Goal: Task Accomplishment & Management: Manage account settings

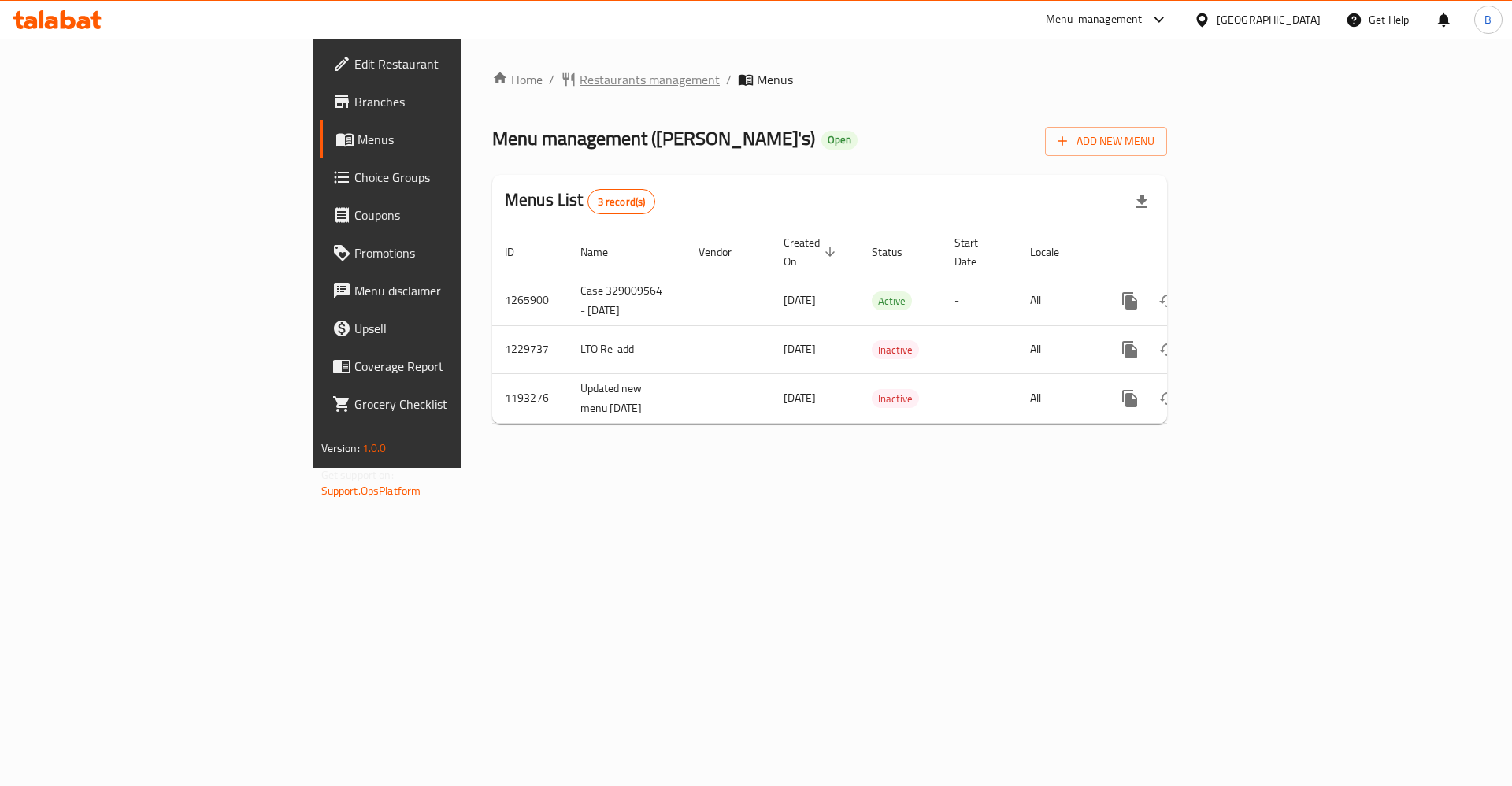
click at [579, 70] on span "Restaurants management" at bounding box center [650, 79] width 140 height 19
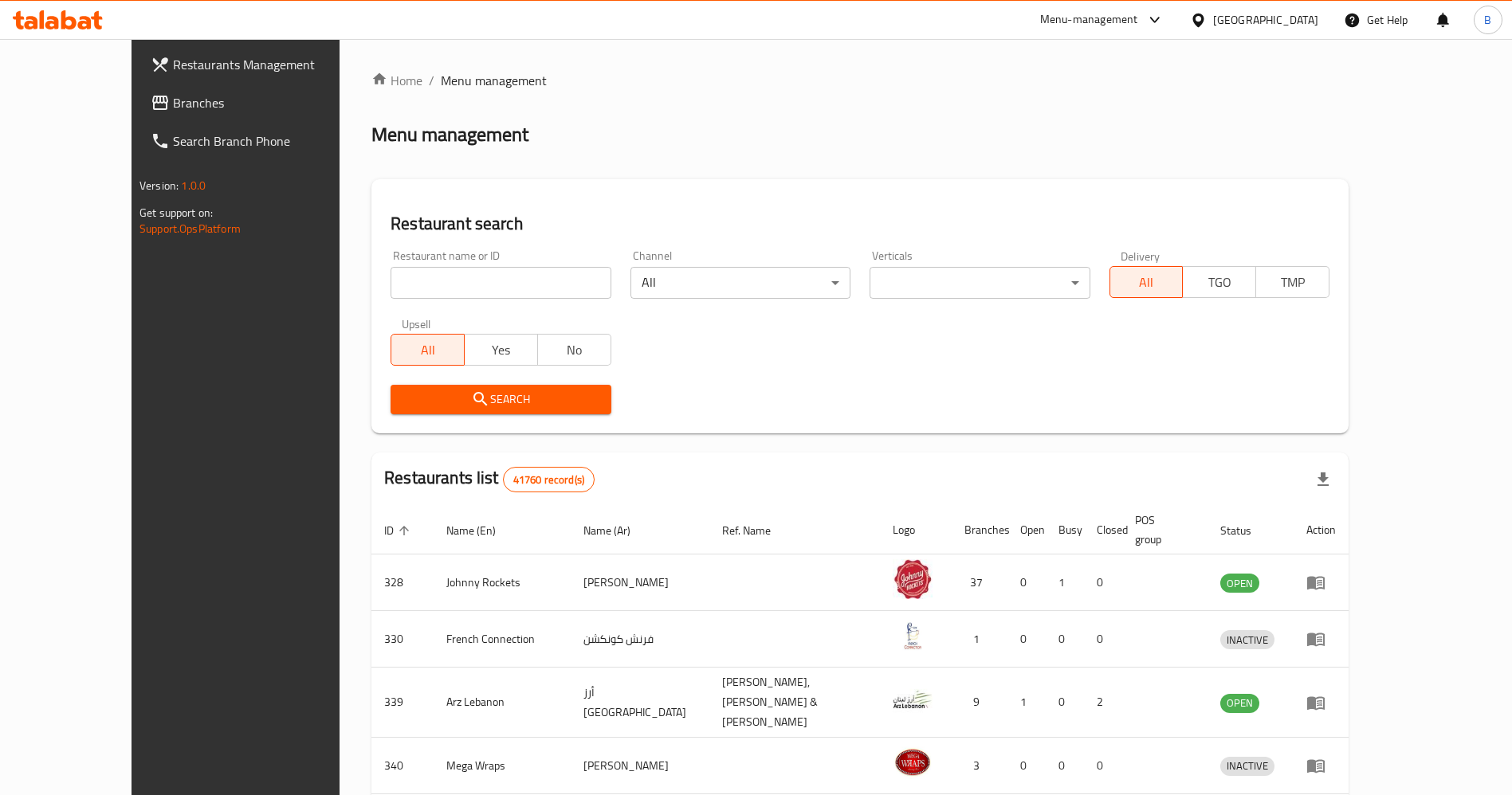
click at [404, 288] on input "search" at bounding box center [500, 282] width 220 height 32
type input "[PERSON_NAME]"
click button "Search" at bounding box center [500, 400] width 220 height 30
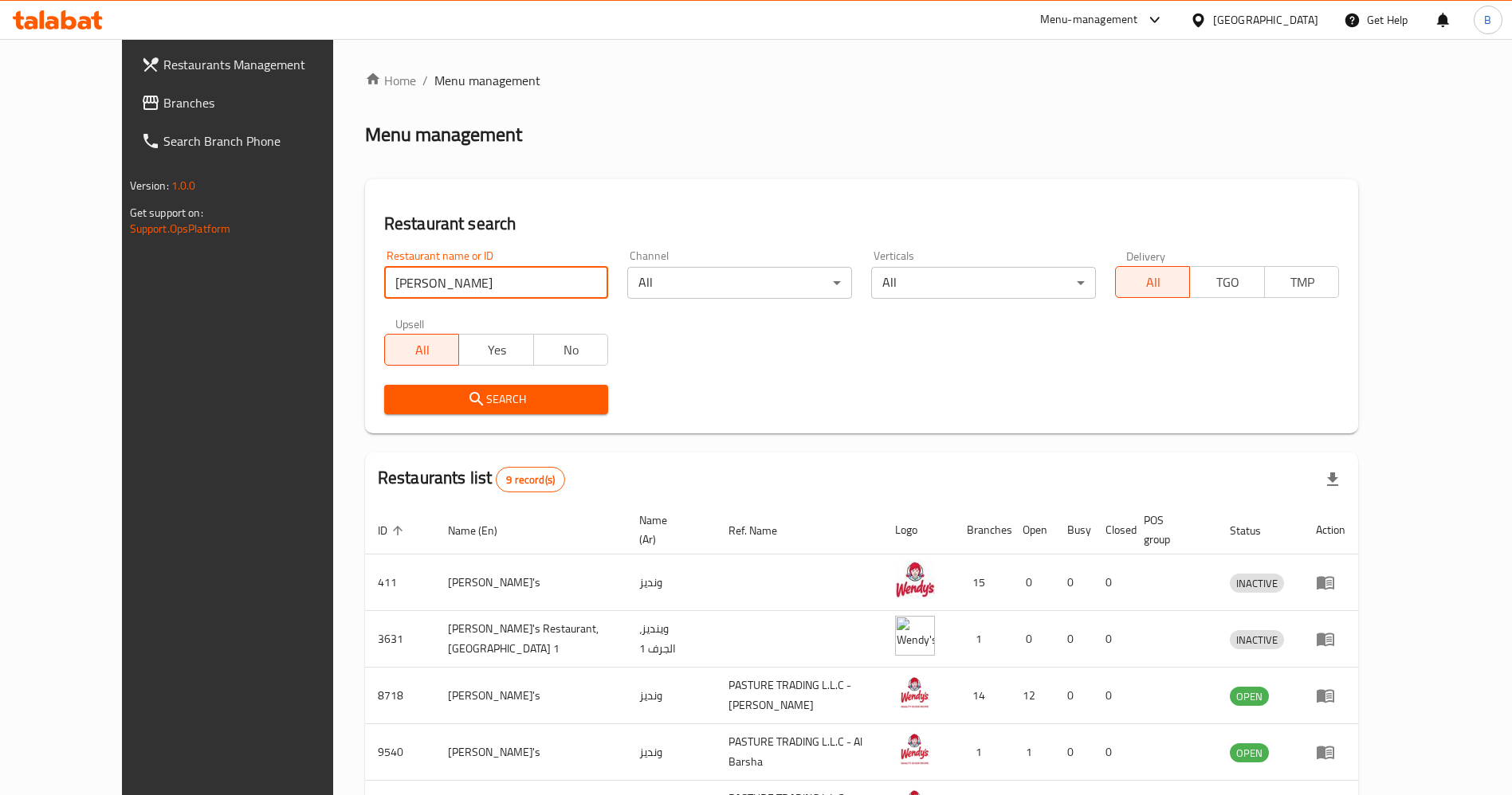
scroll to position [239, 0]
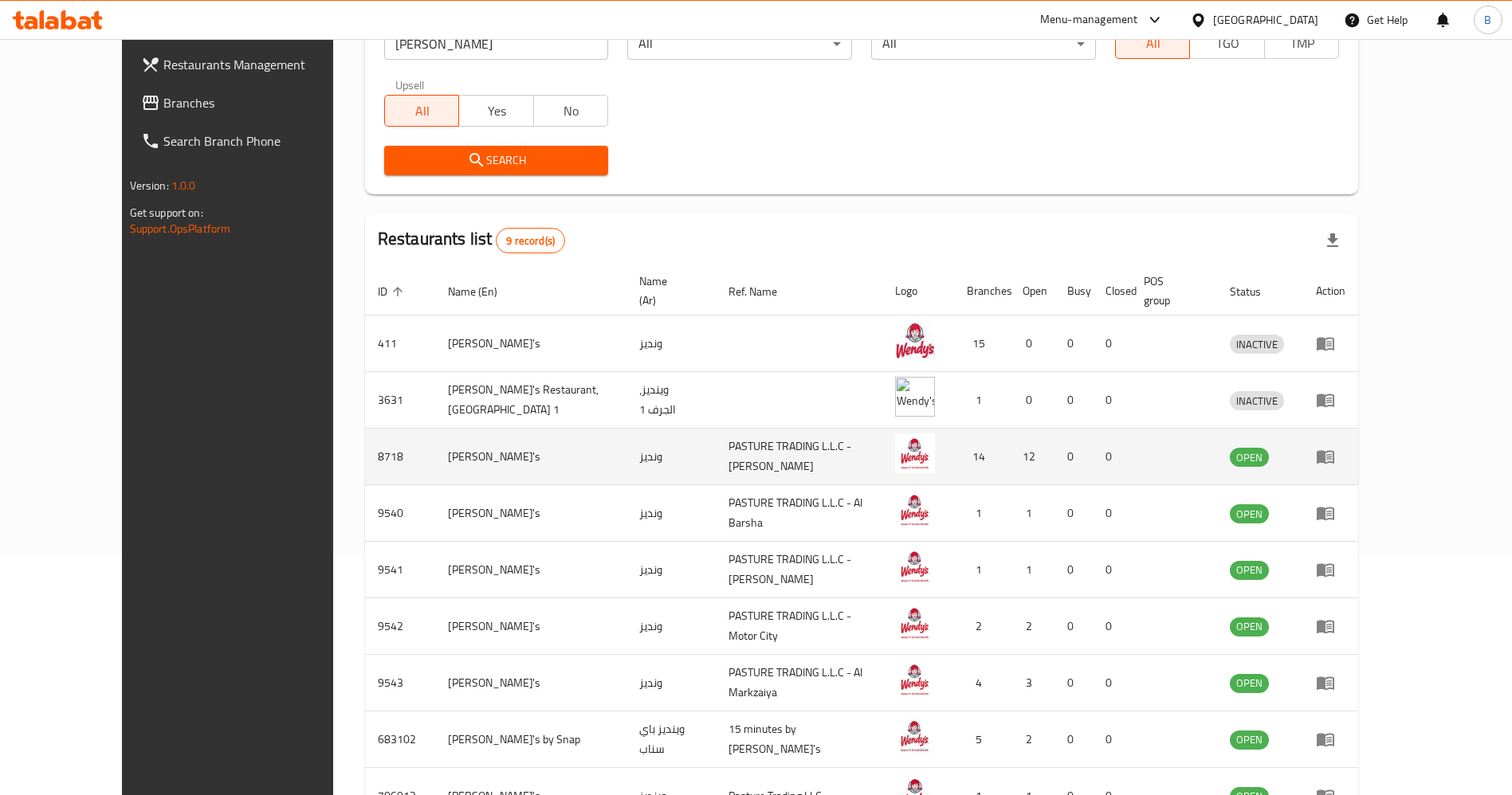
drag, startPoint x: 1422, startPoint y: 436, endPoint x: 1439, endPoint y: 438, distance: 17.1
click at [1358, 436] on td "enhanced table" at bounding box center [1330, 457] width 55 height 57
click at [1332, 454] on icon "enhanced table" at bounding box center [1329, 457] width 6 height 7
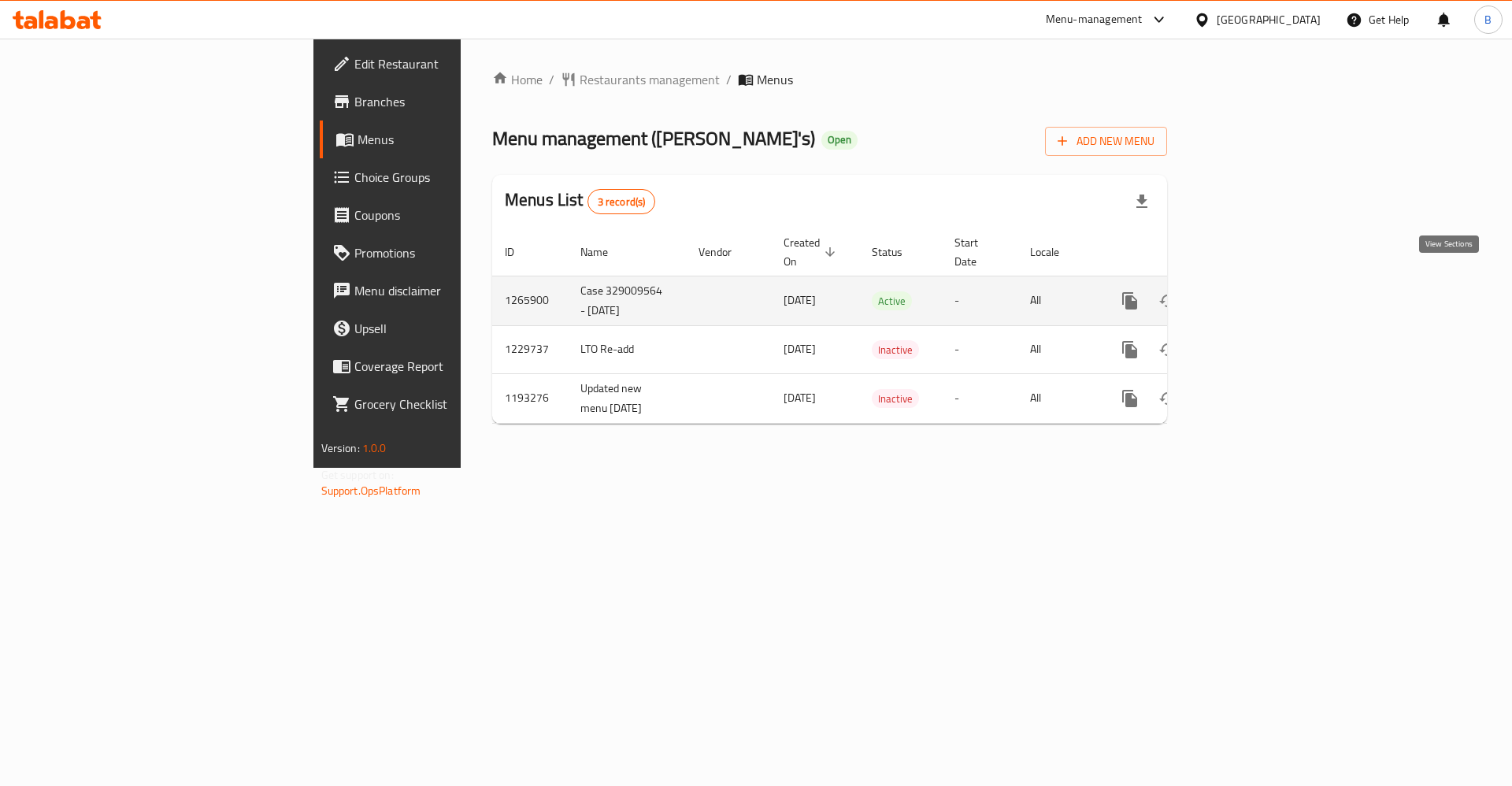
click at [1253, 291] on icon "enhanced table" at bounding box center [1243, 300] width 19 height 19
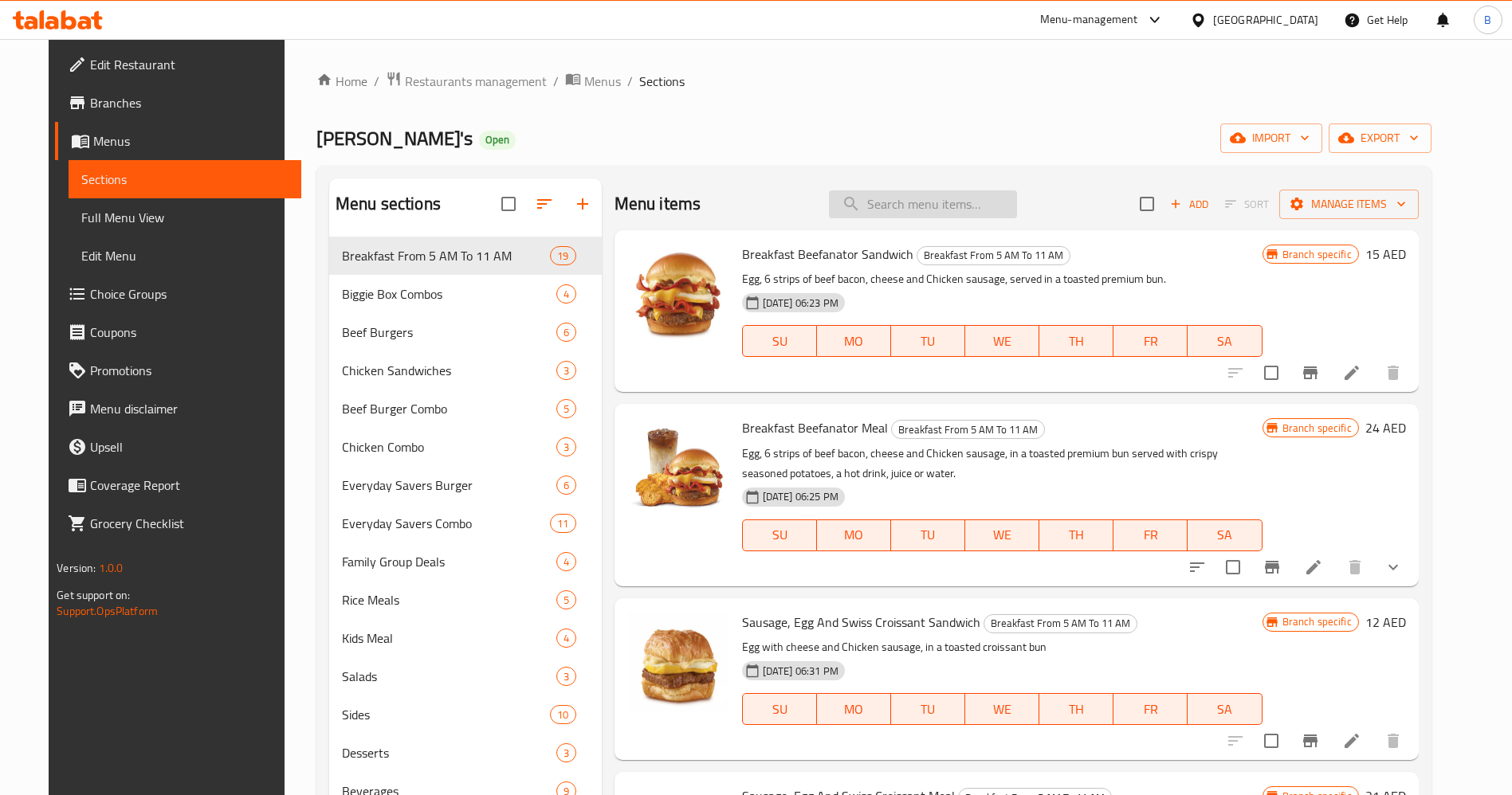
click at [917, 202] on input "search" at bounding box center [923, 205] width 188 height 28
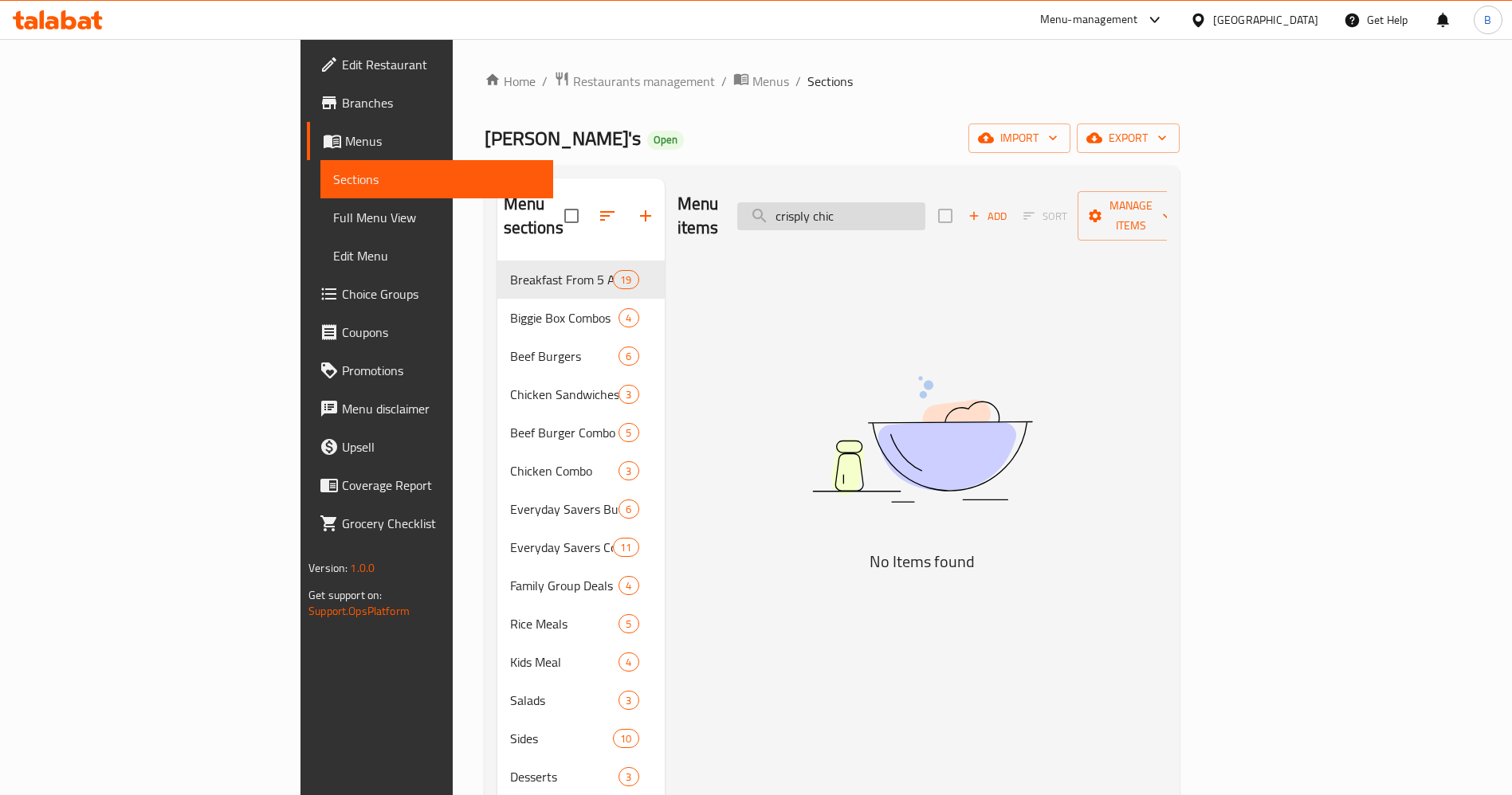
click at [916, 211] on input "crisply chic" at bounding box center [832, 216] width 188 height 28
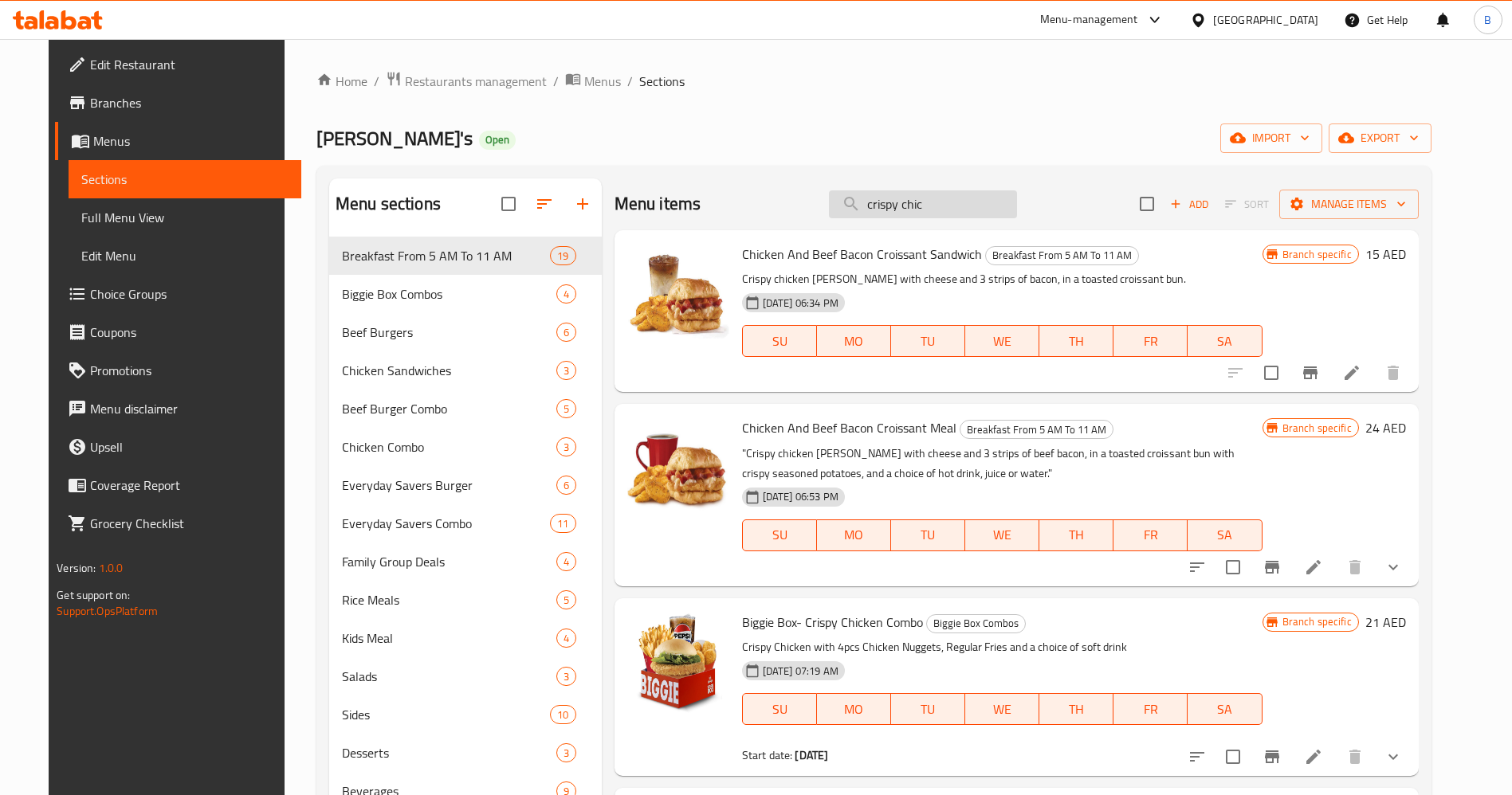
click at [989, 204] on input "crispy chic" at bounding box center [923, 205] width 188 height 28
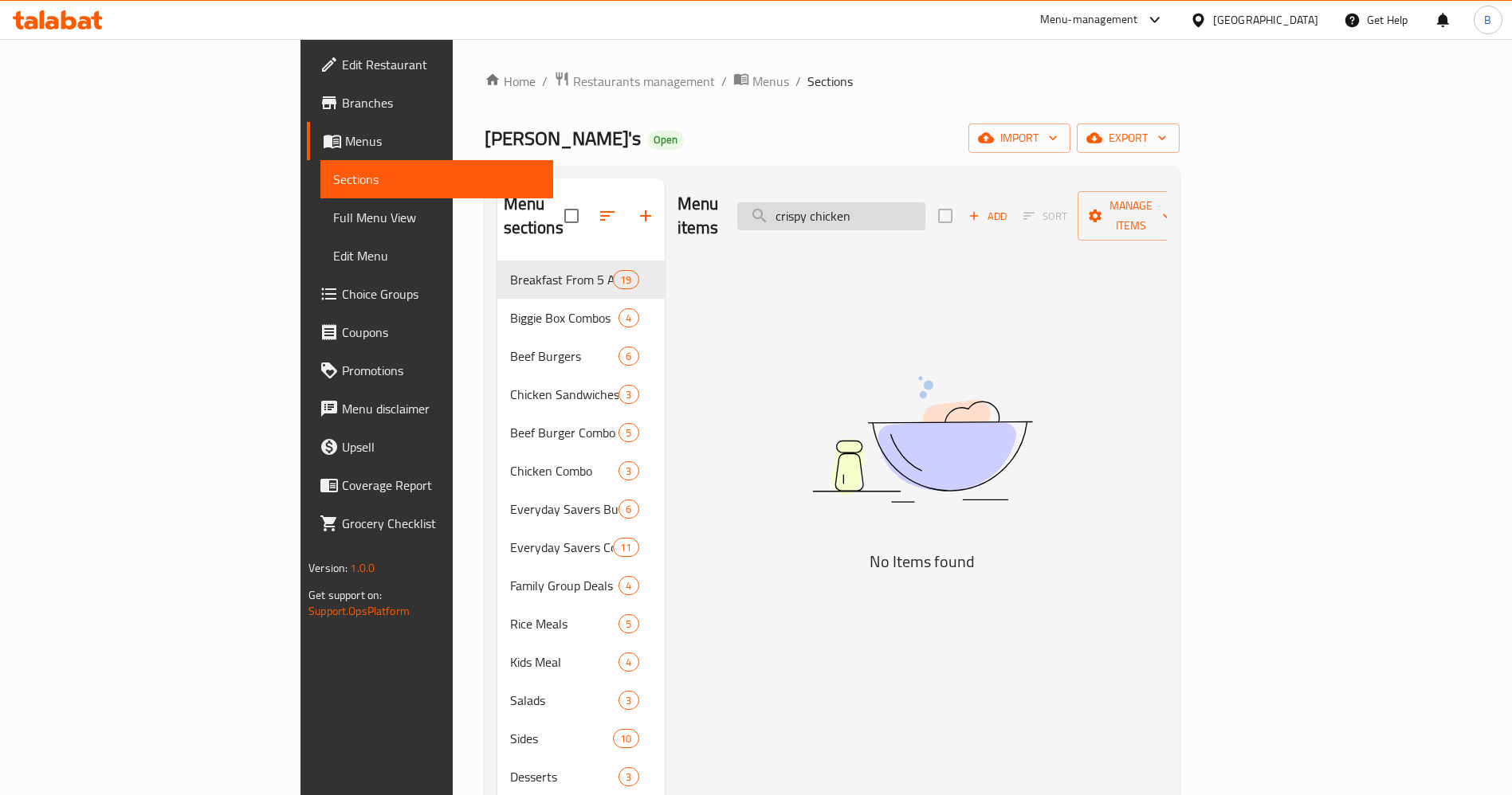
type input "crispy chicken"
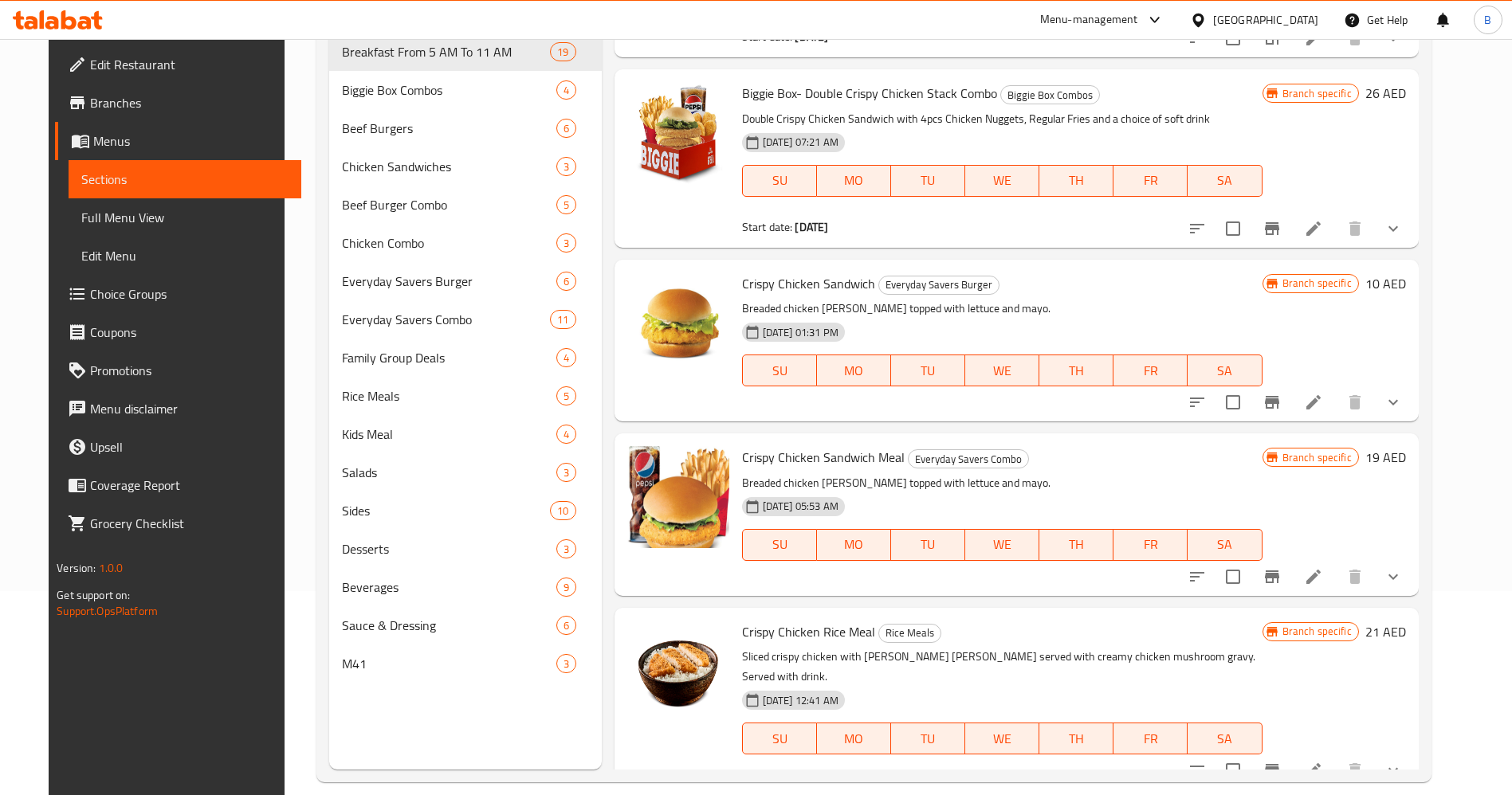
scroll to position [223, 0]
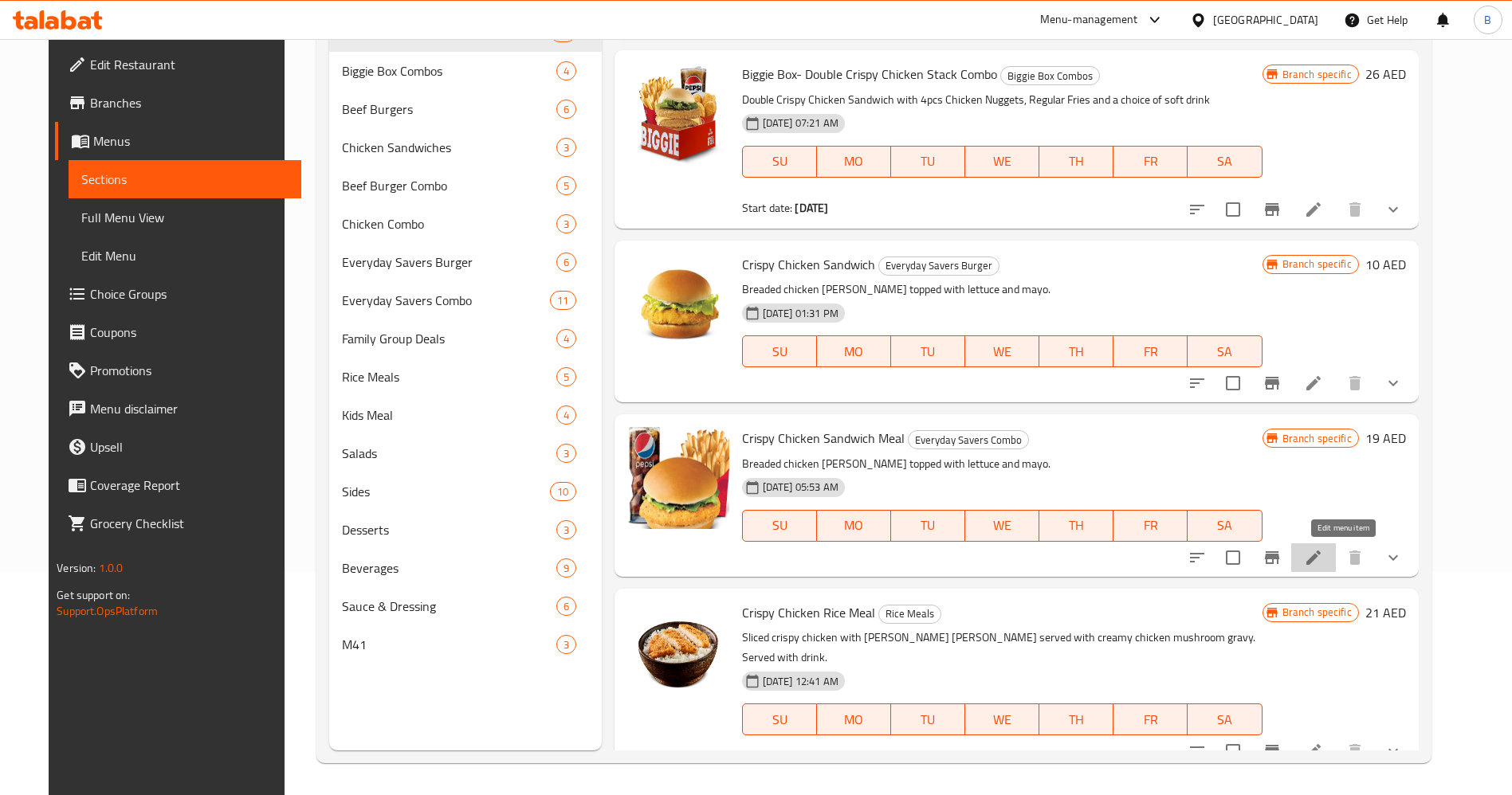
click at [1323, 559] on icon at bounding box center [1313, 557] width 19 height 19
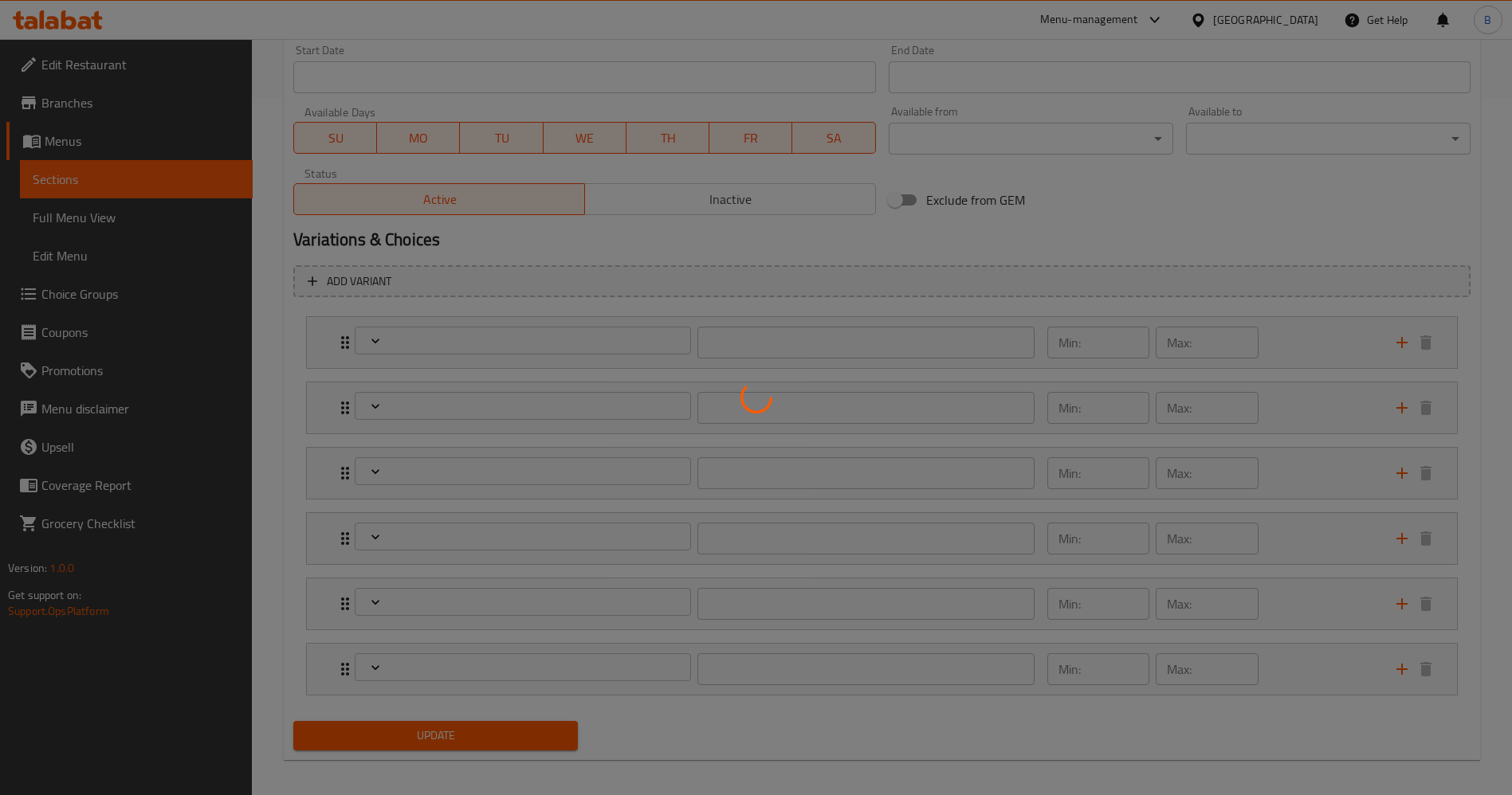
type input "اختيارك من البطاطا:"
type input "1"
type input "اختيارك من المشروب:"
type input "1"
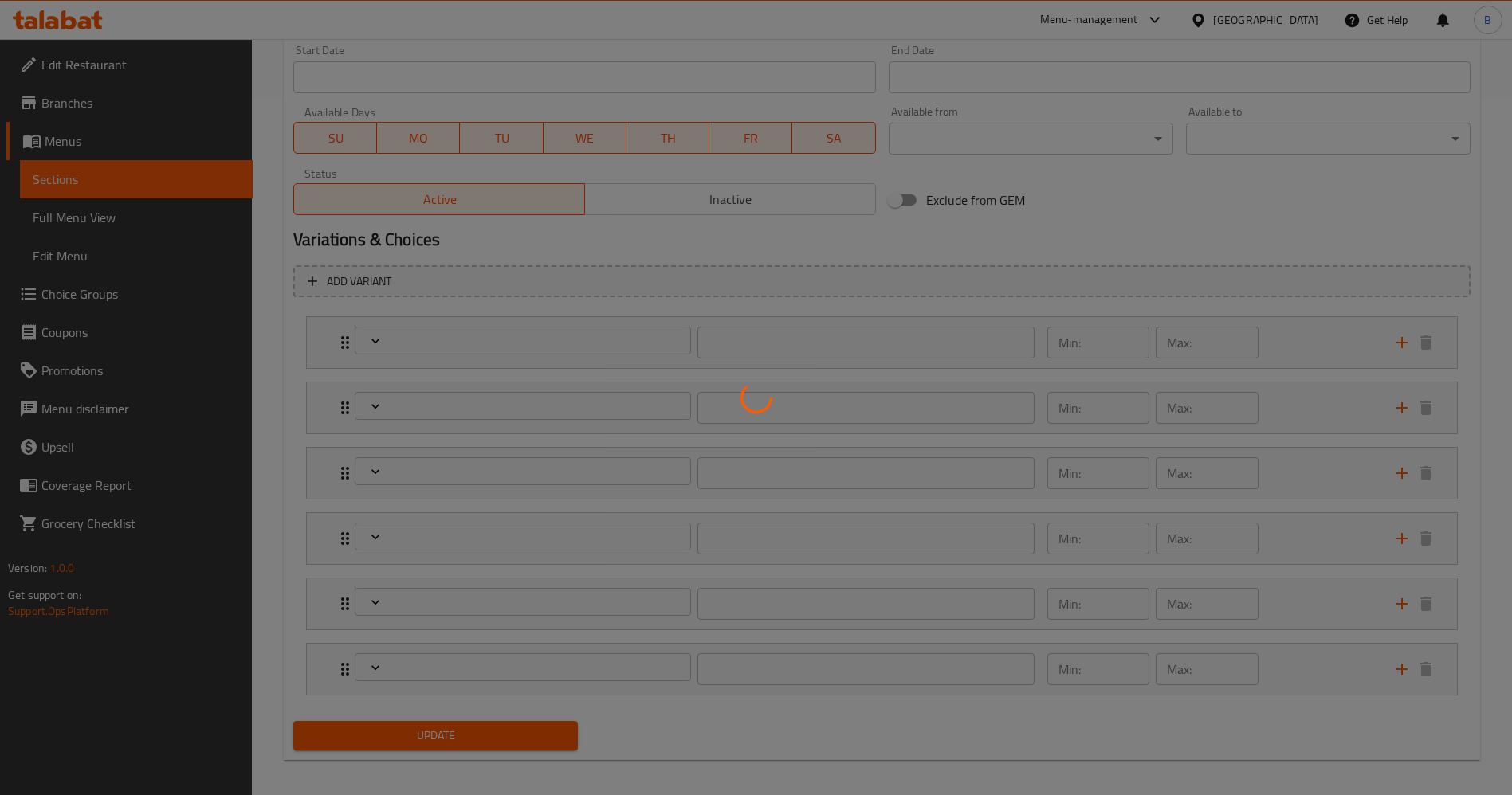
type input "1"
type input "إكسترا اختياري:"
type input "0"
type input "حلويات:"
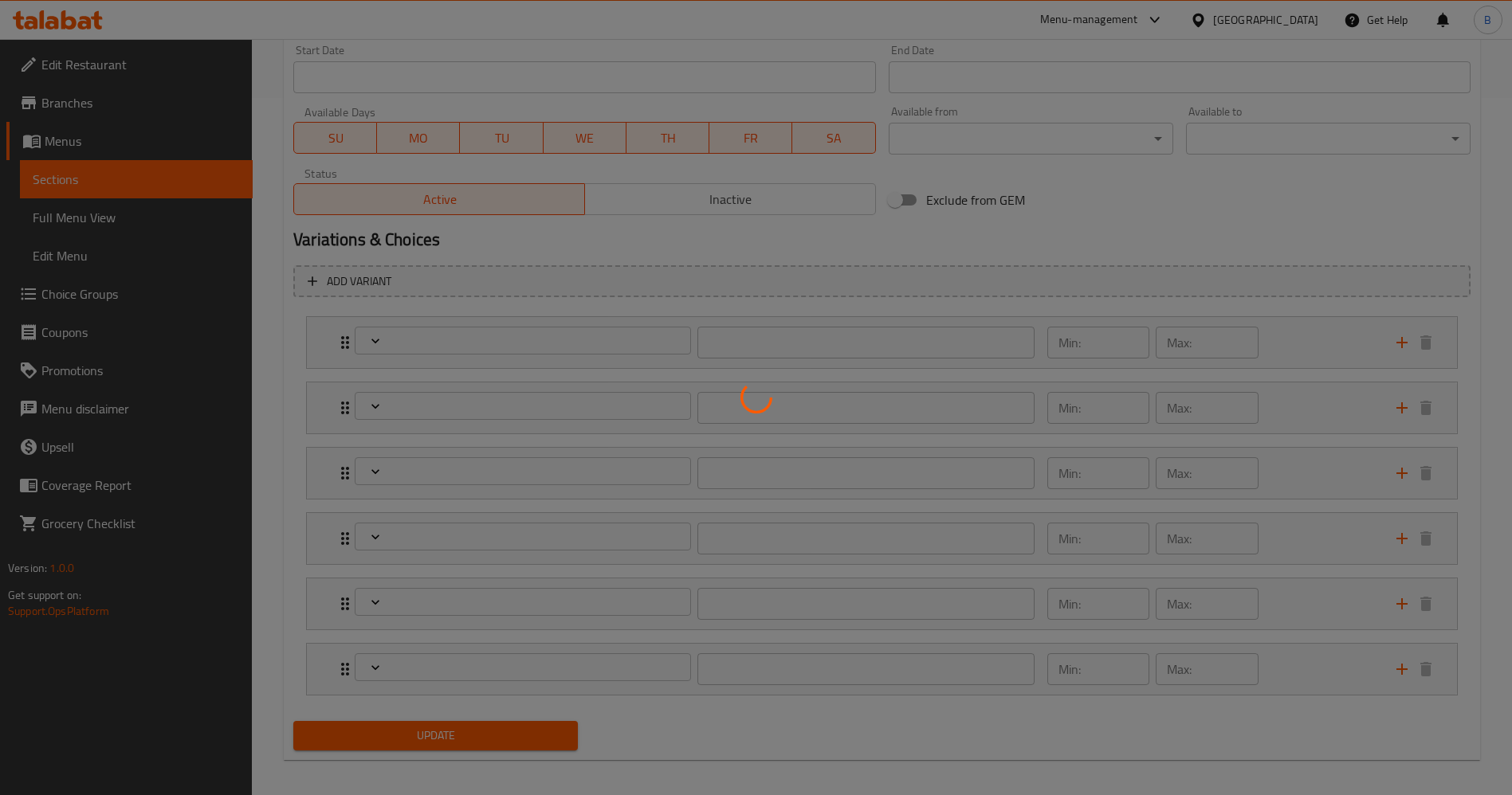
type input "0"
type input "إضافة صوصات:"
type input "0"
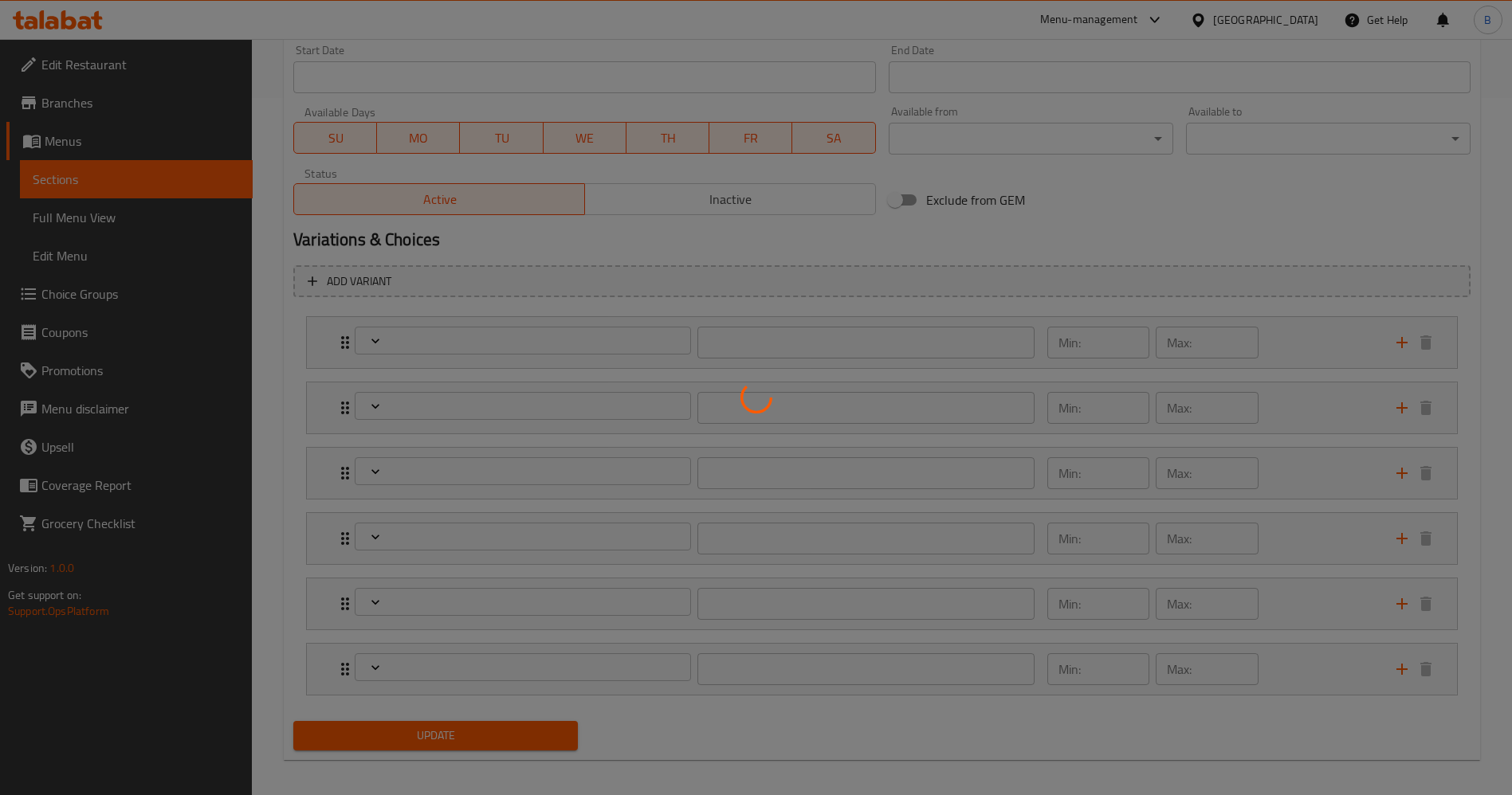
type input "المكونات القابلة للإزالة في فاليو برجر:"
type input "0"
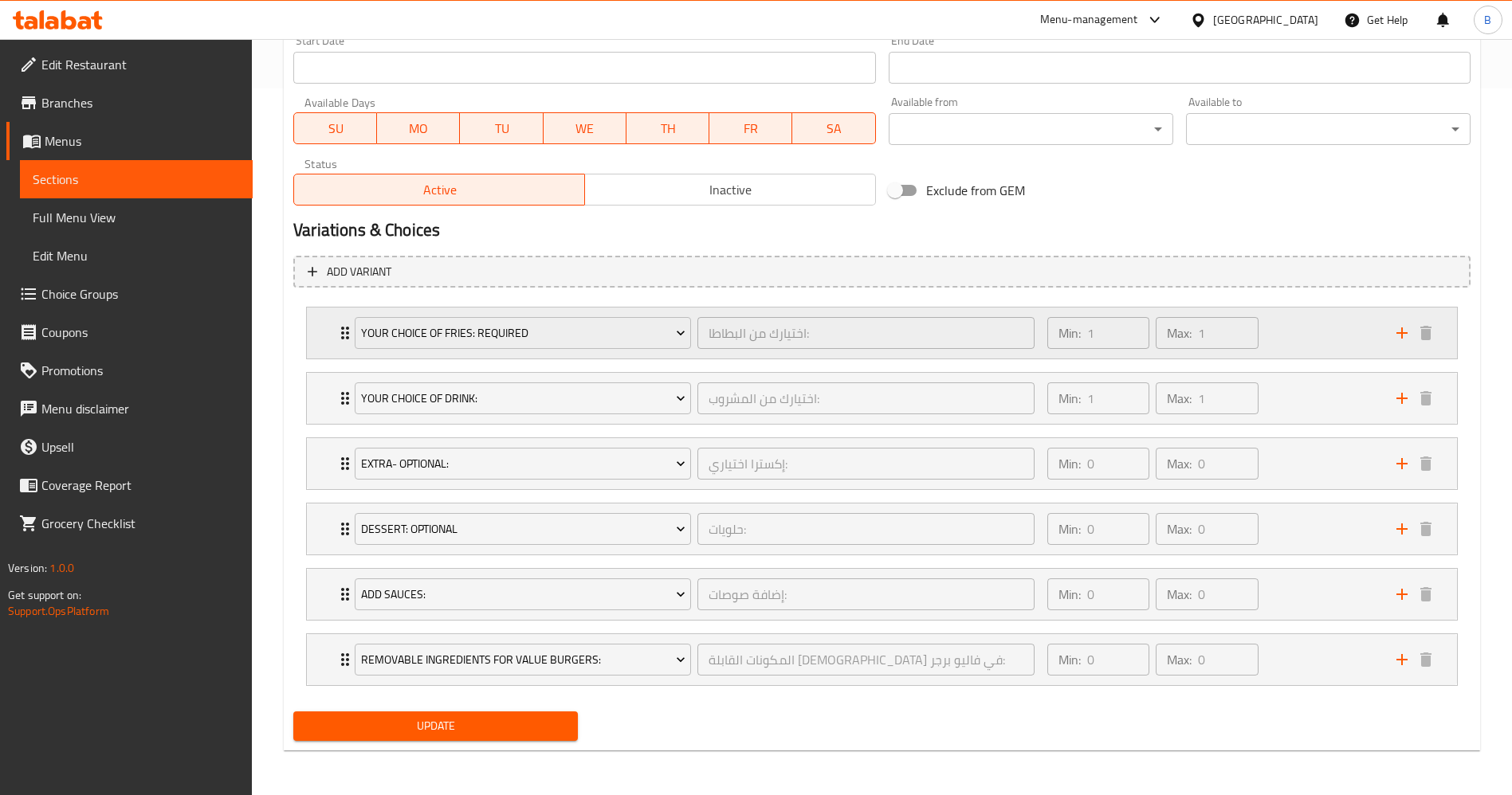
click at [335, 327] on icon "Expand" at bounding box center [344, 333] width 19 height 19
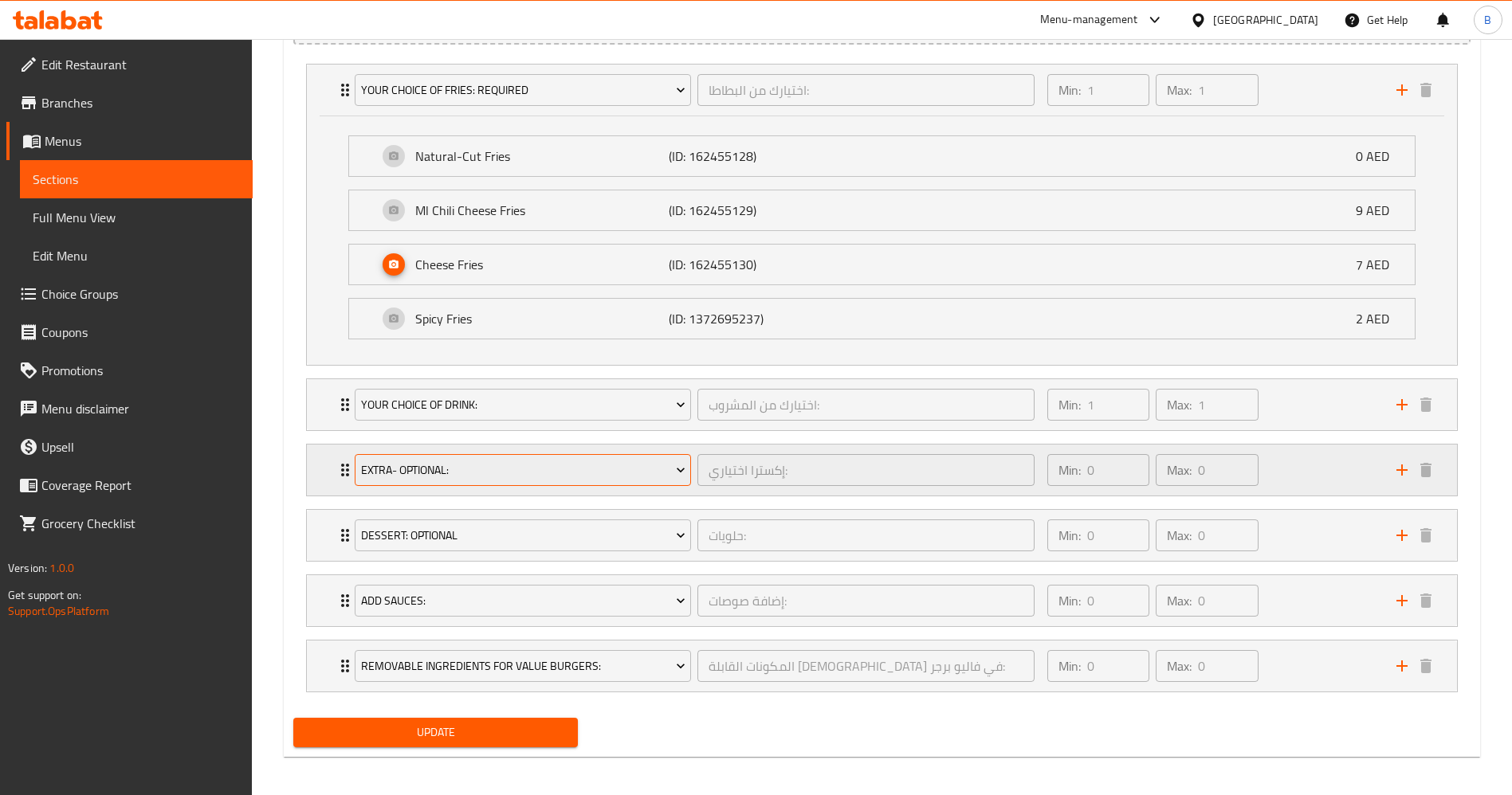
scroll to position [956, 0]
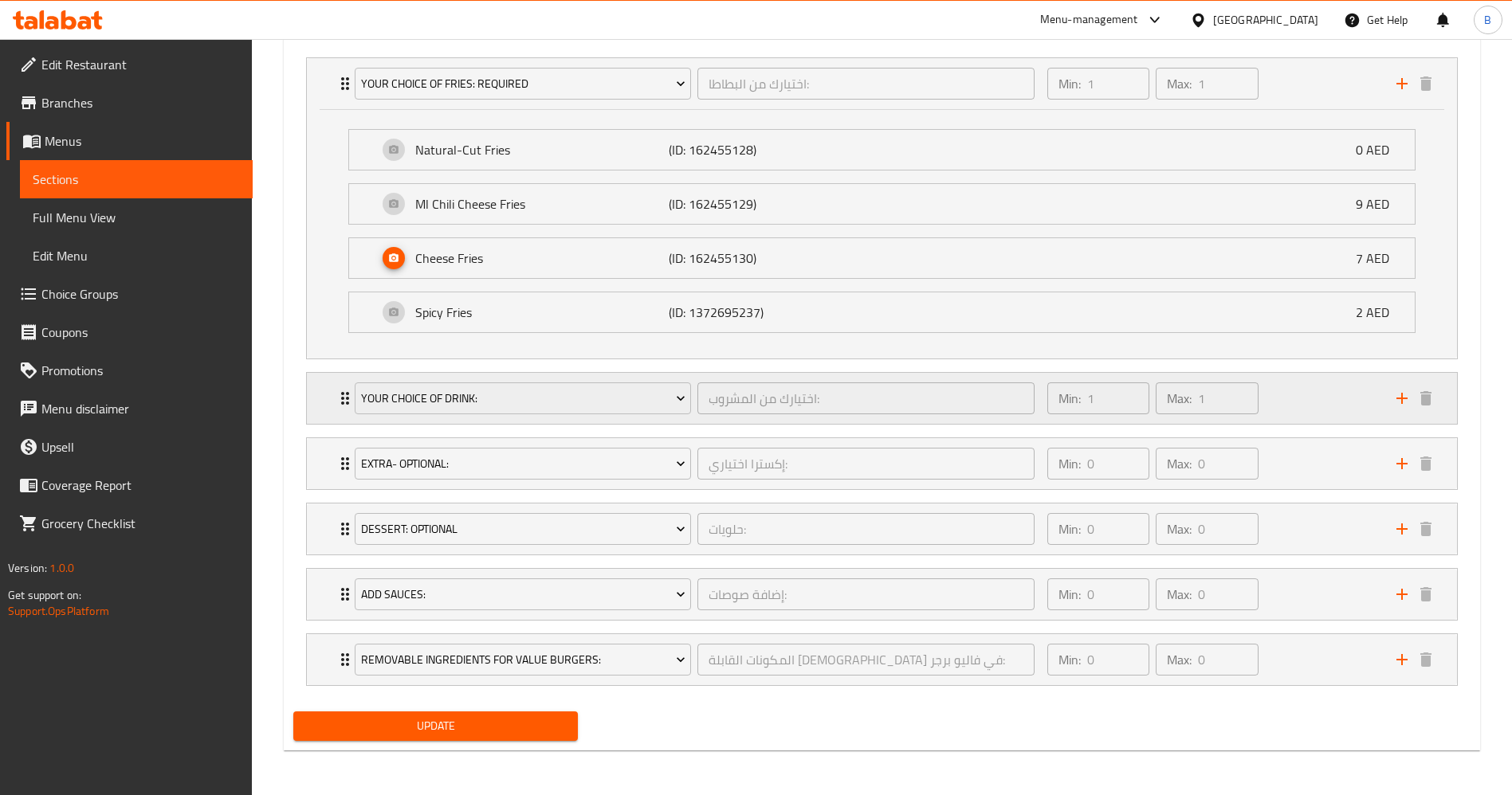
click at [337, 404] on icon "Expand" at bounding box center [344, 398] width 19 height 19
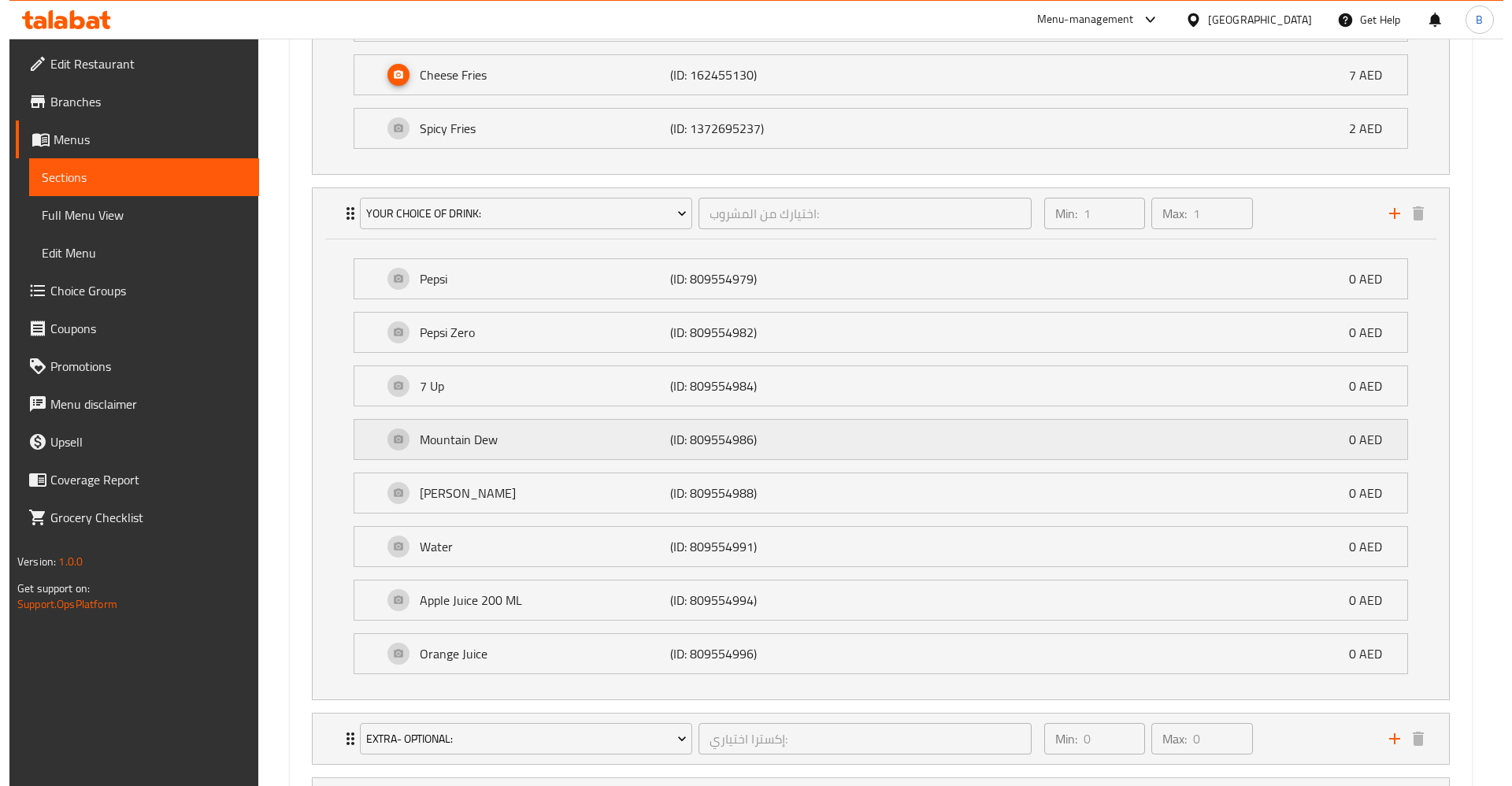
scroll to position [1182, 0]
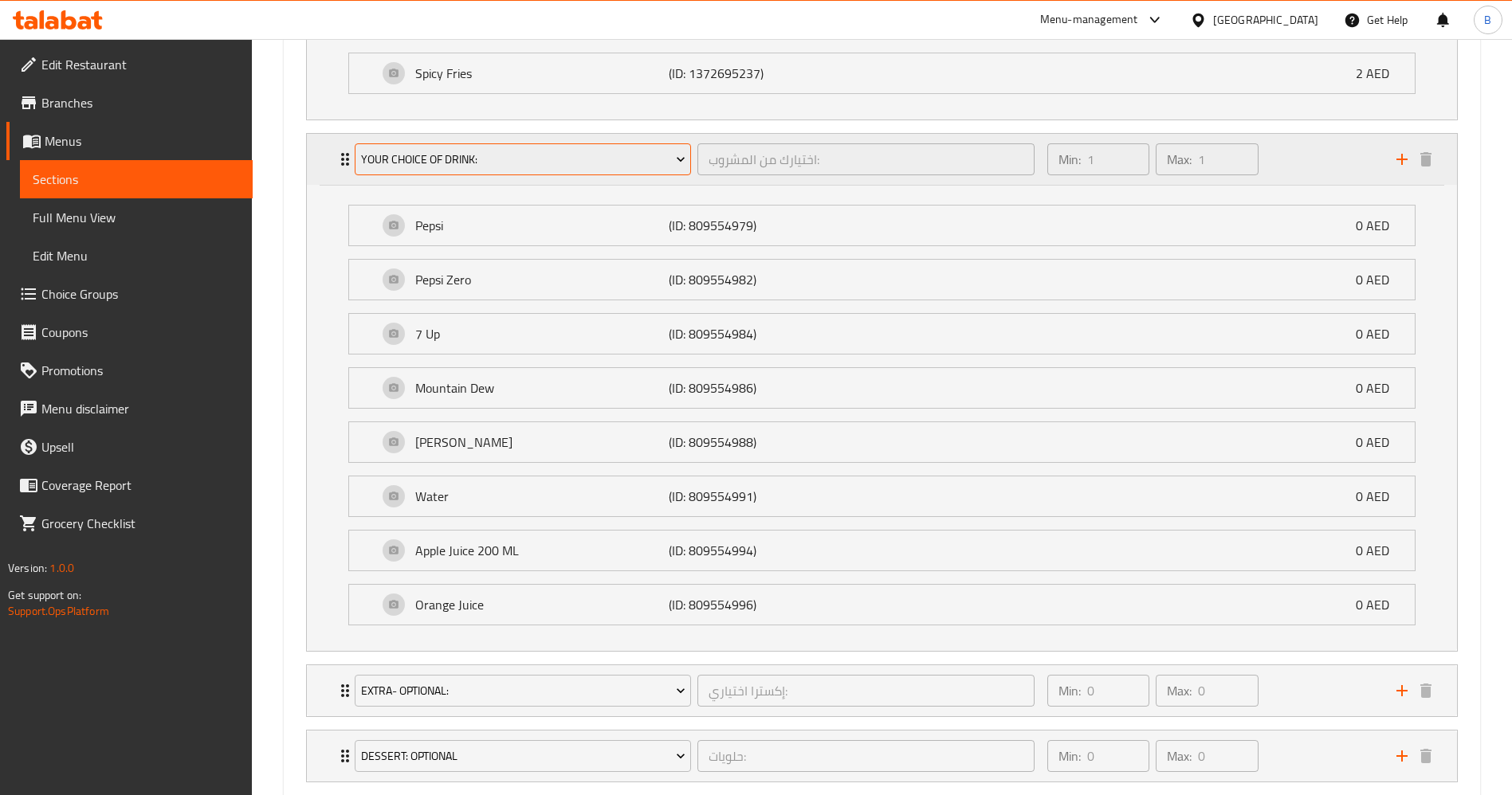
click at [510, 164] on span "Your Choice Of Drink:" at bounding box center [523, 159] width 325 height 20
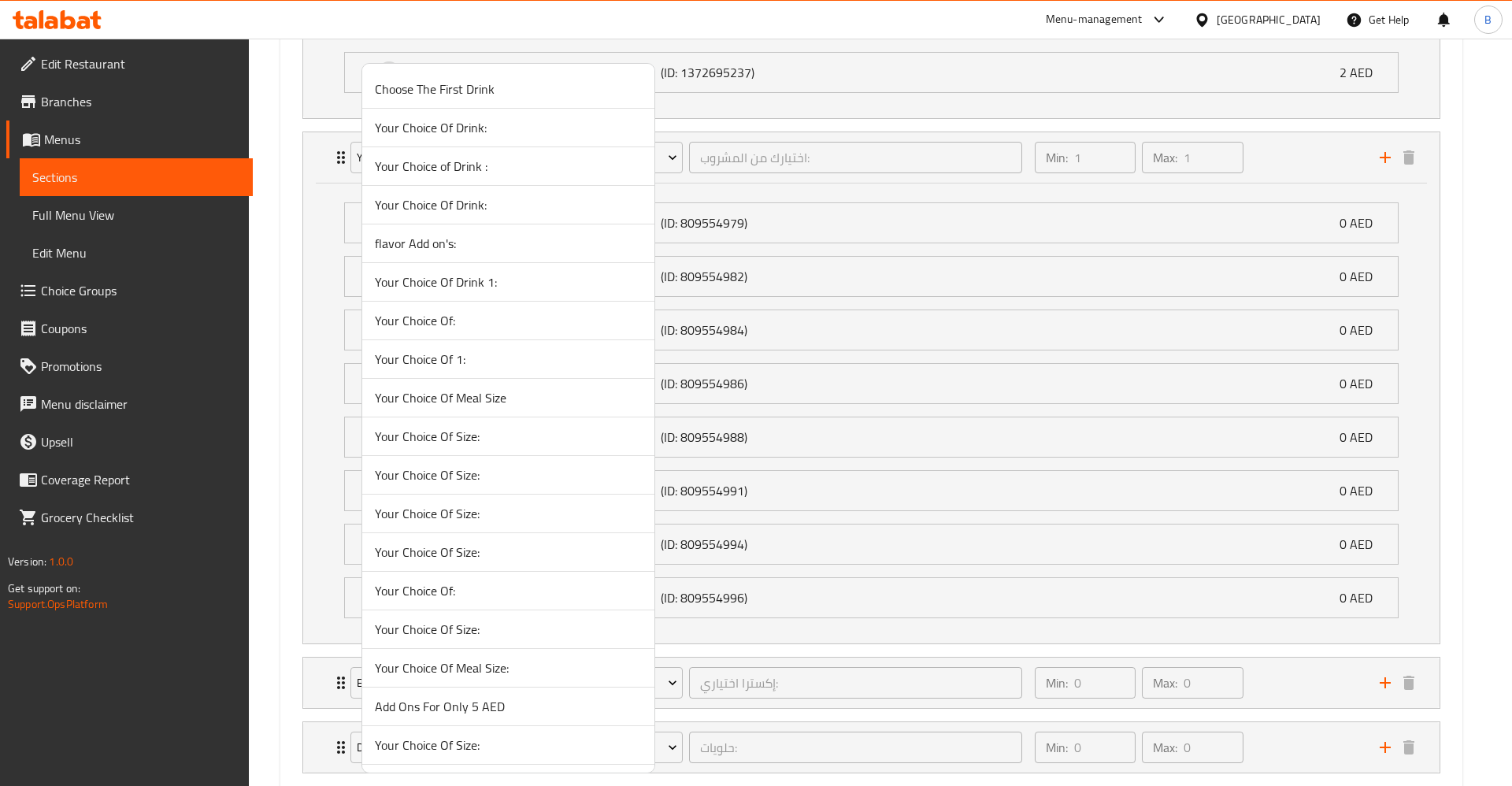
drag, startPoint x: 499, startPoint y: 209, endPoint x: 503, endPoint y: 219, distance: 10.8
click at [498, 209] on span "Your Choice Of Drink:" at bounding box center [508, 204] width 267 height 19
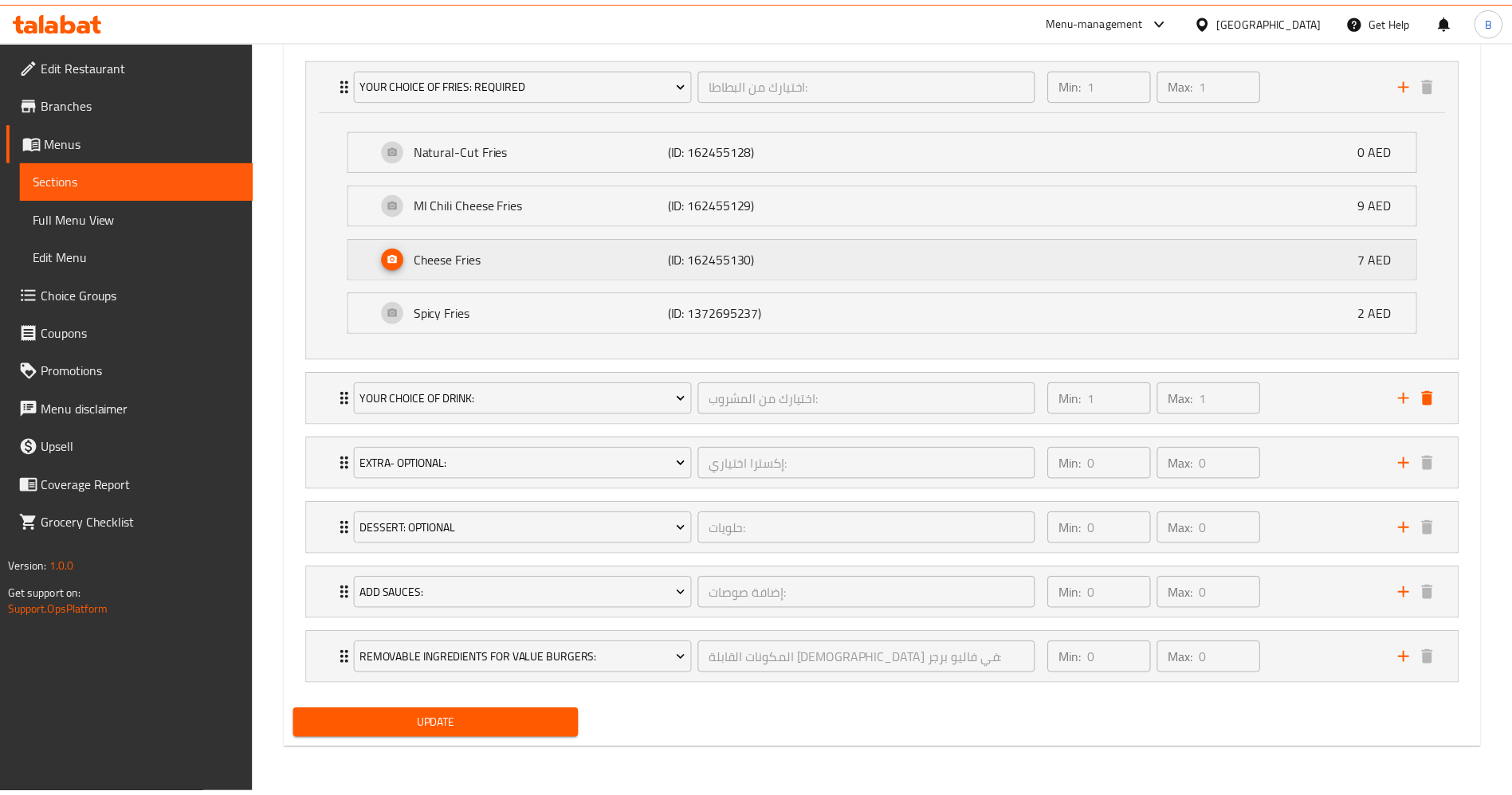
scroll to position [956, 0]
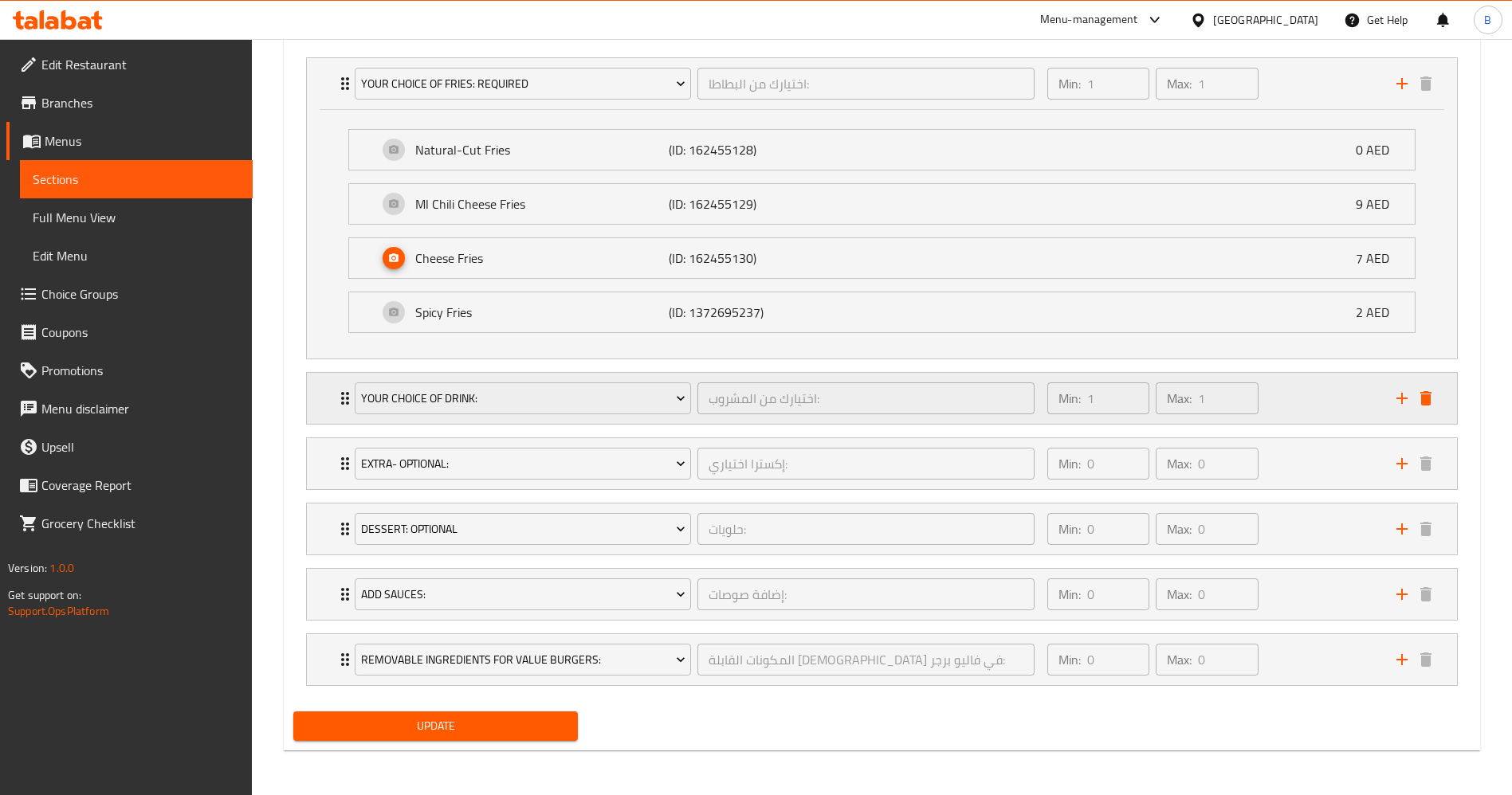
click at [341, 404] on icon "Expand" at bounding box center [344, 398] width 19 height 19
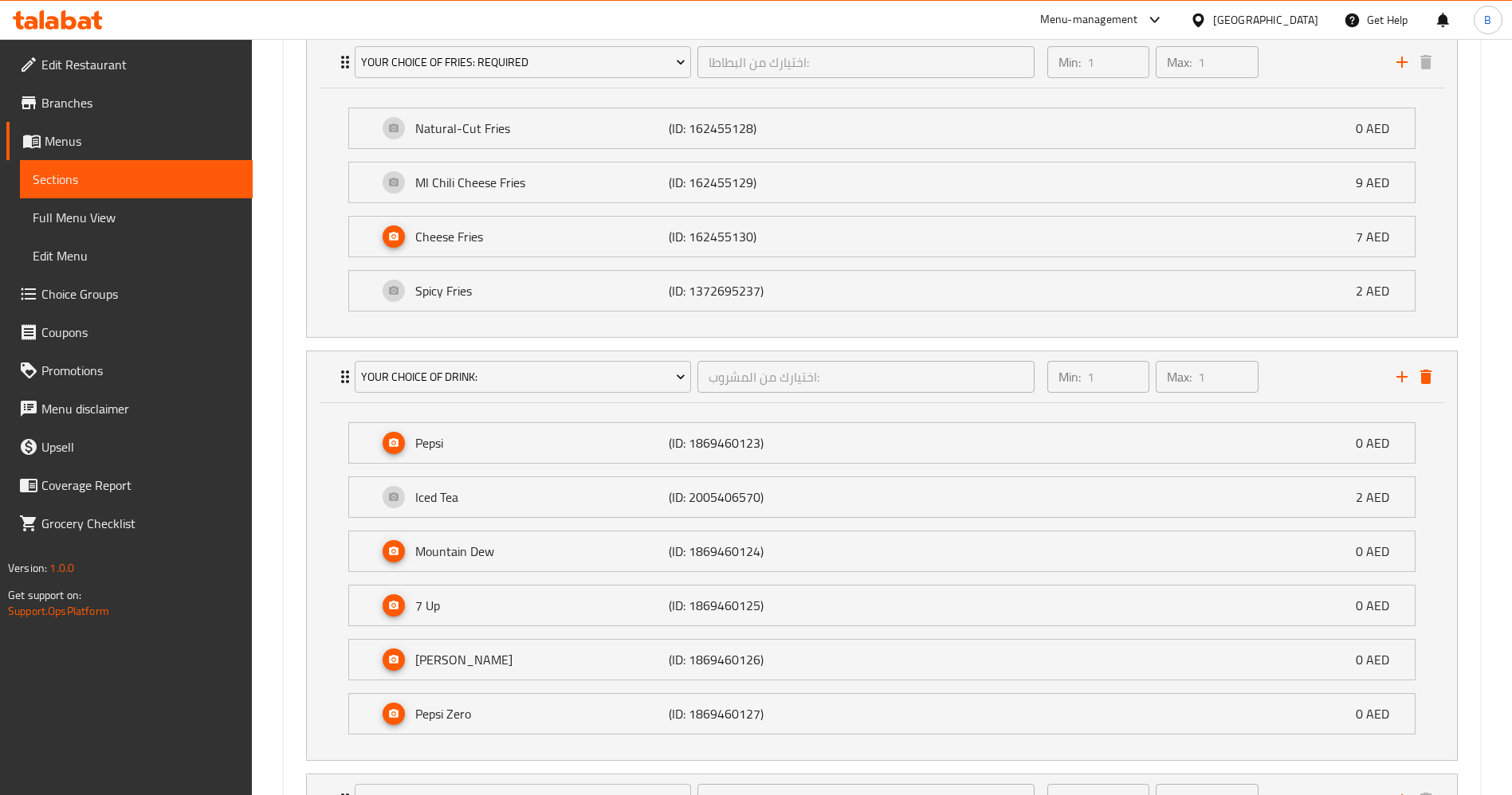
scroll to position [1195, 0]
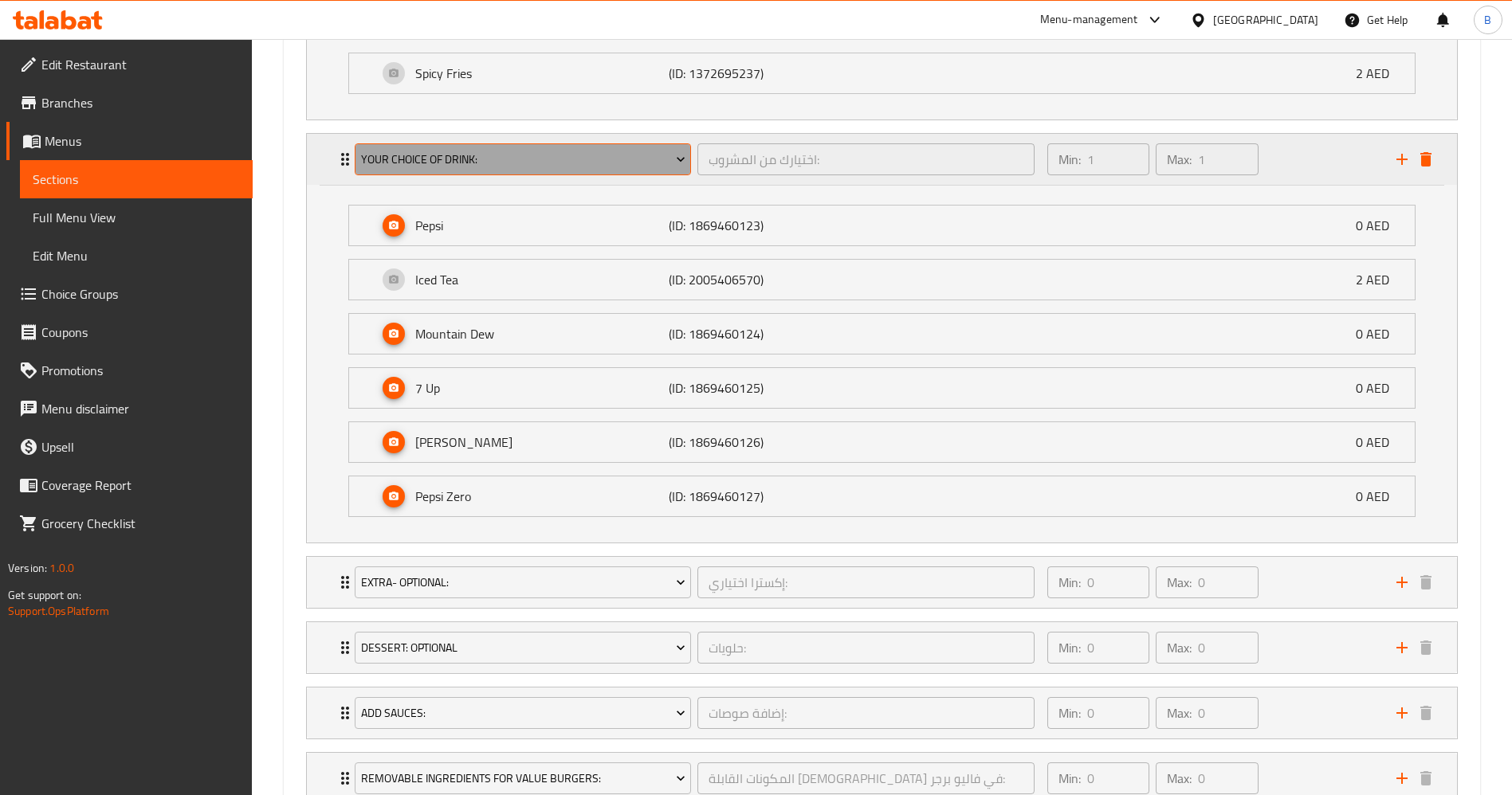
click at [567, 170] on button "Your Choice Of Drink:" at bounding box center [522, 159] width 336 height 32
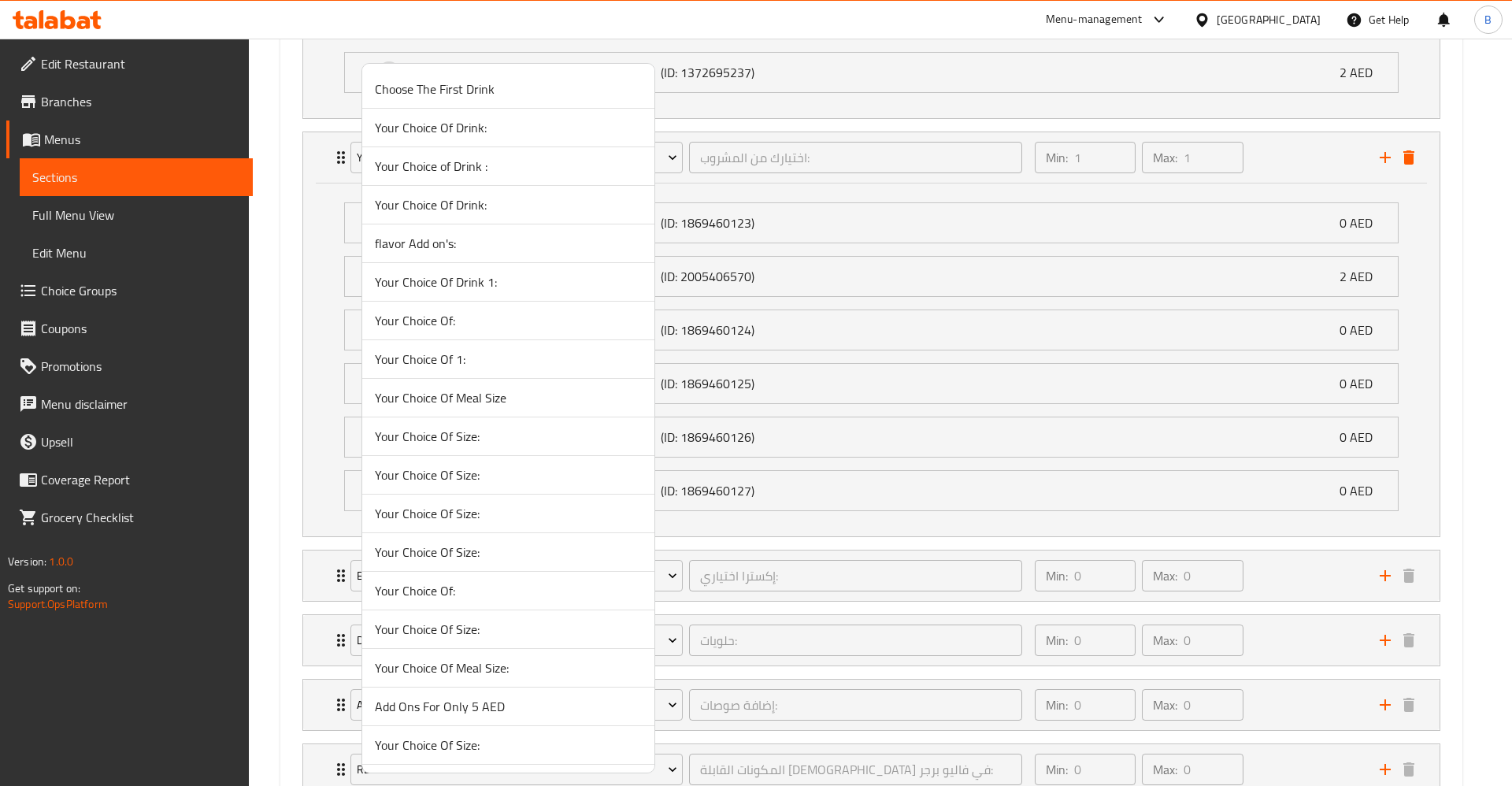
click at [301, 184] on div at bounding box center [756, 393] width 1512 height 786
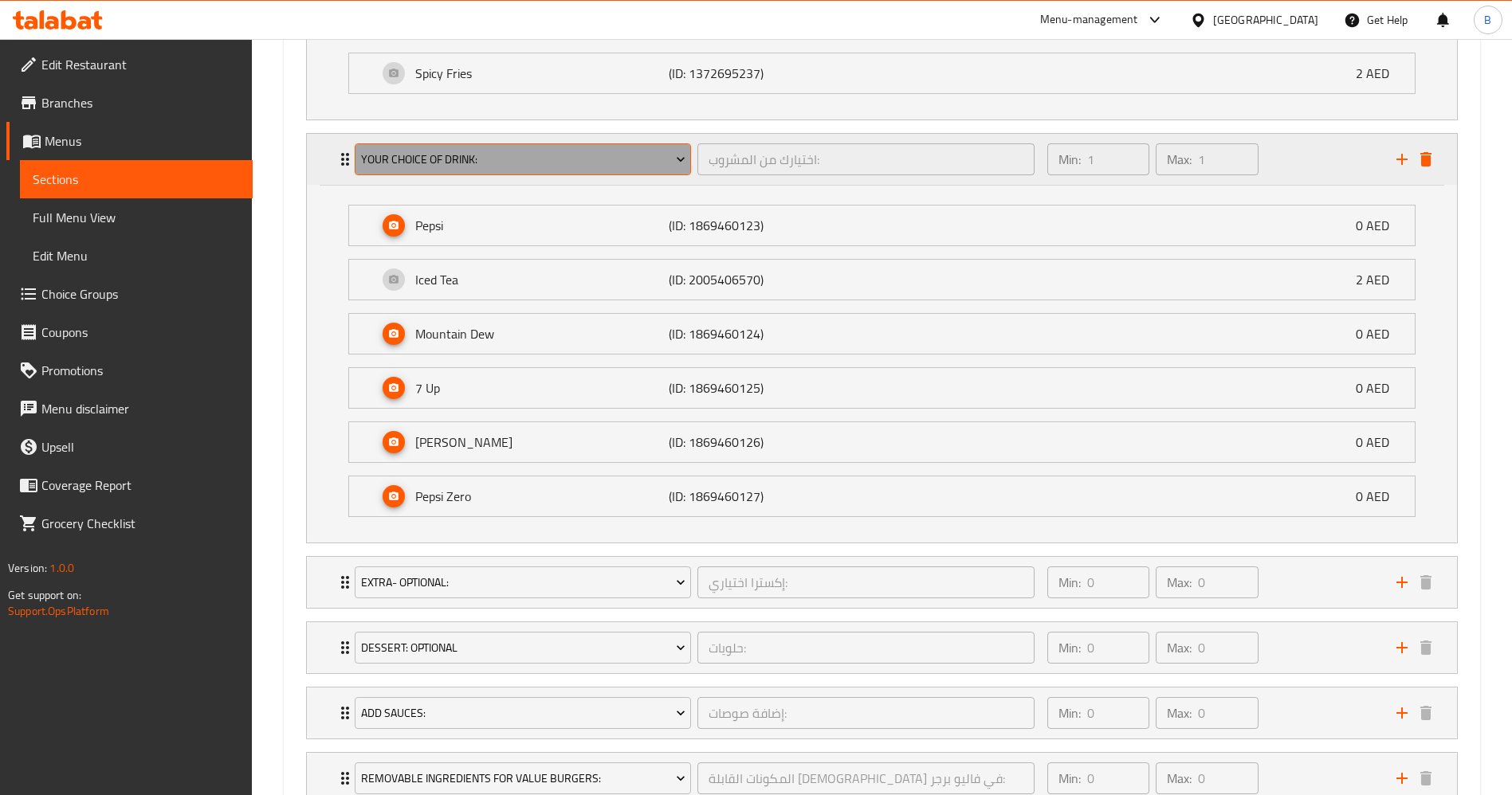
click at [639, 157] on span "Your Choice Of Drink:" at bounding box center [523, 159] width 325 height 20
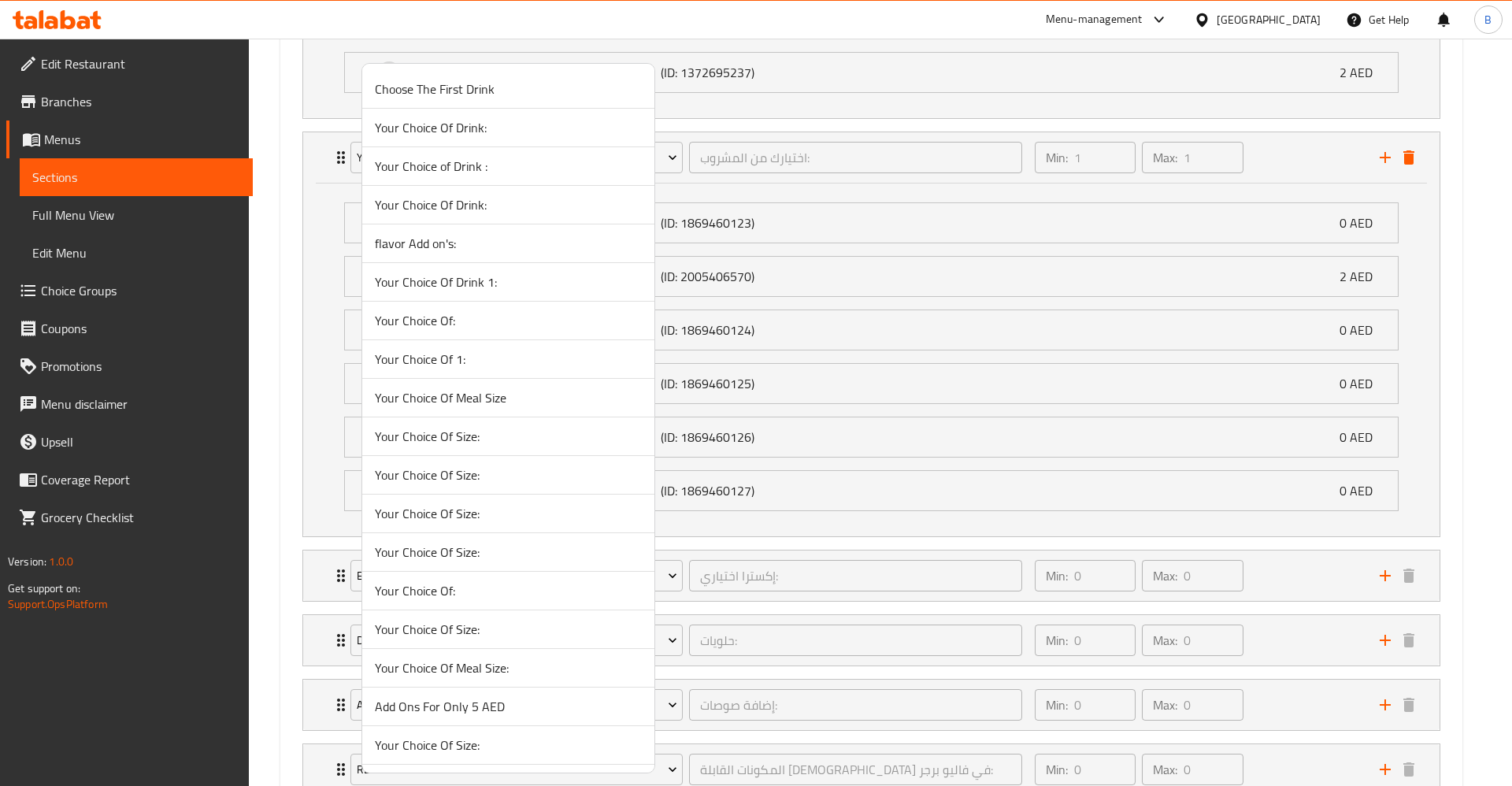
click at [1405, 154] on div at bounding box center [756, 393] width 1512 height 786
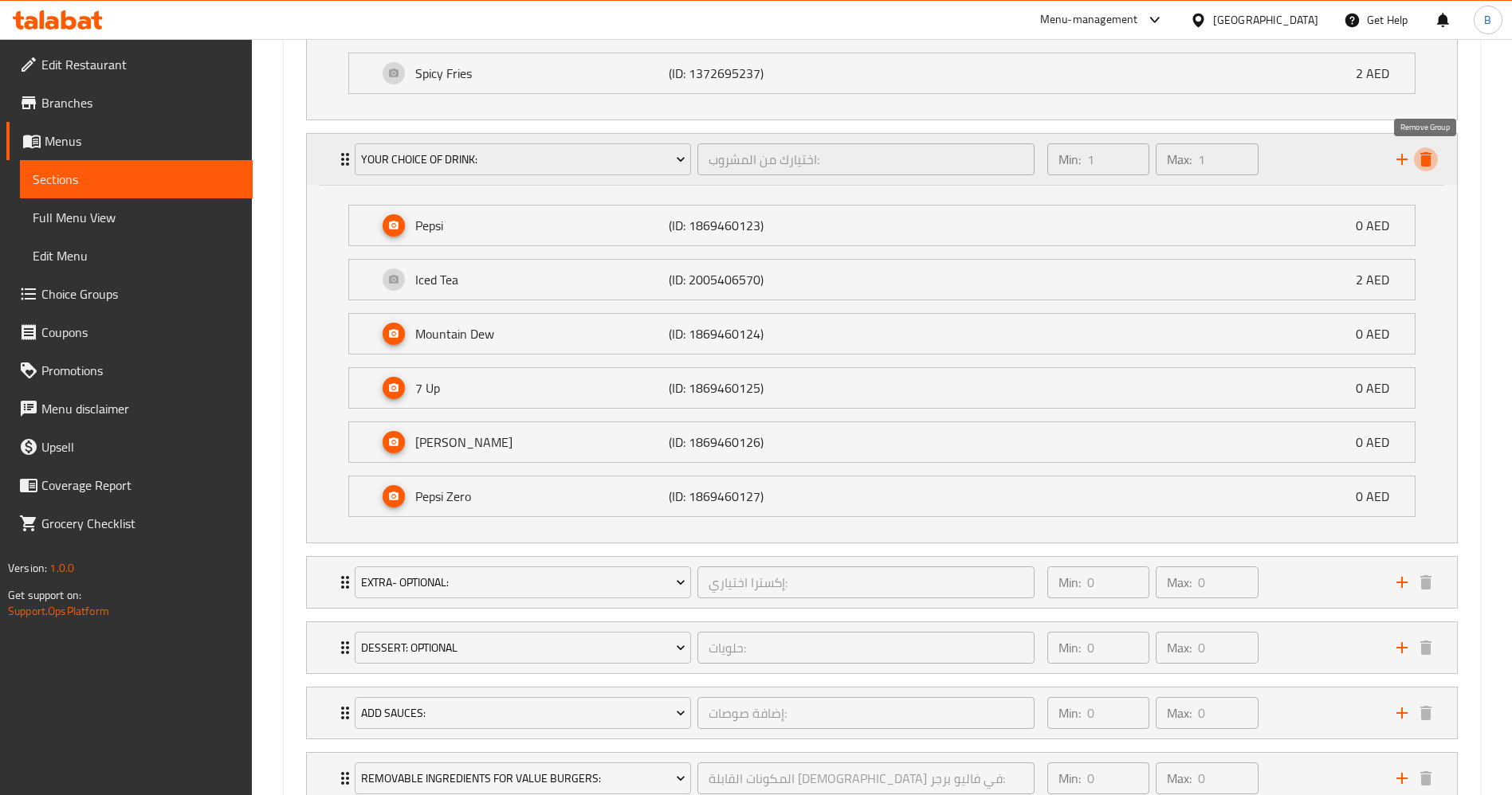
click at [1423, 156] on icon "delete" at bounding box center [1426, 159] width 12 height 14
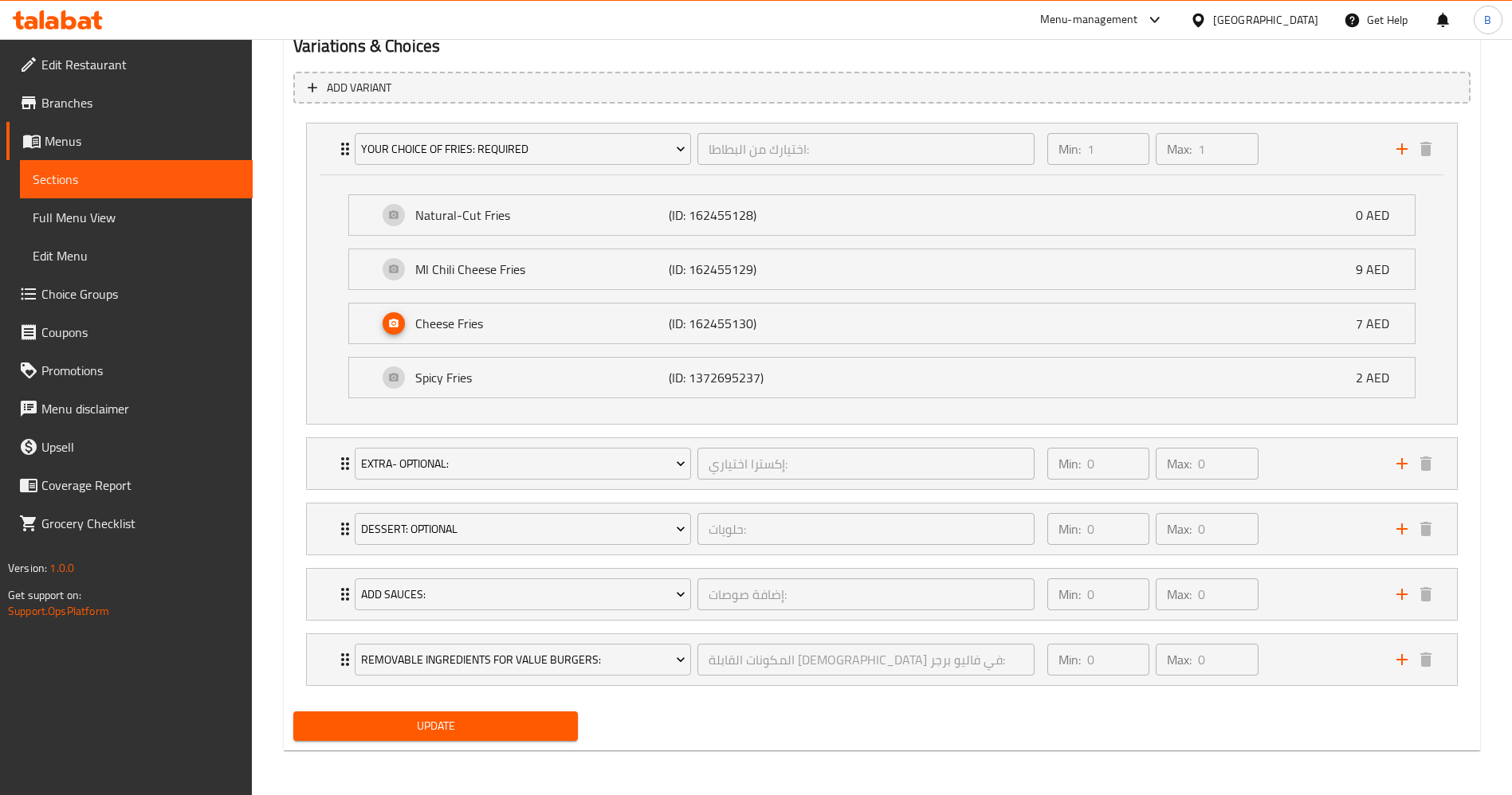
click at [423, 741] on div "Update" at bounding box center [435, 726] width 297 height 42
click at [440, 728] on span "Update" at bounding box center [436, 726] width 259 height 20
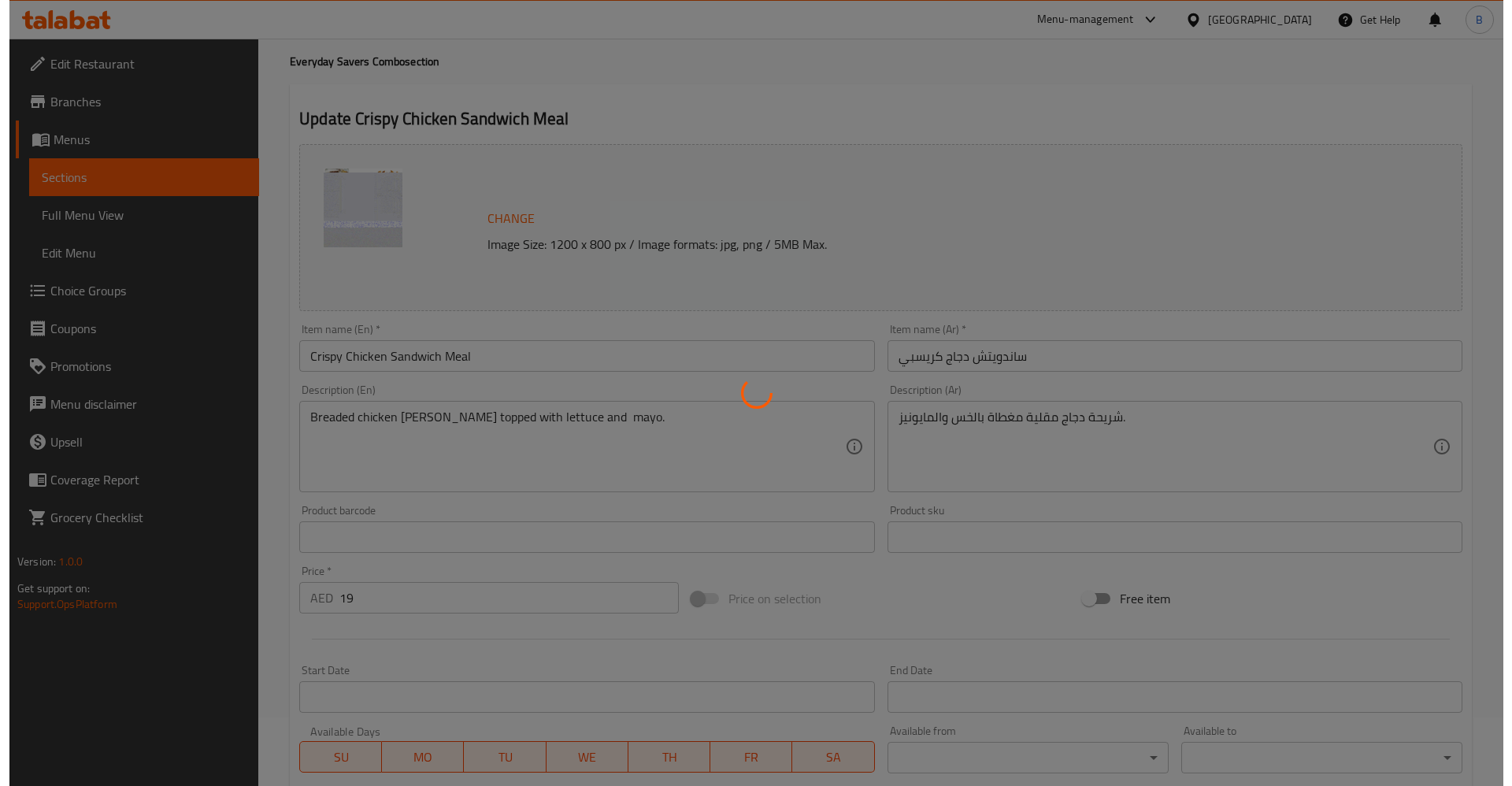
scroll to position [0, 0]
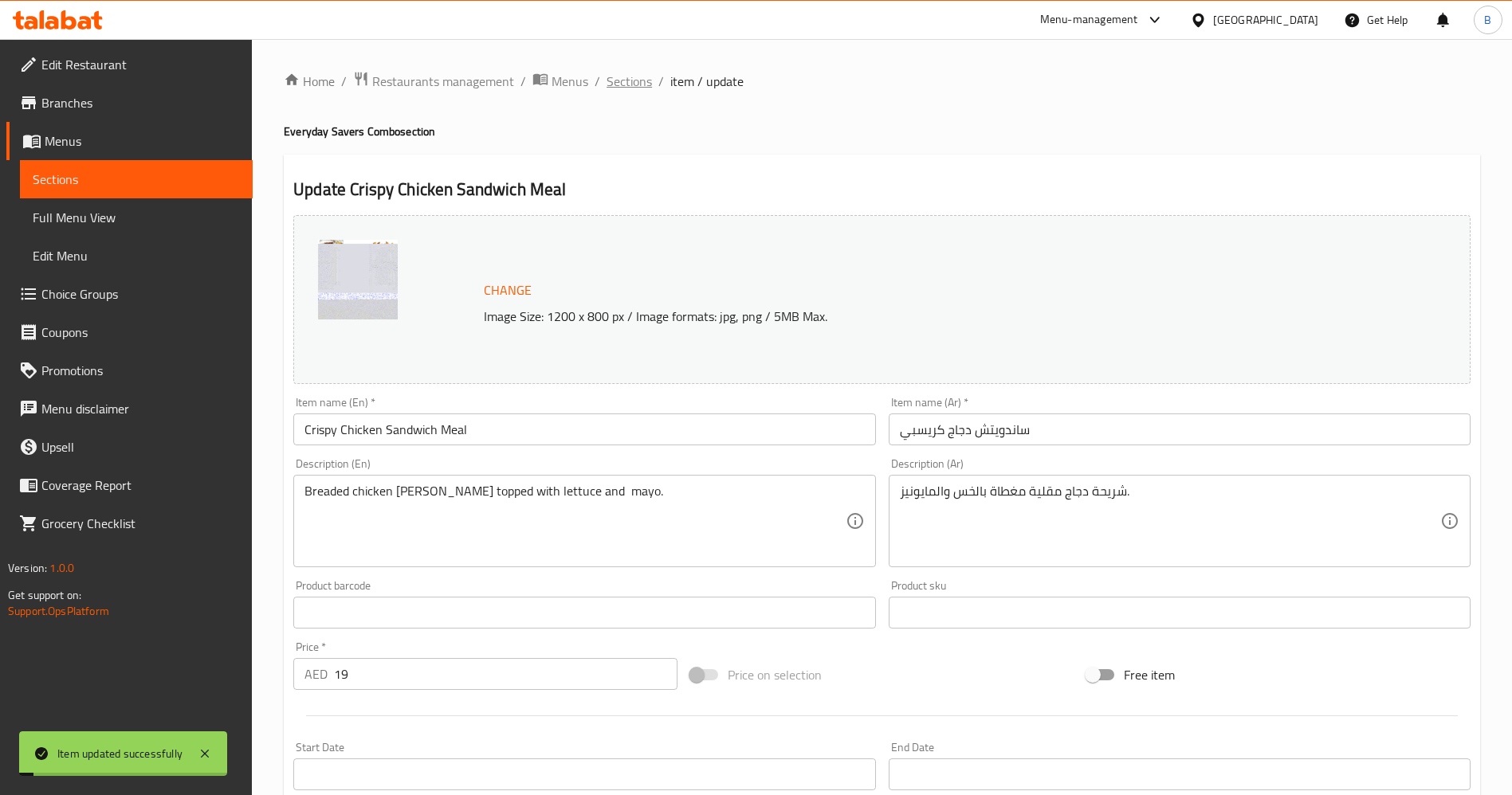
click at [634, 77] on span "Sections" at bounding box center [628, 81] width 45 height 19
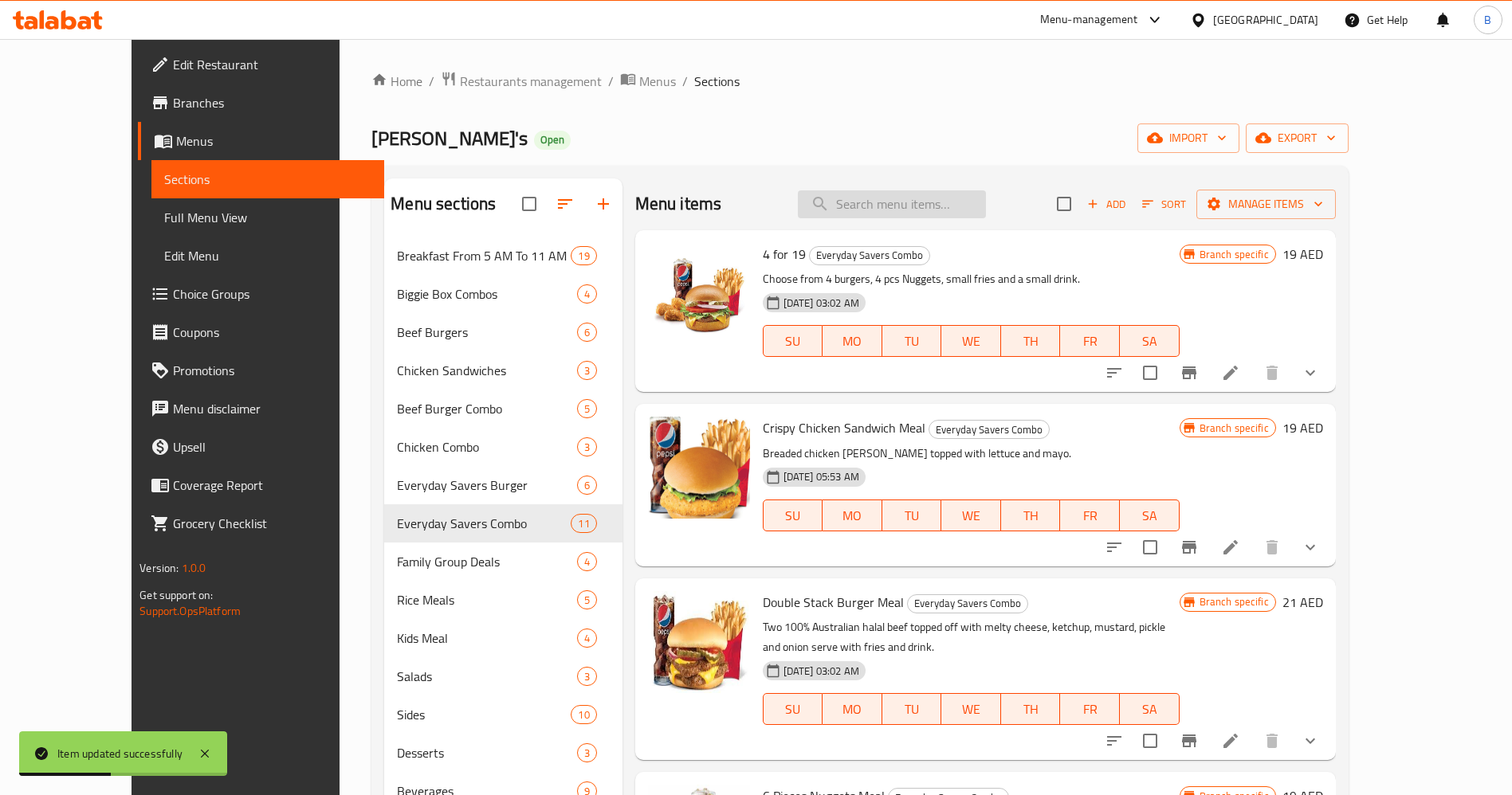
click at [946, 198] on input "search" at bounding box center [892, 205] width 188 height 28
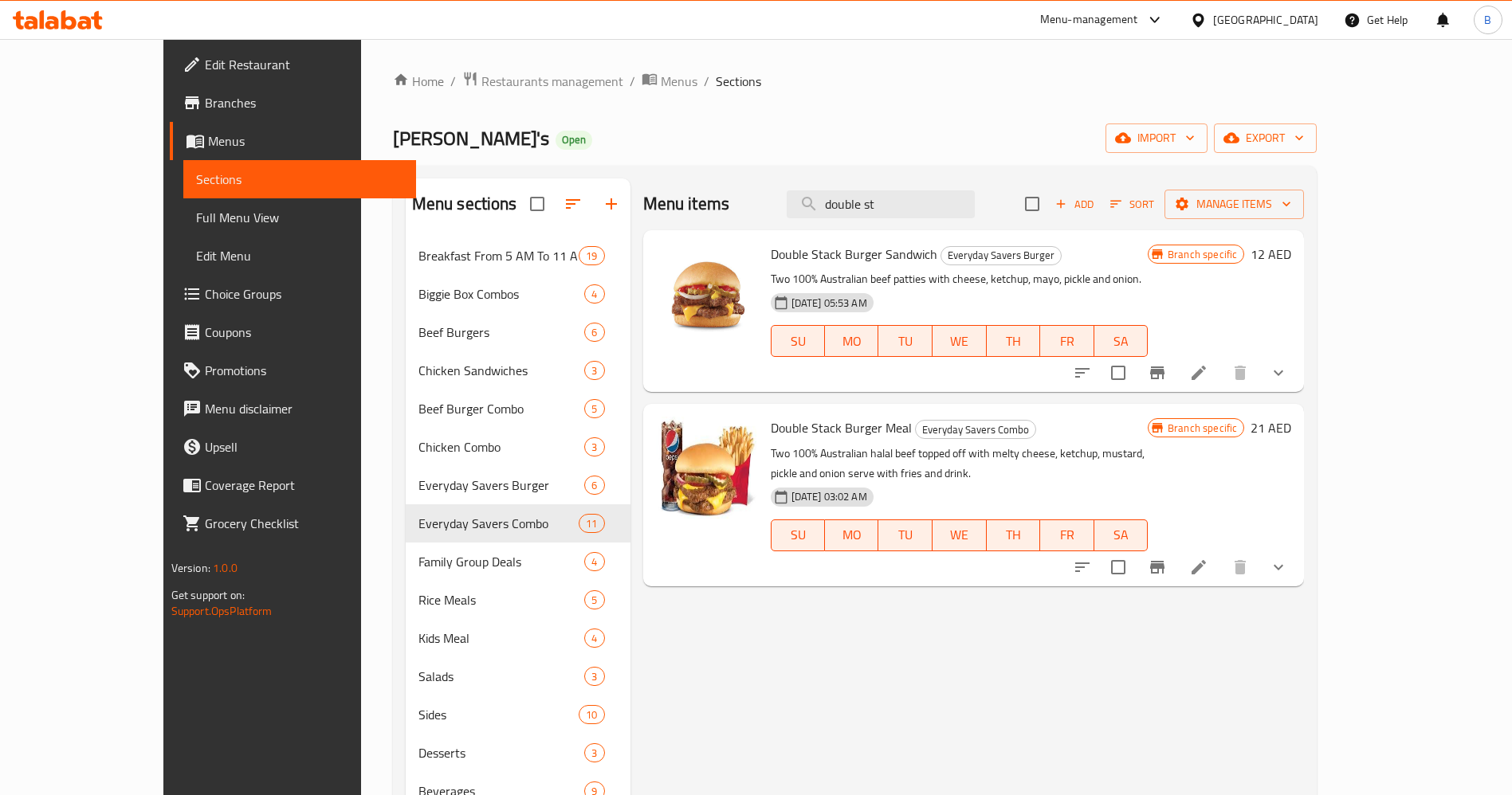
type input "double st"
click at [1208, 558] on icon at bounding box center [1198, 567] width 19 height 19
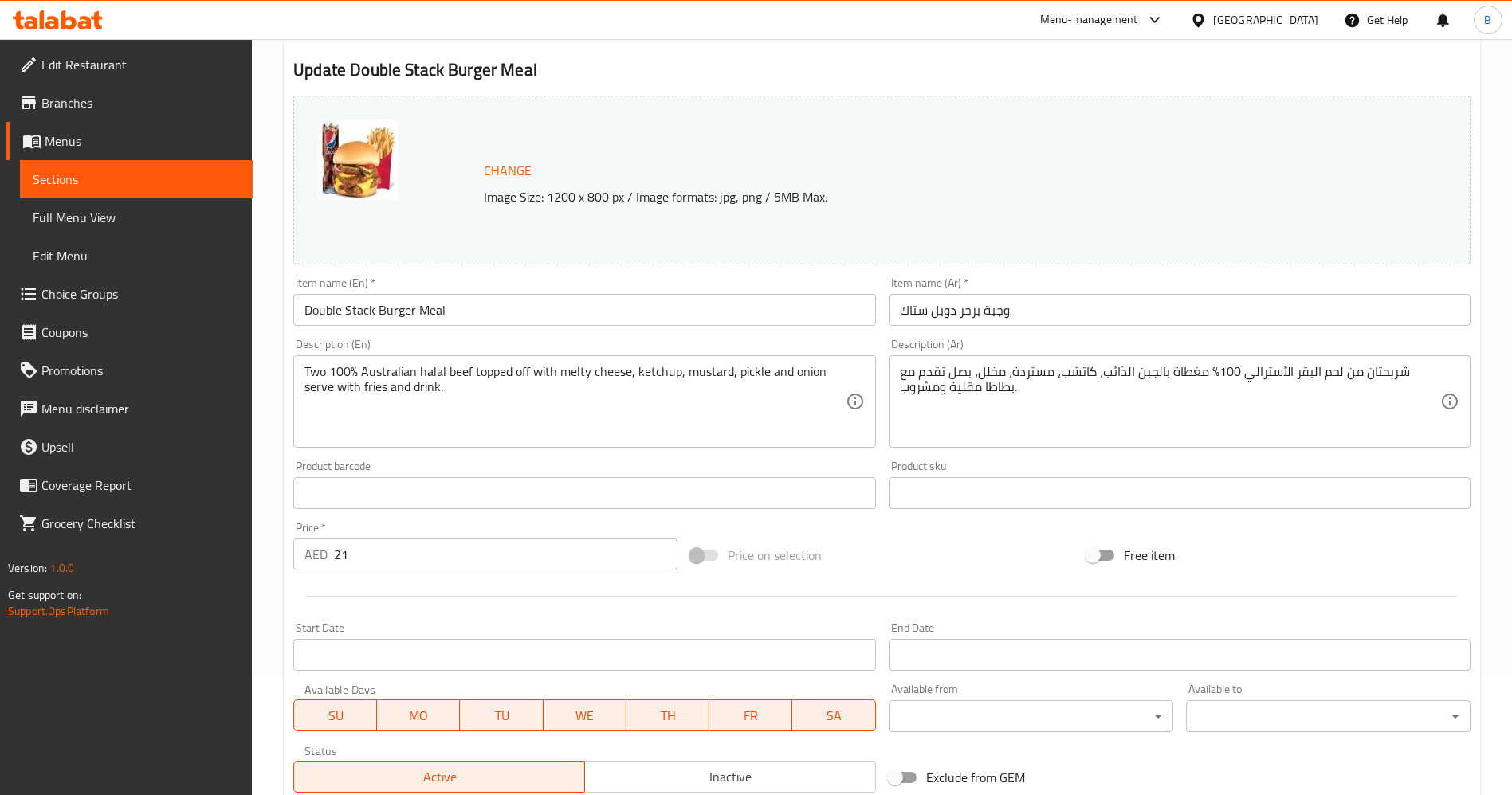
scroll to position [717, 0]
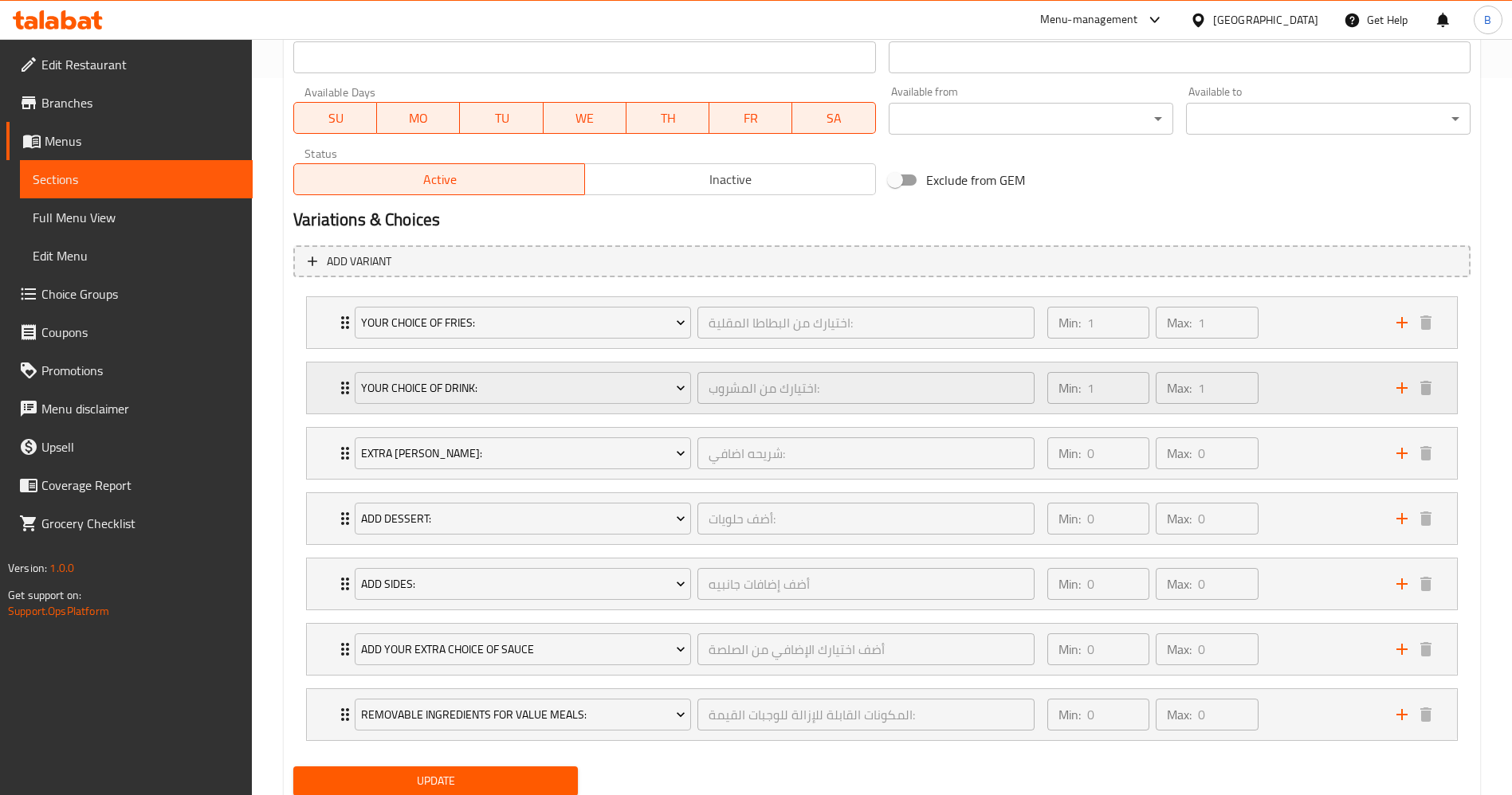
click at [336, 389] on icon "Expand" at bounding box center [344, 387] width 19 height 19
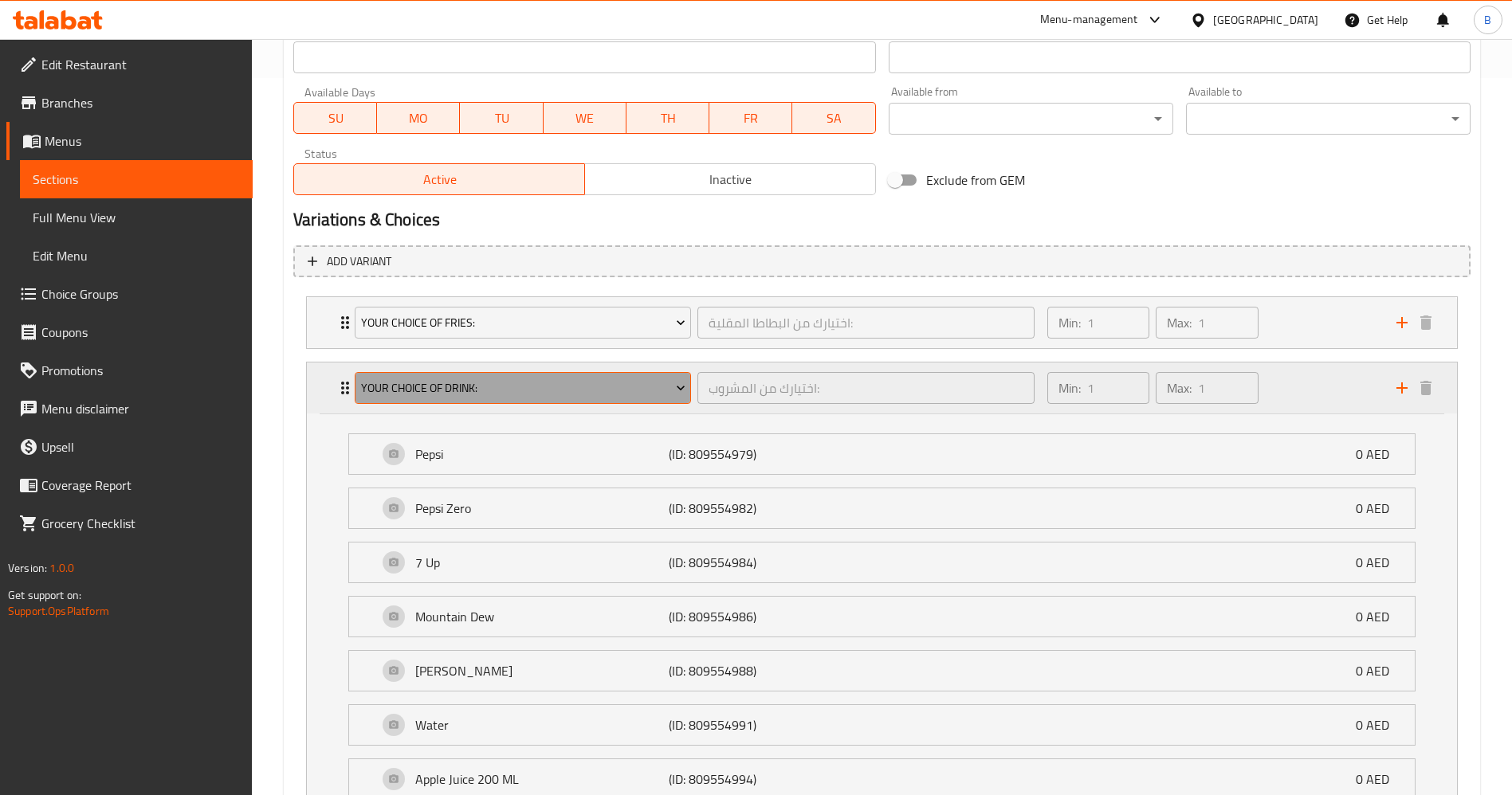
click at [457, 374] on button "Your Choice Of Drink:" at bounding box center [522, 388] width 336 height 32
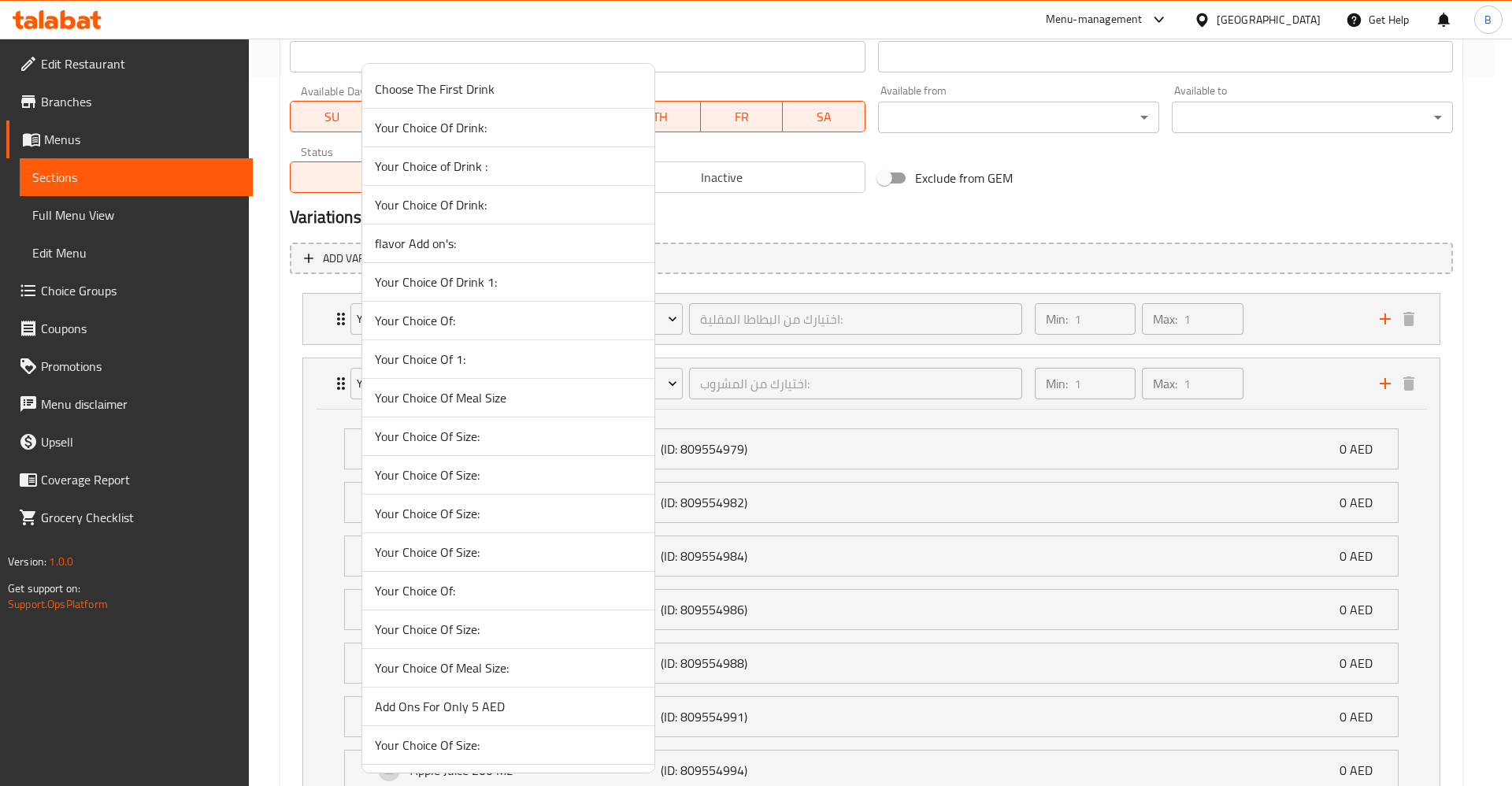
click at [457, 382] on li "Your Choice Of Meal Size" at bounding box center [508, 397] width 292 height 38
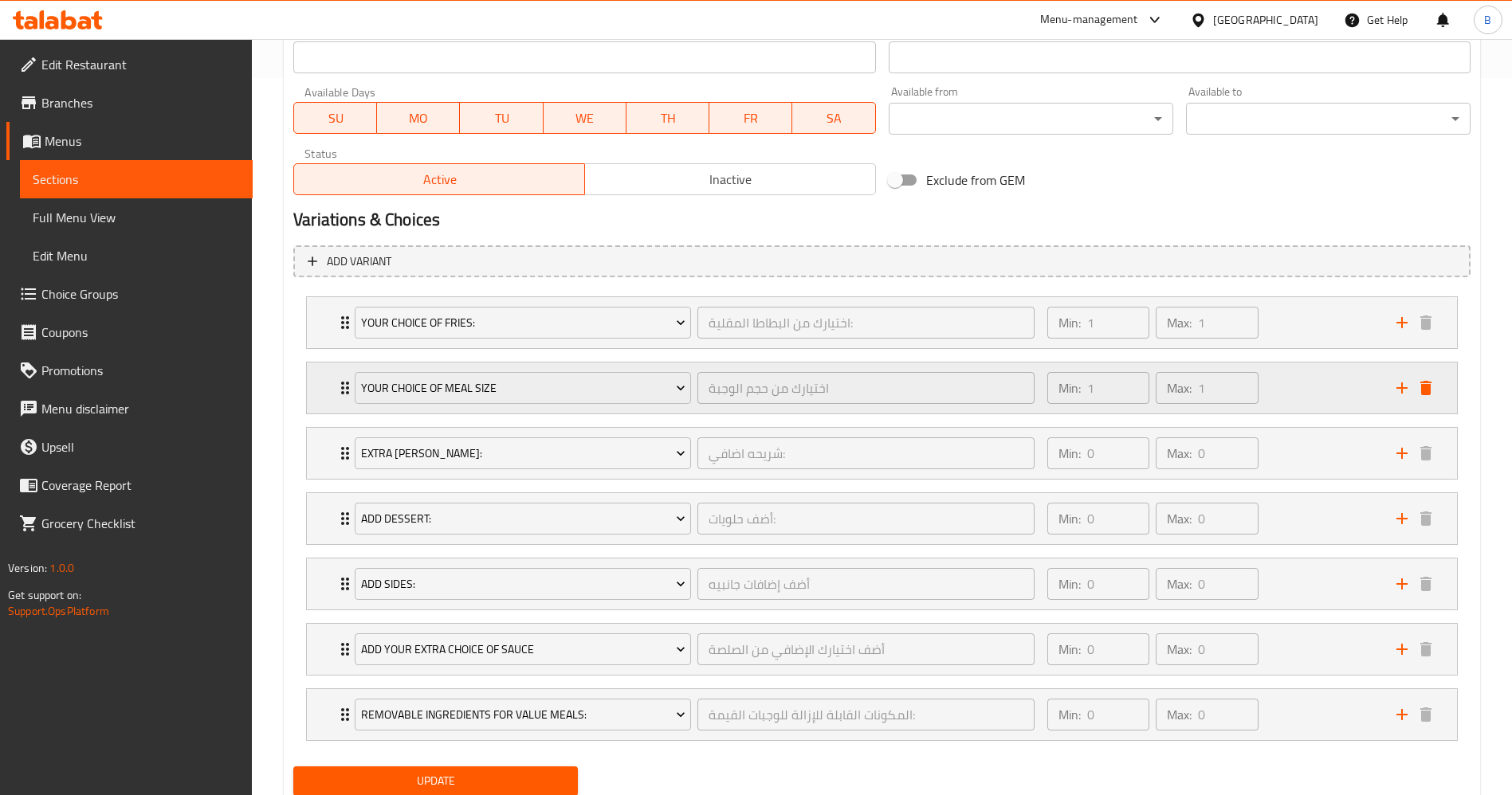
click at [1419, 397] on icon "delete" at bounding box center [1425, 387] width 19 height 19
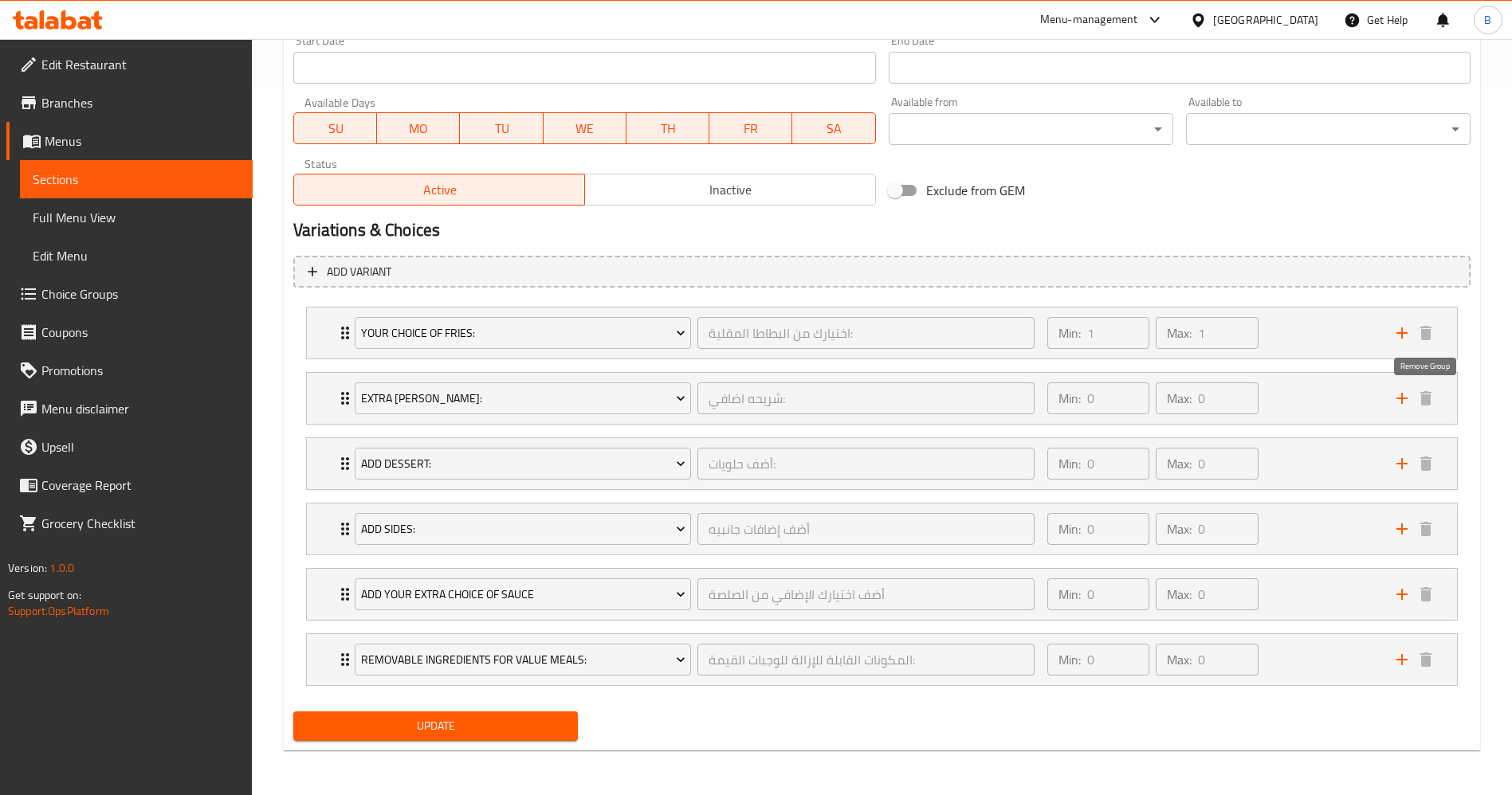
scroll to position [707, 0]
drag, startPoint x: 478, startPoint y: 725, endPoint x: 484, endPoint y: 718, distance: 9.2
click at [479, 726] on span "Update" at bounding box center [436, 726] width 259 height 20
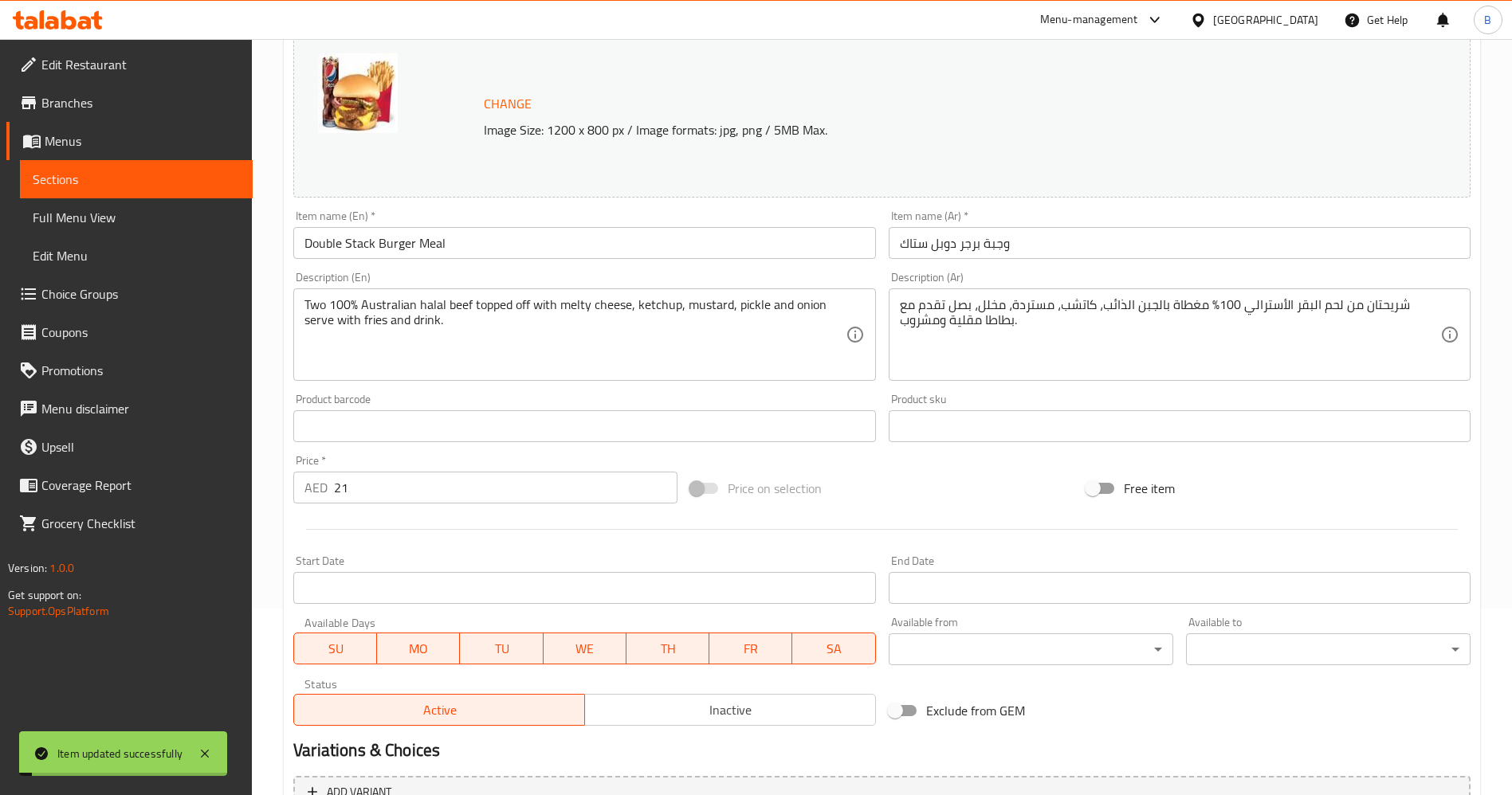
scroll to position [0, 0]
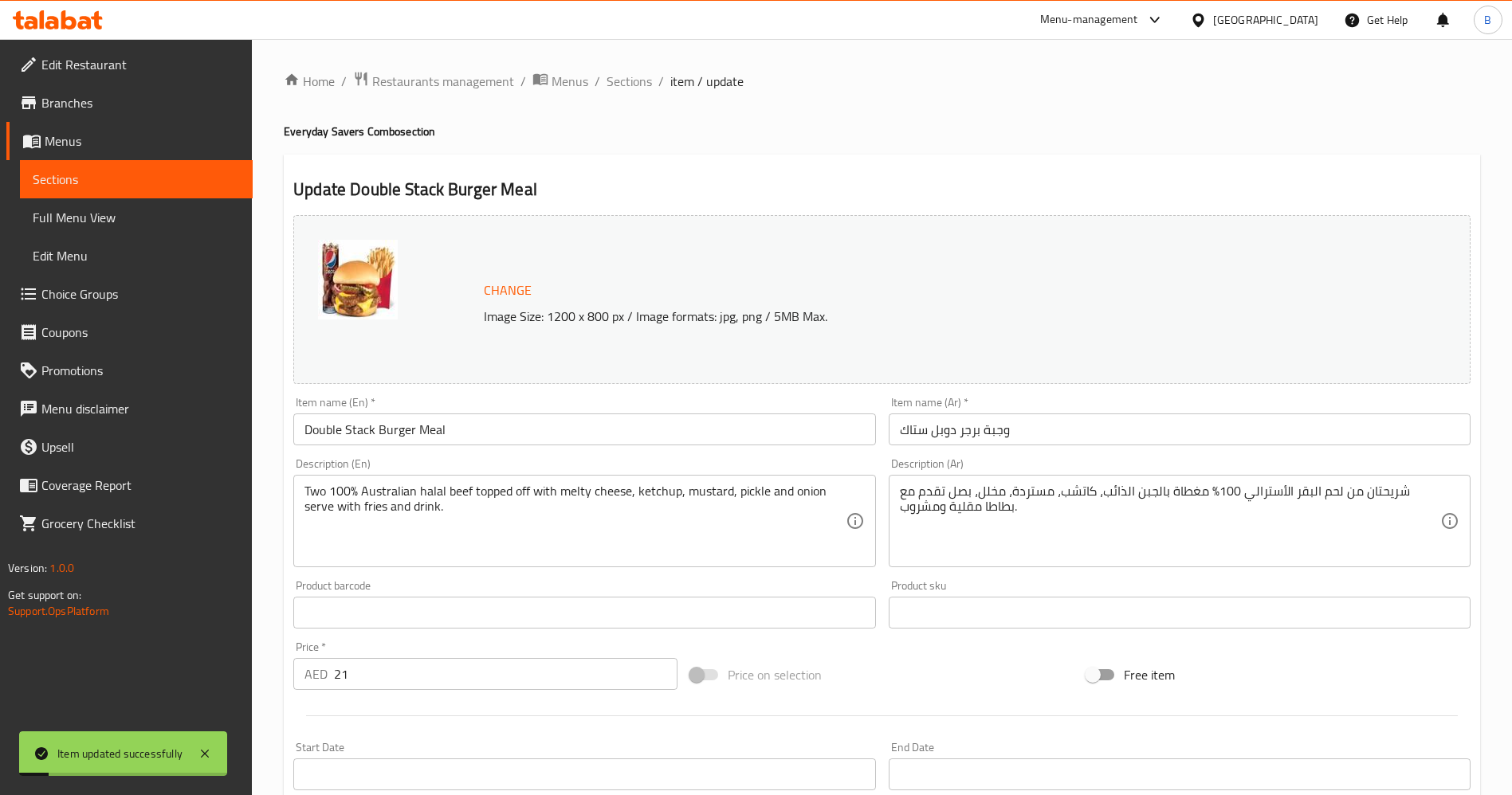
drag, startPoint x: 628, startPoint y: 83, endPoint x: 631, endPoint y: 95, distance: 12.4
click at [628, 83] on span "Sections" at bounding box center [628, 81] width 45 height 19
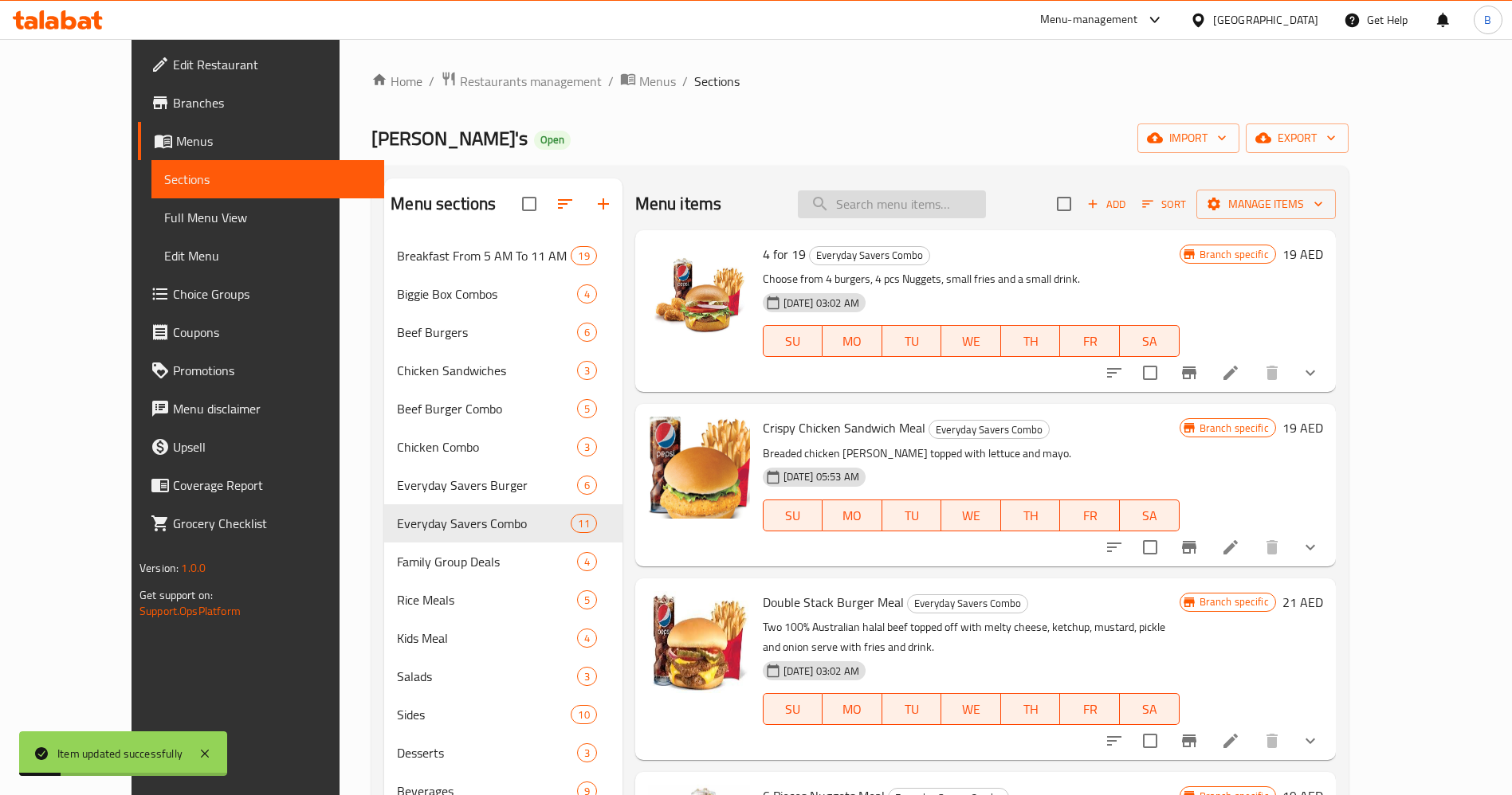
click at [925, 199] on input "search" at bounding box center [892, 205] width 188 height 28
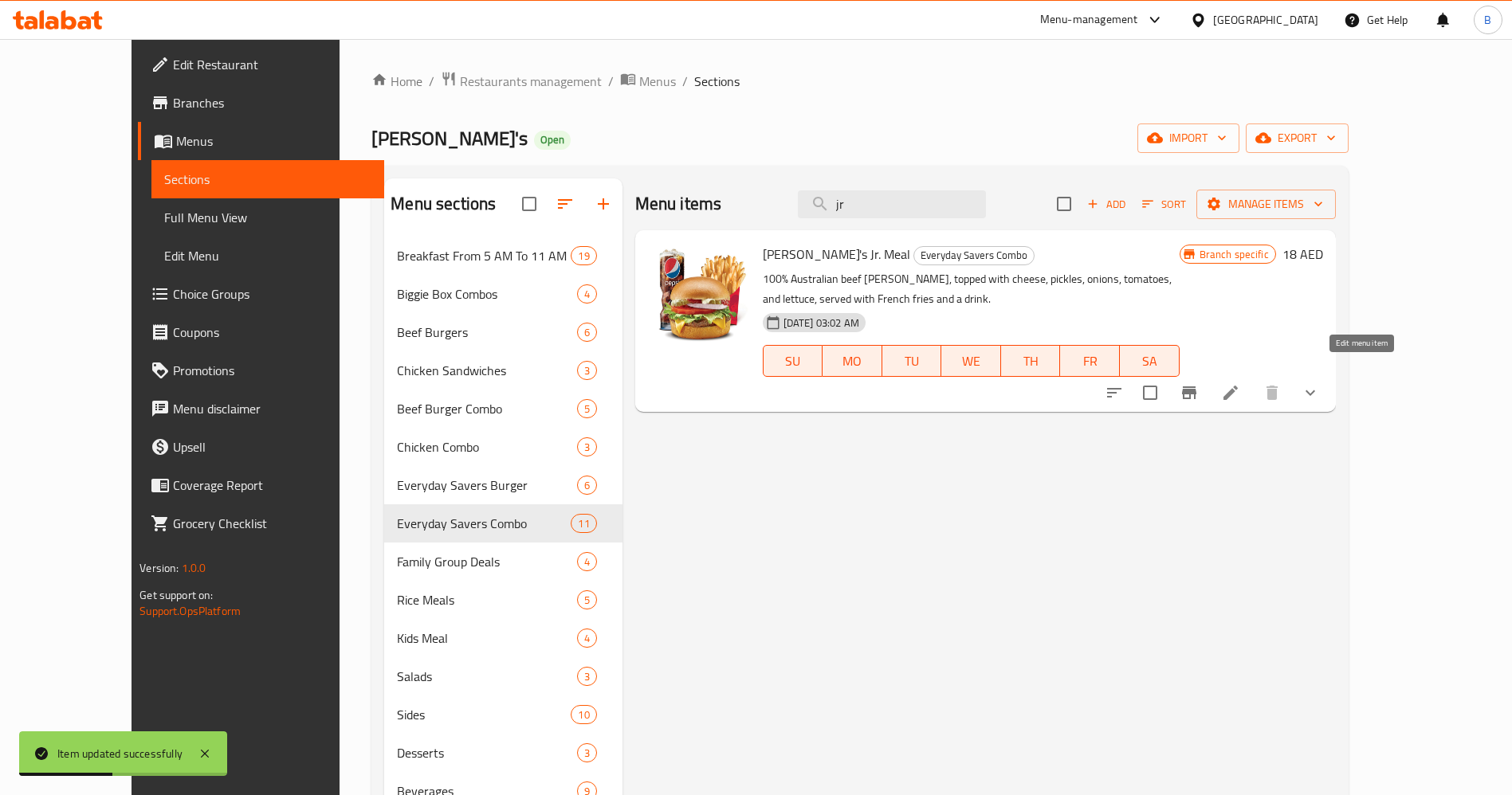
type input "jr"
click at [1240, 383] on icon at bounding box center [1230, 392] width 19 height 19
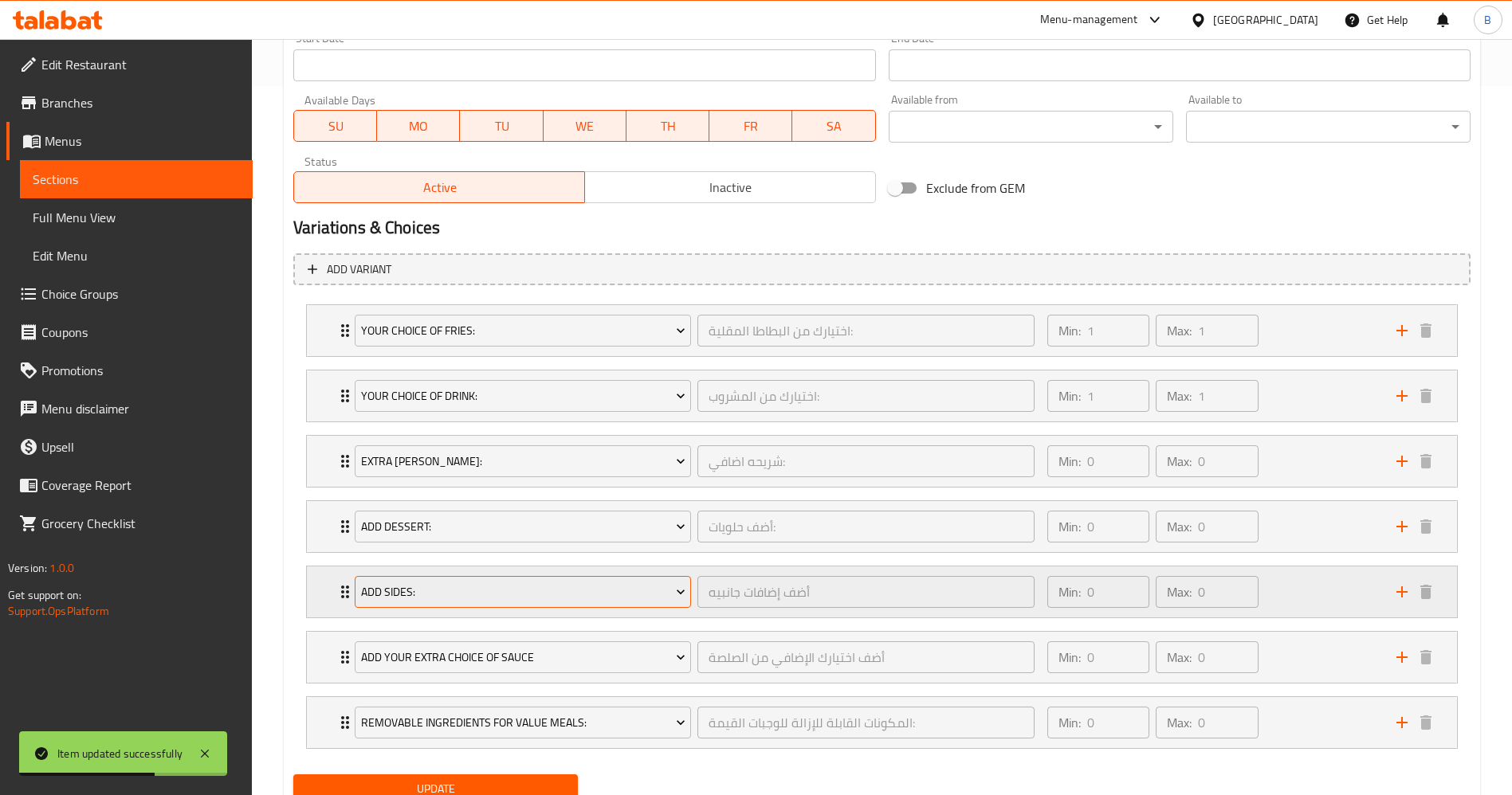
scroll to position [717, 0]
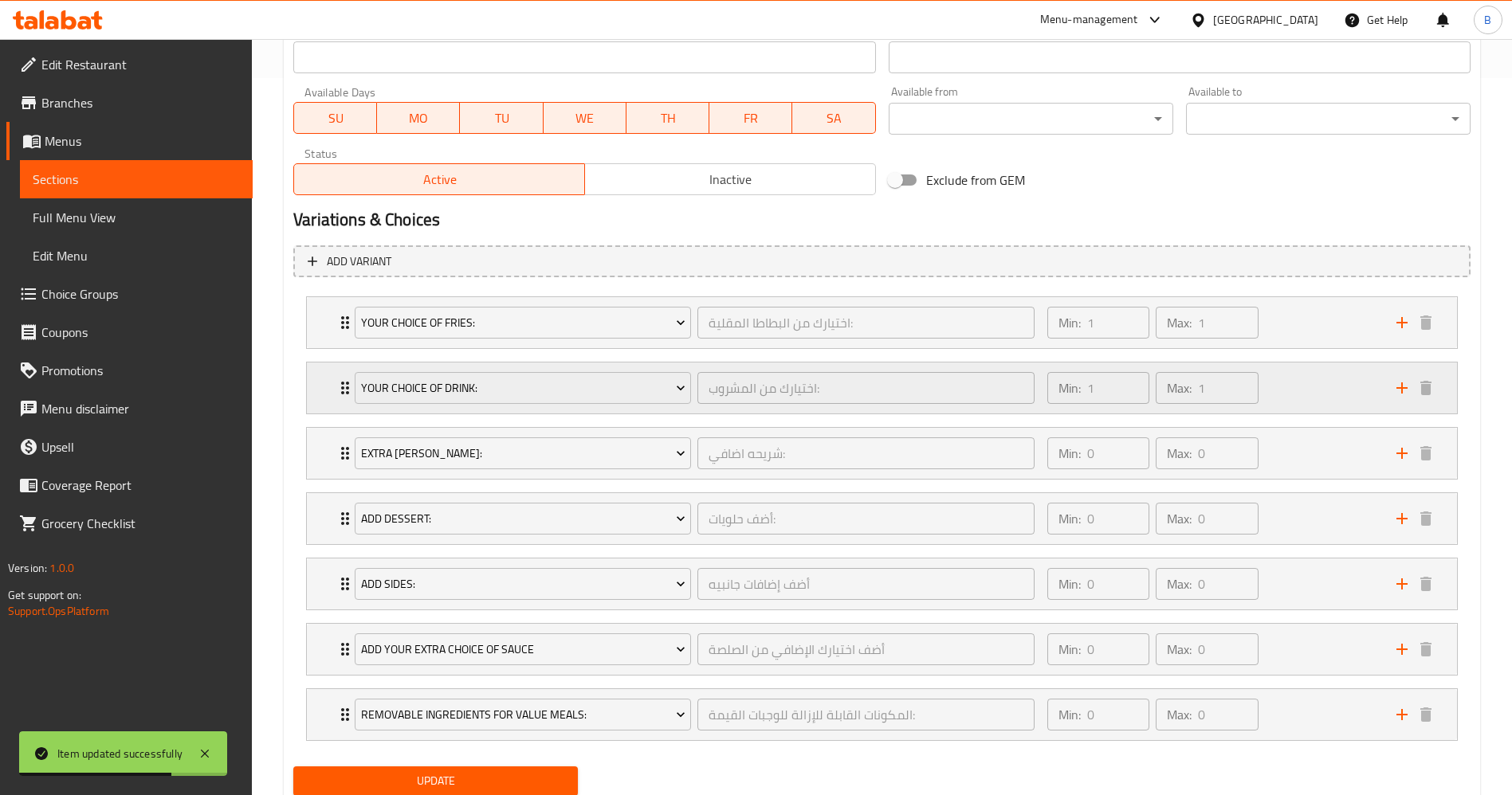
click at [329, 406] on div "Your Choice Of Drink: اختيارك من المشروب: ​ Min: 1 ​ Max: 1 ​" at bounding box center [882, 388] width 1150 height 51
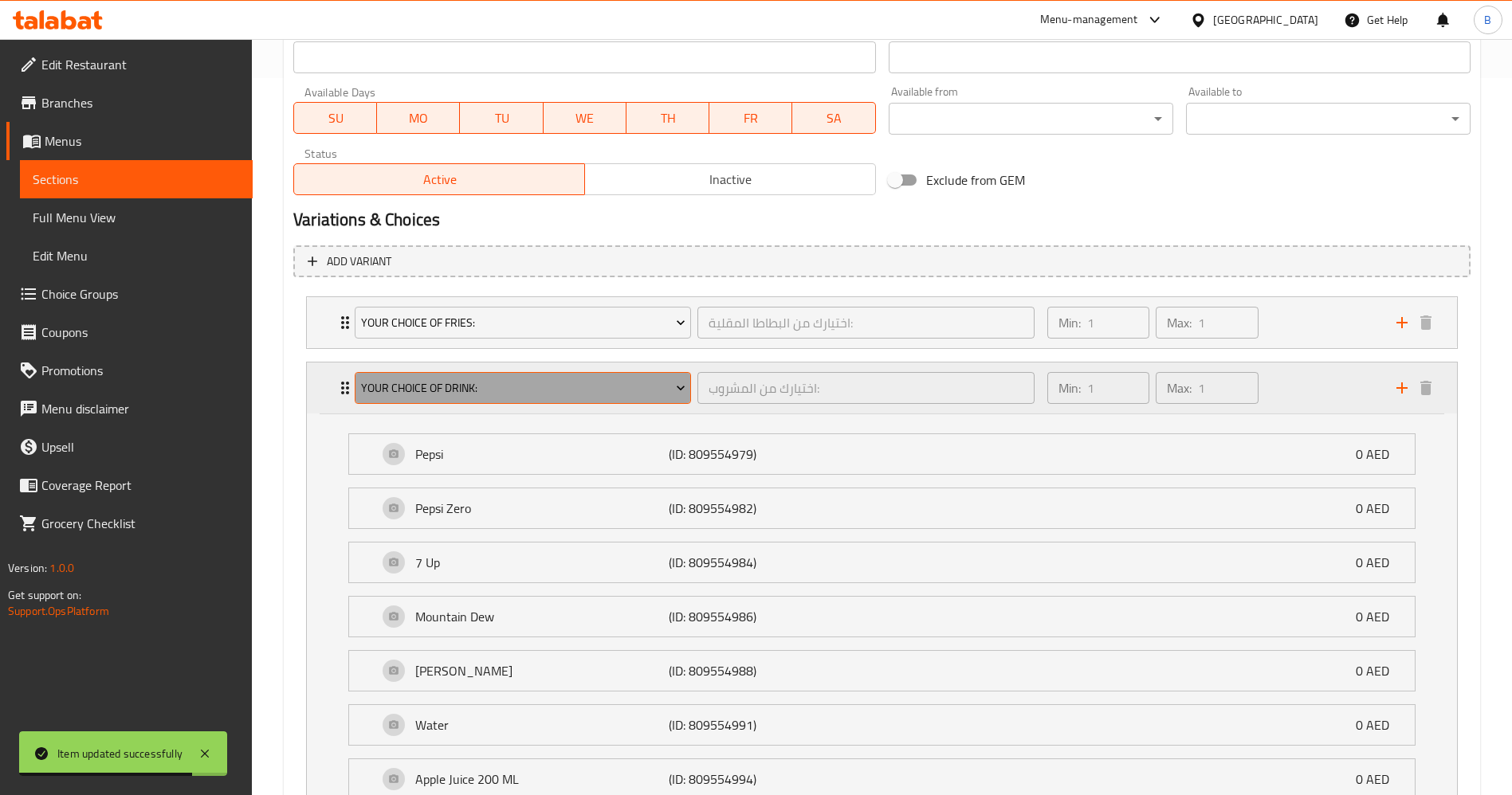
click at [606, 374] on button "Your Choice Of Drink:" at bounding box center [522, 388] width 336 height 32
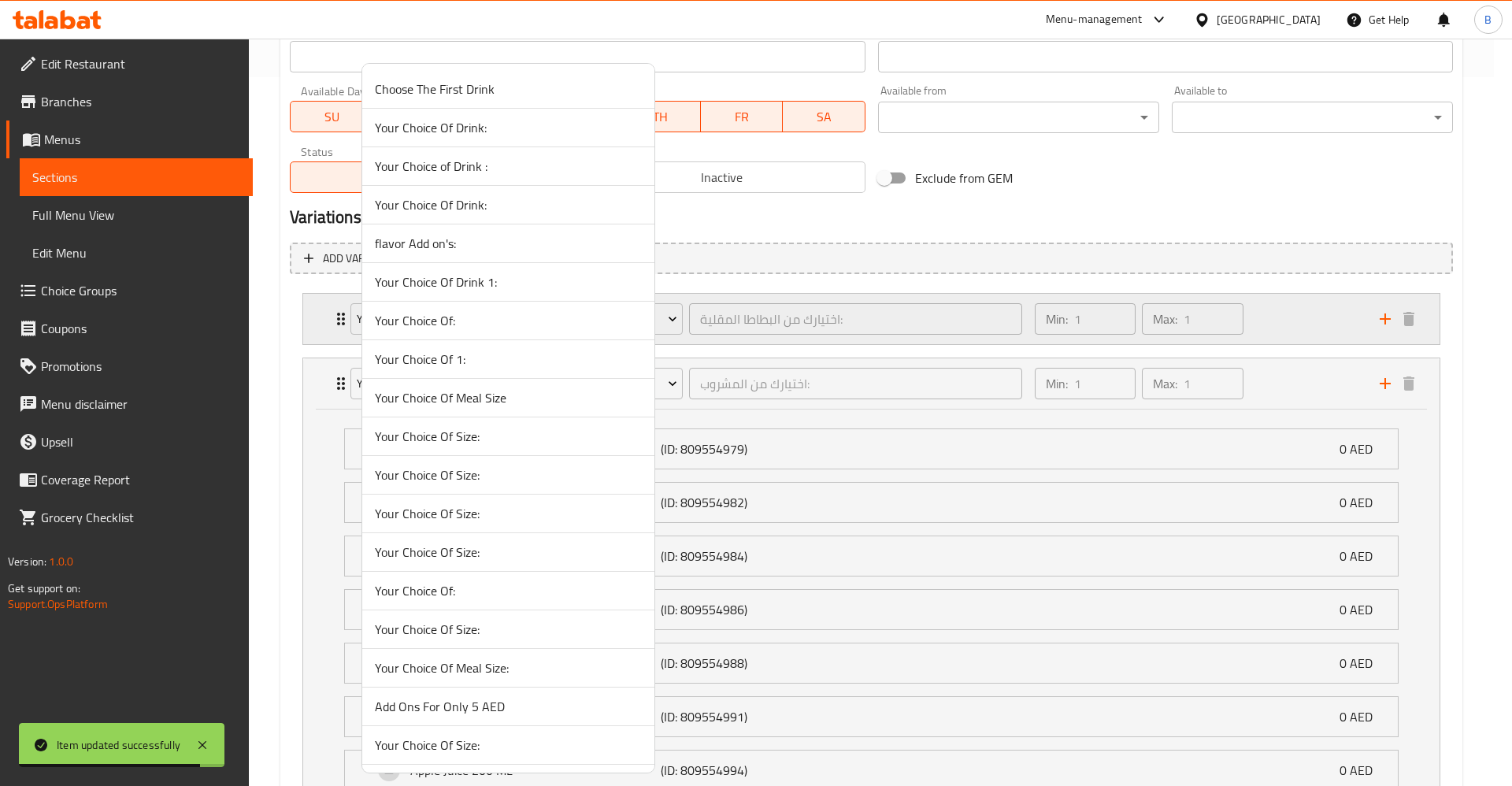
click at [591, 302] on li "Your Choice Of:" at bounding box center [508, 321] width 292 height 38
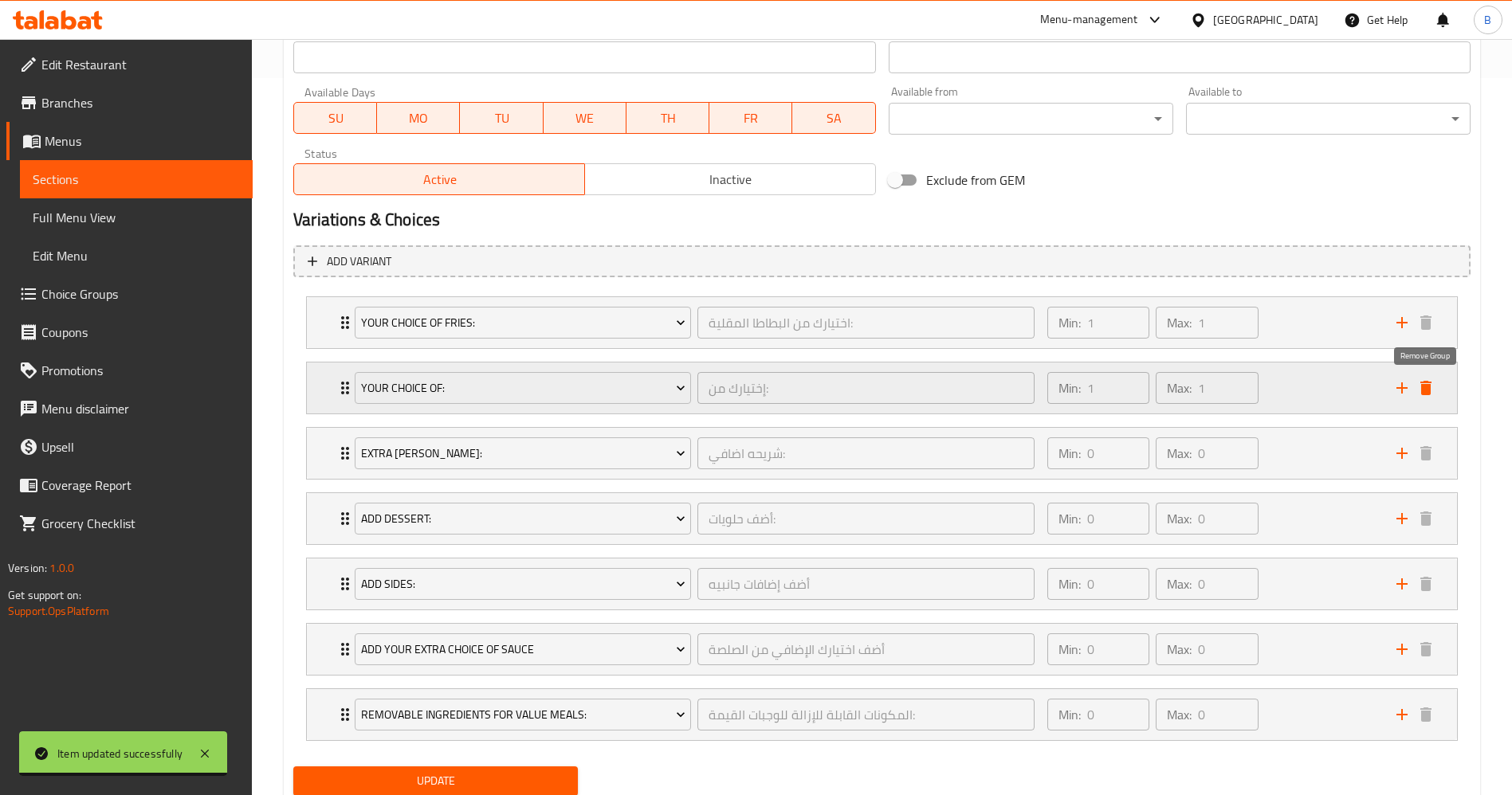
click at [1426, 388] on icon "delete" at bounding box center [1426, 387] width 12 height 14
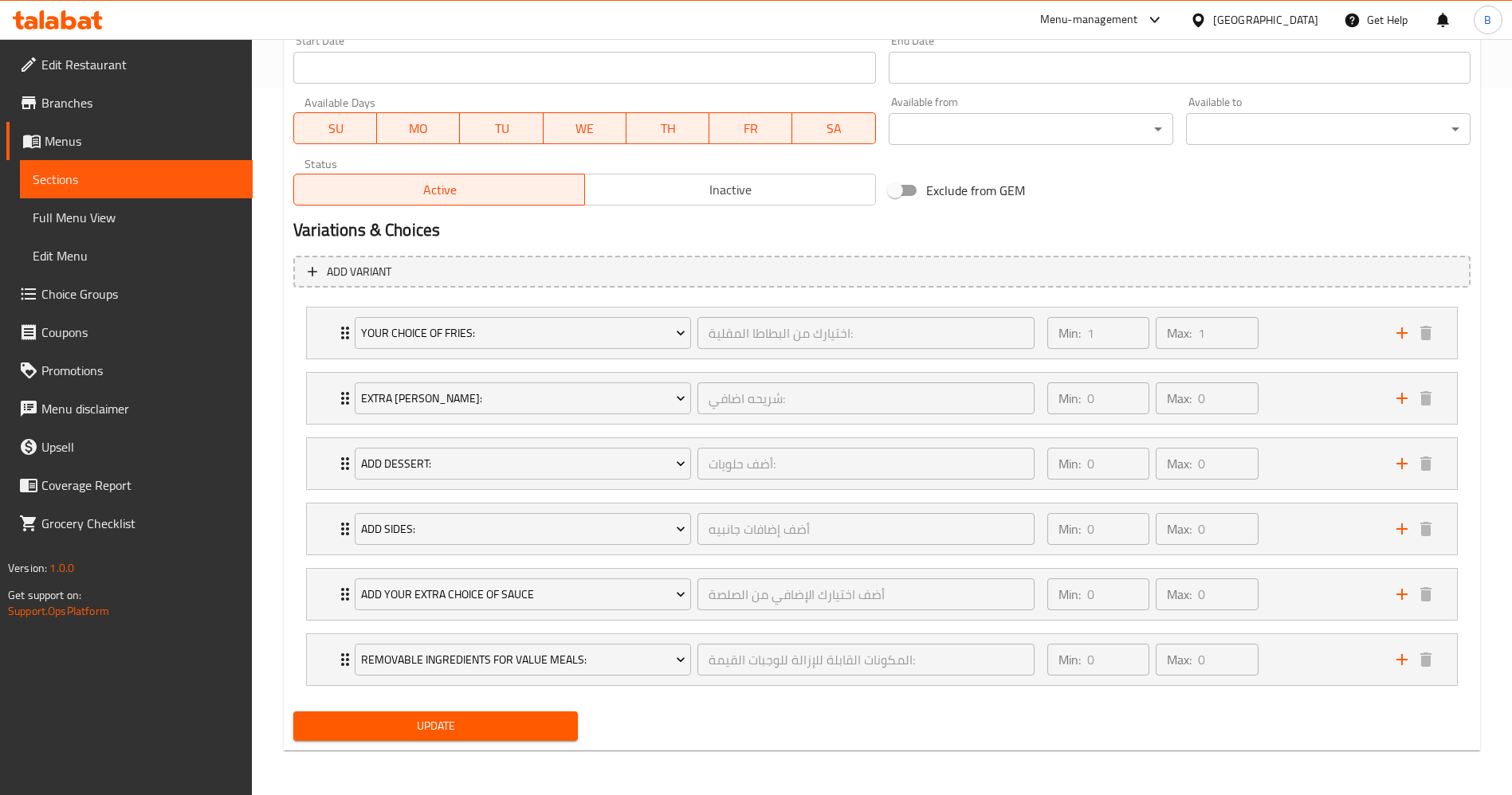
scroll to position [707, 0]
click at [523, 708] on div "Update" at bounding box center [435, 726] width 297 height 42
click at [522, 721] on span "Update" at bounding box center [436, 726] width 259 height 20
click at [91, 297] on span "Choice Groups" at bounding box center [140, 294] width 198 height 19
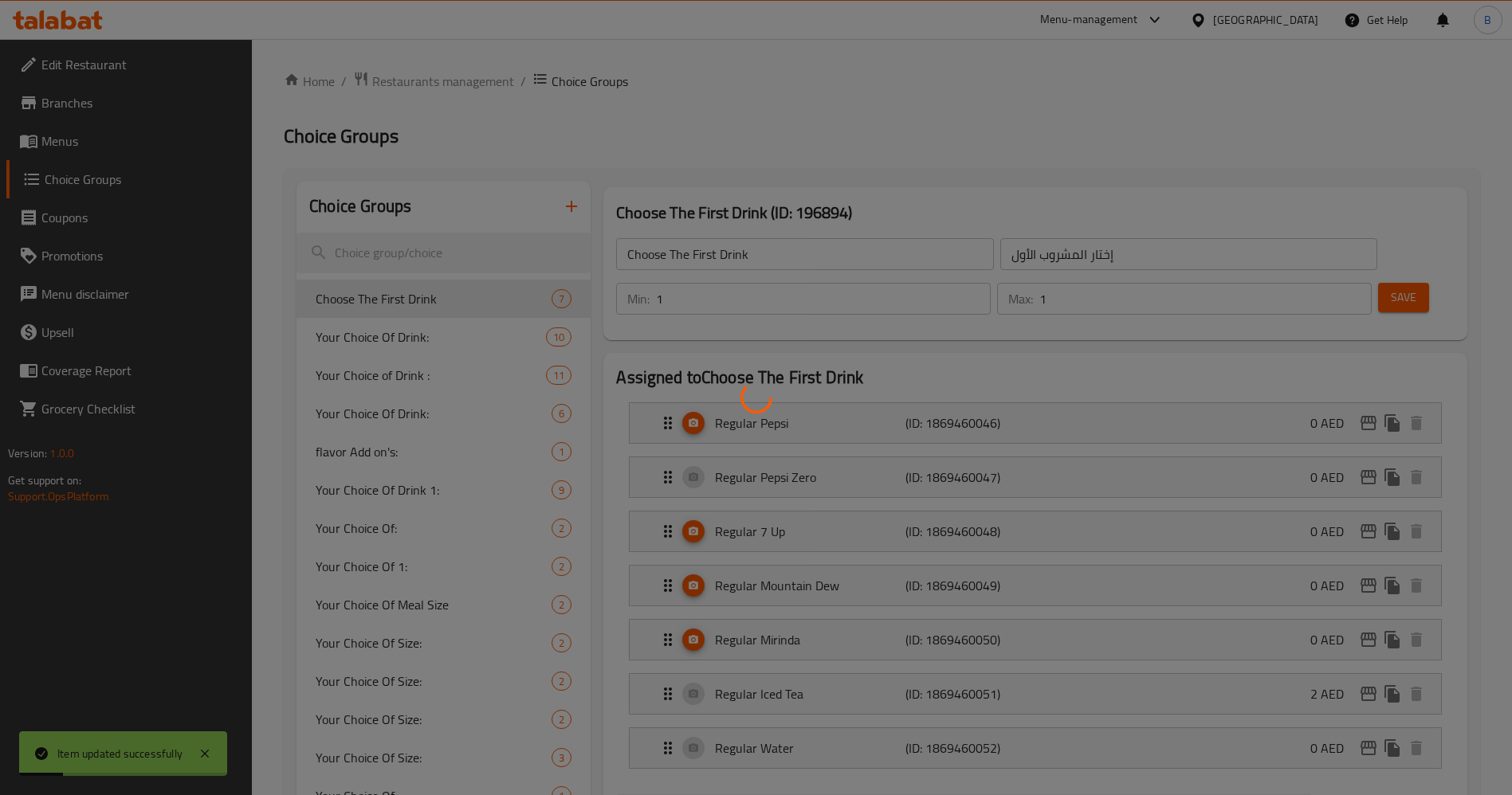
click at [443, 240] on div at bounding box center [756, 397] width 1512 height 795
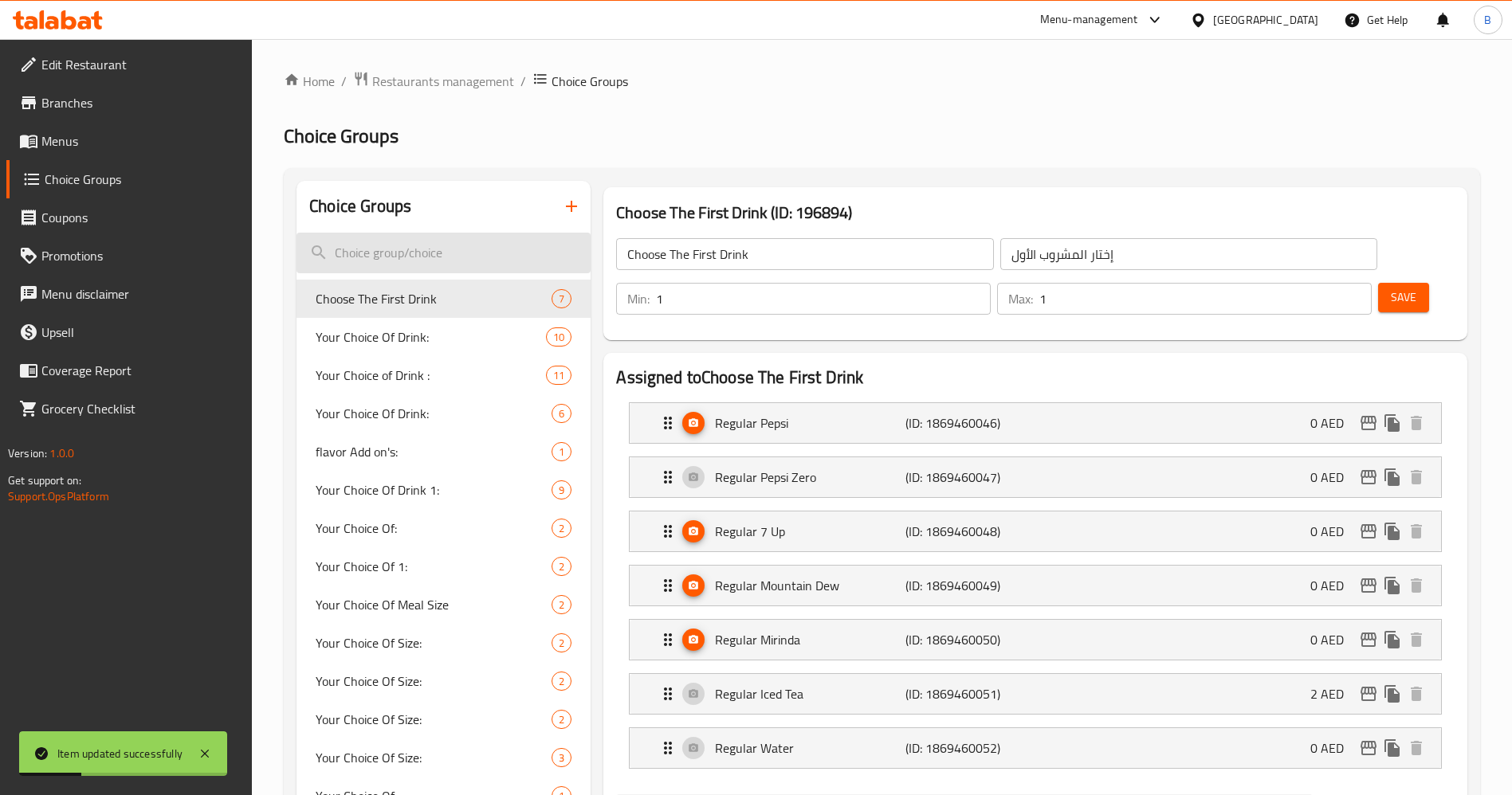
click at [449, 258] on input "search" at bounding box center [443, 253] width 294 height 40
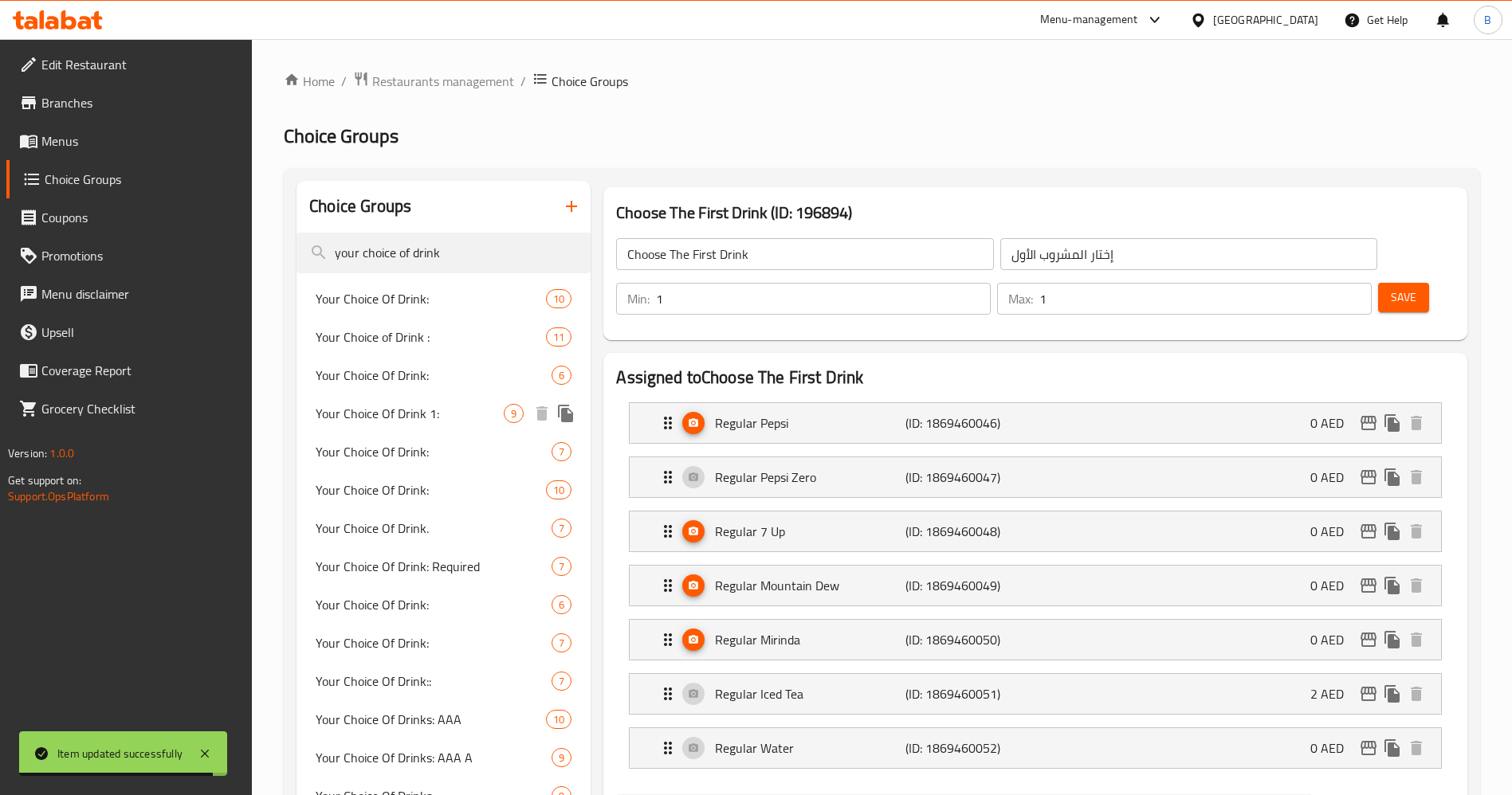
type input "your choice of drink"
click at [435, 415] on span "Your Choice Of Drink 1:" at bounding box center [410, 413] width 188 height 19
type input "Your Choice Of Drink 1:"
type input "إختيارك من المشروب 1:"
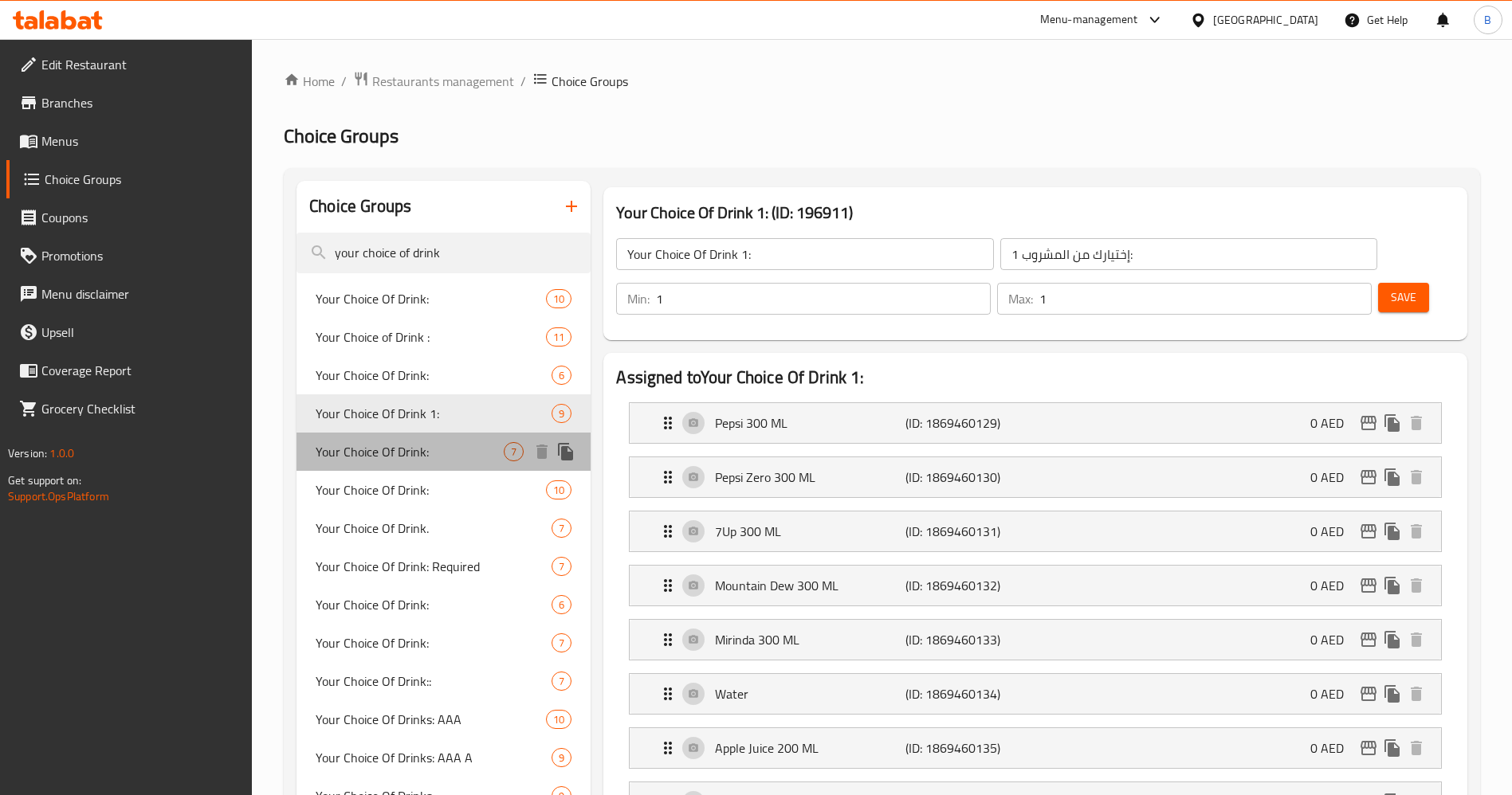
click at [474, 460] on span "Your Choice Of Drink:" at bounding box center [410, 452] width 188 height 19
type input "Your Choice Of Drink:"
type input "اختيارك من المشروب:"
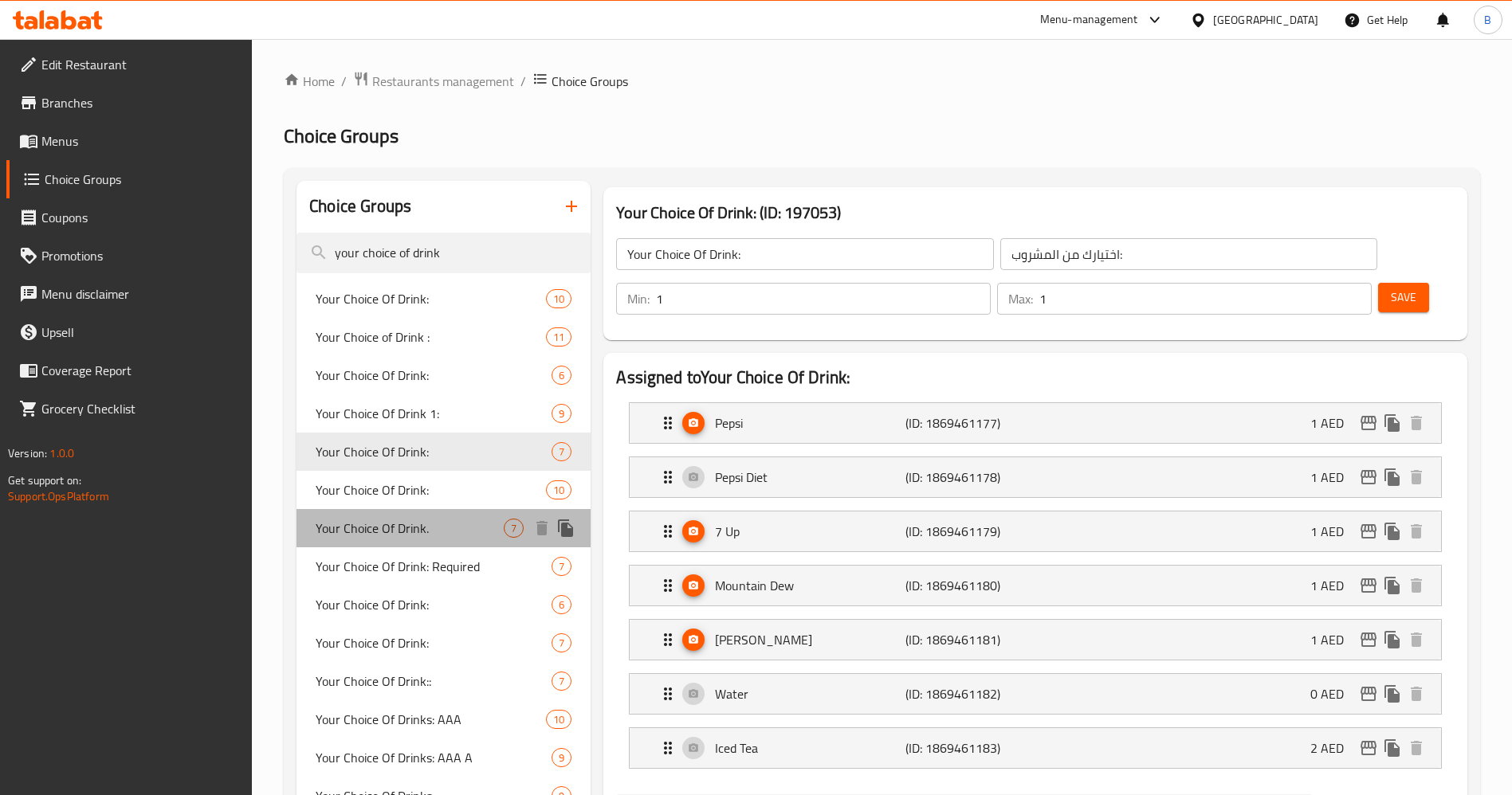
click at [400, 524] on span "Your Choice Of Drink." at bounding box center [410, 528] width 188 height 19
type input "Your Choice Of Drink."
type input "إختيارك من المشروب."
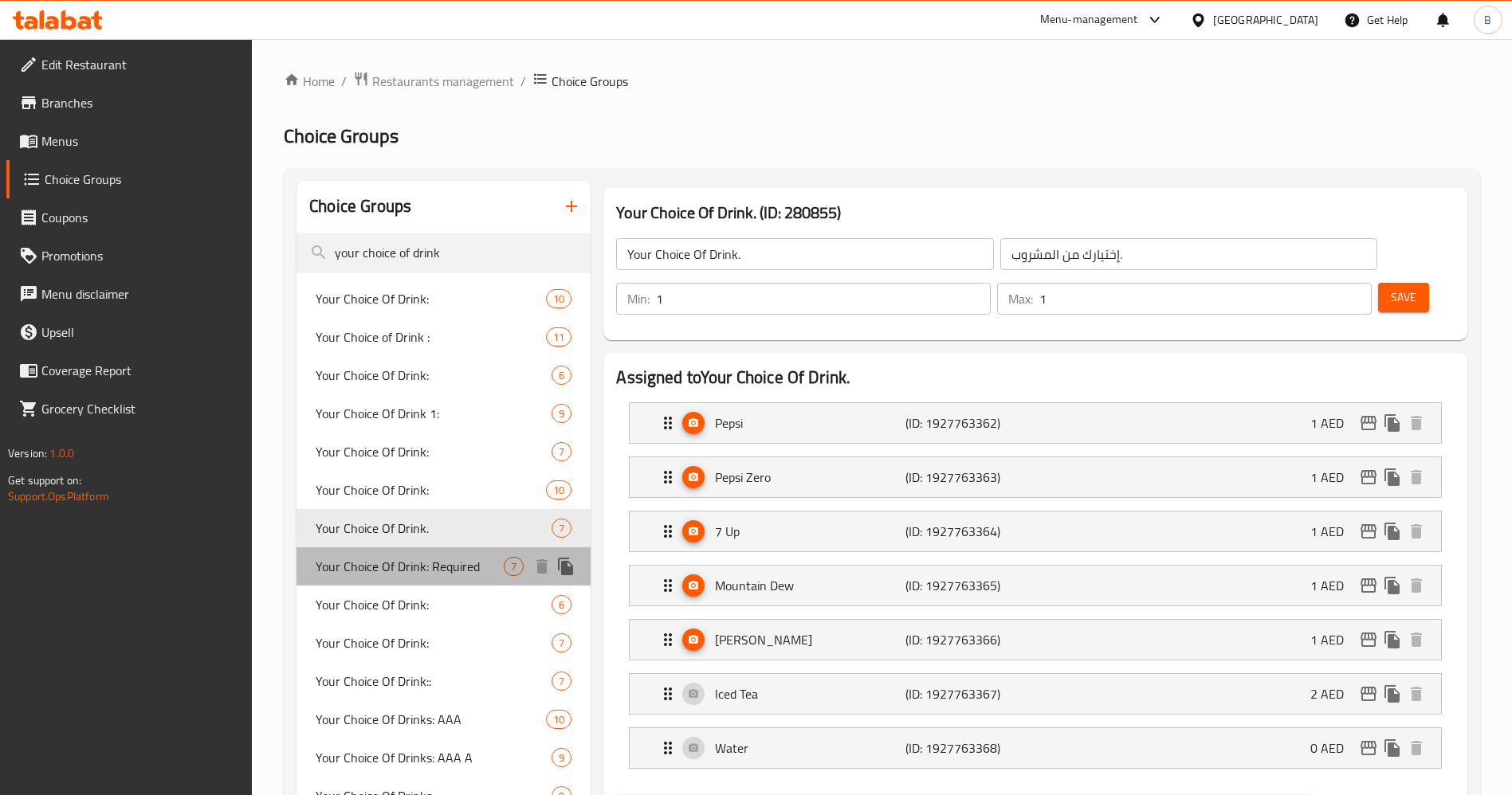
click at [421, 569] on span "Your Choice Of Drink: Required" at bounding box center [410, 566] width 188 height 19
type input "Your Choice Of Drink: Required"
type input "إختيارك من المشروب:"
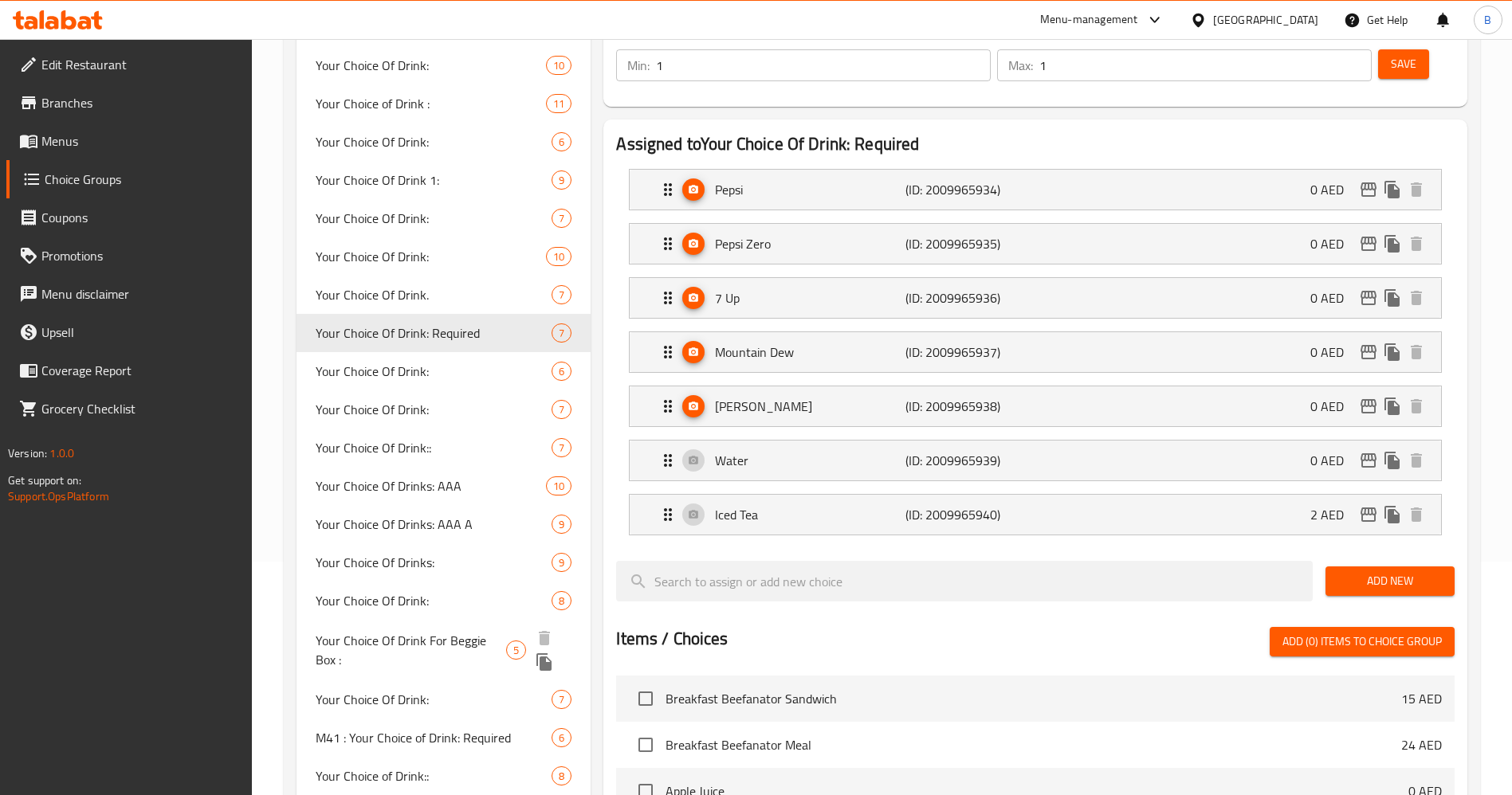
scroll to position [239, 0]
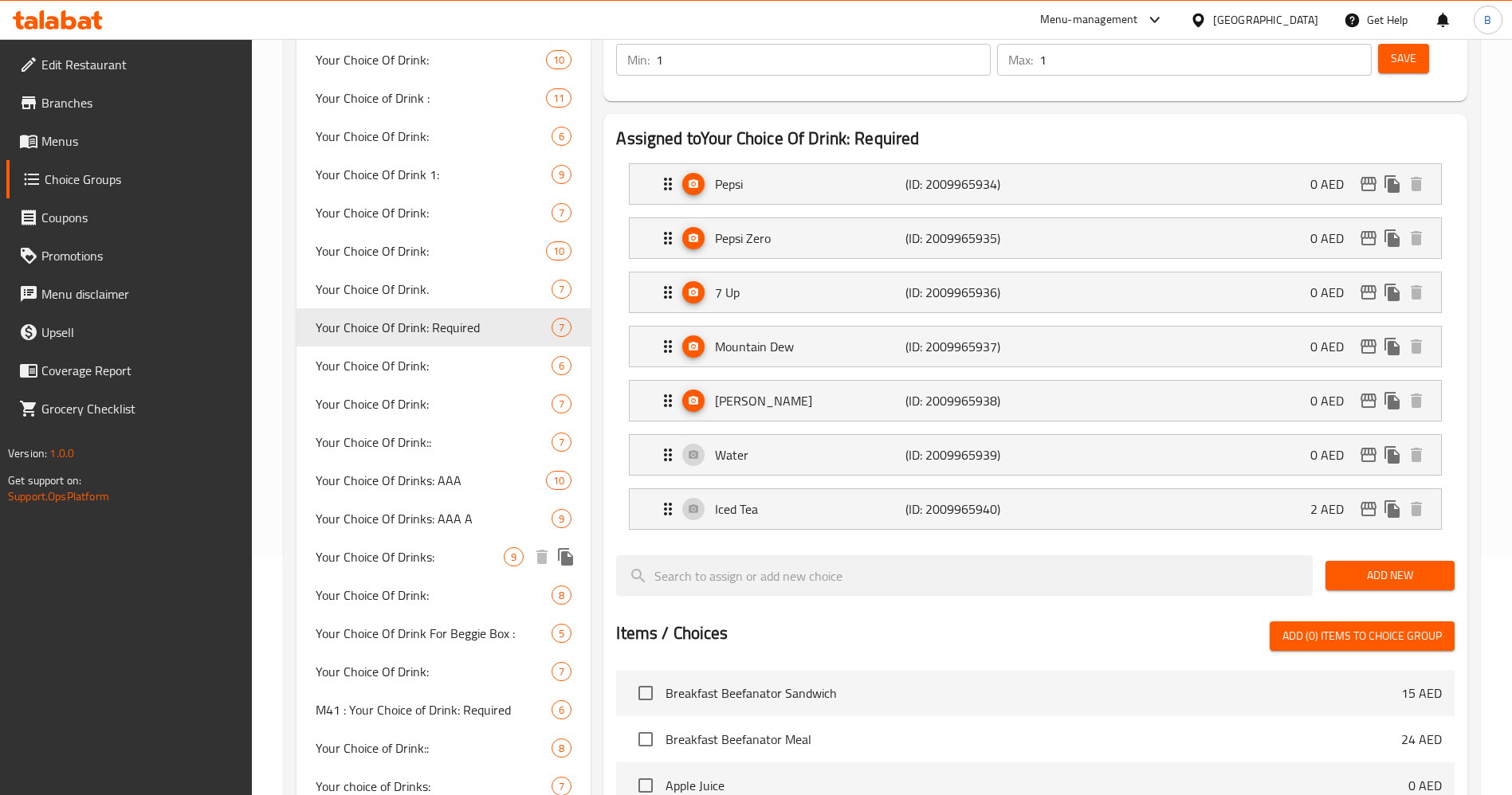
click at [401, 570] on div "Your Choice Of Drinks: 9" at bounding box center [443, 556] width 294 height 38
type input "Your Choice Of Drinks:"
type input "إختيارك من المشروب:"
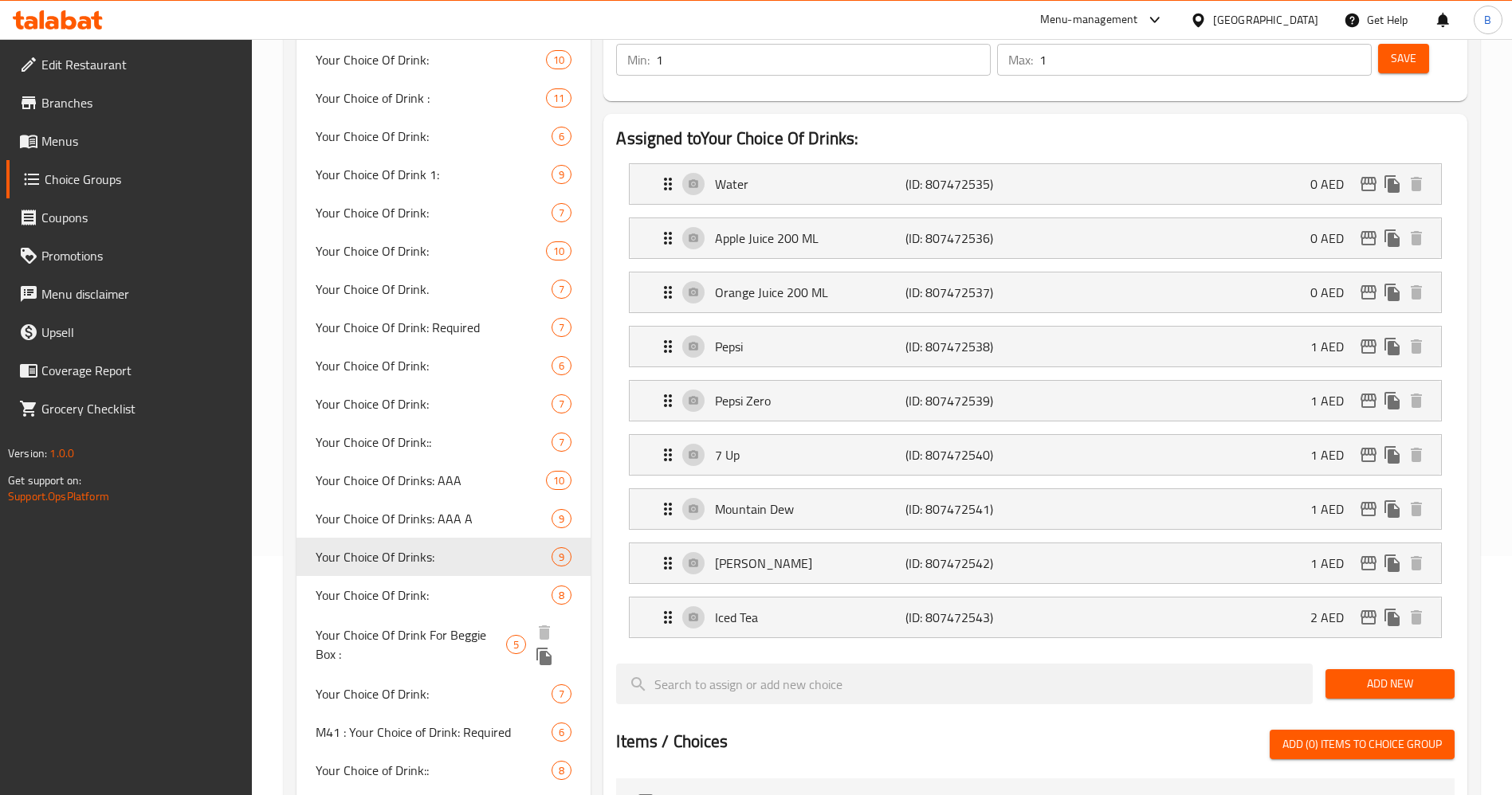
click at [456, 626] on span "Your Choice Of Drink For Beggie Box :" at bounding box center [410, 645] width 191 height 38
type input "Your Choice Of Drink For Beggie Box :"
type input "اختيارك من المشروبات لبيجي بوكس:"
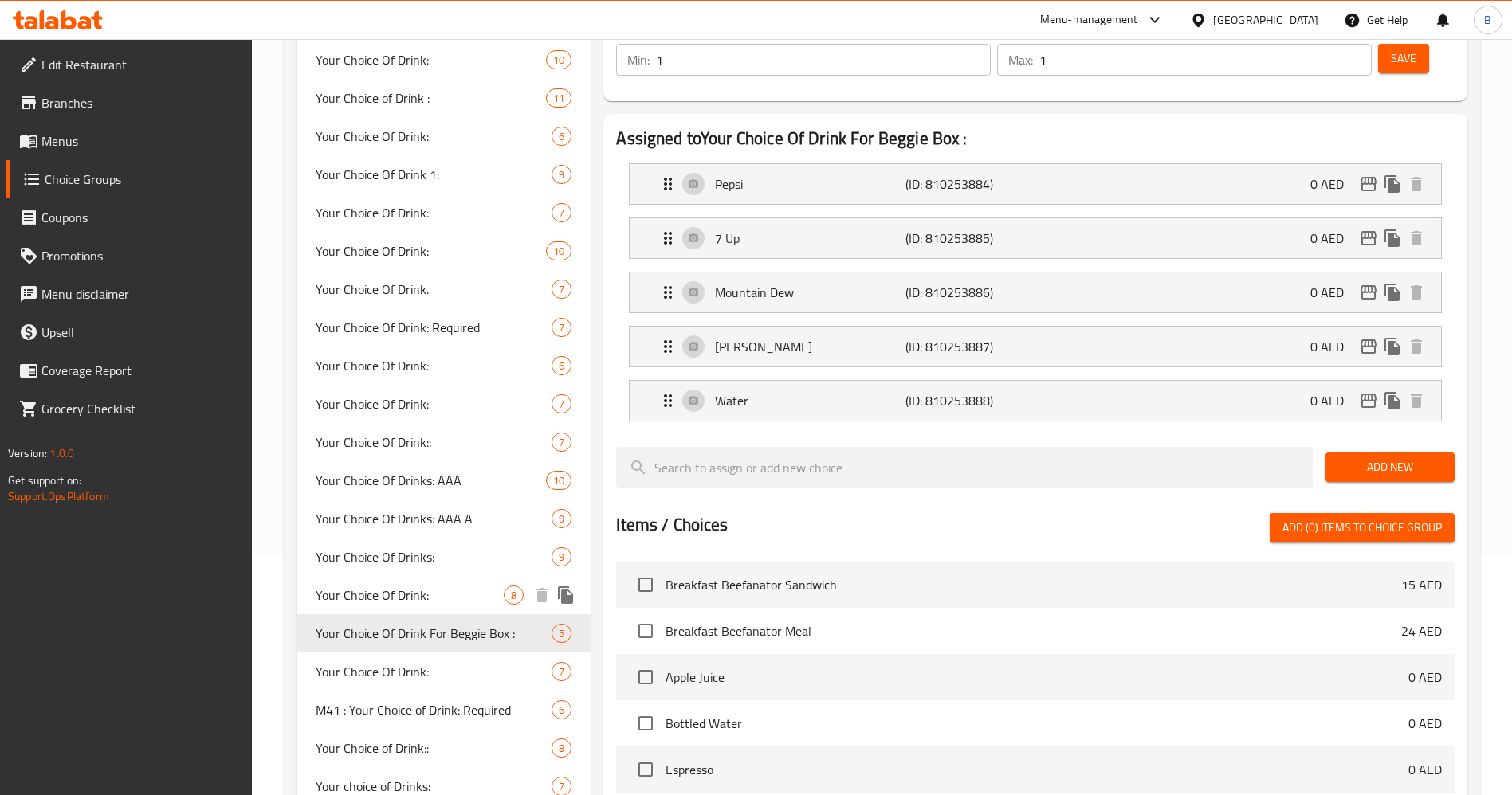
click at [457, 592] on span "Your Choice Of Drink:" at bounding box center [410, 594] width 188 height 19
type input "Your Choice Of Drink:"
type input "اختيارك من المشروب:"
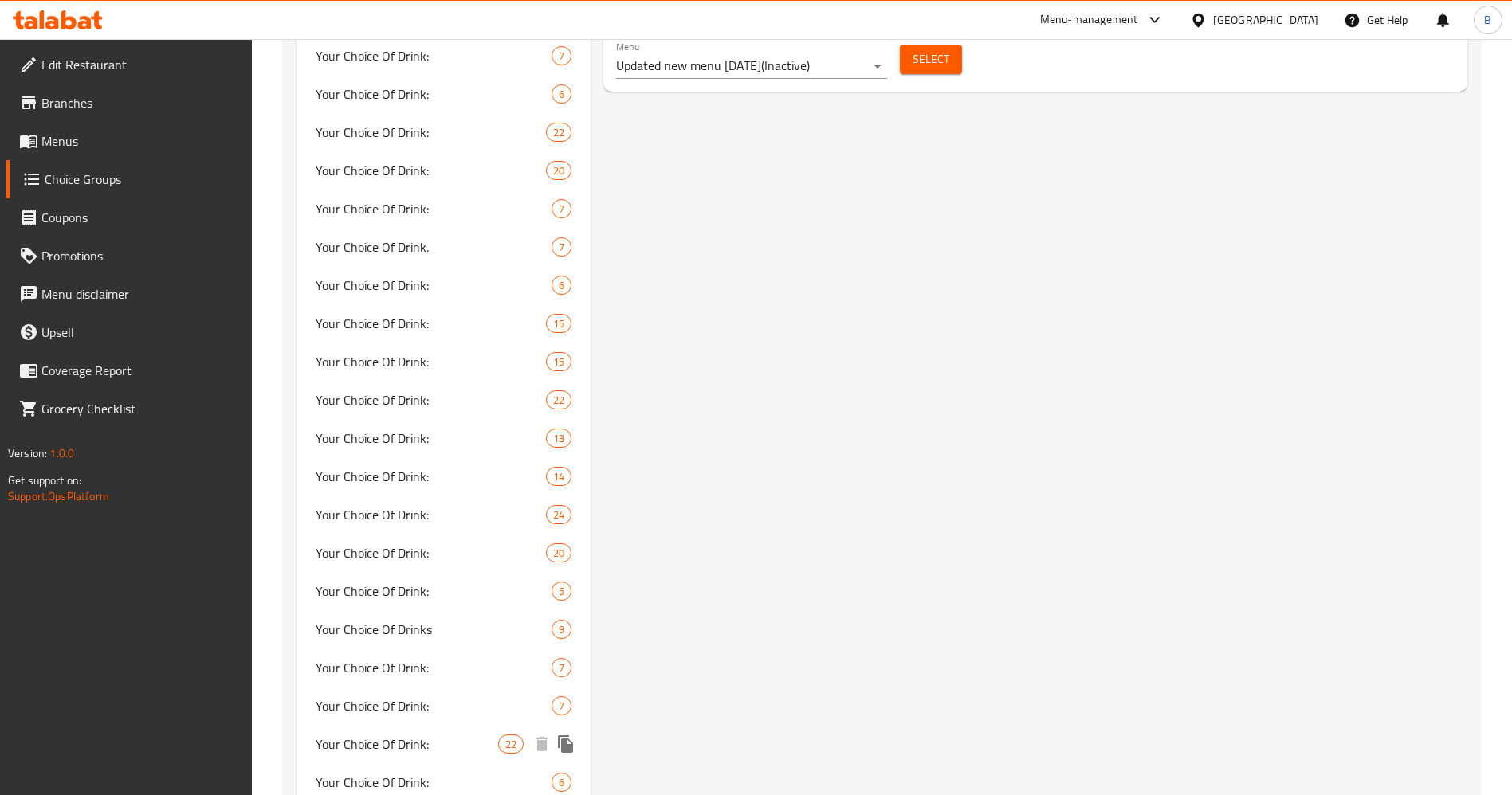
scroll to position [1524, 0]
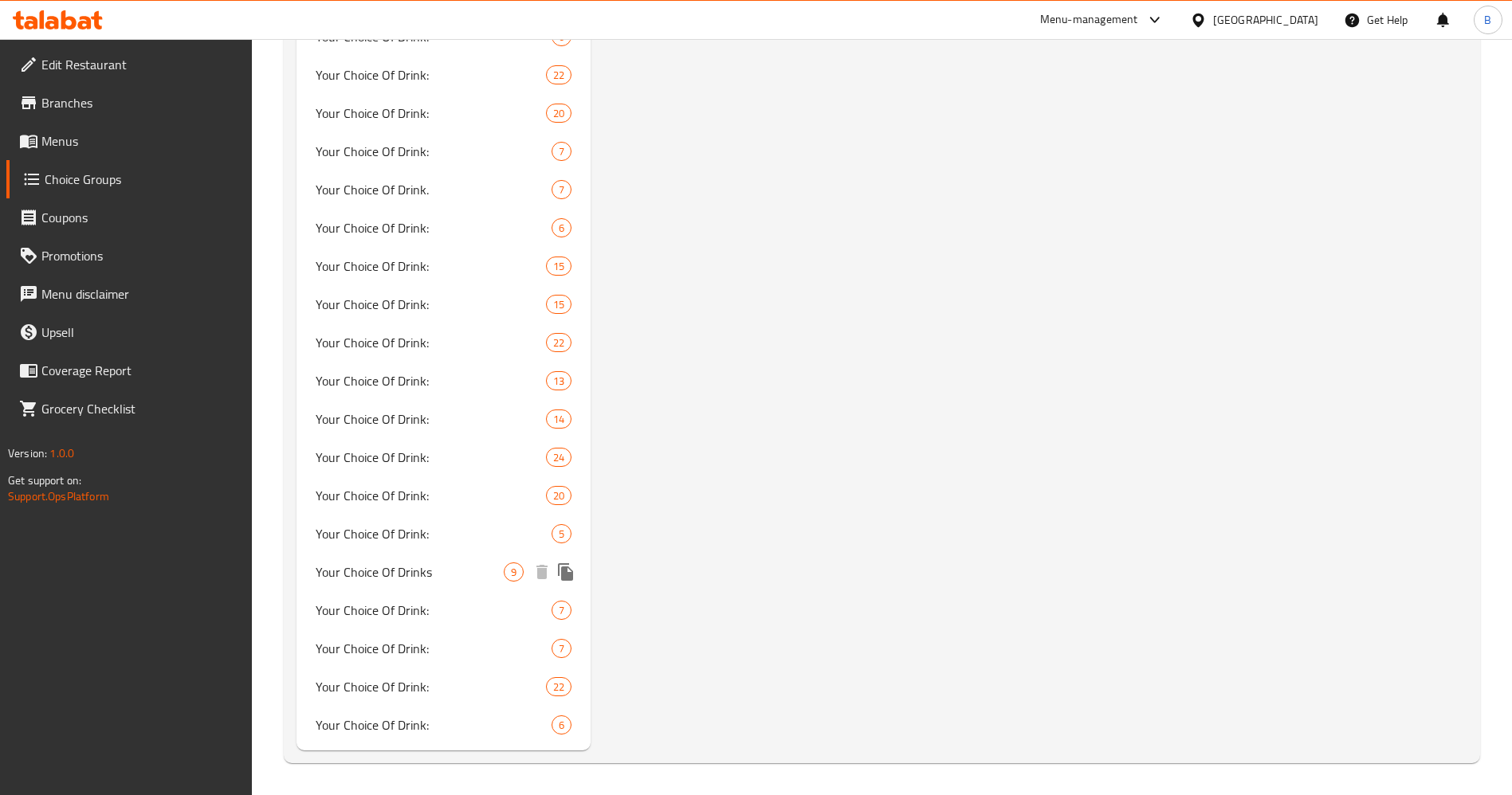
click at [438, 587] on div "Your Choice Of Drinks 9" at bounding box center [443, 572] width 294 height 38
type input "Your Choice Of Drinks"
type input "اختيارك من المشروبات"
type input "2"
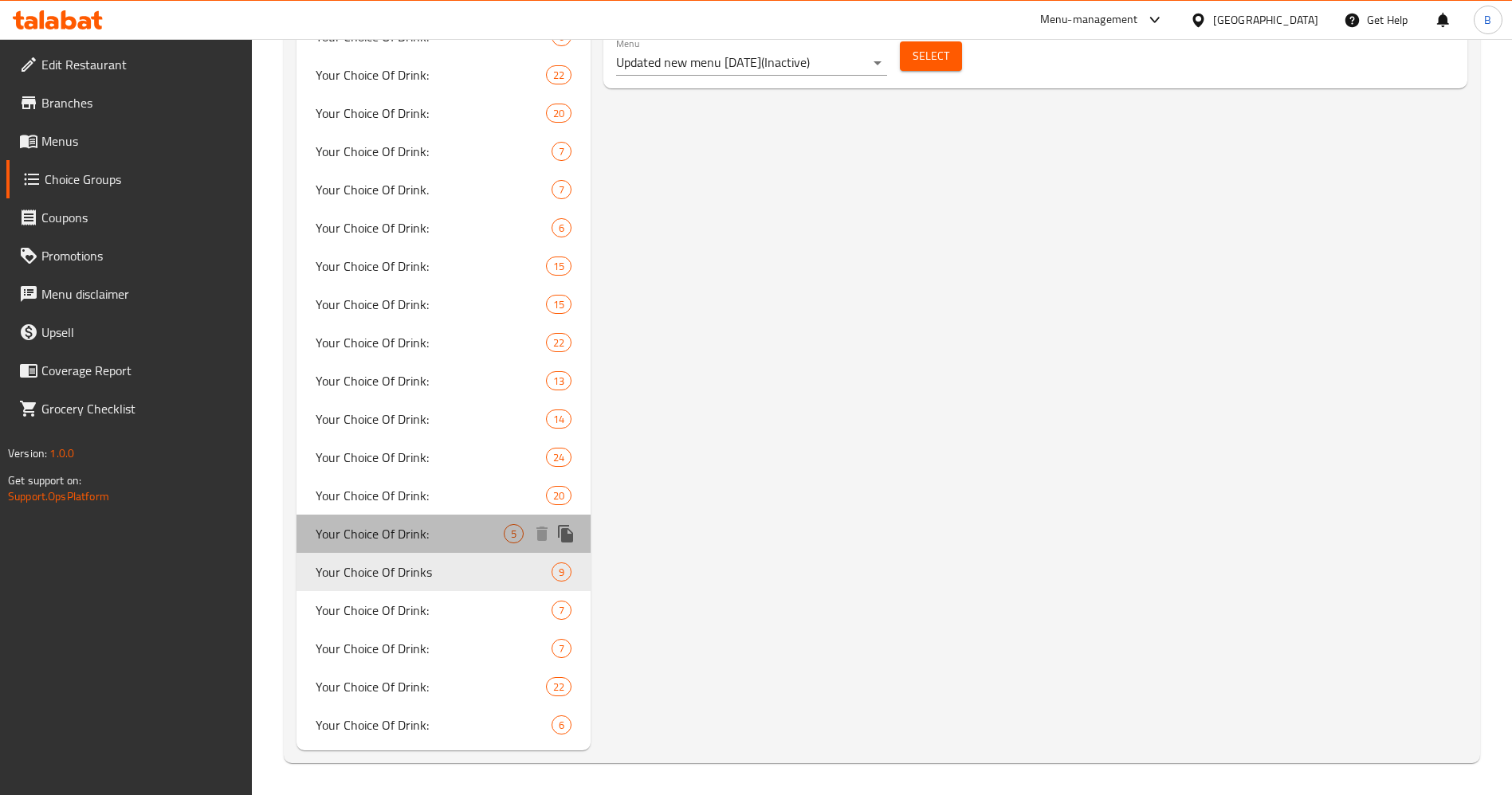
click at [359, 524] on span "Your Choice Of Drink:" at bounding box center [410, 533] width 188 height 19
type input "Your Choice Of Drink:"
type input "اختيارك من المشروب:"
type input "1"
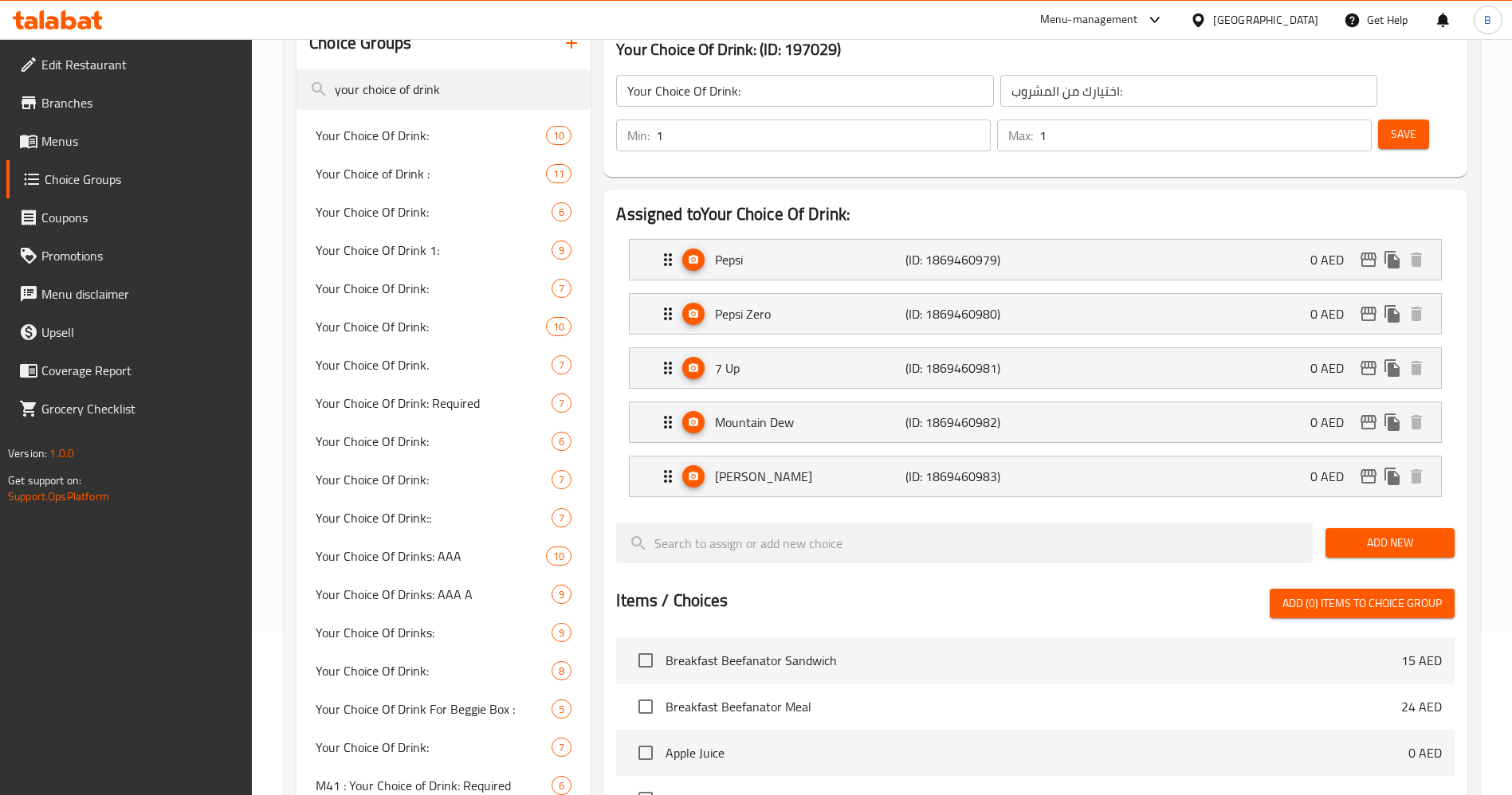
scroll to position [90, 0]
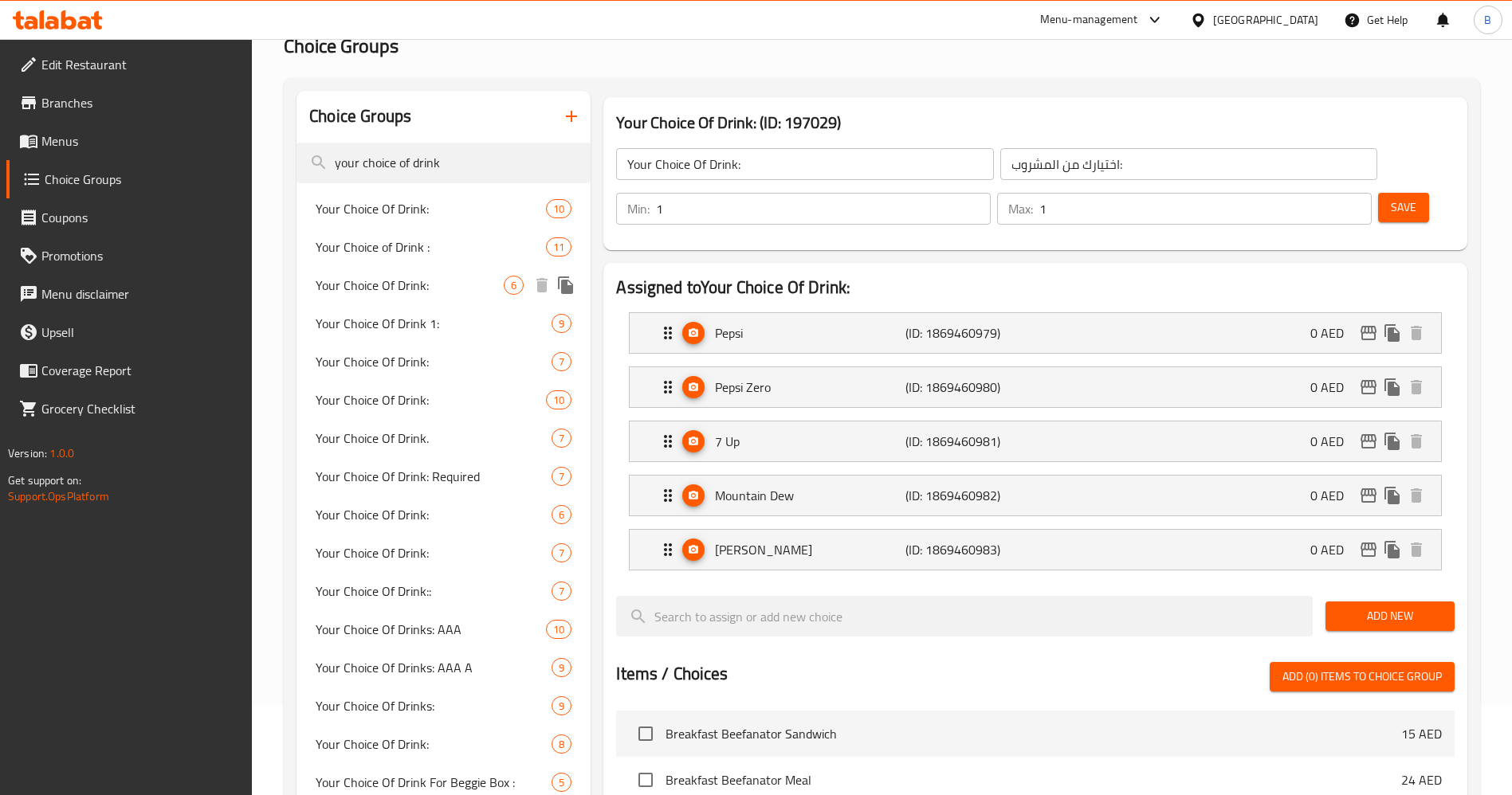
click at [426, 285] on span "Your Choice Of Drink:" at bounding box center [410, 285] width 188 height 19
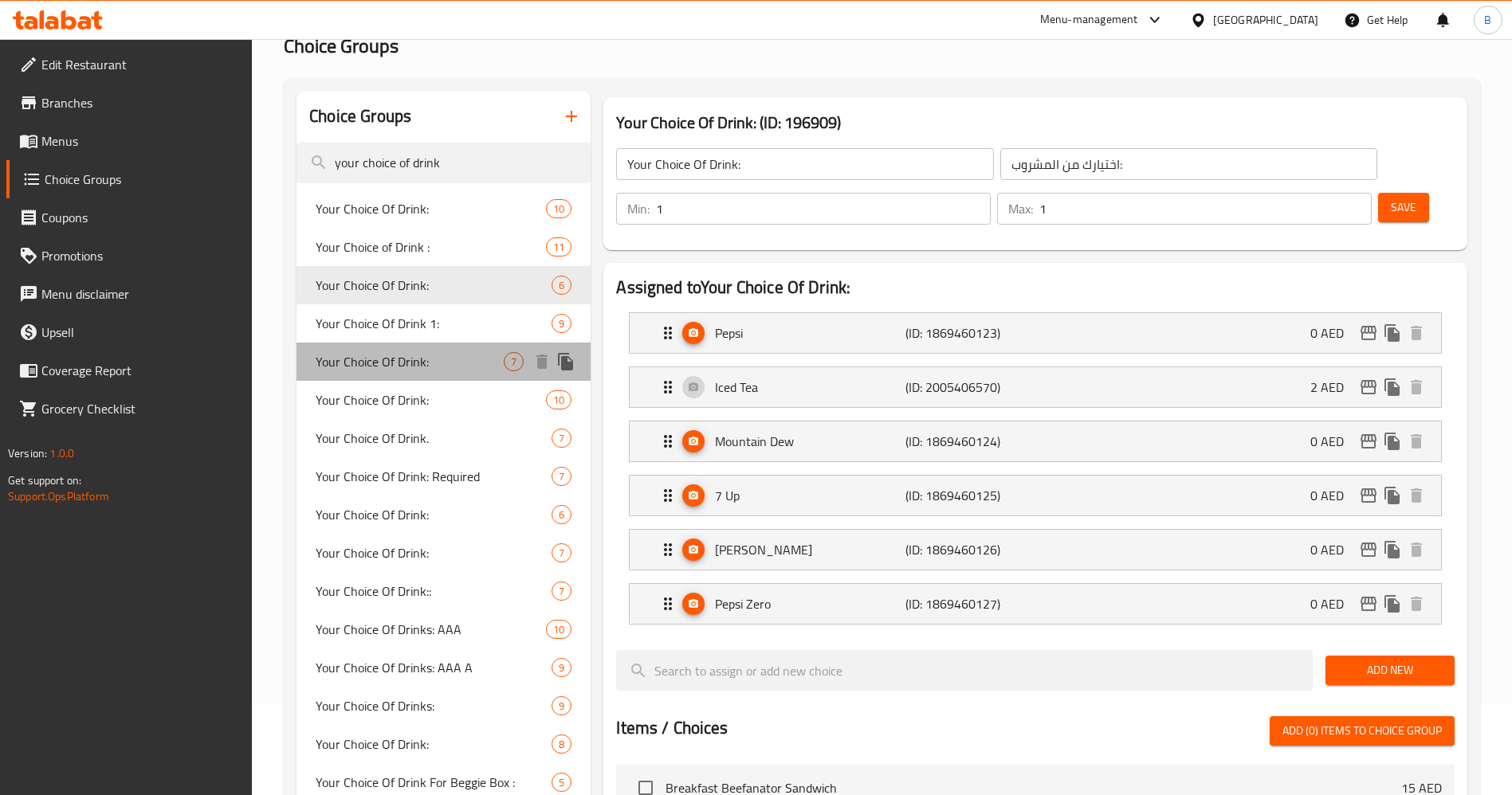
click at [473, 370] on span "Your Choice Of Drink:" at bounding box center [410, 362] width 188 height 19
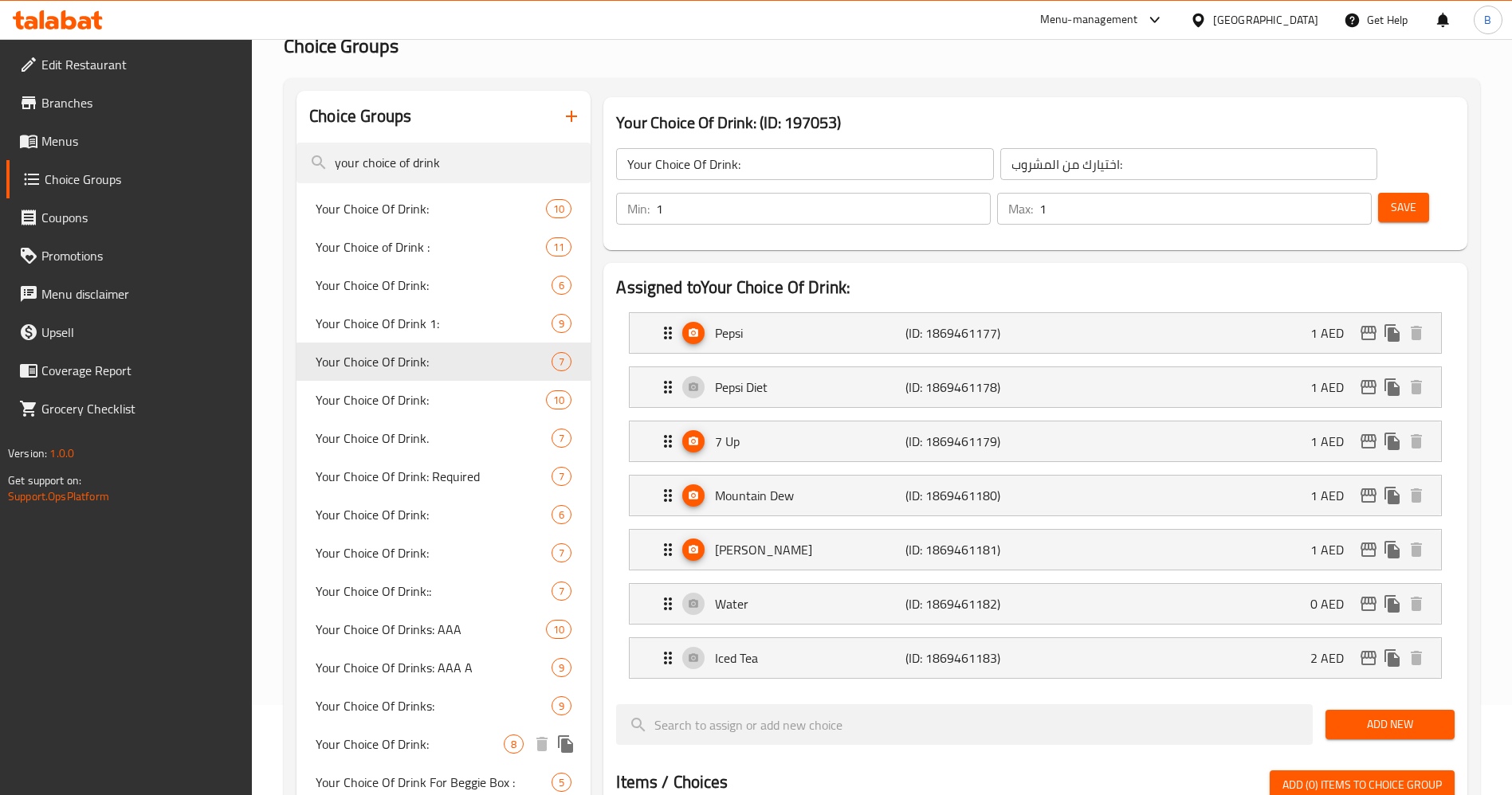
click at [386, 745] on span "Your Choice Of Drink:" at bounding box center [410, 744] width 188 height 19
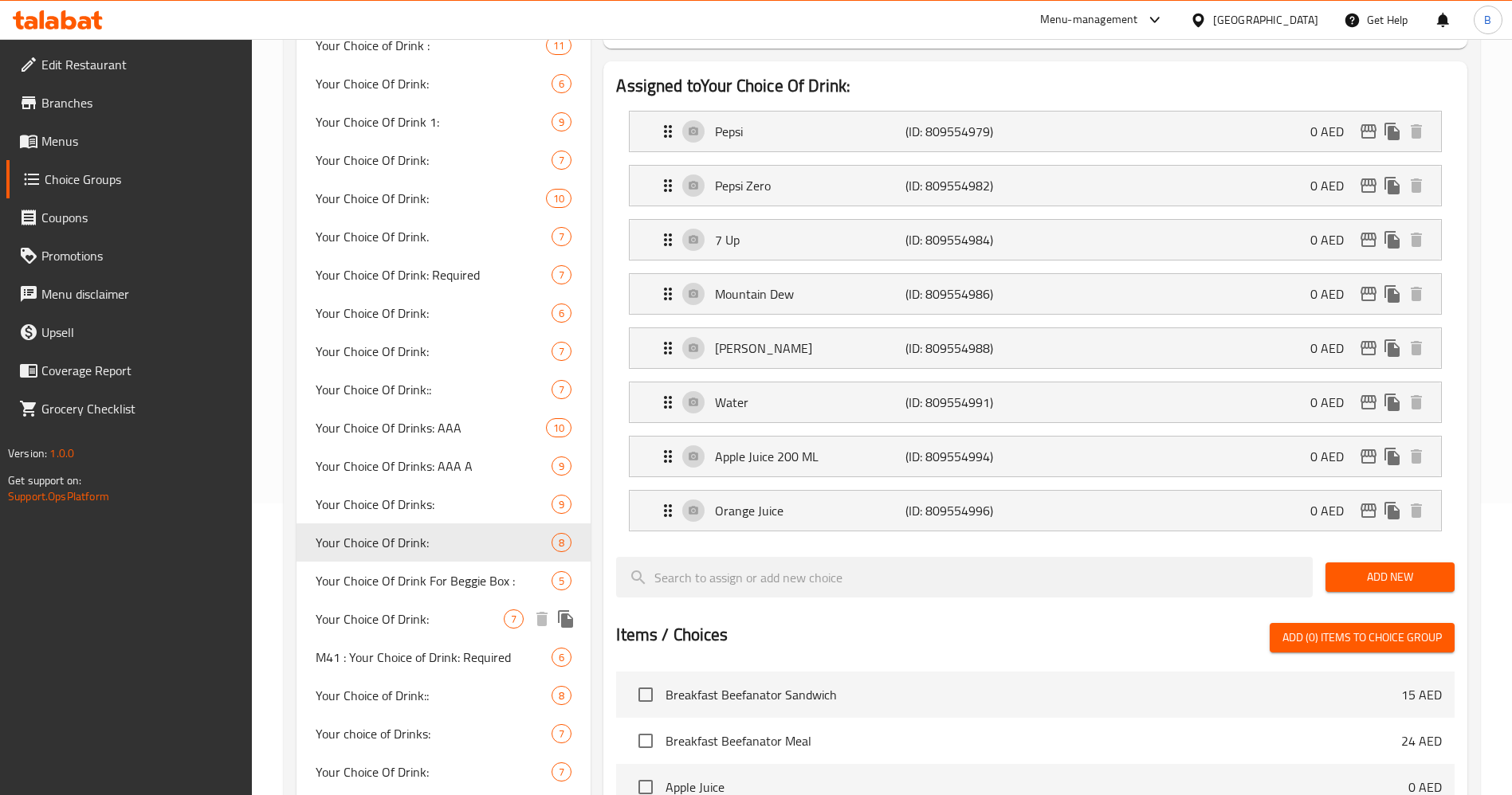
scroll to position [329, 0]
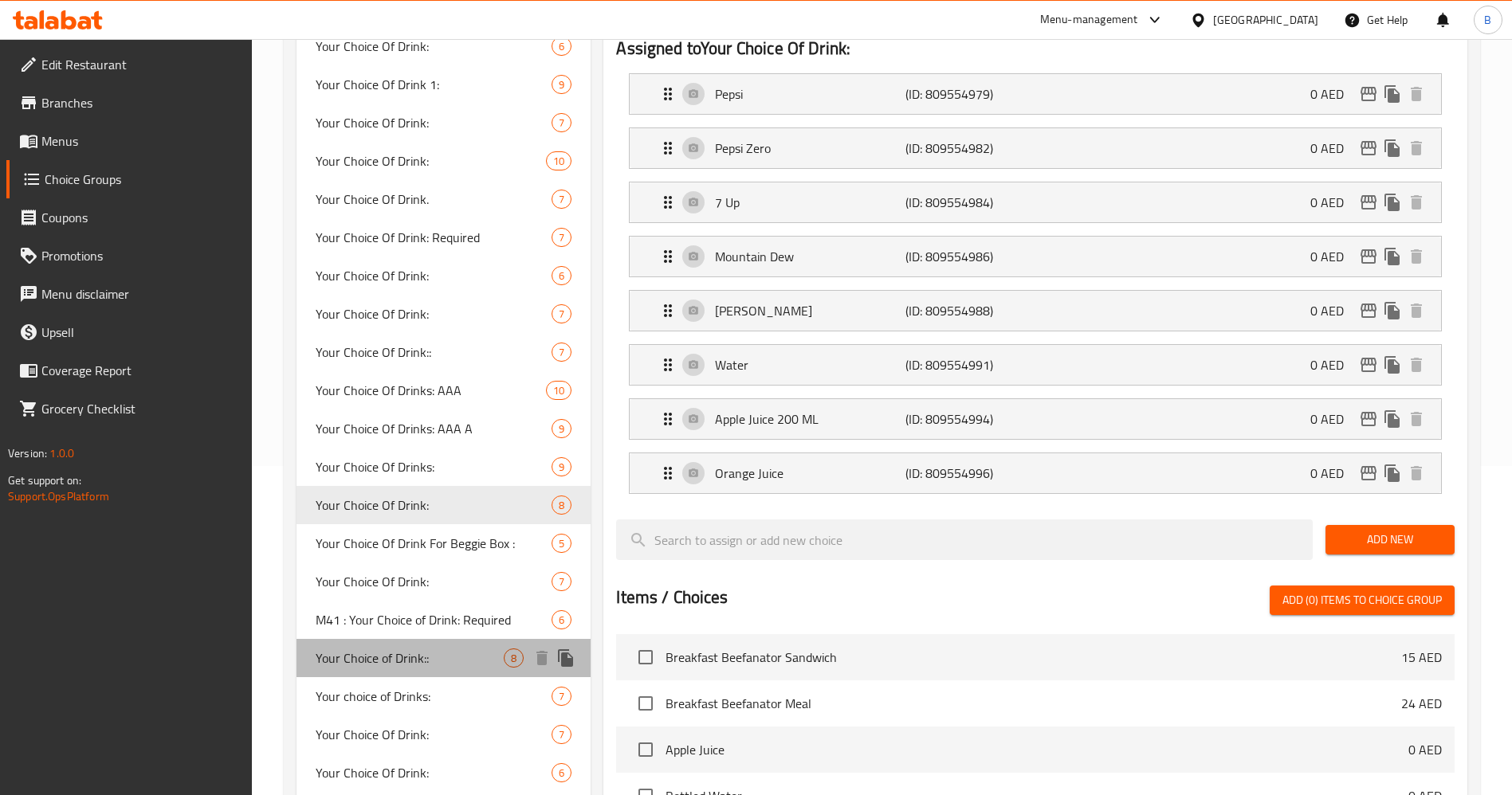
click at [430, 655] on span "Your Choice of Drink::" at bounding box center [410, 658] width 188 height 19
type input "Your Choice of Drink::"
type input "اختيارك من المشروب::"
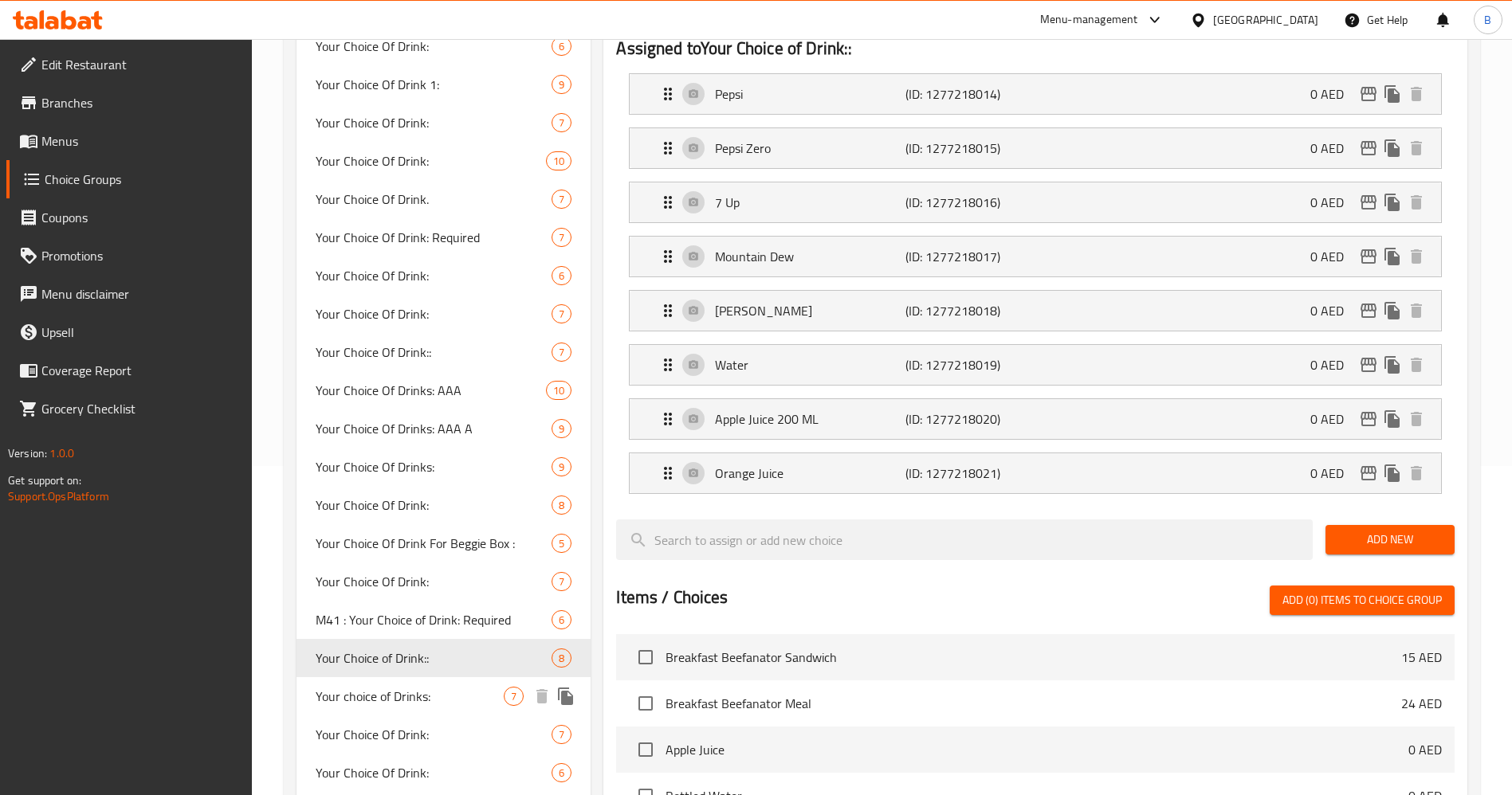
click at [438, 698] on span "Your choice of Drinks:" at bounding box center [410, 696] width 188 height 19
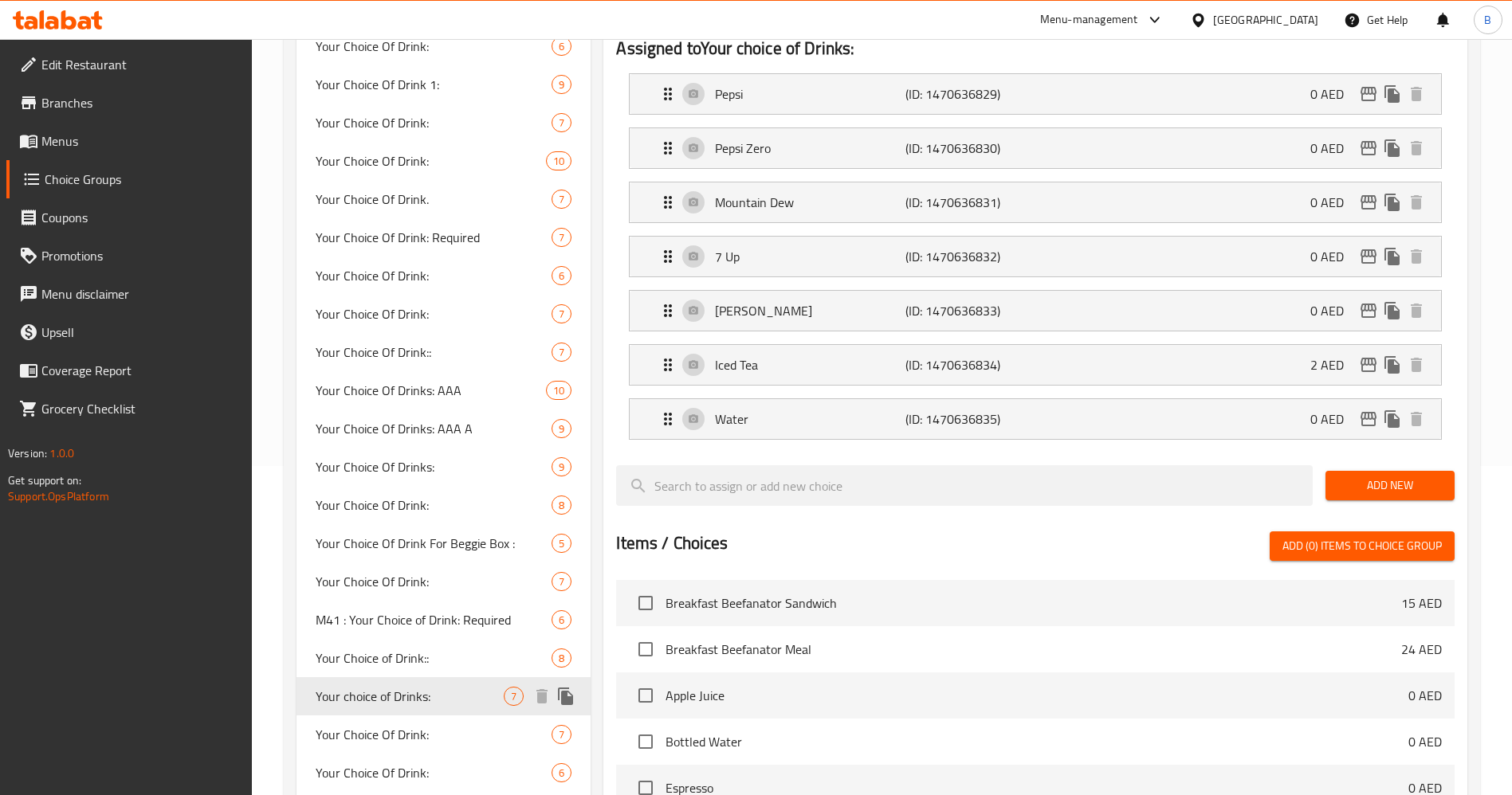
type input "Your choice of Drinks:"
type input "اختيارك من المشروبات:"
click at [439, 728] on span "Your Choice Of Drink:" at bounding box center [410, 734] width 188 height 19
type input "Your Choice Of Drink:"
type input "إختيارك من المشروب:"
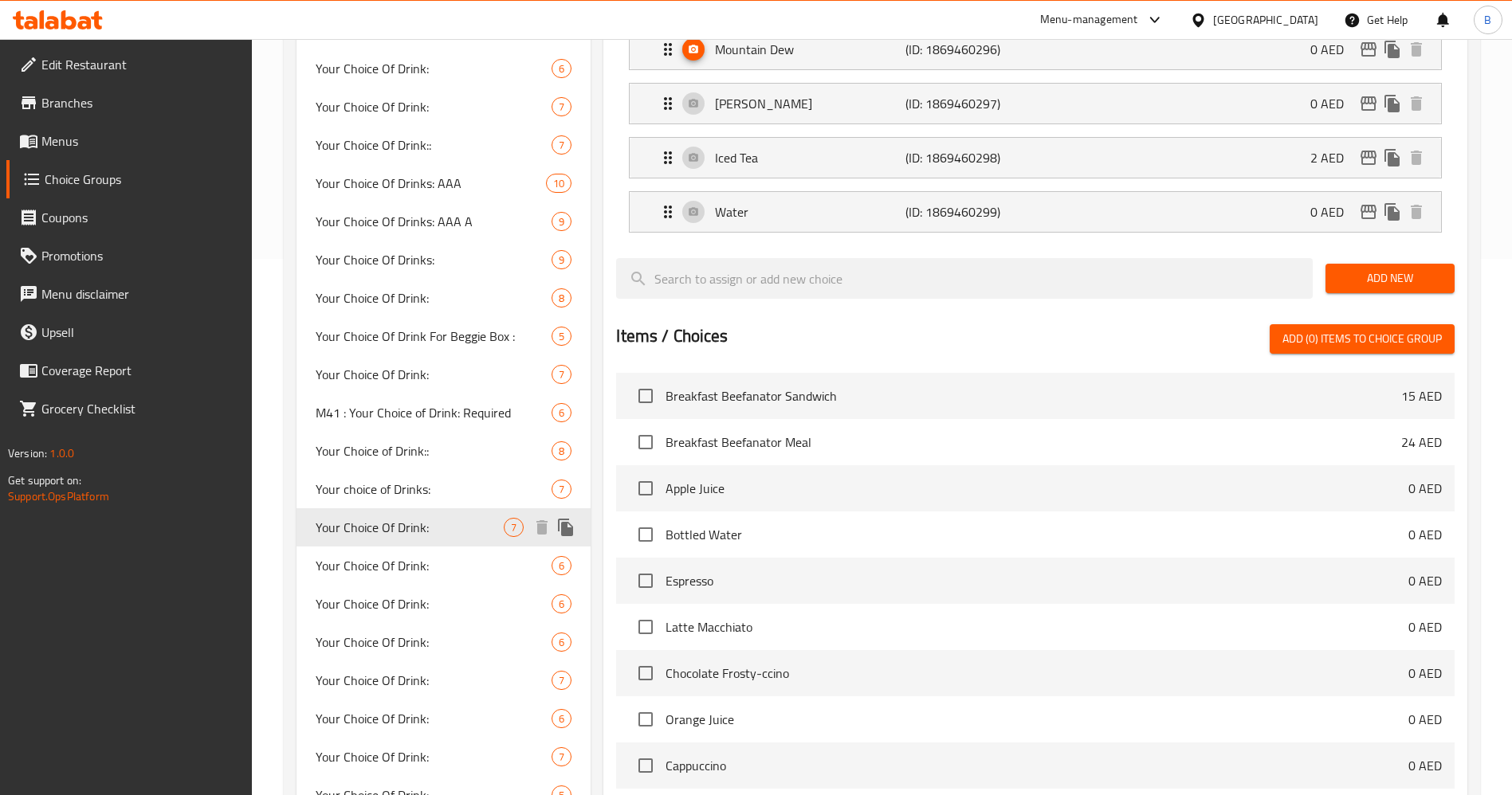
scroll to position [568, 0]
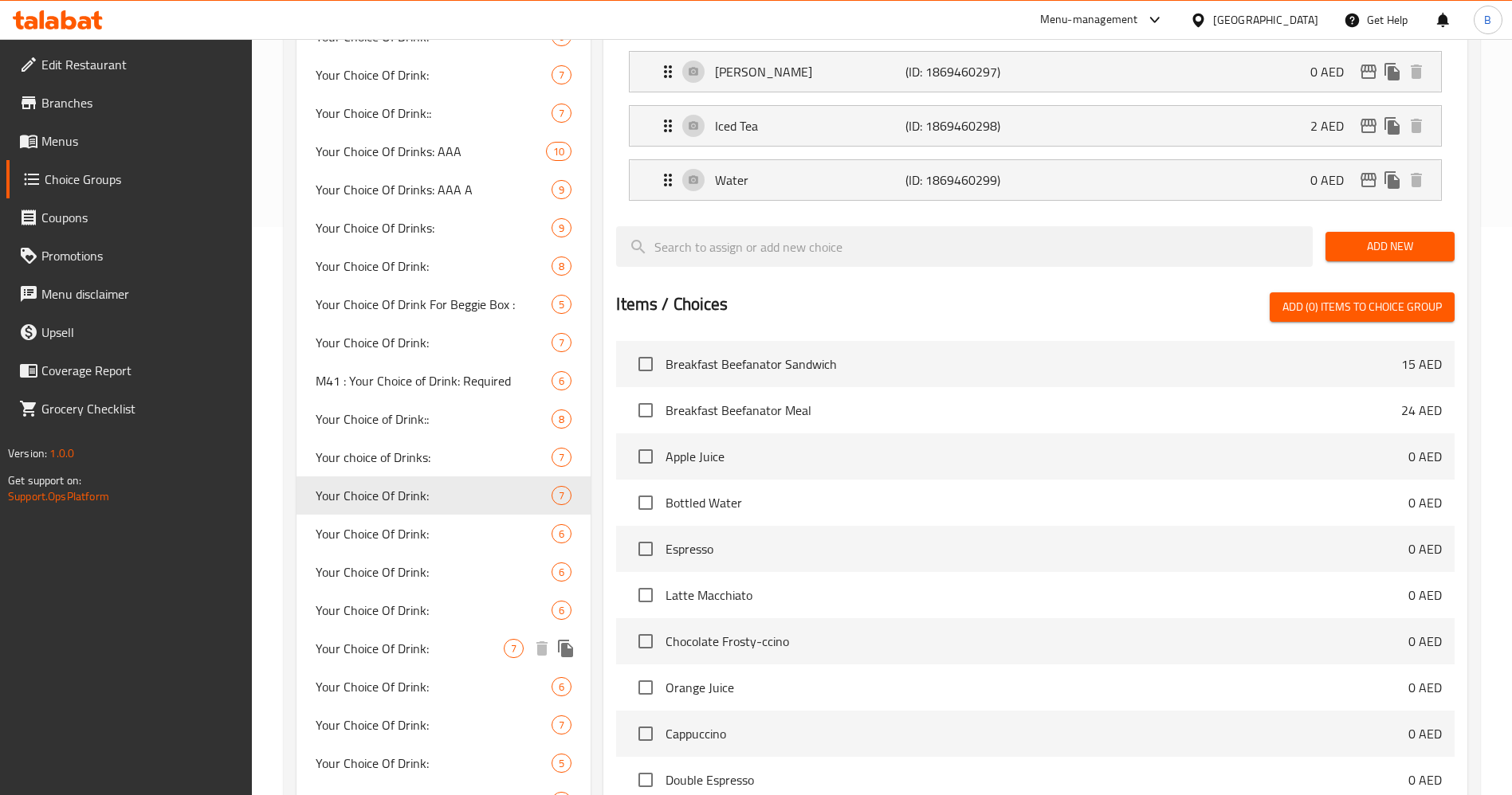
click at [442, 629] on div "Your Choice Of Drink: 7" at bounding box center [443, 648] width 294 height 38
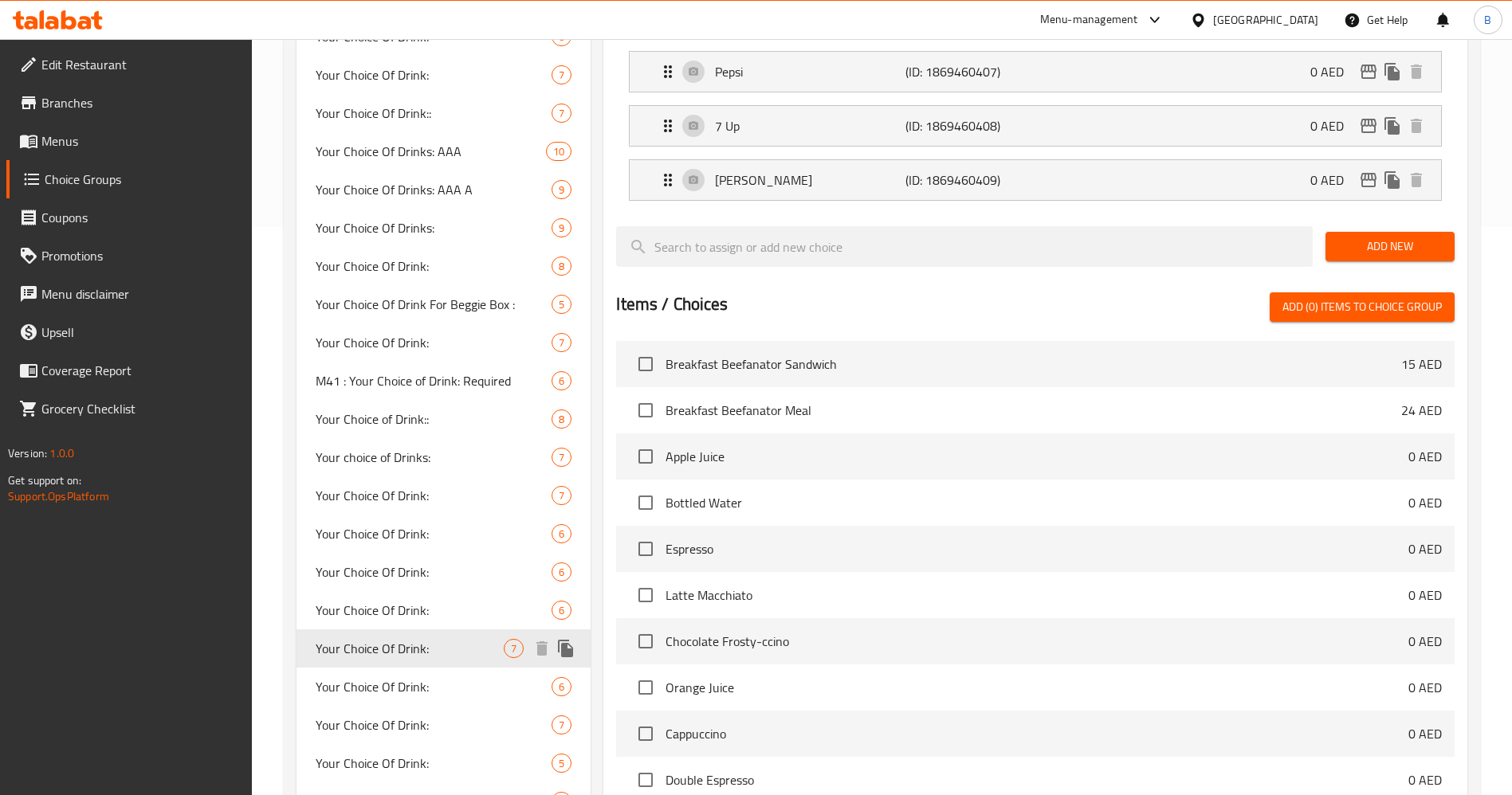
type input "Your Choice Of Drink:"
type input "إختيارك من المشروب:"
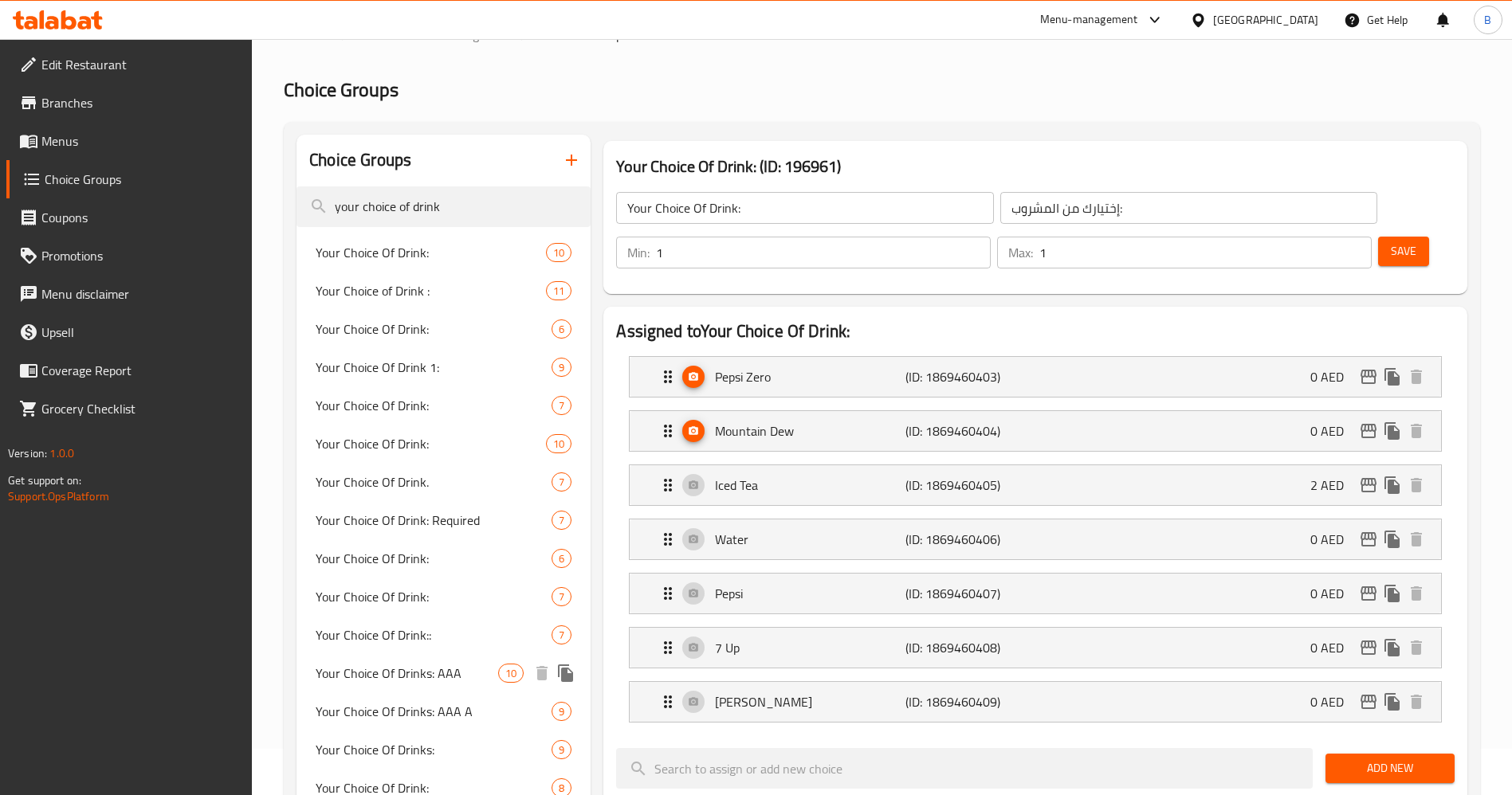
scroll to position [0, 0]
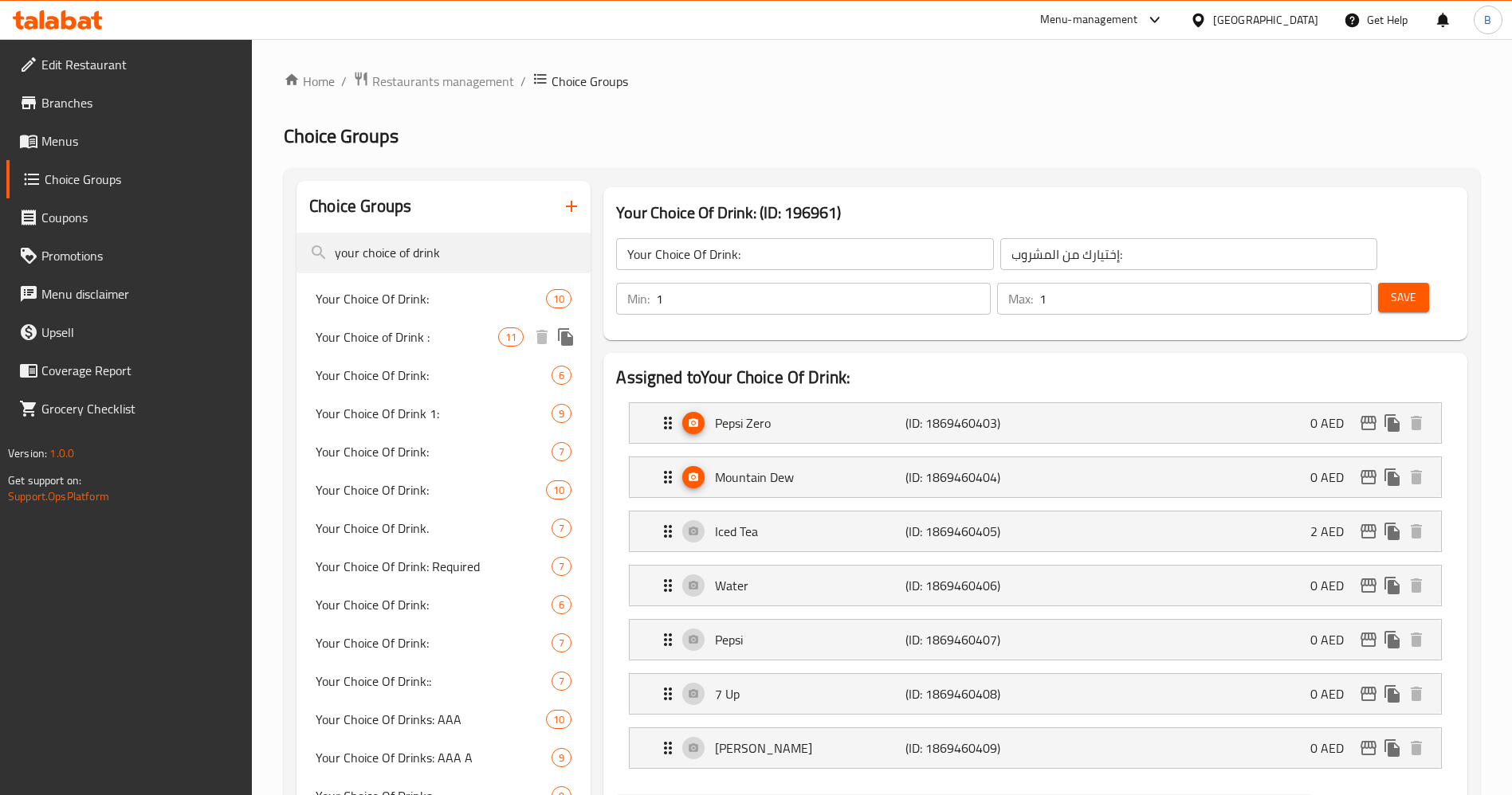
click at [475, 328] on span "Your Choice of Drink :" at bounding box center [406, 337] width 182 height 19
type input "Your Choice of Drink :"
type input "اختيارك من المشروب :"
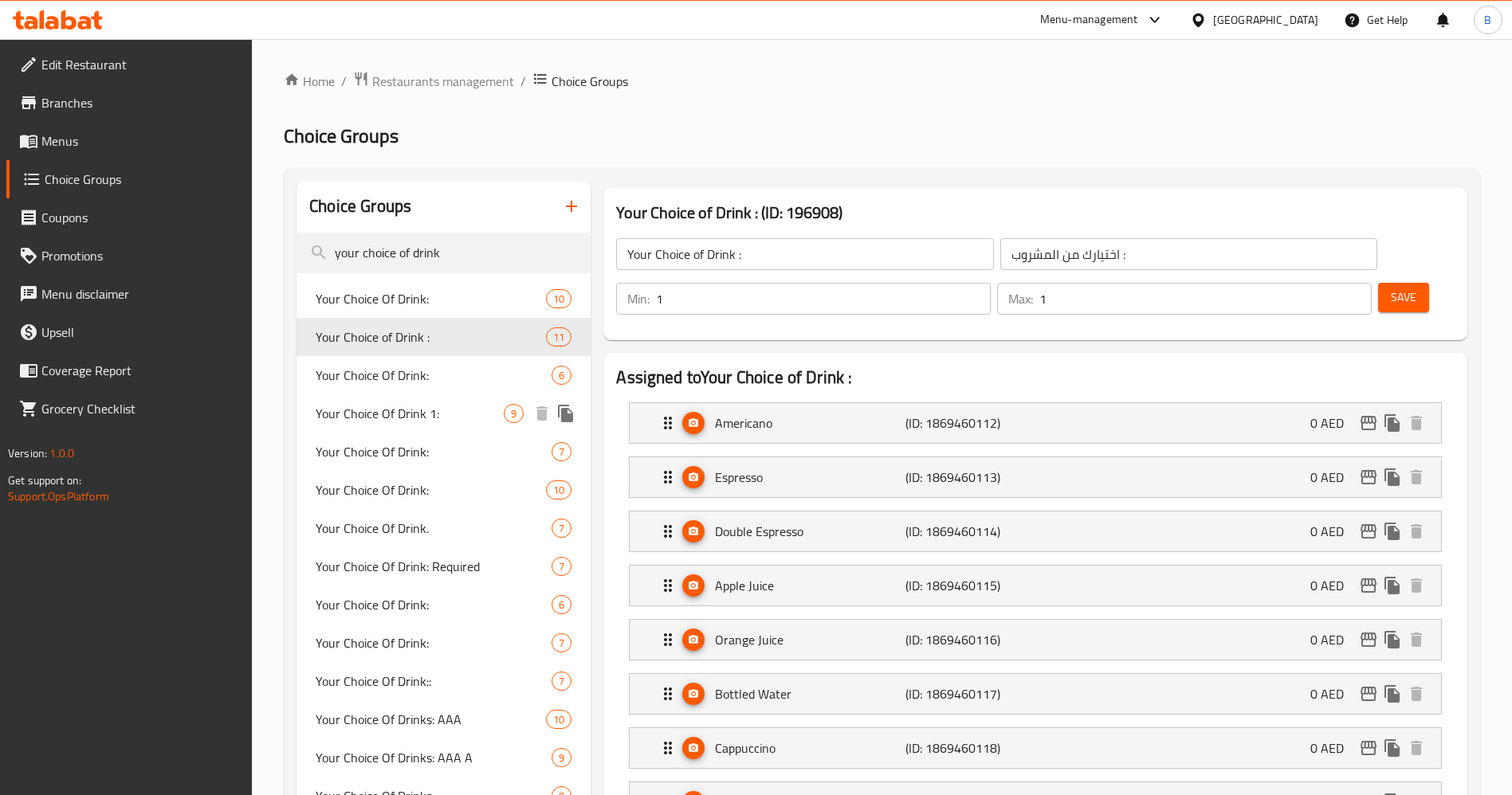
click at [448, 419] on span "Your Choice Of Drink 1:" at bounding box center [410, 413] width 188 height 19
type input "Your Choice Of Drink 1:"
type input "إختيارك من المشروب 1:"
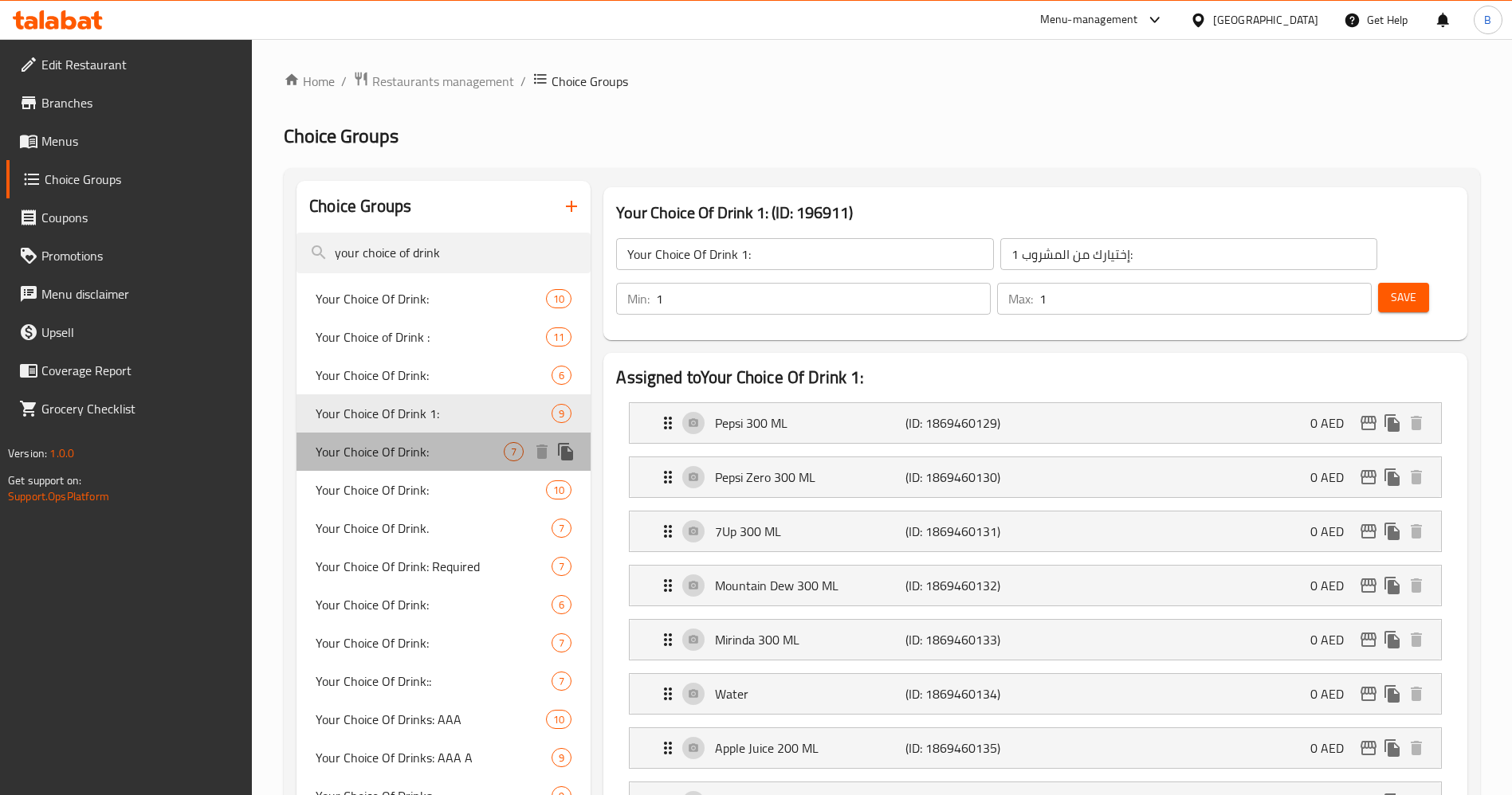
click at [417, 461] on span "Your Choice Of Drink:" at bounding box center [410, 452] width 188 height 19
type input "Your Choice Of Drink:"
type input "اختيارك من المشروب:"
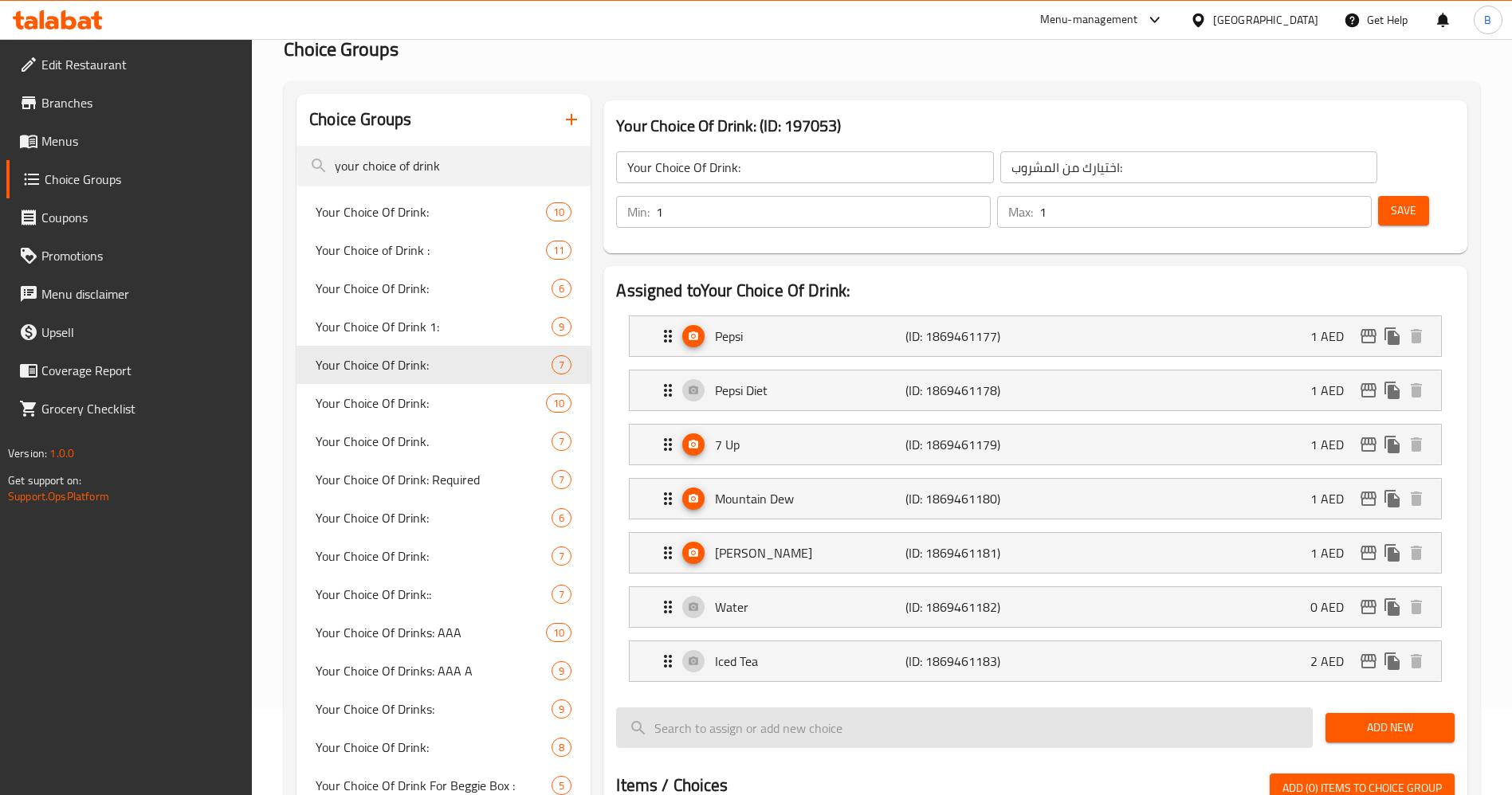
scroll to position [120, 0]
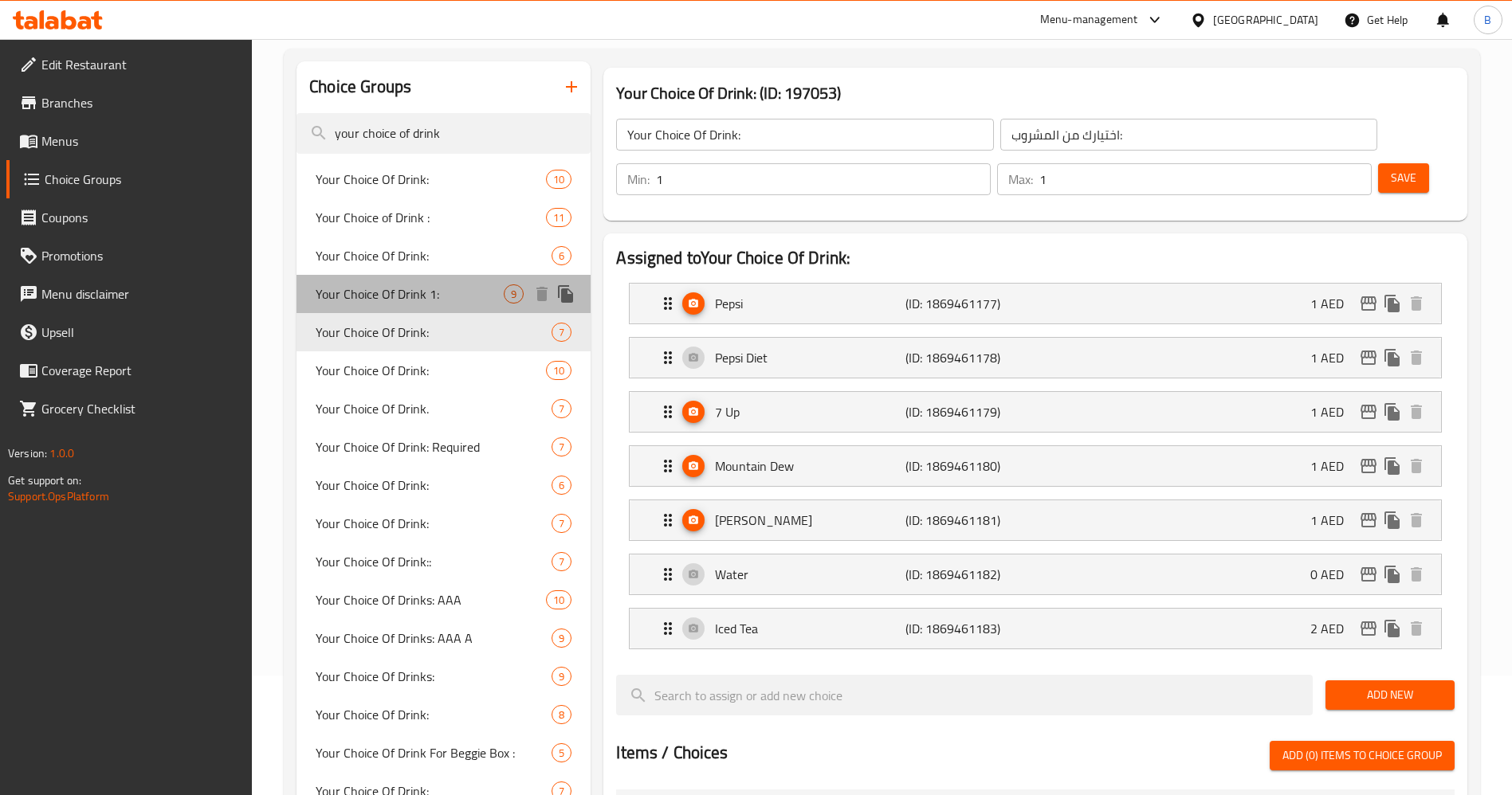
click at [377, 293] on span "Your Choice Of Drink 1:" at bounding box center [410, 294] width 188 height 19
type input "Your Choice Of Drink 1:"
type input "إختيارك من المشروب 1:"
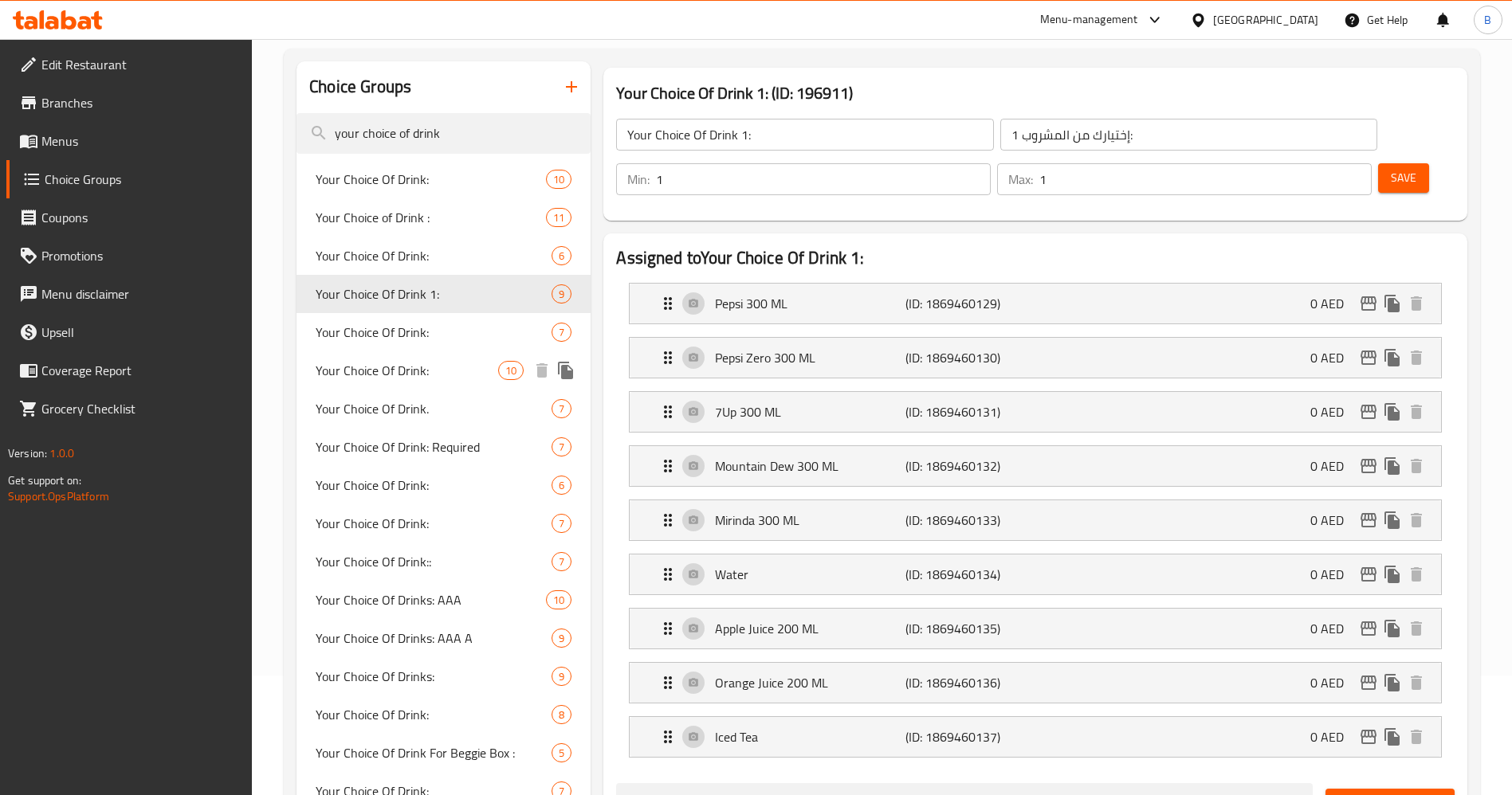
click at [452, 381] on div "Your Choice Of Drink: 10" at bounding box center [443, 371] width 294 height 38
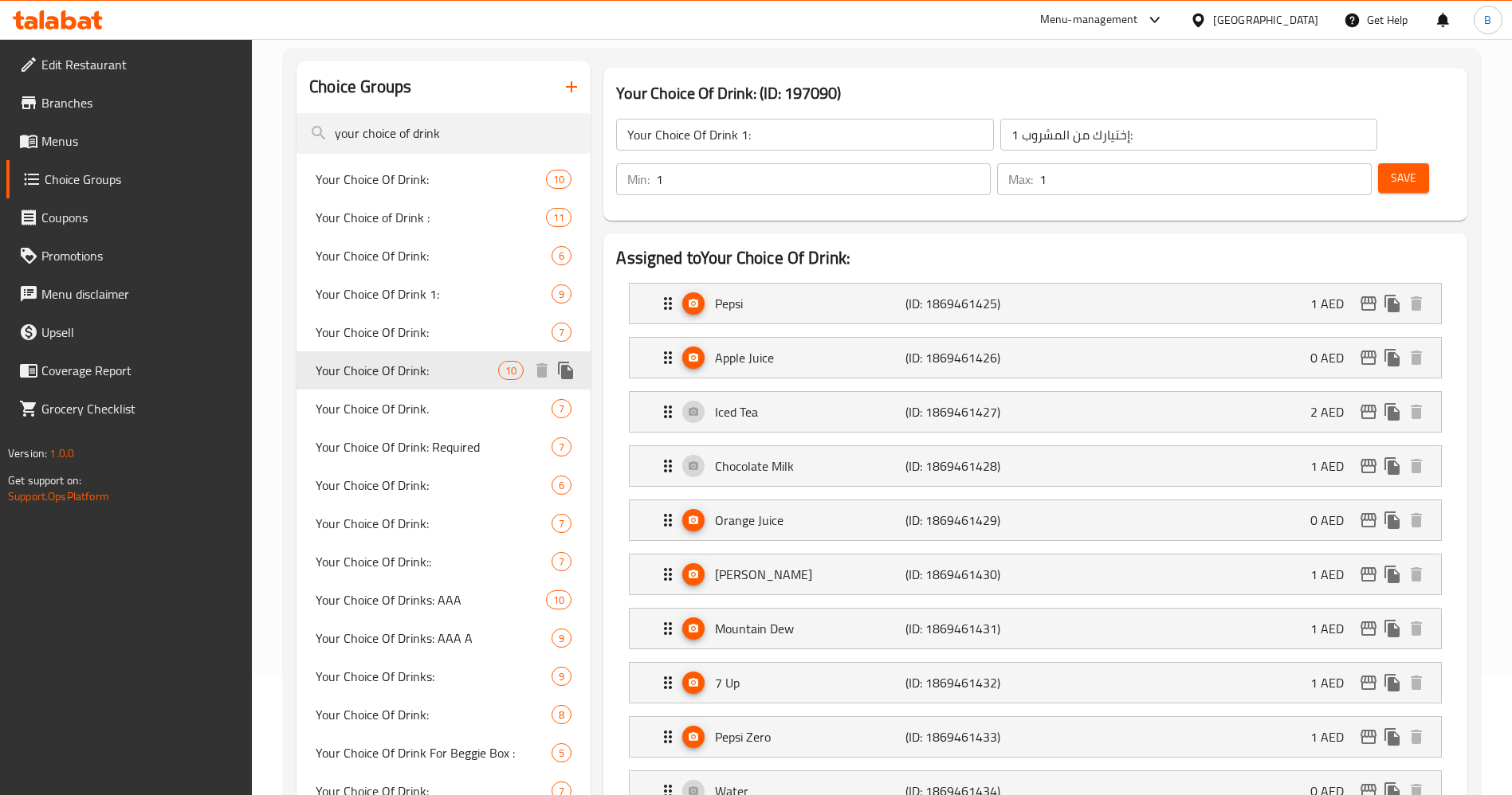
type input "Your Choice Of Drink:"
type input "اختيارك من المشروب:"
click at [438, 631] on span "Your Choice Of Drinks: AAA A" at bounding box center [410, 637] width 188 height 19
type input "Your Choice Of Drinks: AAA A"
type input "إختيارك من المشروب:"
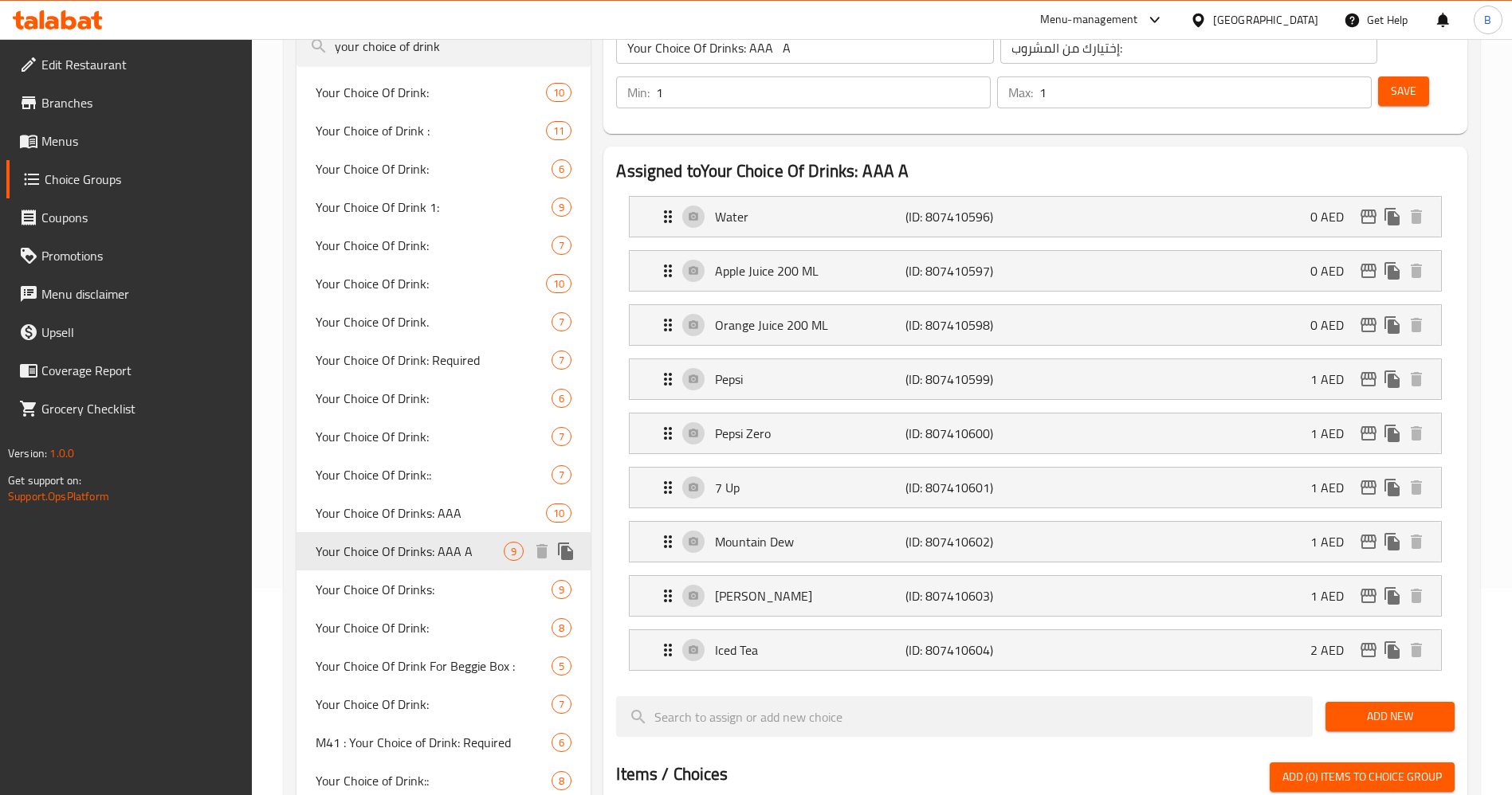
scroll to position [239, 0]
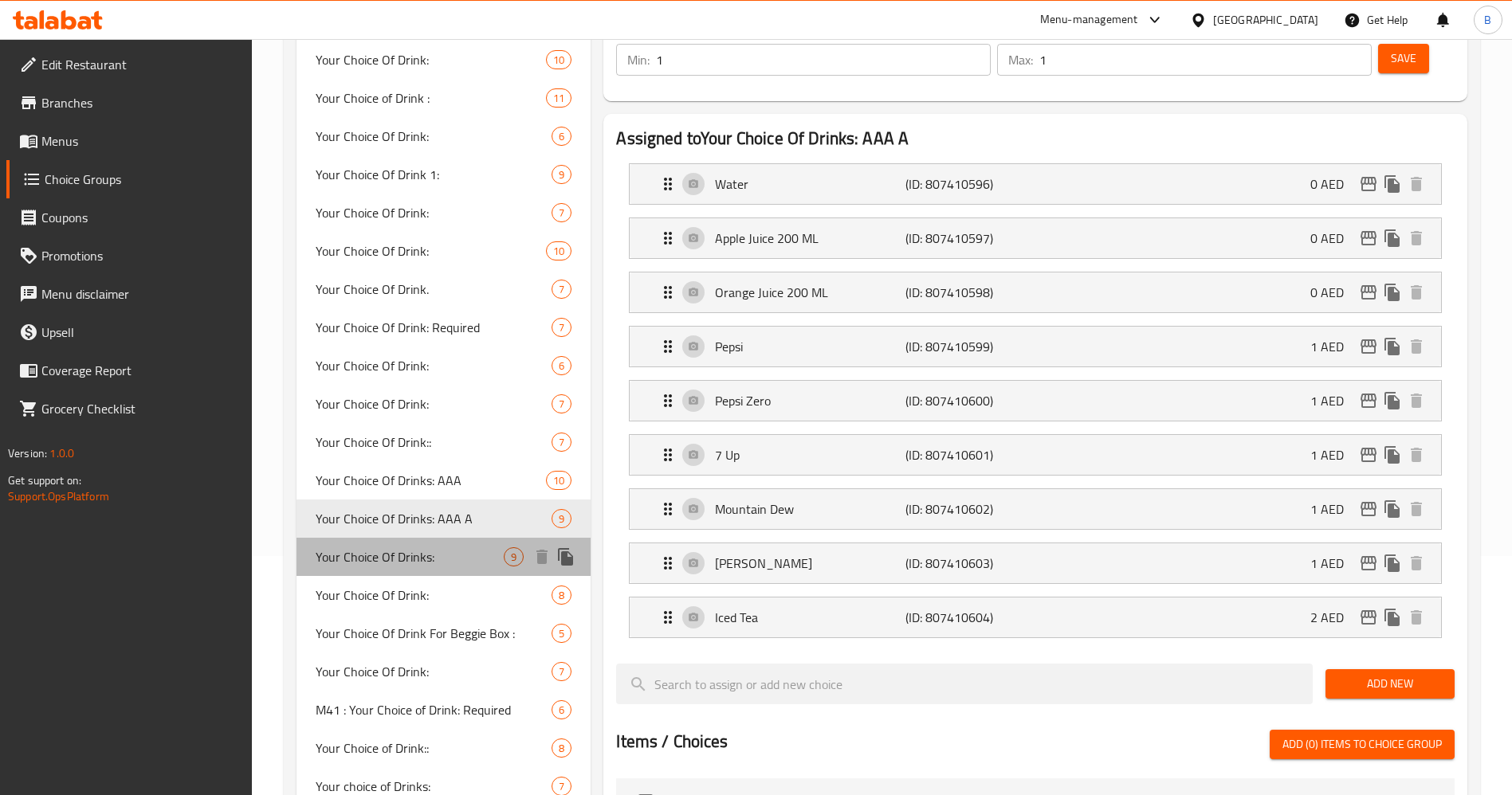
click at [405, 559] on span "Your Choice Of Drinks:" at bounding box center [410, 556] width 188 height 19
type input "Your Choice Of Drinks:"
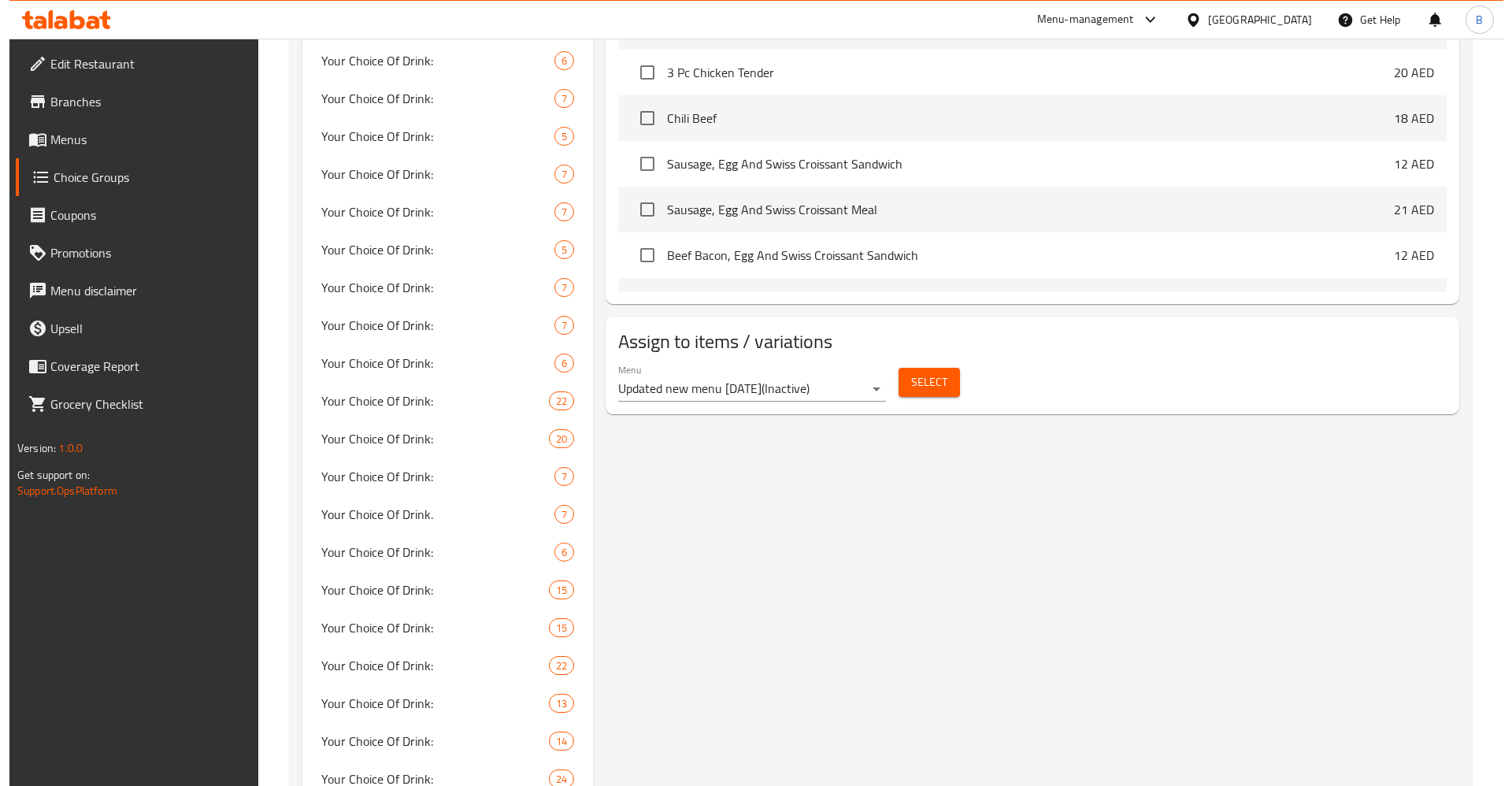
scroll to position [1182, 0]
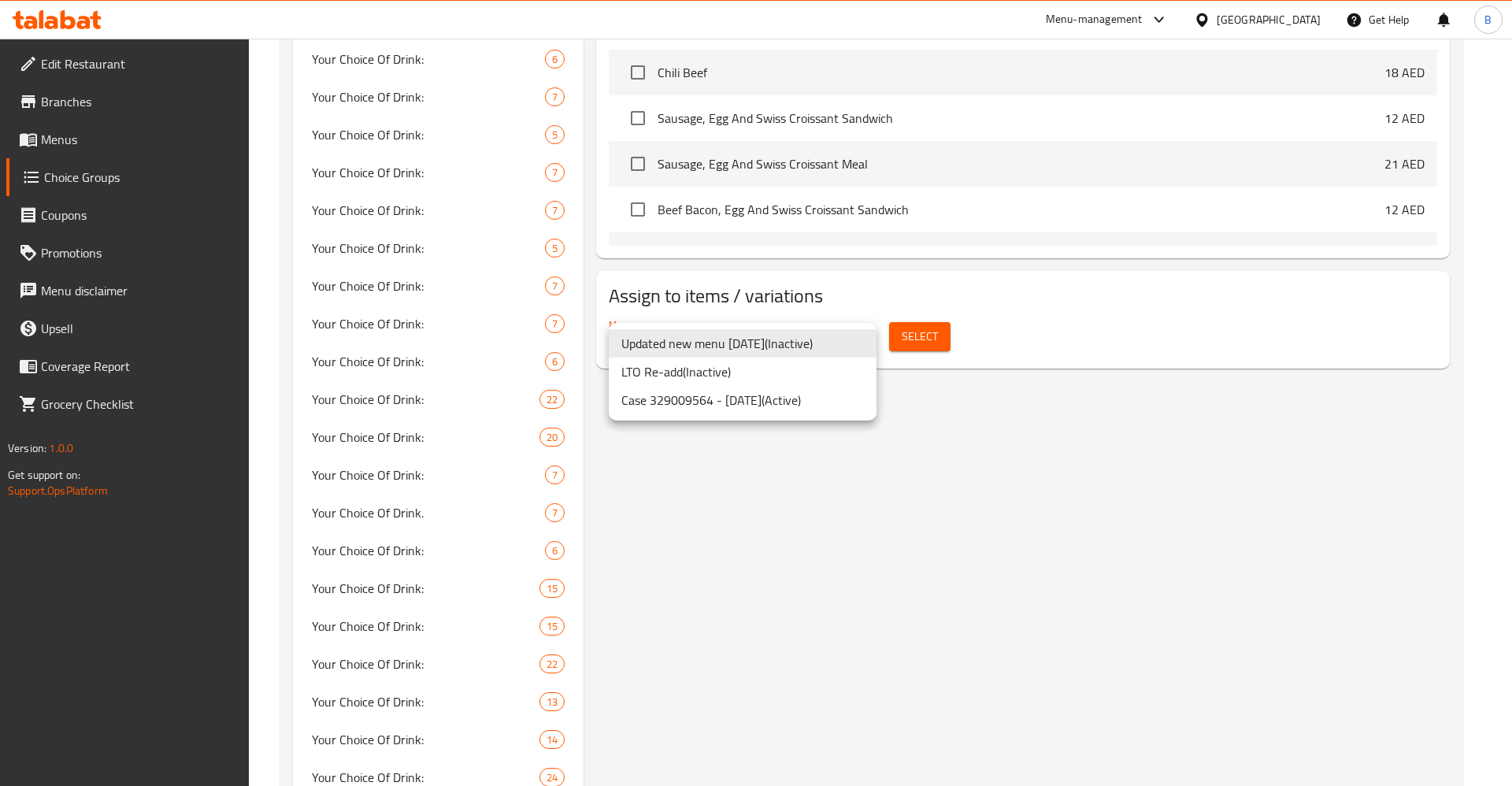
click at [778, 369] on li "LTO Re-add ( Inactive )" at bounding box center [743, 371] width 268 height 29
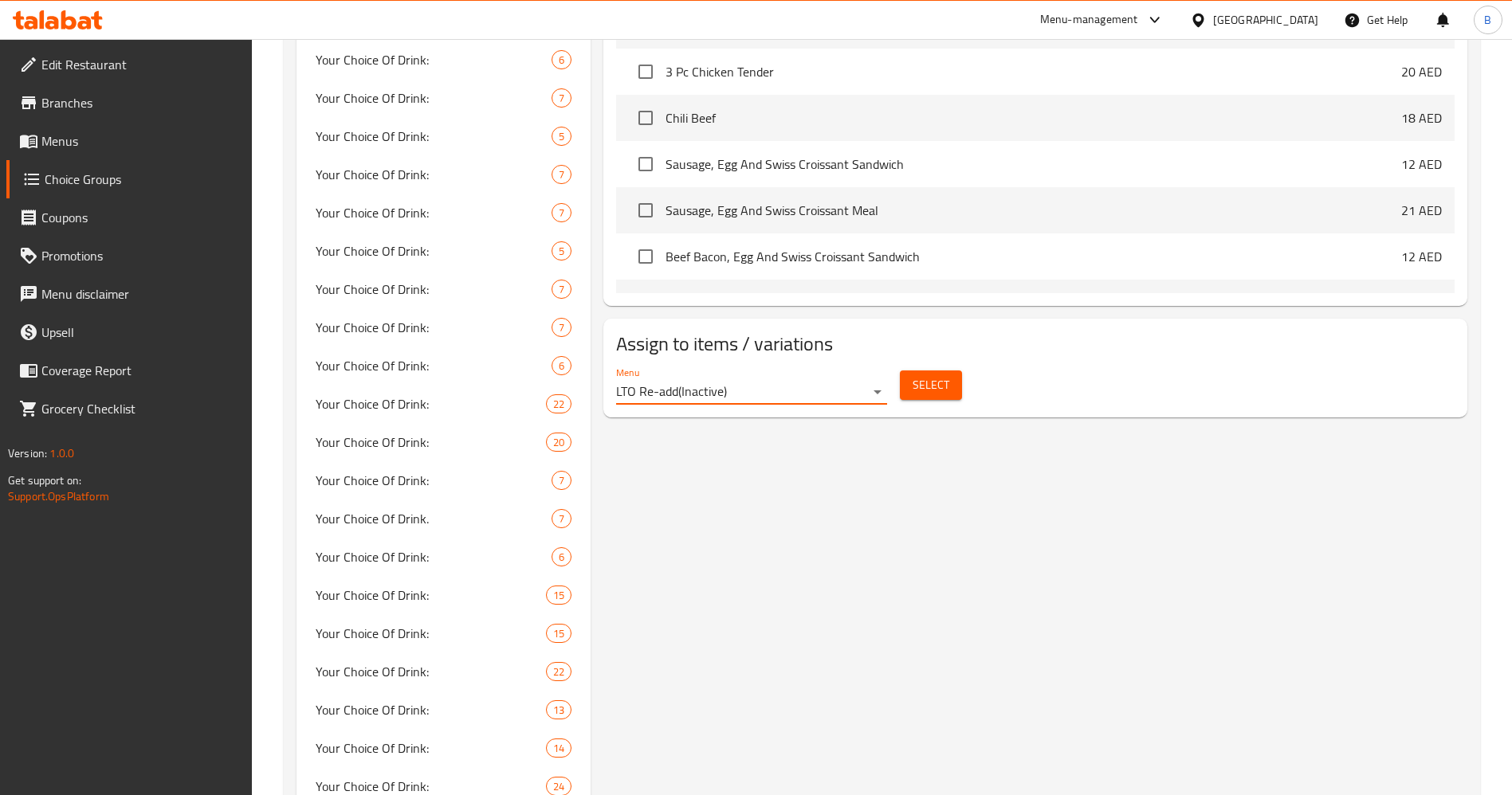
click at [806, 367] on div "Menu LTO Re-add ( Inactive )" at bounding box center [751, 386] width 271 height 38
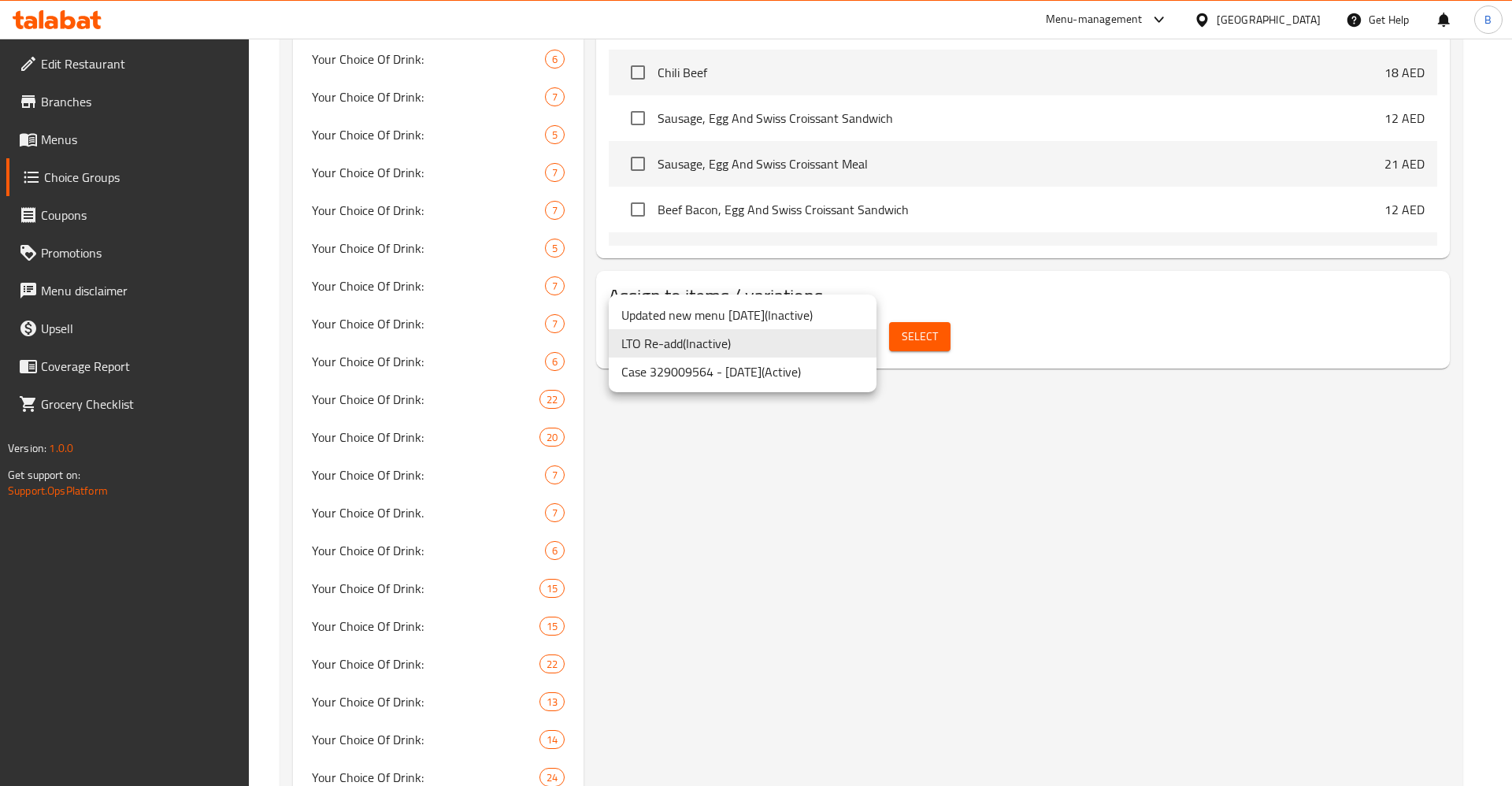
click at [763, 377] on li "Case 329009564 - 20 Nov. ( Active )" at bounding box center [743, 371] width 268 height 29
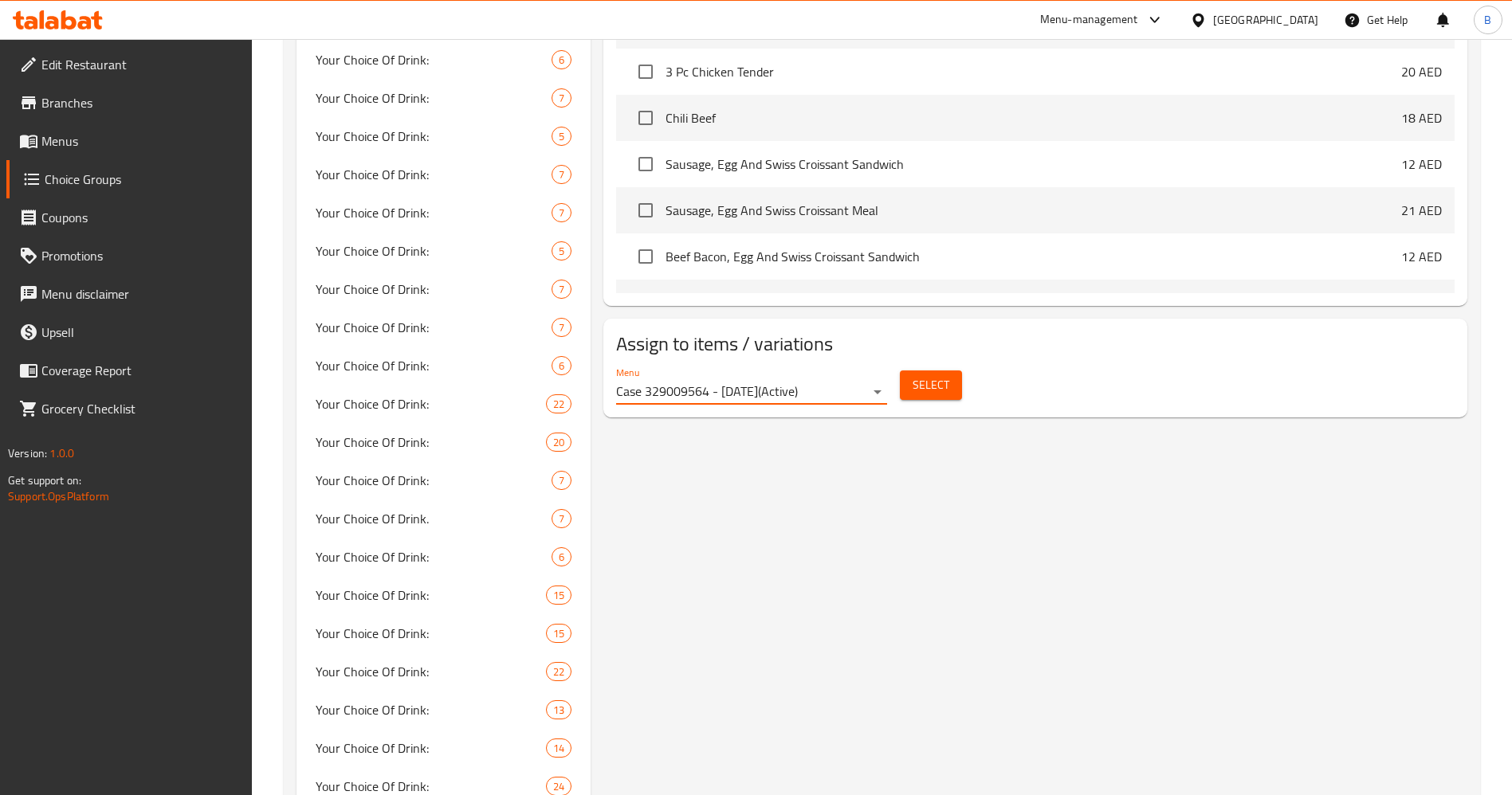
click at [935, 376] on span "Select" at bounding box center [931, 386] width 36 height 20
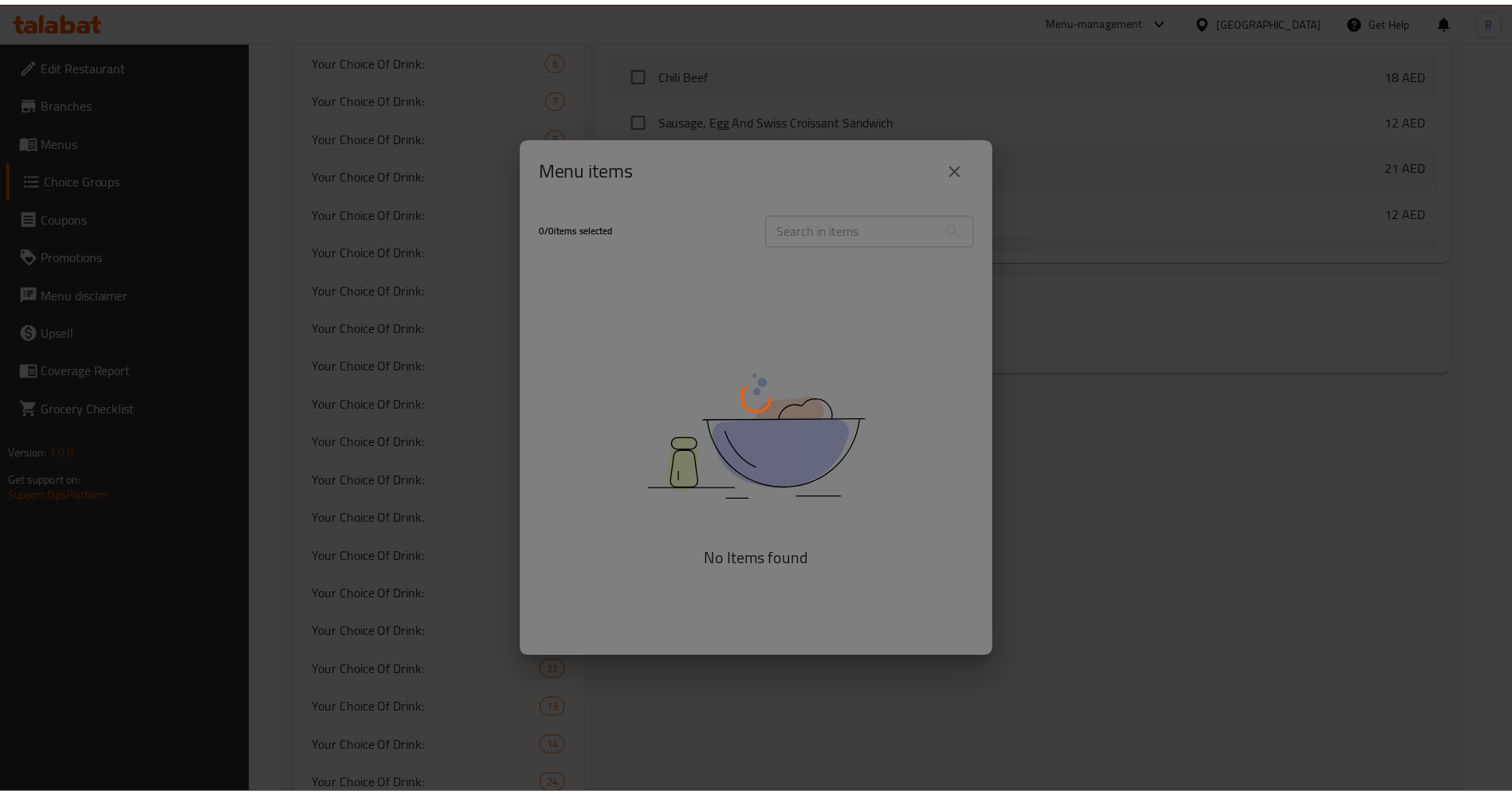
scroll to position [918, 0]
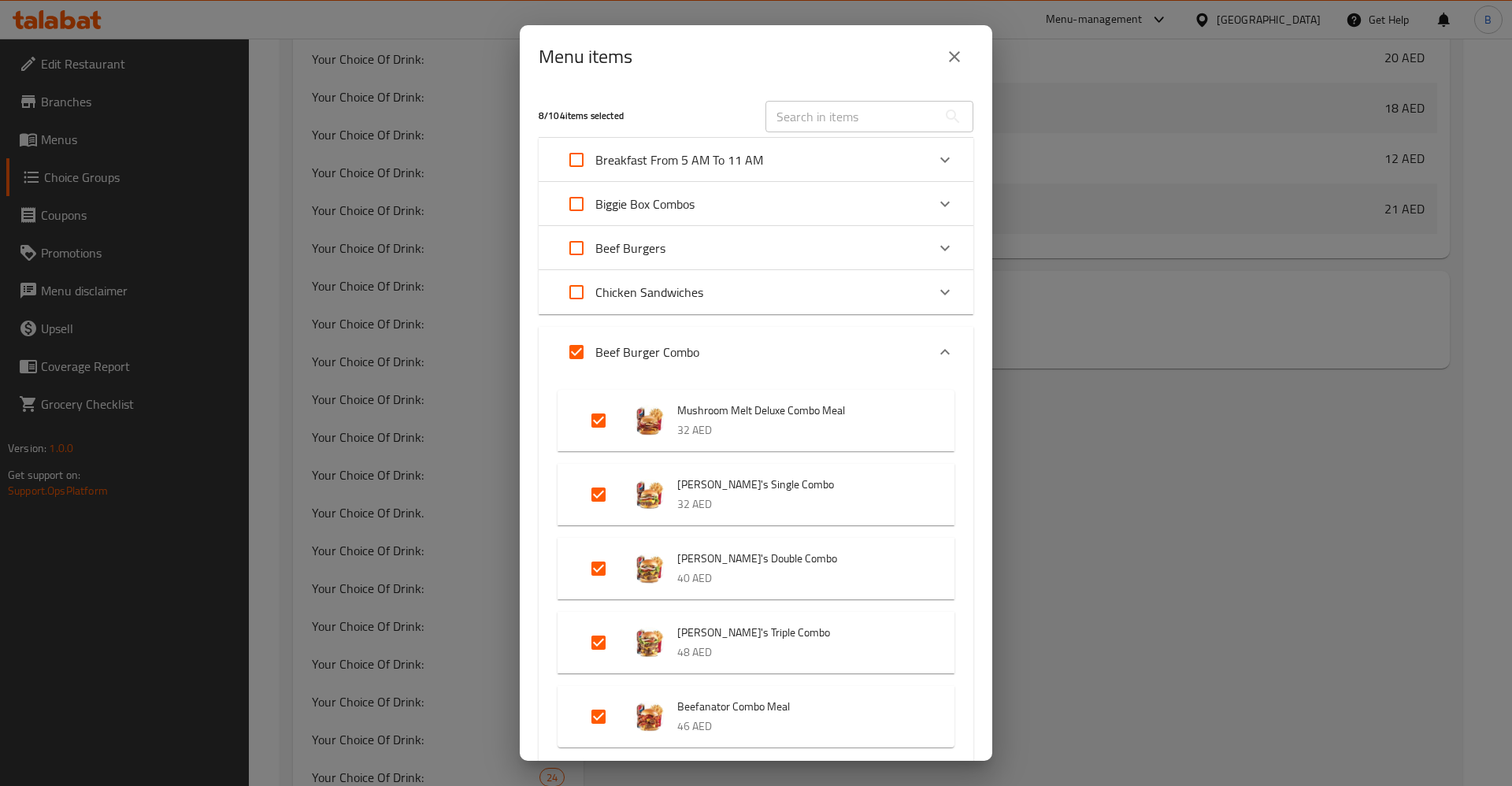
click at [832, 106] on input "text" at bounding box center [851, 117] width 171 height 32
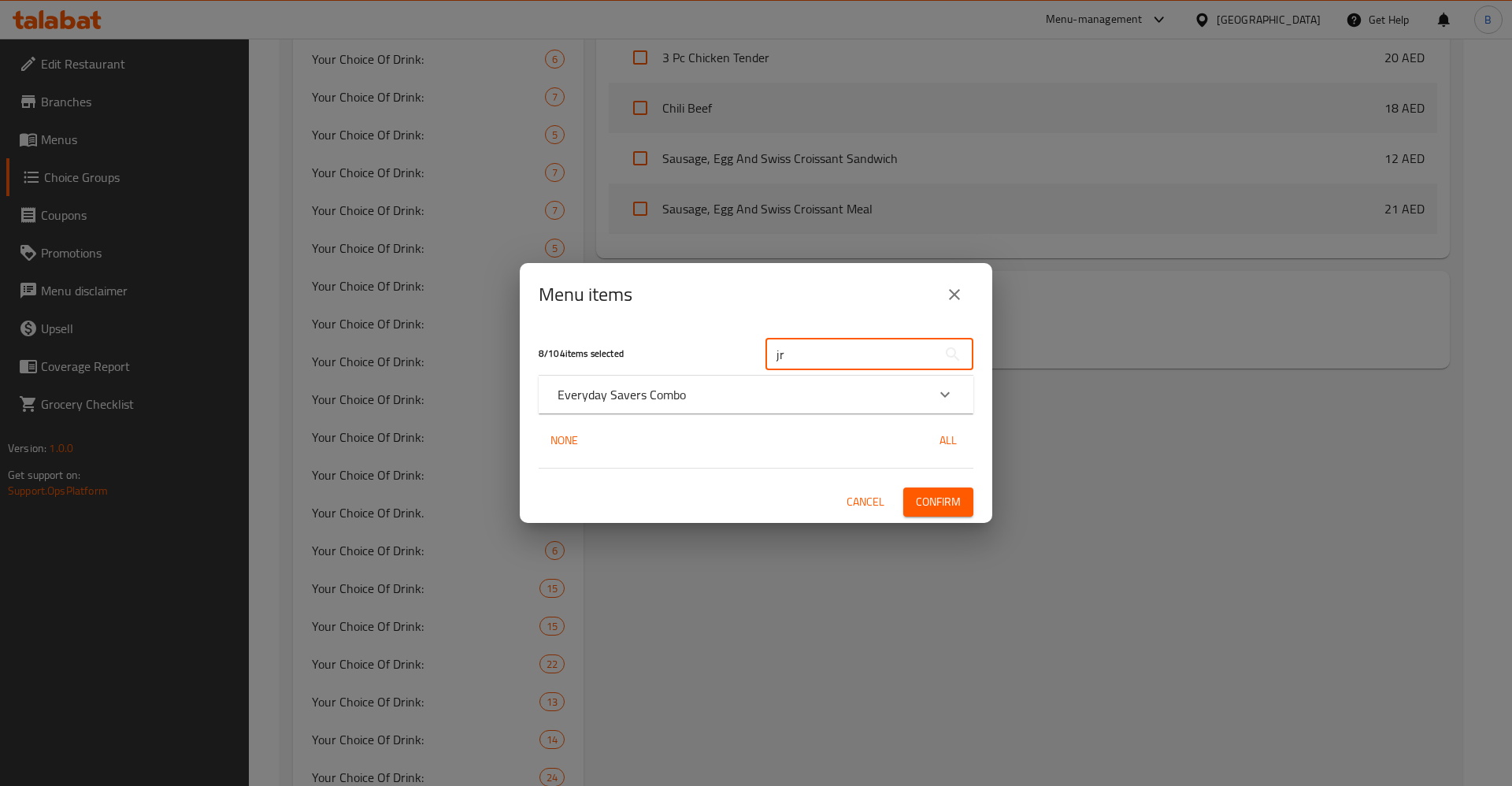
type input "jr"
click at [950, 397] on icon "Expand" at bounding box center [944, 394] width 19 height 19
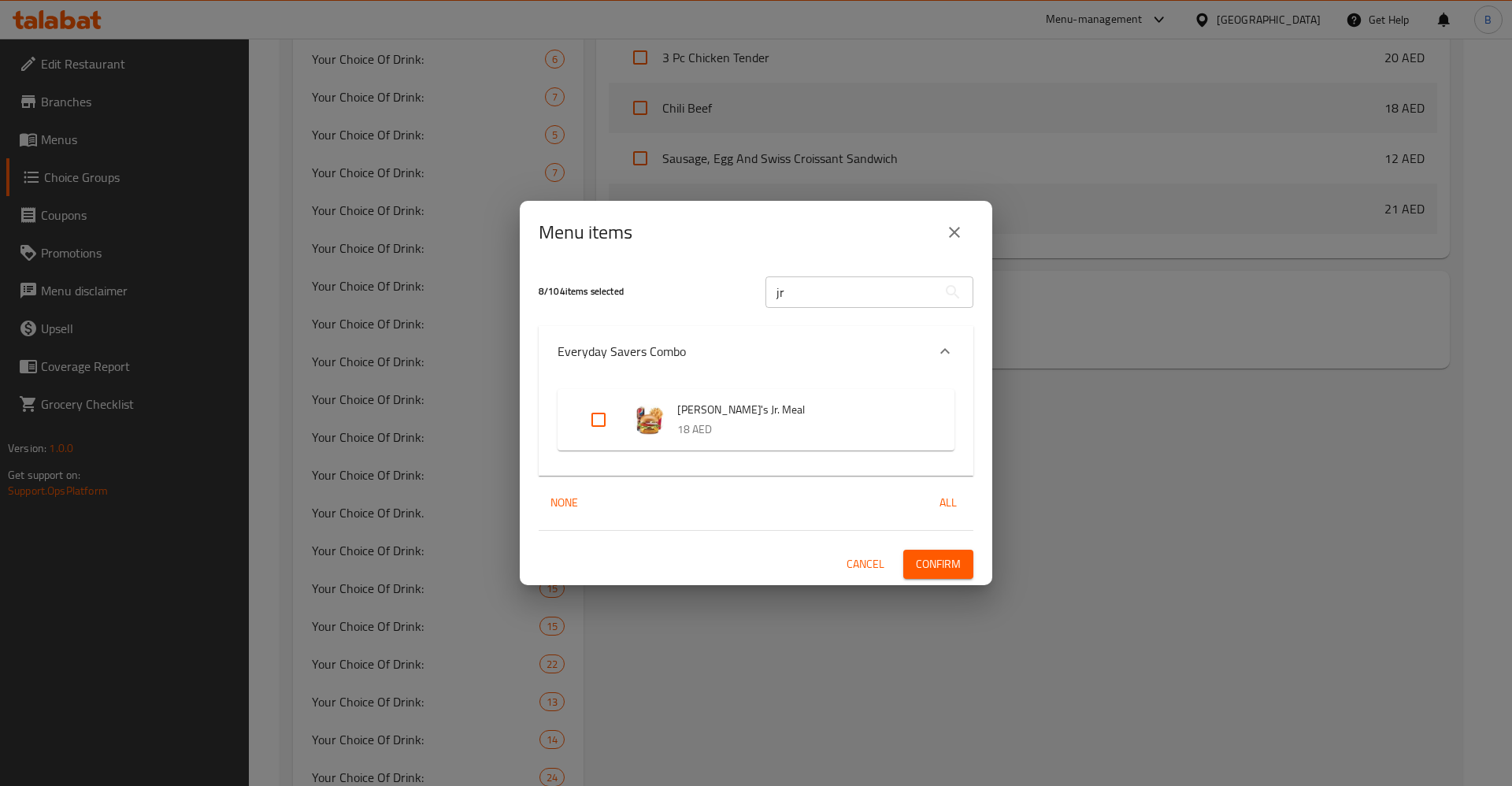
click at [614, 417] on input "Expand" at bounding box center [598, 420] width 38 height 38
checkbox input "true"
drag, startPoint x: 819, startPoint y: 304, endPoint x: 639, endPoint y: 291, distance: 180.5
click at [639, 291] on div "9 / 104 items selected jr ​" at bounding box center [756, 291] width 454 height 62
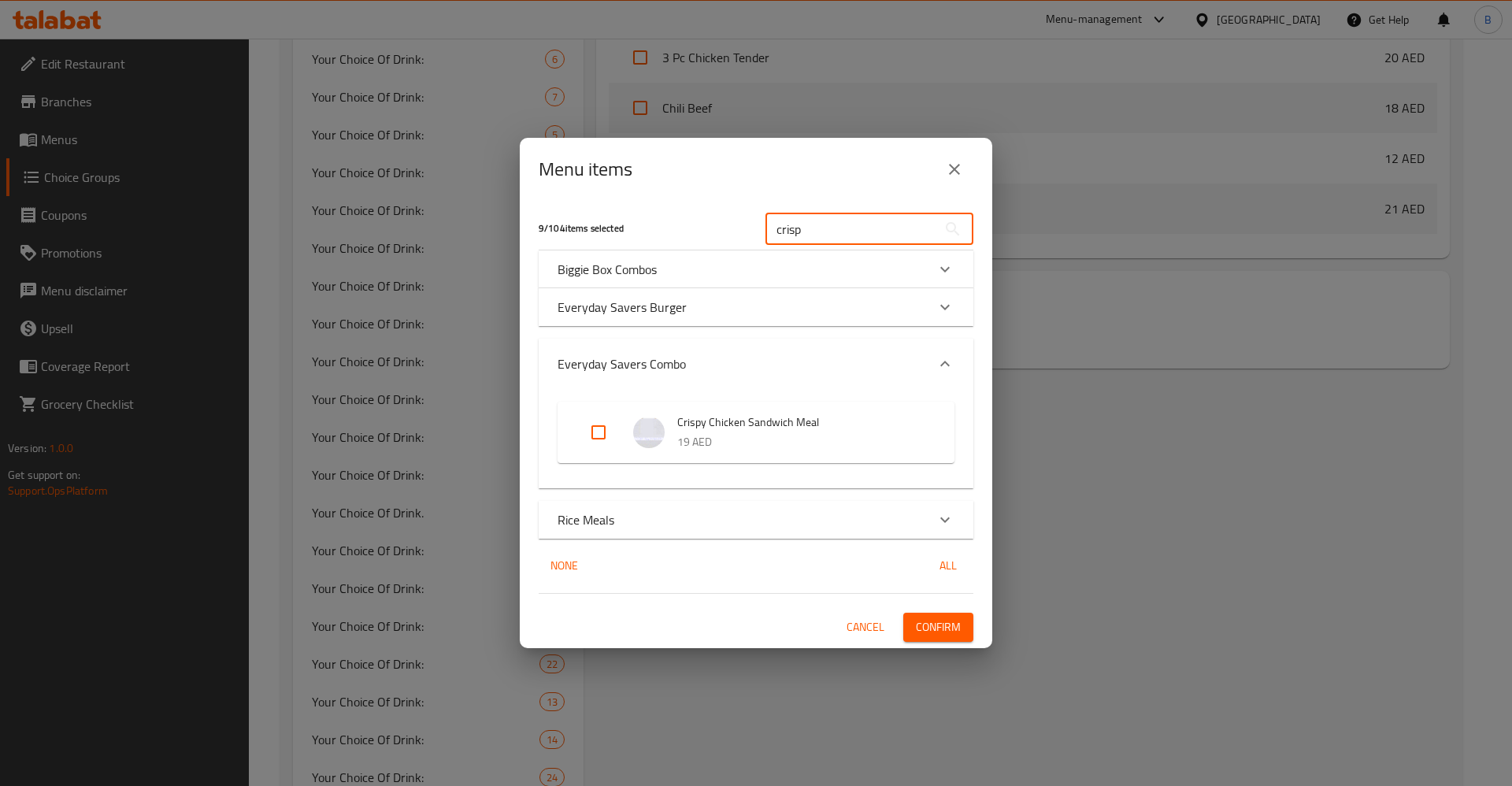
type input "crisp"
click at [590, 441] on input "Expand" at bounding box center [598, 433] width 38 height 38
checkbox input "true"
drag, startPoint x: 840, startPoint y: 237, endPoint x: 507, endPoint y: 250, distance: 333.3
click at [509, 249] on div "Menu items 10 / 104 items selected crisp ​ Biggie Box Combos Biggie Box- Crispy…" at bounding box center [756, 393] width 1512 height 786
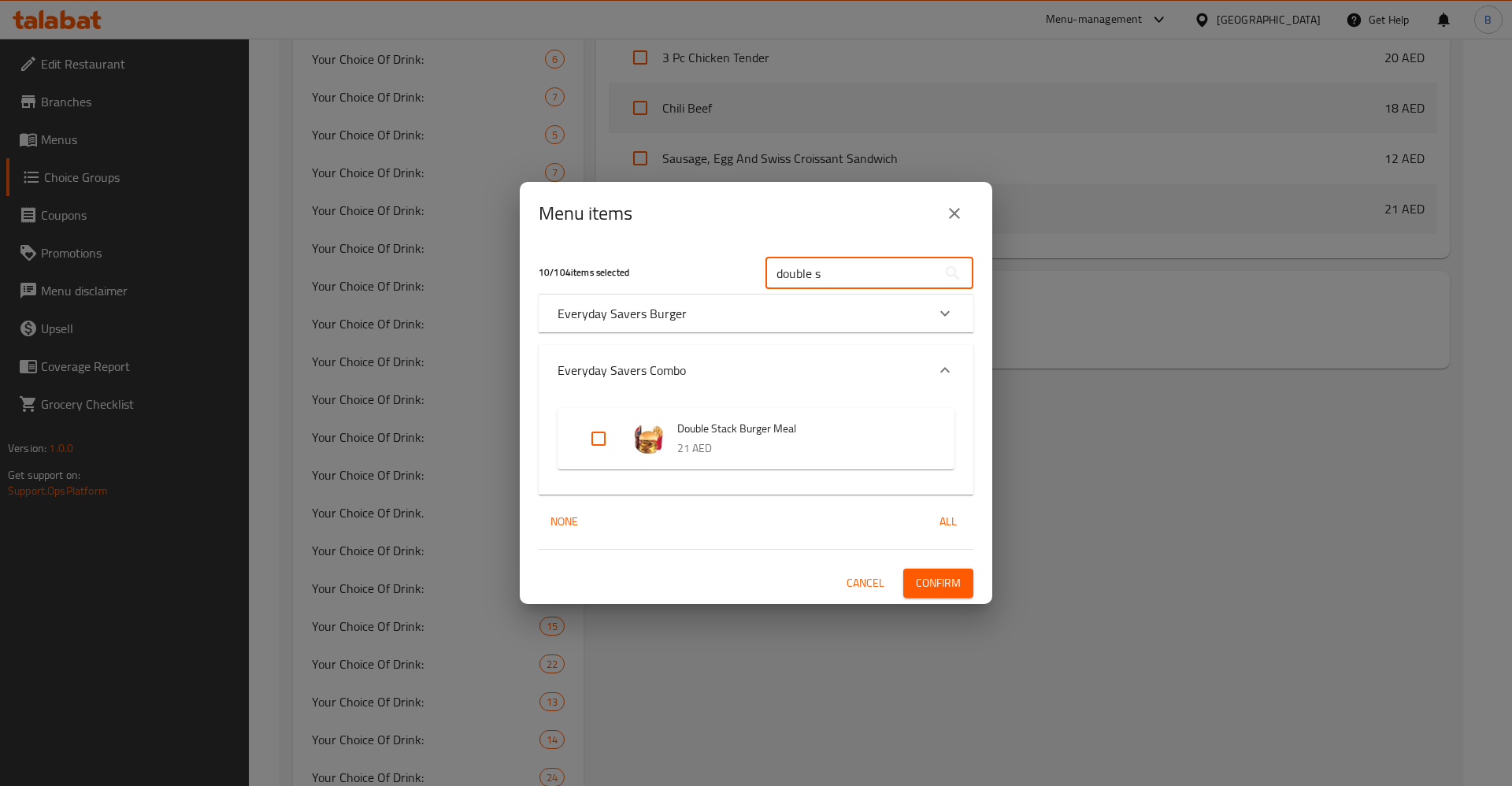
type input "double s"
click at [599, 437] on input "Expand" at bounding box center [598, 438] width 38 height 38
checkbox input "true"
click at [933, 584] on span "Confirm" at bounding box center [938, 584] width 45 height 20
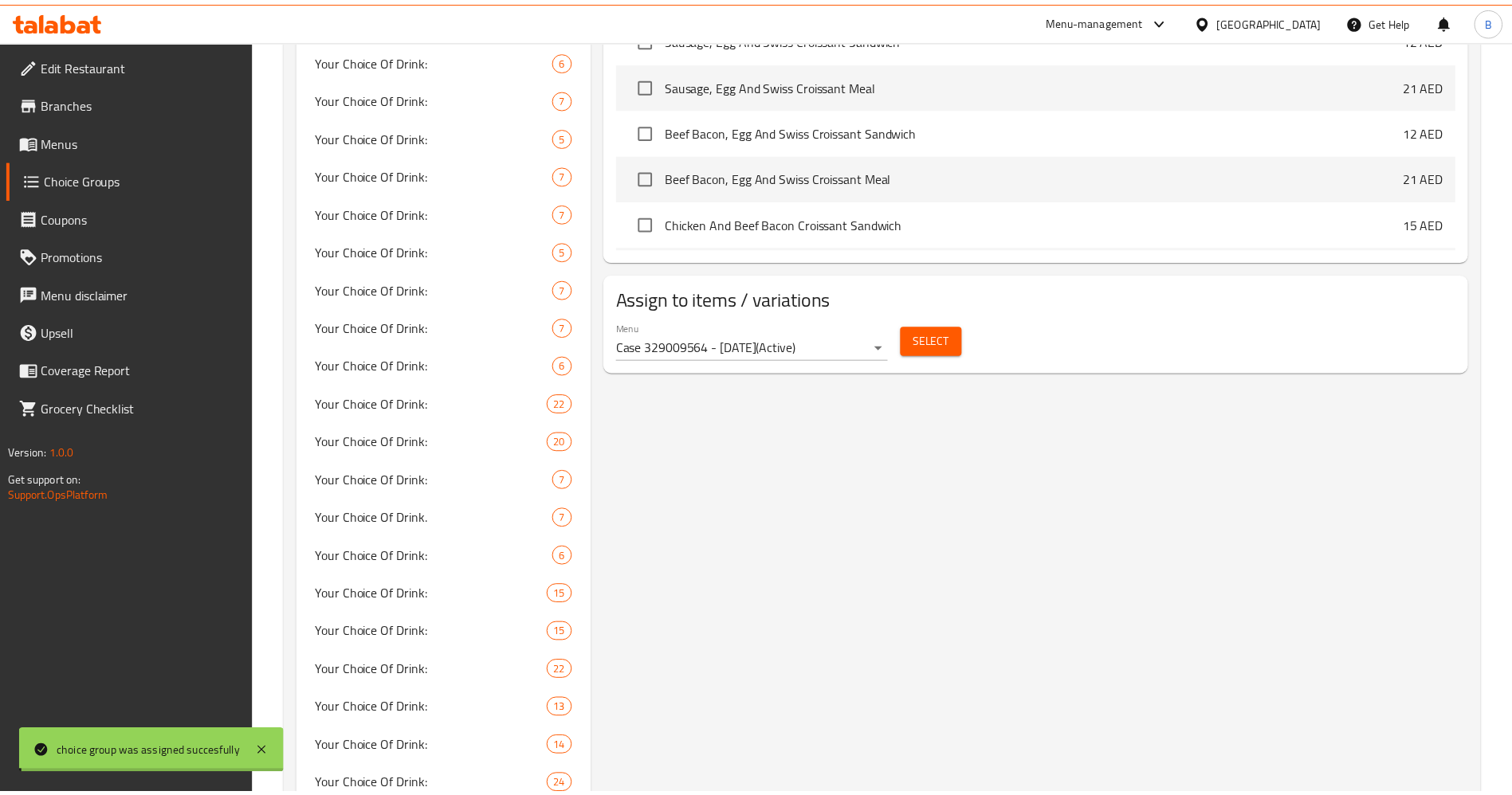
scroll to position [836, 0]
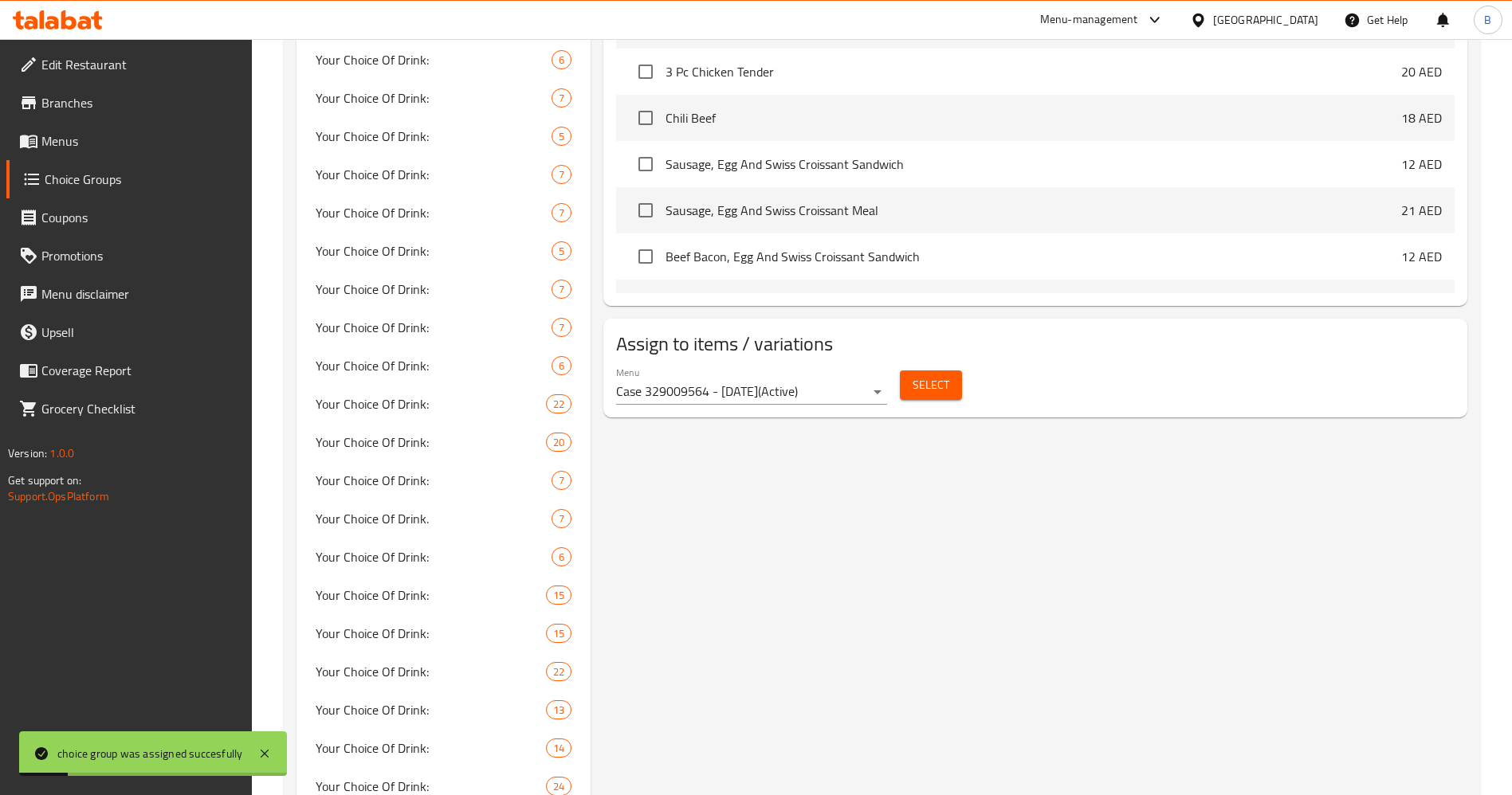
click at [111, 145] on span "Menus" at bounding box center [140, 140] width 198 height 19
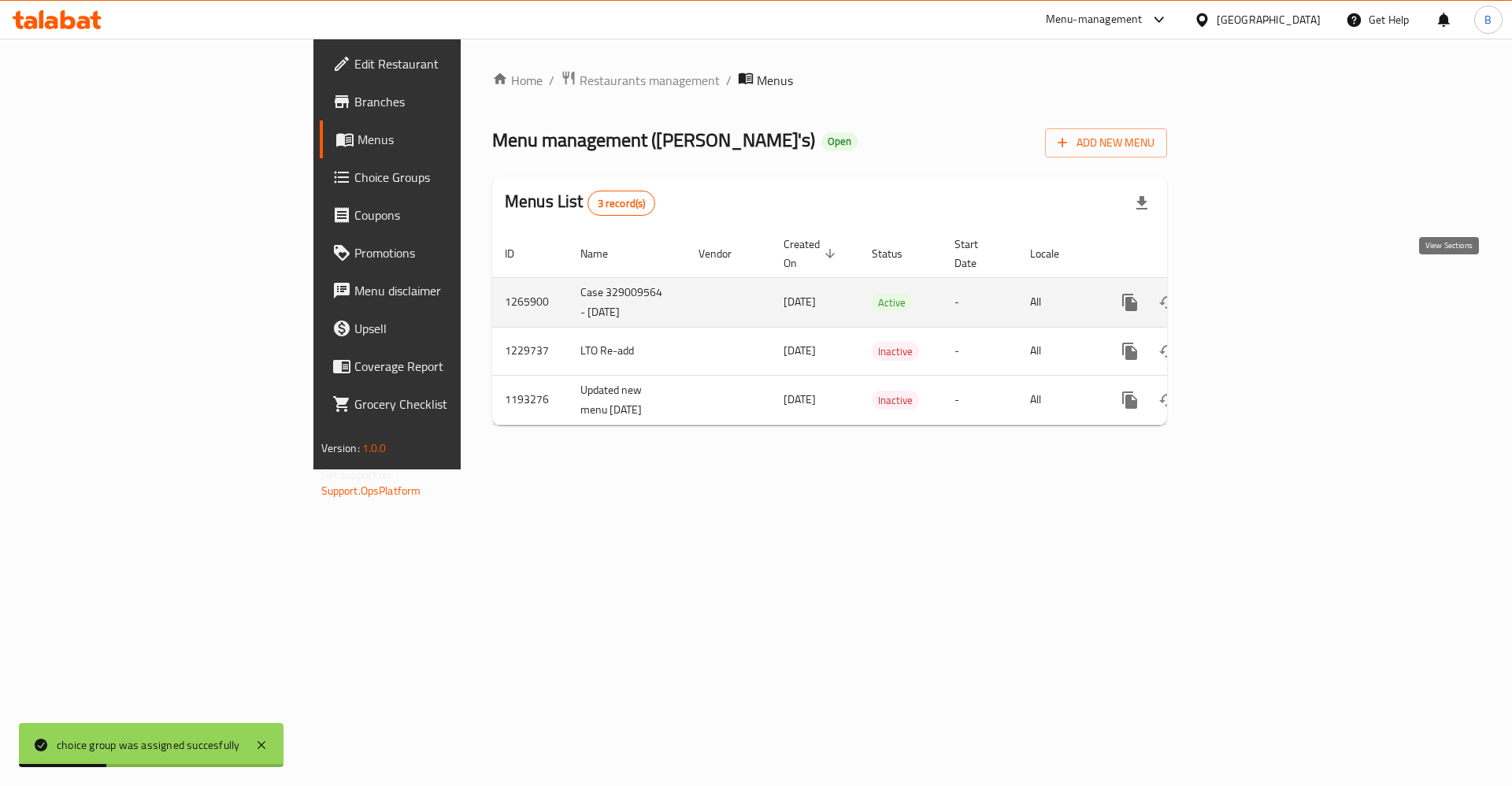
click at [1253, 293] on icon "enhanced table" at bounding box center [1243, 302] width 19 height 19
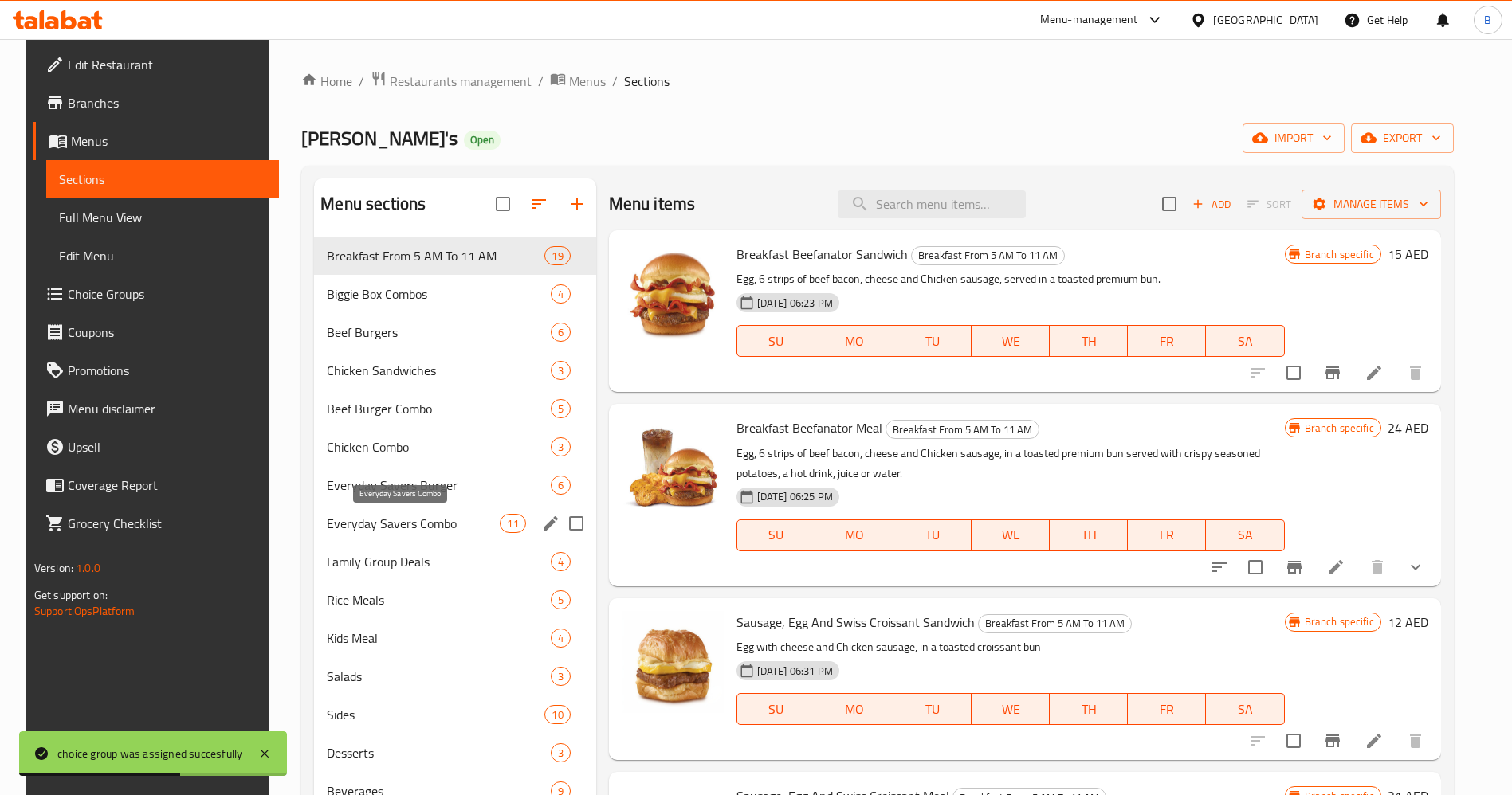
click at [437, 527] on span "Everyday Savers Combo" at bounding box center [413, 523] width 173 height 19
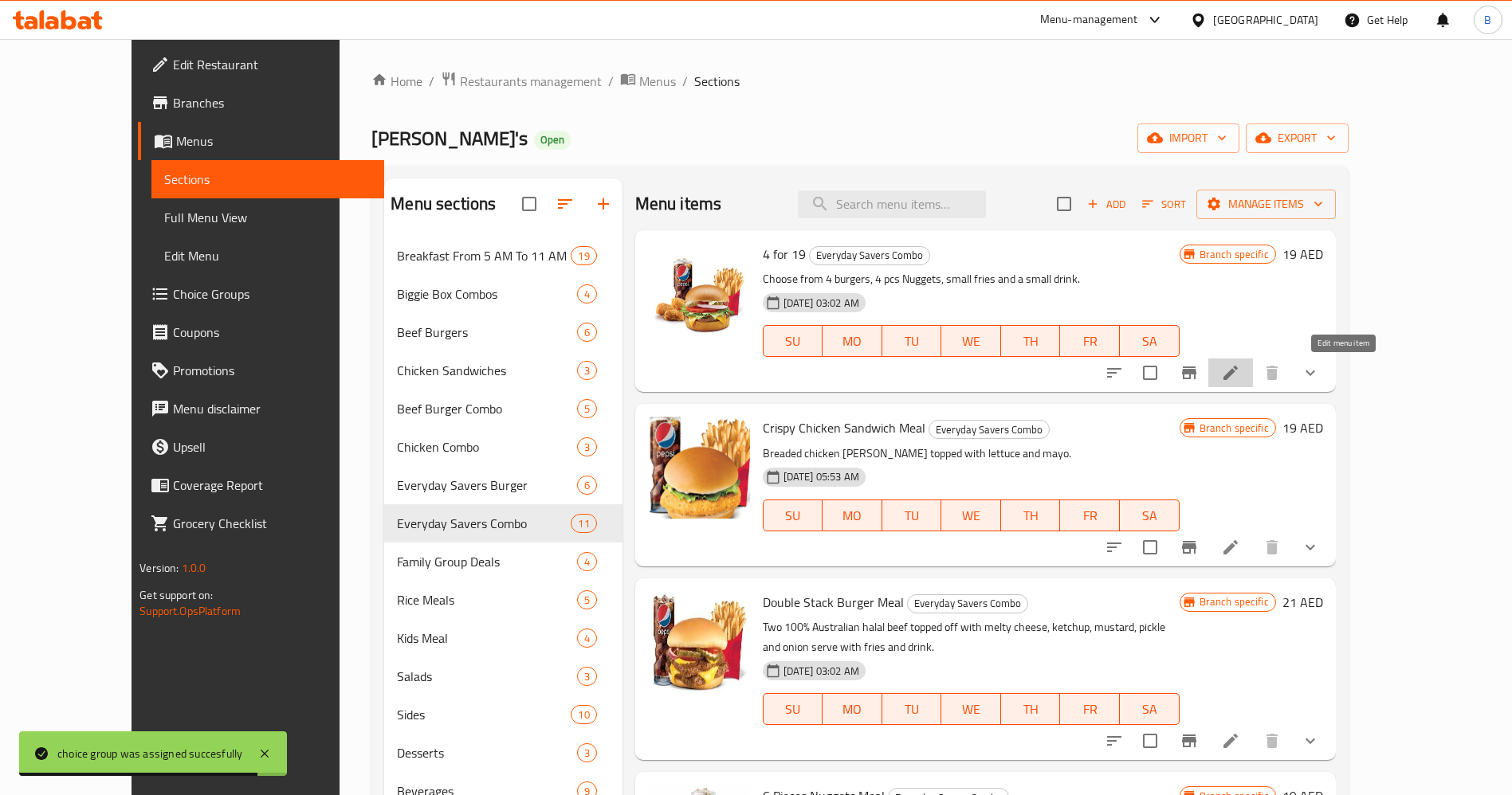
click at [1240, 380] on icon at bounding box center [1230, 372] width 19 height 19
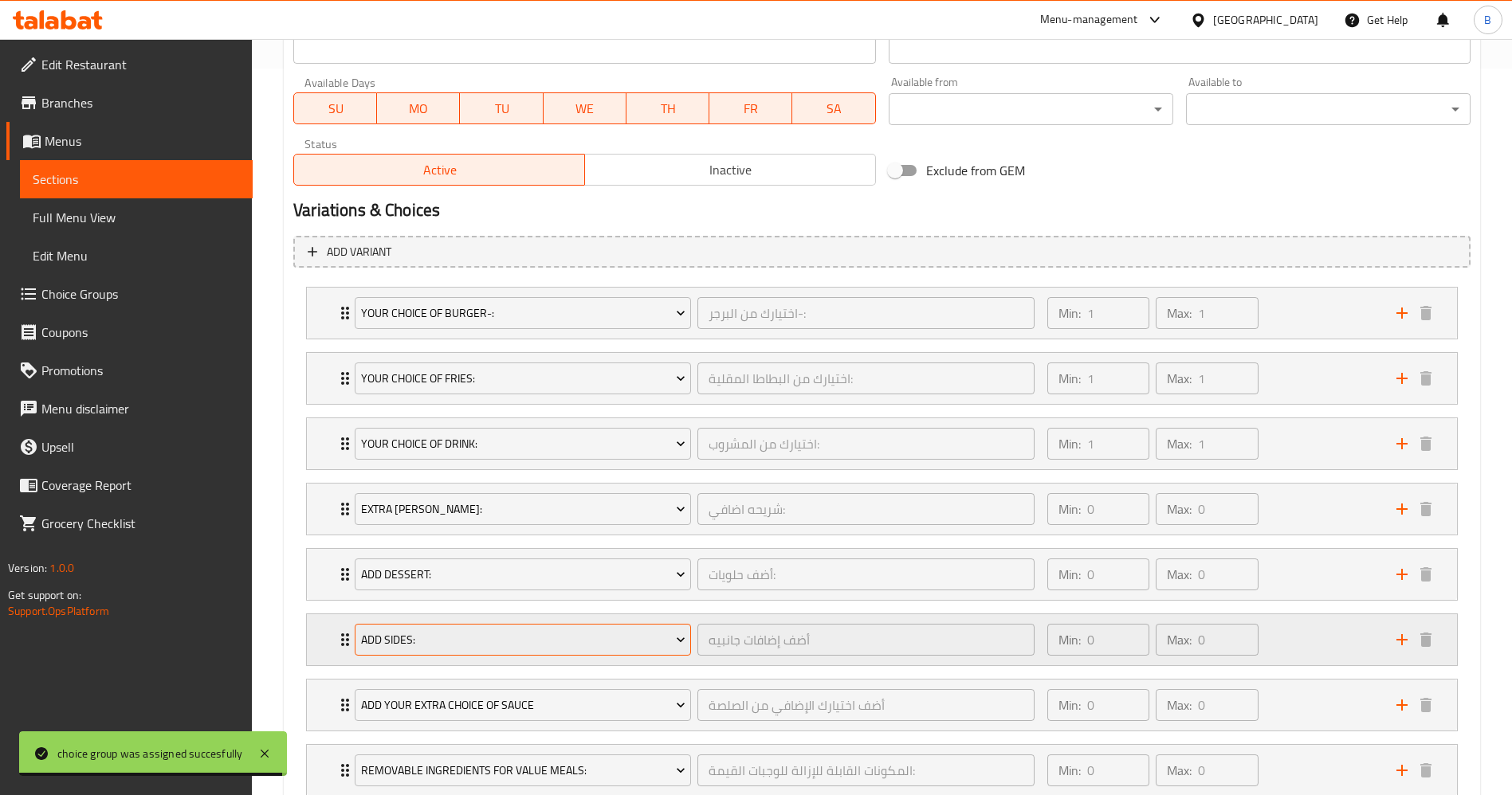
scroll to position [837, 0]
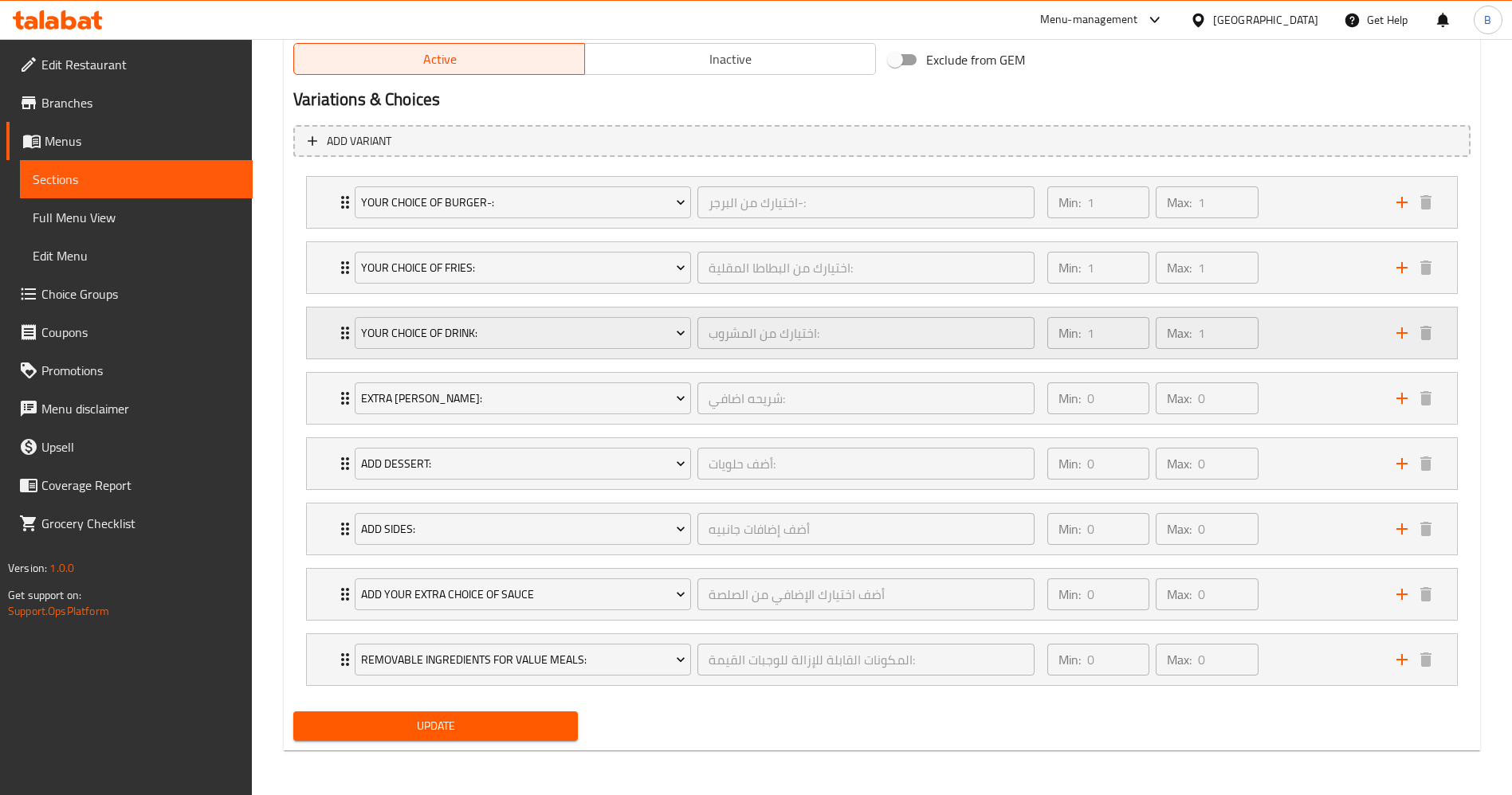
click at [336, 326] on icon "Expand" at bounding box center [344, 333] width 19 height 19
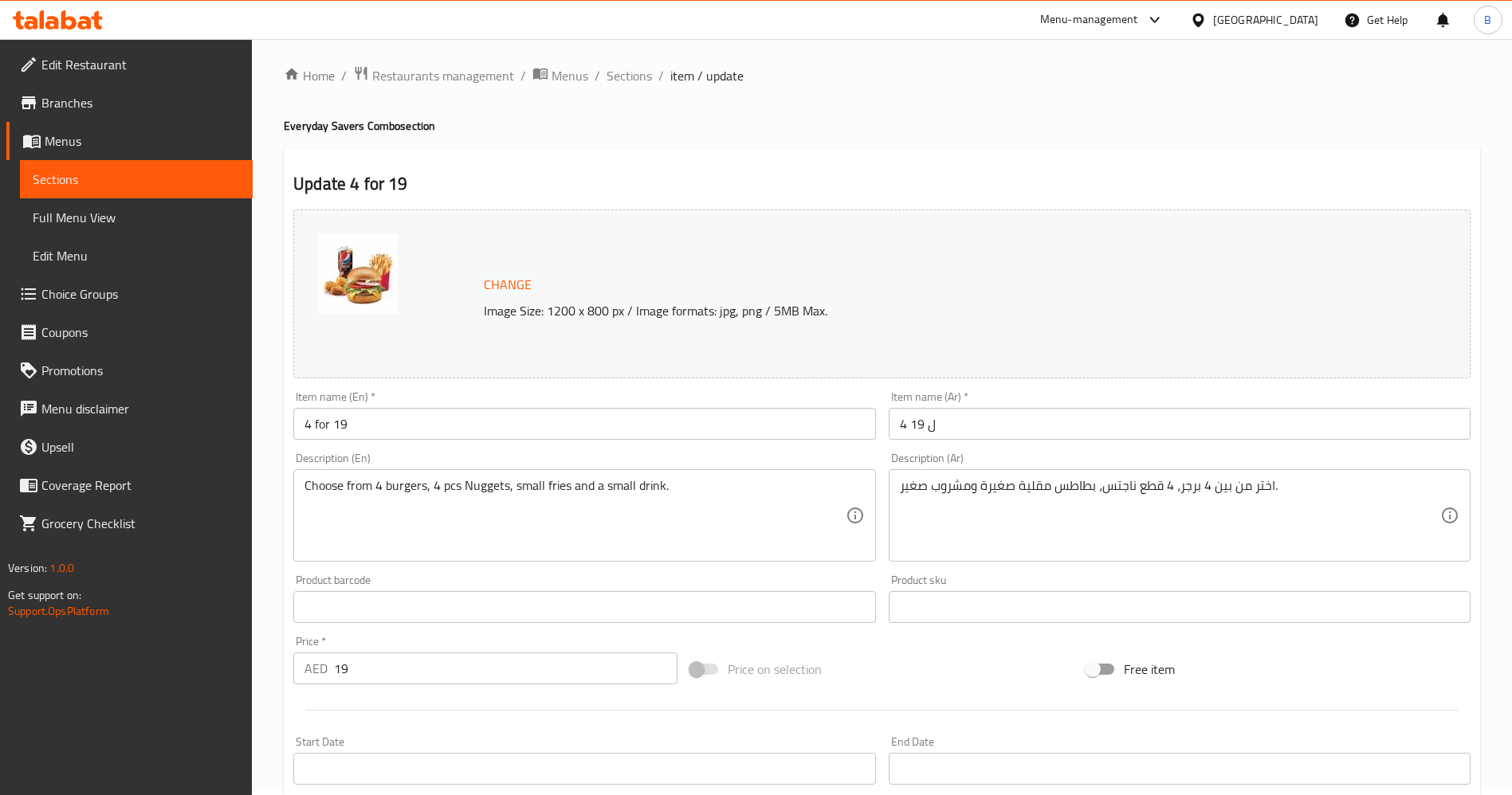
scroll to position [0, 0]
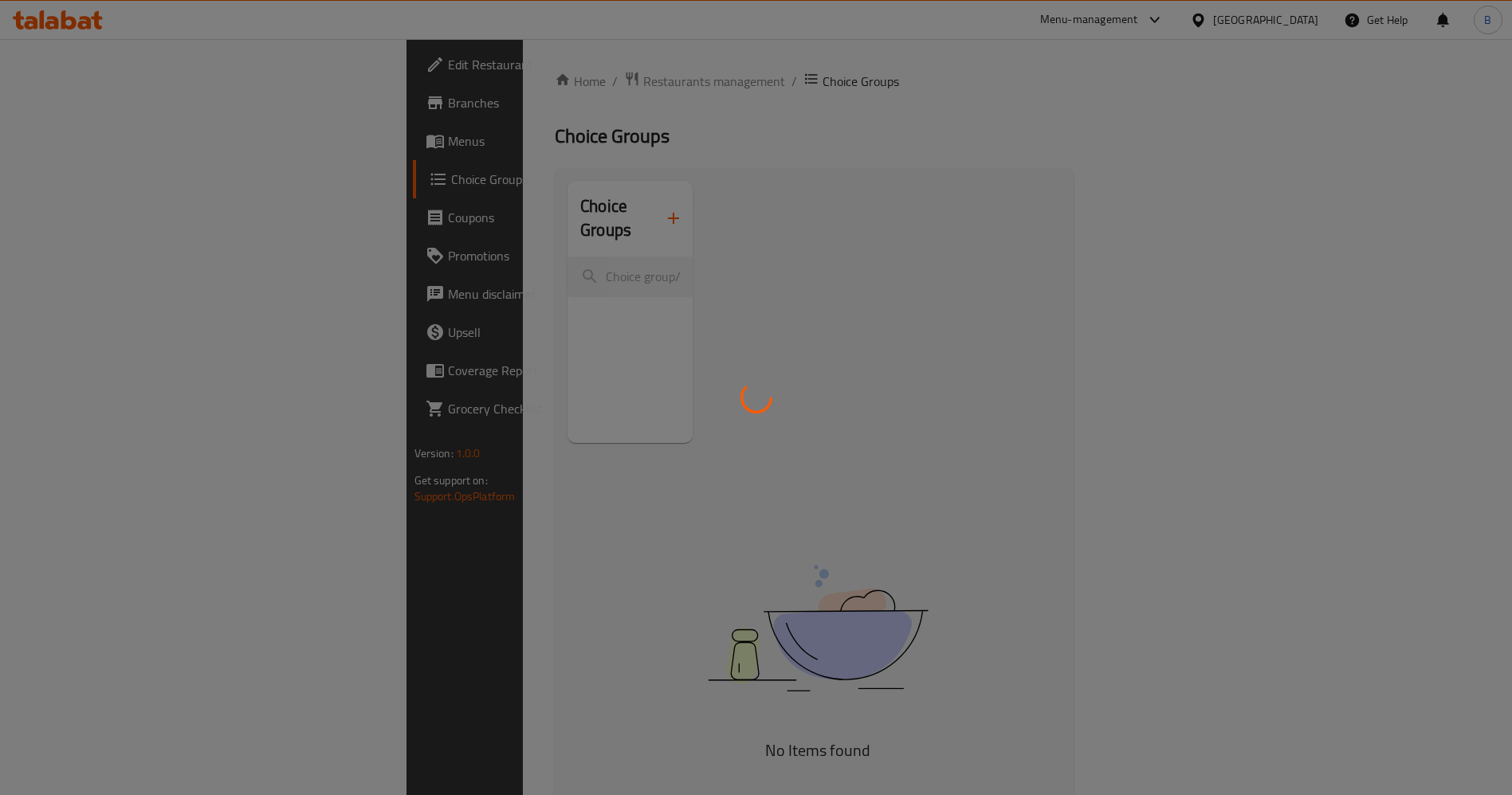
click at [425, 73] on div at bounding box center [756, 397] width 1512 height 795
click at [423, 90] on div at bounding box center [756, 397] width 1512 height 795
click at [429, 83] on div at bounding box center [756, 397] width 1512 height 795
click at [430, 87] on div at bounding box center [756, 397] width 1512 height 795
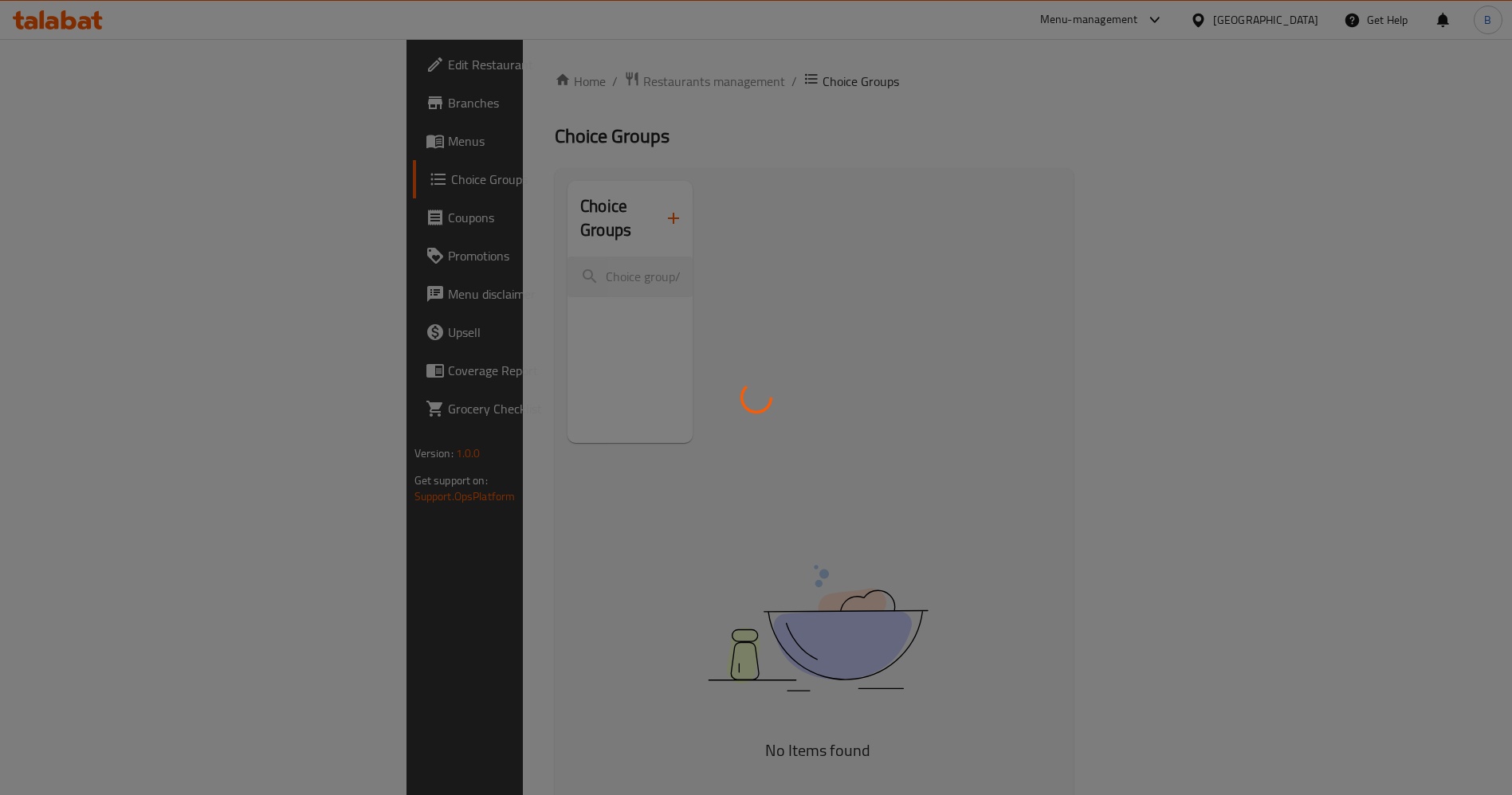
click at [439, 81] on div at bounding box center [756, 397] width 1512 height 795
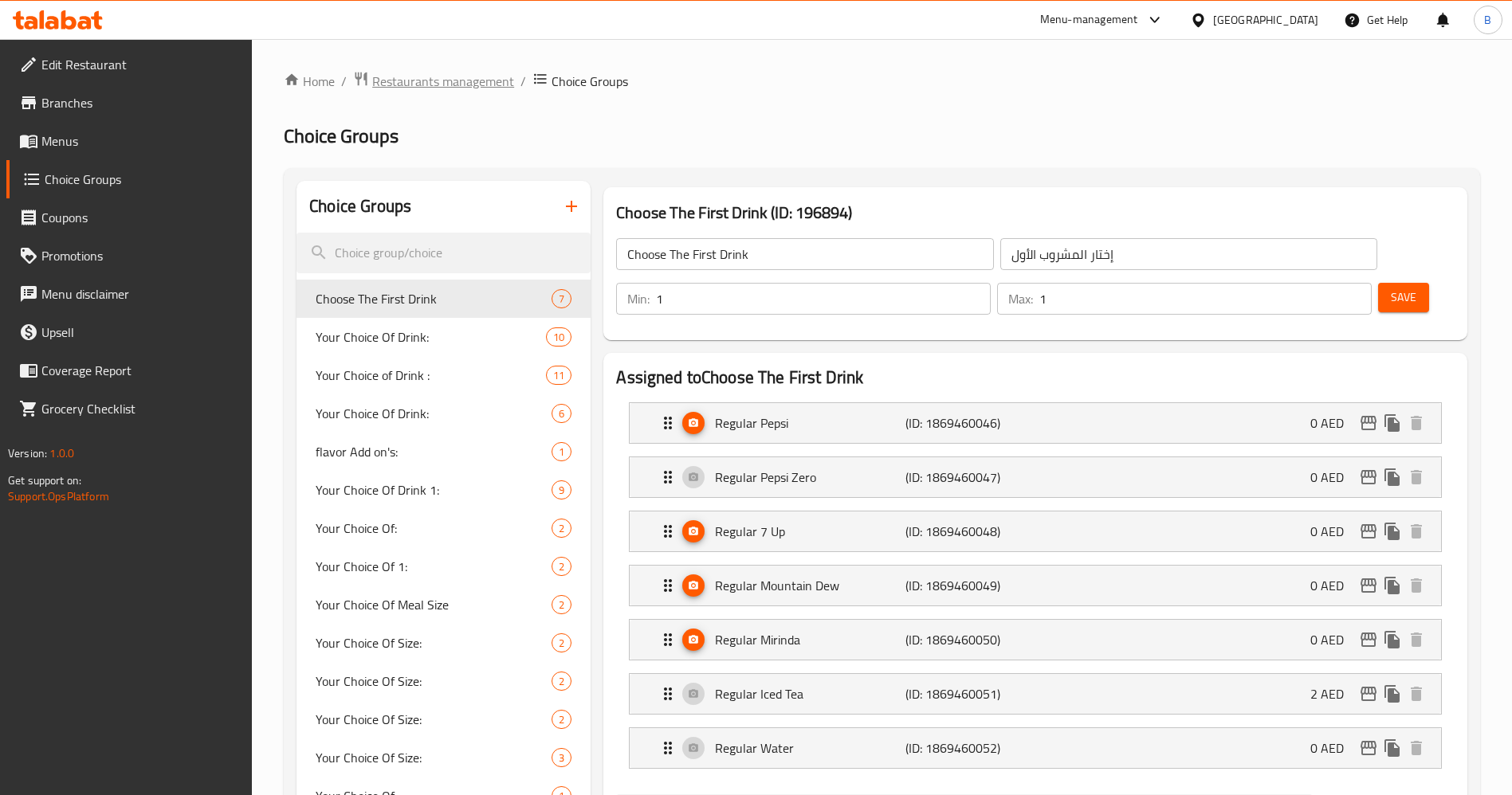
click at [456, 79] on span "Restaurants management" at bounding box center [443, 81] width 142 height 19
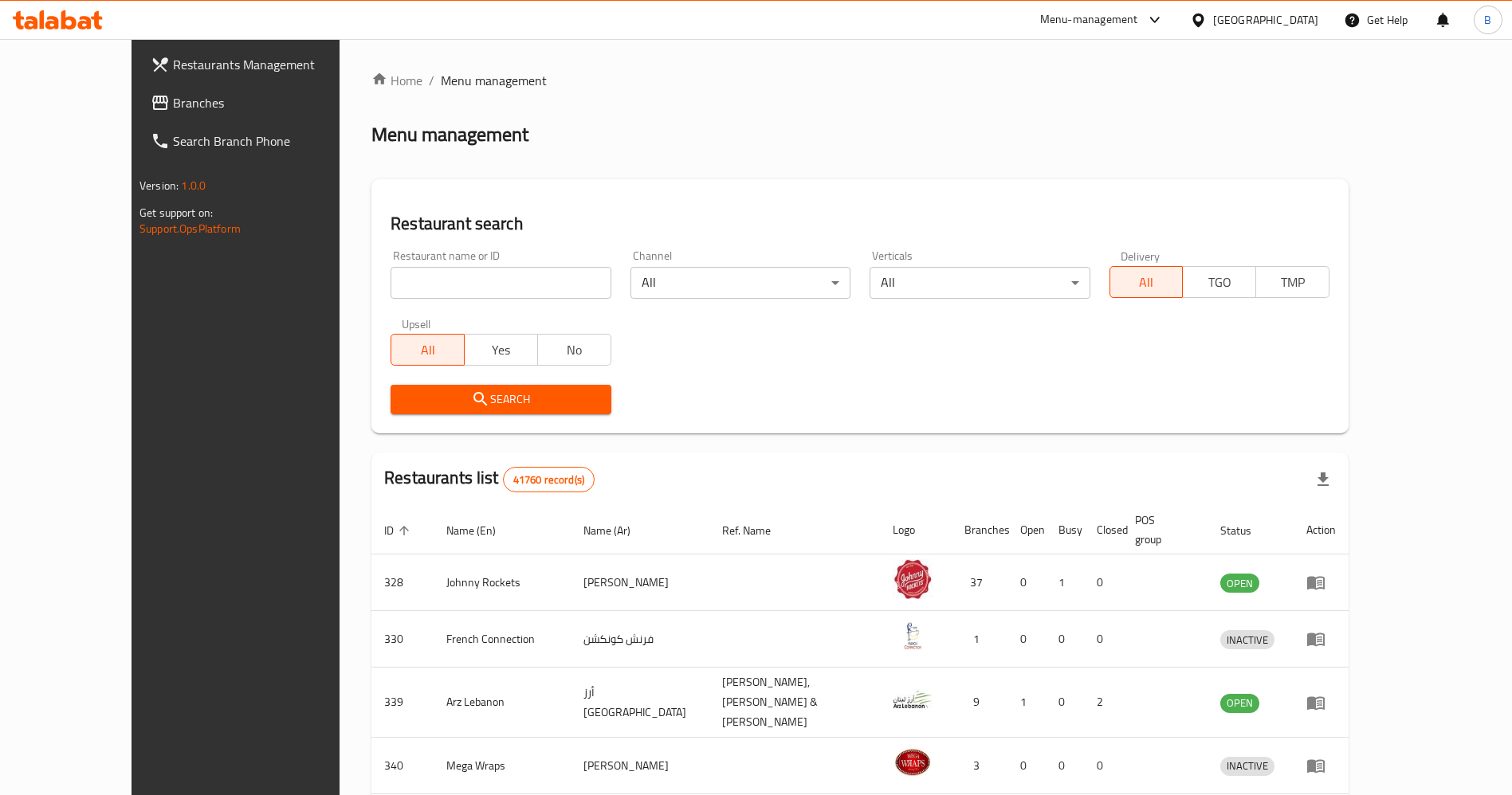
click at [422, 268] on div "Restaurant name or ID Restaurant name or ID" at bounding box center [500, 274] width 220 height 49
drag, startPoint x: 421, startPoint y: 281, endPoint x: 428, endPoint y: 286, distance: 8.6
click at [421, 281] on input "search" at bounding box center [500, 282] width 220 height 32
type input "[PERSON_NAME]"
click button "Search" at bounding box center [500, 400] width 220 height 30
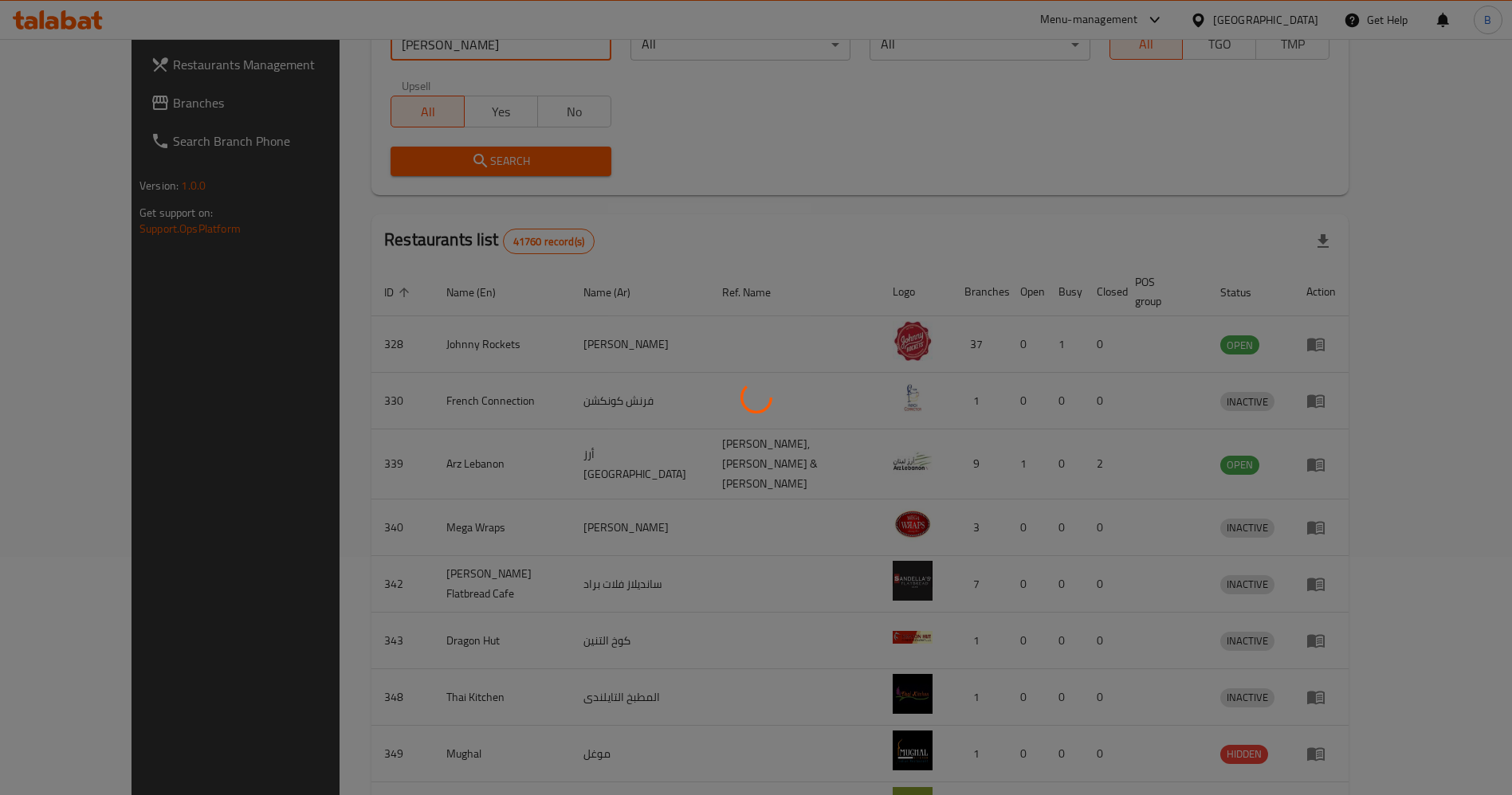
scroll to position [239, 0]
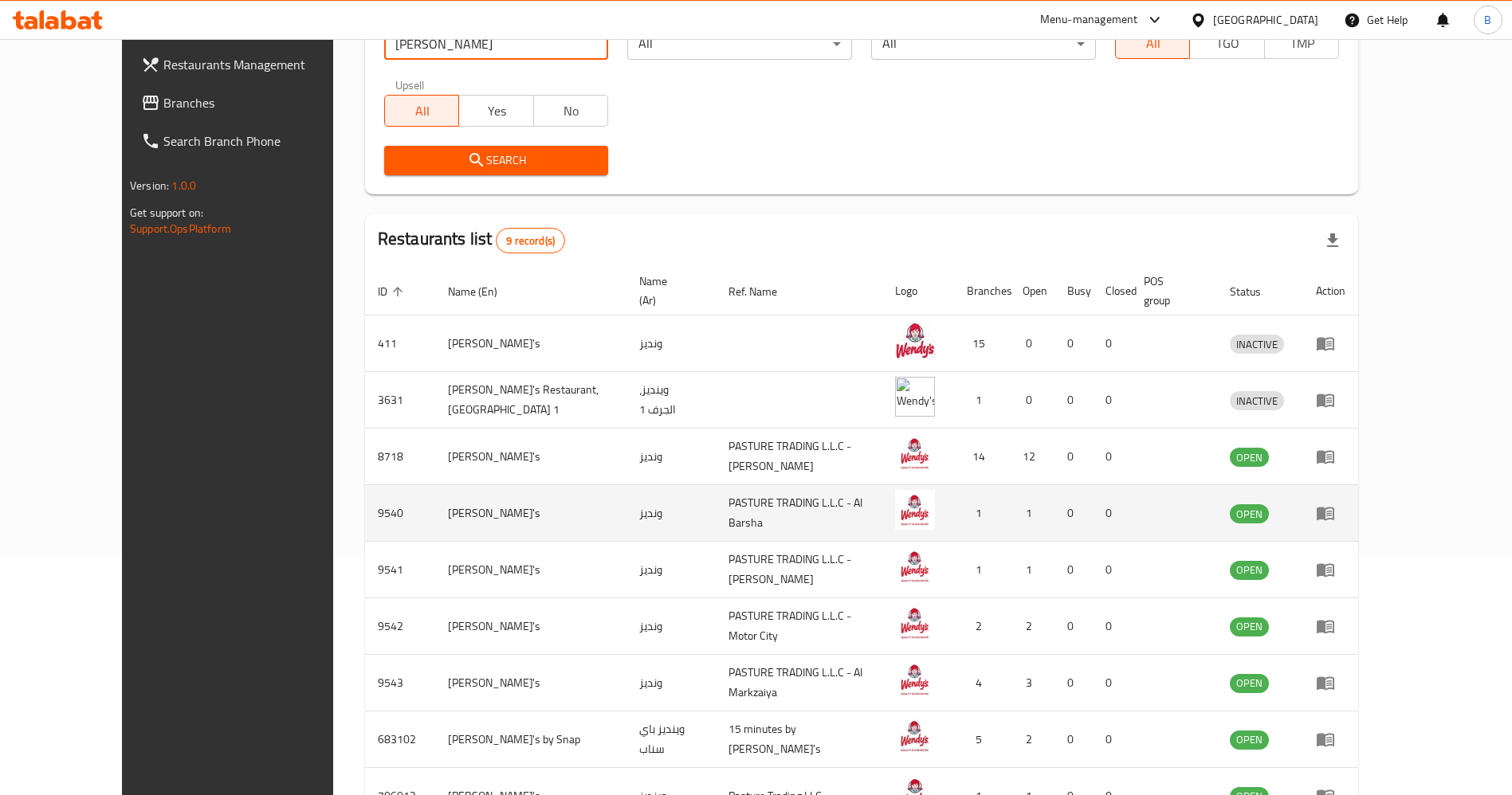
click at [1358, 485] on td "enhanced table" at bounding box center [1330, 513] width 55 height 57
click at [1345, 504] on link "enhanced table" at bounding box center [1330, 513] width 30 height 19
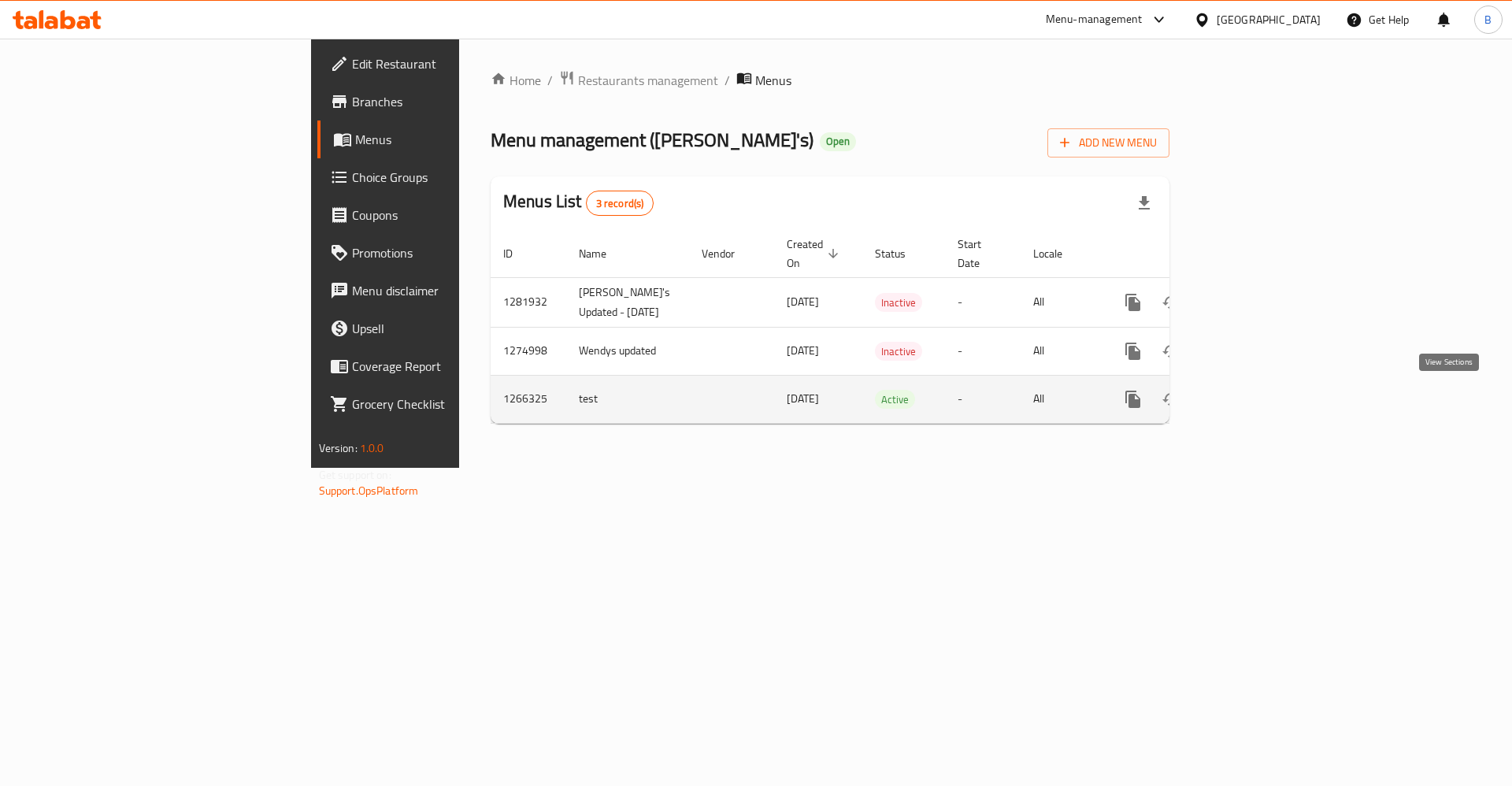
click at [1256, 406] on icon "enhanced table" at bounding box center [1246, 399] width 19 height 19
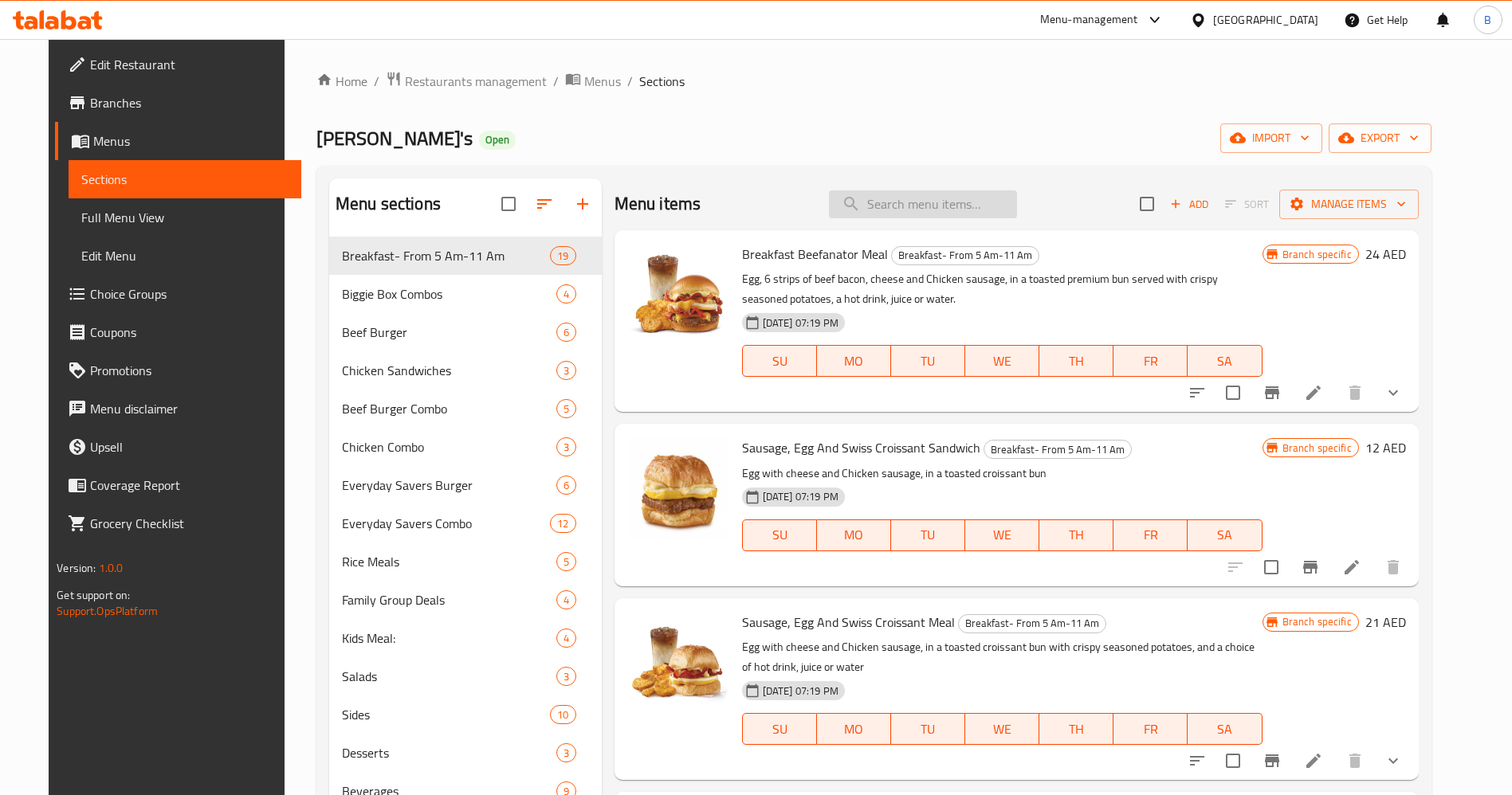
click at [959, 196] on input "search" at bounding box center [923, 205] width 188 height 28
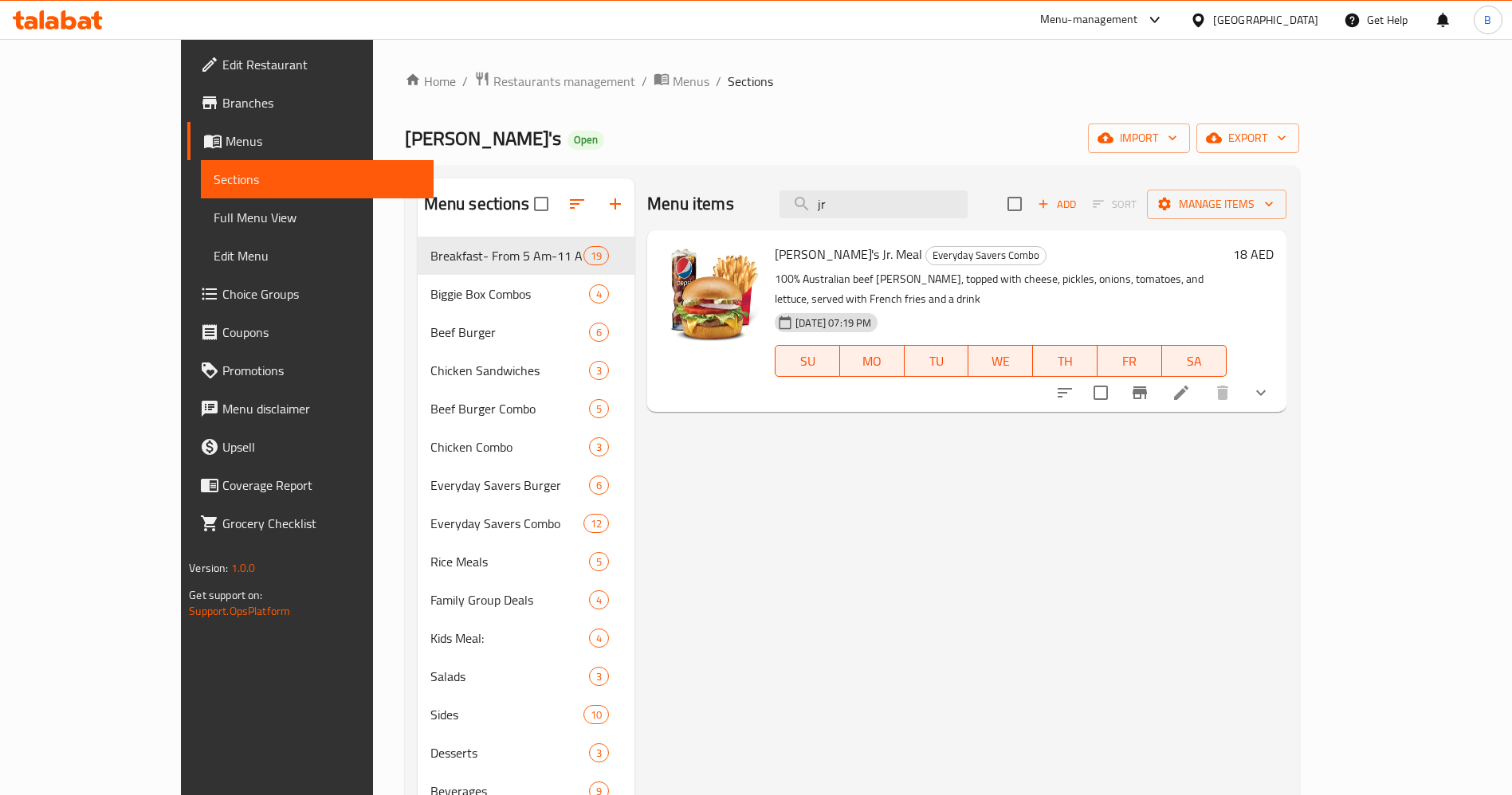
type input "jr"
click at [1188, 386] on icon at bounding box center [1180, 392] width 14 height 14
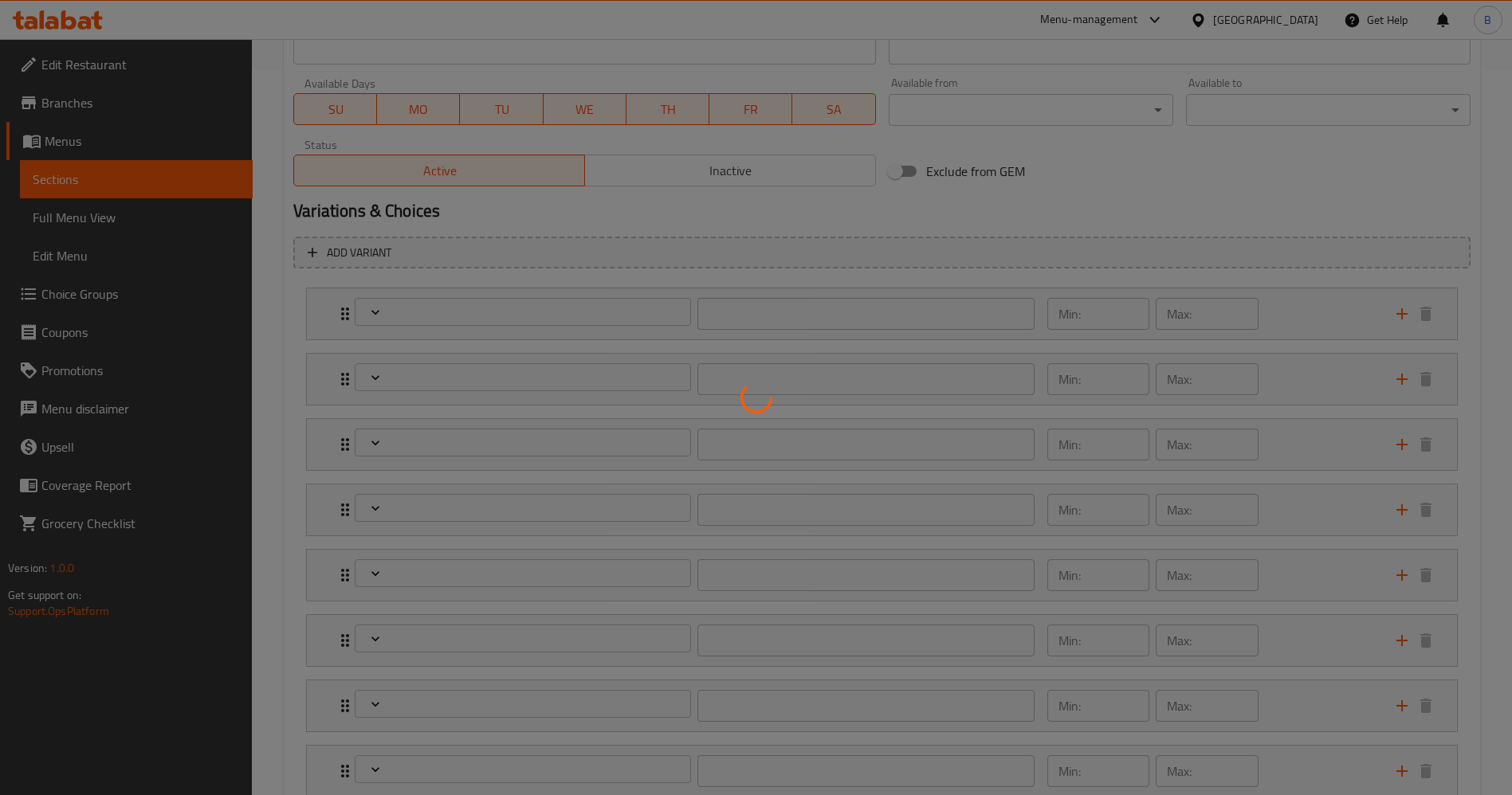
scroll to position [837, 0]
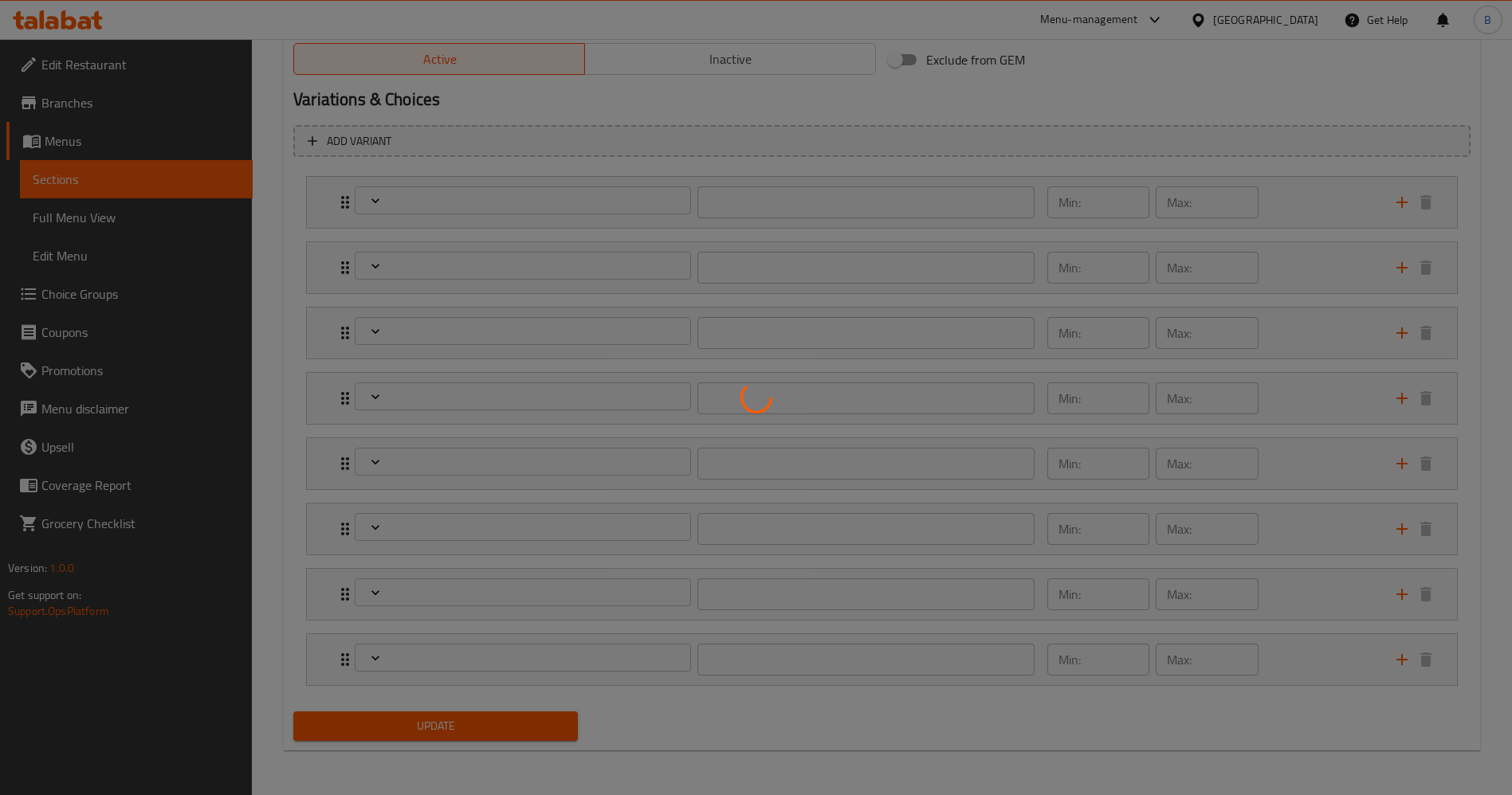
type input "أختيارك من الصوص:"
type input "0"
type input "6"
type input "اختيارك من البطاطا المقلية:"
type input "1"
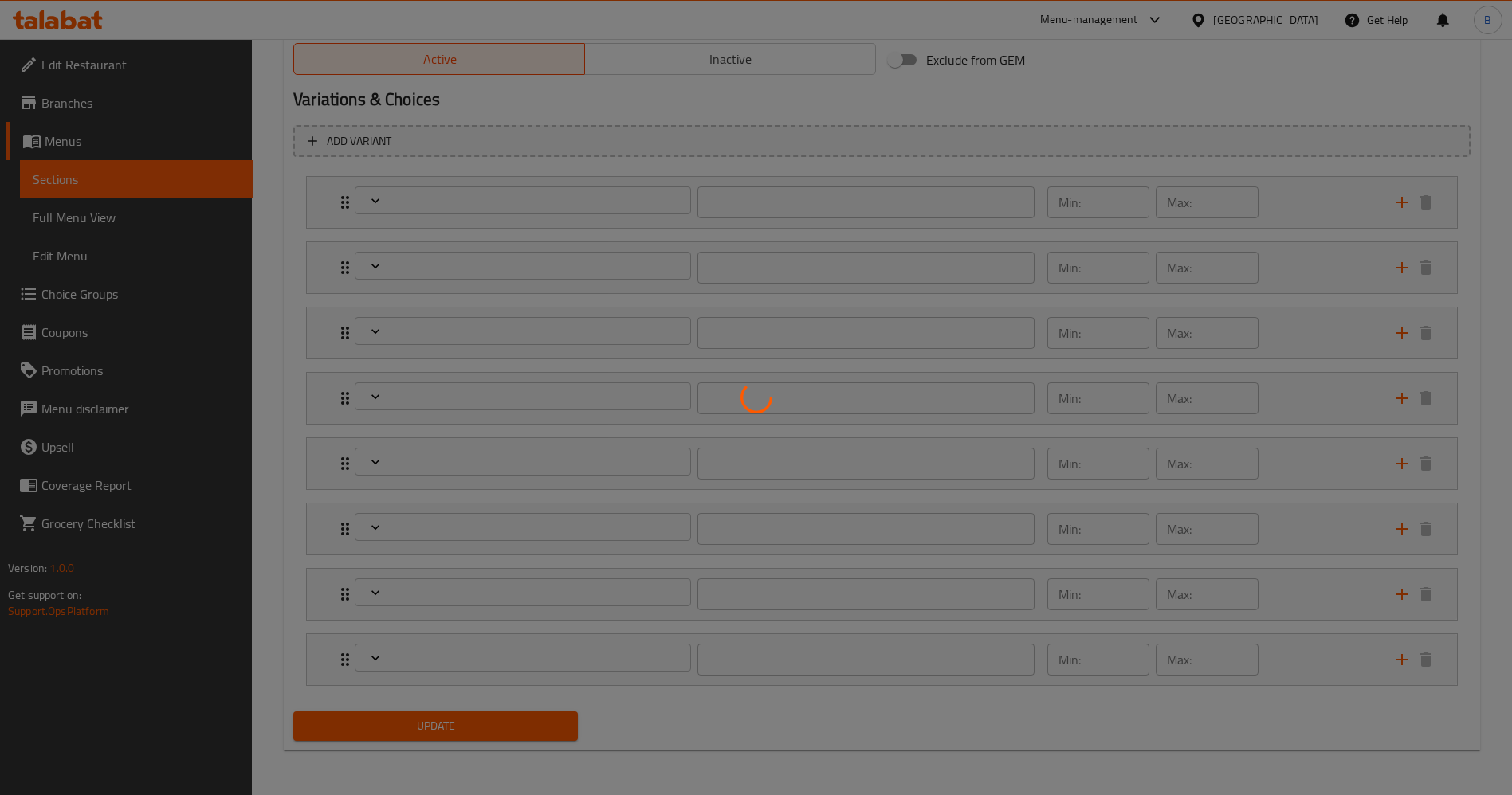
type input "1"
type input "اختيار الحجم:"
type input "1"
type input "اختيارك من المشروب:"
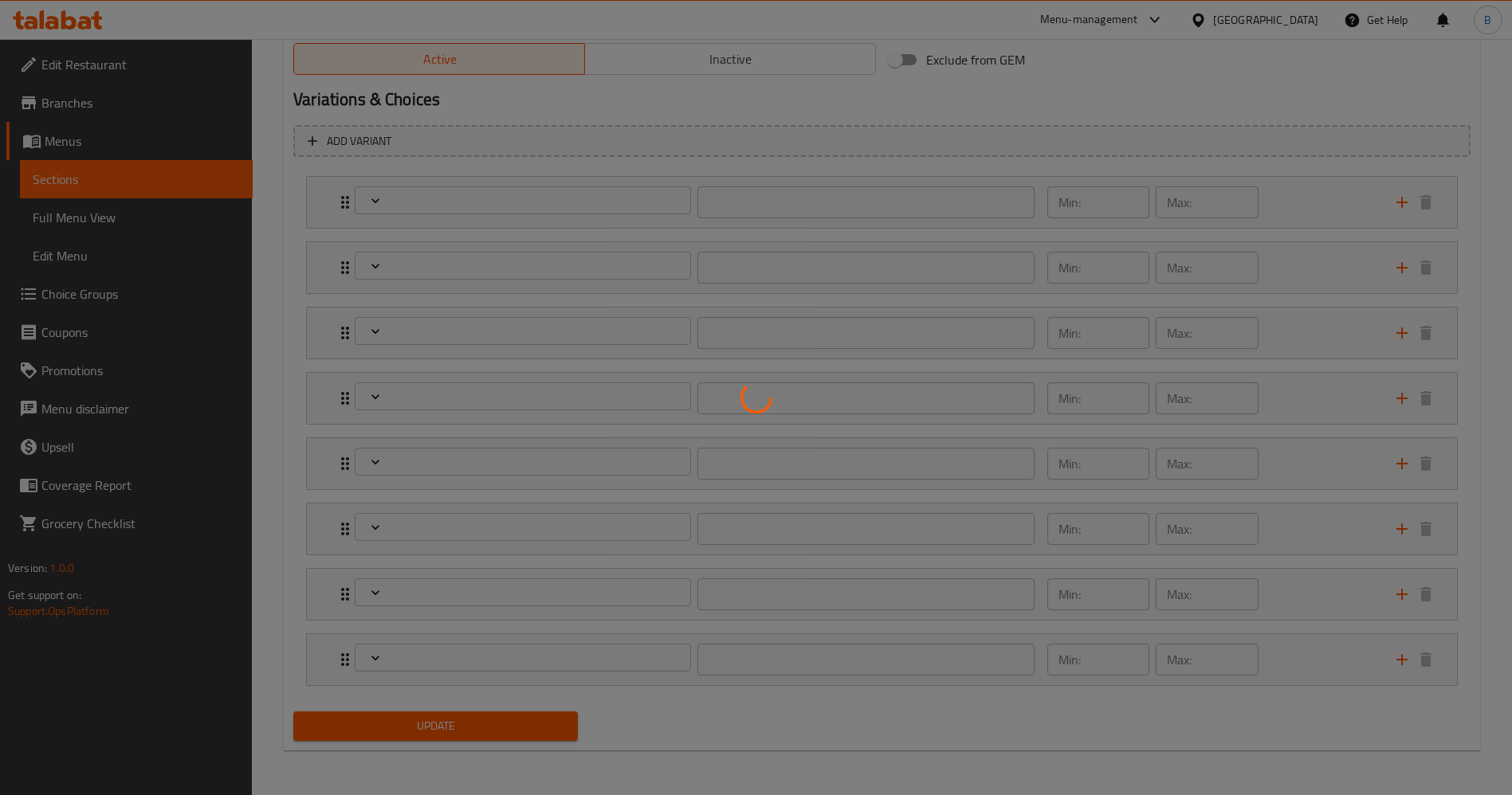
type input "1"
type input "شريحه اضافي:"
type input "0"
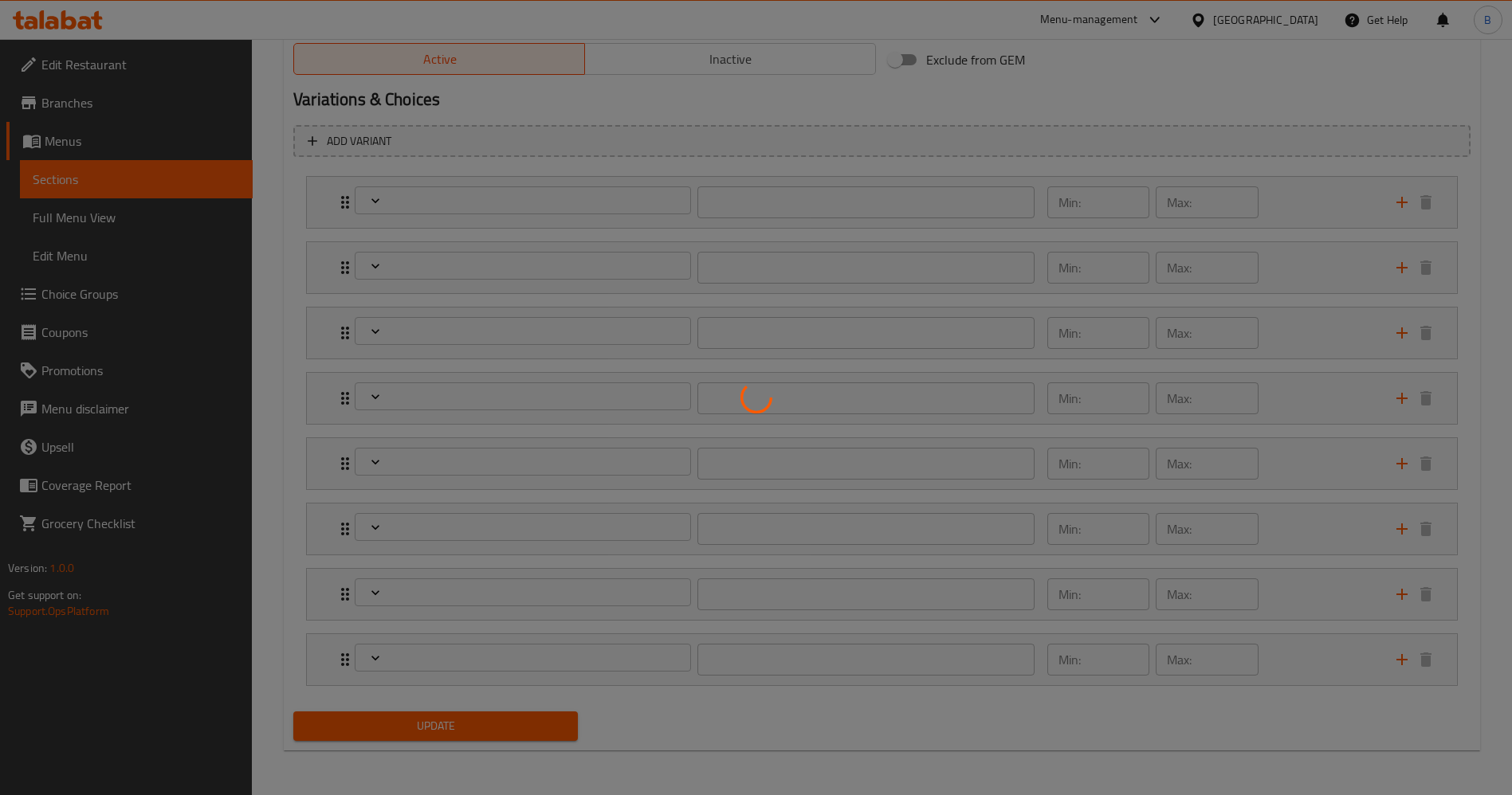
type input "أضف حلويات:"
type input "0"
type input "2"
type input "أضف إضافات جانبيه"
type input "0"
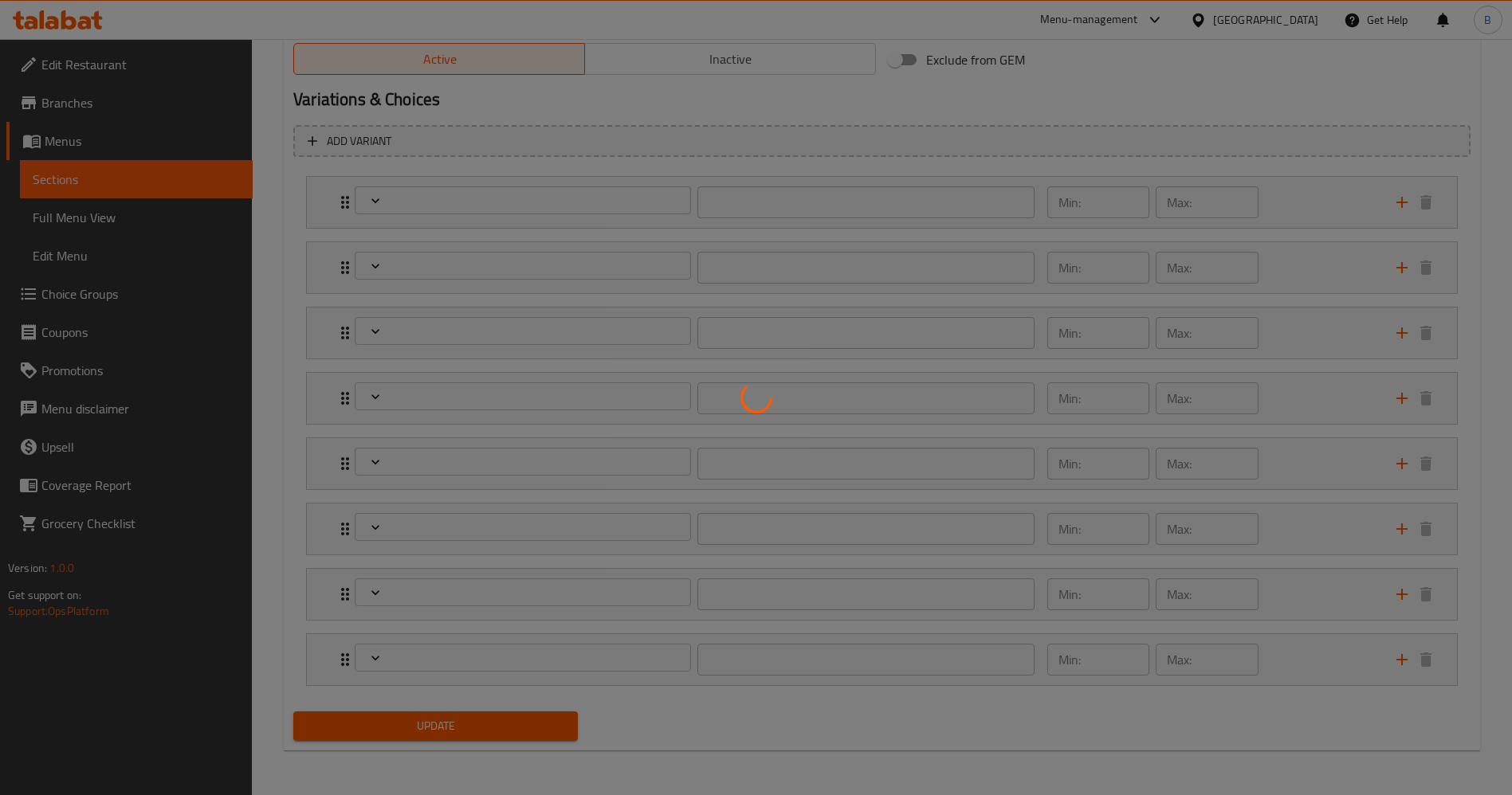
type input "0"
type input "المكونات القابلة للإزالة للوجبات القيمة:"
type input "0"
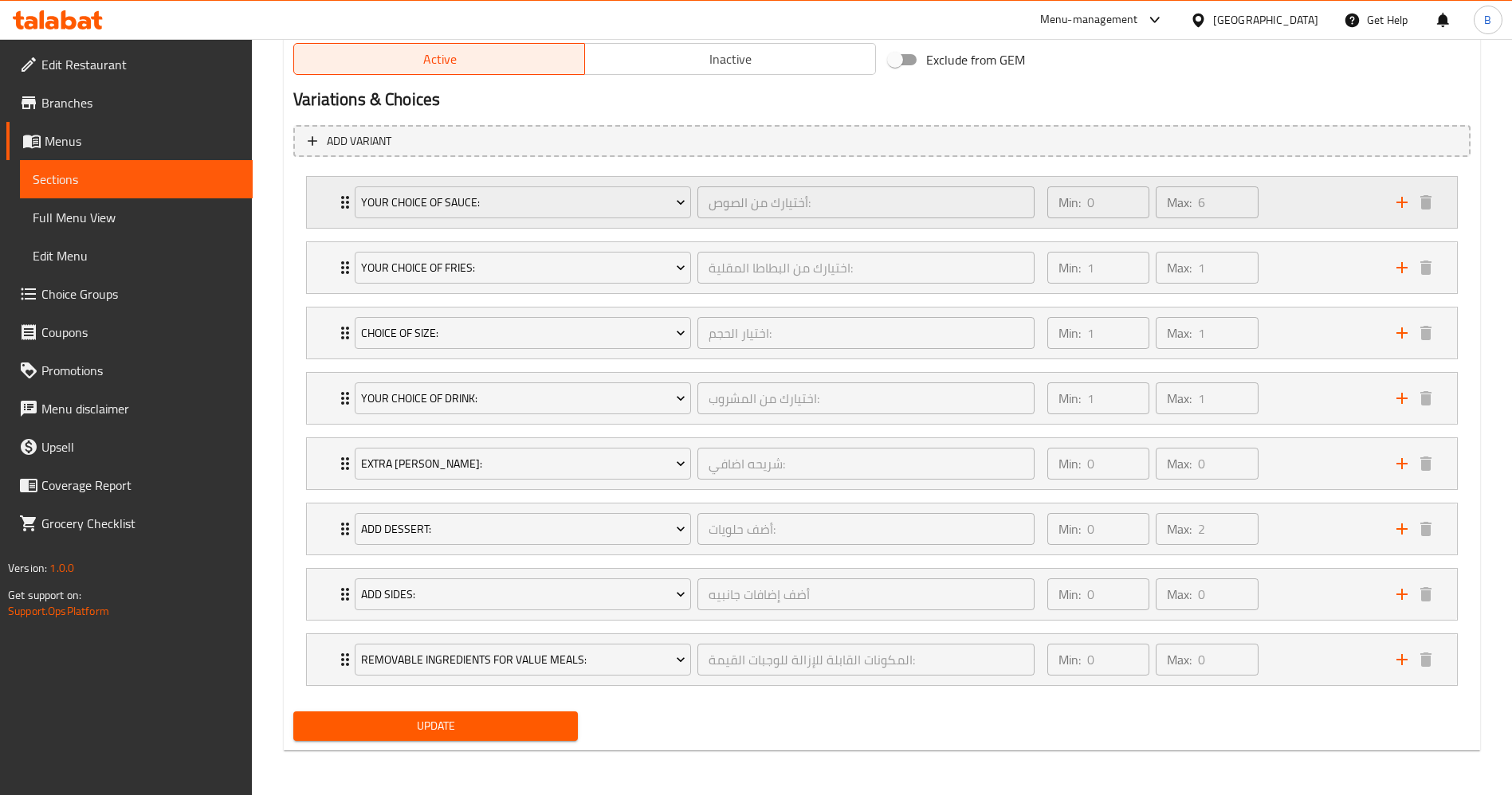
click at [330, 200] on div "Your Choice Of Sauce: أختيارك من الصوص: ​ Min: 0 ​ Max: 6 ​" at bounding box center [882, 202] width 1150 height 51
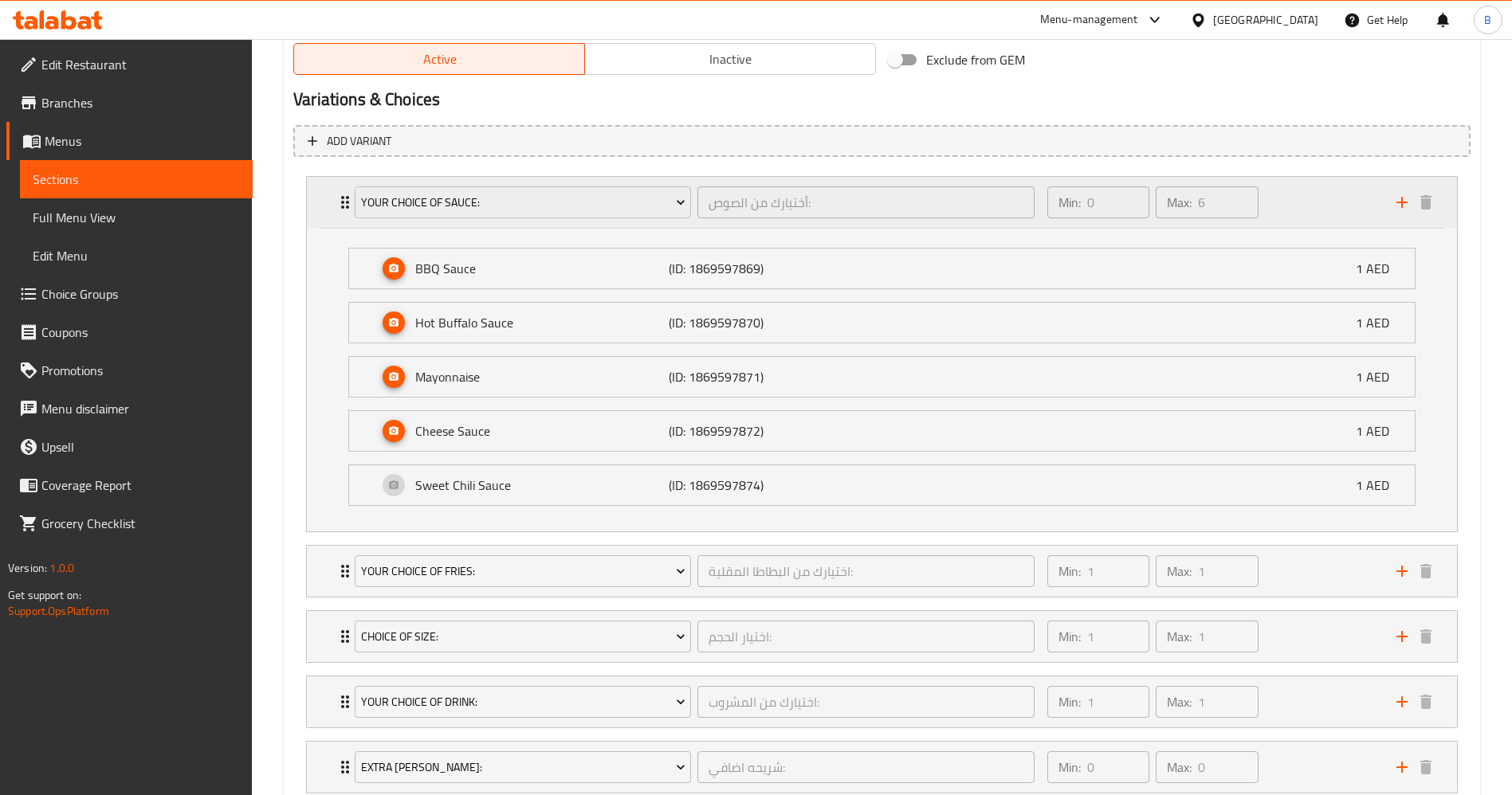
click at [330, 200] on div "Your Choice Of Sauce: أختيارك من الصوص: ​ Min: 0 ​ Max: 6 ​" at bounding box center [882, 202] width 1150 height 51
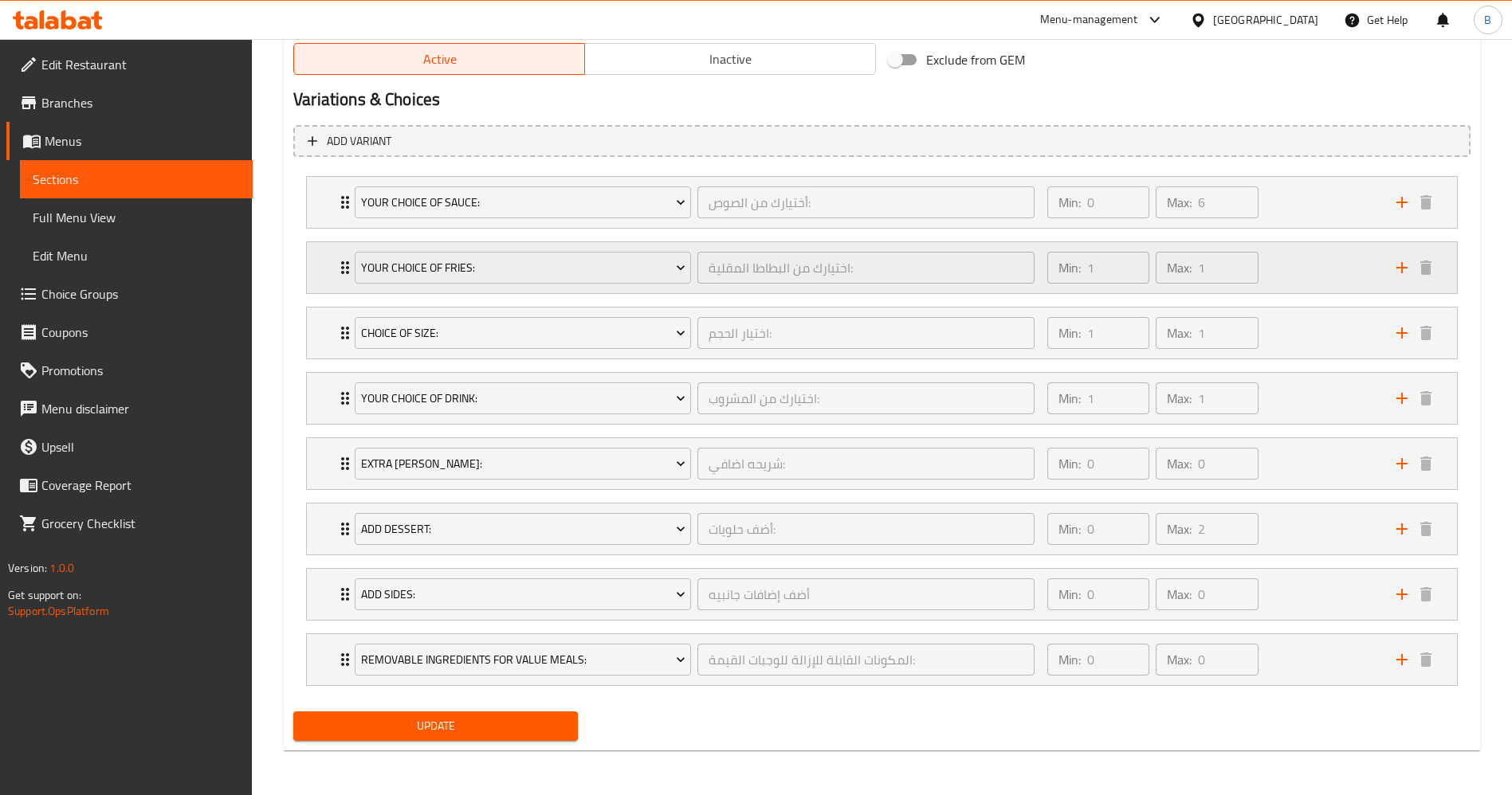
click at [328, 263] on div "Your Choice Of Fries: اختيارك من البطاطا المقلية: ​ Min: 1 ​ Max: 1 ​" at bounding box center [882, 267] width 1150 height 51
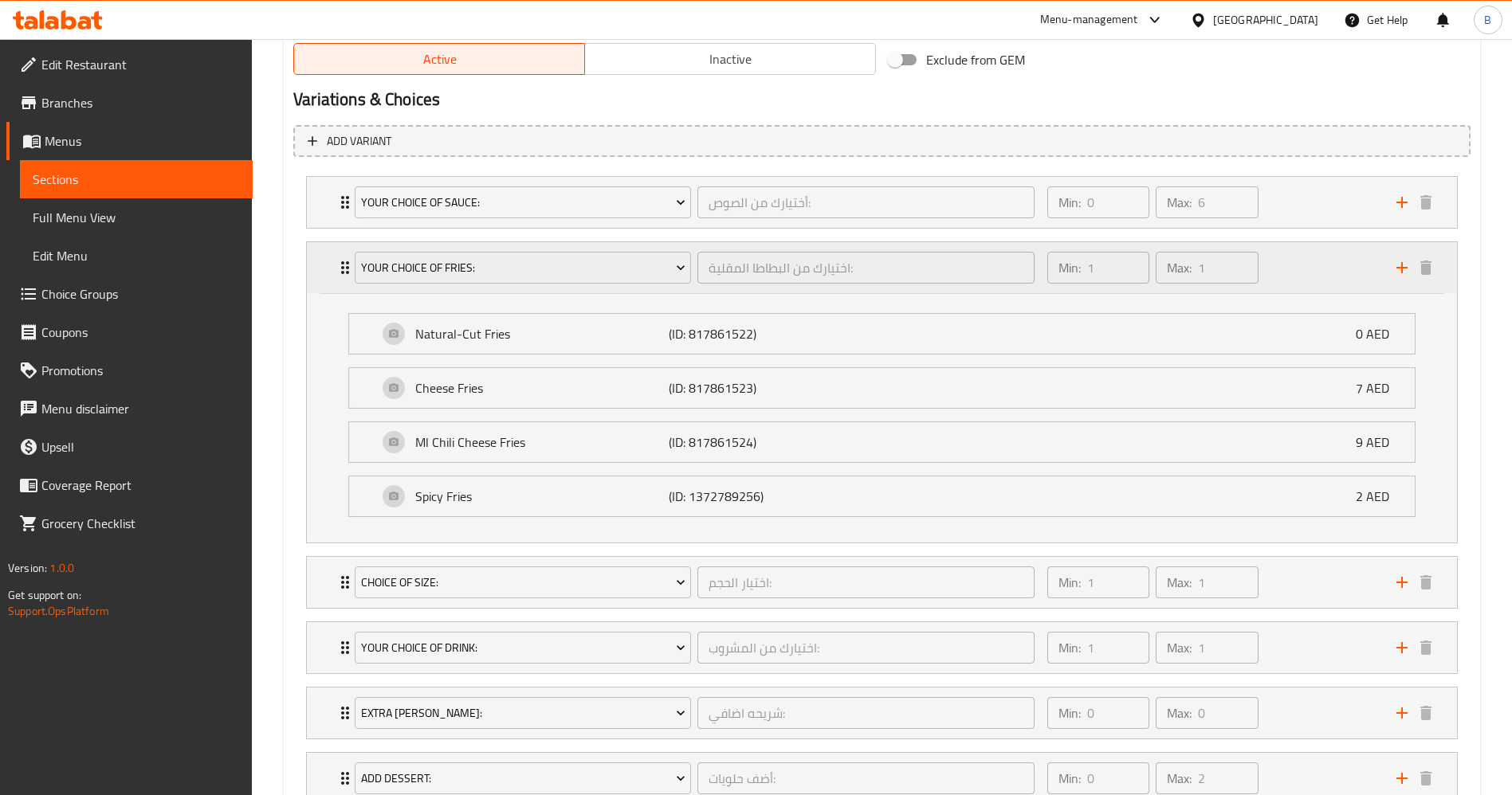
click at [328, 263] on div "Your Choice Of Fries: اختيارك من البطاطا المقلية: ​ Min: 1 ​ Max: 1 ​" at bounding box center [882, 267] width 1150 height 51
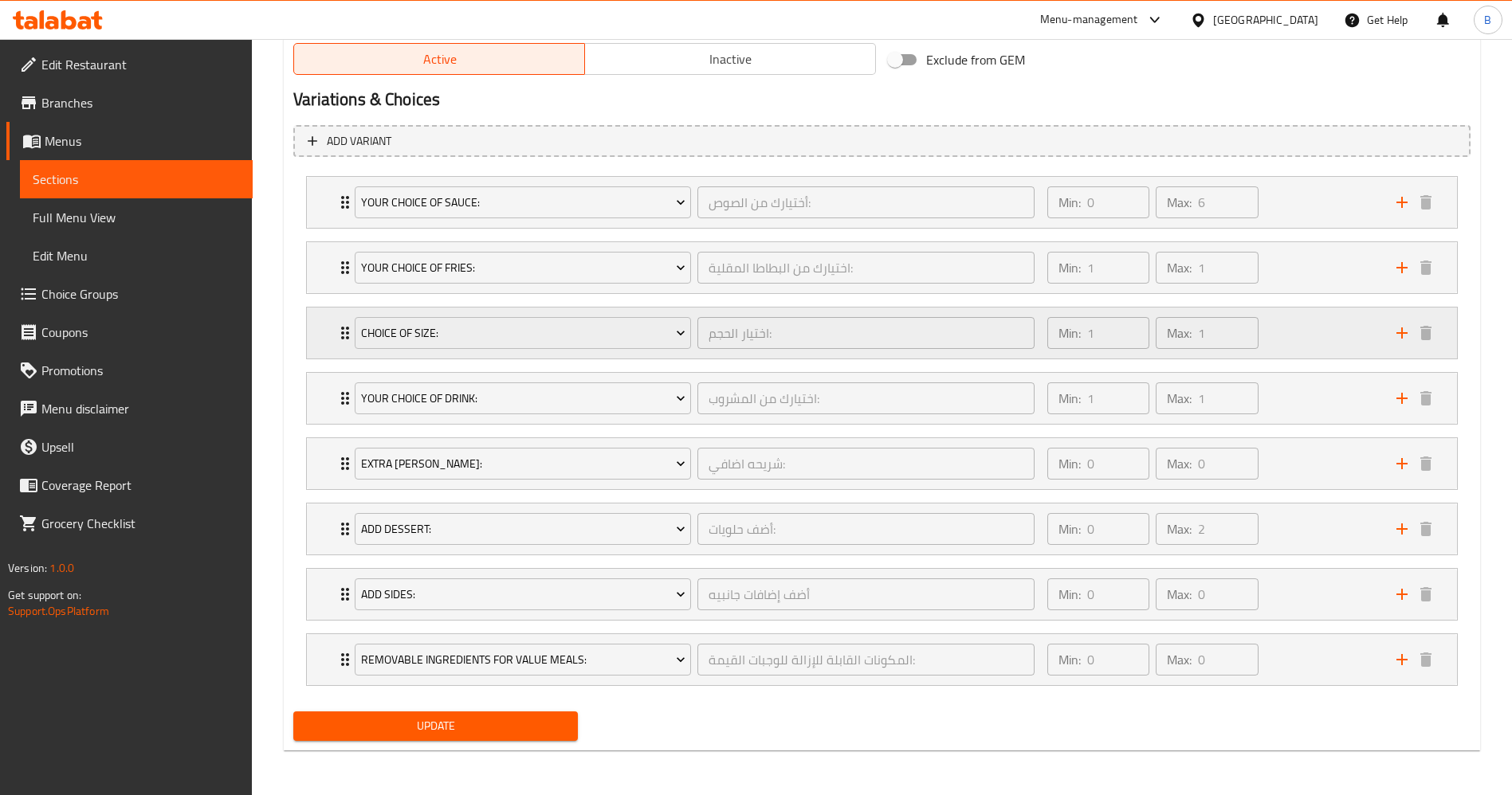
click at [328, 318] on div "Choice Of Size: اختيار الحجم: ​ Min: 1 ​ Max: 1 ​" at bounding box center [882, 333] width 1150 height 51
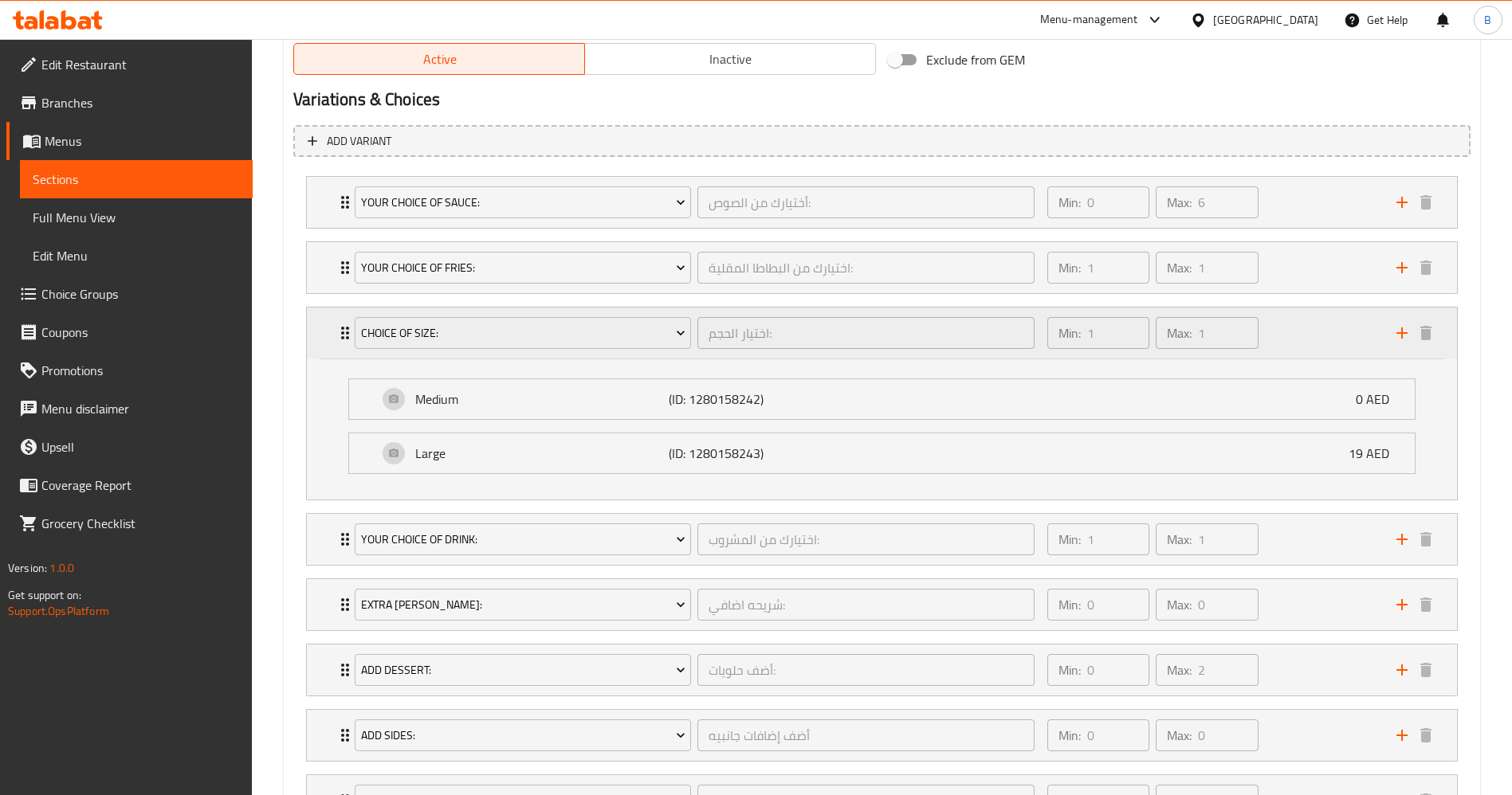
click at [328, 318] on div "Choice Of Size: اختيار الحجم: ​ Min: 1 ​ Max: 1 ​" at bounding box center [882, 333] width 1150 height 51
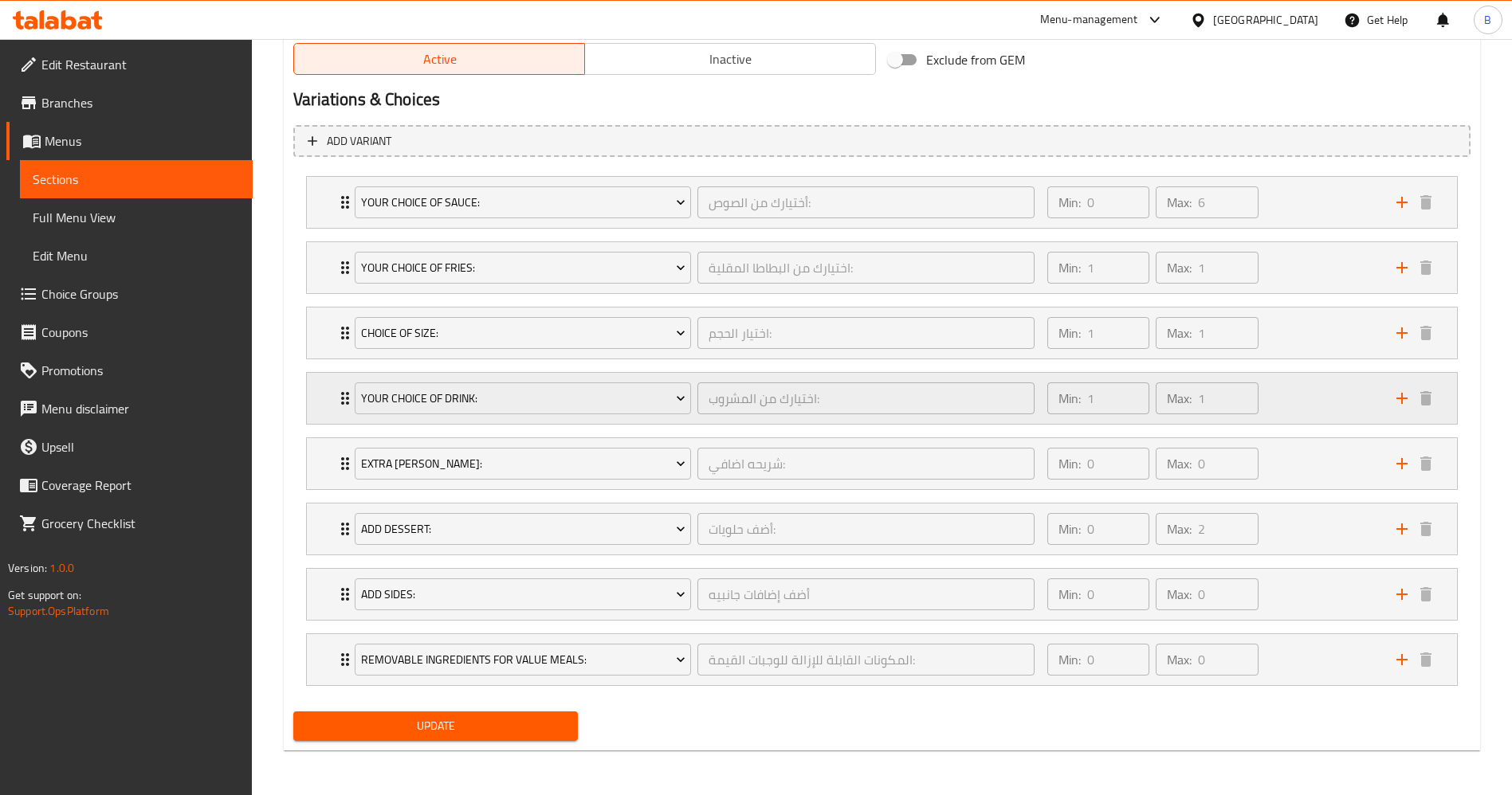
click at [328, 384] on div "Your Choice Of Drink: اختيارك من المشروب: ​ Min: 1 ​ Max: 1 ​" at bounding box center [882, 399] width 1150 height 51
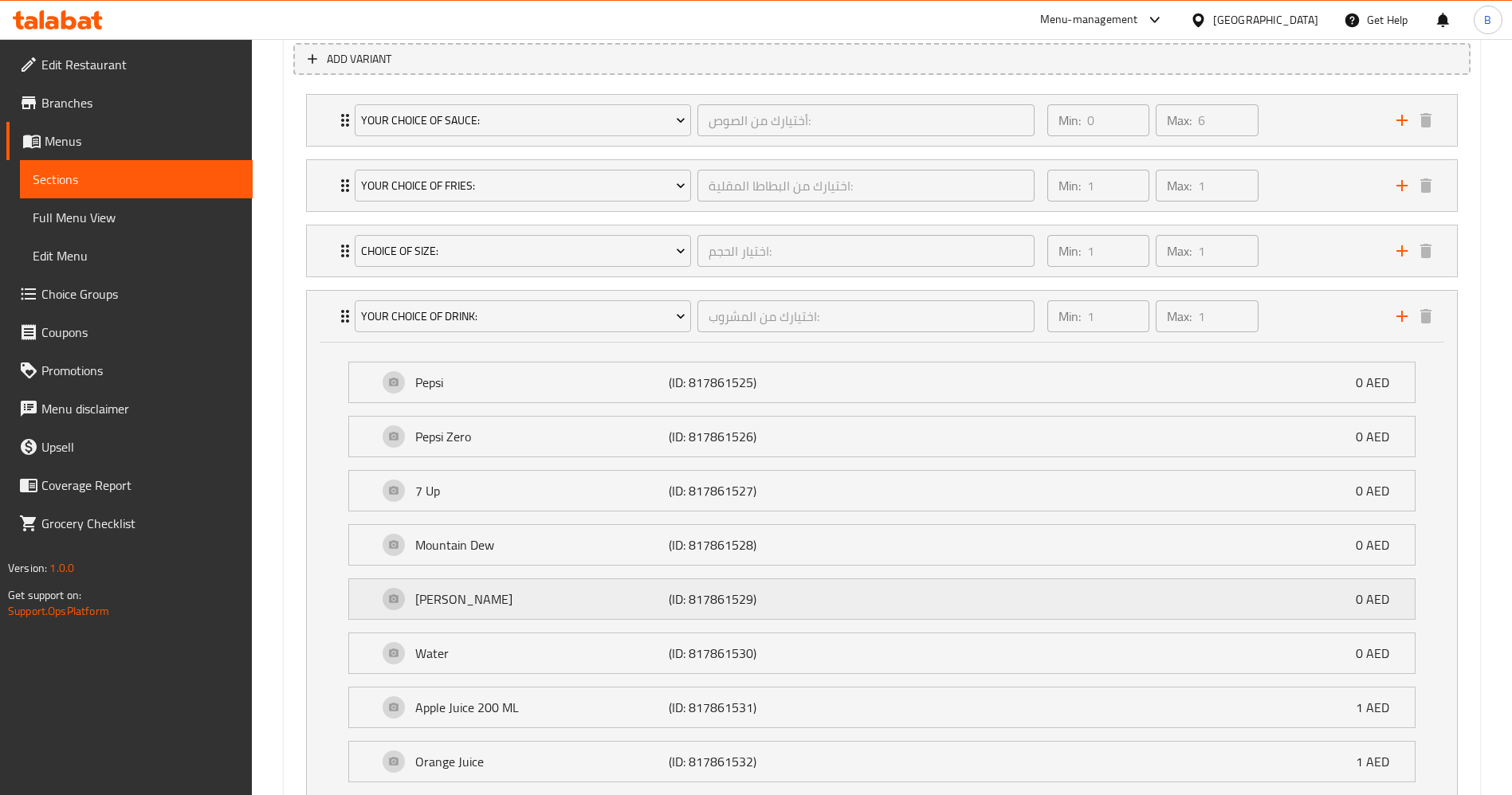
scroll to position [957, 0]
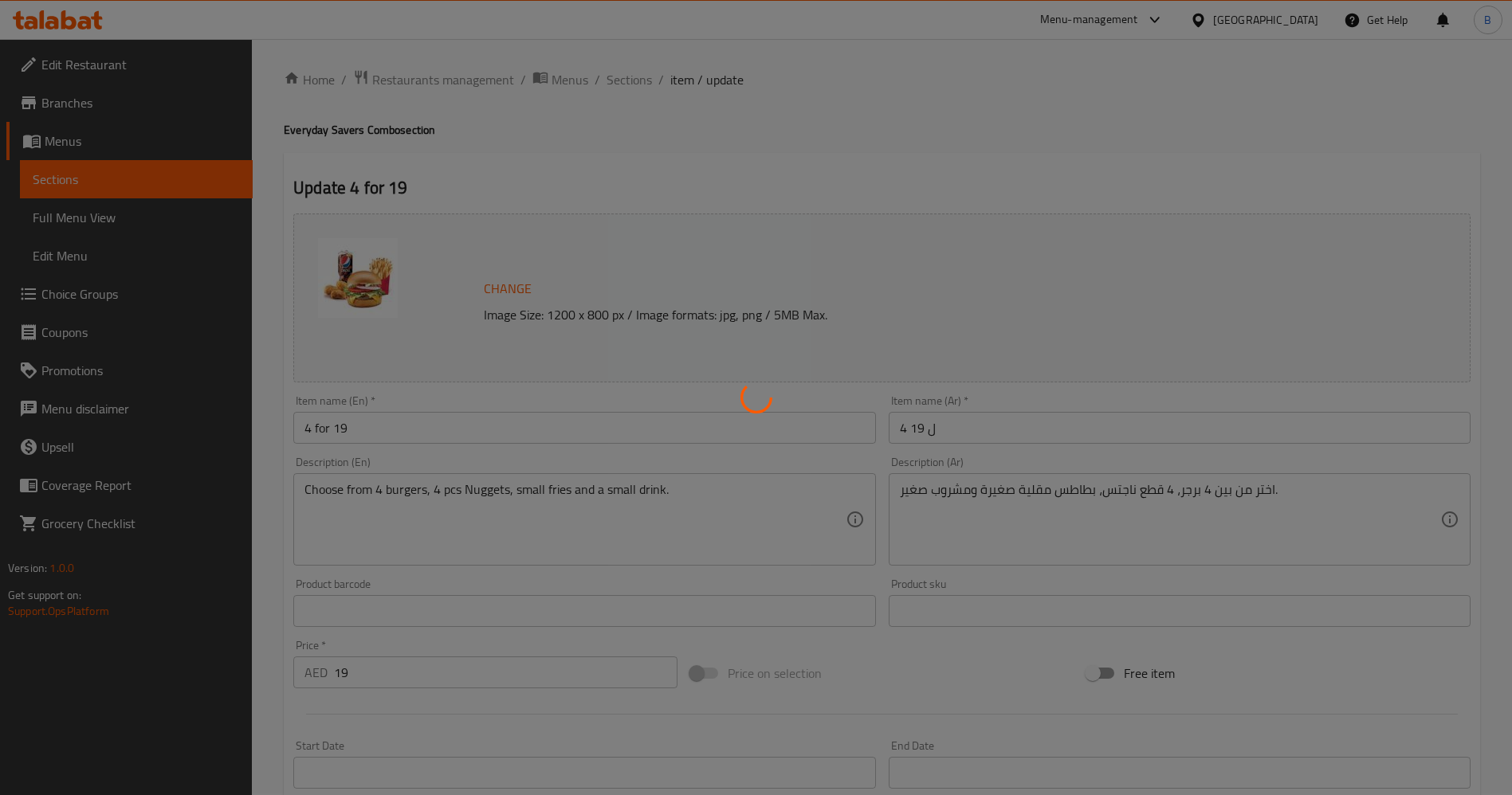
type input "اختيارك من البرجر-:"
type input "1"
type input "اختيارك من البطاطا المقلية:"
type input "1"
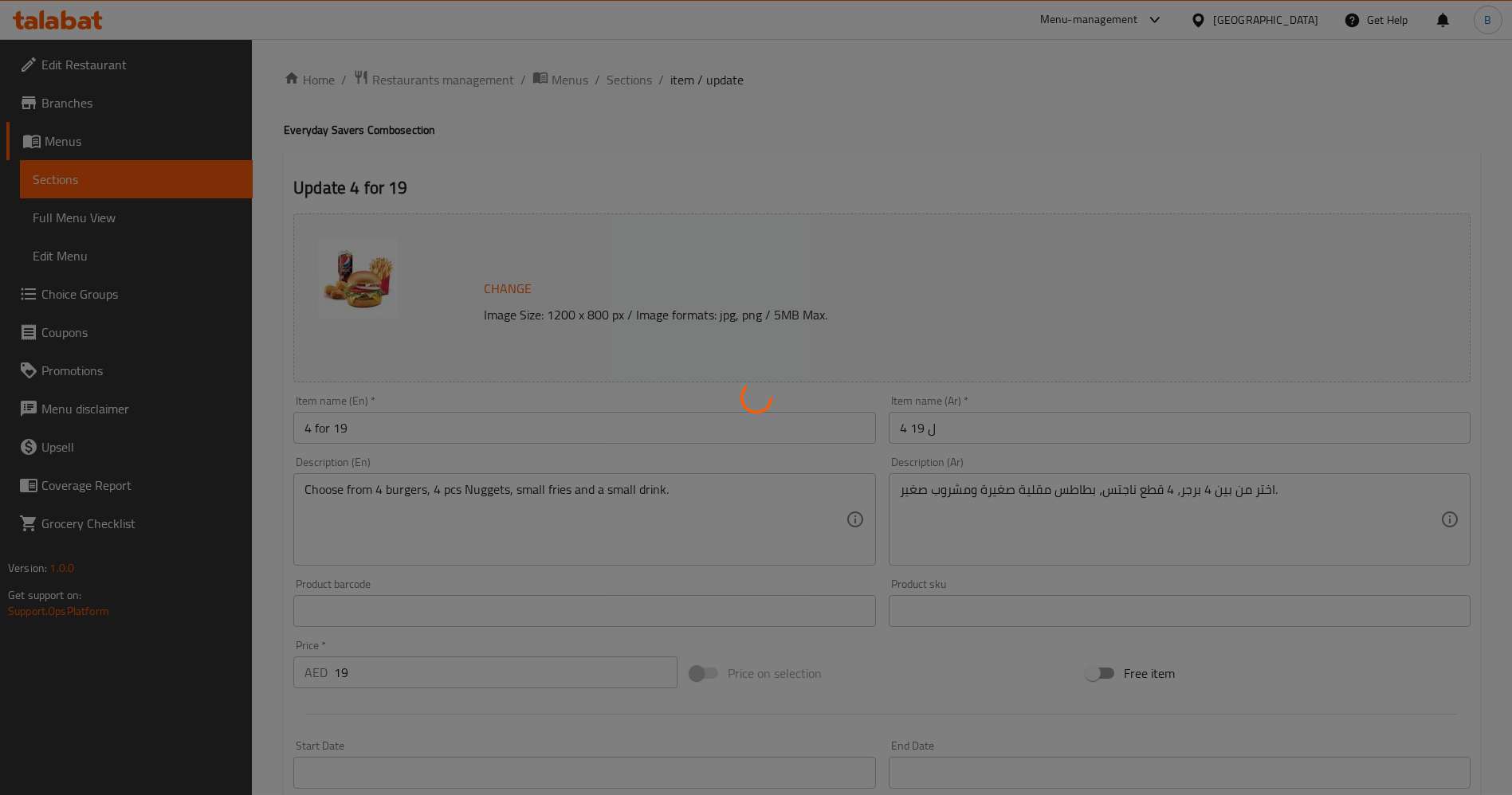
type input "1"
type input "اختيارك من المشروب:"
type input "1"
type input "شريحه اضافي:"
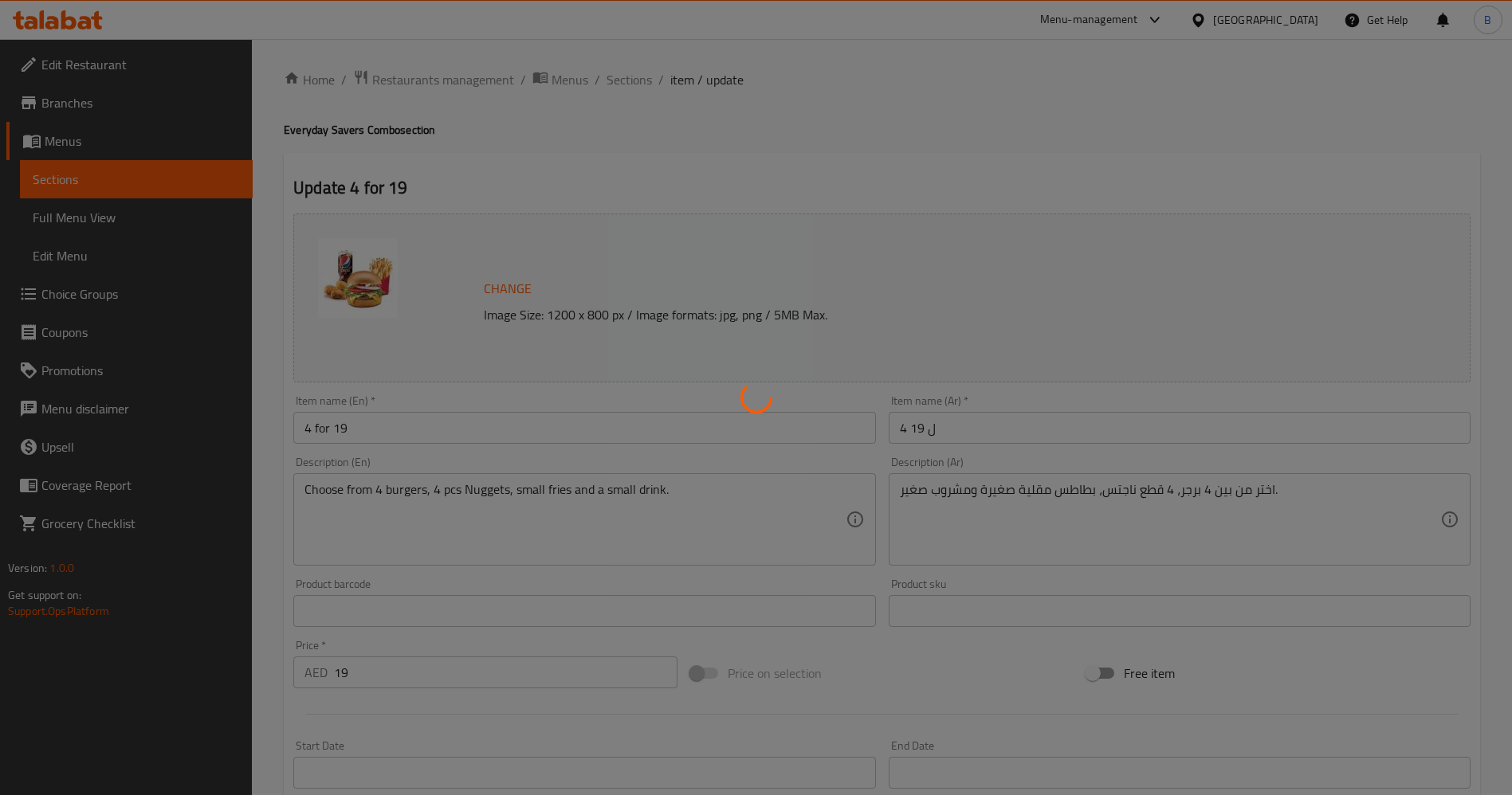
type input "0"
type input "أضف حلويات:"
type input "0"
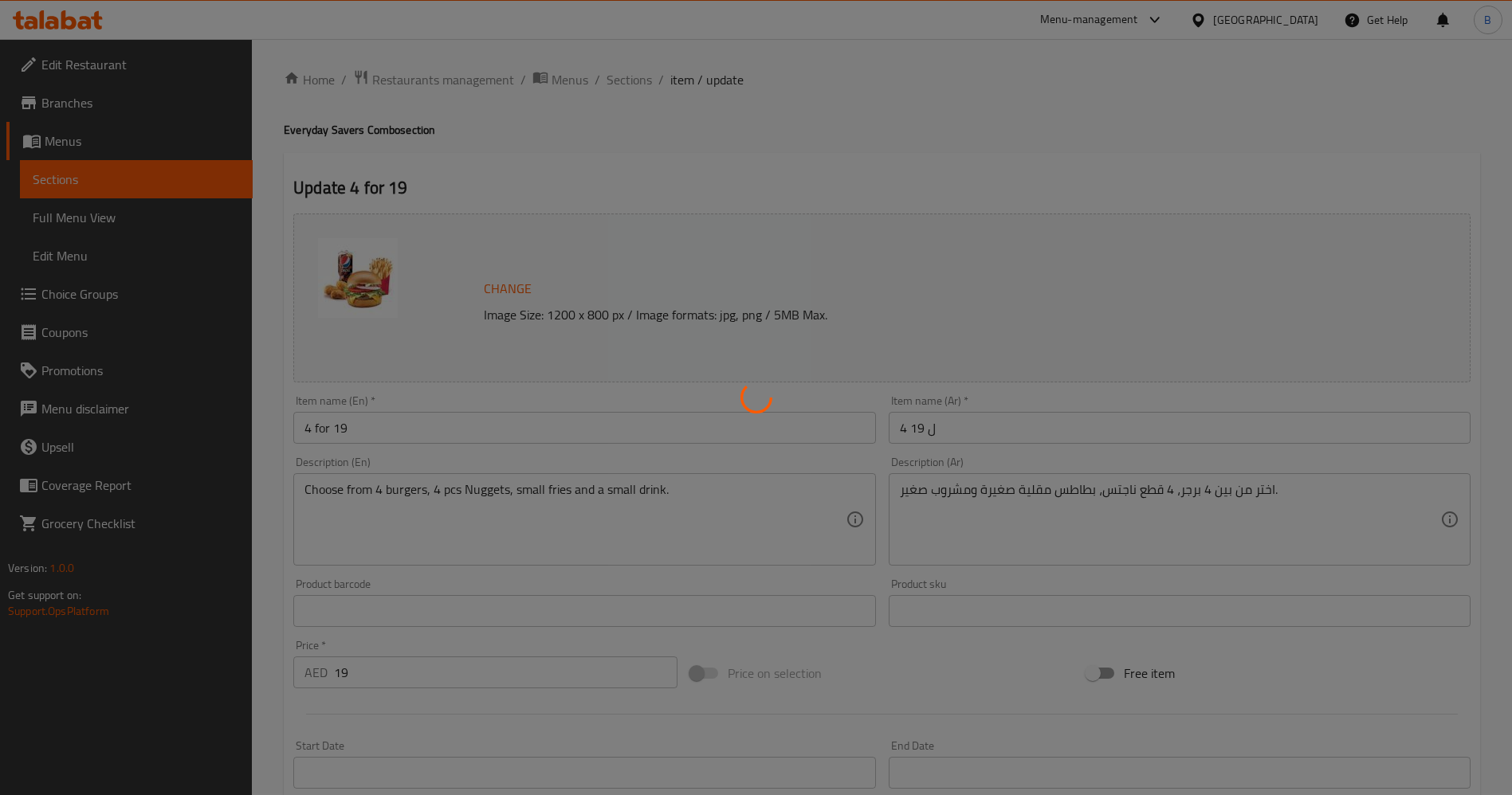
type input "أضف إضافات جانبيه"
type input "0"
type input "أضف اختيارك الإضافي من الصلصة"
type input "0"
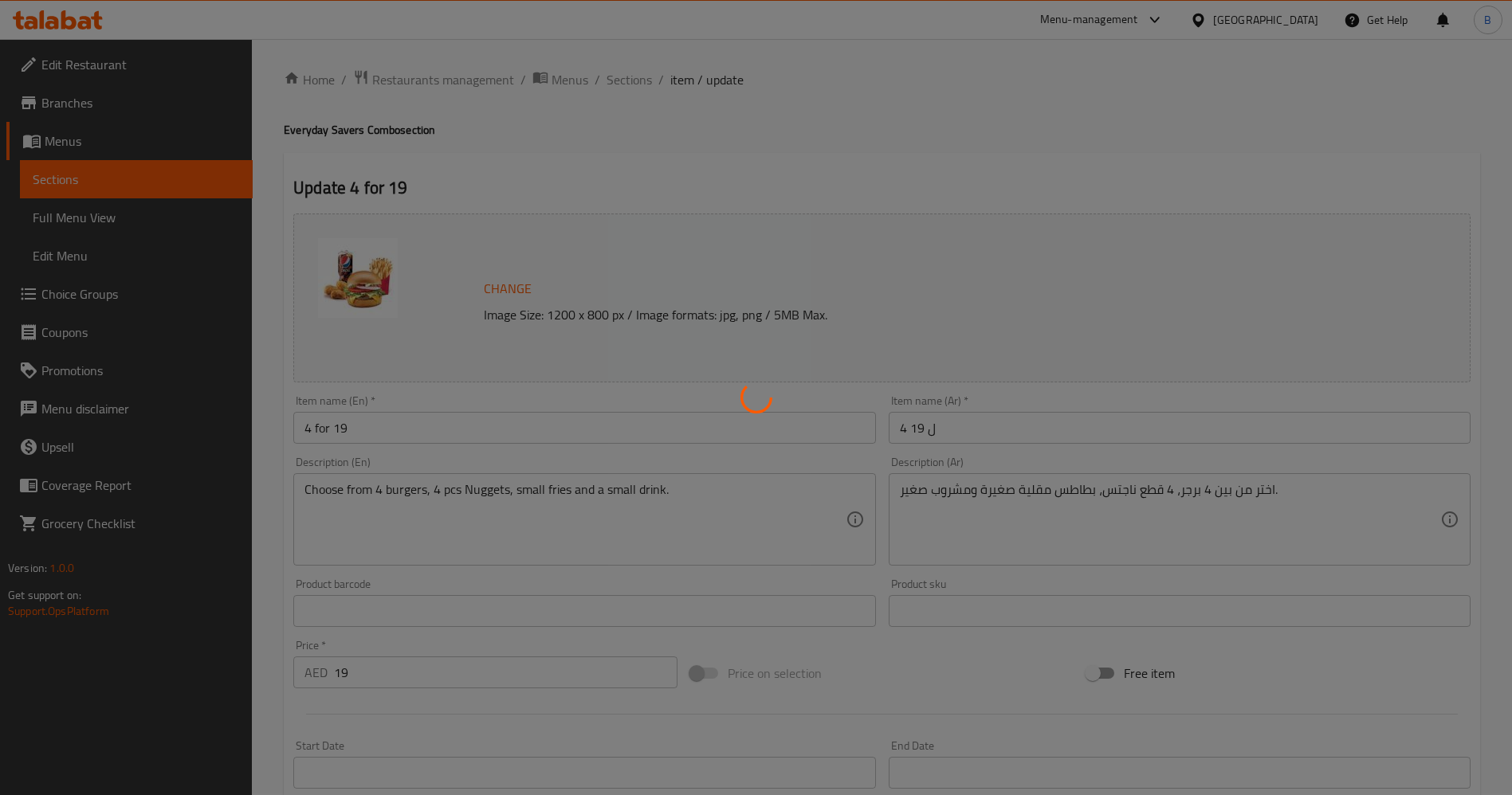
type input "0"
type input "المكونات القابلة للإزالة للوجبات القيمة:"
type input "0"
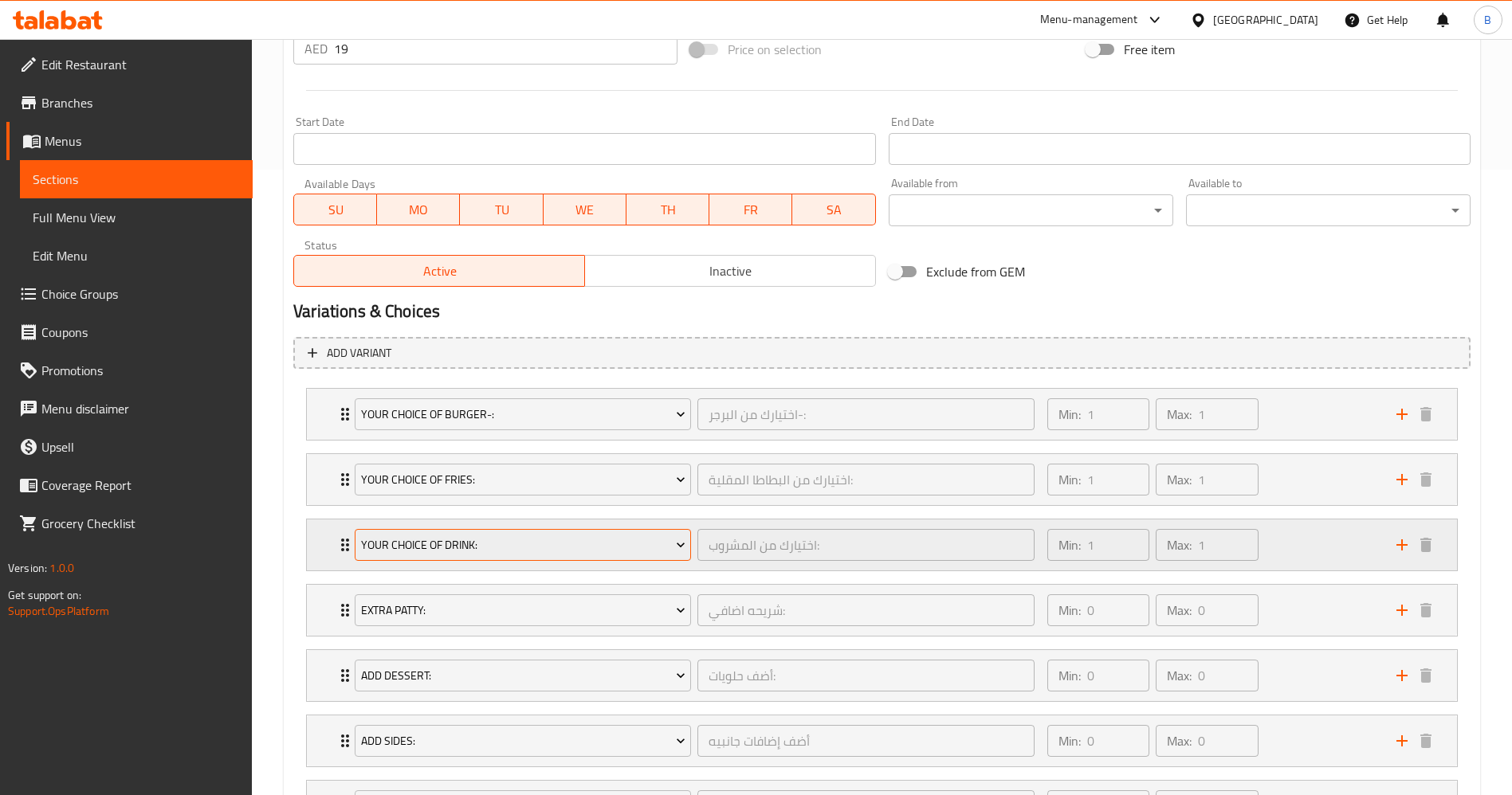
scroll to position [717, 0]
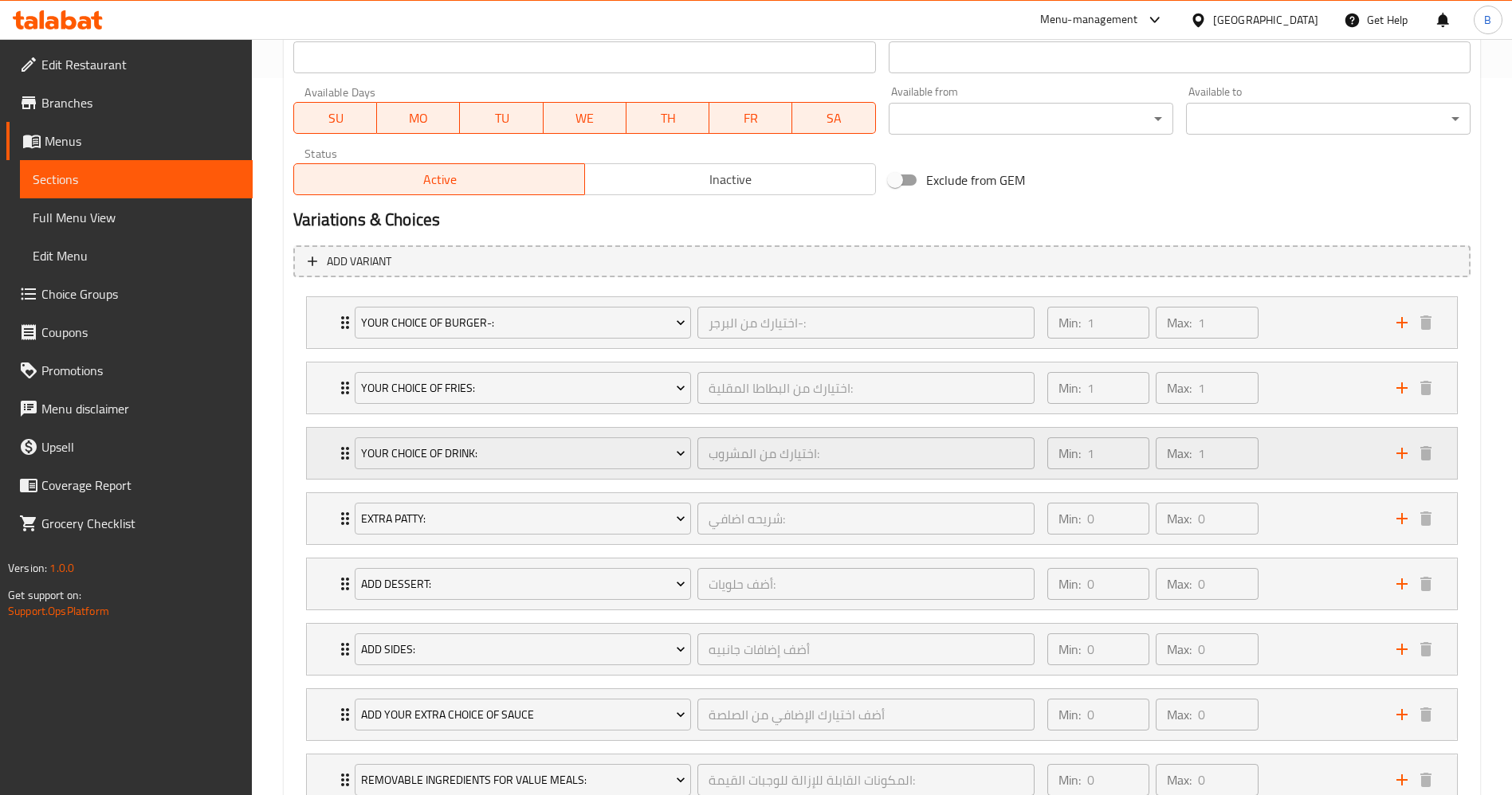
click at [329, 444] on div "Your Choice Of Drink: اختيارك من المشروب: ​ Min: 1 ​ Max: 1 ​" at bounding box center [882, 453] width 1150 height 51
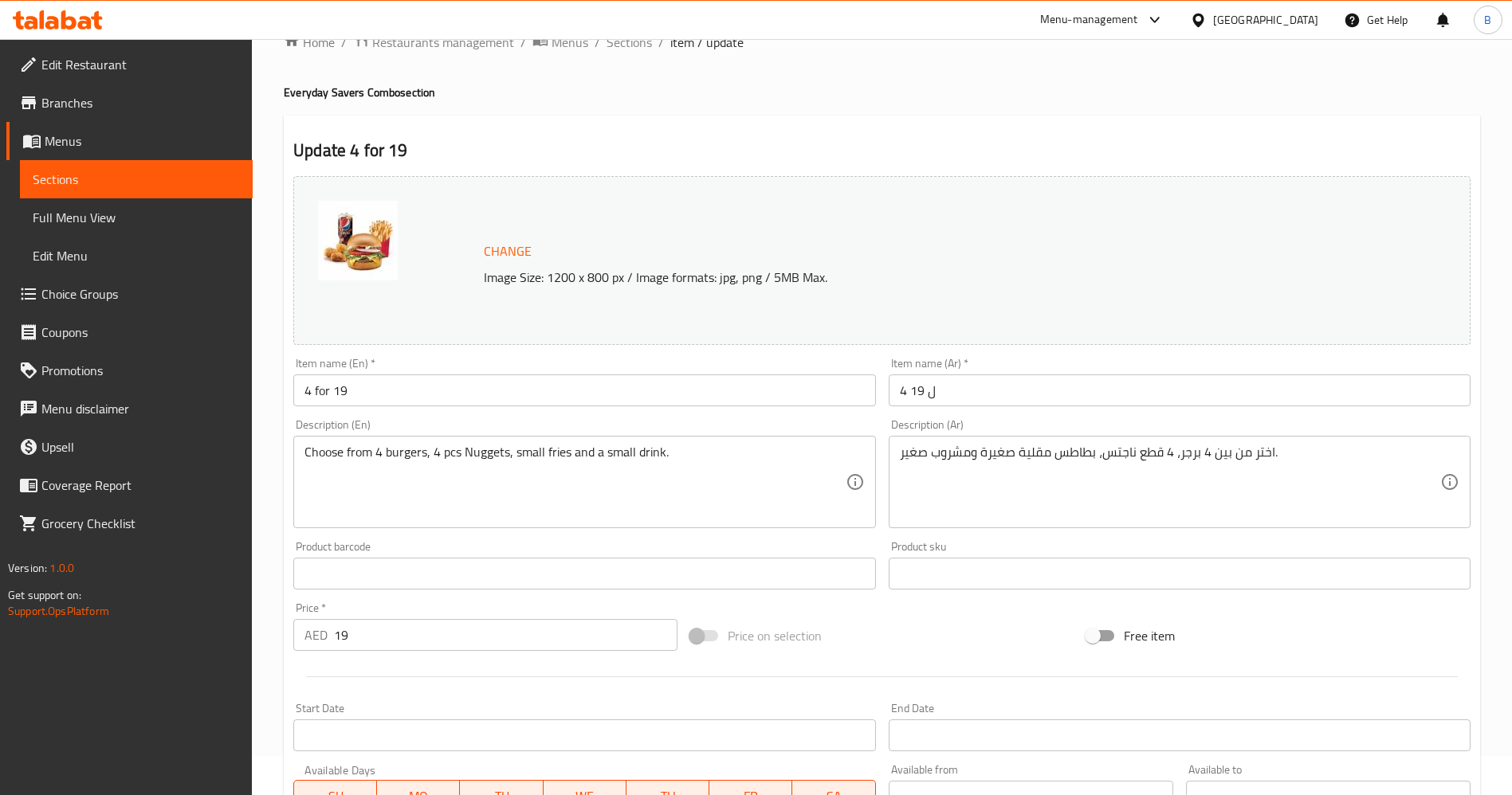
scroll to position [0, 0]
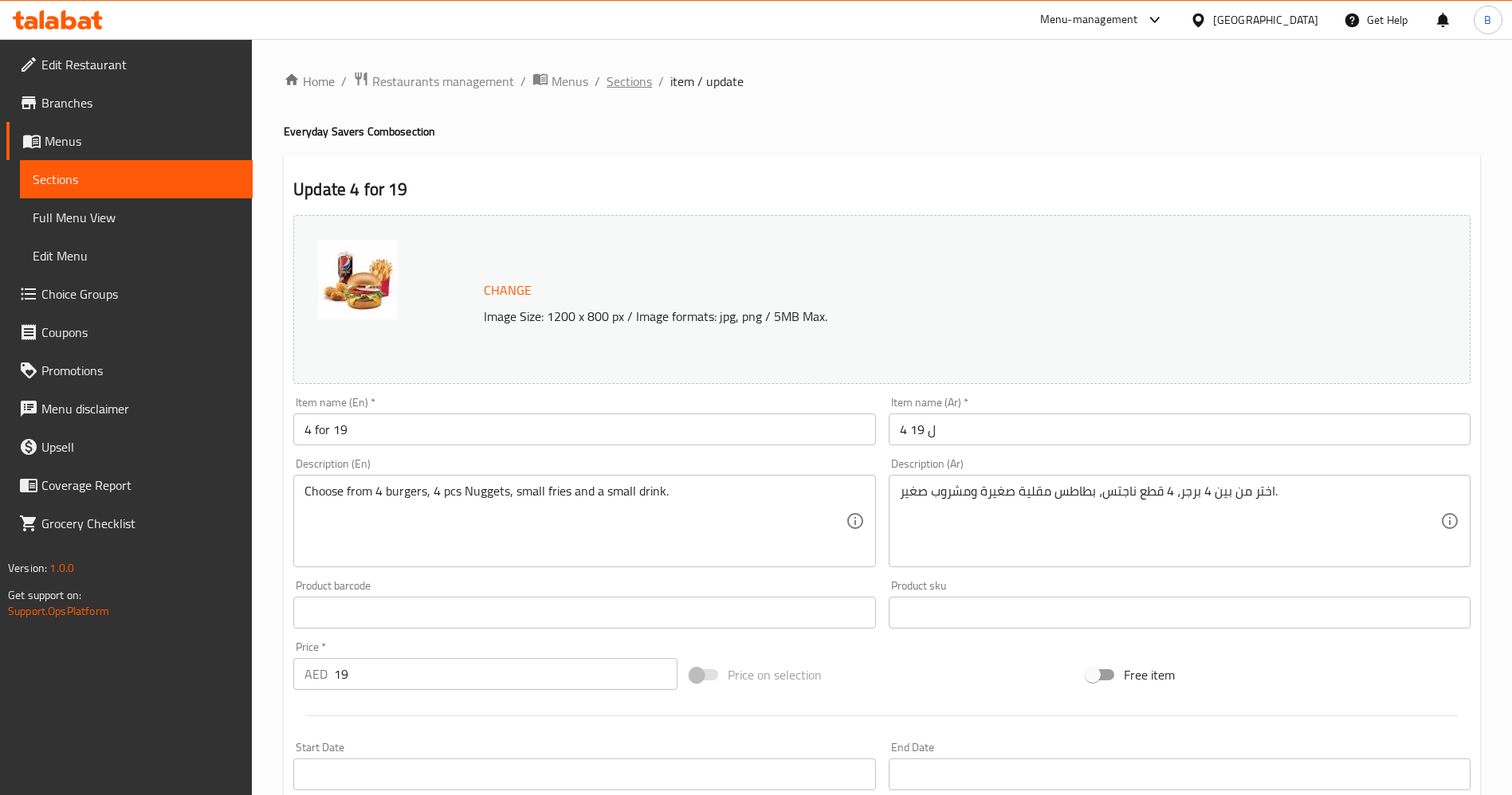
click at [614, 88] on span "Sections" at bounding box center [628, 81] width 45 height 19
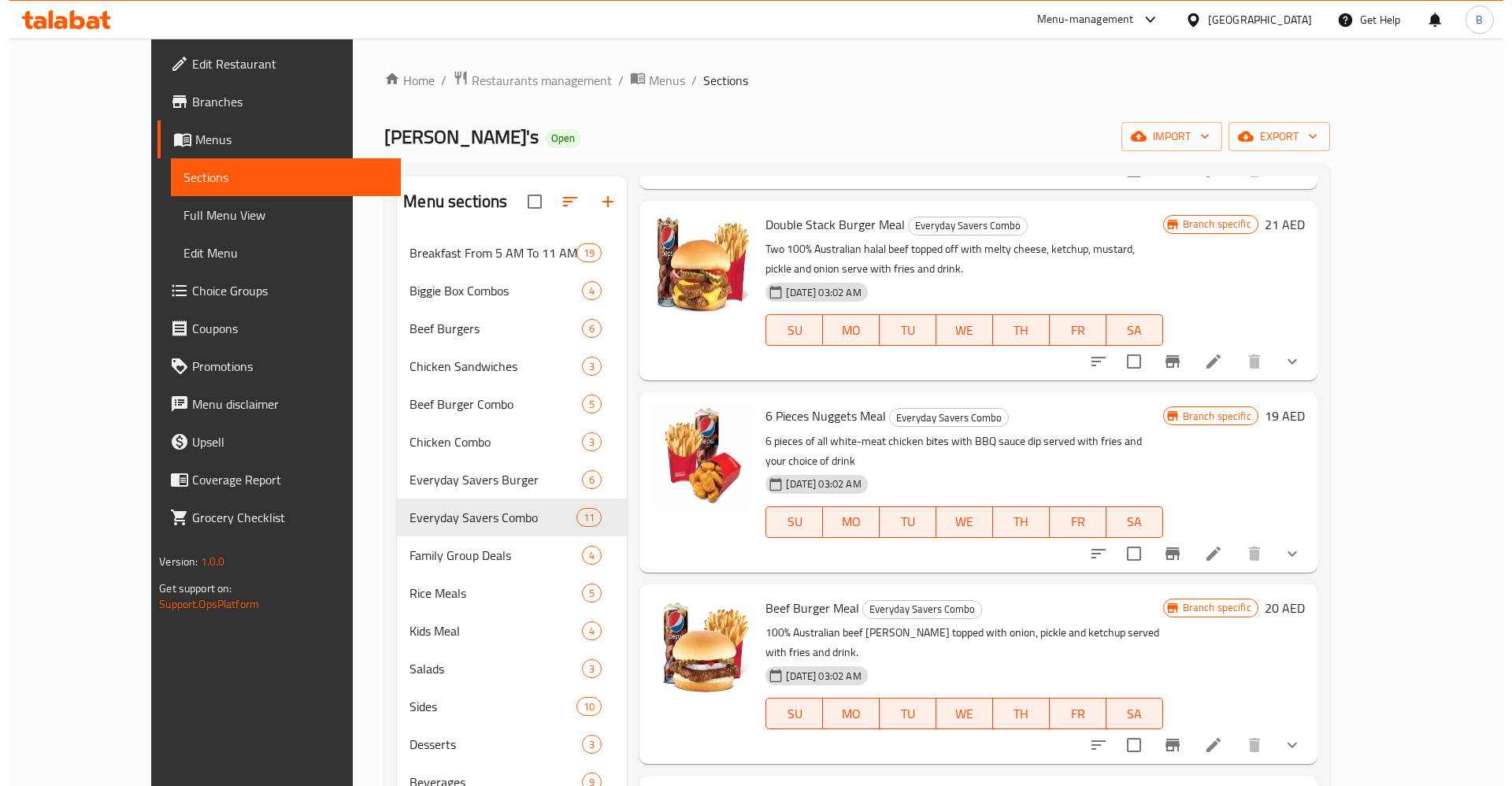
scroll to position [118, 0]
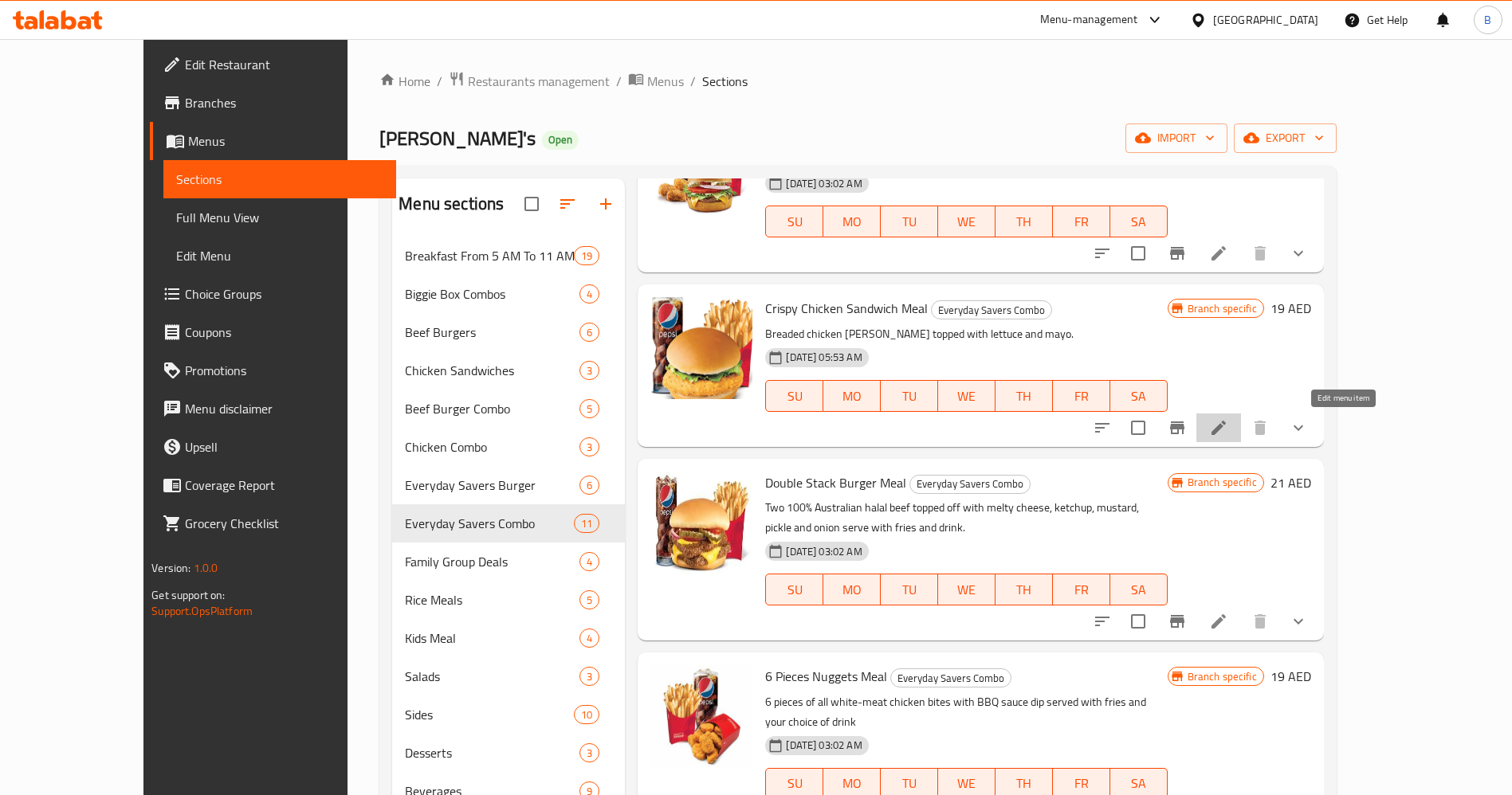
click at [1228, 425] on icon at bounding box center [1218, 428] width 19 height 19
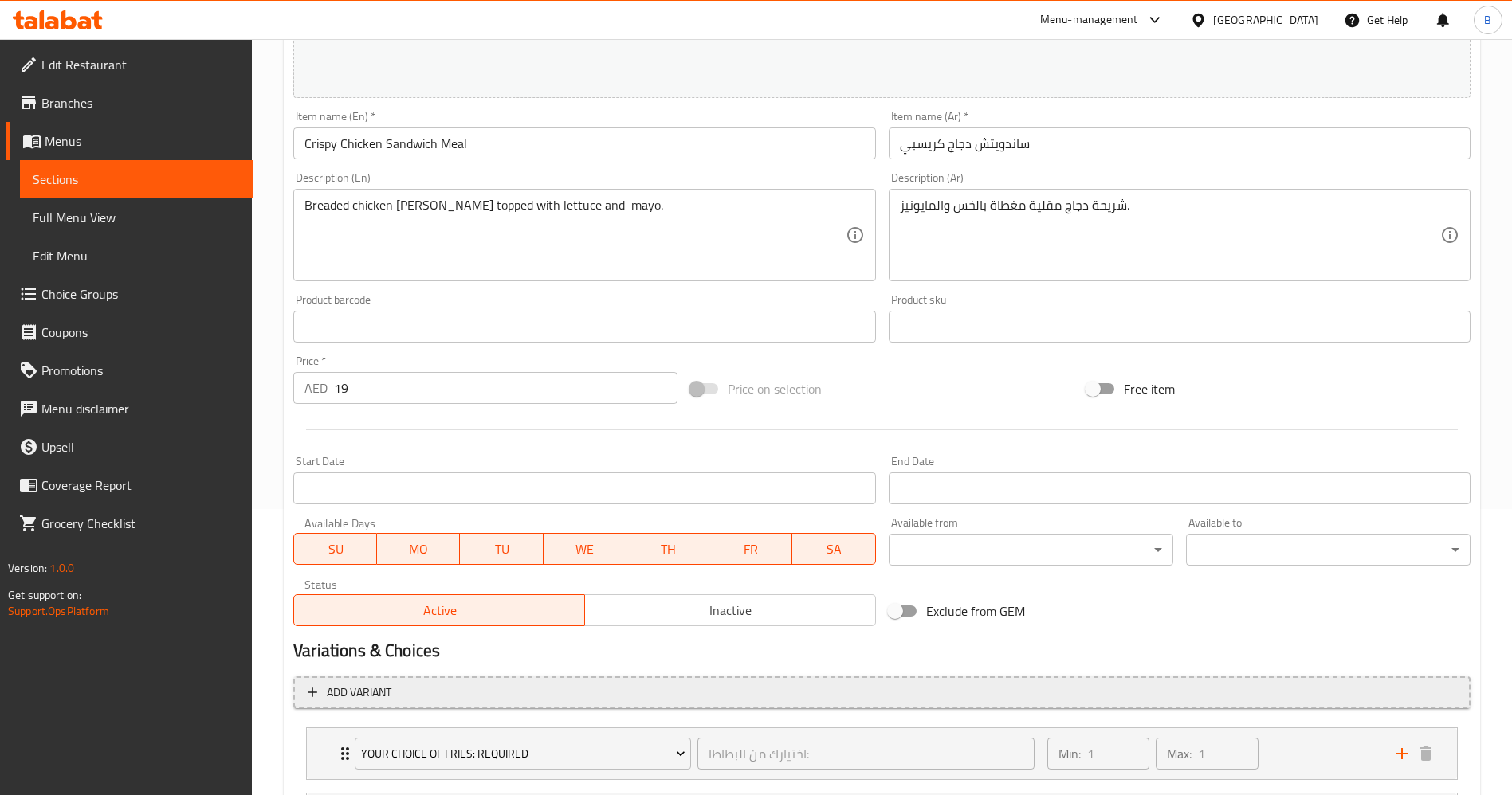
scroll to position [478, 0]
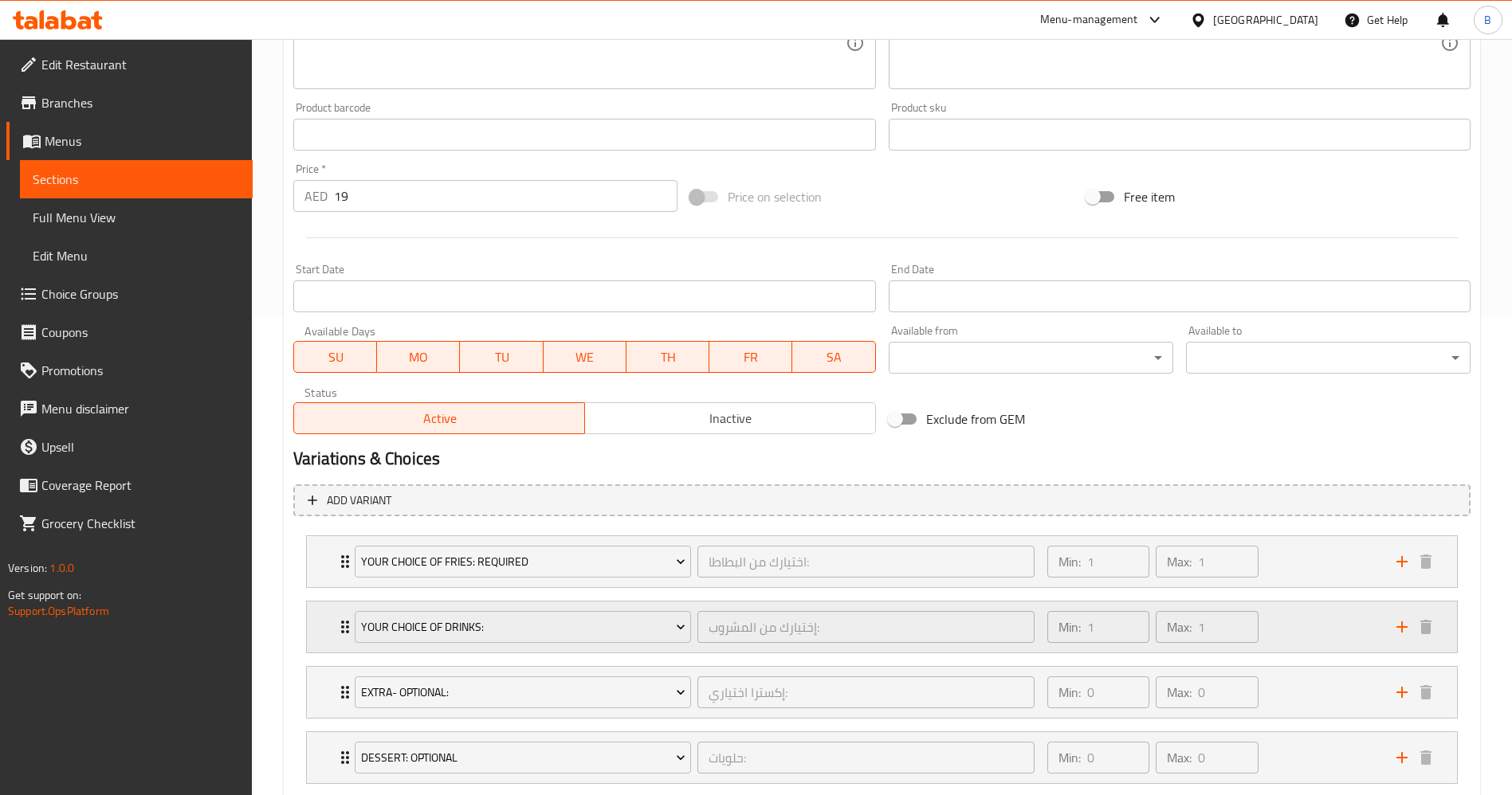
click at [337, 624] on icon "Expand" at bounding box center [344, 627] width 19 height 19
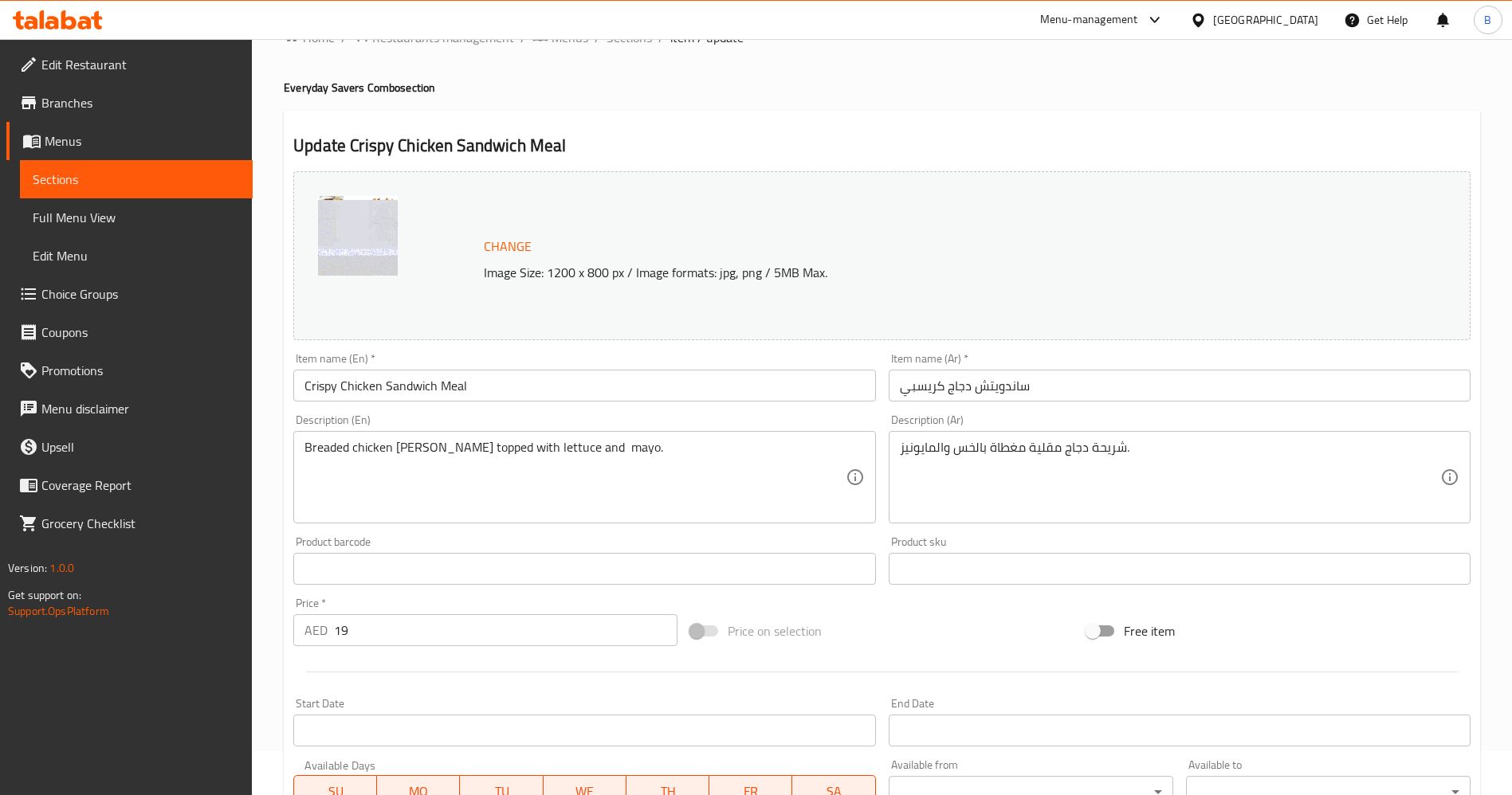
scroll to position [0, 0]
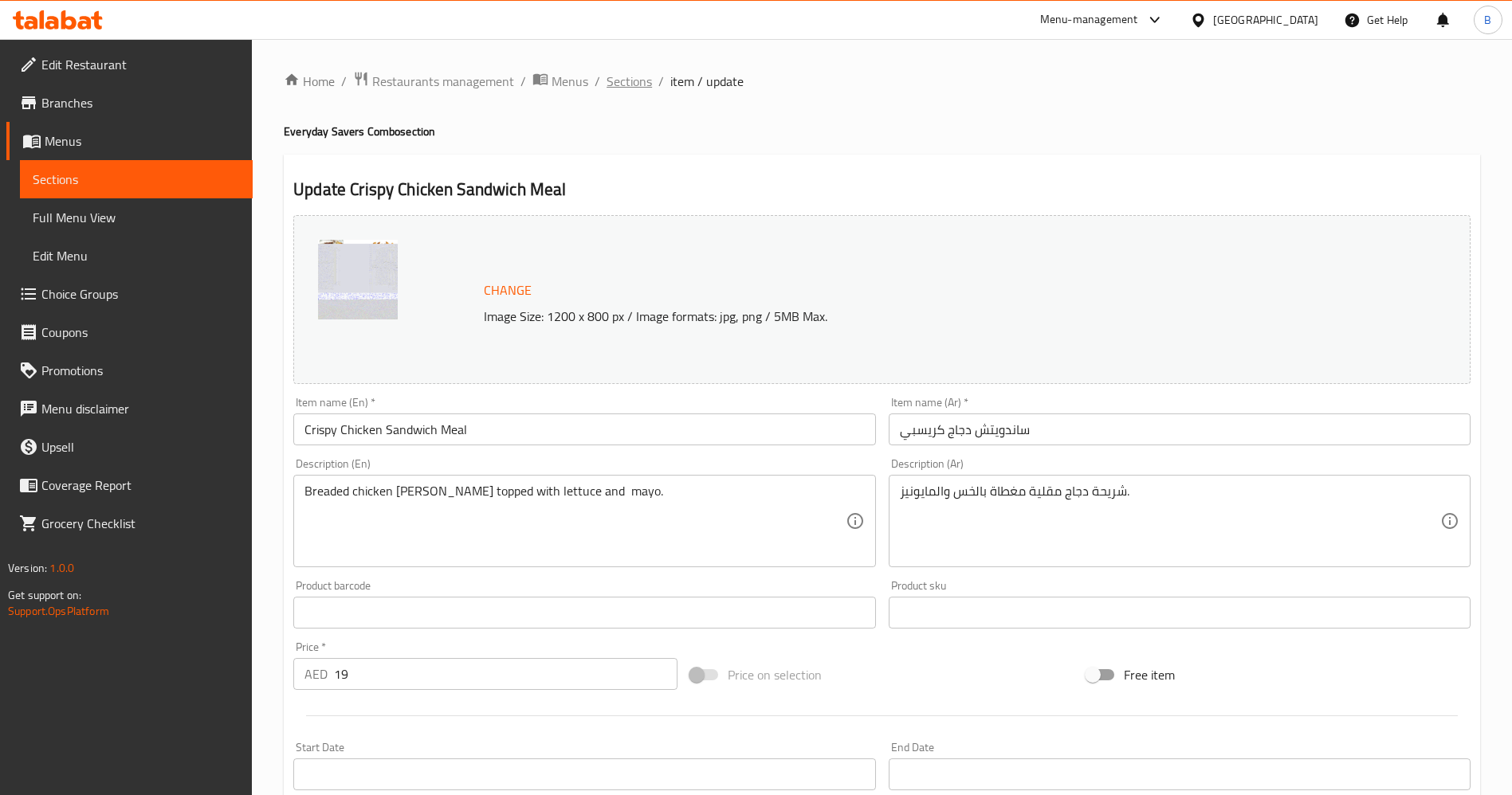
click at [614, 80] on span "Sections" at bounding box center [628, 81] width 45 height 19
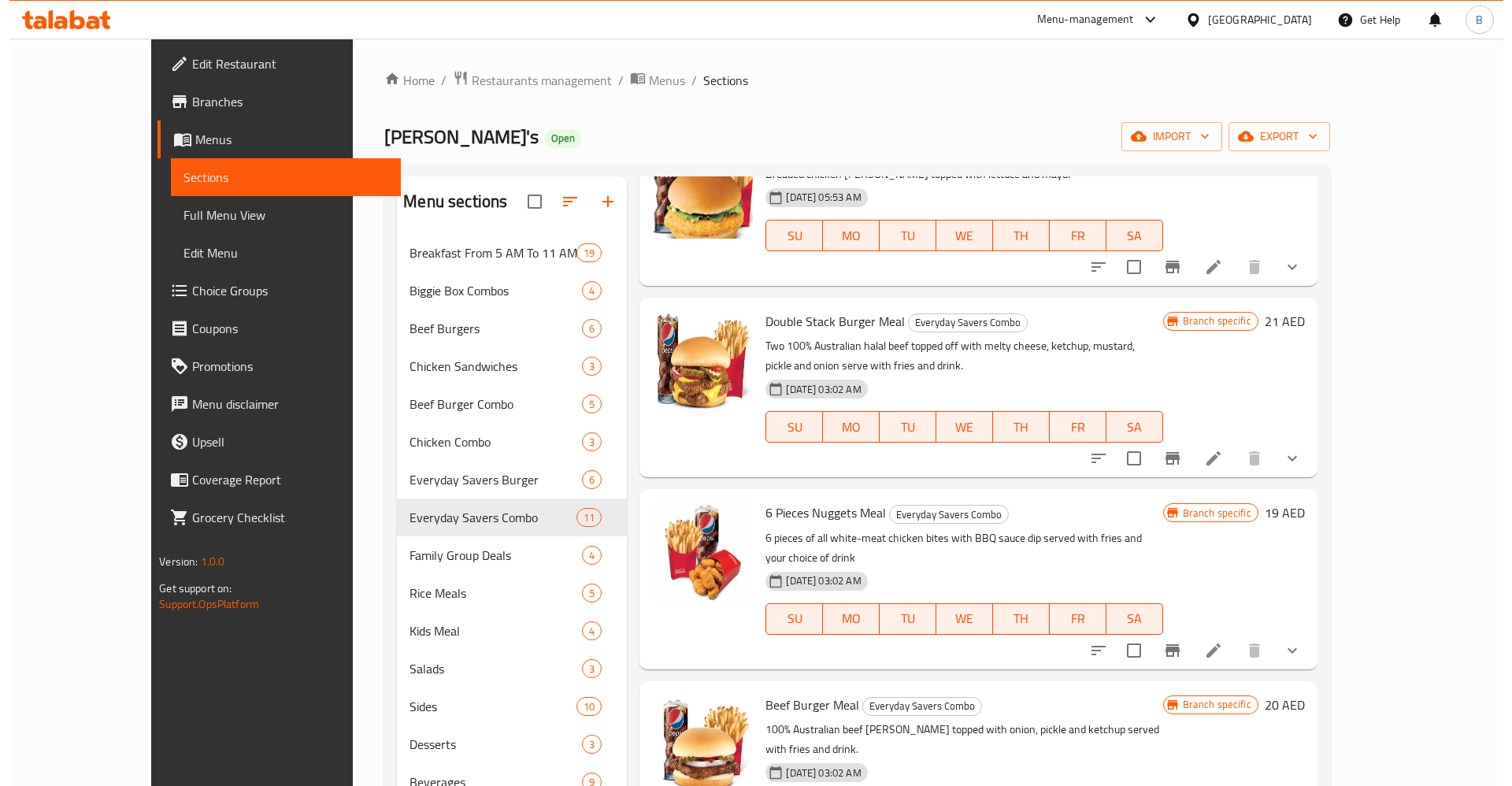
scroll to position [354, 0]
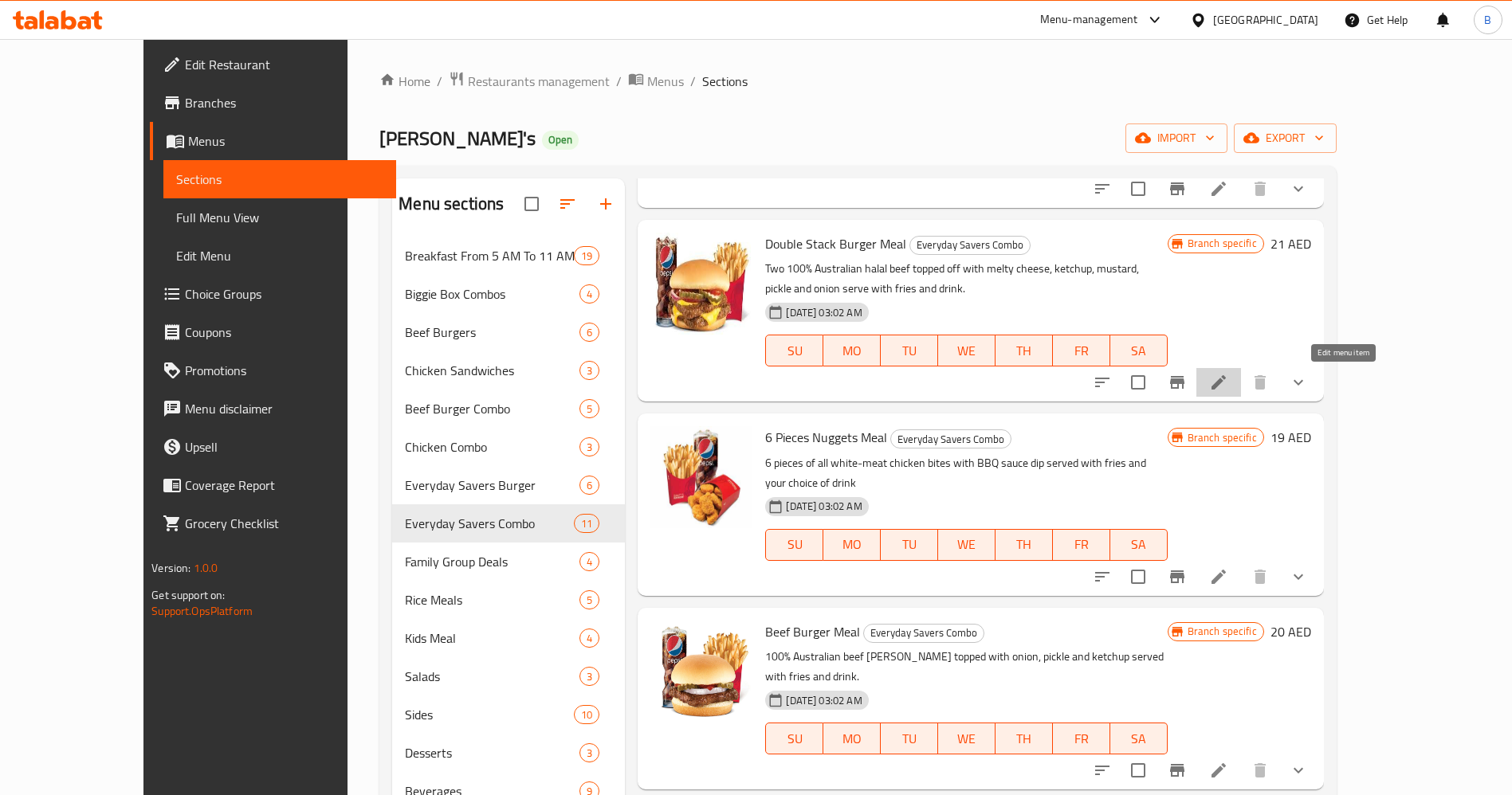
click at [1228, 381] on icon at bounding box center [1218, 382] width 19 height 19
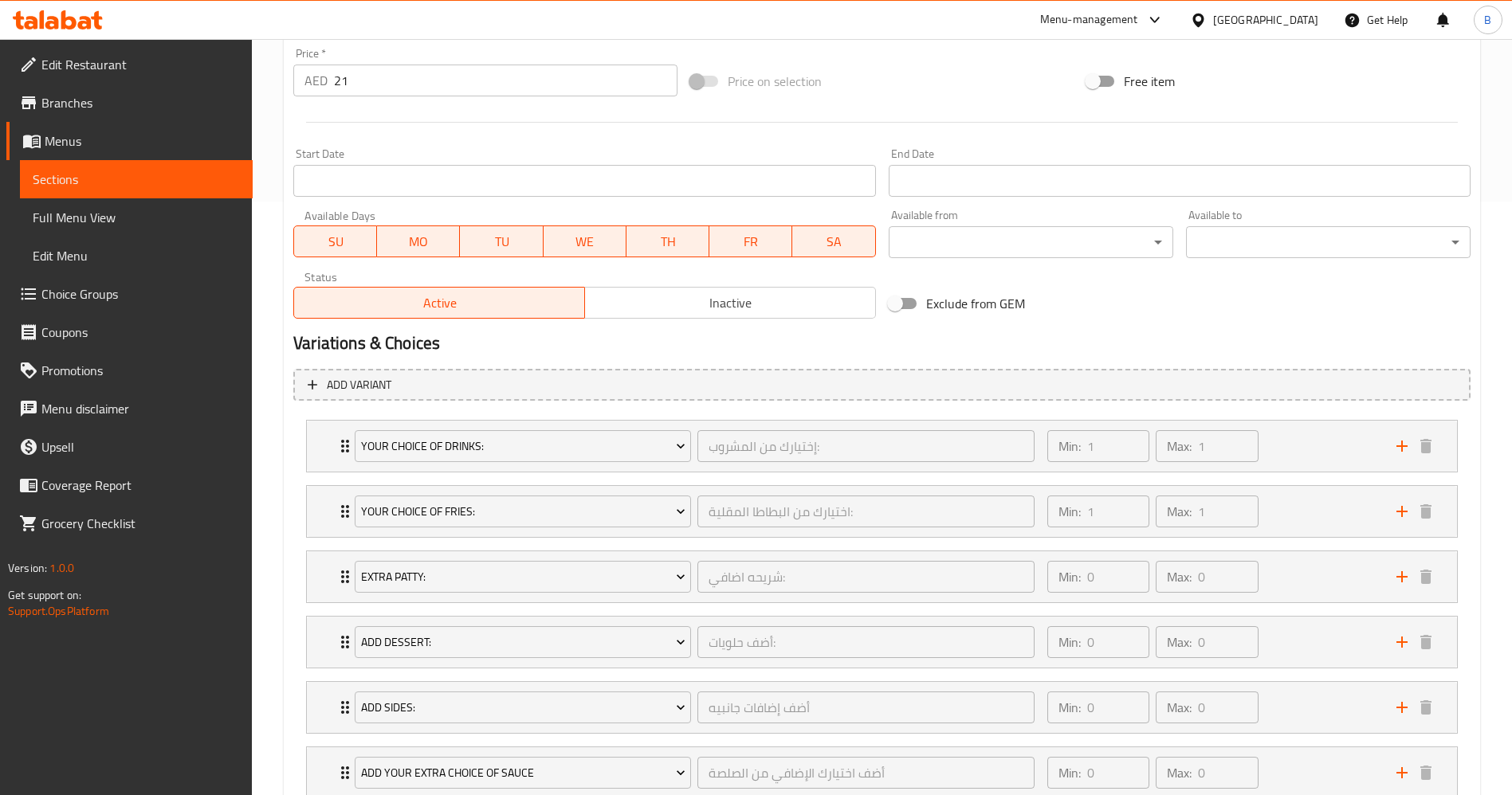
scroll to position [772, 0]
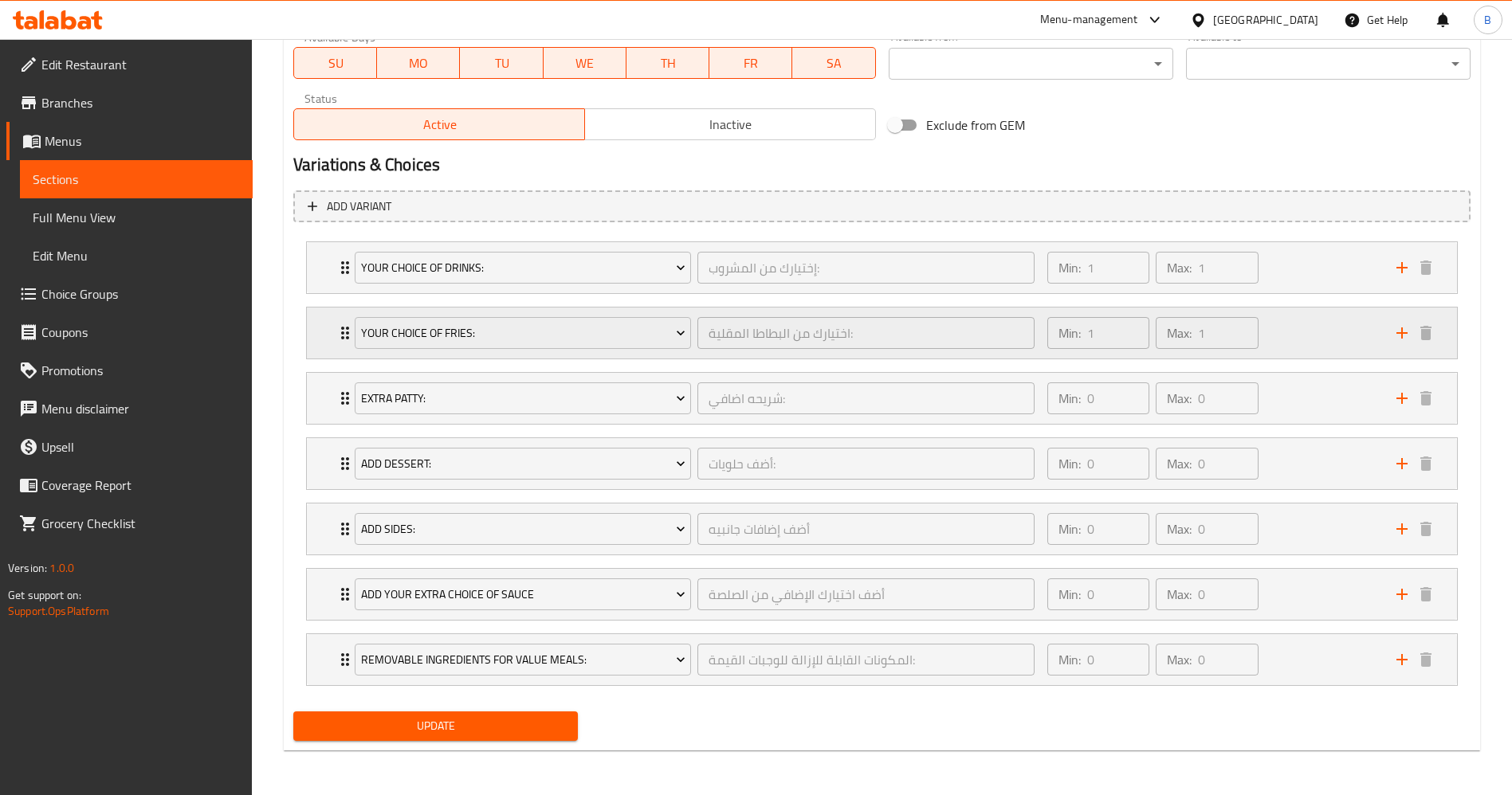
click at [332, 340] on div "Your Choice Of Fries: اختيارك من البطاطا المقلية: ​ Min: 1 ​ Max: 1 ​" at bounding box center [882, 333] width 1150 height 51
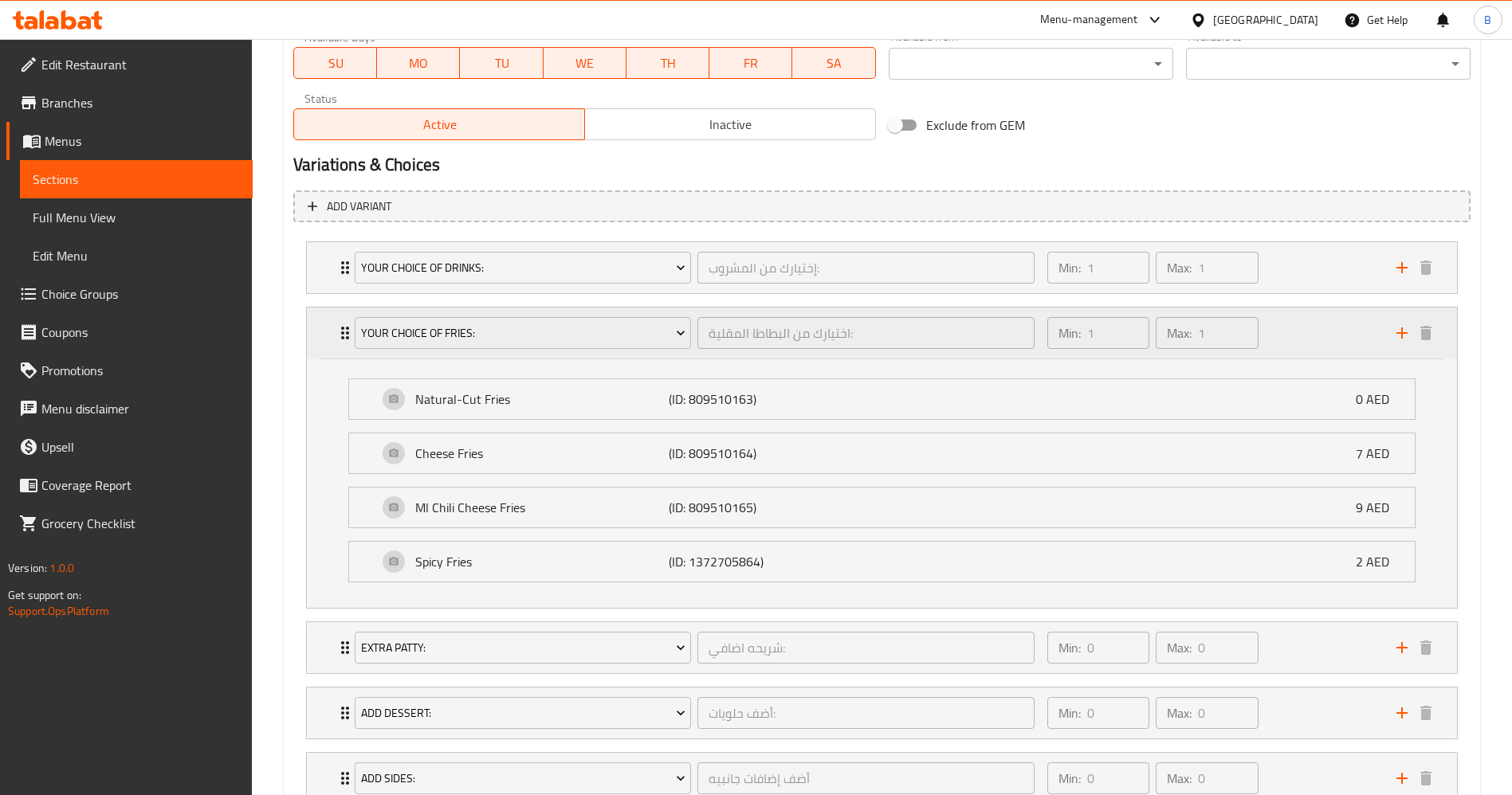
click at [332, 340] on div "Your Choice Of Fries: اختيارك من البطاطا المقلية: ​ Min: 1 ​ Max: 1 ​" at bounding box center [882, 333] width 1150 height 51
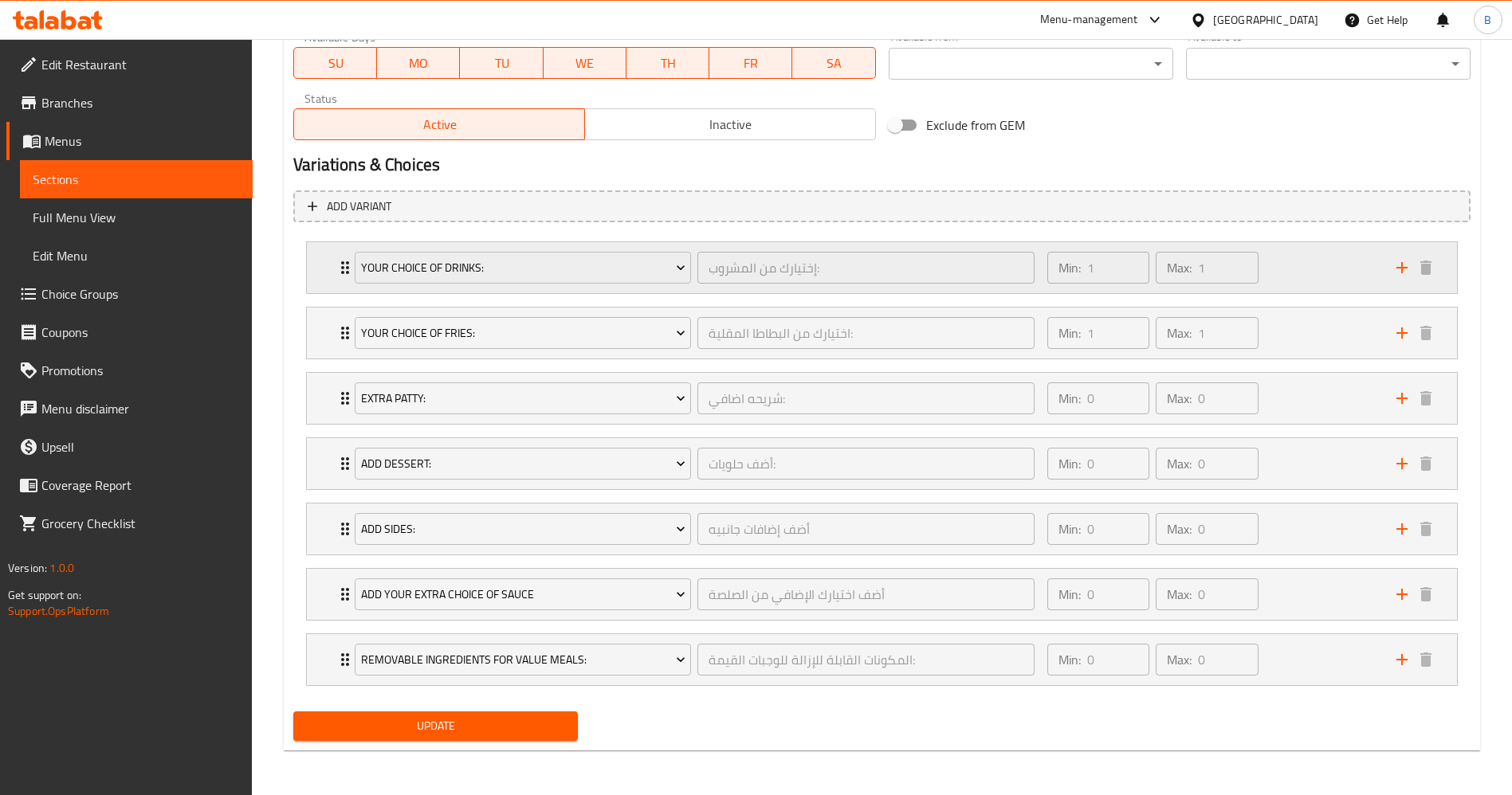
click at [330, 277] on div "Your Choice Of Drinks: إختيارك من المشروب: ​ Min: 1 ​ Max: 1 ​" at bounding box center [882, 267] width 1150 height 51
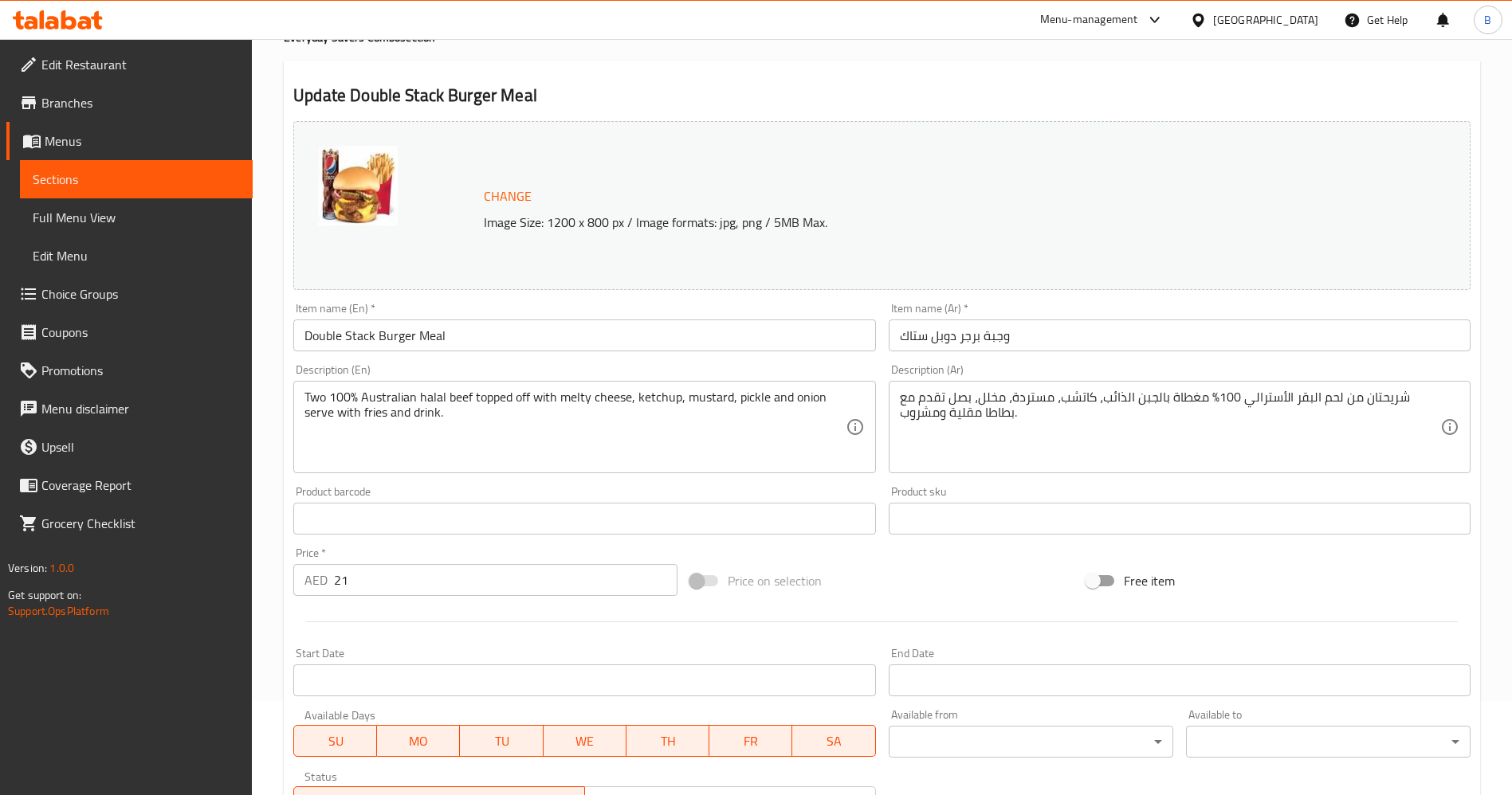
scroll to position [0, 0]
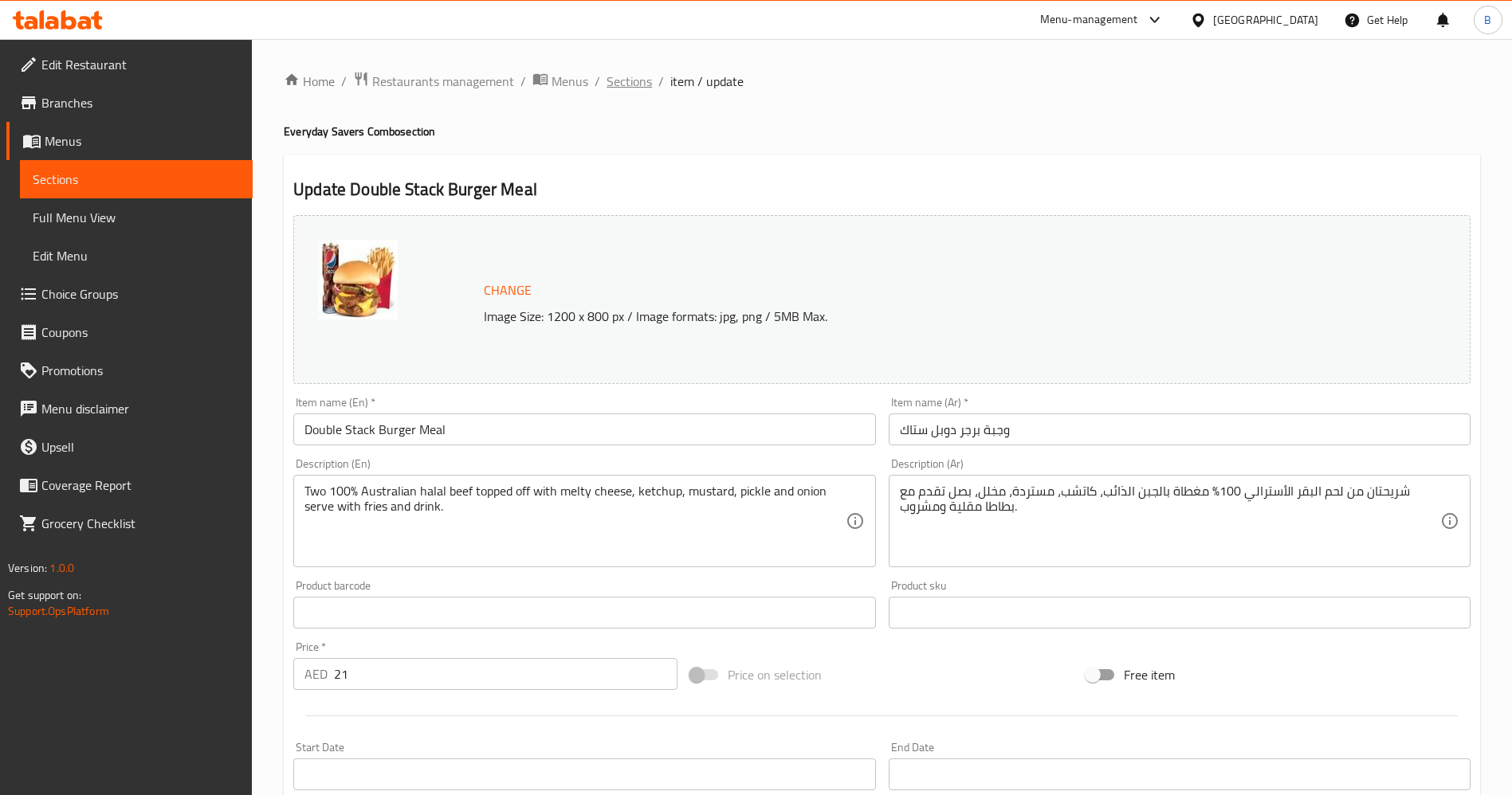
click at [637, 73] on span "Sections" at bounding box center [628, 81] width 45 height 19
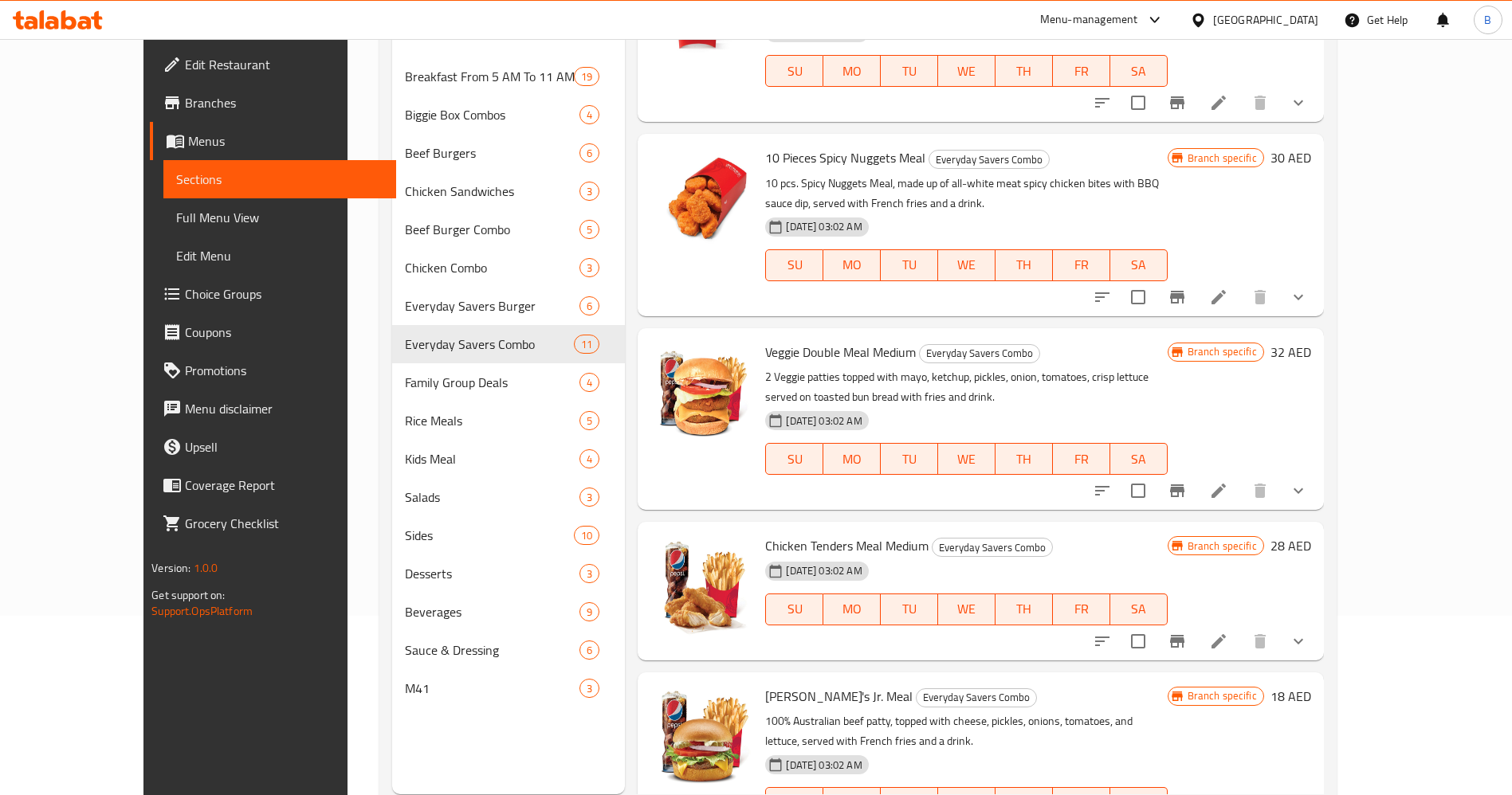
scroll to position [223, 0]
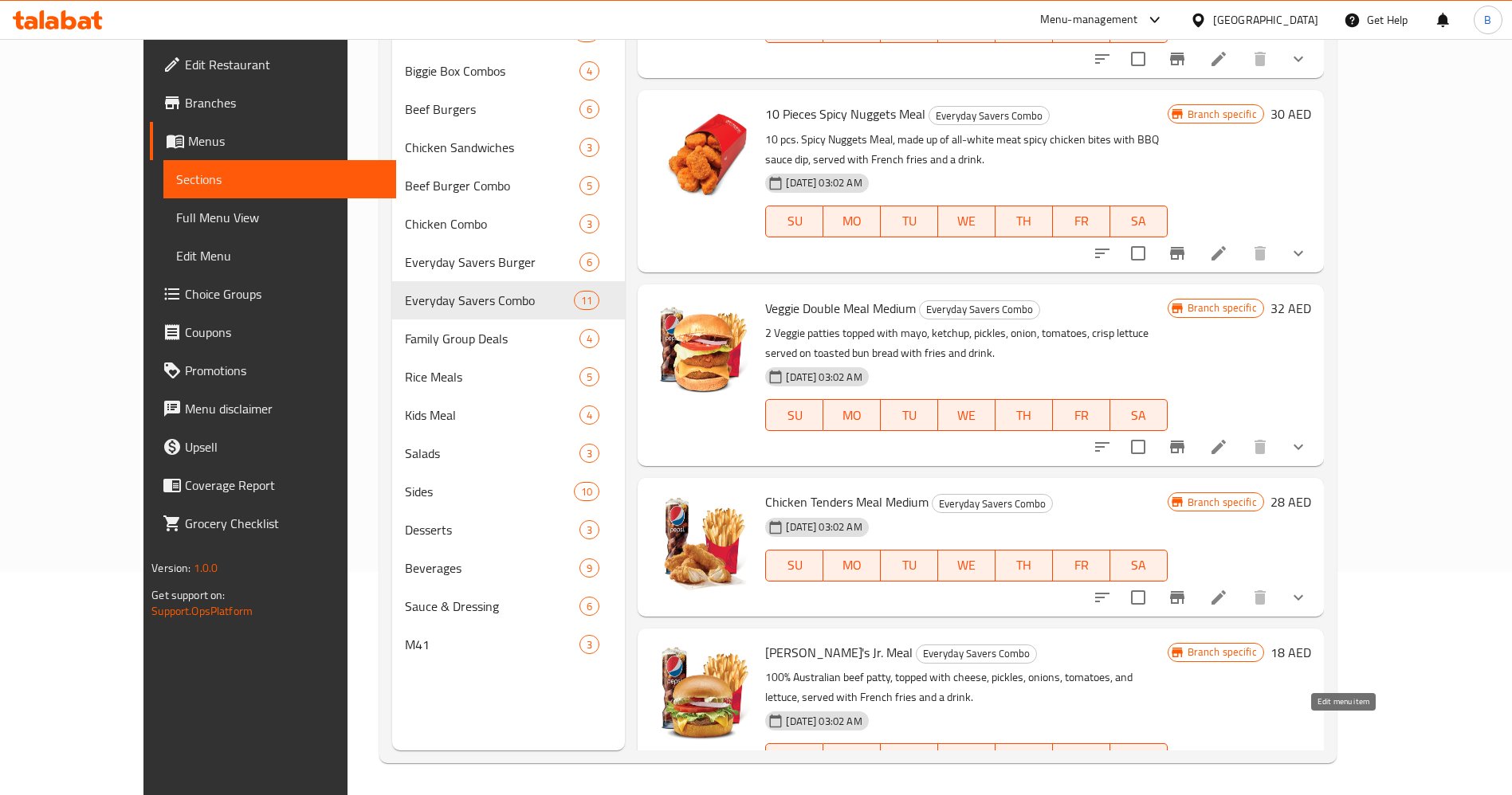
click at [1228, 782] on icon at bounding box center [1218, 791] width 19 height 19
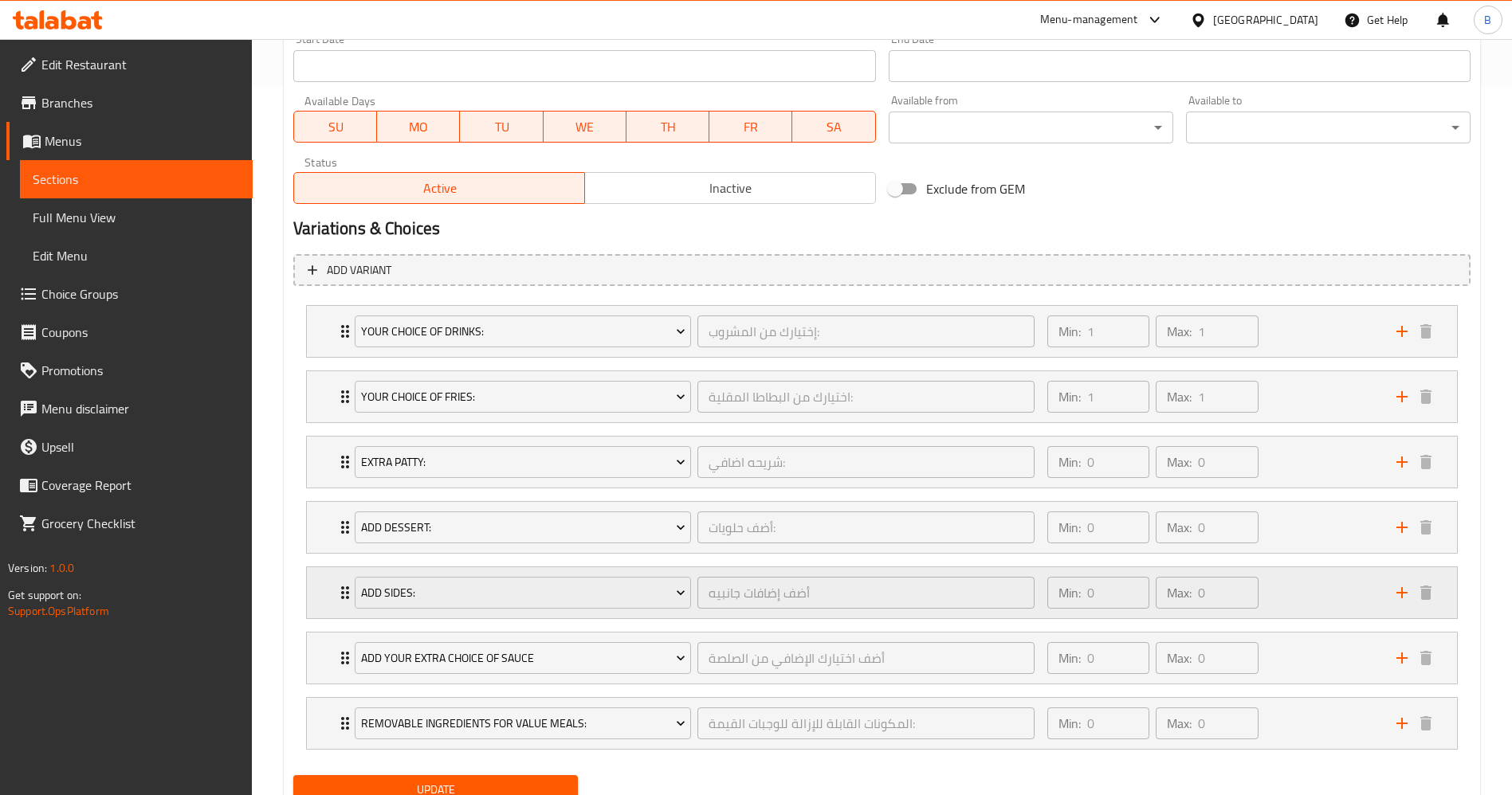
scroll to position [717, 0]
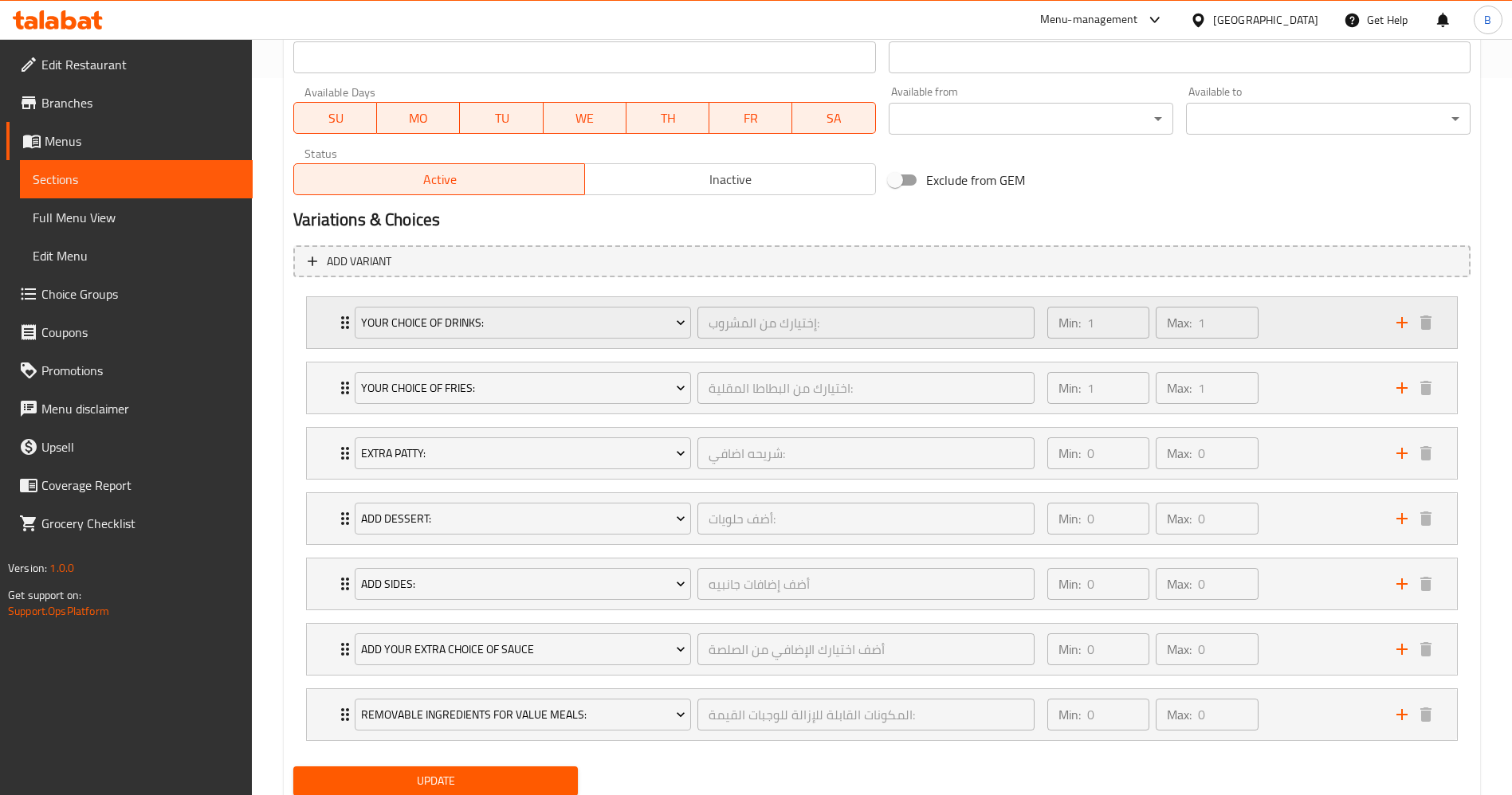
click at [332, 326] on div "Your Choice Of Drinks: إختيارك من المشروب: ​ Min: 1 ​ Max: 1 ​" at bounding box center [882, 323] width 1150 height 51
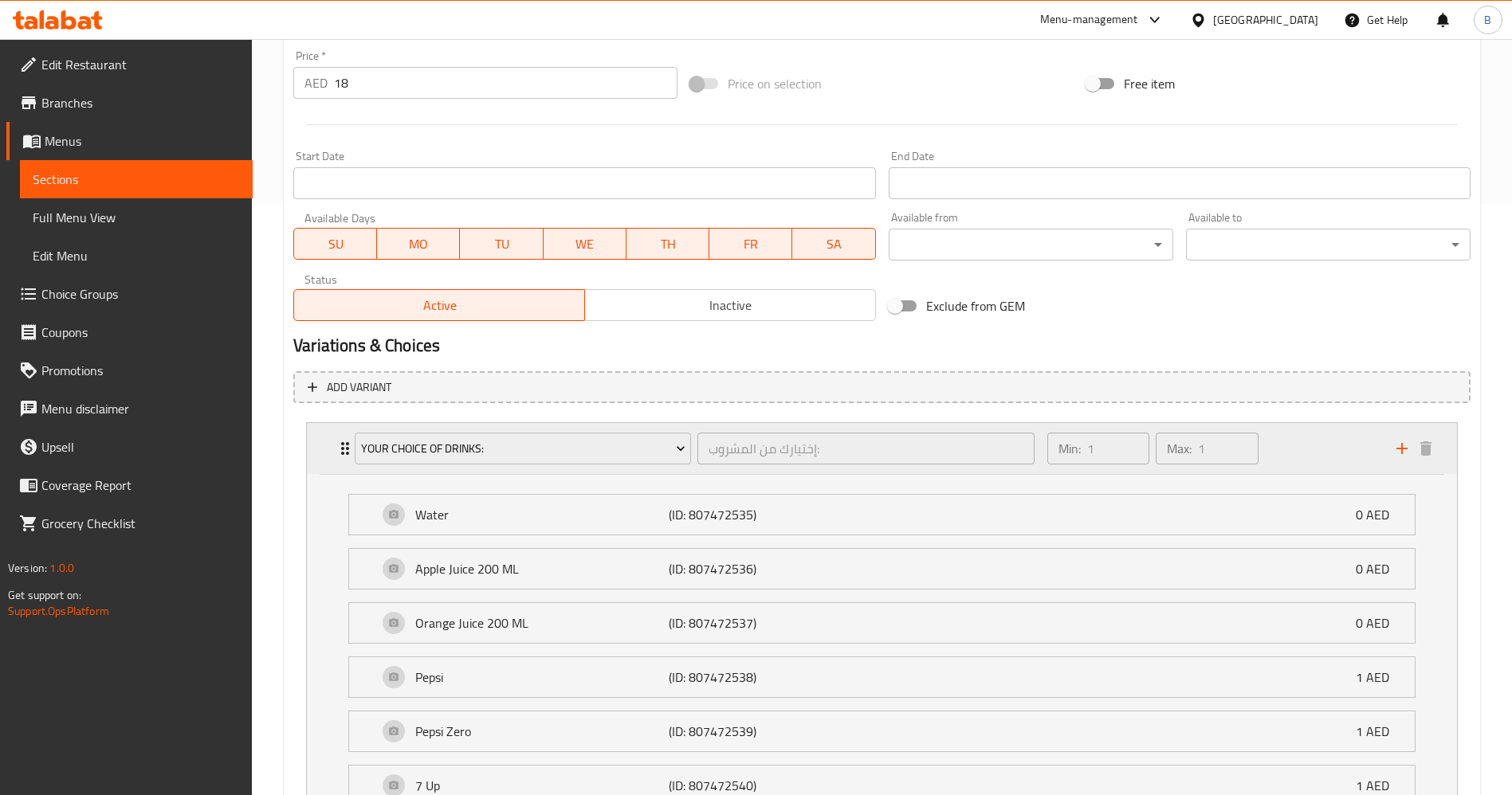
scroll to position [575, 0]
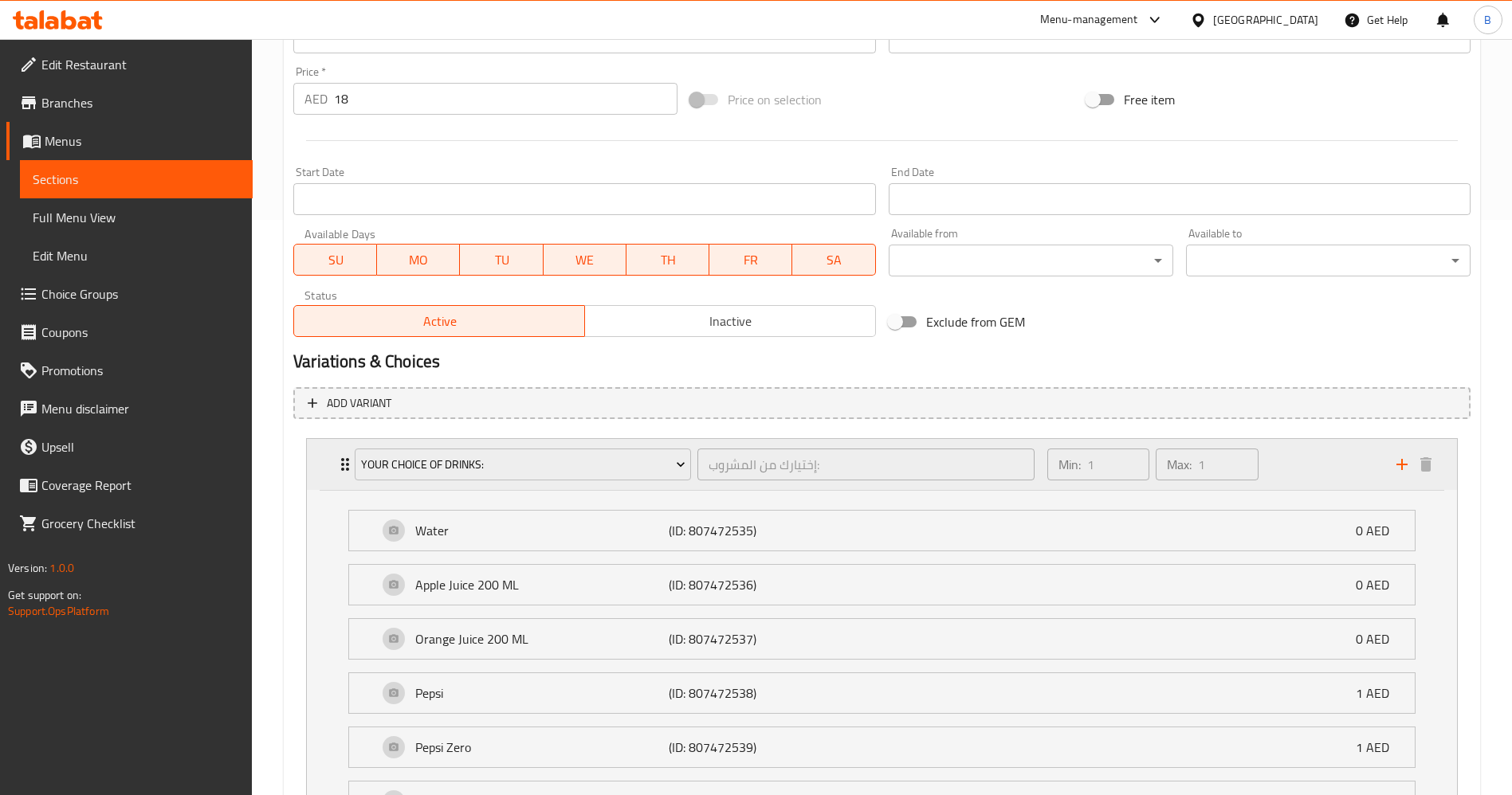
click at [350, 467] on div "Your Choice Of Drinks: إختيارك من المشروب: ​" at bounding box center [694, 465] width 699 height 51
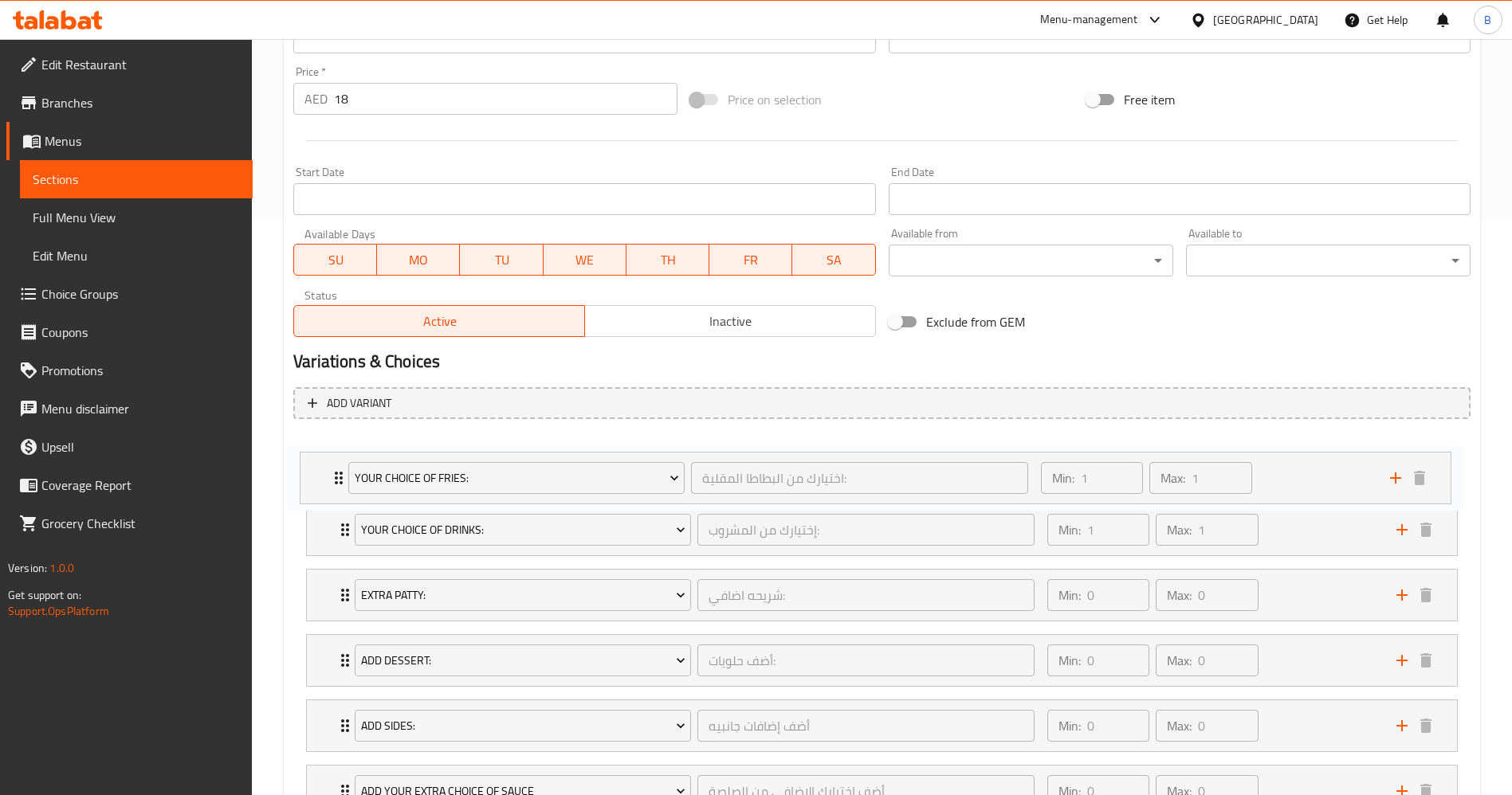
drag, startPoint x: 341, startPoint y: 523, endPoint x: 334, endPoint y: 466, distance: 57.4
click at [334, 466] on div "Your Choice Of Drinks: إختيارك من المشروب: ​ Min: 1 ​ Max: 1 ​ Water (ID: 80747…" at bounding box center [881, 660] width 1177 height 457
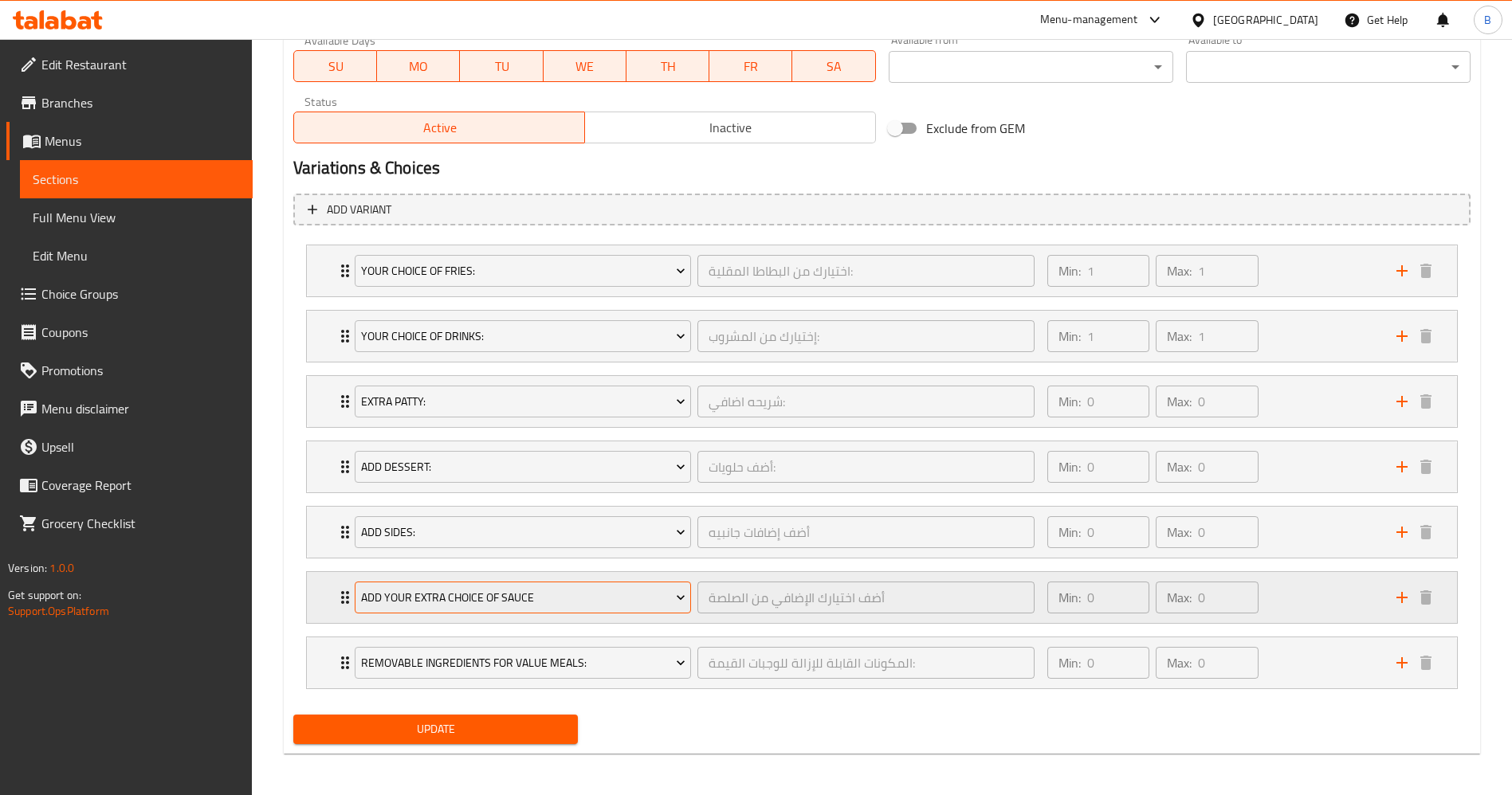
scroll to position [772, 0]
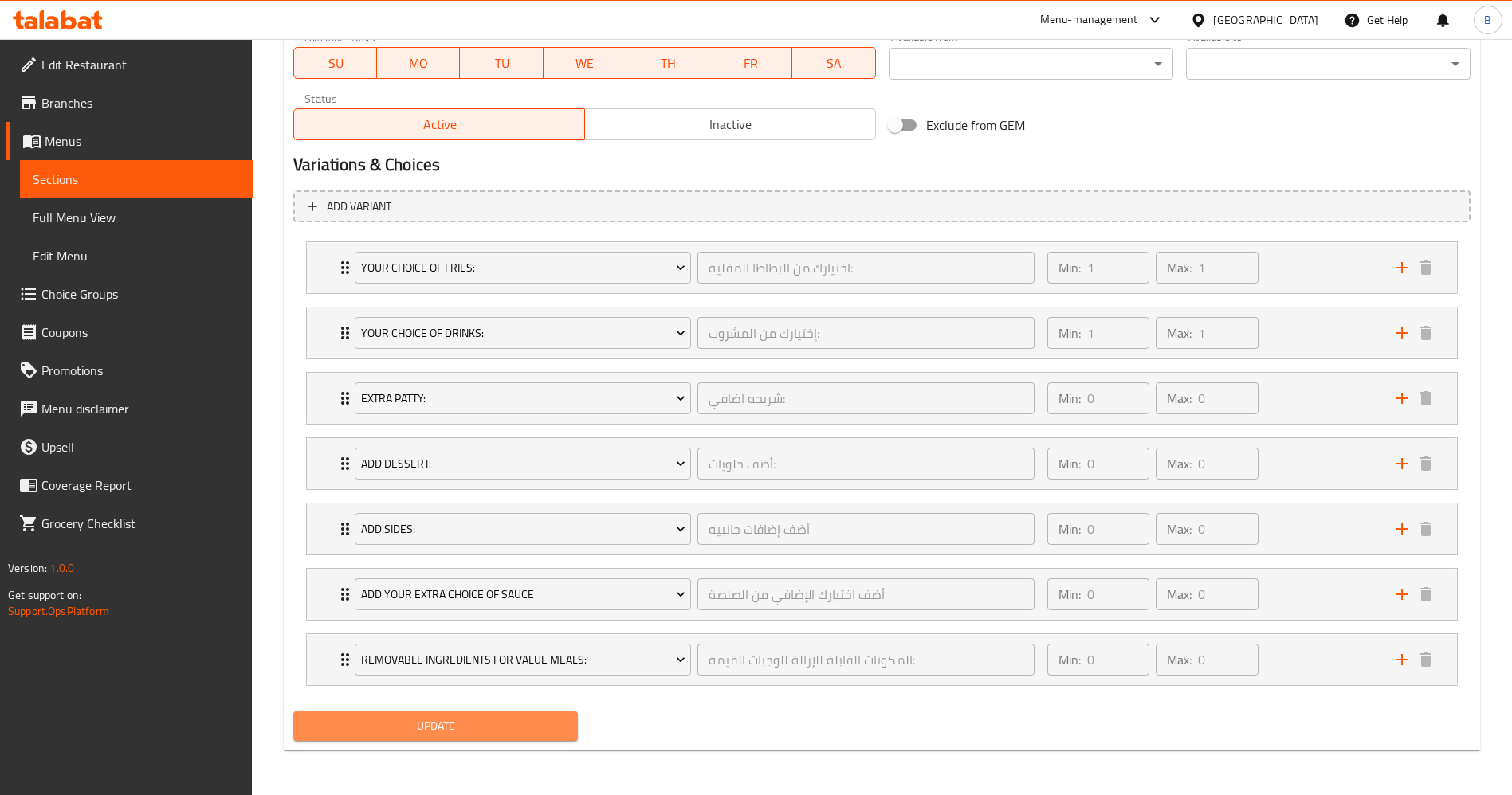
click at [543, 723] on span "Update" at bounding box center [436, 726] width 259 height 20
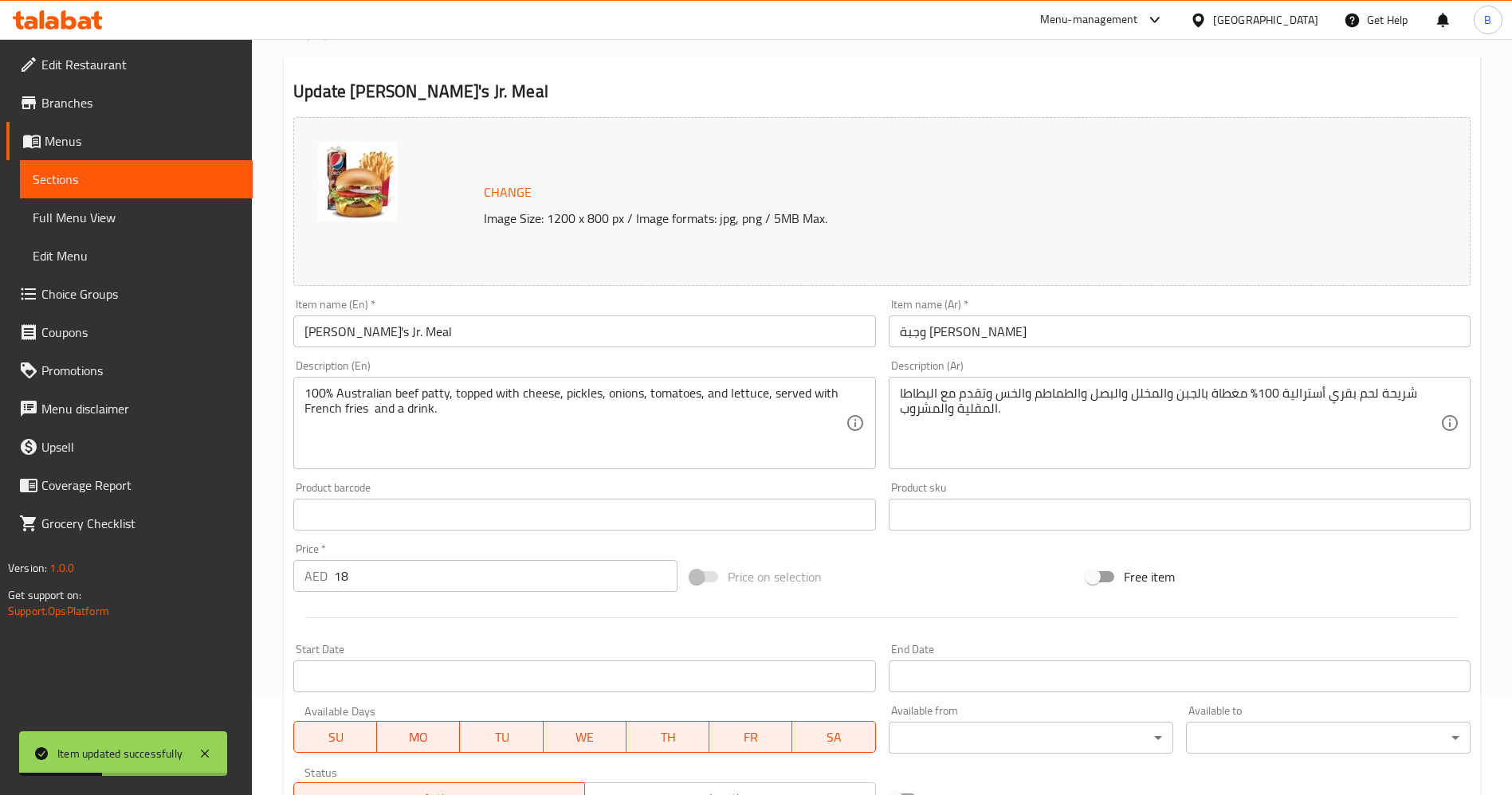
scroll to position [0, 0]
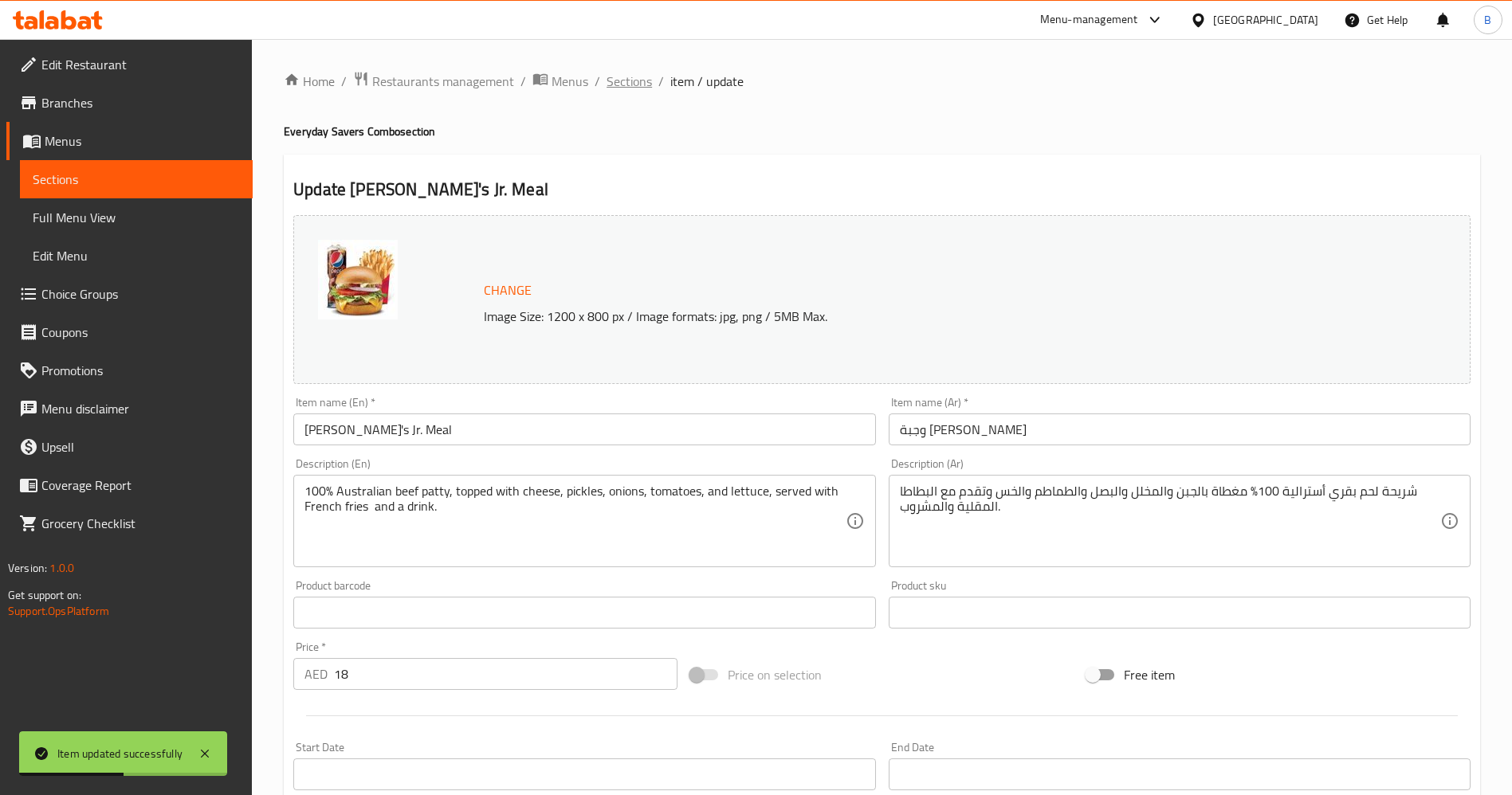
click at [623, 90] on span "Sections" at bounding box center [628, 81] width 45 height 19
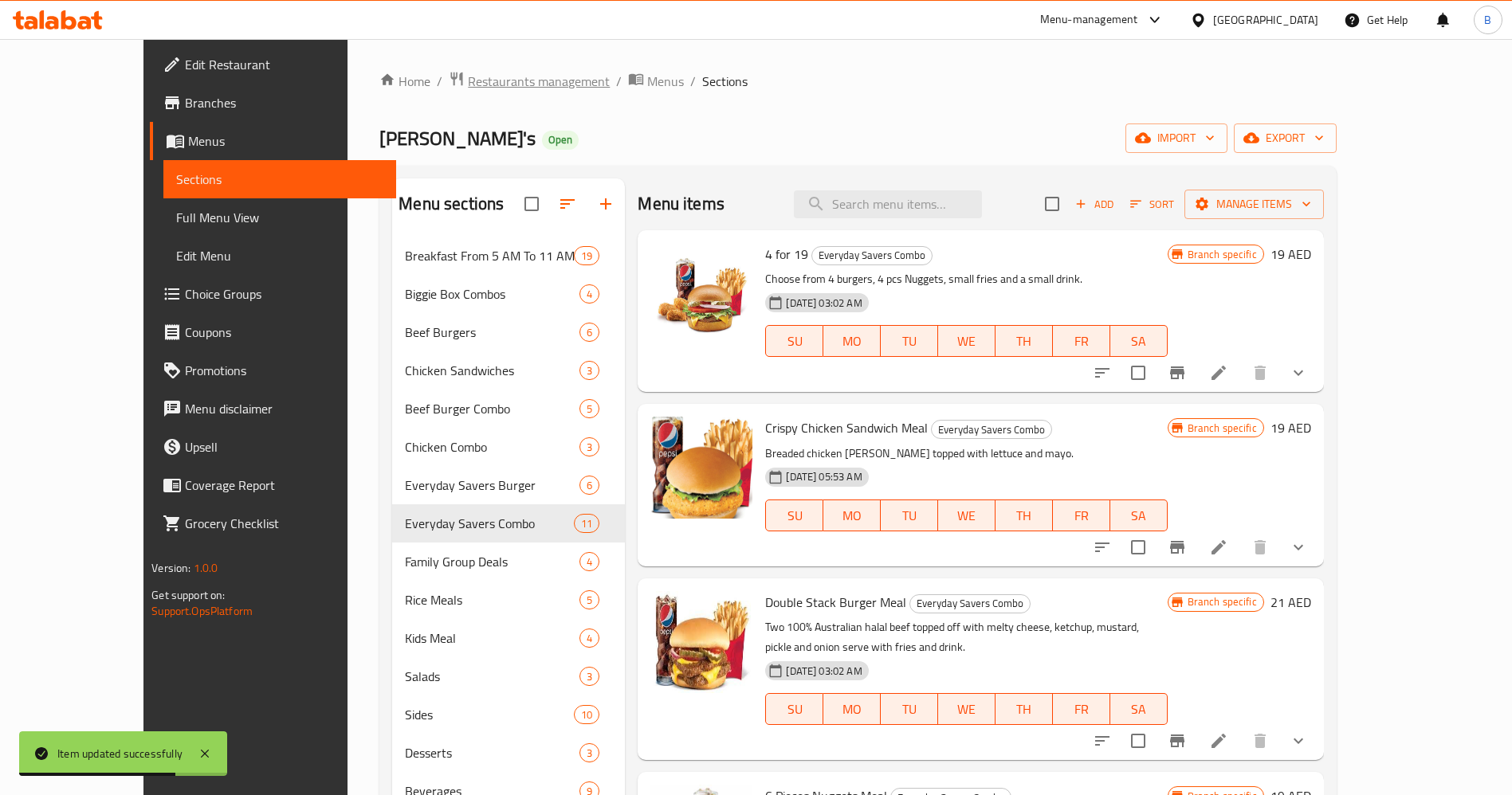
click at [467, 82] on span "Restaurants management" at bounding box center [538, 81] width 142 height 19
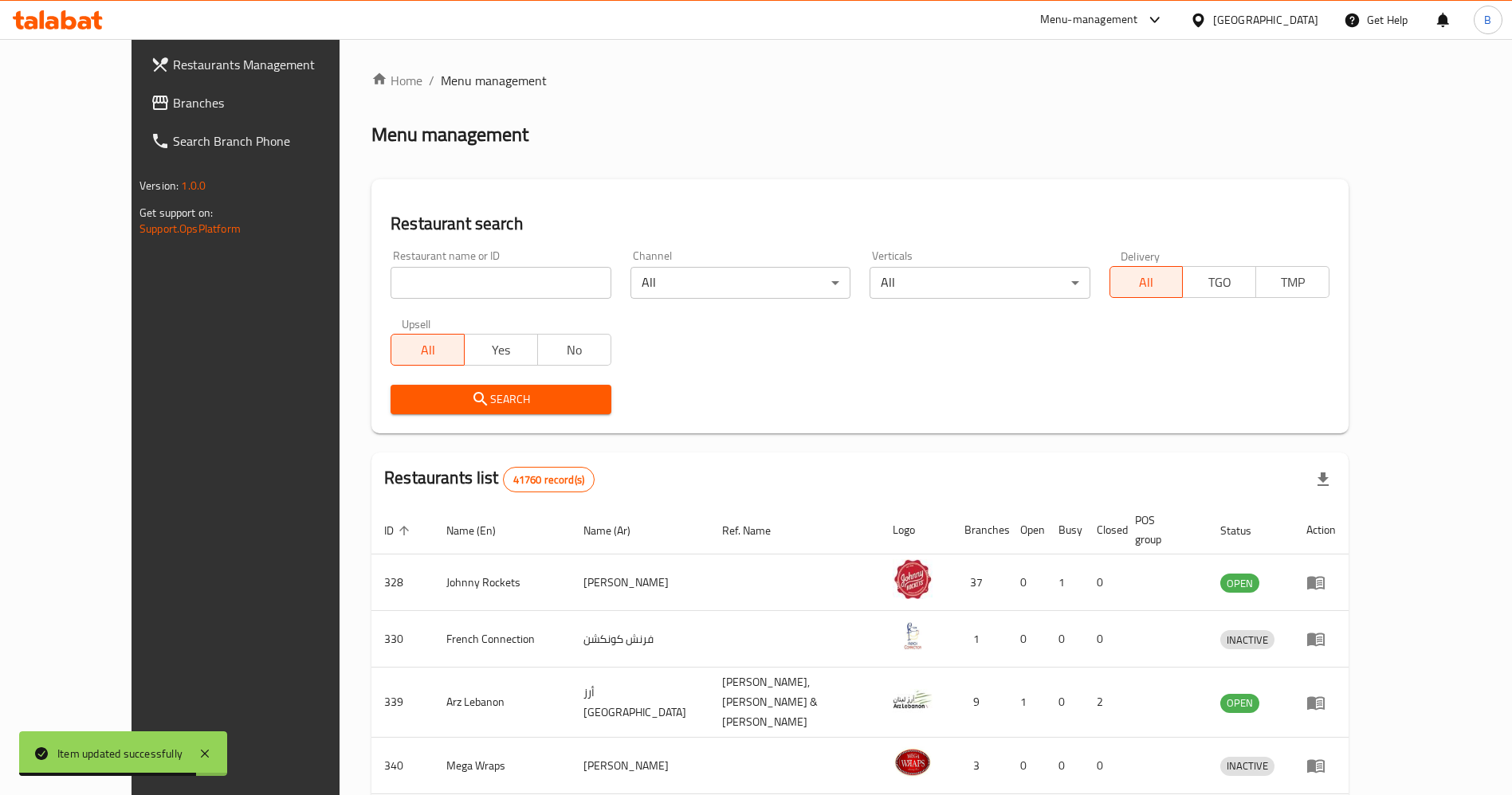
click at [391, 282] on input "search" at bounding box center [500, 282] width 220 height 32
type input "[PERSON_NAME]"
click button "Search" at bounding box center [500, 400] width 220 height 30
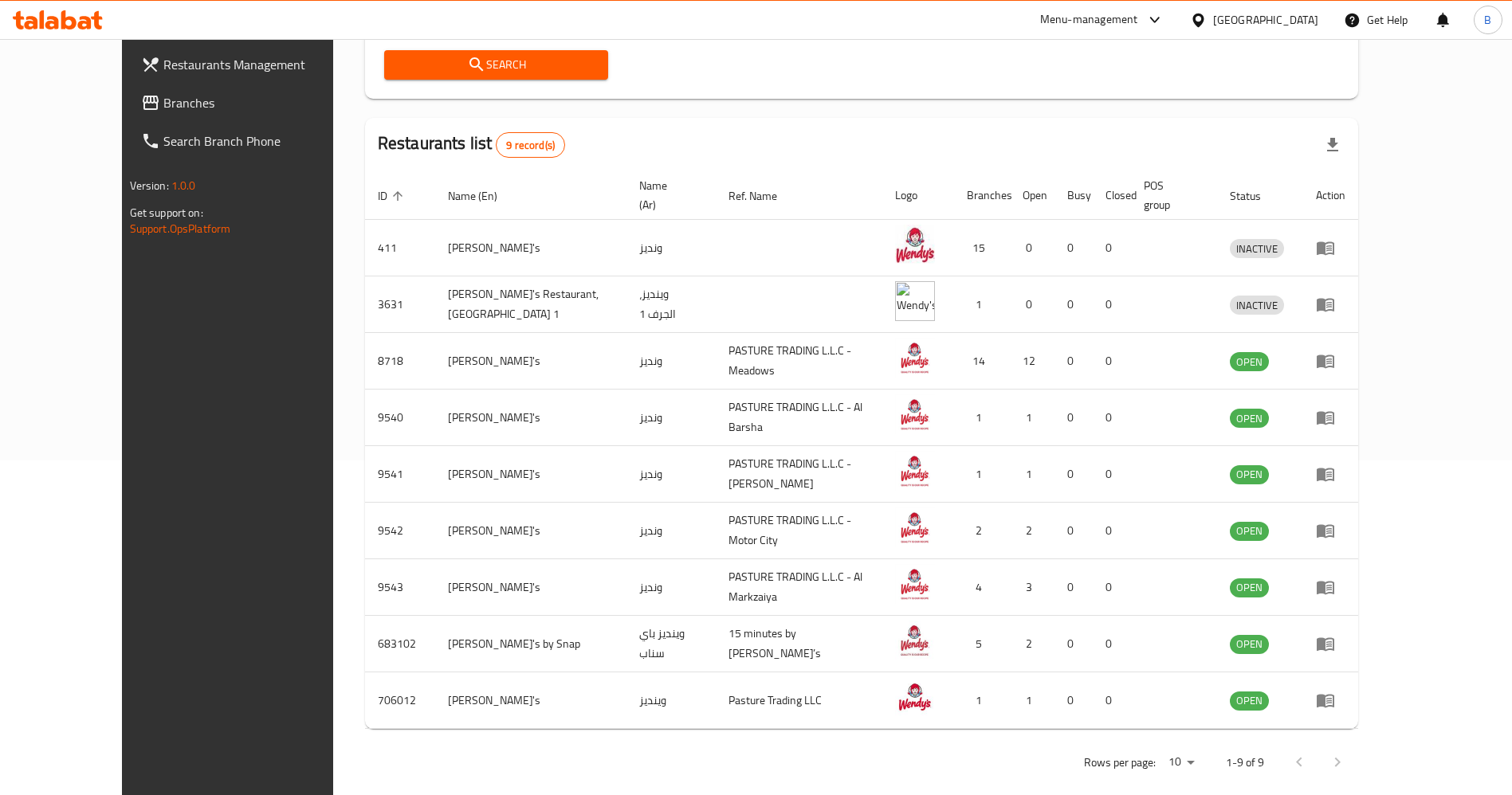
scroll to position [337, 0]
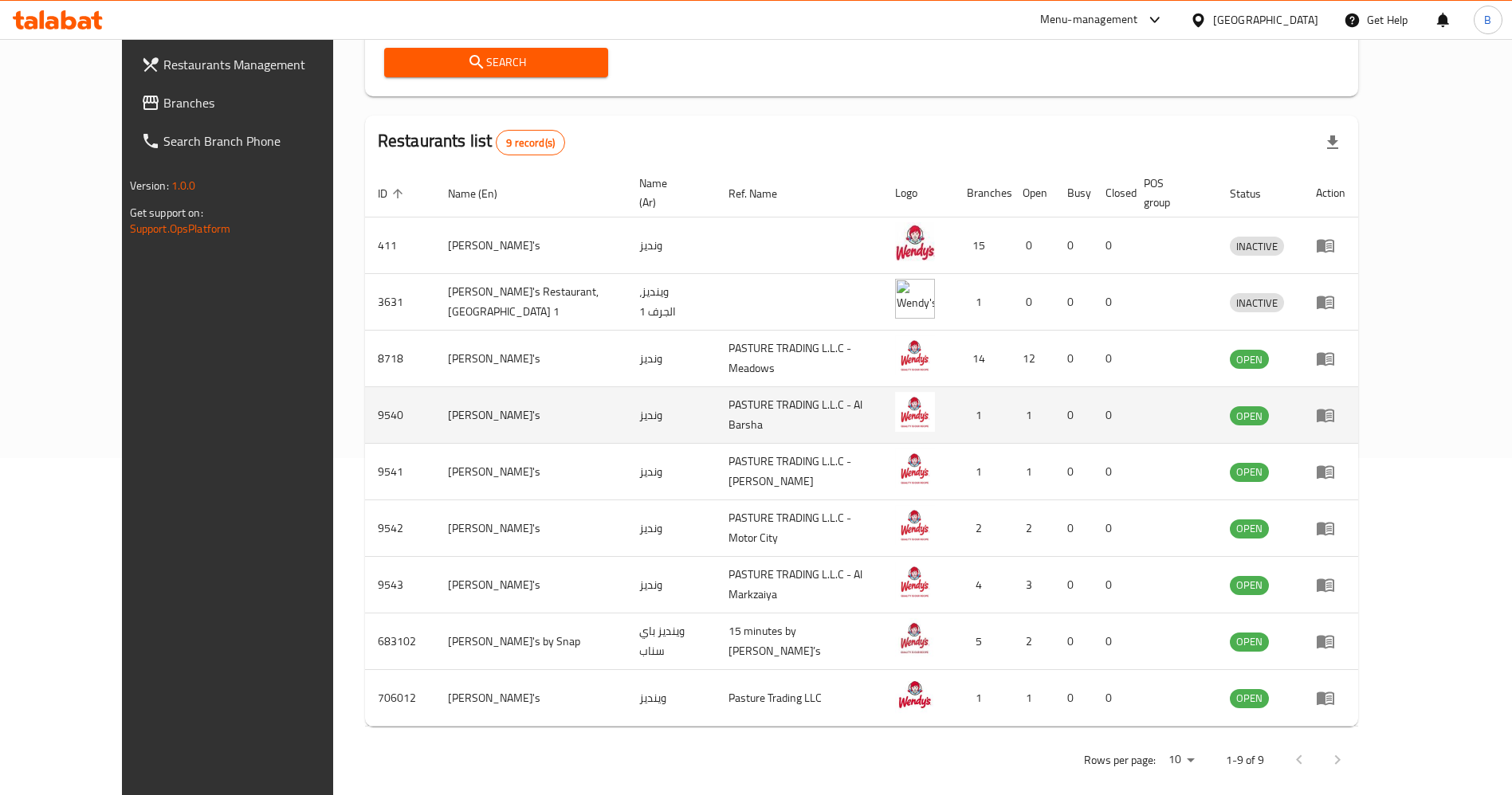
click at [1332, 413] on icon "enhanced table" at bounding box center [1329, 416] width 6 height 7
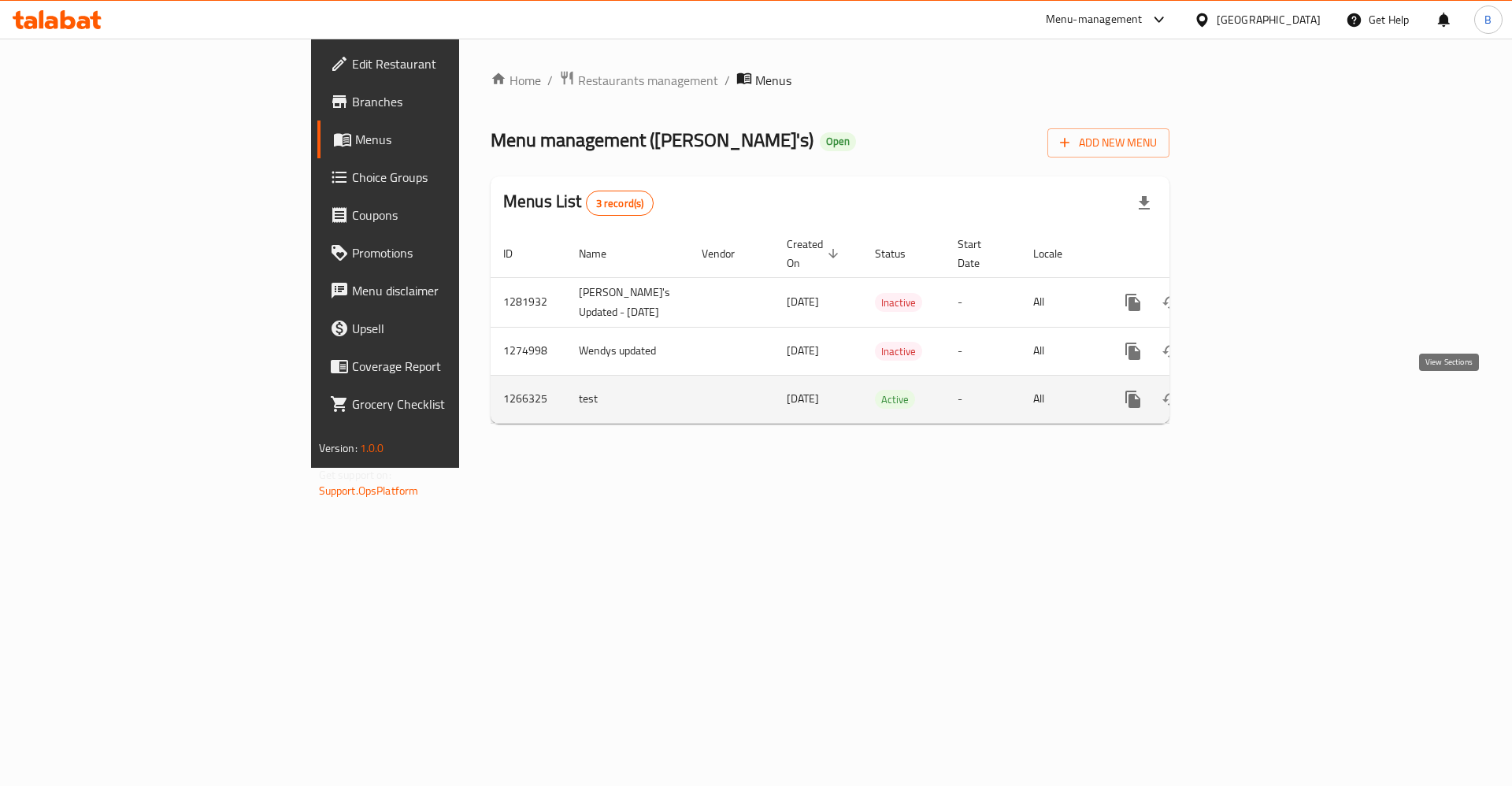
click at [1256, 407] on icon "enhanced table" at bounding box center [1246, 399] width 19 height 19
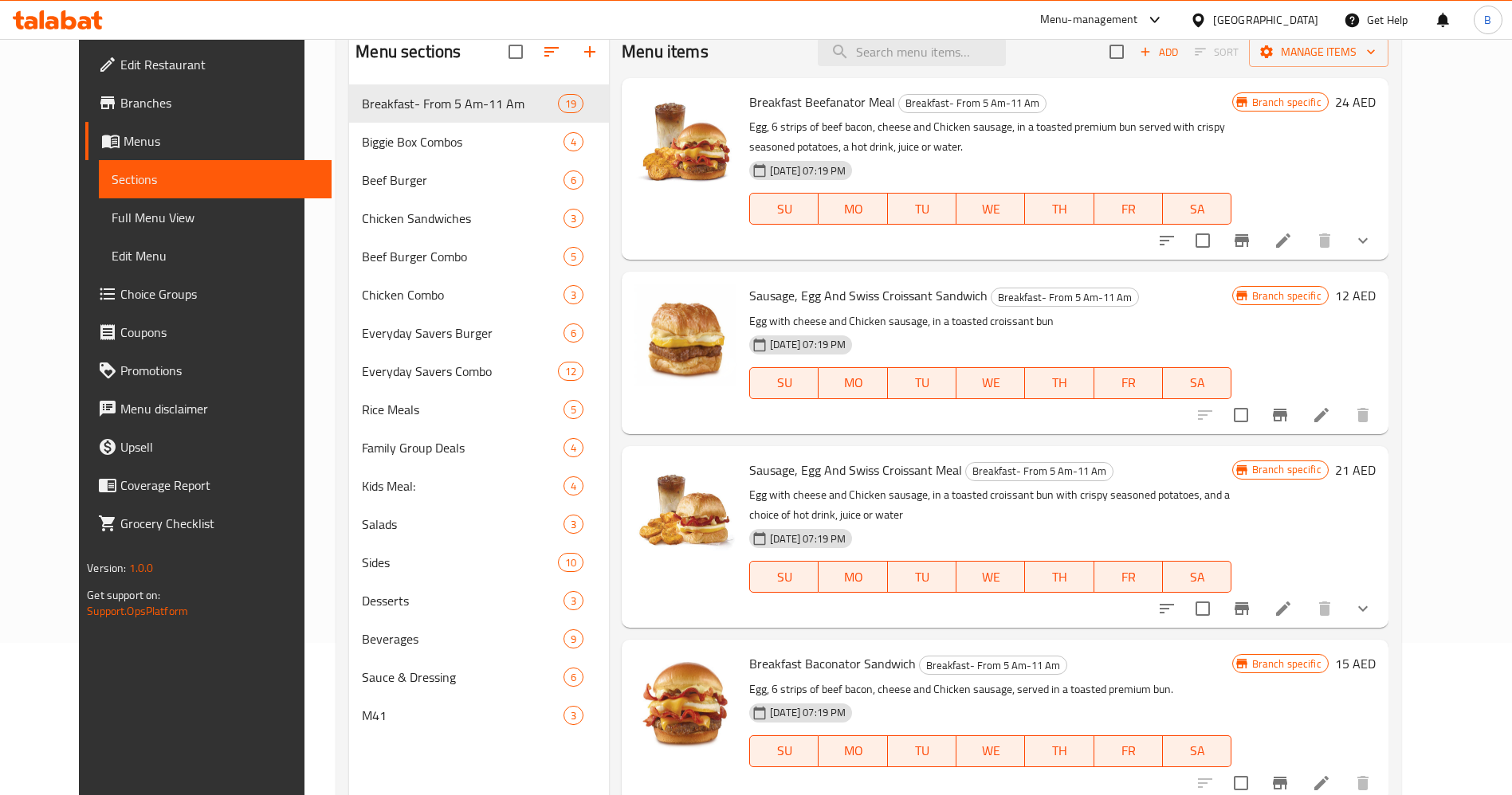
scroll to position [103, 0]
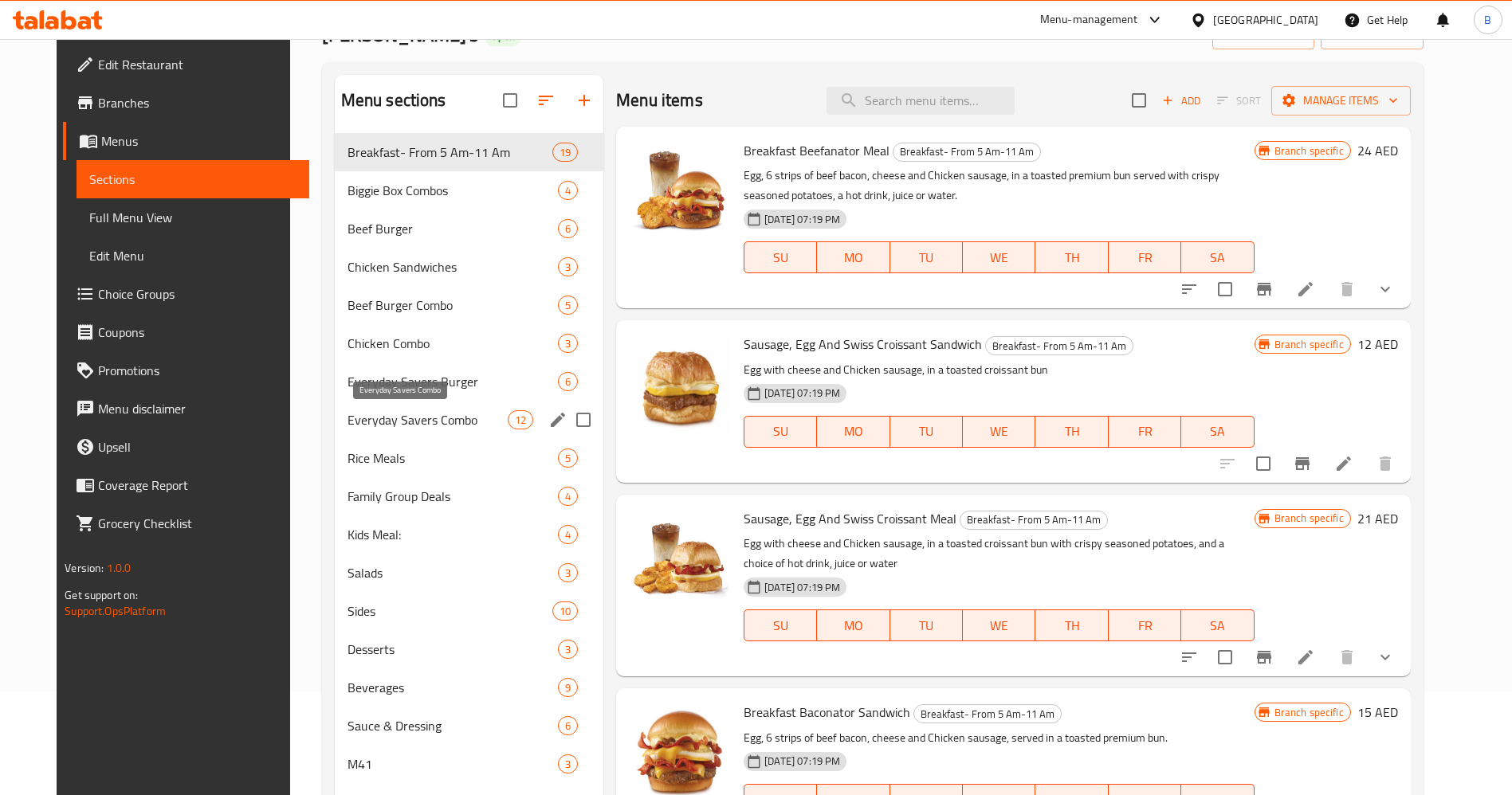
click at [400, 425] on span "Everyday Savers Combo" at bounding box center [428, 419] width 160 height 19
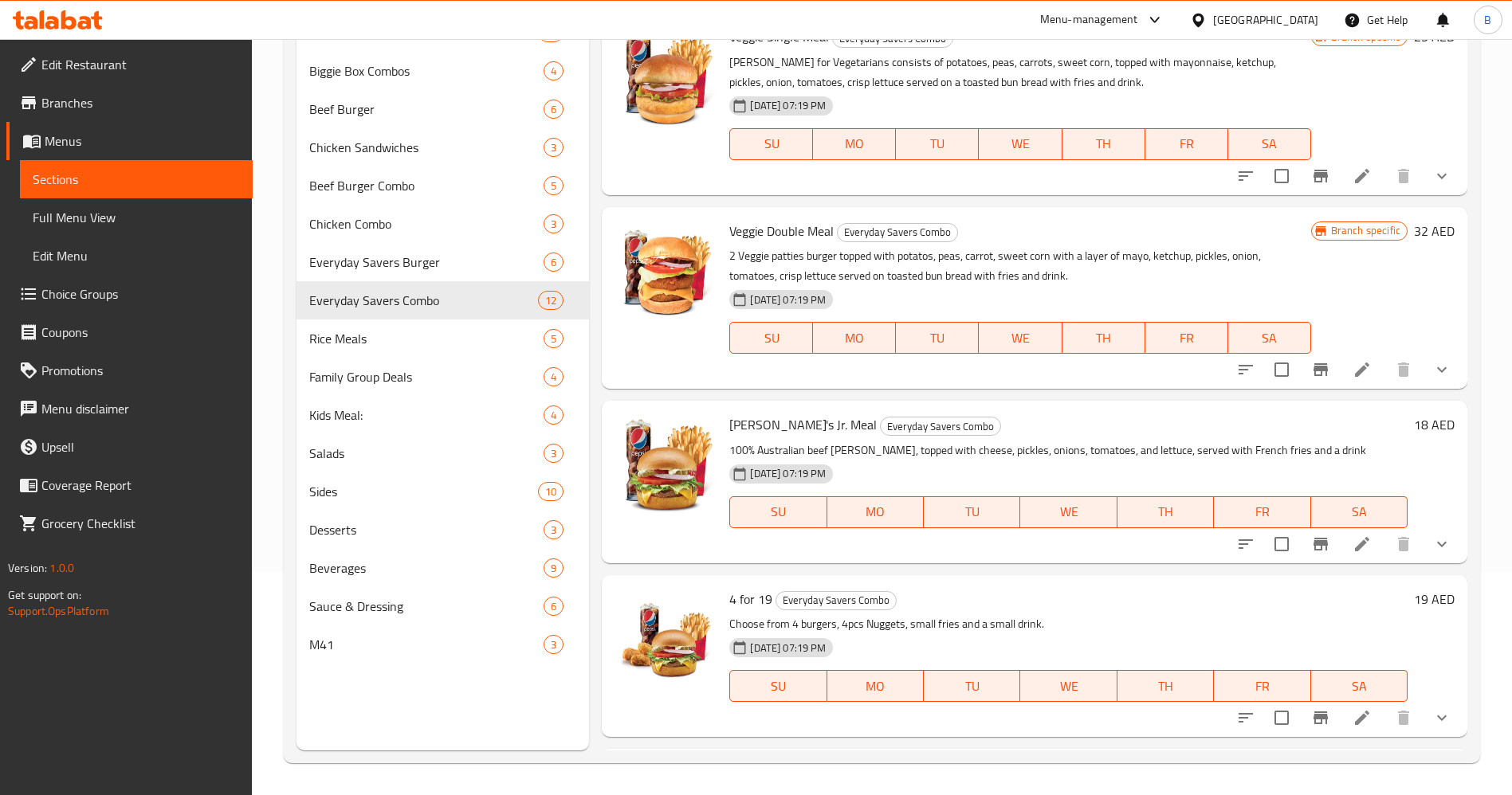
scroll to position [513, 0]
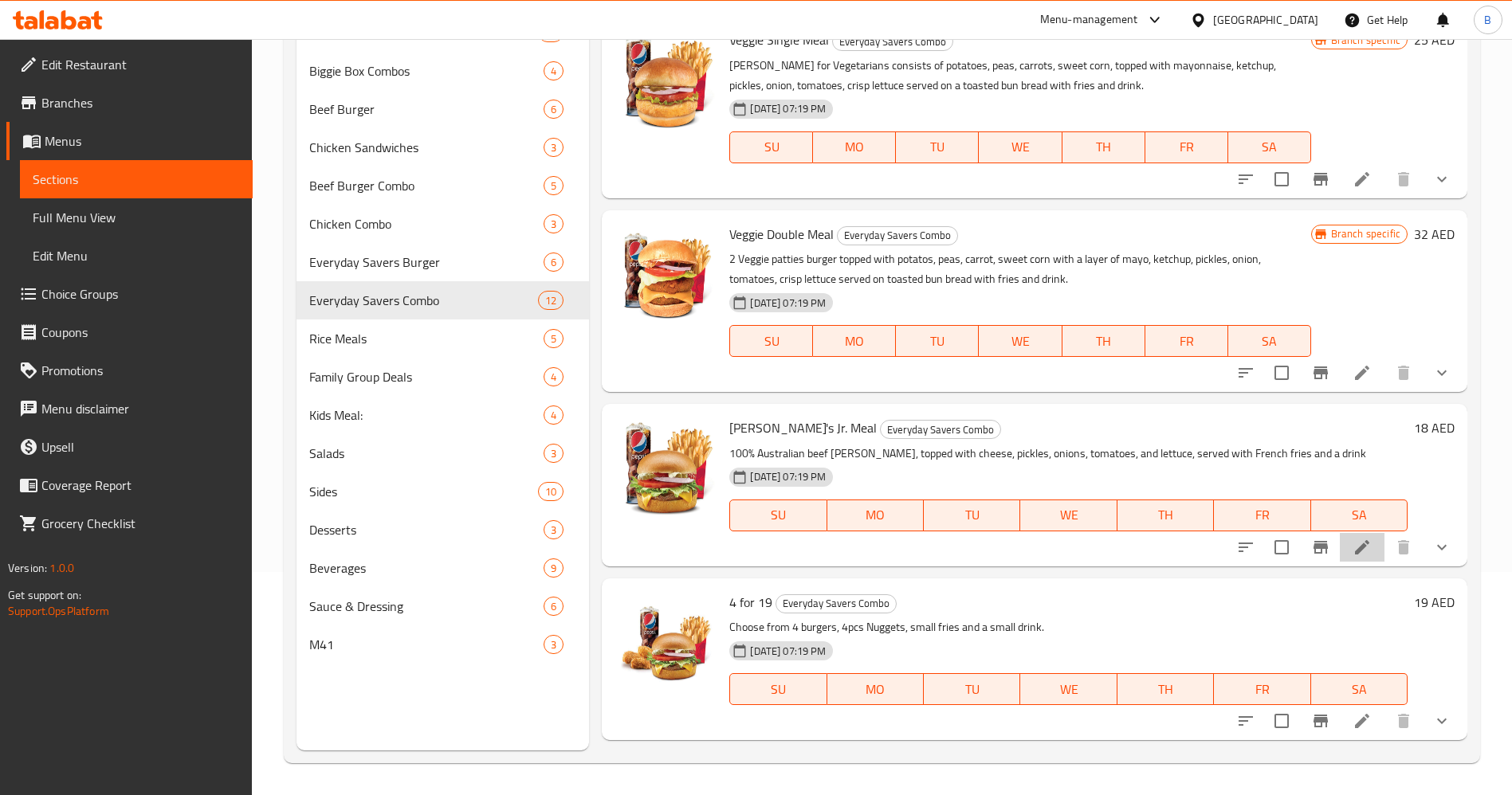
click at [1339, 536] on li at bounding box center [1362, 547] width 45 height 29
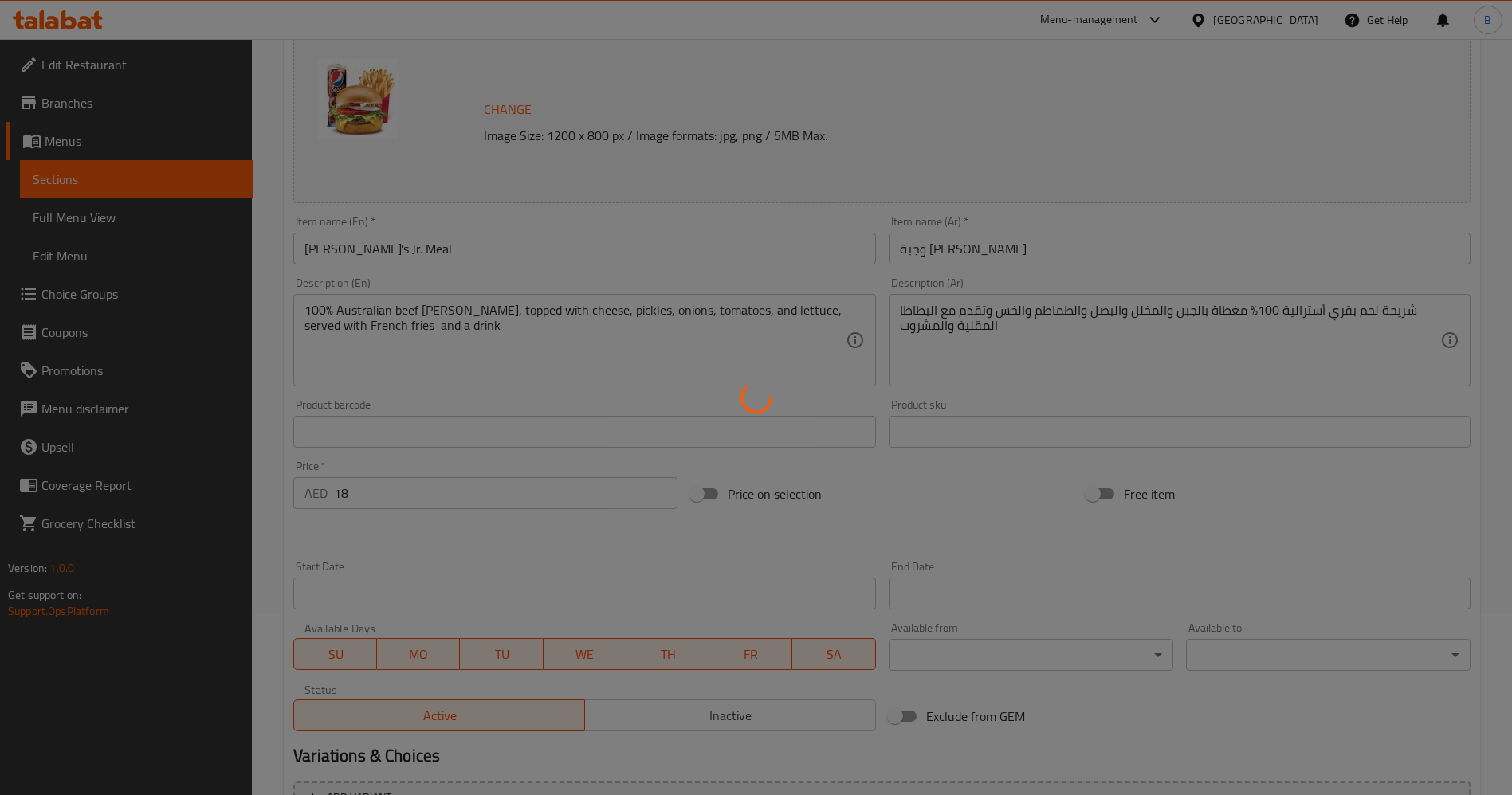
scroll to position [598, 0]
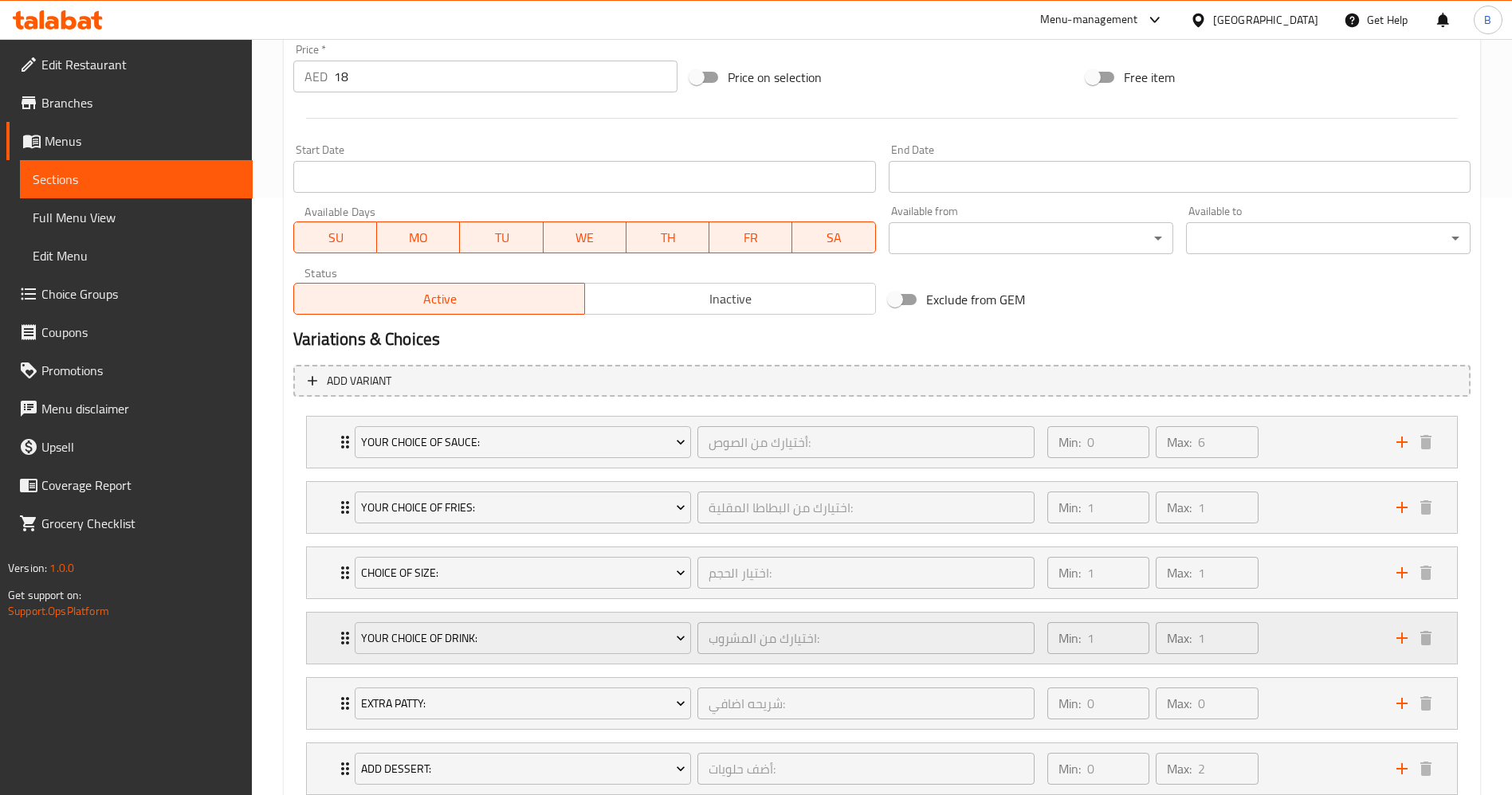
click at [339, 638] on icon "Expand" at bounding box center [344, 637] width 19 height 19
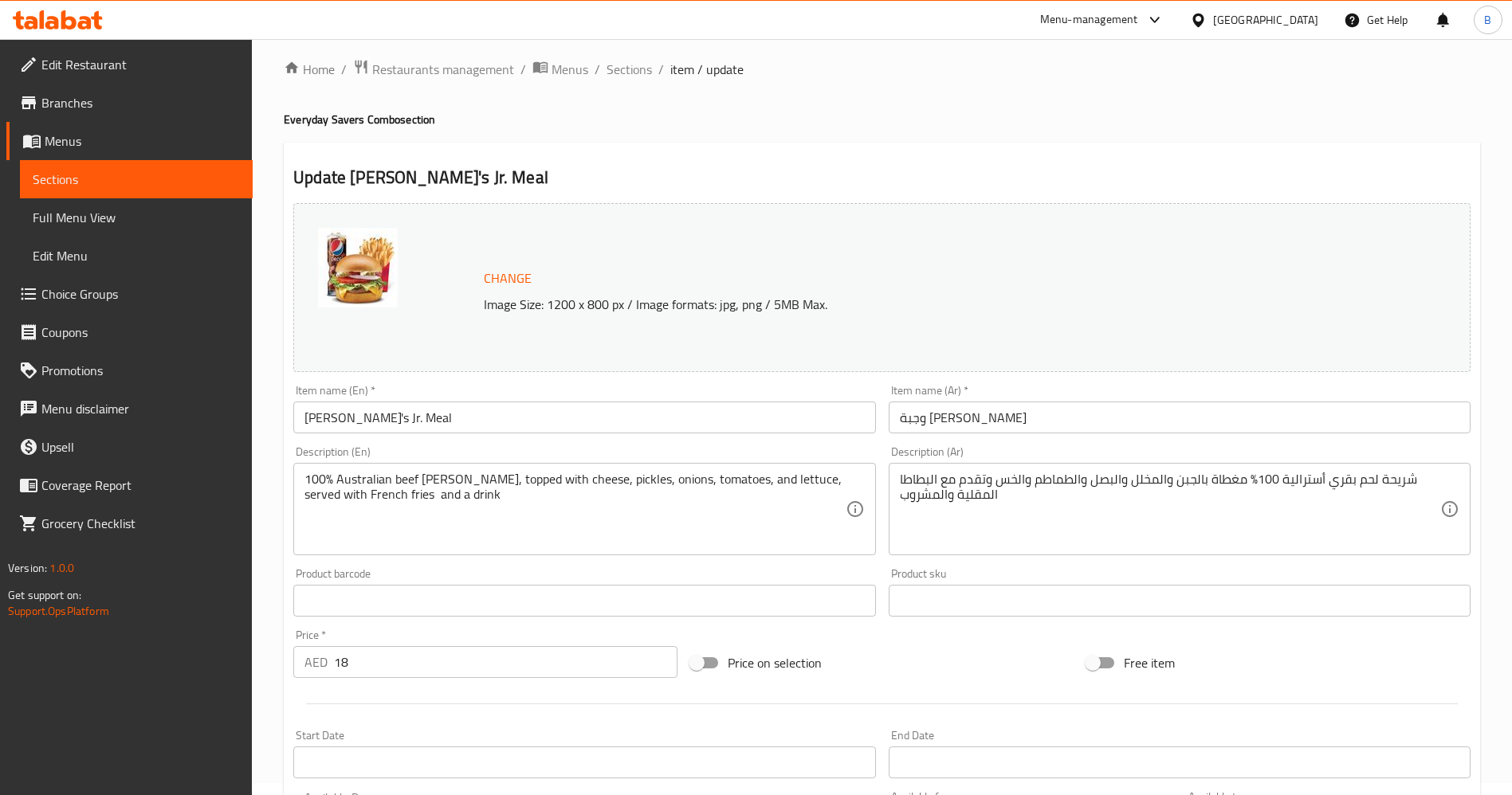
scroll to position [0, 0]
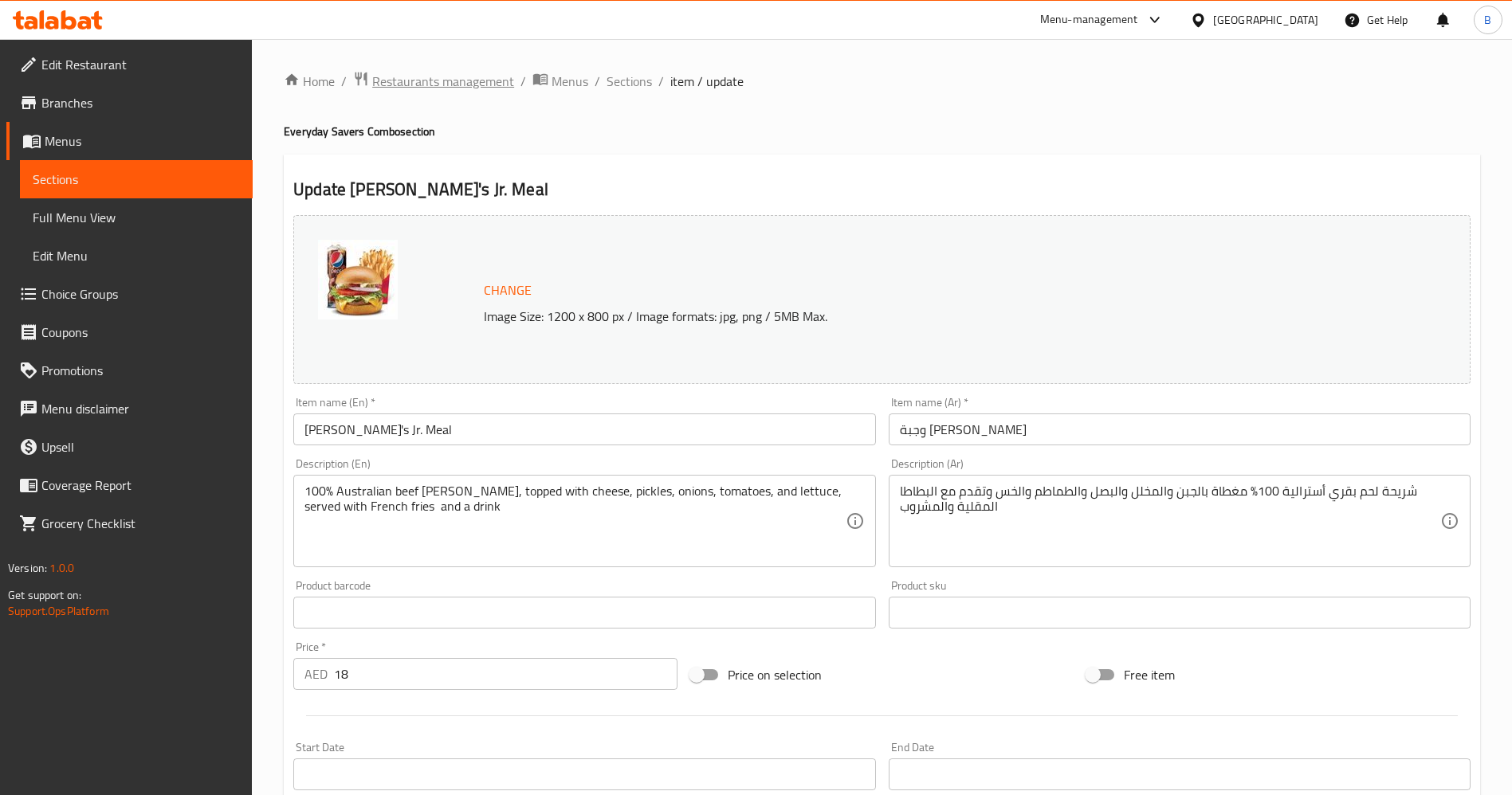
click at [469, 86] on span "Restaurants management" at bounding box center [443, 81] width 142 height 19
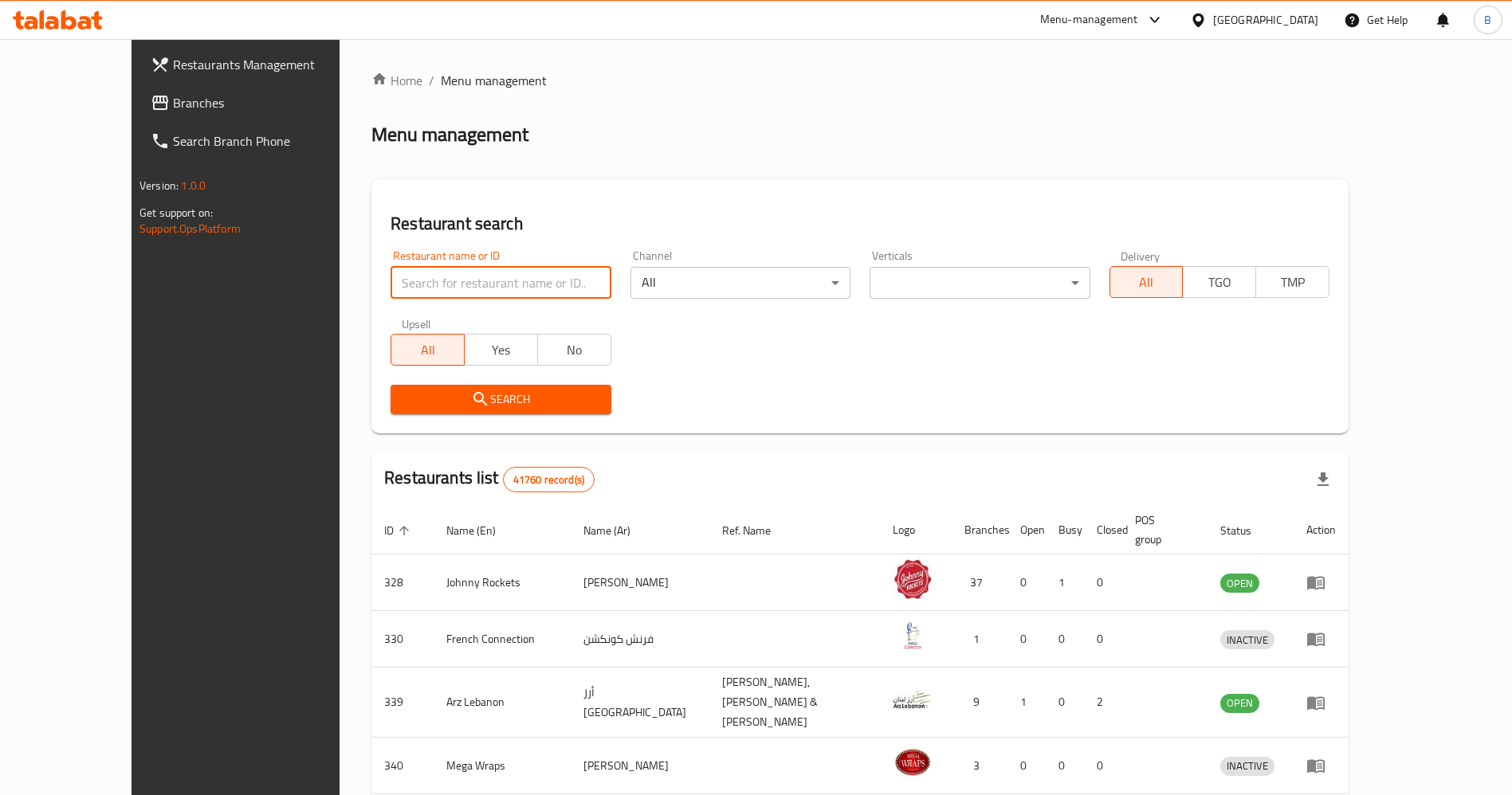
drag, startPoint x: 428, startPoint y: 271, endPoint x: 428, endPoint y: 291, distance: 20.0
click at [428, 273] on input "search" at bounding box center [500, 282] width 220 height 32
type input "[PERSON_NAME]"
click button "Search" at bounding box center [500, 400] width 220 height 30
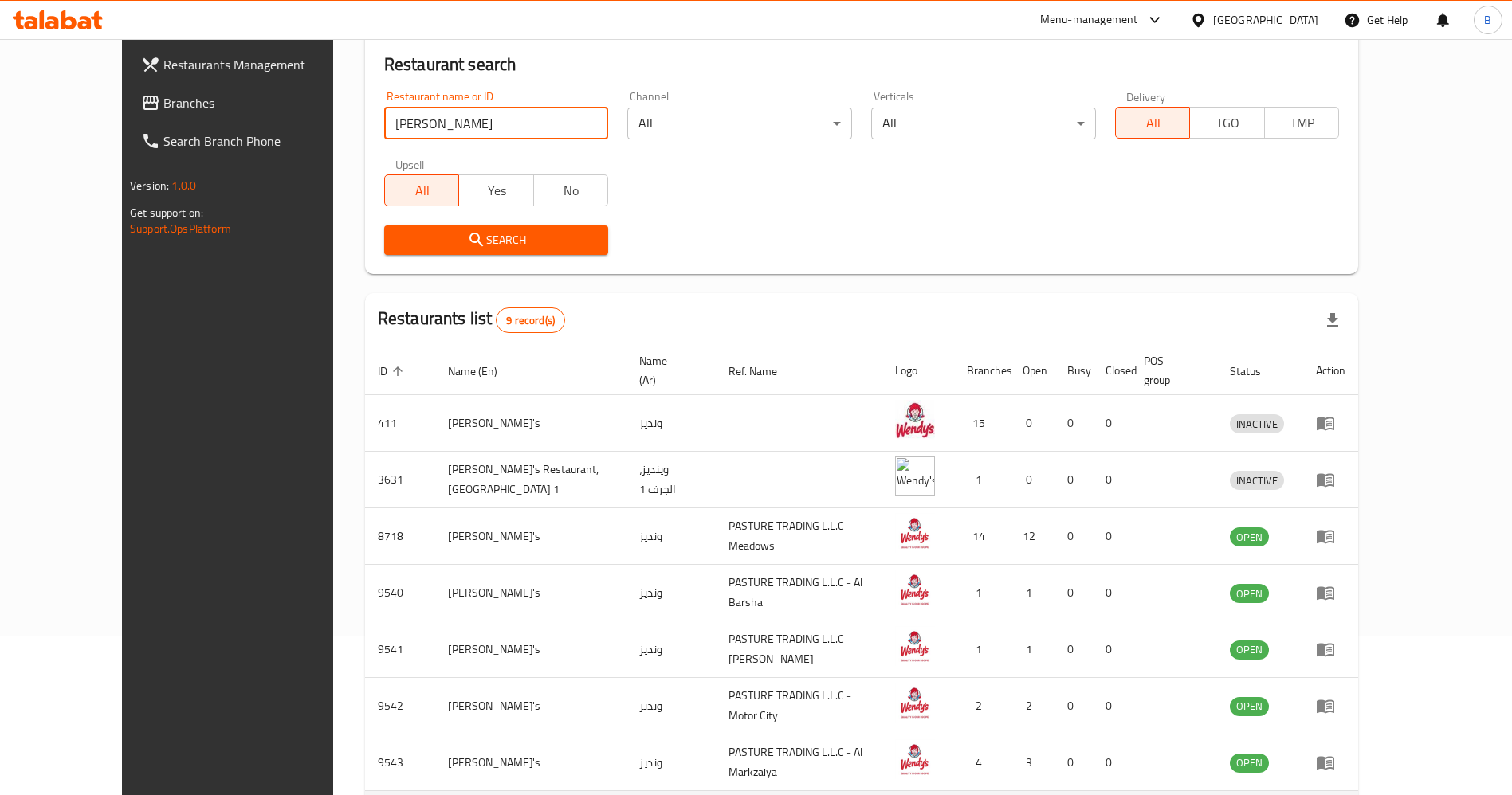
scroll to position [337, 0]
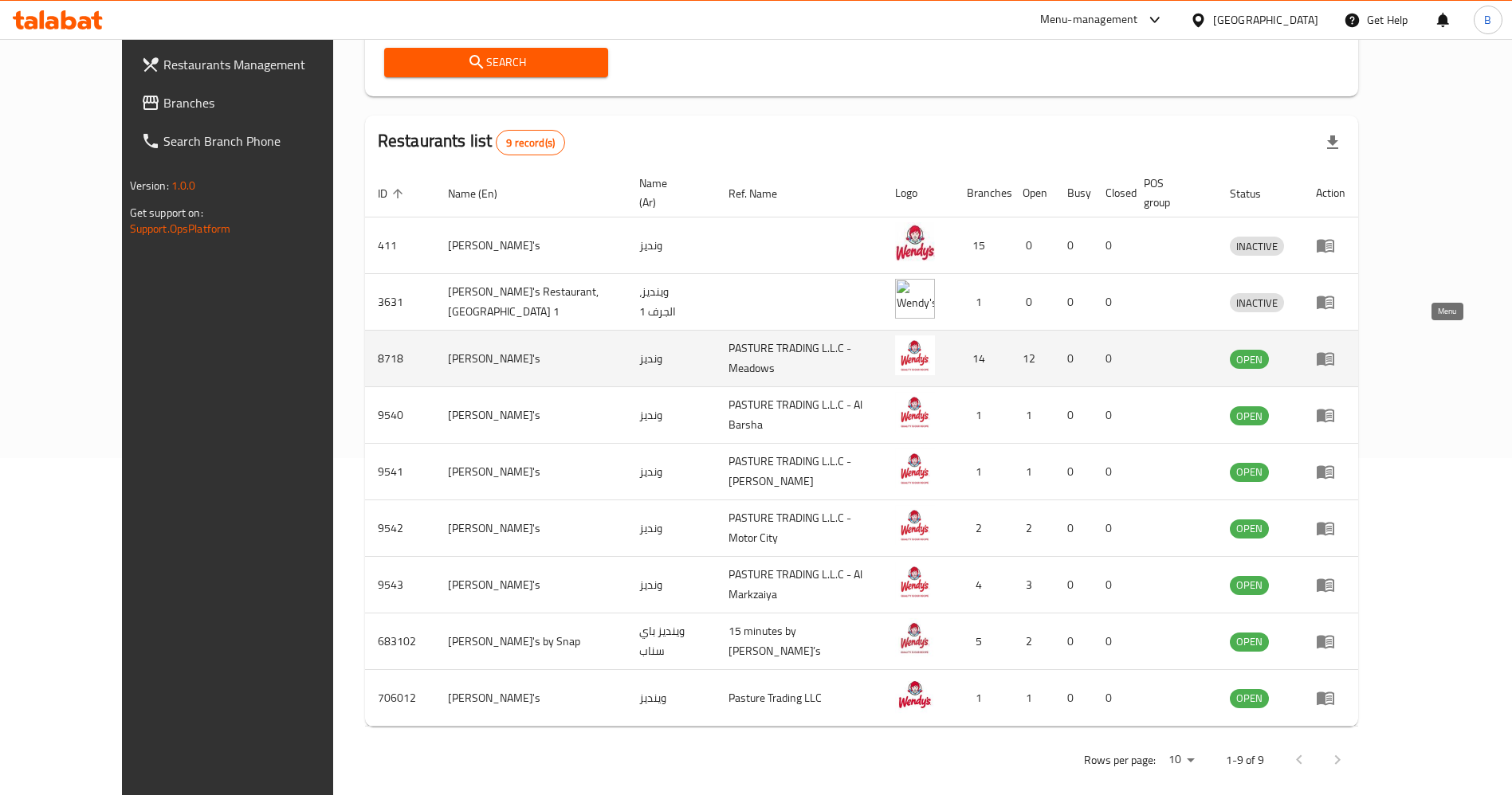
click at [1345, 349] on link "enhanced table" at bounding box center [1330, 358] width 30 height 19
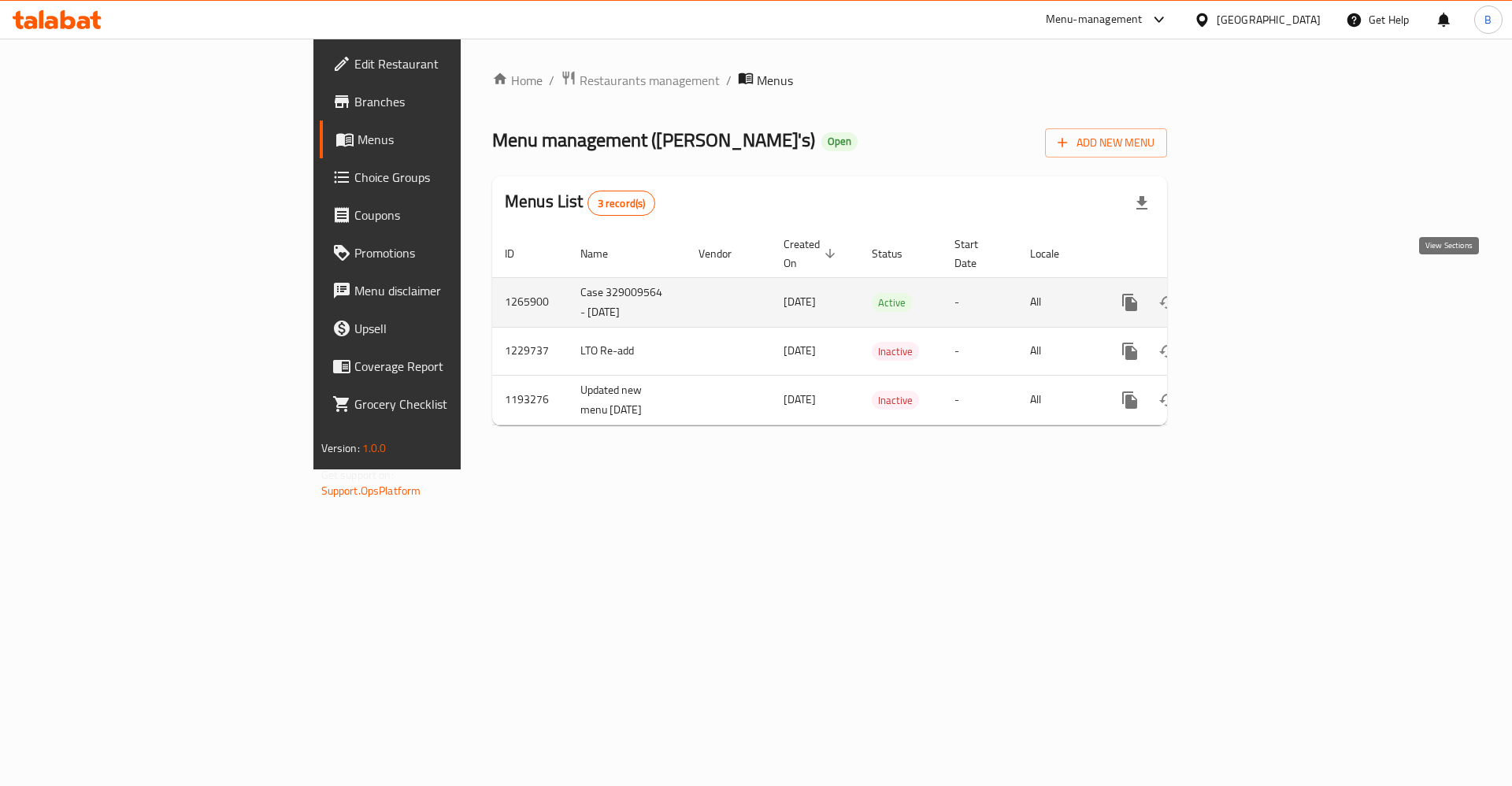
click at [1262, 283] on link "enhanced table" at bounding box center [1244, 302] width 38 height 38
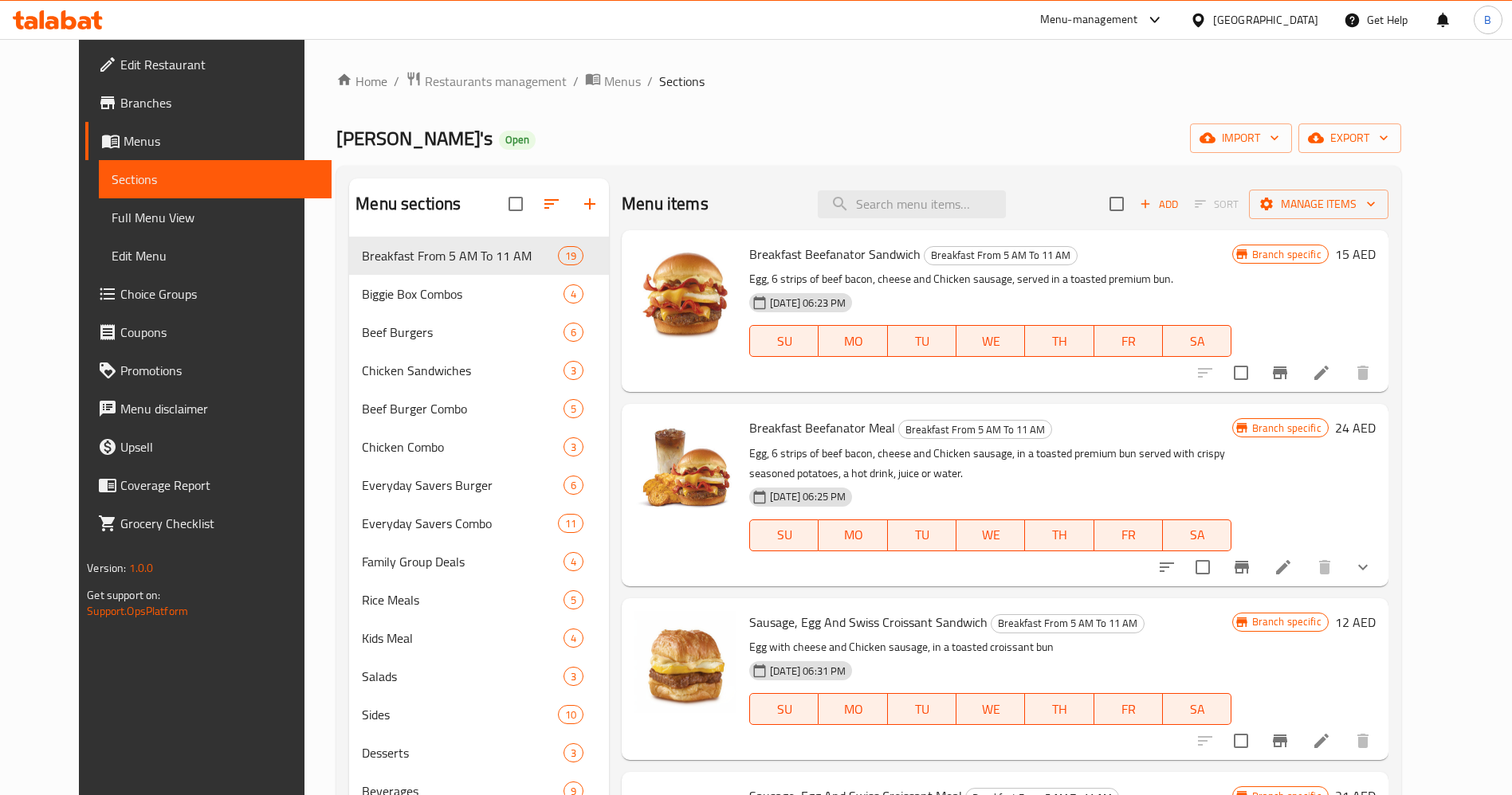
click at [121, 295] on span "Choice Groups" at bounding box center [220, 294] width 198 height 19
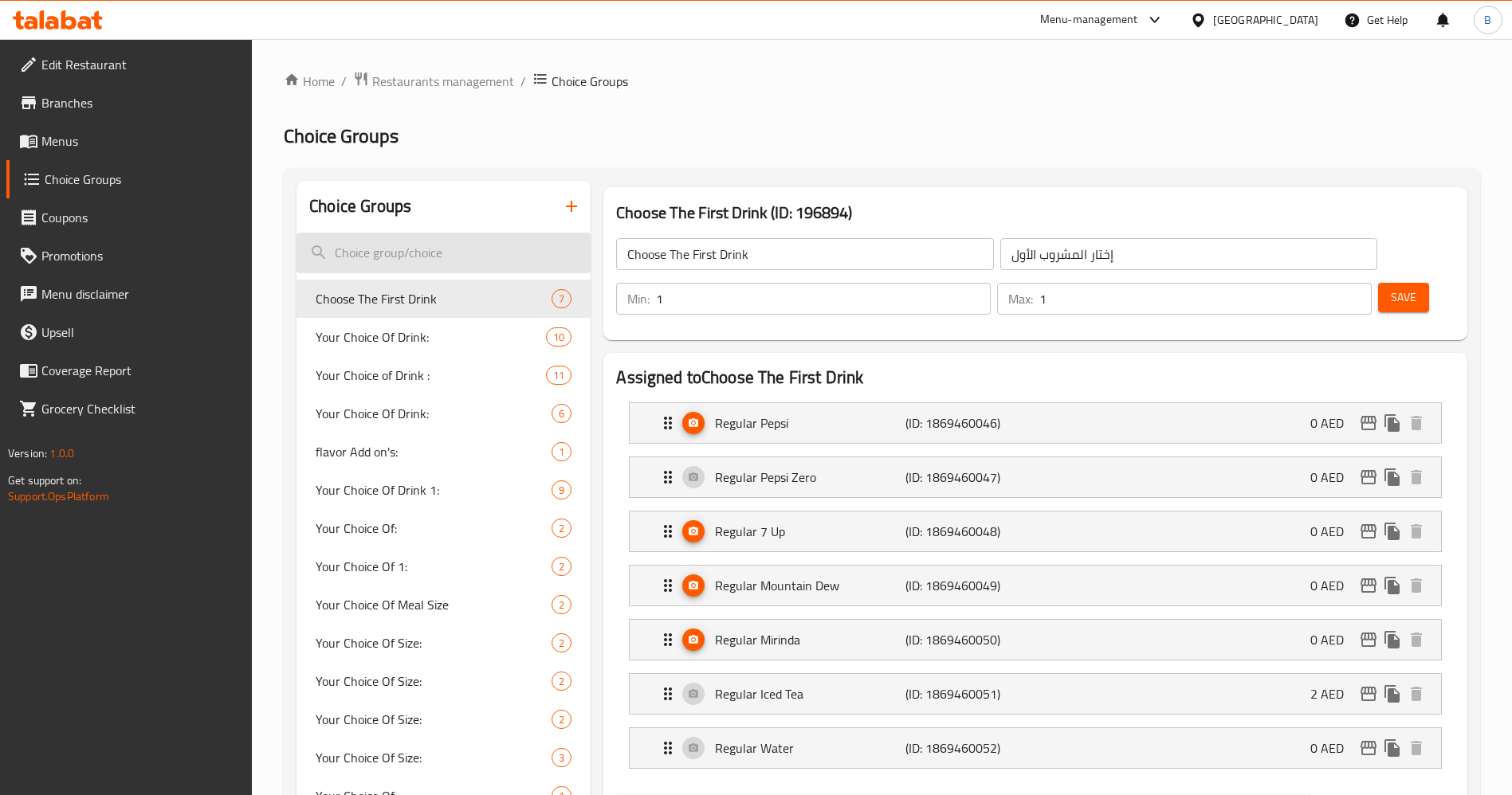
click at [418, 259] on input "search" at bounding box center [443, 253] width 294 height 40
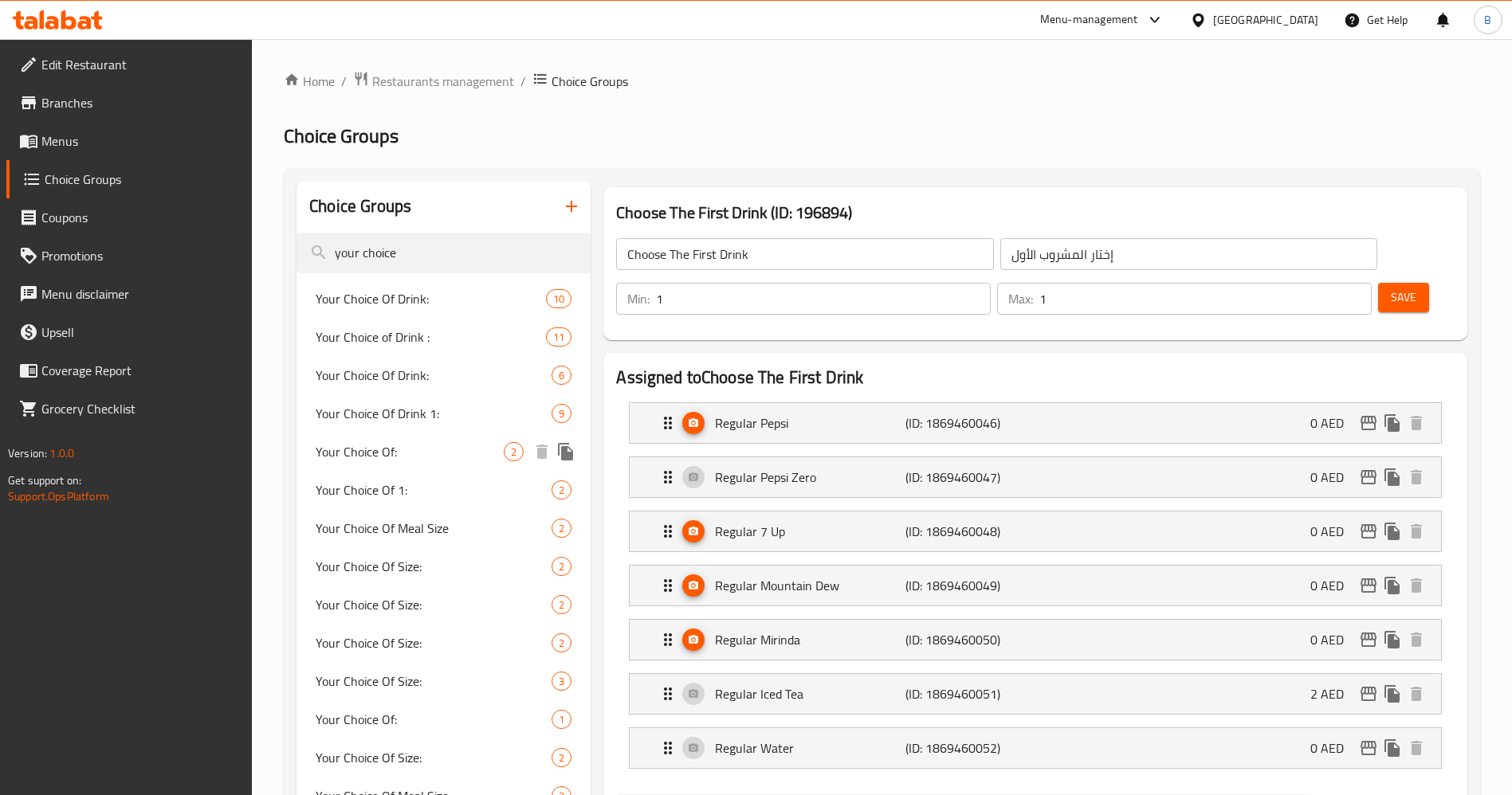
type input "your choice"
click at [390, 415] on span "Your Choice Of Drink 1:" at bounding box center [410, 413] width 188 height 19
type input "Your Choice Of Drink 1:"
type input "إختيارك من المشروب 1:"
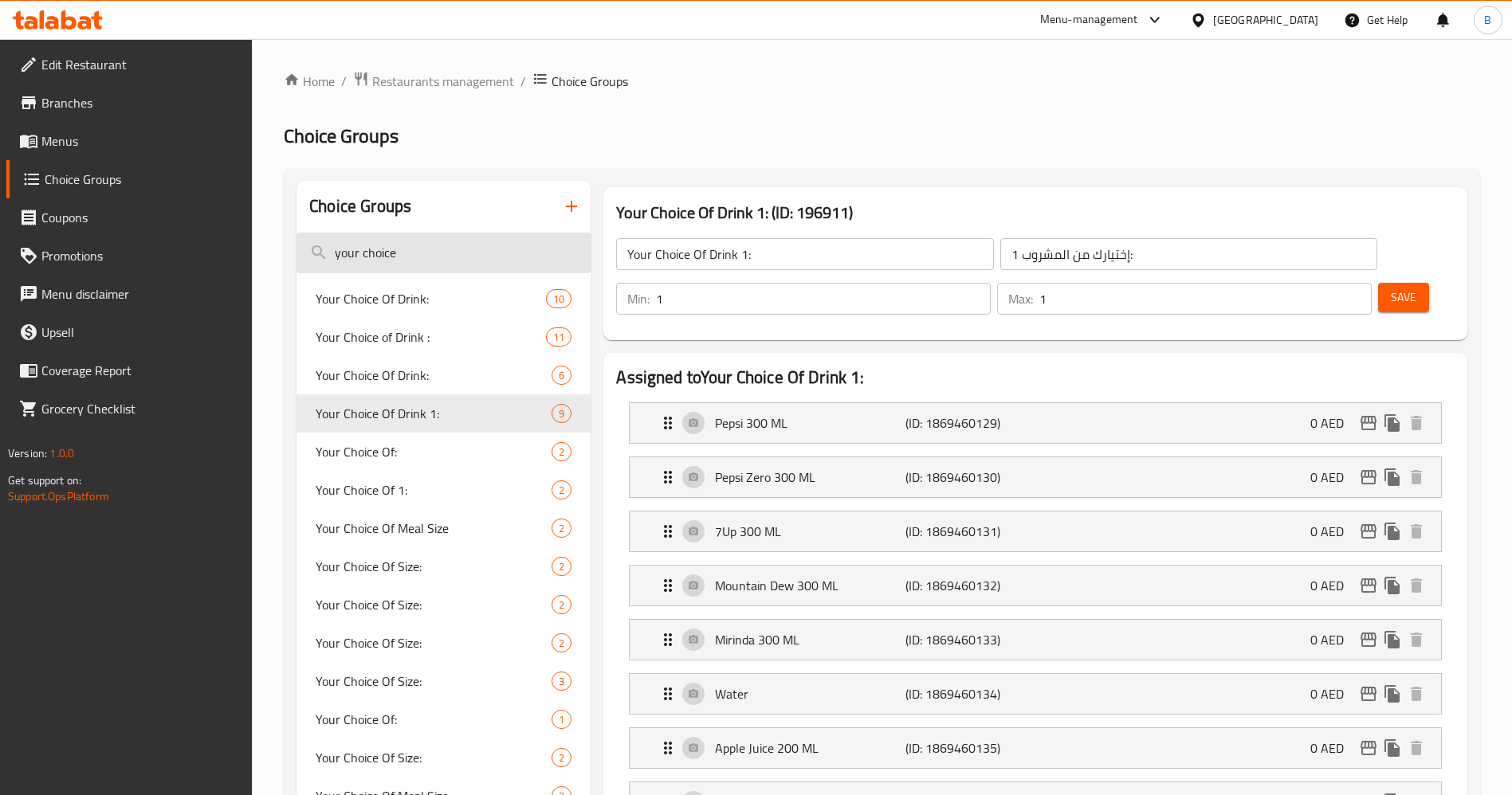
click at [470, 253] on input "your choice" at bounding box center [443, 253] width 294 height 40
type input "your choice of drink"
click at [440, 480] on span "Your Choice Of Drink:" at bounding box center [406, 490] width 182 height 19
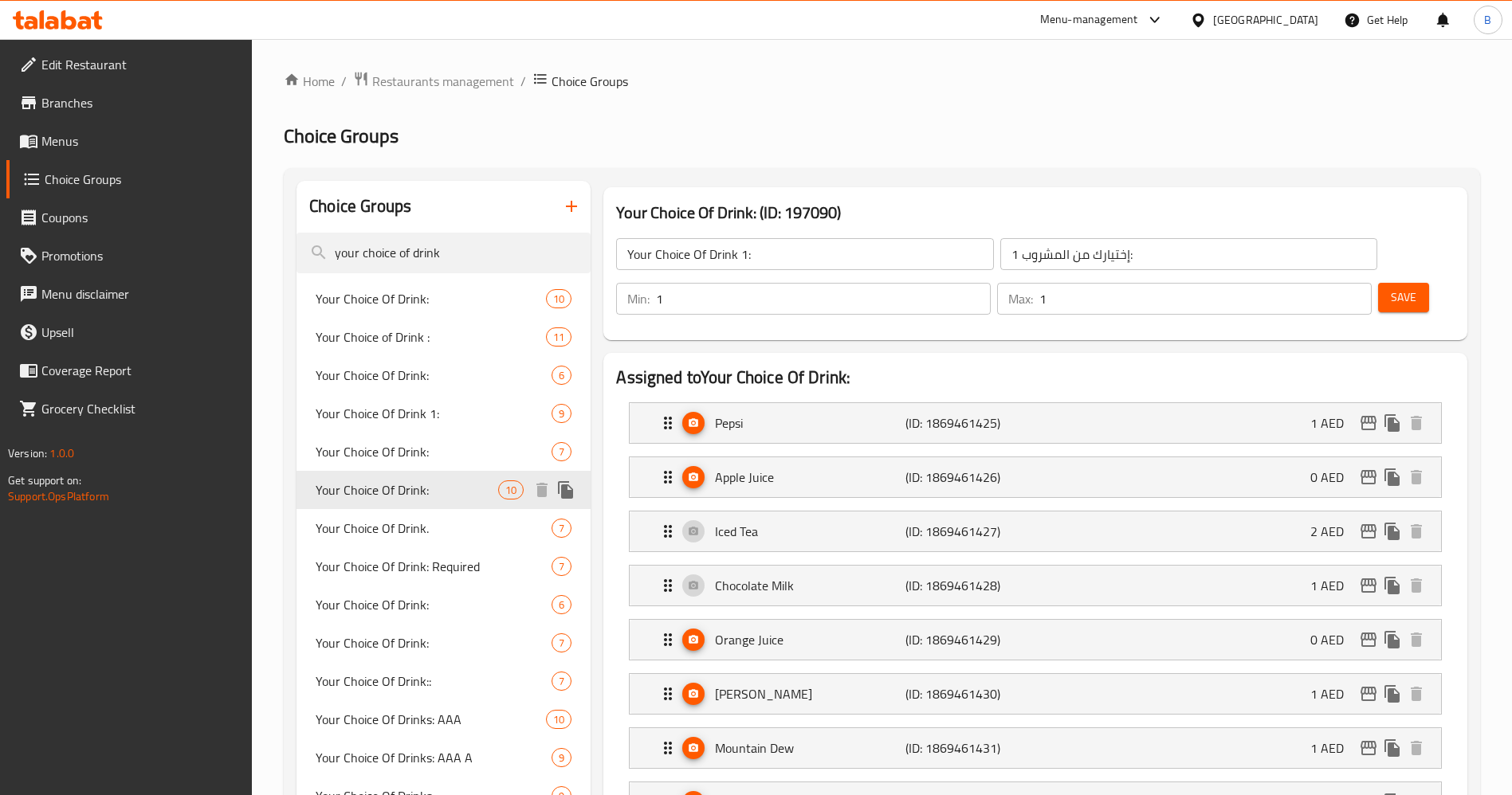
type input "Your Choice Of Drink:"
type input "اختيارك من المشروب:"
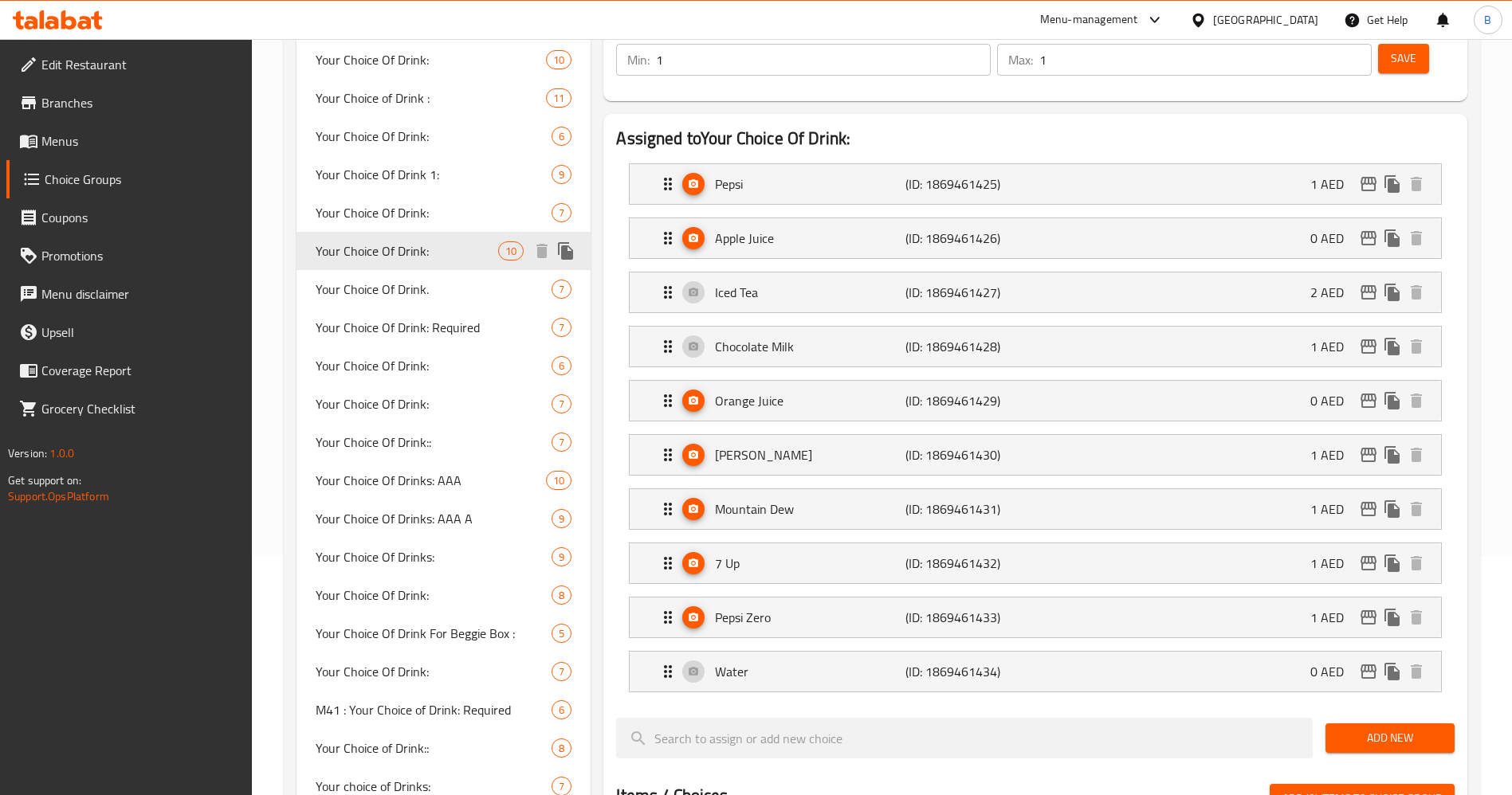
scroll to position [120, 0]
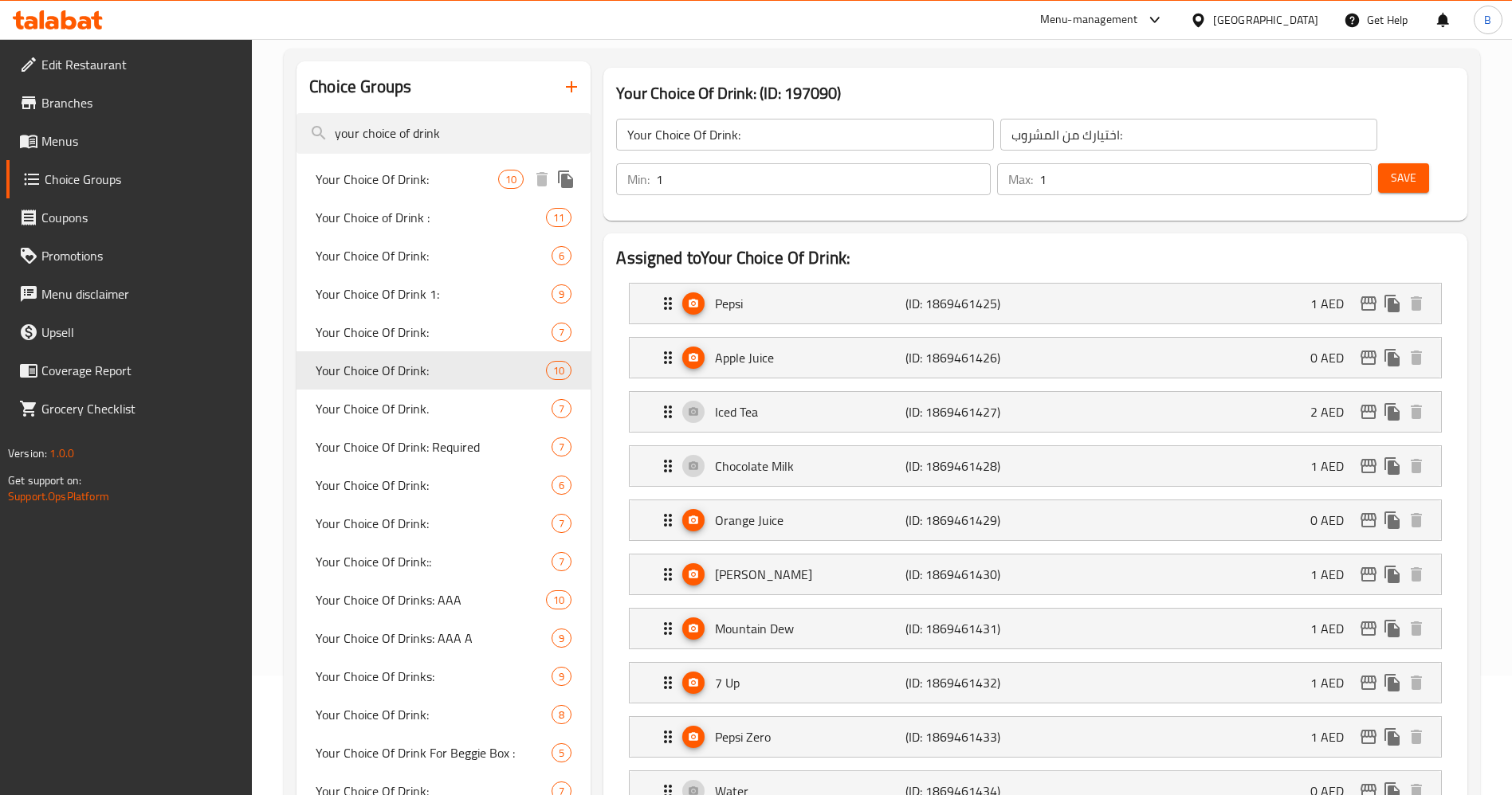
click at [419, 177] on span "Your Choice Of Drink:" at bounding box center [406, 179] width 182 height 19
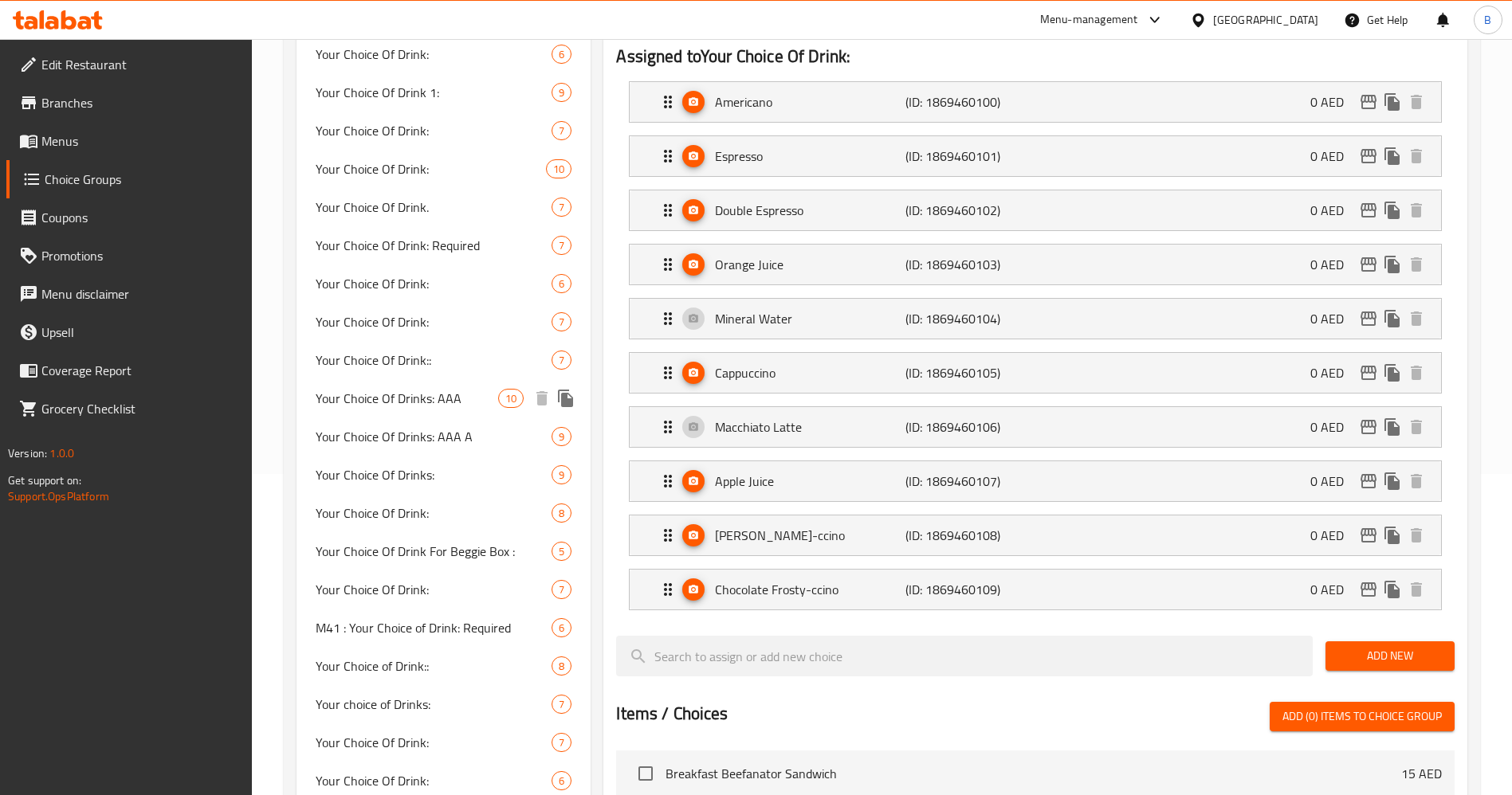
scroll to position [358, 0]
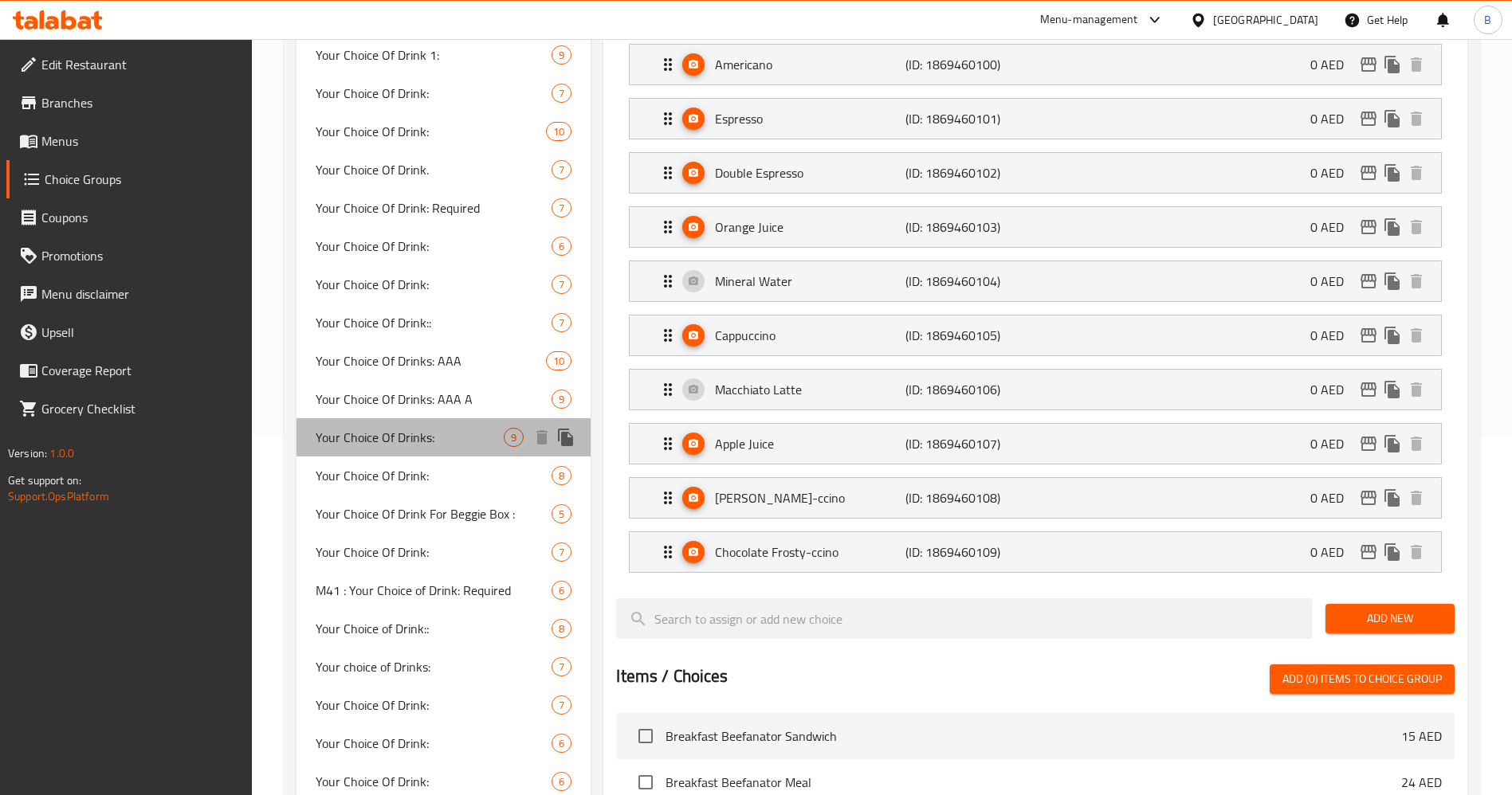
click at [455, 448] on div "Your Choice Of Drinks: 9" at bounding box center [443, 438] width 294 height 38
type input "Your Choice Of Drinks:"
type input "إختيارك من المشروب:"
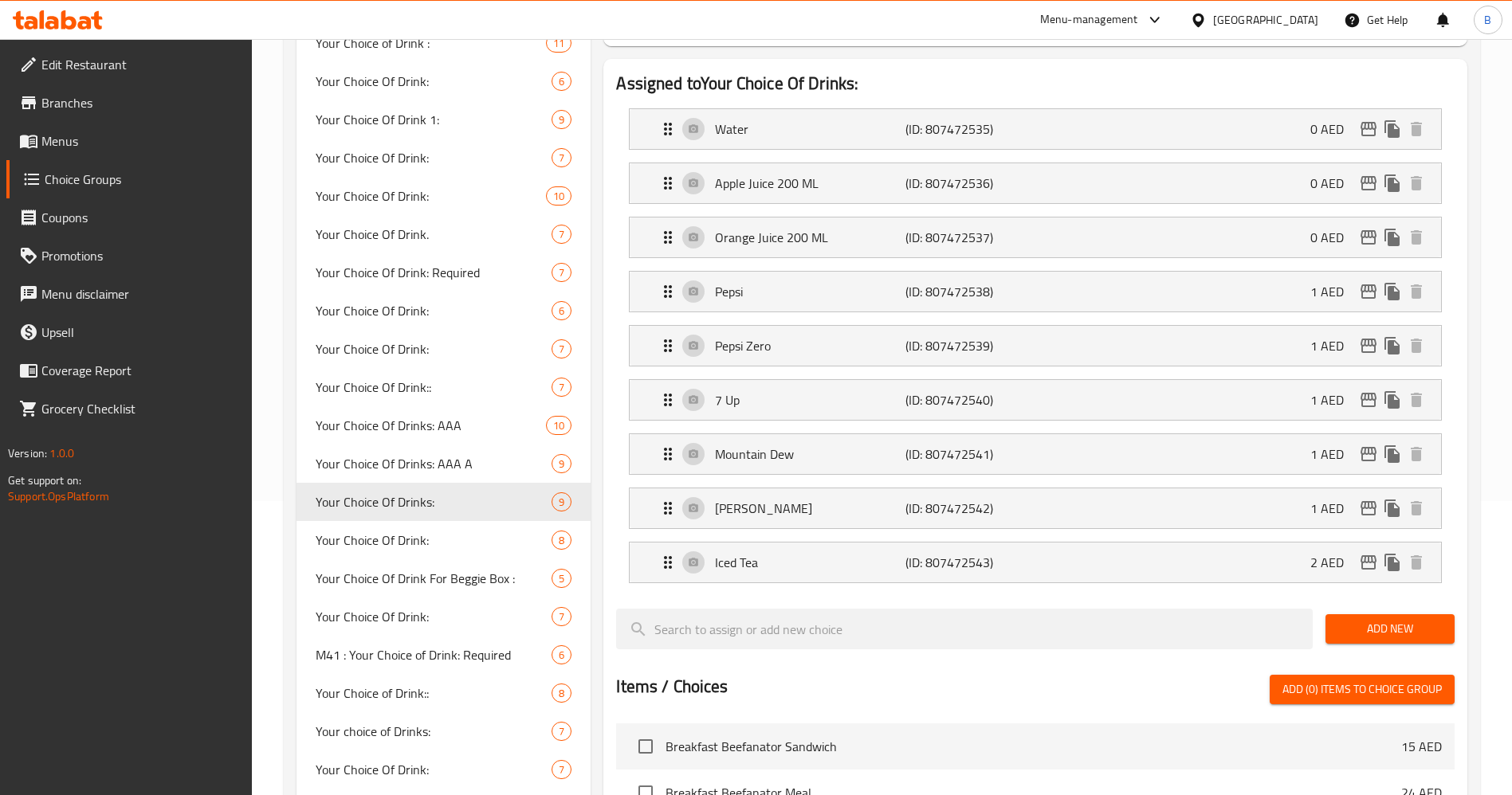
scroll to position [239, 0]
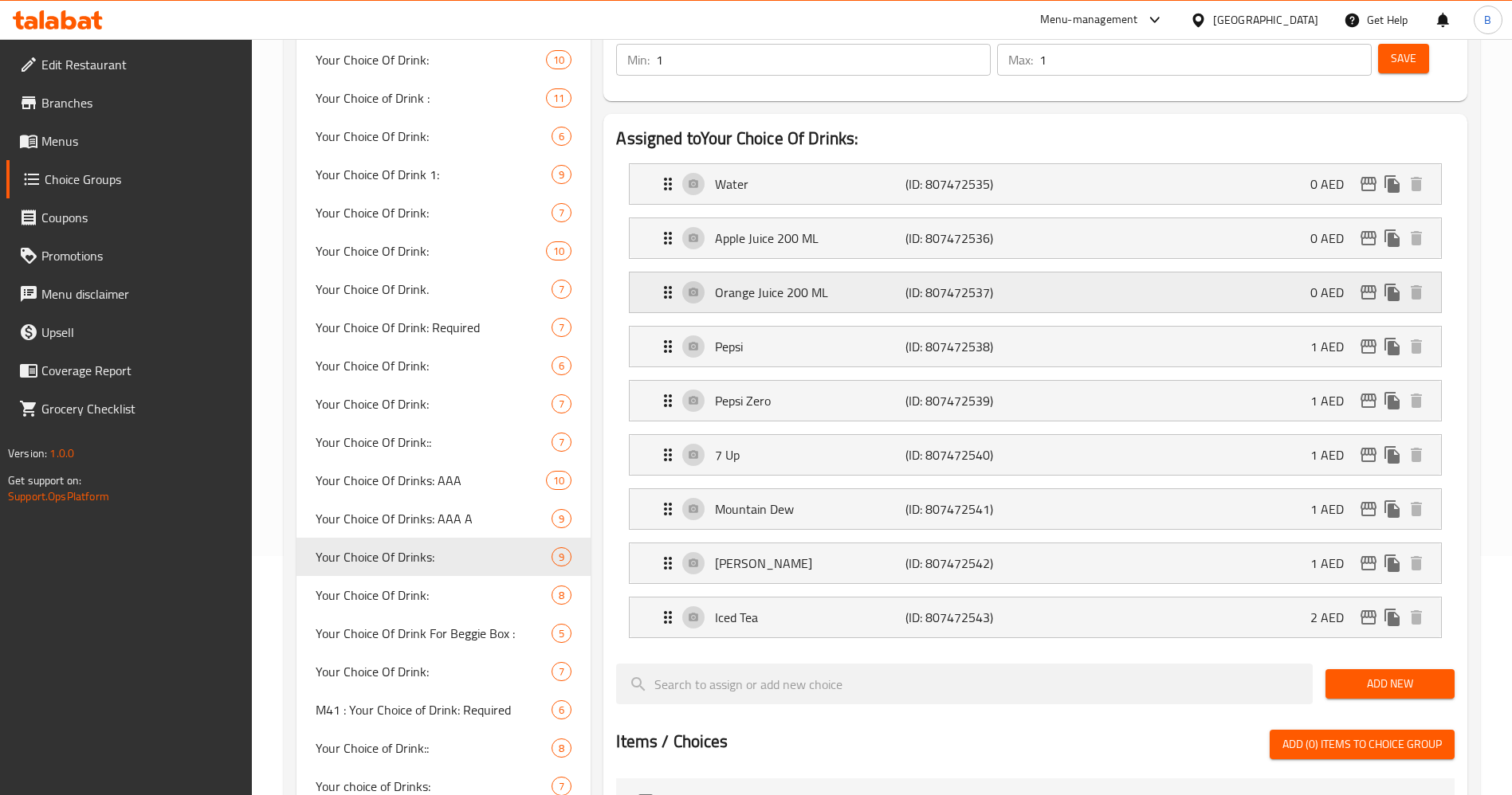
click at [1059, 272] on div "Orange Juice 200 ML (ID: 807472537) 0 AED" at bounding box center [1040, 292] width 763 height 40
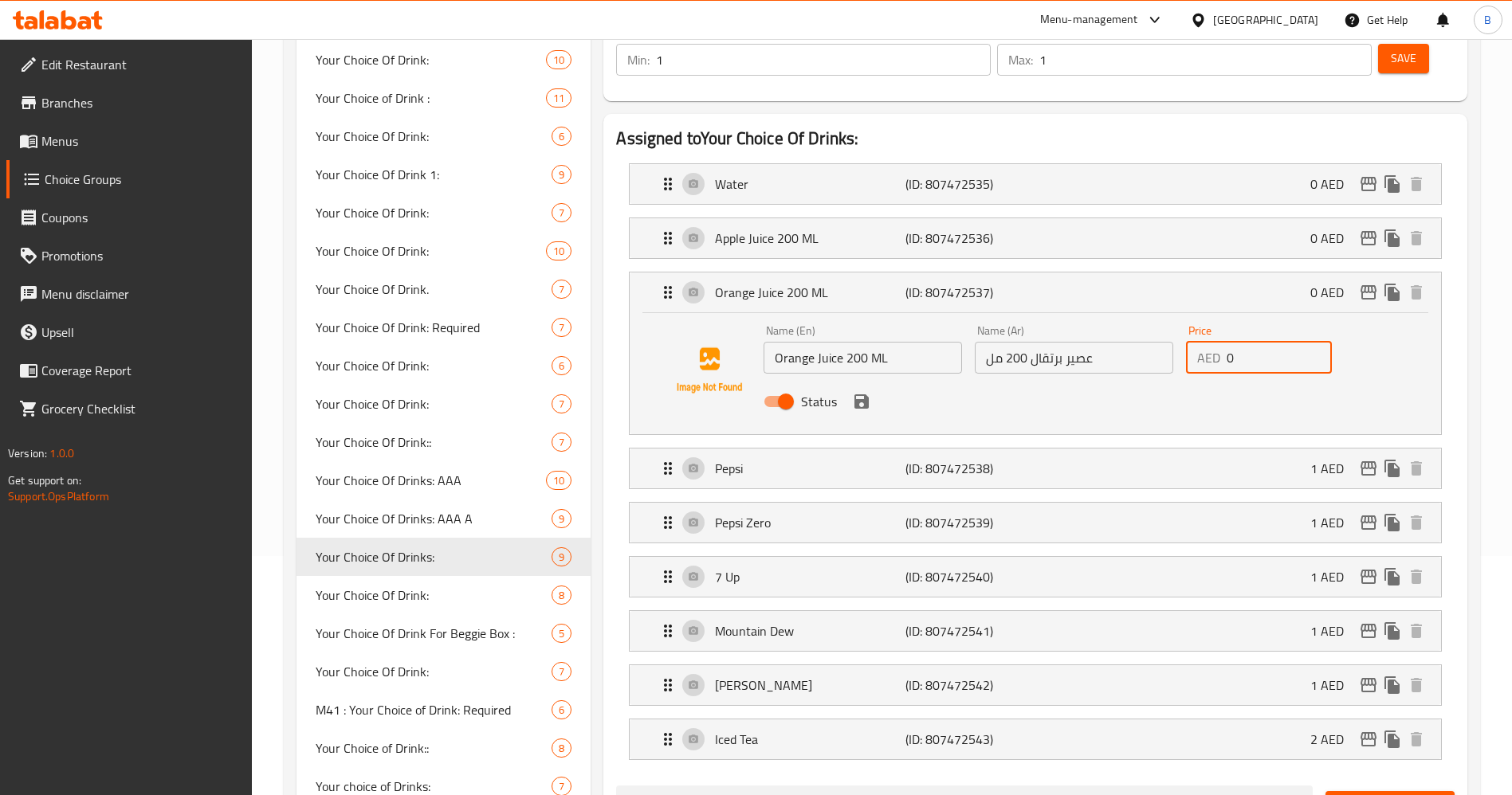
drag, startPoint x: 1238, startPoint y: 313, endPoint x: 1154, endPoint y: 309, distance: 84.1
click at [1154, 319] on div "Name (En) Orange Juice 200 ML Name (En) Name (Ar) عصير برتقال 200 مل Name (Ar) …" at bounding box center [1074, 371] width 633 height 104
click at [1271, 272] on div "Orange Juice 200 ML (ID: 807472537) 0 AED" at bounding box center [1040, 292] width 763 height 40
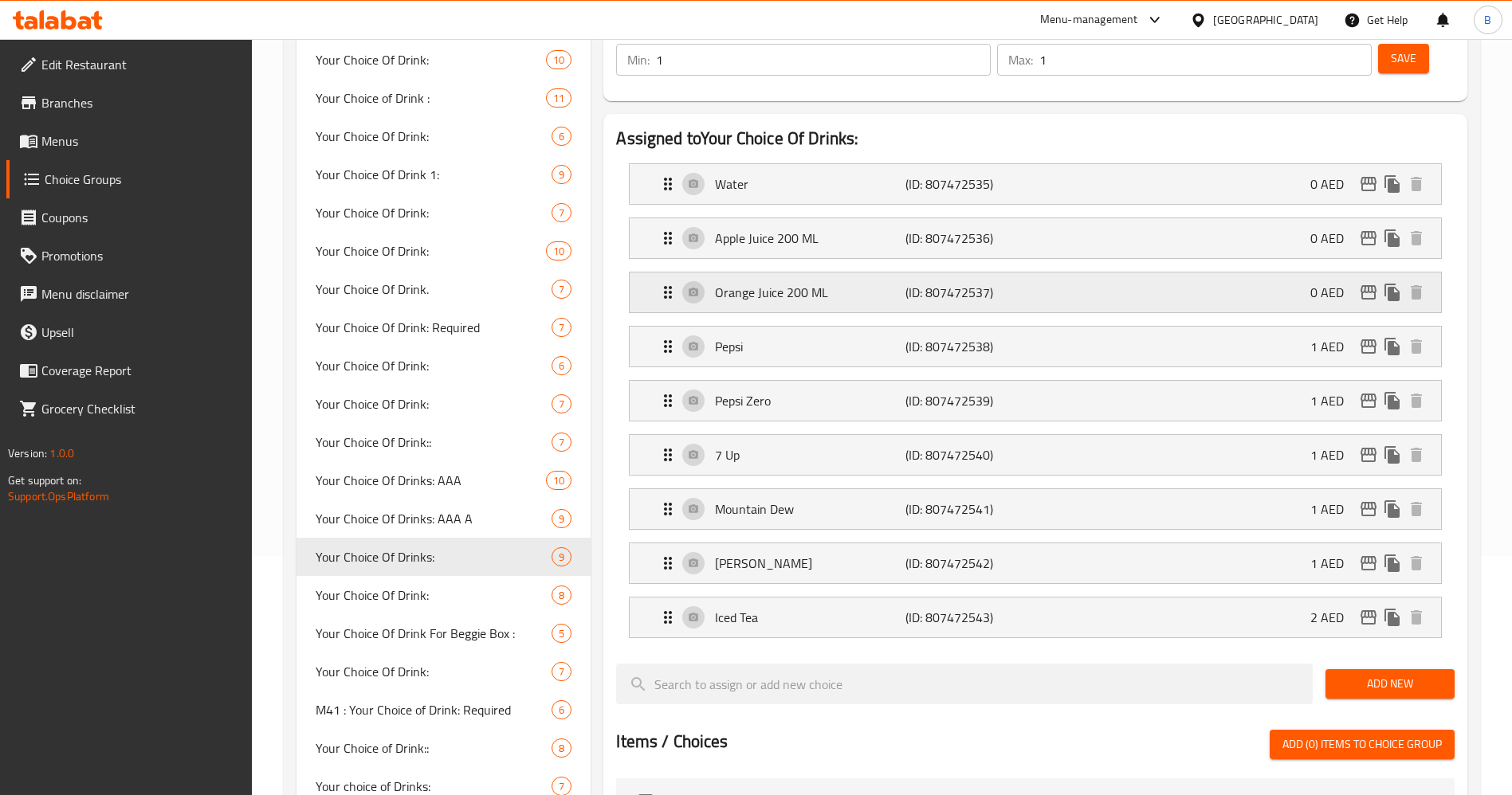
type input "1"
click at [1271, 218] on div "Apple Juice 200 ML (ID: 807472536) 0 AED" at bounding box center [1040, 238] width 763 height 40
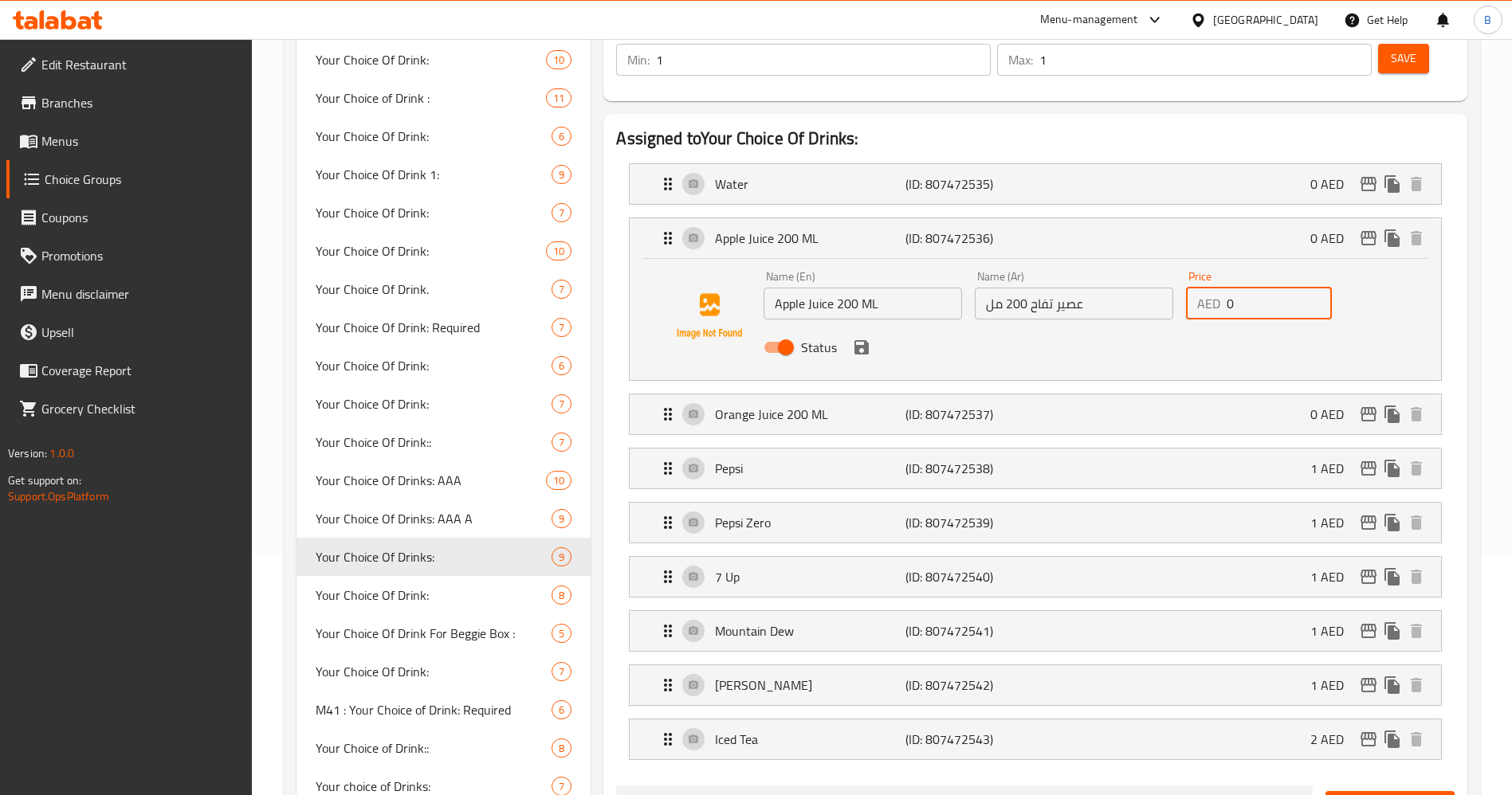
drag, startPoint x: 1251, startPoint y: 264, endPoint x: 1187, endPoint y: 277, distance: 65.3
click at [1174, 273] on div "Name (En) Apple Juice 200 ML Name (En) Name (Ar) عصير تفاح 200 مل Name (Ar) Pri…" at bounding box center [1074, 316] width 633 height 104
click at [874, 326] on div "Status" at bounding box center [1074, 348] width 633 height 43
click at [865, 340] on icon "save" at bounding box center [861, 347] width 14 height 14
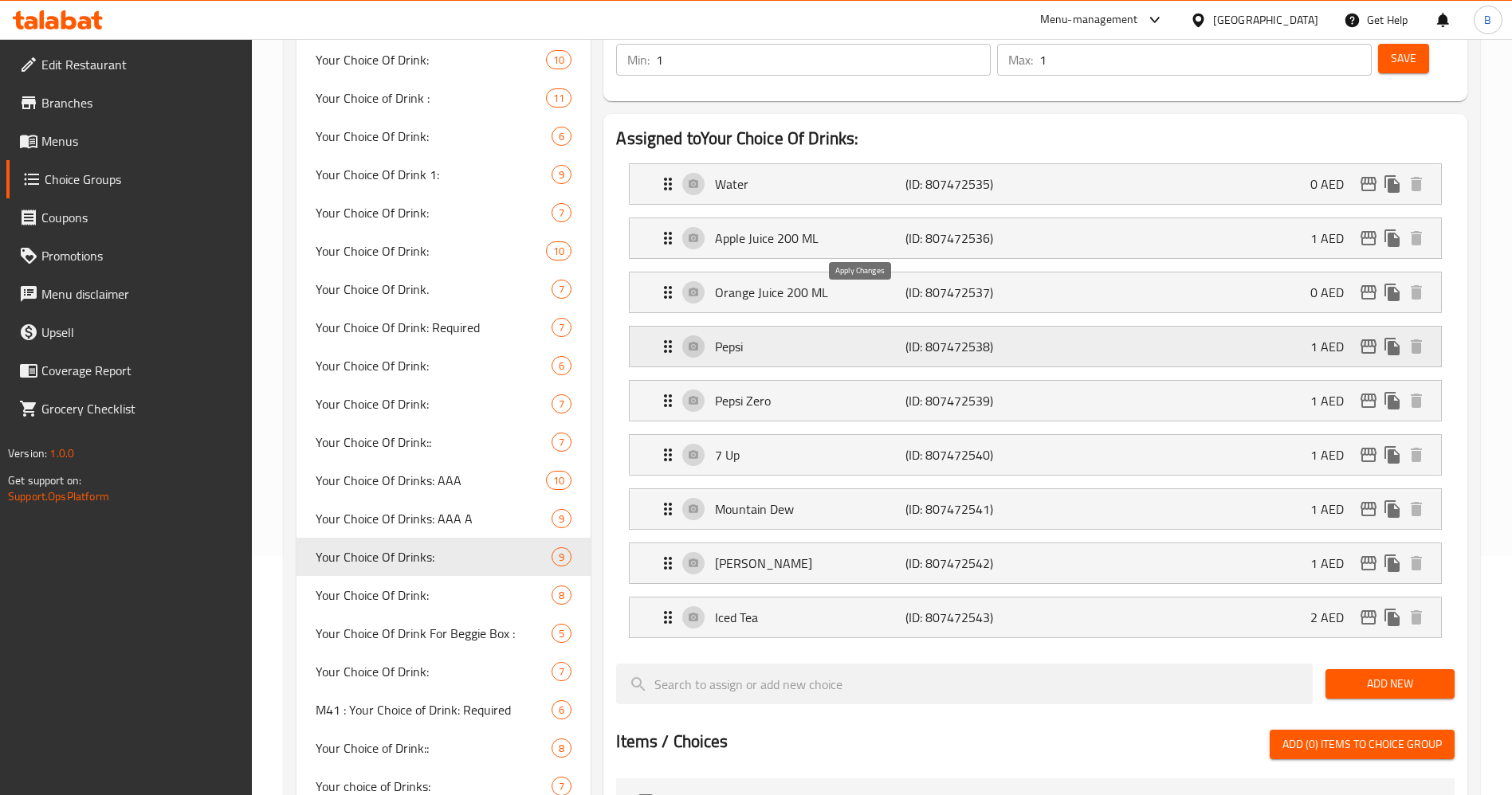
type input "1"
click at [1187, 272] on div "Orange Juice 200 ML (ID: 807472537) 0 AED" at bounding box center [1040, 292] width 763 height 40
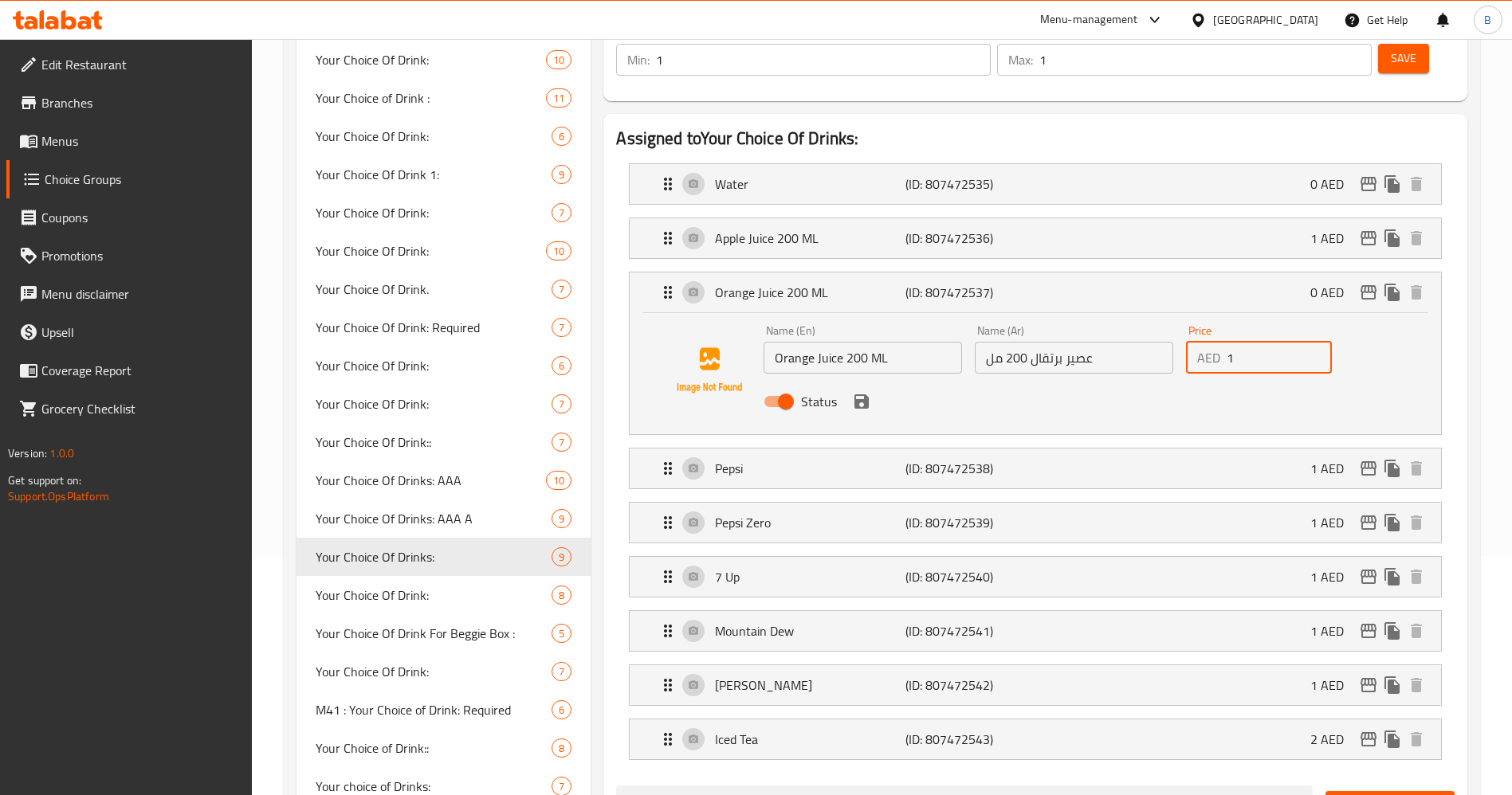
drag, startPoint x: 1242, startPoint y: 312, endPoint x: 1227, endPoint y: 312, distance: 15.0
click at [1227, 342] on input "1" at bounding box center [1278, 357] width 105 height 32
click at [864, 395] on icon "save" at bounding box center [861, 401] width 14 height 14
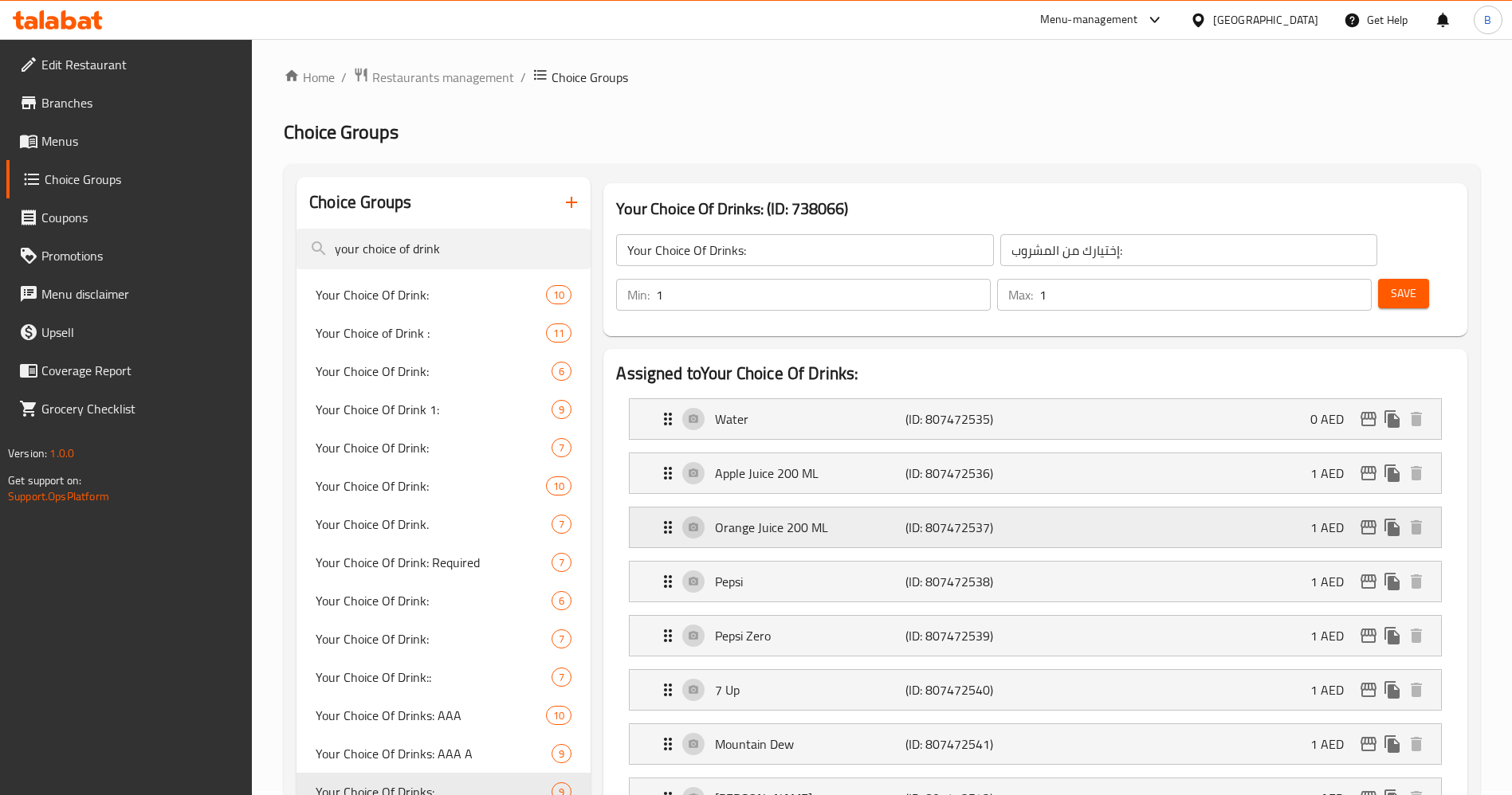
scroll to position [0, 0]
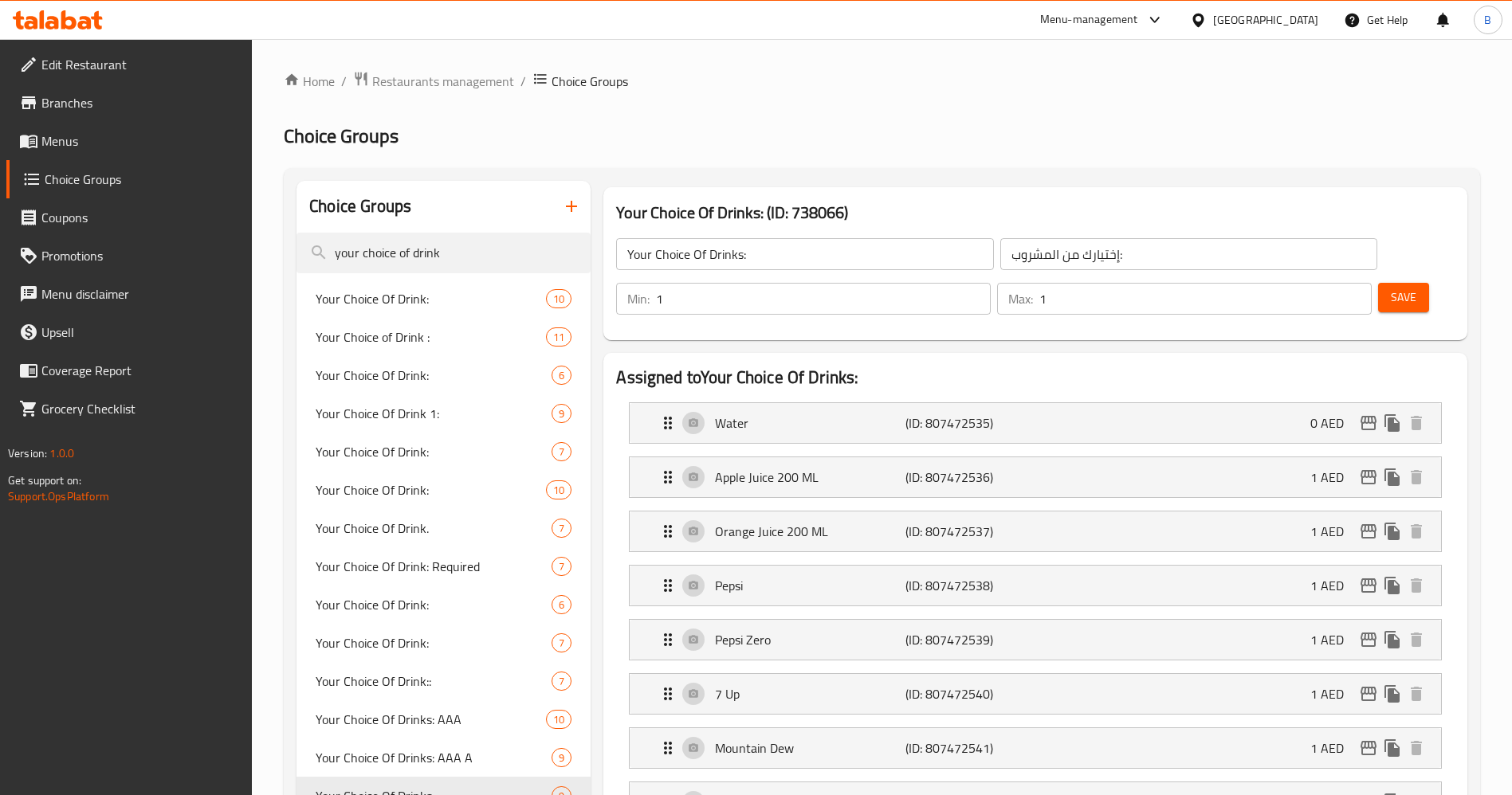
click at [1391, 287] on span "Save" at bounding box center [1403, 297] width 26 height 20
click at [48, 144] on span "Menus" at bounding box center [140, 140] width 198 height 19
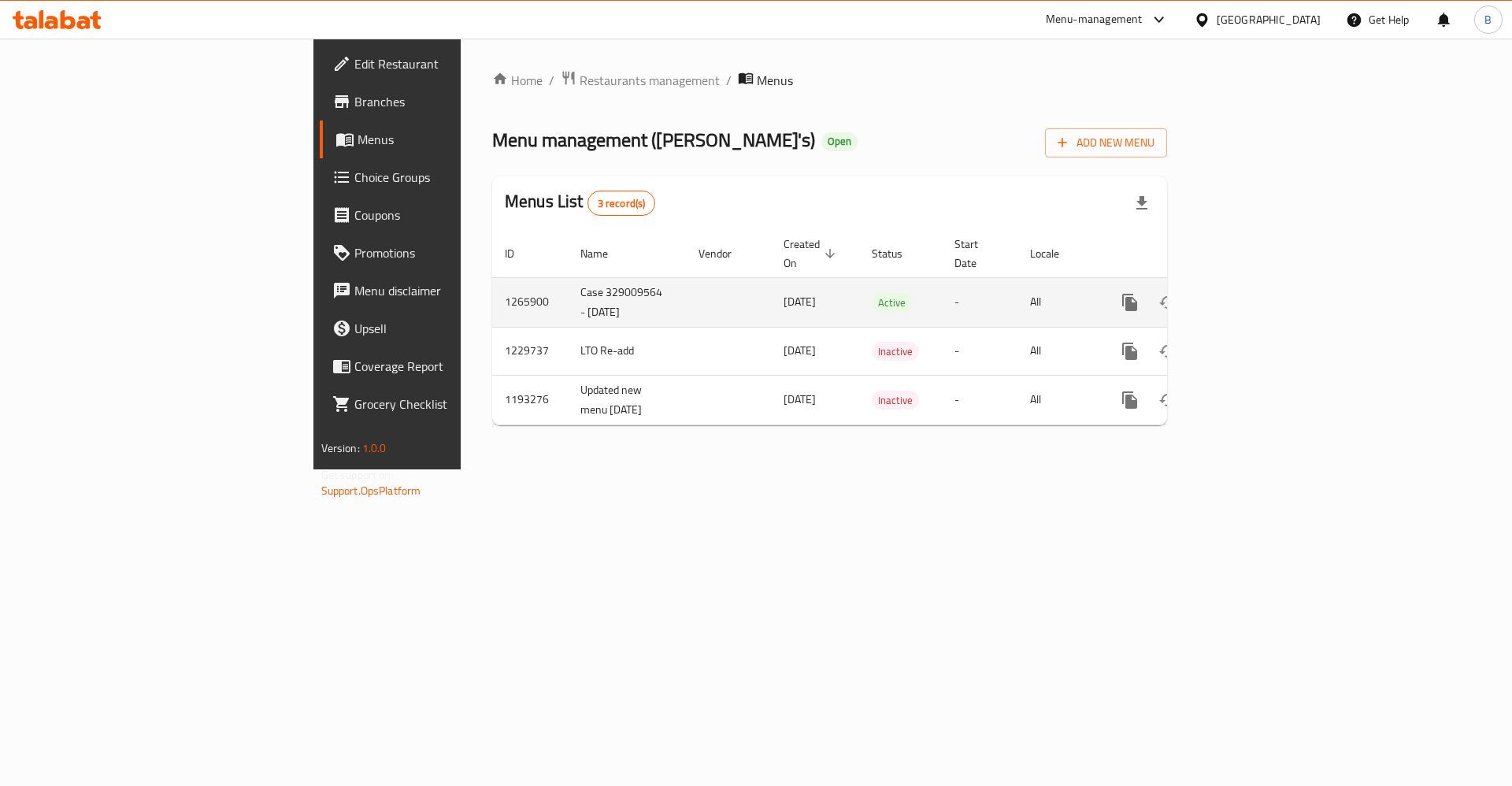
click at [1250, 295] on icon "enhanced table" at bounding box center [1243, 302] width 14 height 14
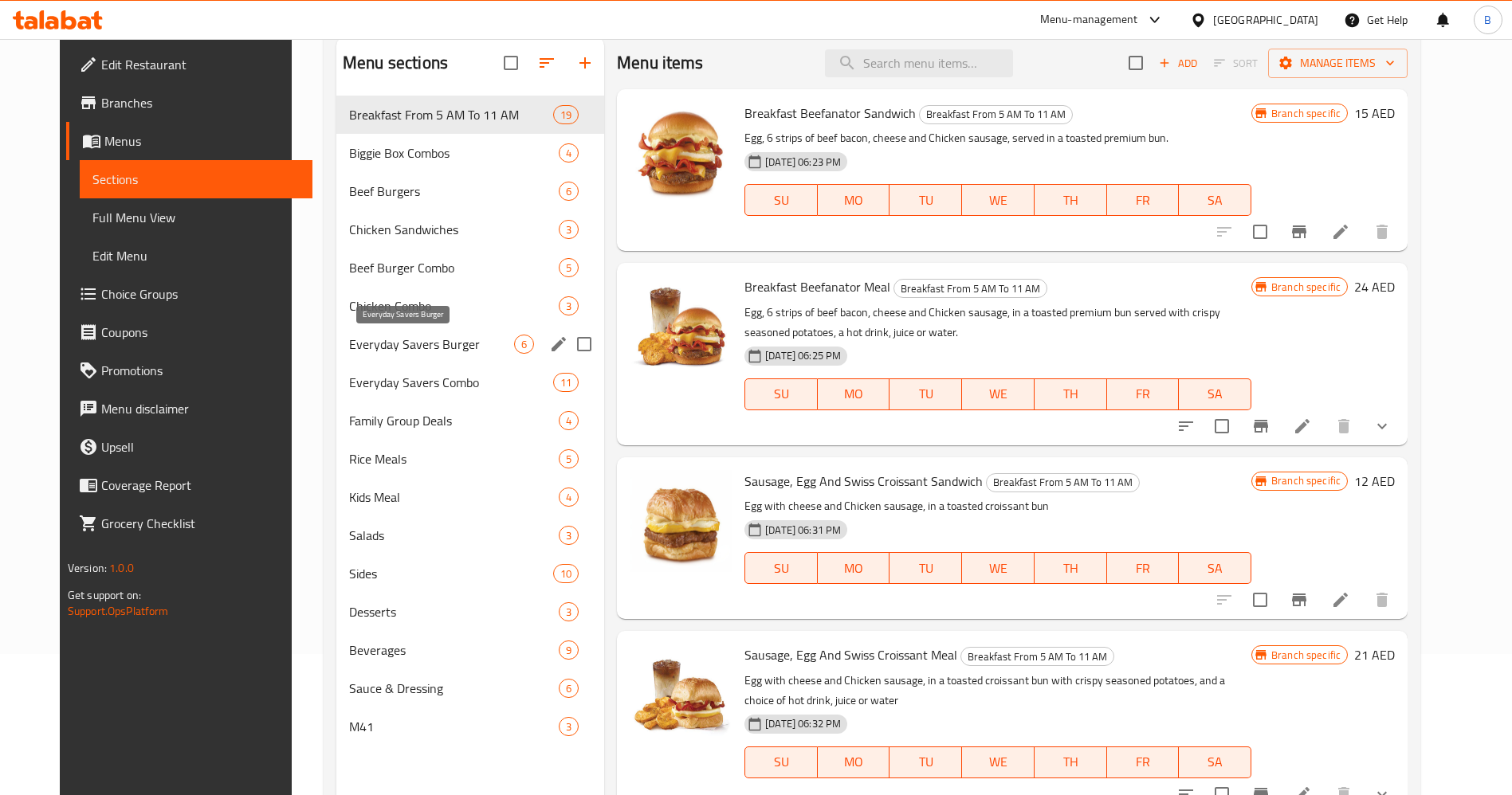
scroll to position [103, 0]
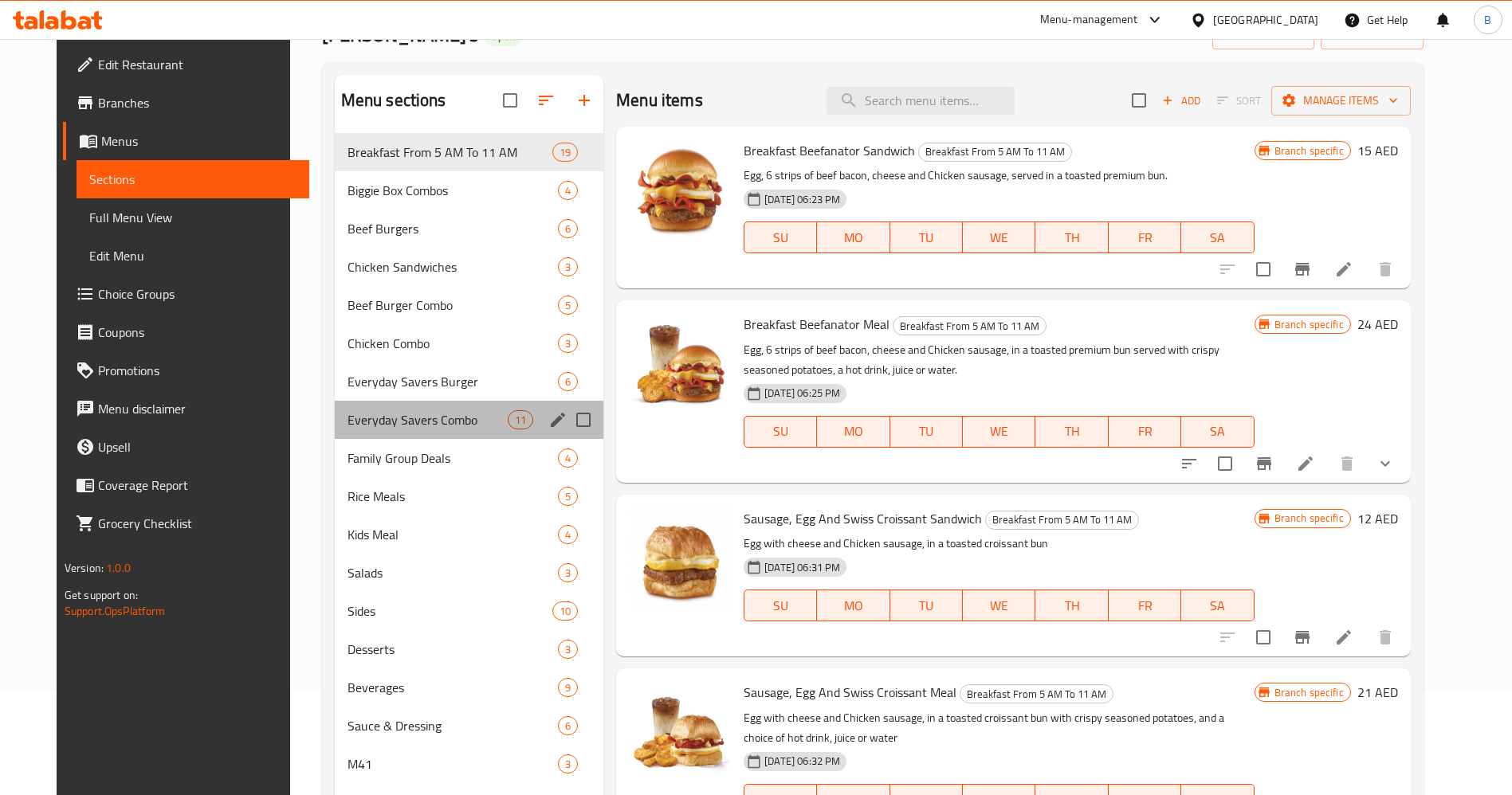
click at [389, 409] on div "Everyday Savers Combo 11" at bounding box center [469, 419] width 269 height 38
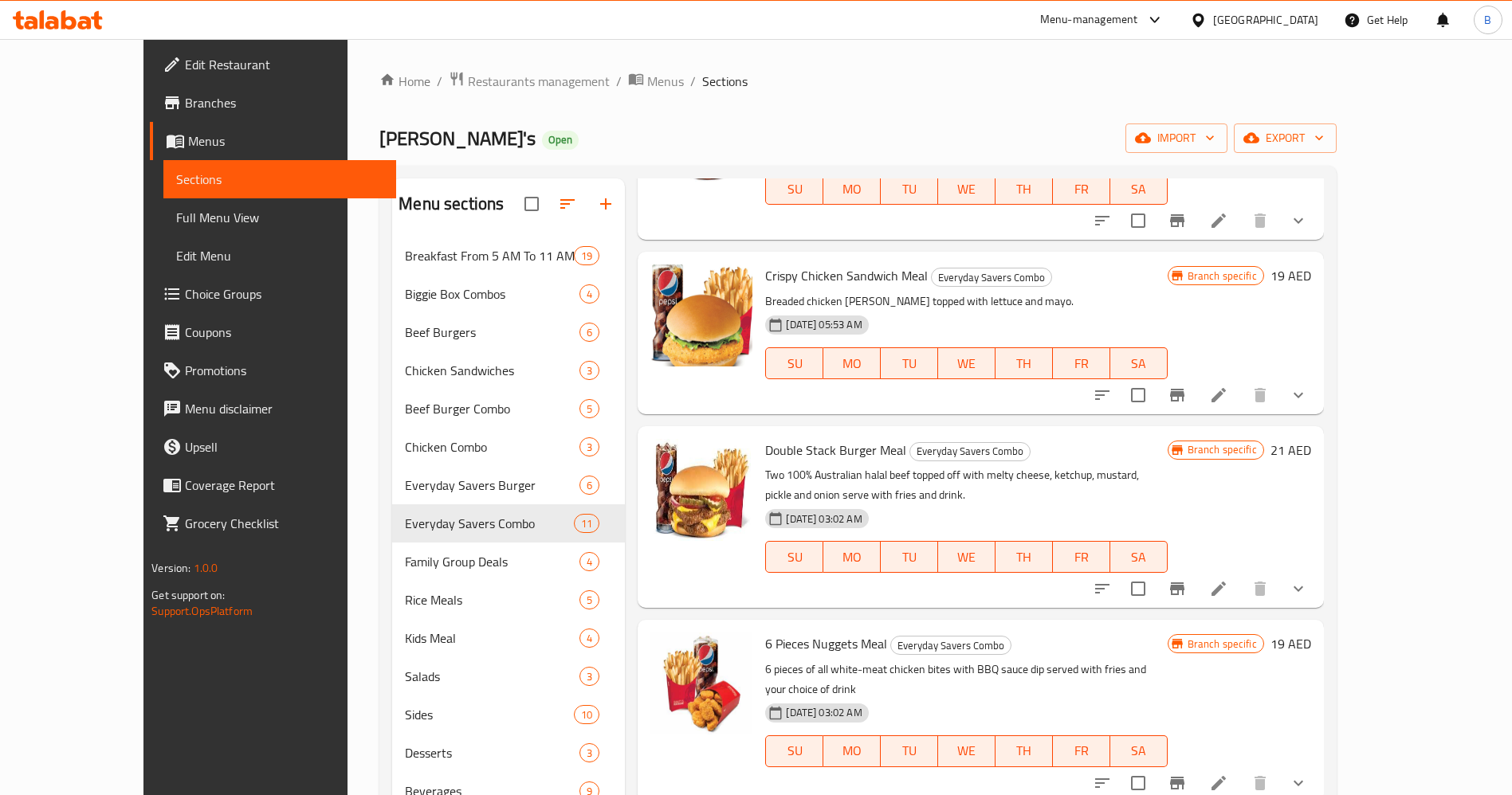
scroll to position [239, 0]
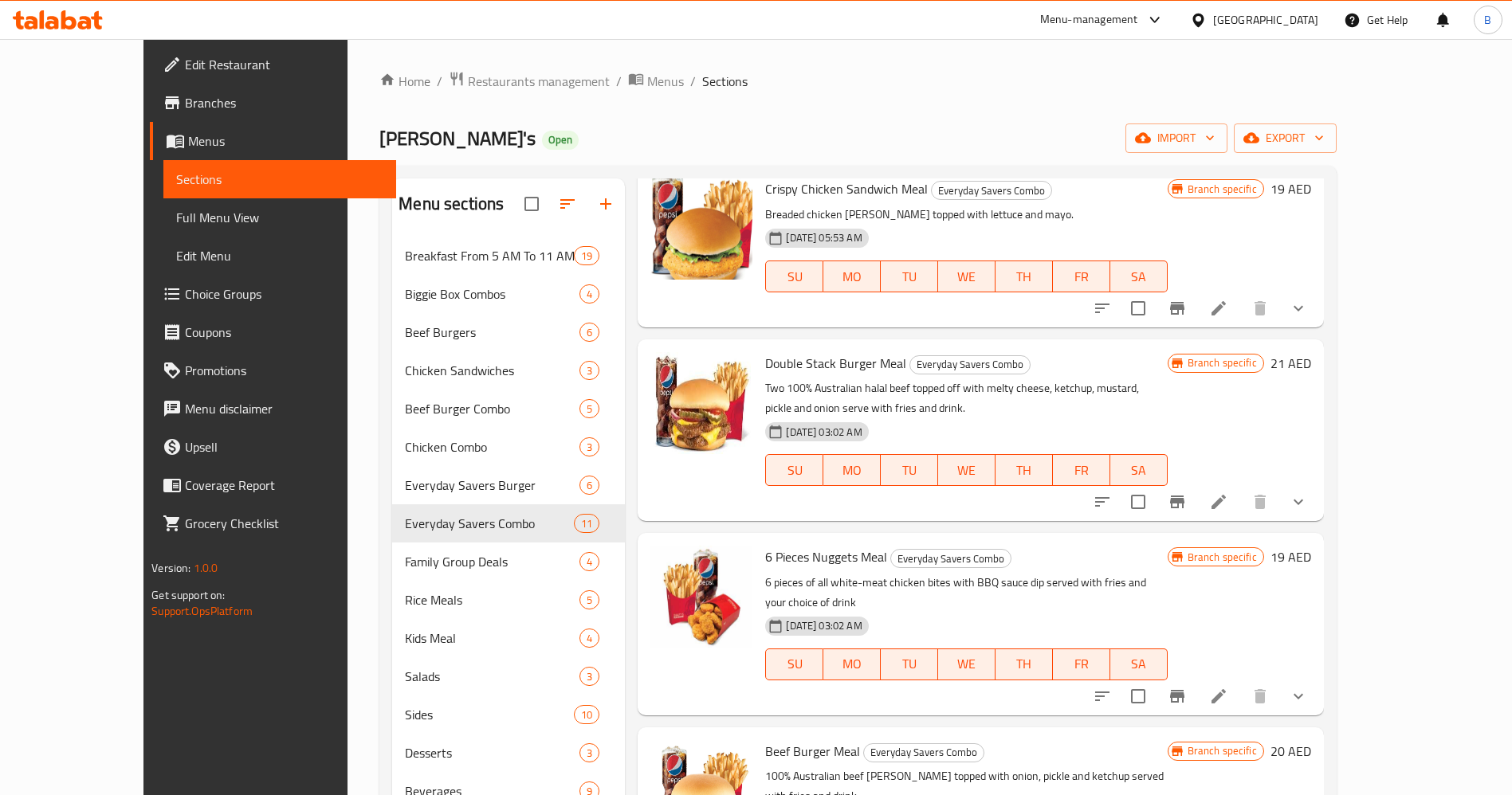
click at [1228, 308] on icon at bounding box center [1218, 308] width 19 height 19
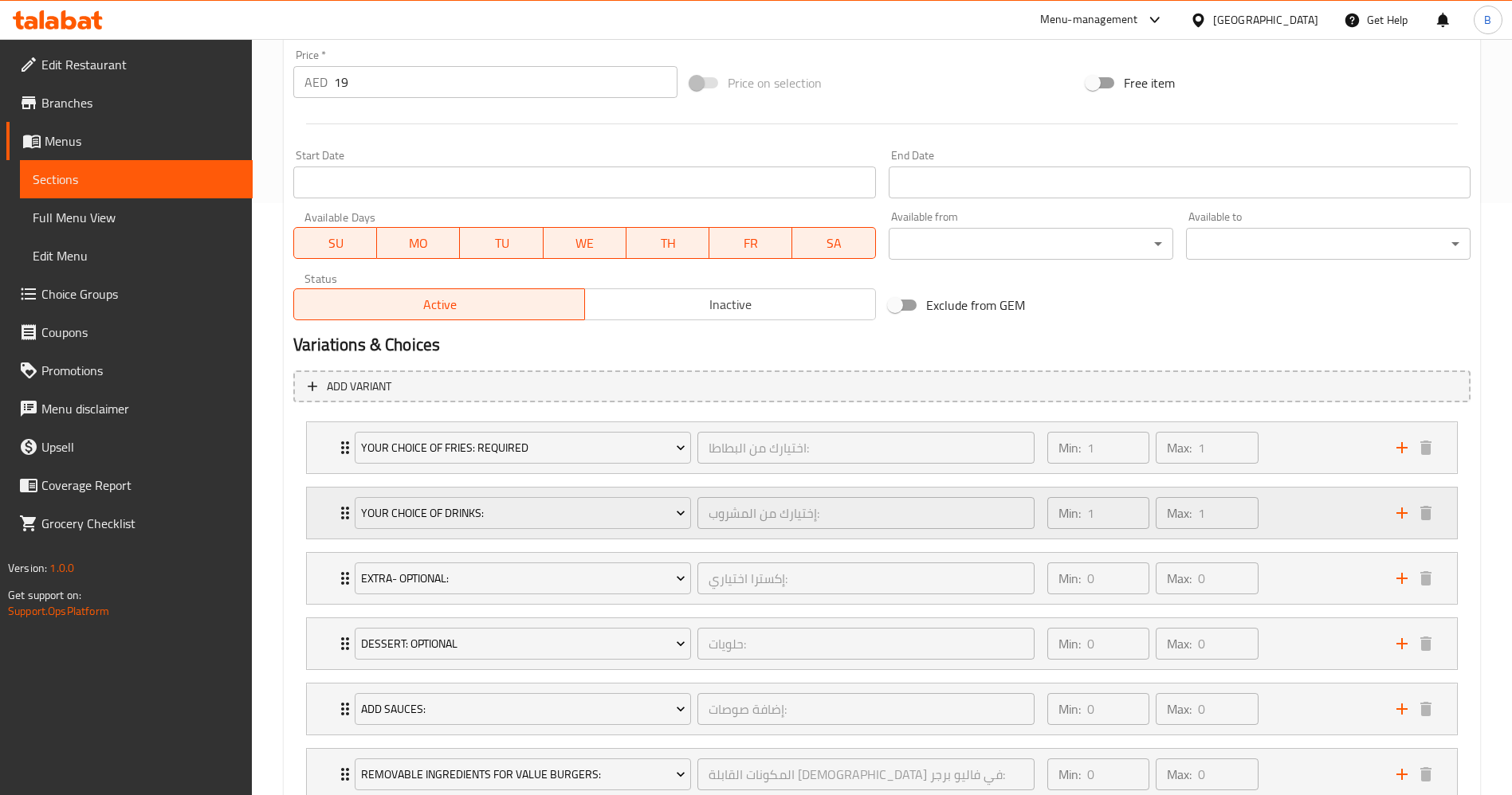
scroll to position [707, 0]
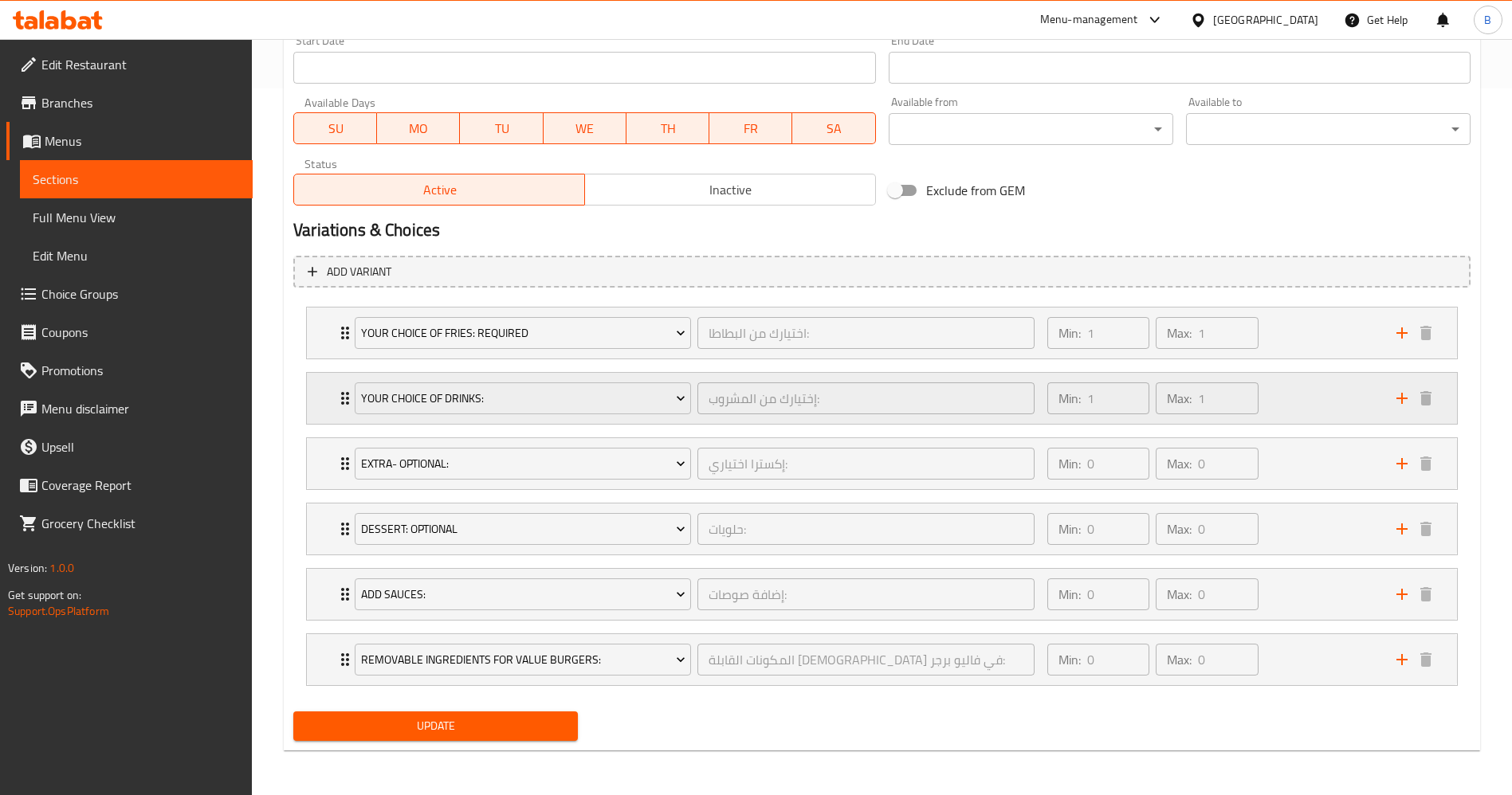
click at [328, 375] on div "Your Choice Of Drinks: إختيارك من المشروب: ​ Min: 1 ​ Max: 1 ​" at bounding box center [882, 399] width 1150 height 51
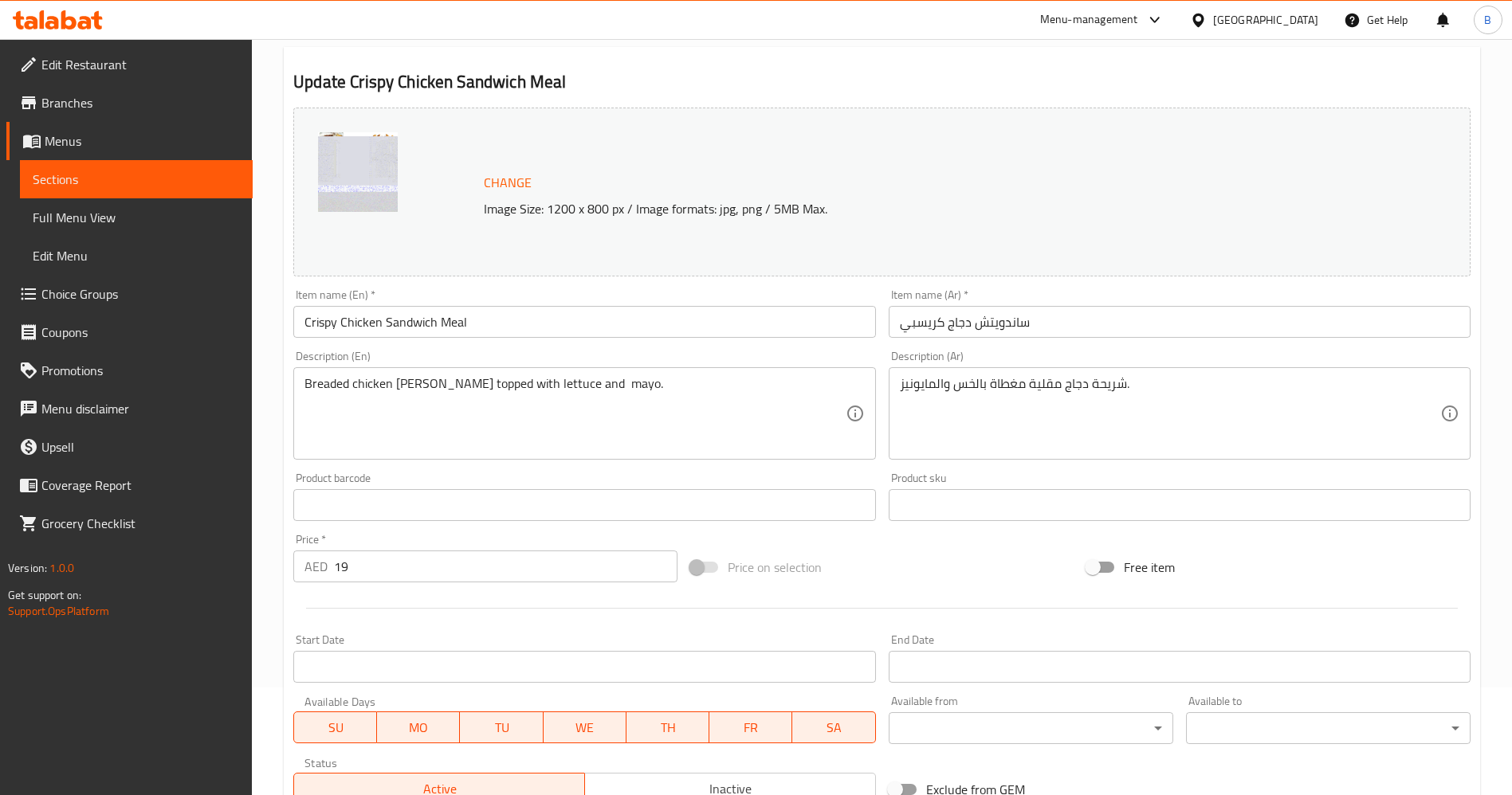
scroll to position [0, 0]
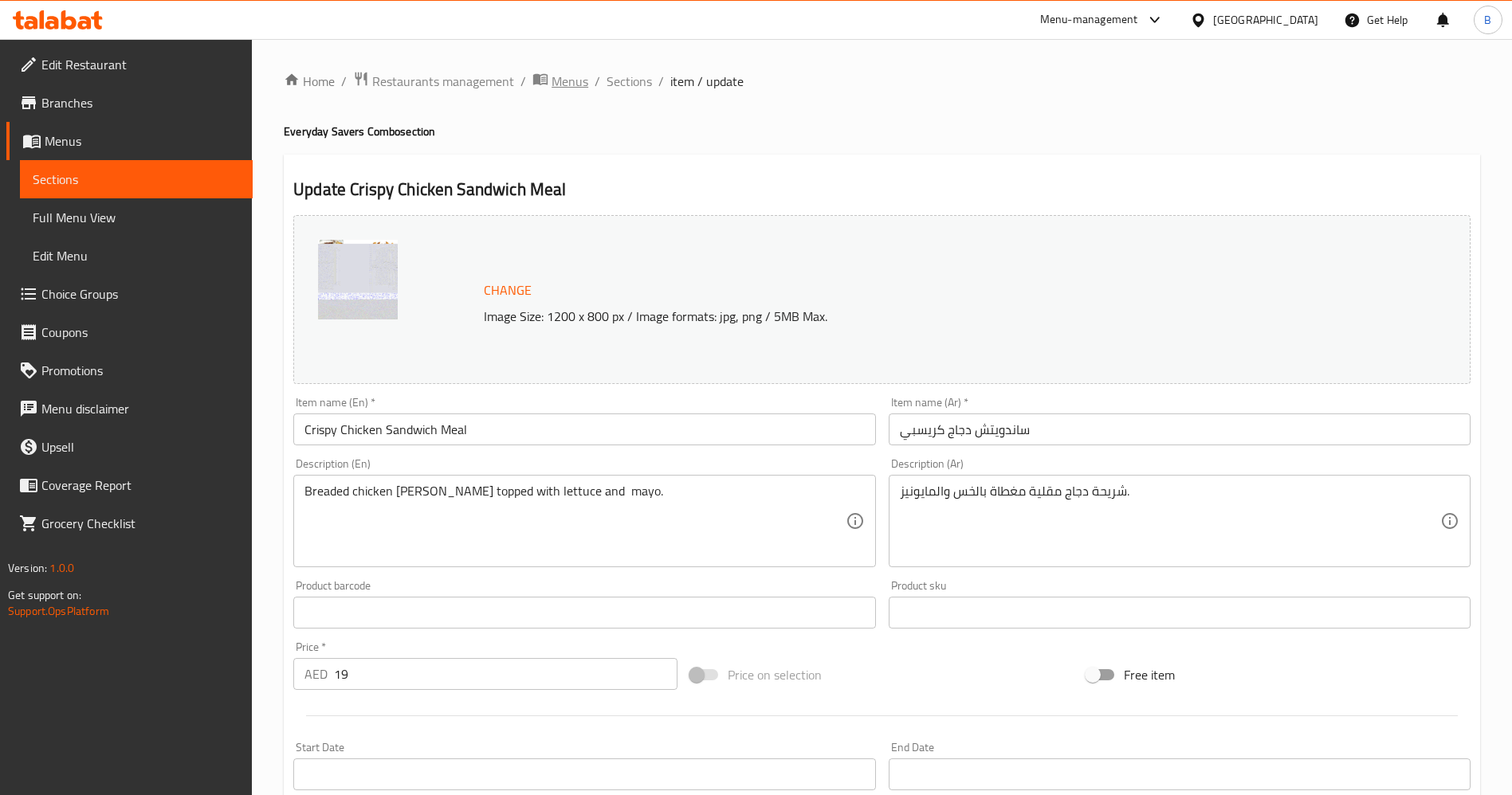
click at [566, 88] on span "Menus" at bounding box center [570, 81] width 36 height 19
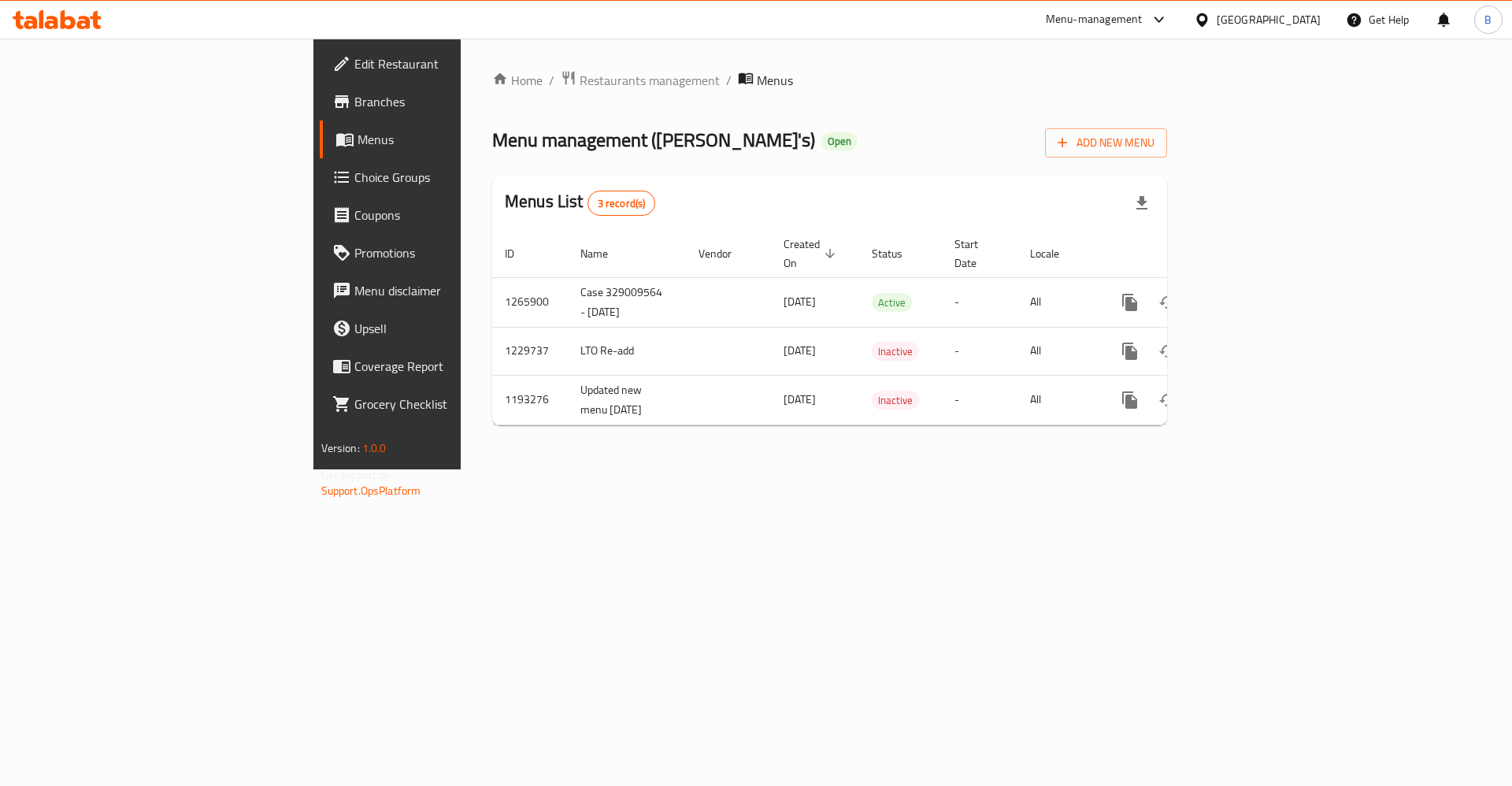
click at [461, 65] on div "Home / Restaurants management / Menus Menu management ( Wendy's ) Open Add New …" at bounding box center [830, 254] width 738 height 431
click at [579, 88] on span "Restaurants management" at bounding box center [650, 80] width 140 height 19
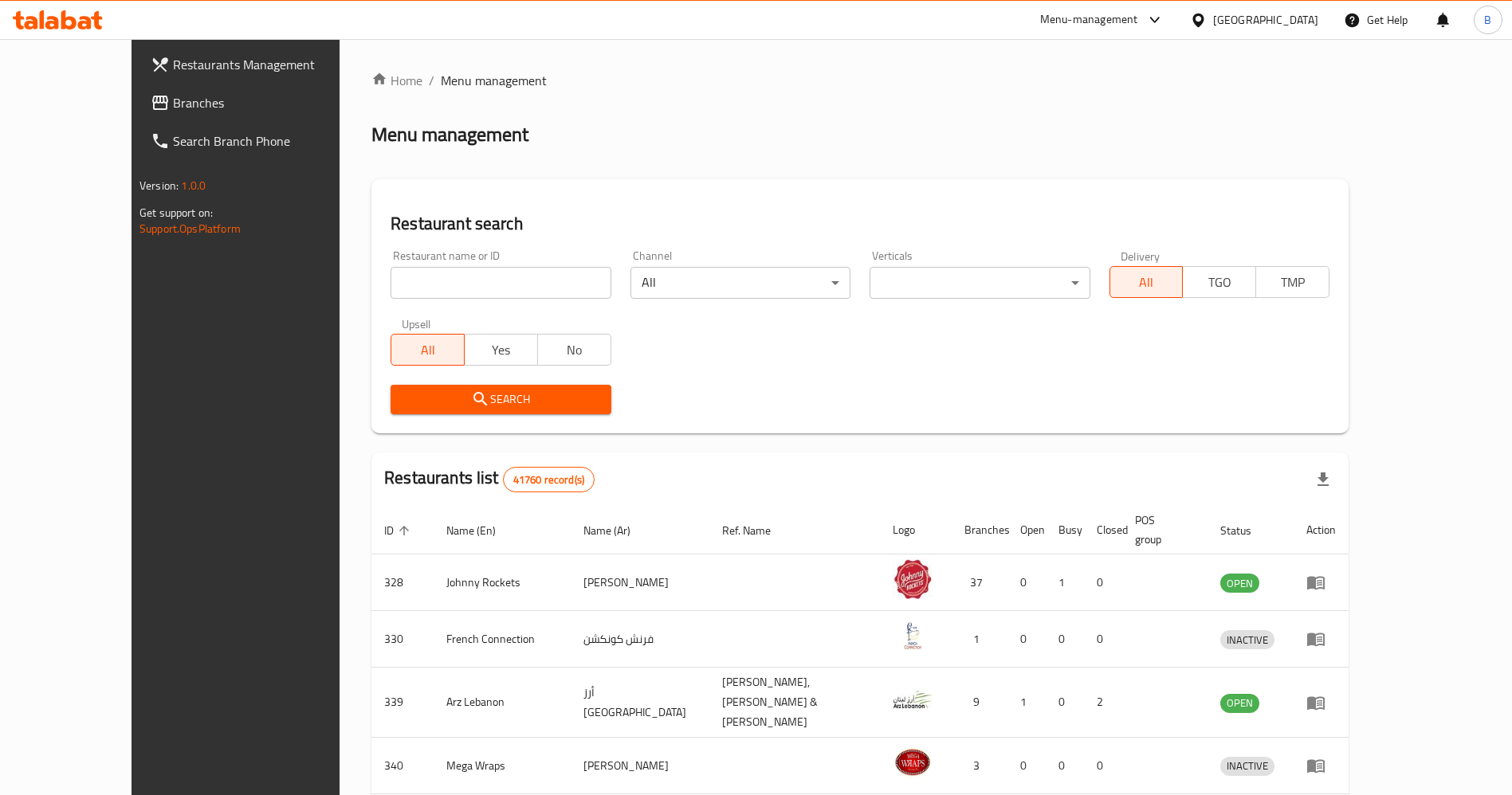
click at [441, 80] on span "Menu management" at bounding box center [494, 80] width 106 height 19
drag, startPoint x: 401, startPoint y: 271, endPoint x: 404, endPoint y: 279, distance: 8.5
click at [401, 271] on input "search" at bounding box center [500, 282] width 220 height 32
type input "[PERSON_NAME]"
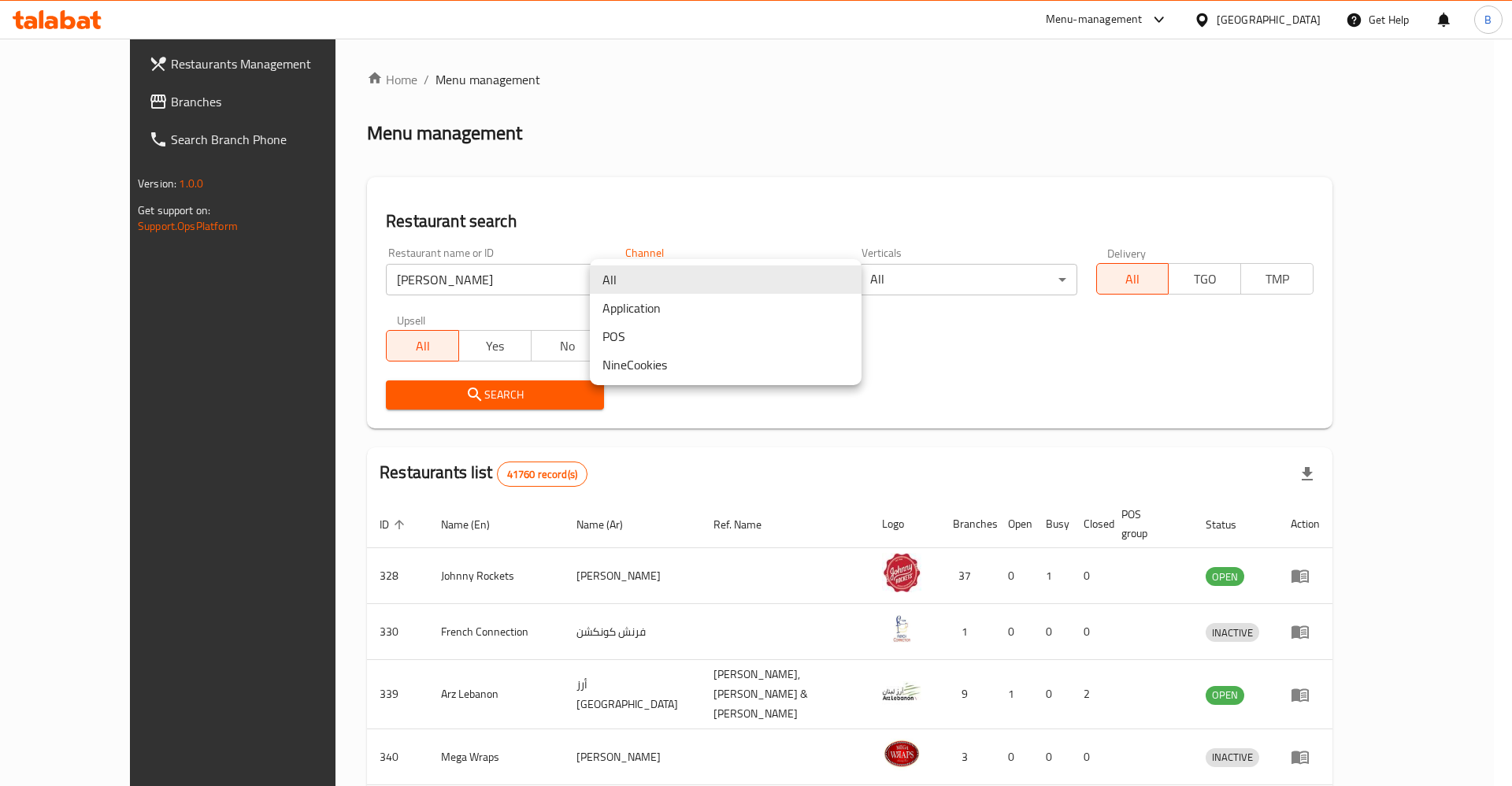
click at [442, 283] on div at bounding box center [756, 393] width 1512 height 786
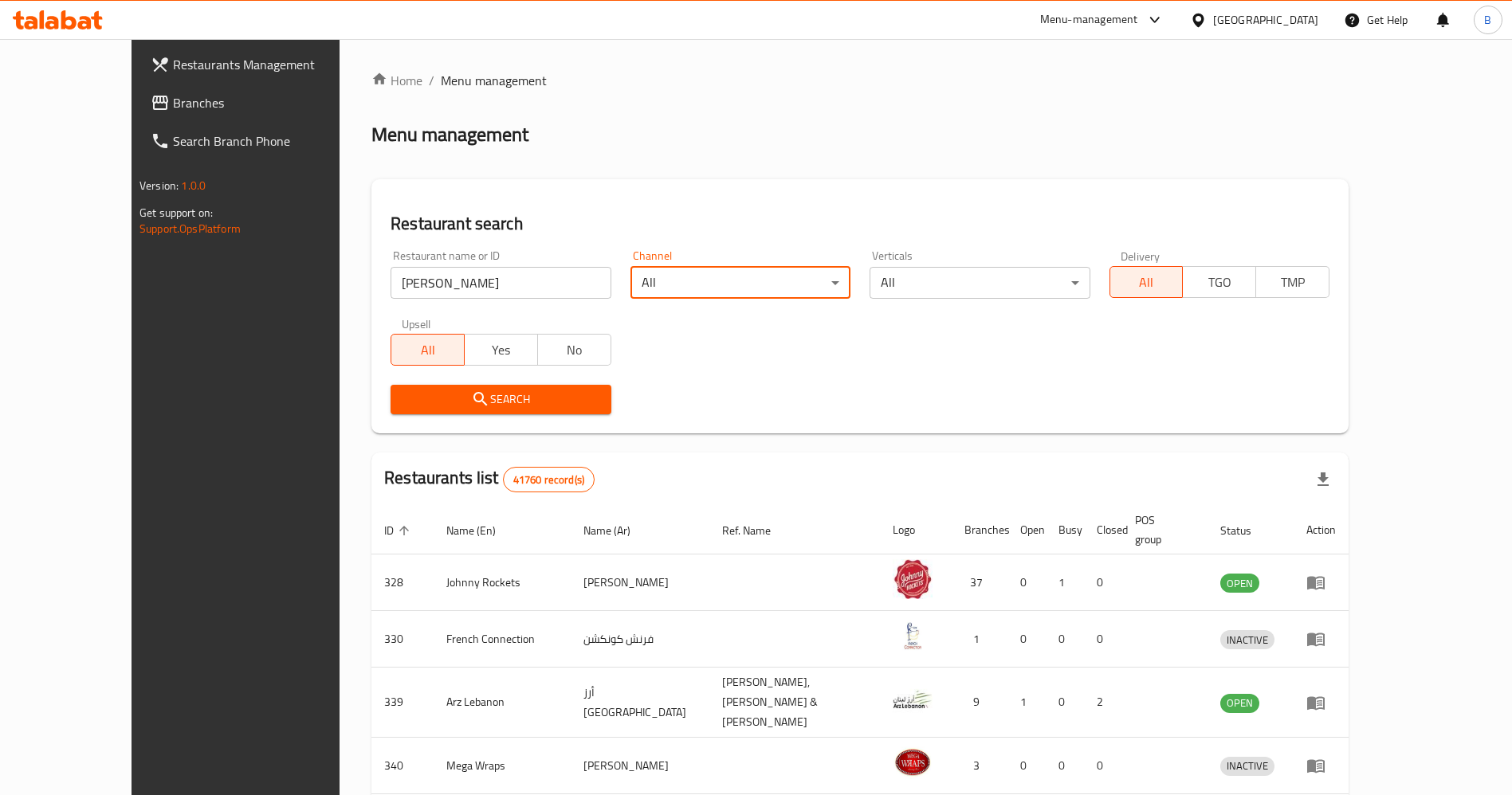
click at [448, 286] on input "[PERSON_NAME]" at bounding box center [500, 282] width 220 height 32
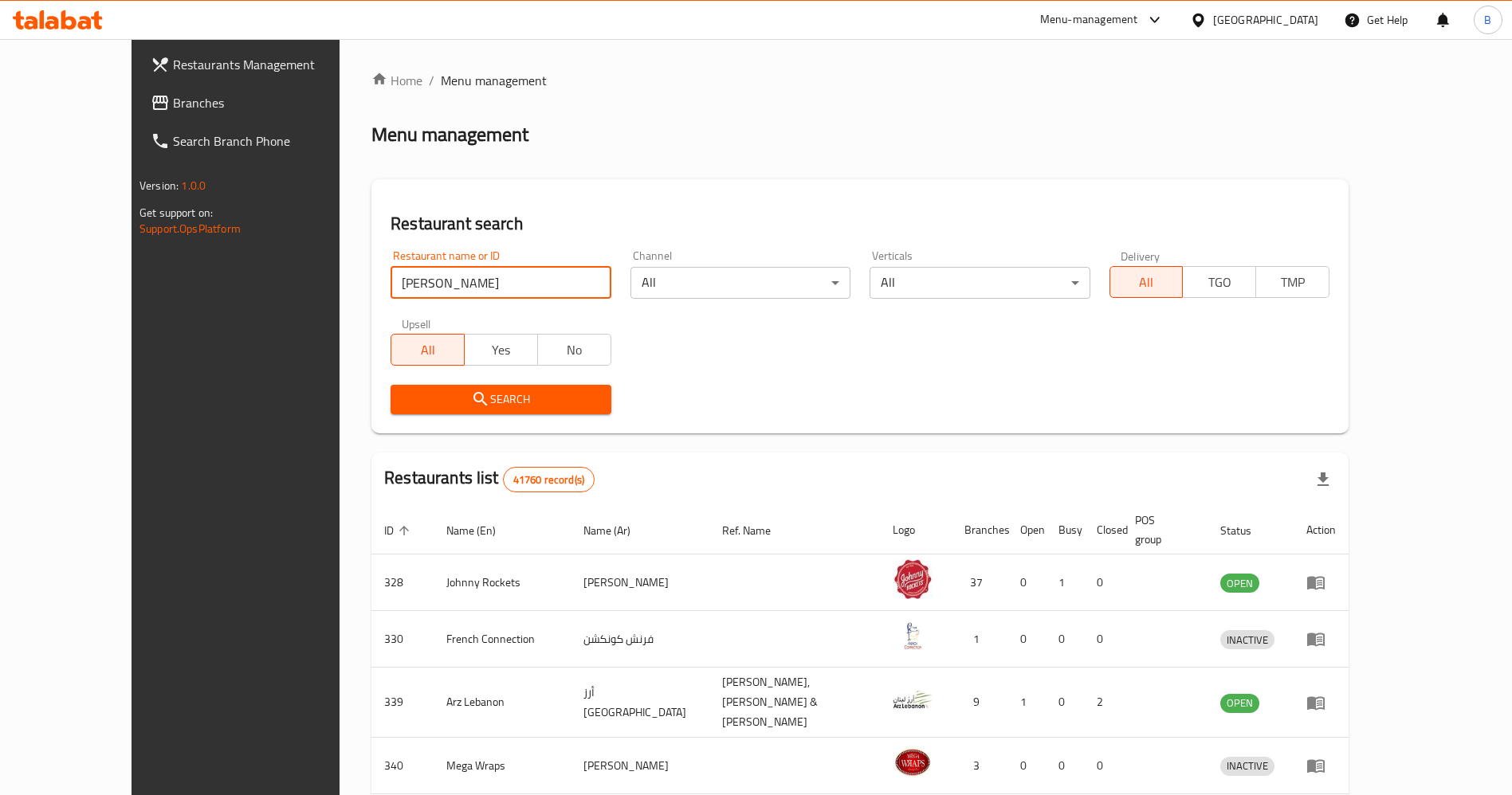
click button "Search" at bounding box center [500, 400] width 220 height 30
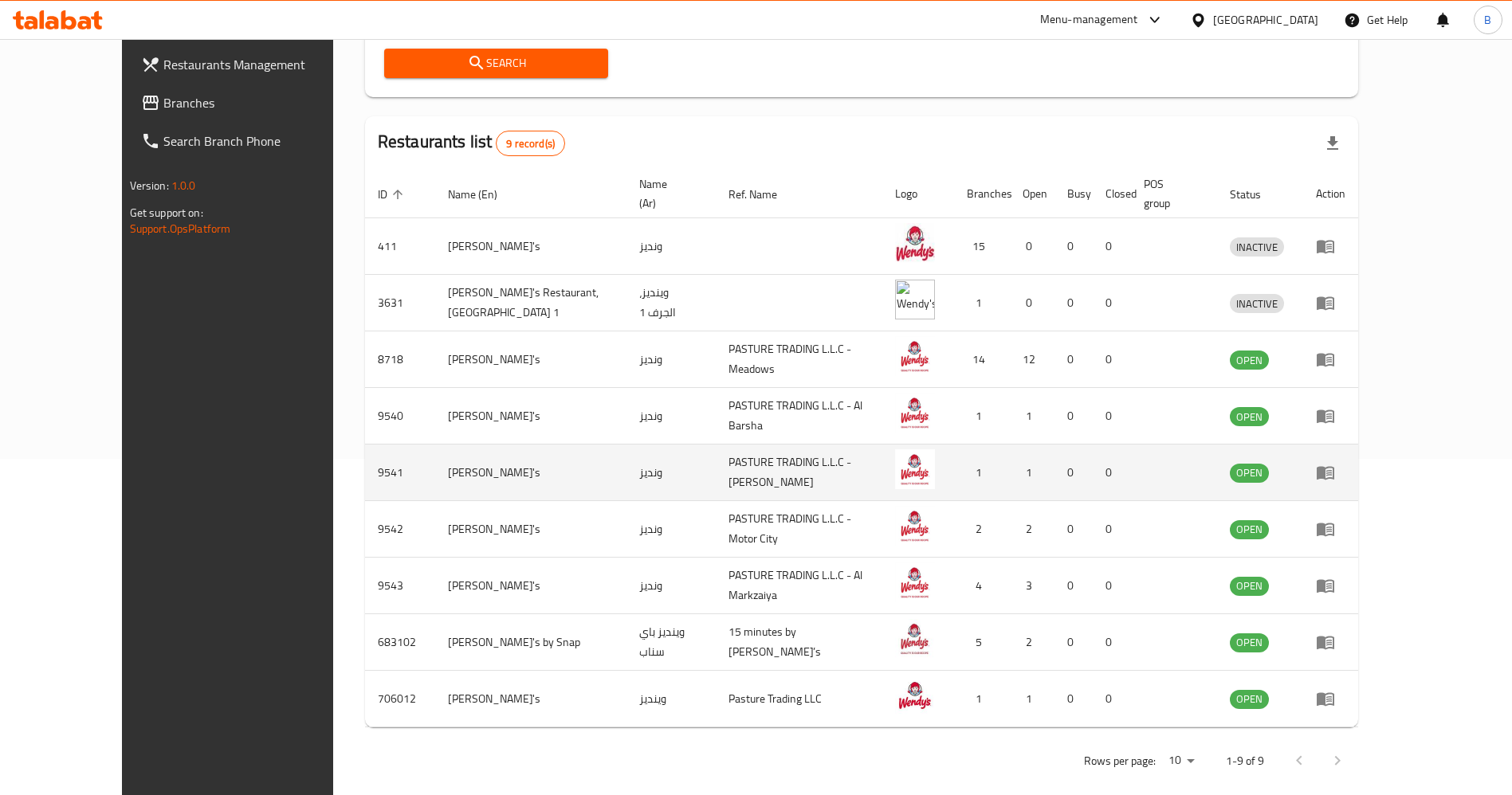
scroll to position [337, 0]
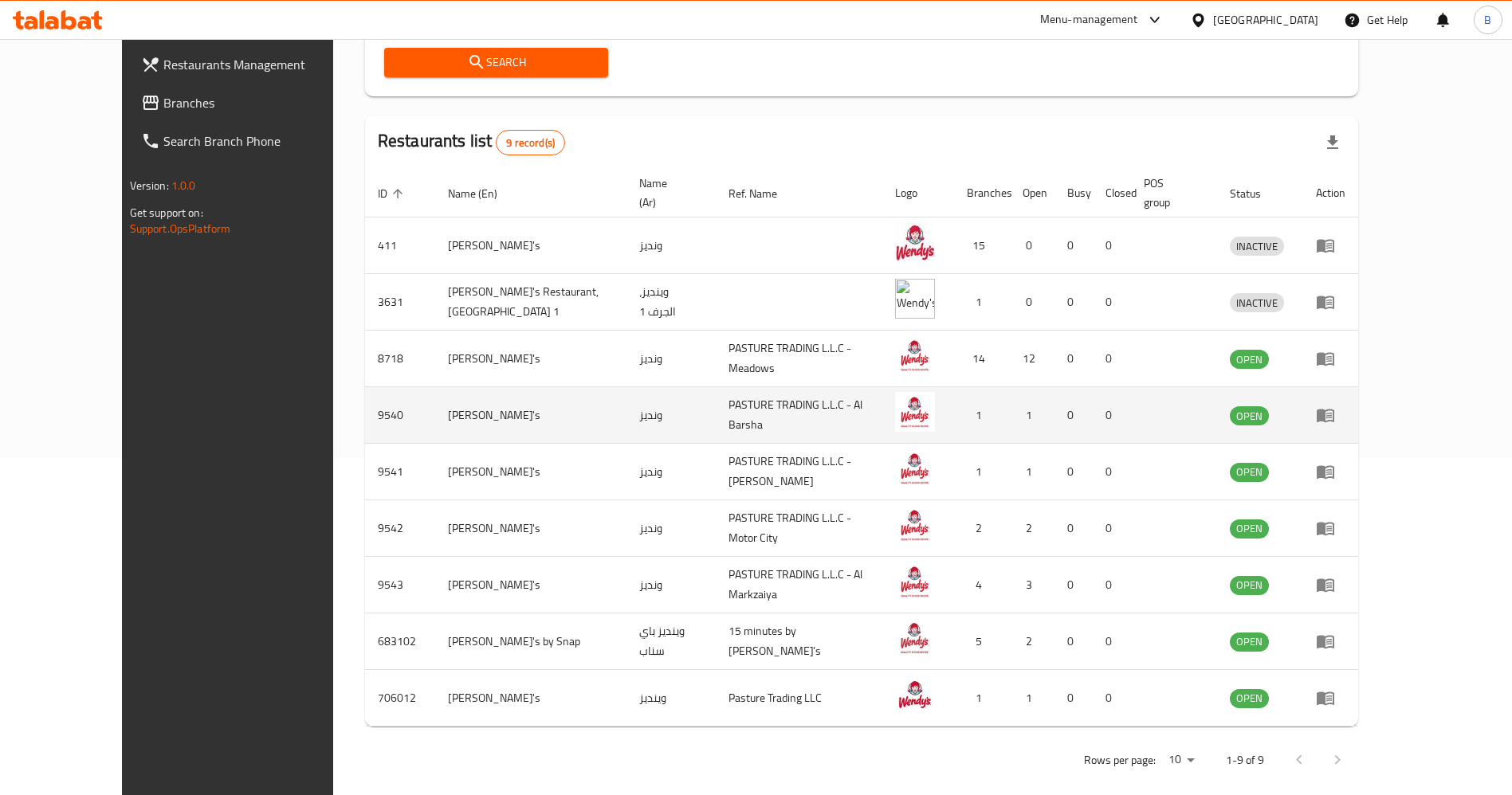
click at [1334, 409] on icon "enhanced table" at bounding box center [1325, 416] width 17 height 13
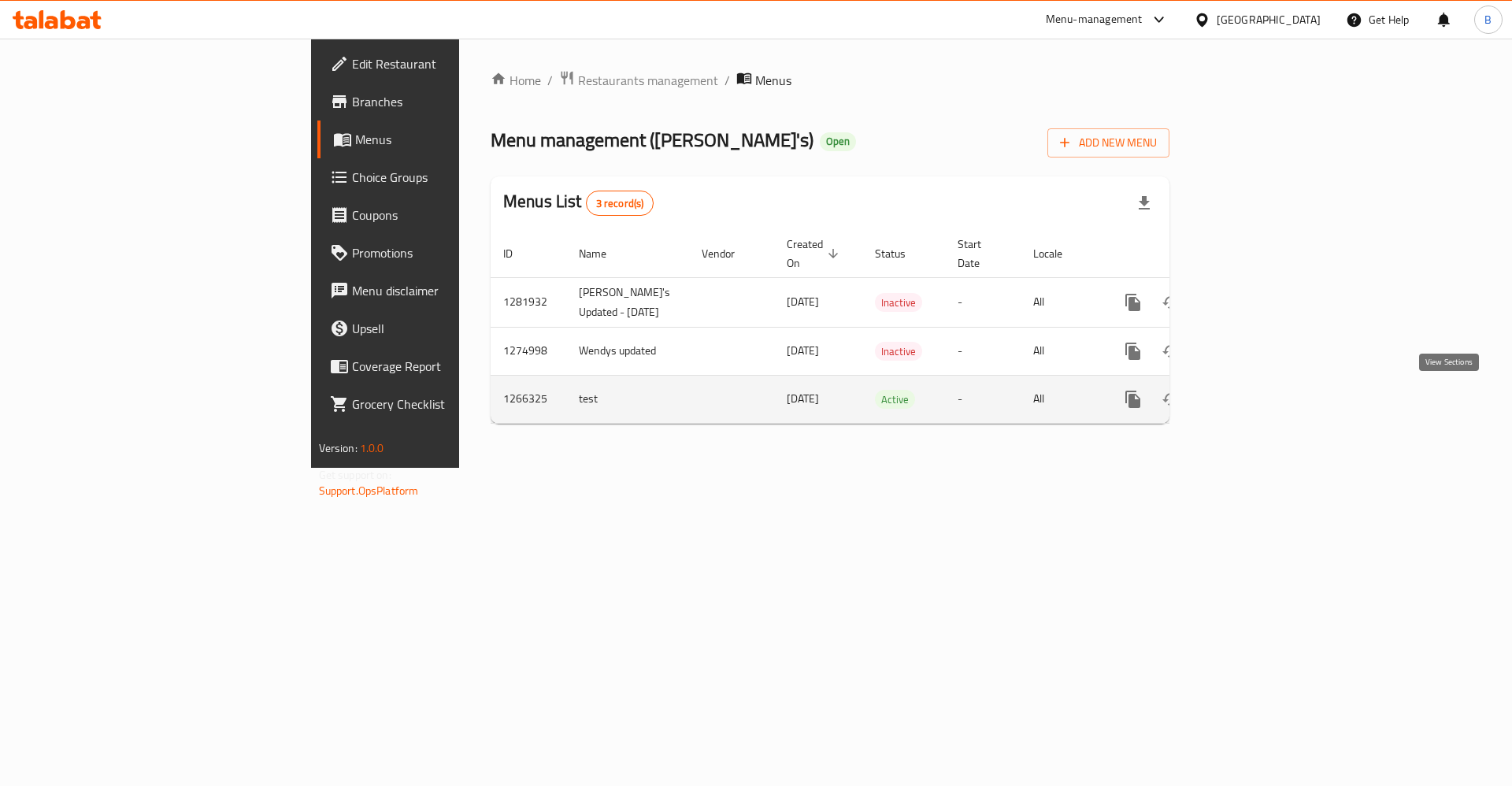
click at [1256, 398] on icon "enhanced table" at bounding box center [1246, 399] width 19 height 19
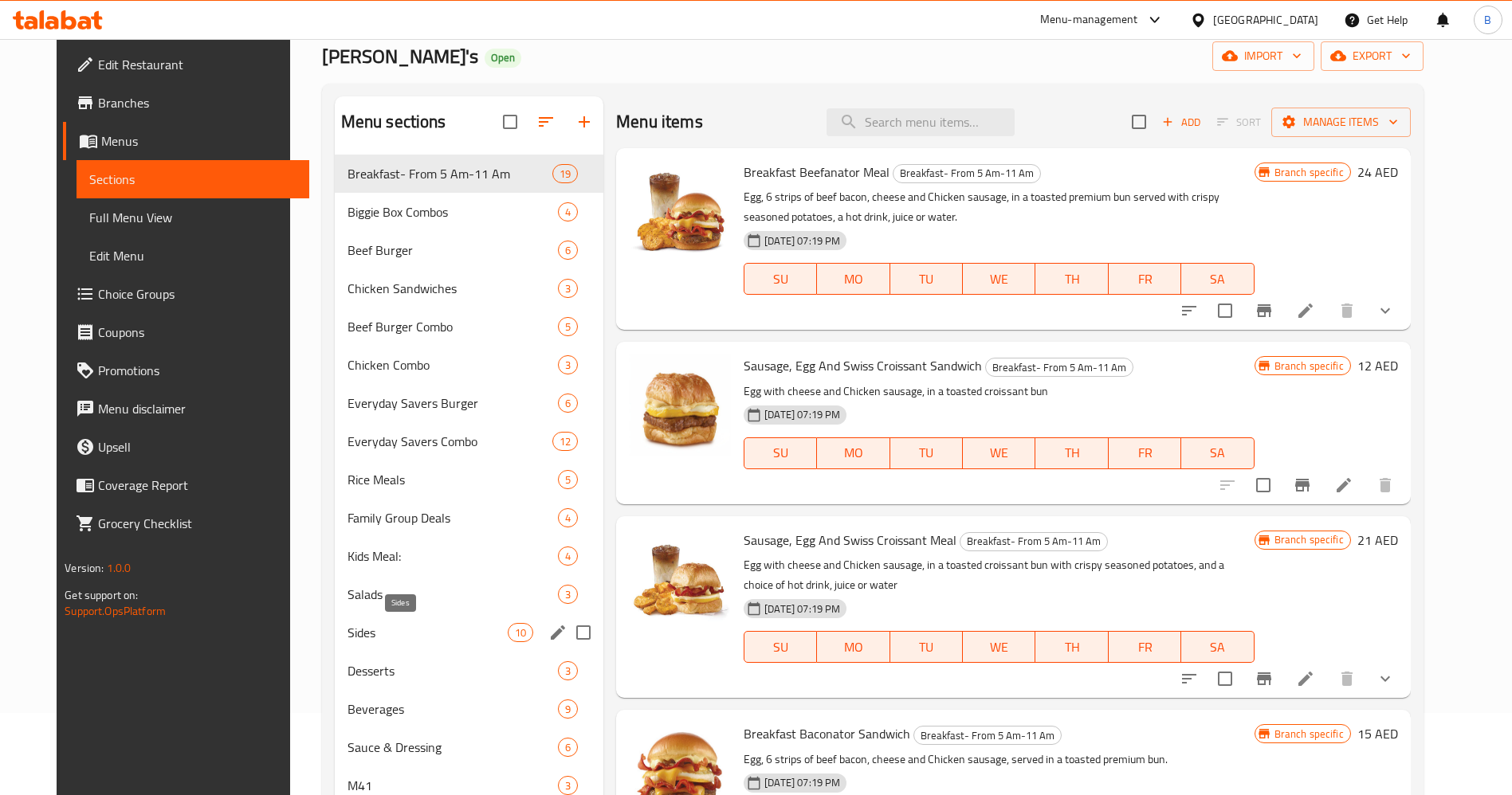
scroll to position [120, 0]
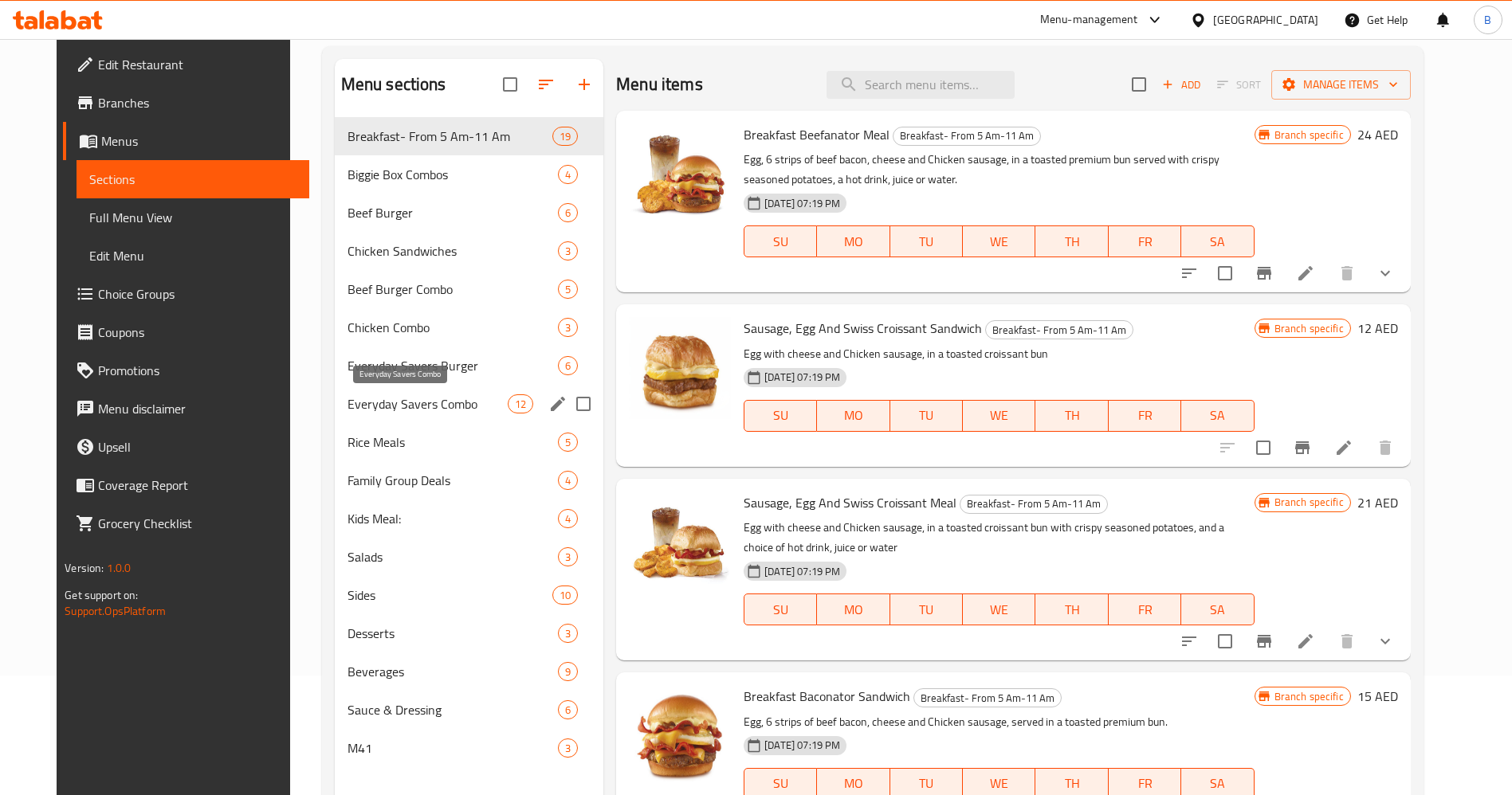
click at [408, 405] on span "Everyday Savers Combo" at bounding box center [428, 404] width 160 height 19
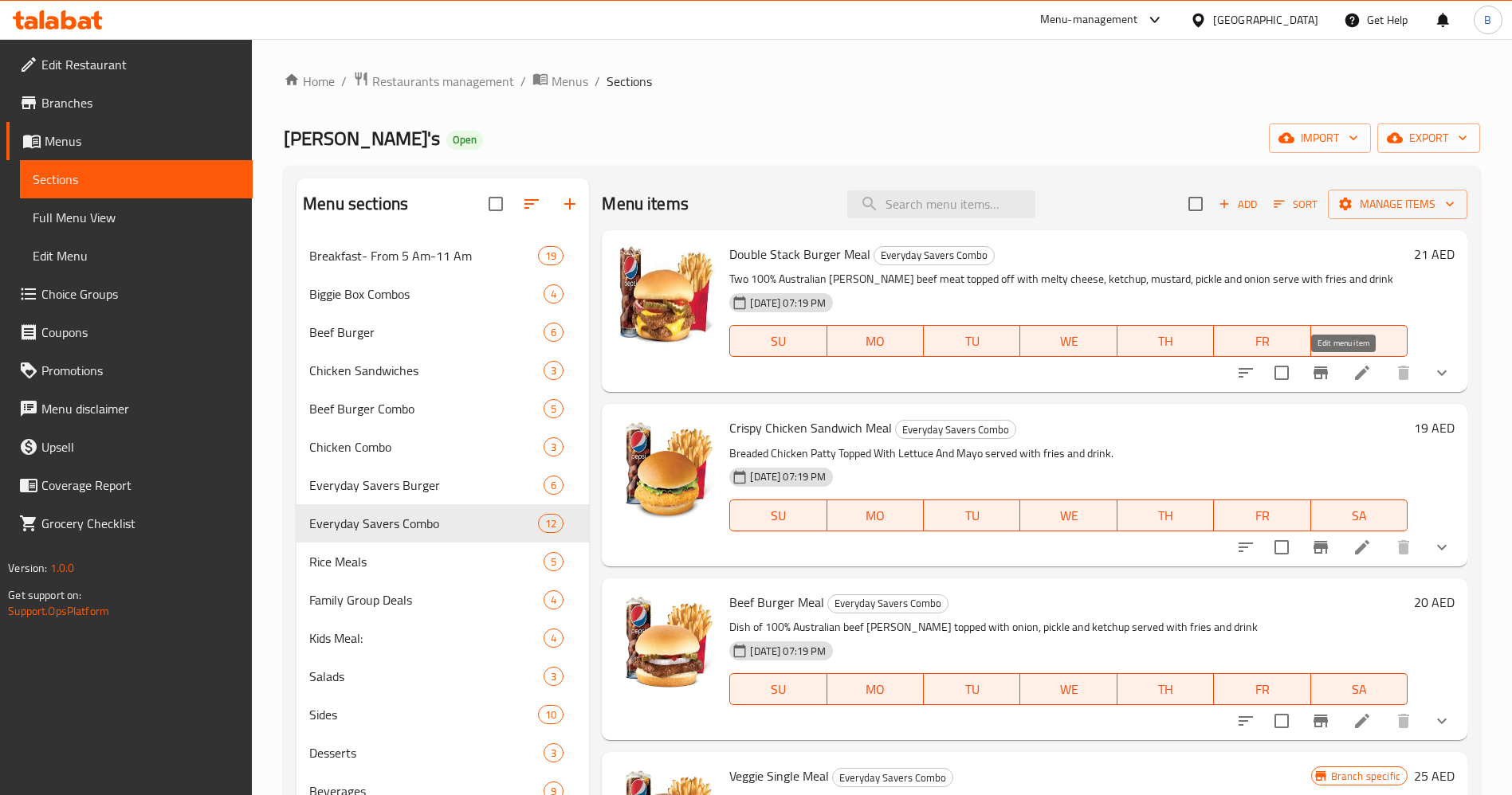
click at [1353, 368] on icon at bounding box center [1362, 372] width 19 height 19
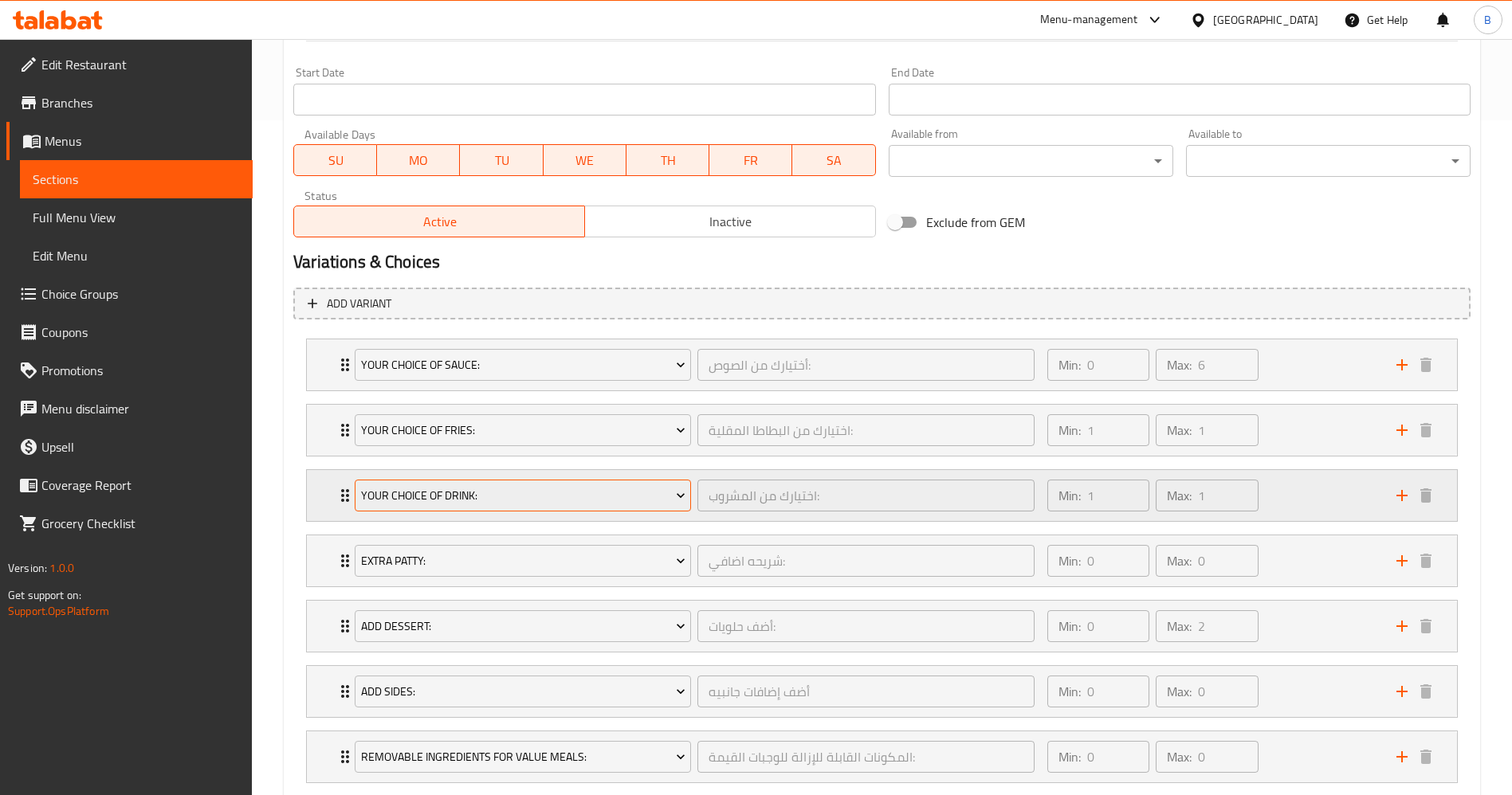
scroll to position [717, 0]
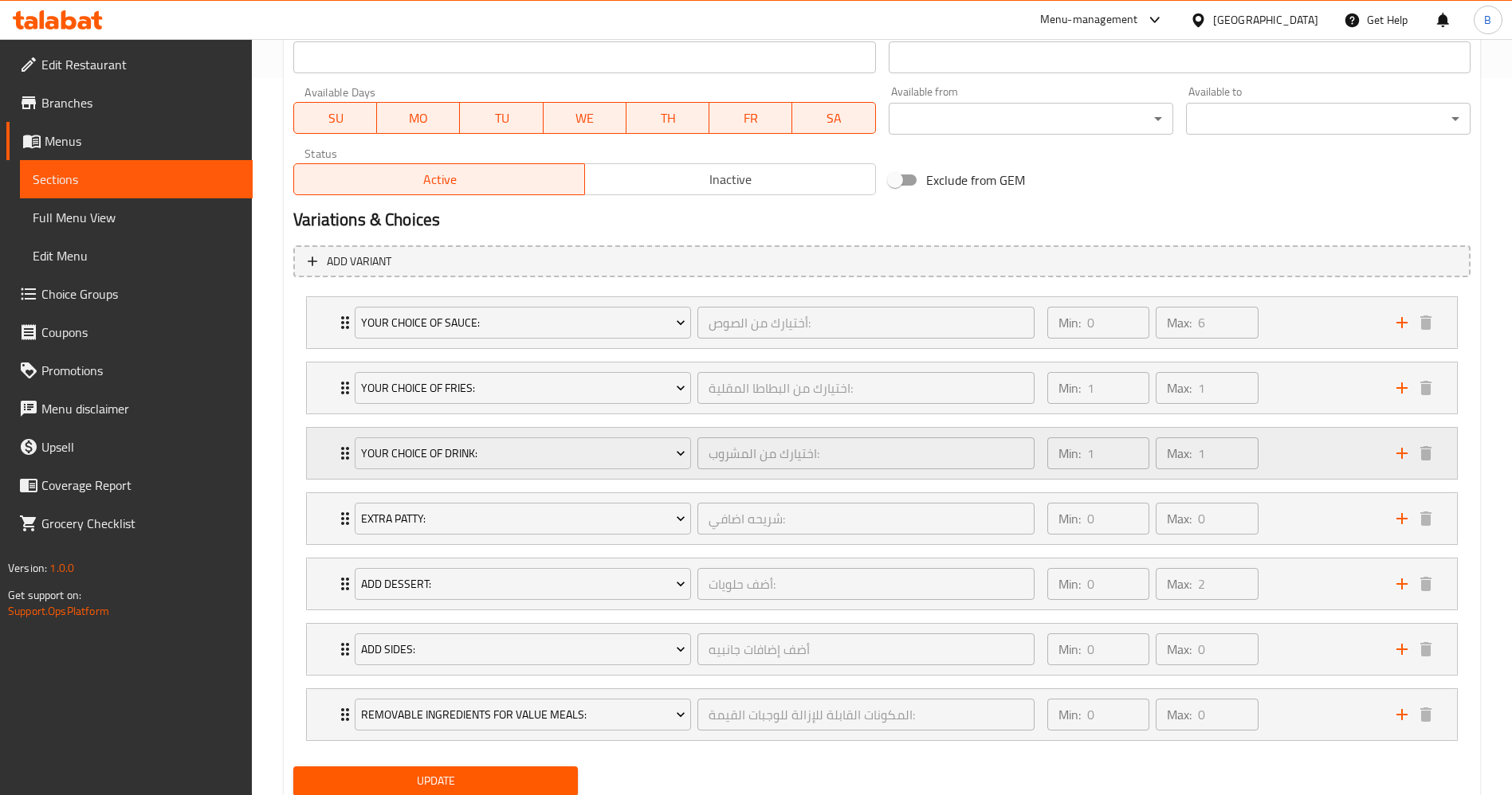
click at [329, 443] on div "Your Choice Of Drink: اختيارك من المشروب: ​ Min: 1 ​ Max: 1 ​" at bounding box center [882, 453] width 1150 height 51
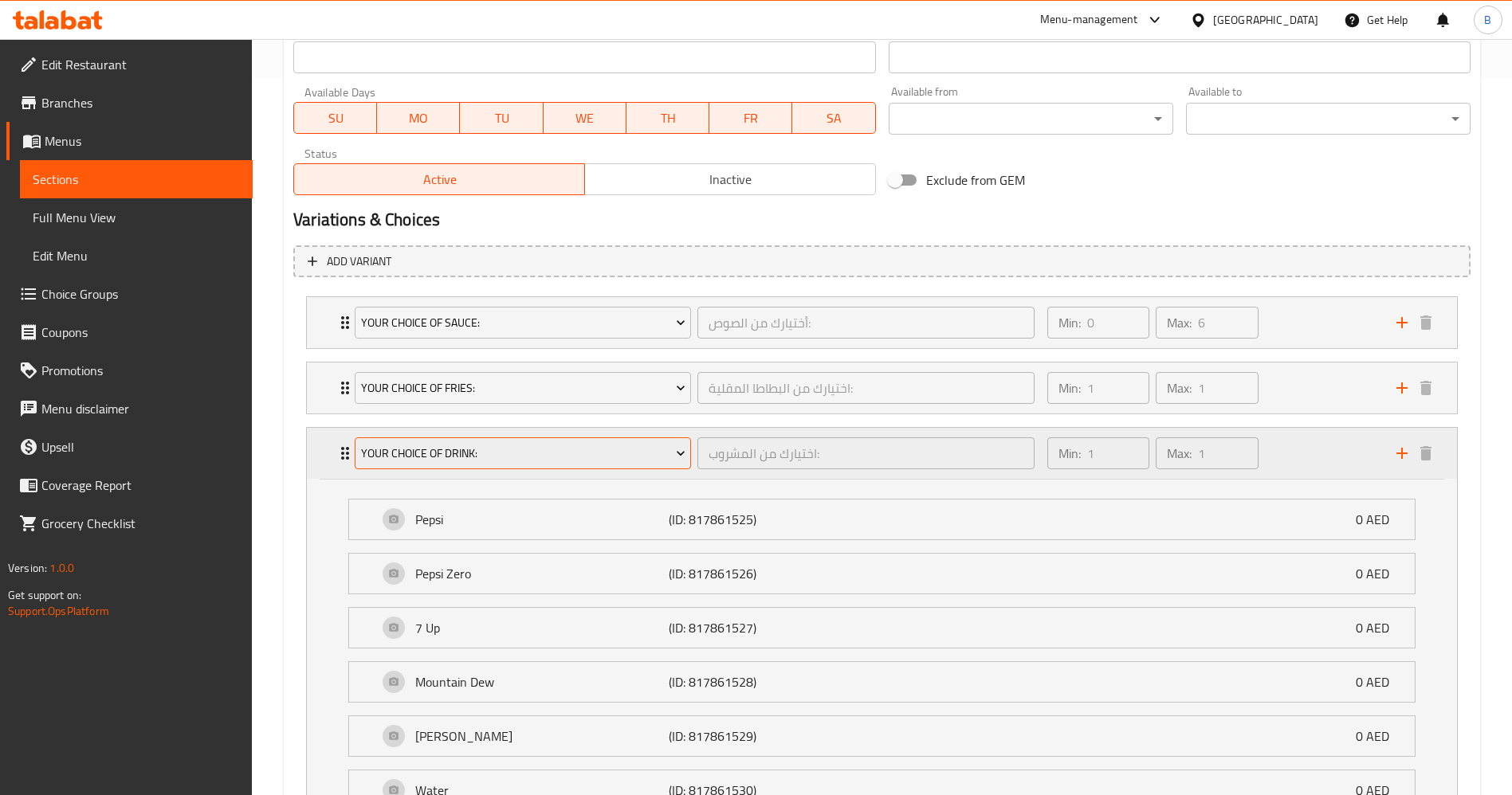
click at [599, 455] on span "Your Choice Of Drink:" at bounding box center [523, 454] width 325 height 20
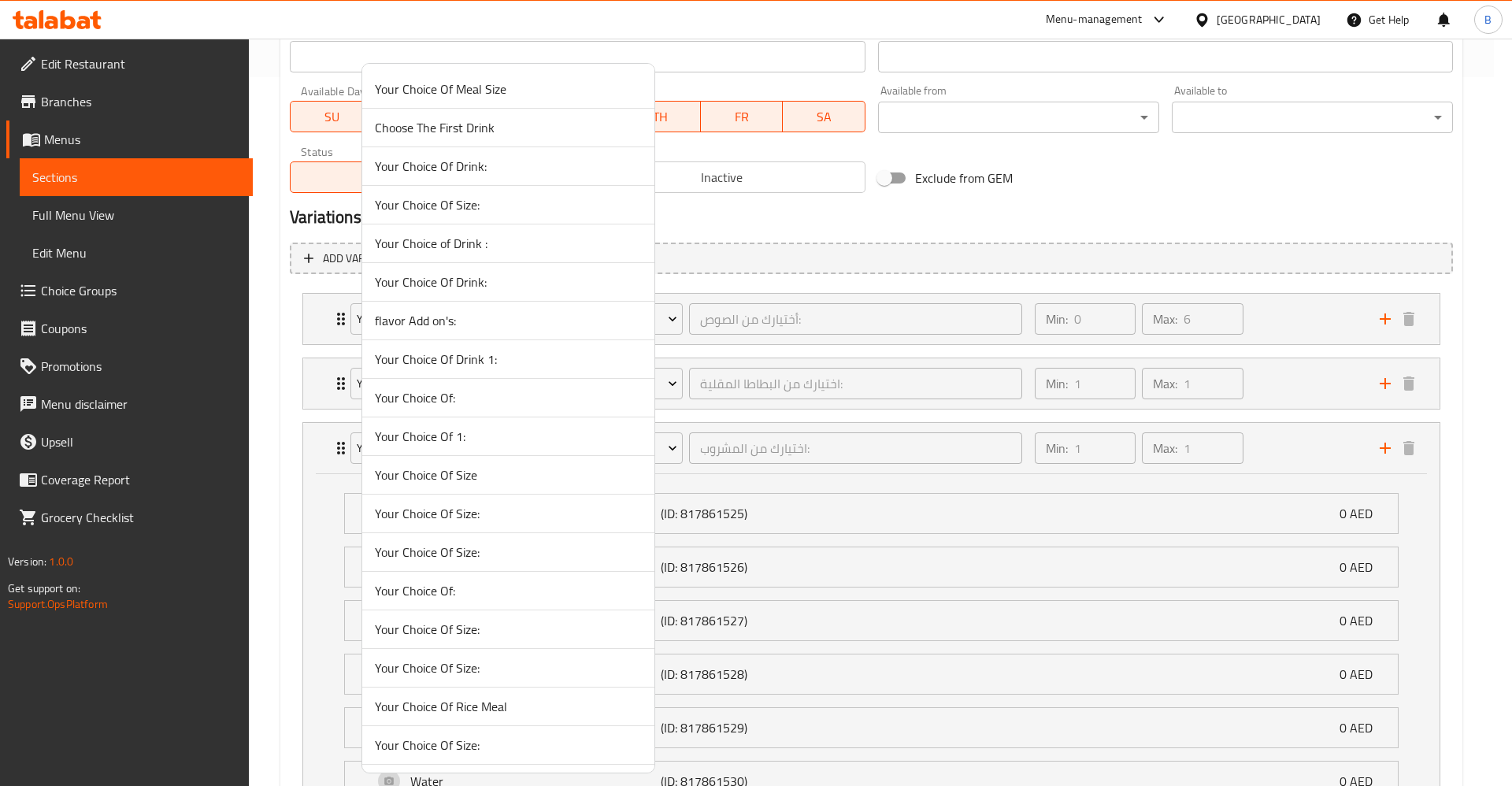
click at [606, 404] on span "Your Choice Of:" at bounding box center [508, 397] width 267 height 19
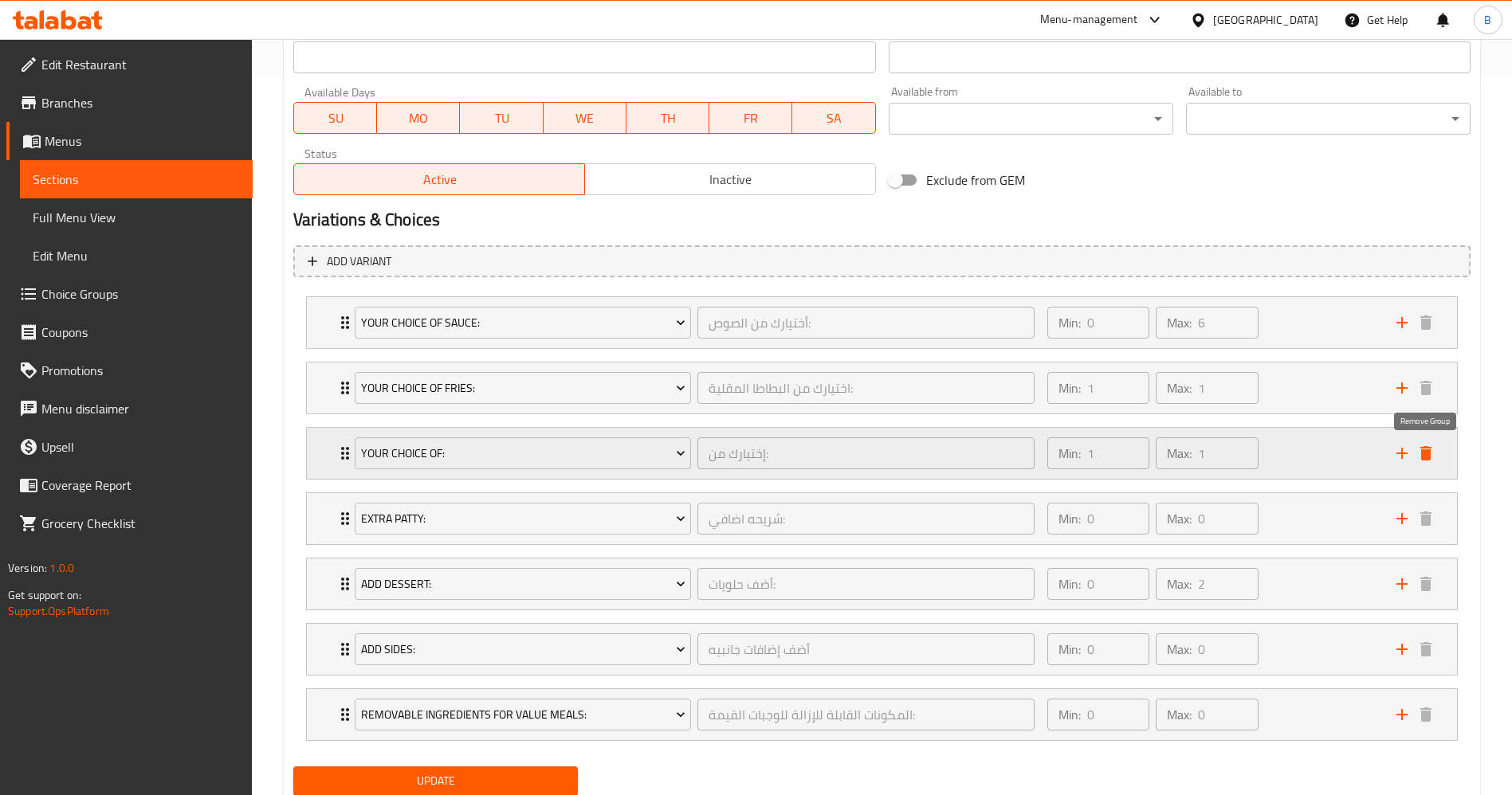
click at [1433, 451] on icon "delete" at bounding box center [1425, 453] width 19 height 19
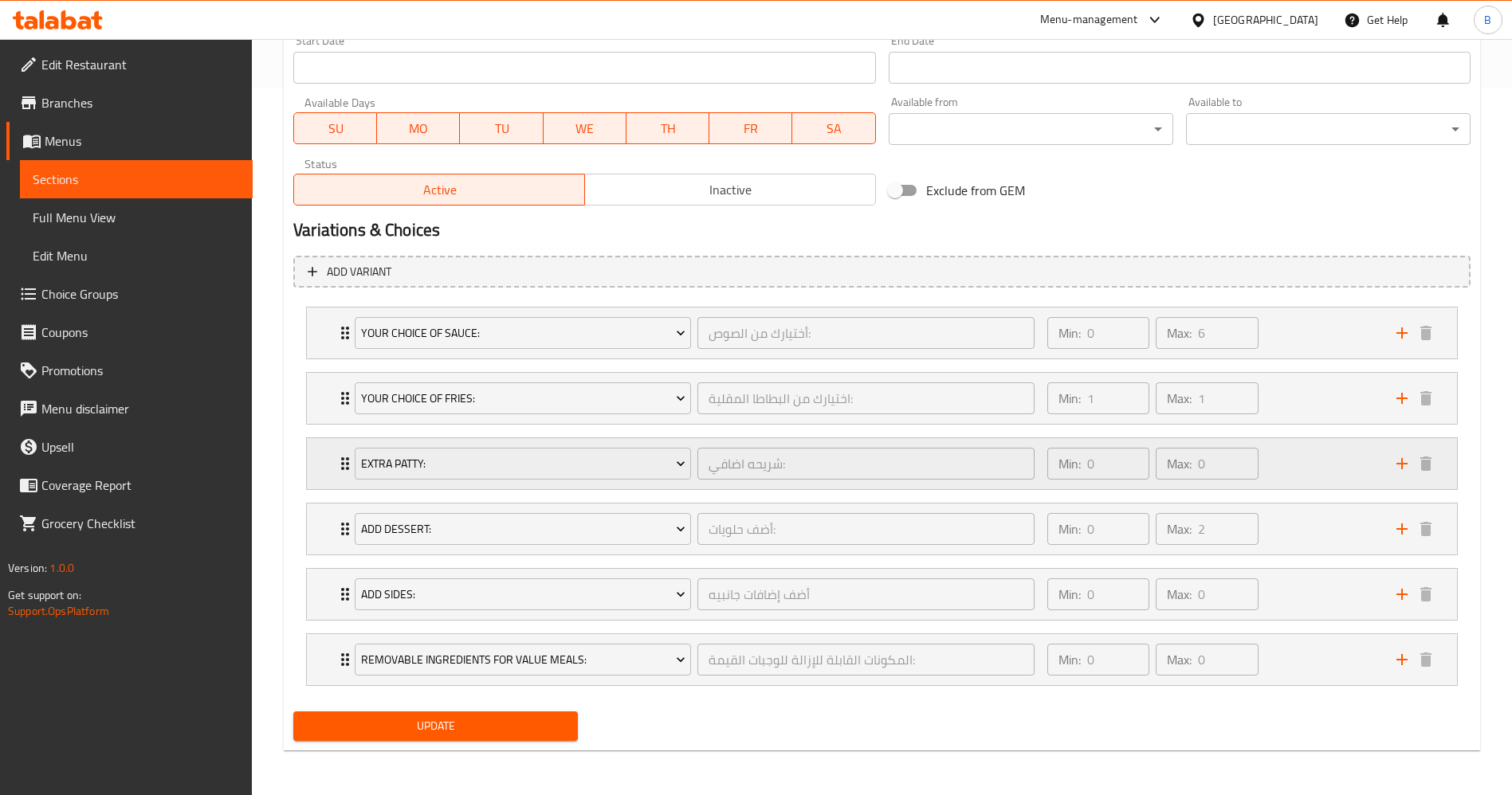
scroll to position [707, 0]
click at [429, 725] on span "Update" at bounding box center [436, 726] width 259 height 20
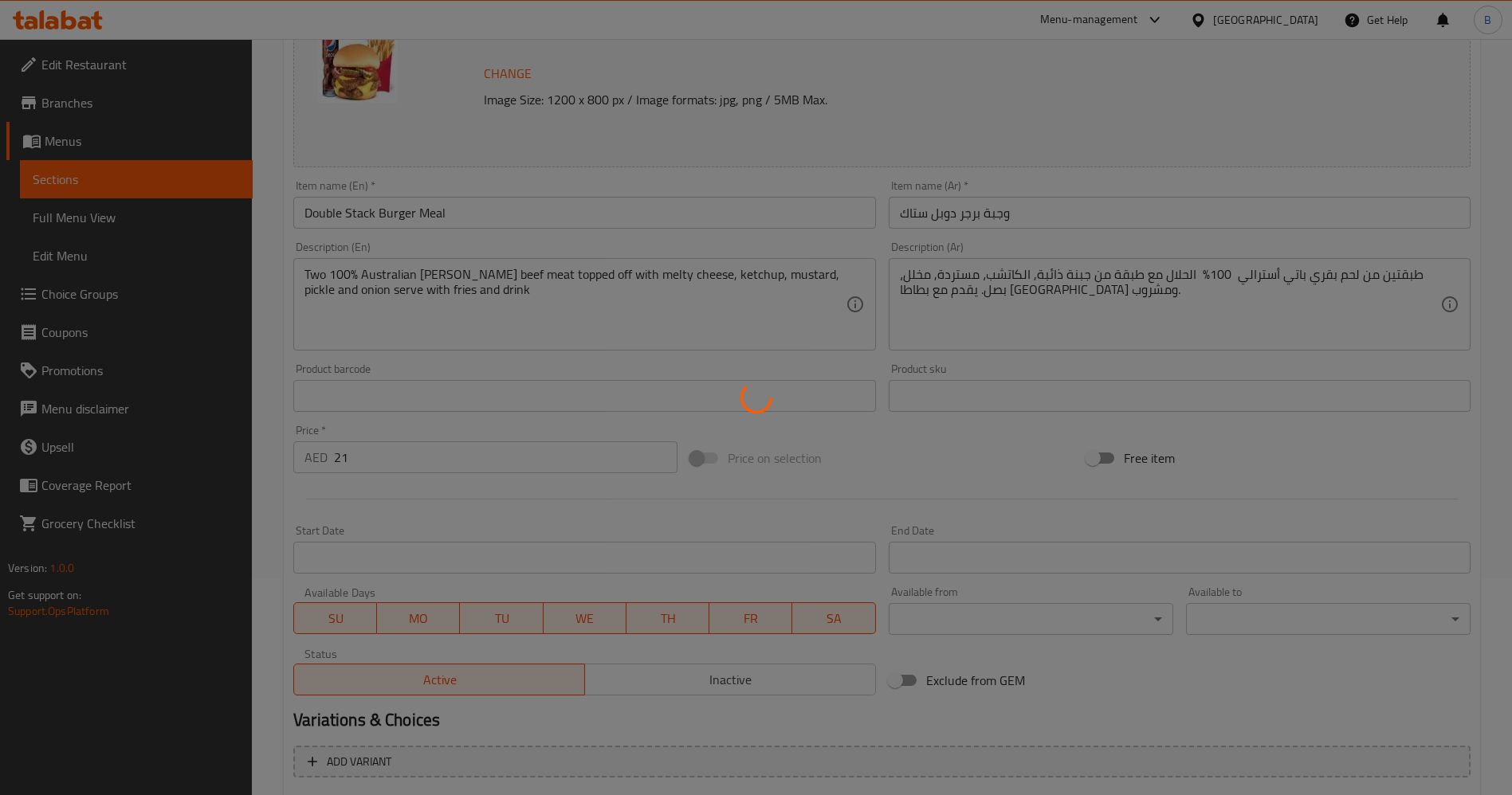
scroll to position [0, 0]
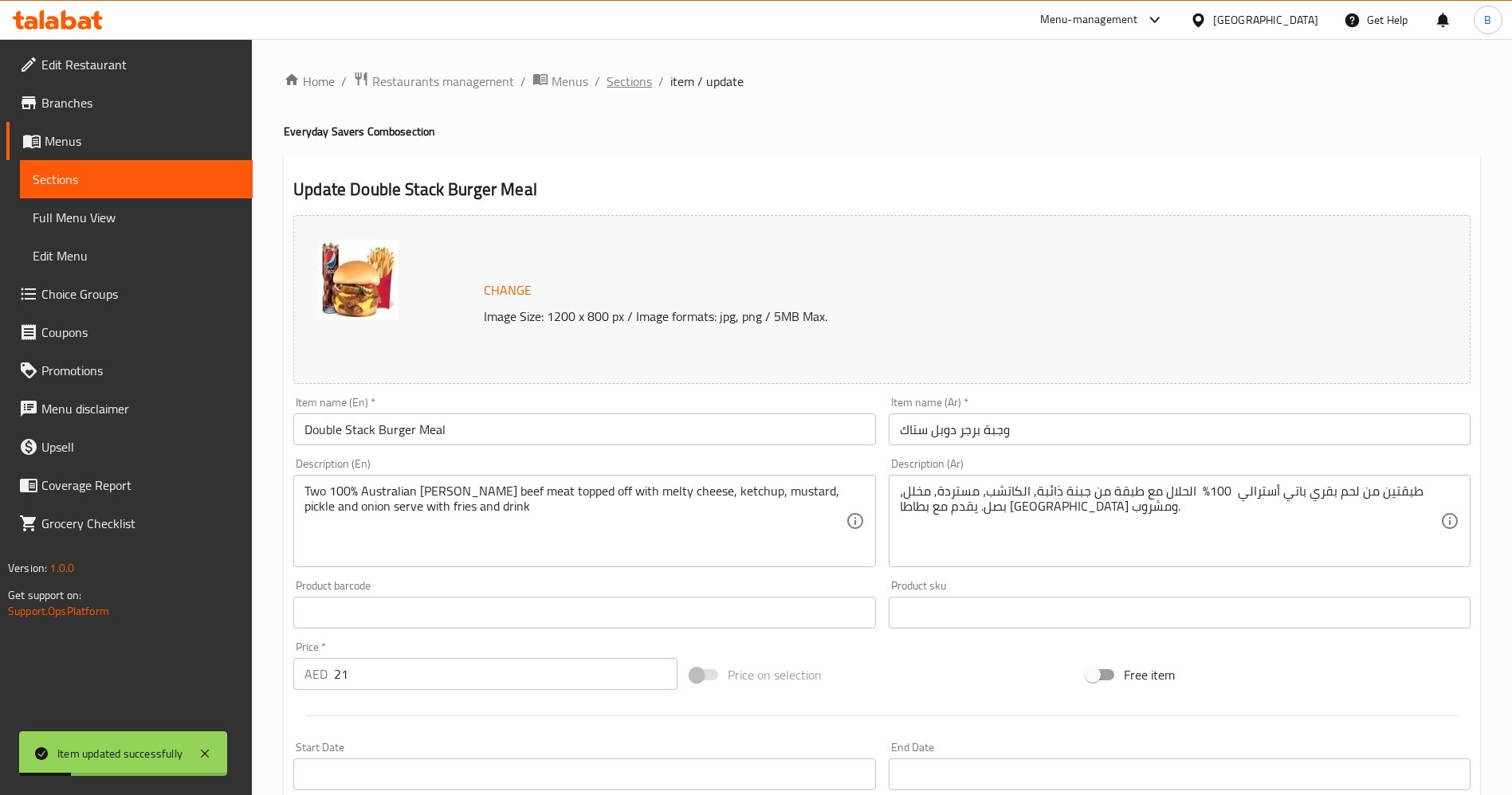
click at [628, 79] on span "Sections" at bounding box center [628, 81] width 45 height 19
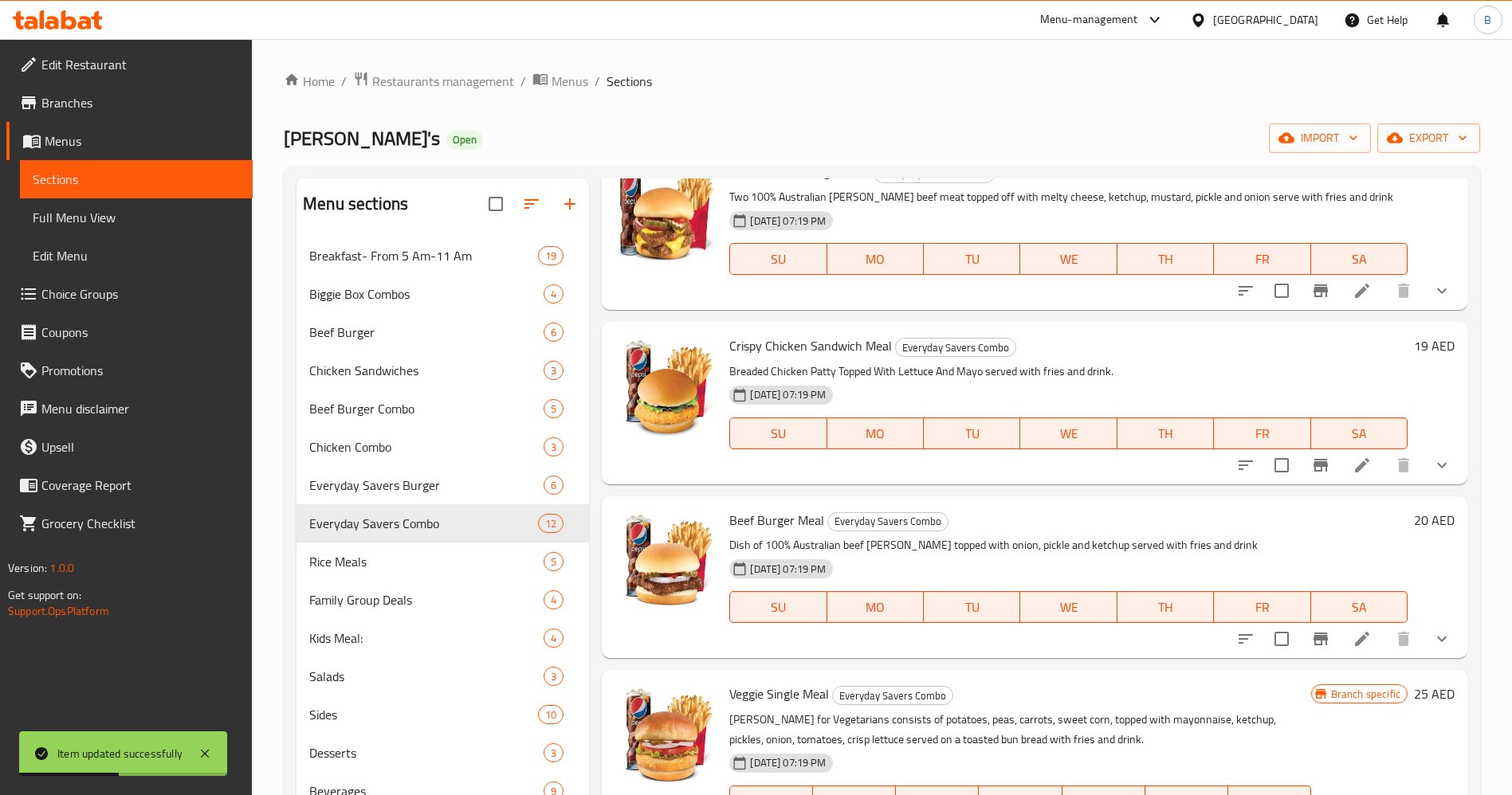
scroll to position [120, 0]
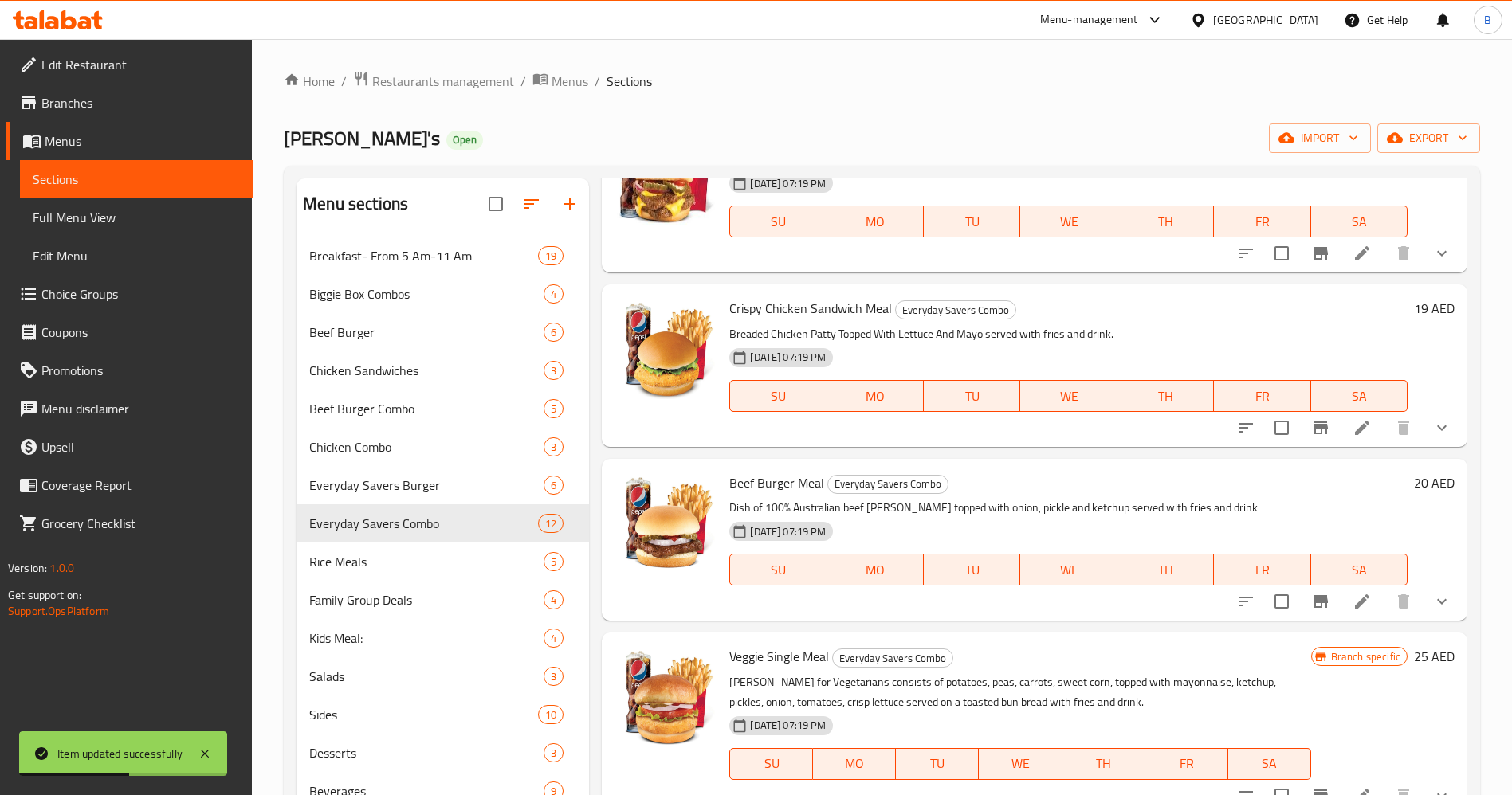
click at [1353, 430] on icon at bounding box center [1362, 428] width 19 height 19
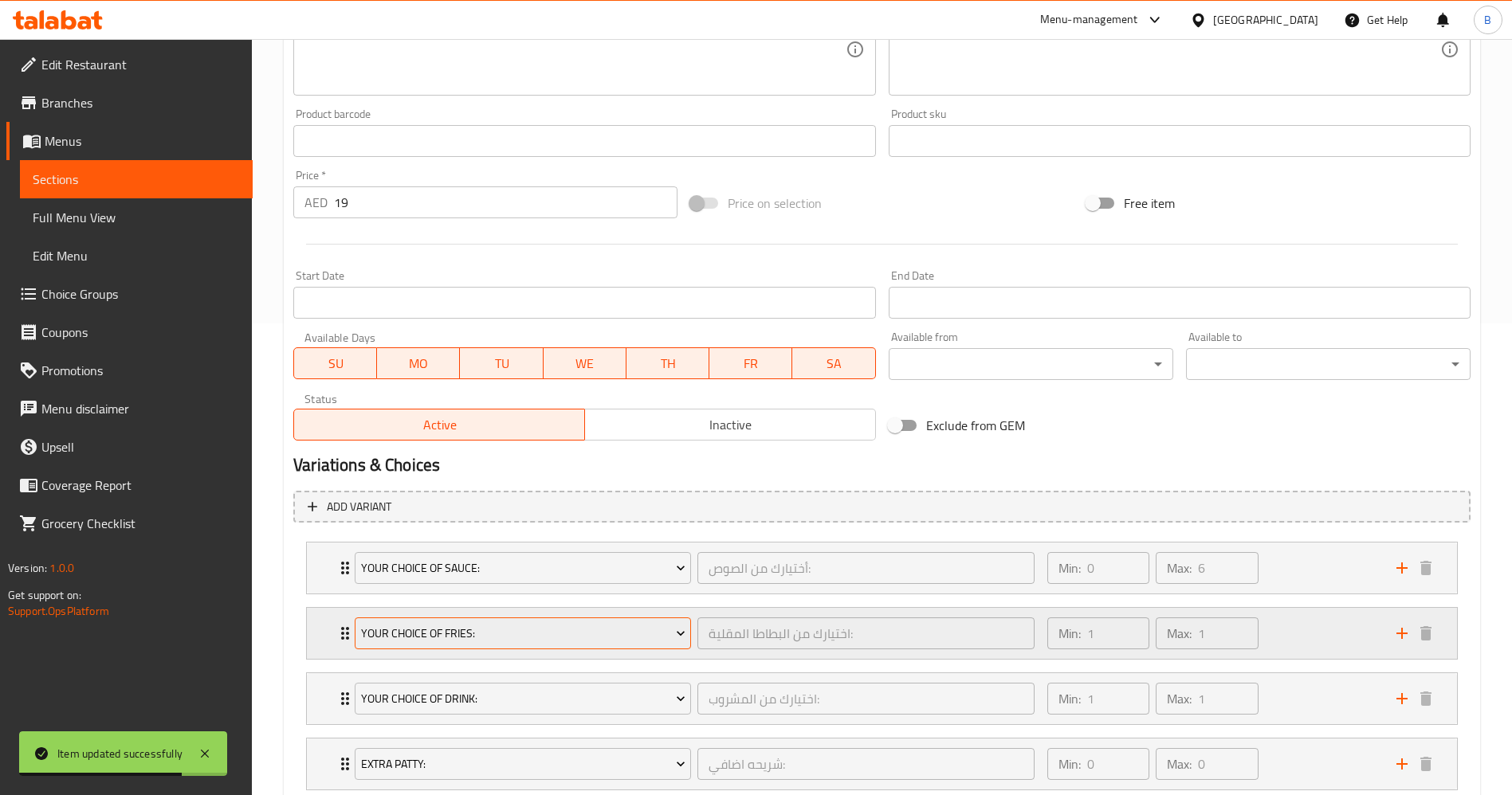
scroll to position [598, 0]
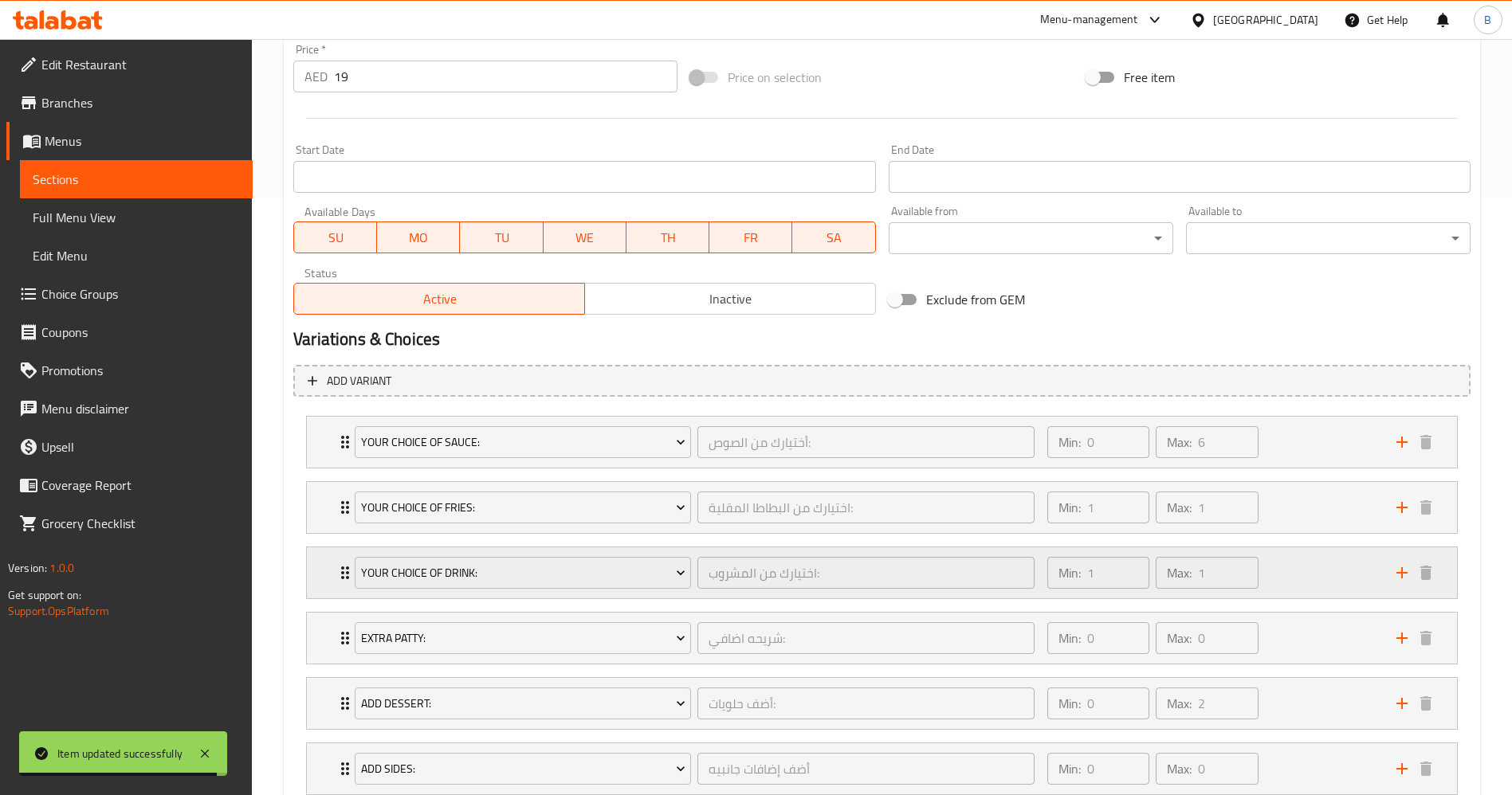
click at [329, 565] on div "Your Choice Of Drink: اختيارك من المشروب: ​ Min: 1 ​ Max: 1 ​" at bounding box center [882, 573] width 1150 height 51
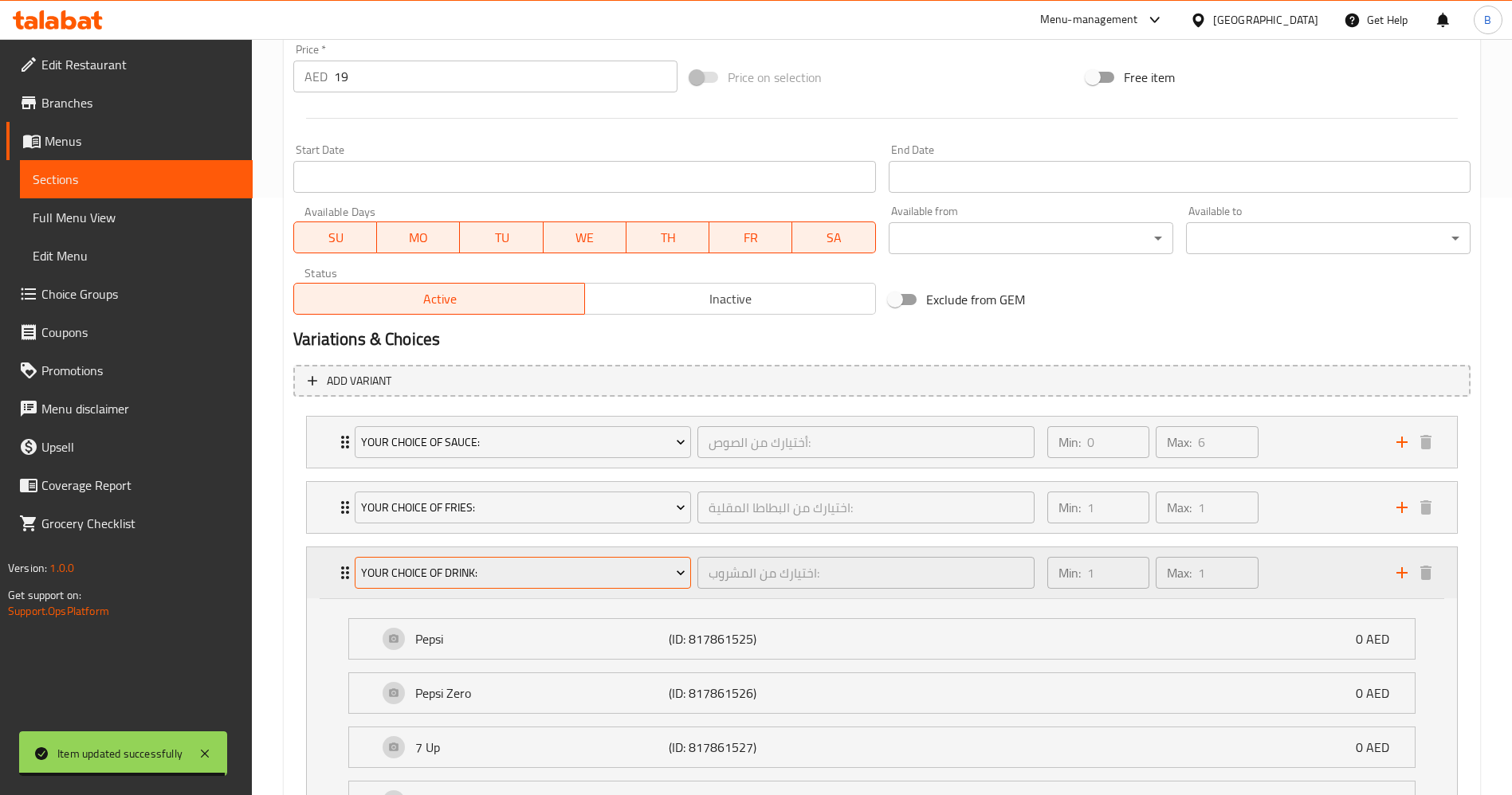
click at [487, 570] on span "Your Choice Of Drink:" at bounding box center [523, 573] width 325 height 20
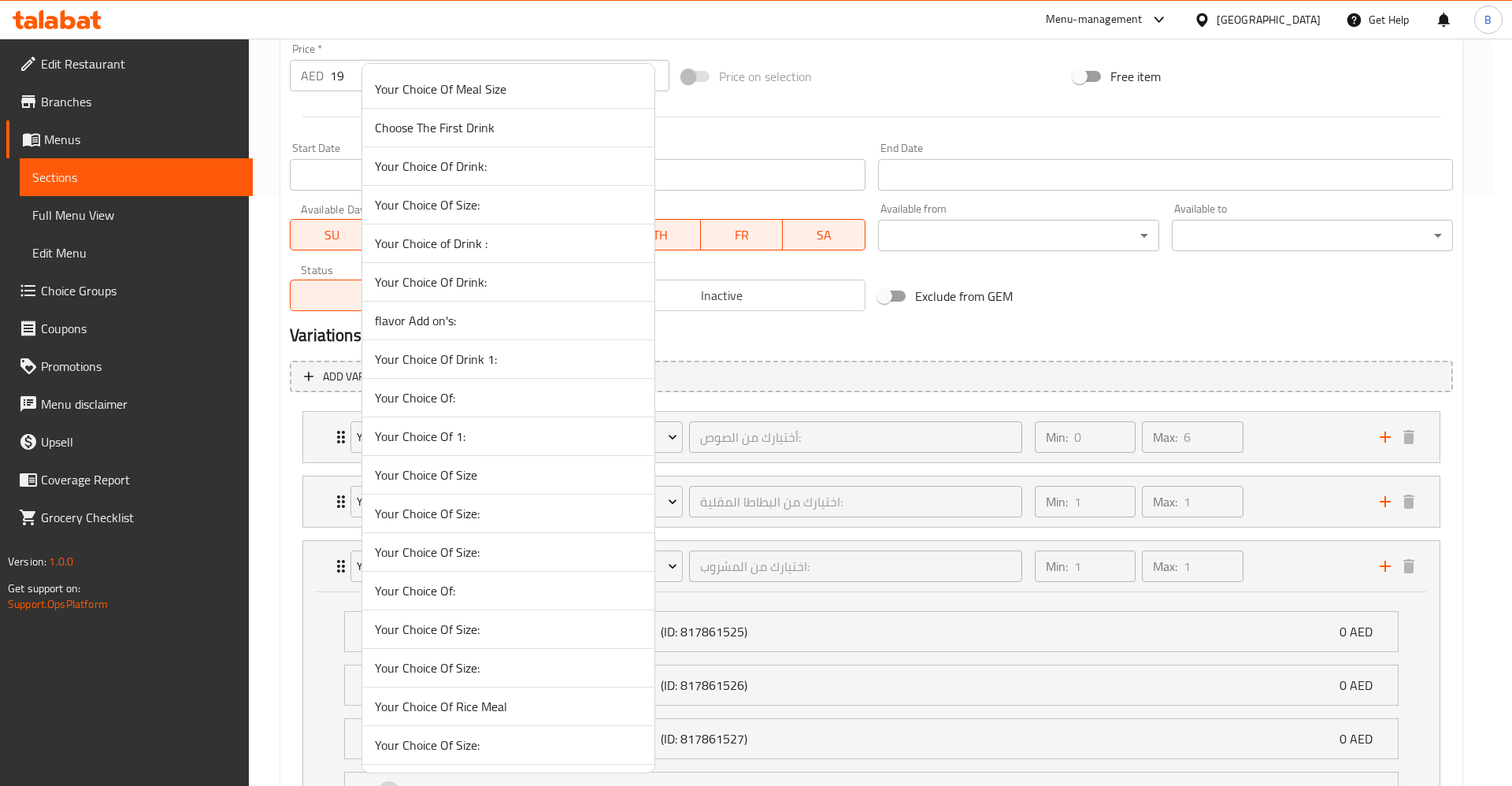
click at [511, 465] on span "Your Choice Of Size" at bounding box center [508, 474] width 267 height 19
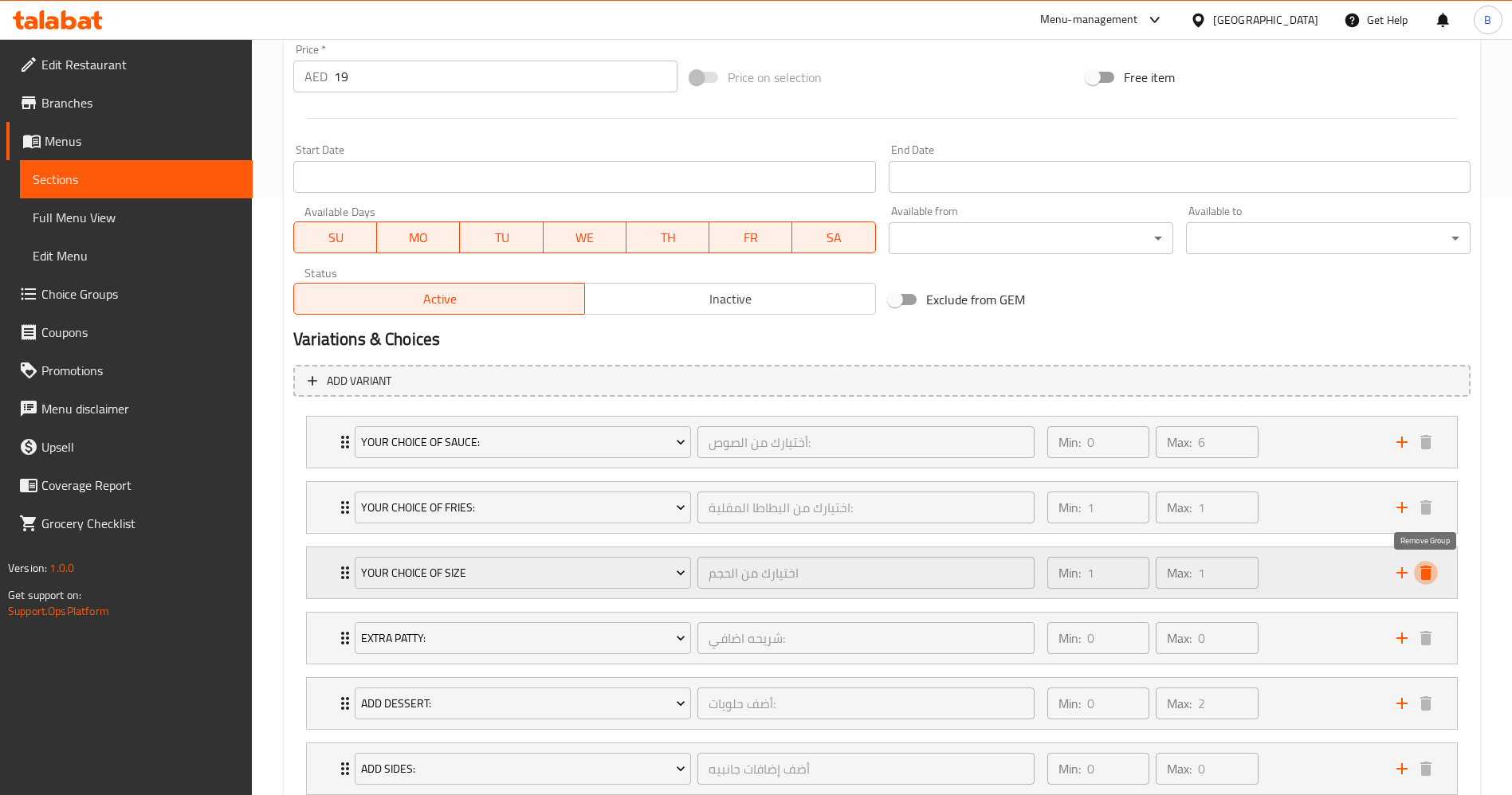
click at [1431, 575] on icon "delete" at bounding box center [1425, 572] width 19 height 19
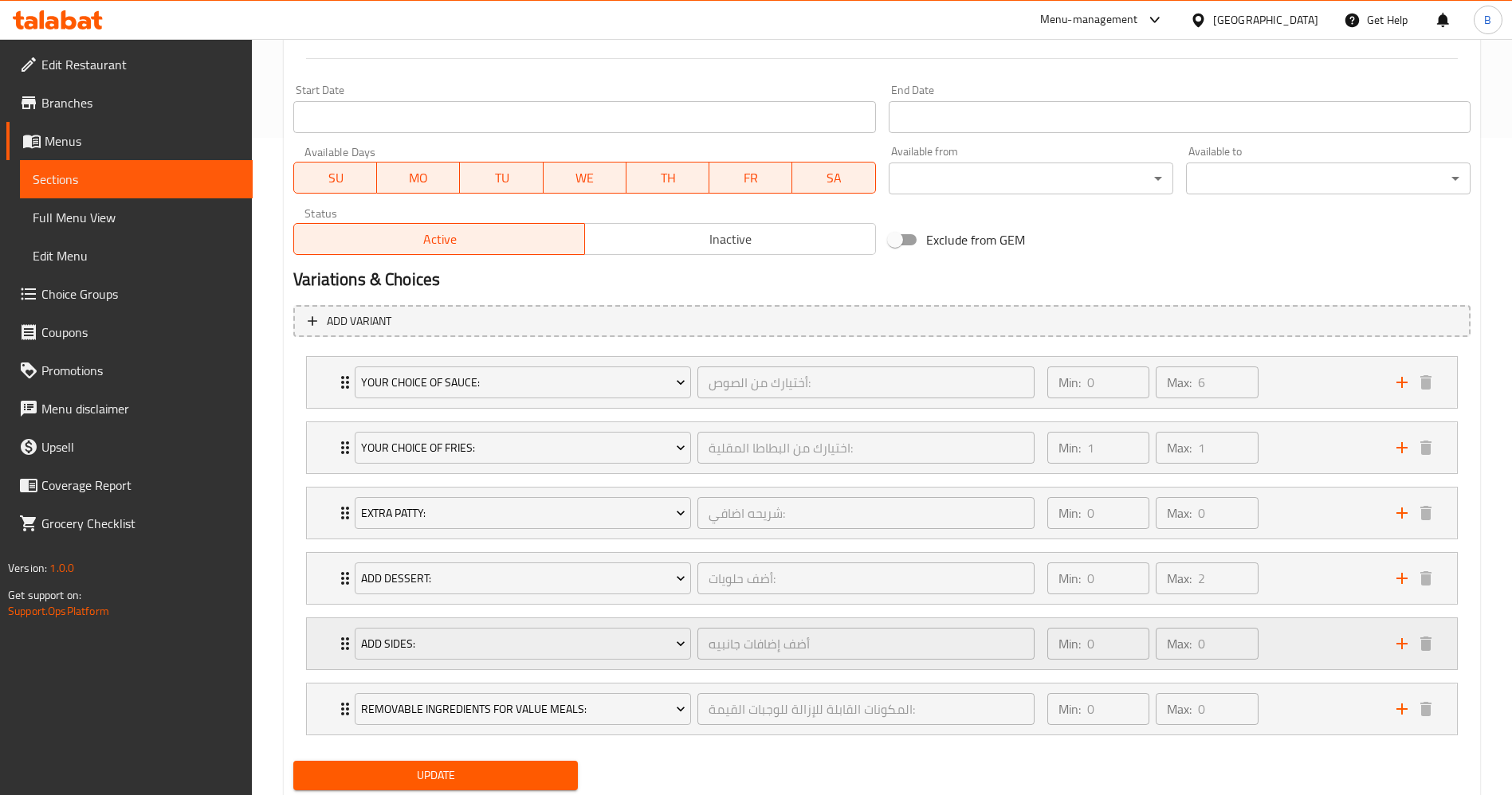
scroll to position [707, 0]
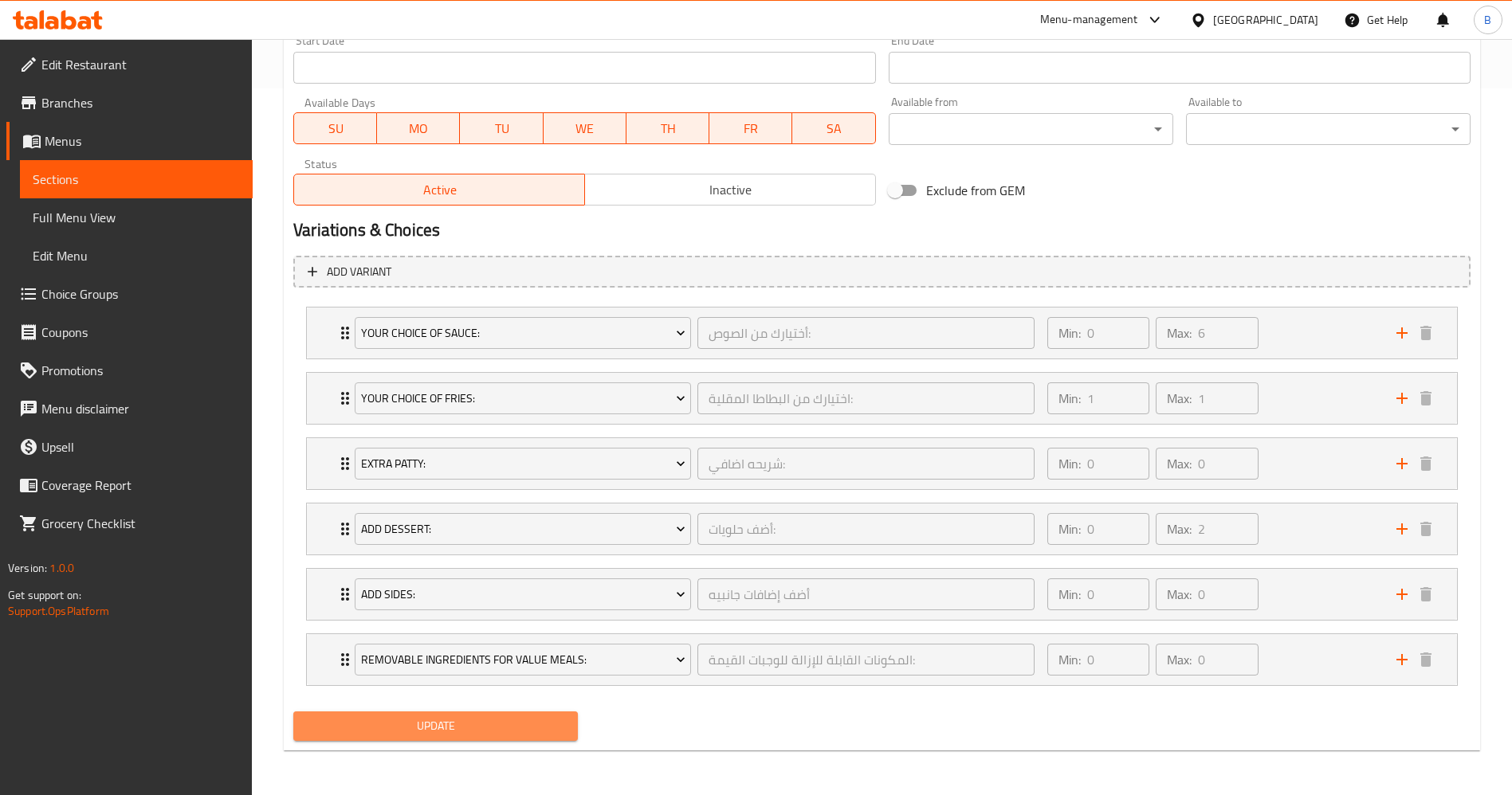
click at [511, 717] on span "Update" at bounding box center [436, 726] width 259 height 20
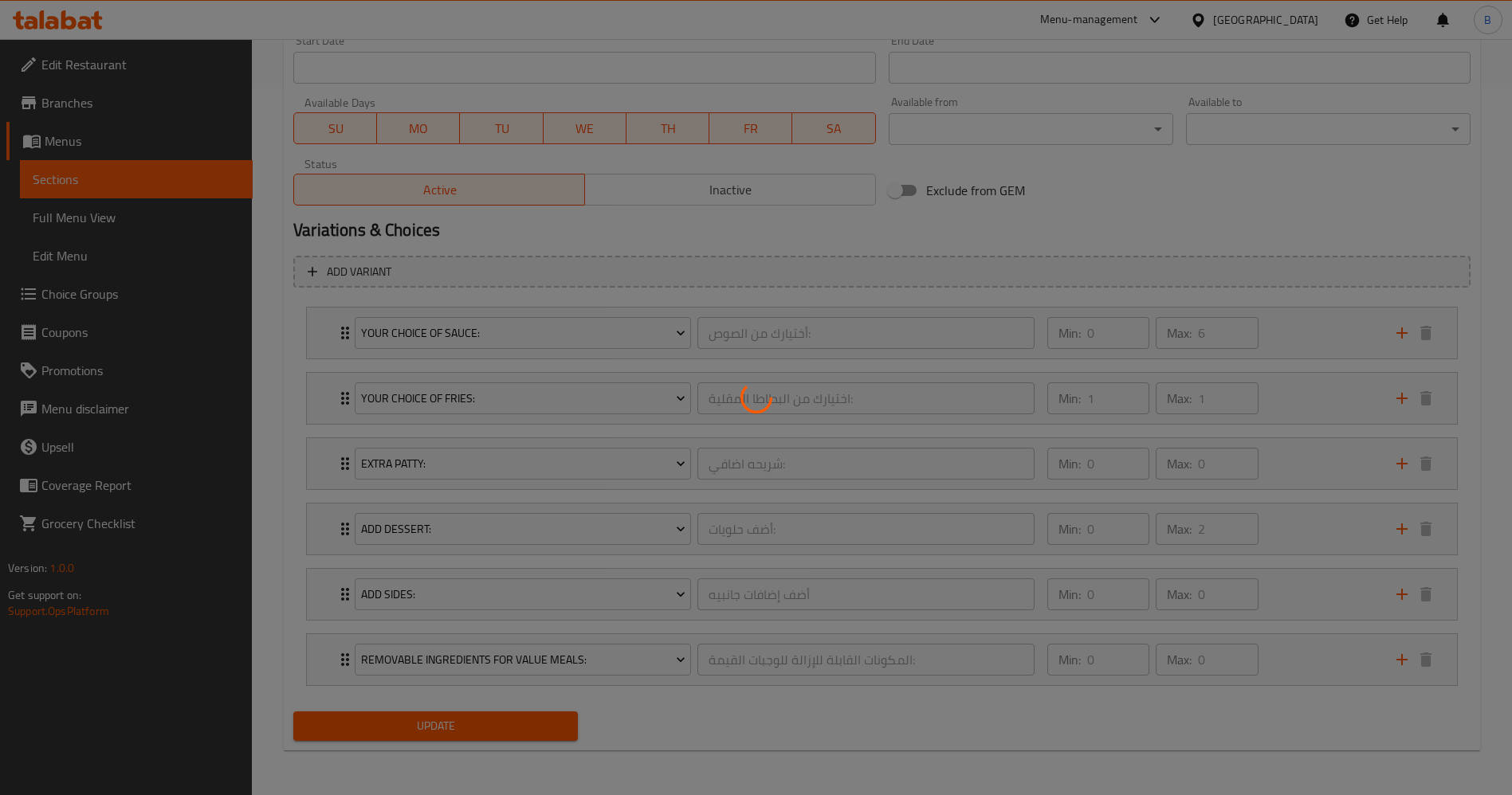
scroll to position [0, 0]
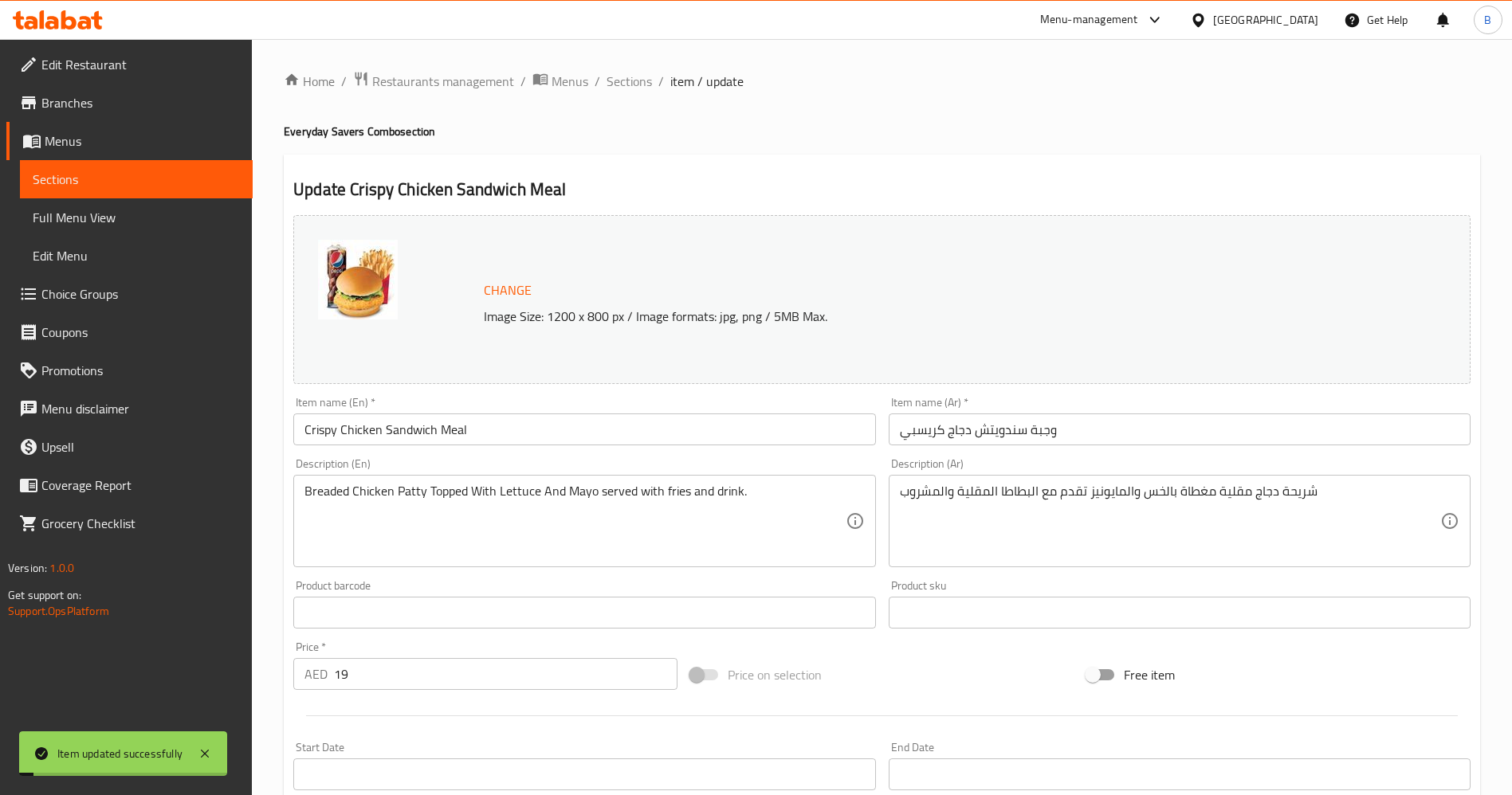
click at [637, 97] on div "Home / Restaurants management / Menus / Sections / item / update Everyday Saver…" at bounding box center [882, 770] width 1196 height 1399
drag, startPoint x: 642, startPoint y: 81, endPoint x: 644, endPoint y: 103, distance: 22.1
click at [642, 81] on span "Sections" at bounding box center [628, 81] width 45 height 19
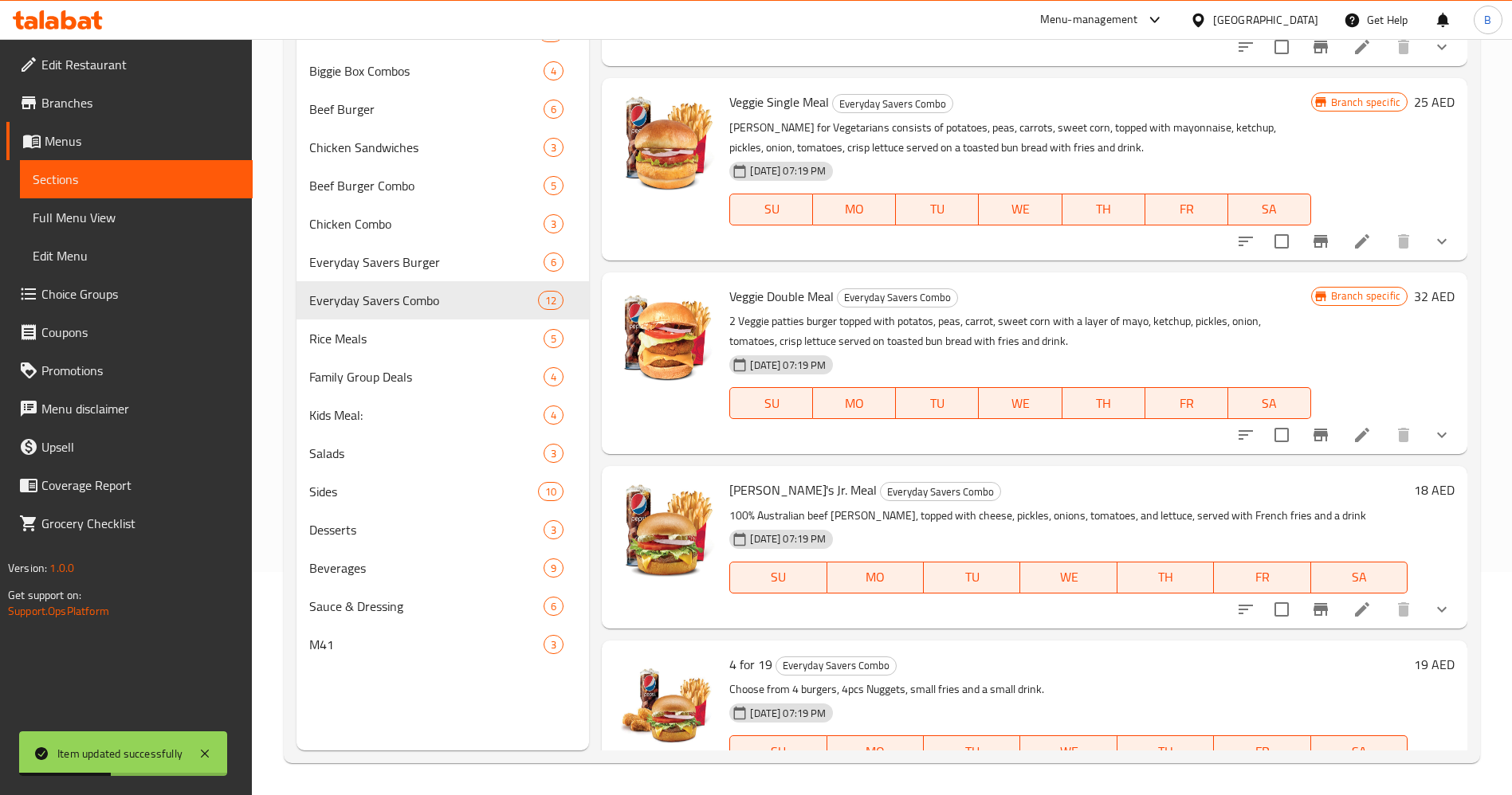
scroll to position [394, 0]
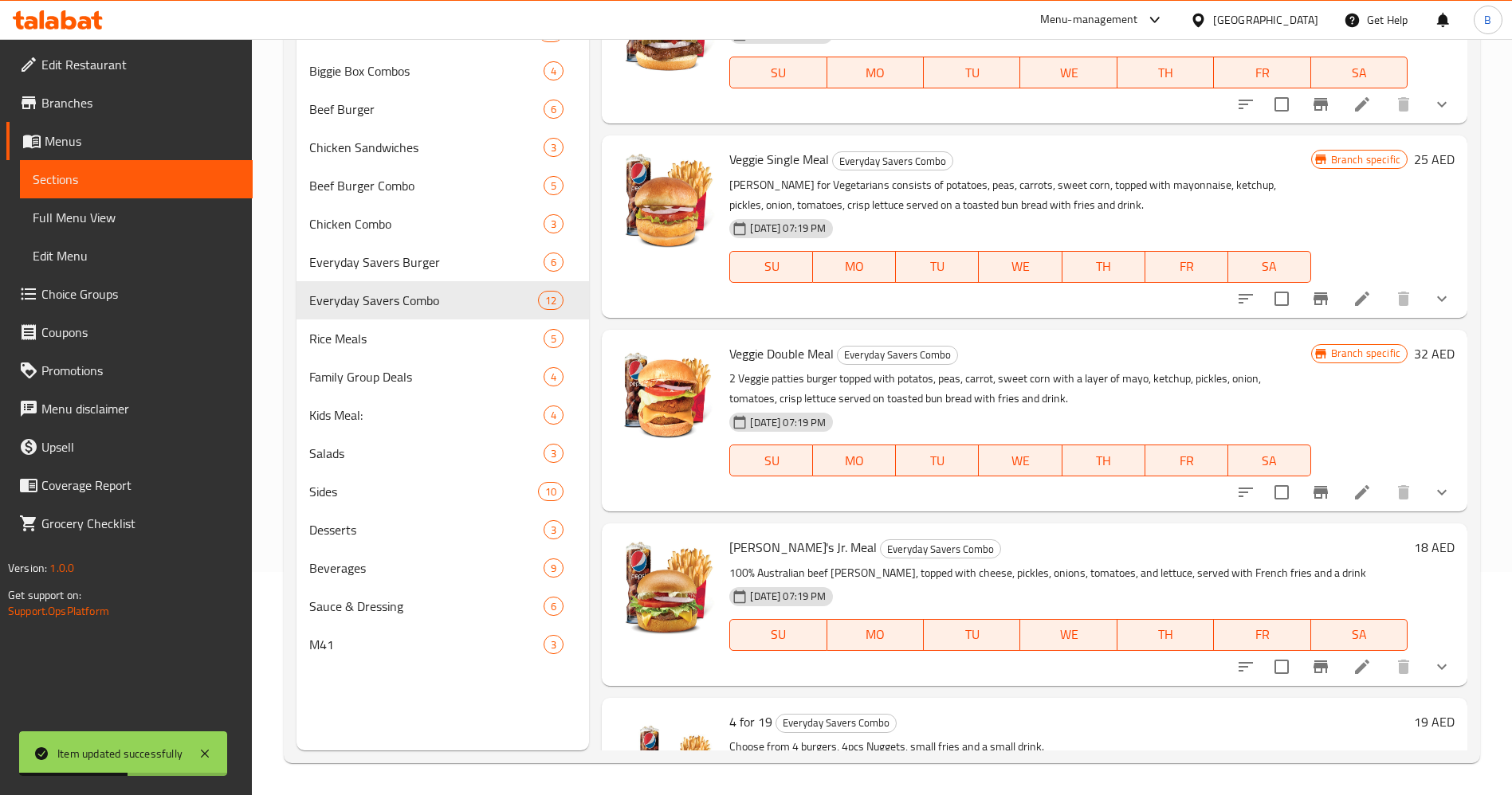
click at [1355, 665] on icon at bounding box center [1362, 666] width 14 height 14
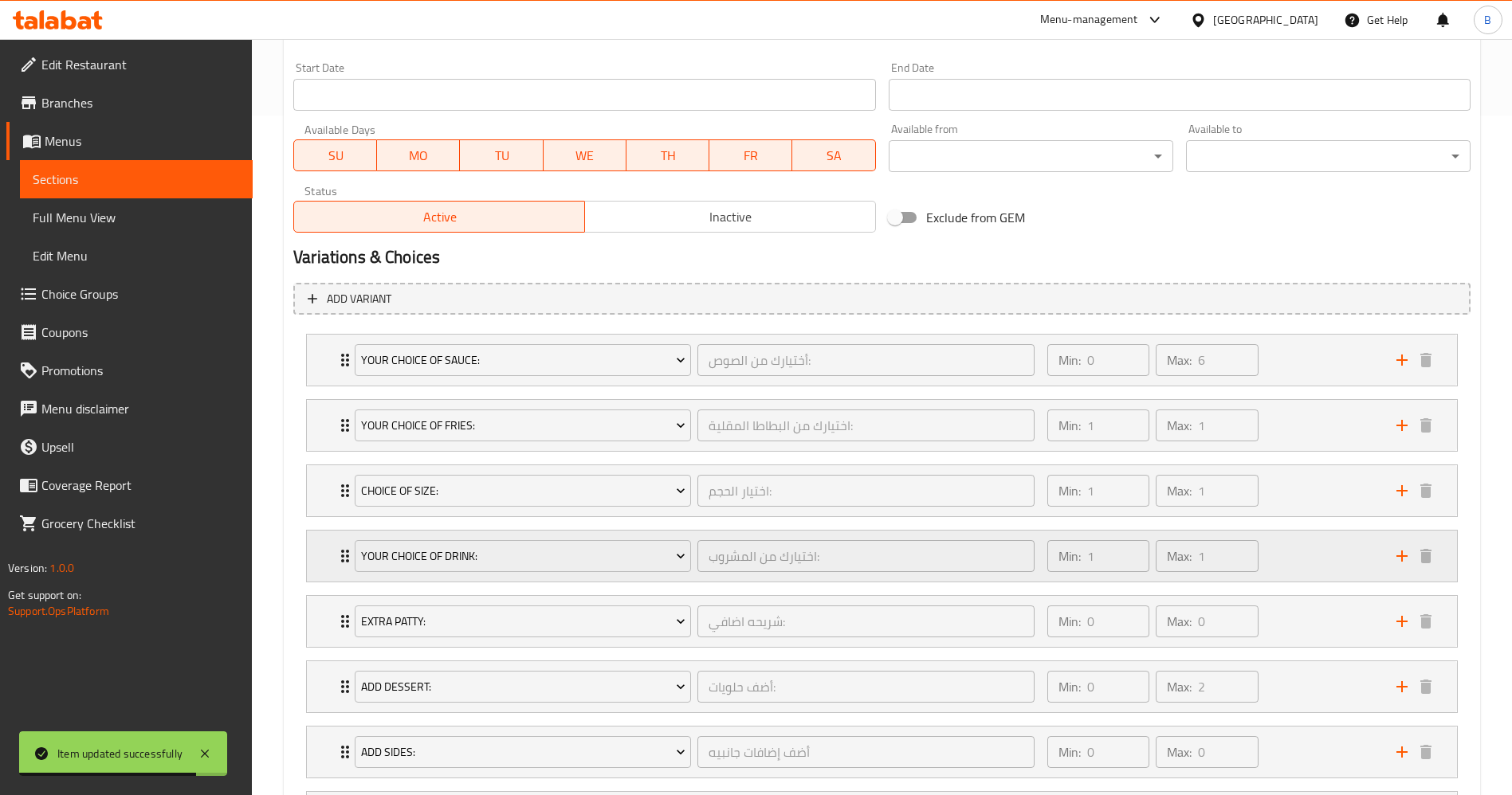
scroll to position [717, 0]
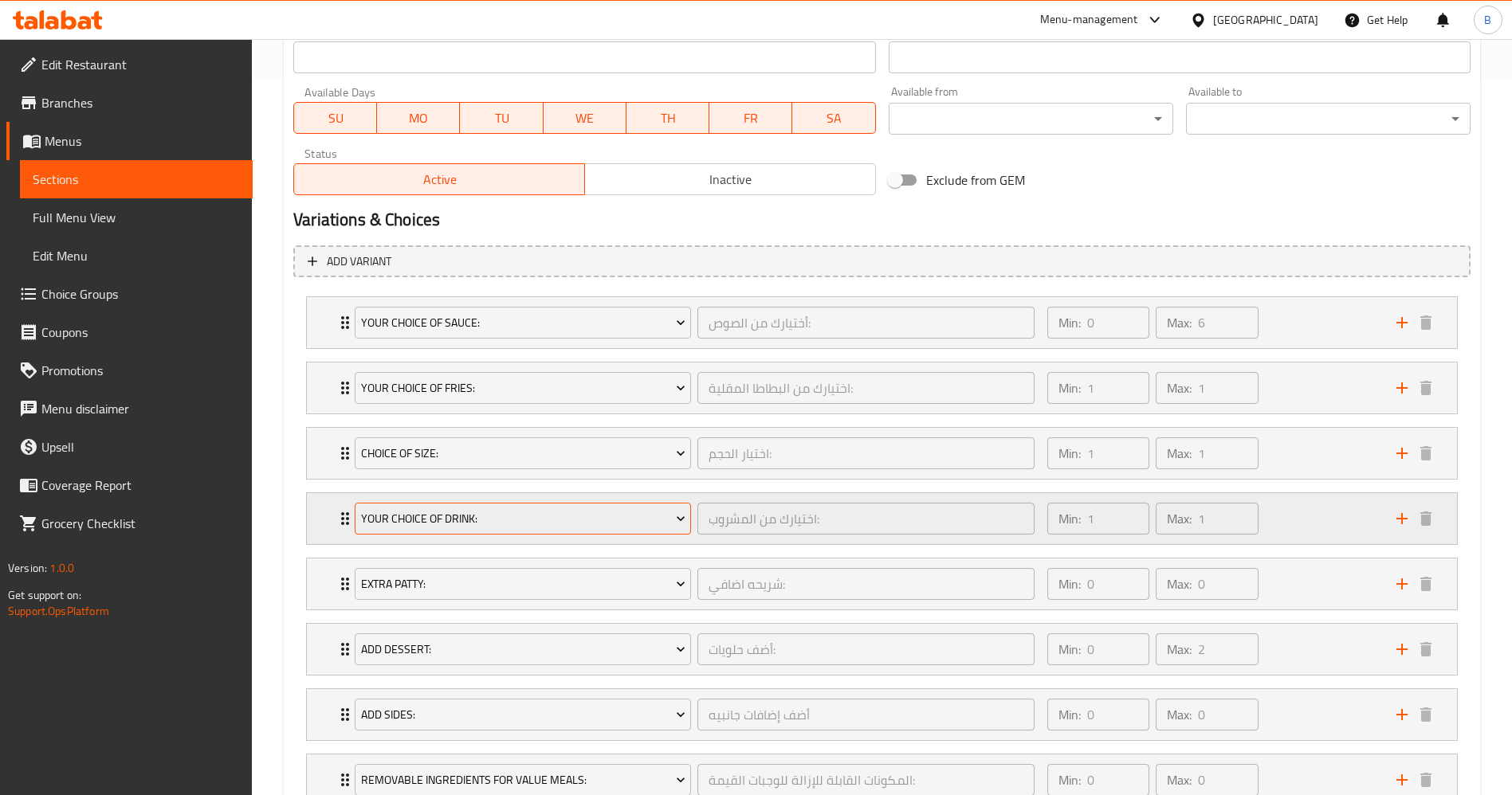
click at [634, 513] on span "Your Choice Of Drink:" at bounding box center [523, 519] width 325 height 20
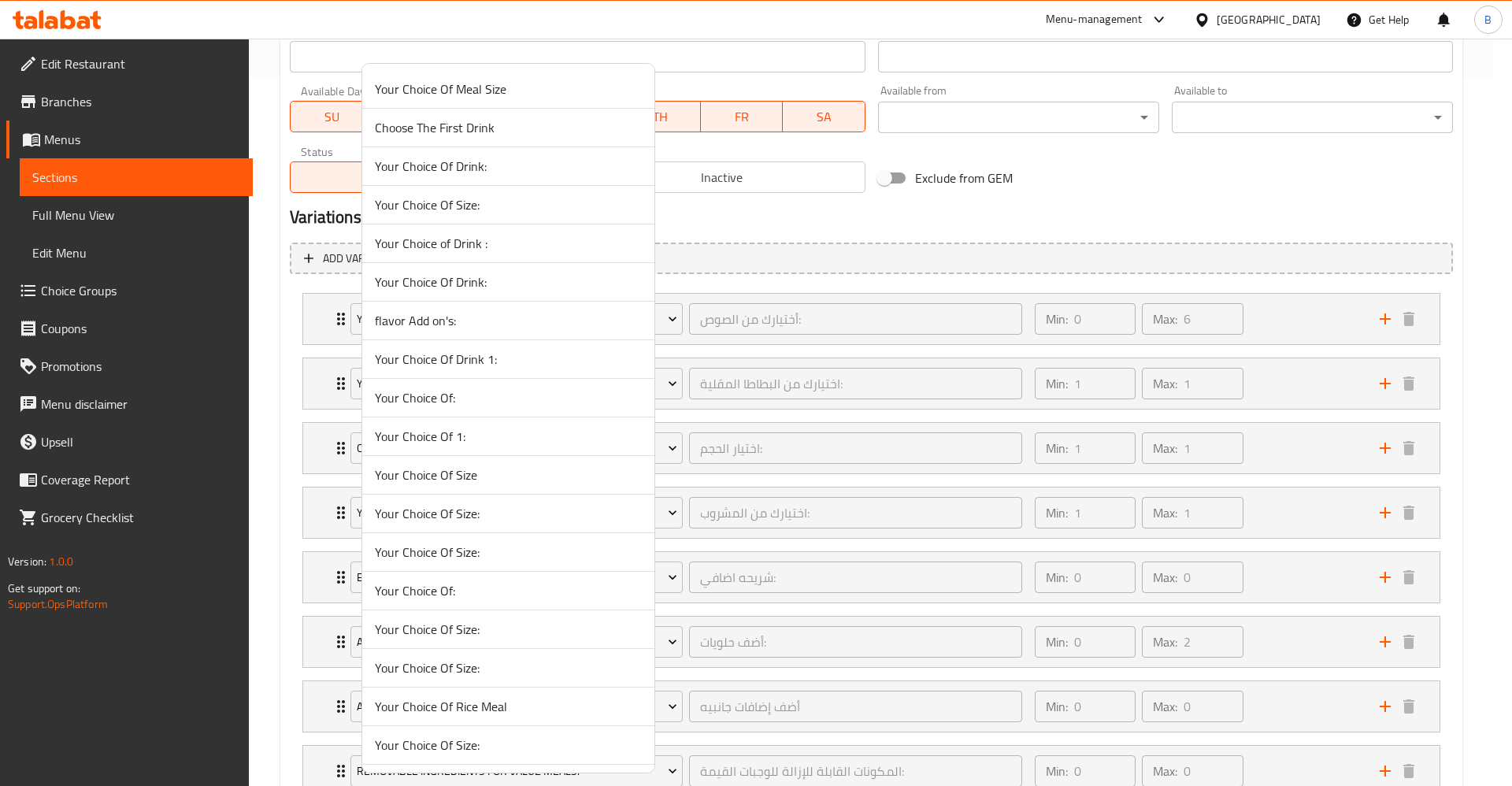
click at [636, 491] on li "Your Choice Of Size" at bounding box center [508, 475] width 292 height 38
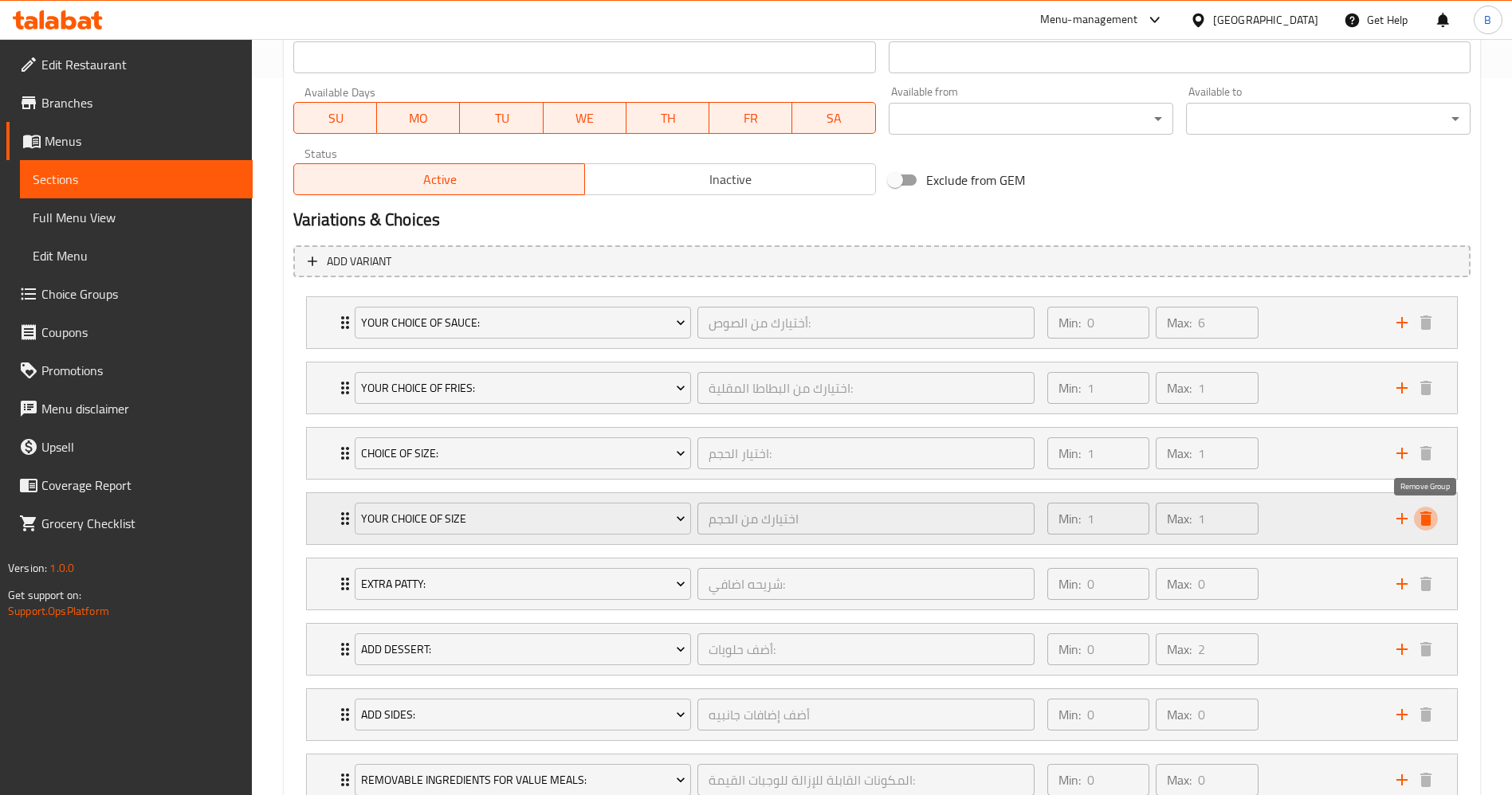
click at [1427, 515] on icon "delete" at bounding box center [1426, 518] width 12 height 14
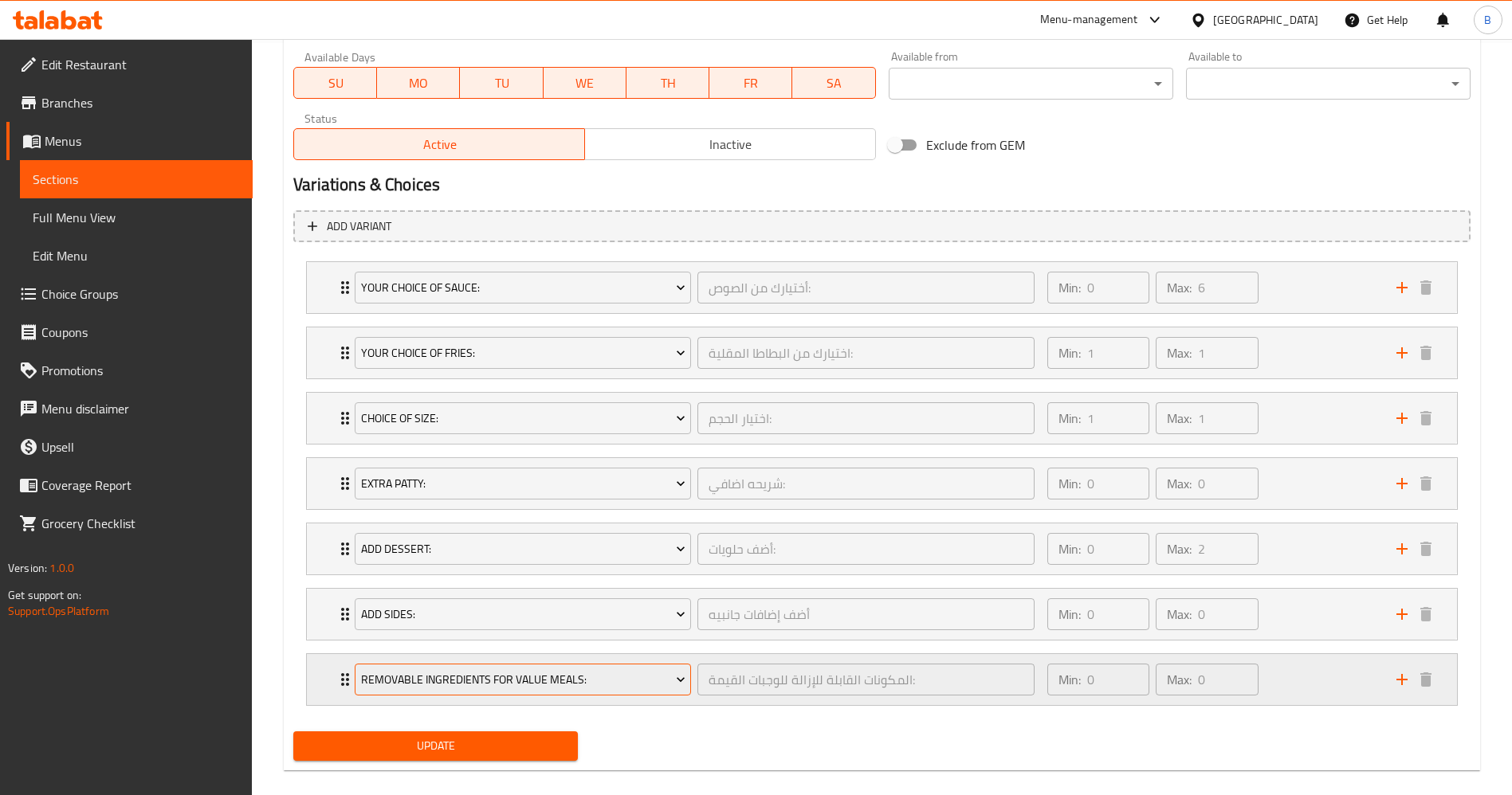
scroll to position [772, 0]
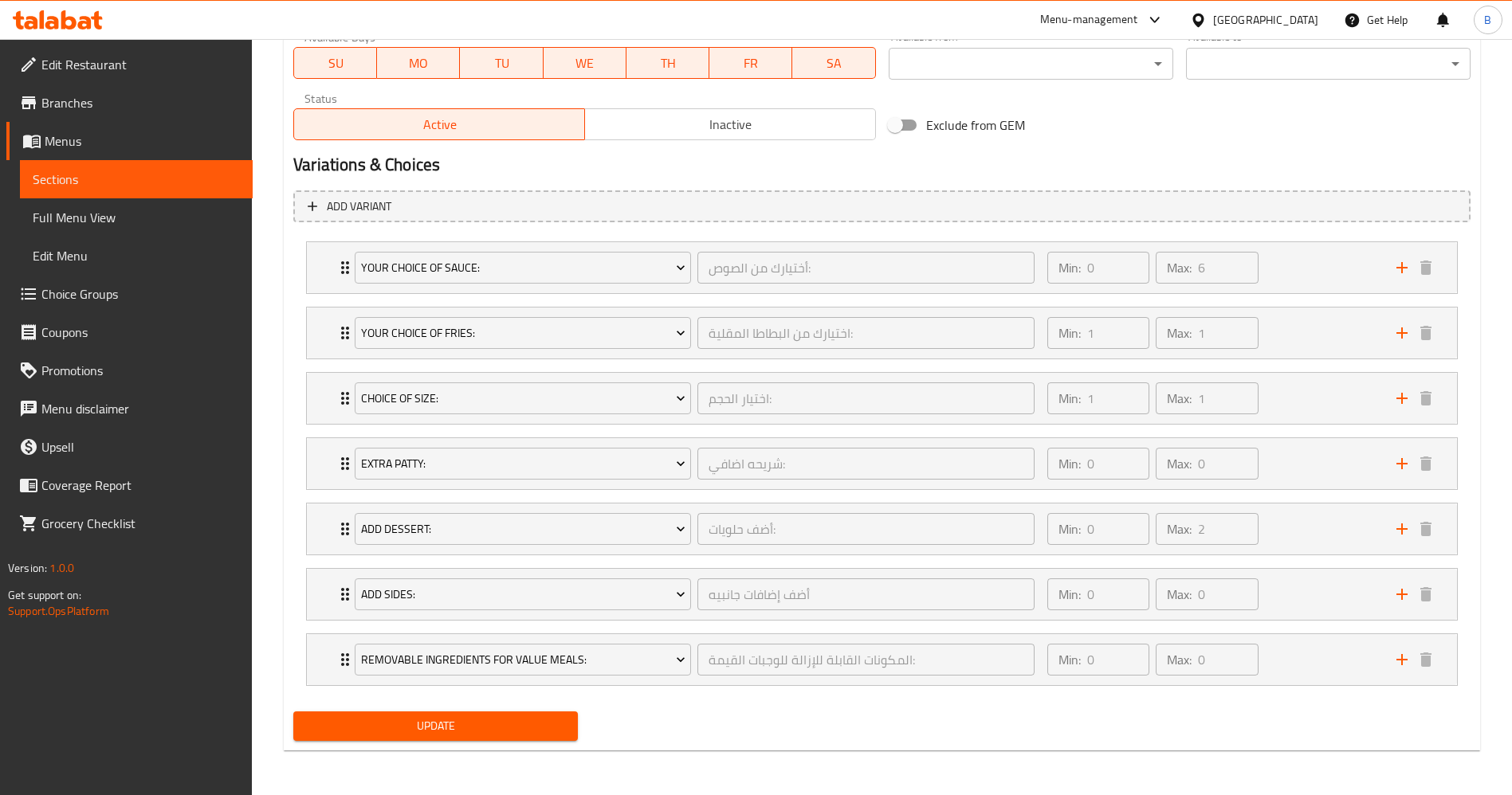
click at [416, 717] on span "Update" at bounding box center [436, 726] width 259 height 20
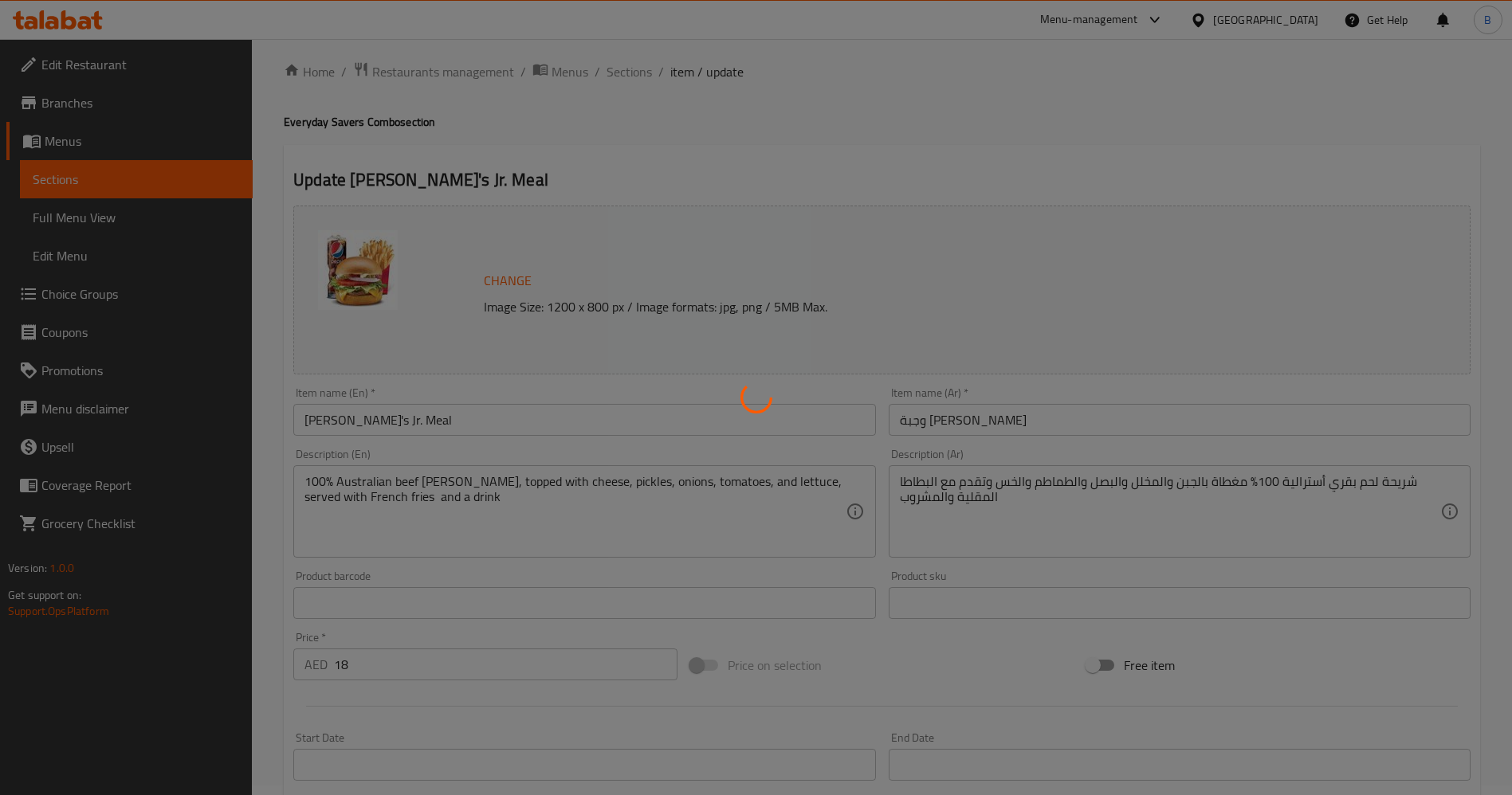
scroll to position [0, 0]
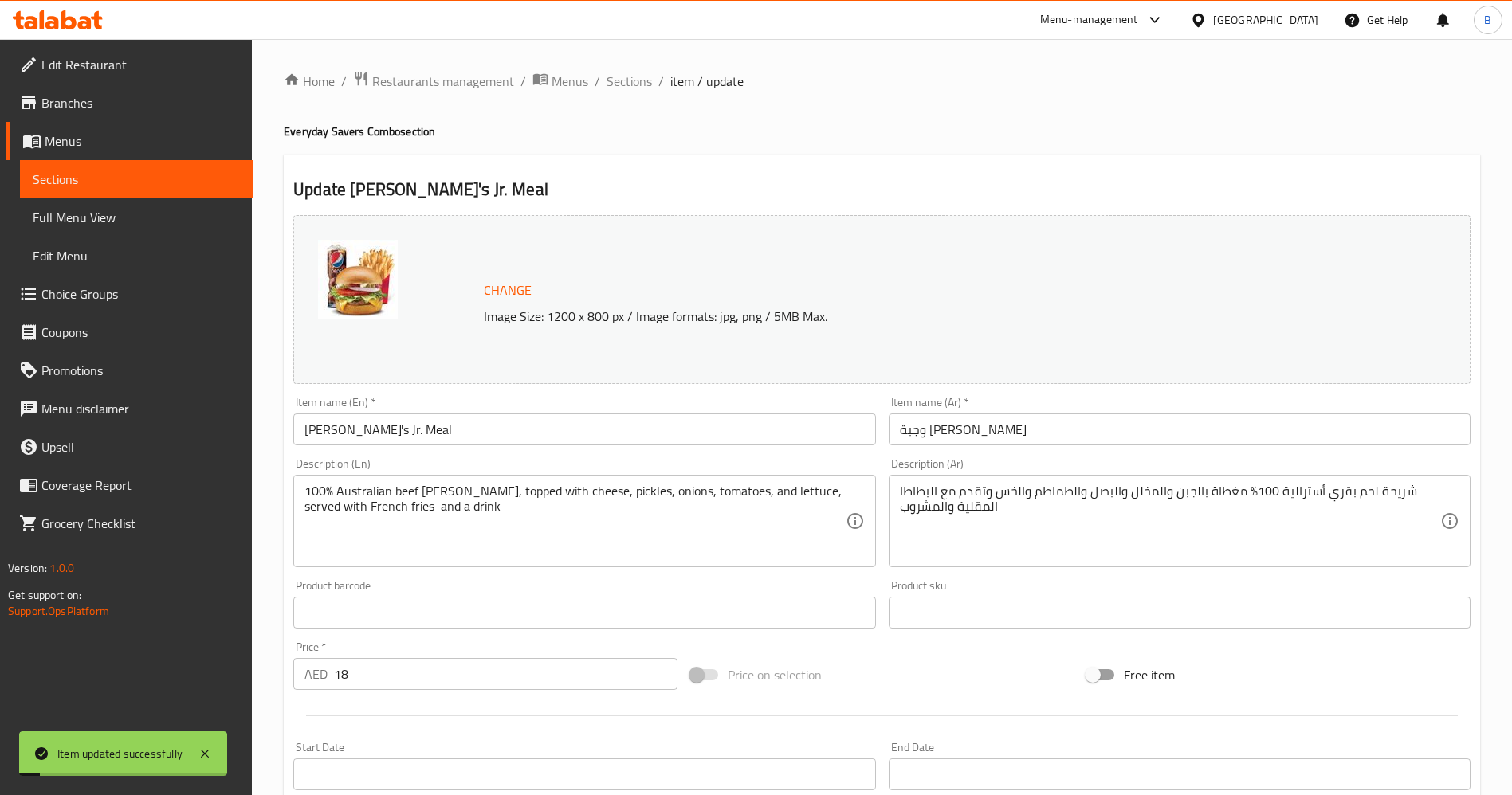
click at [106, 294] on span "Choice Groups" at bounding box center [140, 294] width 198 height 19
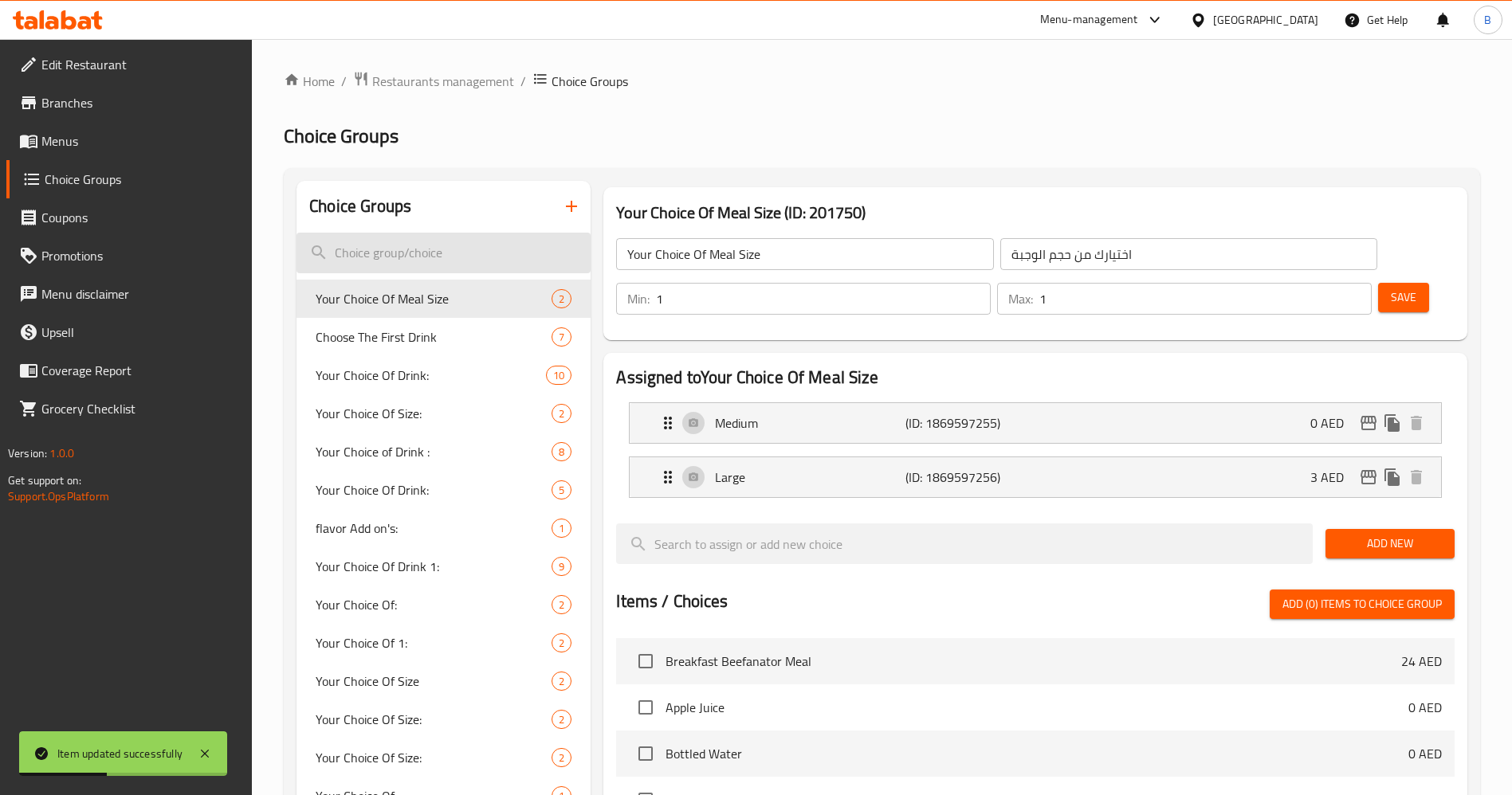
click at [491, 250] on input "search" at bounding box center [443, 253] width 294 height 40
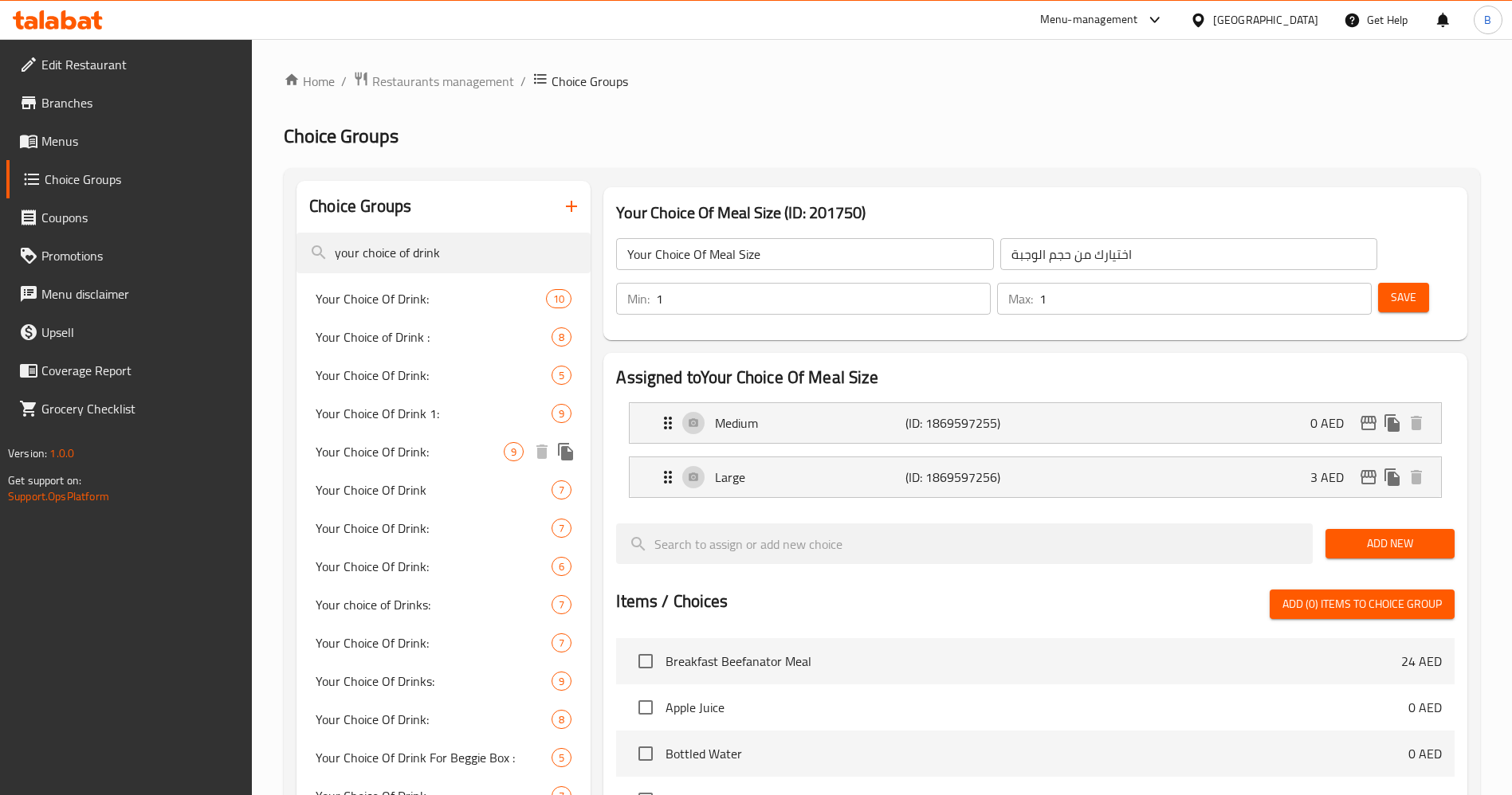
type input "your choice of drink"
click at [493, 443] on span "Your Choice Of Drink:" at bounding box center [410, 452] width 188 height 19
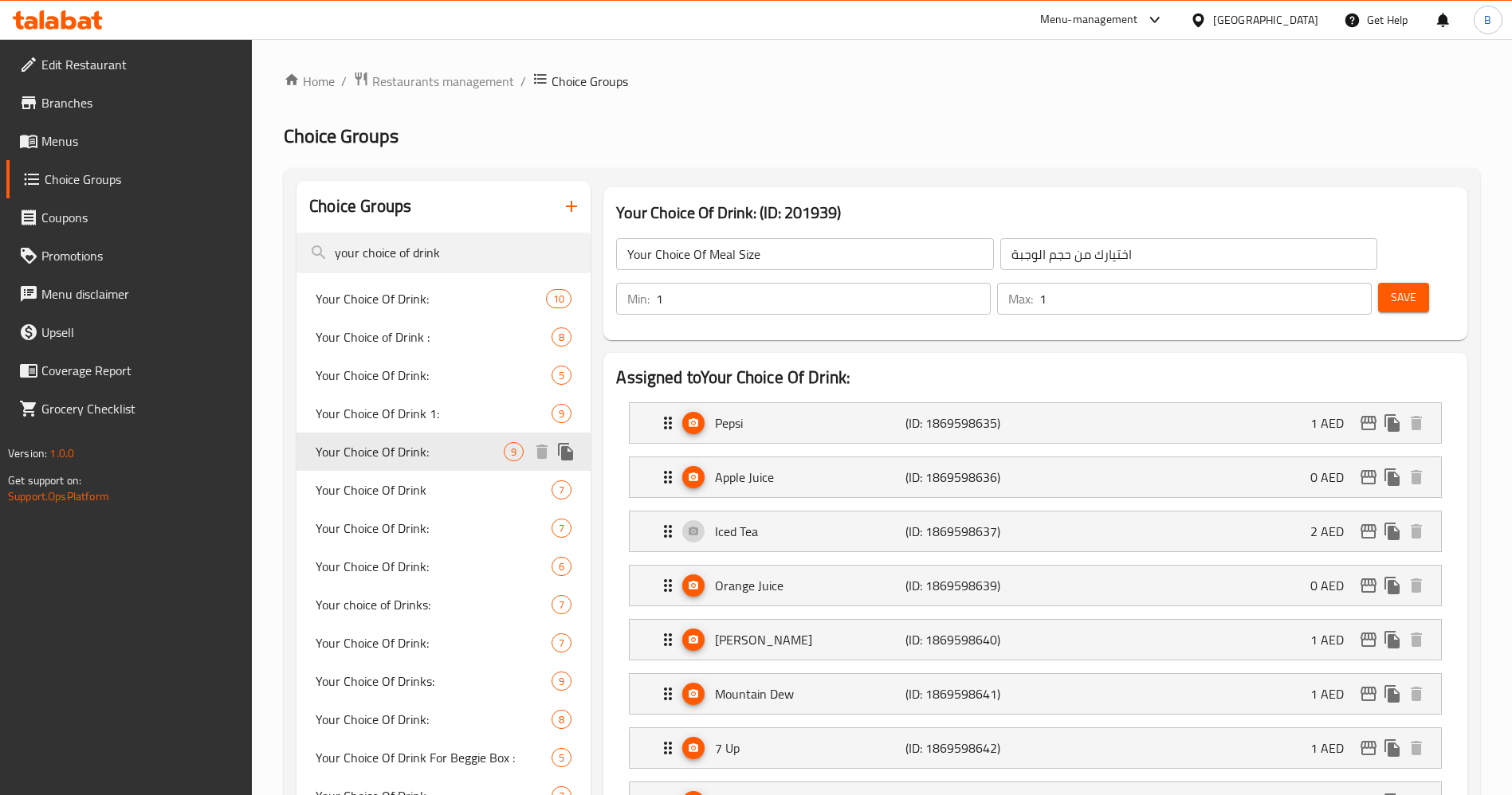
type input "Your Choice Of Drink:"
type input "اختيارك من المشروب:"
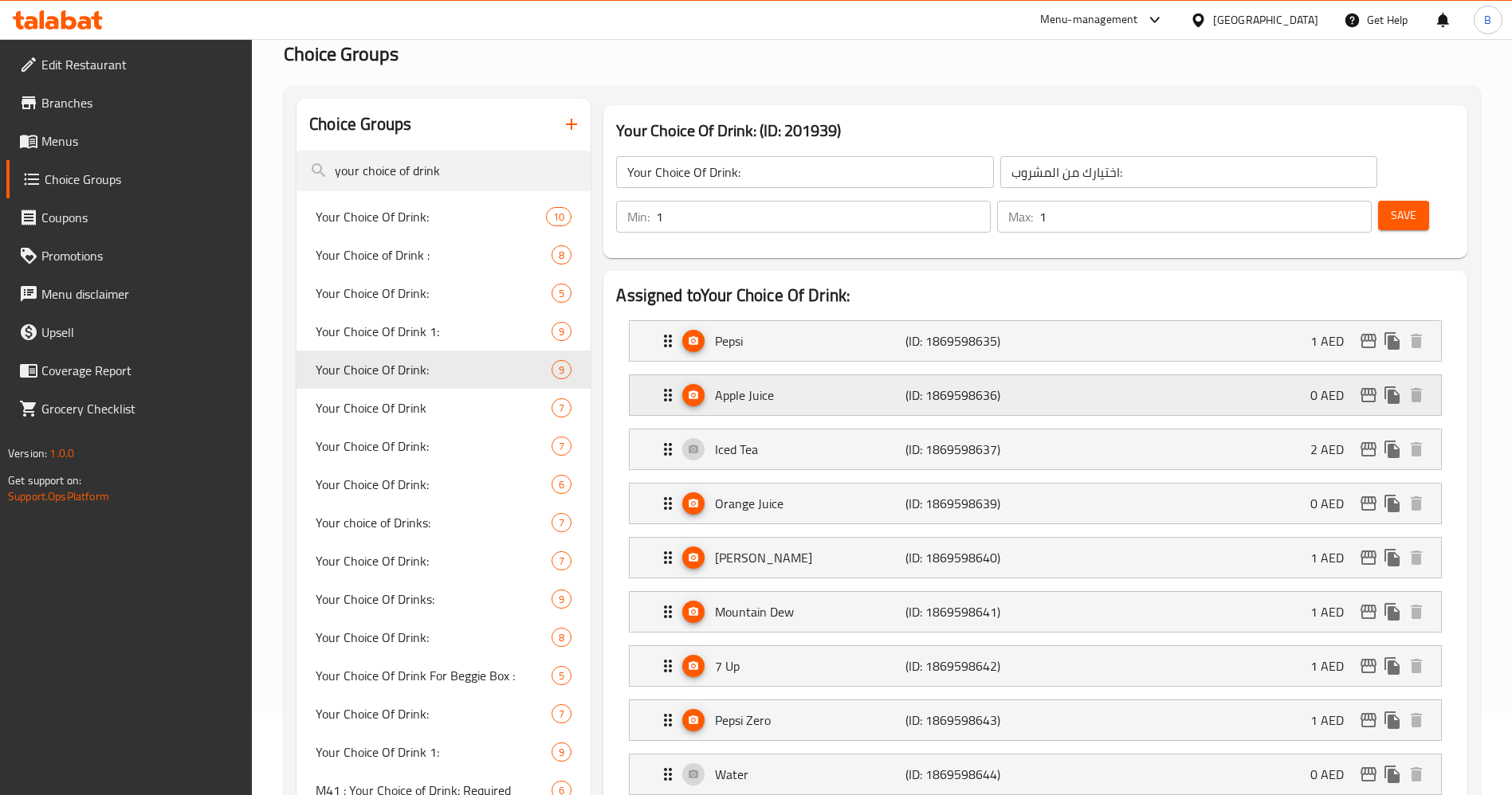
scroll to position [120, 0]
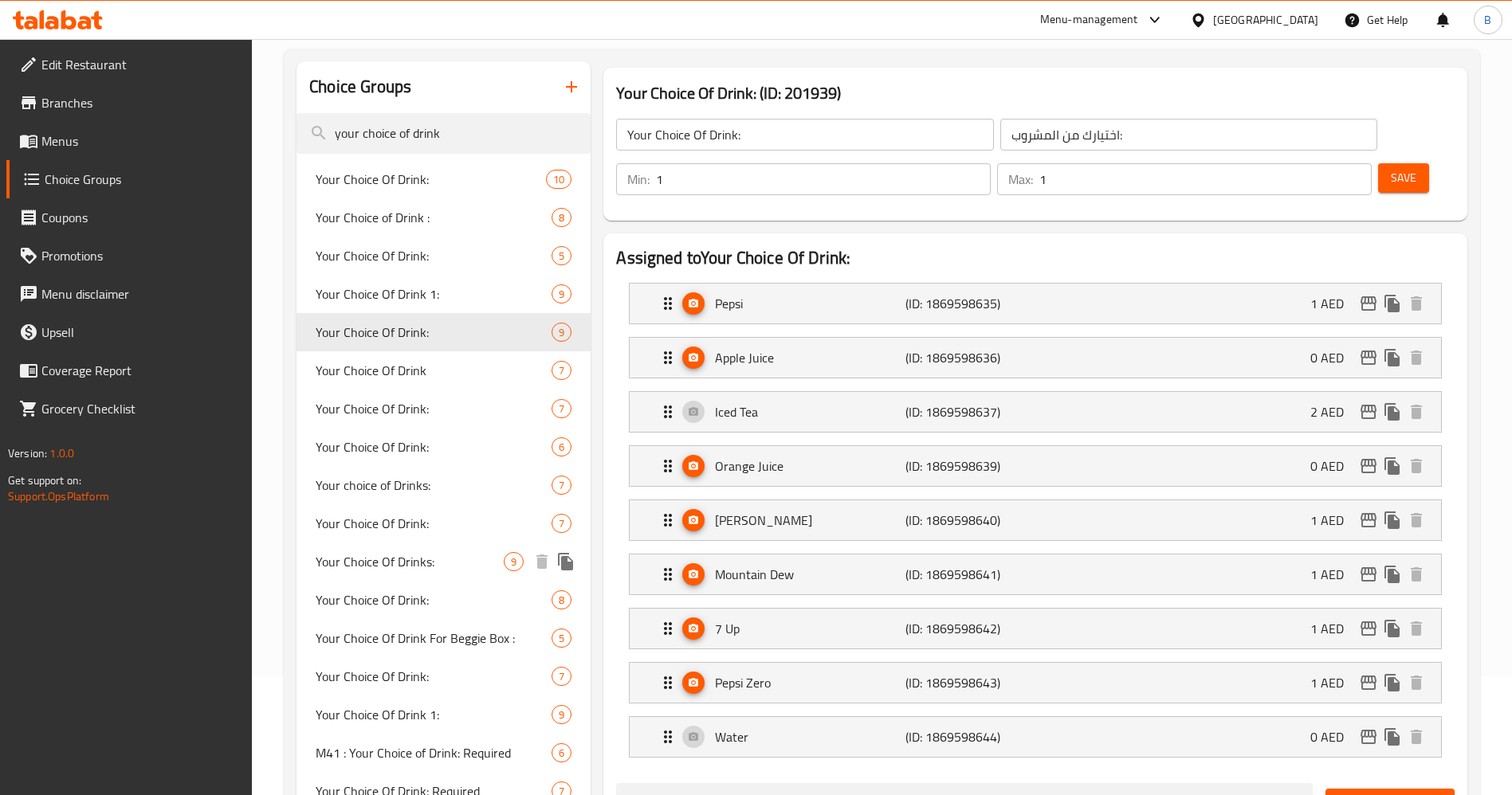
drag, startPoint x: 407, startPoint y: 564, endPoint x: 416, endPoint y: 559, distance: 10.3
click at [407, 563] on span "Your Choice Of Drinks:" at bounding box center [410, 561] width 188 height 19
type input "Your Choice Of Drinks:"
type input "إختيارك من المشروب:"
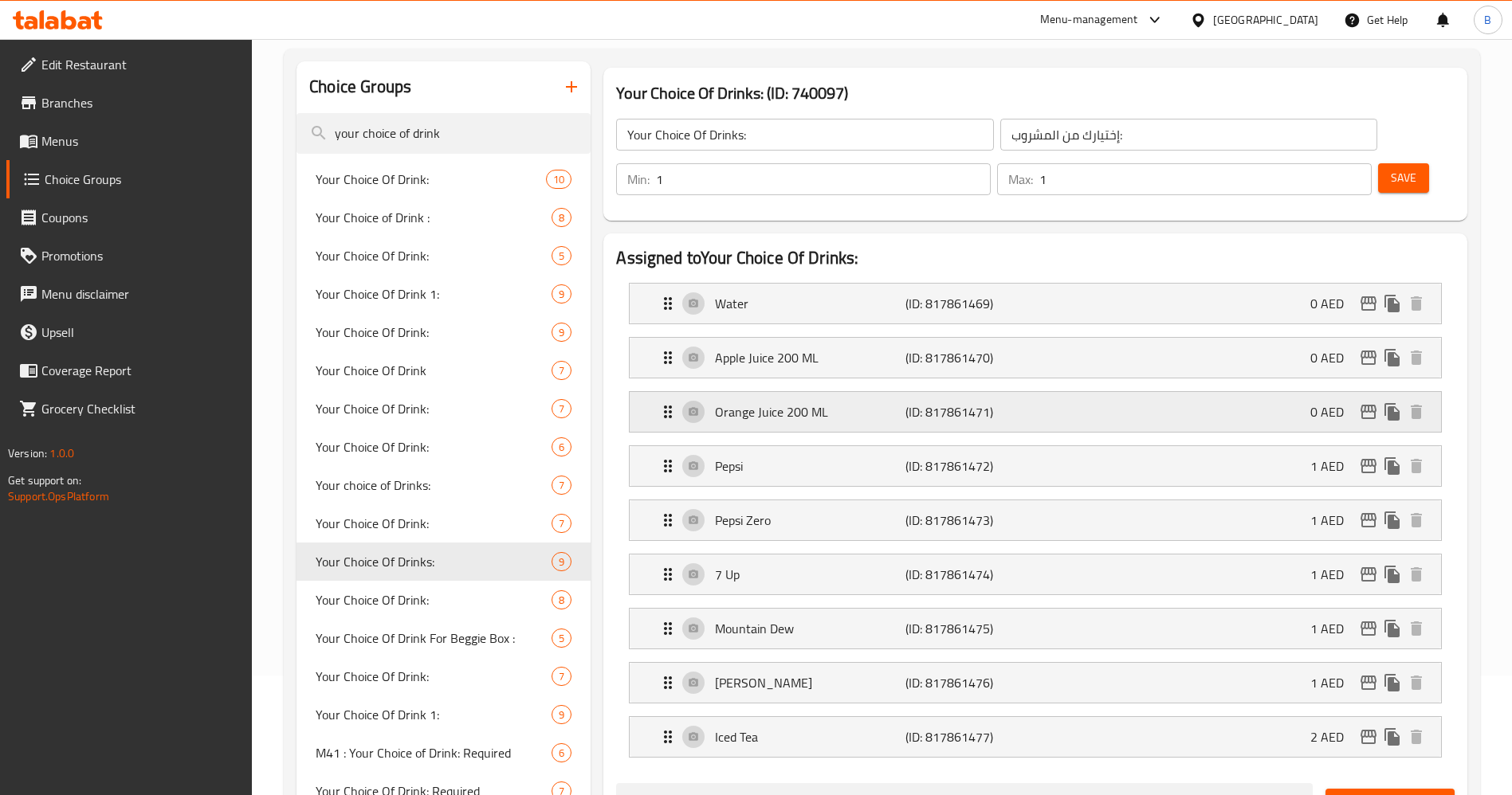
click at [1173, 392] on div "Orange Juice 200 ML (ID: 817861471) 0 AED" at bounding box center [1040, 412] width 763 height 40
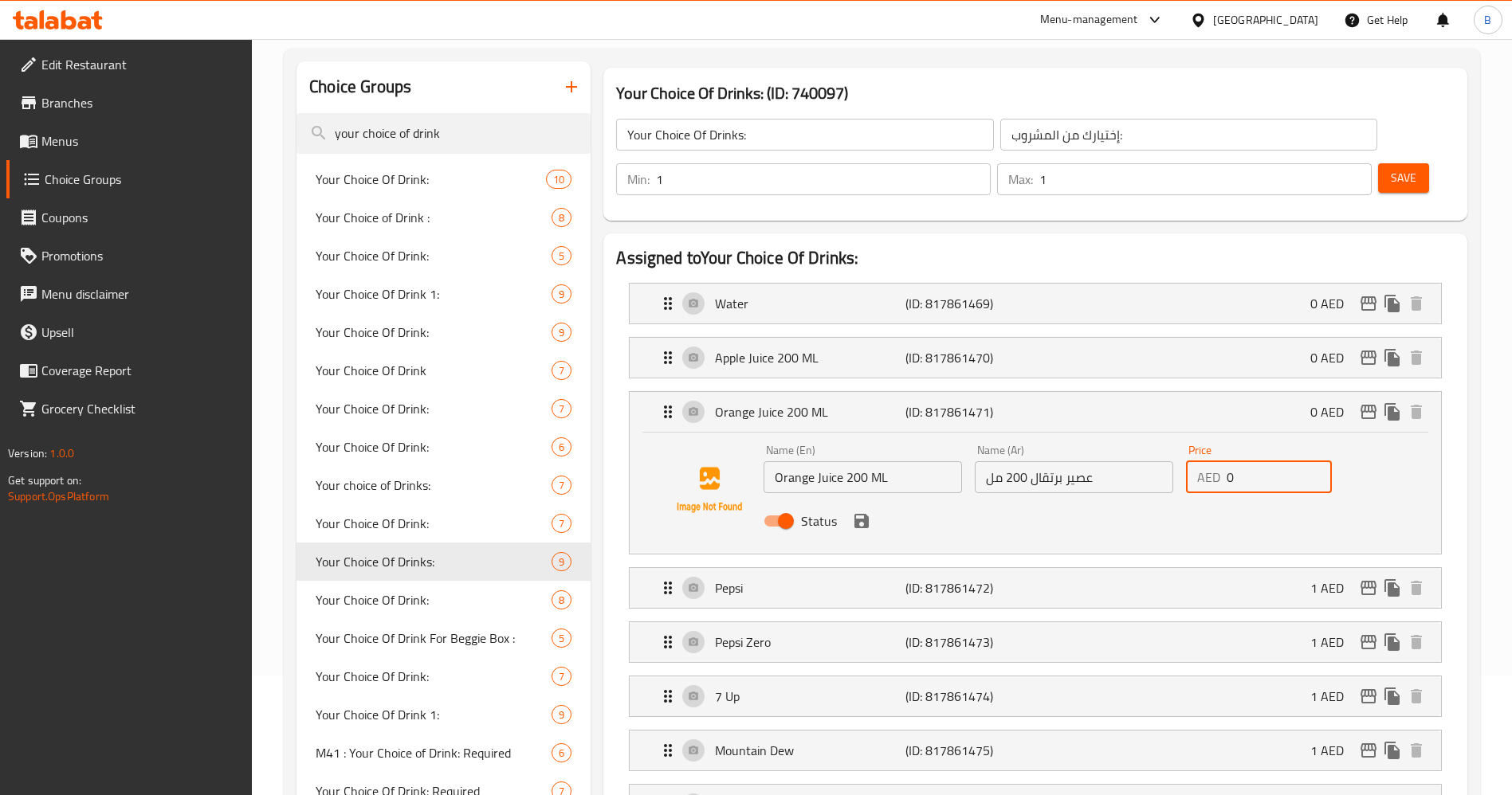
drag, startPoint x: 1260, startPoint y: 432, endPoint x: 1165, endPoint y: 433, distance: 95.0
click at [1165, 438] on div "Name (En) Orange Juice 200 ML Name (En) Name (Ar) عصير برتقال 200 مل Name (Ar) …" at bounding box center [1074, 490] width 633 height 104
click at [1285, 338] on div "Apple Juice 200 ML (ID: 817861470) 0 AED" at bounding box center [1040, 357] width 763 height 40
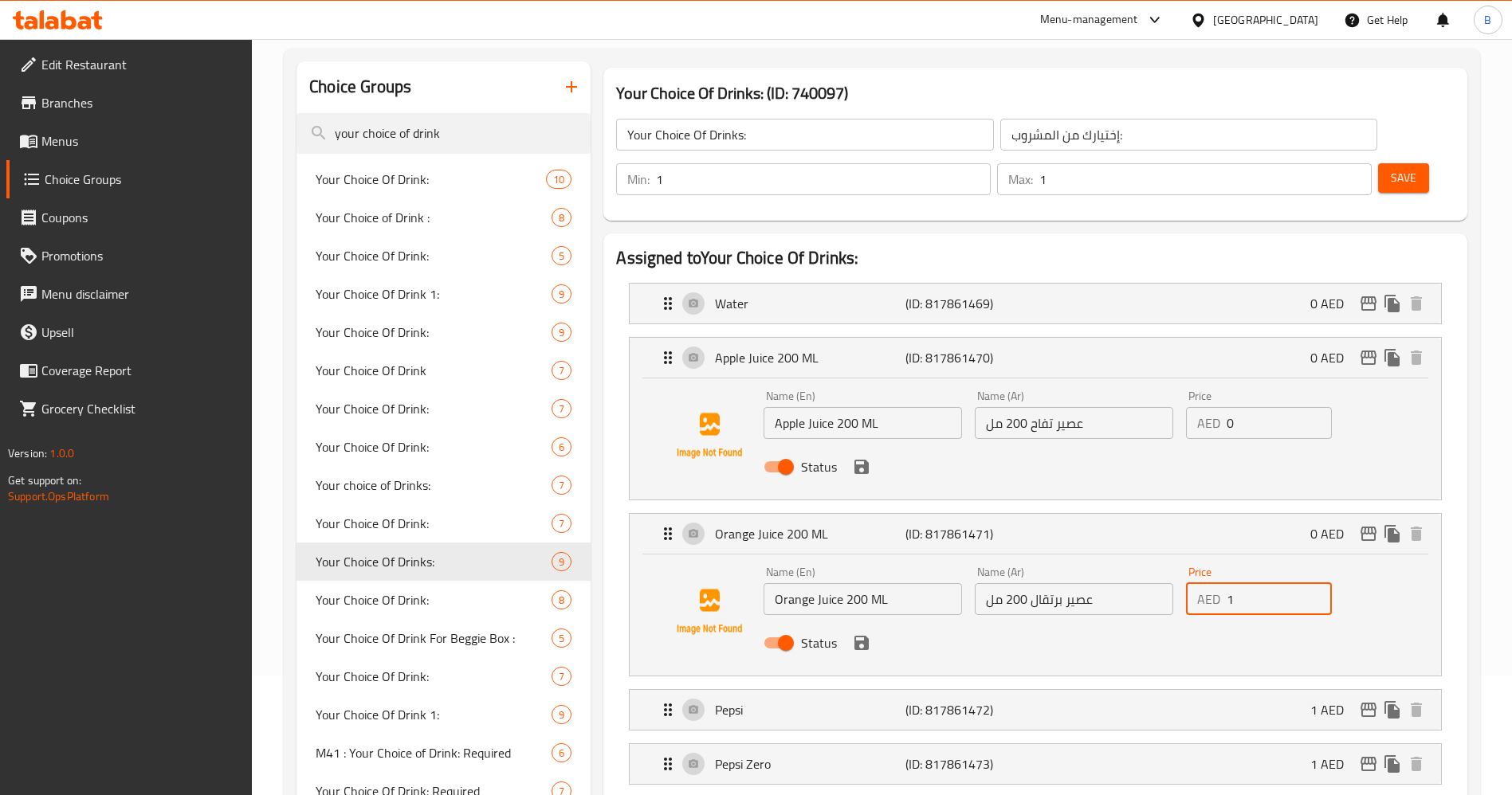
type input "1"
drag, startPoint x: 1276, startPoint y: 374, endPoint x: 1180, endPoint y: 381, distance: 96.3
click at [1180, 384] on div "Price AED 0 Price" at bounding box center [1258, 414] width 159 height 61
type input "1"
click at [865, 455] on button "save" at bounding box center [861, 466] width 24 height 24
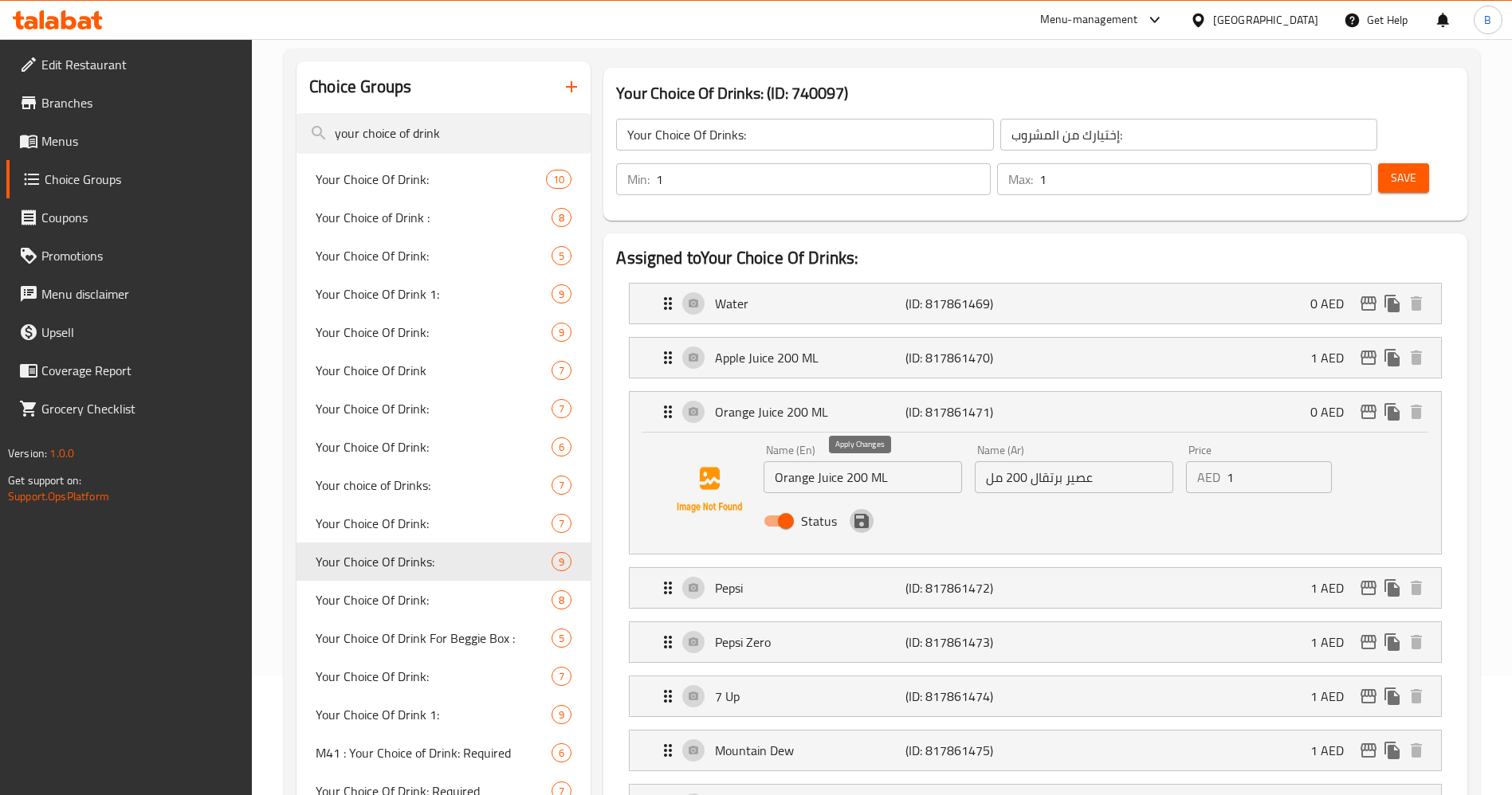
click at [855, 513] on icon "save" at bounding box center [861, 520] width 14 height 14
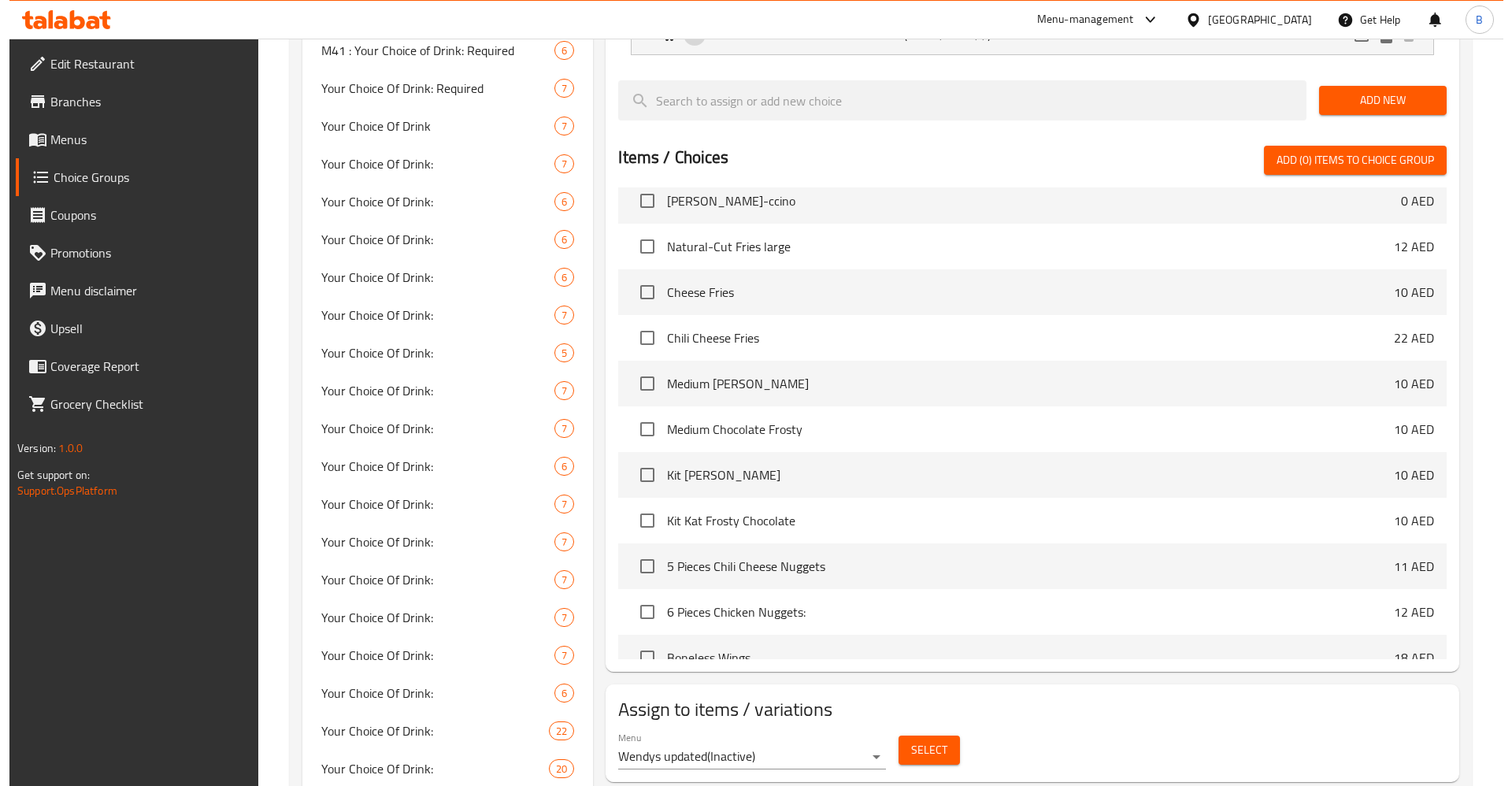
scroll to position [1182, 0]
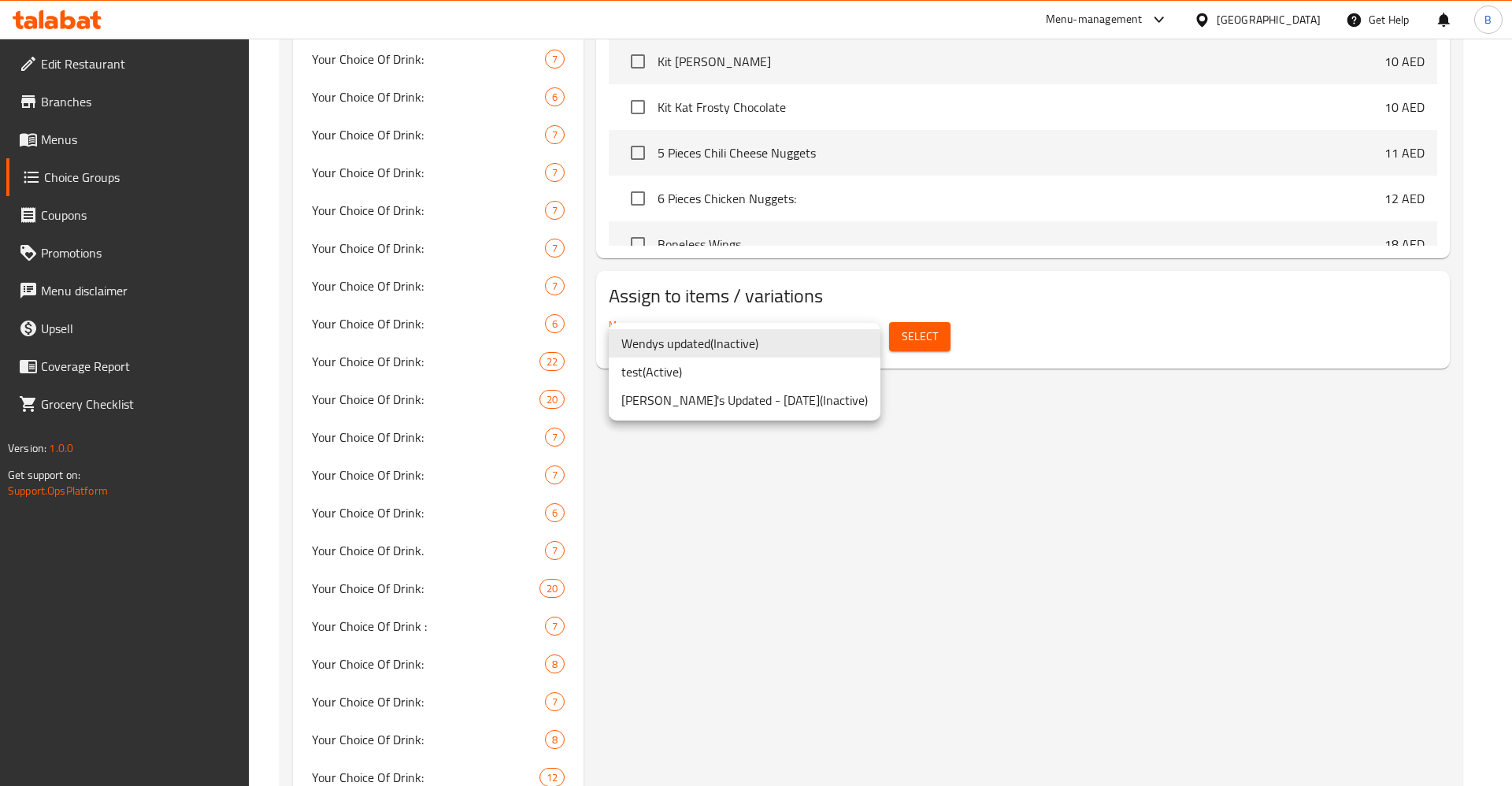
drag, startPoint x: 731, startPoint y: 369, endPoint x: 817, endPoint y: 353, distance: 87.5
click at [729, 369] on li "test ( Active )" at bounding box center [744, 371] width 272 height 29
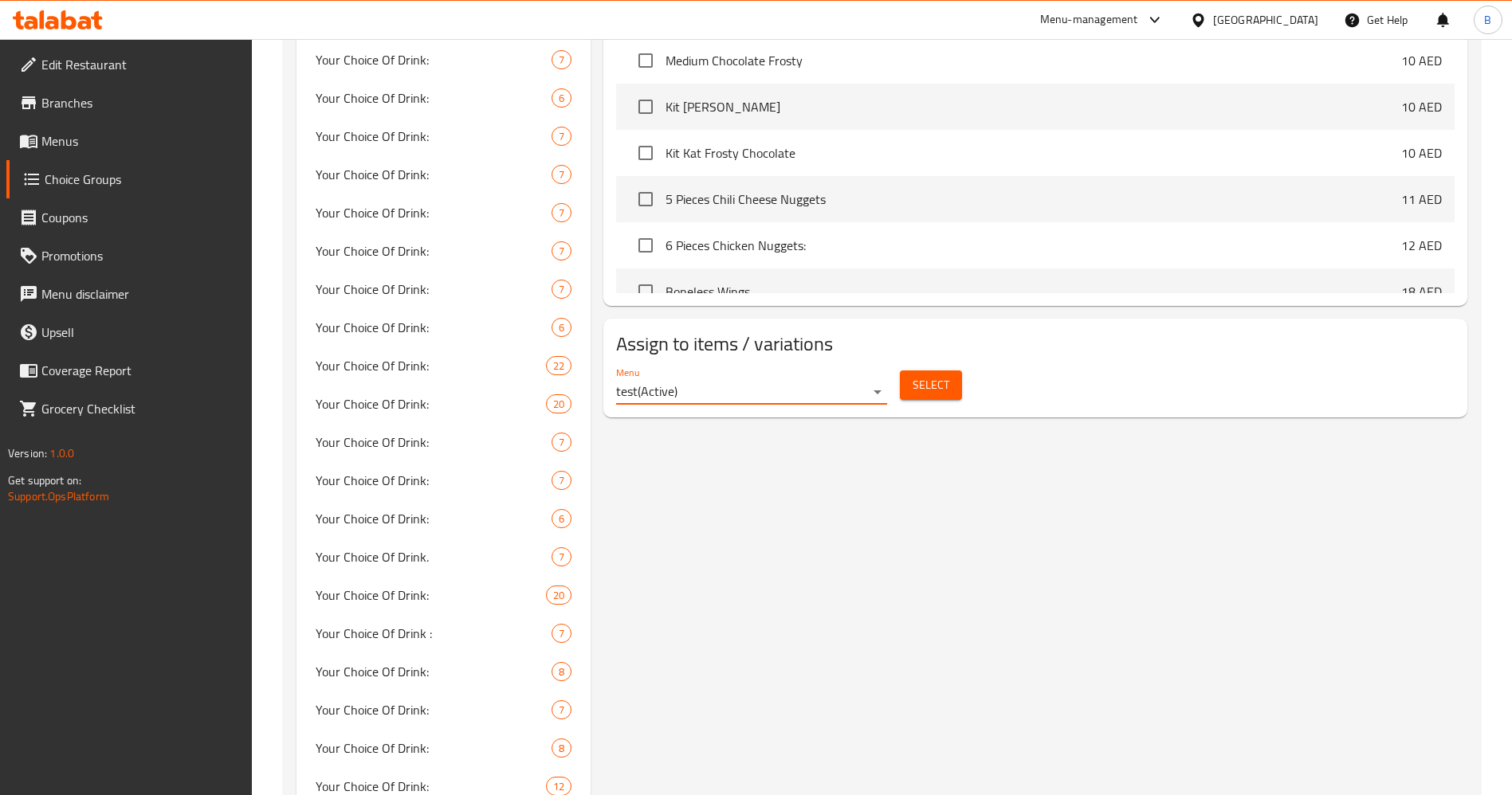
click at [942, 376] on span "Select" at bounding box center [931, 386] width 36 height 20
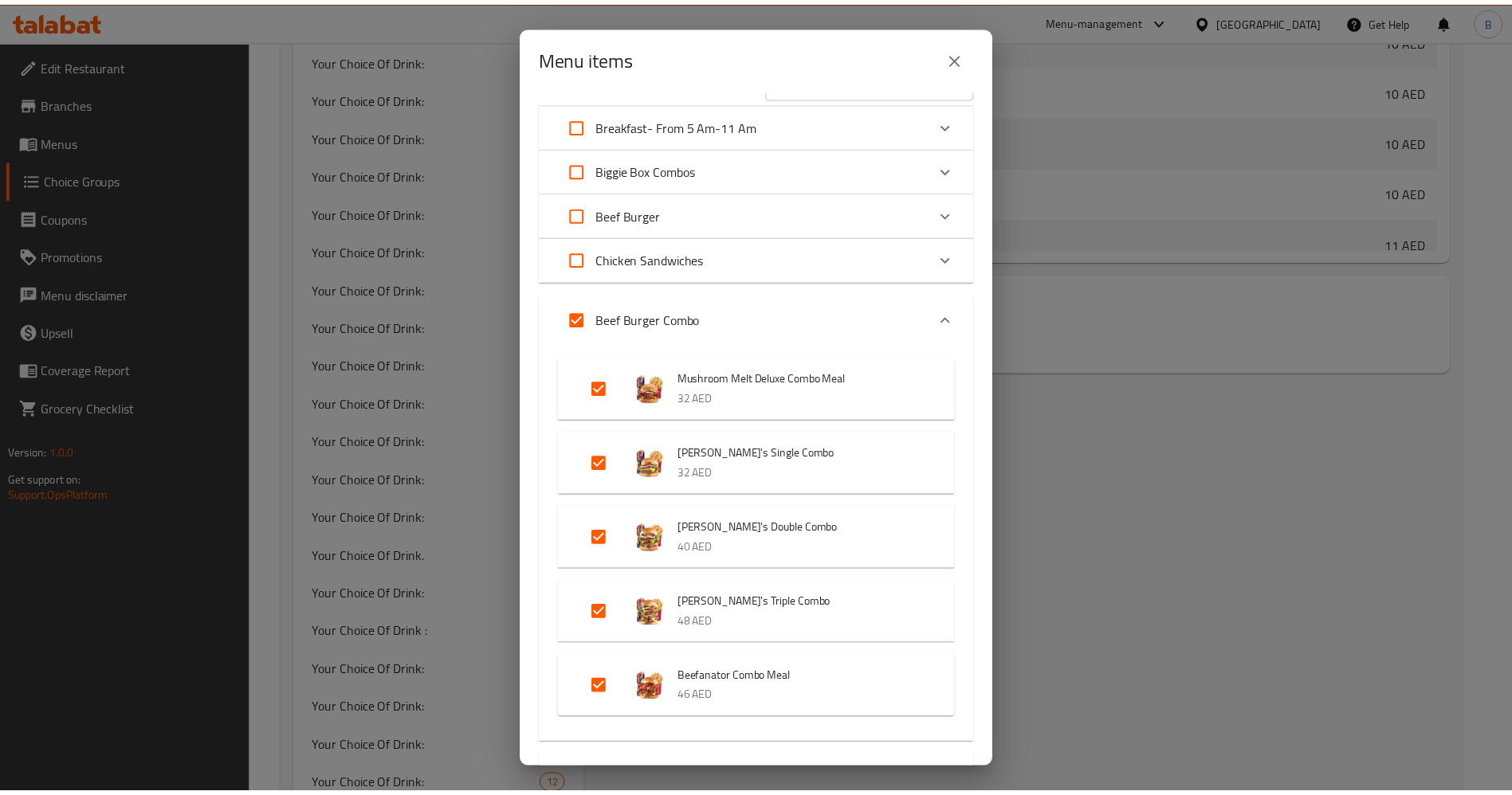
scroll to position [0, 0]
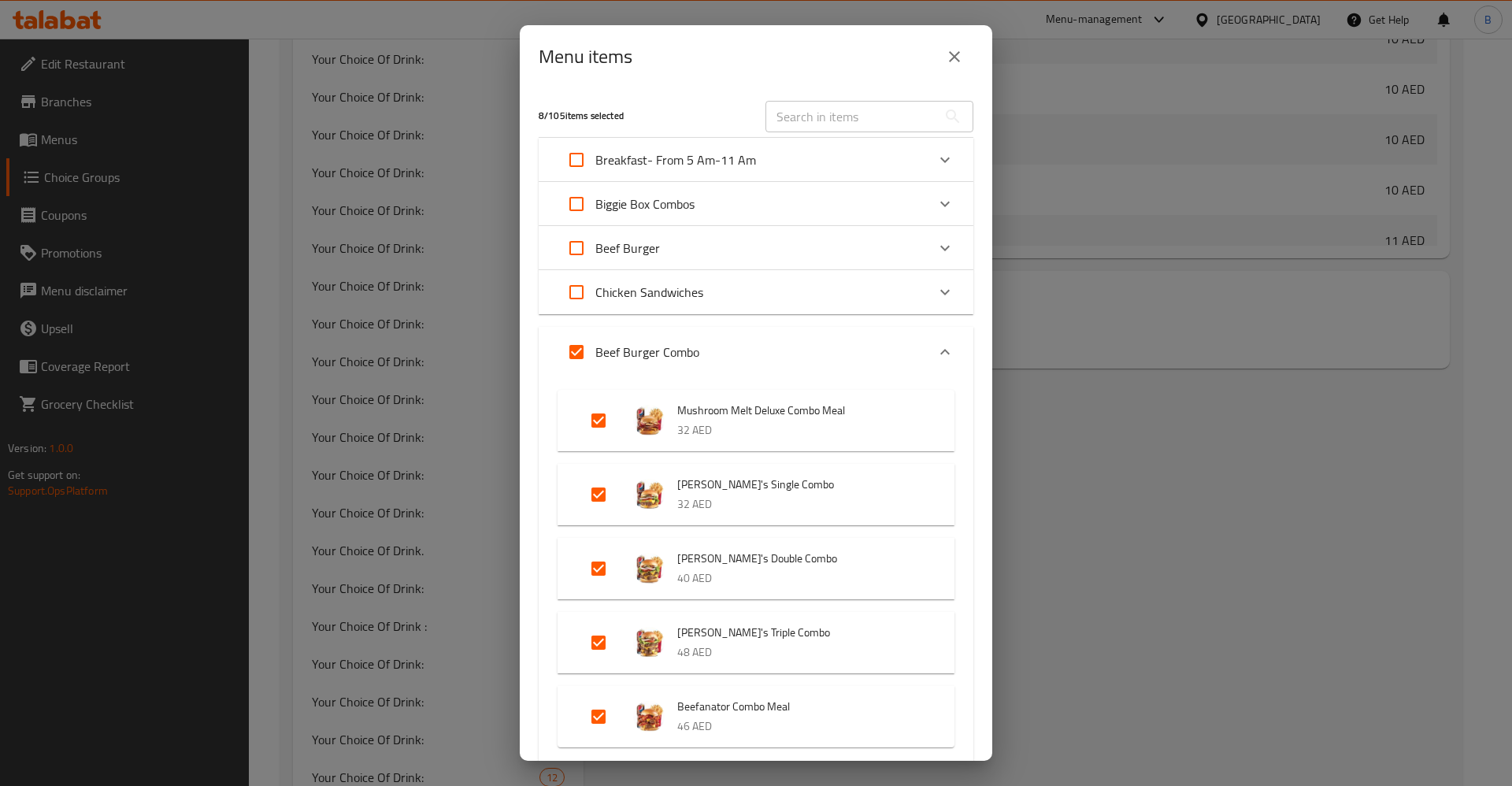
click at [958, 61] on icon "close" at bounding box center [954, 56] width 19 height 19
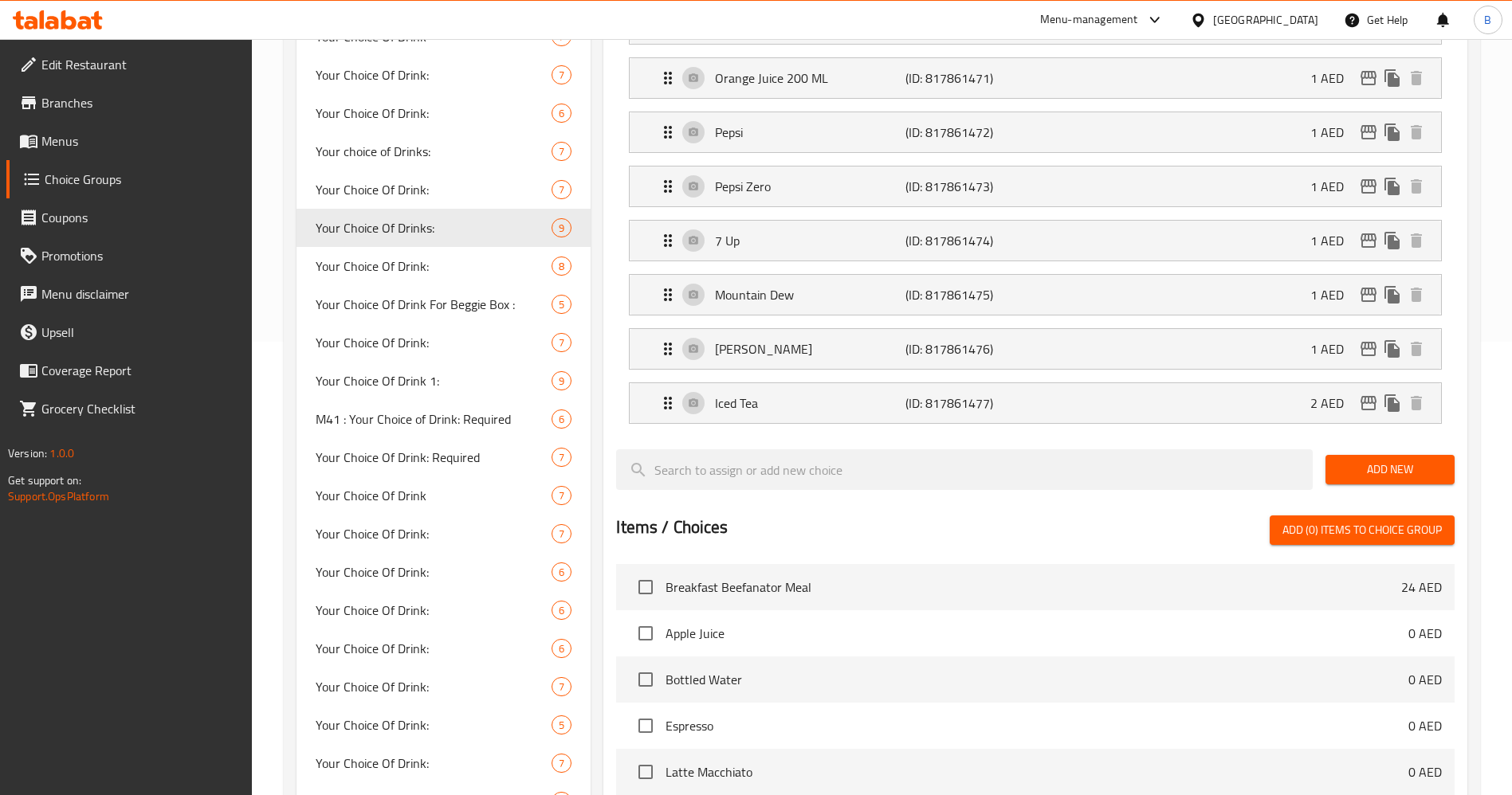
scroll to position [239, 0]
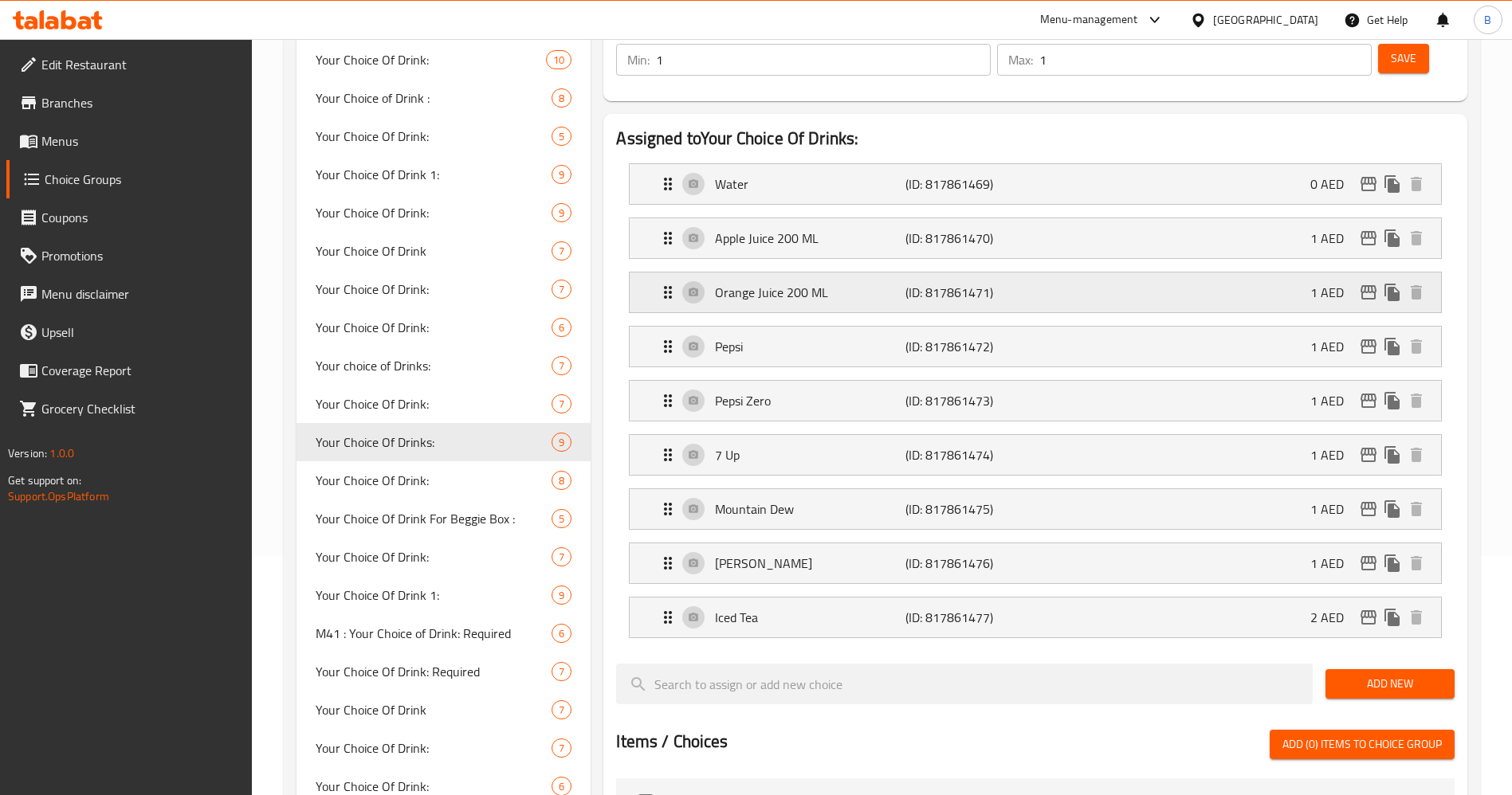
click at [889, 283] on p "Orange Juice 200 ML" at bounding box center [810, 292] width 190 height 19
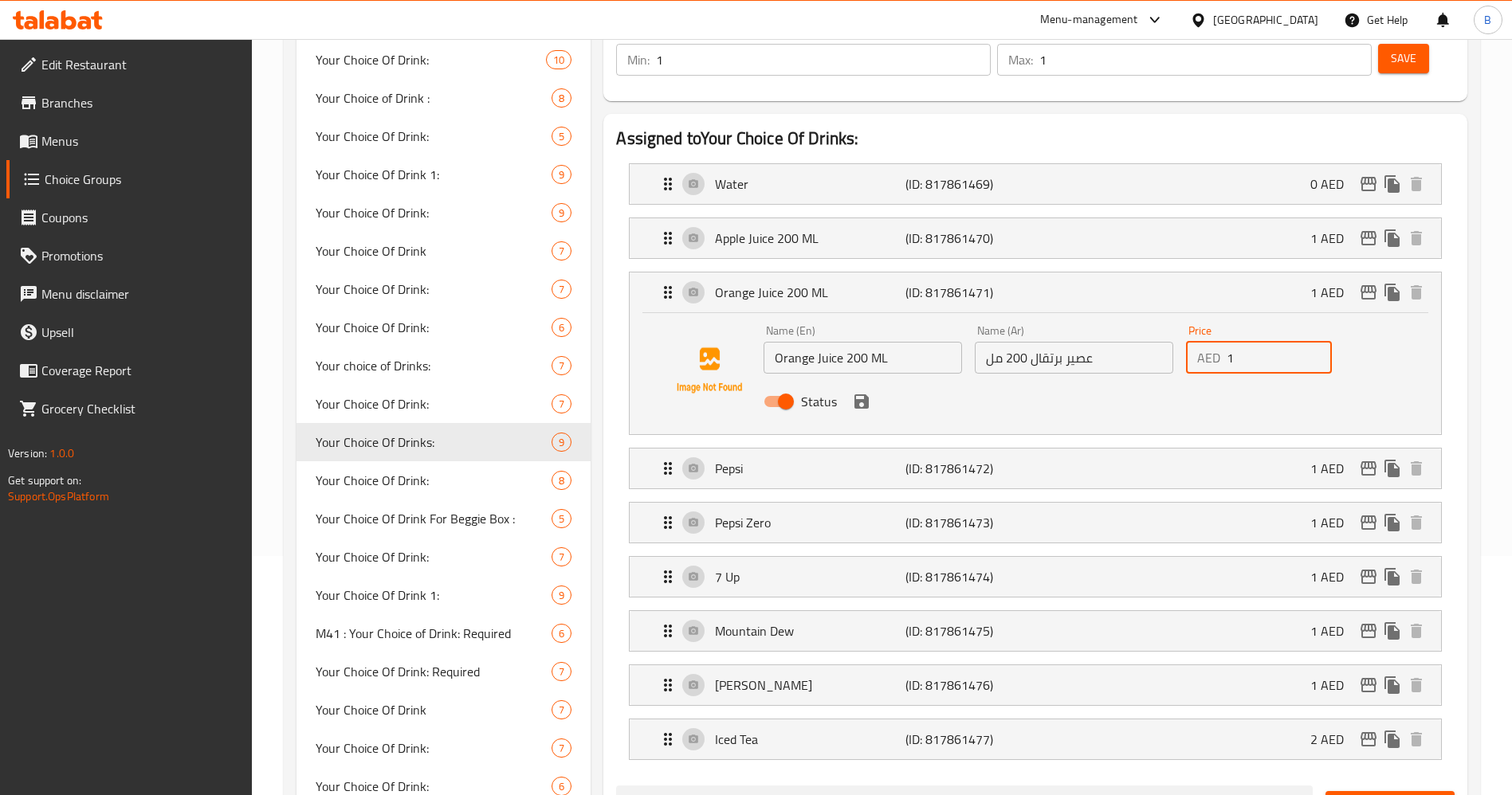
drag, startPoint x: 1138, startPoint y: 315, endPoint x: 1111, endPoint y: 315, distance: 27.0
click at [1111, 319] on div "Name (En) Orange Juice 200 ML Name (En) Name (Ar) عصير برتقال 200 مل Name (Ar) …" at bounding box center [1074, 371] width 633 height 104
click at [868, 395] on icon "save" at bounding box center [861, 401] width 14 height 14
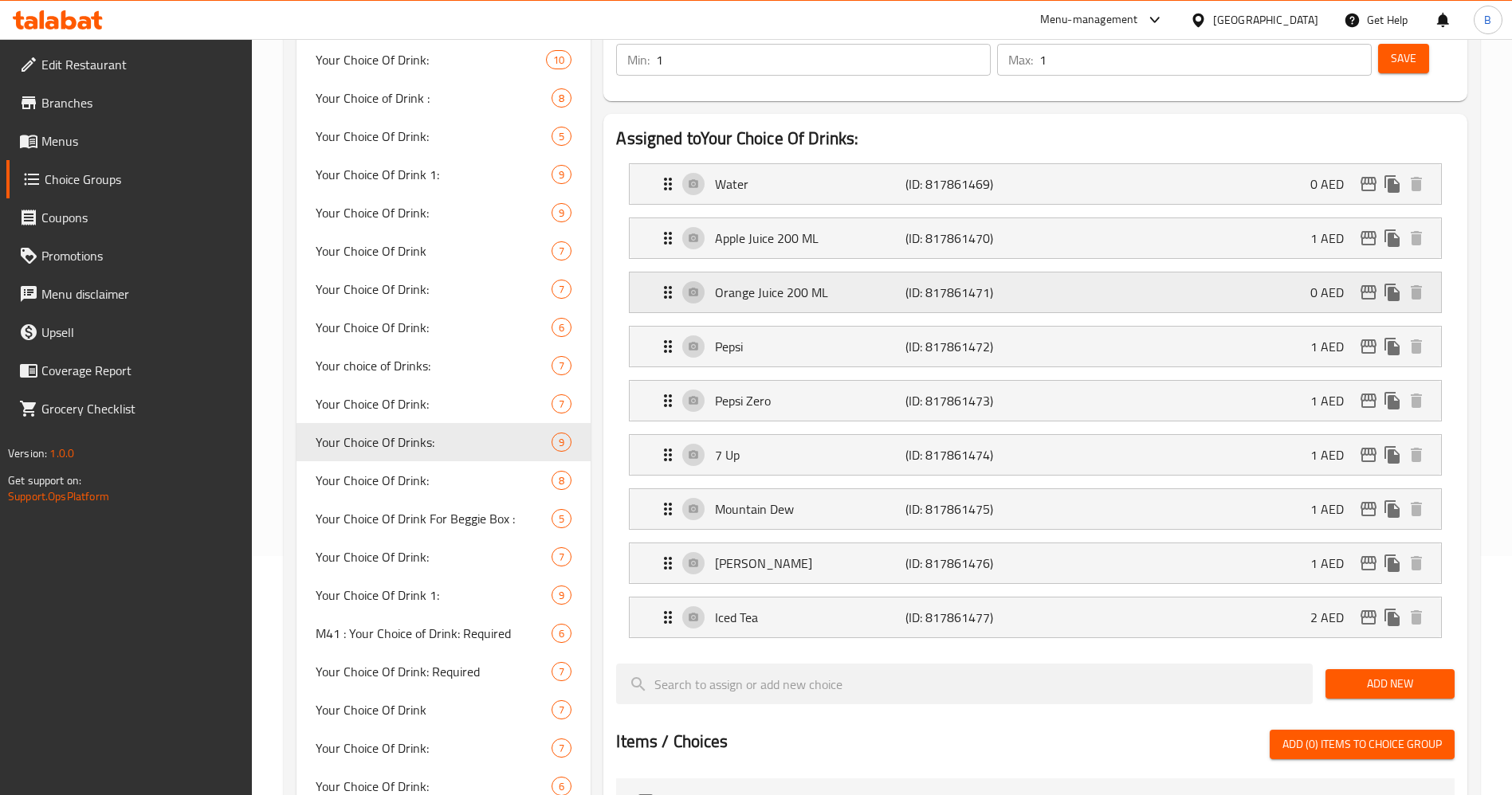
type input "0"
click at [1061, 218] on div "Apple Juice 200 ML (ID: 817861470) 1 AED" at bounding box center [1040, 238] width 763 height 40
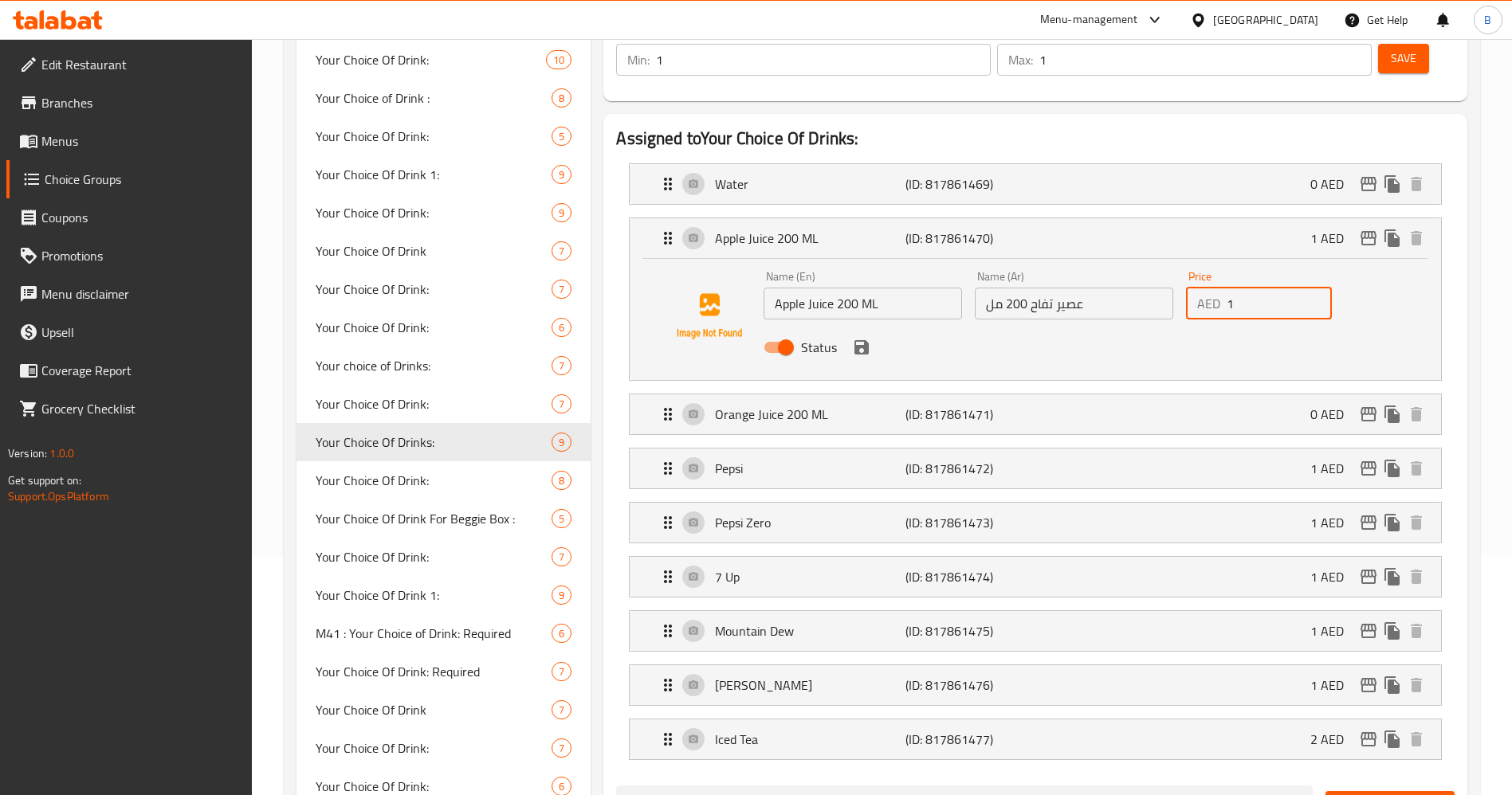
drag, startPoint x: 1236, startPoint y: 262, endPoint x: 1145, endPoint y: 262, distance: 91.0
click at [1145, 264] on div "Name (En) Apple Juice 200 ML Name (En) Name (Ar) عصير تفاح 200 مل Name (Ar) Pri…" at bounding box center [1074, 316] width 633 height 104
click at [869, 338] on icon "save" at bounding box center [861, 347] width 19 height 19
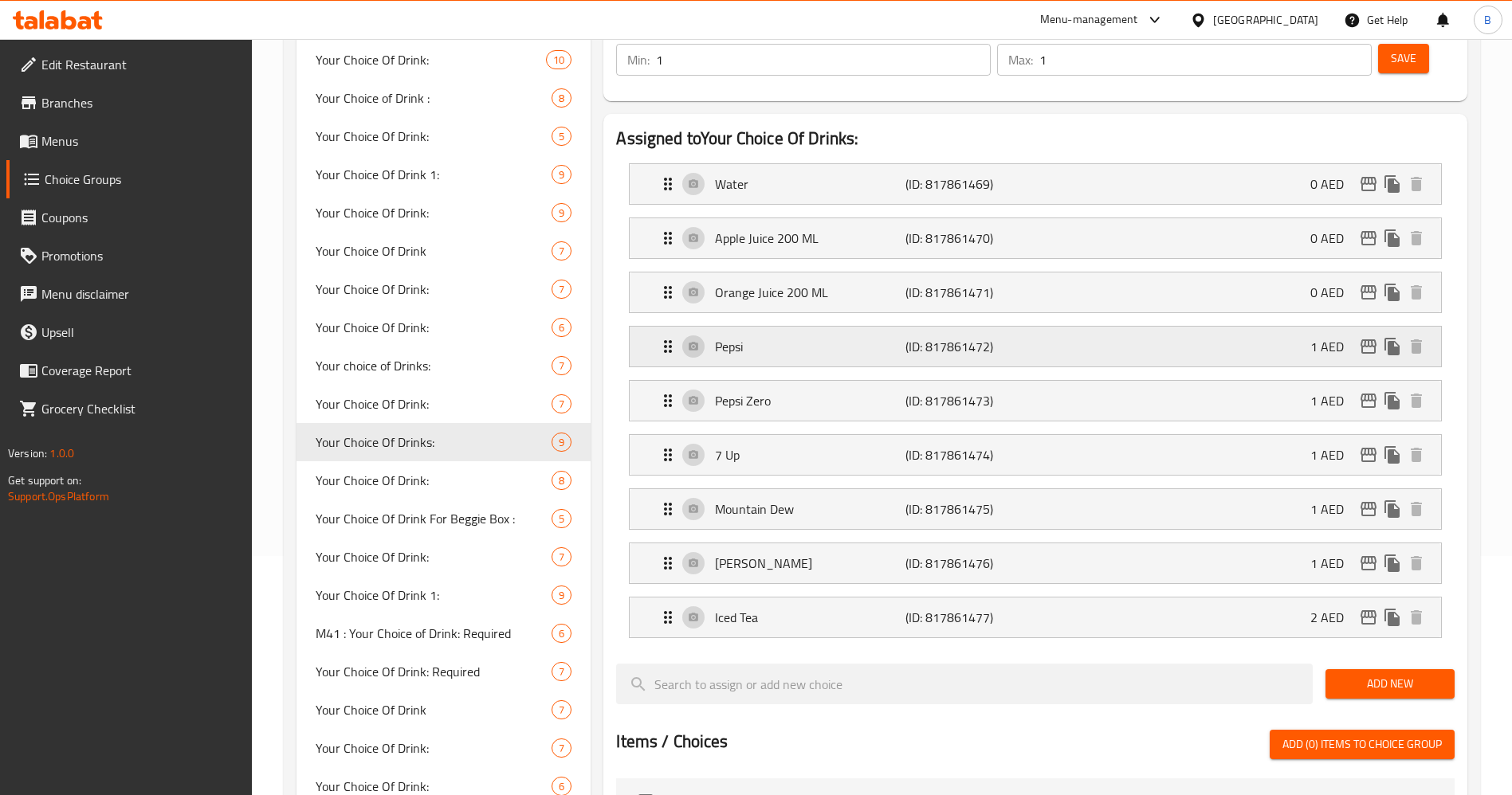
type input "0"
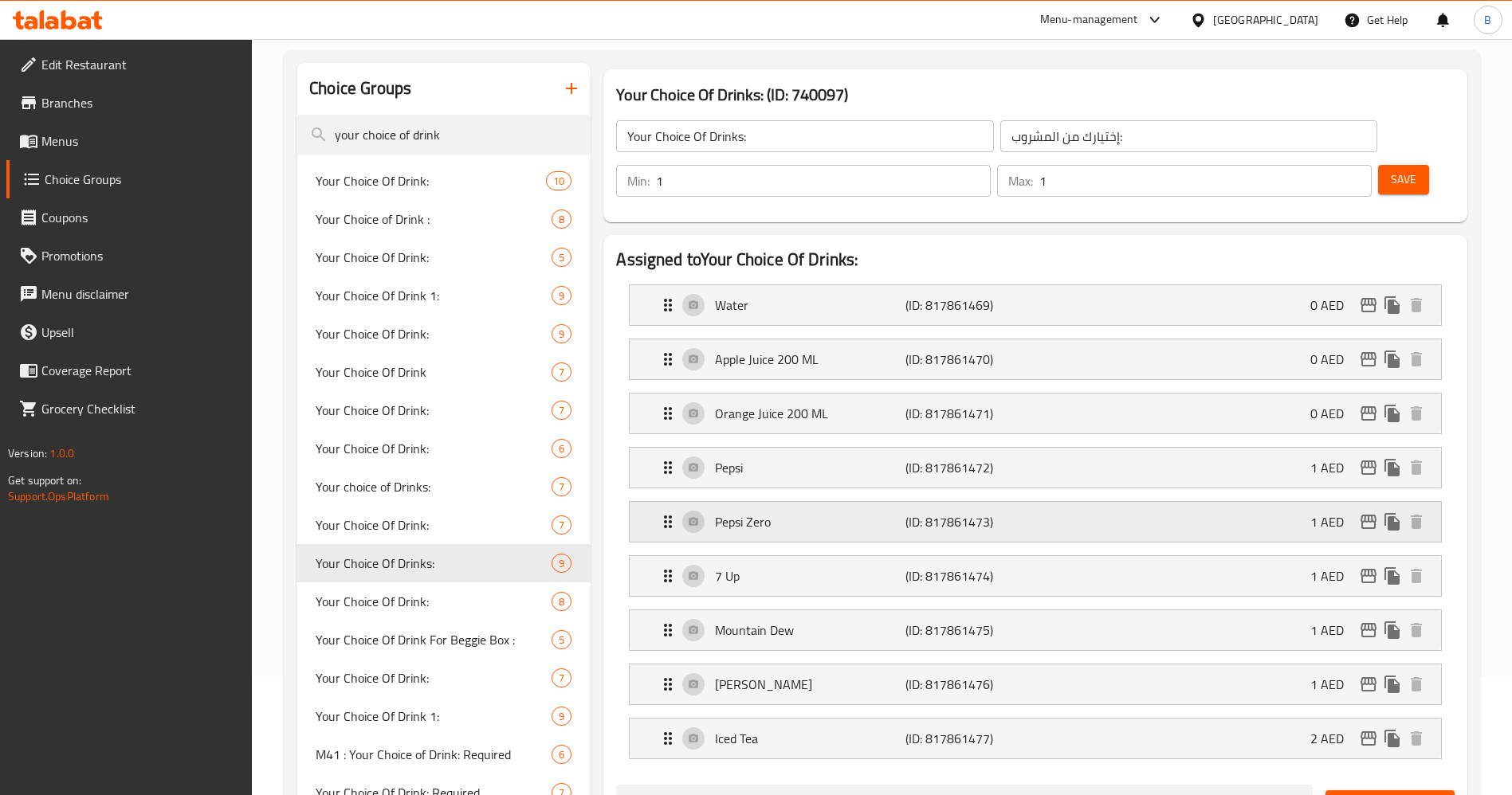
scroll to position [0, 0]
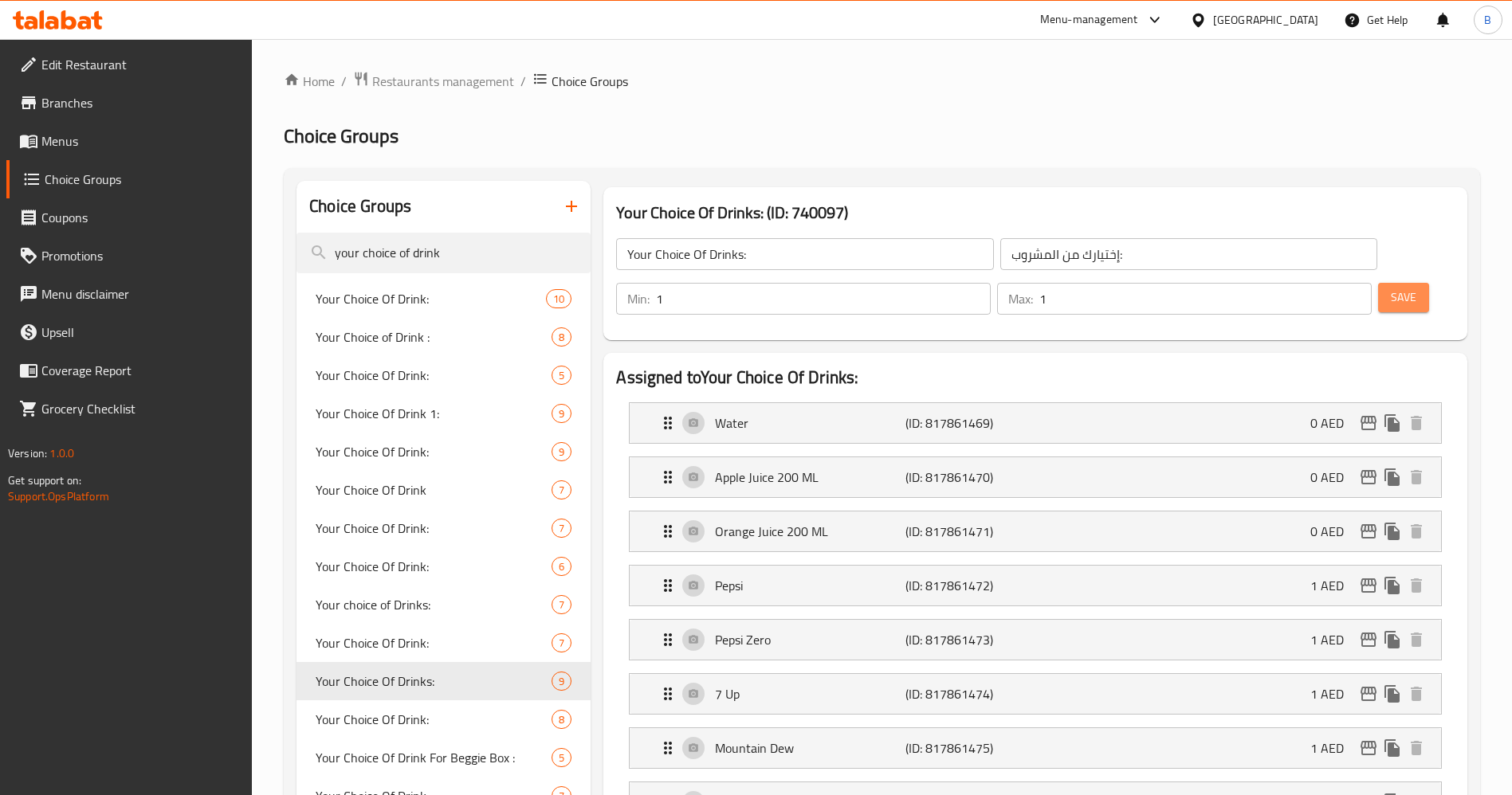
click at [1391, 287] on span "Save" at bounding box center [1403, 297] width 26 height 20
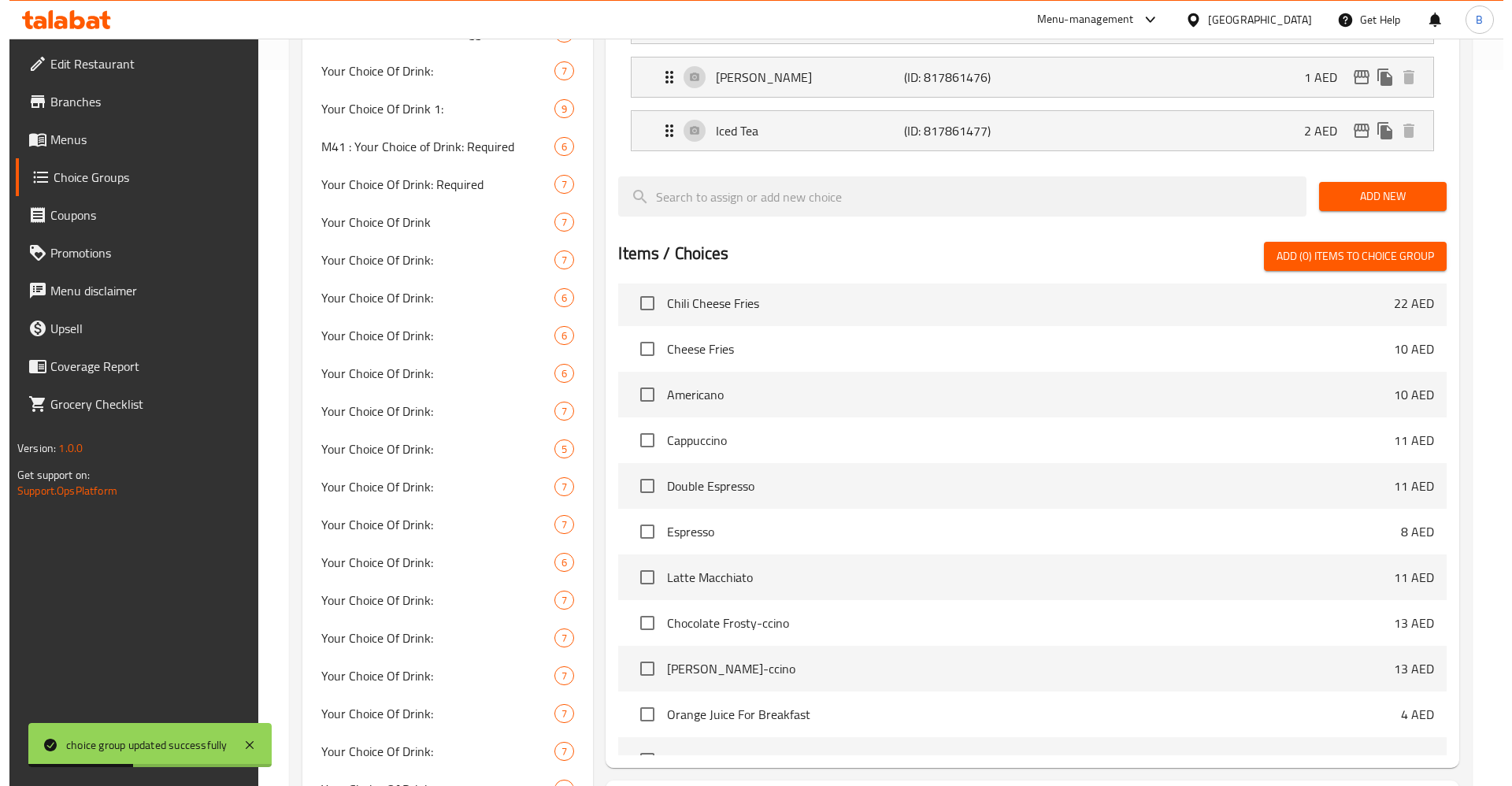
scroll to position [1182, 0]
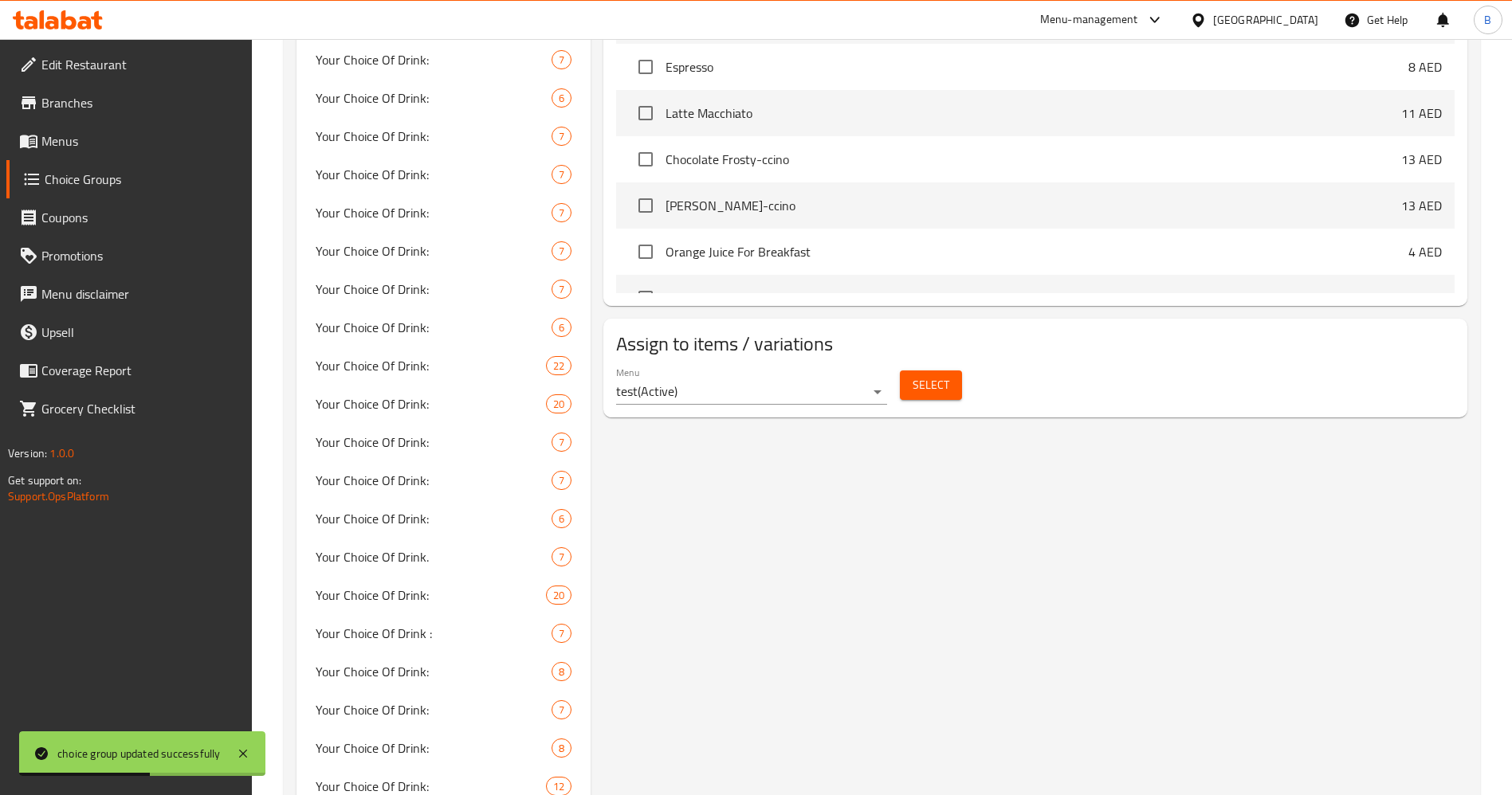
click at [931, 376] on span "Select" at bounding box center [931, 386] width 36 height 20
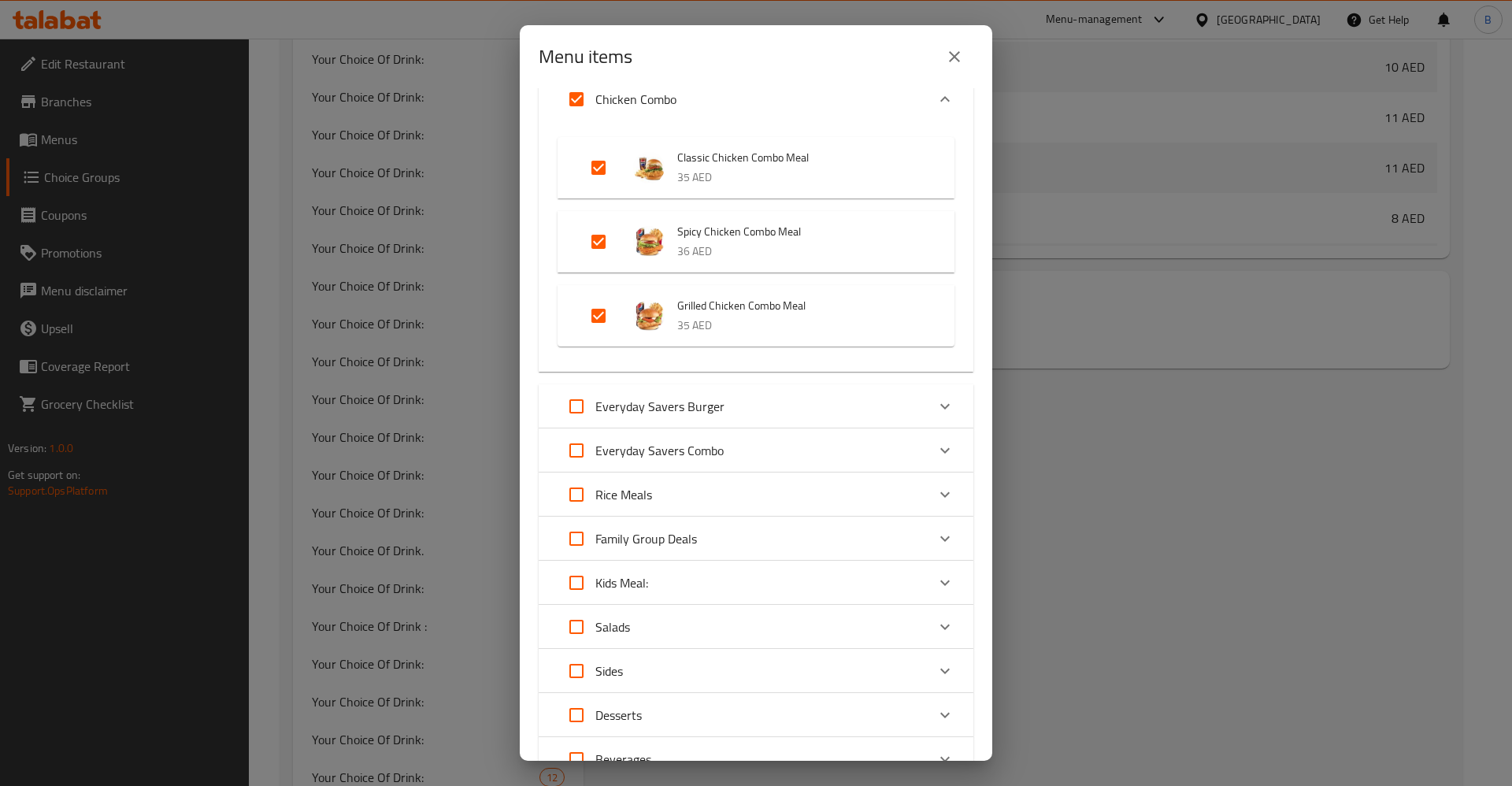
scroll to position [930, 0]
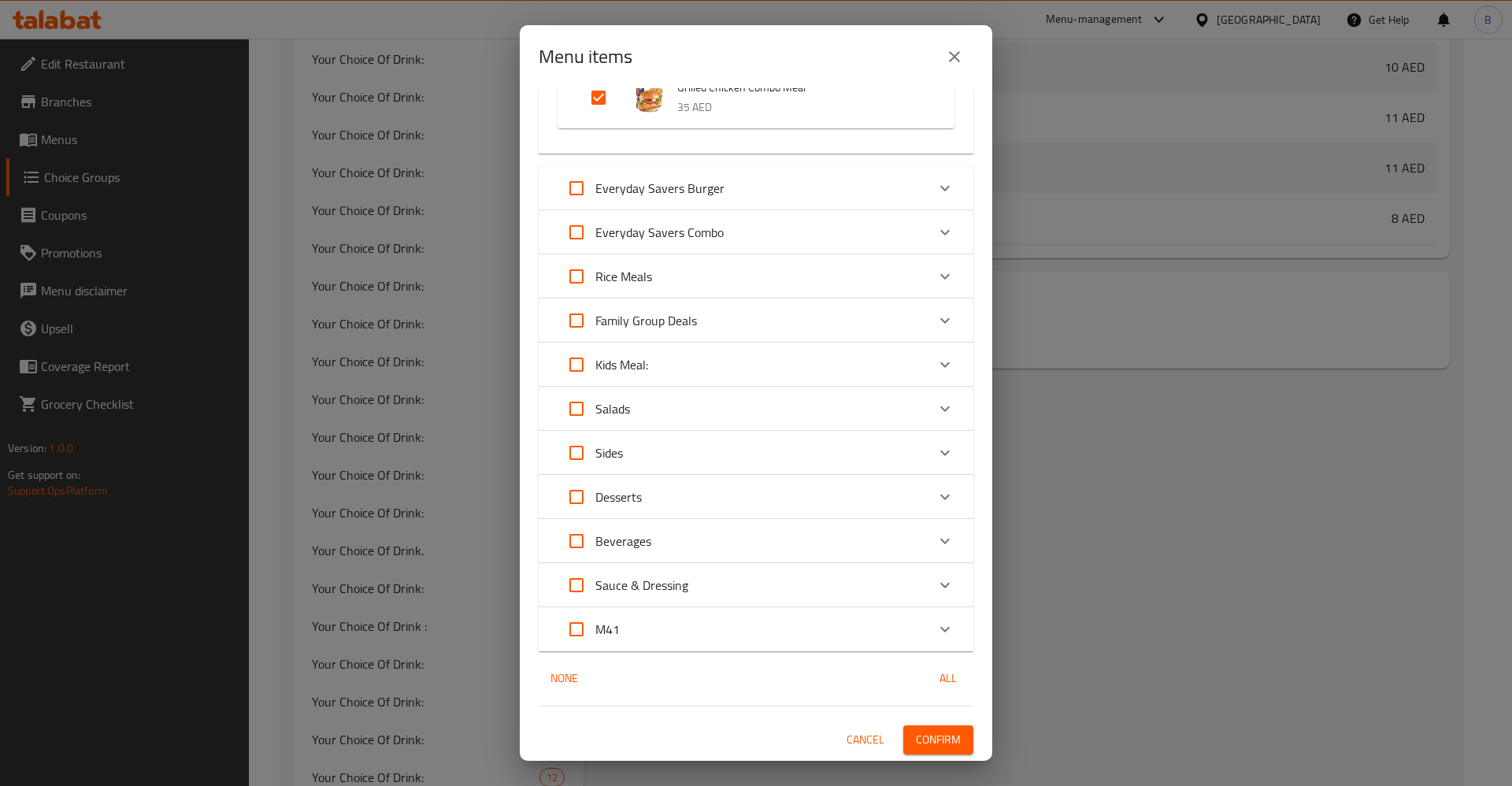
click at [926, 233] on div "Expand" at bounding box center [945, 233] width 38 height 38
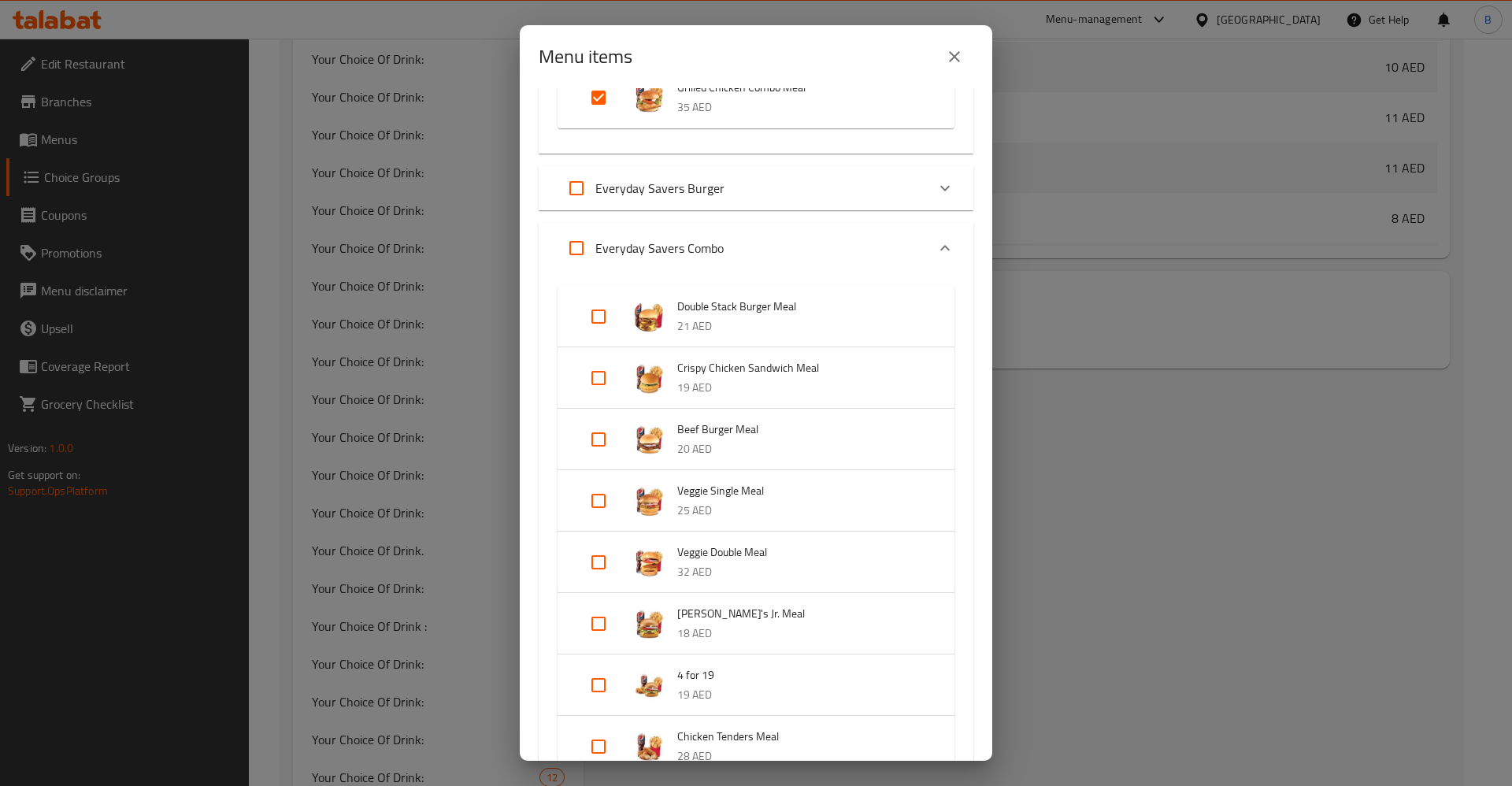
click at [598, 318] on input "Expand" at bounding box center [598, 317] width 38 height 38
checkbox input "true"
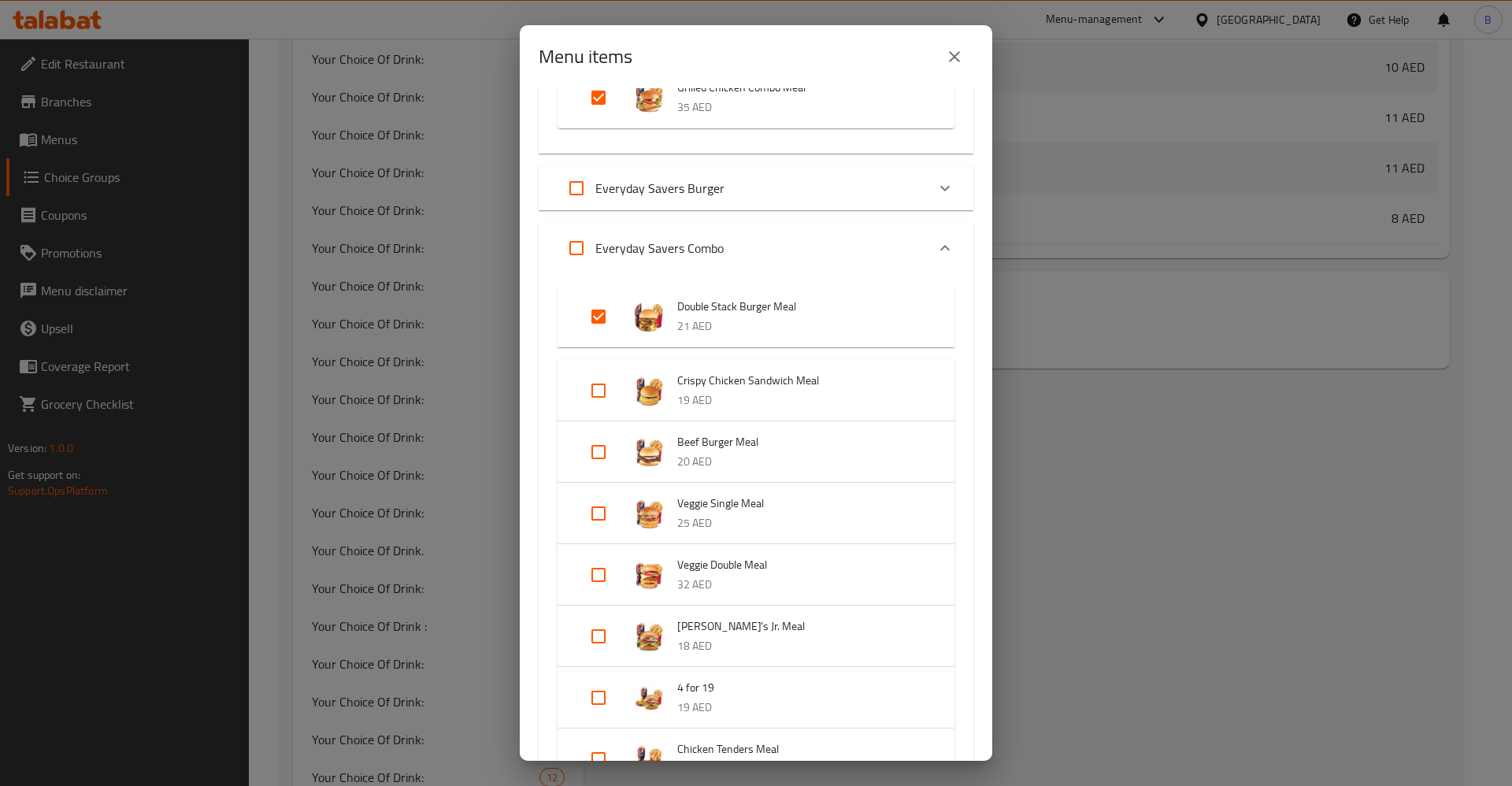
drag, startPoint x: 597, startPoint y: 380, endPoint x: 610, endPoint y: 384, distance: 13.6
click at [598, 380] on input "Expand" at bounding box center [598, 390] width 38 height 38
checkbox input "true"
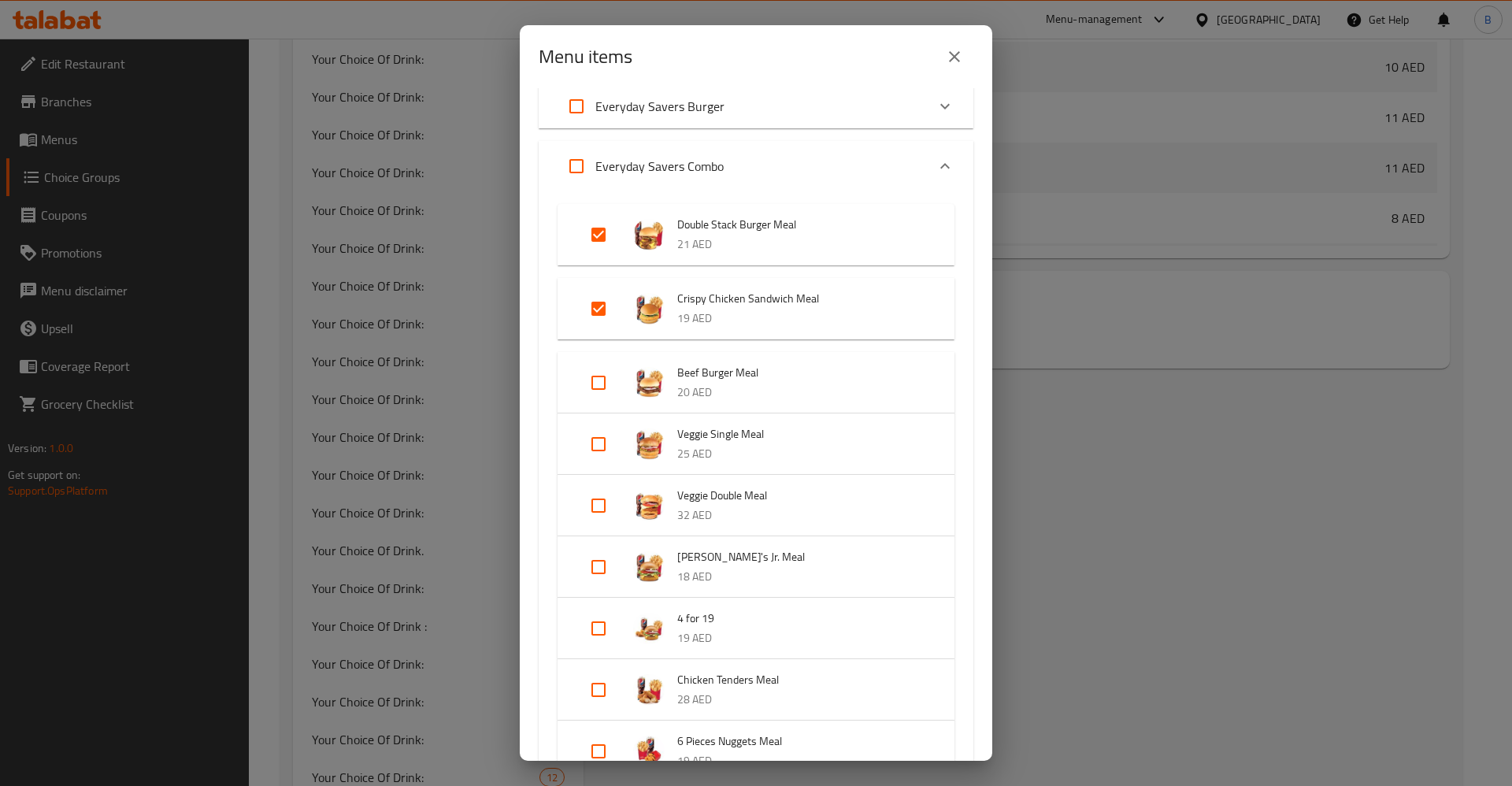
scroll to position [1047, 0]
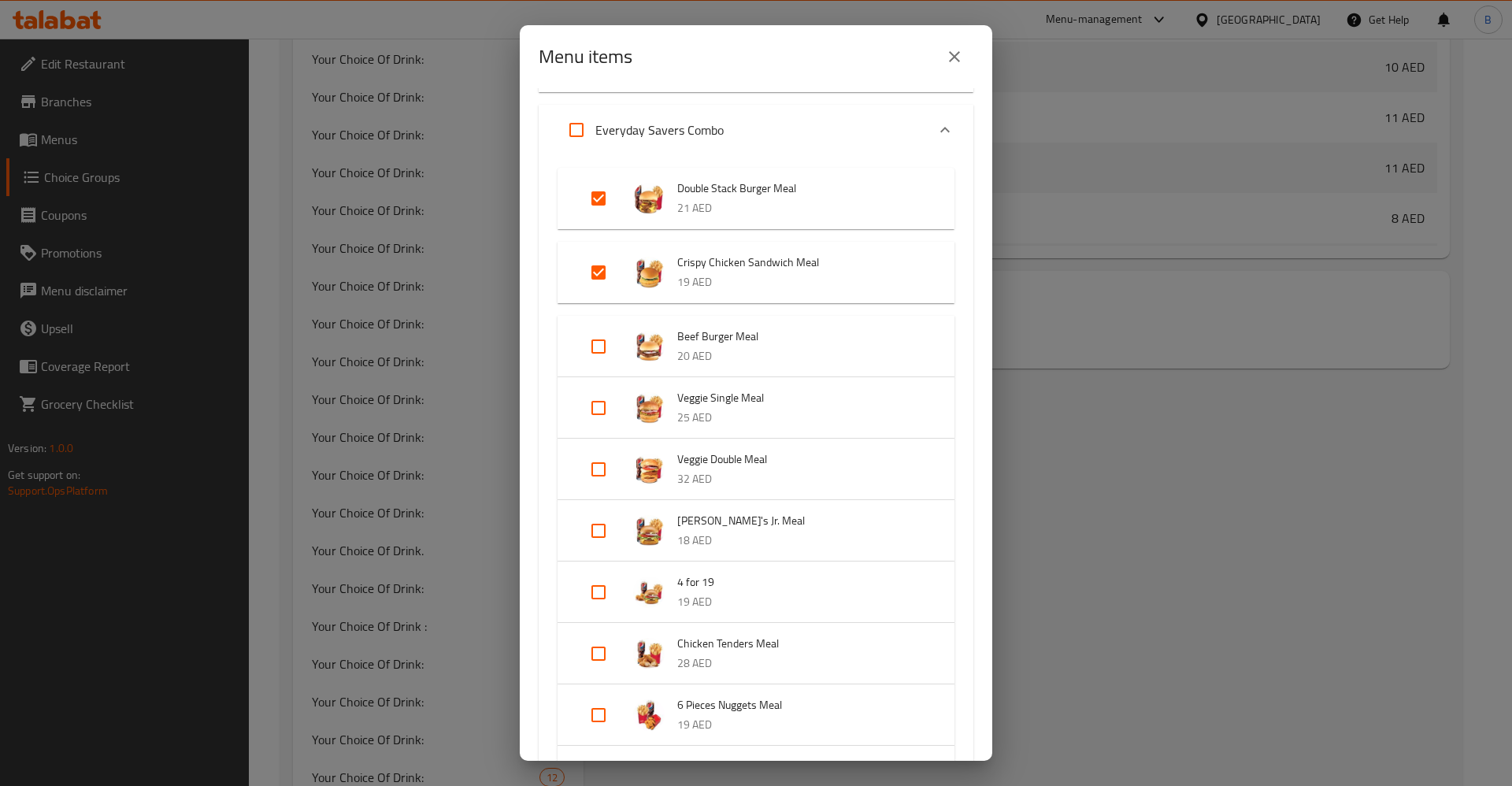
click at [602, 526] on input "Expand" at bounding box center [598, 531] width 38 height 38
checkbox input "true"
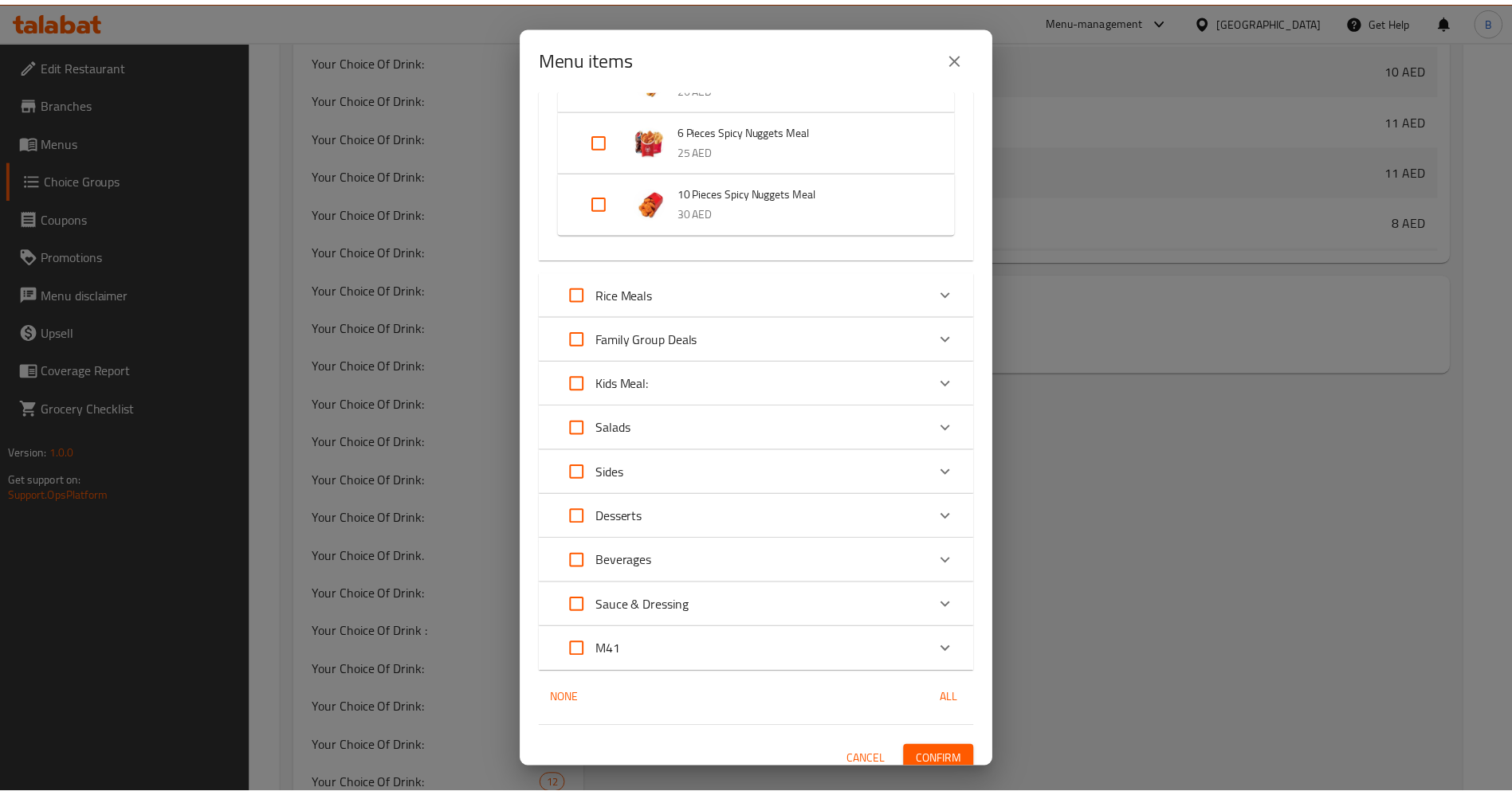
scroll to position [1807, 0]
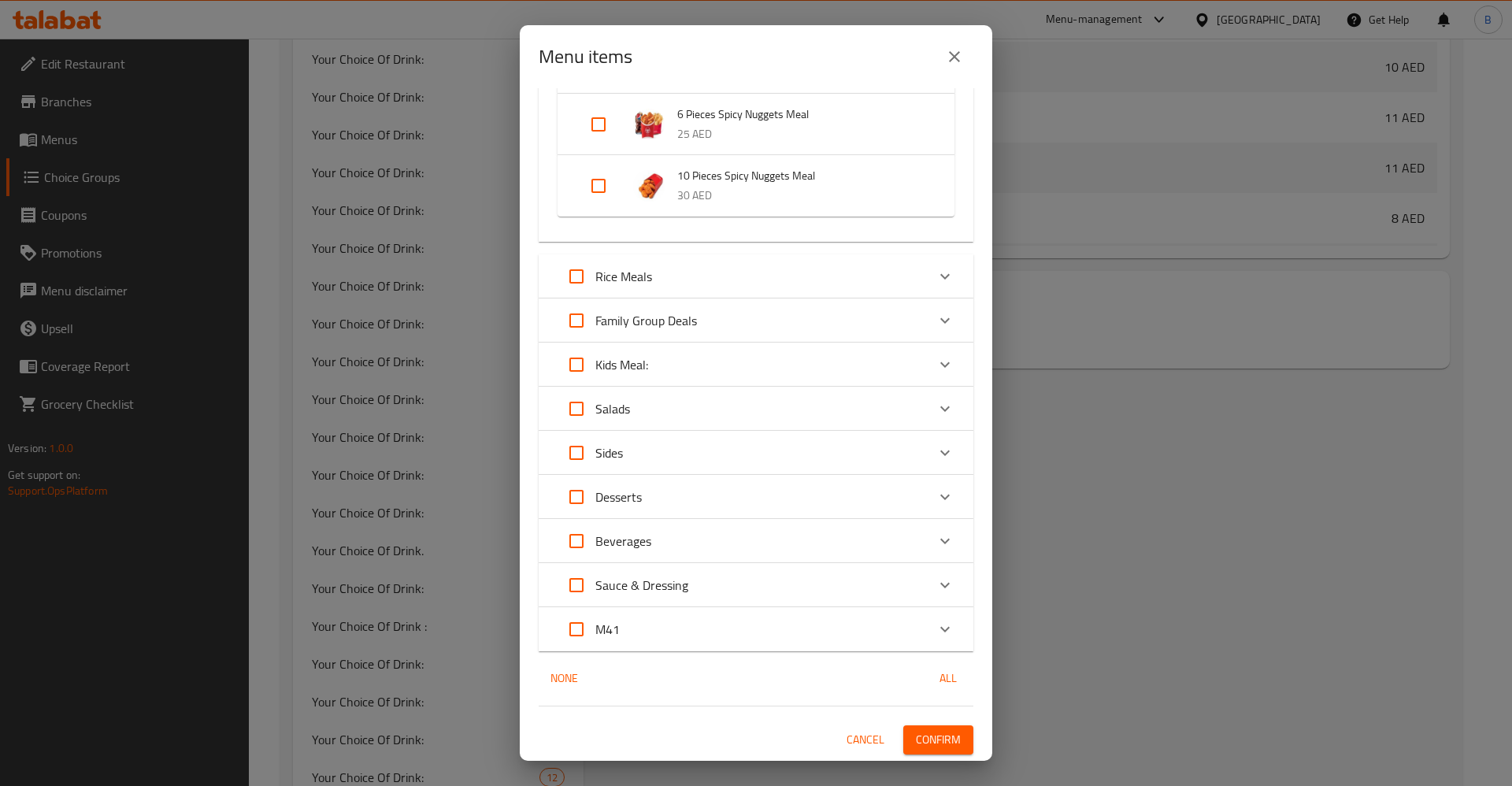
click at [943, 737] on button "Confirm" at bounding box center [938, 740] width 70 height 29
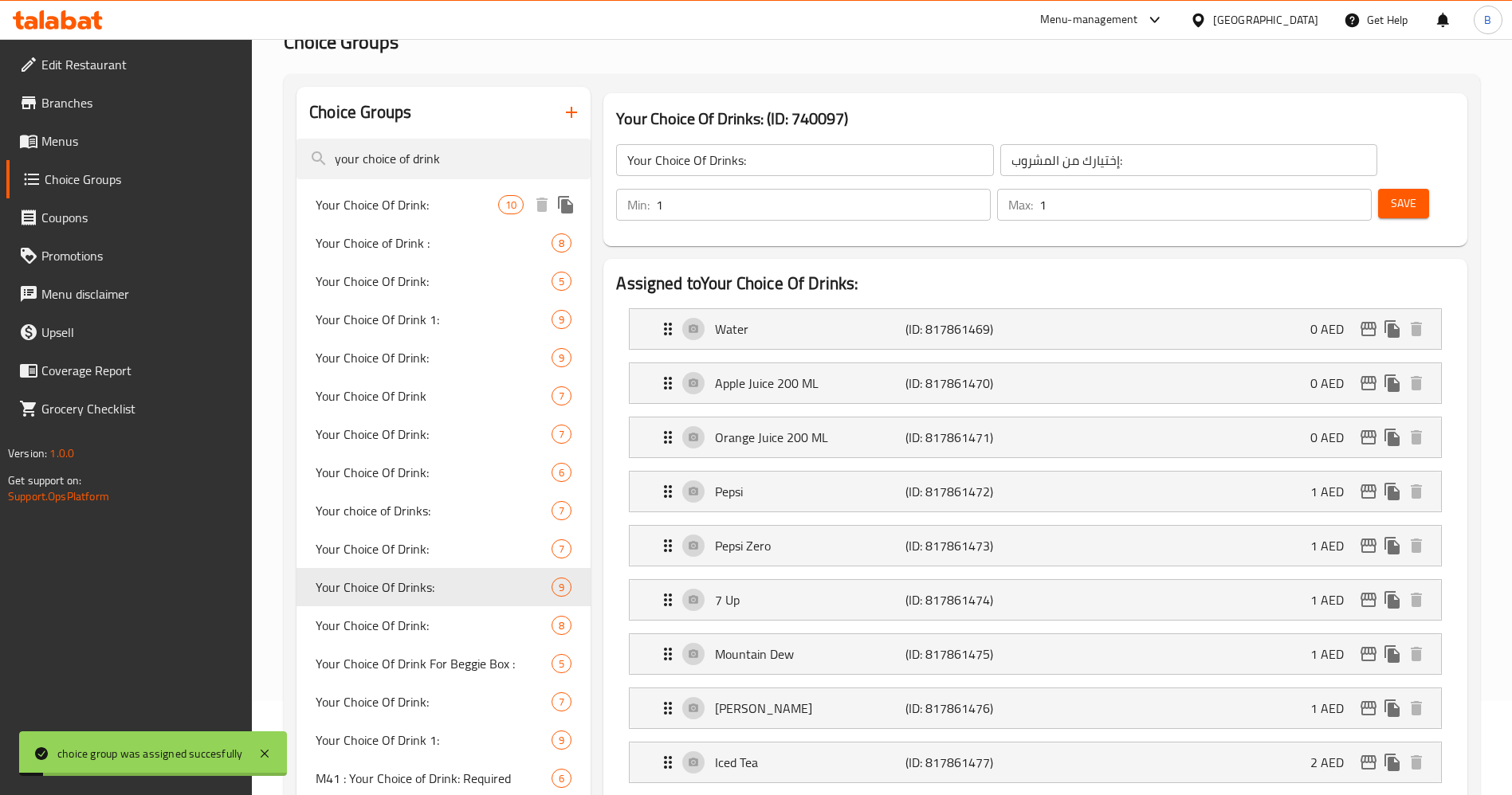
scroll to position [0, 0]
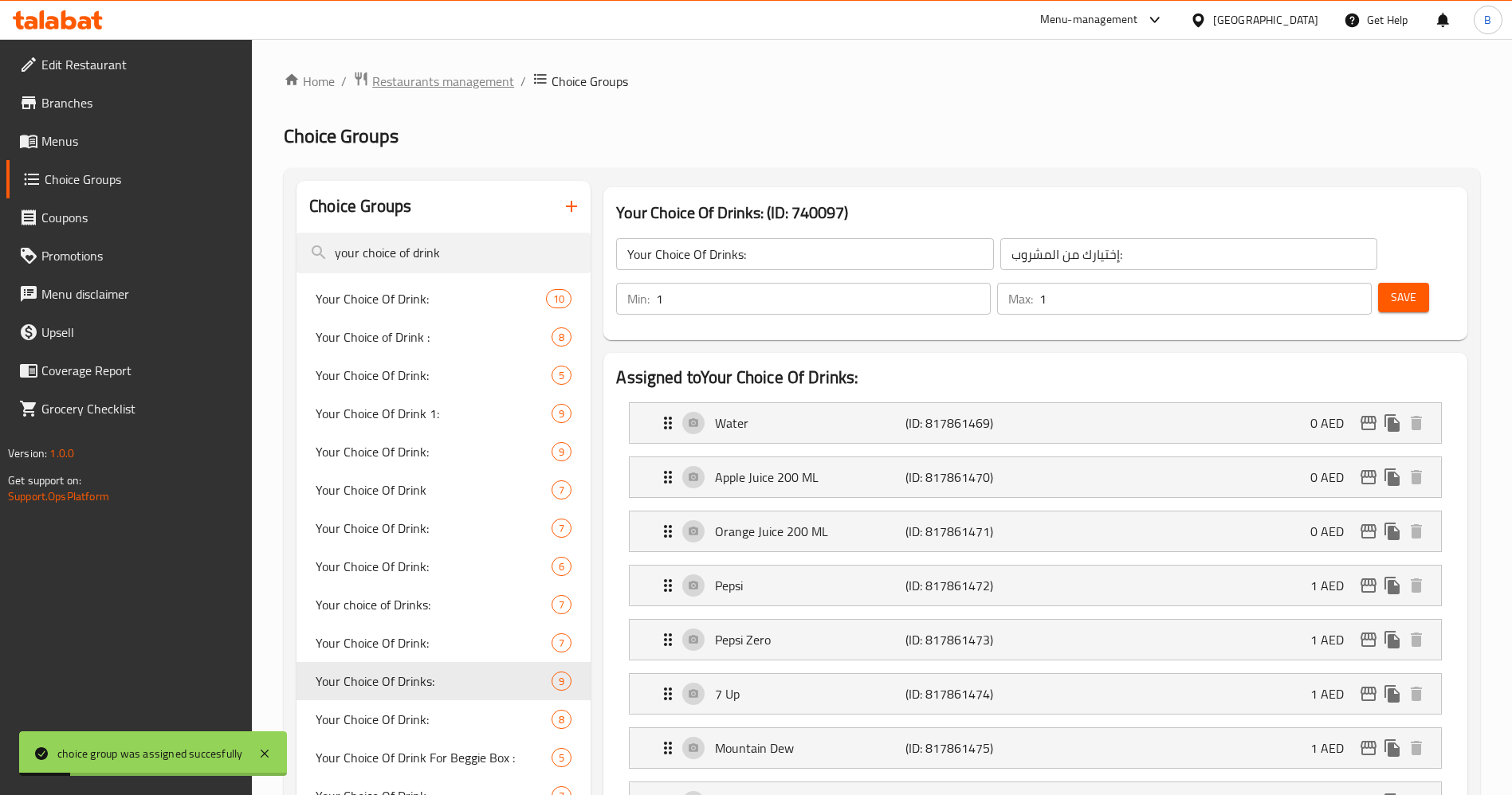
click at [403, 83] on span "Restaurants management" at bounding box center [443, 81] width 142 height 19
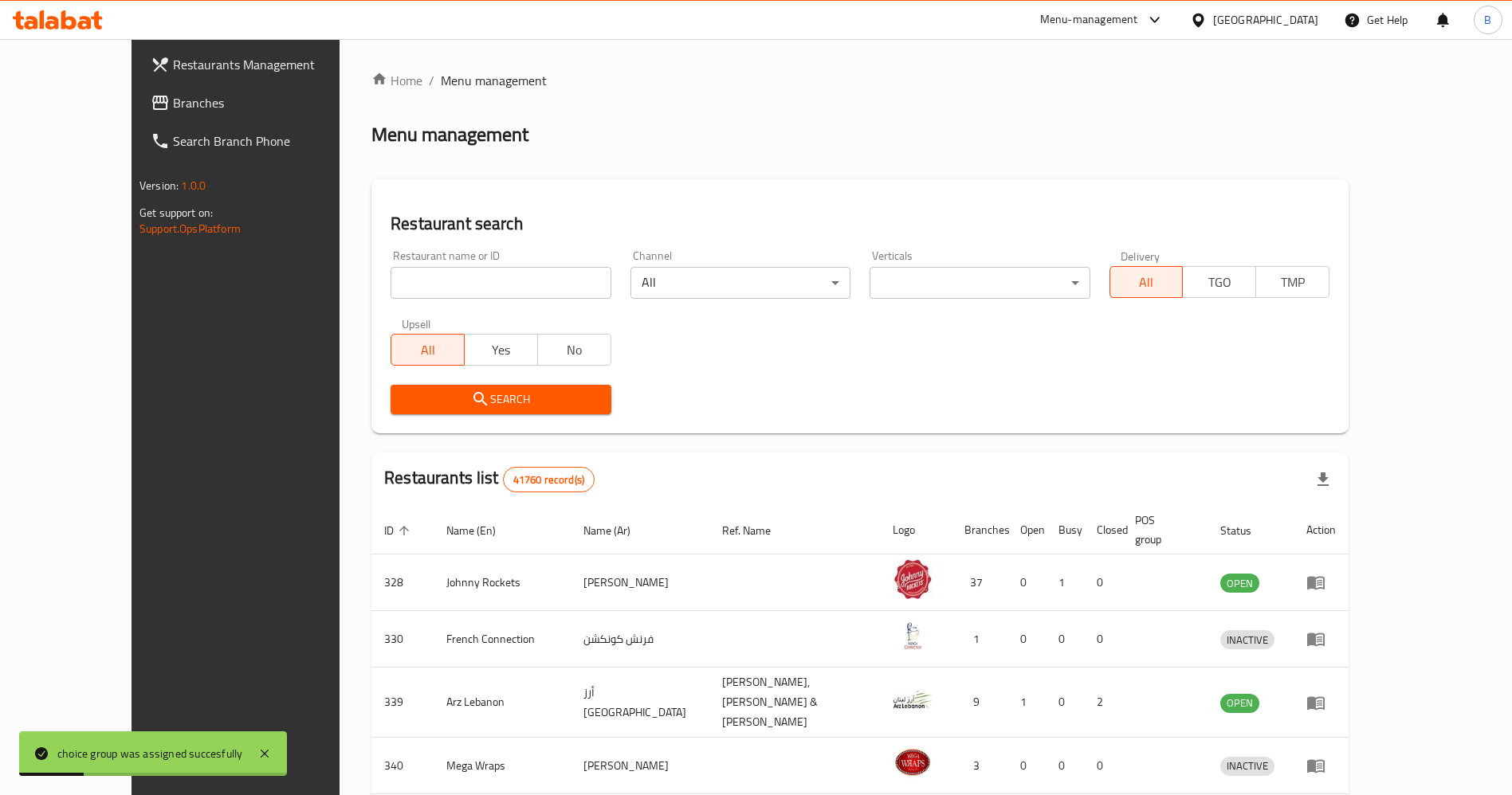
click at [424, 280] on input "search" at bounding box center [500, 282] width 220 height 32
type input "[PERSON_NAME]"
click button "Search" at bounding box center [500, 400] width 220 height 30
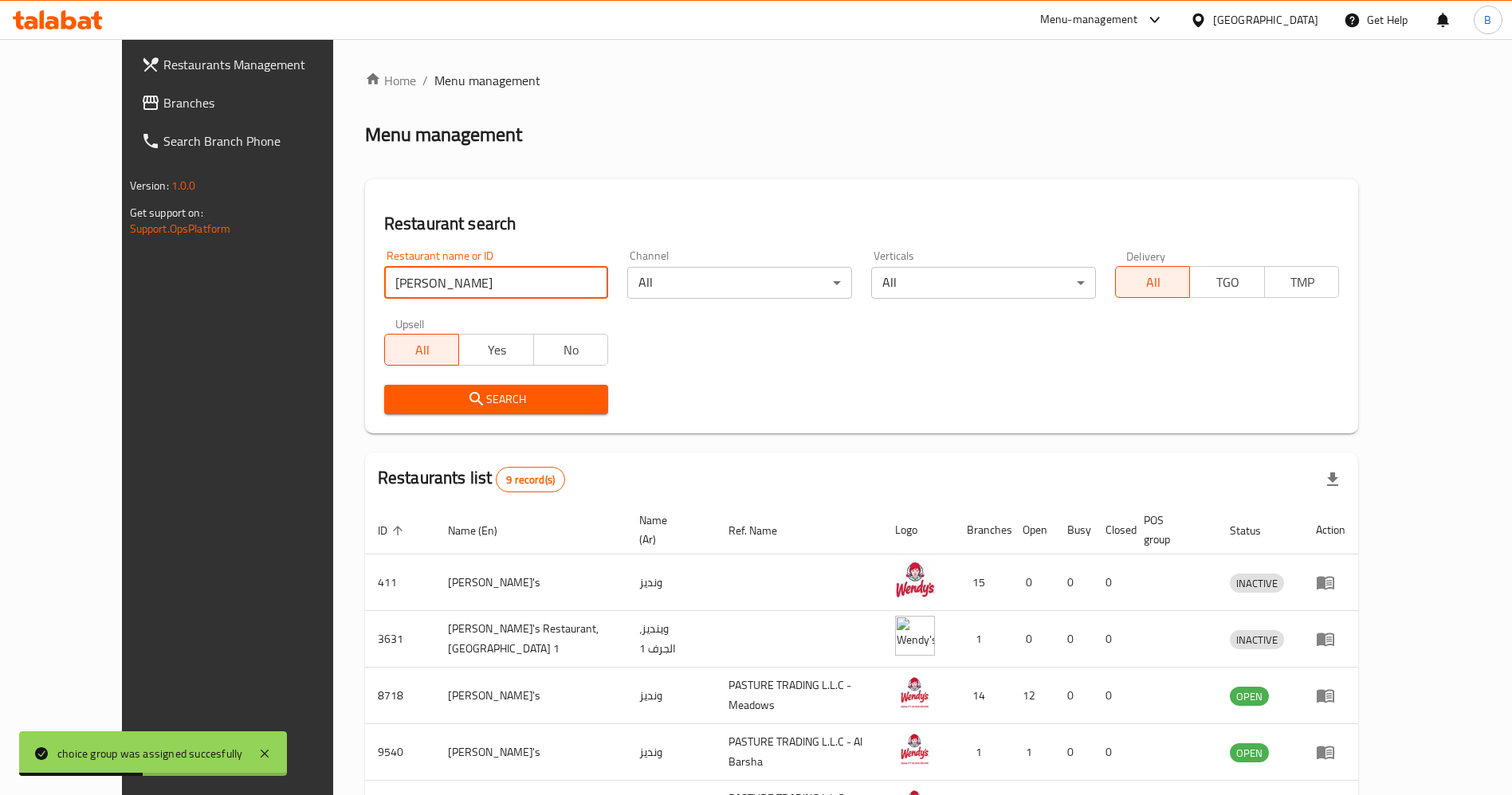
drag, startPoint x: 1434, startPoint y: 677, endPoint x: 1448, endPoint y: 681, distance: 14.6
click at [1334, 690] on icon "enhanced table" at bounding box center [1325, 697] width 17 height 13
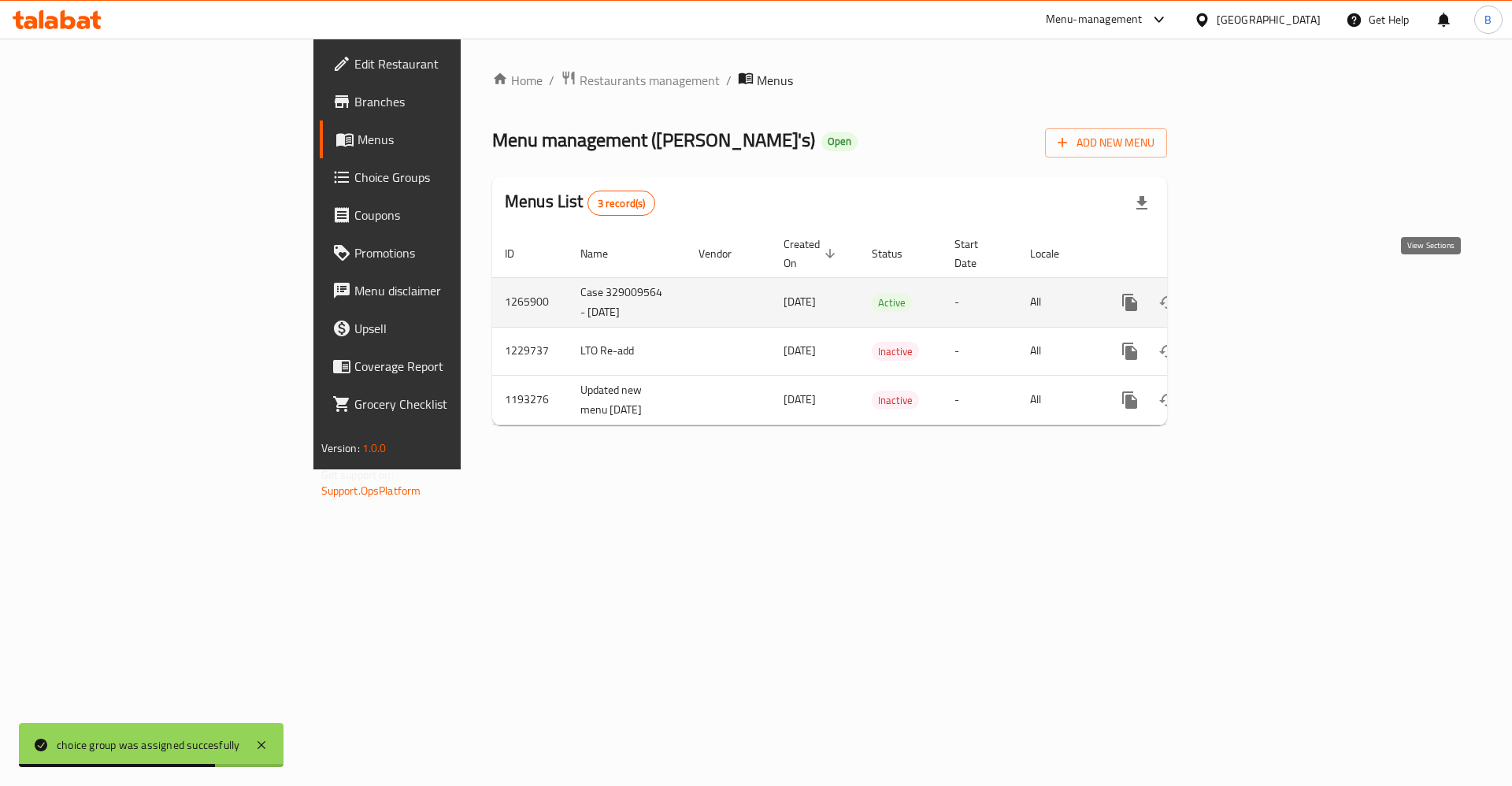
click at [1253, 293] on icon "enhanced table" at bounding box center [1243, 302] width 19 height 19
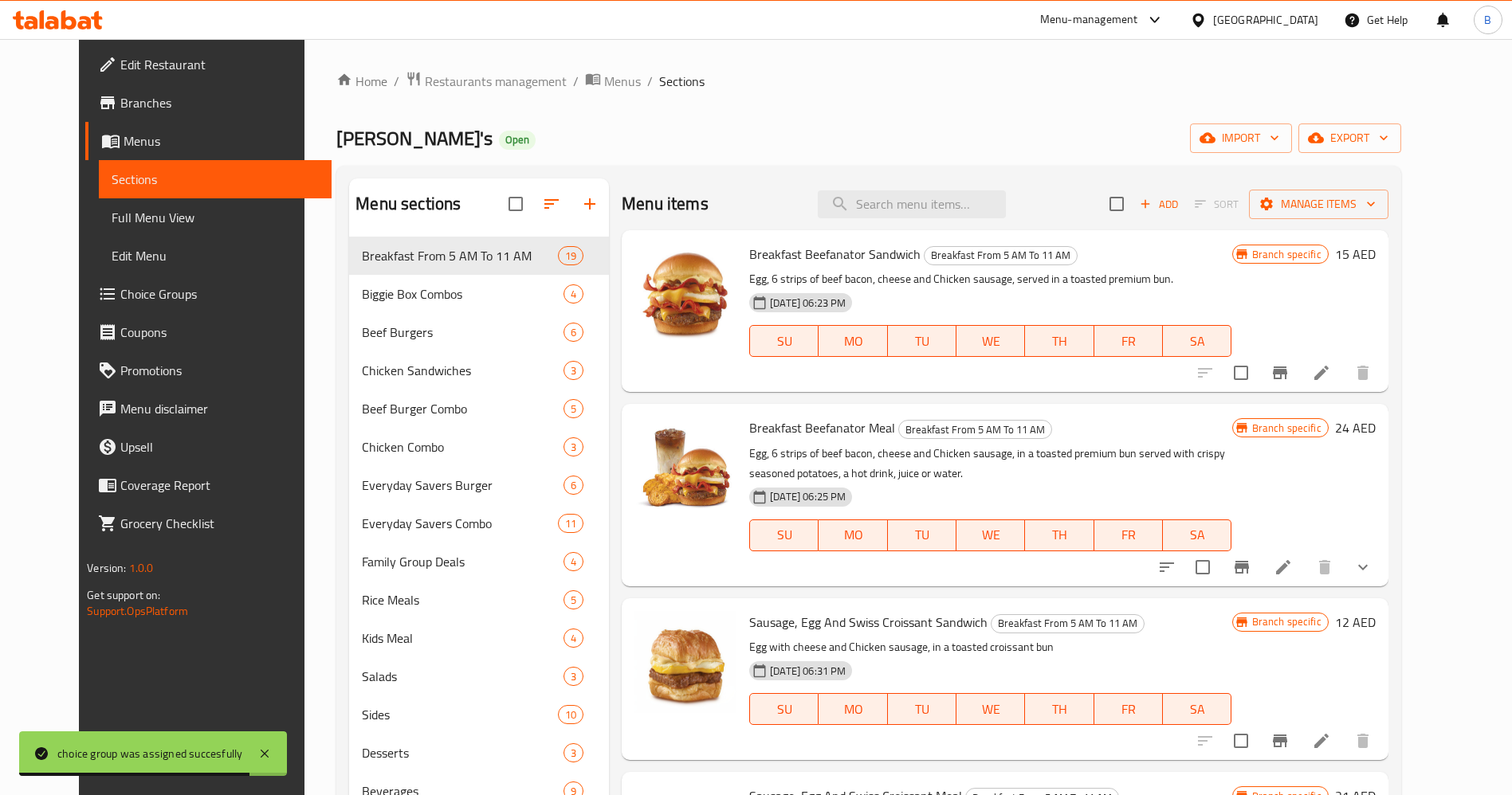
click at [121, 300] on span "Choice Groups" at bounding box center [220, 294] width 198 height 19
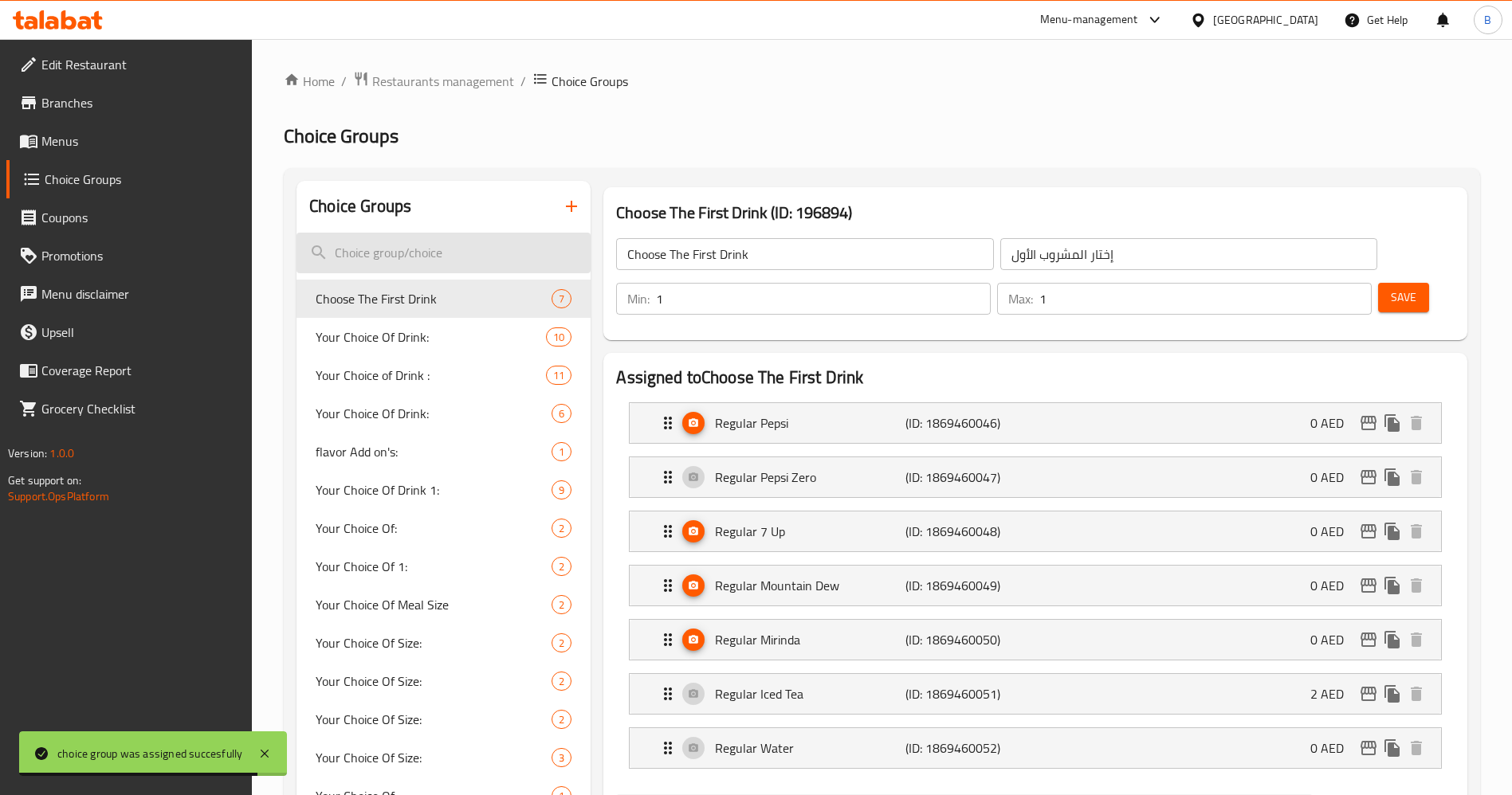
click at [448, 263] on input "search" at bounding box center [443, 253] width 294 height 40
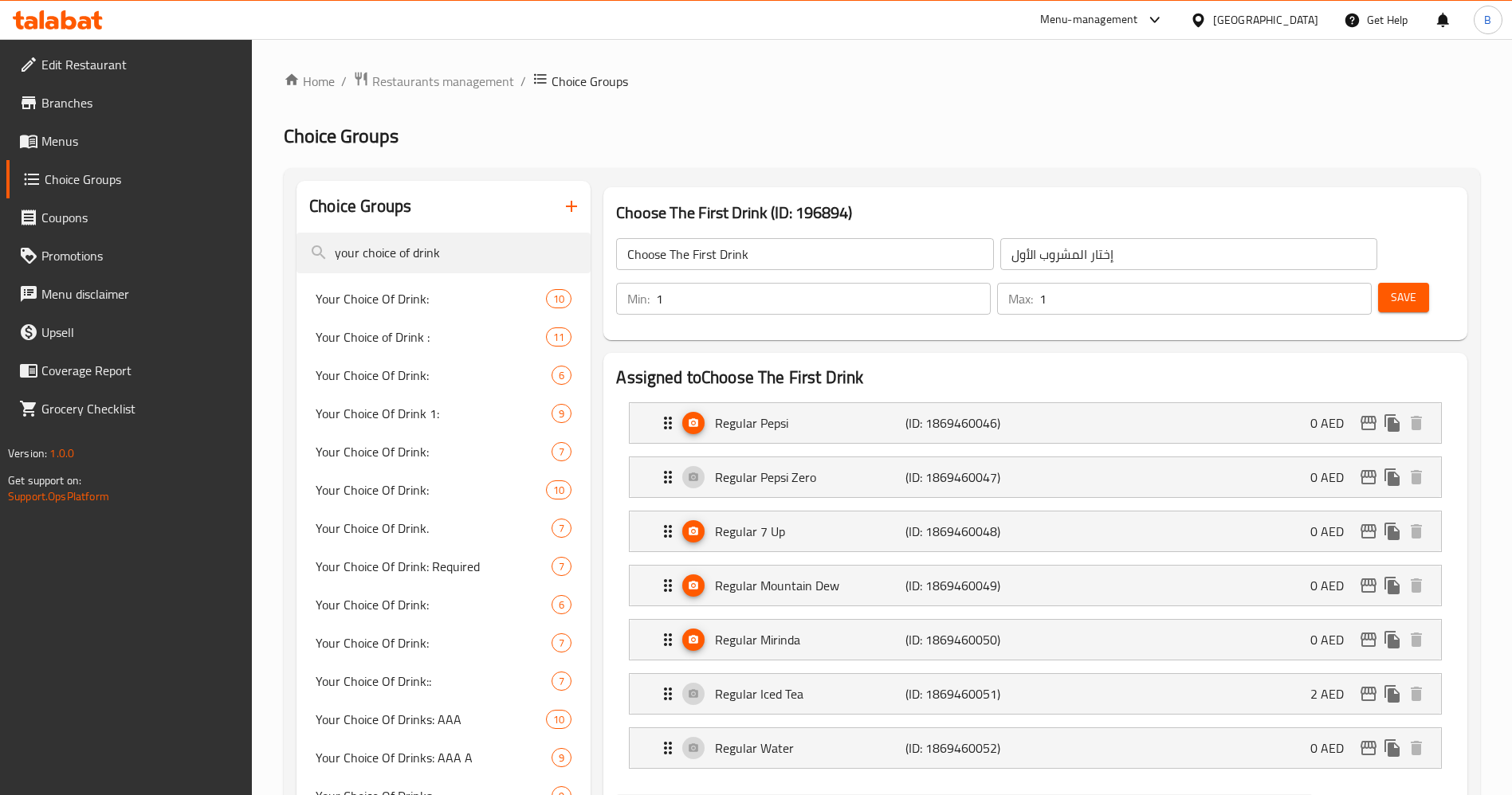
drag, startPoint x: 492, startPoint y: 248, endPoint x: 0, endPoint y: 309, distance: 495.8
type input "your choice of drink"
click at [428, 405] on span "Your Choice Of Drink 1:" at bounding box center [410, 413] width 188 height 19
type input "Your Choice Of Drink 1:"
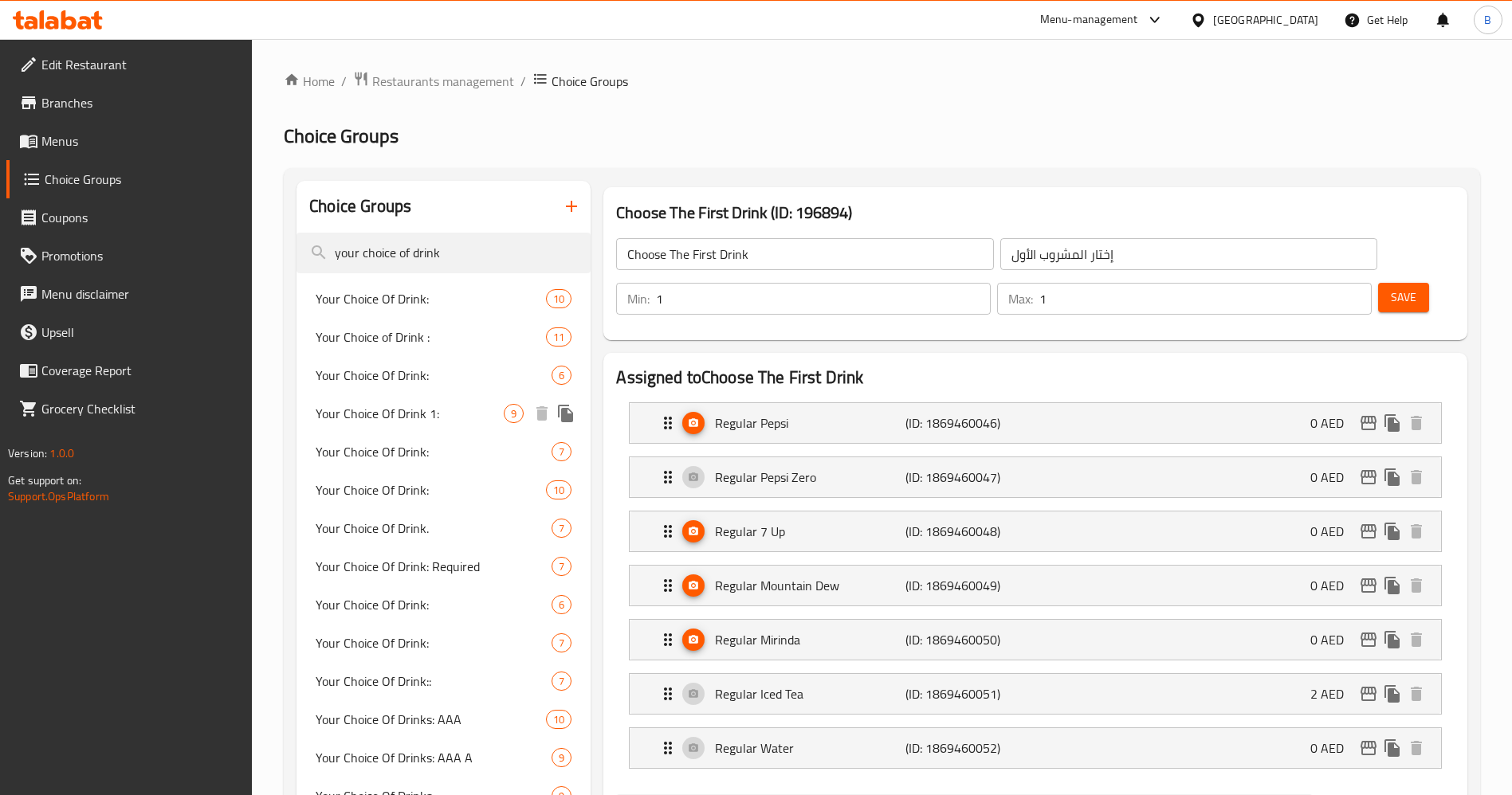
type input "إختيارك من المشروب 1:"
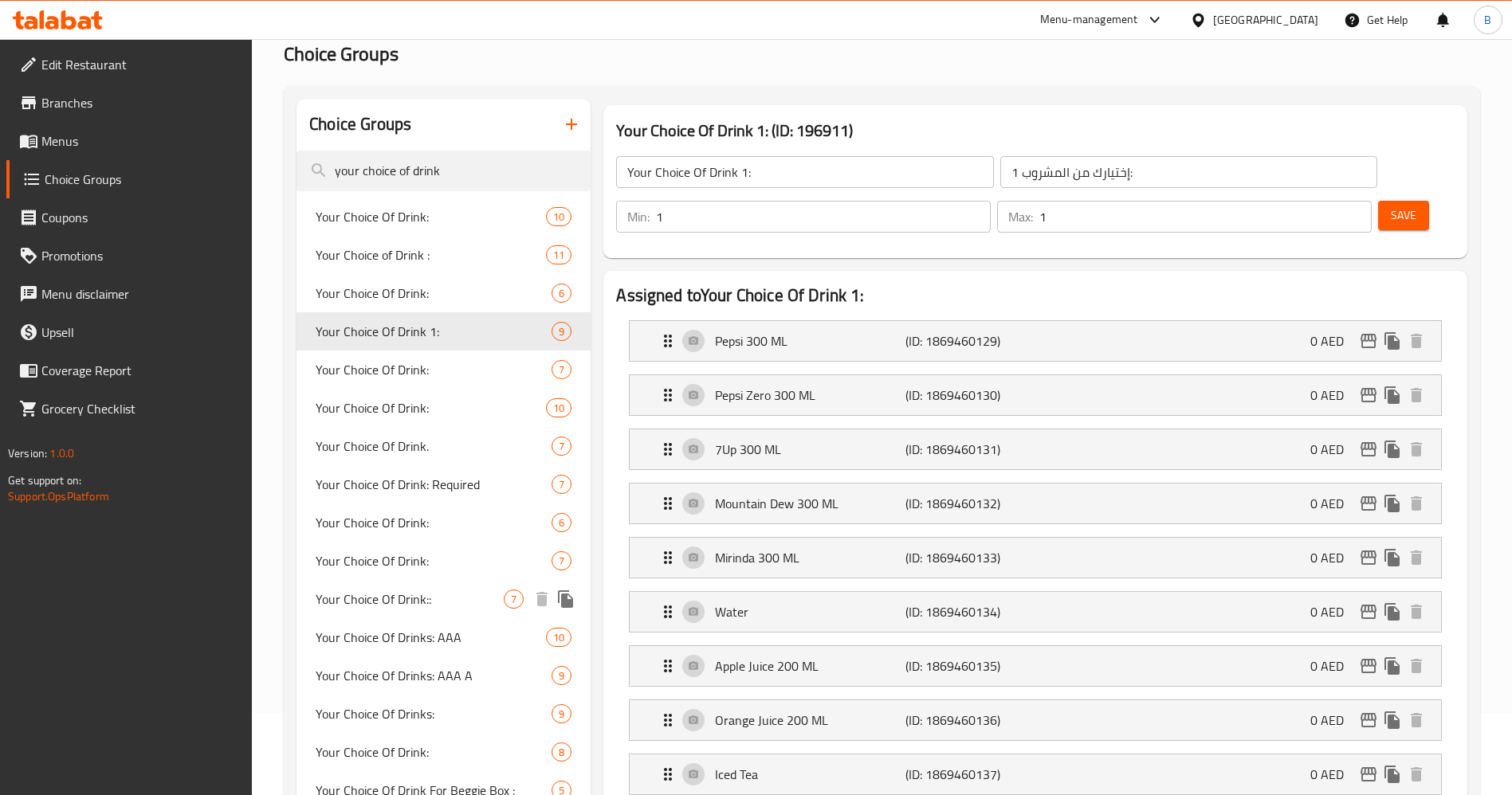
scroll to position [120, 0]
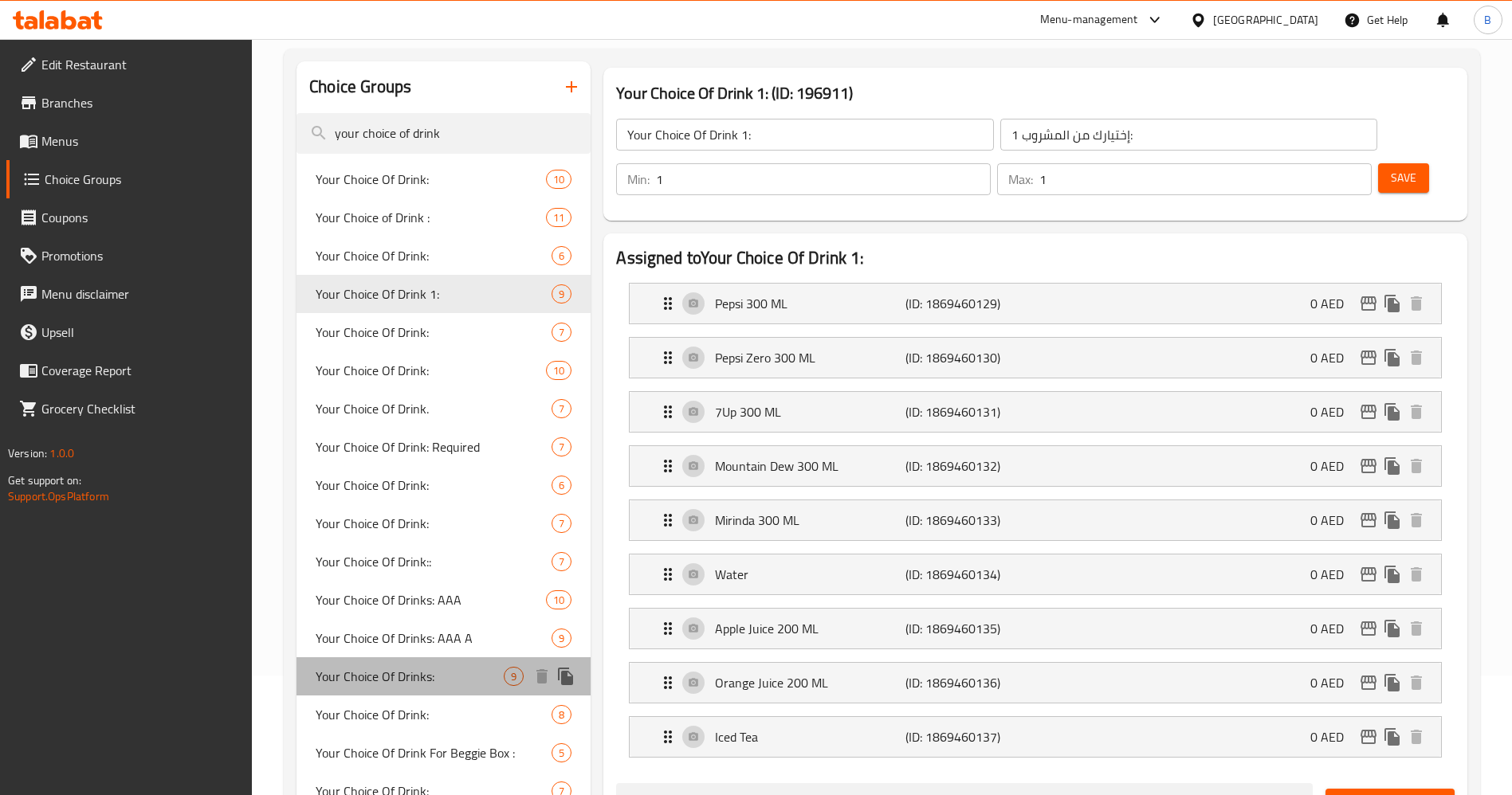
click at [431, 669] on span "Your Choice Of Drinks:" at bounding box center [410, 676] width 188 height 19
type input "Your Choice Of Drinks:"
type input "إختيارك من المشروب:"
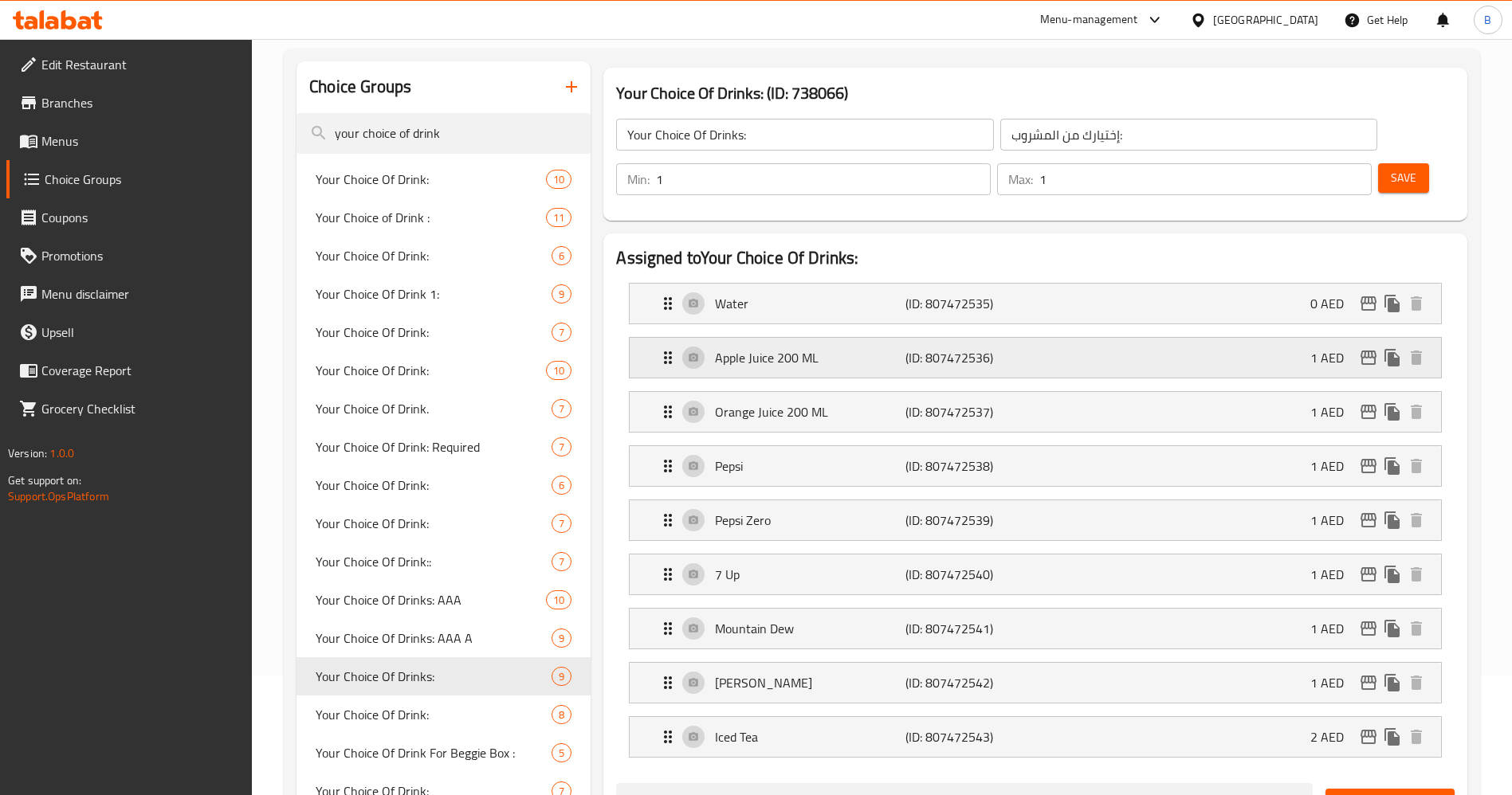
click at [1219, 338] on div "Apple Juice 200 ML (ID: 807472536) 1 AED" at bounding box center [1040, 357] width 763 height 40
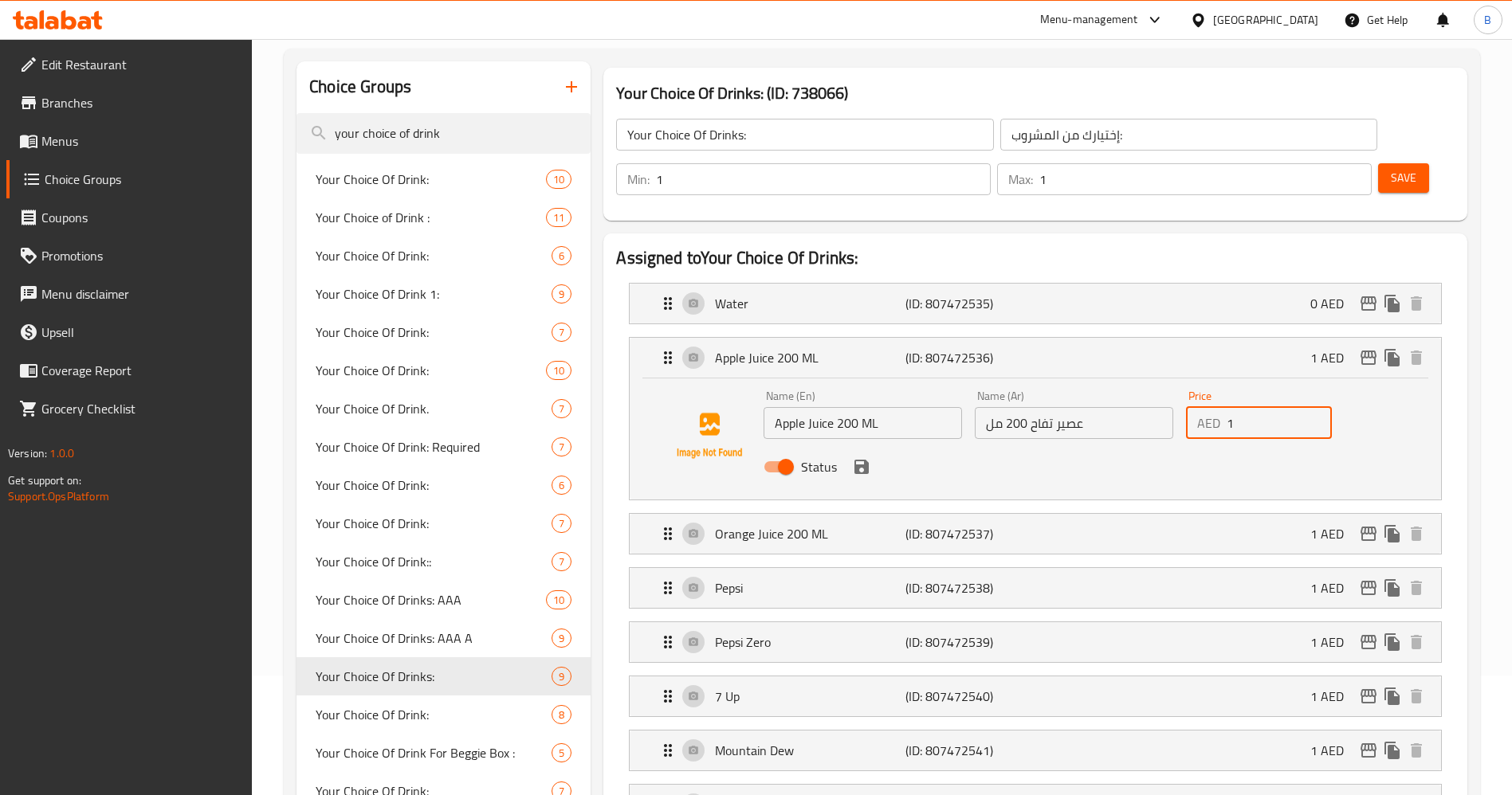
drag, startPoint x: 1249, startPoint y: 386, endPoint x: 1149, endPoint y: 386, distance: 100.0
click at [1149, 386] on div "Name (En) Apple Juice 200 ML Name (En) Name (Ar) عصير تفاح 200 مل Name (Ar) Pri…" at bounding box center [1074, 436] width 633 height 104
click at [865, 460] on icon "save" at bounding box center [861, 466] width 14 height 14
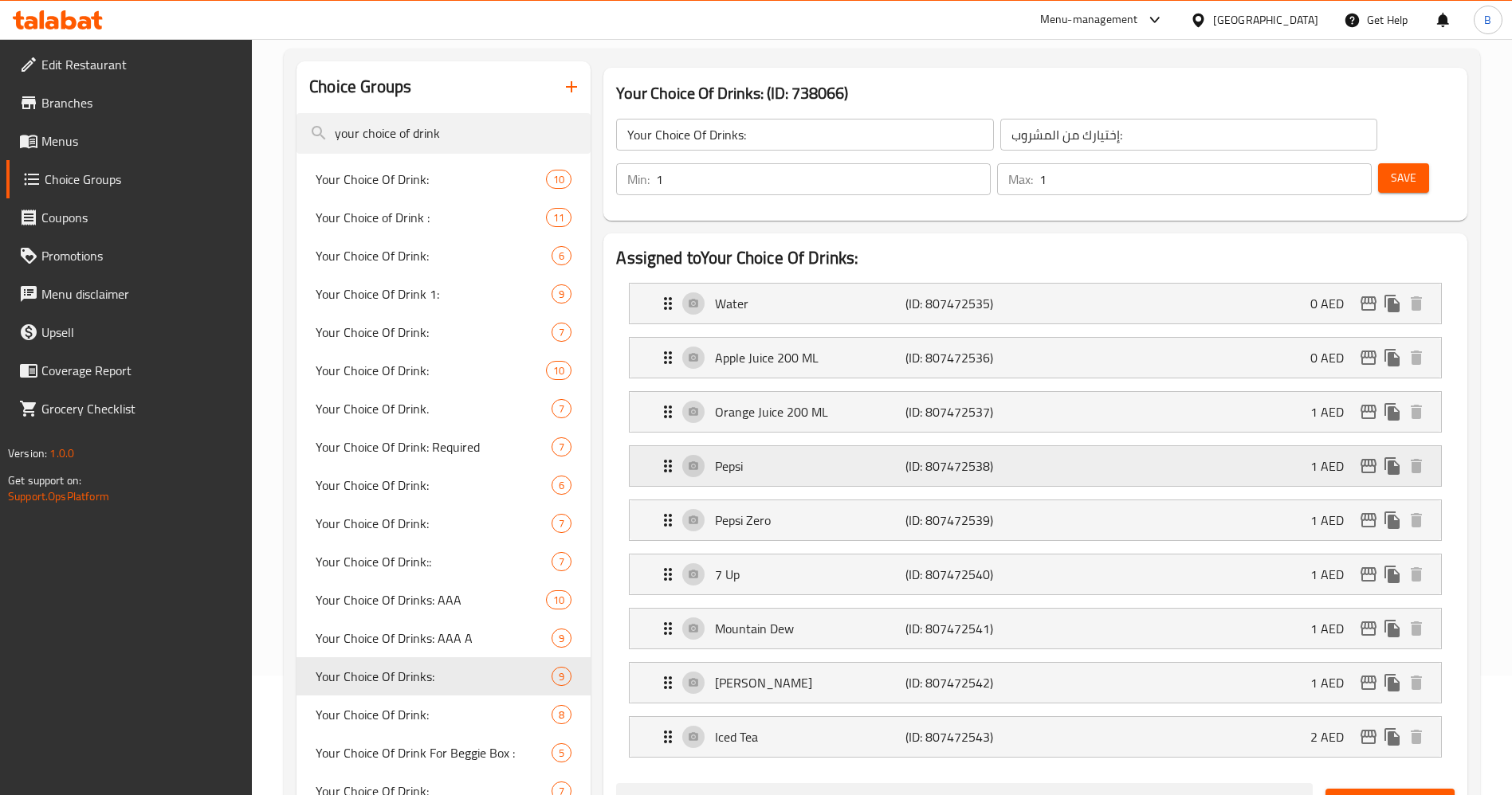
type input "0"
click at [1002, 402] on p "(ID: 807472537)" at bounding box center [968, 411] width 126 height 19
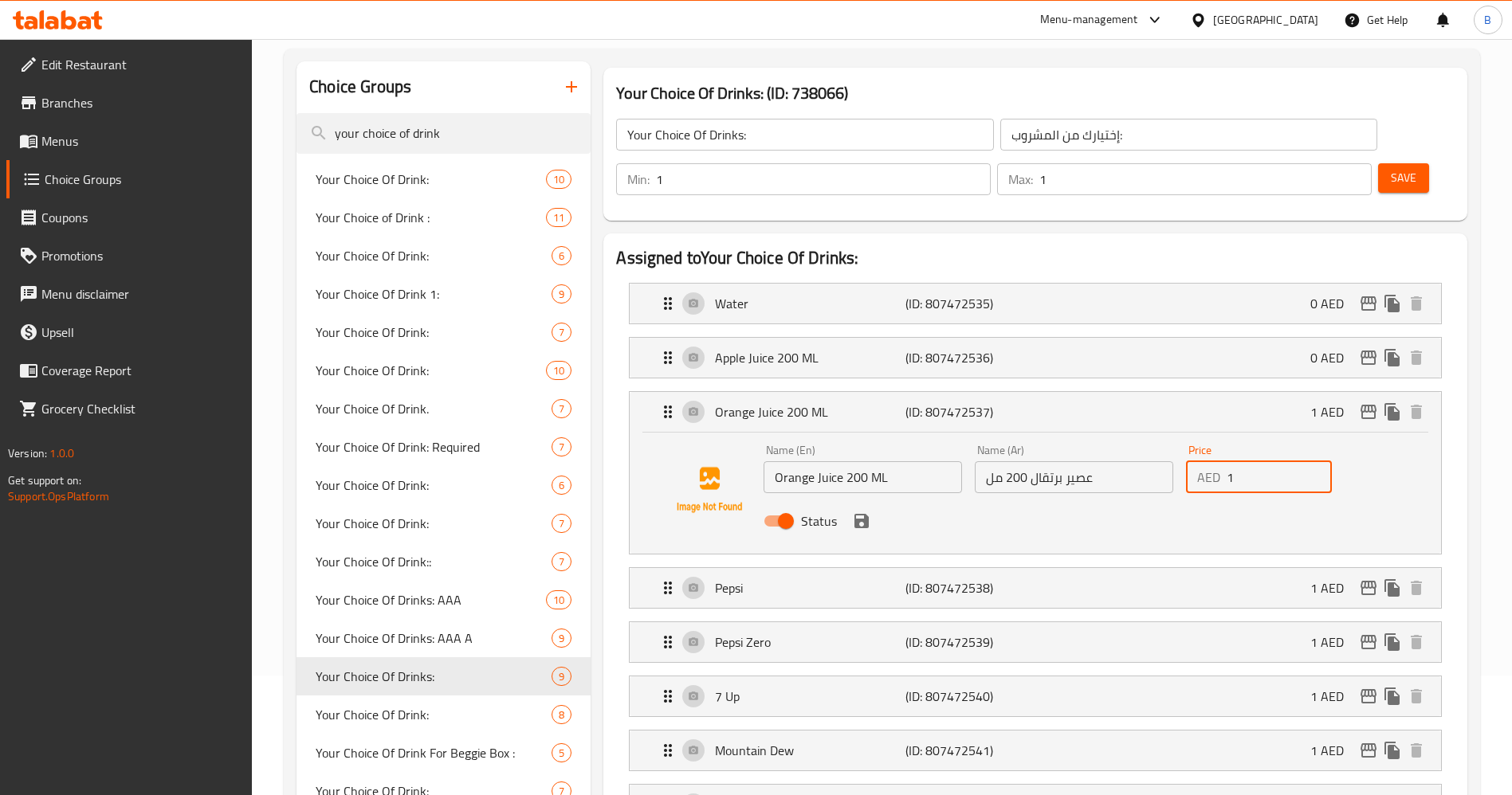
drag, startPoint x: 1157, startPoint y: 438, endPoint x: 1137, endPoint y: 440, distance: 20.1
click at [1142, 439] on div "Name (En) Orange Juice 200 ML Name (En) Name (Ar) عصير برتقال 200 مل Name (Ar) …" at bounding box center [1074, 490] width 633 height 104
drag, startPoint x: 1245, startPoint y: 430, endPoint x: 1183, endPoint y: 438, distance: 62.5
click at [1184, 438] on div "Price AED 1 Price" at bounding box center [1258, 469] width 159 height 61
click at [865, 513] on icon "save" at bounding box center [861, 520] width 14 height 14
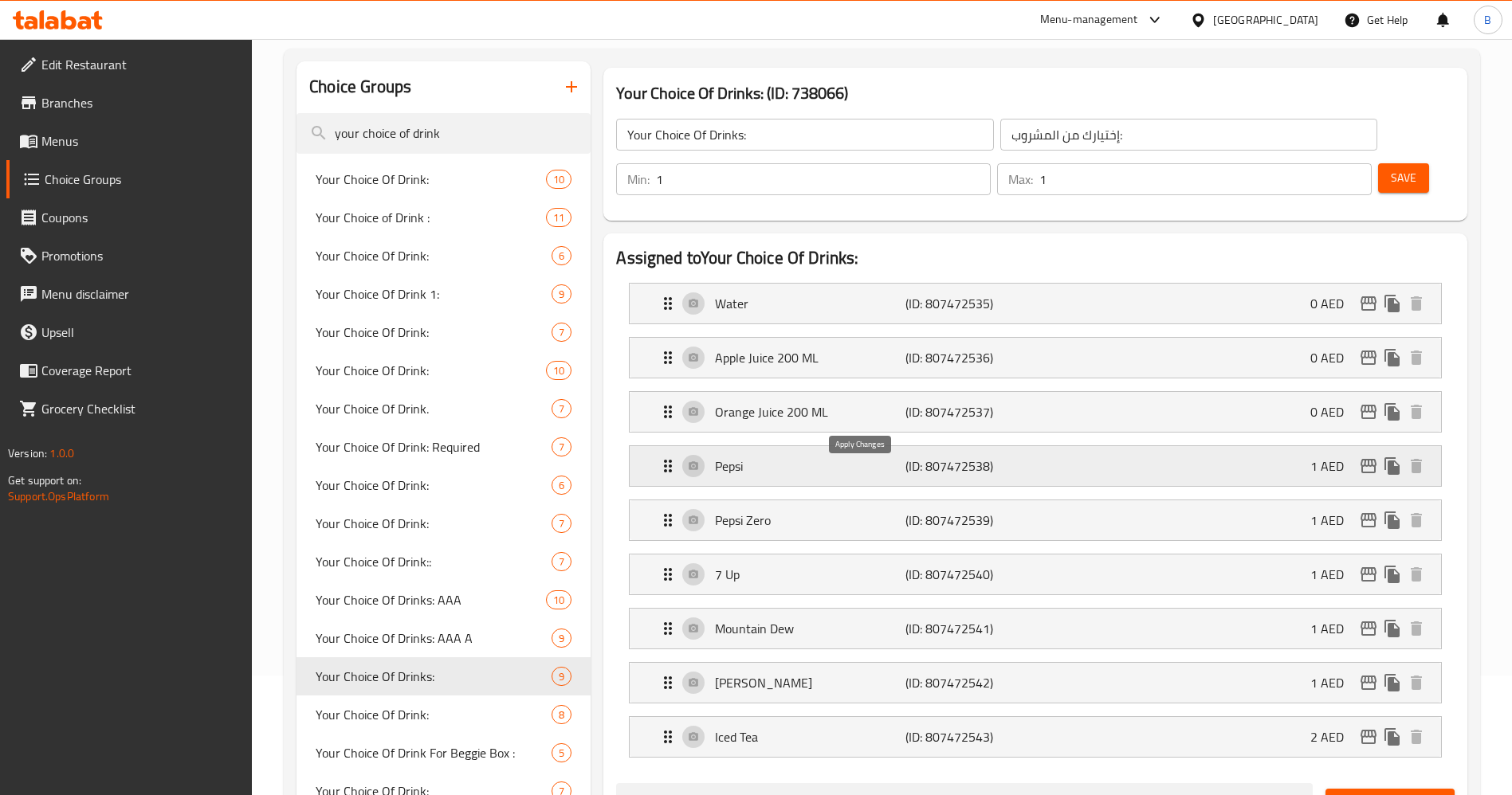
type input "0"
click at [1398, 160] on div "Save" at bounding box center [1410, 179] width 70 height 38
click at [1381, 163] on button "Save" at bounding box center [1404, 178] width 51 height 30
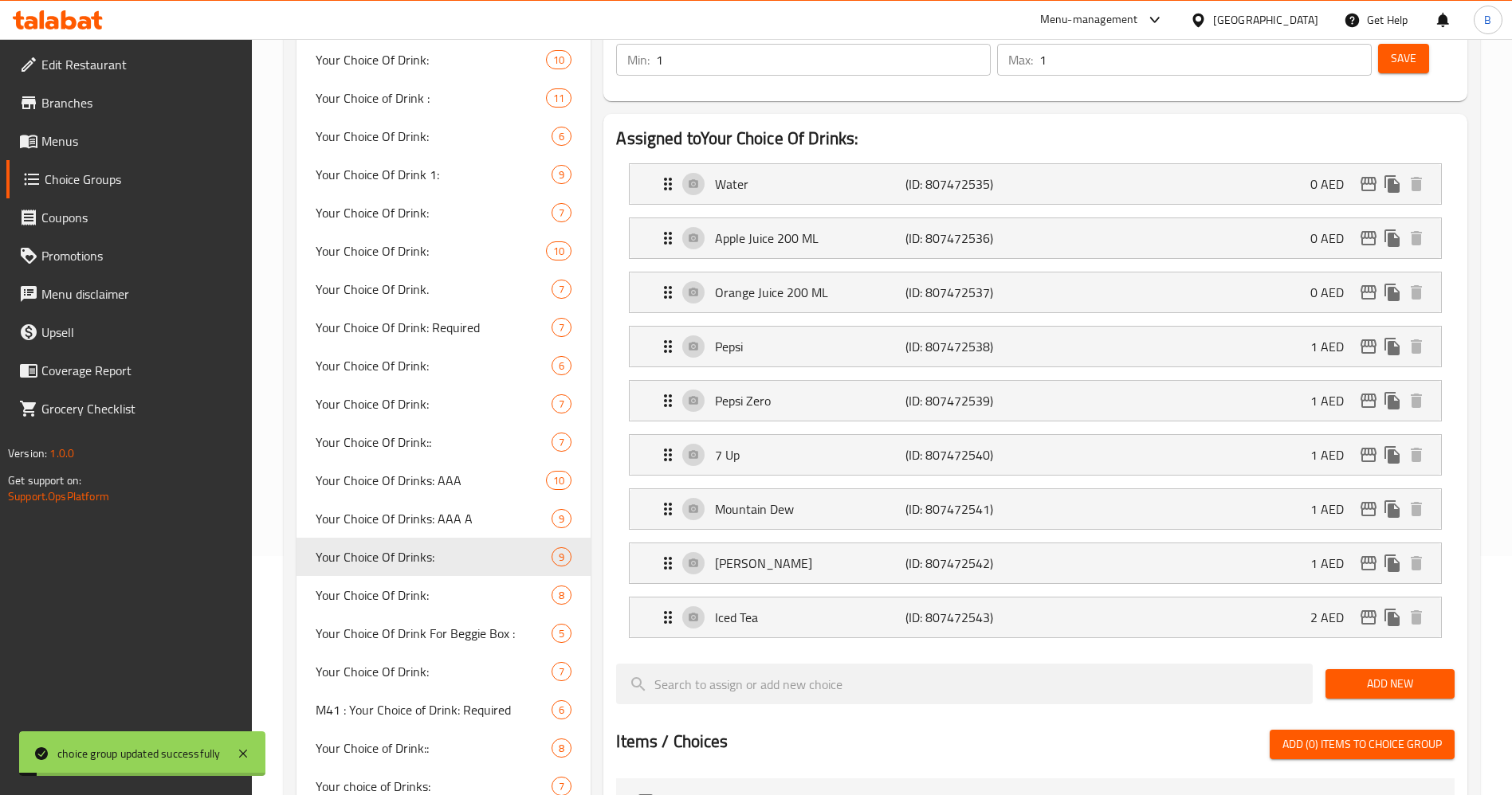
scroll to position [0, 0]
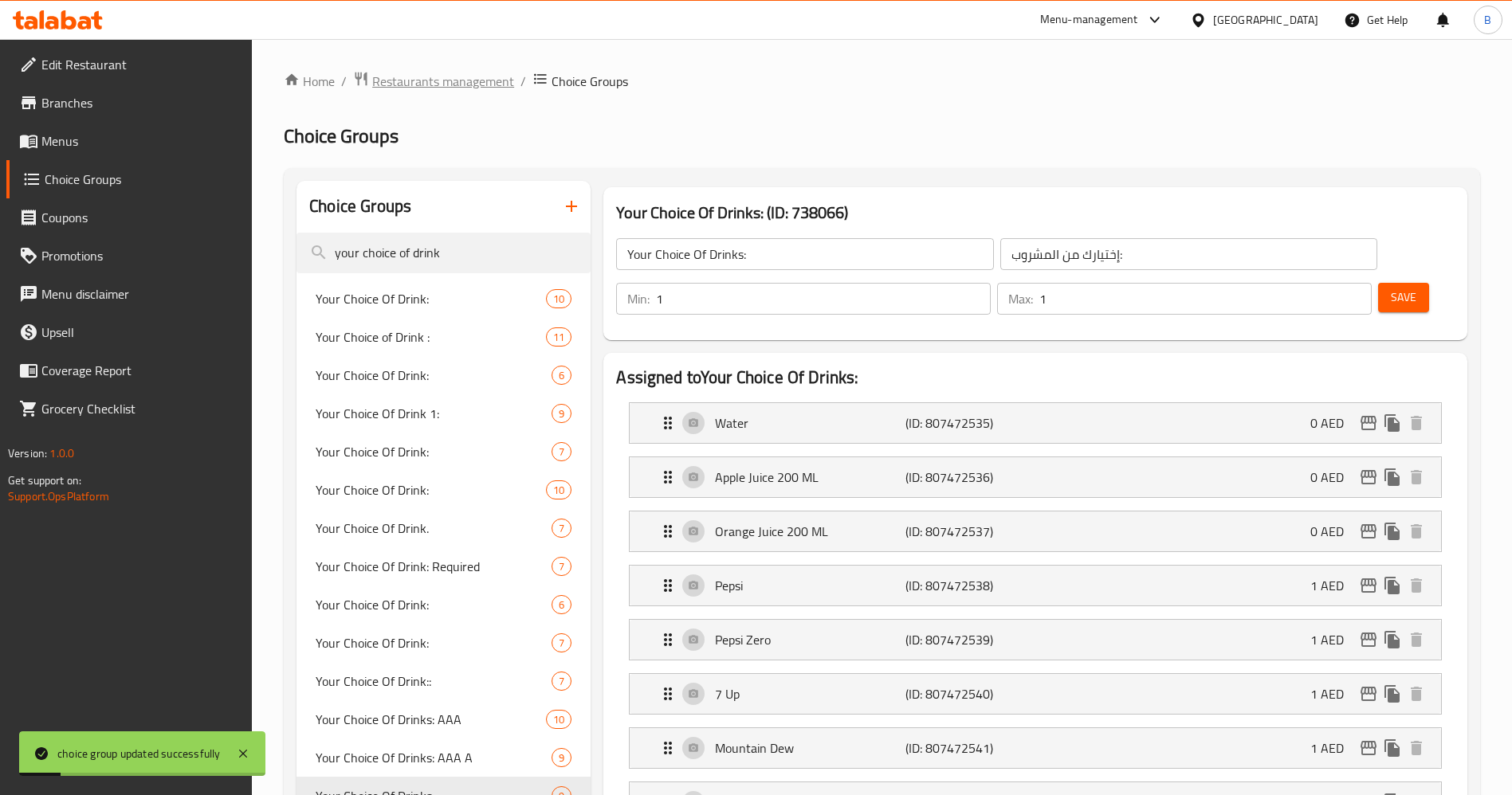
click at [470, 78] on span "Restaurants management" at bounding box center [443, 81] width 142 height 19
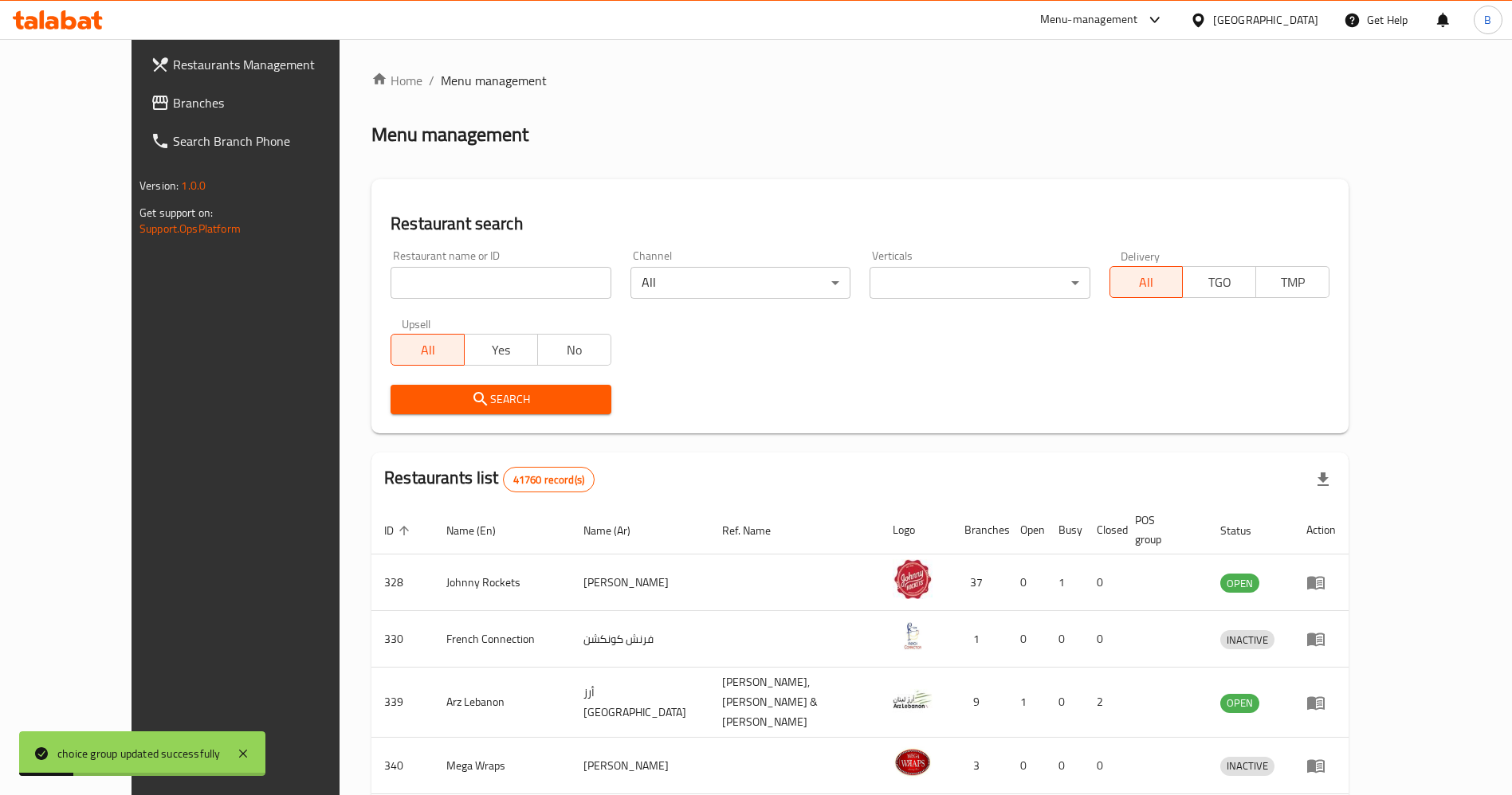
click at [396, 277] on input "search" at bounding box center [500, 282] width 220 height 32
type input "[PERSON_NAME]"
click button "Search" at bounding box center [500, 400] width 220 height 30
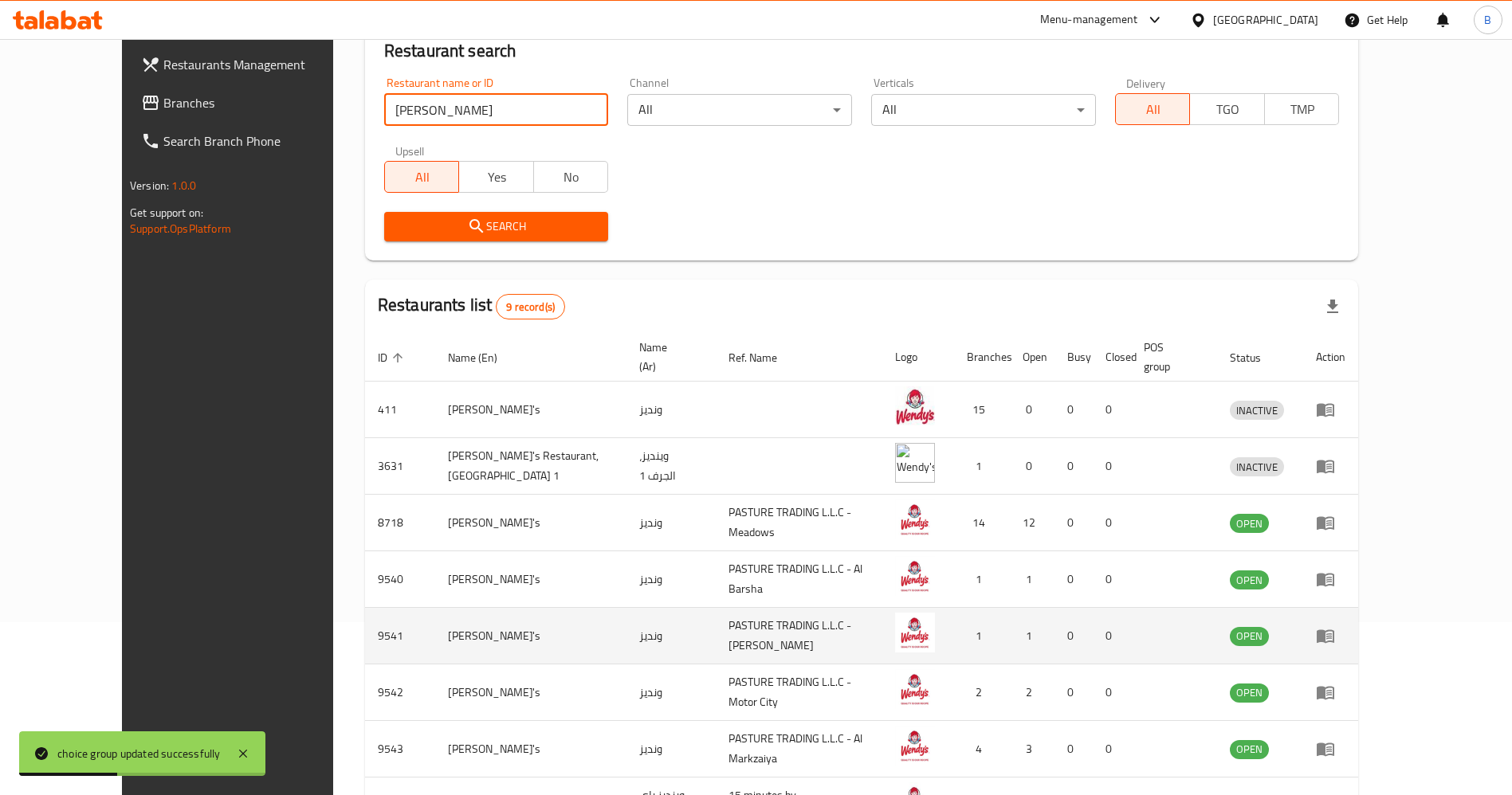
scroll to position [337, 0]
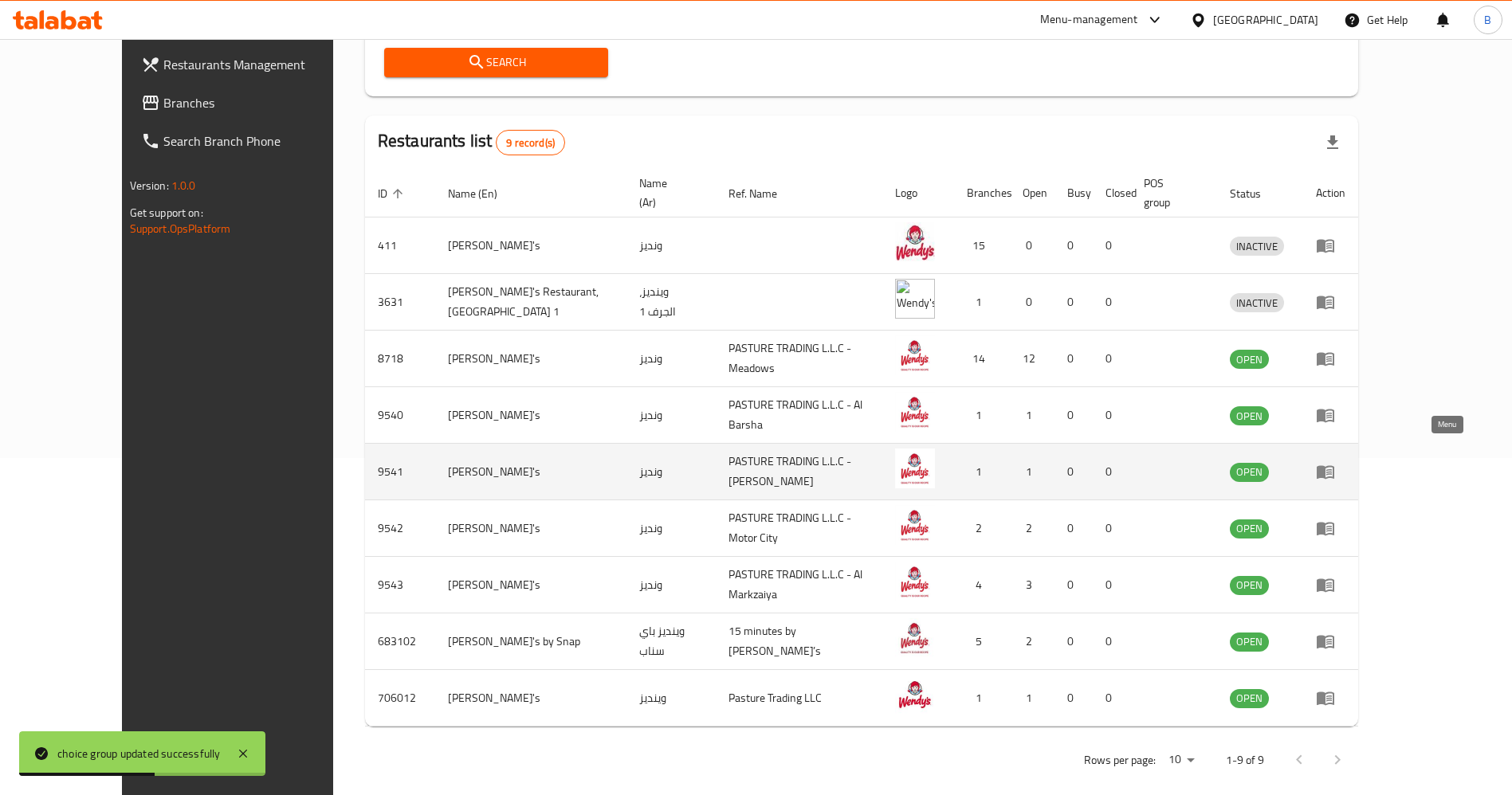
click at [1334, 466] on icon "enhanced table" at bounding box center [1325, 473] width 17 height 13
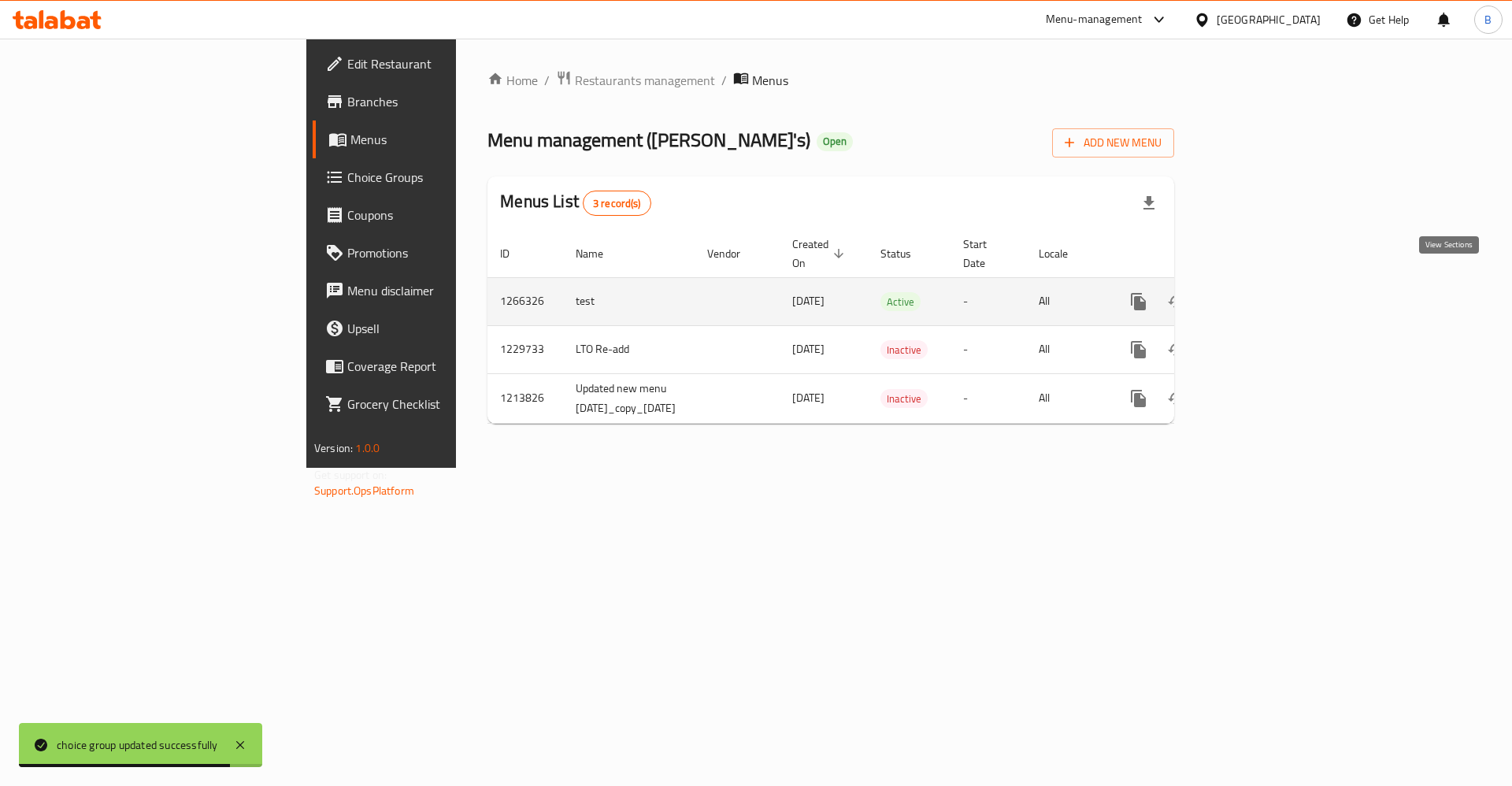
click at [1261, 292] on icon "enhanced table" at bounding box center [1252, 301] width 19 height 19
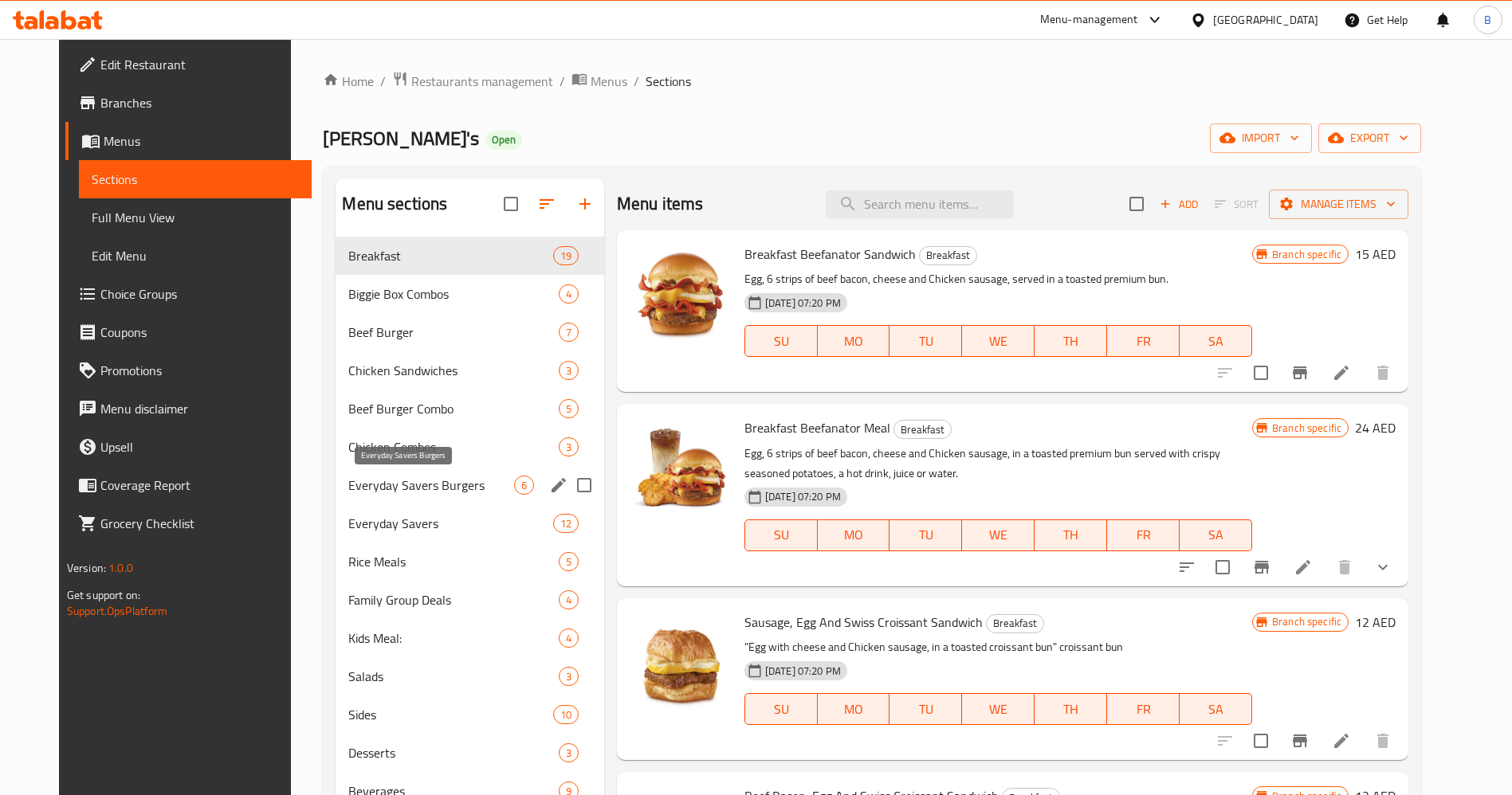
drag, startPoint x: 424, startPoint y: 491, endPoint x: 427, endPoint y: 506, distance: 15.3
click at [423, 491] on span "Everyday Savers Burgers" at bounding box center [431, 485] width 165 height 19
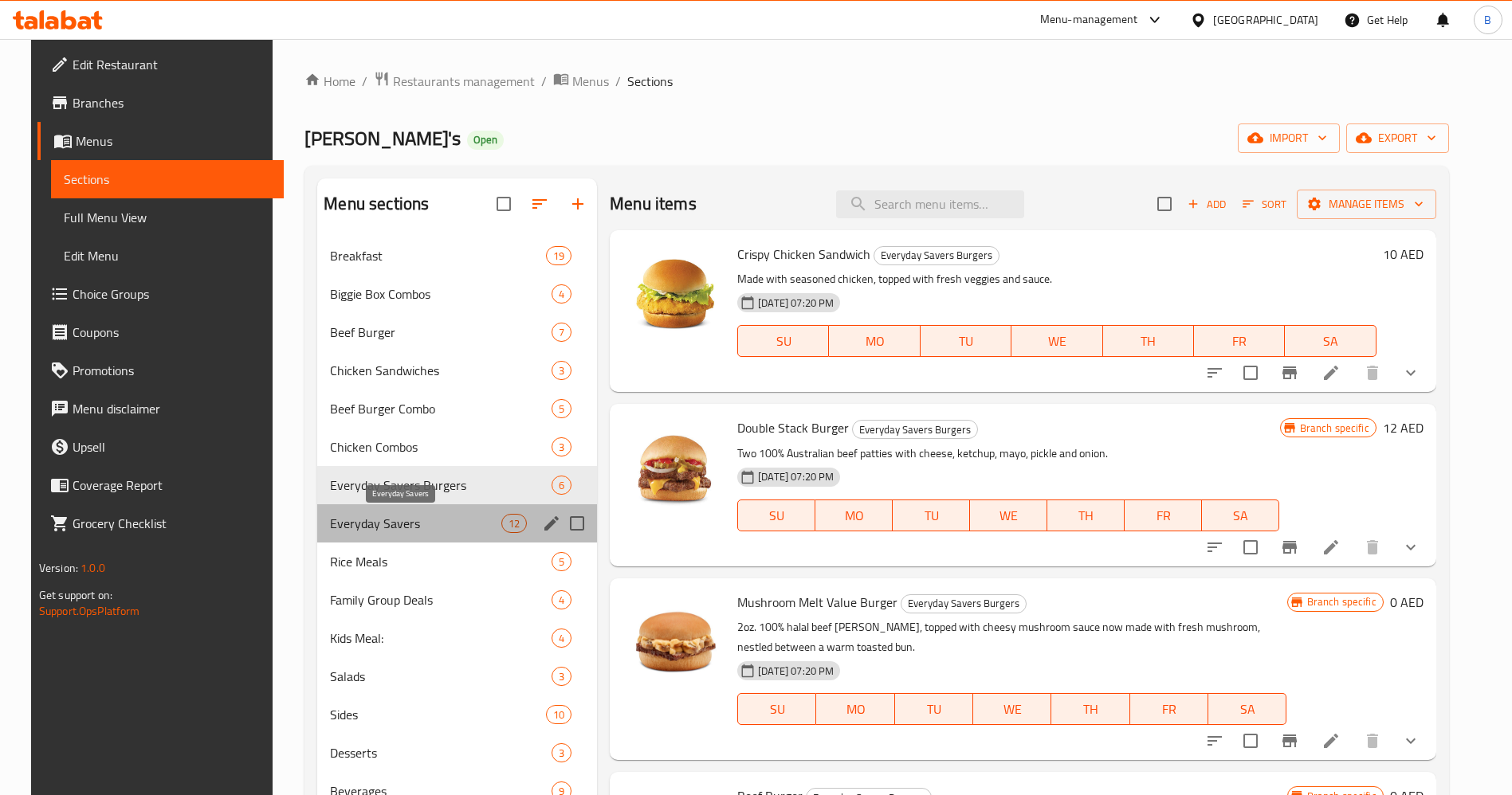
click at [420, 518] on span "Everyday Savers" at bounding box center [415, 523] width 171 height 19
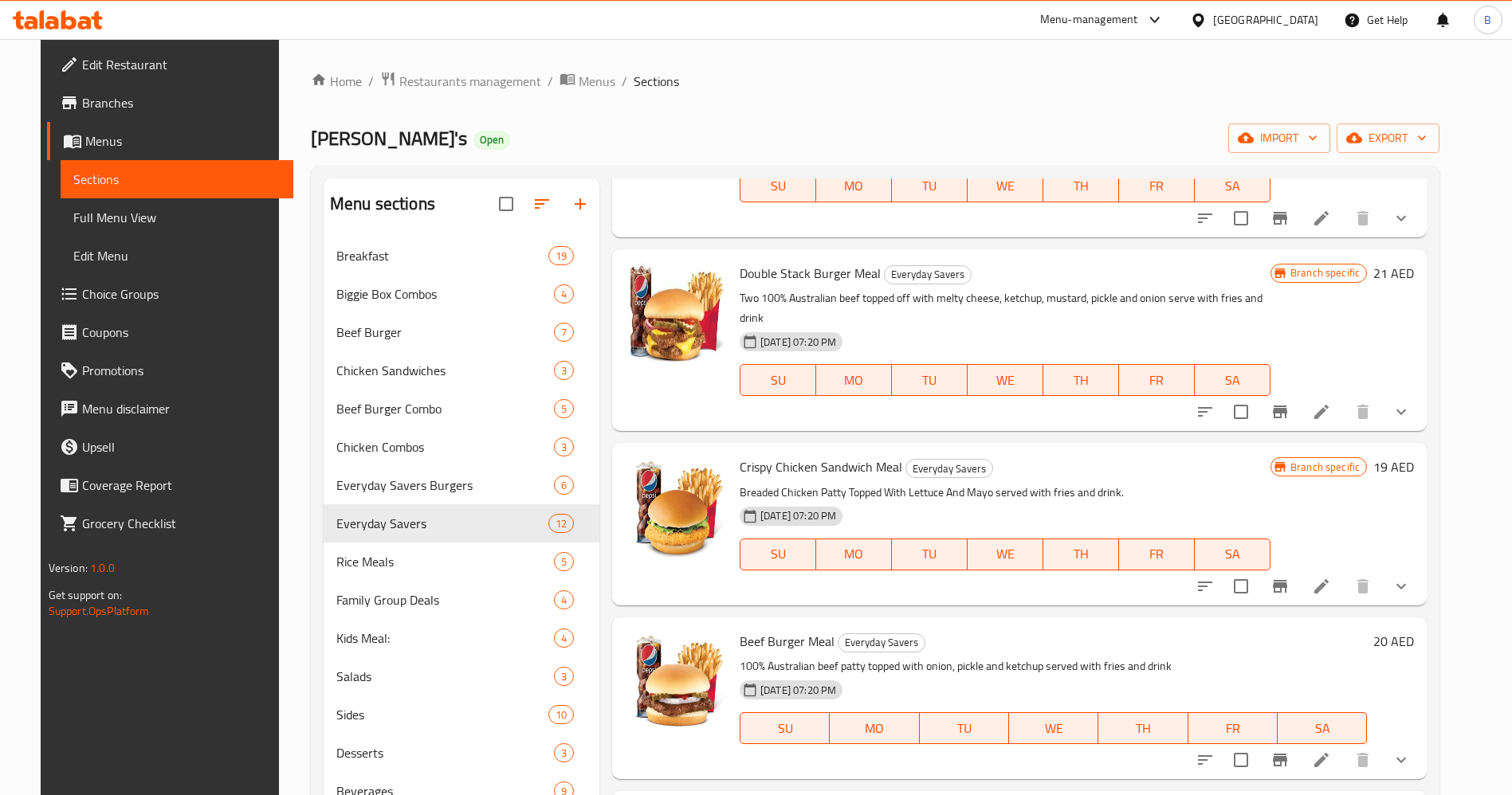
scroll to position [598, 0]
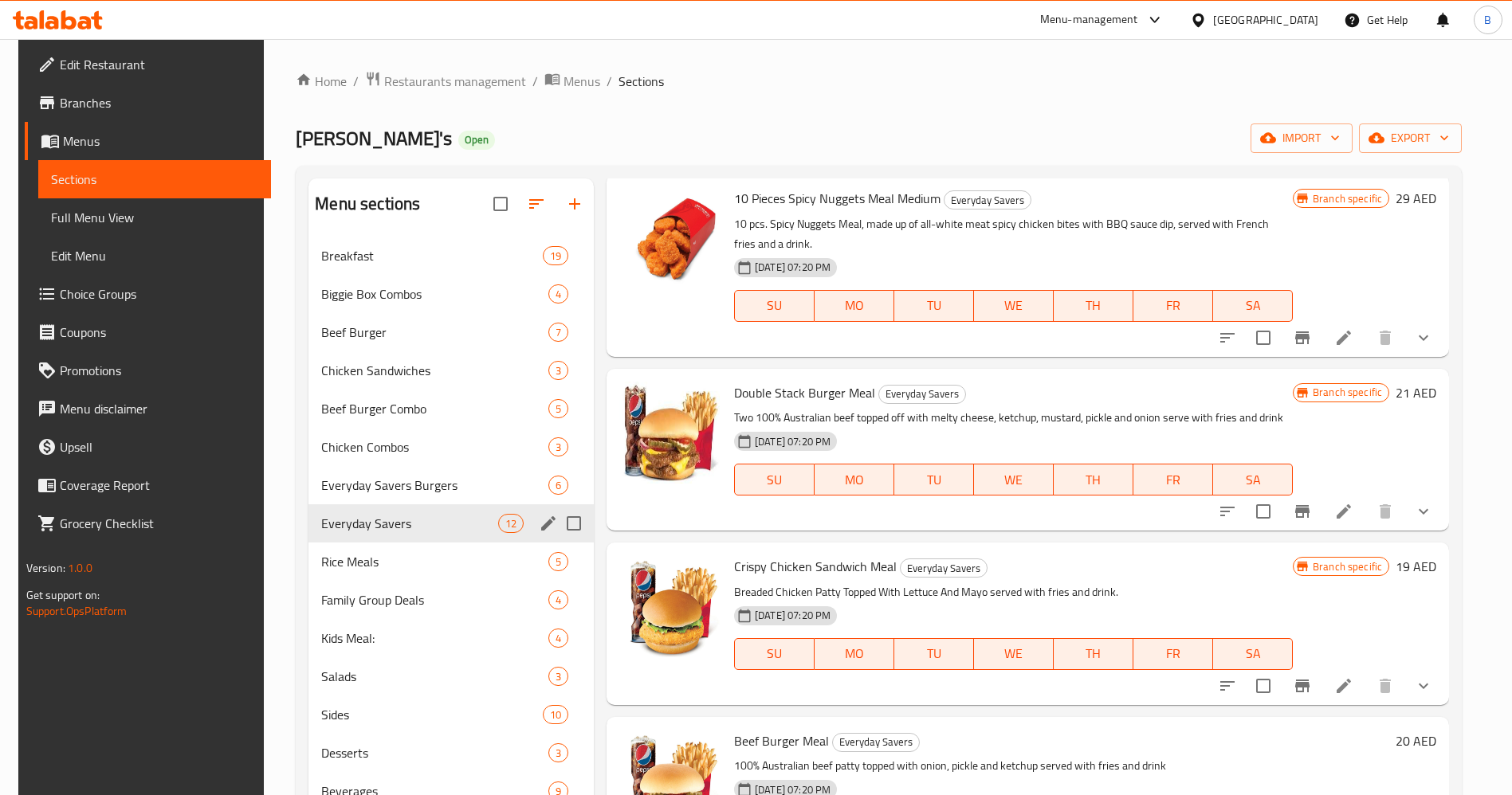
click at [541, 523] on icon "edit" at bounding box center [547, 523] width 14 height 14
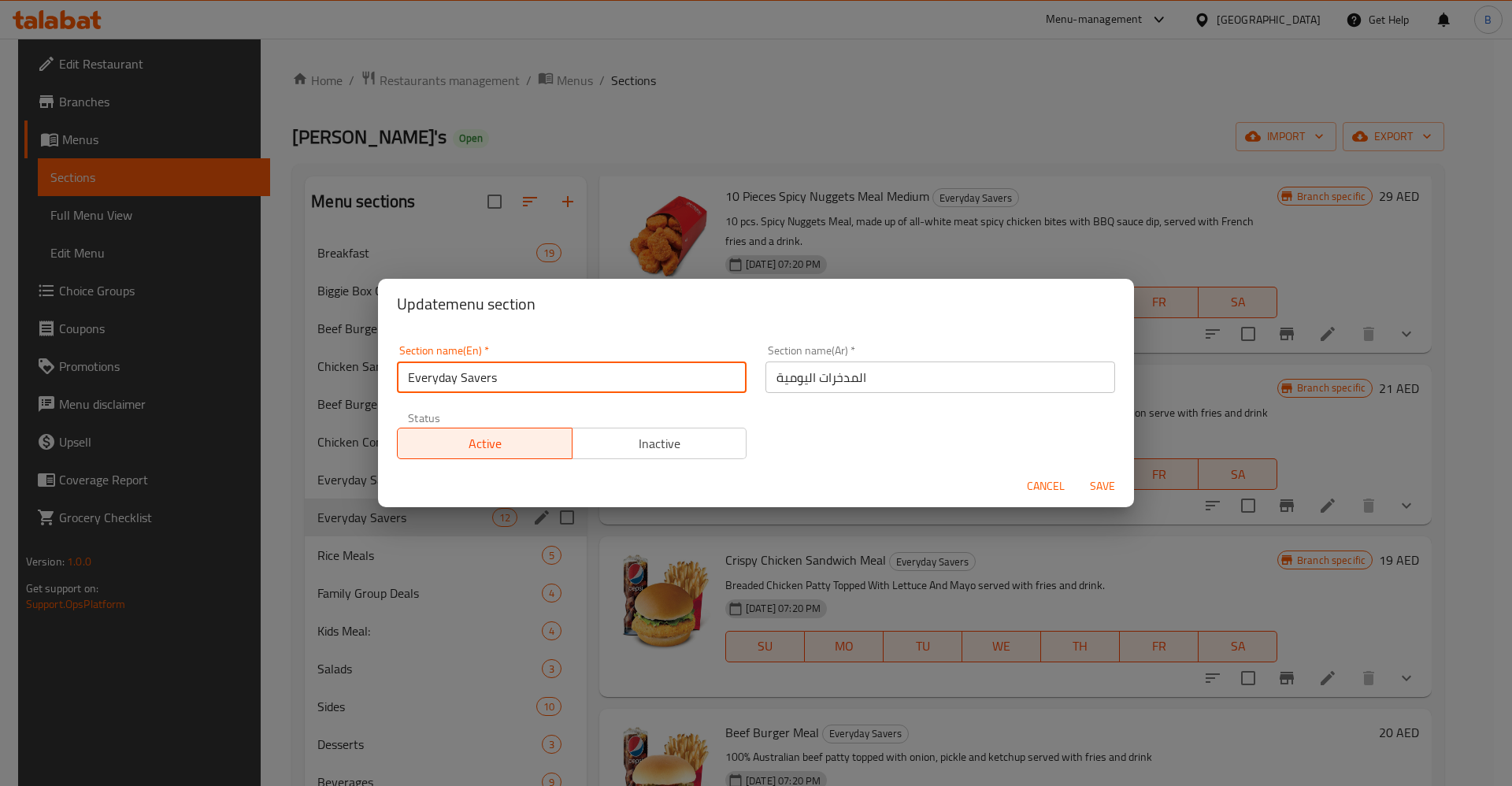
click at [588, 367] on input "Everyday Savers" at bounding box center [571, 377] width 349 height 32
type input "Everyday Saver Combos"
click at [1097, 484] on span "Save" at bounding box center [1102, 486] width 38 height 20
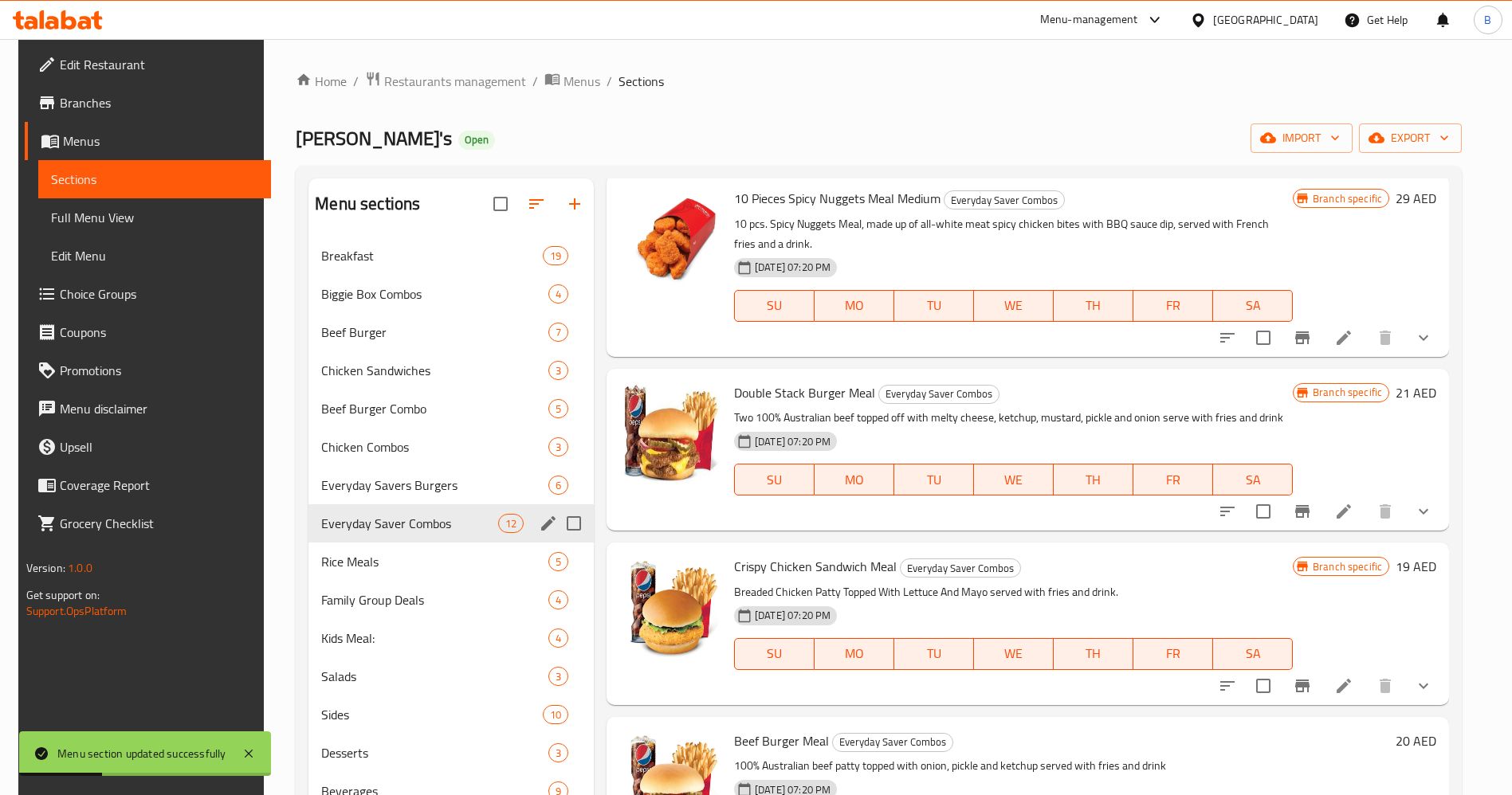
scroll to position [717, 0]
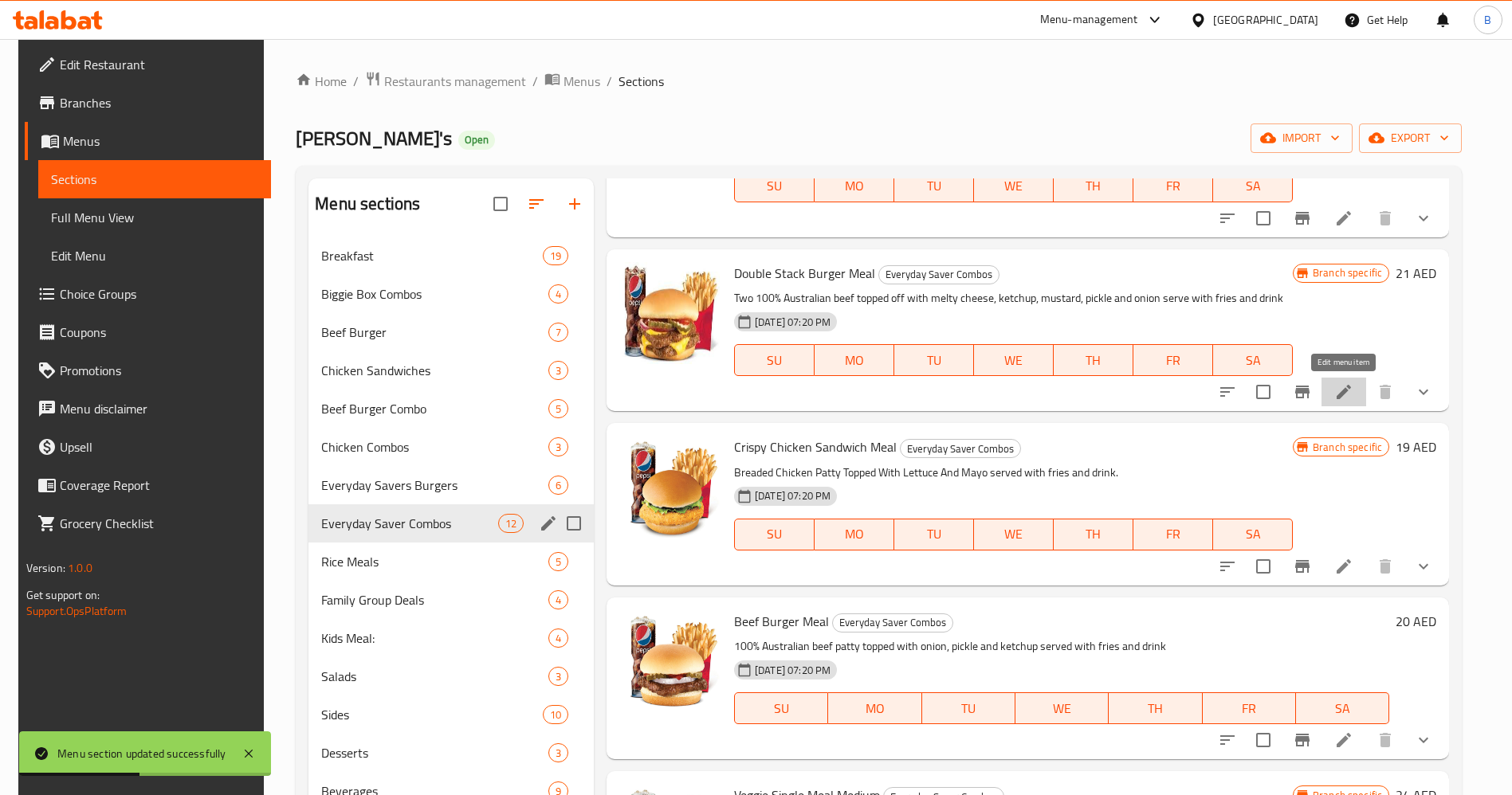
click at [1338, 391] on icon at bounding box center [1343, 391] width 19 height 19
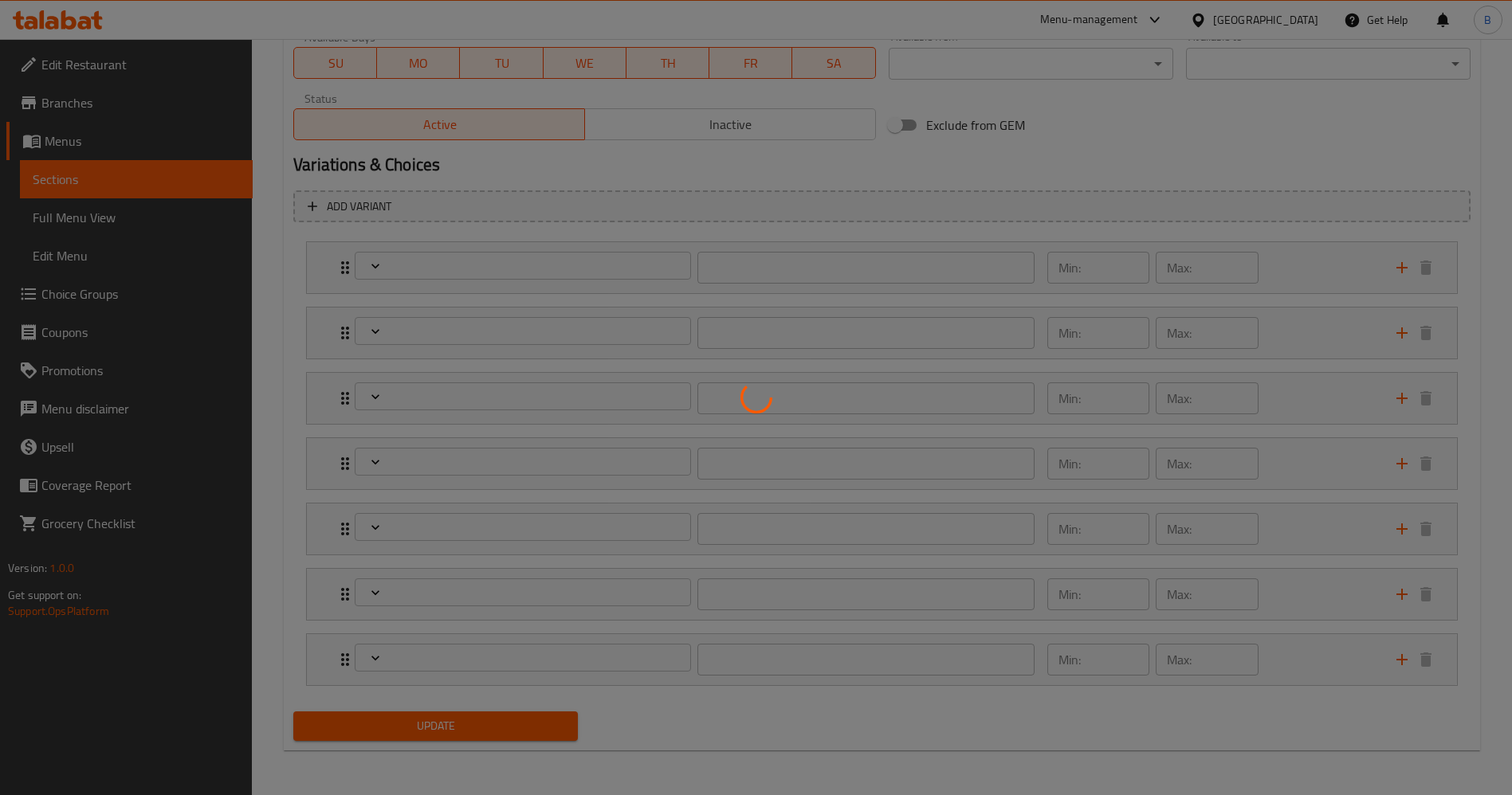
type input "اختيارك من البطاطا المقلية:"
type input "1"
type input "اختيارك من المشروب:"
type input "1"
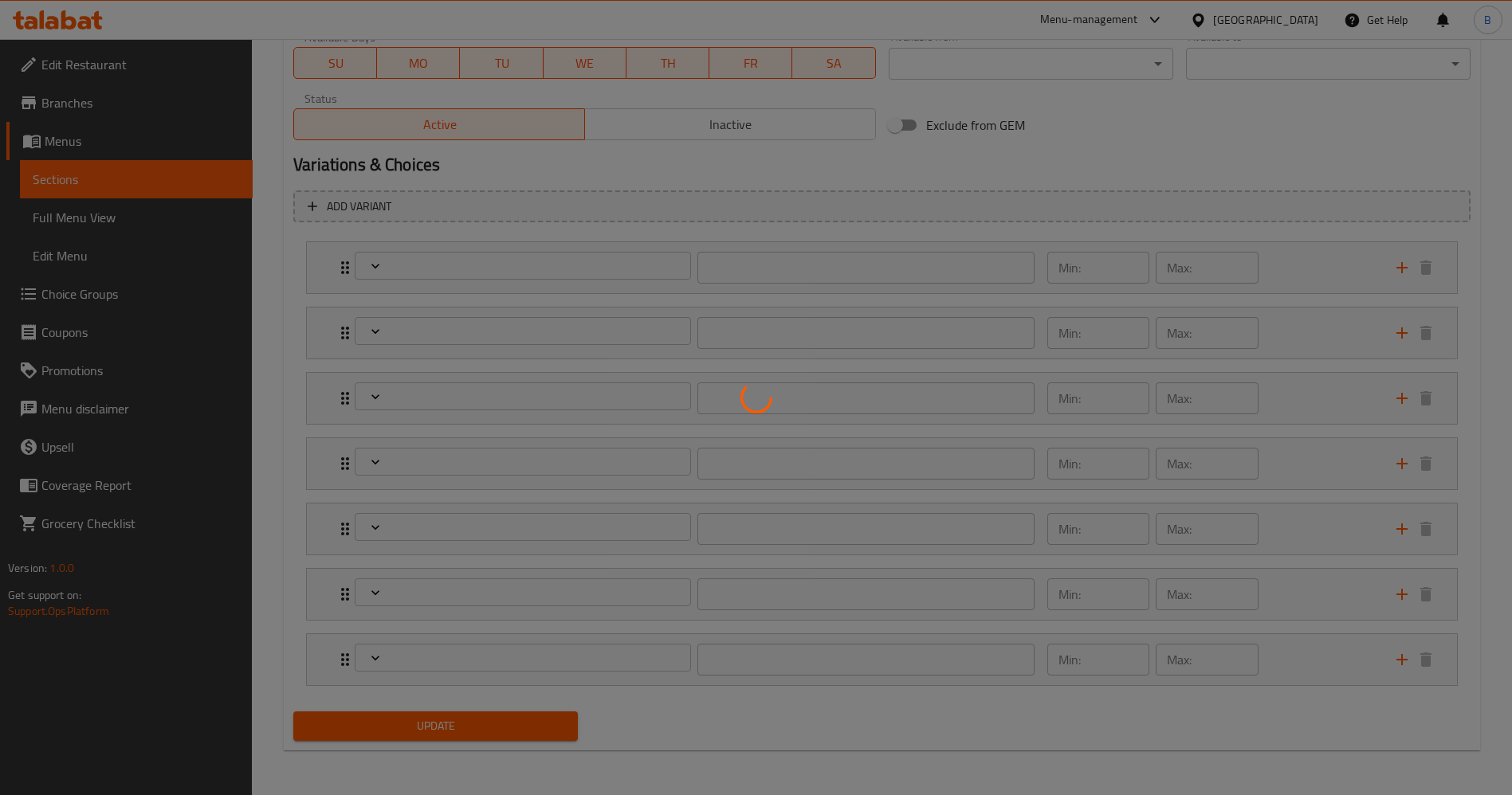
type input "1"
type input "شريحه اضافي:"
type input "0"
type input "أضف حلويات:"
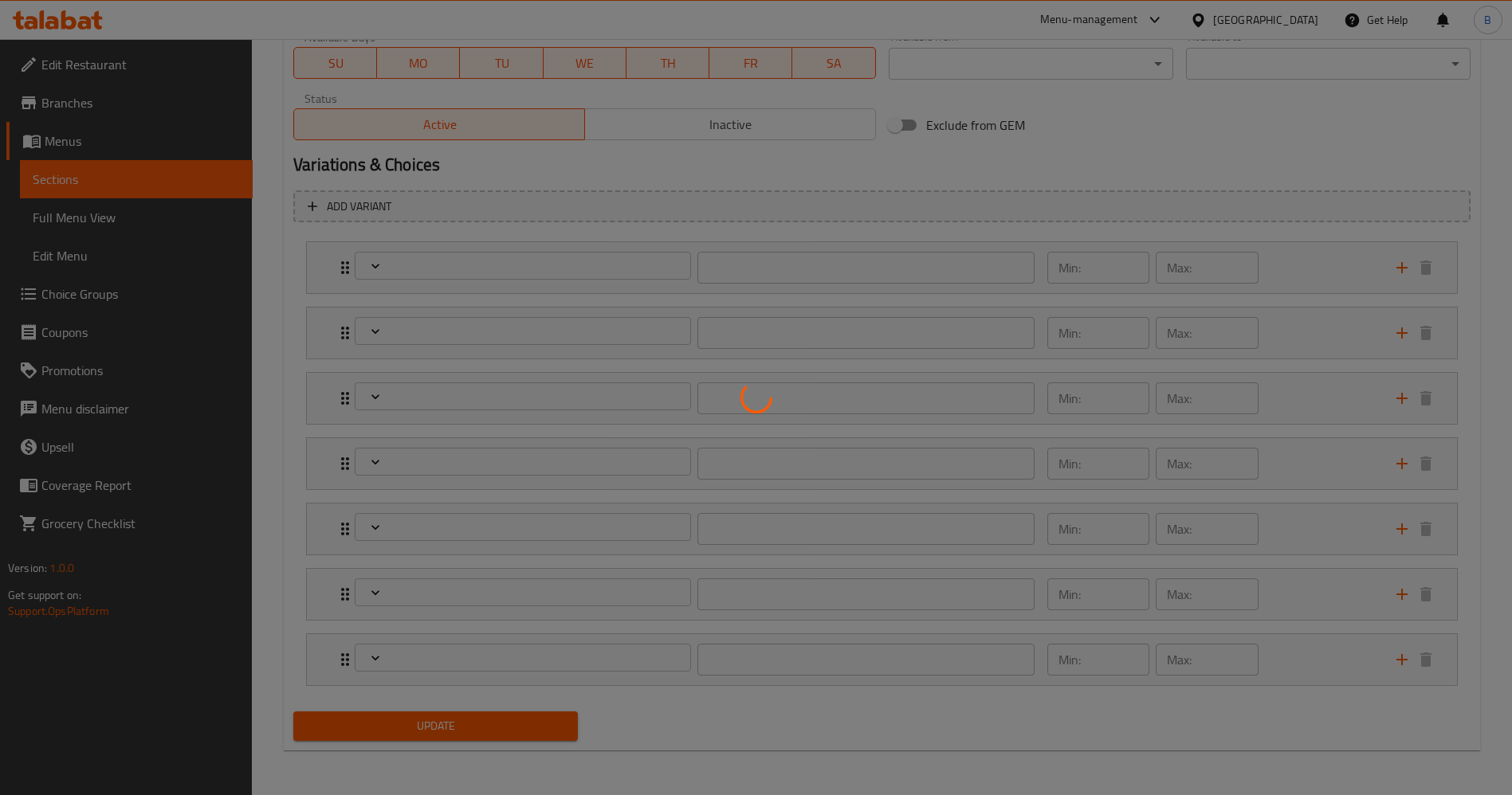
type input "0"
type input "أضف إضافات جانبيه"
type input "0"
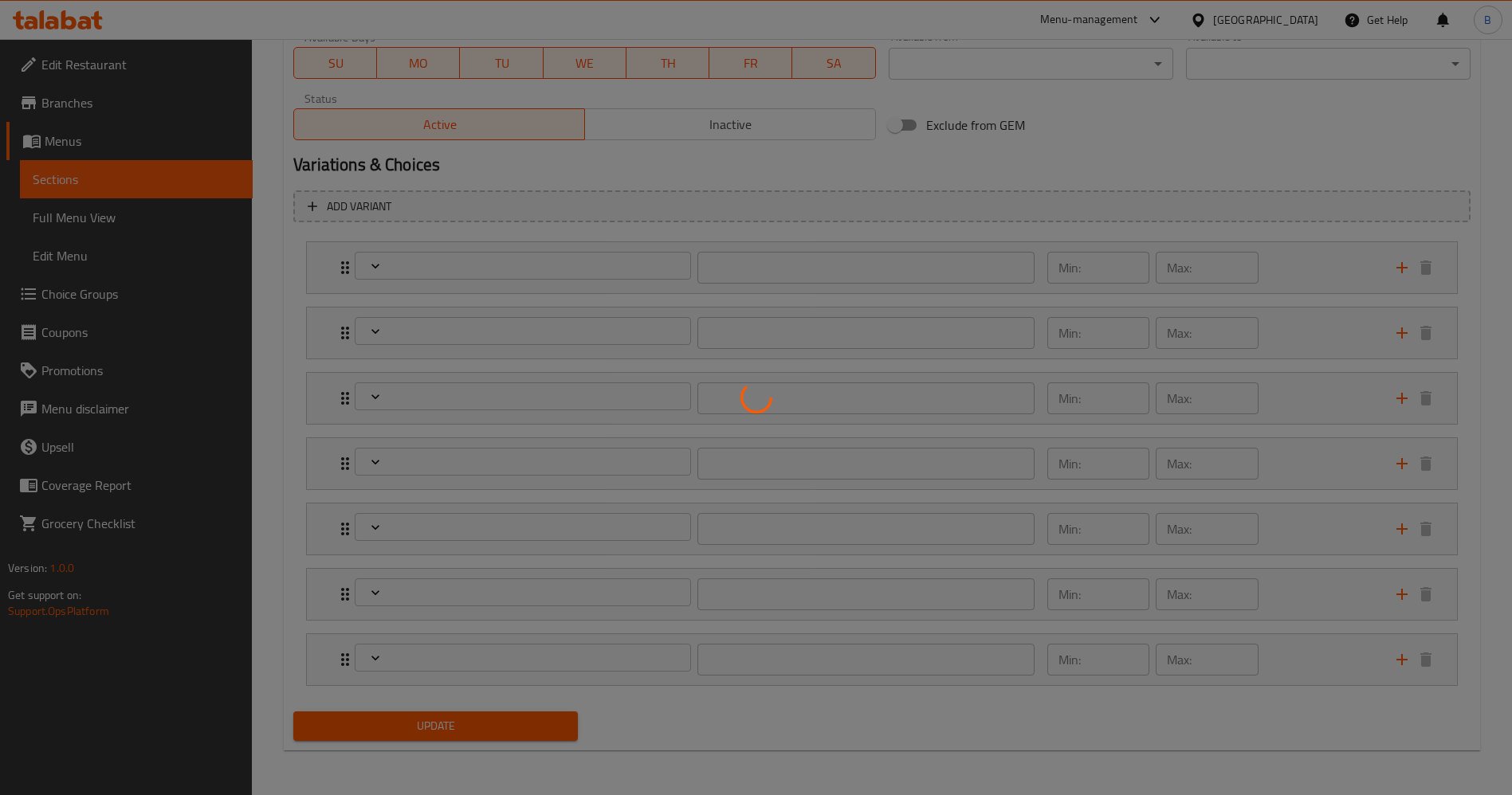
type input "أضف اختيارك الإضافي من الصلصة"
type input "0"
type input "المكونات القابلة للإزالة للوجبات القيمة:"
type input "0"
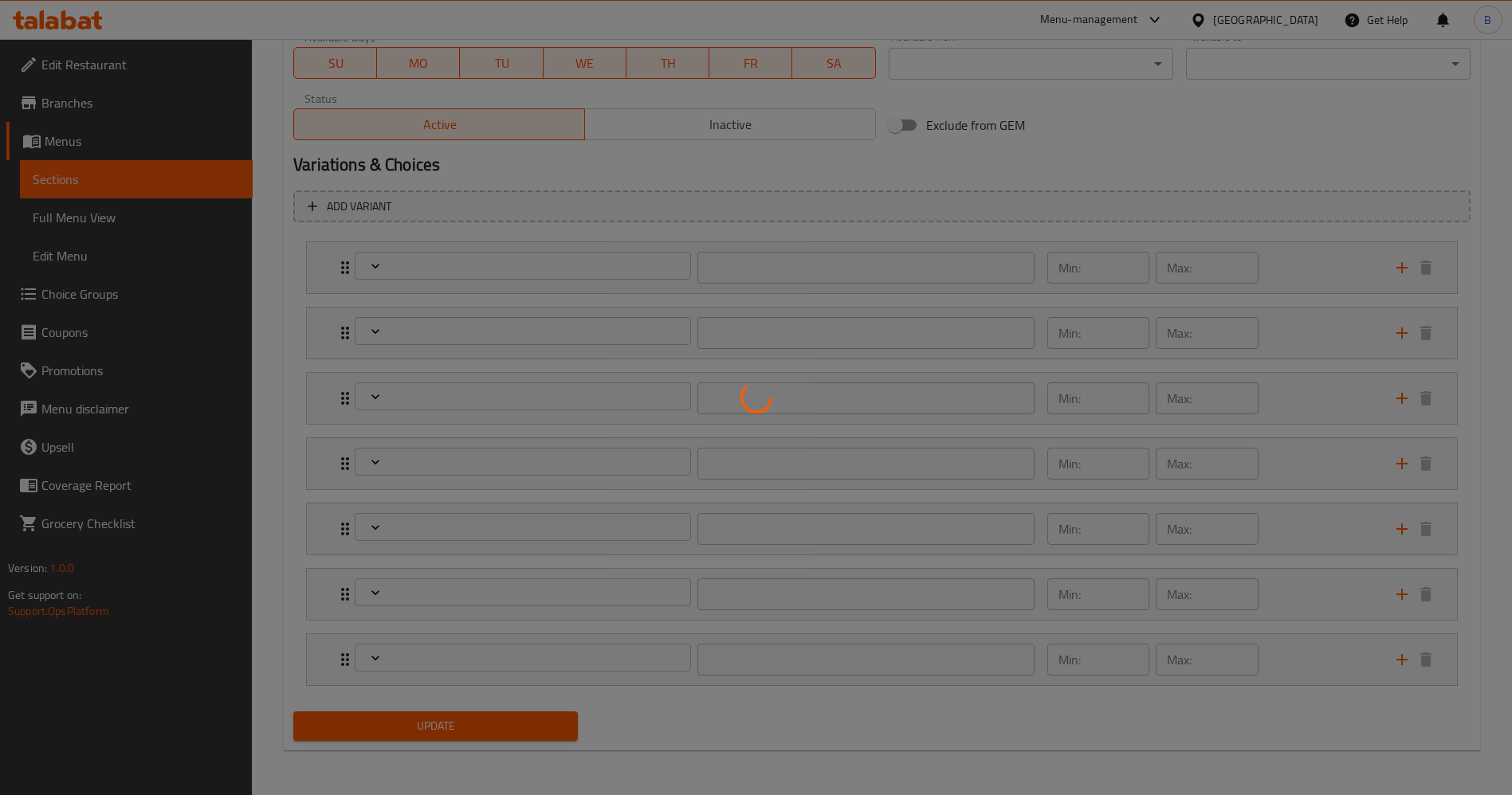
type input "0"
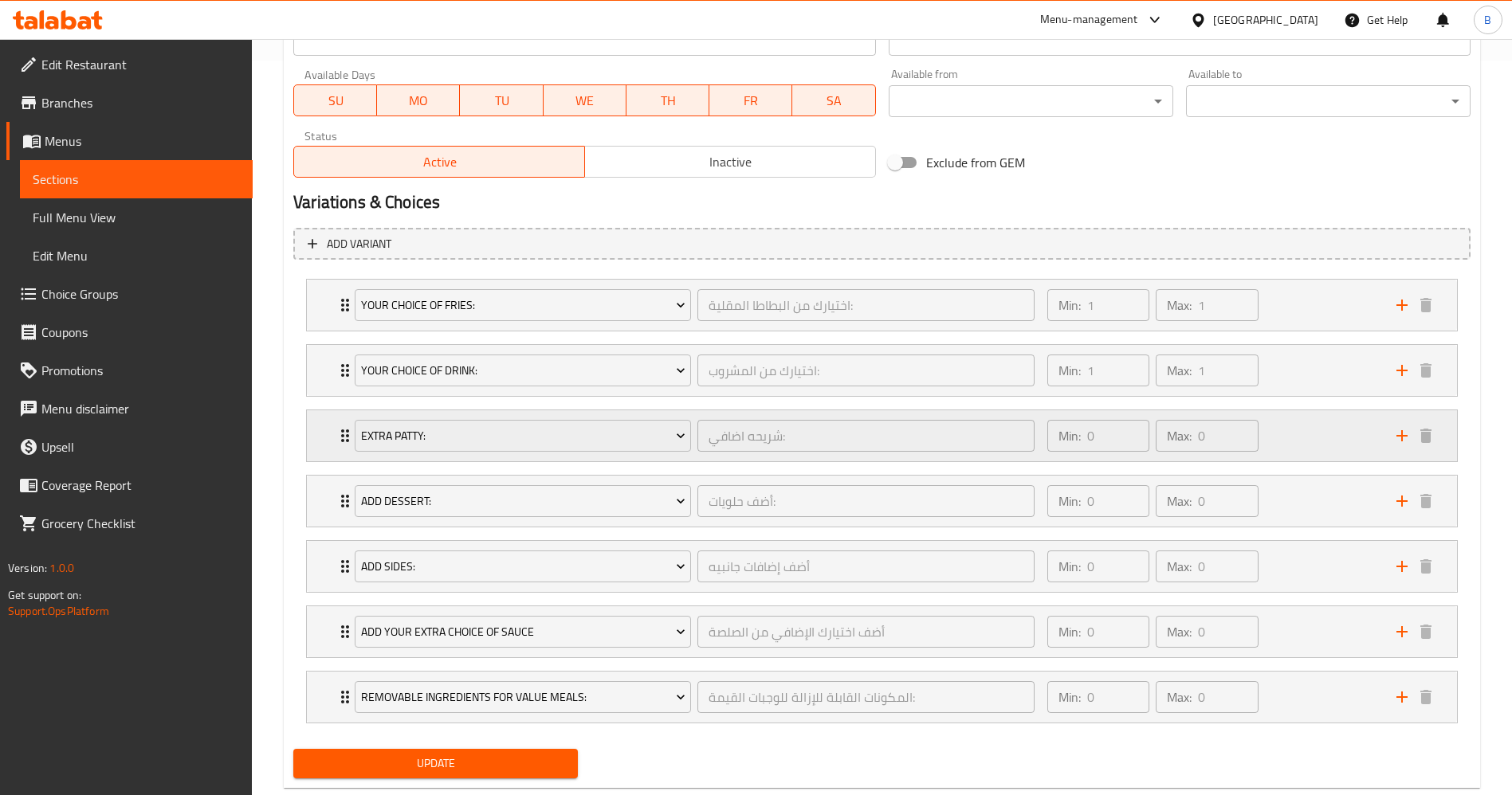
scroll to position [772, 0]
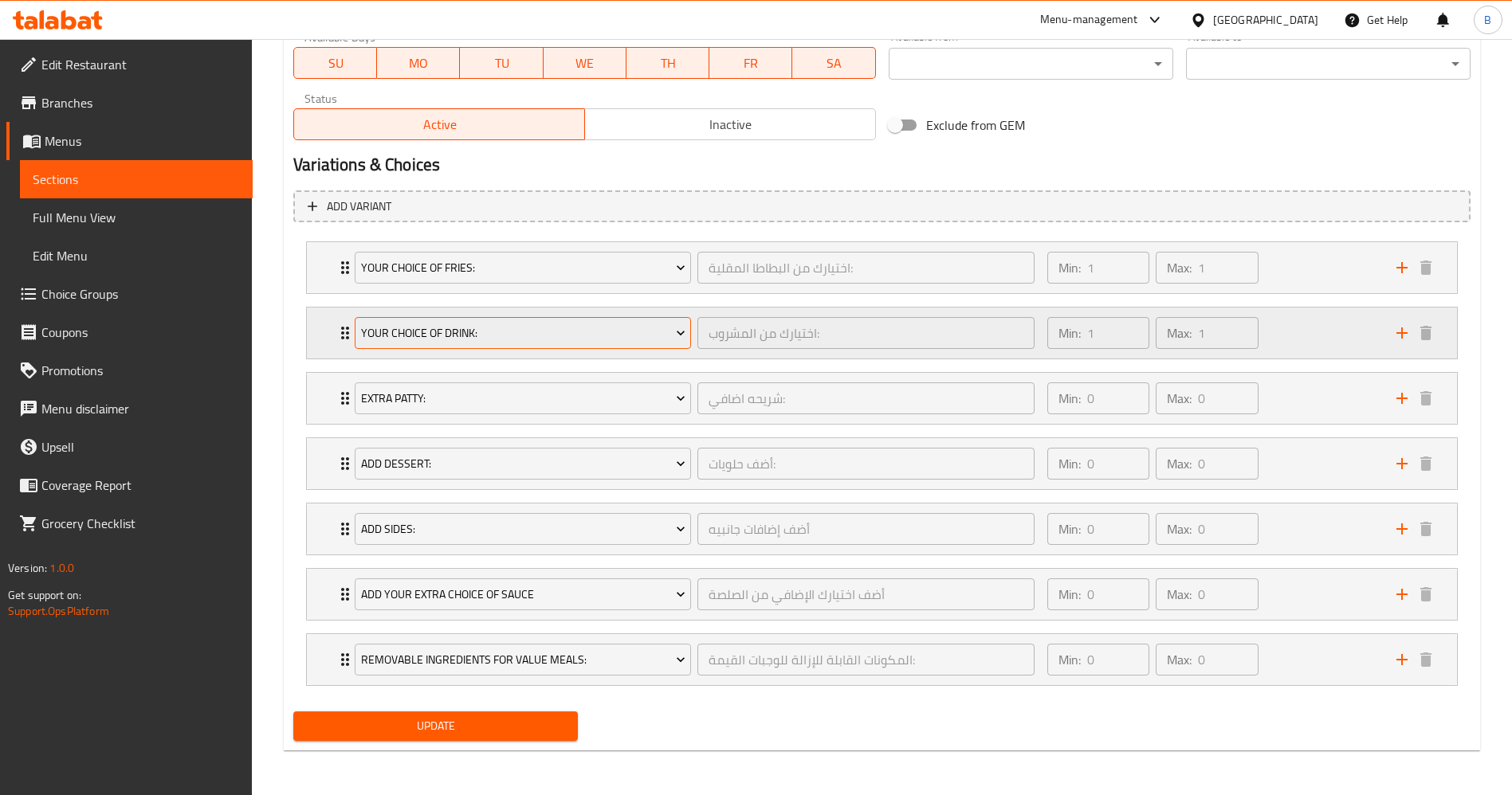
click at [340, 334] on icon "Expand" at bounding box center [344, 333] width 19 height 19
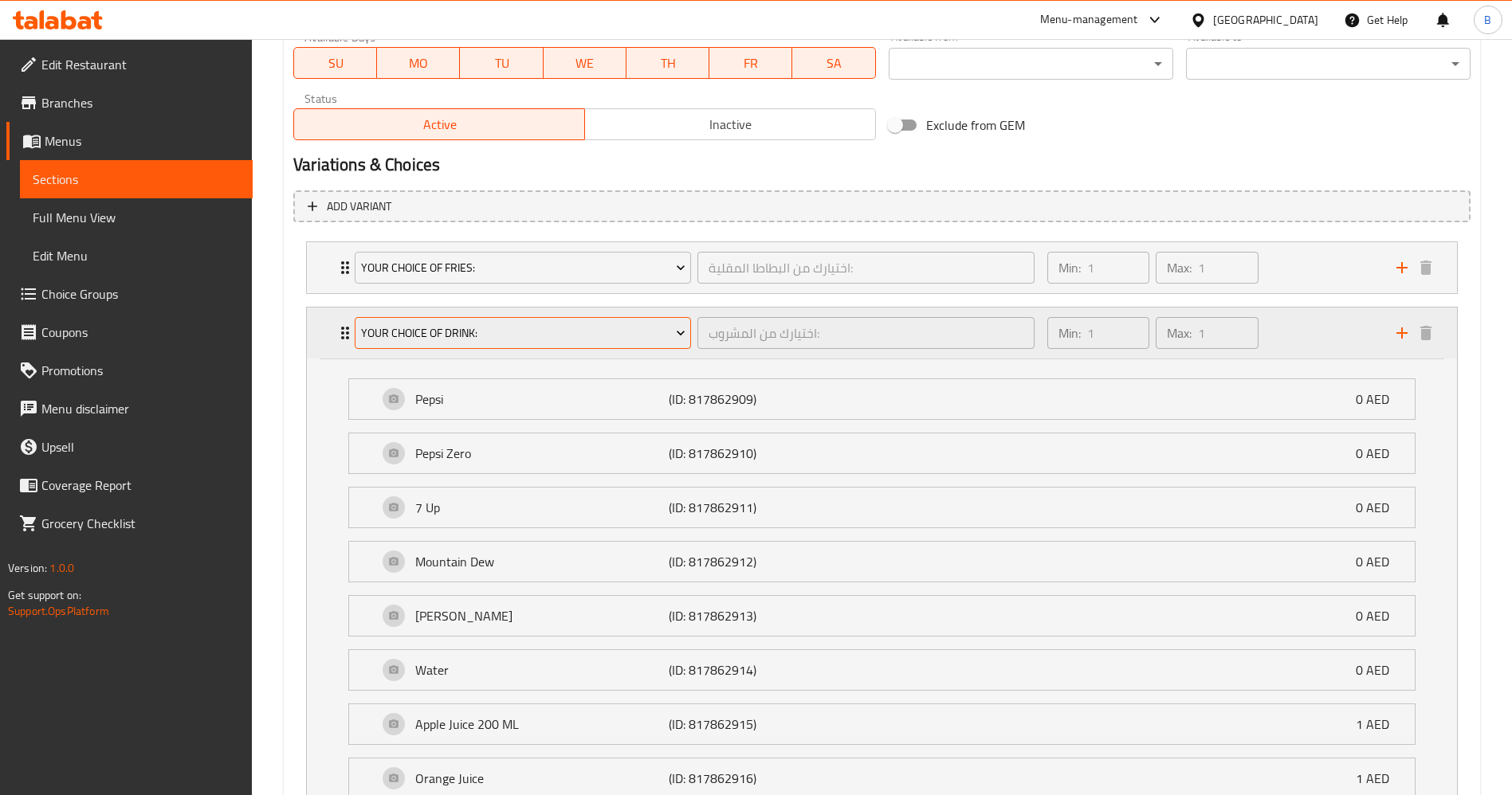
click at [583, 339] on span "Your Choice Of Drink:" at bounding box center [523, 334] width 325 height 20
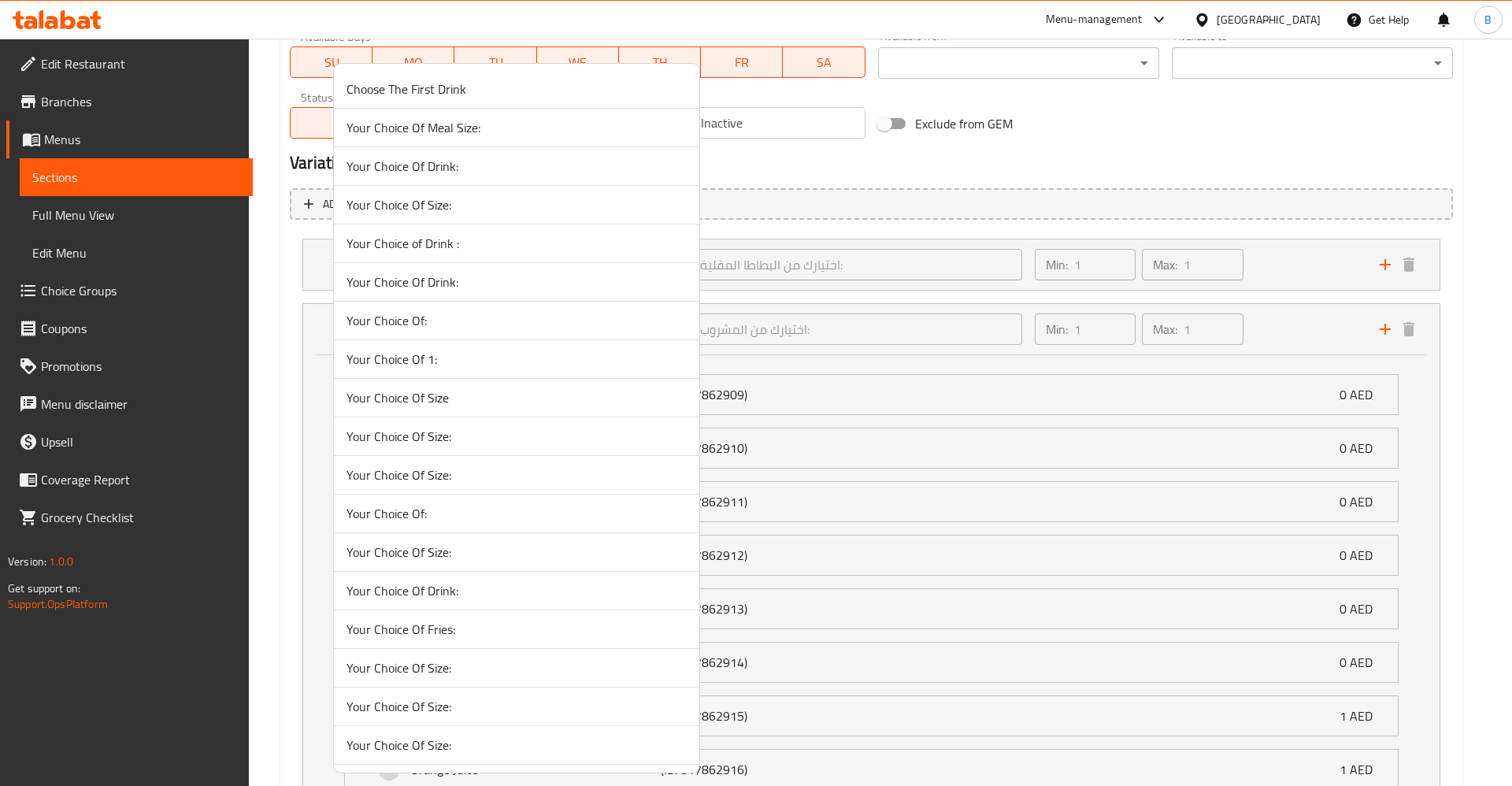
drag, startPoint x: 521, startPoint y: 353, endPoint x: 528, endPoint y: 362, distance: 11.4
click at [520, 353] on span "Your Choice Of 1:" at bounding box center [517, 358] width 340 height 19
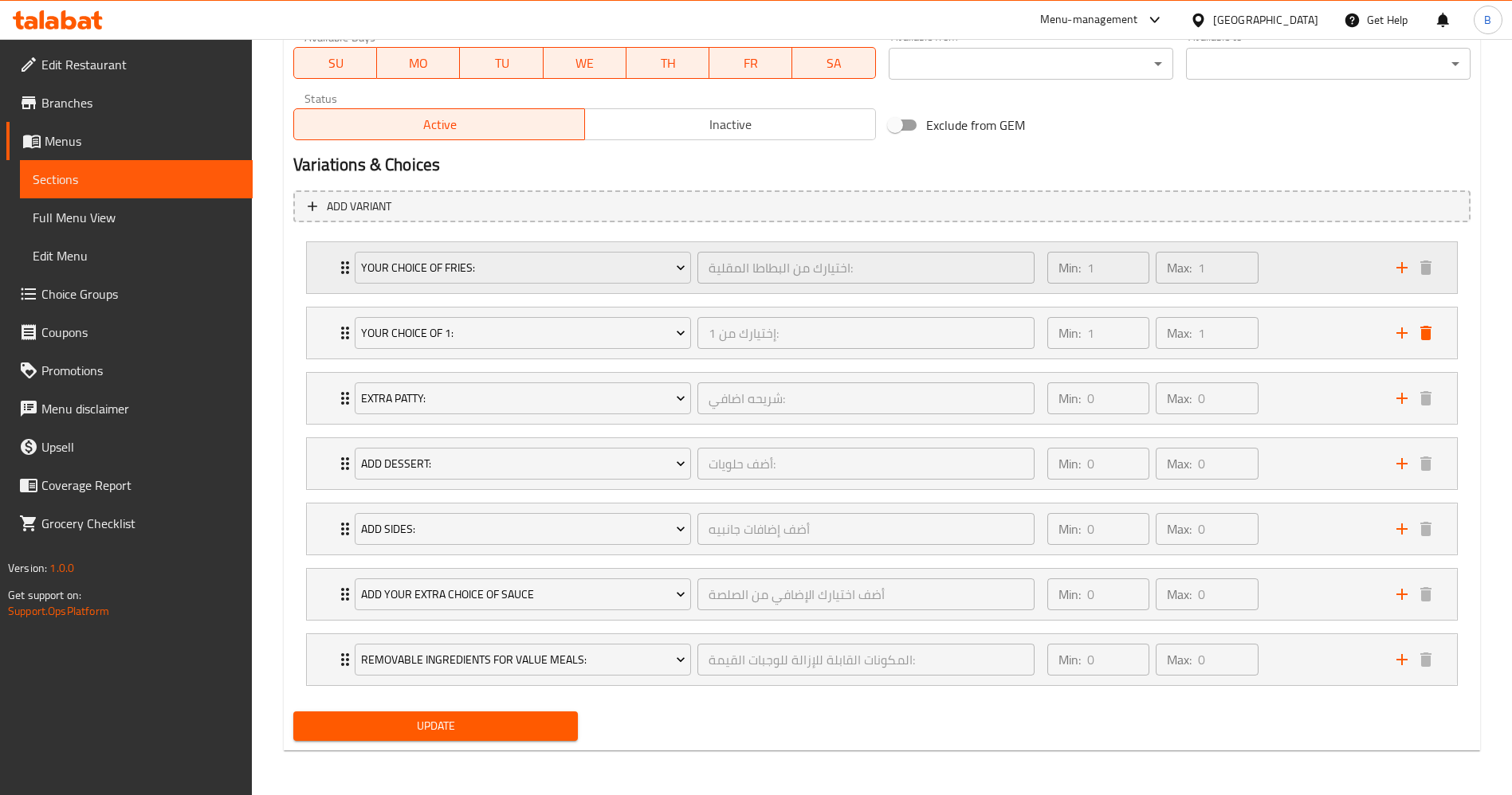
click at [1435, 330] on button "delete" at bounding box center [1425, 333] width 24 height 24
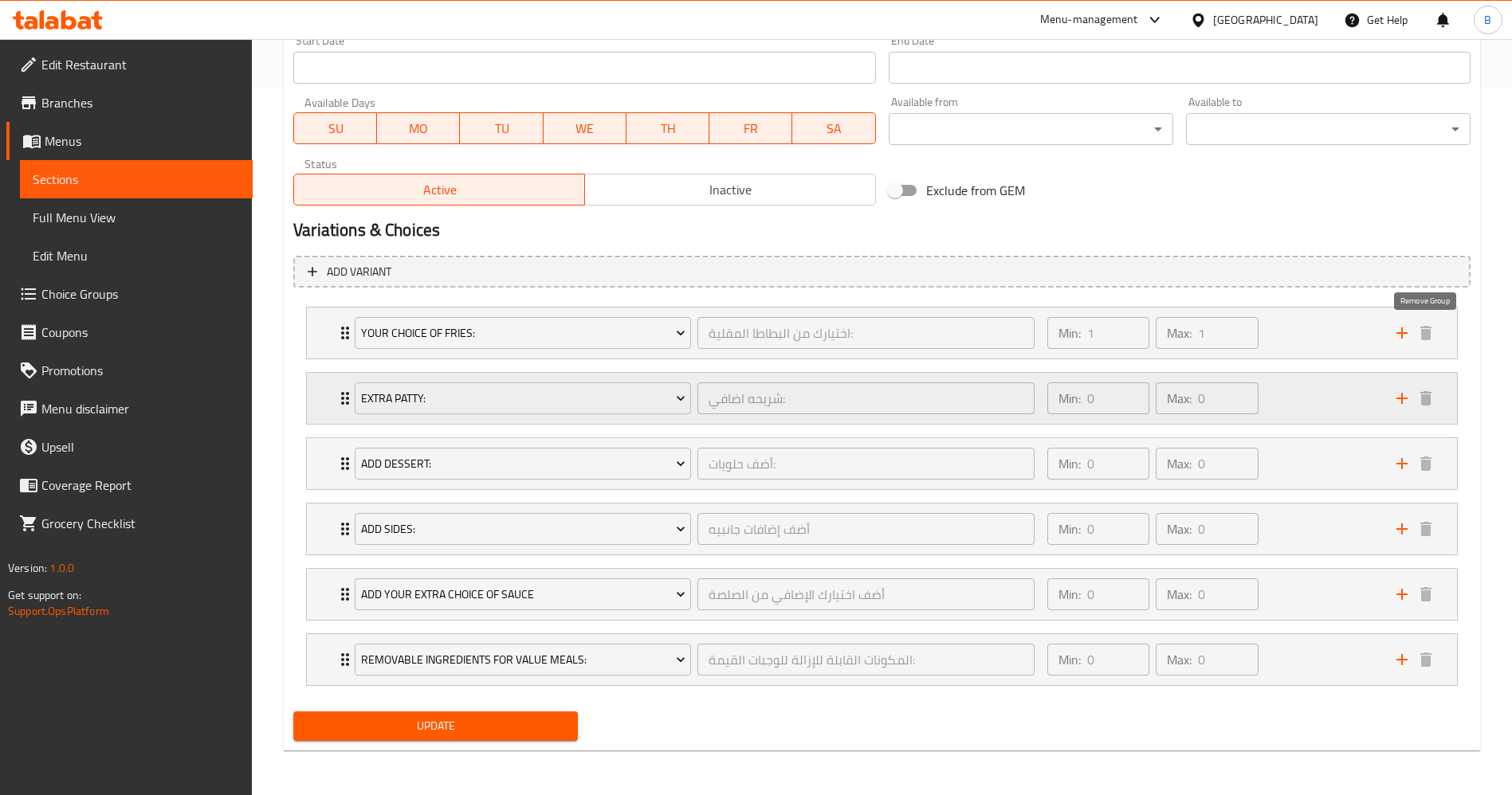
scroll to position [707, 0]
click at [496, 723] on span "Update" at bounding box center [436, 726] width 259 height 20
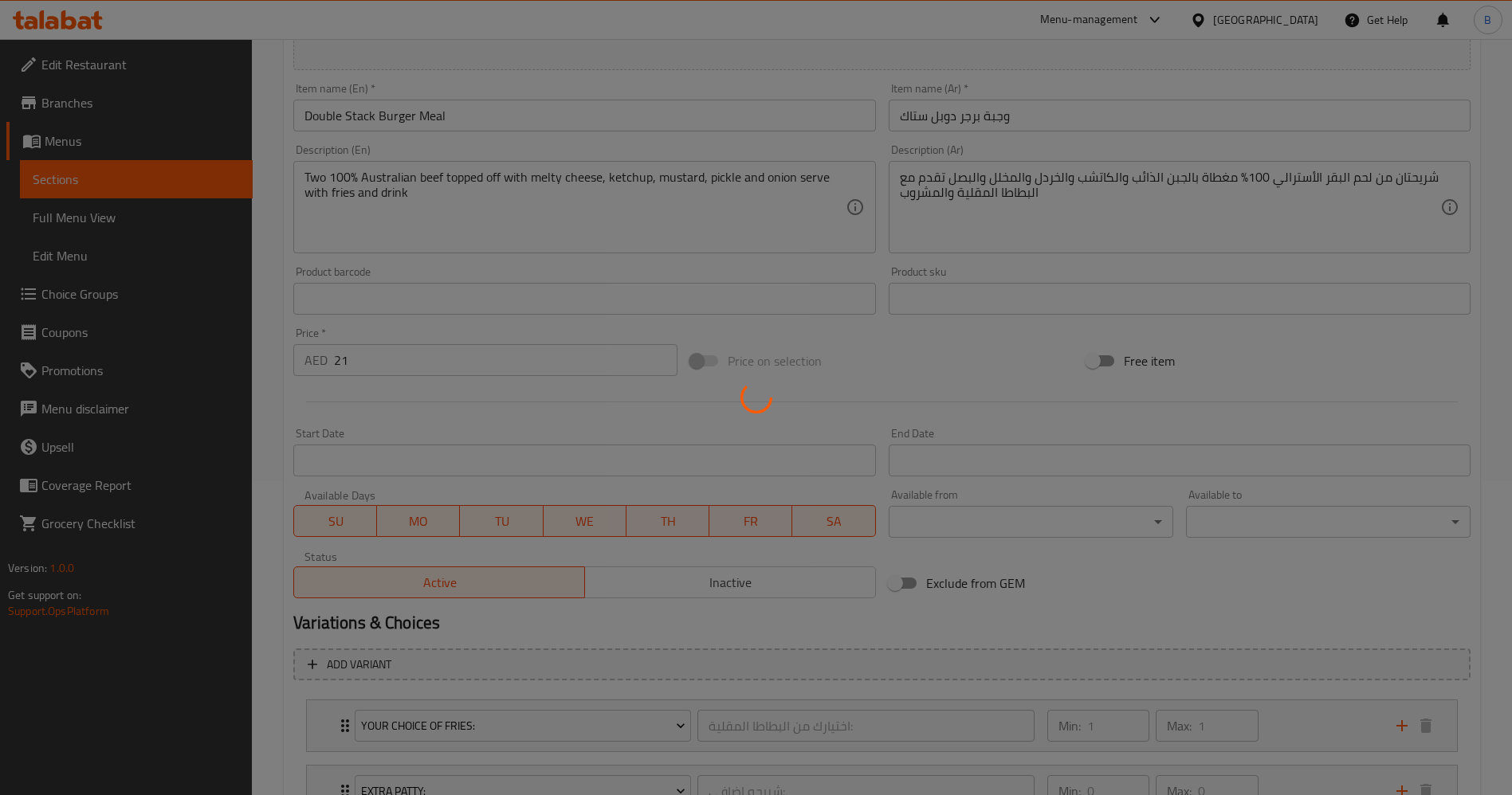
scroll to position [0, 0]
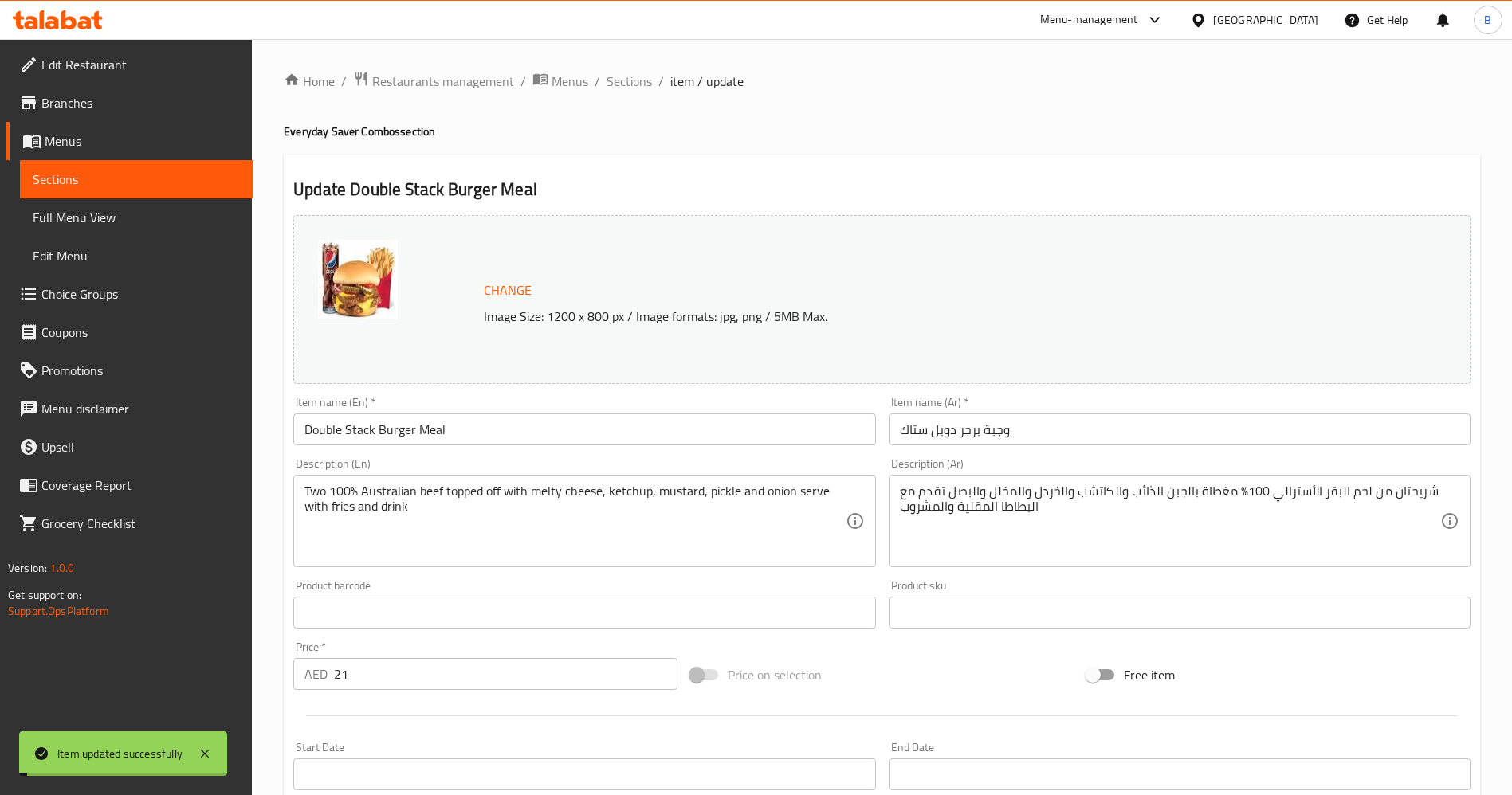
drag, startPoint x: 626, startPoint y: 78, endPoint x: 657, endPoint y: 113, distance: 46.8
click at [625, 78] on span "Sections" at bounding box center [628, 81] width 45 height 19
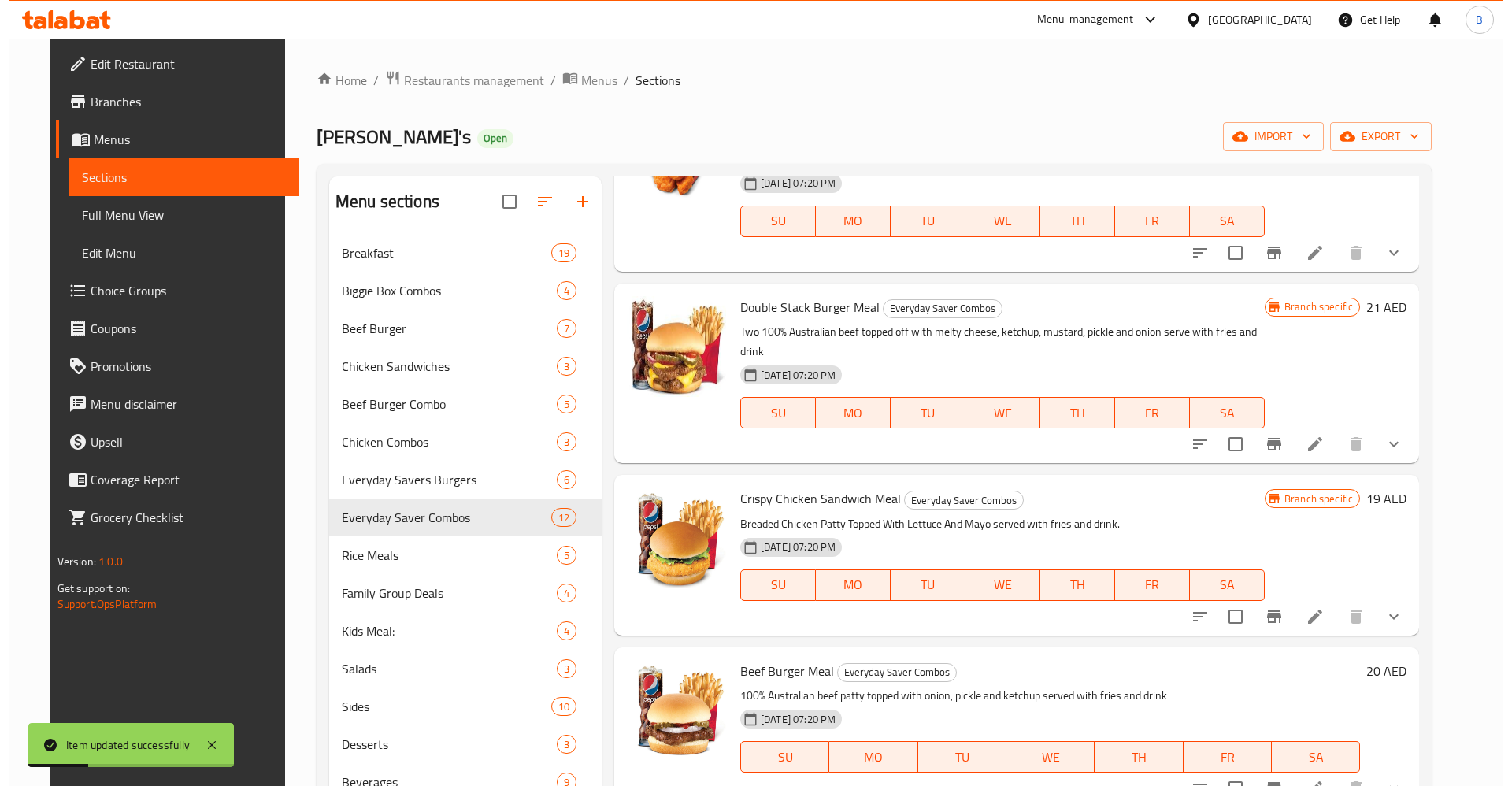
scroll to position [709, 0]
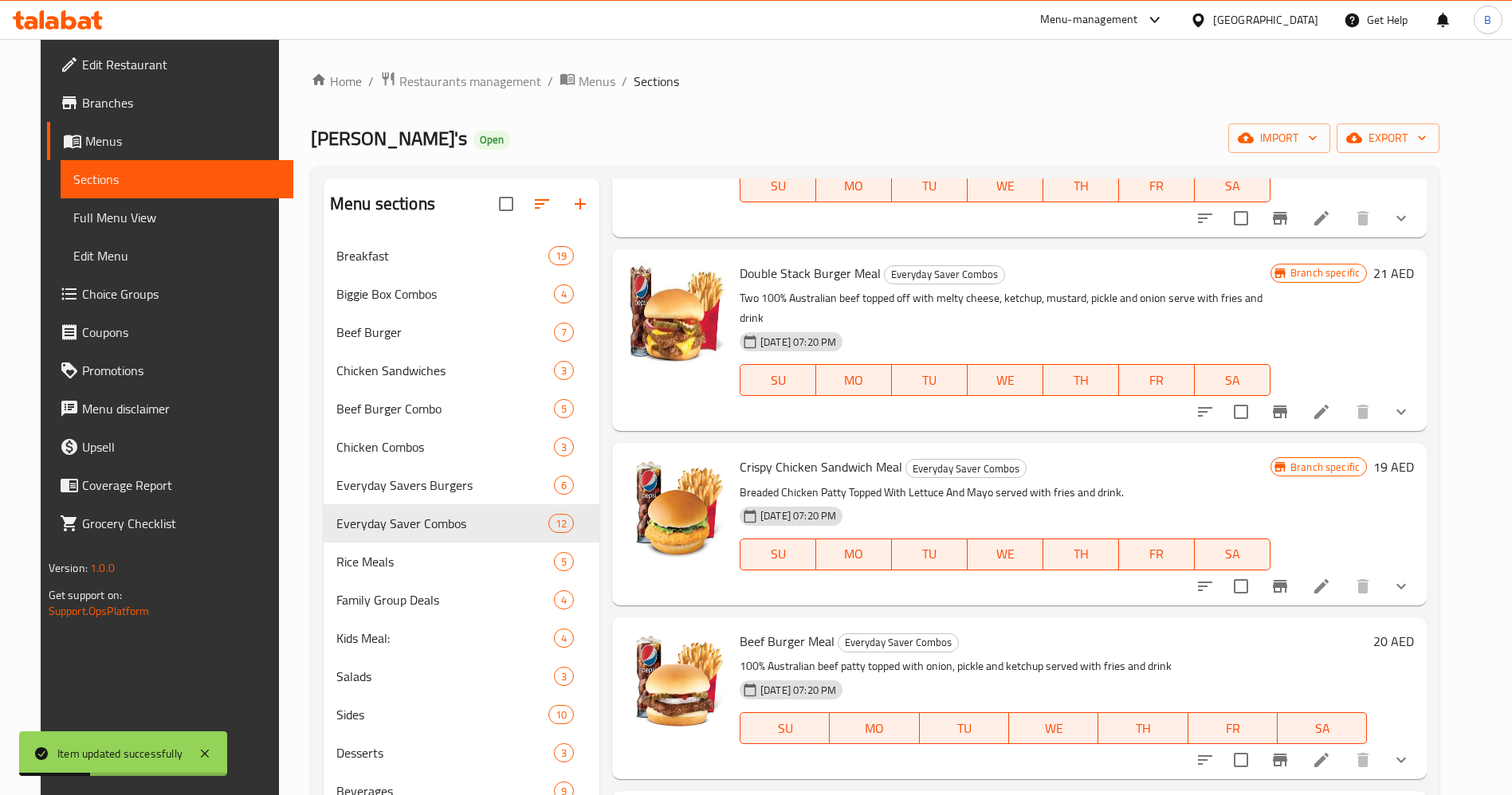
click at [1331, 577] on icon at bounding box center [1320, 586] width 19 height 19
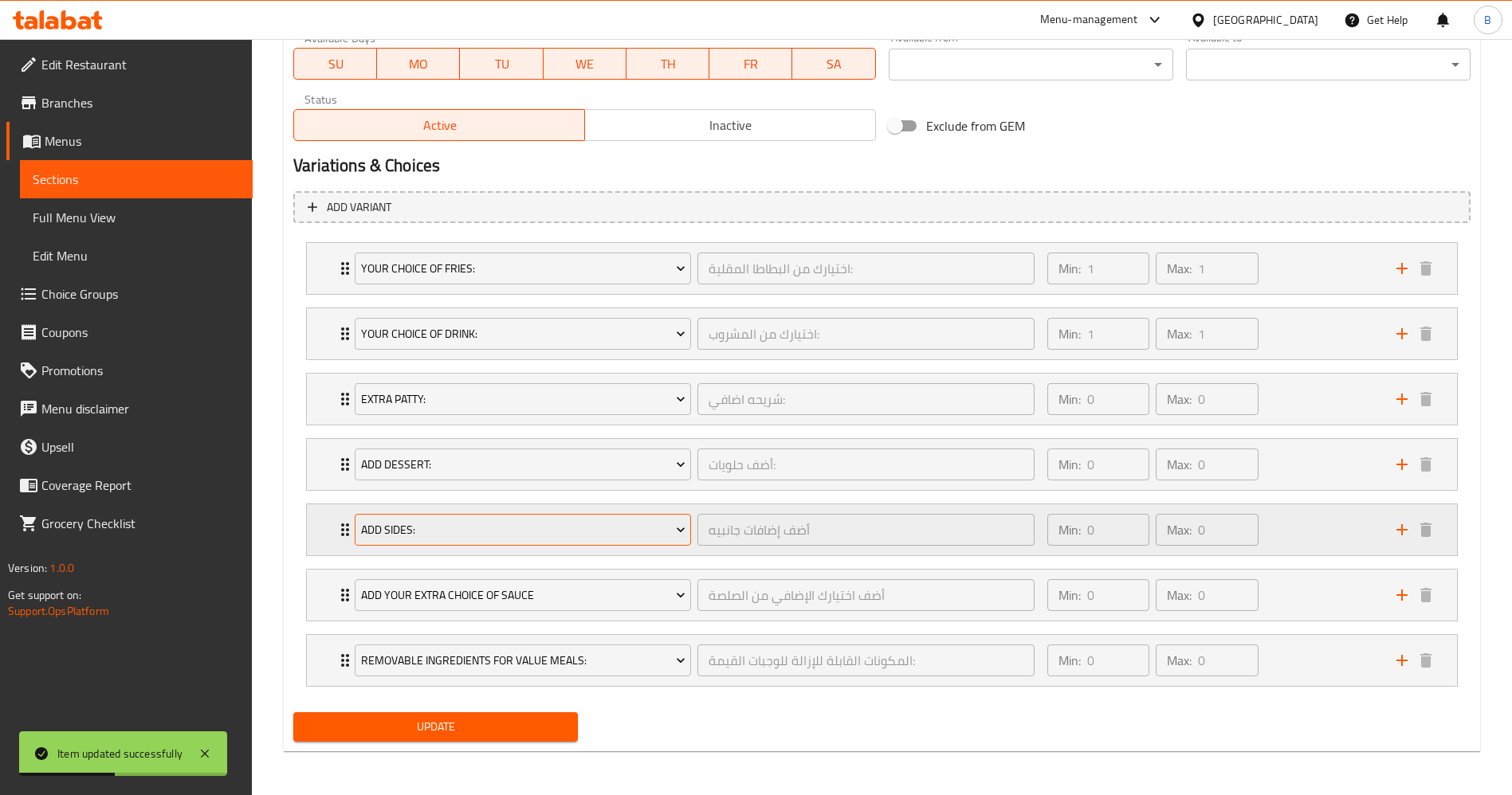
scroll to position [772, 0]
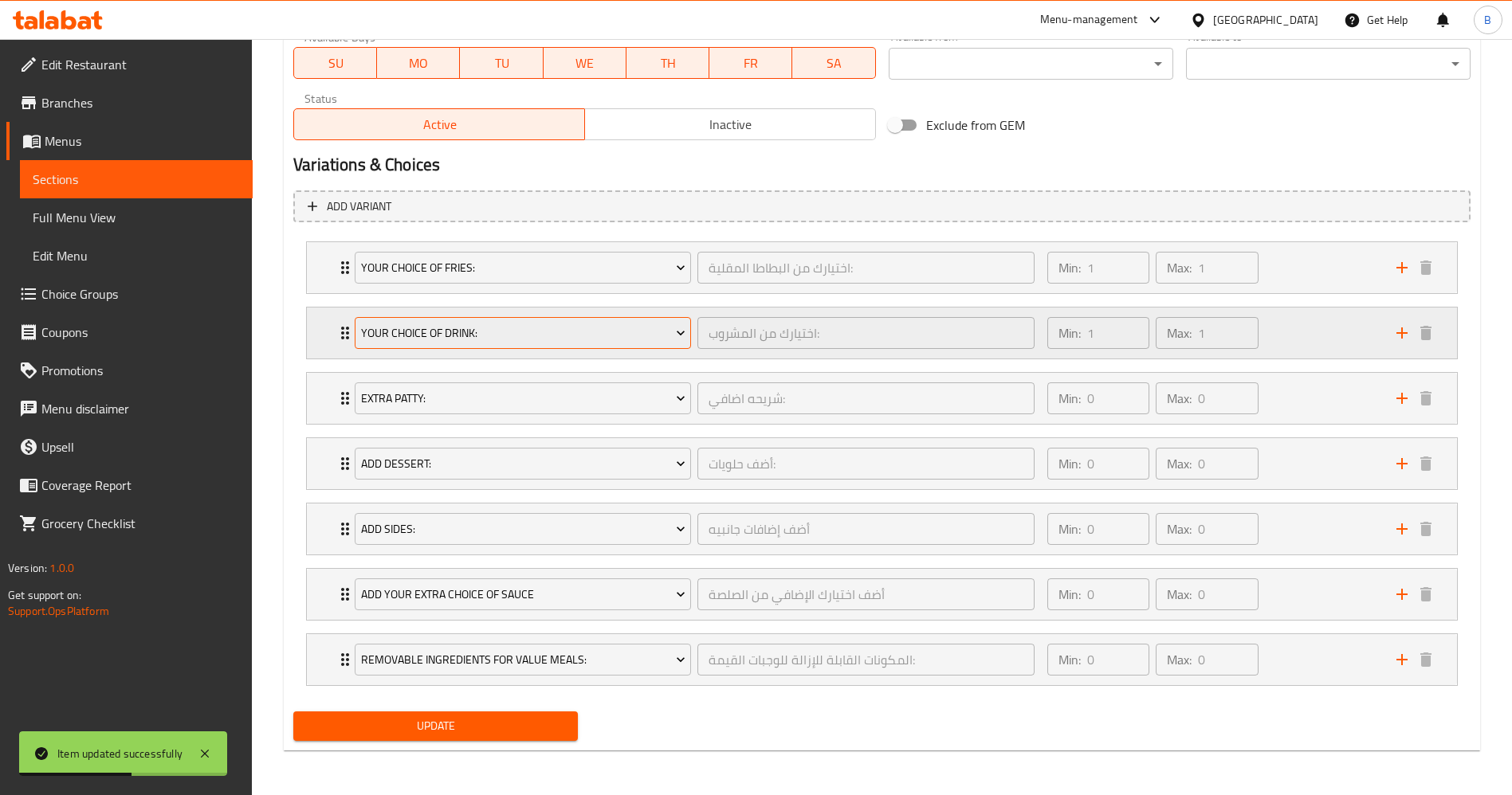
click at [439, 340] on span "Your Choice Of Drink:" at bounding box center [523, 334] width 325 height 20
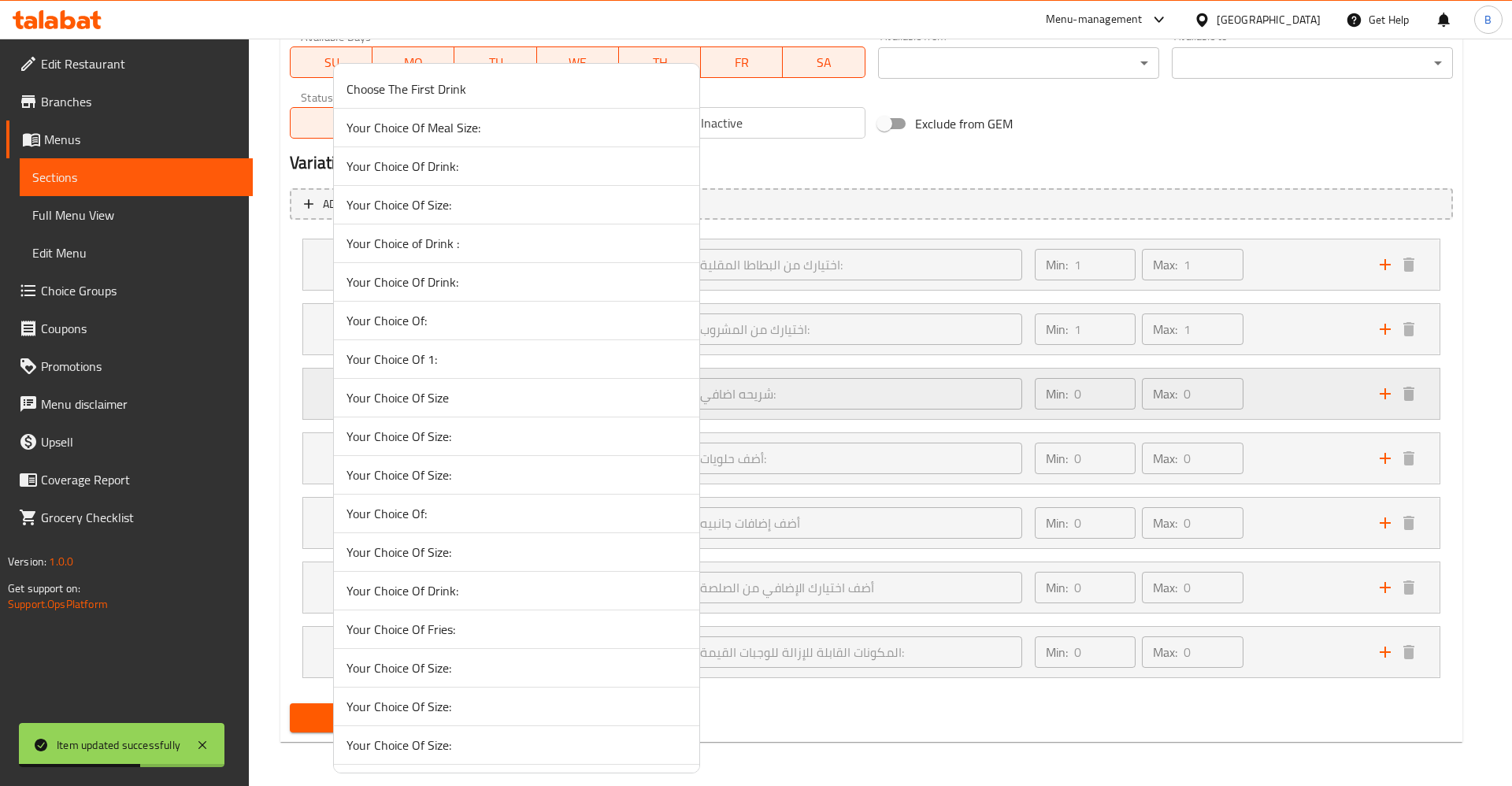
drag, startPoint x: 430, startPoint y: 383, endPoint x: 731, endPoint y: 383, distance: 301.0
click at [432, 383] on li "Your Choice Of Size" at bounding box center [517, 397] width 366 height 38
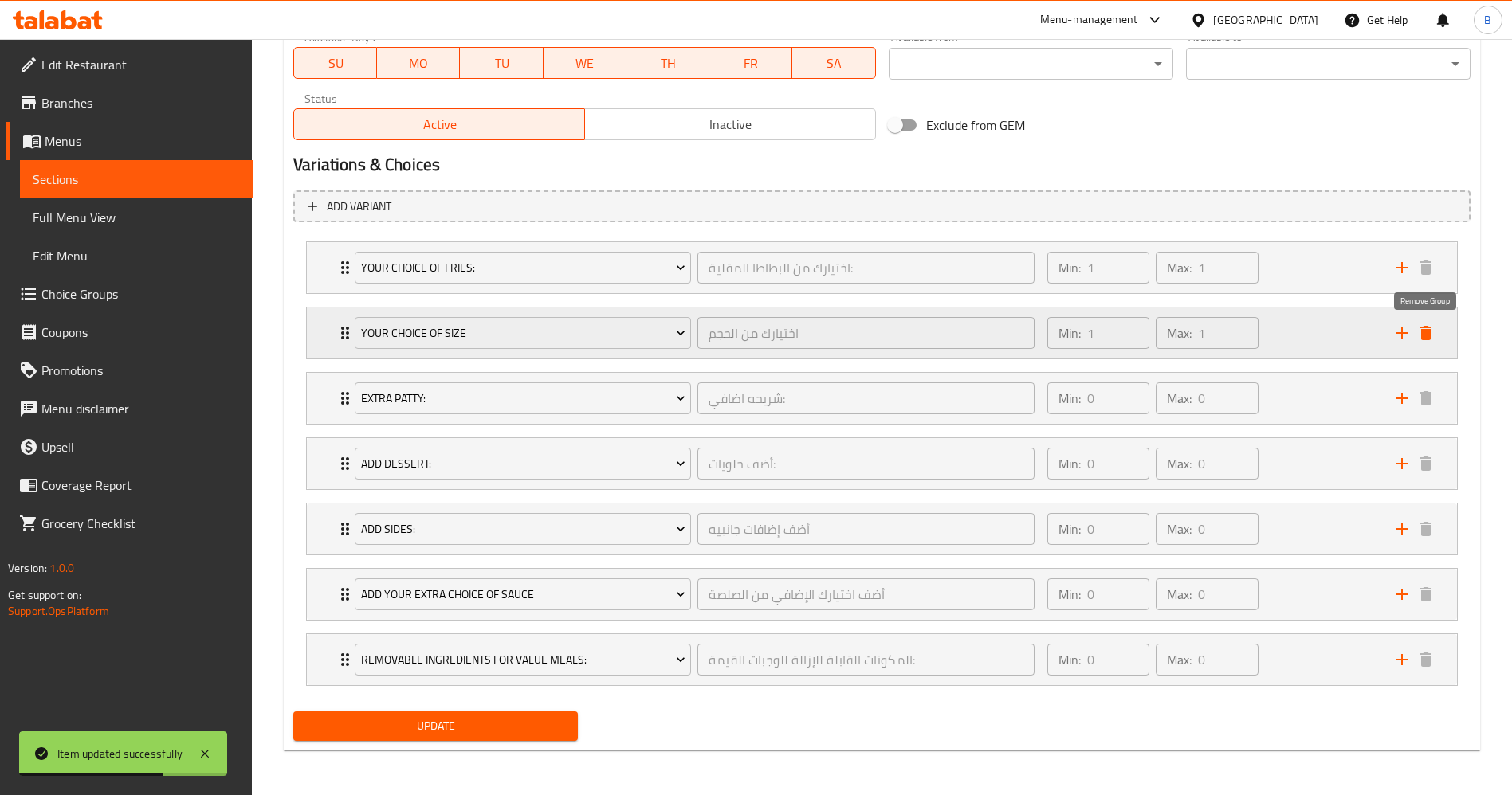
click at [1429, 330] on icon "delete" at bounding box center [1426, 333] width 12 height 14
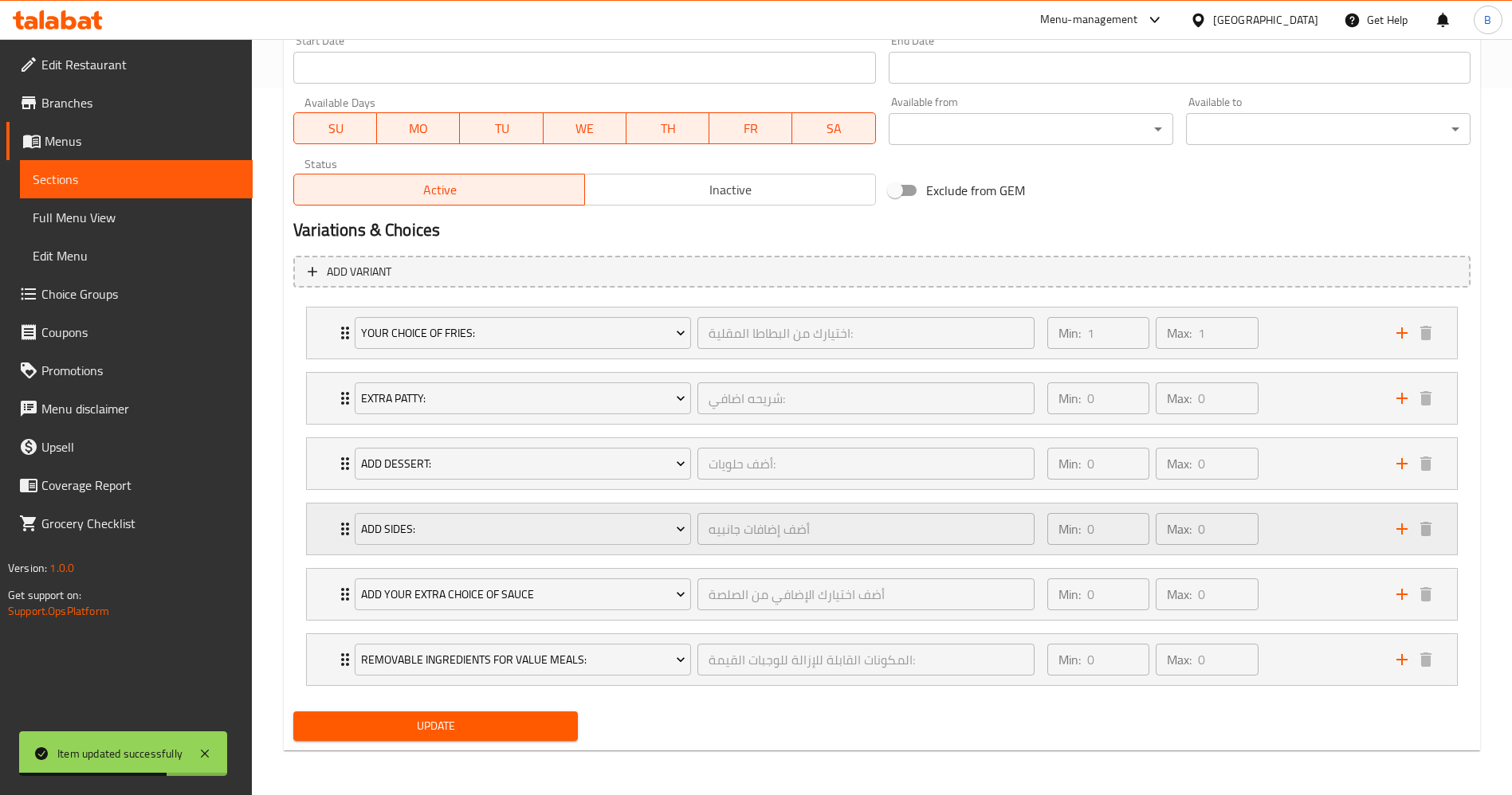
scroll to position [707, 0]
click at [532, 719] on span "Update" at bounding box center [436, 726] width 259 height 20
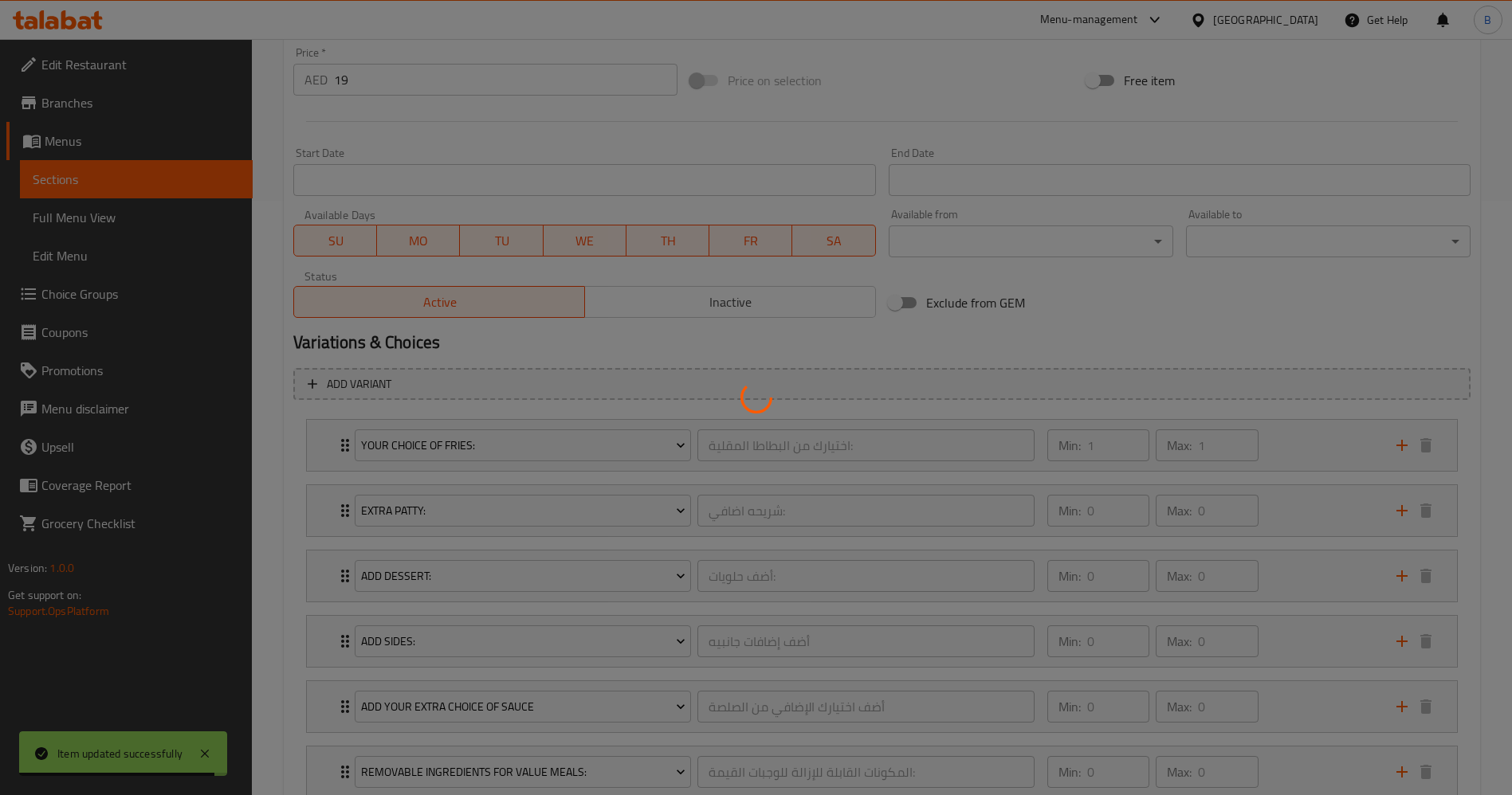
scroll to position [0, 0]
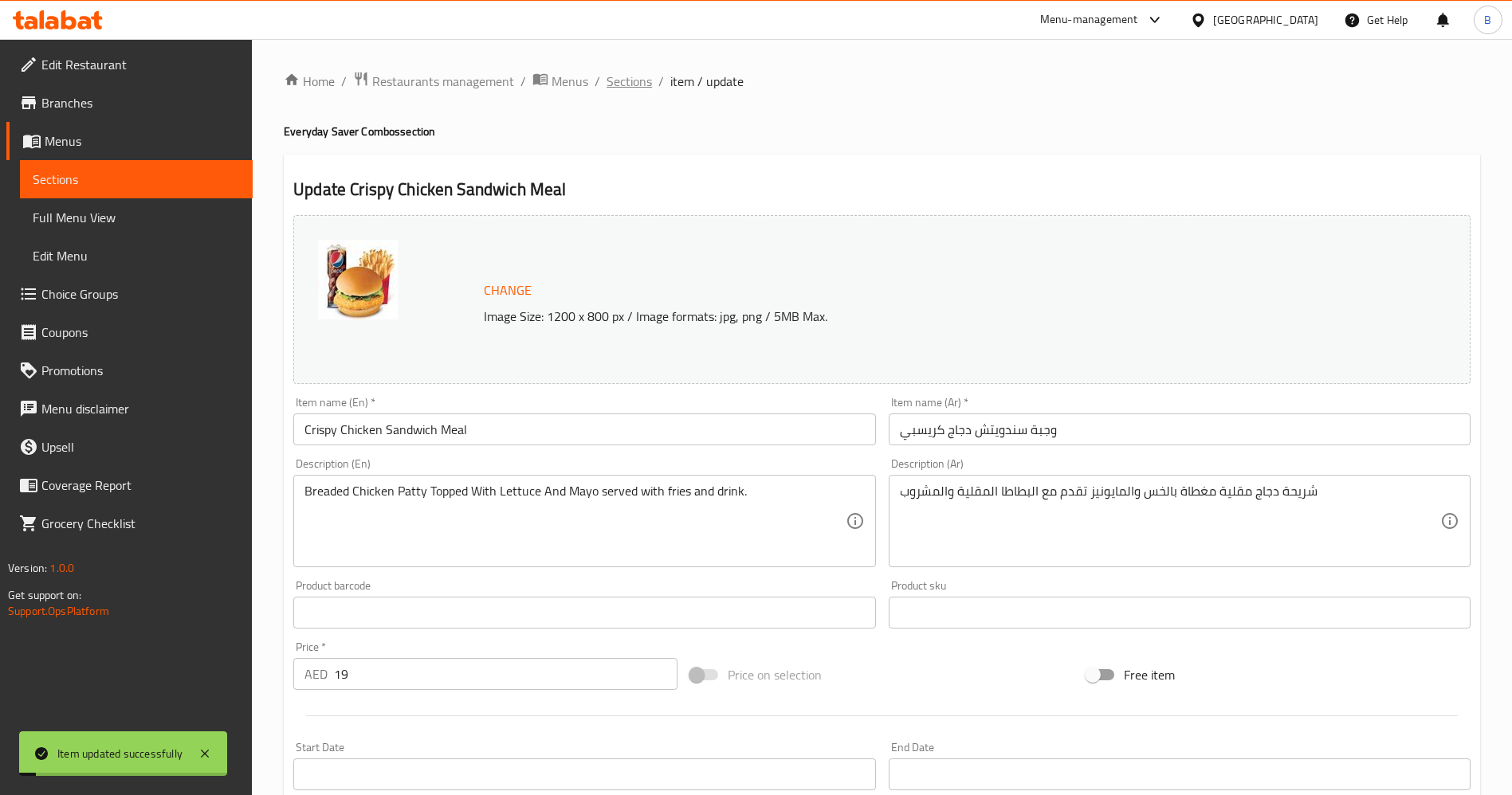
click at [624, 72] on span "Sections" at bounding box center [628, 81] width 45 height 19
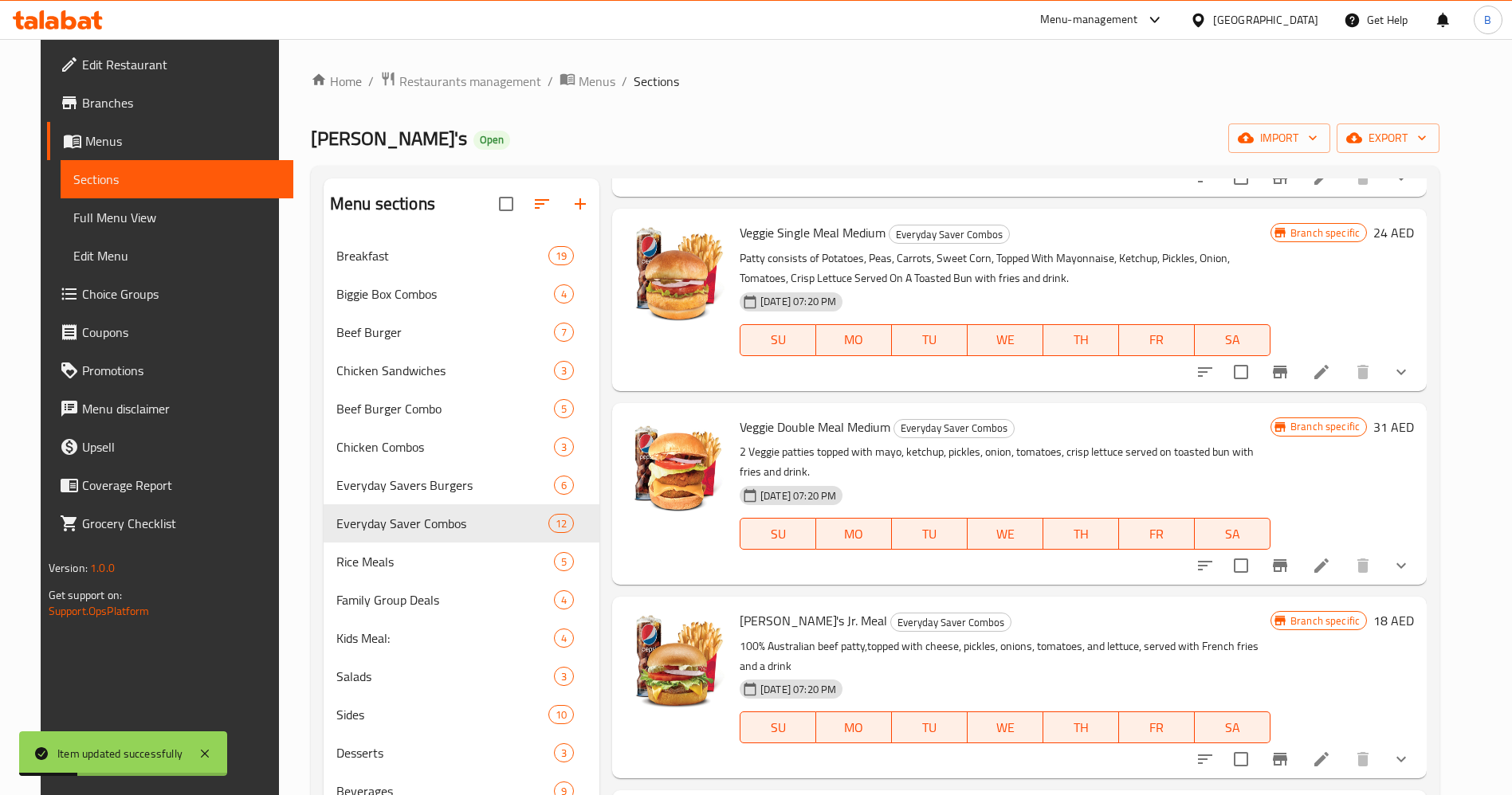
scroll to position [1409, 0]
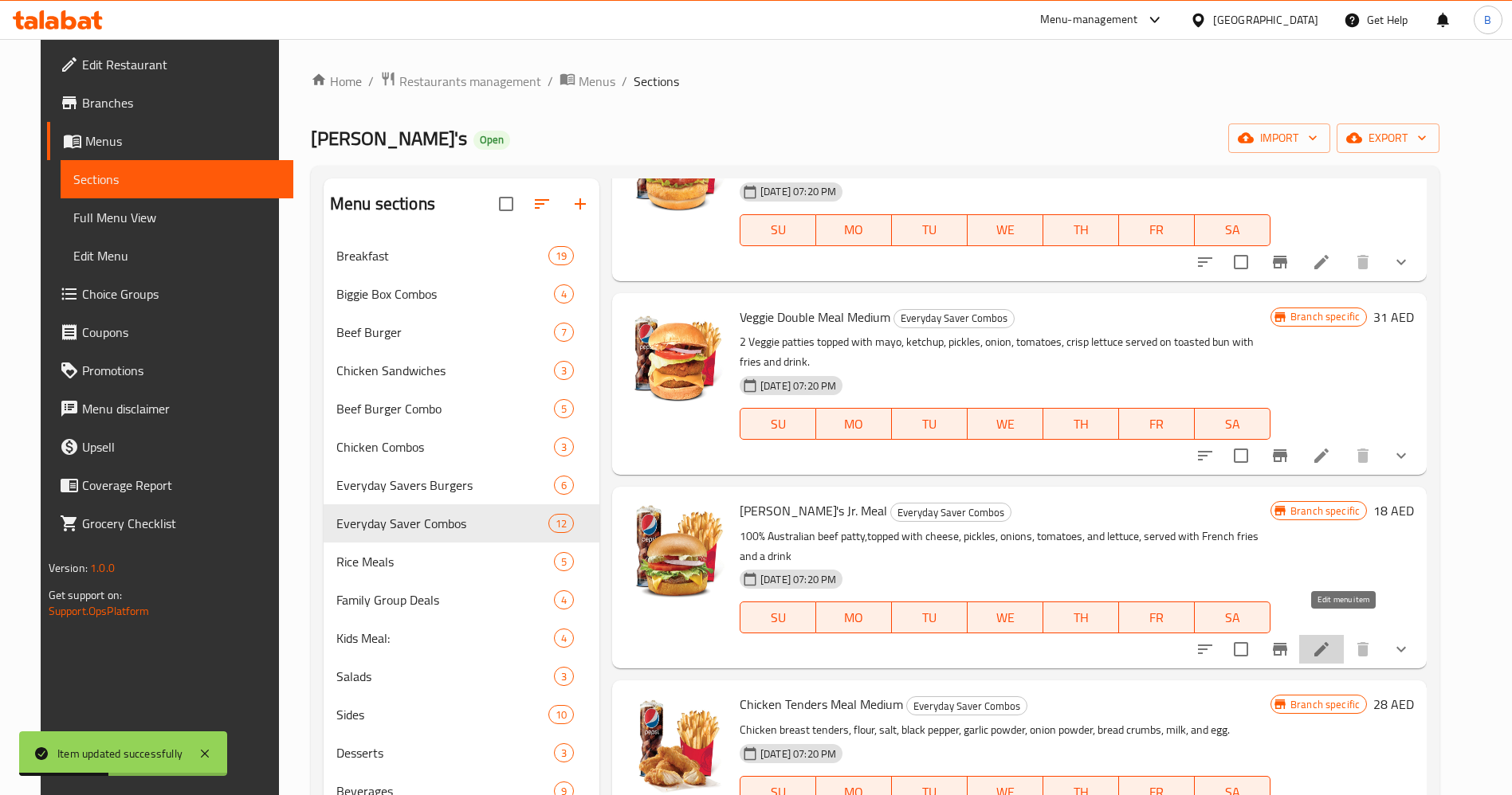
click at [1331, 640] on icon at bounding box center [1320, 649] width 19 height 19
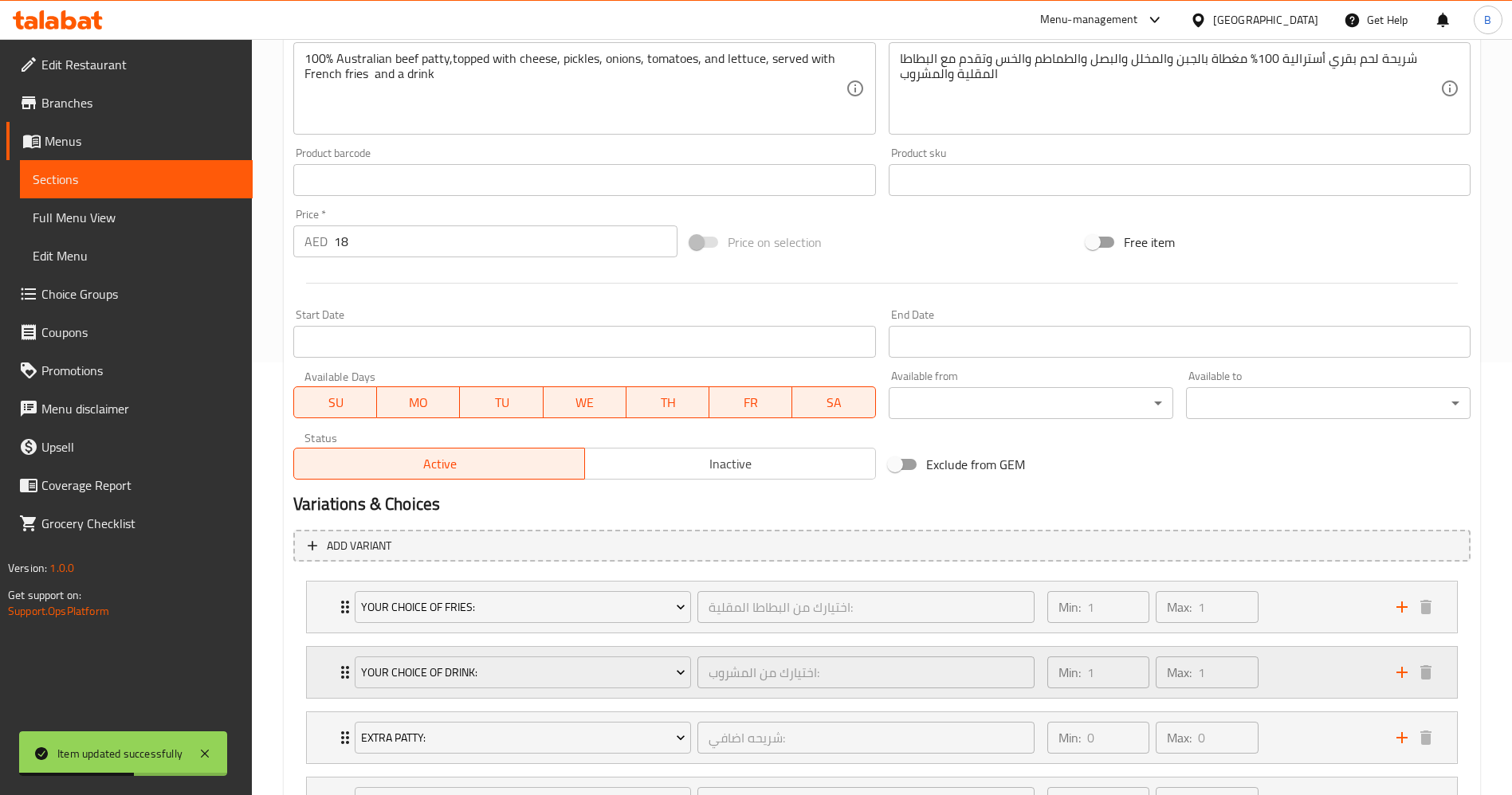
scroll to position [478, 0]
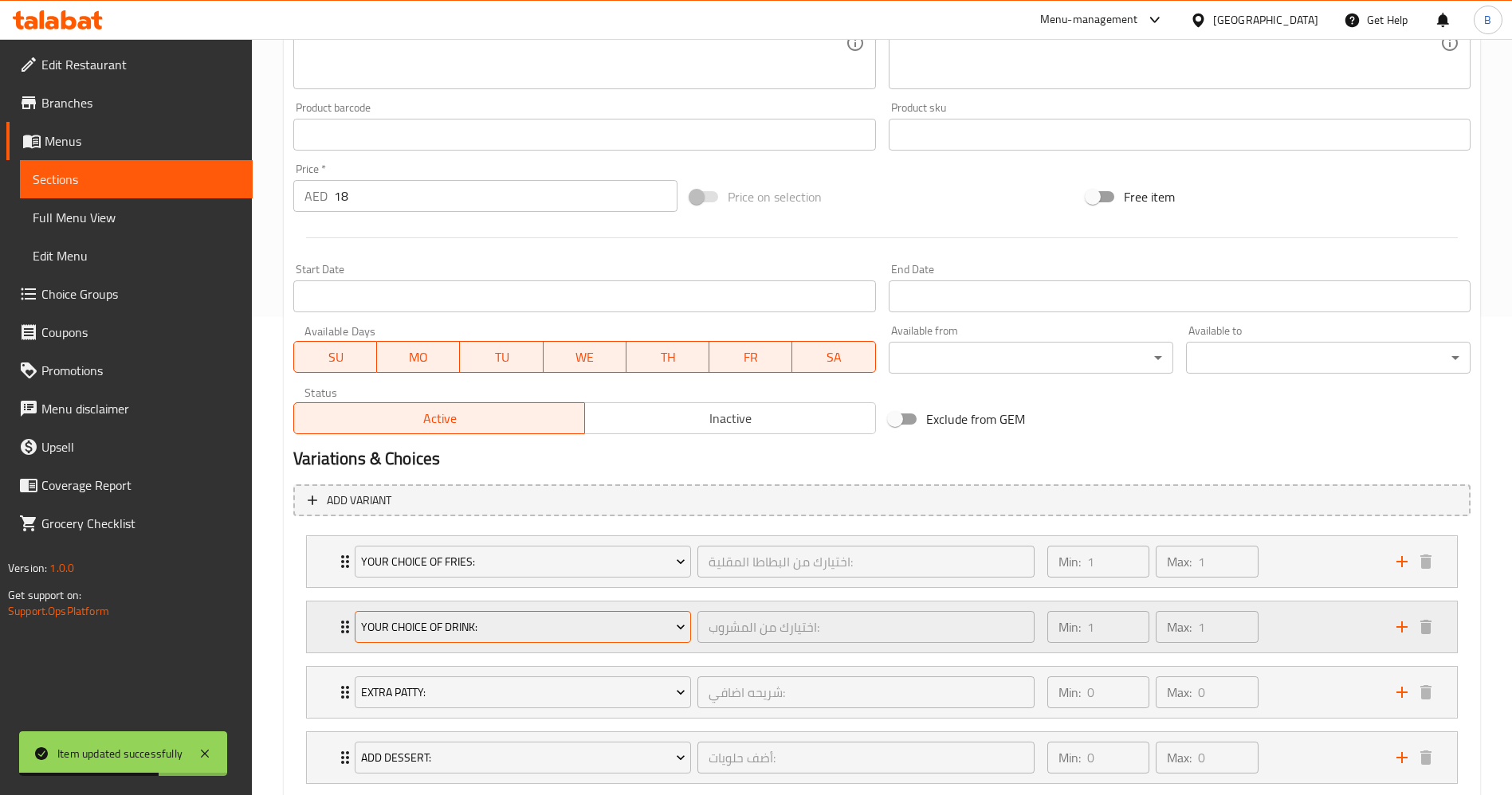
click at [458, 634] on span "Your Choice Of Drink:" at bounding box center [523, 627] width 325 height 20
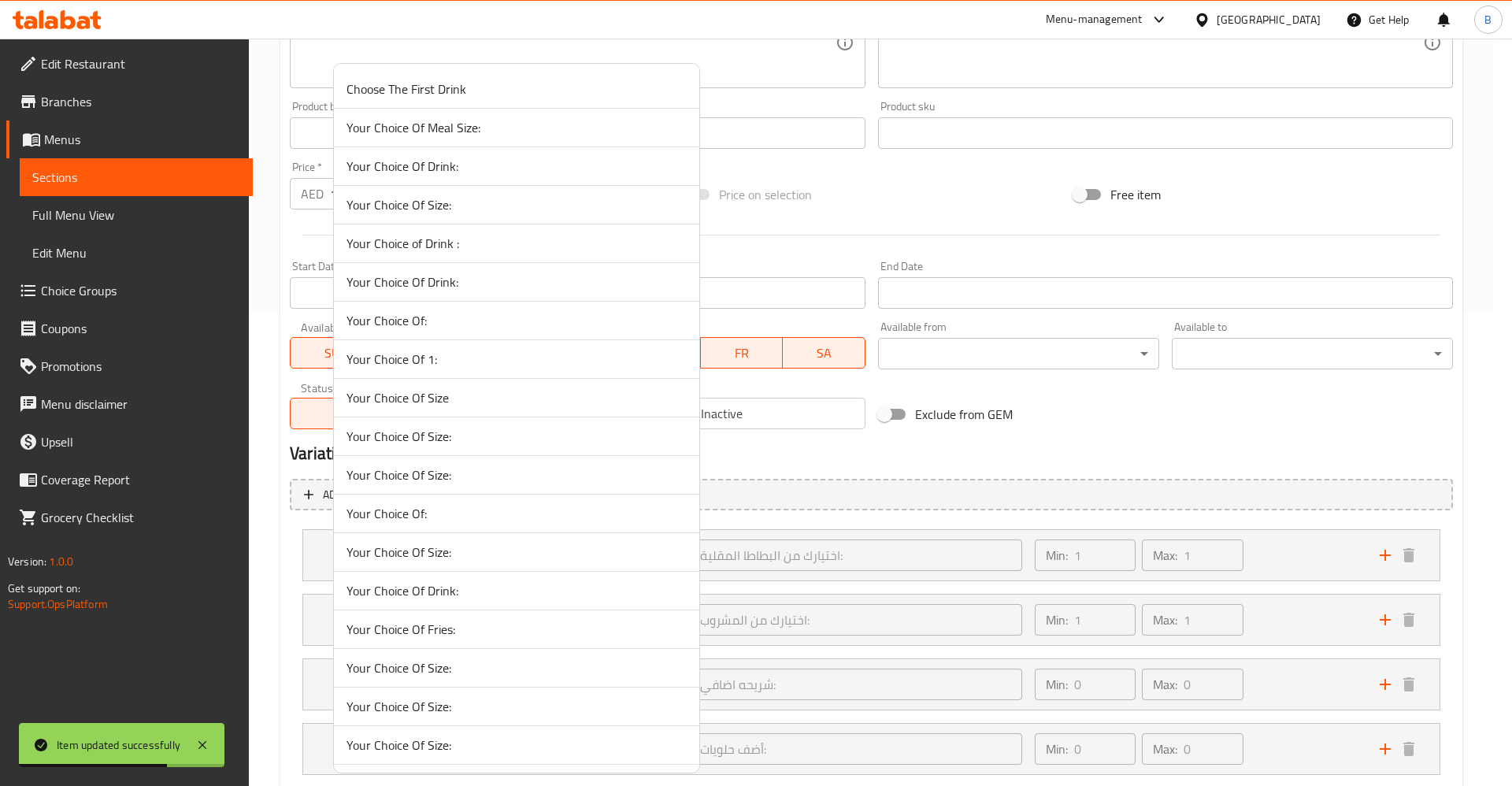
click at [478, 572] on li "Your Choice Of Drink:" at bounding box center [517, 591] width 366 height 38
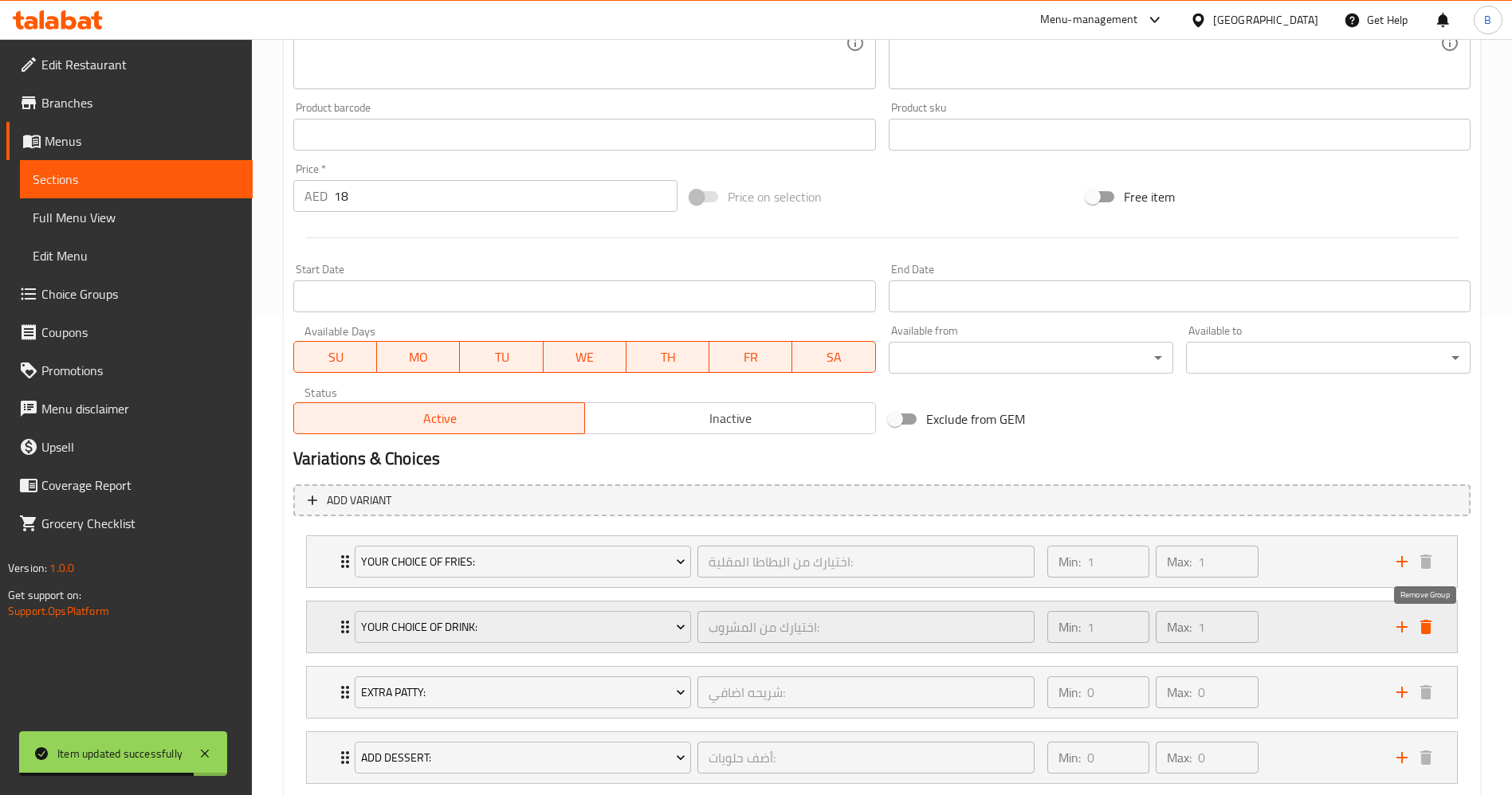
click at [1427, 621] on icon "delete" at bounding box center [1425, 627] width 19 height 19
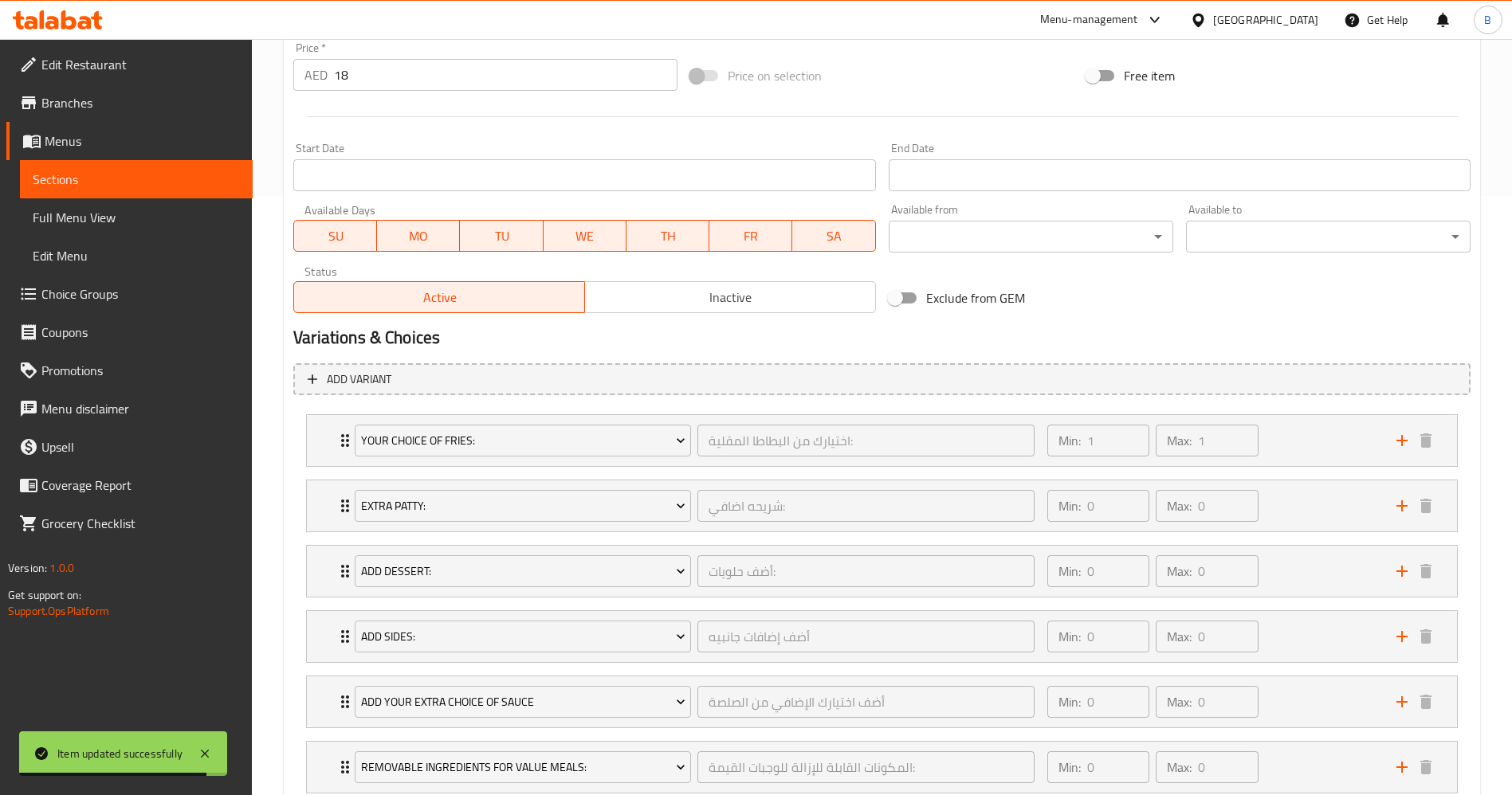
scroll to position [707, 0]
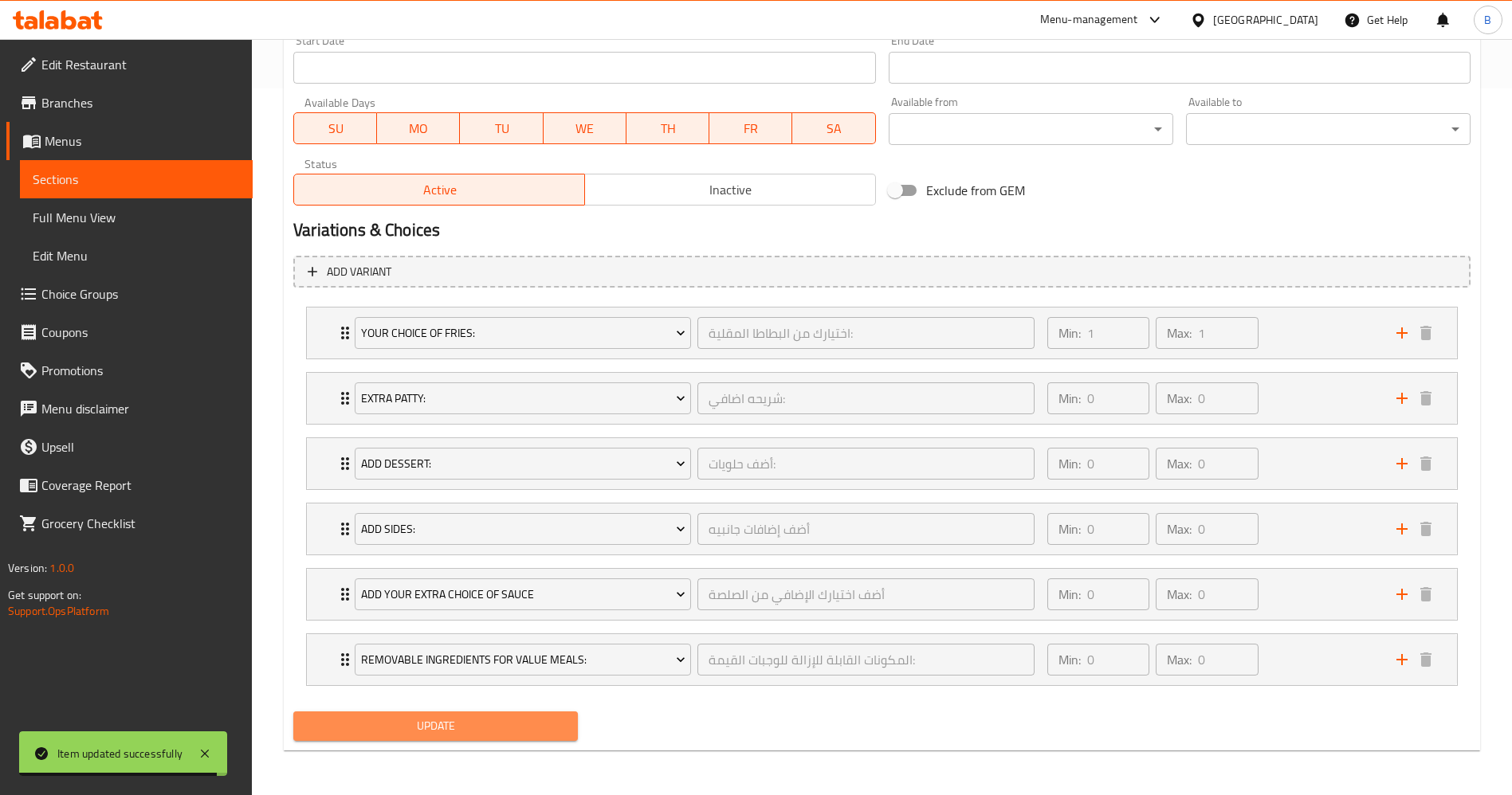
click at [499, 726] on span "Update" at bounding box center [436, 726] width 259 height 20
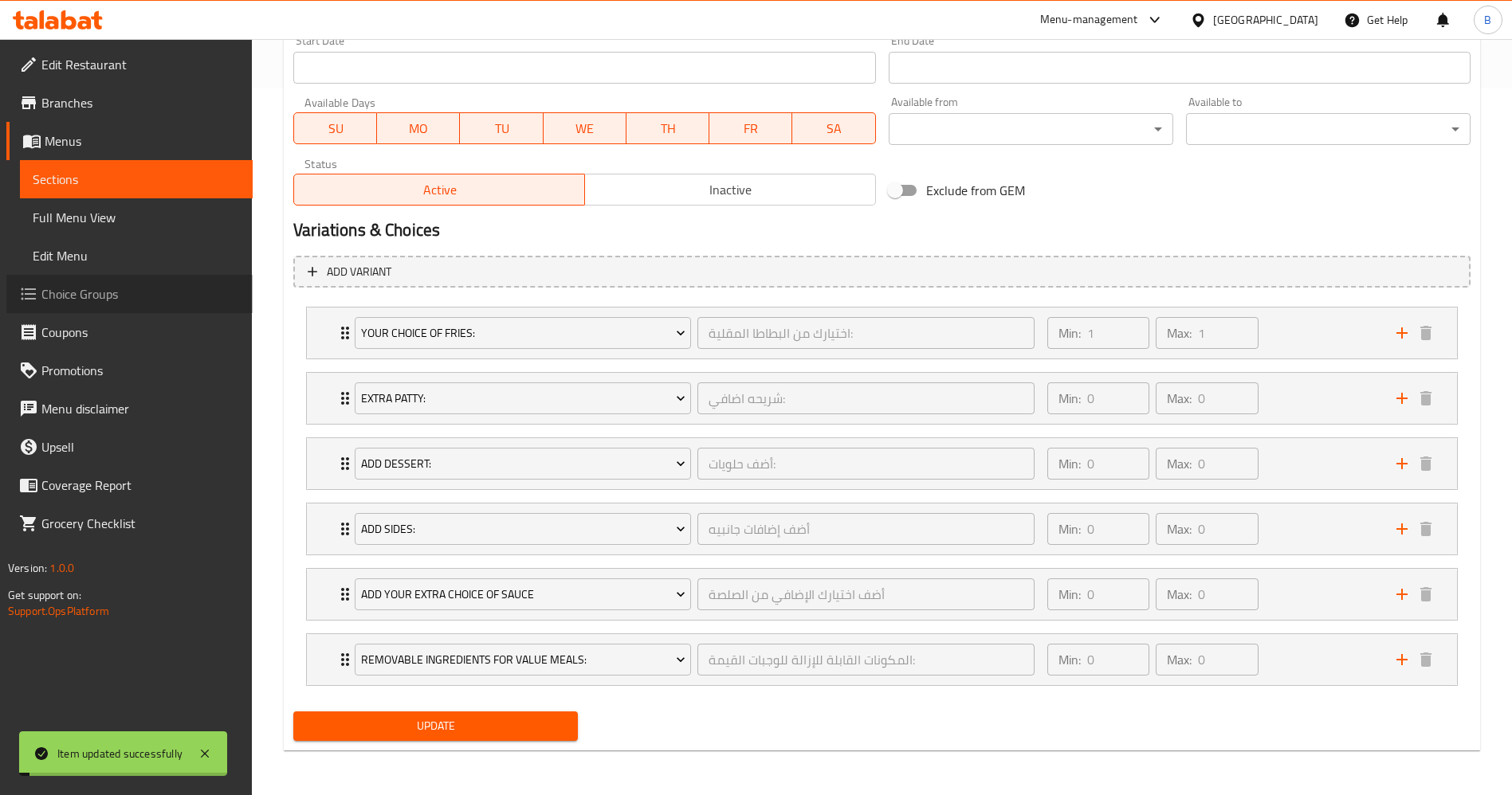
click at [78, 301] on span "Choice Groups" at bounding box center [140, 294] width 198 height 19
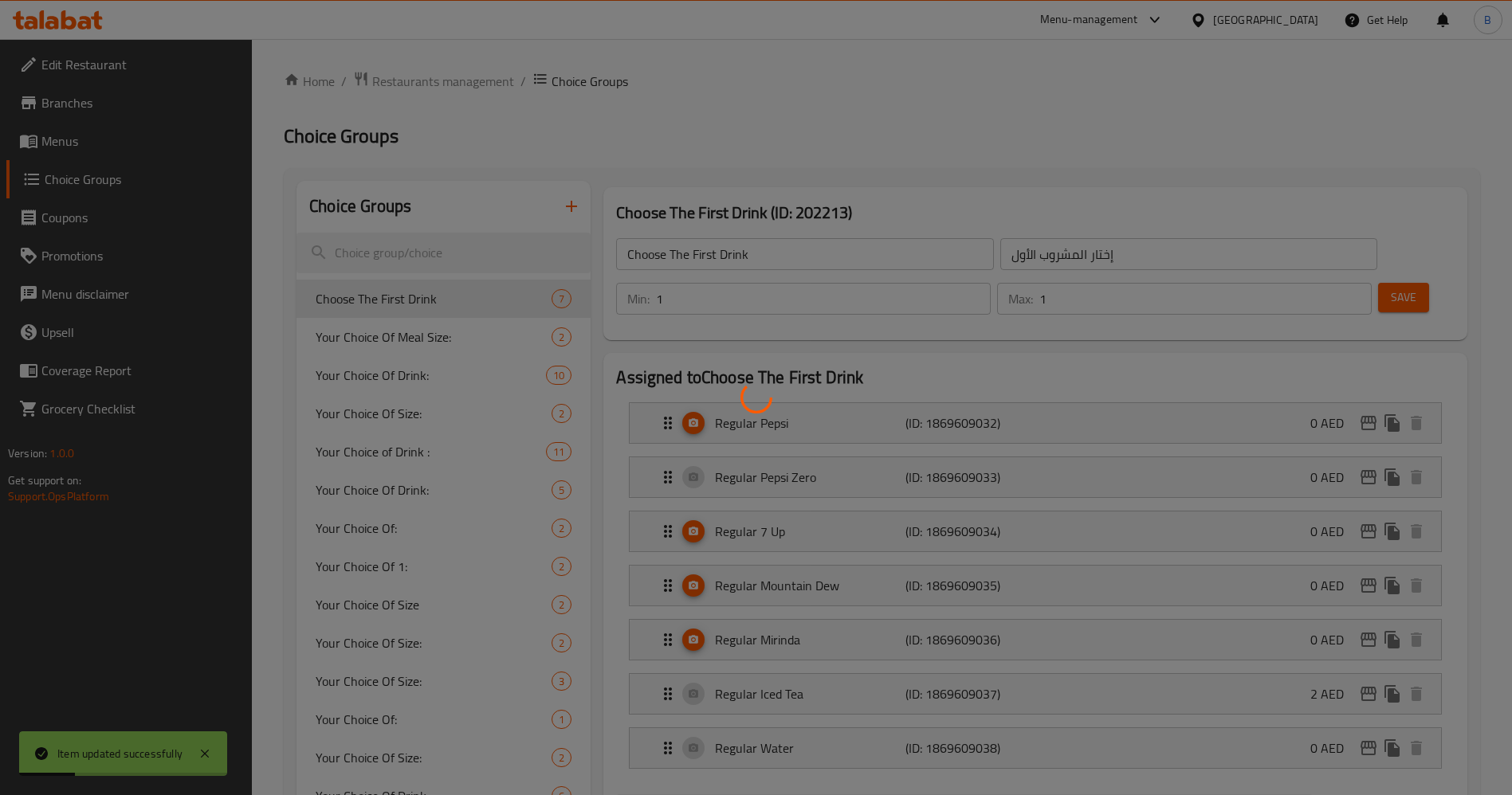
click at [357, 258] on div at bounding box center [756, 397] width 1512 height 795
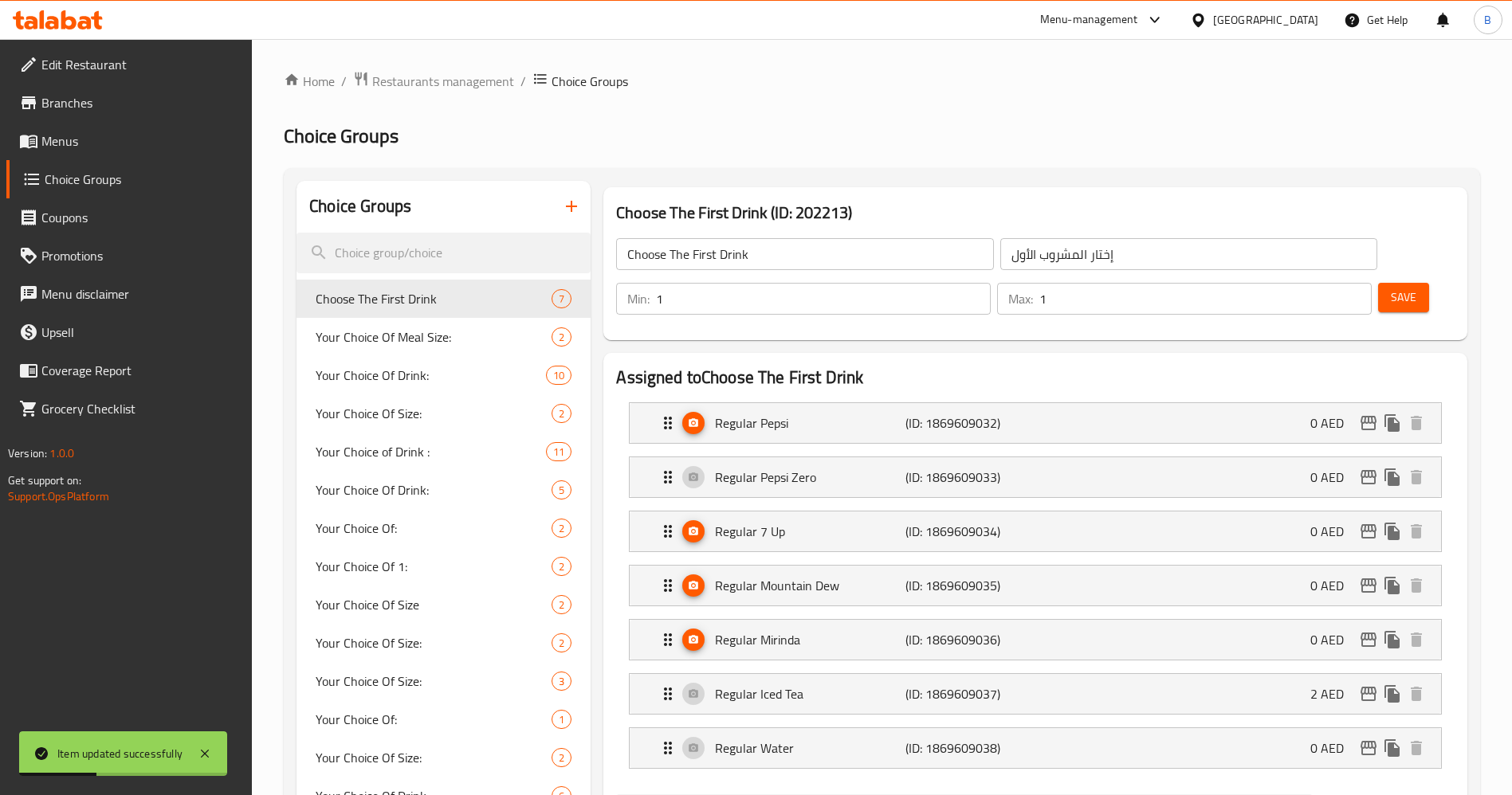
click at [360, 253] on input "search" at bounding box center [443, 253] width 294 height 40
paste input "your choice of drink"
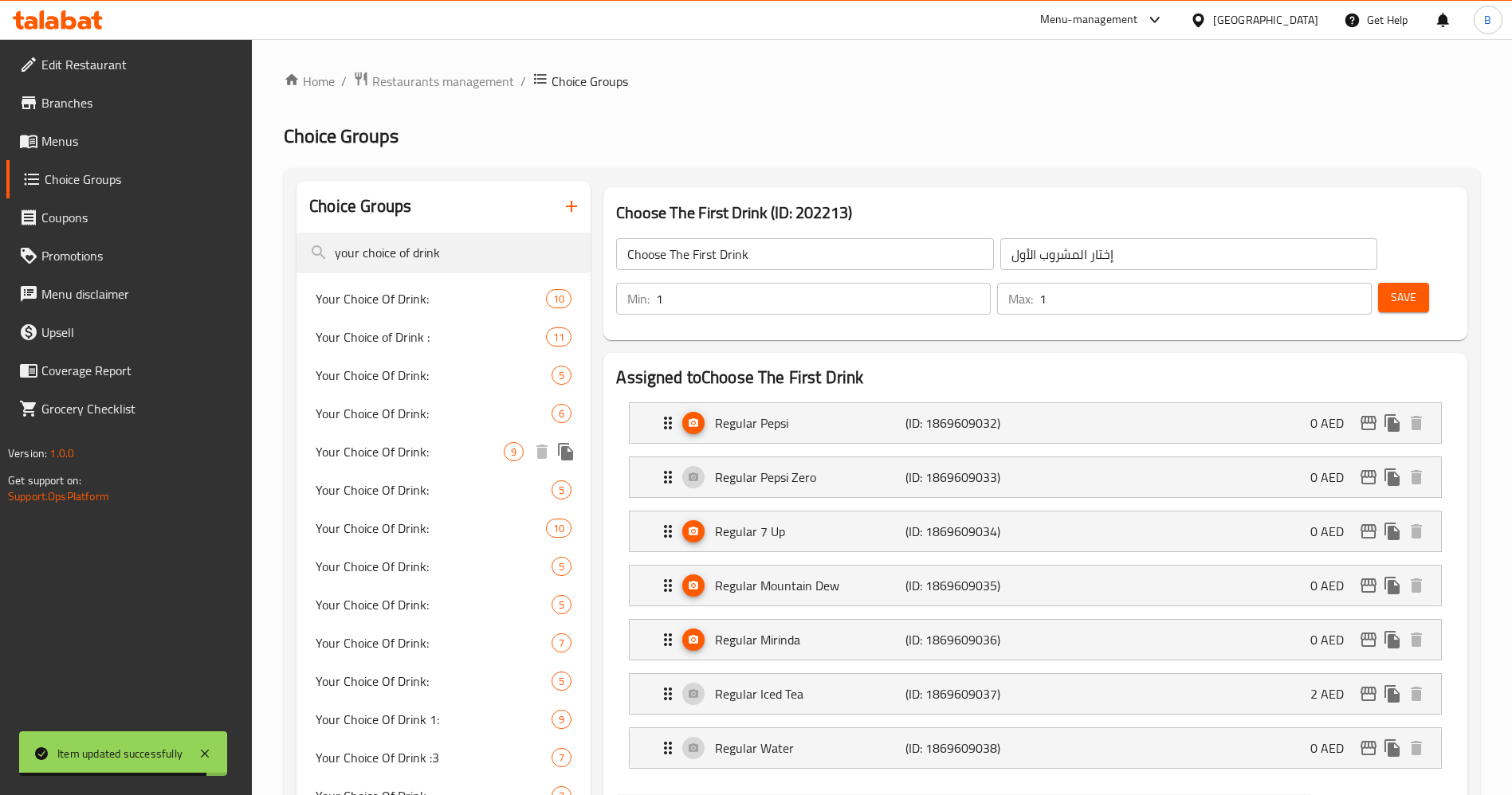
type input "your choice of drink"
click at [466, 449] on span "Your Choice Of Drink:" at bounding box center [410, 452] width 188 height 19
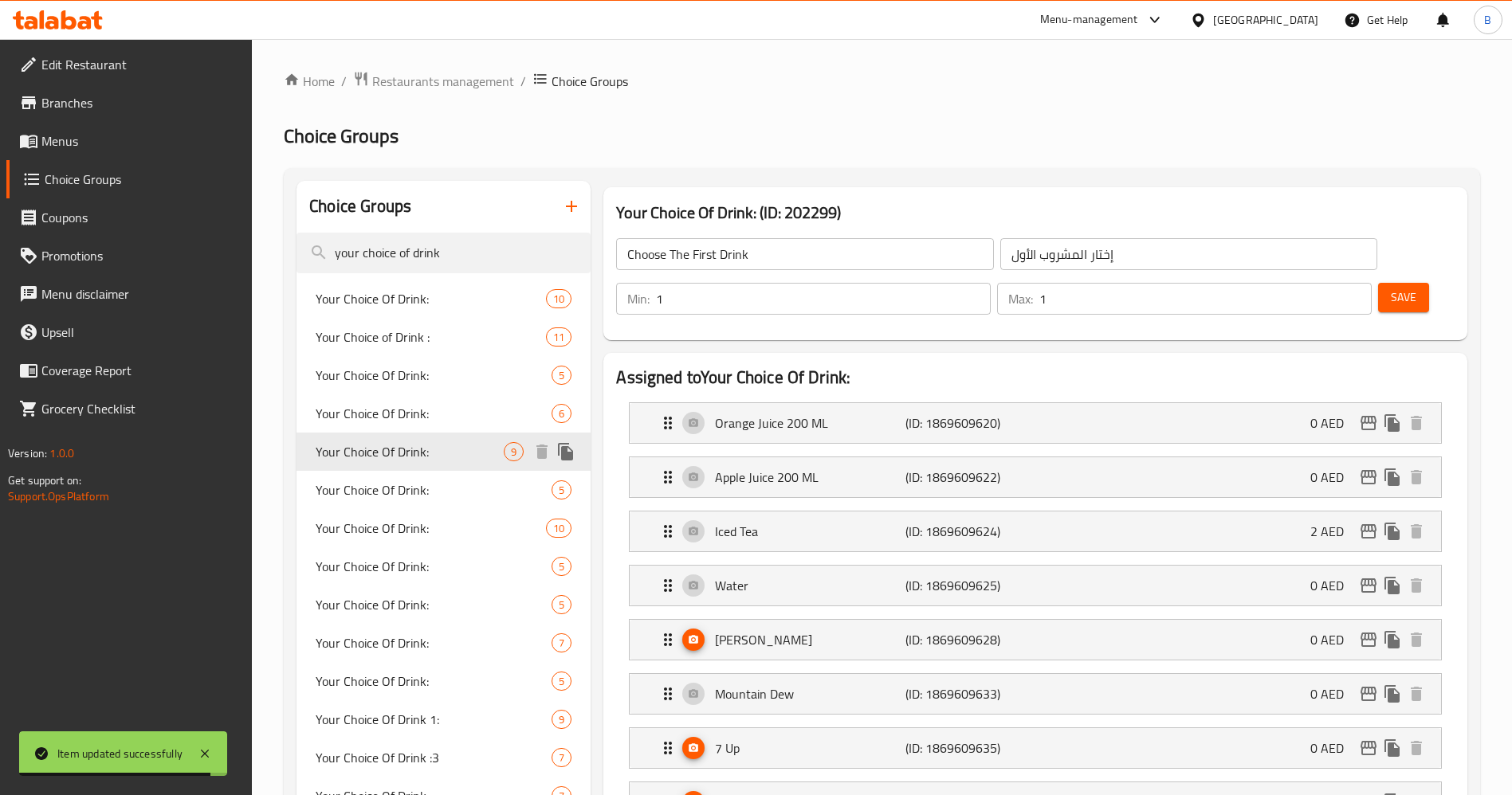
type input "Your Choice Of Drink:"
type input "اختيارك من المشروب:"
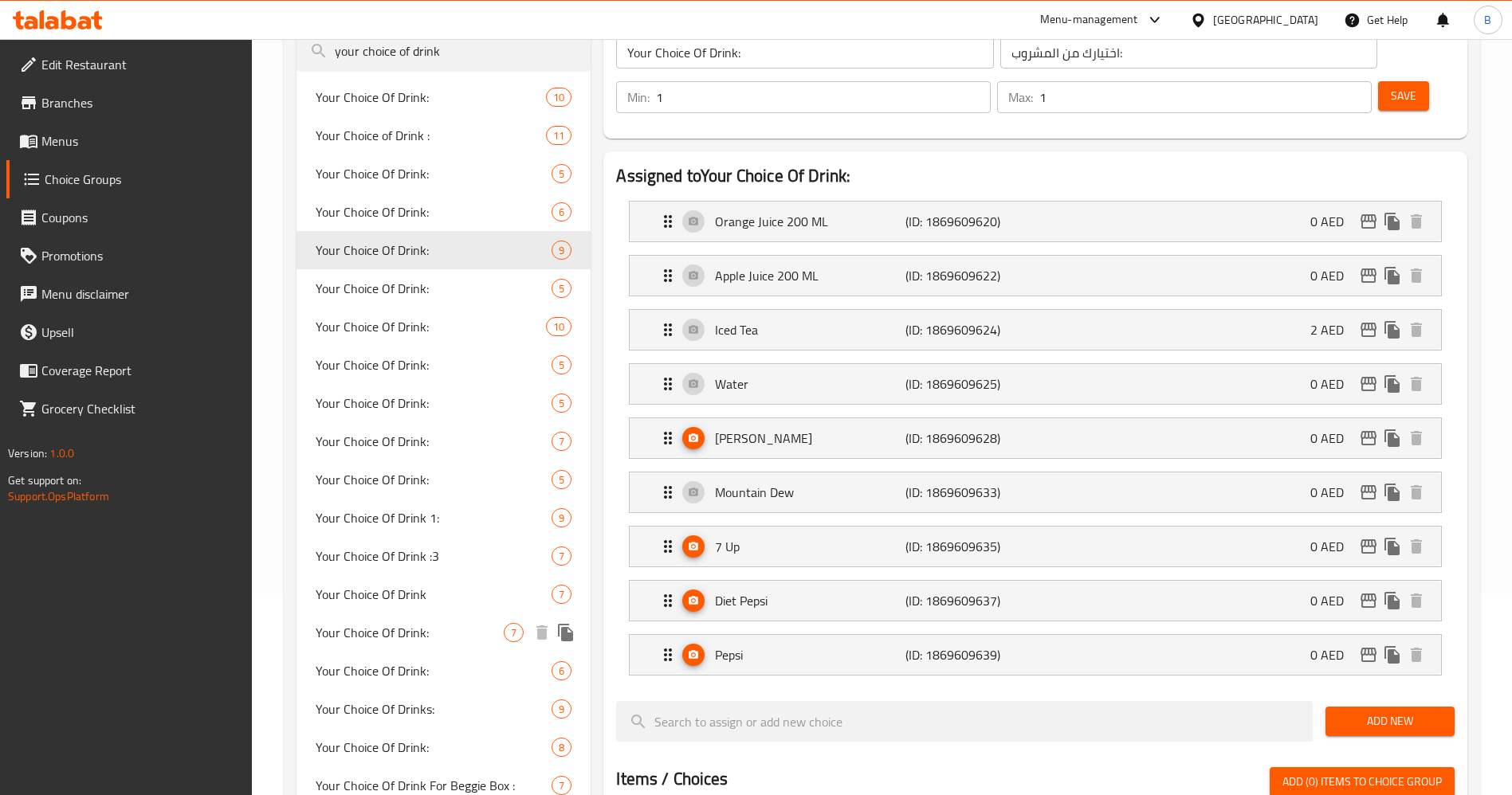
scroll to position [239, 0]
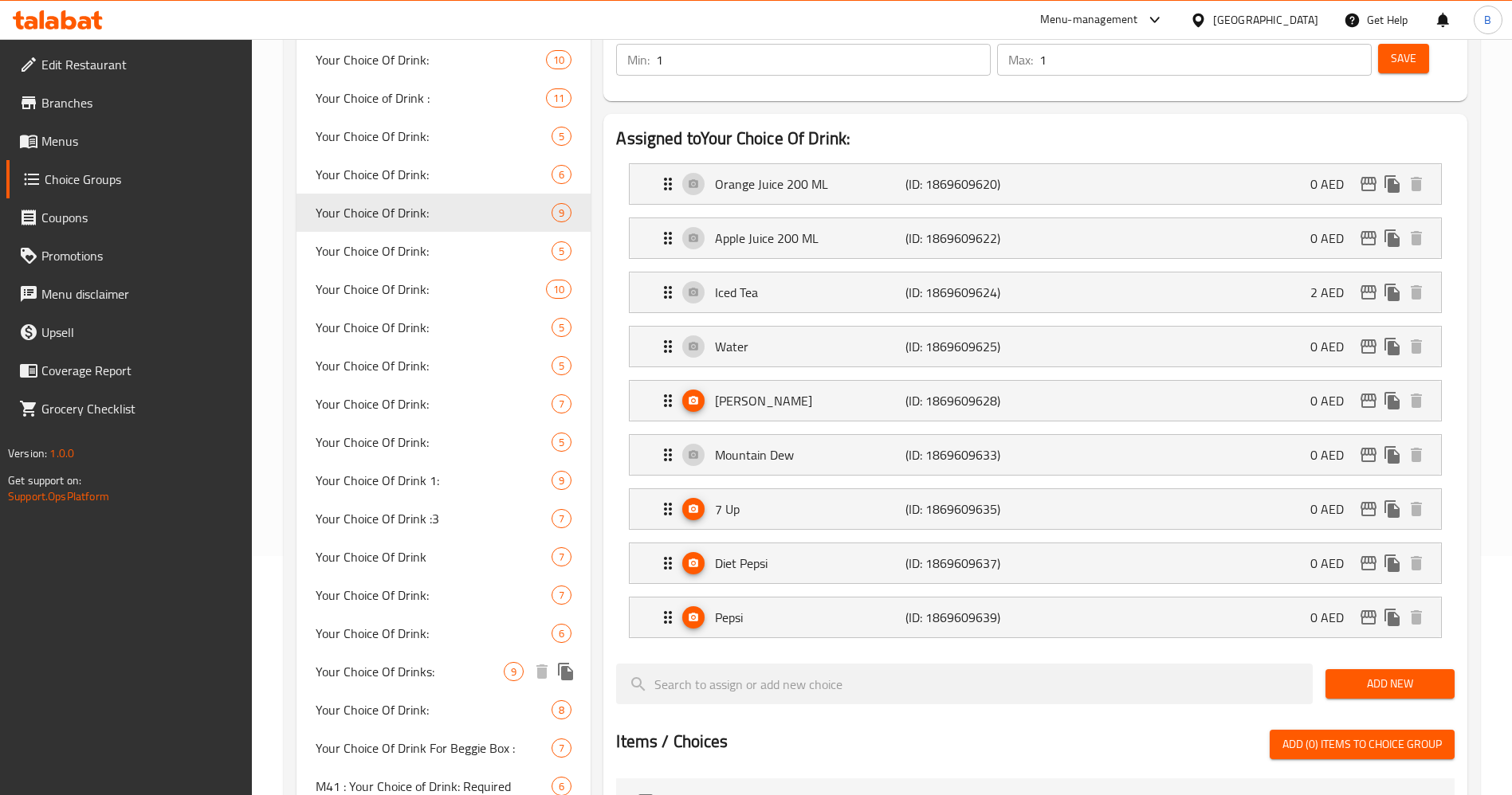
click at [467, 672] on span "Your Choice Of Drinks:" at bounding box center [410, 671] width 188 height 19
type input "Your Choice Of Drinks:"
type input "إختيارك من المشروب:"
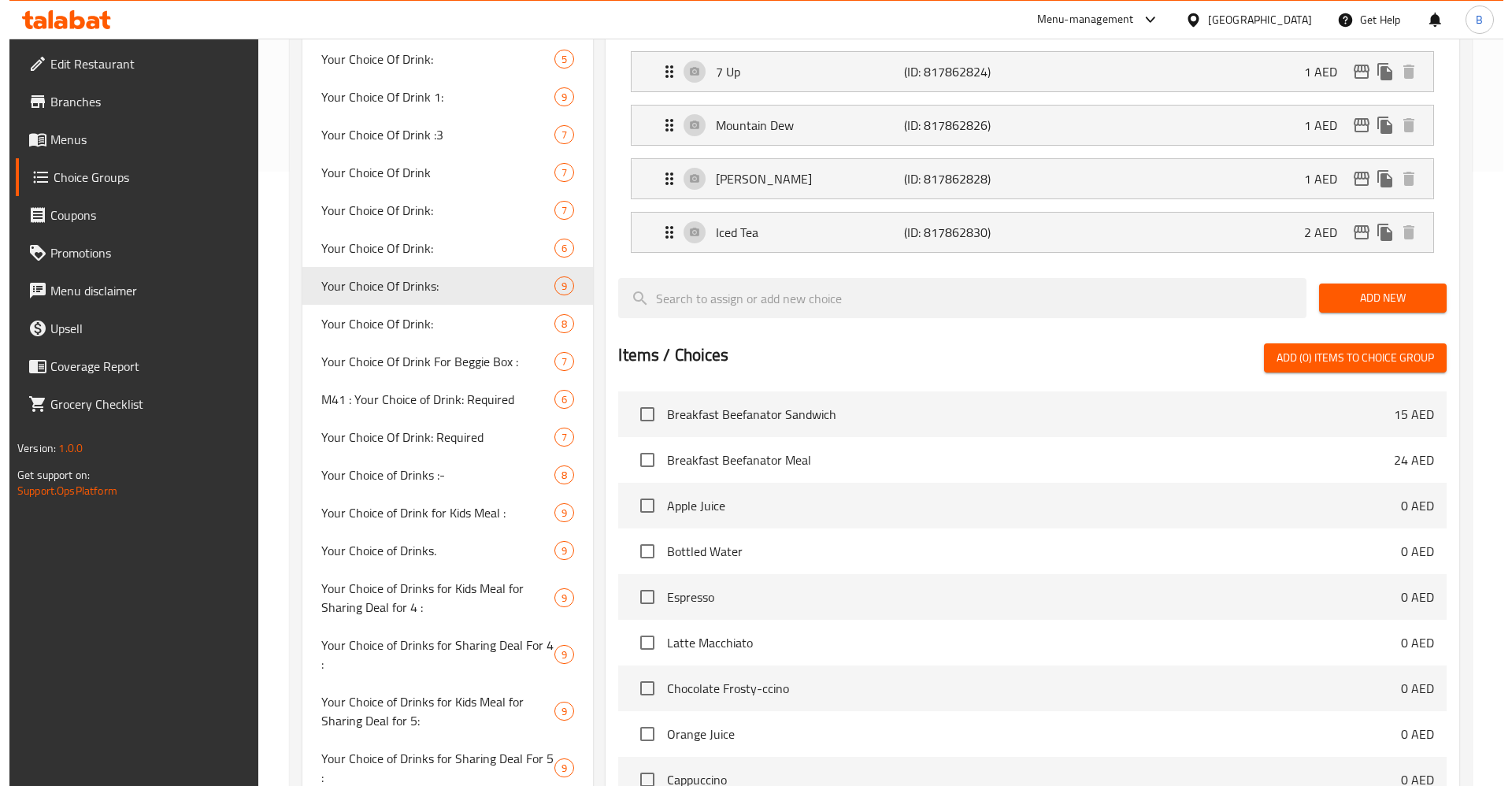
scroll to position [827, 0]
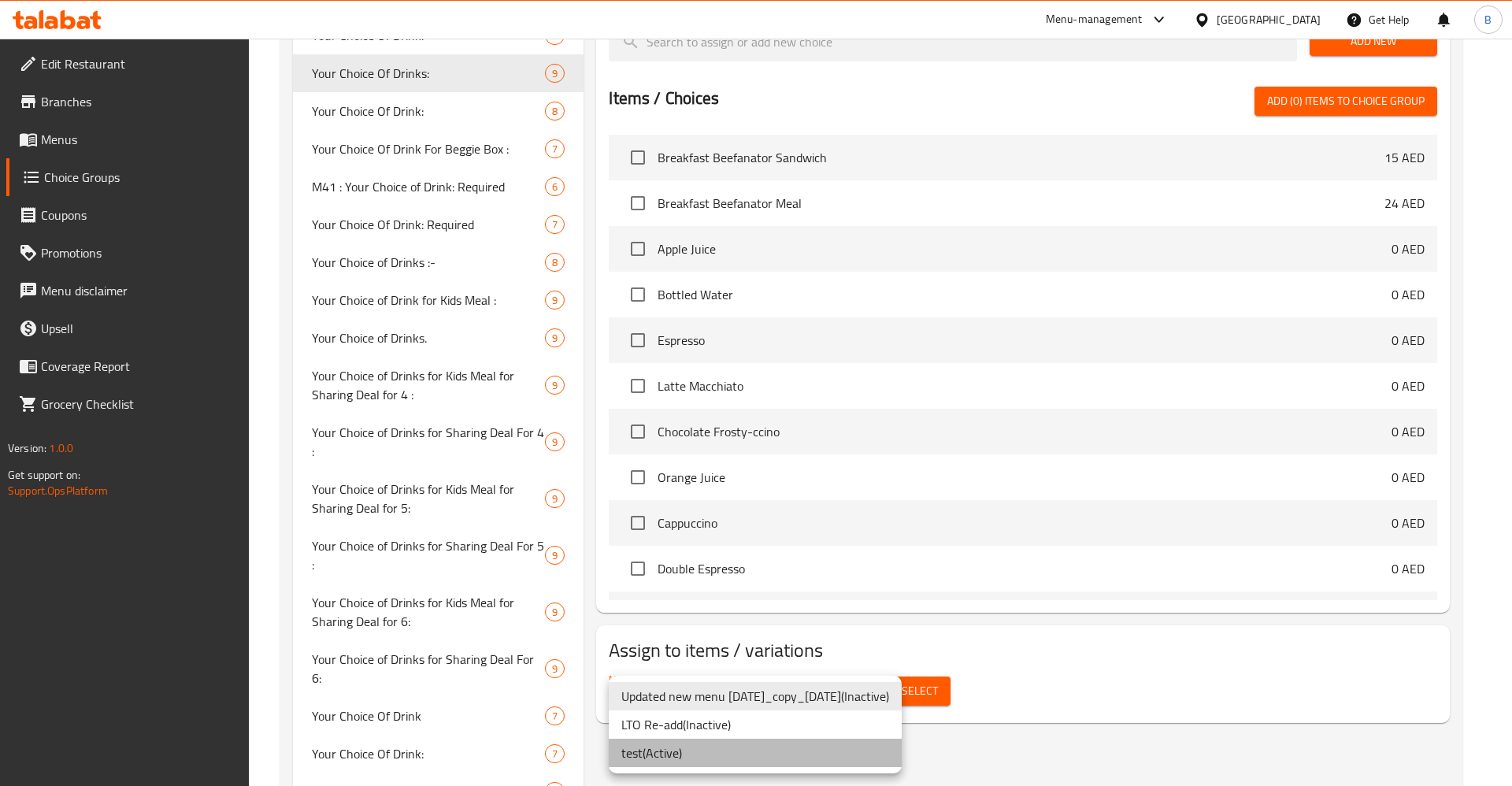
click at [666, 753] on li "test ( Active )" at bounding box center [755, 753] width 293 height 29
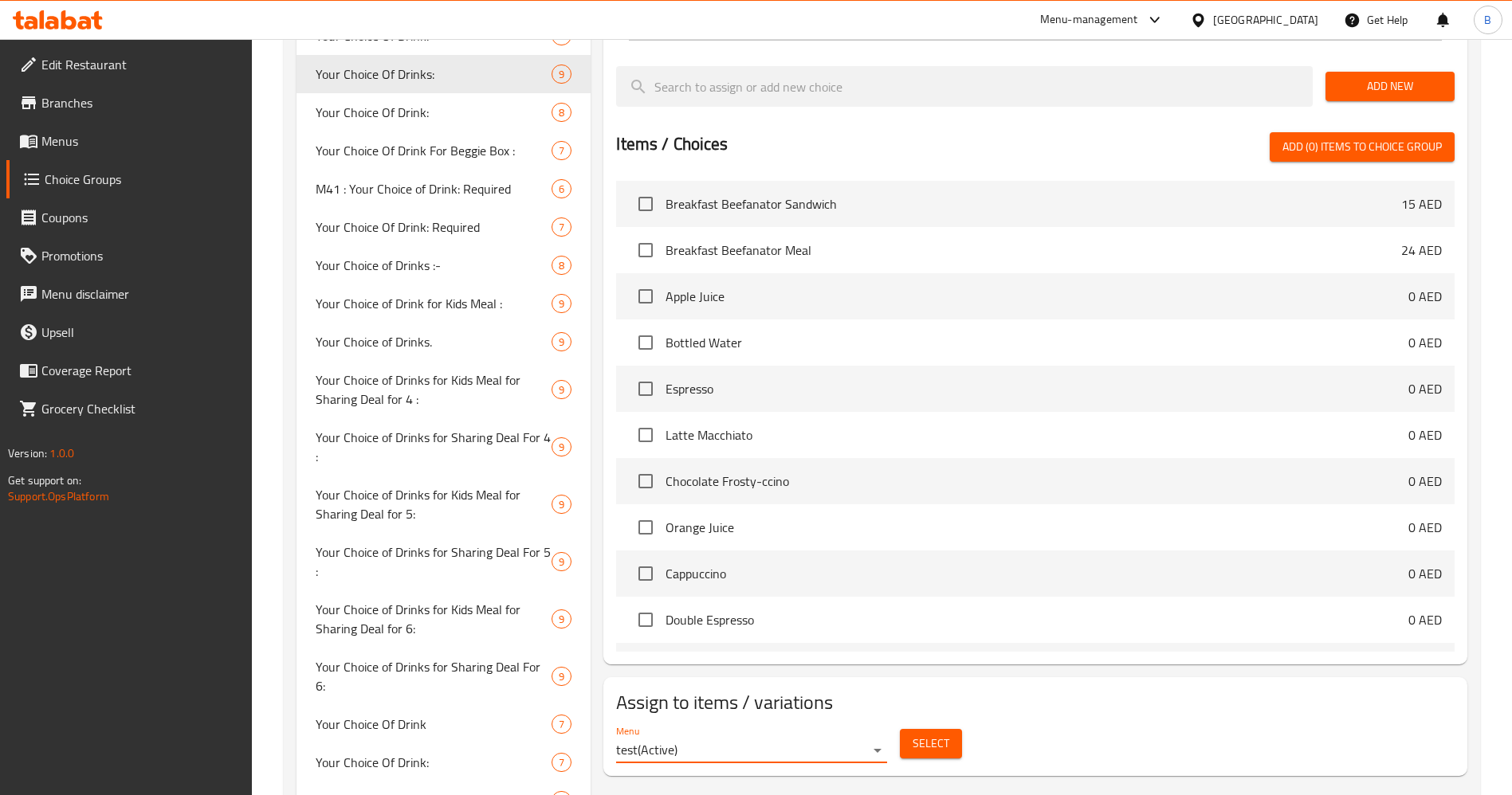
click at [922, 734] on span "Select" at bounding box center [931, 744] width 36 height 20
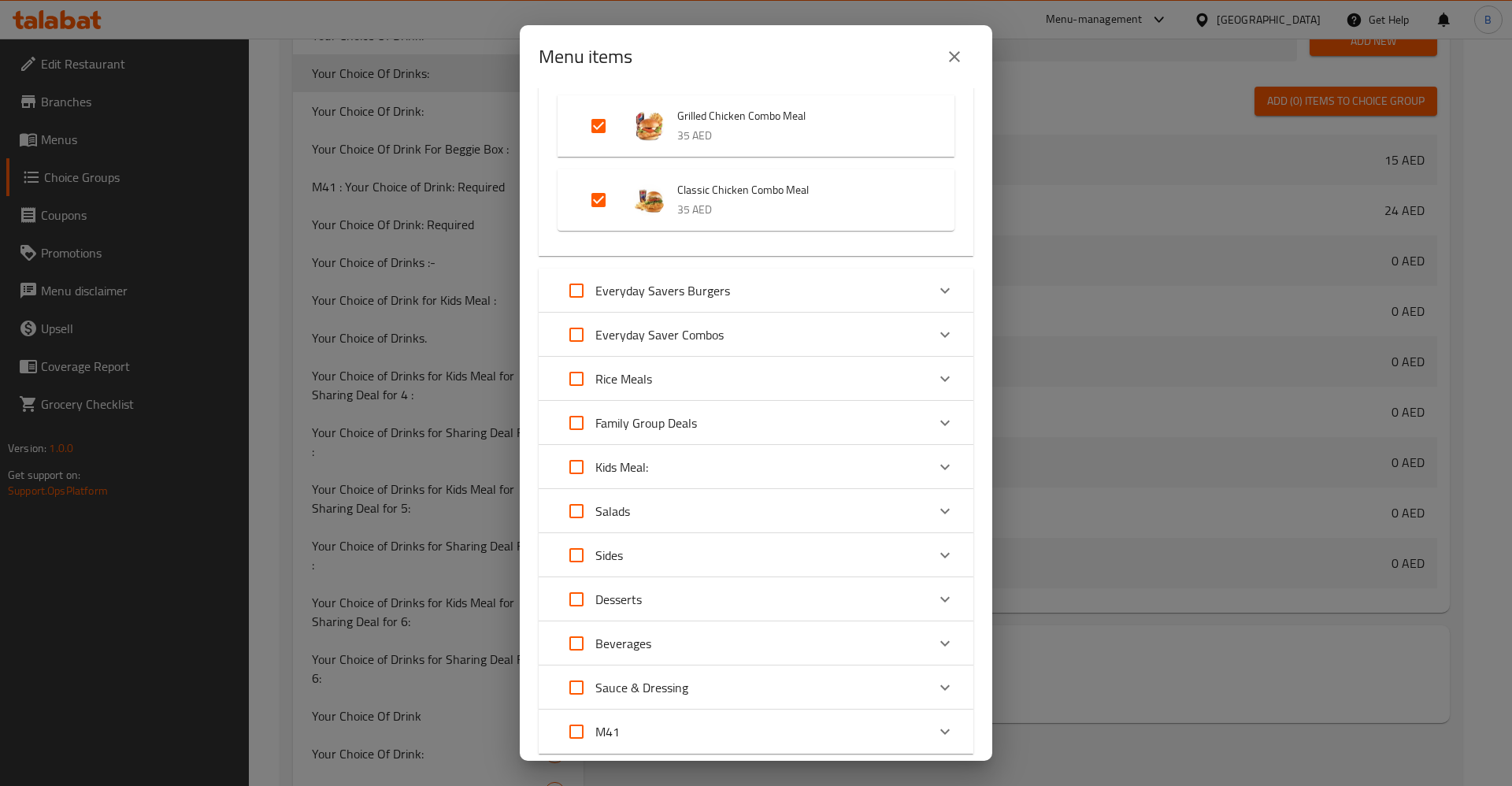
click at [935, 340] on icon "Expand" at bounding box center [944, 335] width 19 height 19
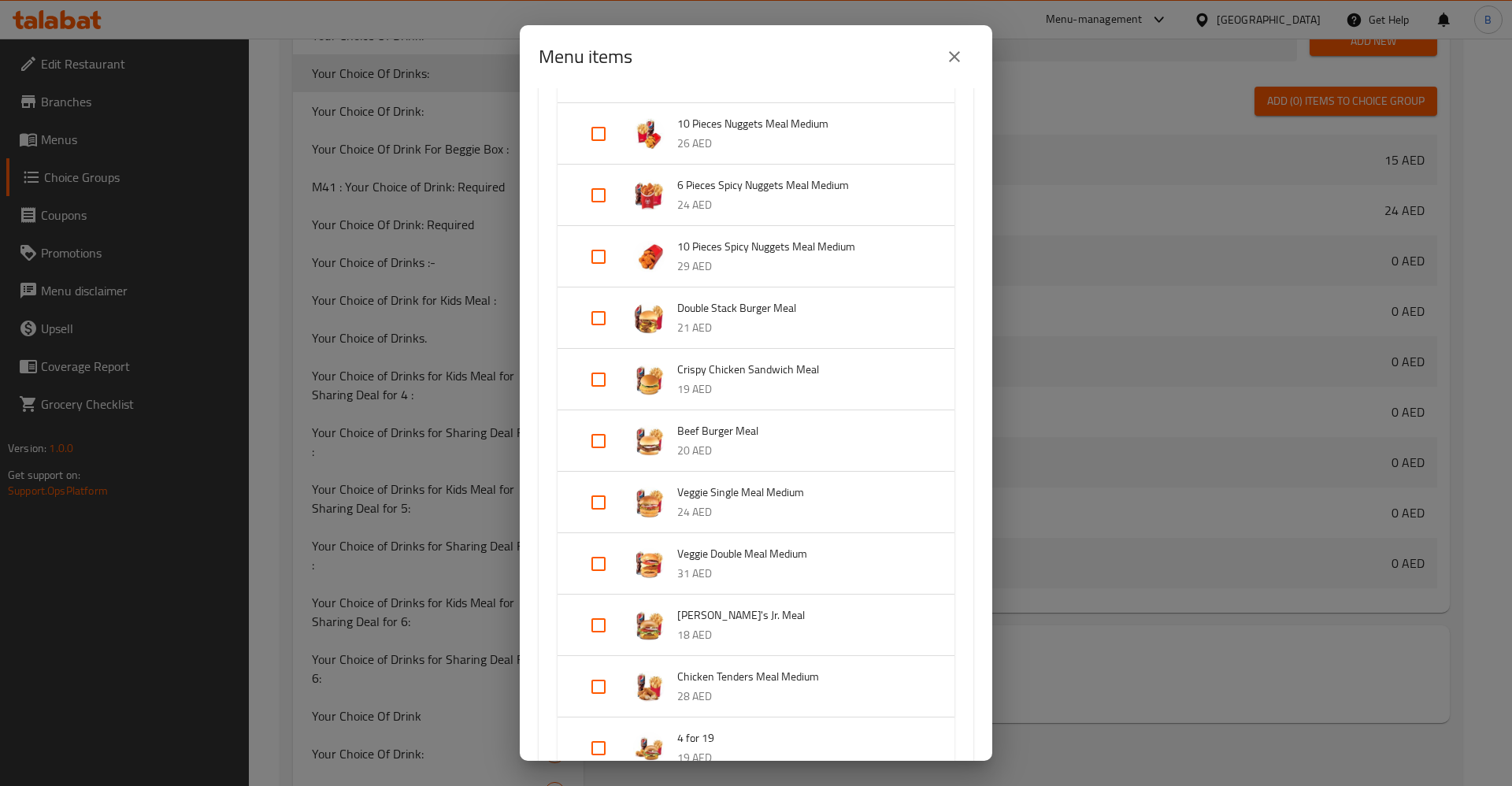
scroll to position [1182, 0]
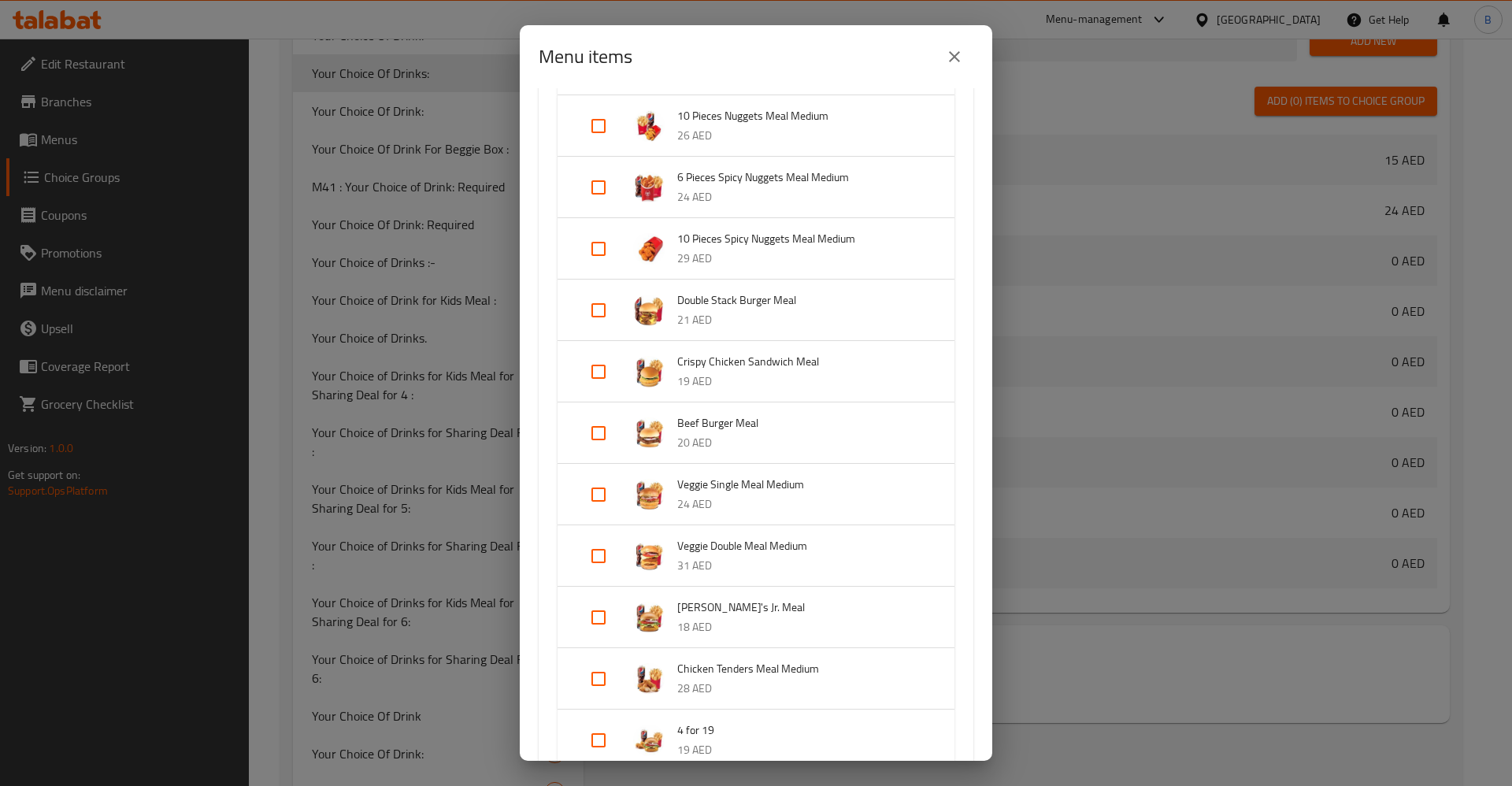
click at [596, 314] on input "Expand" at bounding box center [598, 310] width 38 height 38
checkbox input "true"
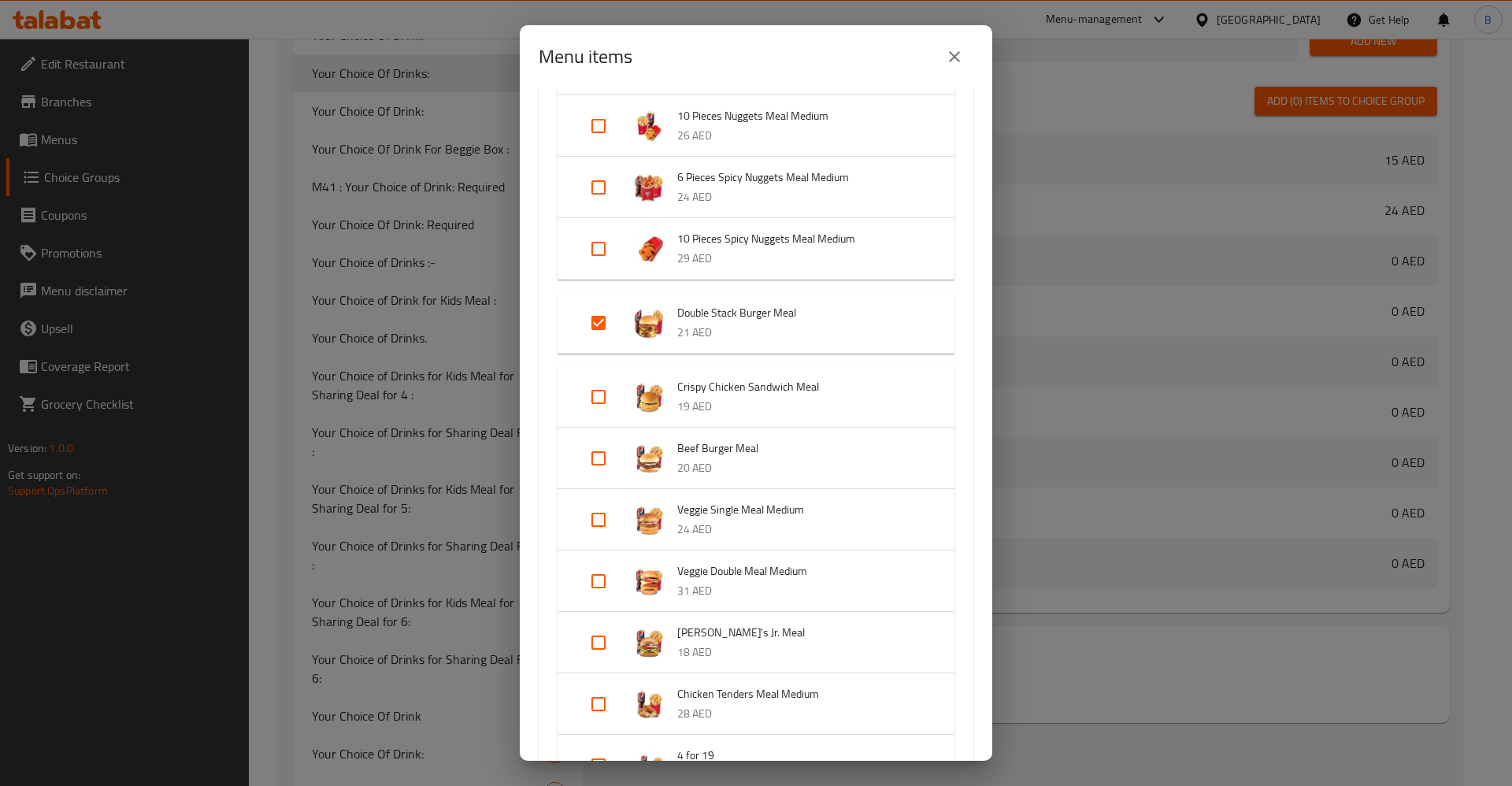
click at [605, 388] on input "Expand" at bounding box center [598, 397] width 38 height 38
checkbox input "true"
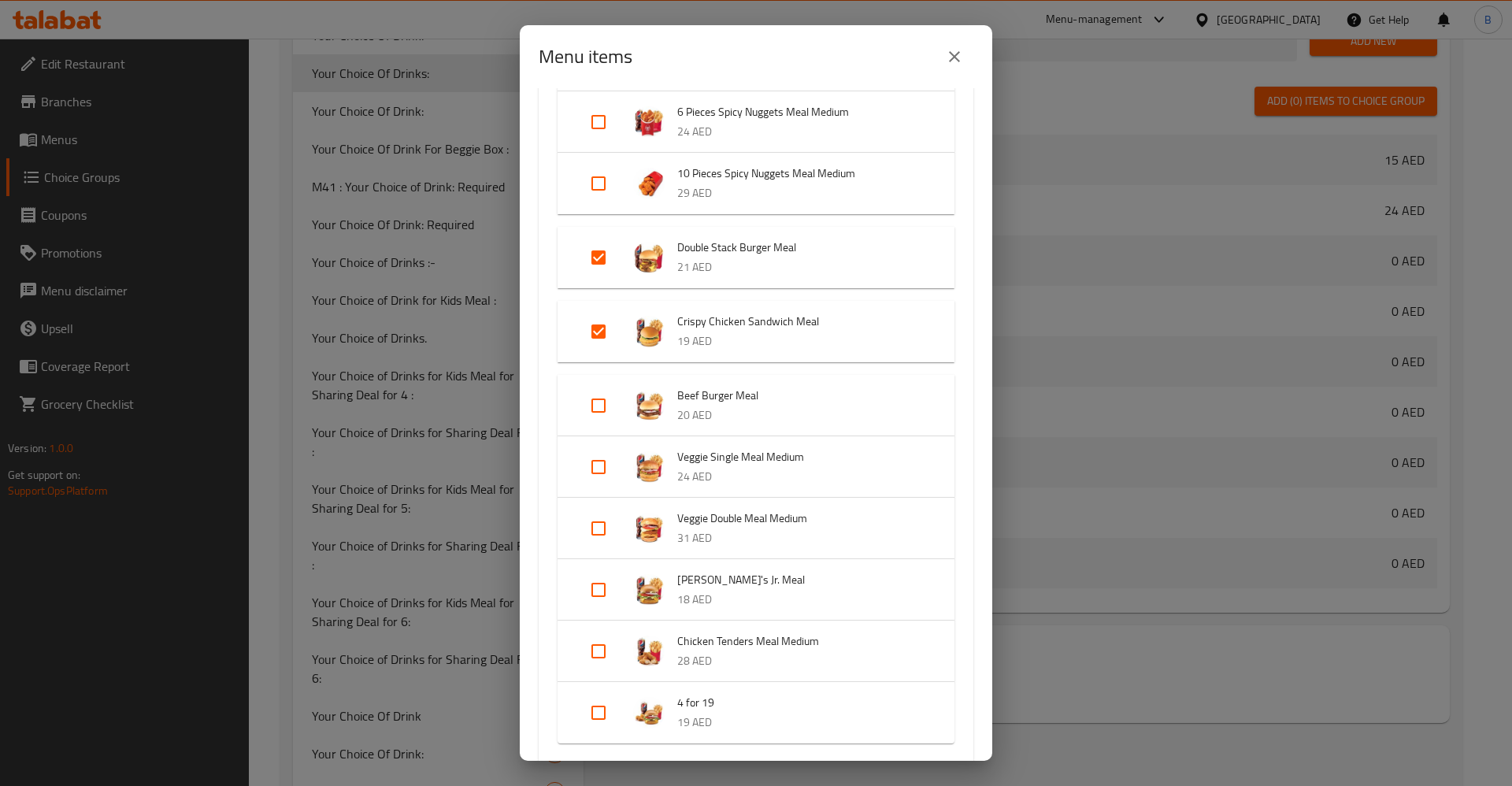
scroll to position [1299, 0]
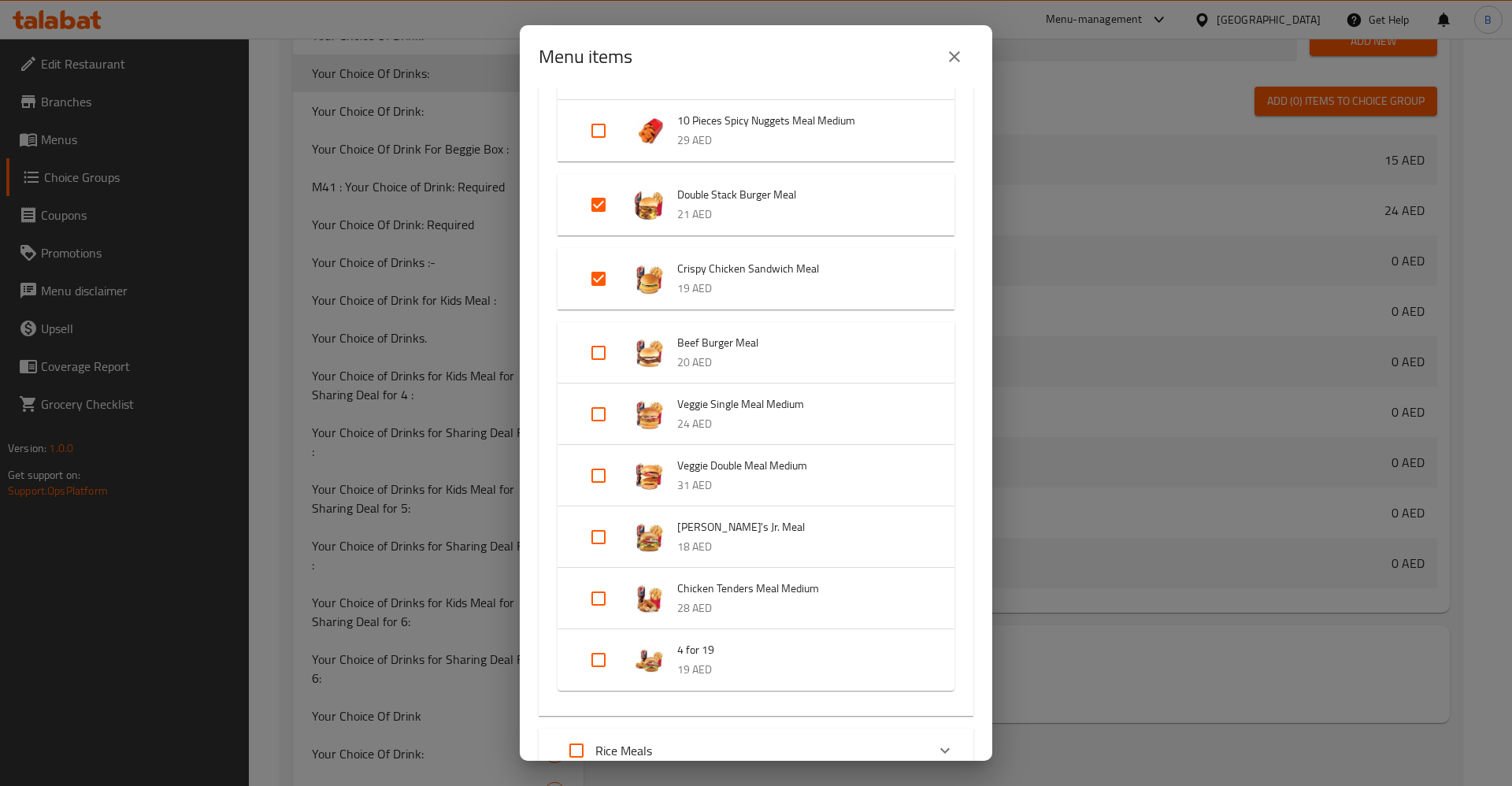
click at [608, 537] on input "Expand" at bounding box center [598, 537] width 38 height 38
checkbox input "true"
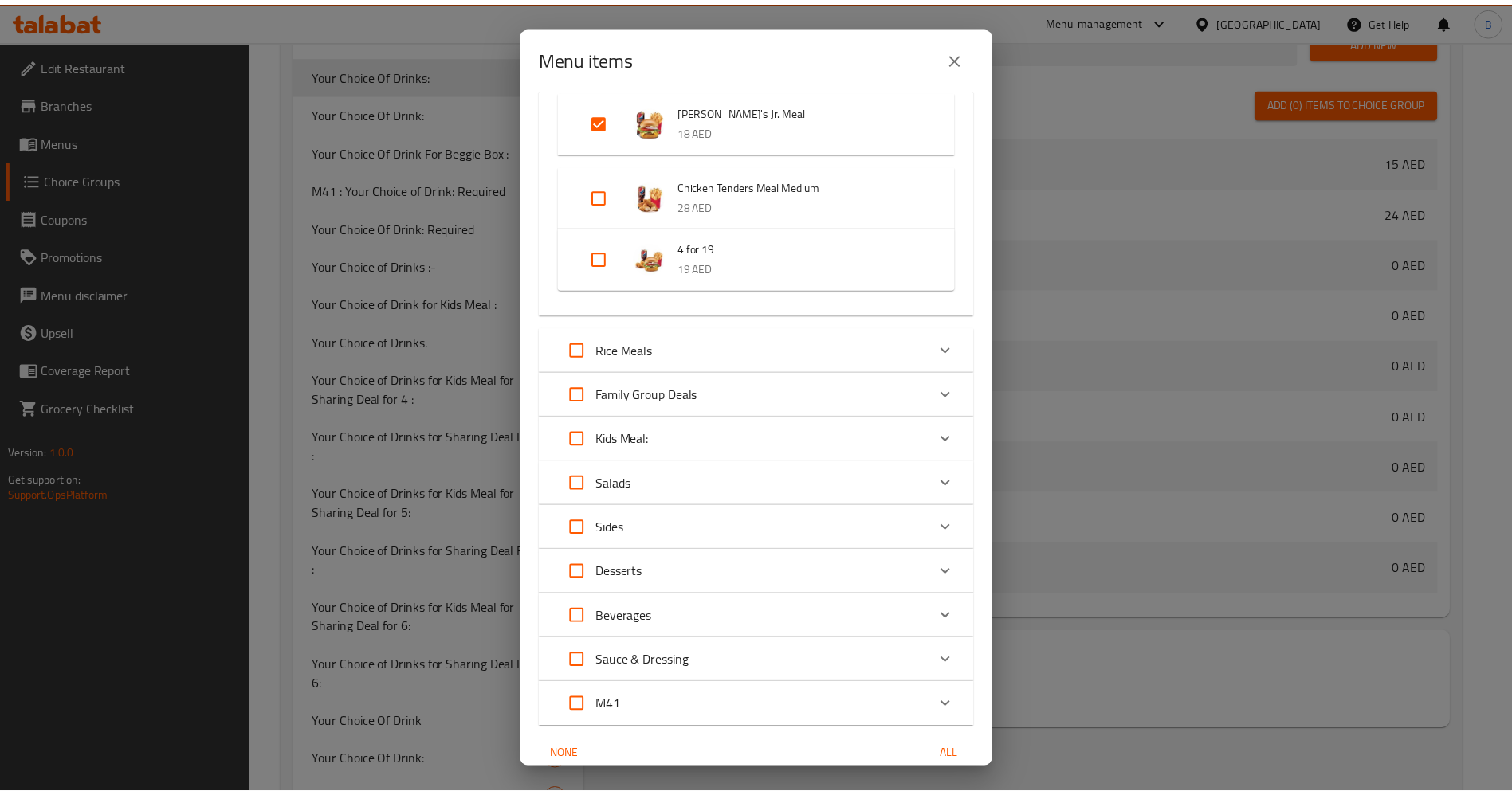
scroll to position [1820, 0]
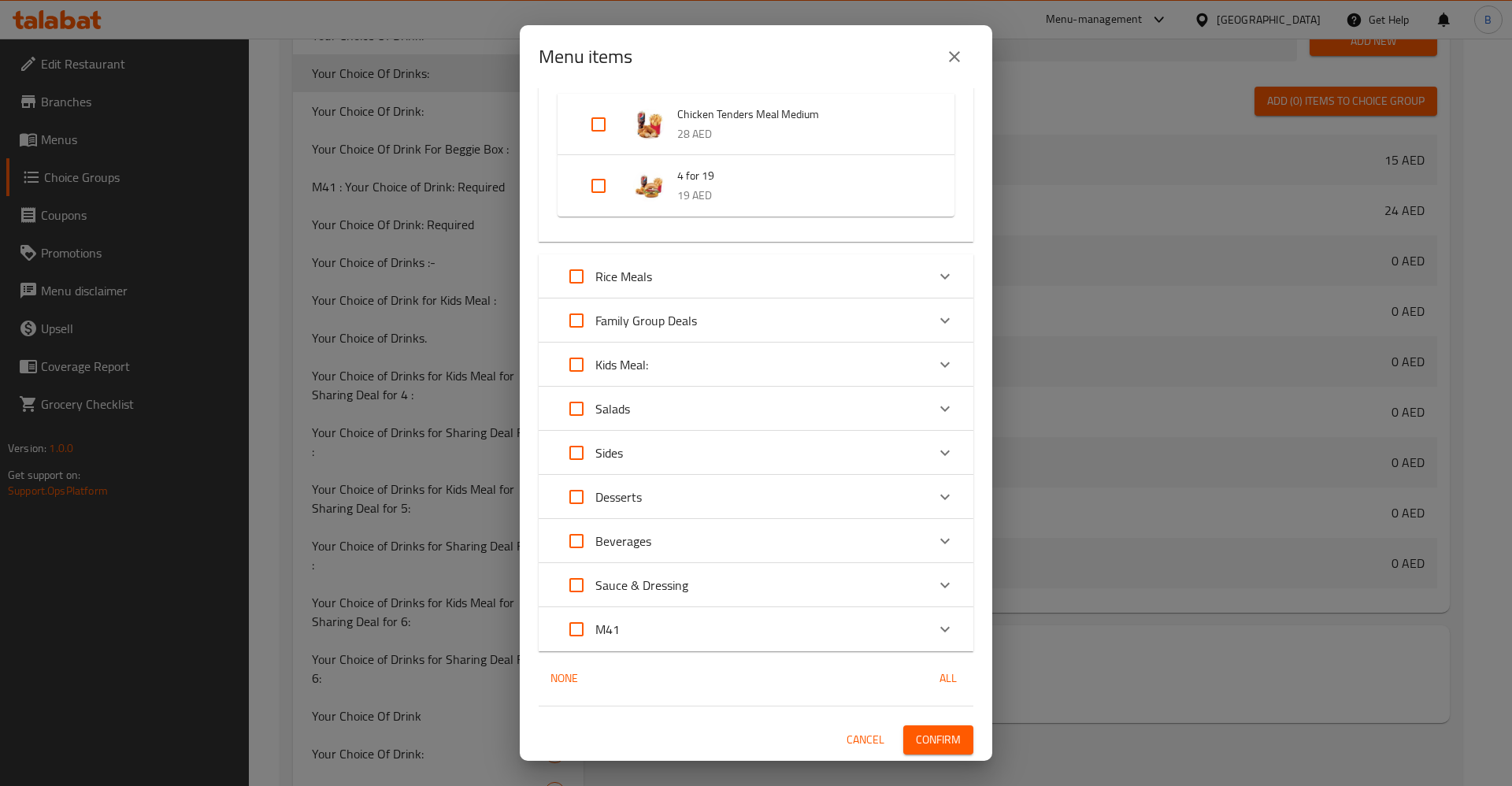
click at [934, 737] on span "Confirm" at bounding box center [938, 740] width 45 height 20
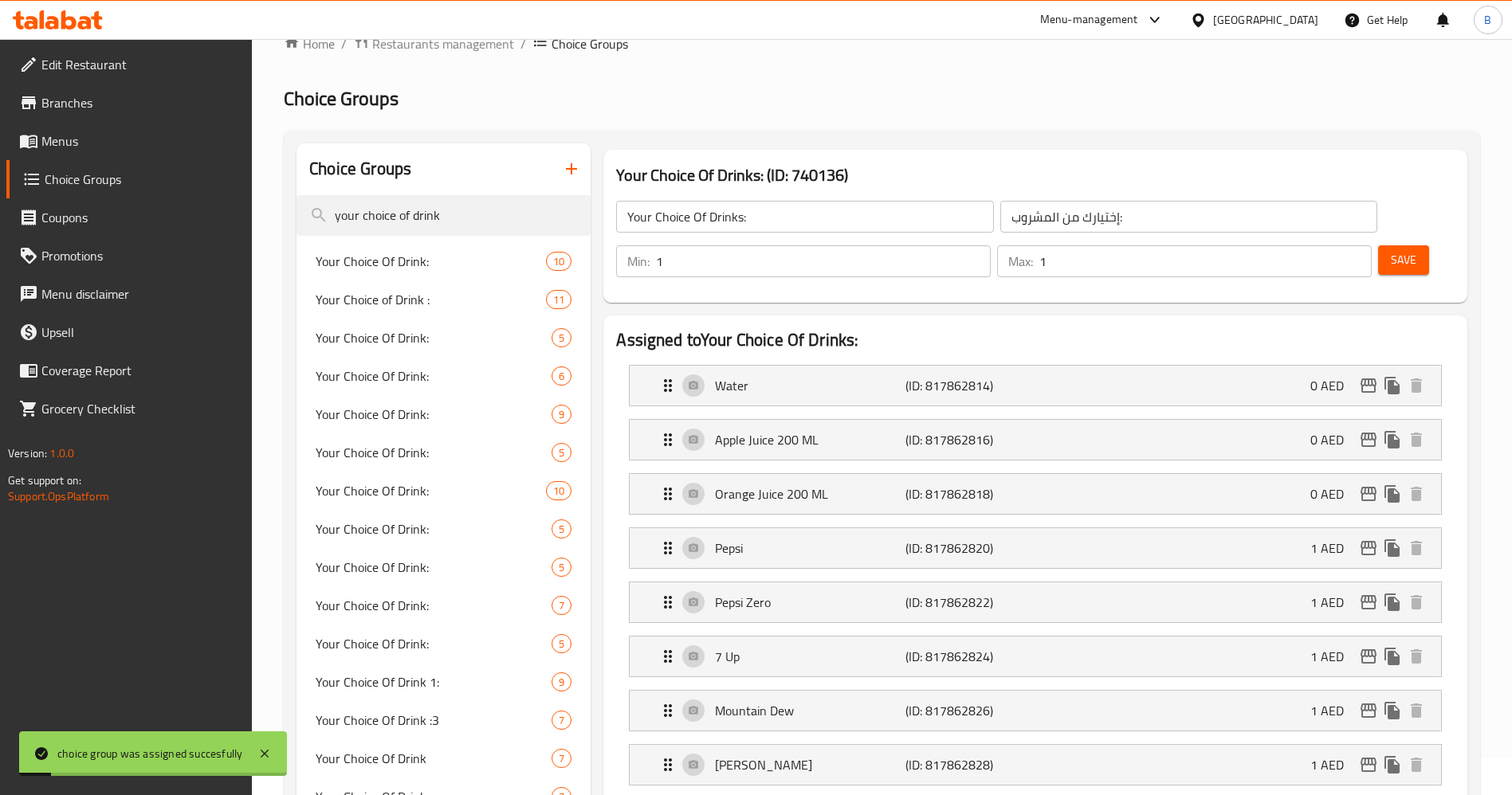
scroll to position [0, 0]
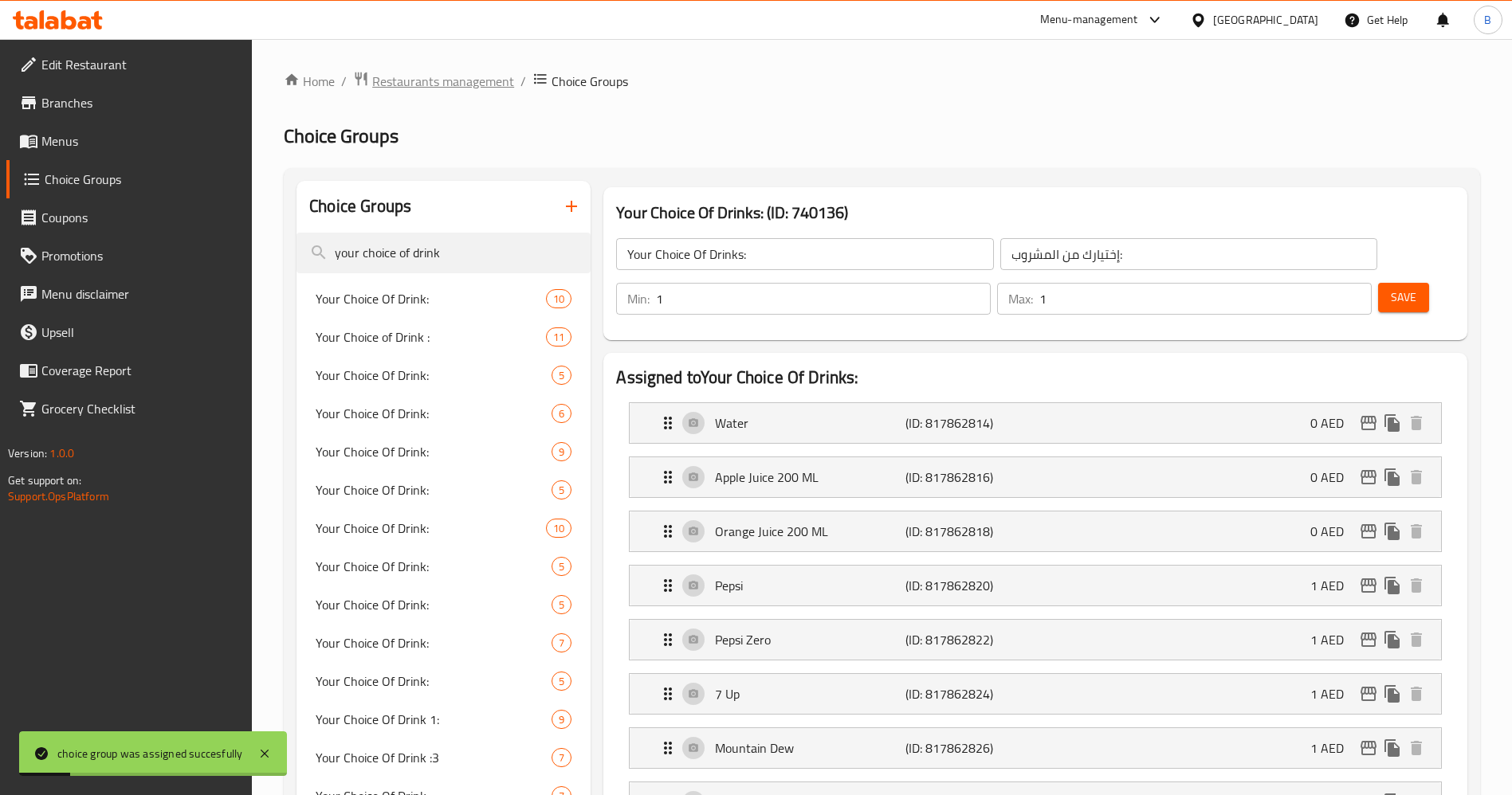
click at [405, 76] on span "Restaurants management" at bounding box center [443, 81] width 142 height 19
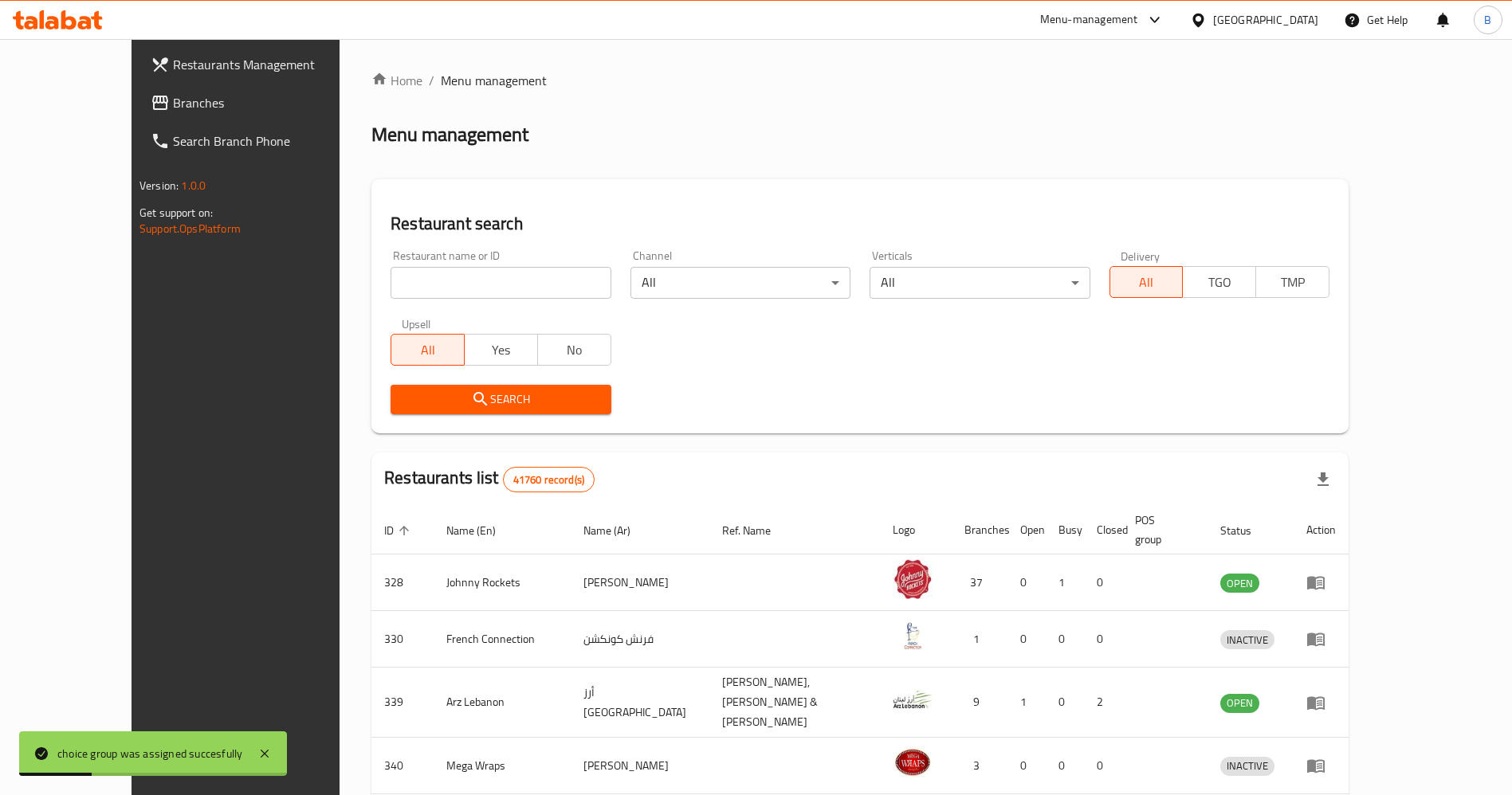
click at [391, 282] on input "search" at bounding box center [500, 282] width 220 height 32
type input "[PERSON_NAME]"
click button "Search" at bounding box center [500, 400] width 220 height 30
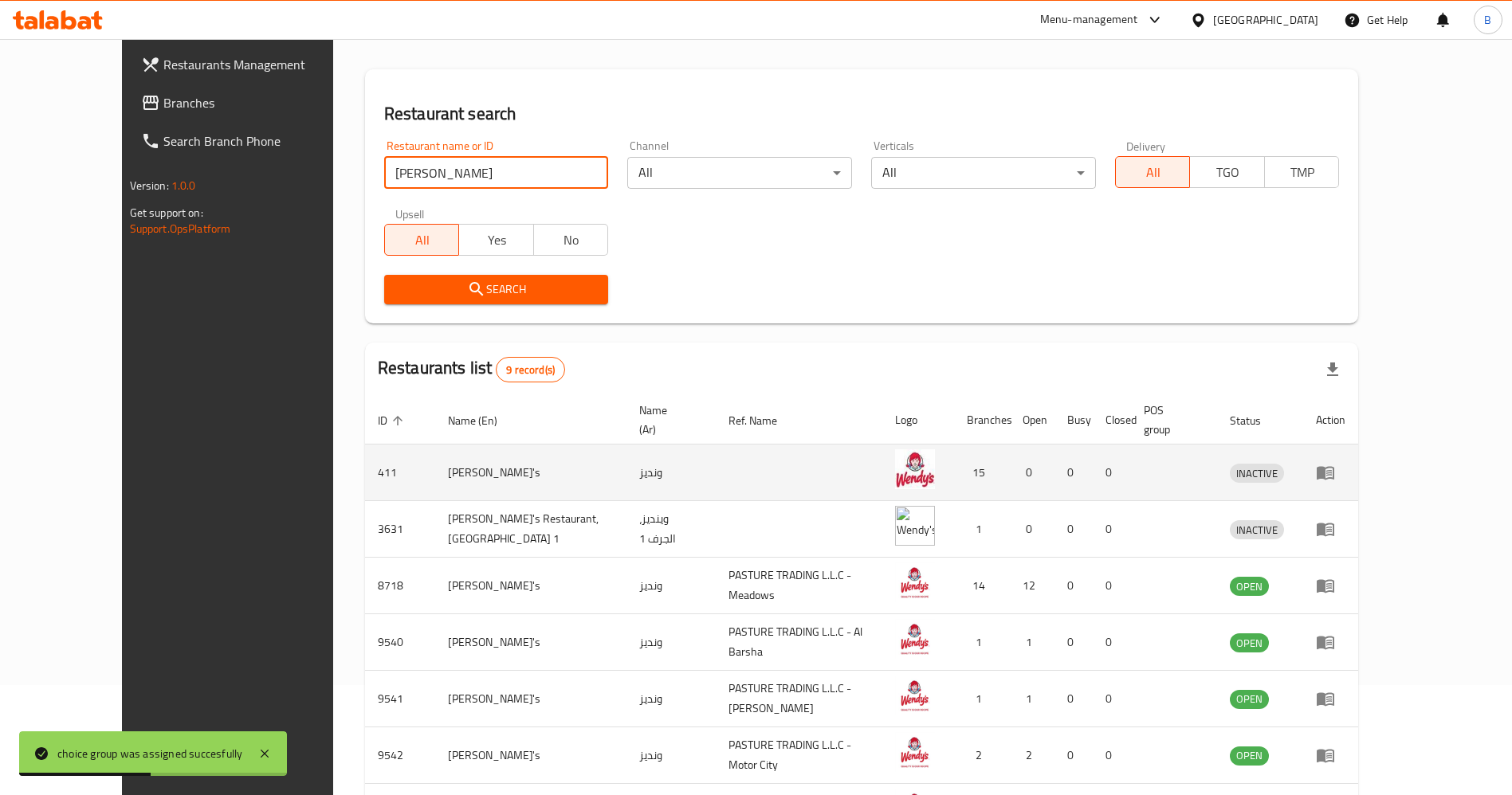
scroll to position [239, 0]
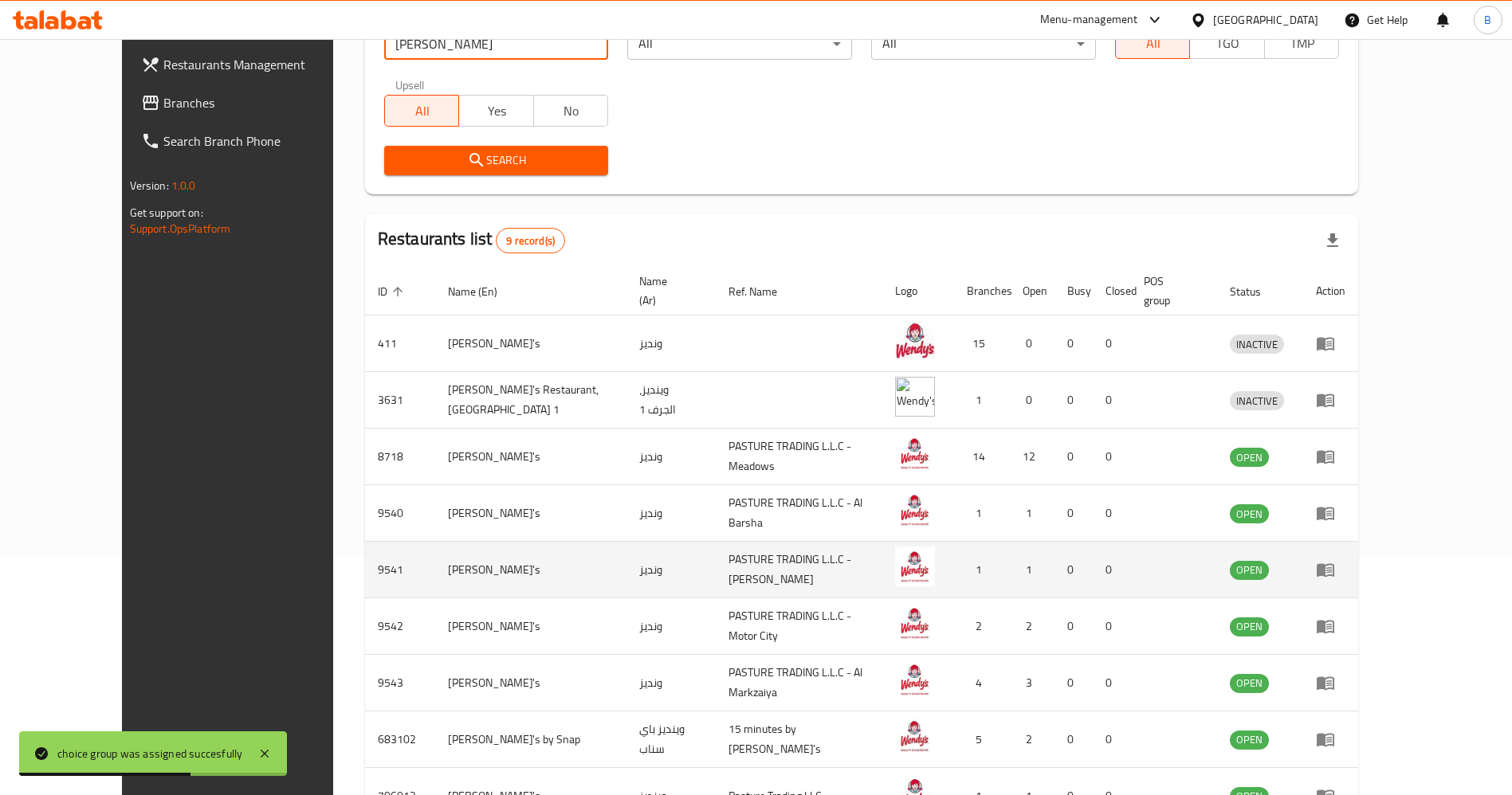
click at [1358, 542] on td "enhanced table" at bounding box center [1330, 570] width 55 height 57
click at [1332, 567] on icon "enhanced table" at bounding box center [1329, 570] width 6 height 7
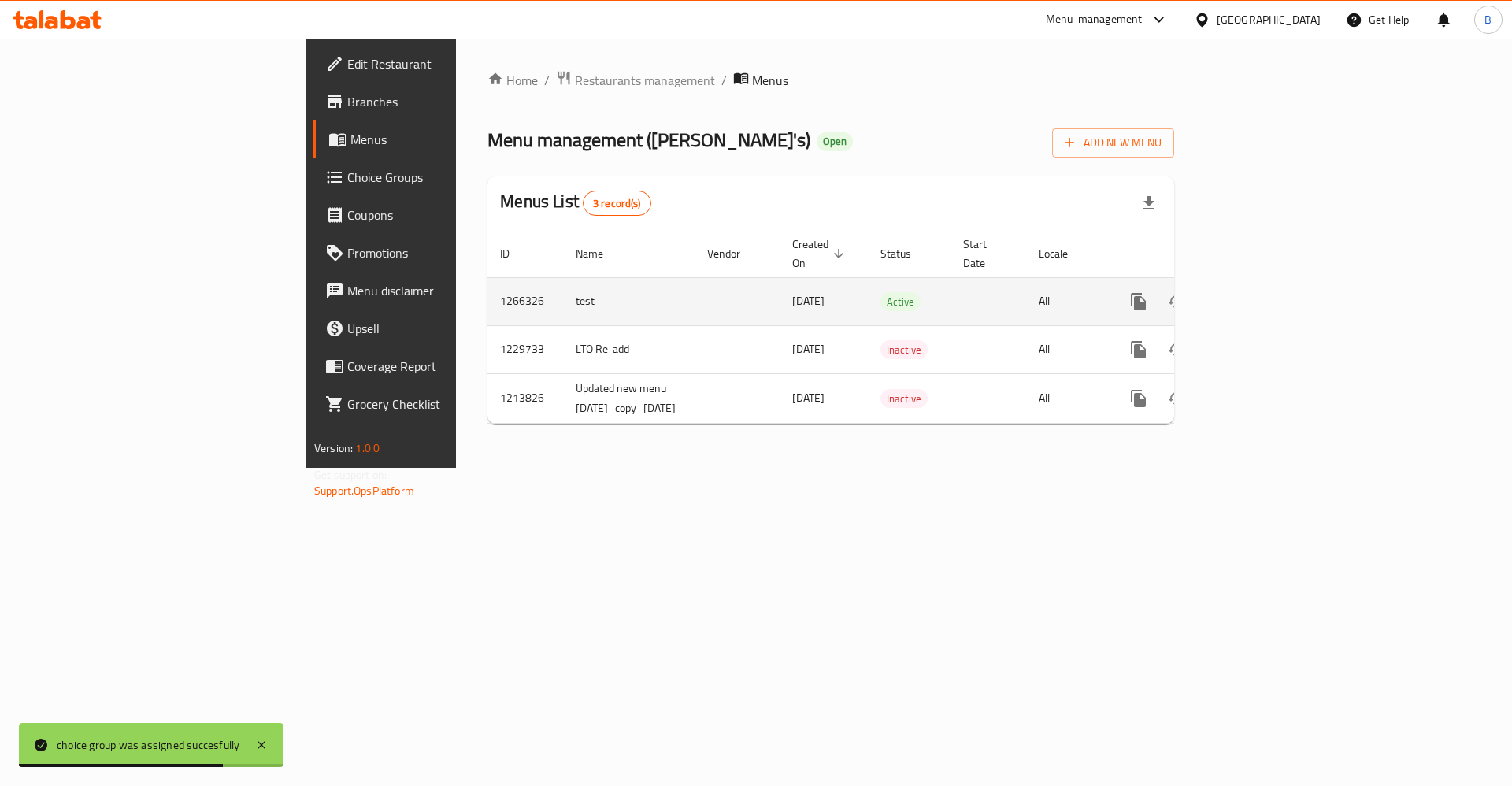
click at [1261, 292] on icon "enhanced table" at bounding box center [1252, 301] width 19 height 19
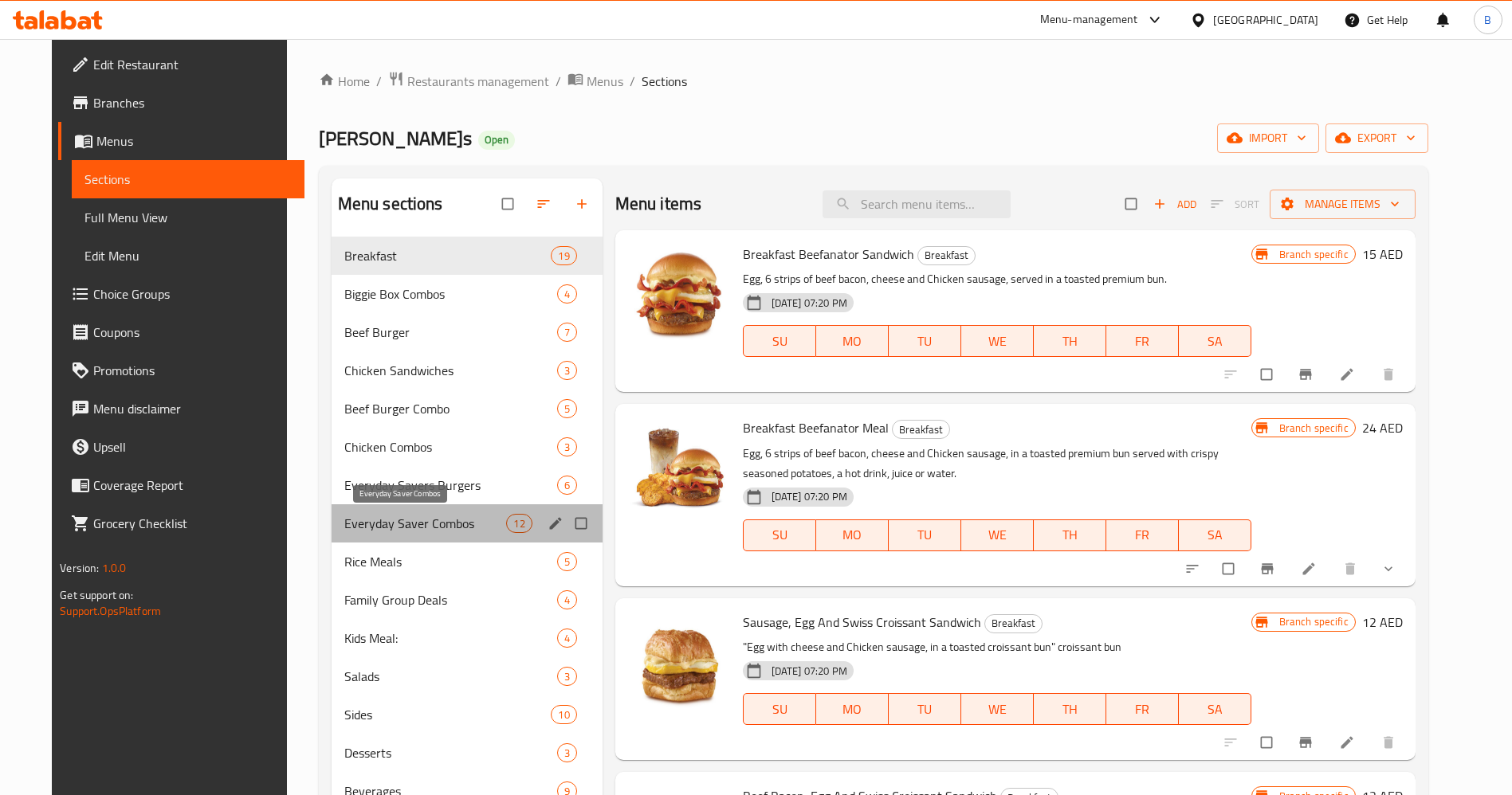
click at [414, 513] on span "Everyday Saver Combos" at bounding box center [425, 523] width 163 height 19
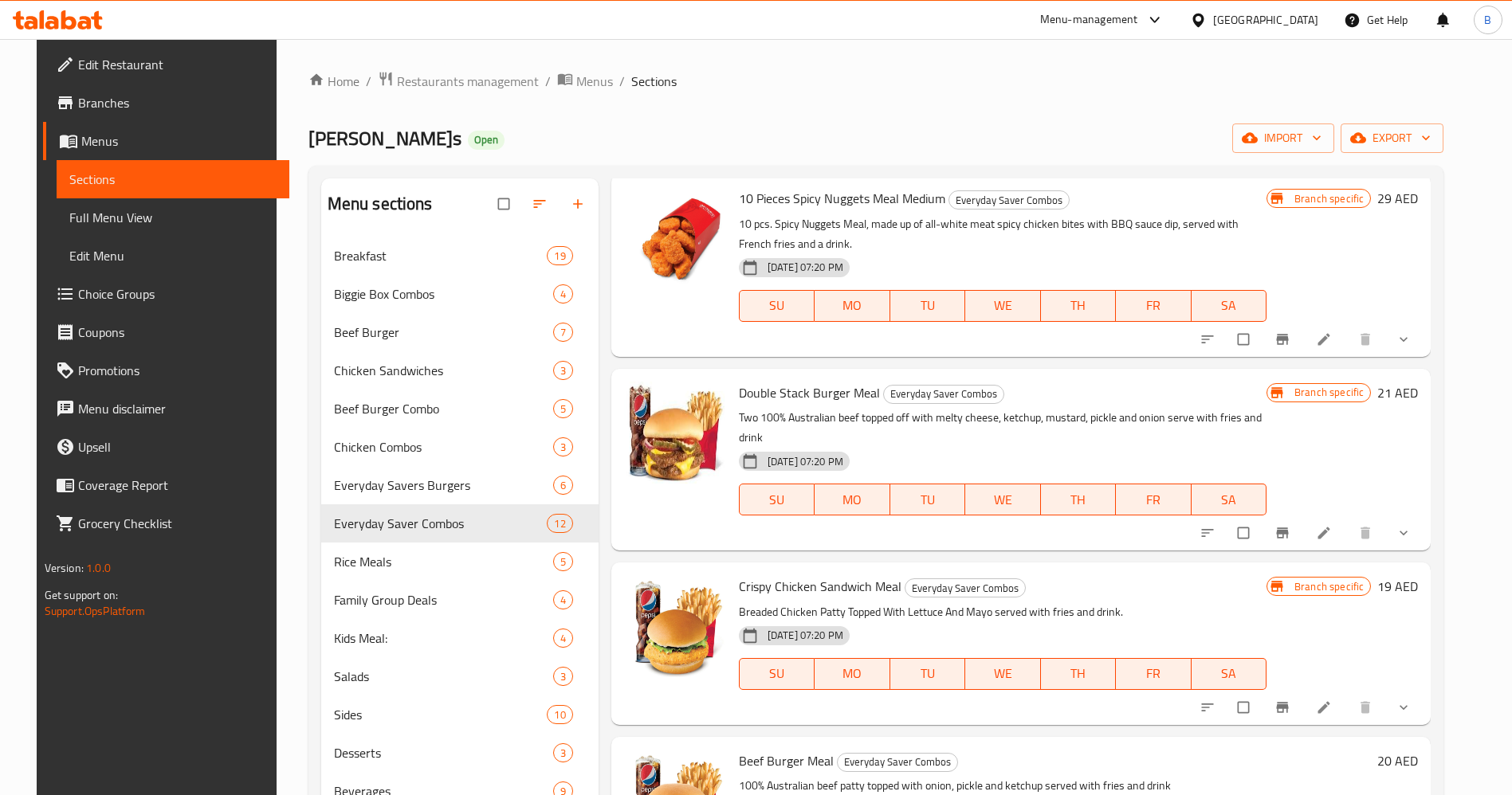
scroll to position [717, 0]
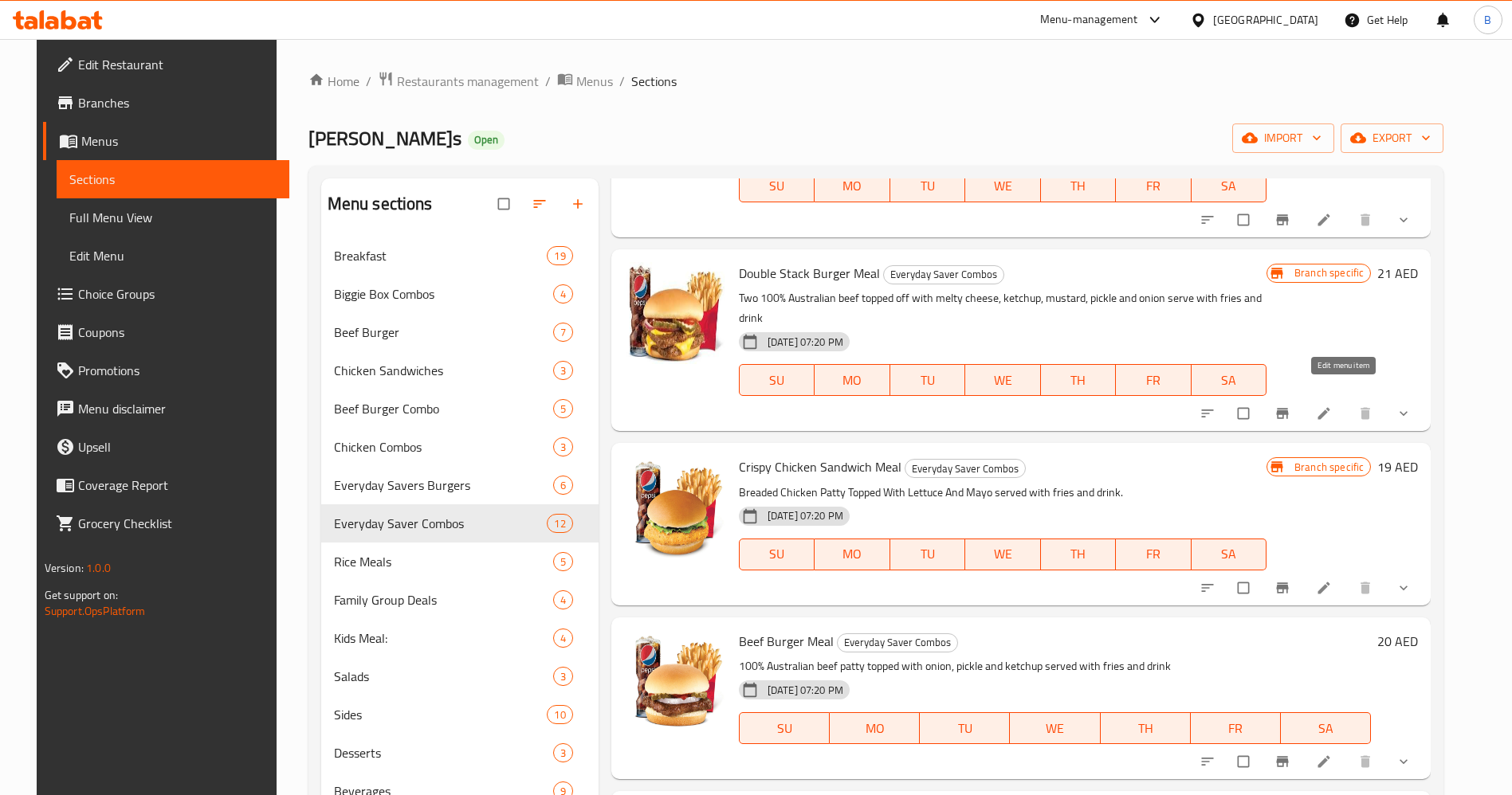
click at [1332, 405] on icon at bounding box center [1323, 413] width 16 height 16
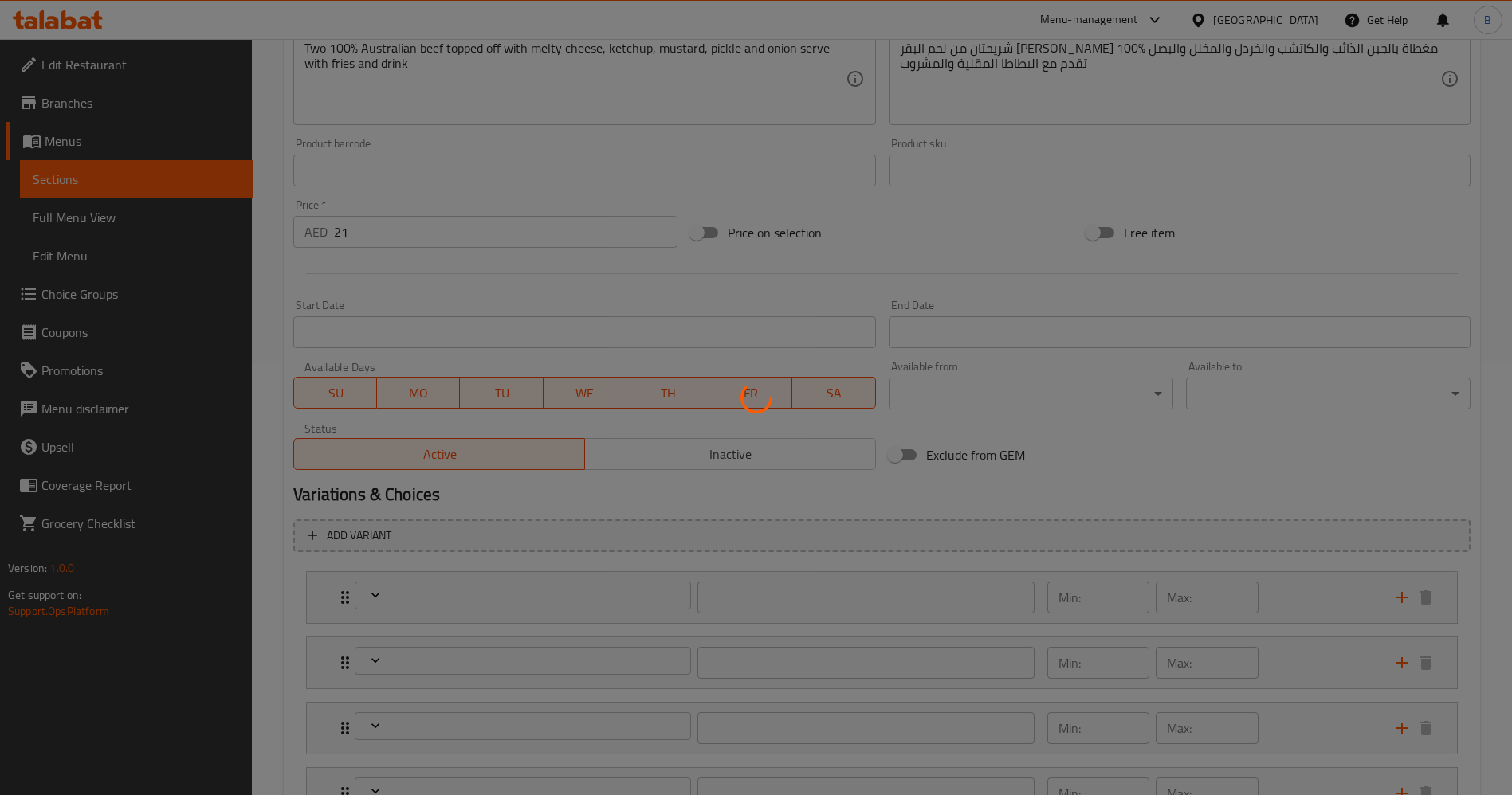
scroll to position [598, 0]
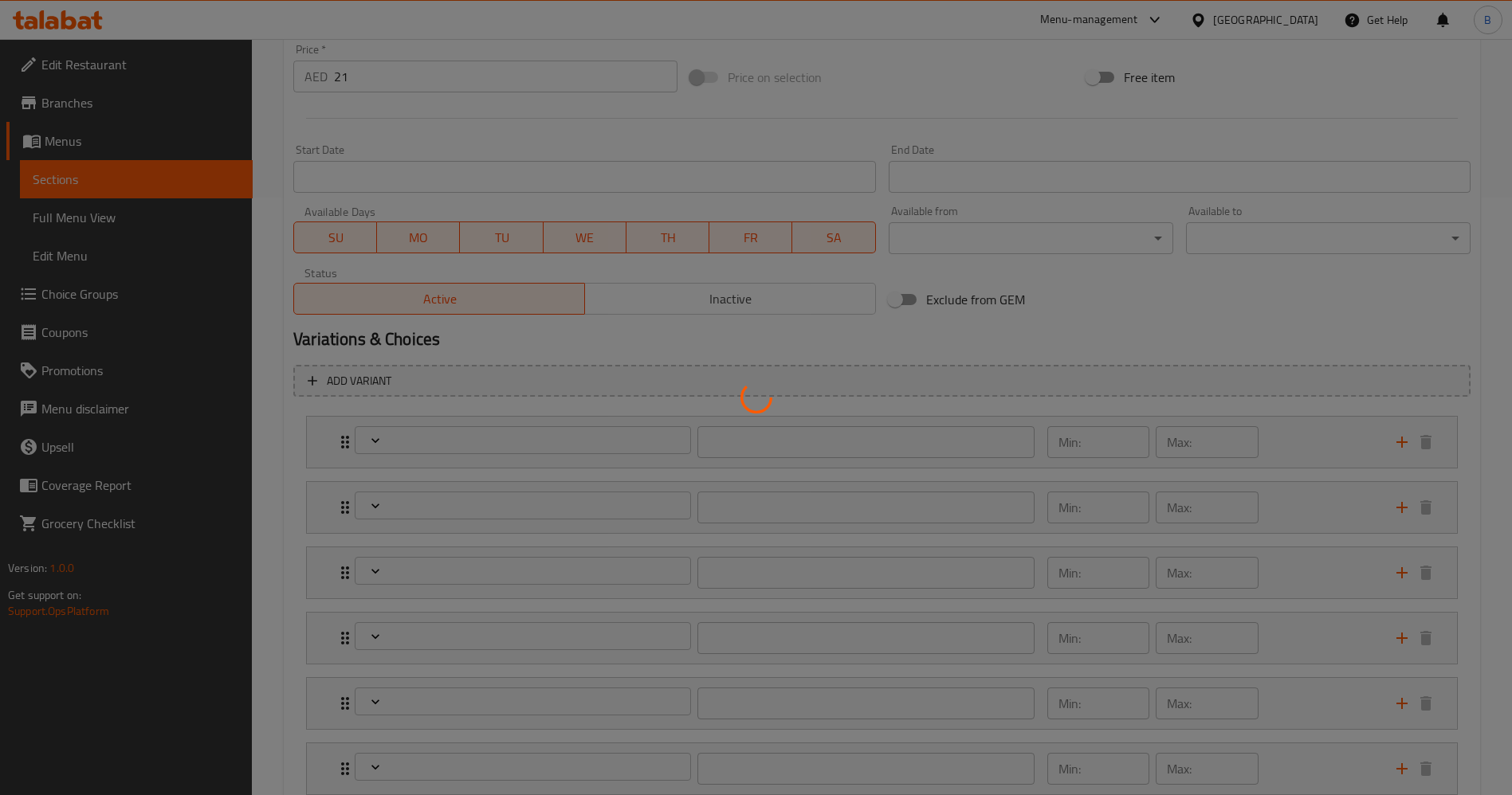
type input "إختيارك من المشروب:"
type input "1"
type input "اختيارك من البطاطا المقلية:"
type input "1"
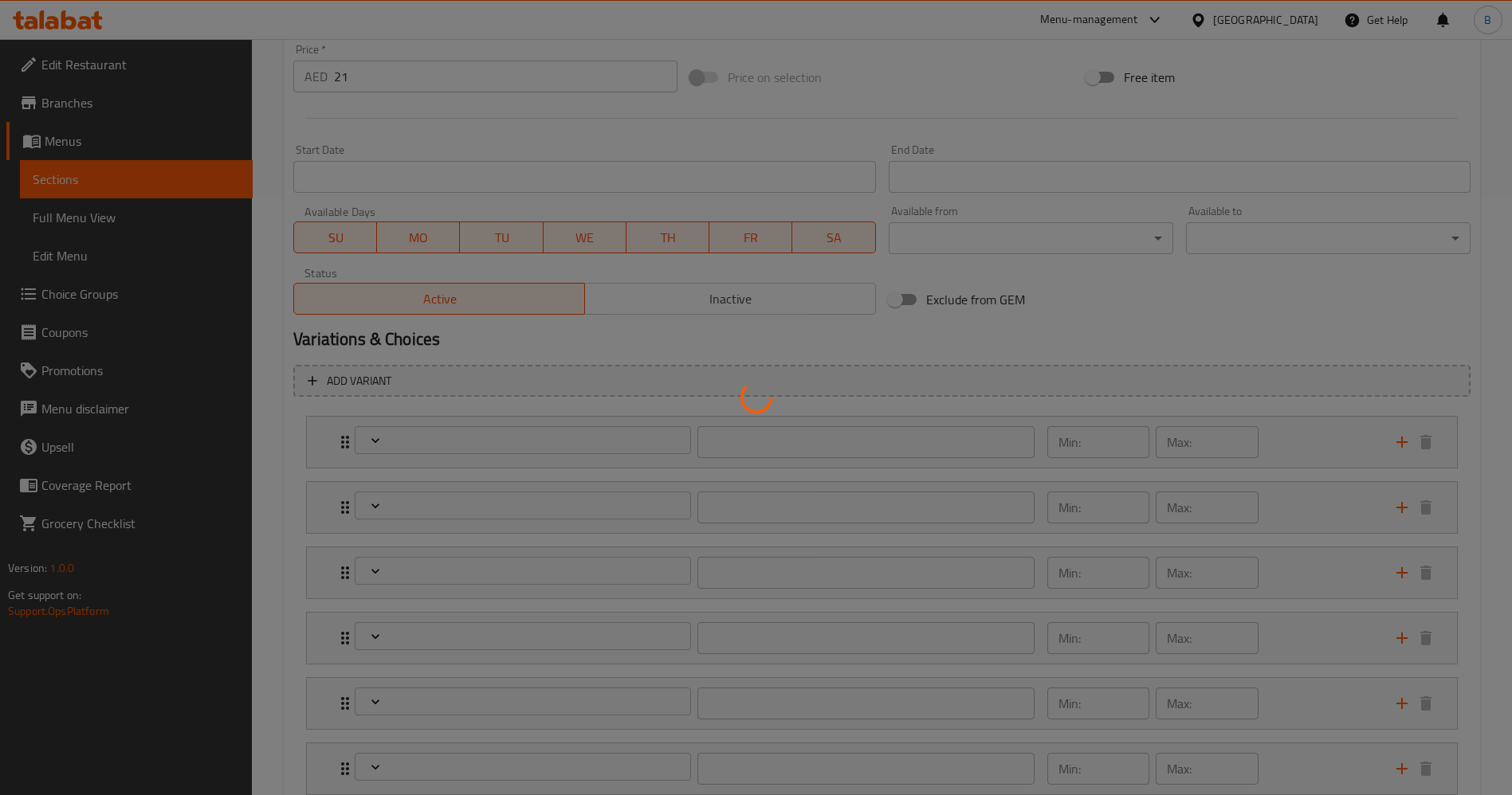
type input "1"
type input "شريحه اضافي:"
type input "0"
type input "أضف حلويات:"
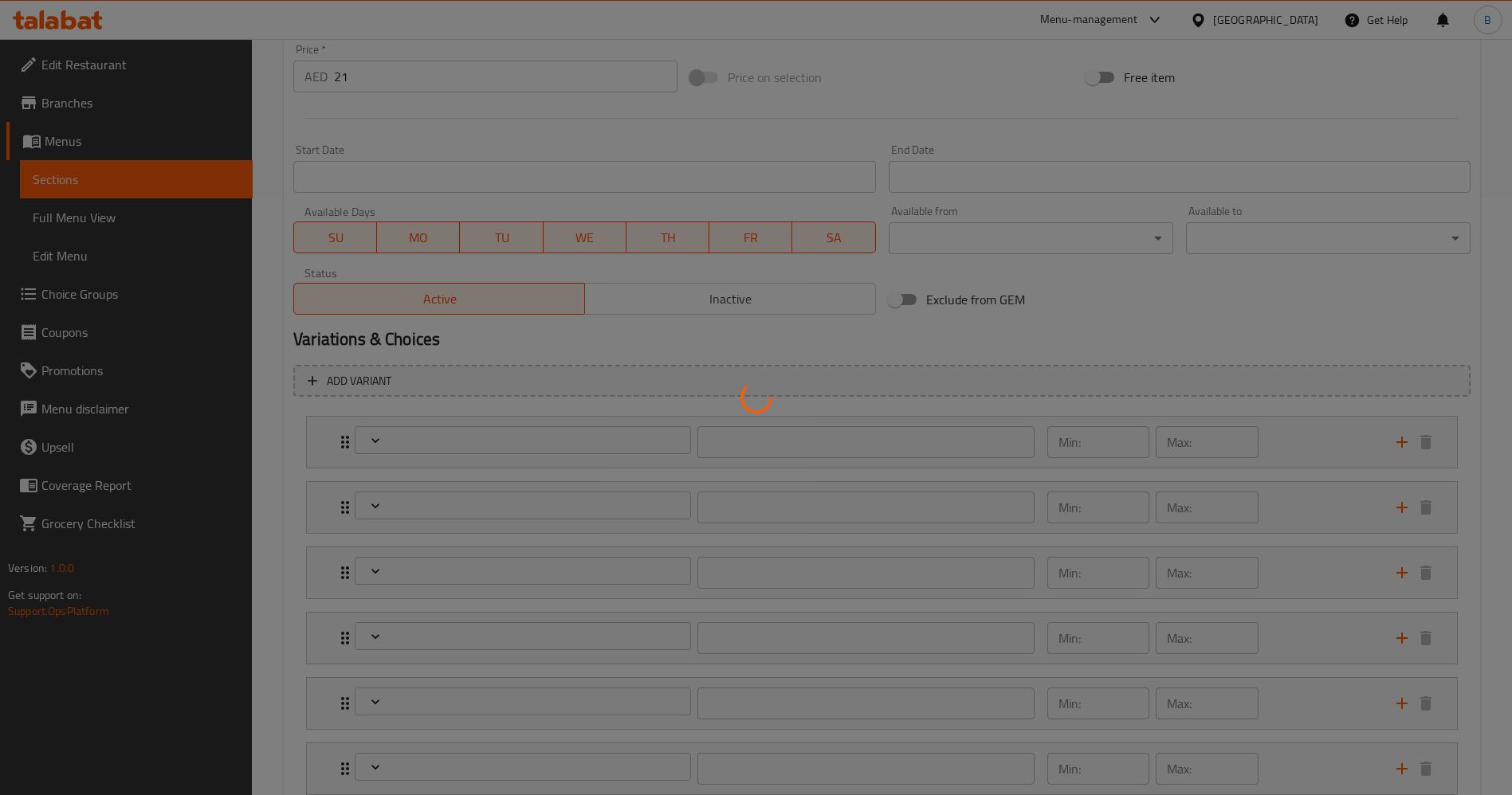
type input "0"
type input "أضف إضافات جانبيه"
type input "0"
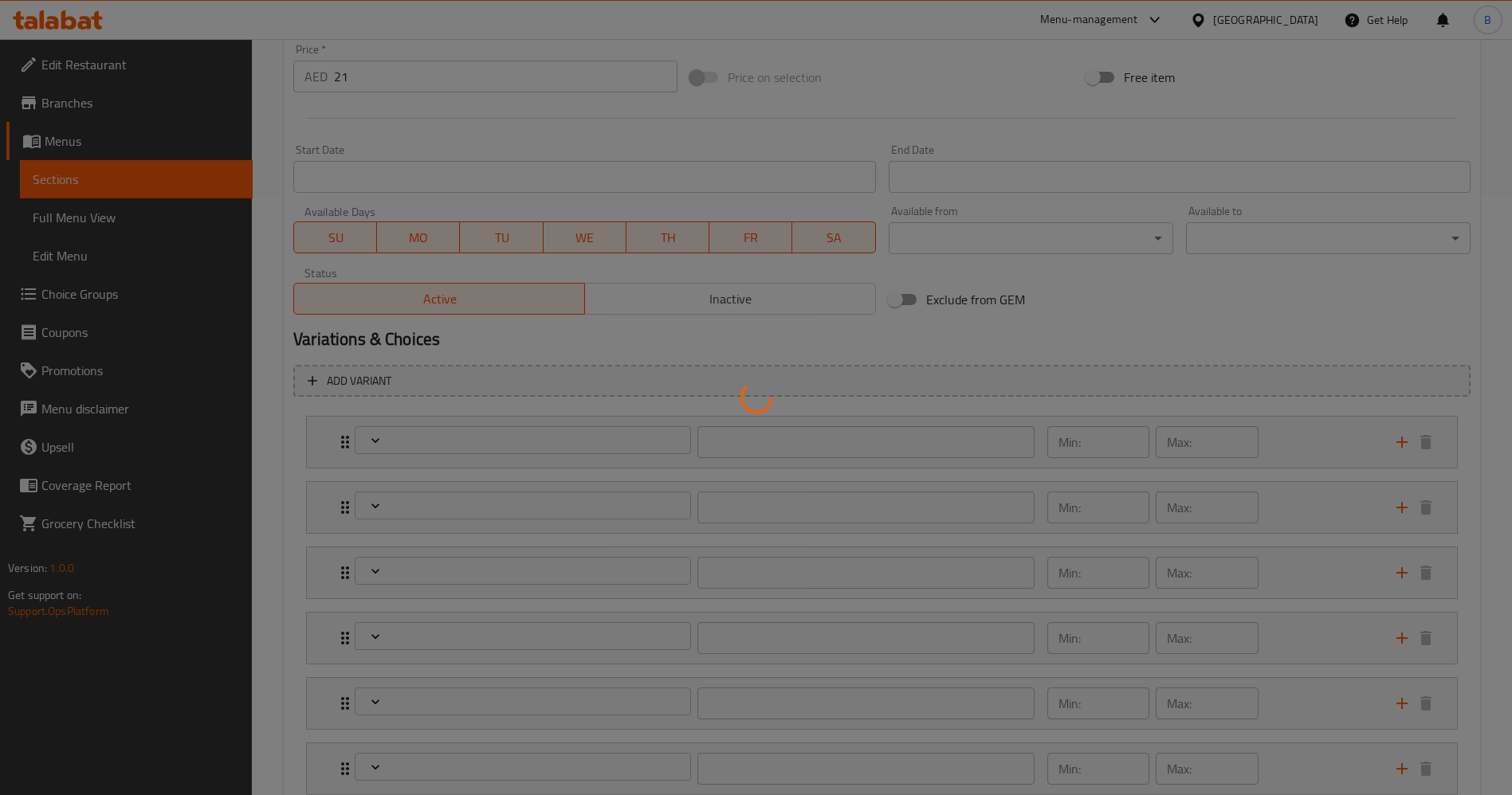
type input "أضف اختيارك الإضافي من الصلصة"
type input "0"
type input "المكونات القابلة للإزالة للوجبات القيمة:"
type input "0"
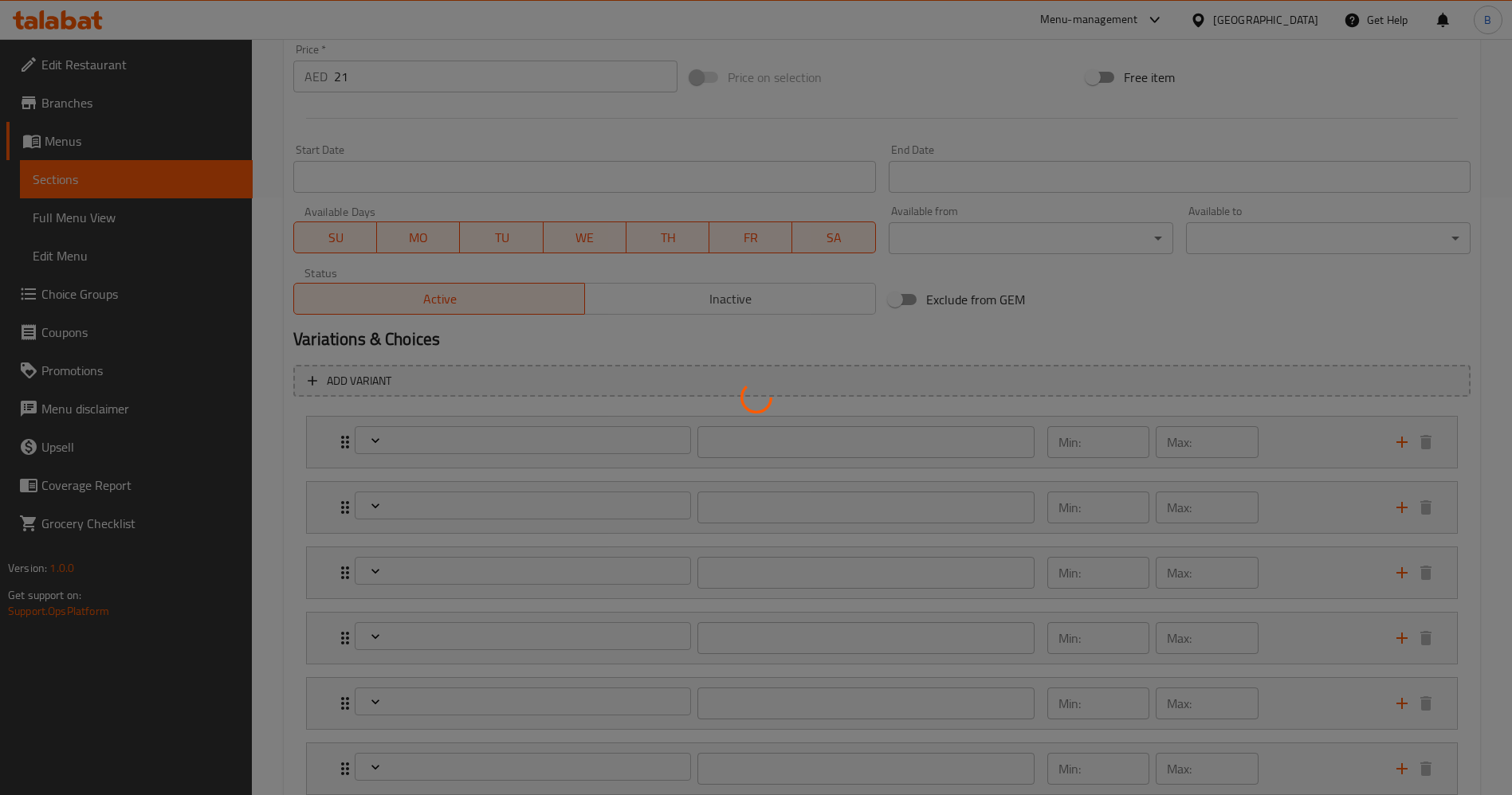
type input "0"
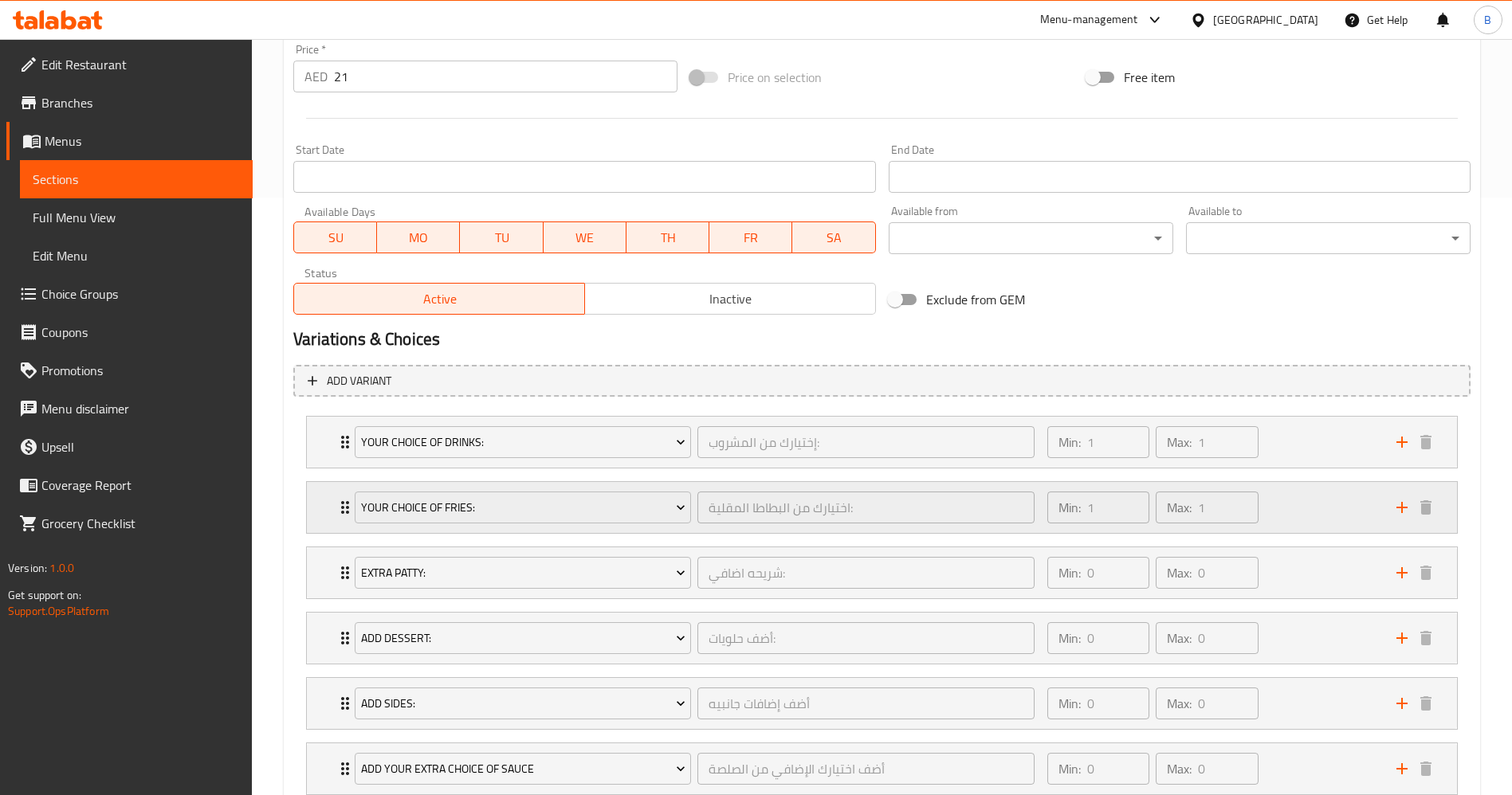
click at [341, 504] on icon "Expand" at bounding box center [344, 507] width 19 height 19
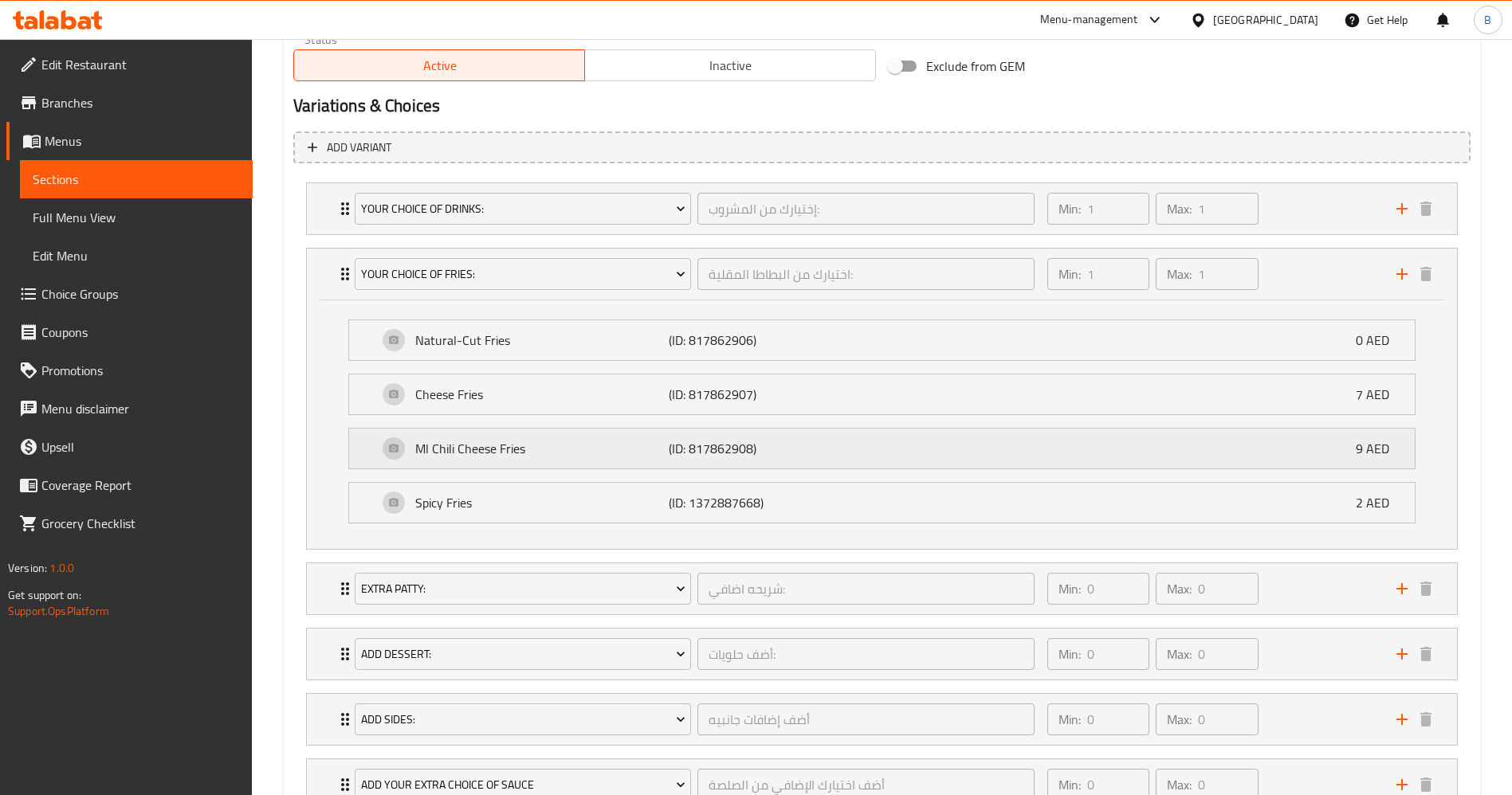
scroll to position [836, 0]
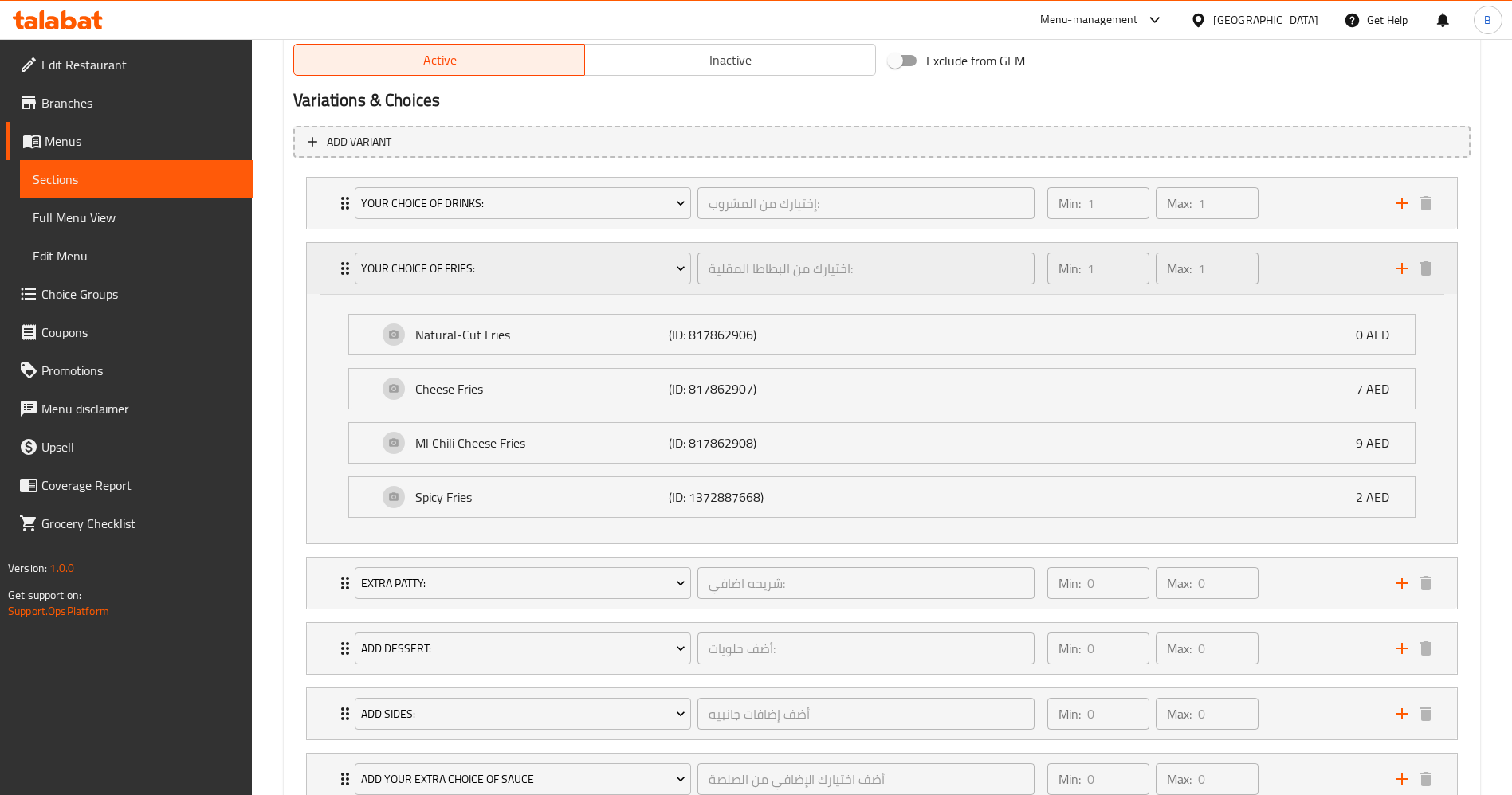
click at [342, 281] on div "Your Choice Of Fries: اختيارك من البطاطا المقلية: ​ Min: 1 ​ Max: 1 ​" at bounding box center [886, 268] width 1102 height 51
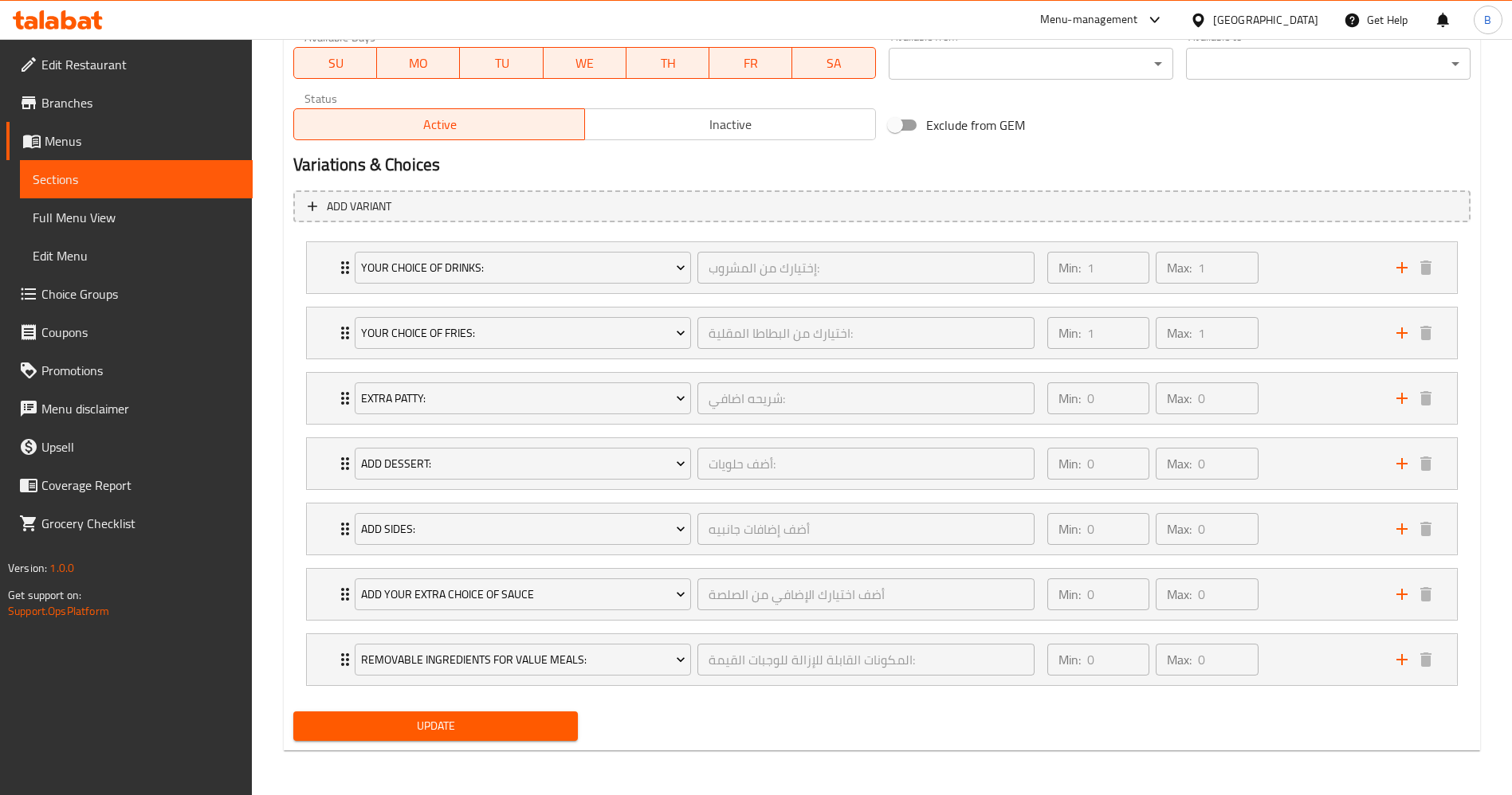
scroll to position [772, 0]
click at [333, 258] on div "Your Choice Of Drinks: إختيارك من المشروب: ​ Min: 1 ​ Max: 1 ​" at bounding box center [882, 267] width 1150 height 51
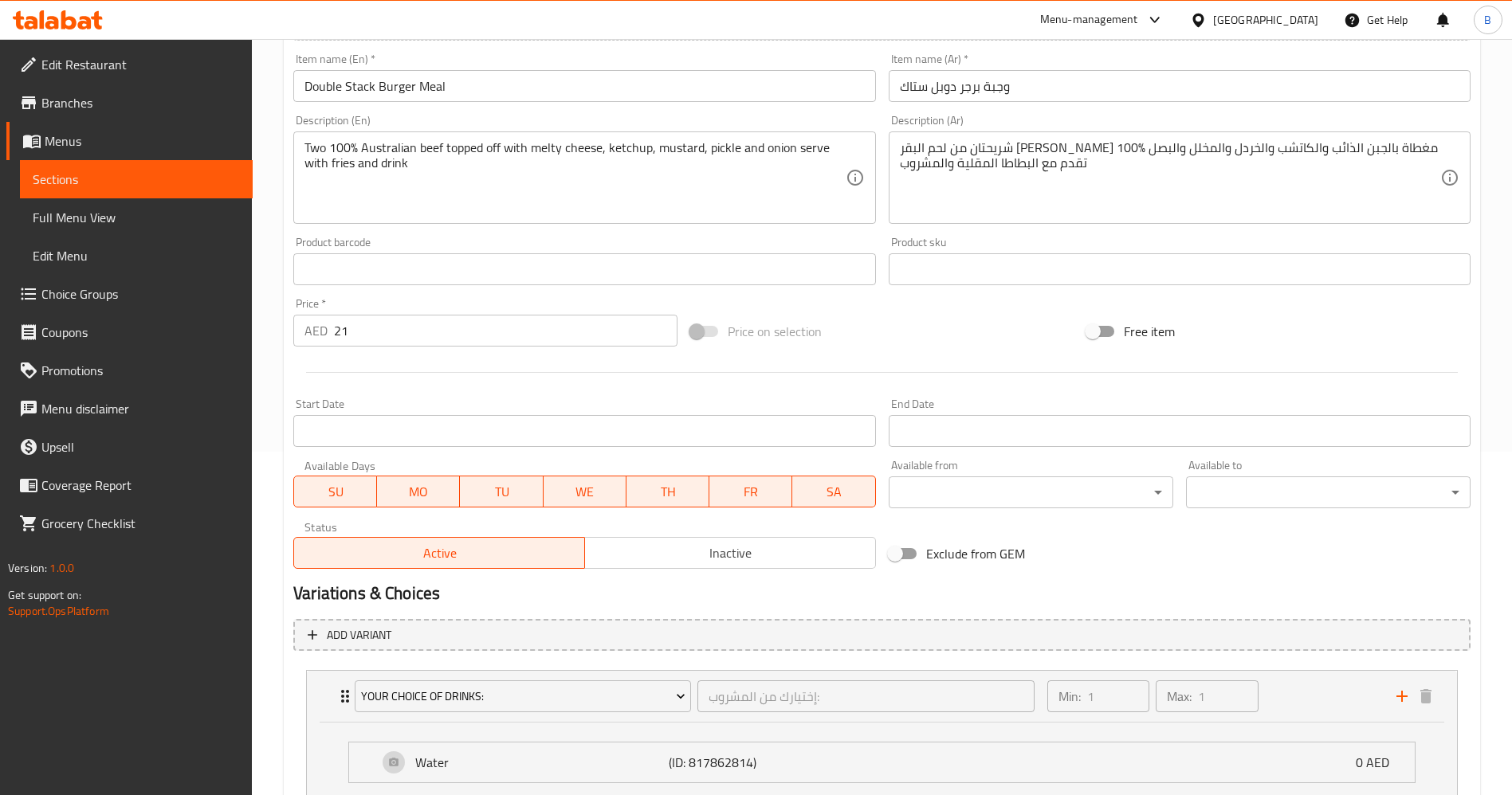
scroll to position [0, 0]
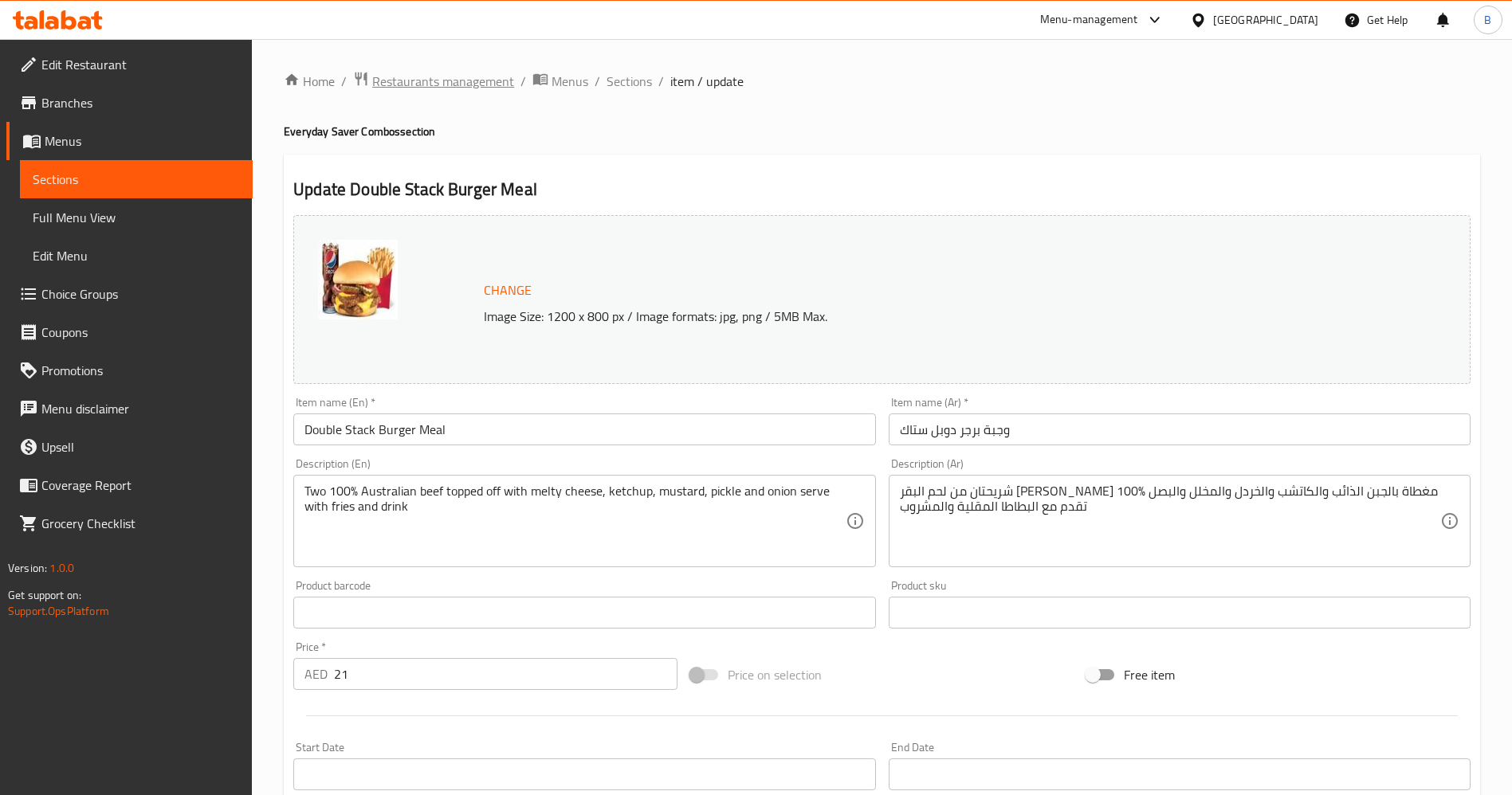
click at [421, 78] on span "Restaurants management" at bounding box center [443, 81] width 142 height 19
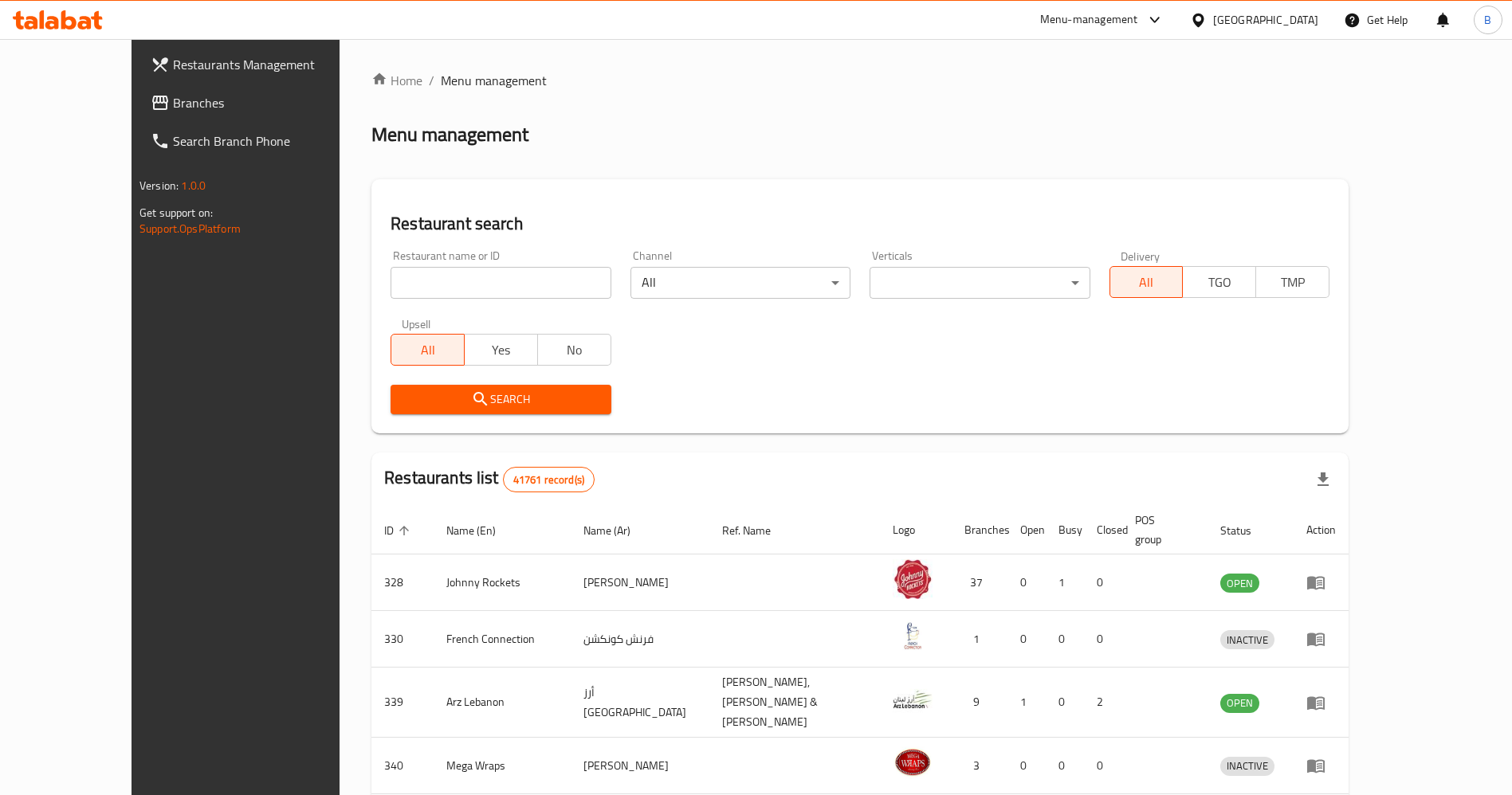
drag, startPoint x: 415, startPoint y: 283, endPoint x: 419, endPoint y: 291, distance: 8.9
click at [417, 285] on input "search" at bounding box center [500, 282] width 220 height 32
type input "[PERSON_NAME]"
click button "Search" at bounding box center [500, 400] width 220 height 30
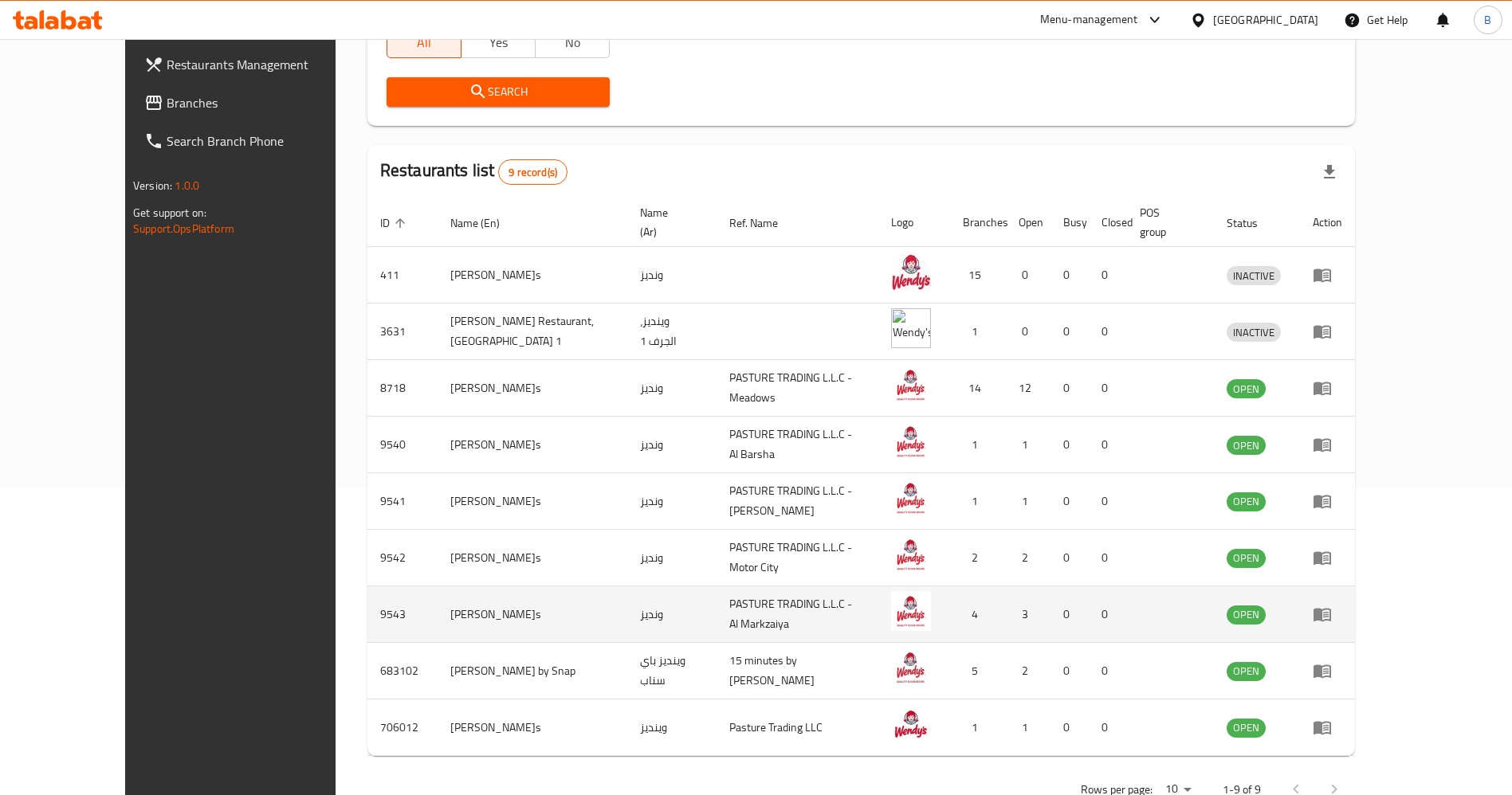
scroll to position [337, 0]
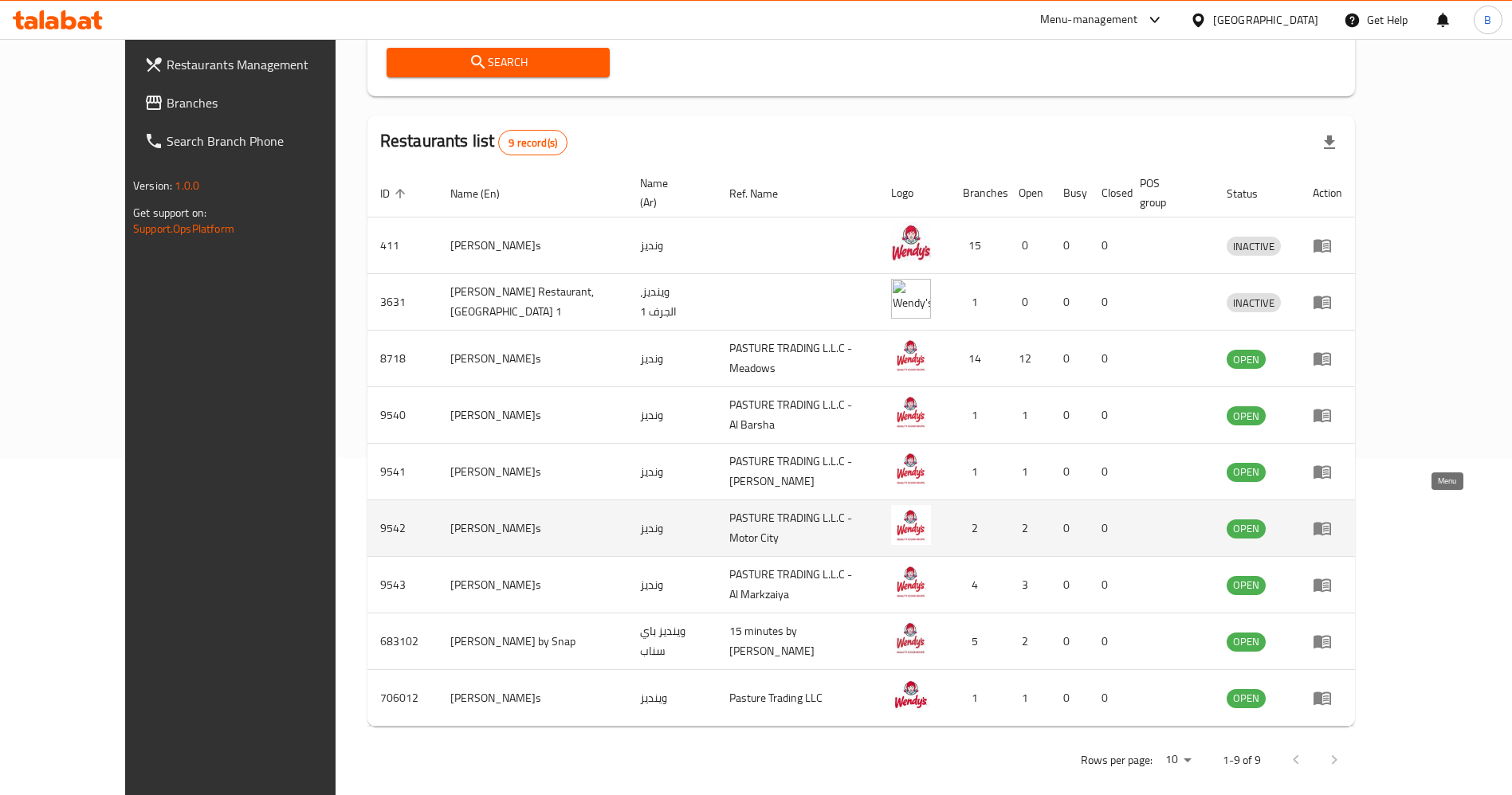
click at [1331, 523] on icon "enhanced table" at bounding box center [1321, 529] width 17 height 13
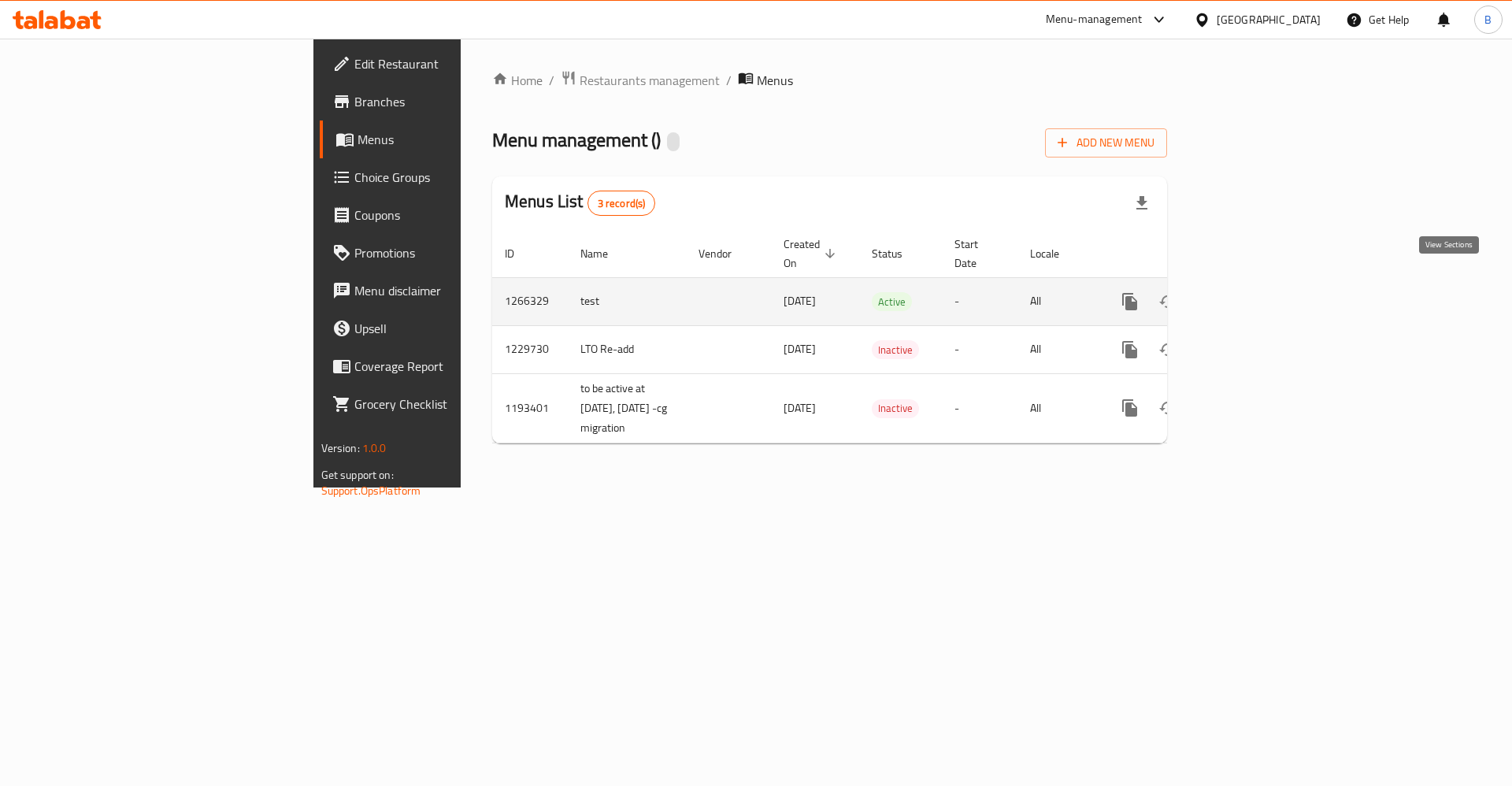
click at [1253, 292] on icon "enhanced table" at bounding box center [1243, 301] width 19 height 19
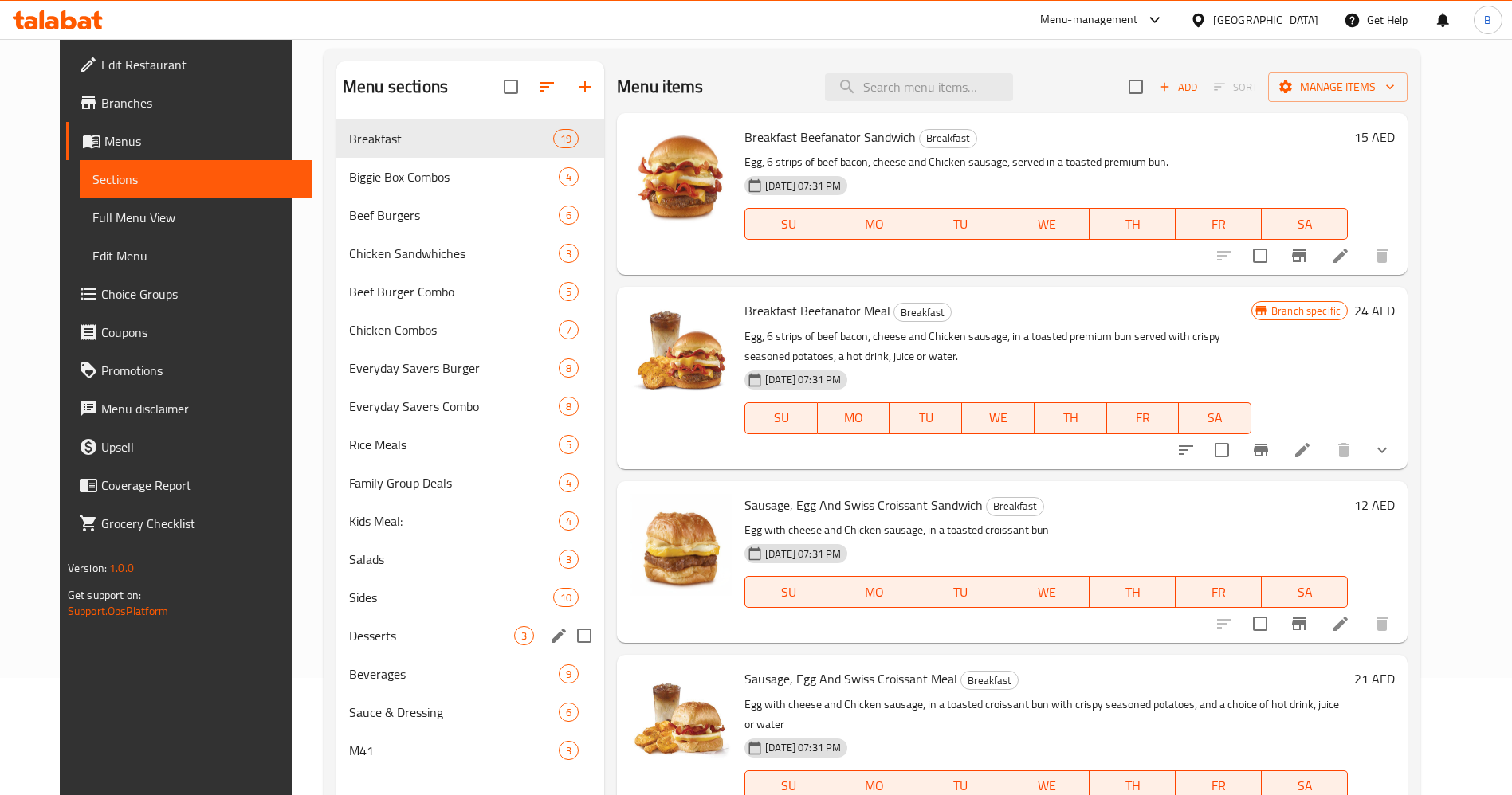
scroll to position [223, 0]
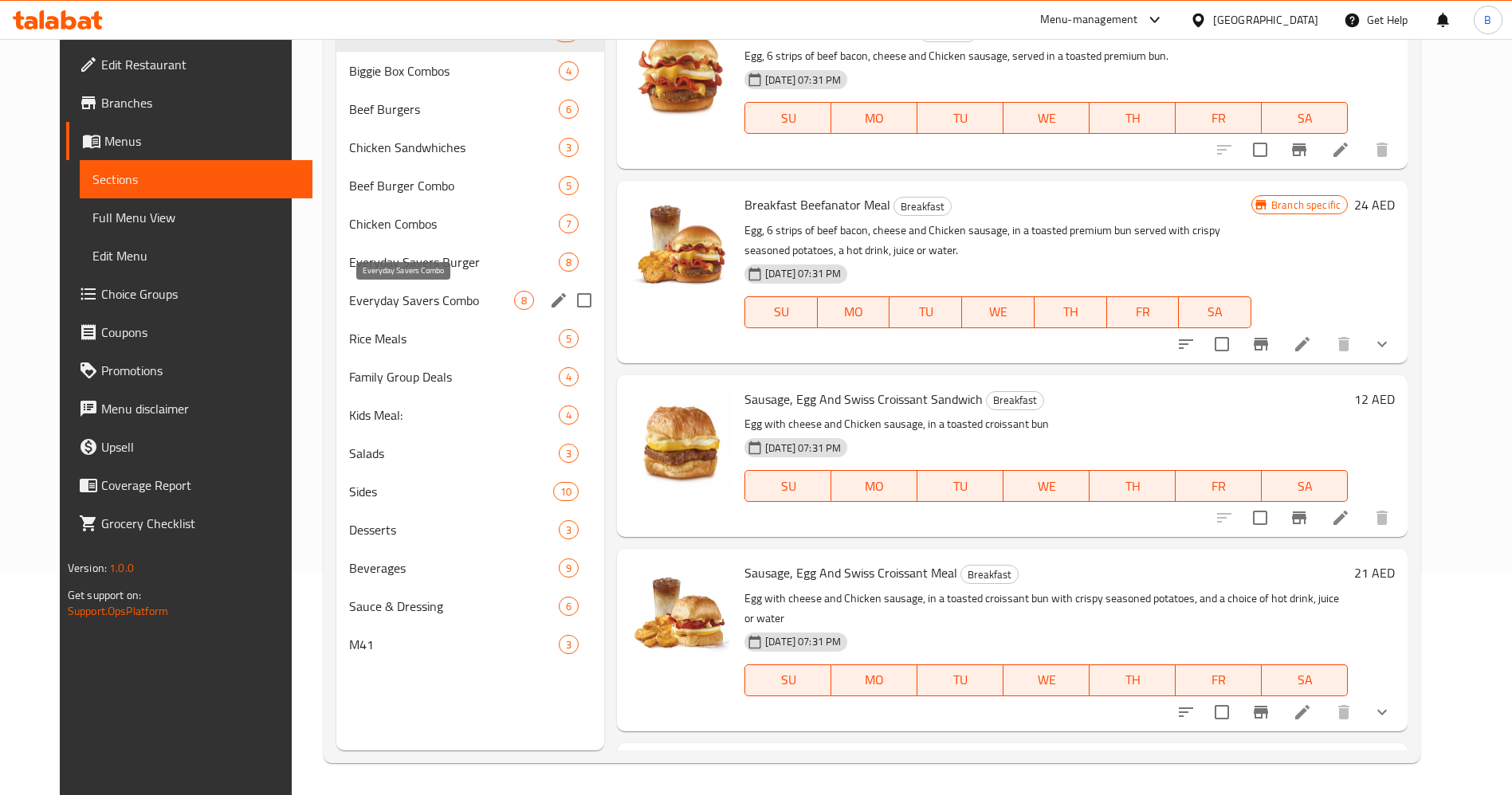
drag, startPoint x: 394, startPoint y: 298, endPoint x: 410, endPoint y: 296, distance: 16.1
click at [394, 298] on span "Everyday Savers Combo" at bounding box center [432, 300] width 165 height 19
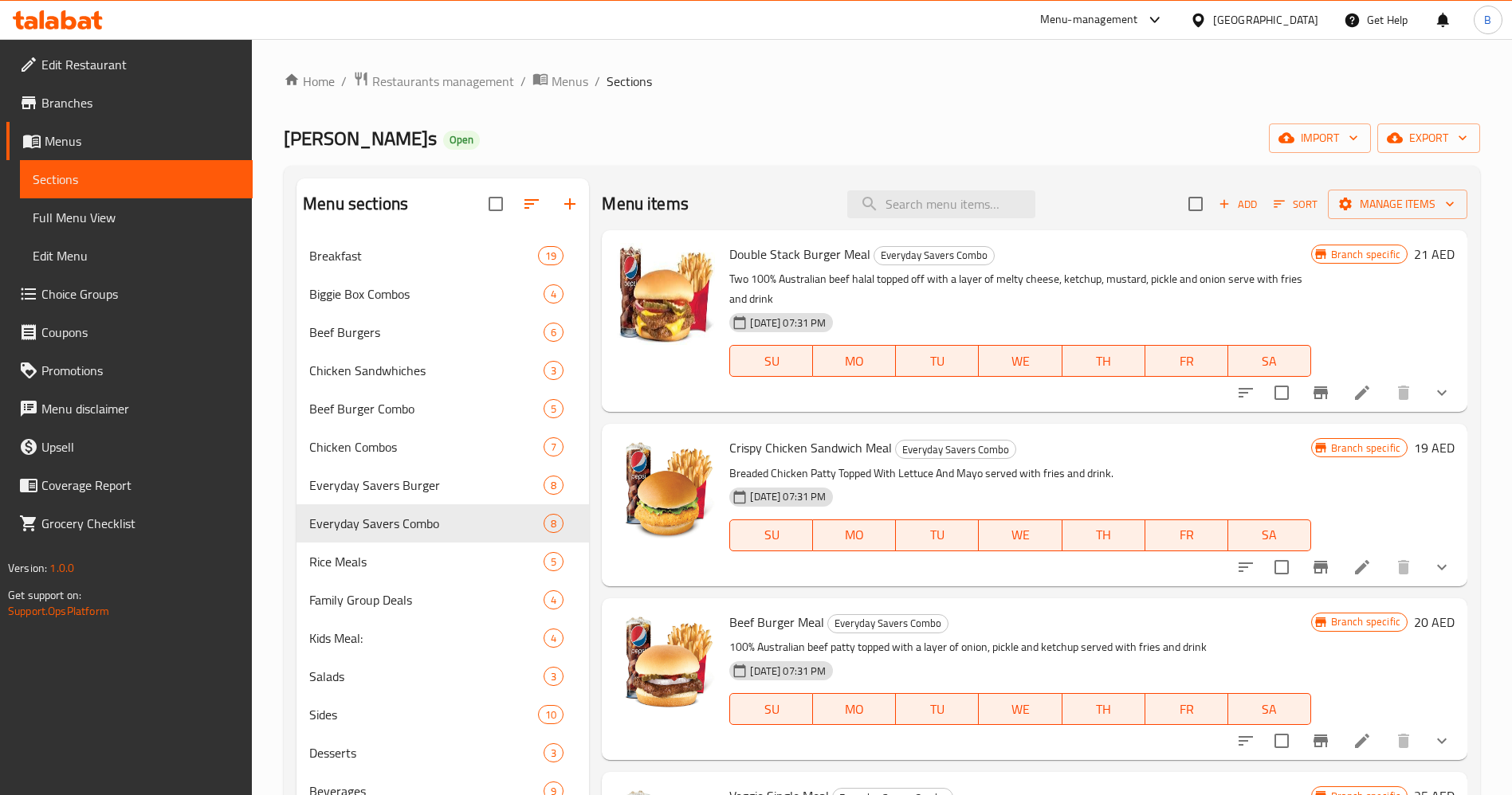
click at [1353, 388] on icon at bounding box center [1362, 392] width 19 height 19
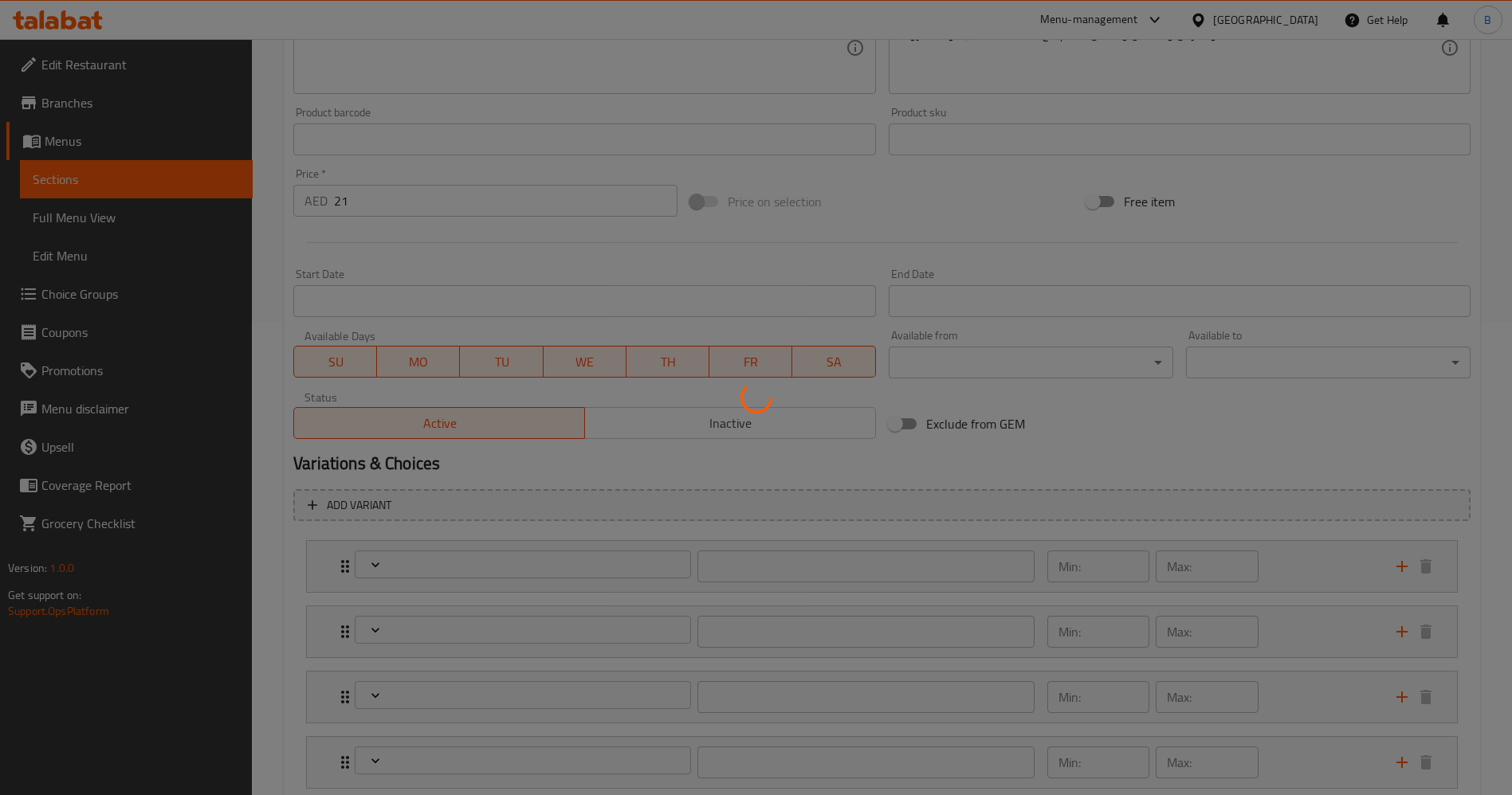
scroll to position [478, 0]
type input "اختيارك من البطاطا المقلية:"
type input "1"
type input "اختيارك من المشروب:"
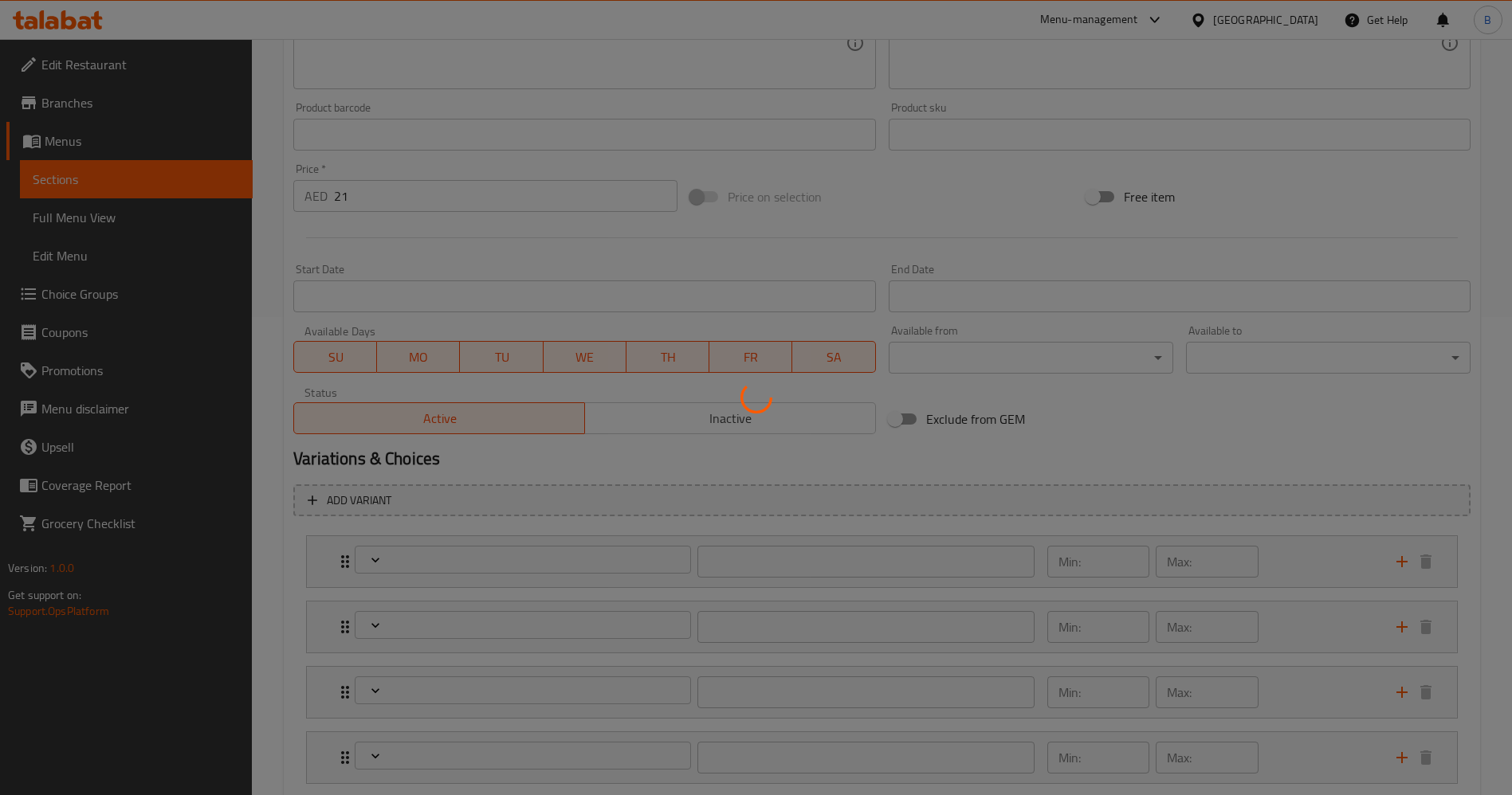
type input "1"
type input "اضافي:"
type input "0"
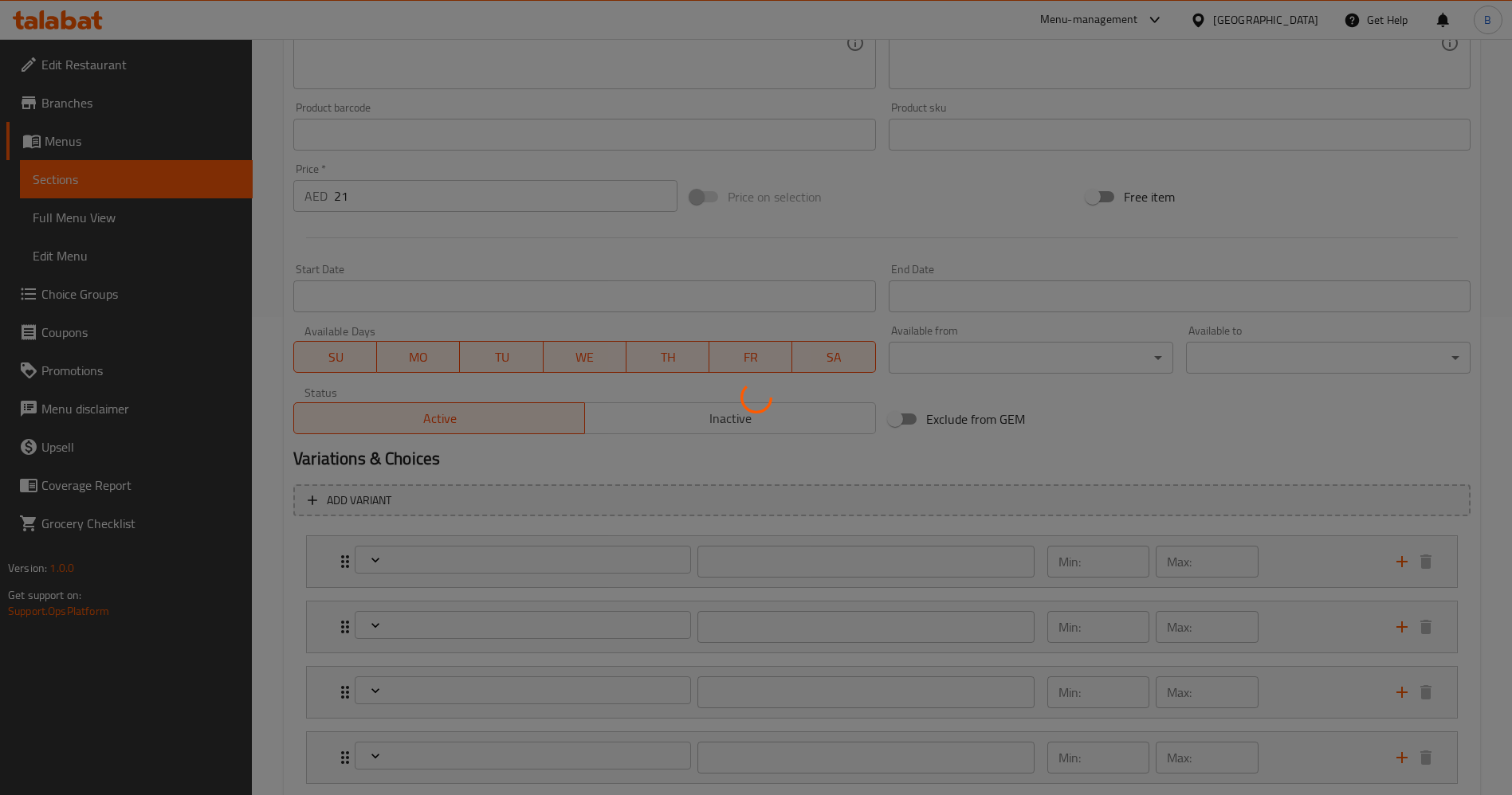
type input "أضف حلويات:"
type input "0"
type input "أضافات:"
type input "0"
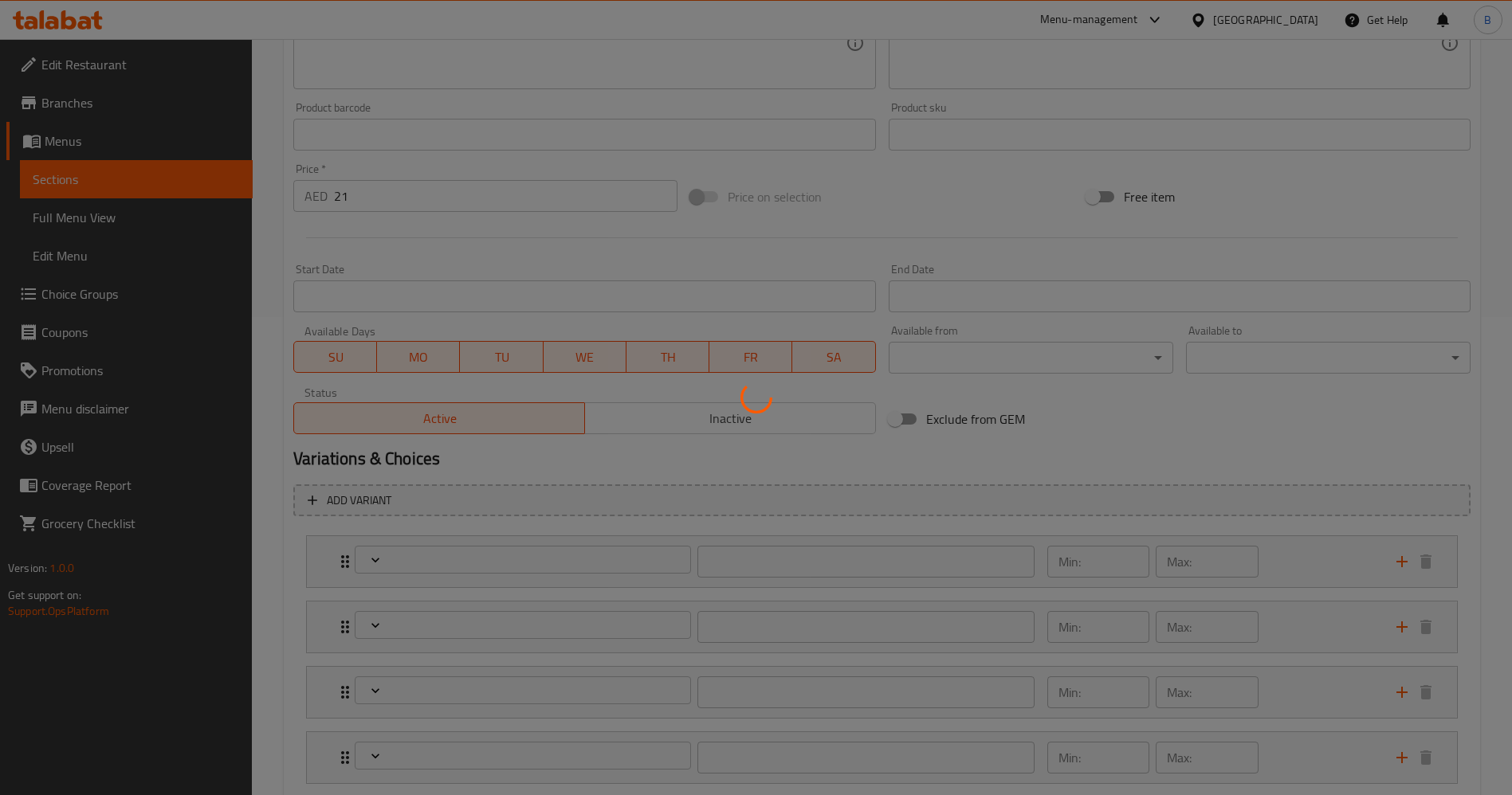
type input "0"
type input "إضافة صوص:"
type input "0"
type input "مكونات يمكن ازالتها:"
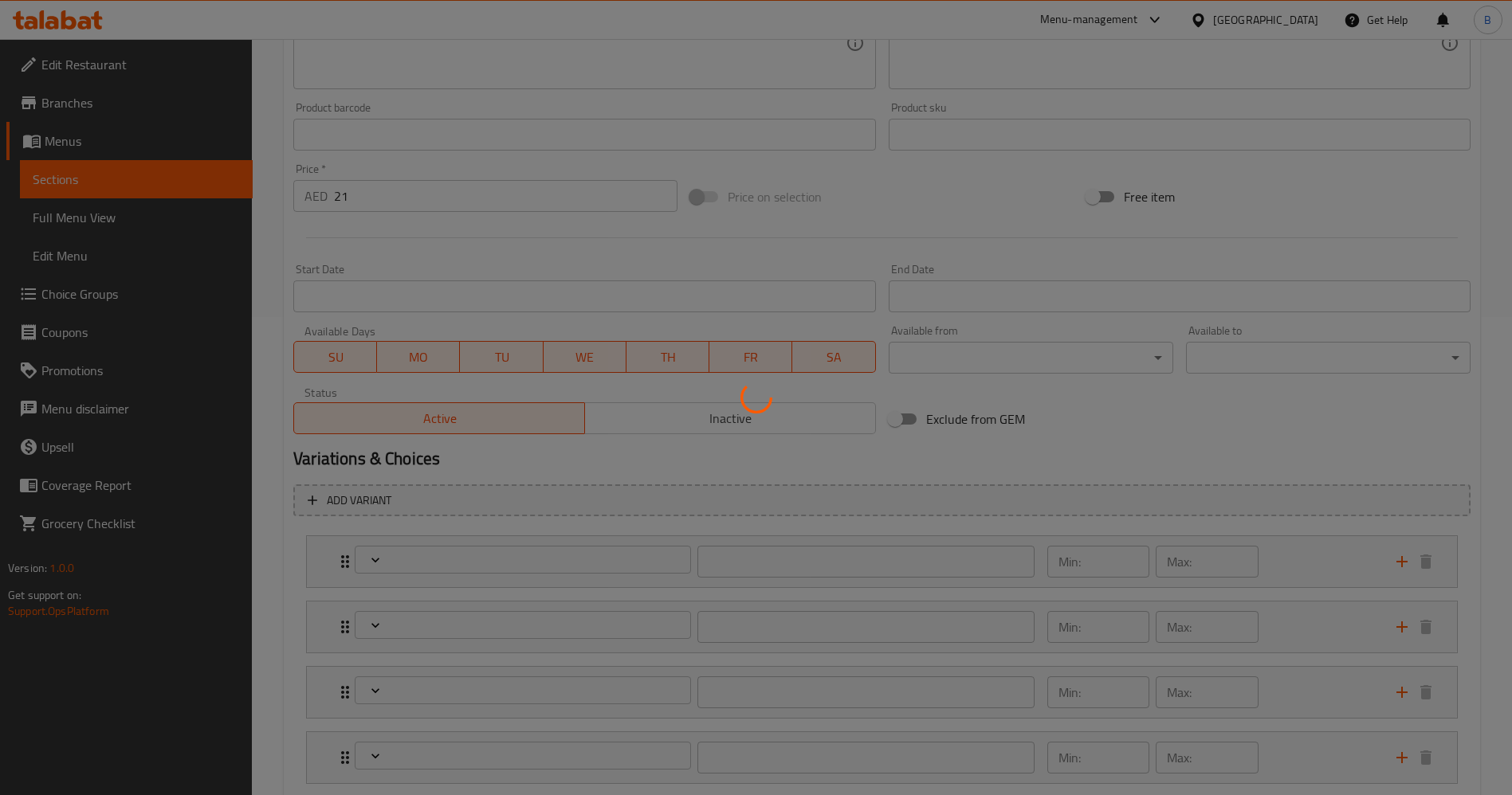
type input "0"
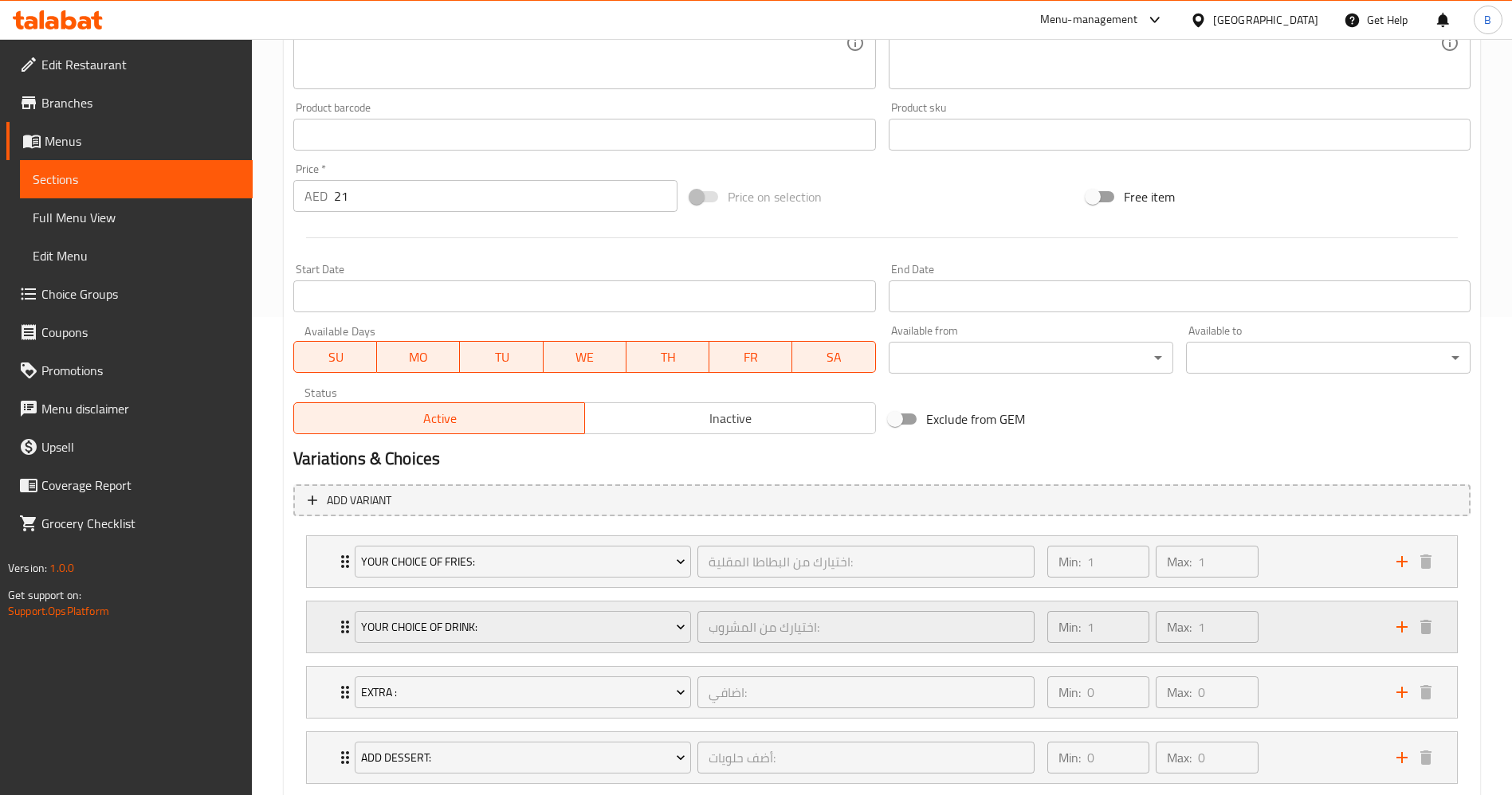
click at [344, 626] on icon "Expand" at bounding box center [344, 627] width 19 height 19
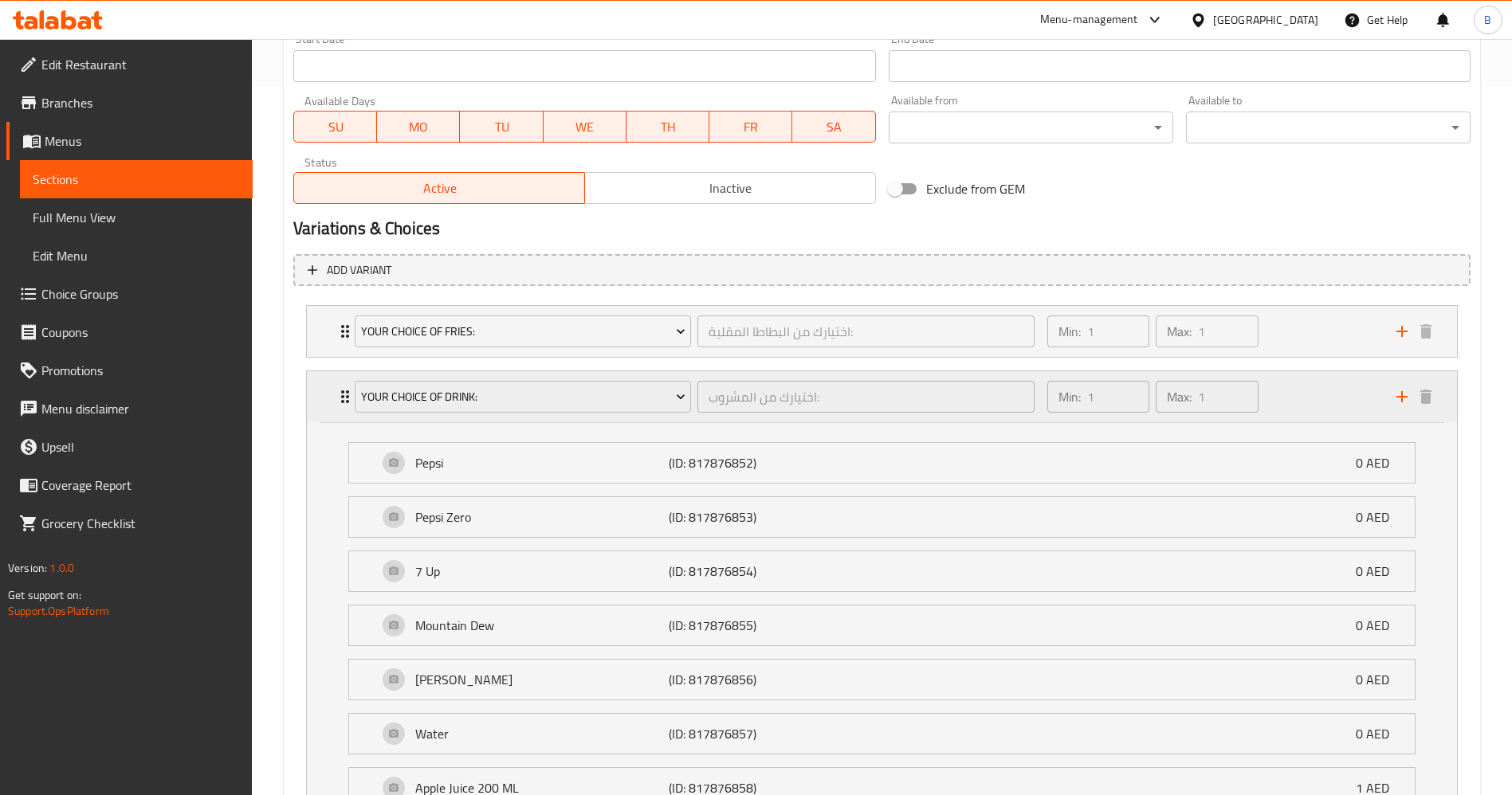
scroll to position [717, 0]
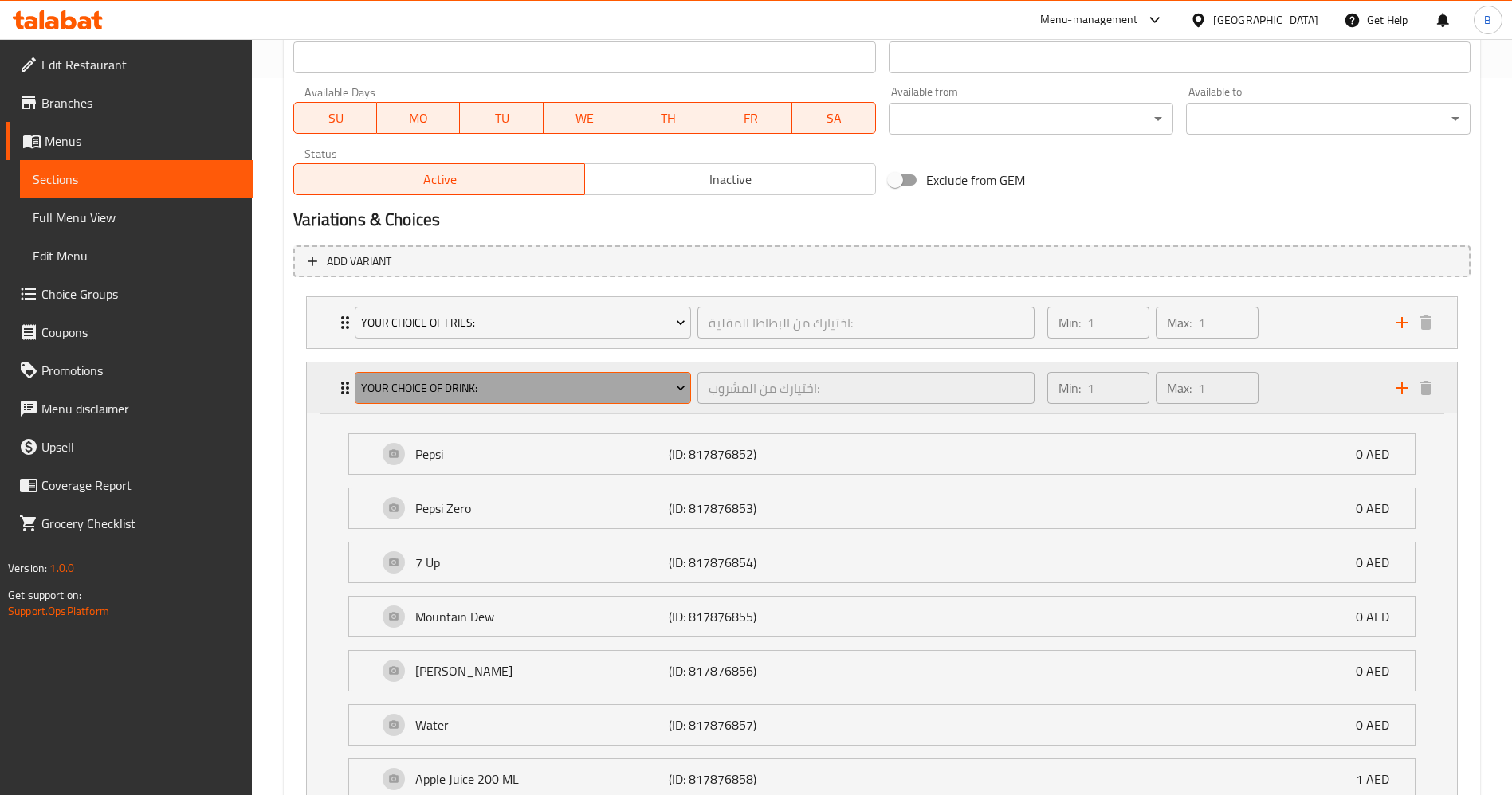
click at [431, 386] on span "Your Choice Of Drink:" at bounding box center [523, 388] width 325 height 20
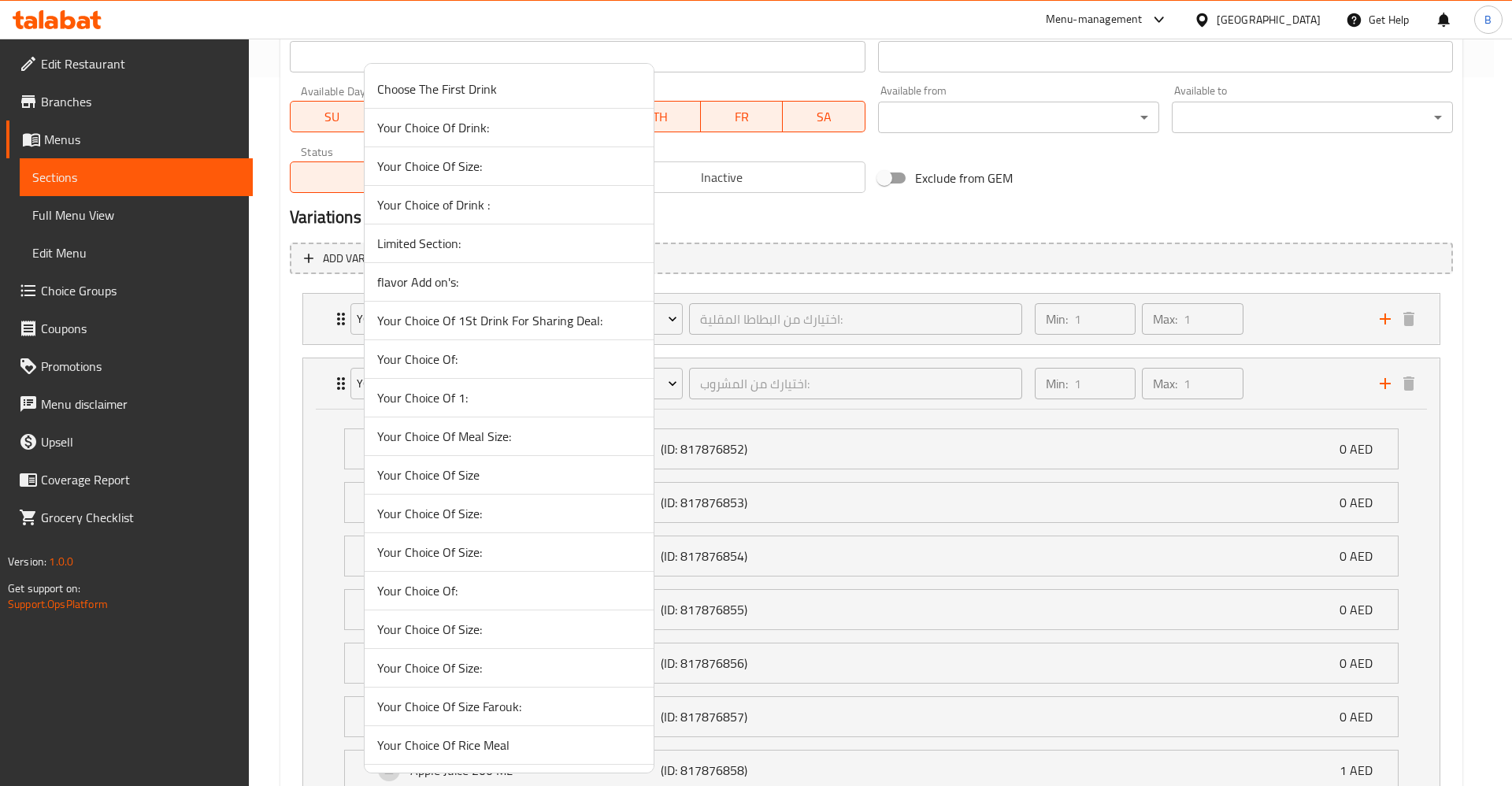
click at [423, 399] on span "Your Choice Of 1:" at bounding box center [508, 397] width 264 height 19
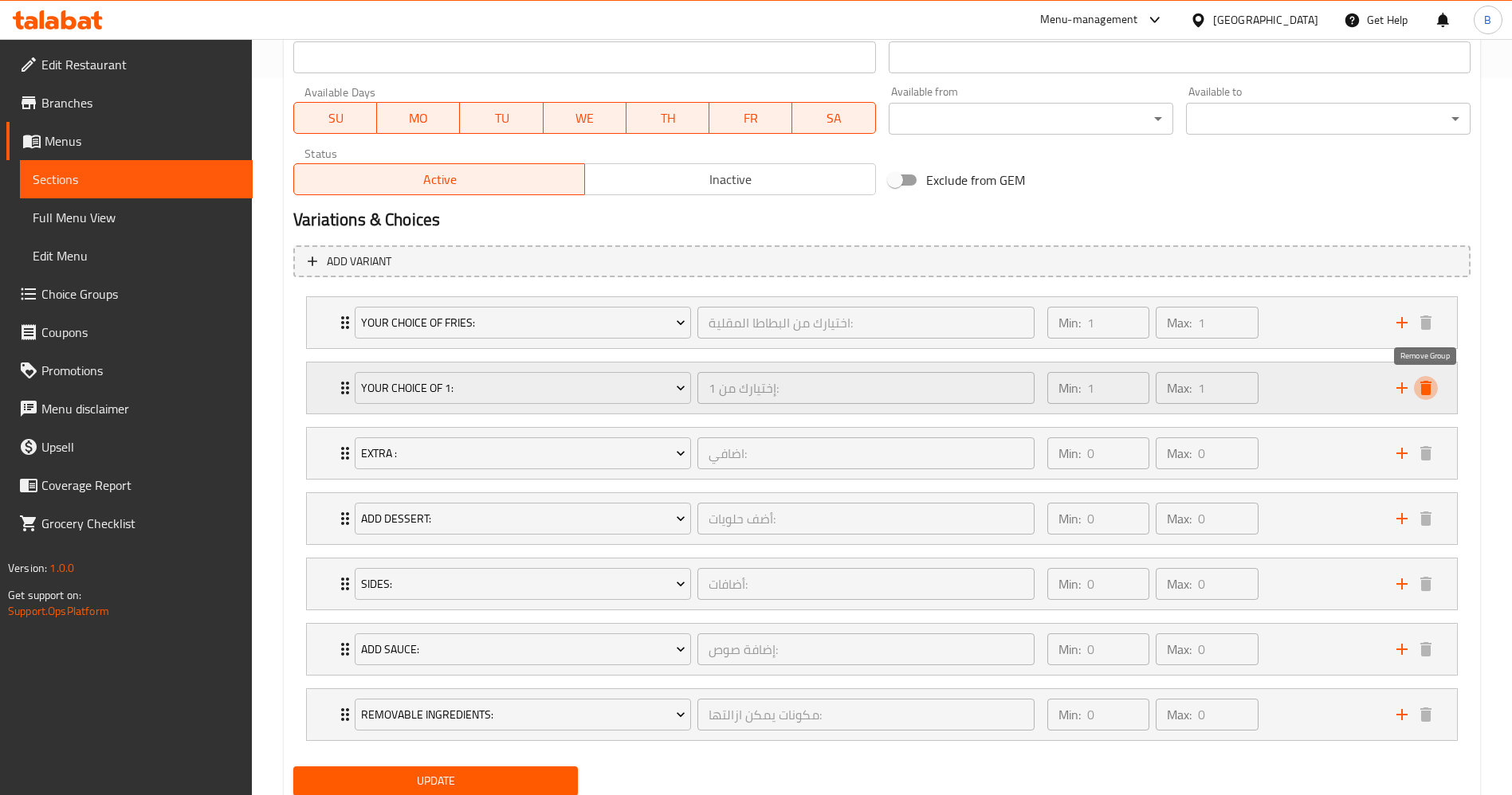
click at [1436, 389] on button "delete" at bounding box center [1425, 387] width 24 height 24
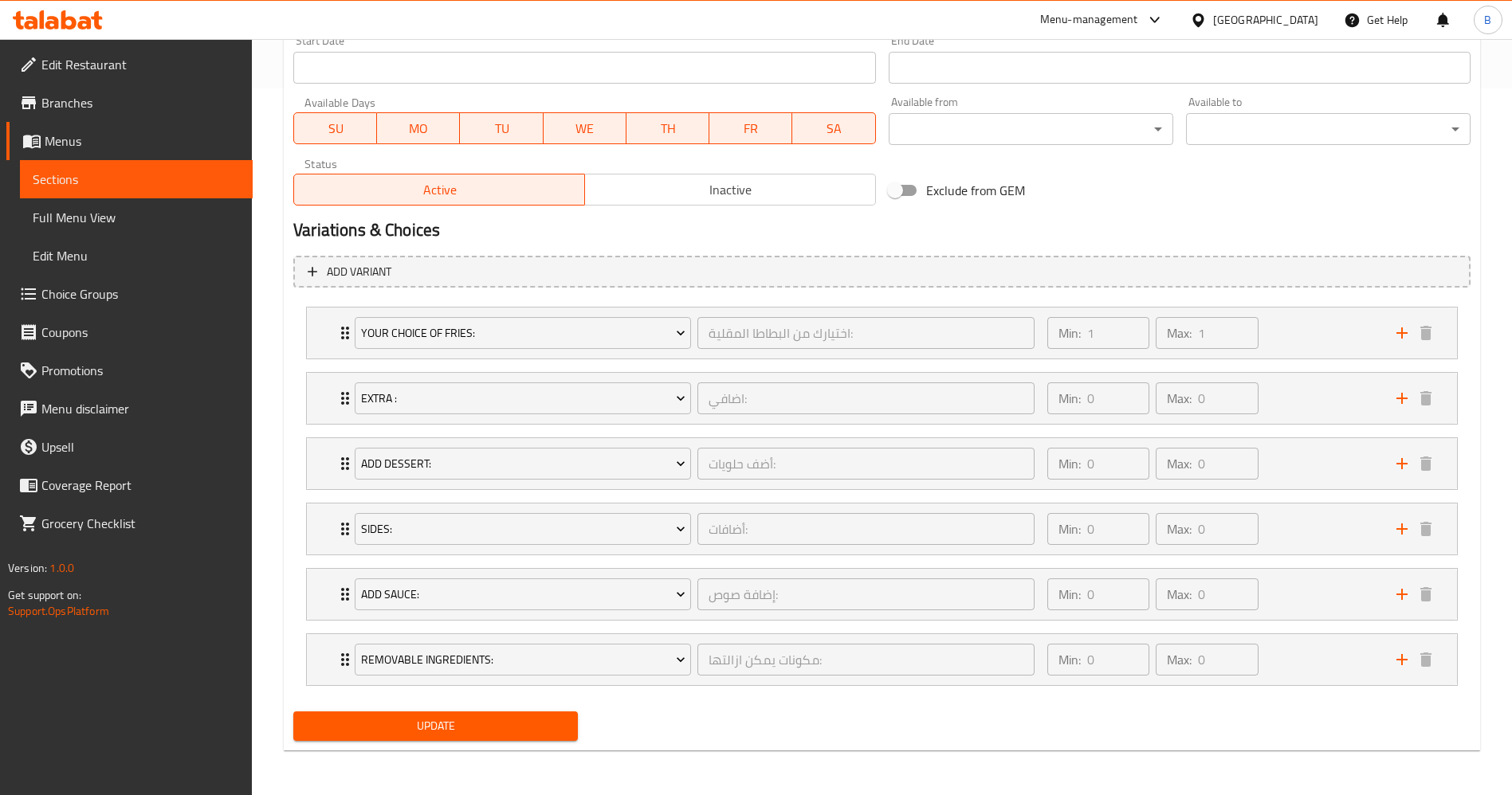
click at [542, 736] on button "Update" at bounding box center [435, 726] width 285 height 30
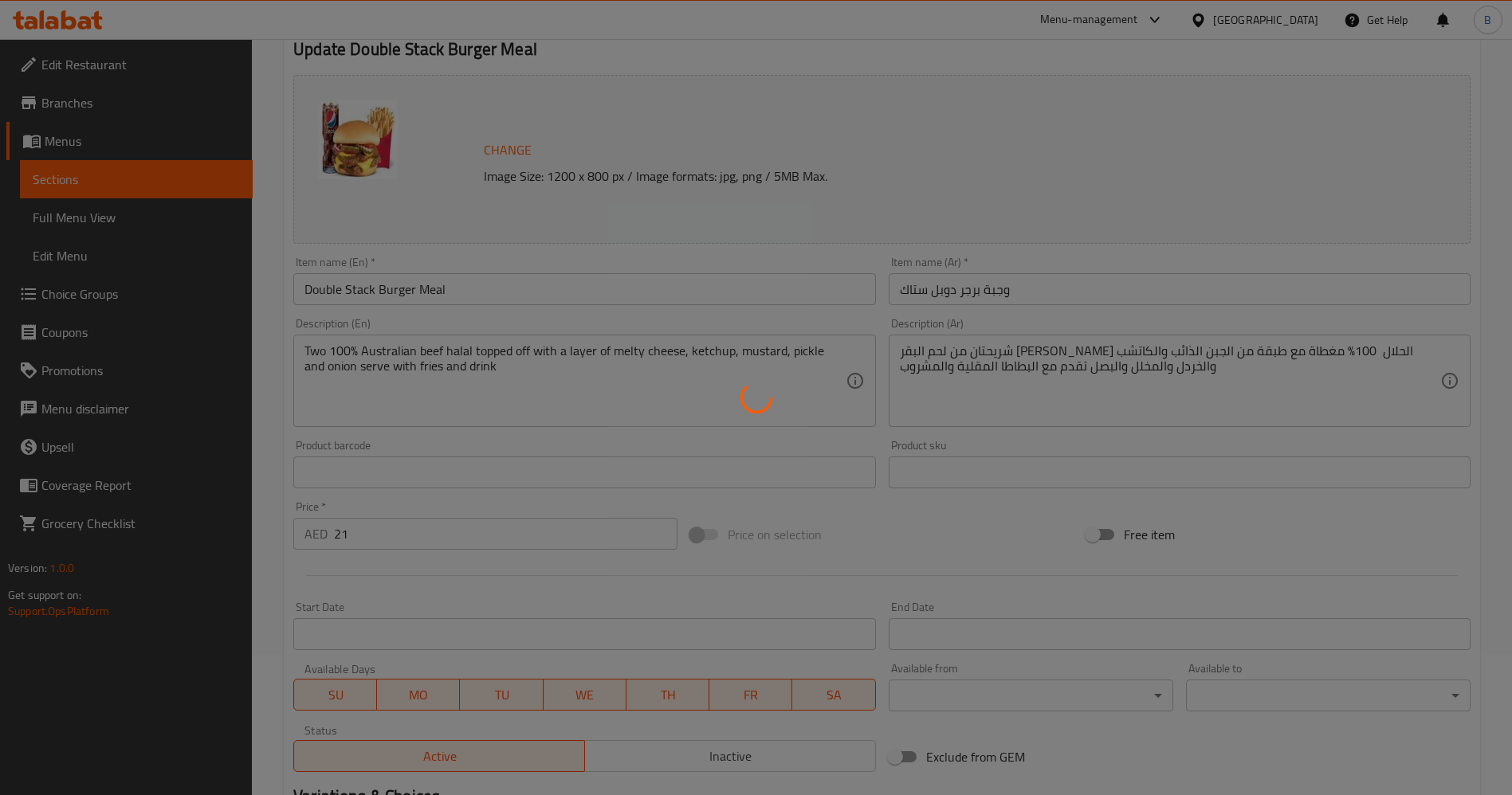
scroll to position [0, 0]
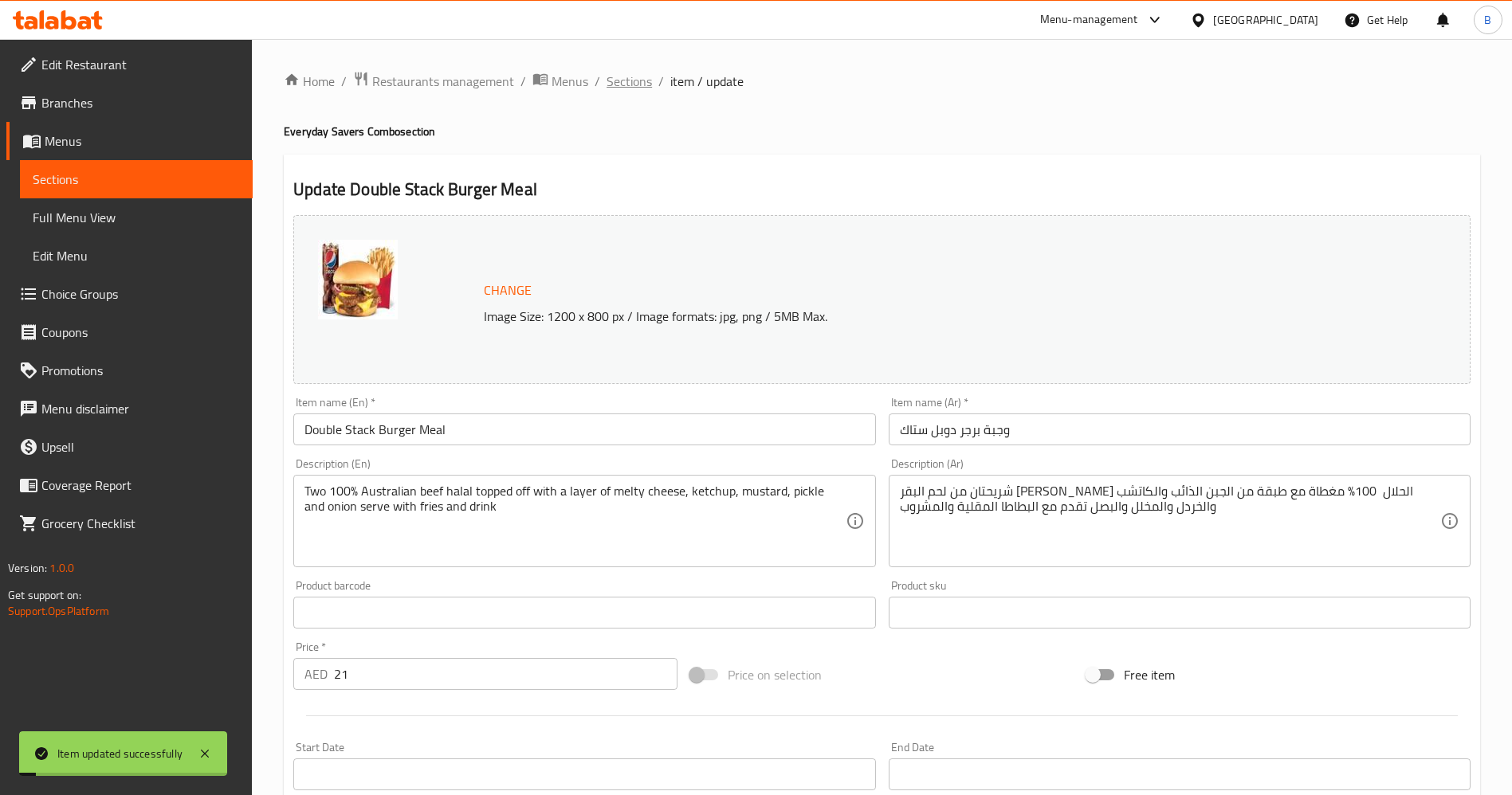
click at [647, 91] on span "Sections" at bounding box center [628, 81] width 45 height 19
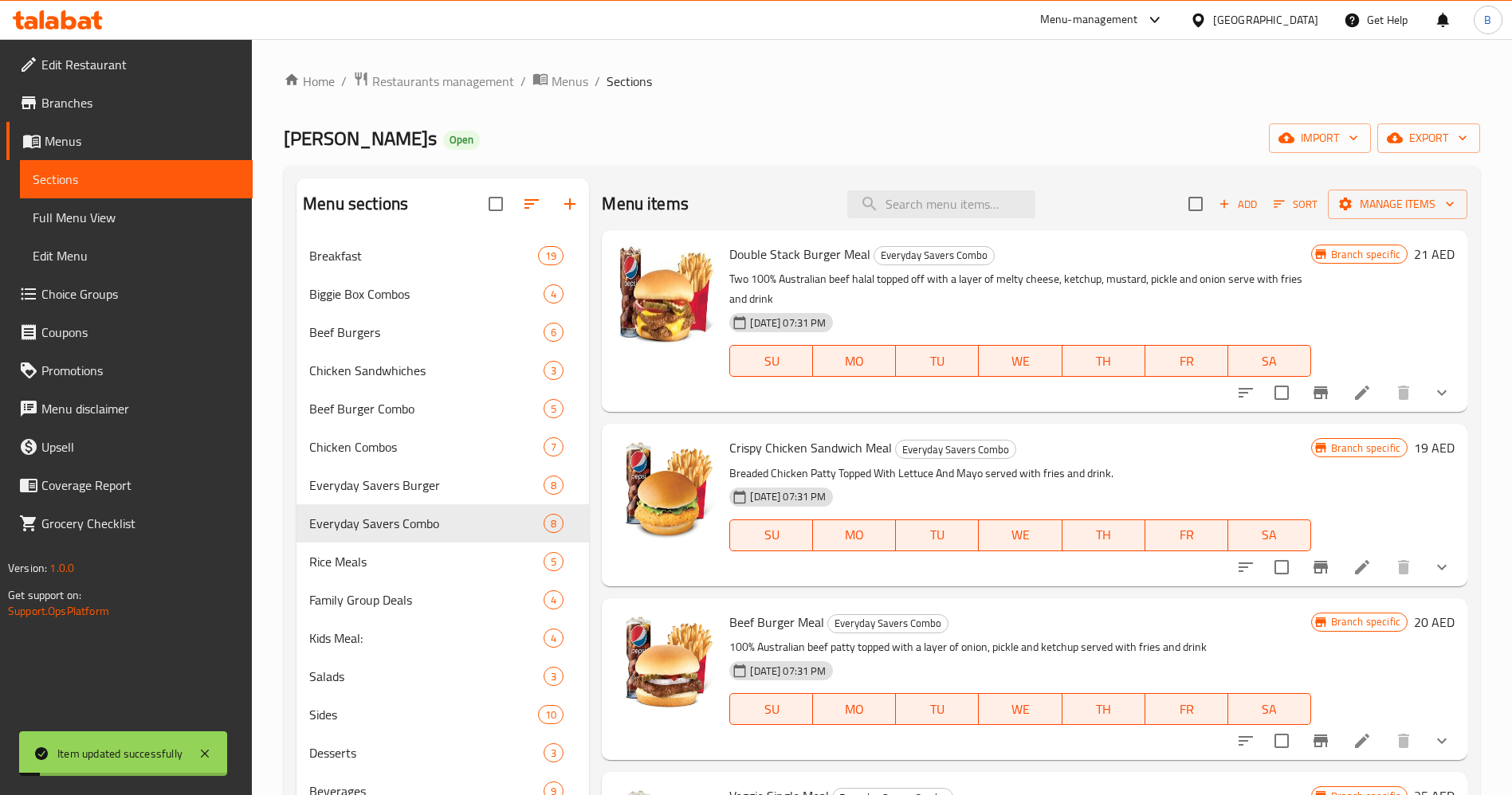
click at [637, 83] on span "Sections" at bounding box center [628, 81] width 45 height 19
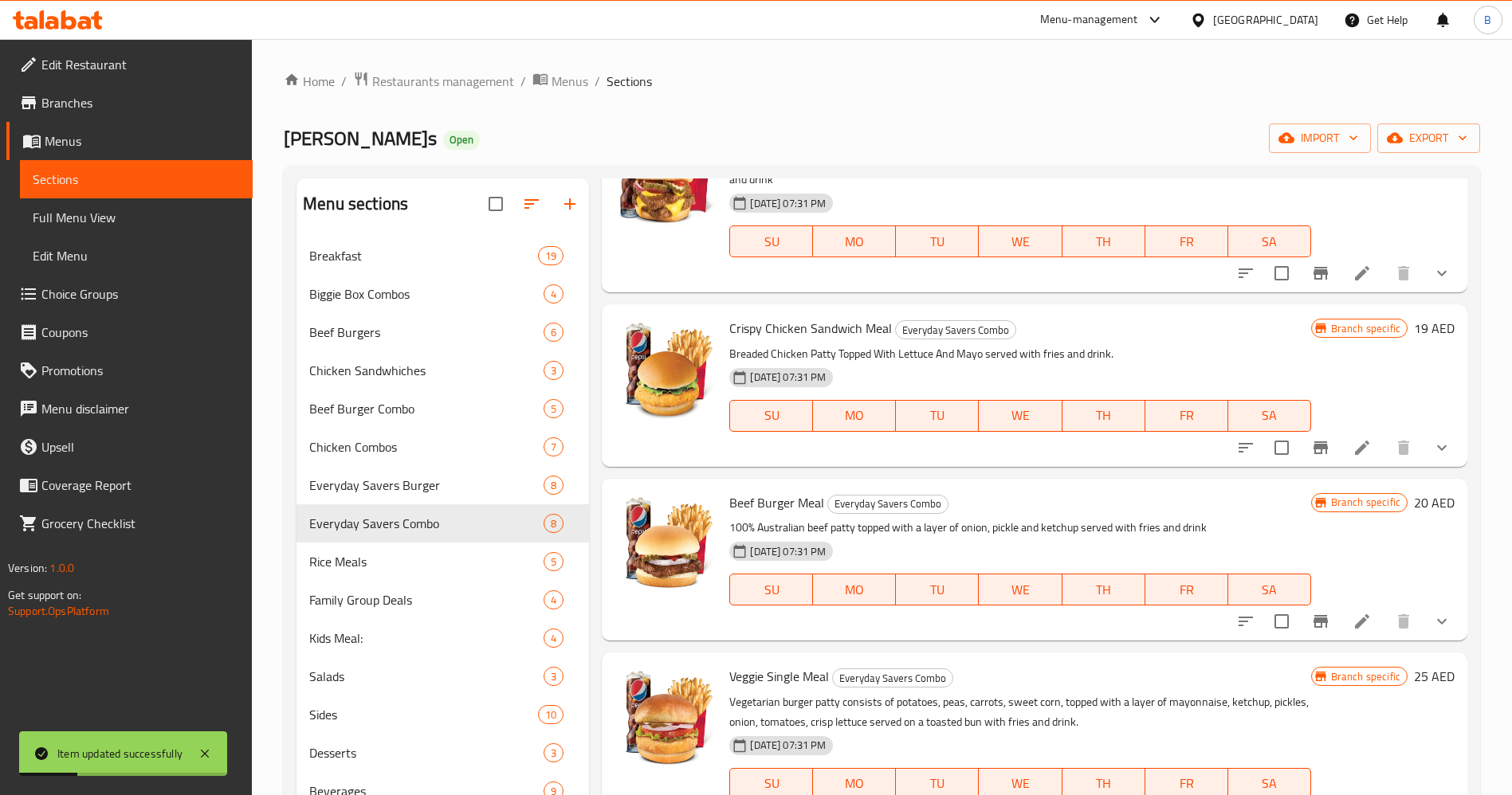
click at [1339, 457] on li at bounding box center [1362, 447] width 45 height 29
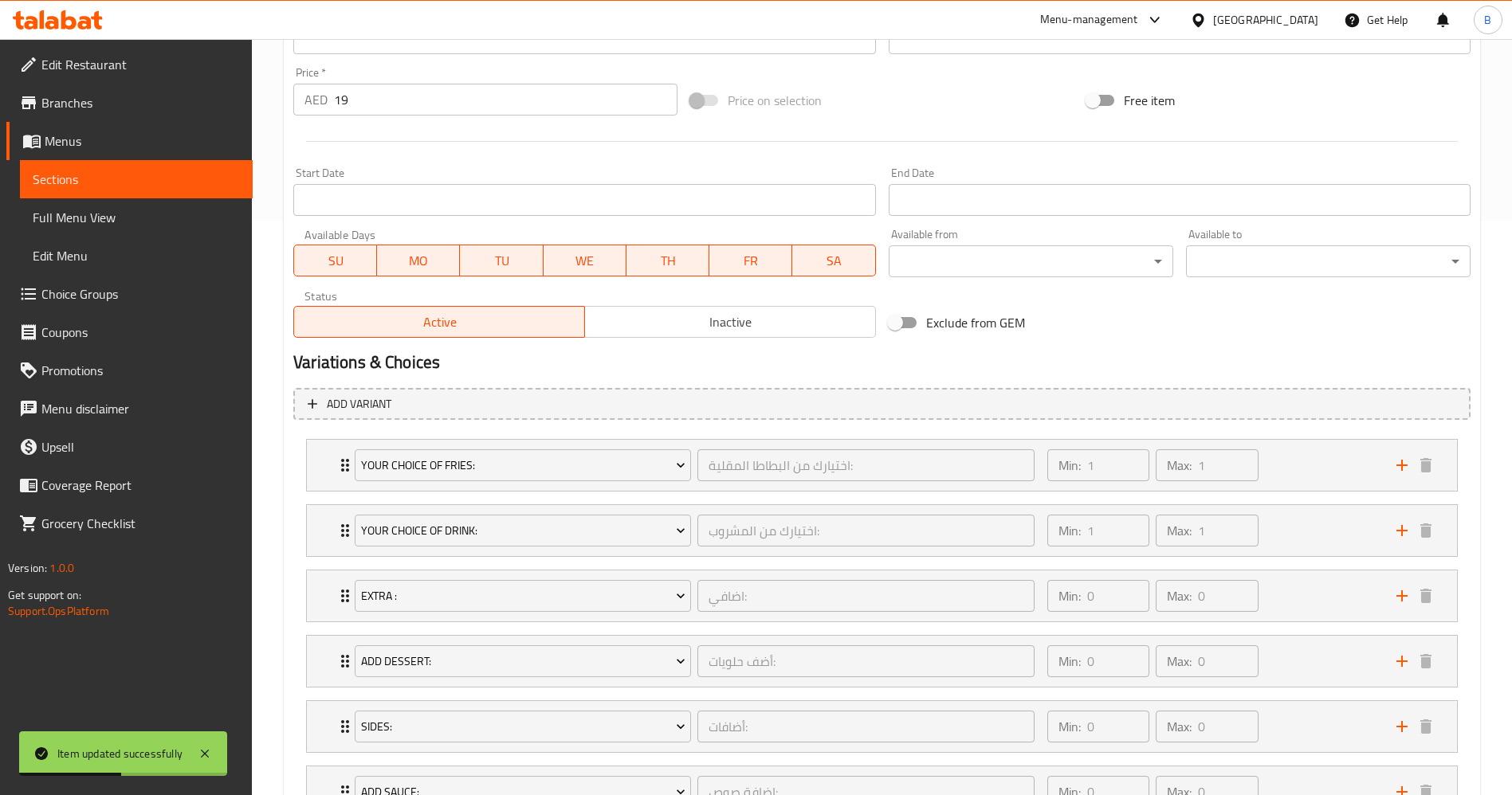
scroll to position [598, 0]
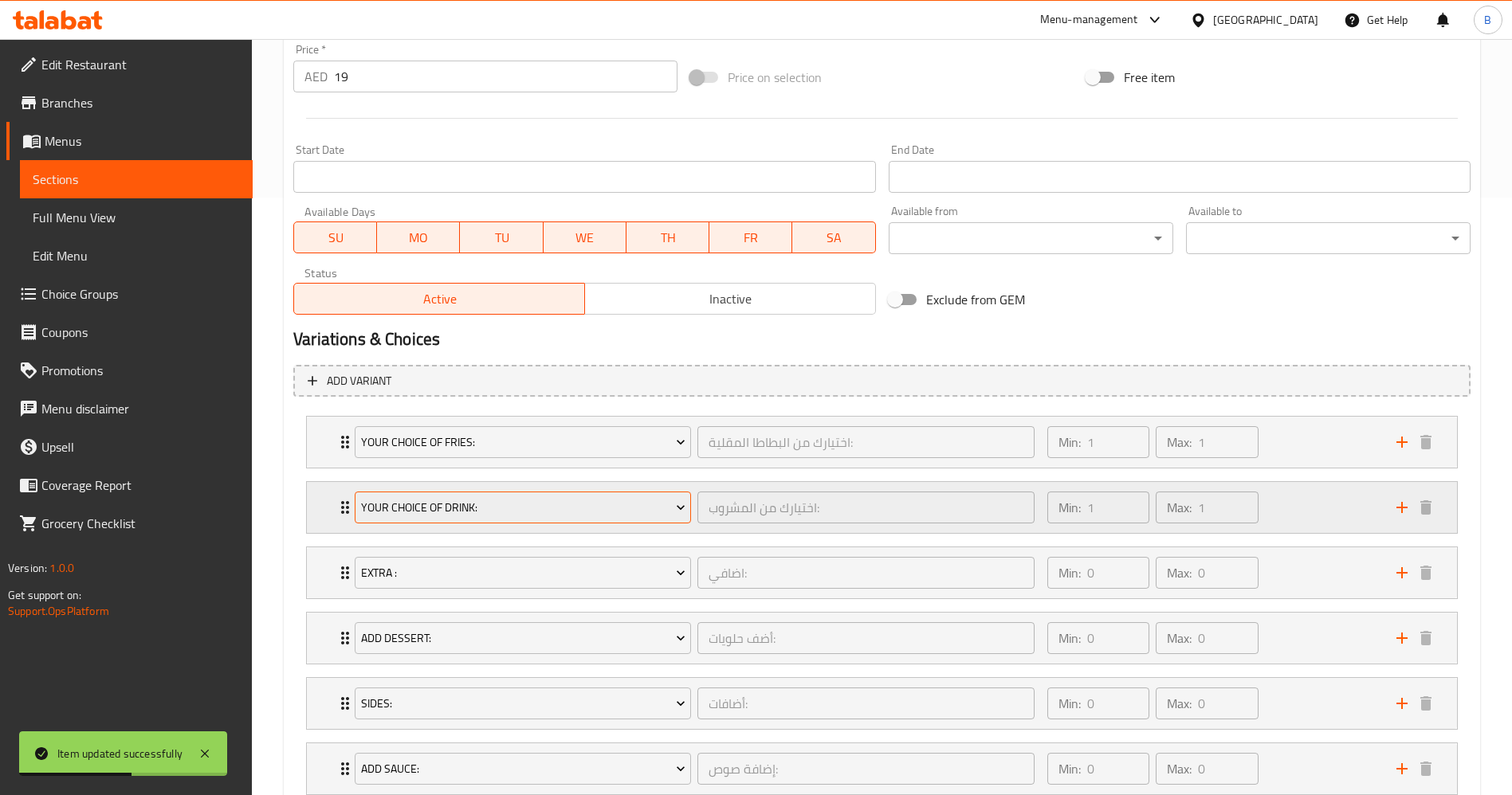
click at [486, 510] on span "Your Choice Of Drink:" at bounding box center [523, 508] width 325 height 20
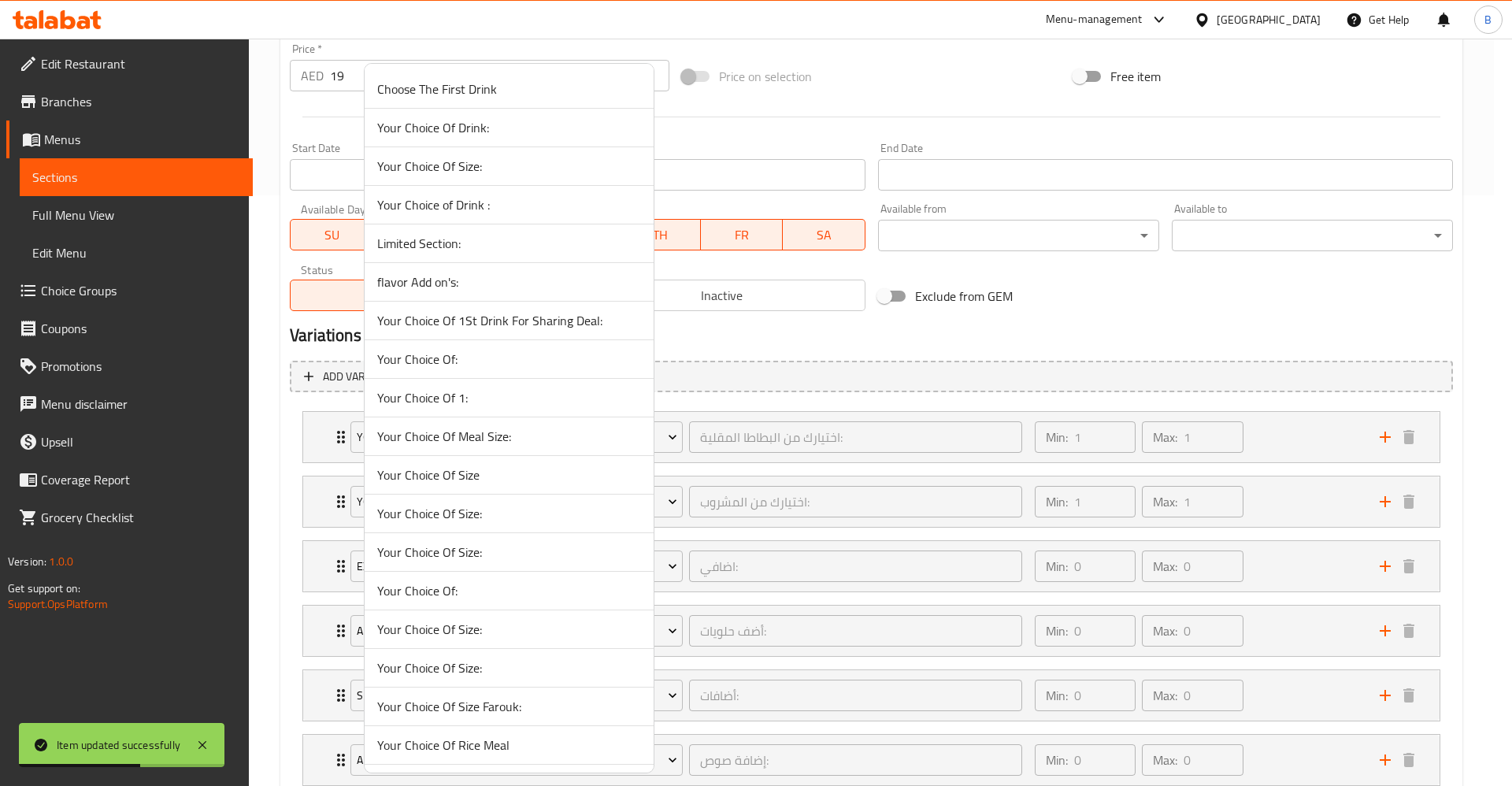
click at [470, 498] on li "Your Choice Of Size:" at bounding box center [509, 513] width 289 height 38
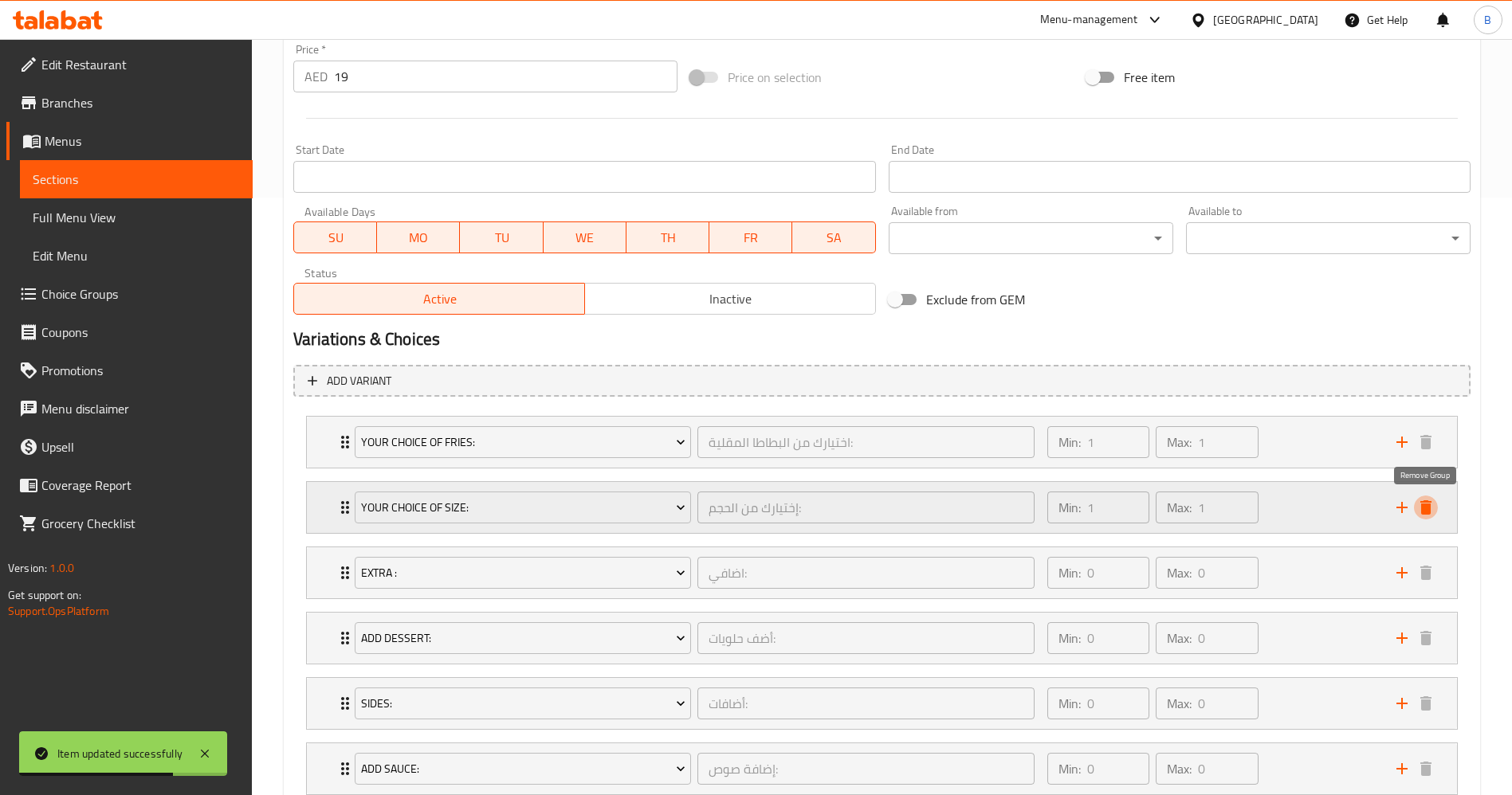
click at [1420, 508] on icon "delete" at bounding box center [1425, 507] width 19 height 19
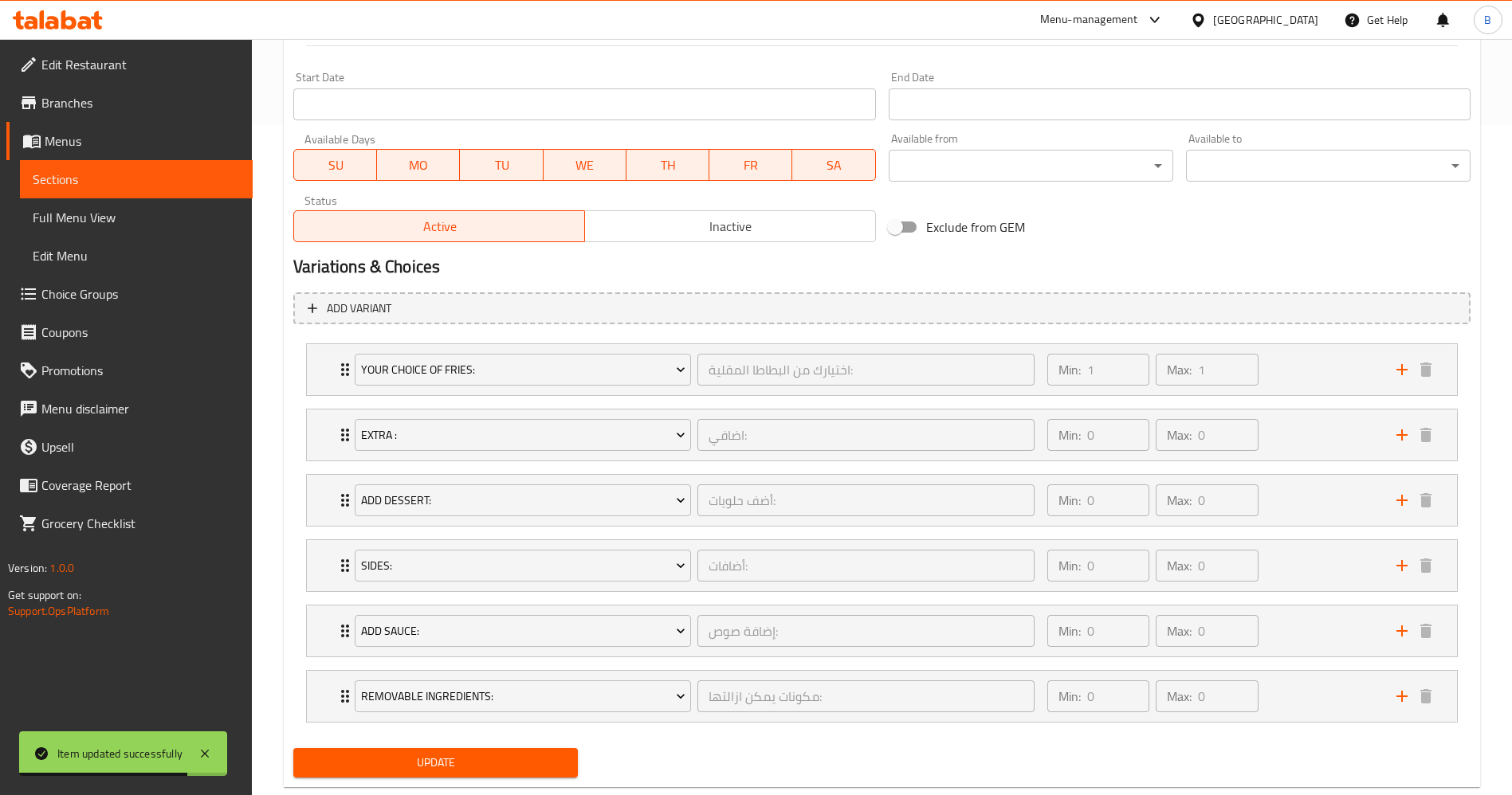
scroll to position [707, 0]
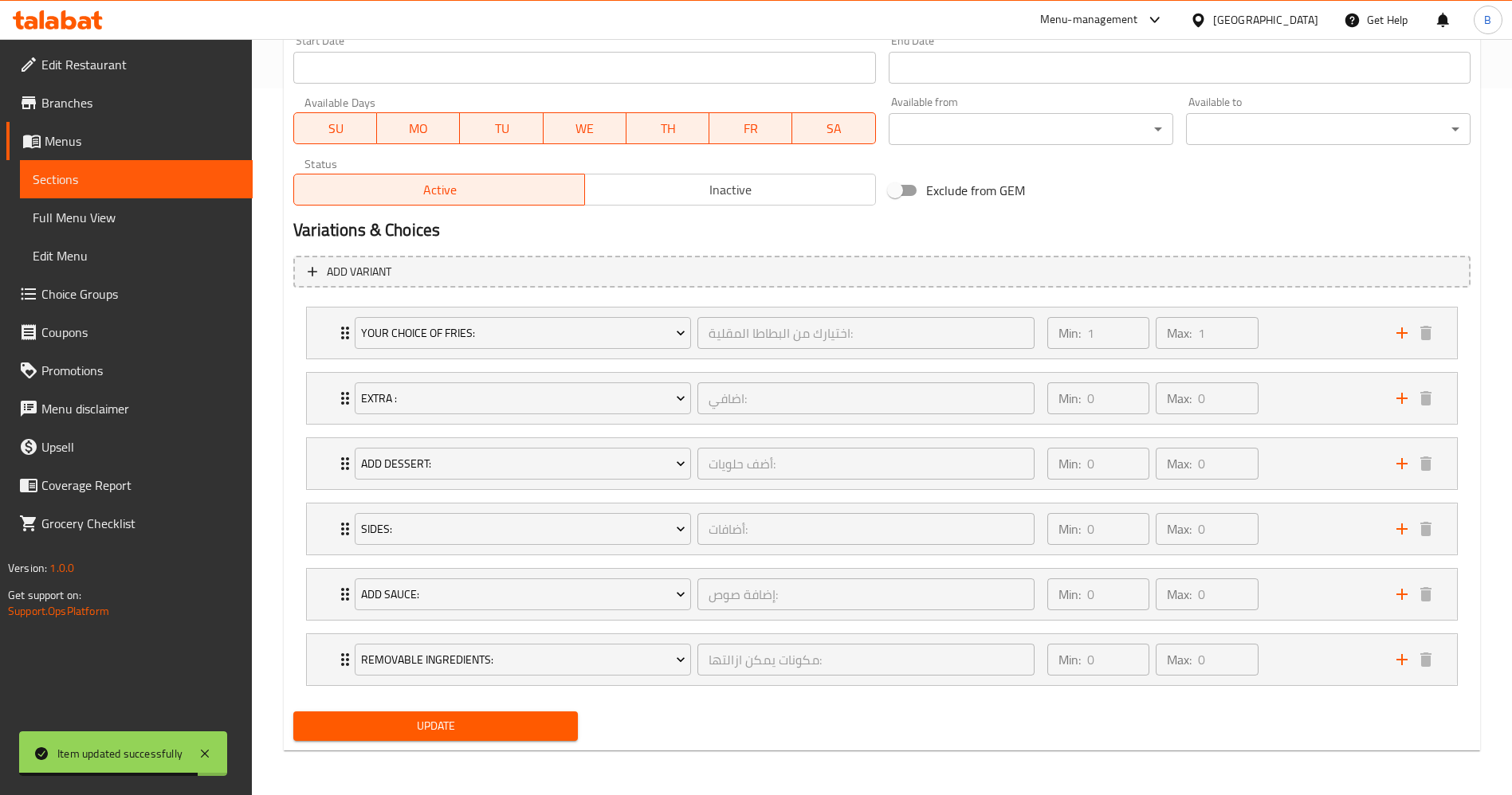
drag, startPoint x: 483, startPoint y: 729, endPoint x: 501, endPoint y: 719, distance: 20.6
click at [487, 726] on span "Update" at bounding box center [436, 726] width 259 height 20
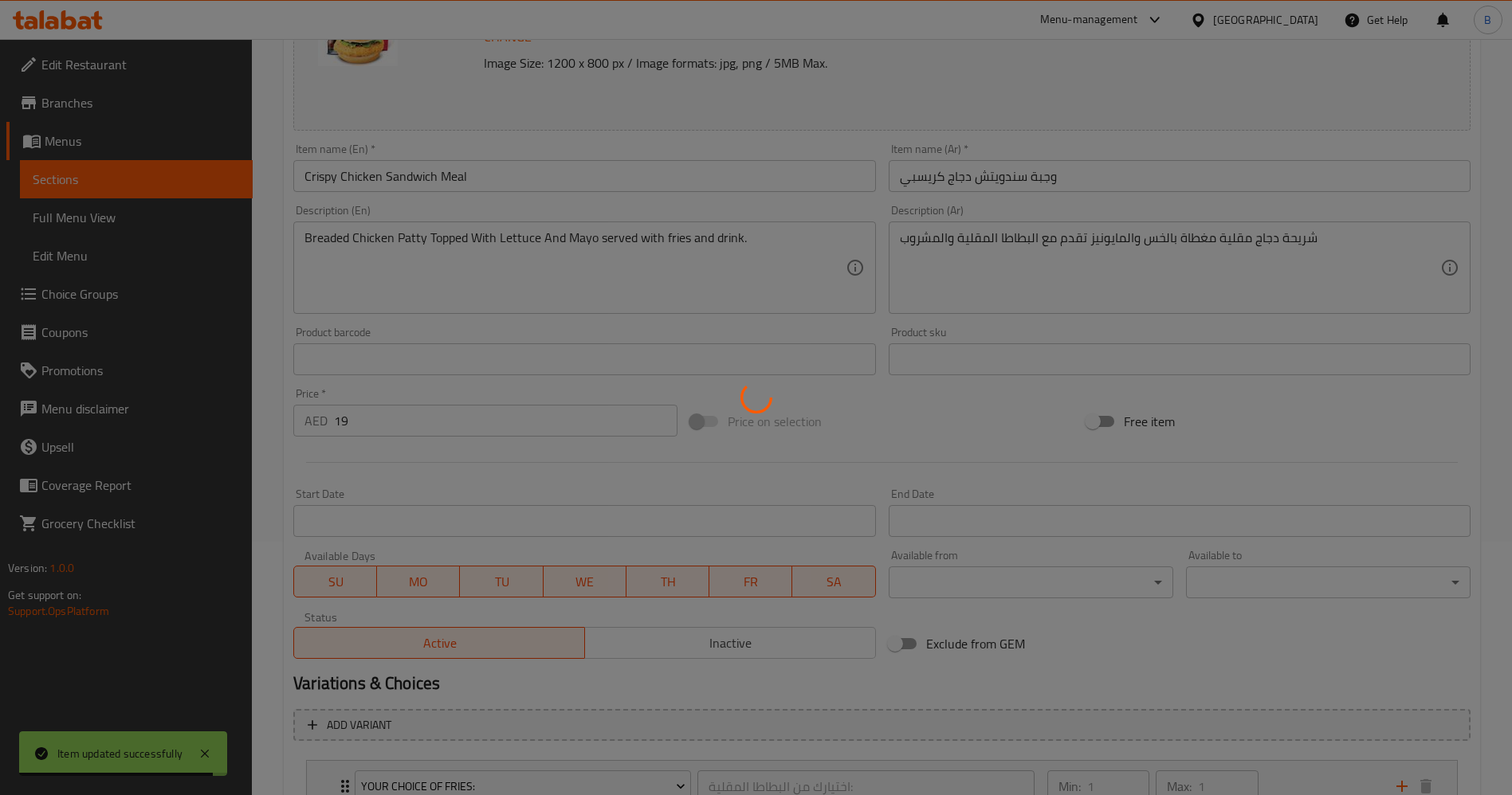
scroll to position [0, 0]
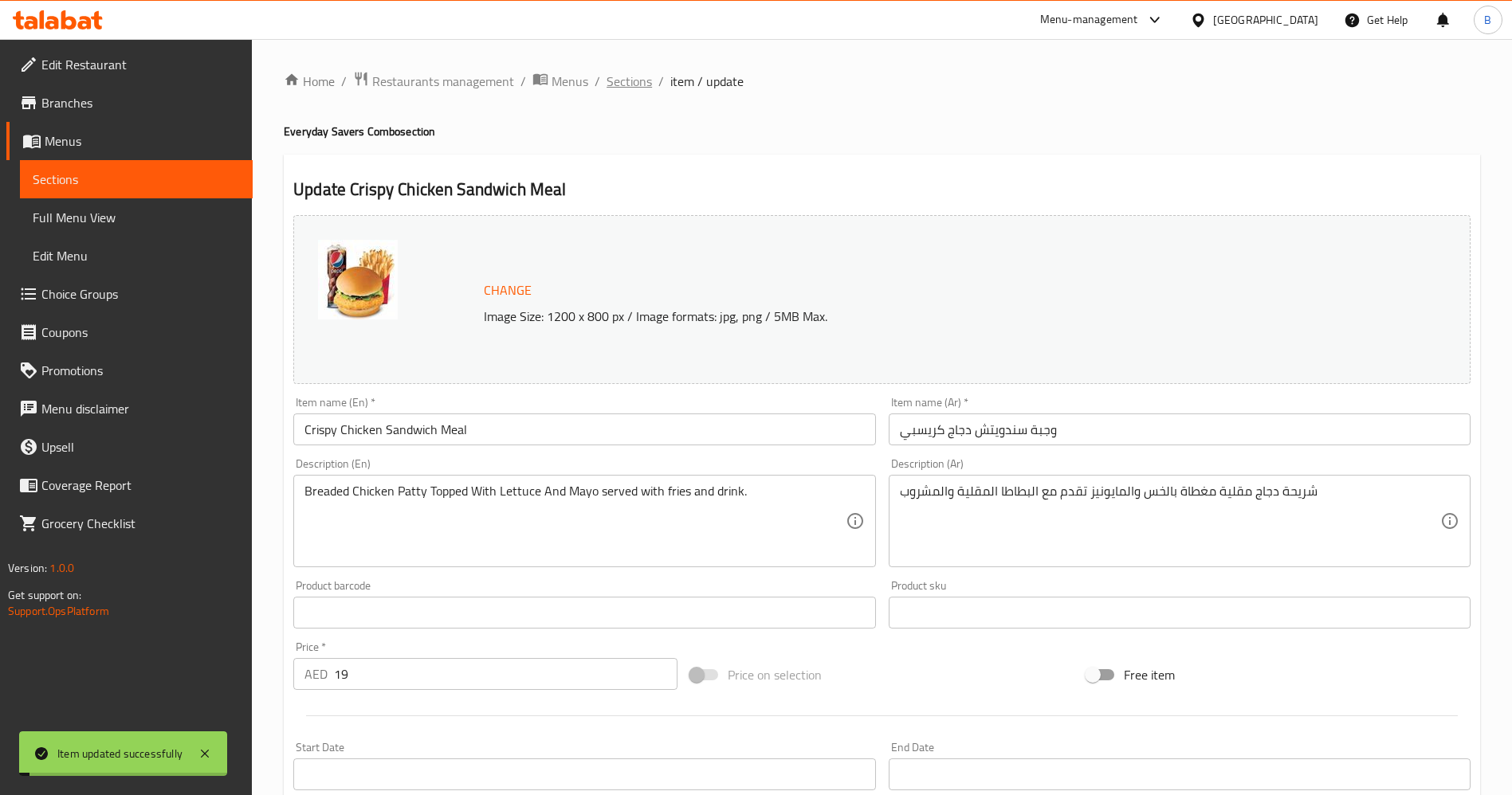
click at [637, 80] on span "Sections" at bounding box center [628, 81] width 45 height 19
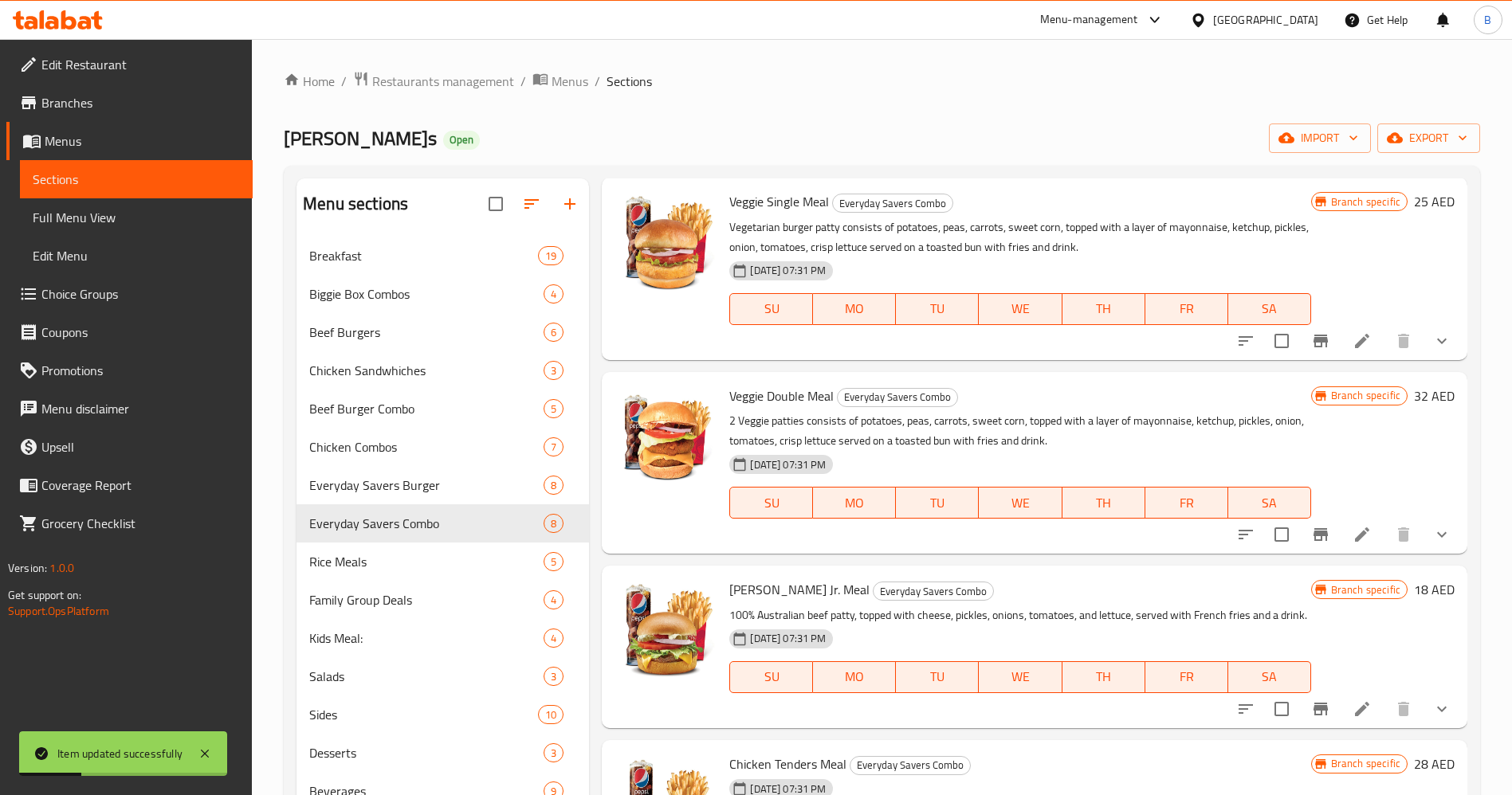
scroll to position [693, 0]
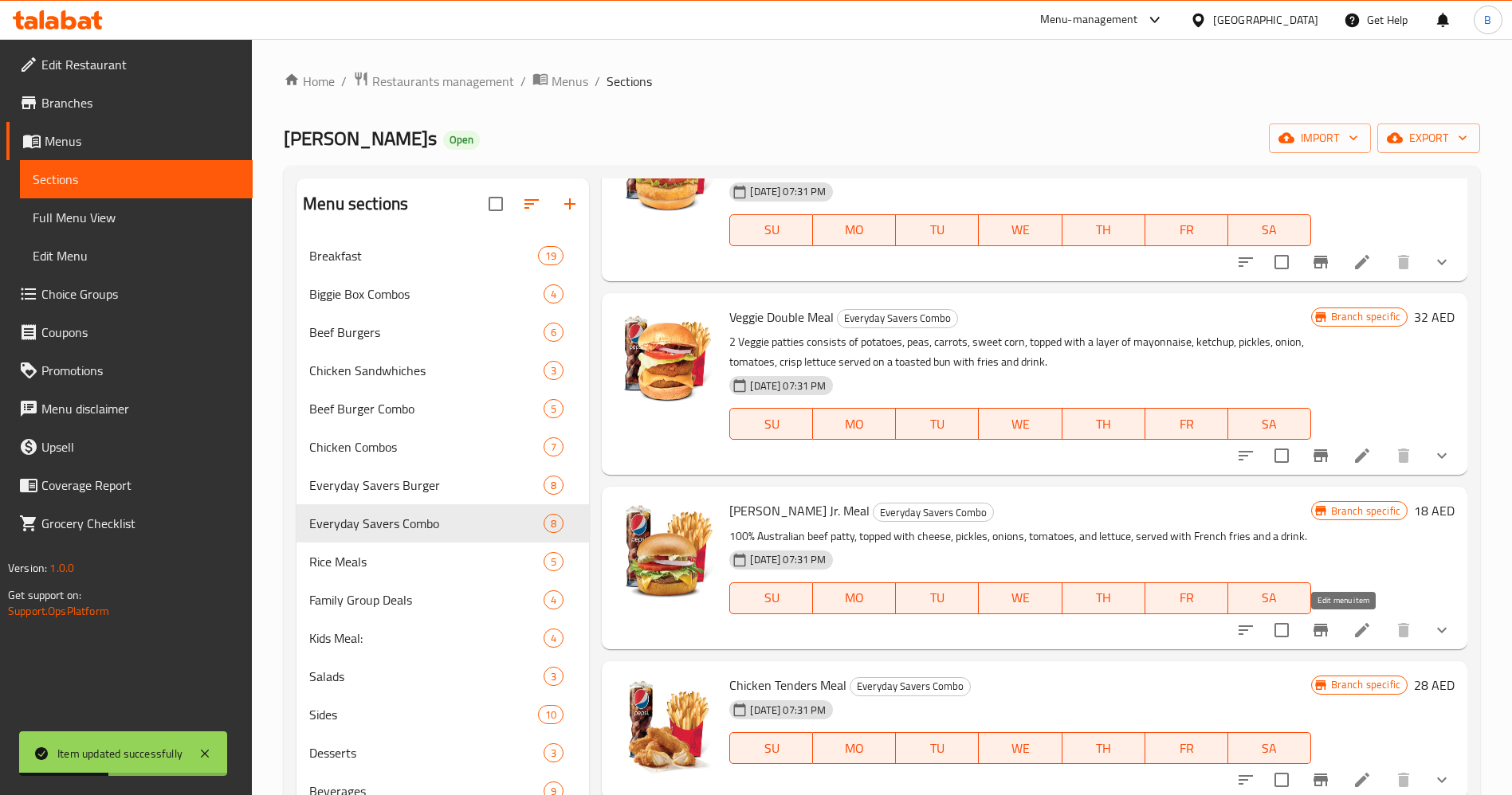
click at [1353, 625] on icon at bounding box center [1362, 630] width 19 height 19
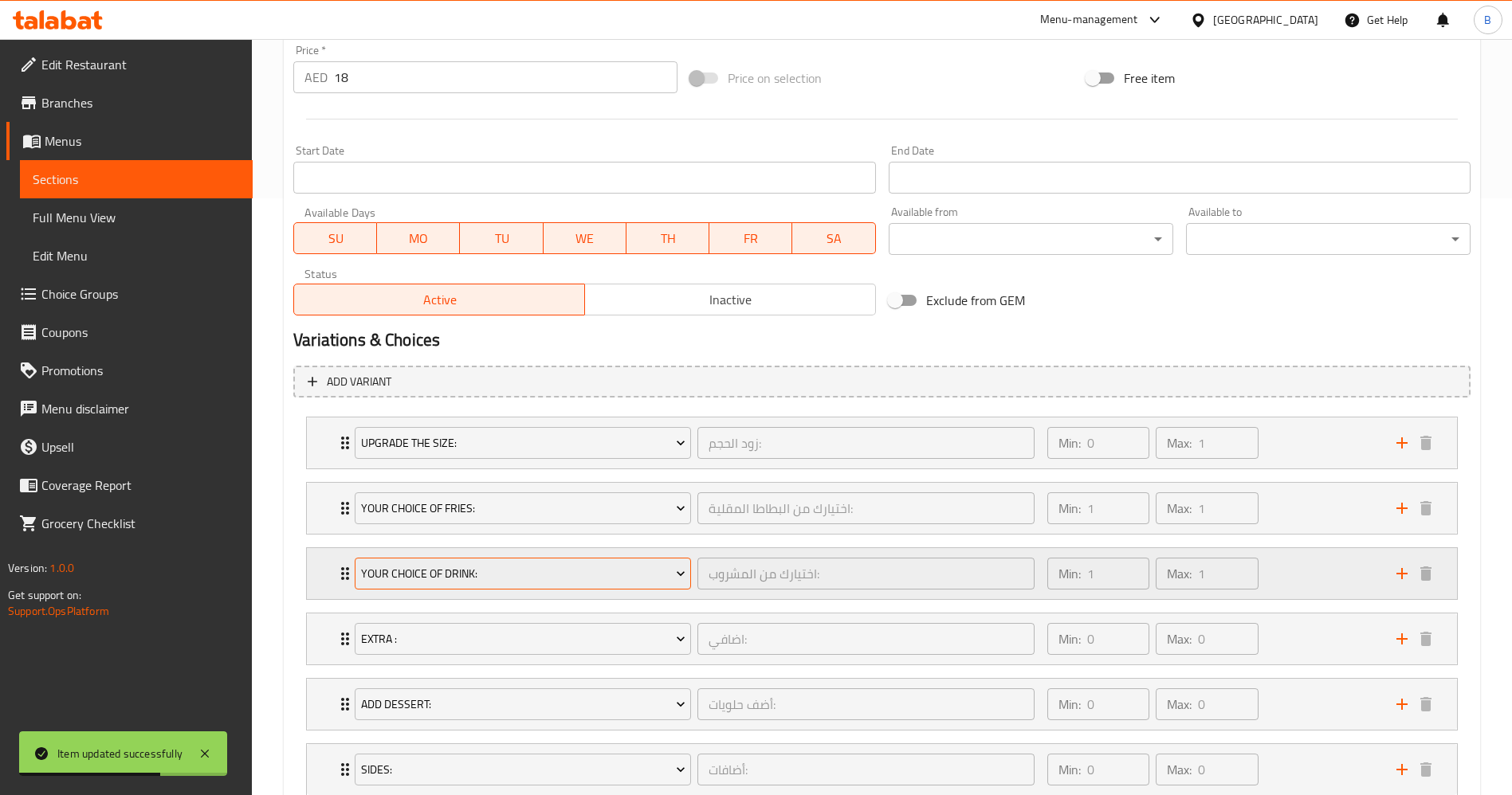
scroll to position [598, 0]
click at [467, 523] on div "Your Choice Of Fries:" at bounding box center [523, 508] width 343 height 38
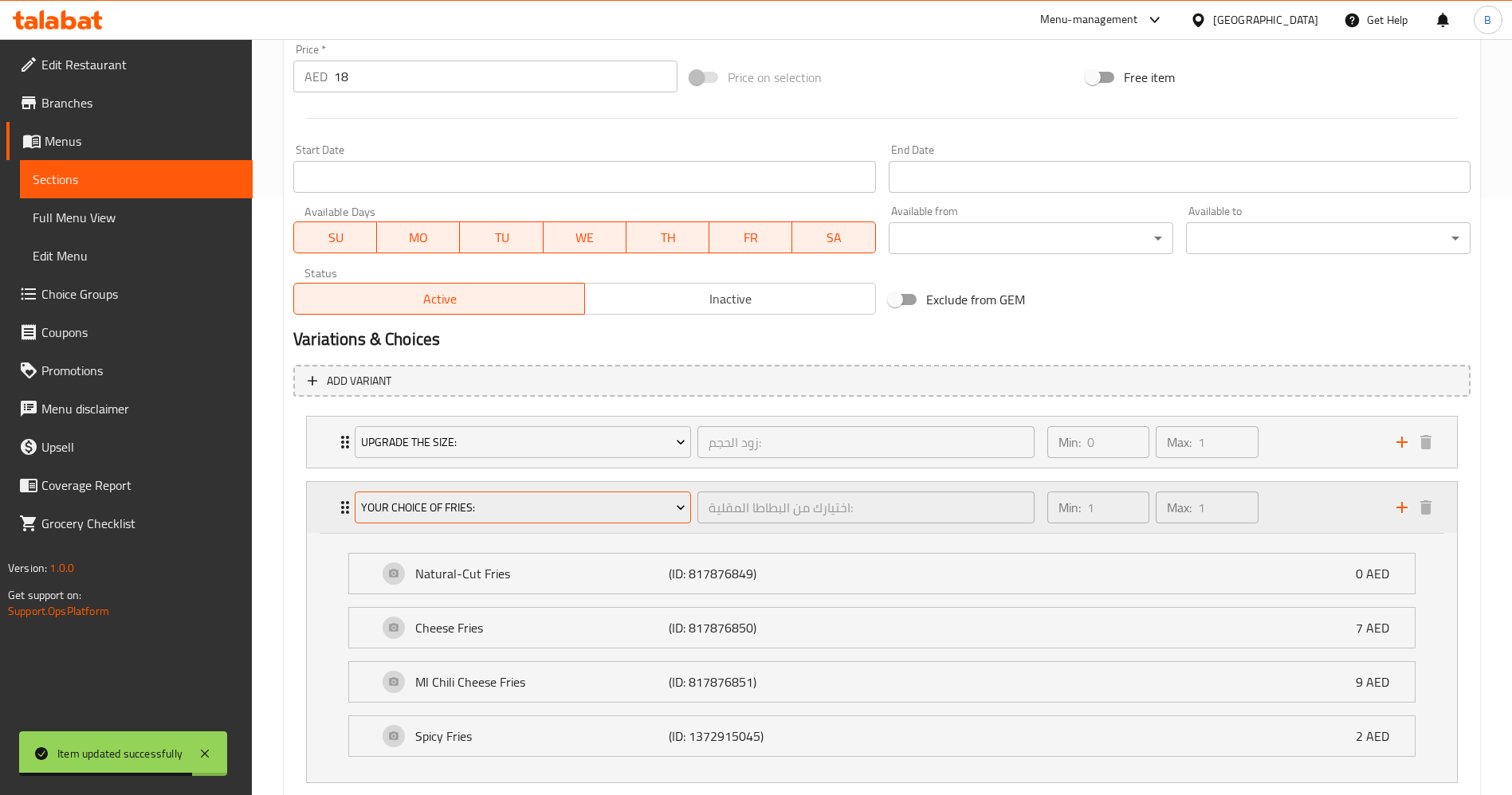
click at [483, 503] on span "Your Choice Of Fries:" at bounding box center [523, 508] width 325 height 20
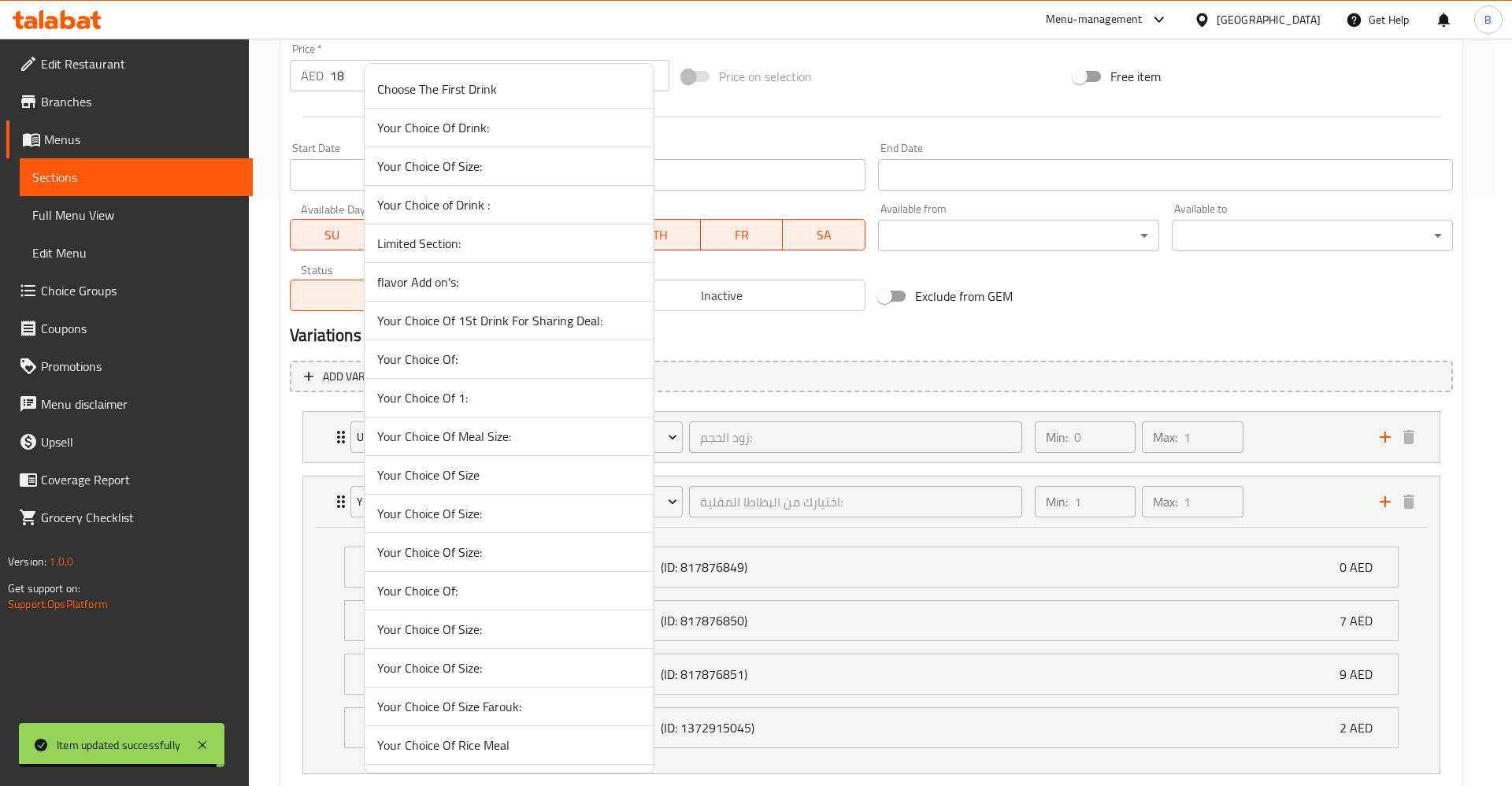
click at [1039, 322] on div at bounding box center [756, 393] width 1512 height 786
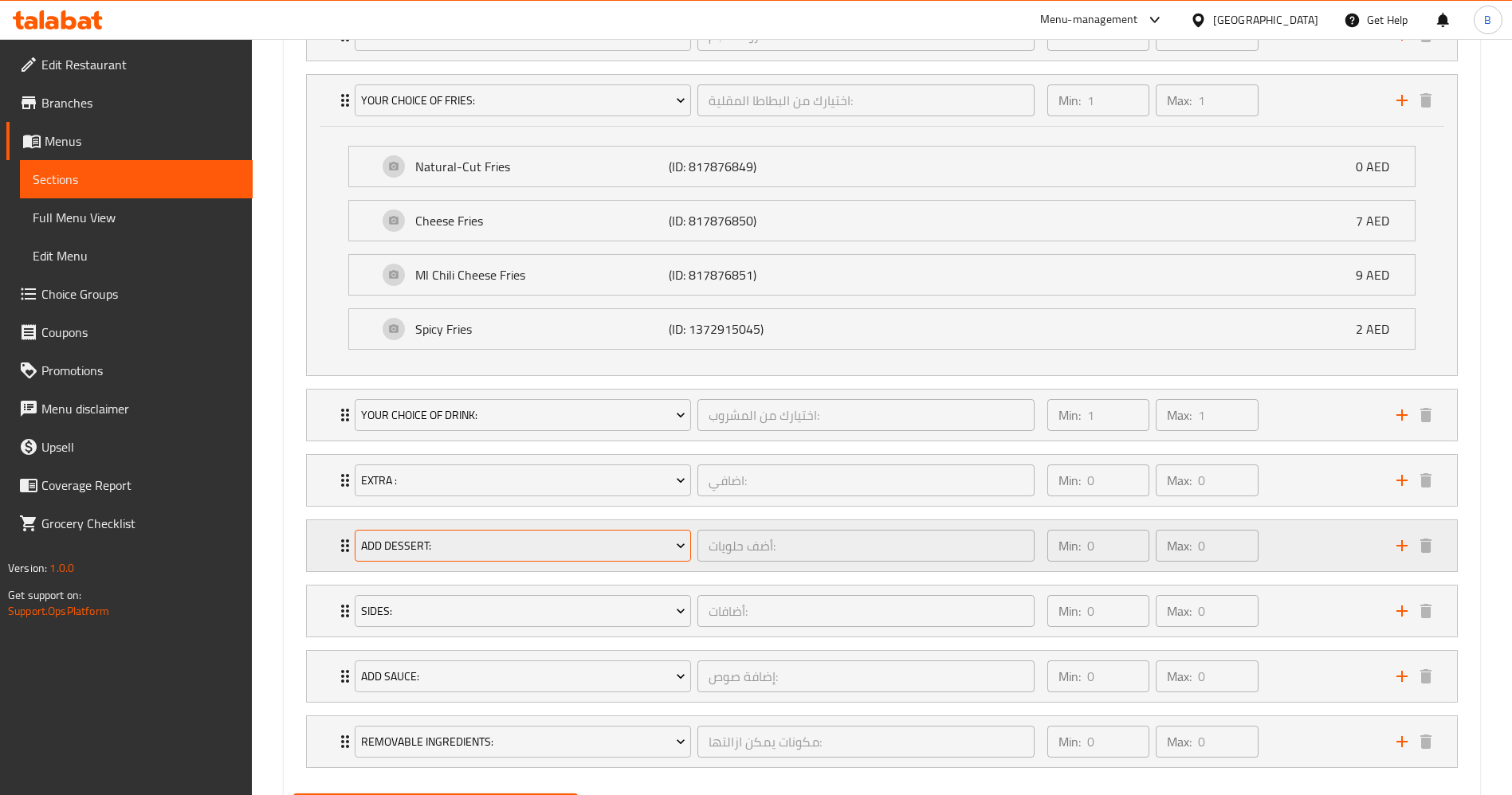
scroll to position [1076, 0]
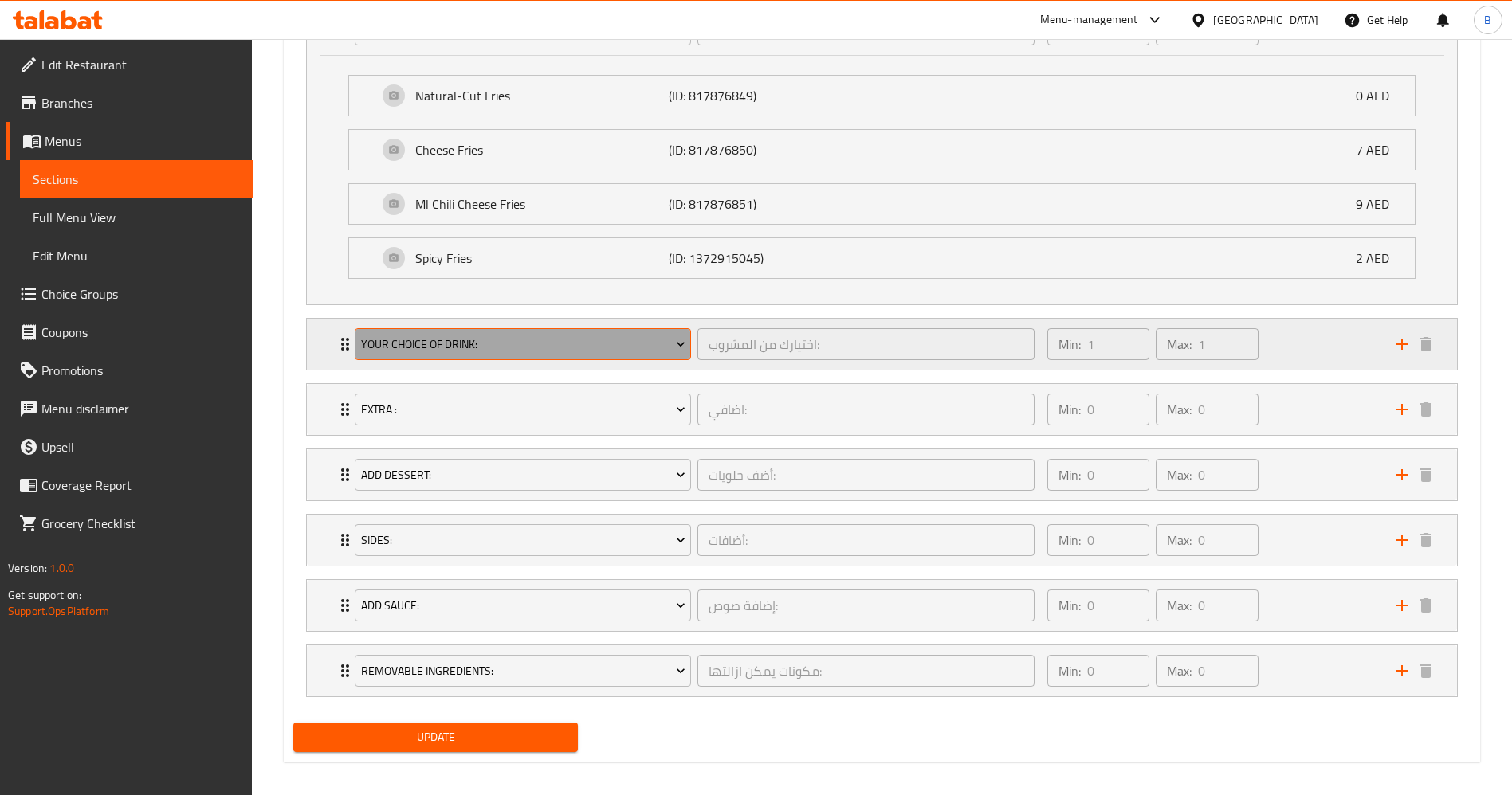
click at [458, 348] on span "Your Choice Of Drink:" at bounding box center [523, 344] width 325 height 20
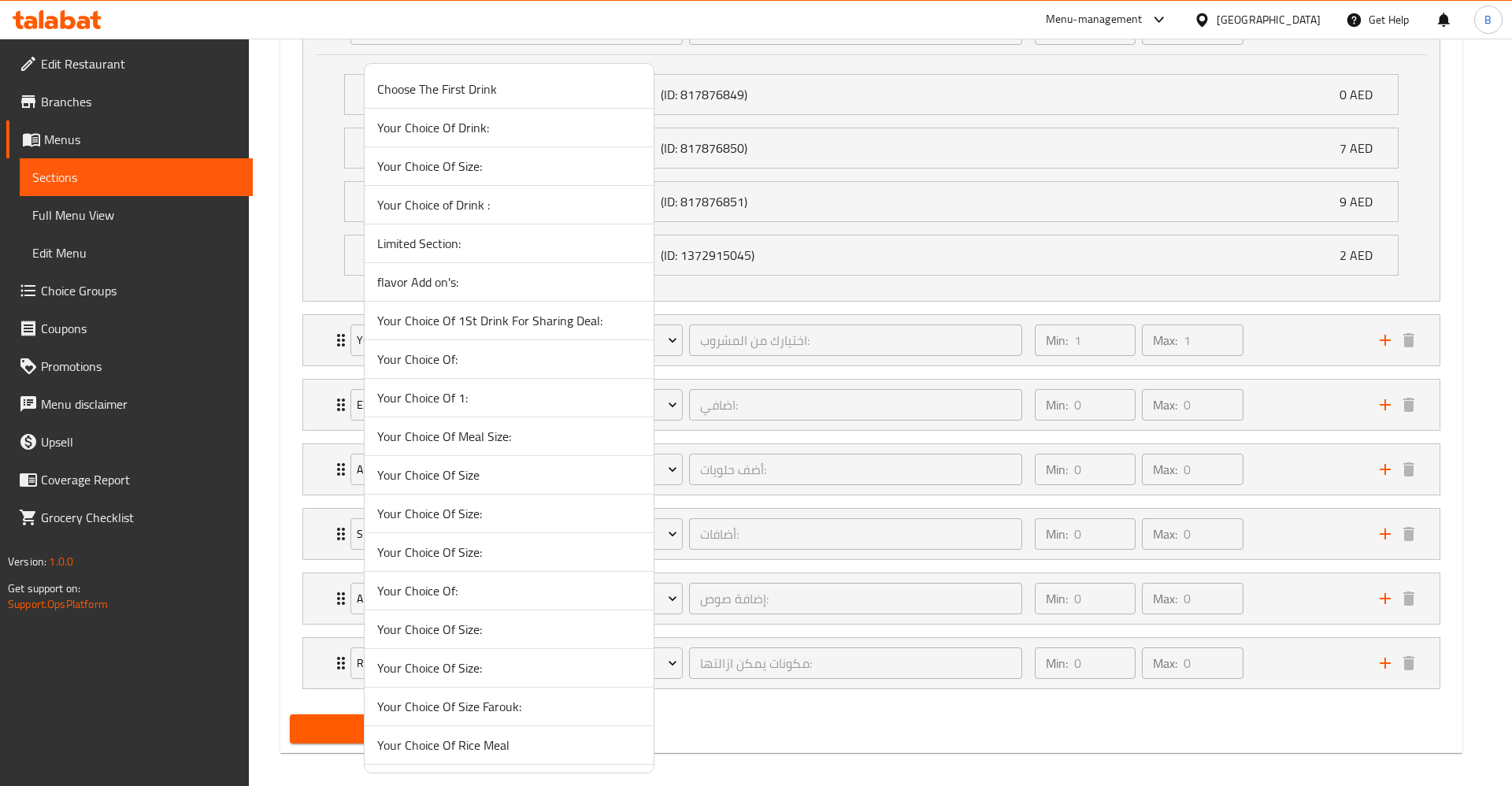
click at [468, 348] on li "Your Choice Of:" at bounding box center [509, 359] width 289 height 38
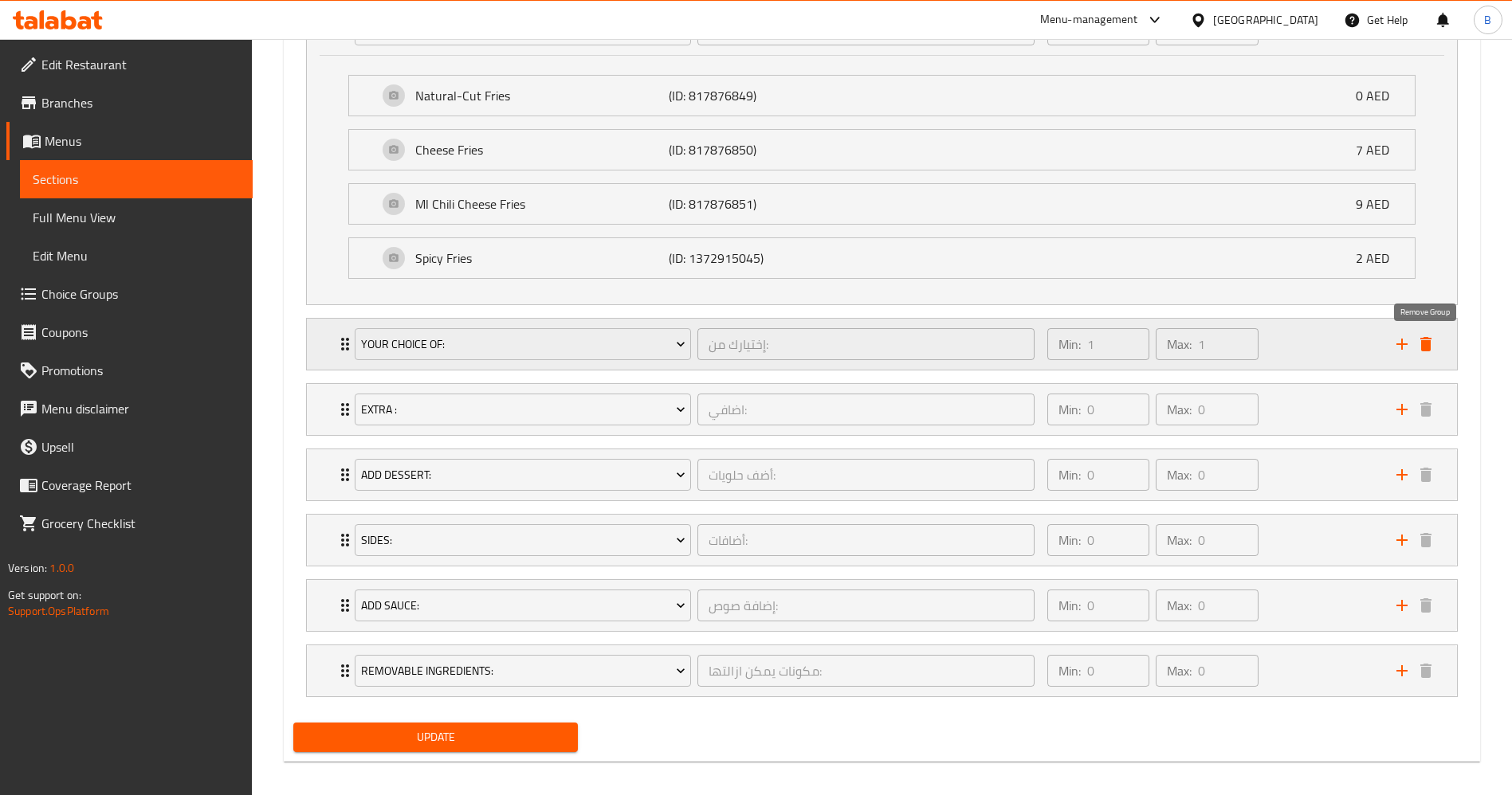
click at [1429, 344] on icon "delete" at bounding box center [1426, 343] width 12 height 14
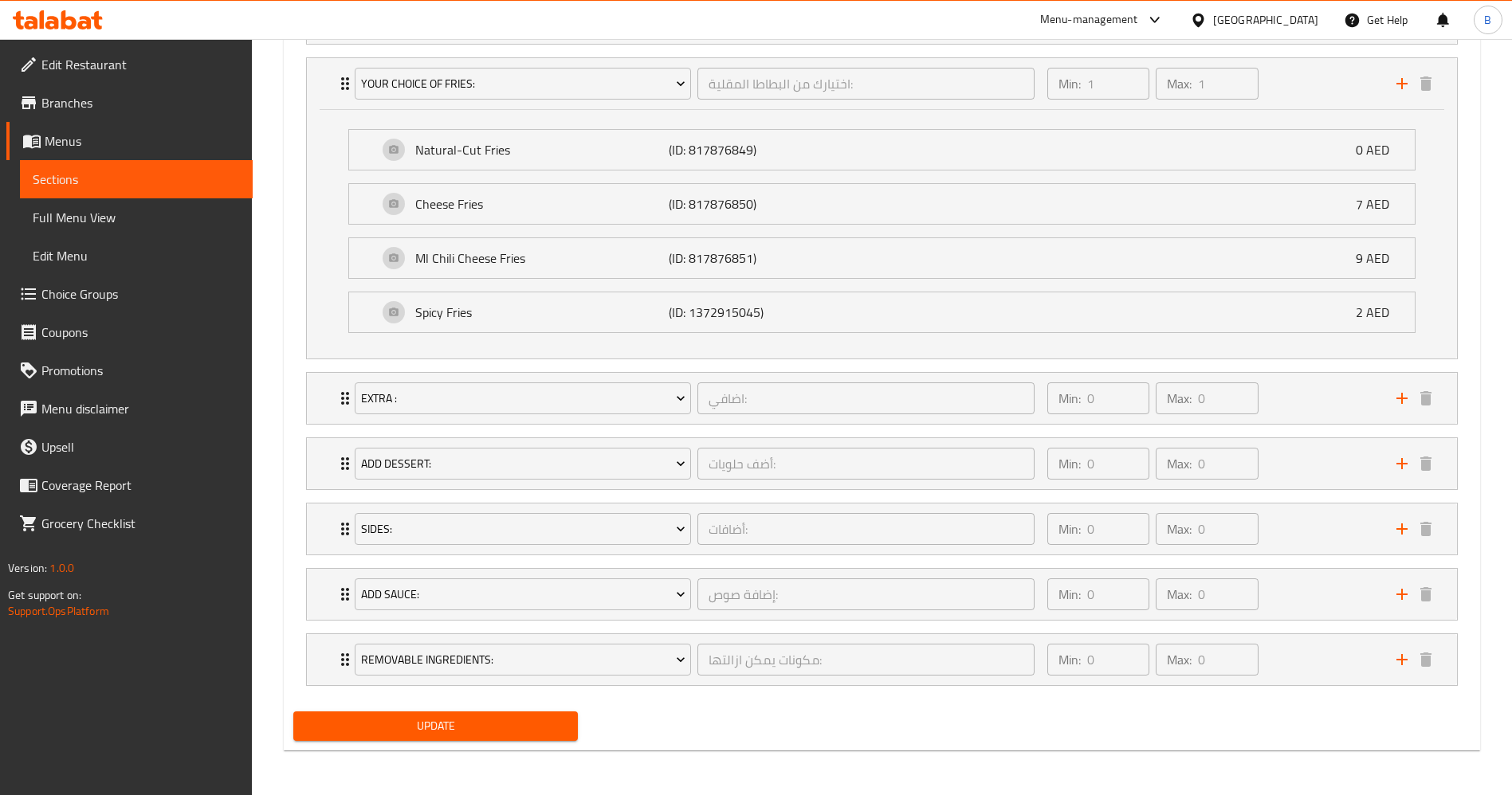
scroll to position [1021, 0]
click at [507, 738] on button "Update" at bounding box center [435, 726] width 285 height 30
click at [87, 293] on span "Choice Groups" at bounding box center [140, 294] width 198 height 19
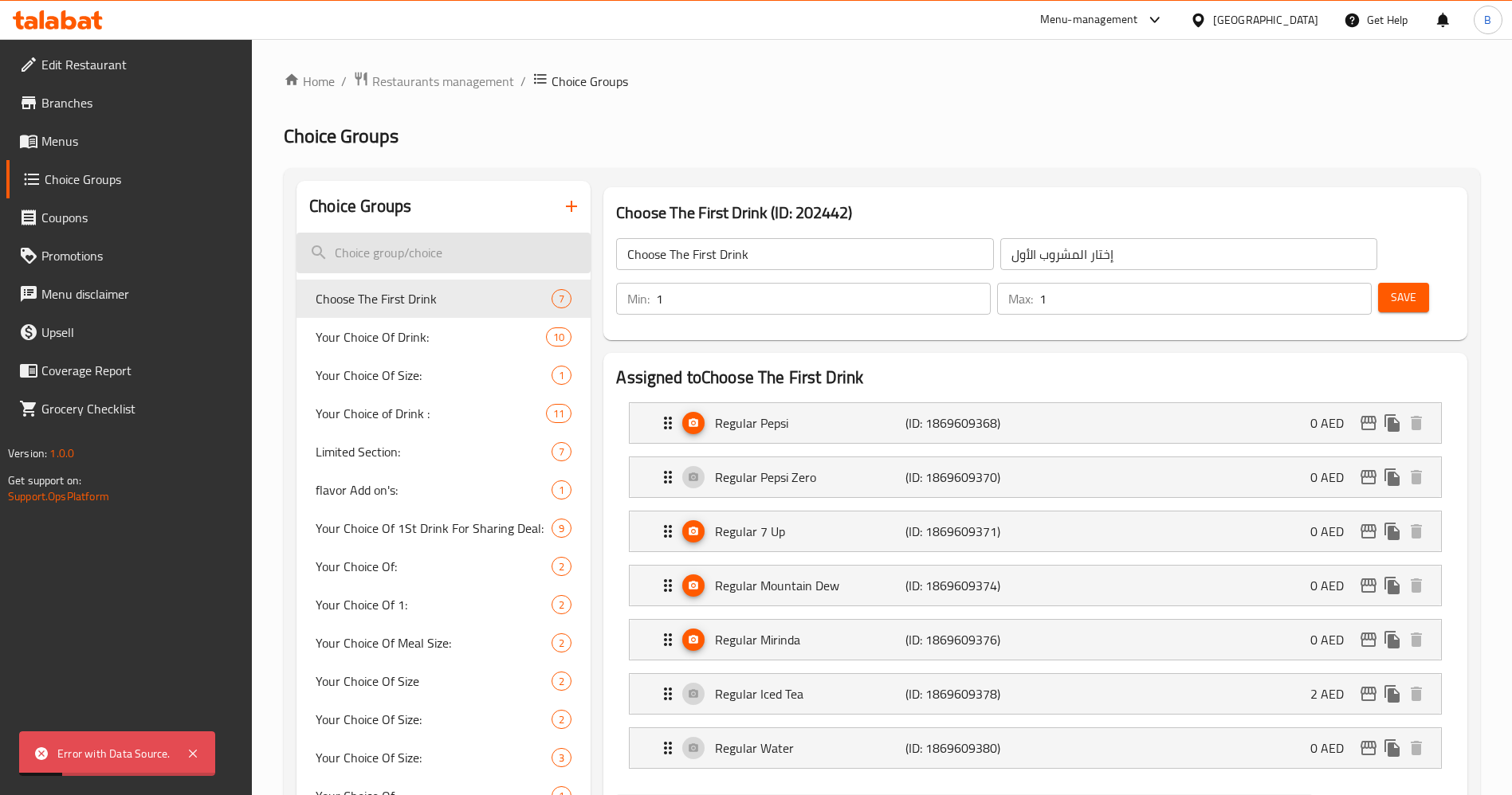
click at [407, 255] on input "search" at bounding box center [443, 253] width 294 height 40
paste input "your choice of drink"
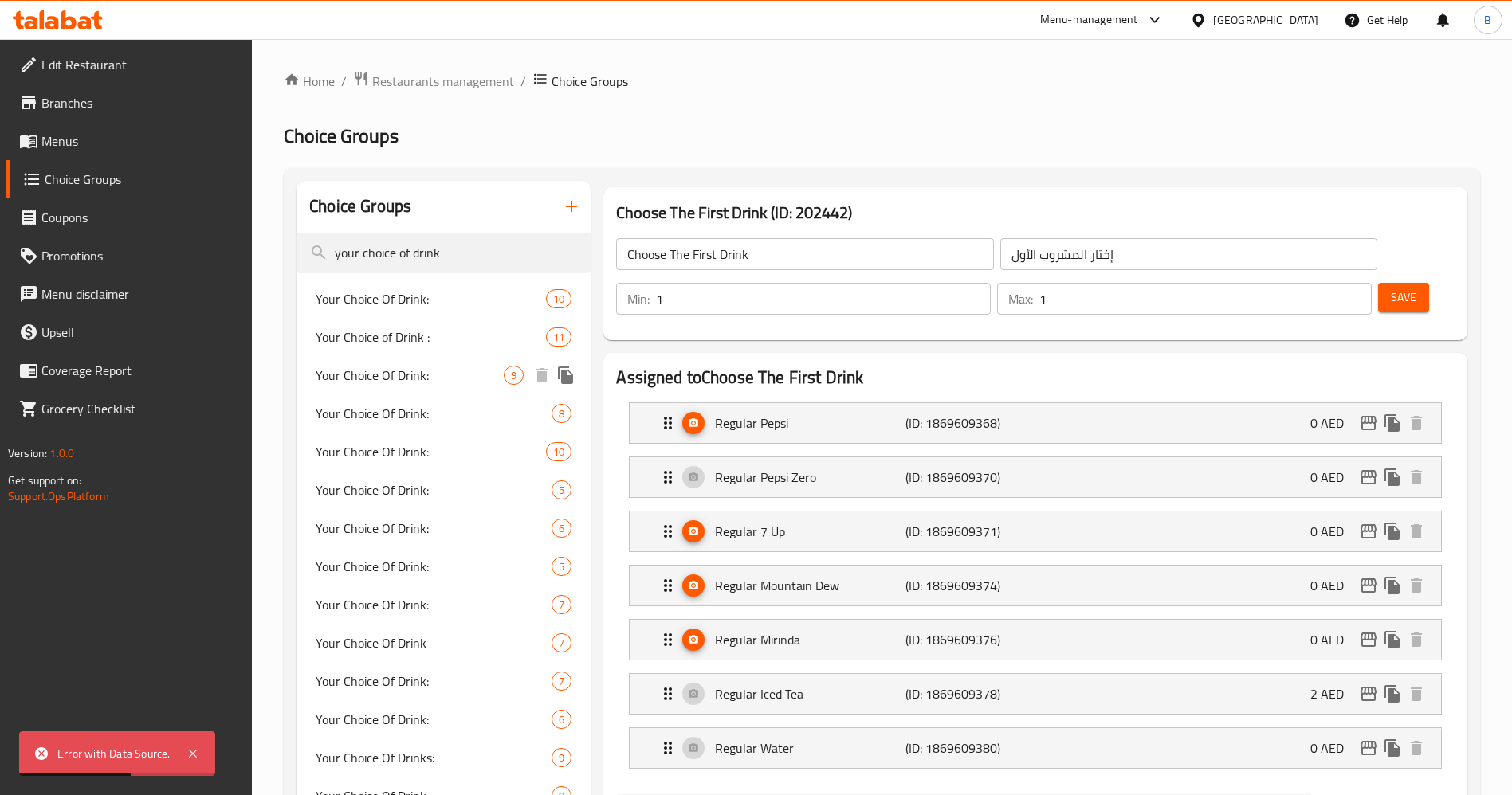
type input "your choice of drink"
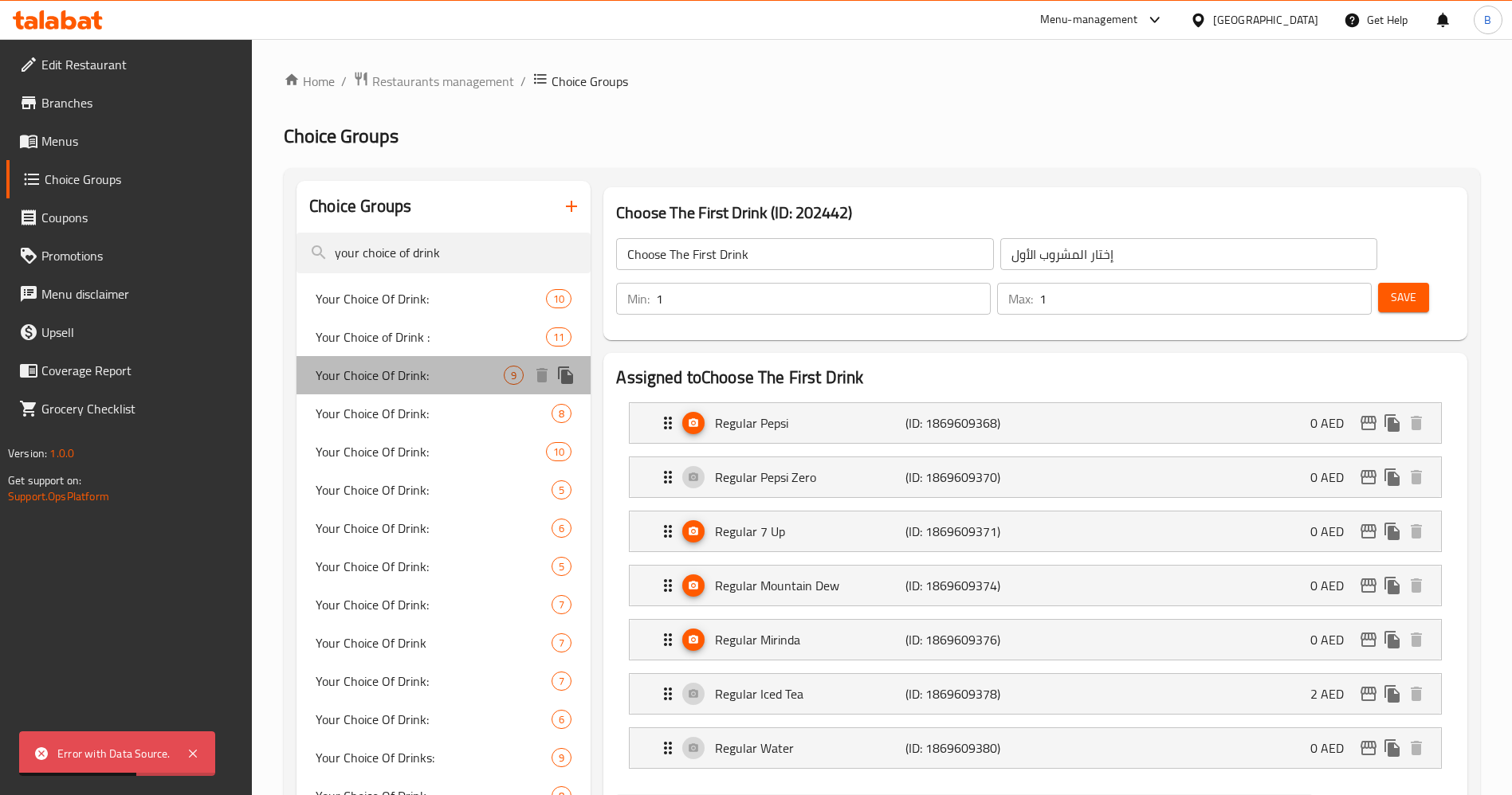
click at [442, 384] on span "Your Choice Of Drink:" at bounding box center [410, 375] width 188 height 19
type input "Your Choice Of Drink:"
type input "اختيارك من المشروب:"
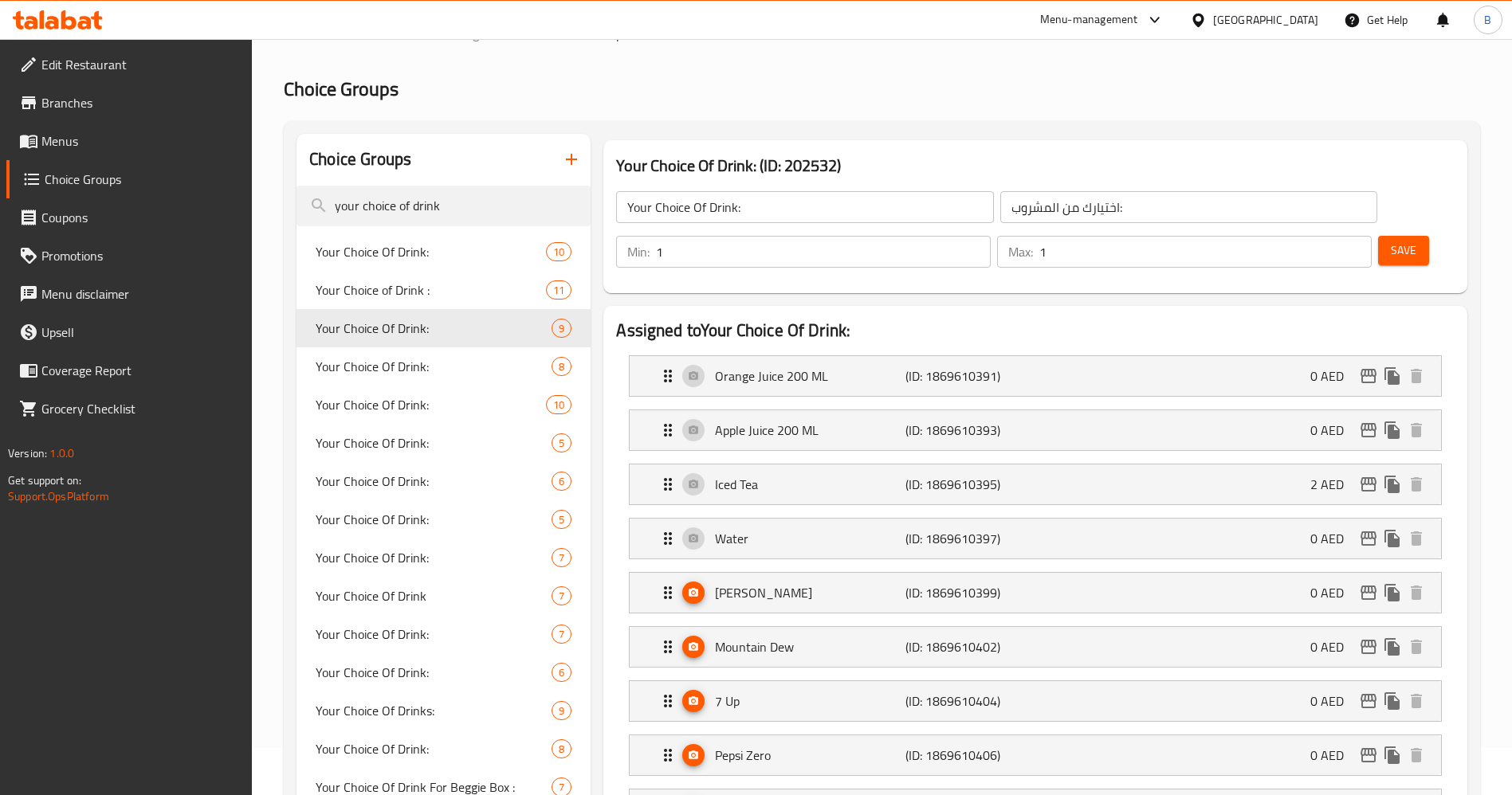
scroll to position [120, 0]
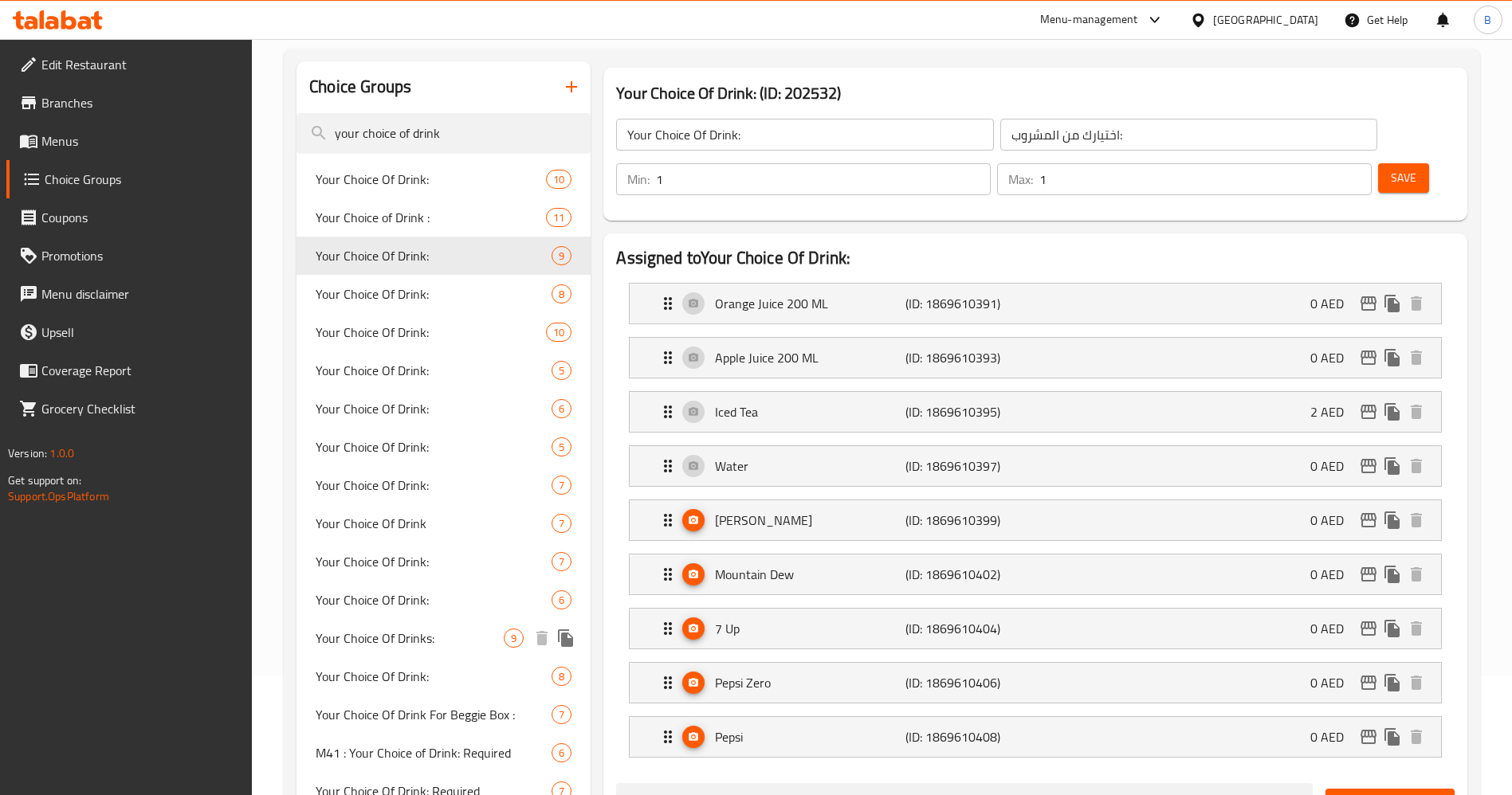
click at [465, 634] on span "Your Choice Of Drinks:" at bounding box center [410, 637] width 188 height 19
type input "Your Choice Of Drinks:"
type input "إختيارك من المشروب:"
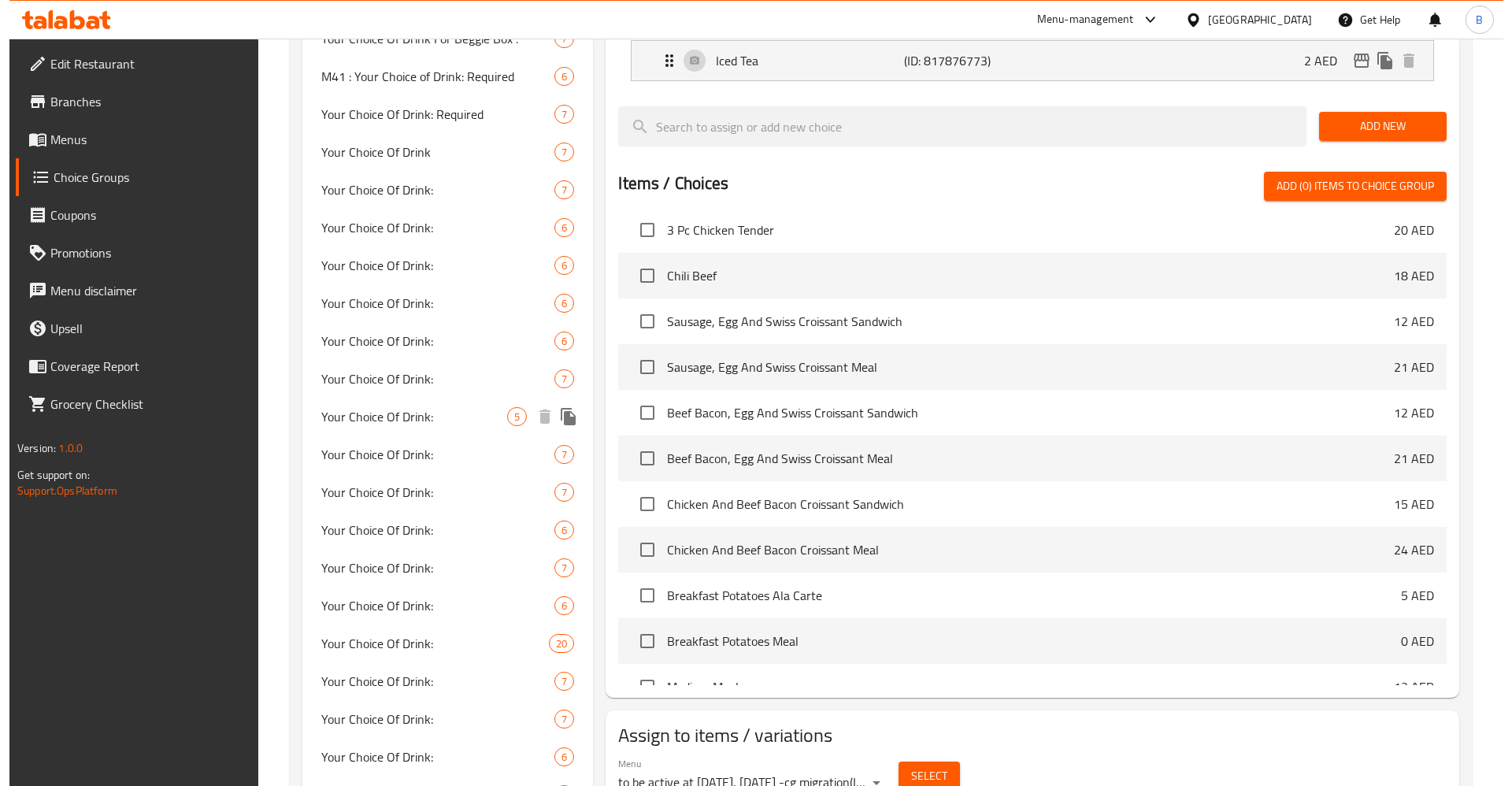
scroll to position [1182, 0]
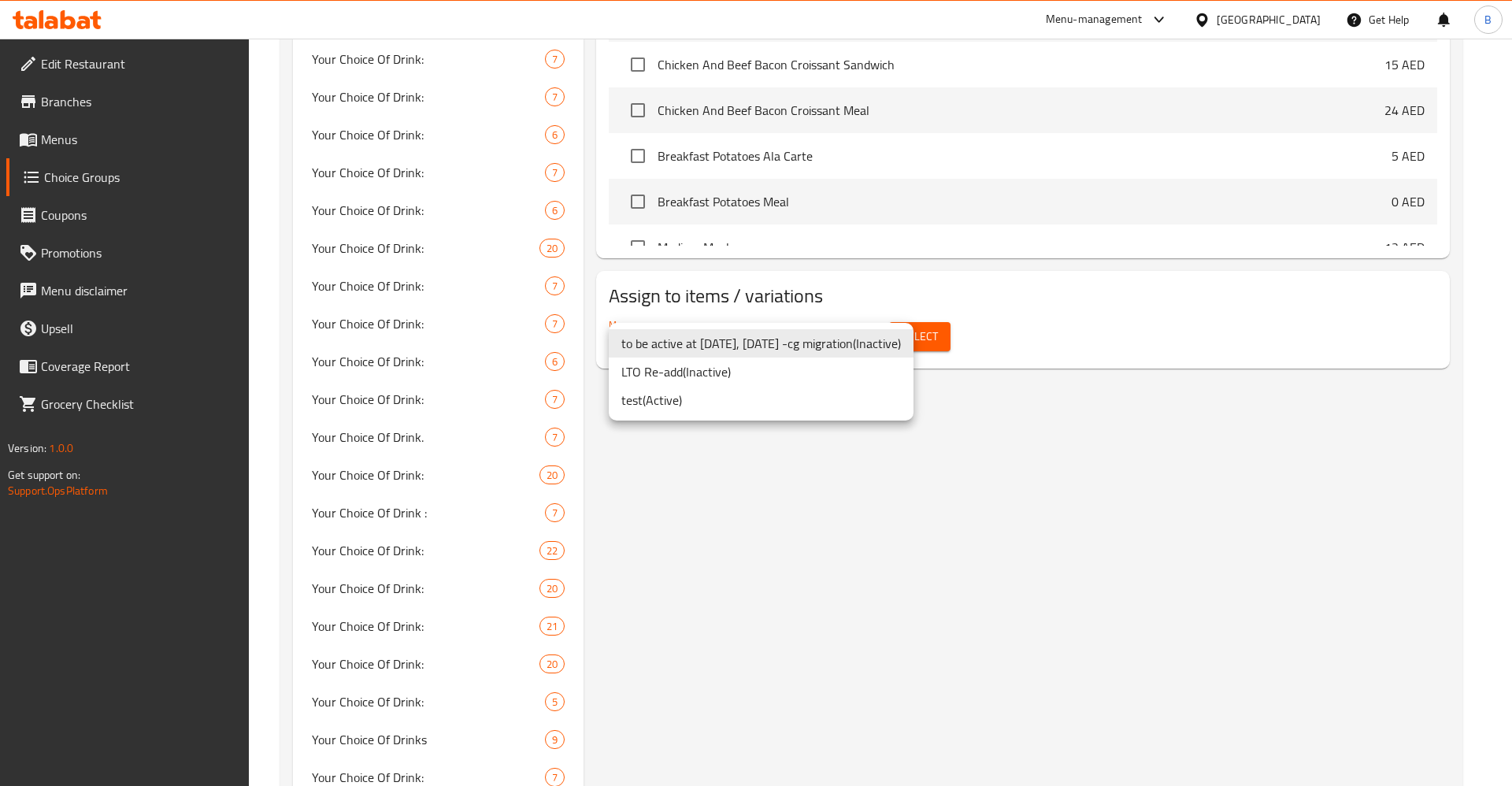
click at [707, 384] on li "LTO Re-add ( Inactive )" at bounding box center [760, 371] width 304 height 29
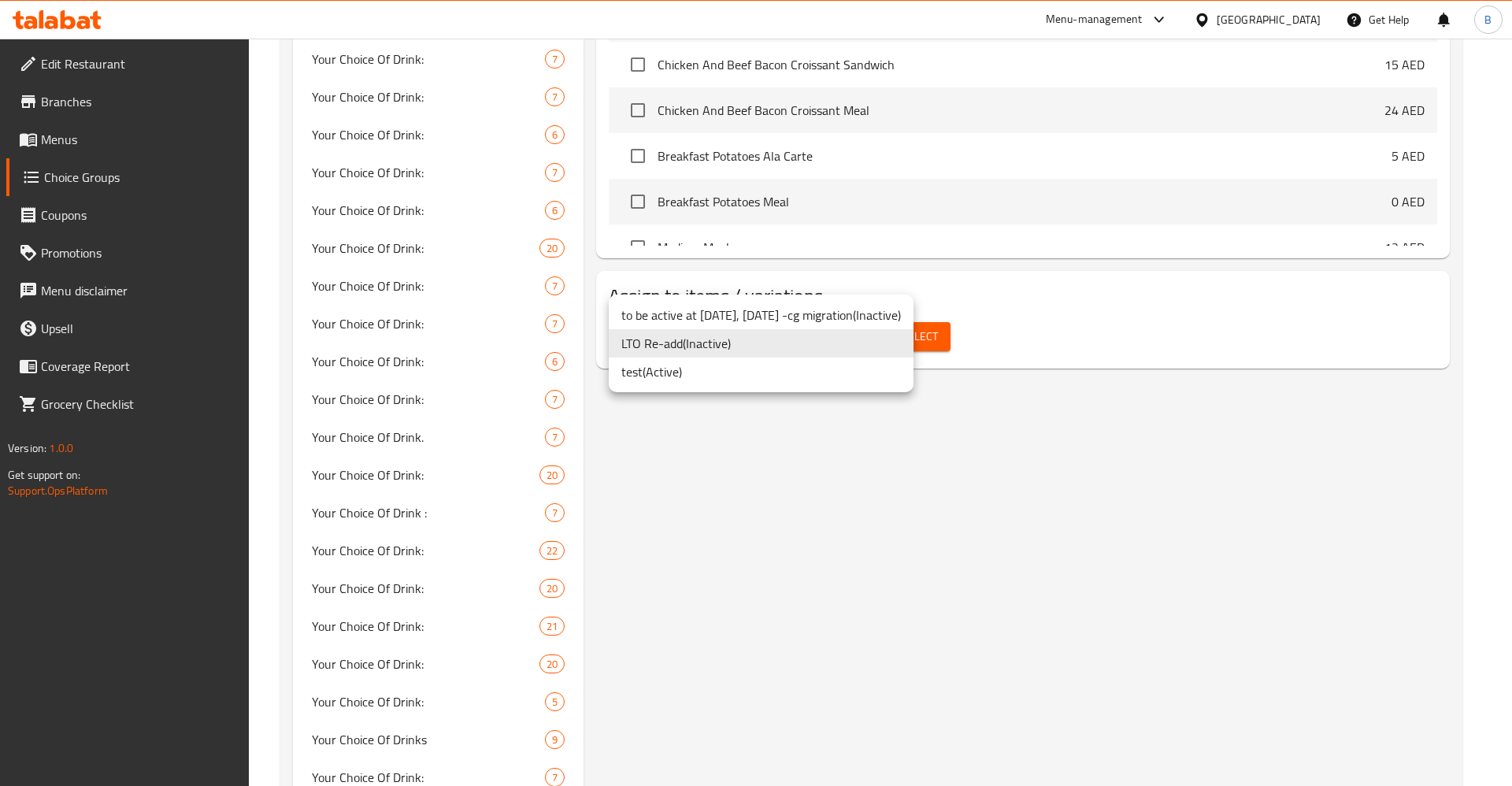
click at [707, 371] on li "test ( Active )" at bounding box center [760, 371] width 304 height 29
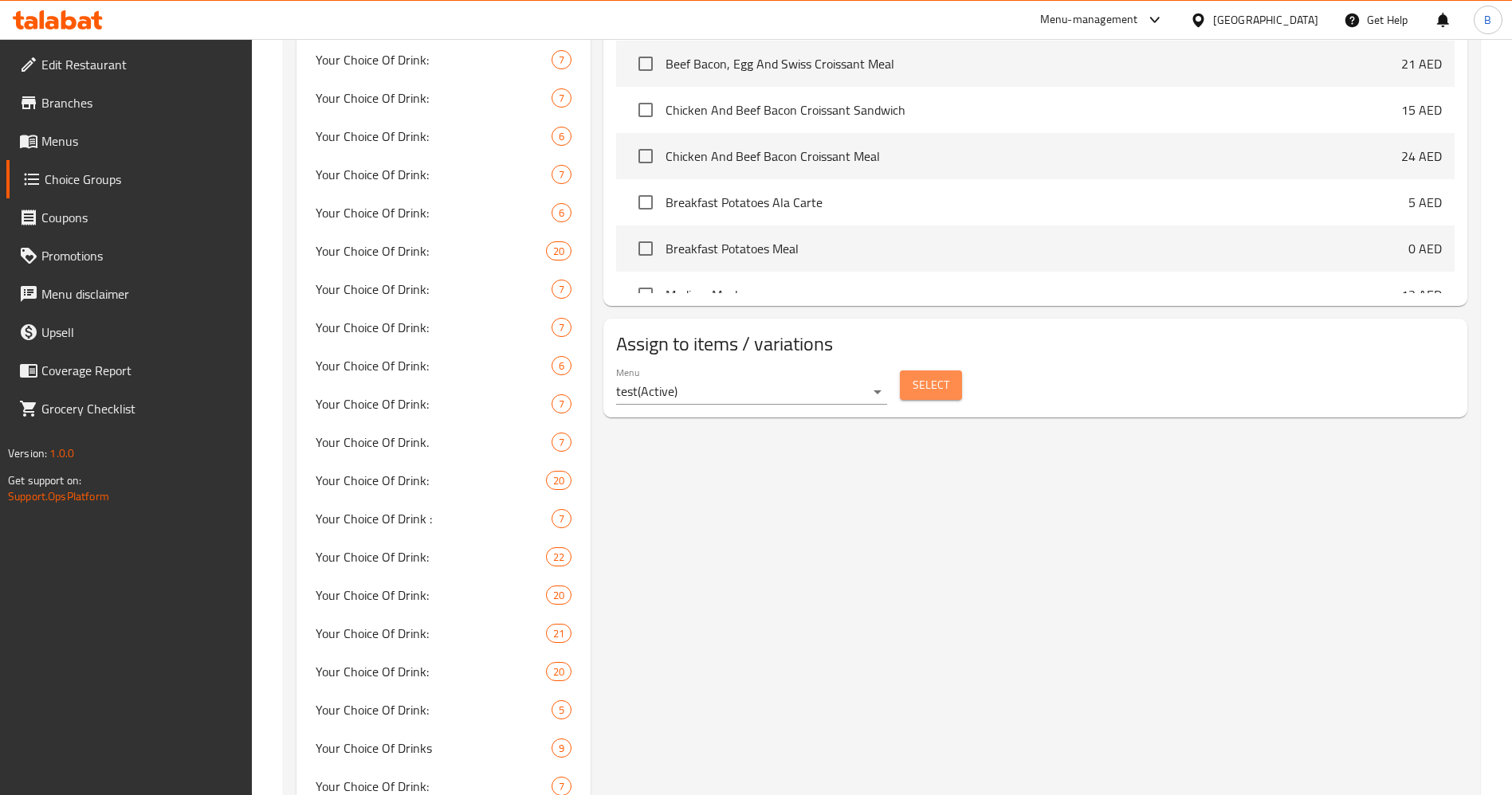
click at [929, 376] on span "Select" at bounding box center [931, 386] width 36 height 20
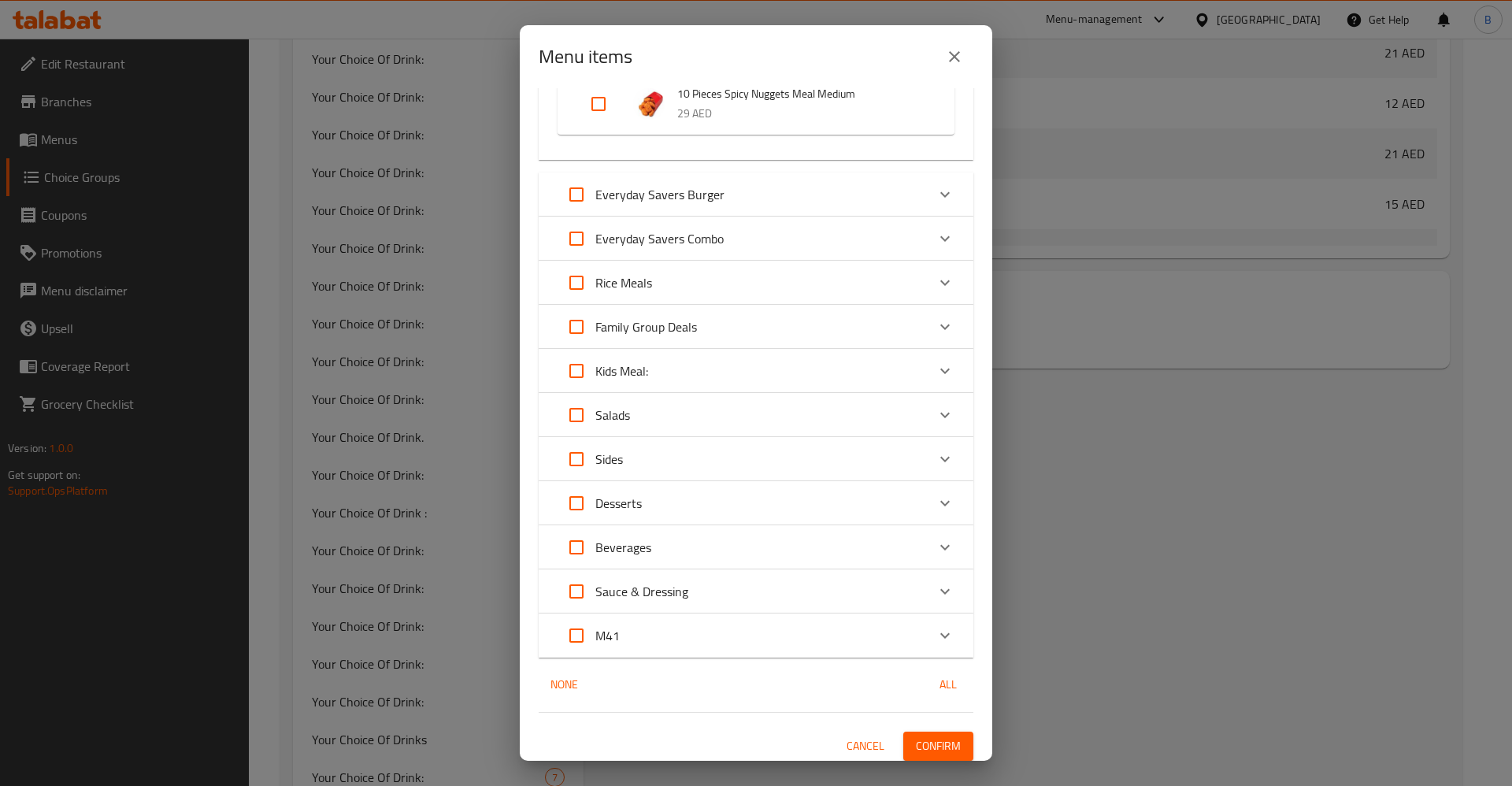
click at [926, 250] on div "Expand" at bounding box center [945, 238] width 38 height 38
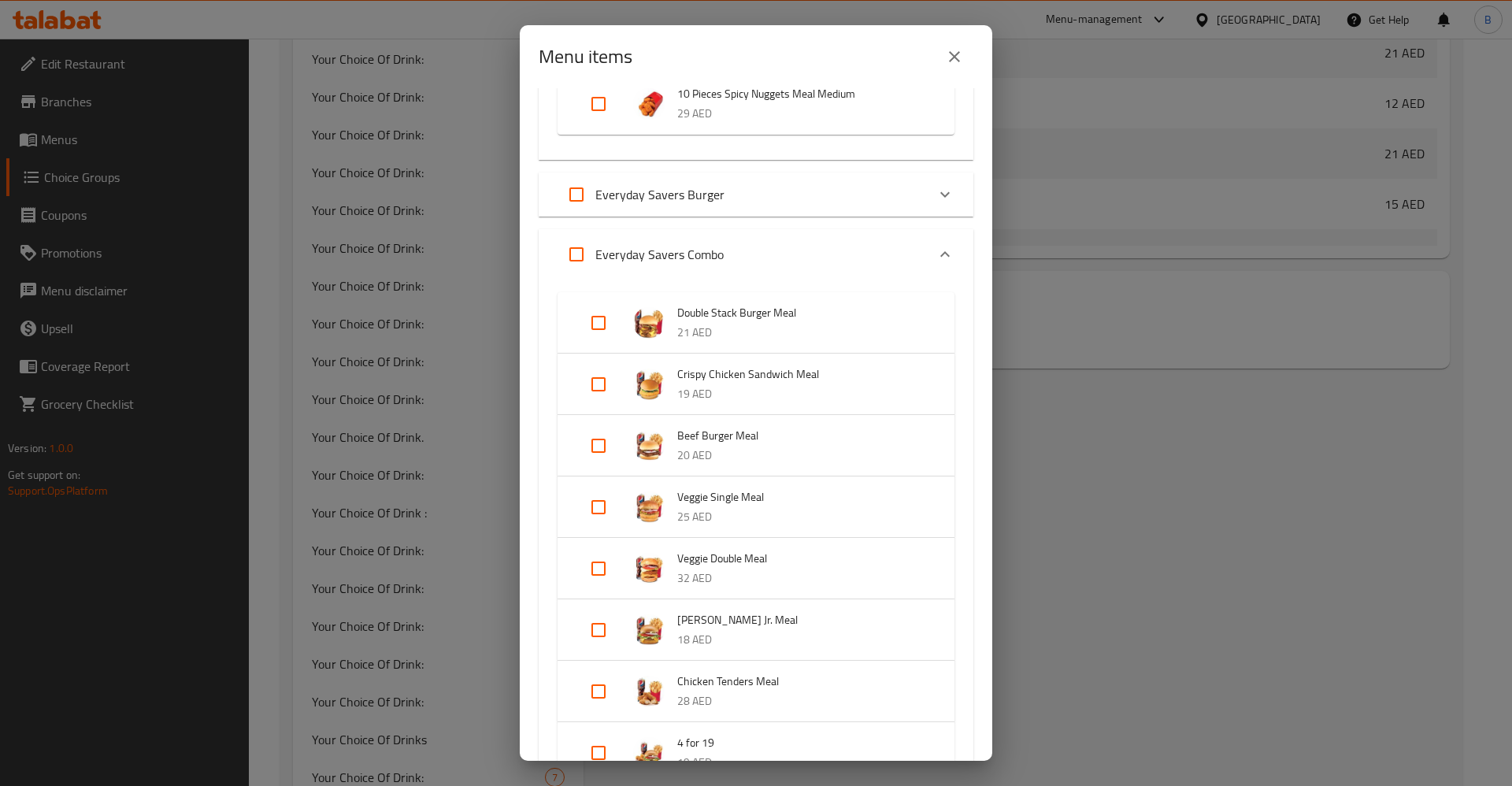
click at [599, 379] on input "Expand" at bounding box center [598, 384] width 38 height 38
checkbox input "true"
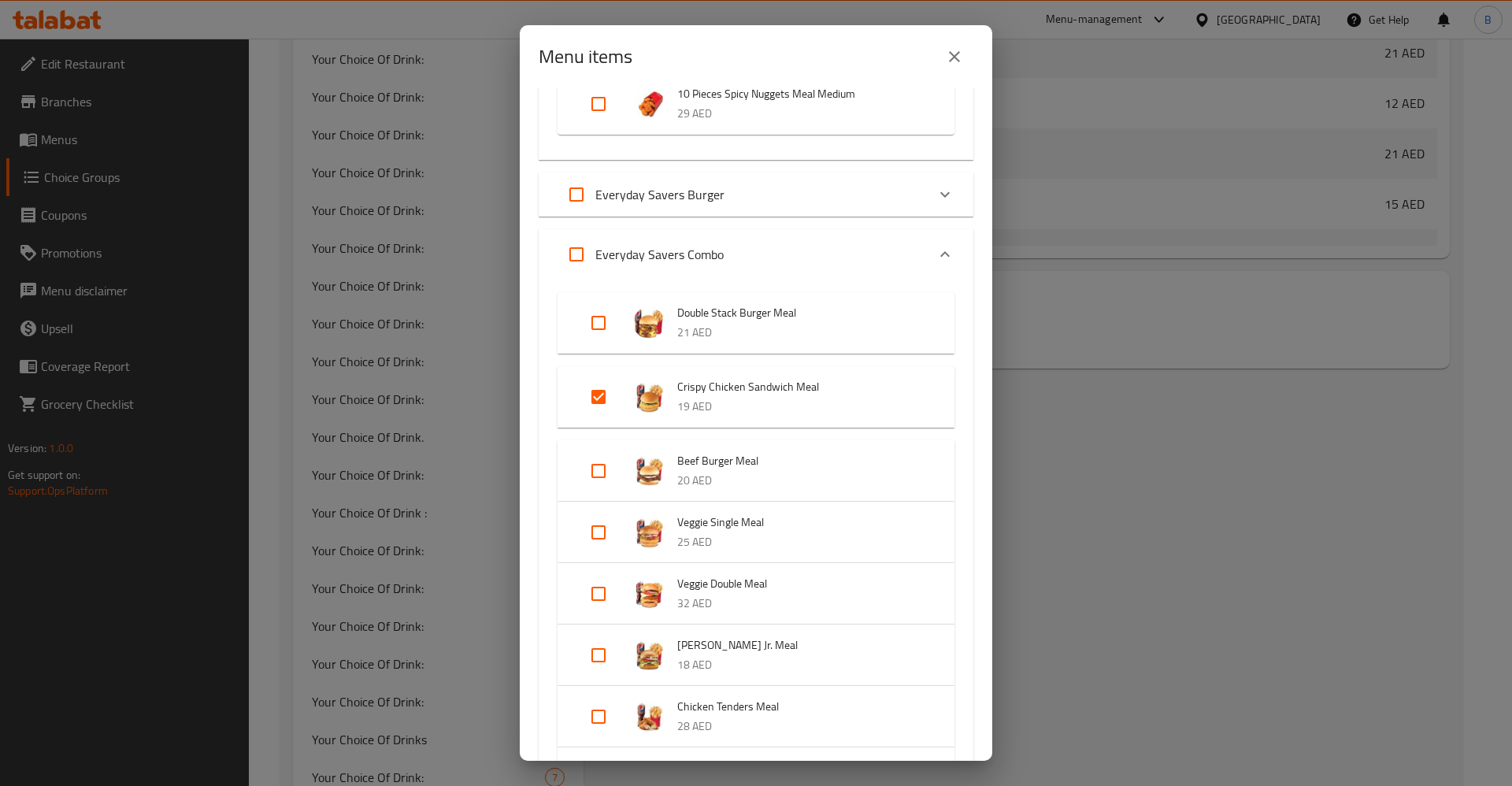
click at [603, 322] on input "Expand" at bounding box center [598, 322] width 38 height 38
checkbox input "true"
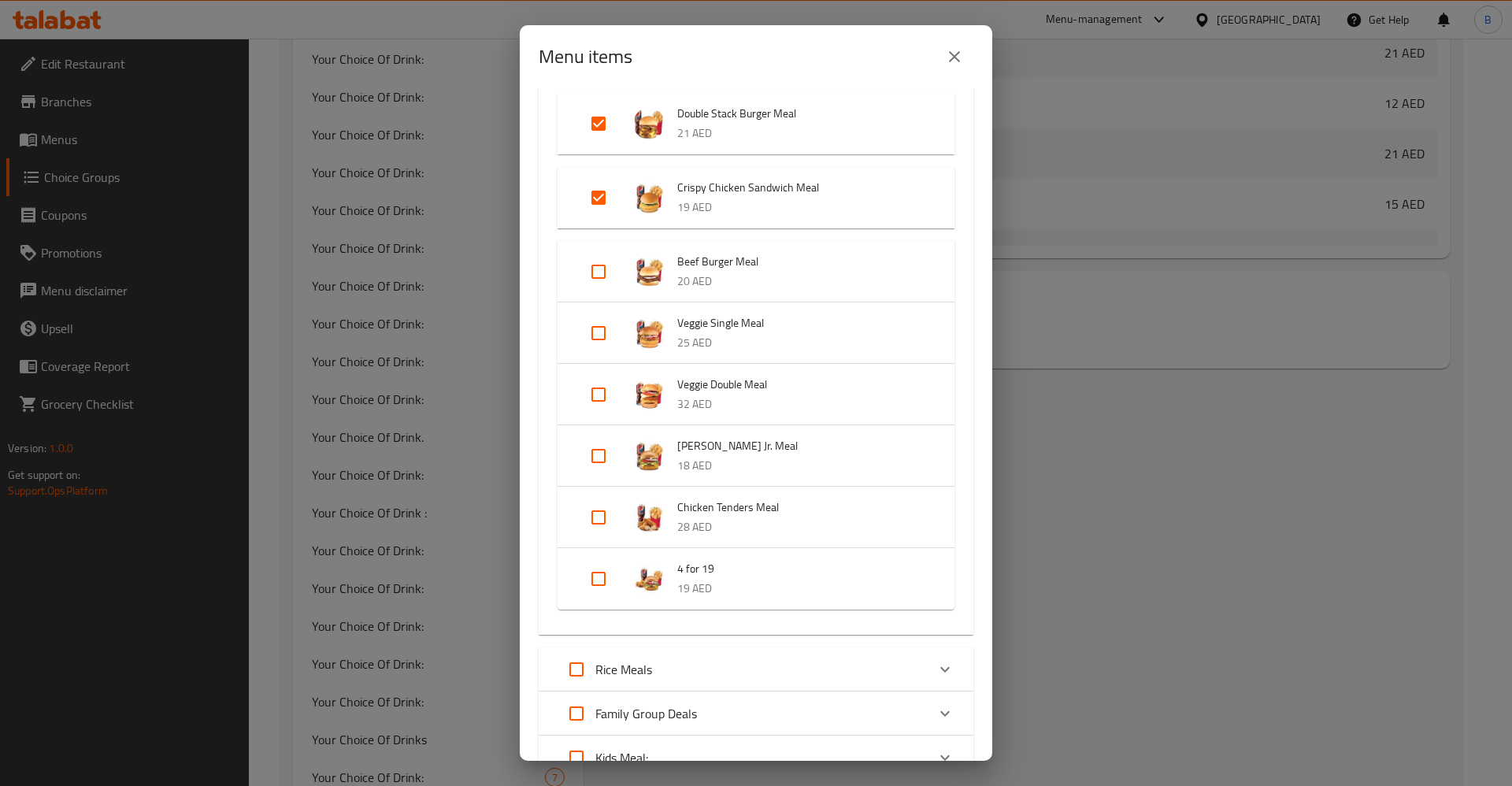
scroll to position [1418, 0]
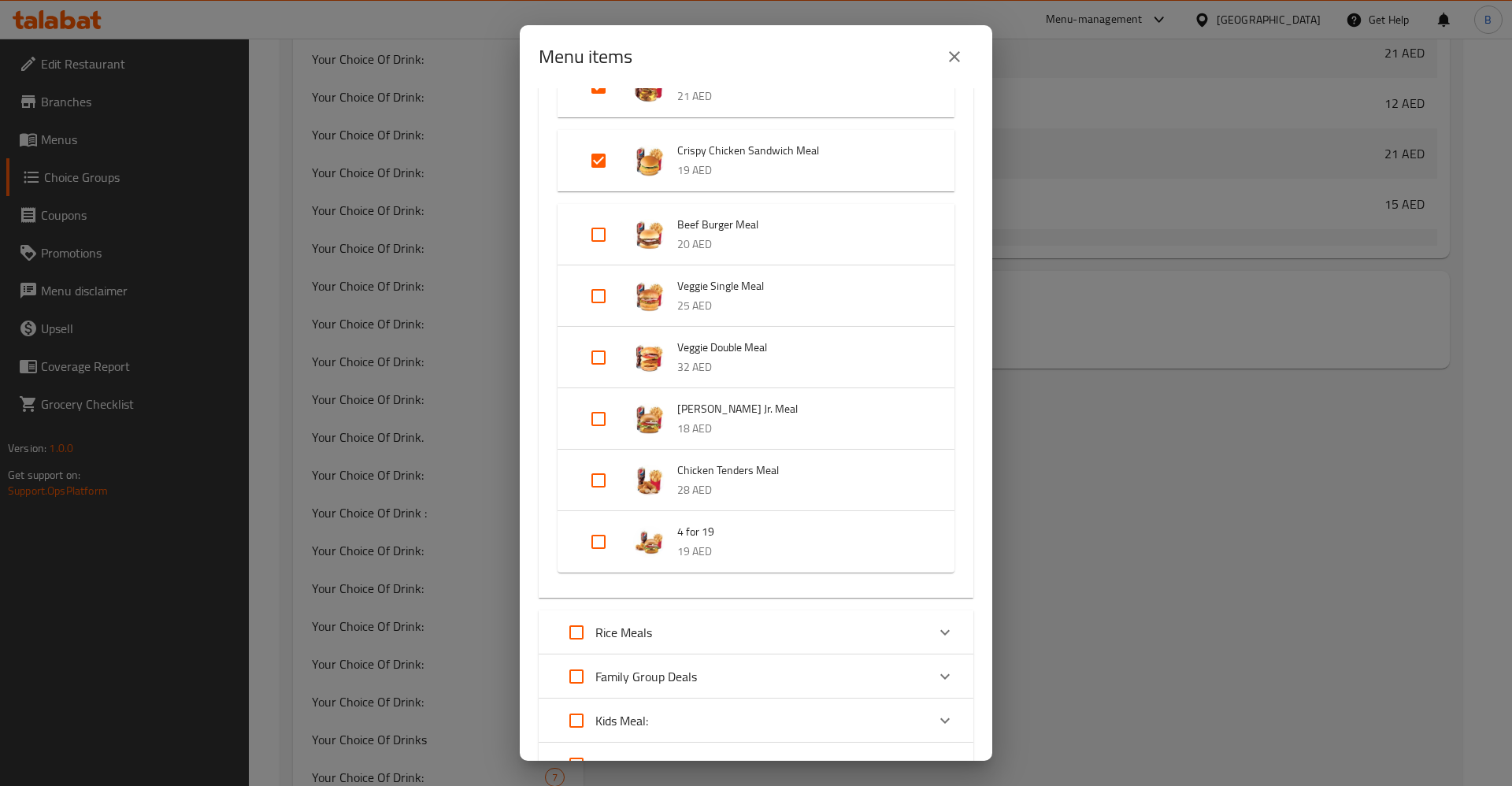
click at [610, 409] on input "Expand" at bounding box center [598, 419] width 38 height 38
checkbox input "true"
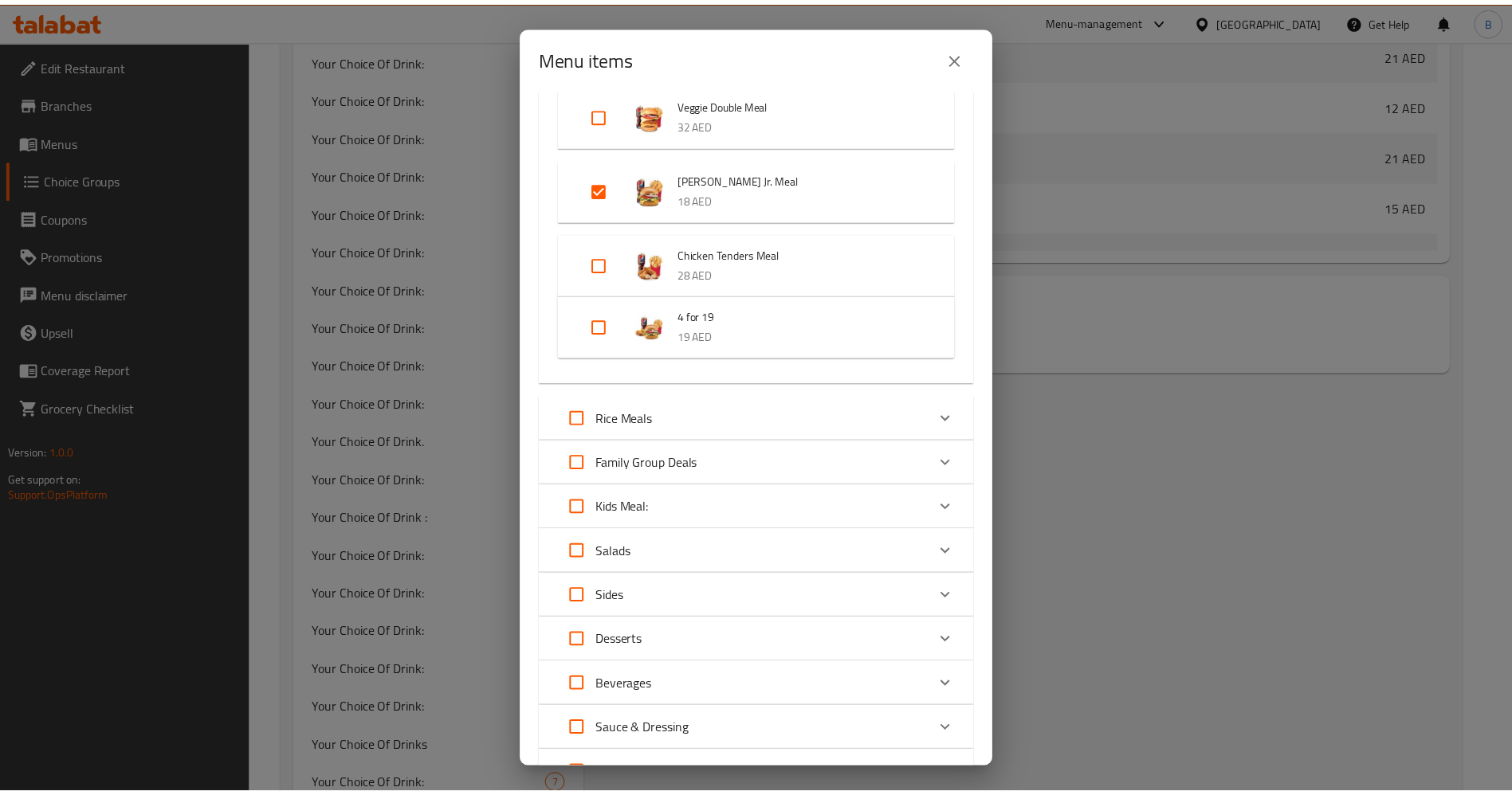
scroll to position [1820, 0]
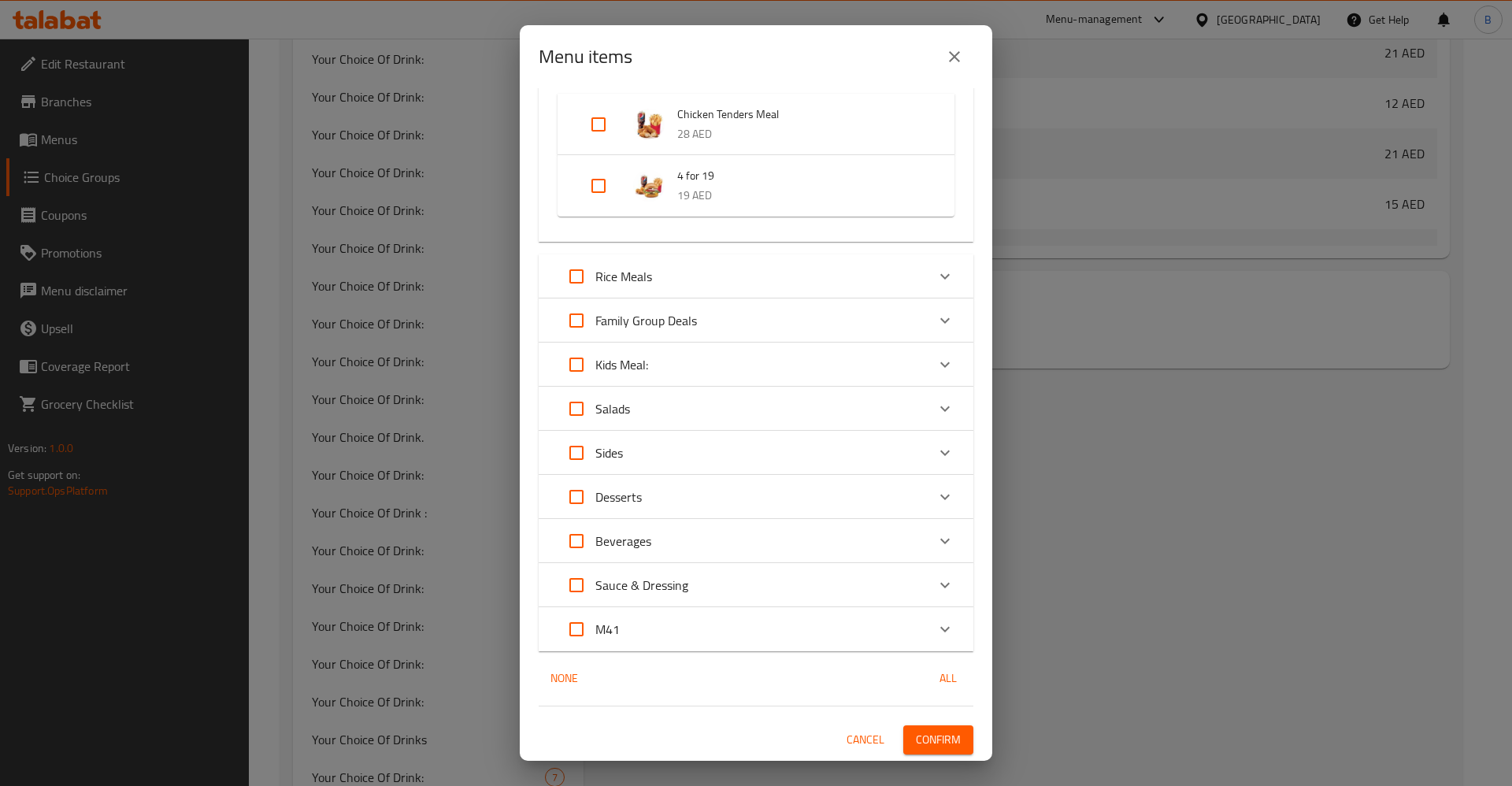
click at [928, 737] on span "Confirm" at bounding box center [938, 740] width 45 height 20
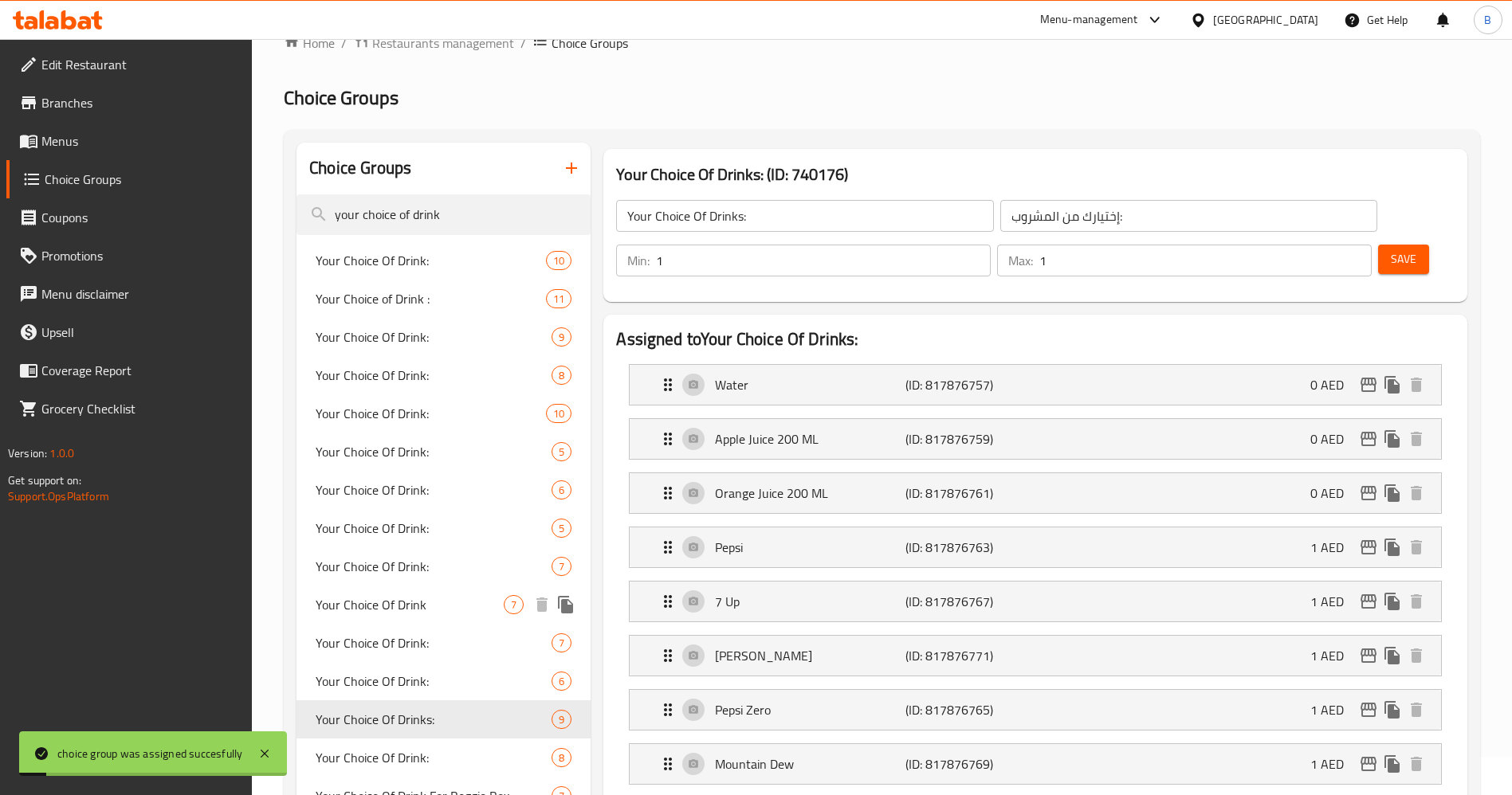
scroll to position [0, 0]
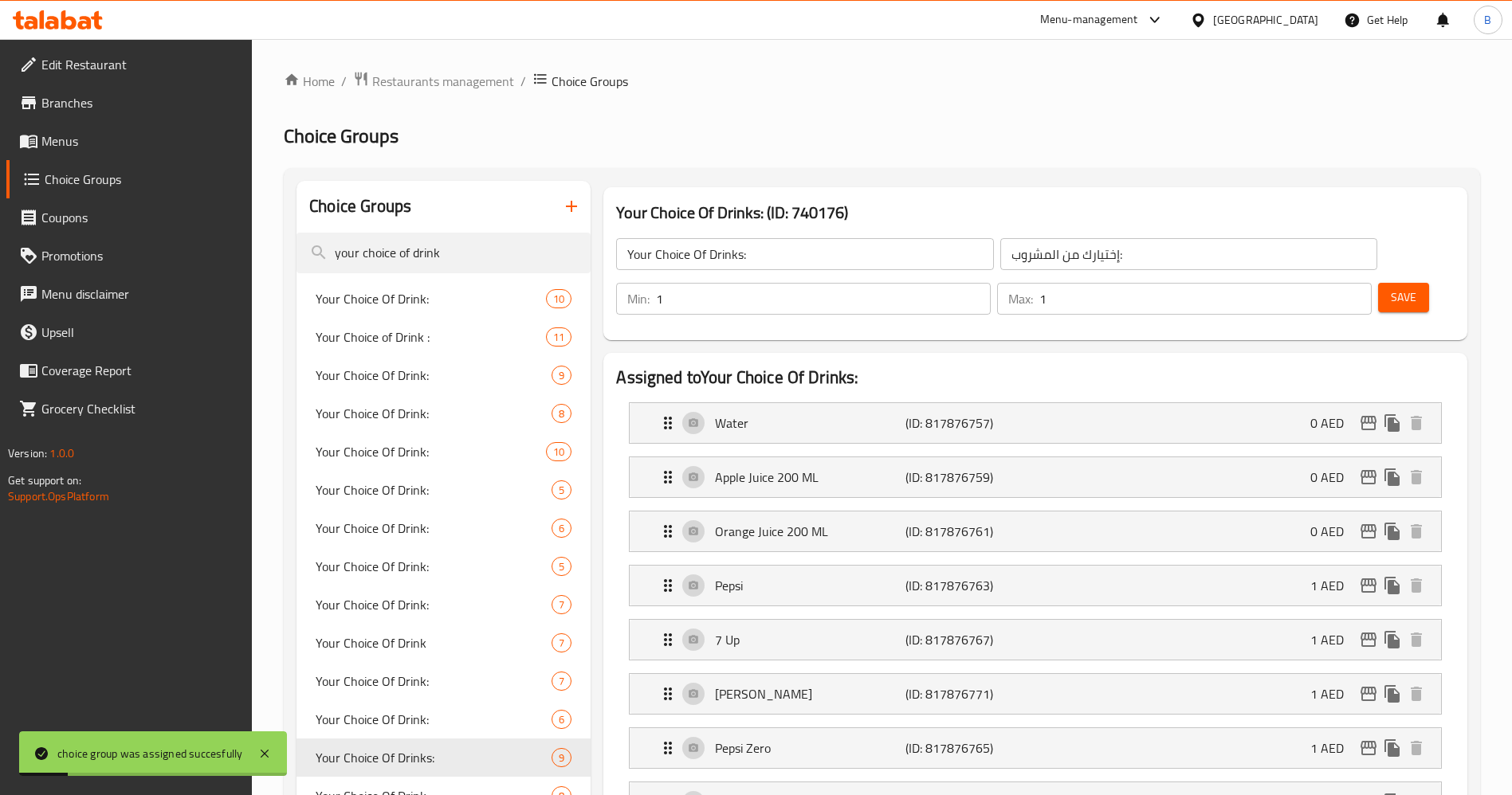
drag, startPoint x: 466, startPoint y: 82, endPoint x: 459, endPoint y: 94, distance: 13.9
click at [464, 80] on span "Restaurants management" at bounding box center [443, 81] width 142 height 19
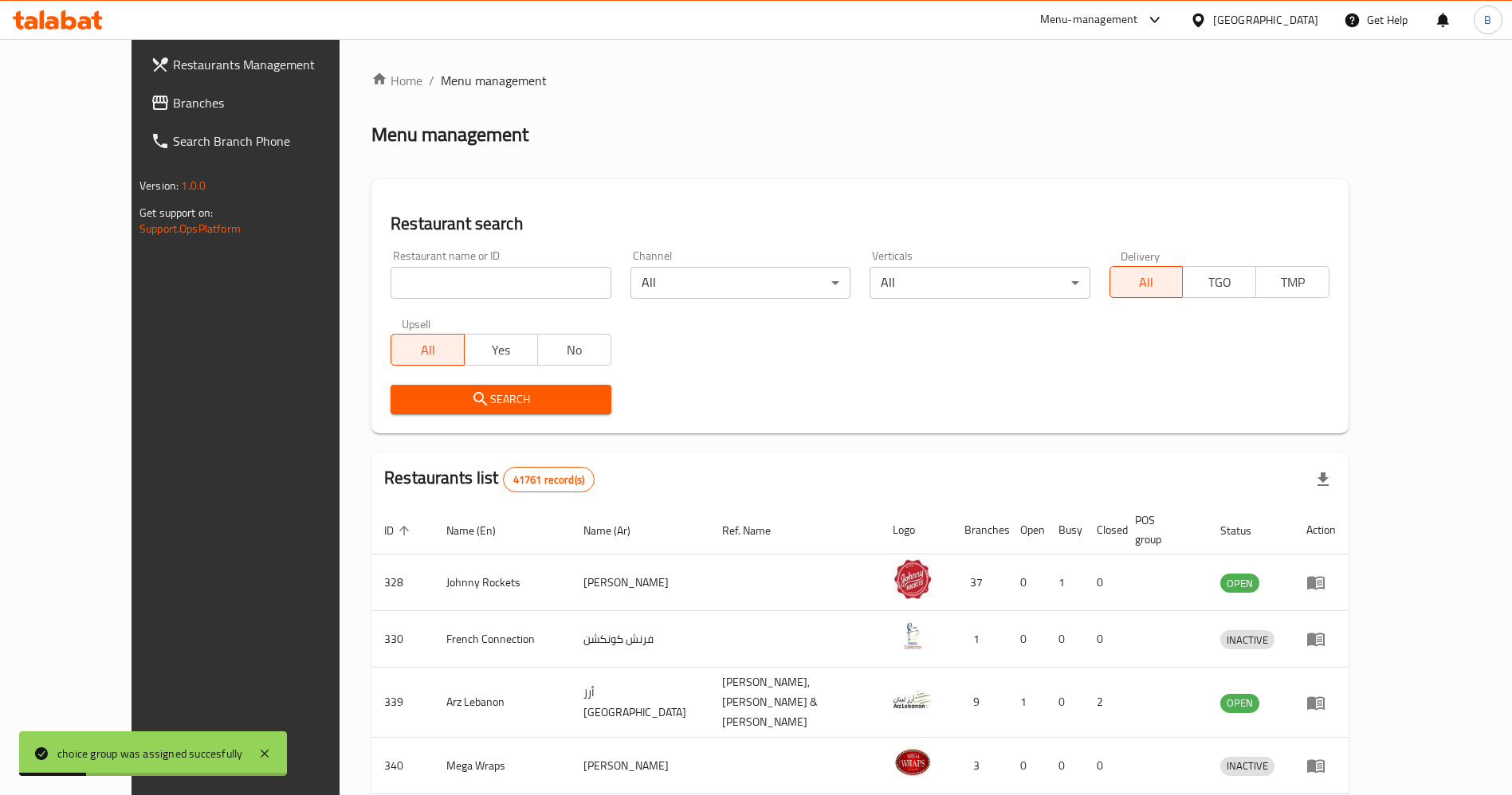
drag, startPoint x: 377, startPoint y: 285, endPoint x: 381, endPoint y: 293, distance: 8.9
click at [391, 287] on input "search" at bounding box center [500, 282] width 220 height 32
type input "[PERSON_NAME]"
click button "Search" at bounding box center [500, 400] width 220 height 30
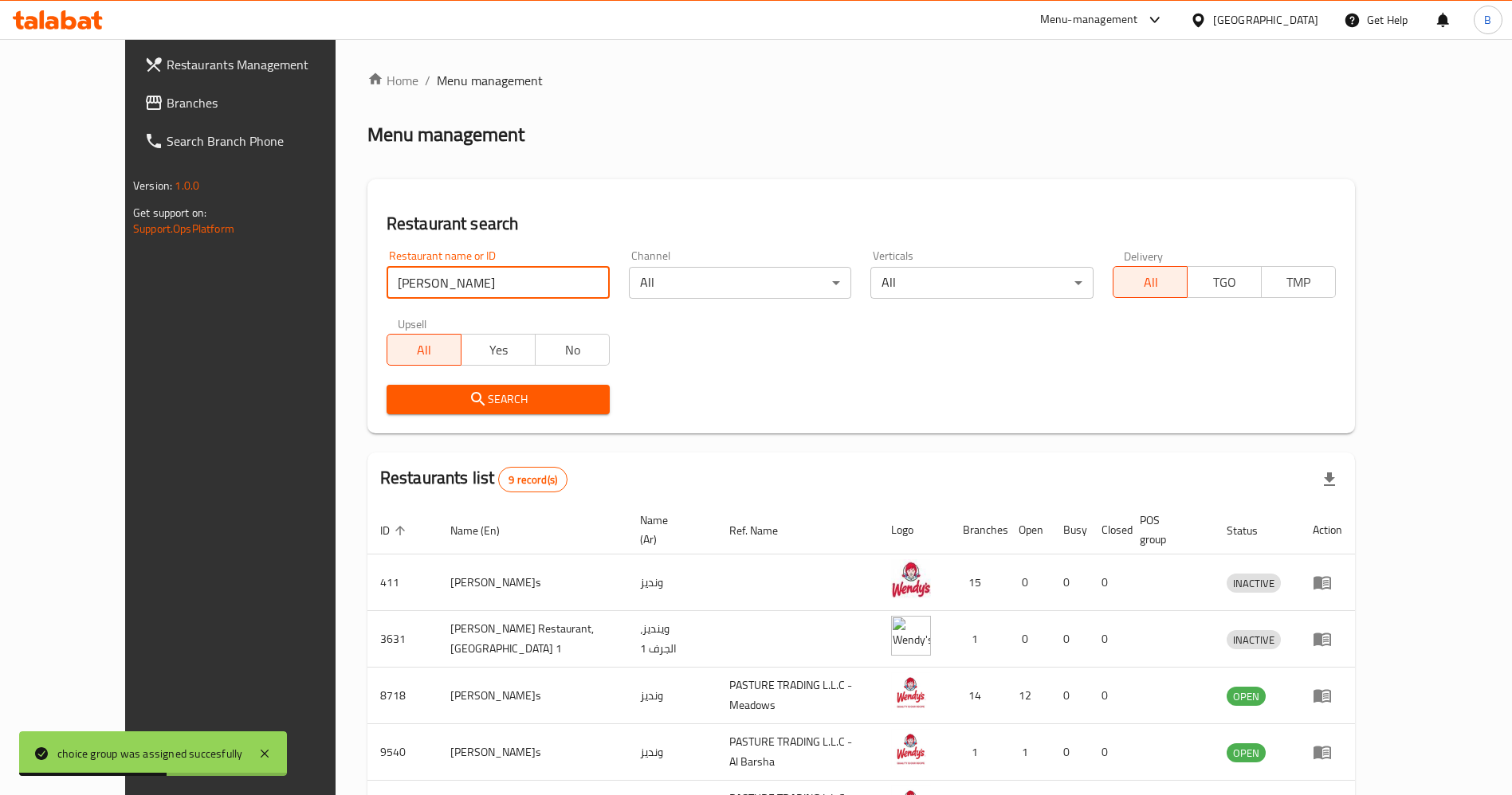
click at [447, 291] on input "[PERSON_NAME]" at bounding box center [498, 282] width 223 height 32
click button "Search" at bounding box center [498, 400] width 223 height 30
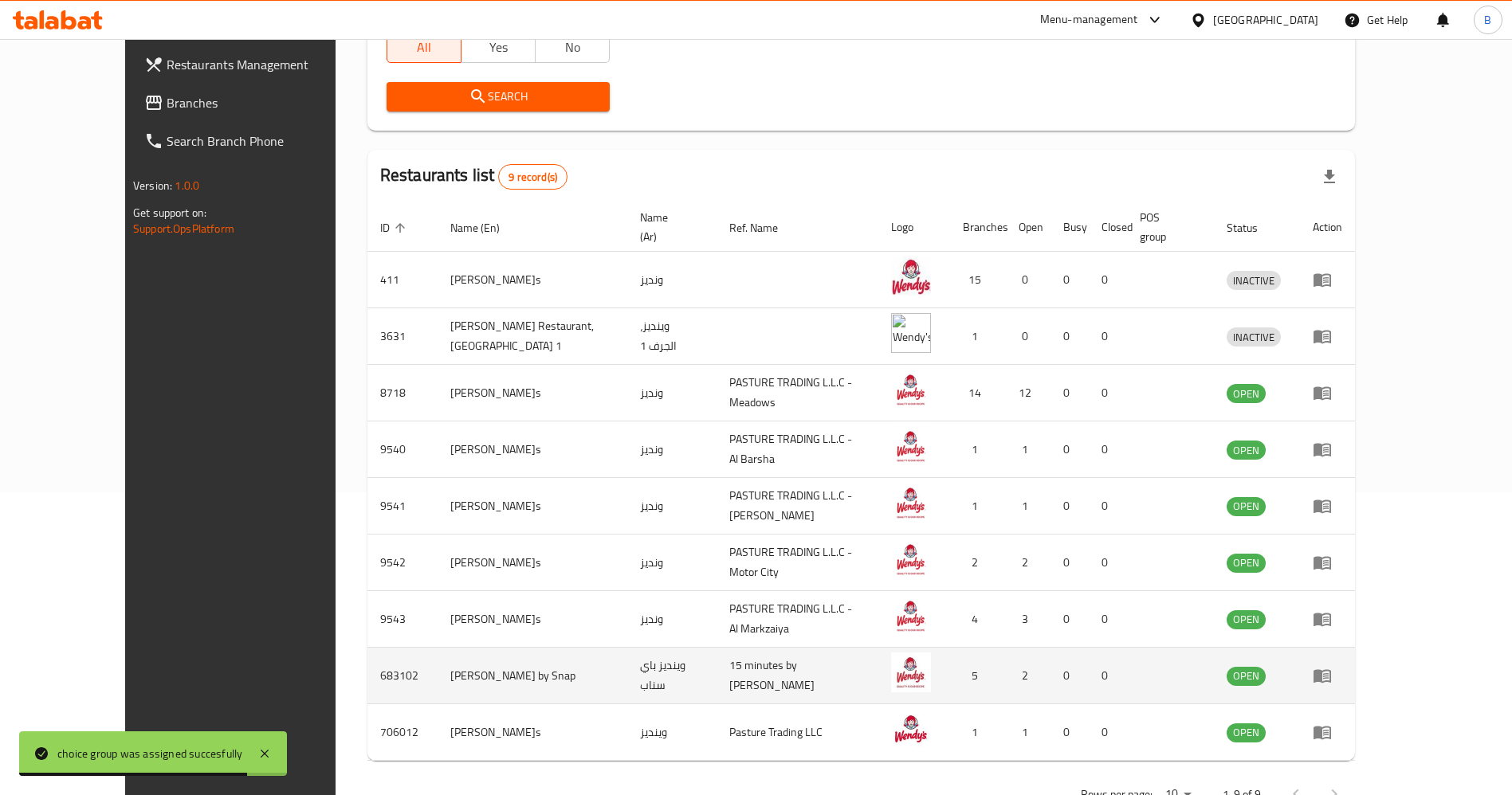
scroll to position [337, 0]
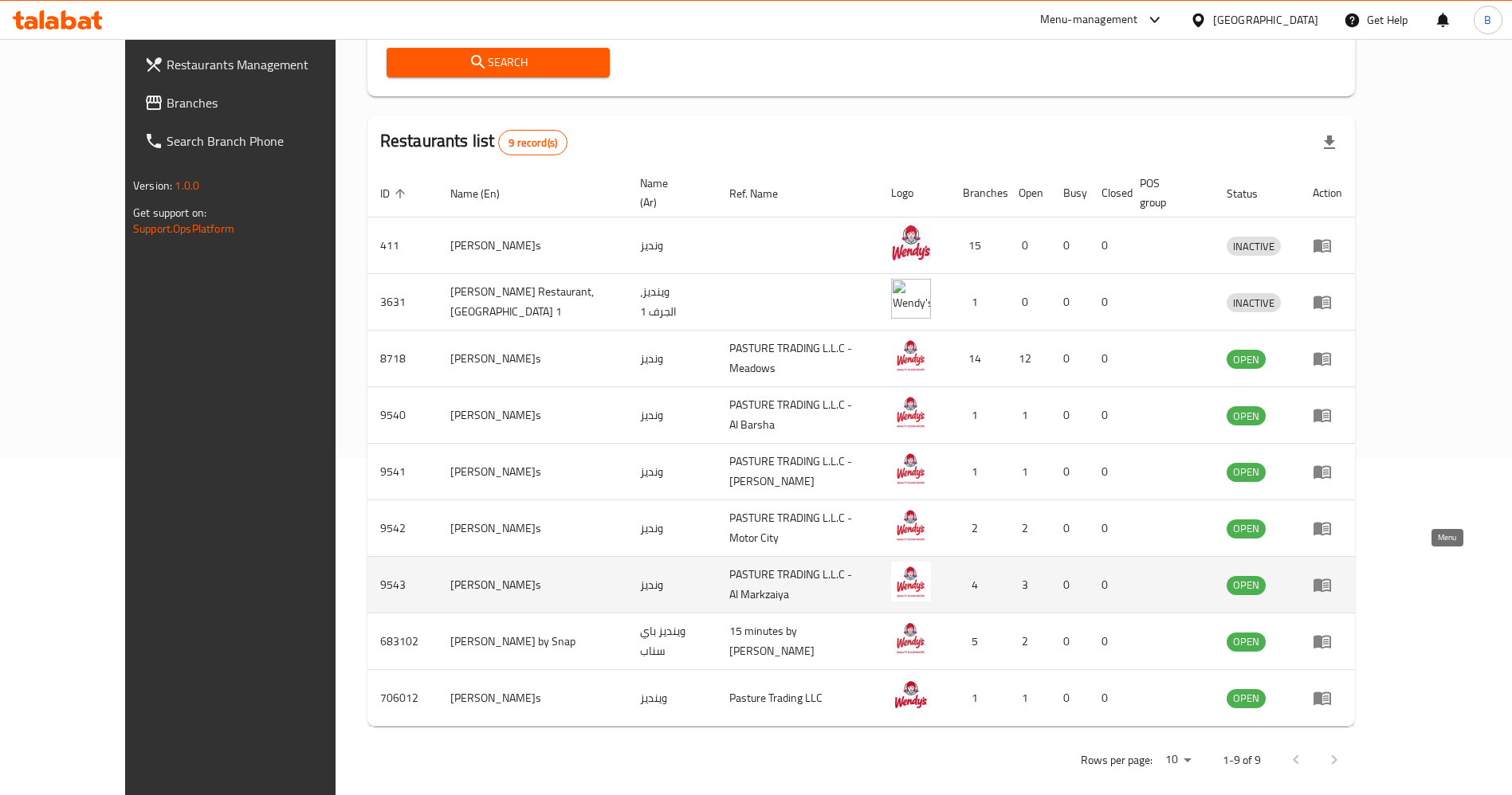
click at [1331, 580] on icon "enhanced table" at bounding box center [1321, 586] width 17 height 13
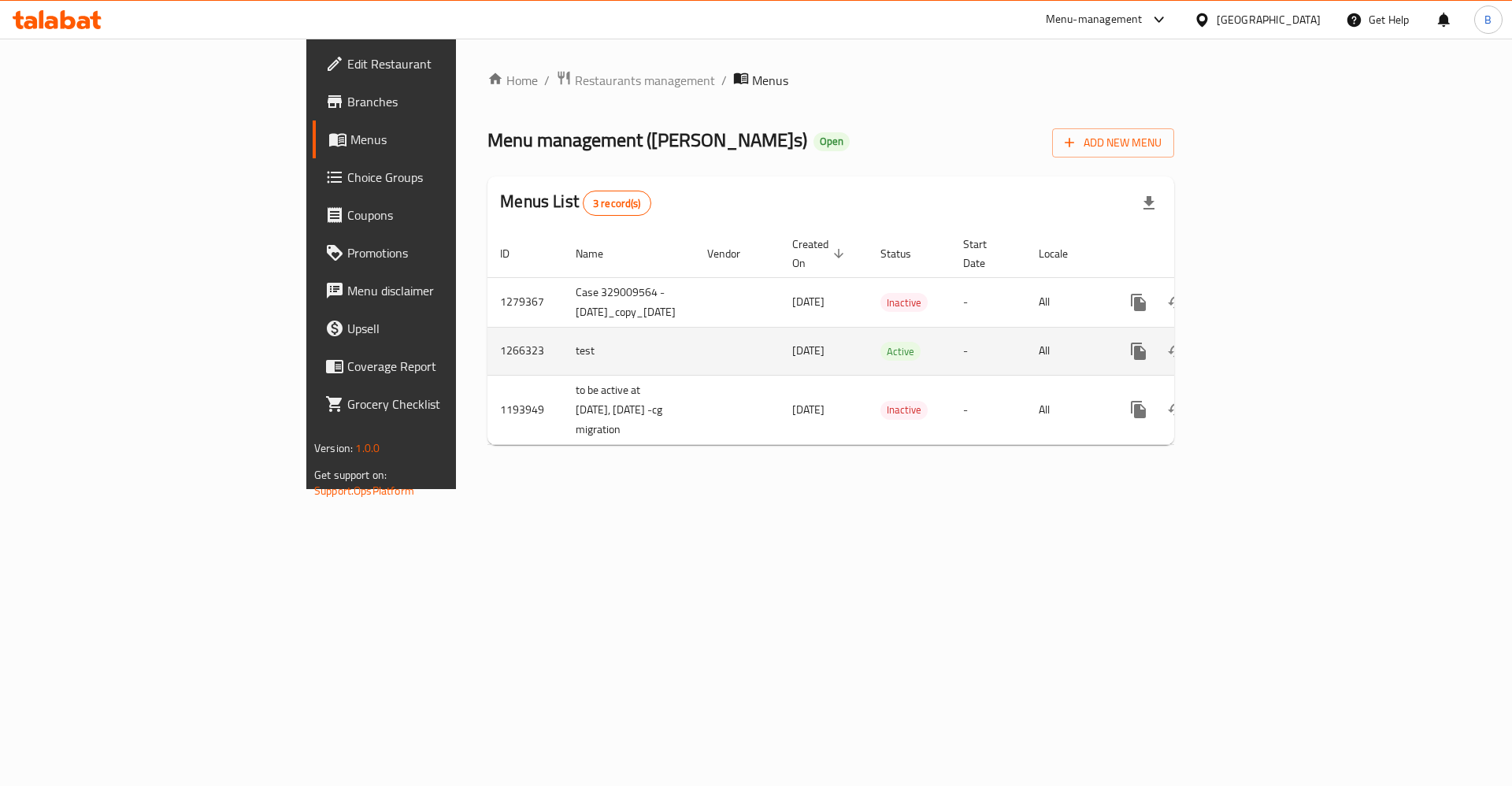
click at [1271, 344] on link "enhanced table" at bounding box center [1252, 351] width 38 height 38
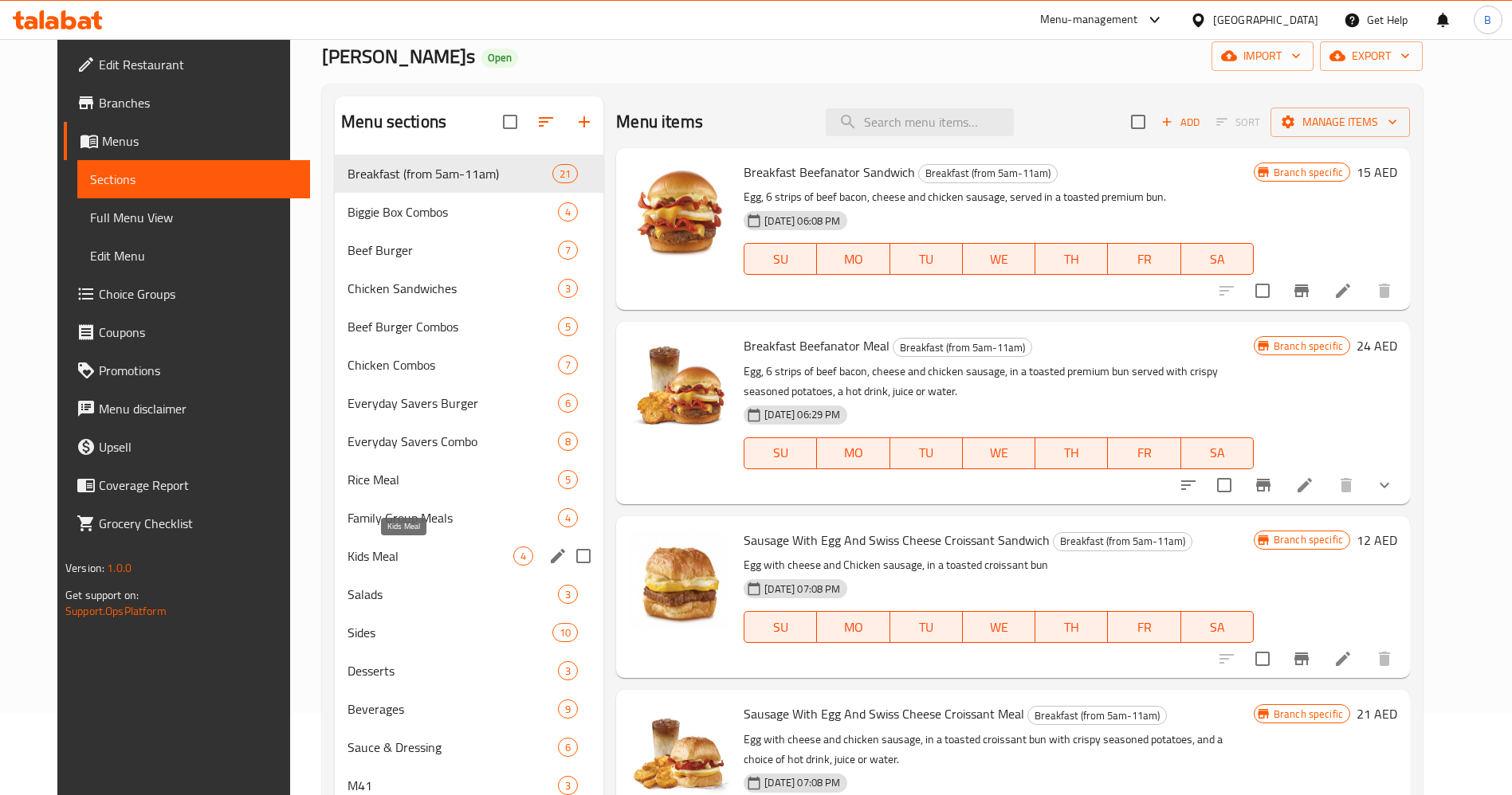
scroll to position [120, 0]
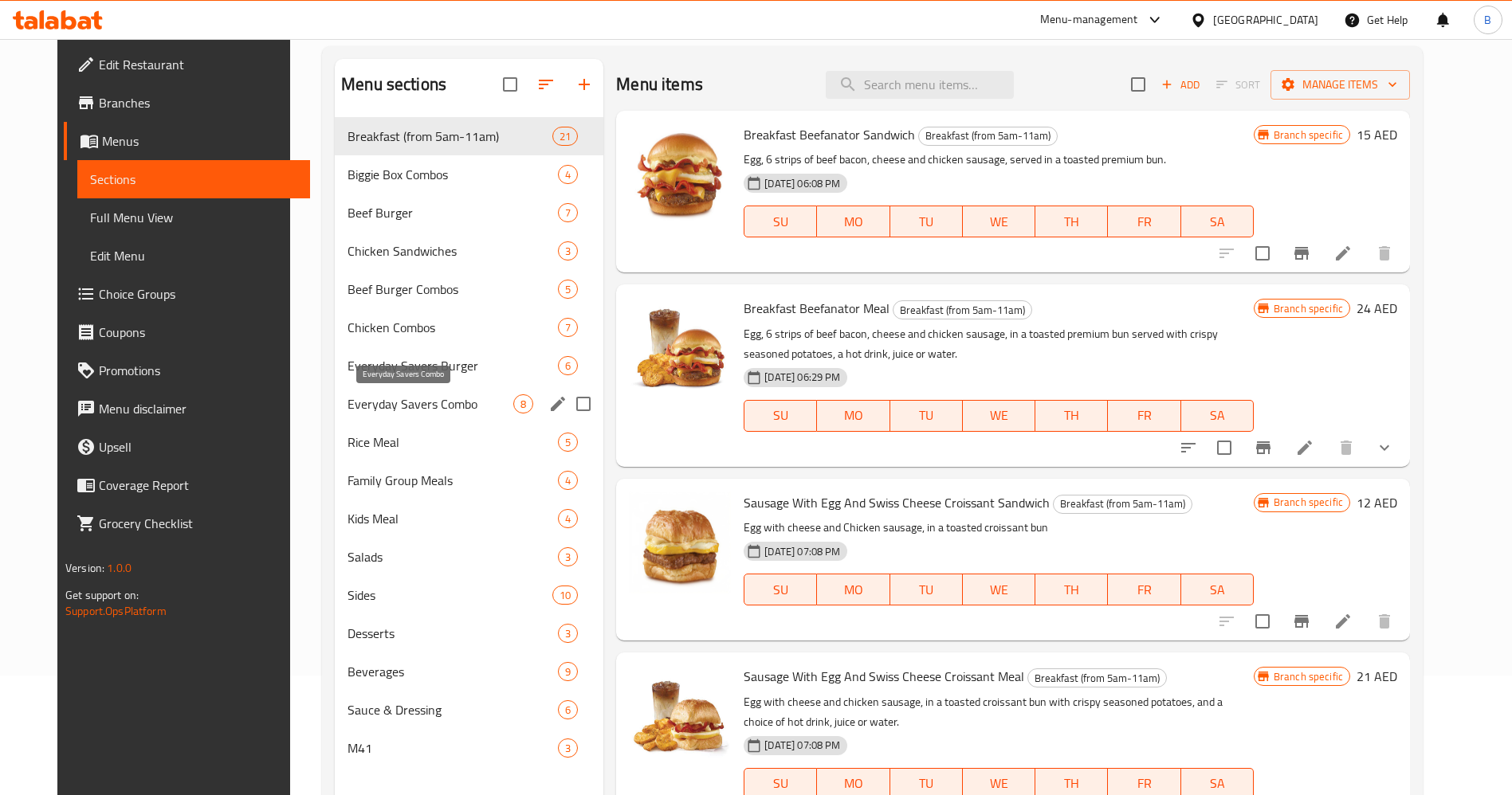
click at [410, 395] on span "Everyday Savers Combo" at bounding box center [430, 404] width 166 height 19
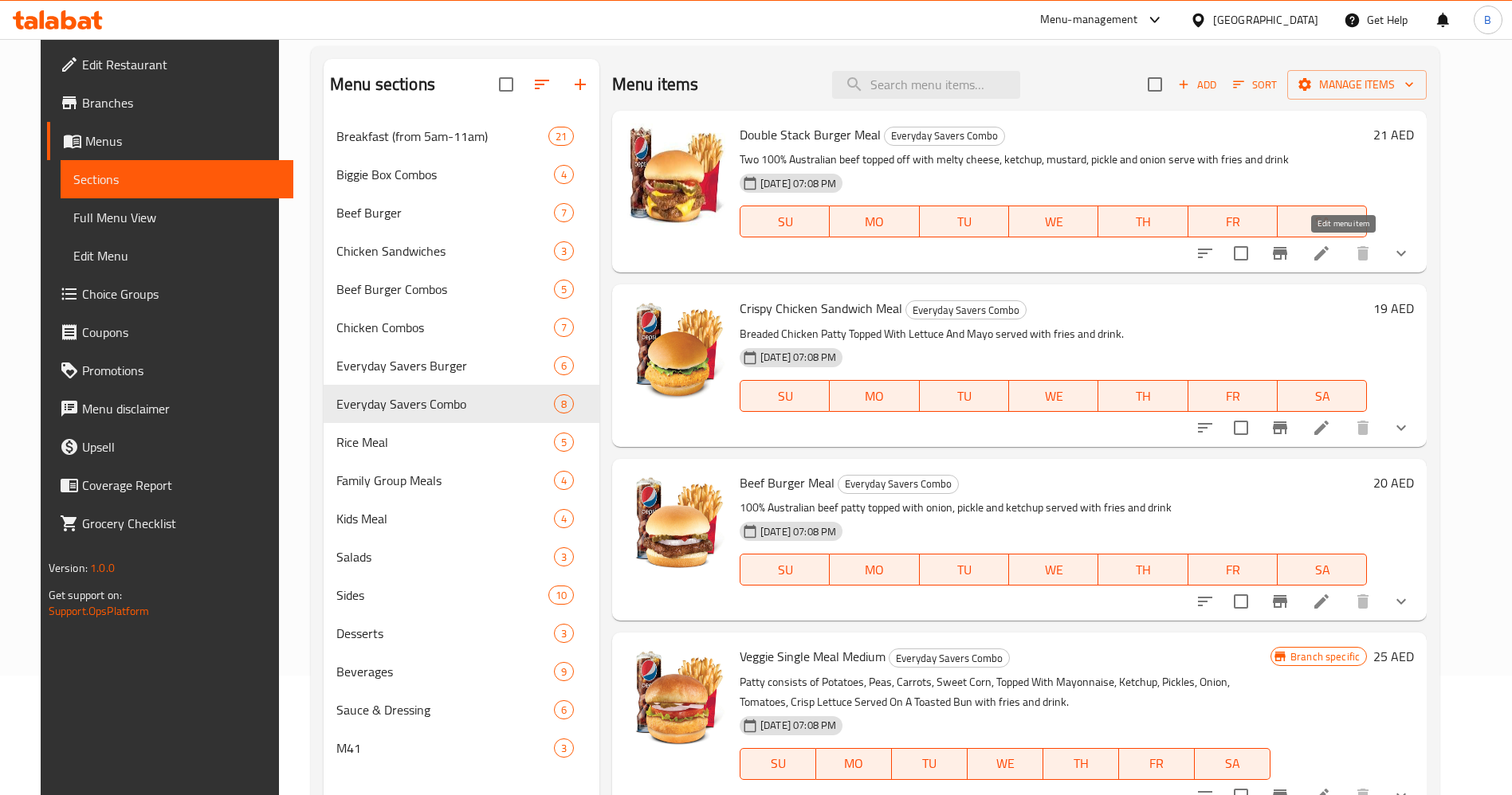
click at [1331, 260] on icon at bounding box center [1320, 253] width 19 height 19
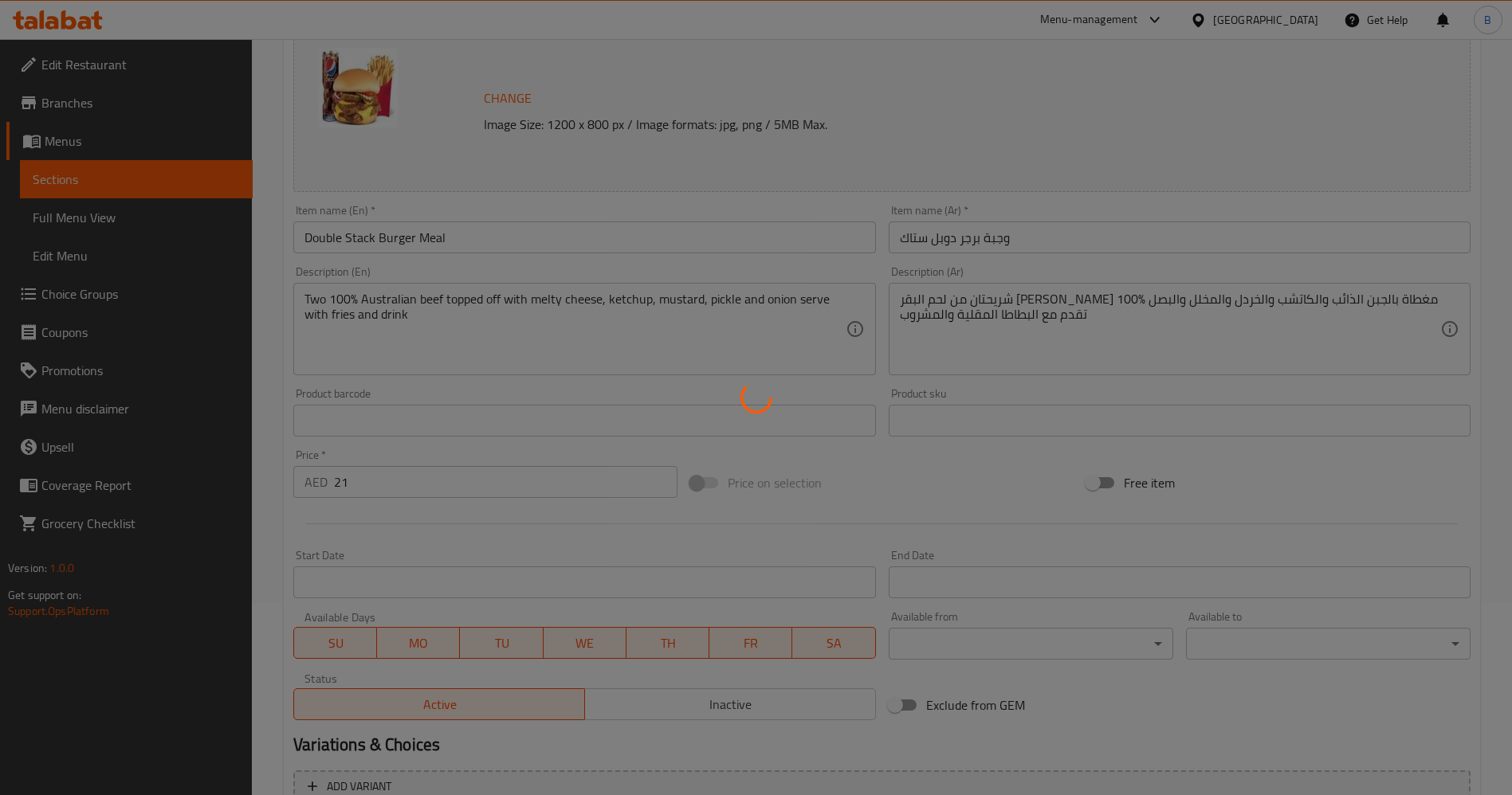
scroll to position [478, 0]
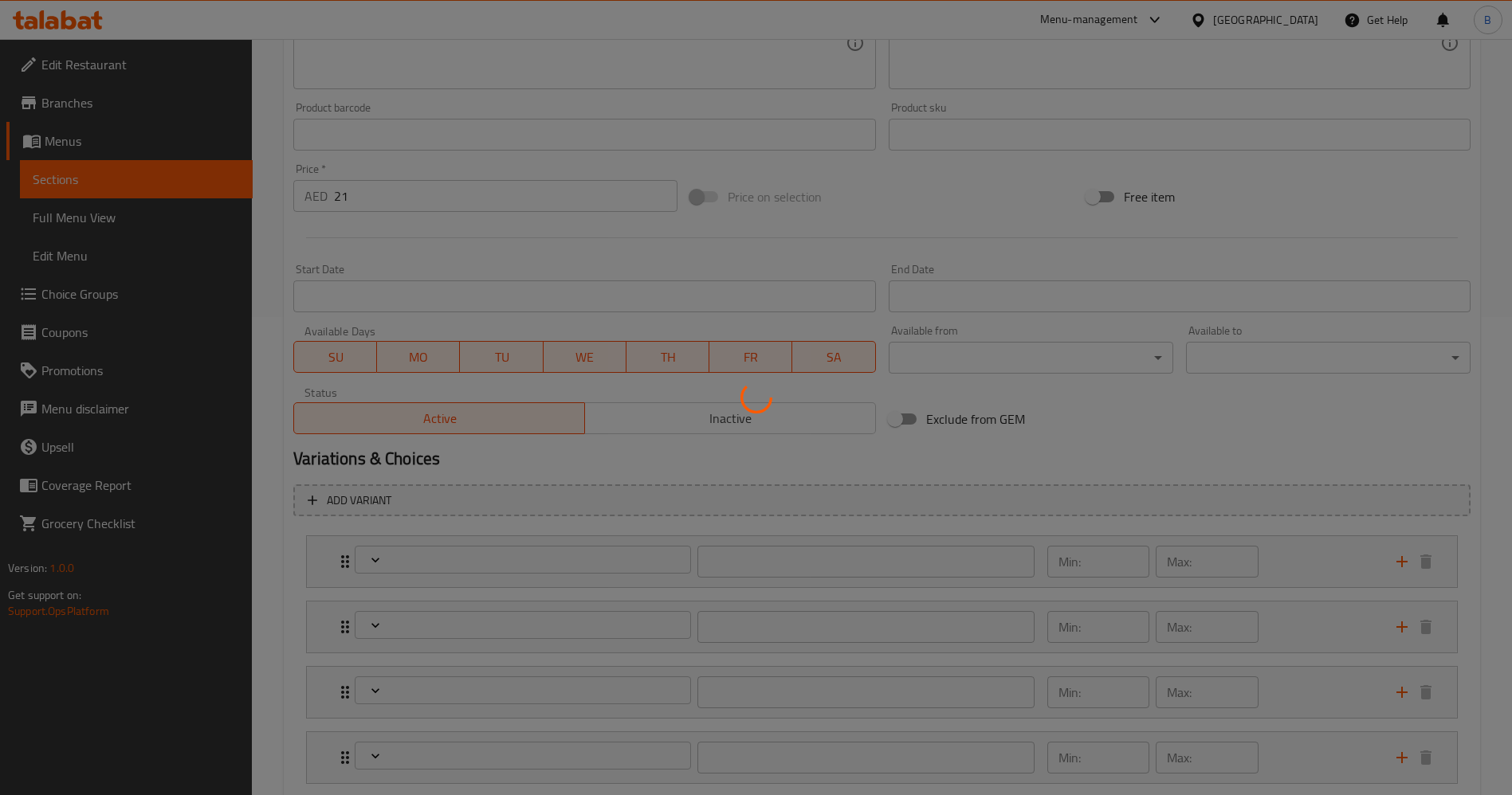
type input "اختيارك من البطاطا المقلية:"
type input "1"
type input "اختيارك من المشروب:"
type input "1"
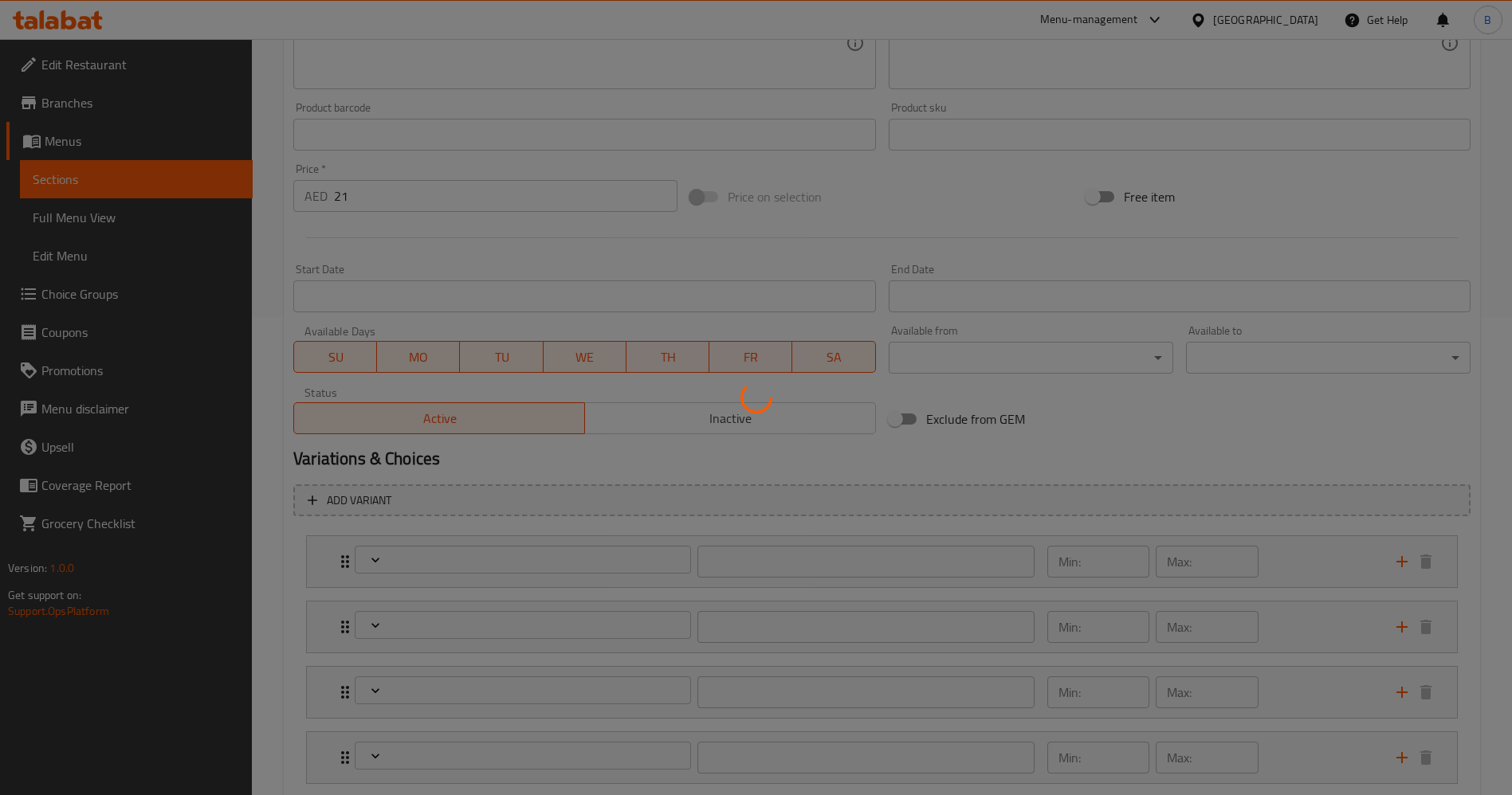
type input "1"
type input "شريحه اضافي:"
type input "0"
type input "أضف حلويات:"
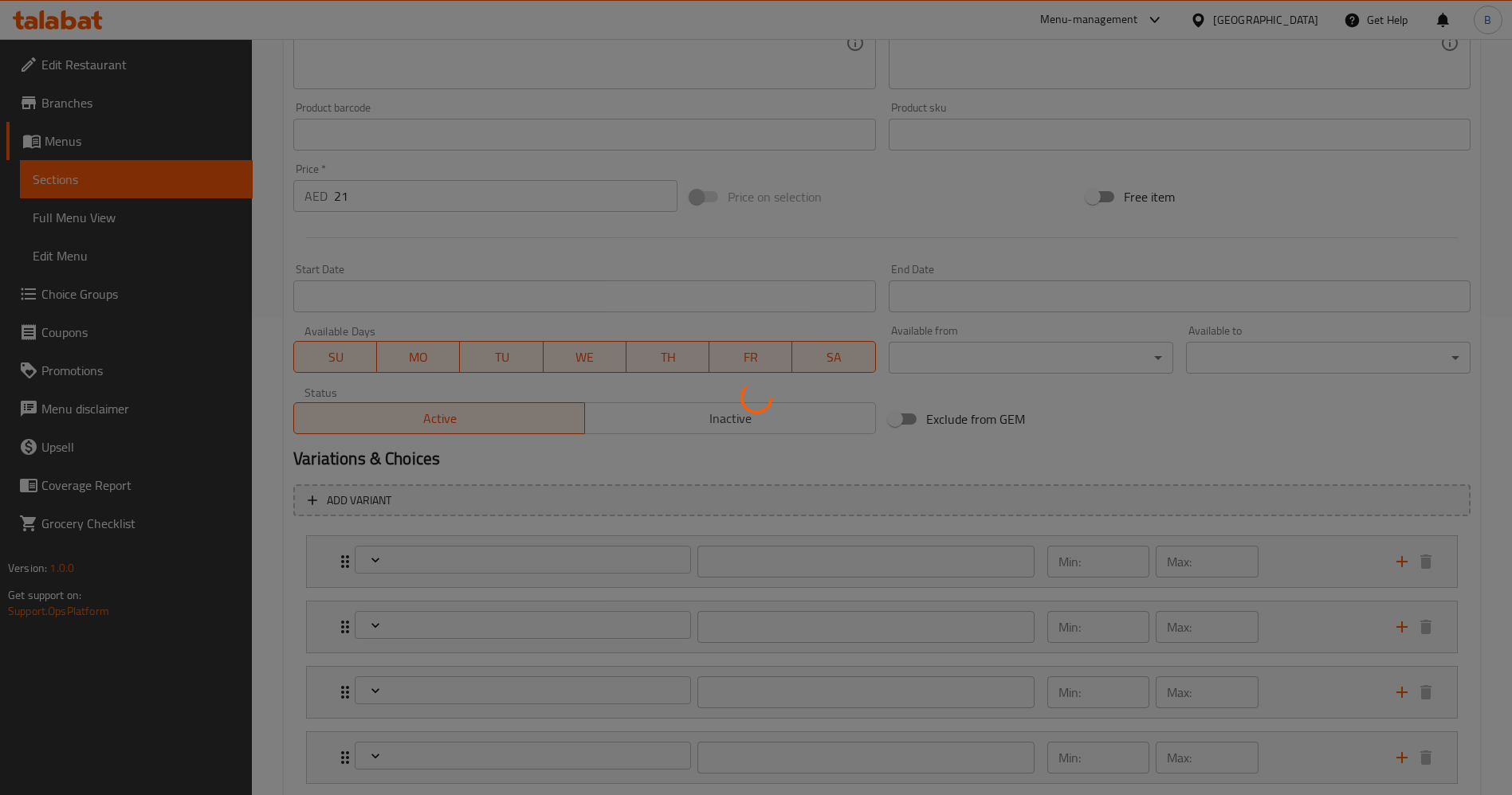
type input "0"
type input "أضف إضافات جانبيه"
type input "0"
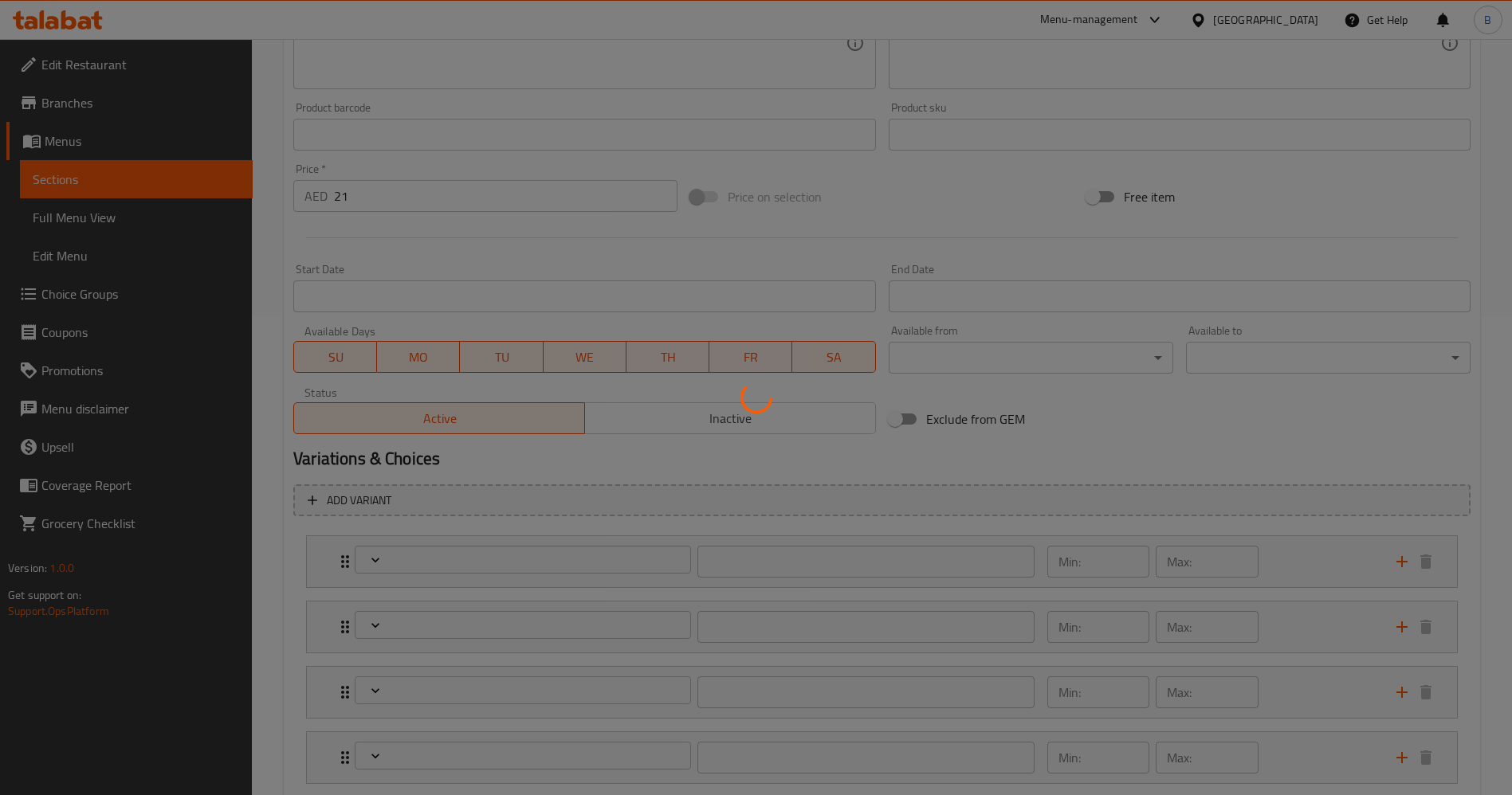
type input "أضف اختيارك الإضافي من الصلصة"
type input "0"
type input "المكونات القابلة للإزالة للوجبات القيمة:"
type input "0"
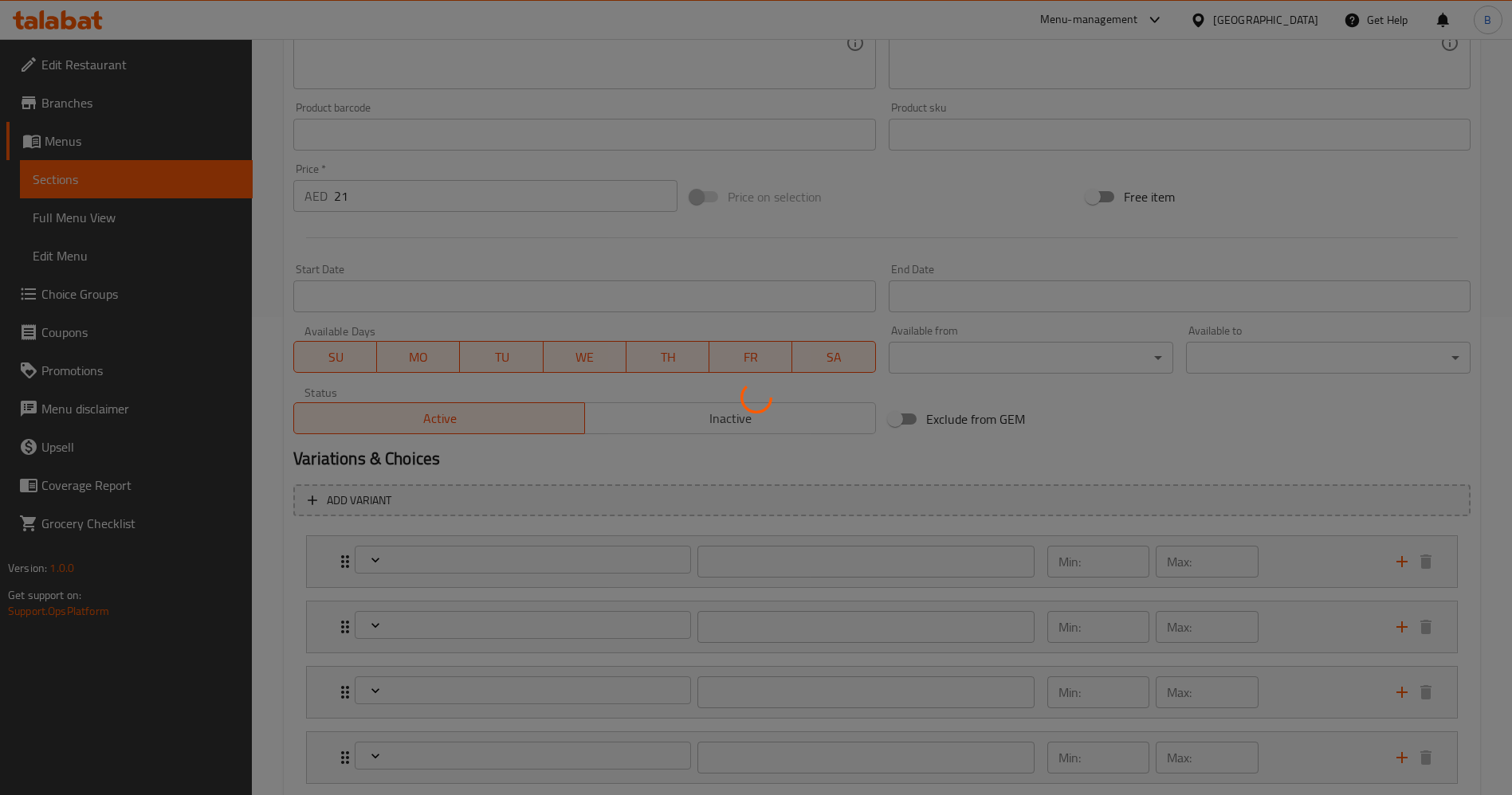
type input "0"
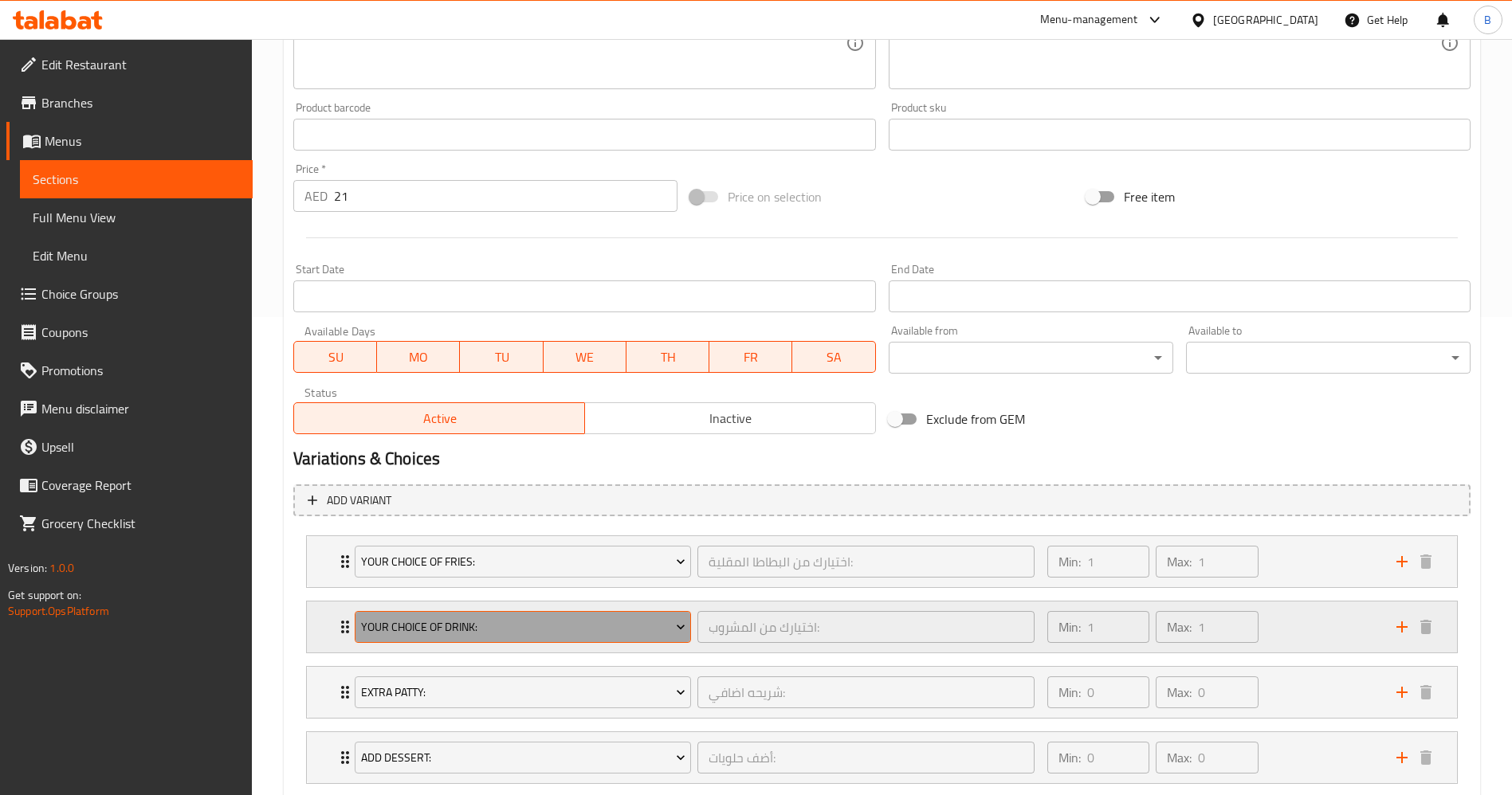
click at [508, 632] on span "Your Choice Of Drink:" at bounding box center [523, 627] width 325 height 20
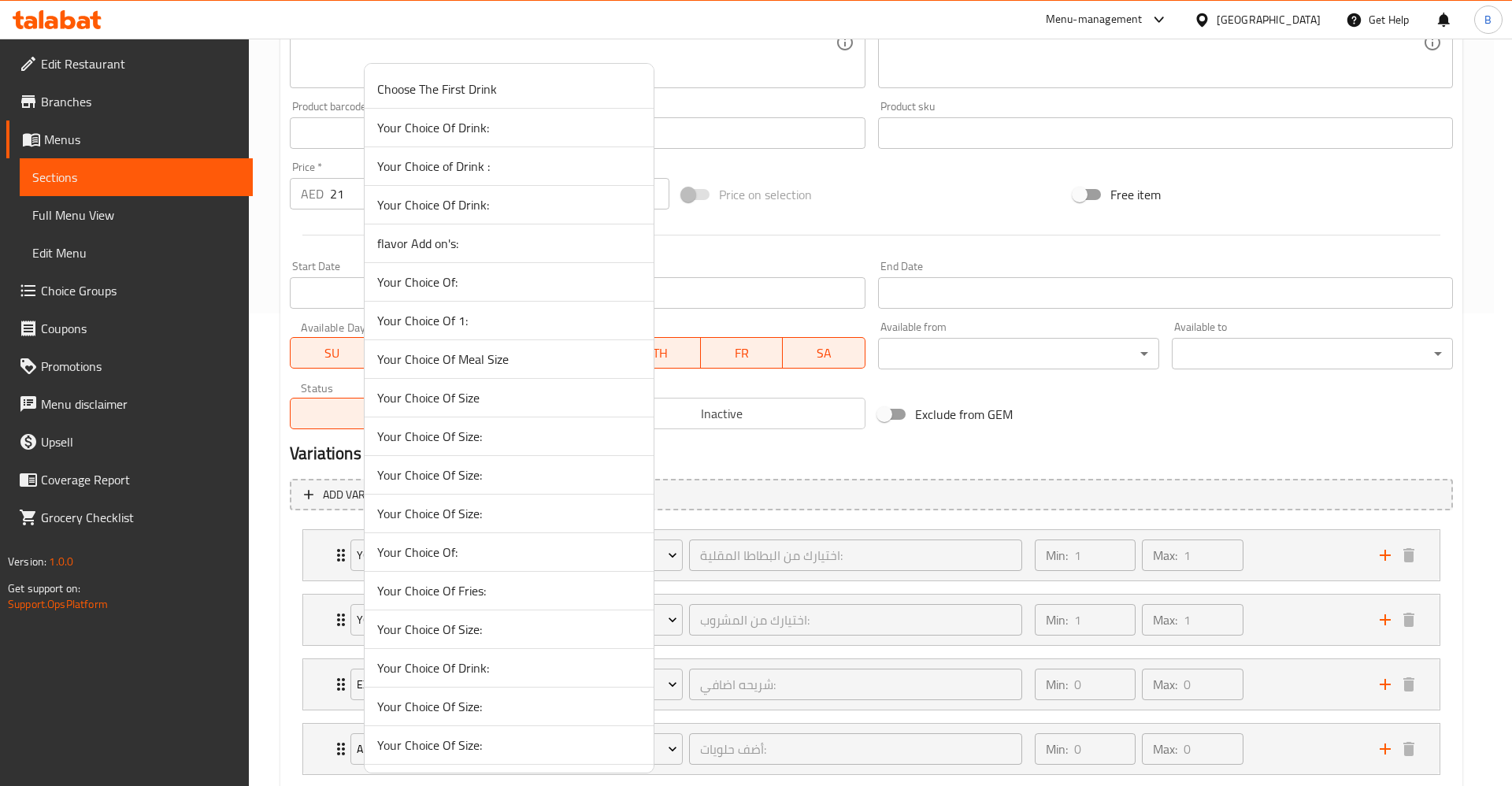
click at [521, 558] on span "Your Choice Of:" at bounding box center [508, 552] width 264 height 19
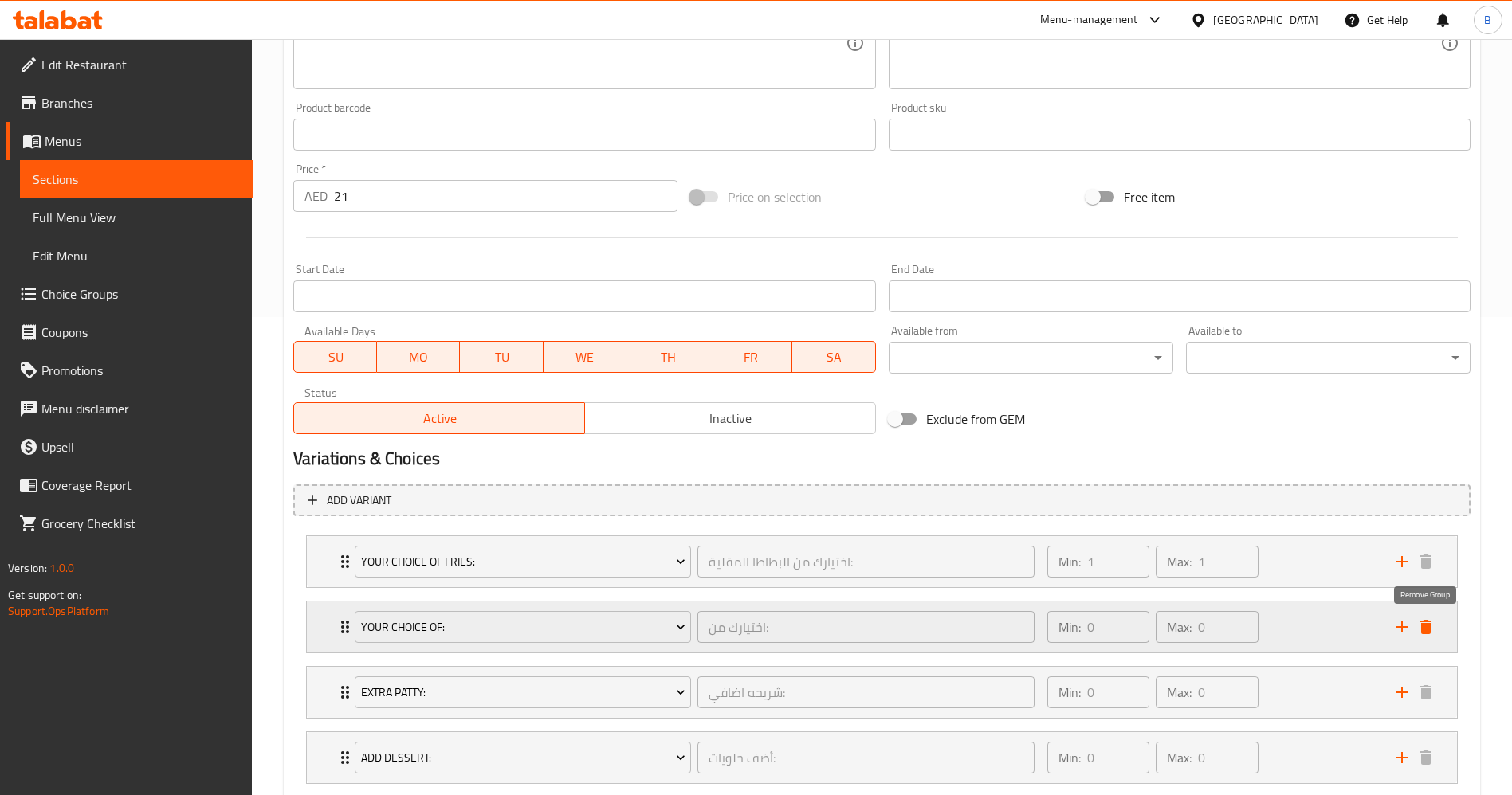
click at [1434, 622] on icon "delete" at bounding box center [1425, 627] width 19 height 19
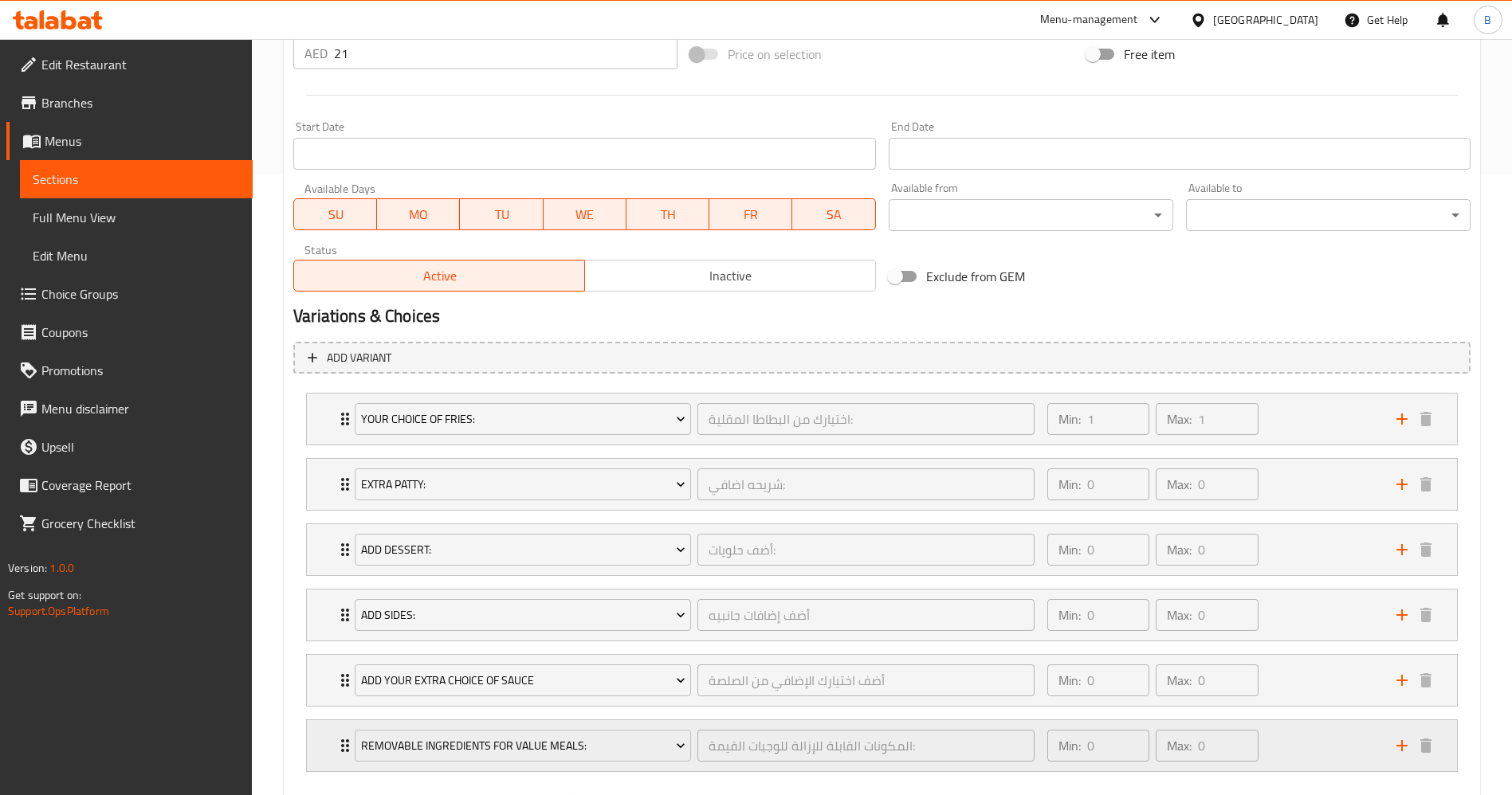
scroll to position [707, 0]
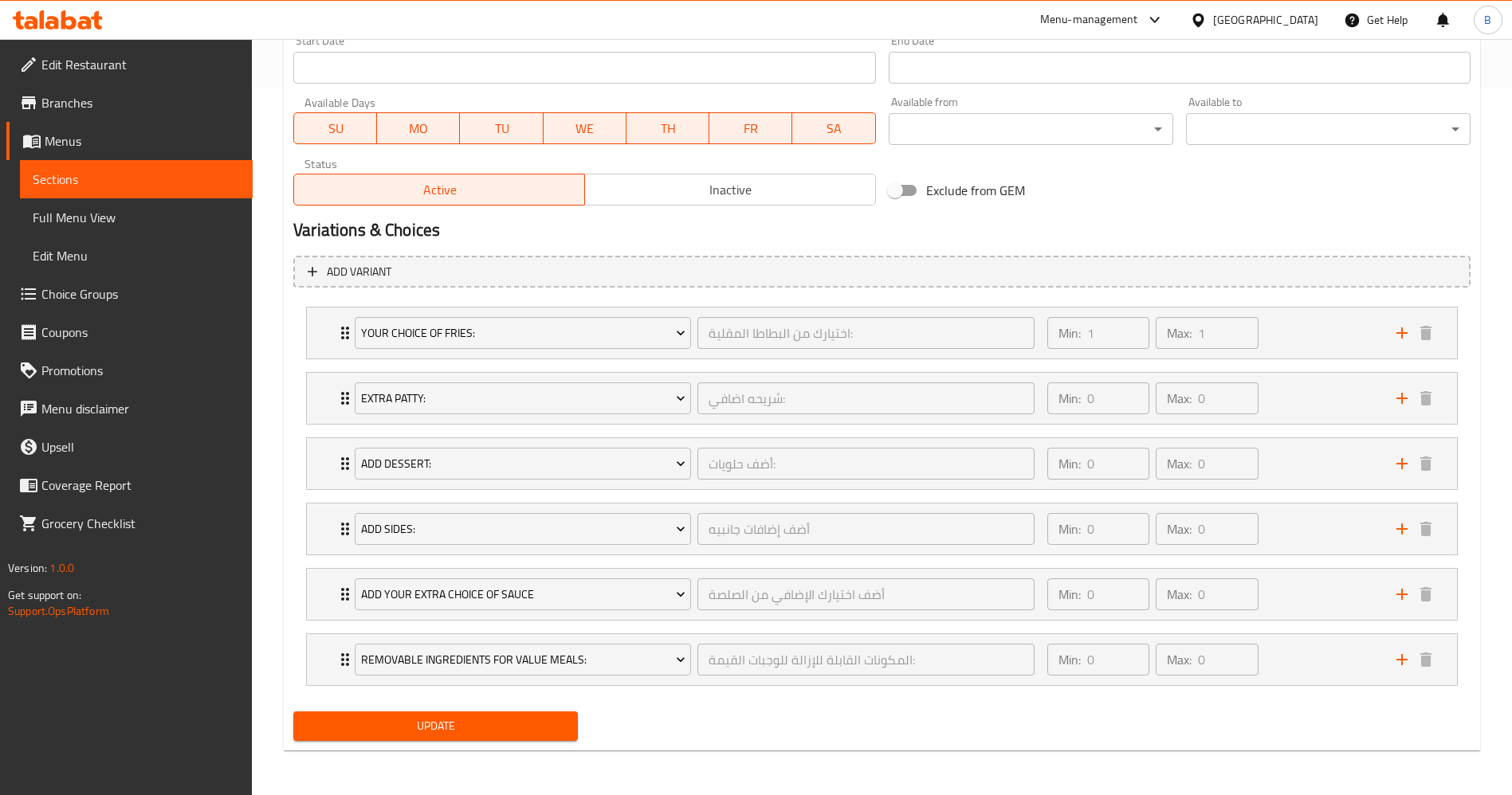
click at [507, 729] on span "Update" at bounding box center [436, 726] width 259 height 20
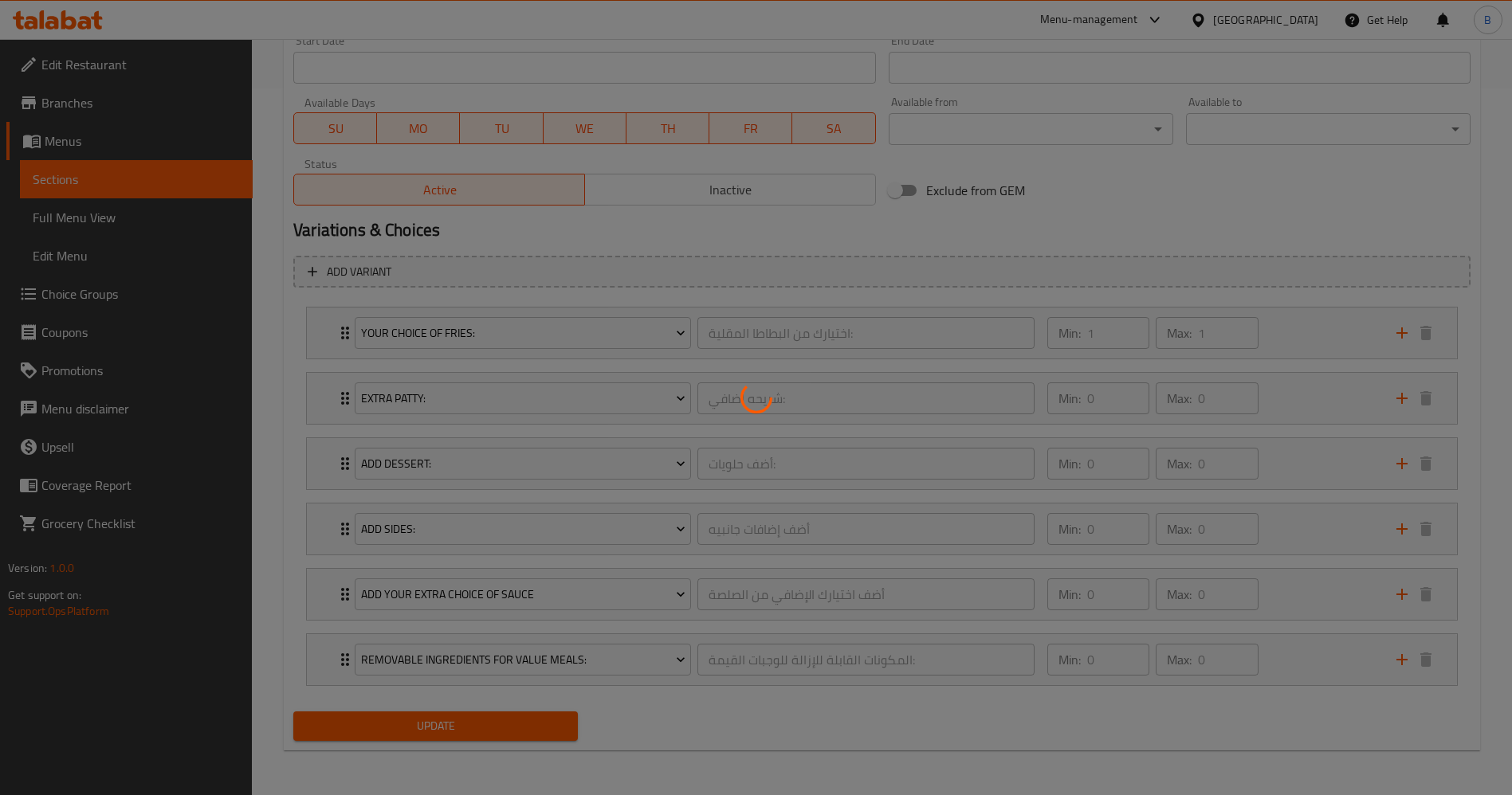
scroll to position [0, 0]
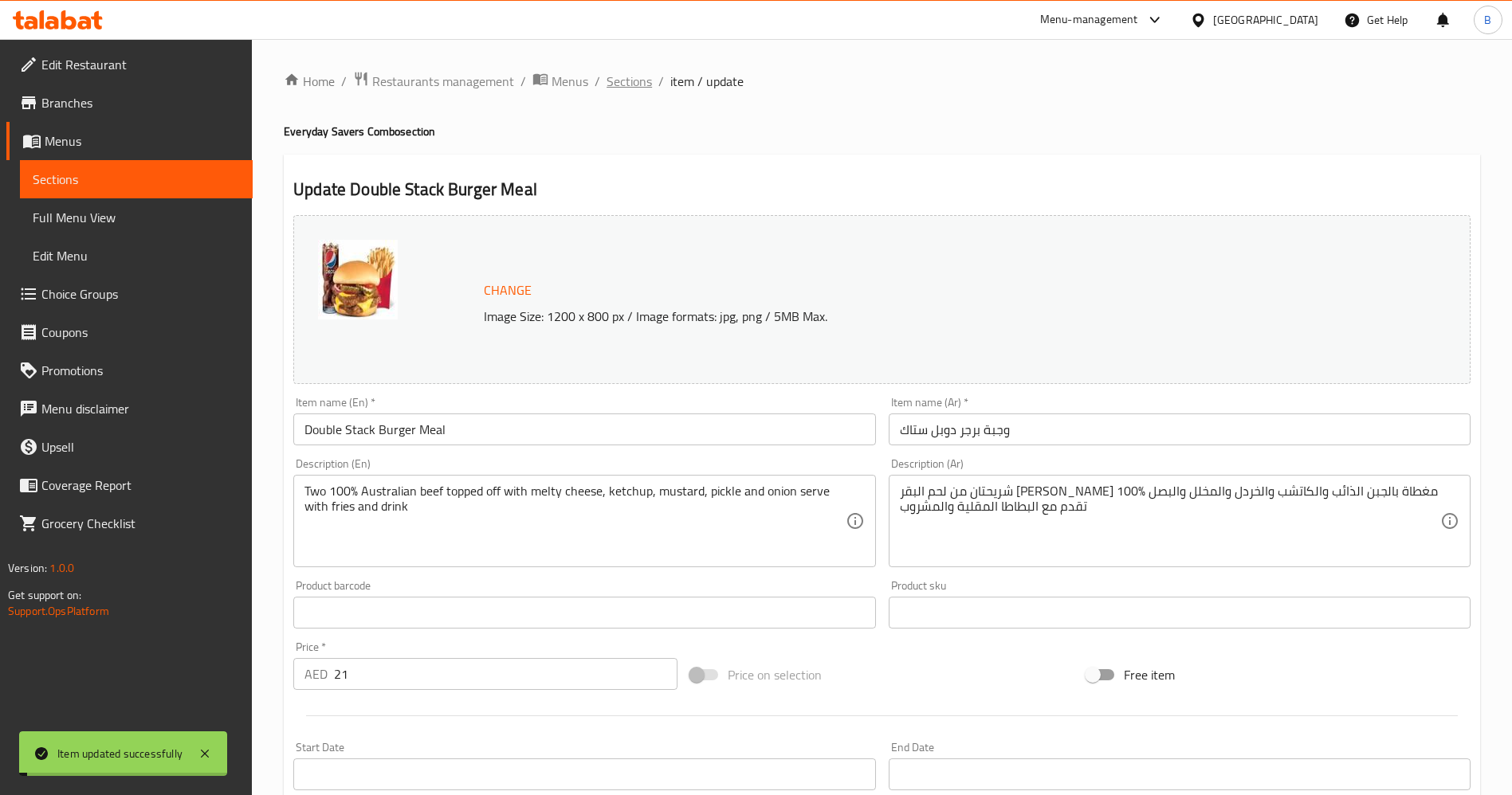
drag, startPoint x: 614, startPoint y: 86, endPoint x: 672, endPoint y: 110, distance: 62.8
click at [616, 86] on span "Sections" at bounding box center [628, 81] width 45 height 19
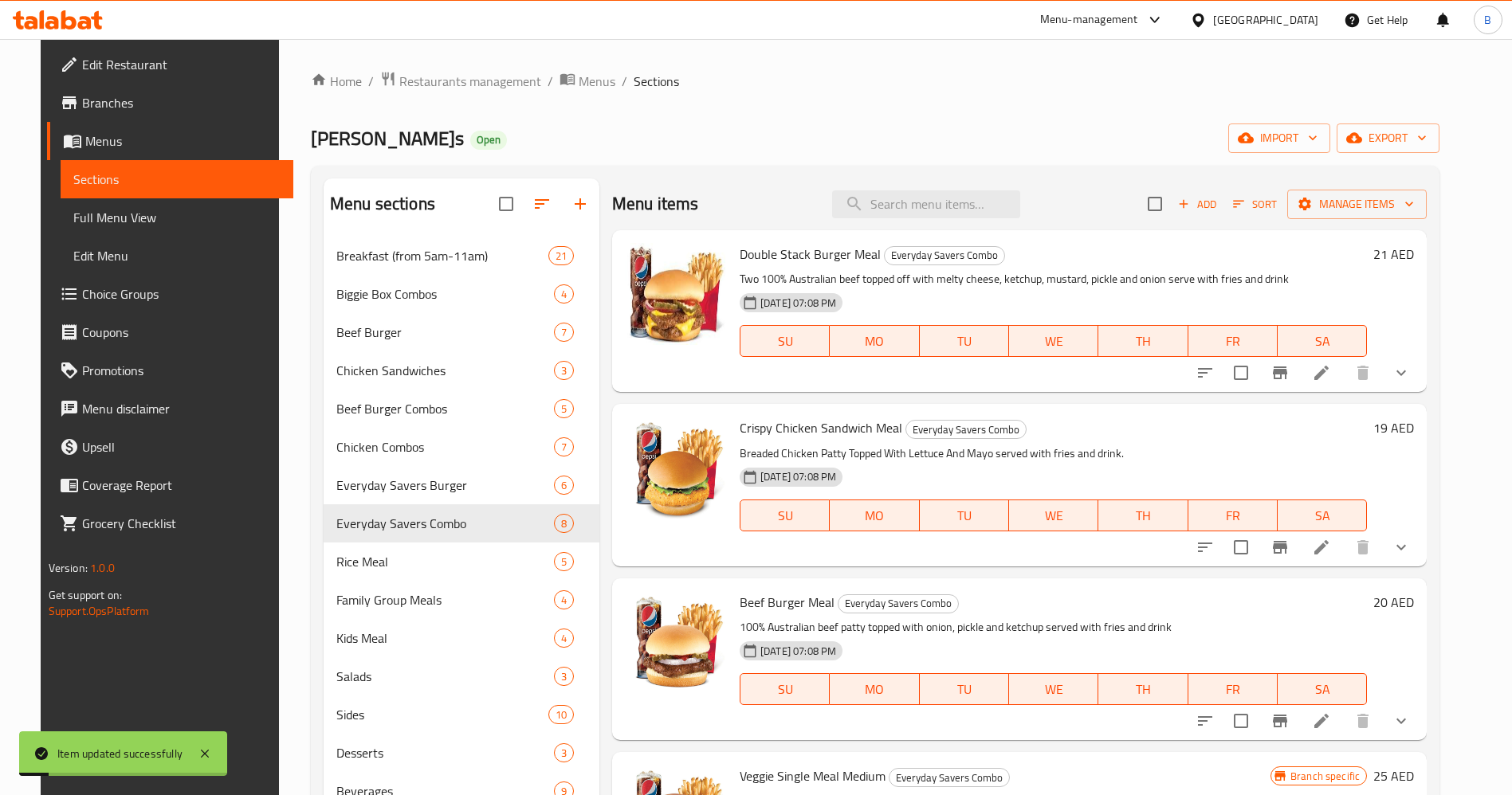
click at [1331, 546] on icon at bounding box center [1320, 547] width 19 height 19
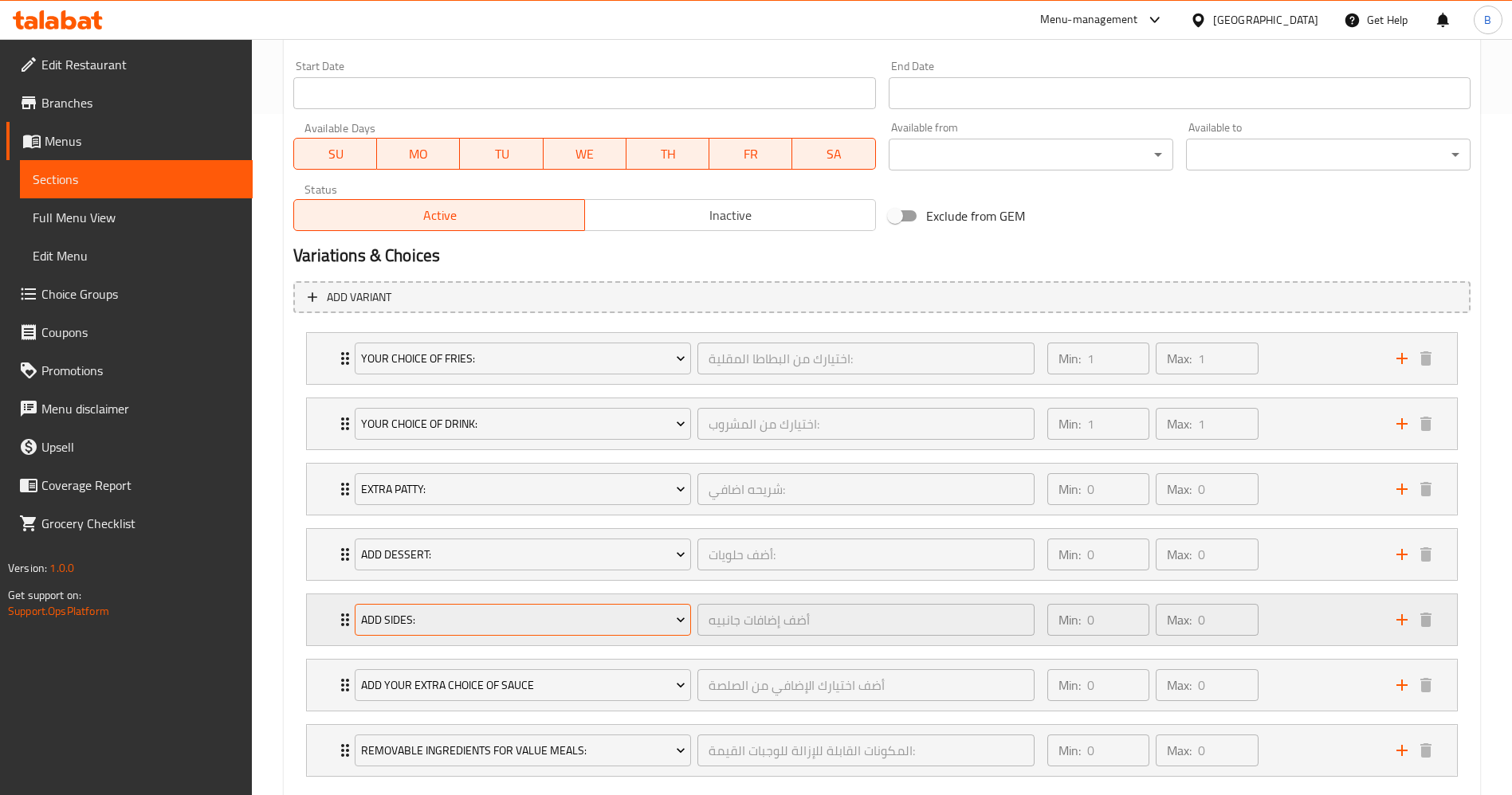
scroll to position [772, 0]
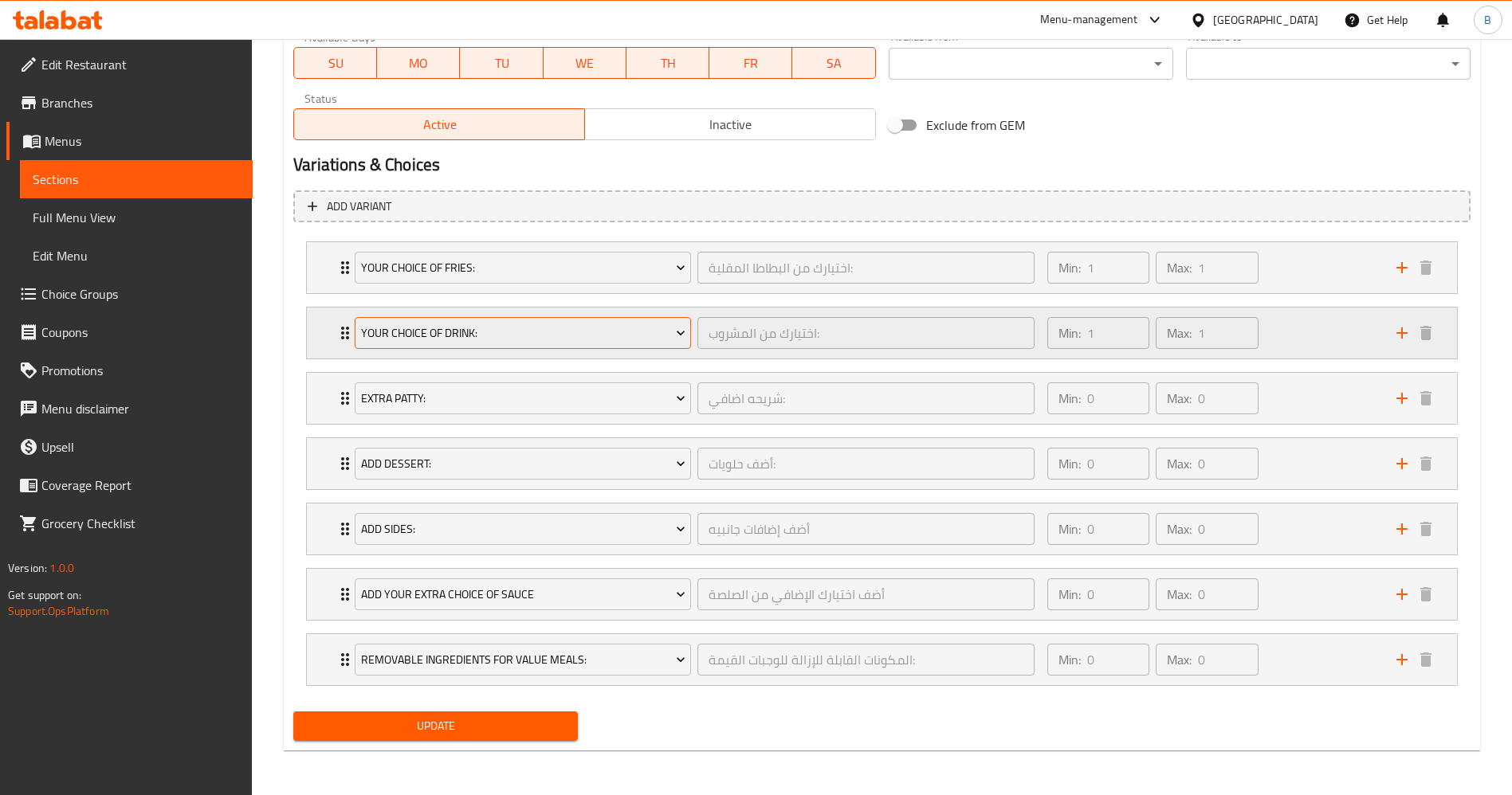
click at [452, 338] on span "Your Choice Of Drink:" at bounding box center [523, 334] width 325 height 20
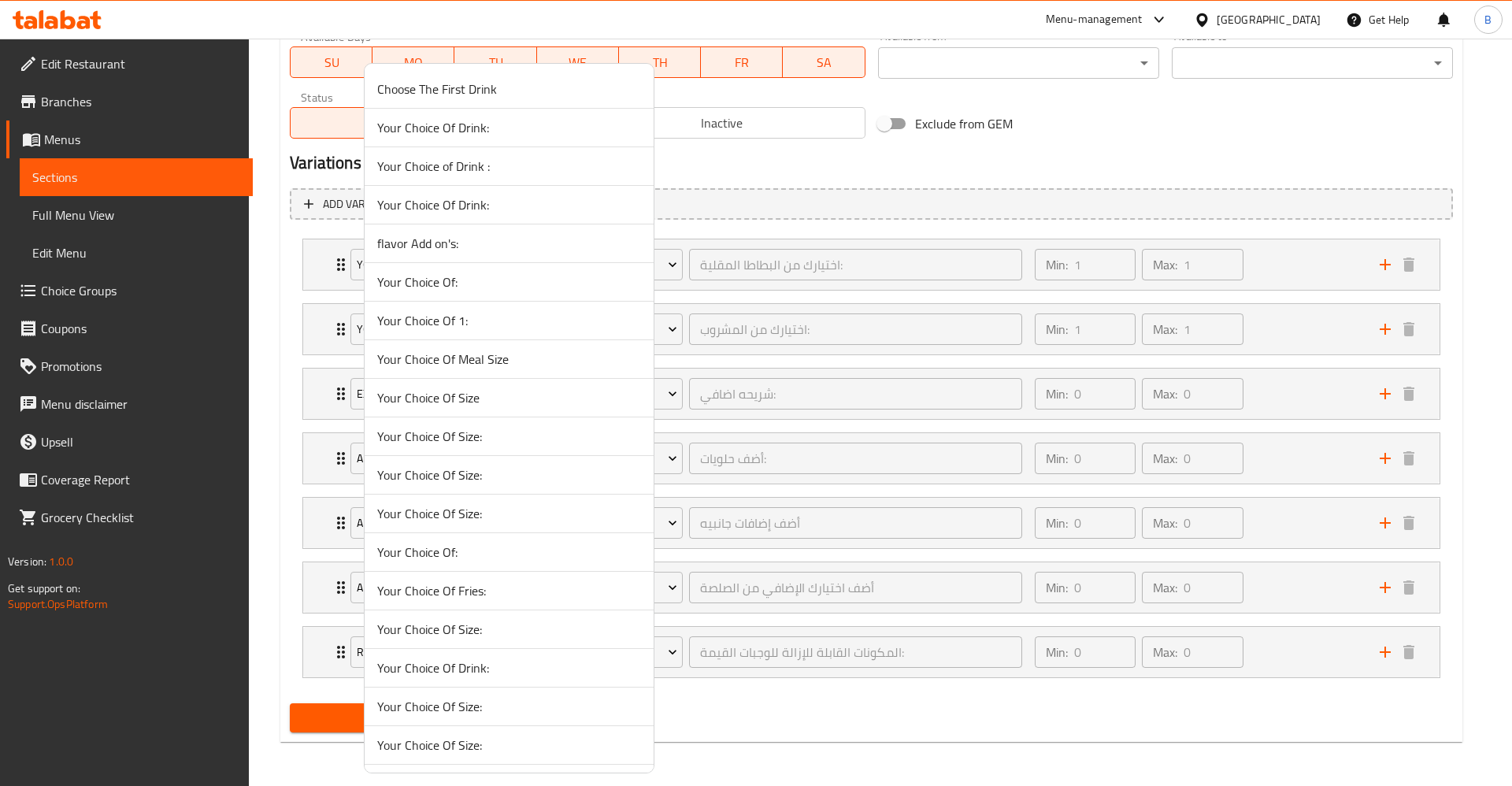
click at [435, 355] on span "Your Choice Of Meal Size" at bounding box center [508, 358] width 264 height 19
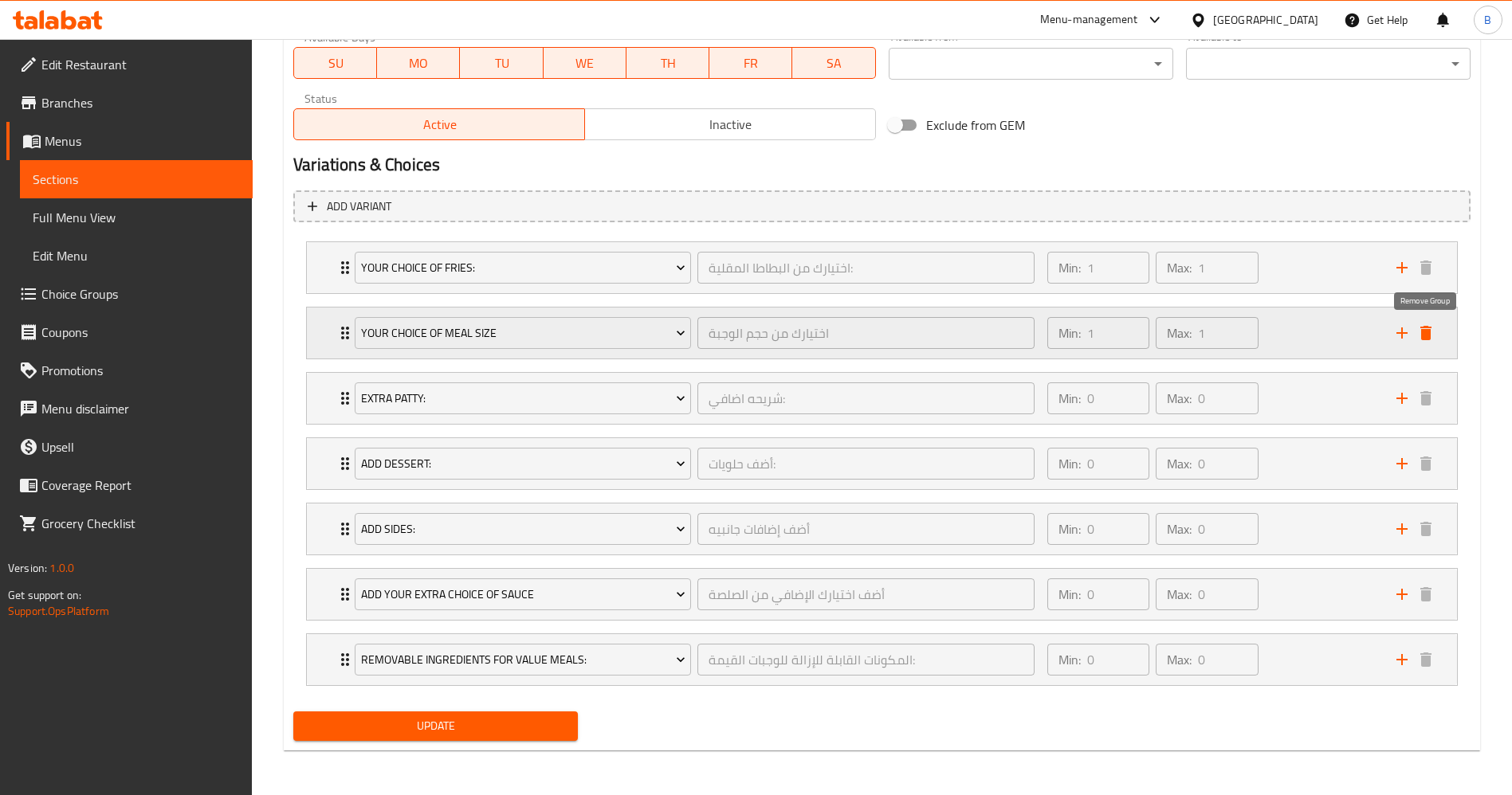
click at [1424, 329] on icon "delete" at bounding box center [1425, 333] width 19 height 19
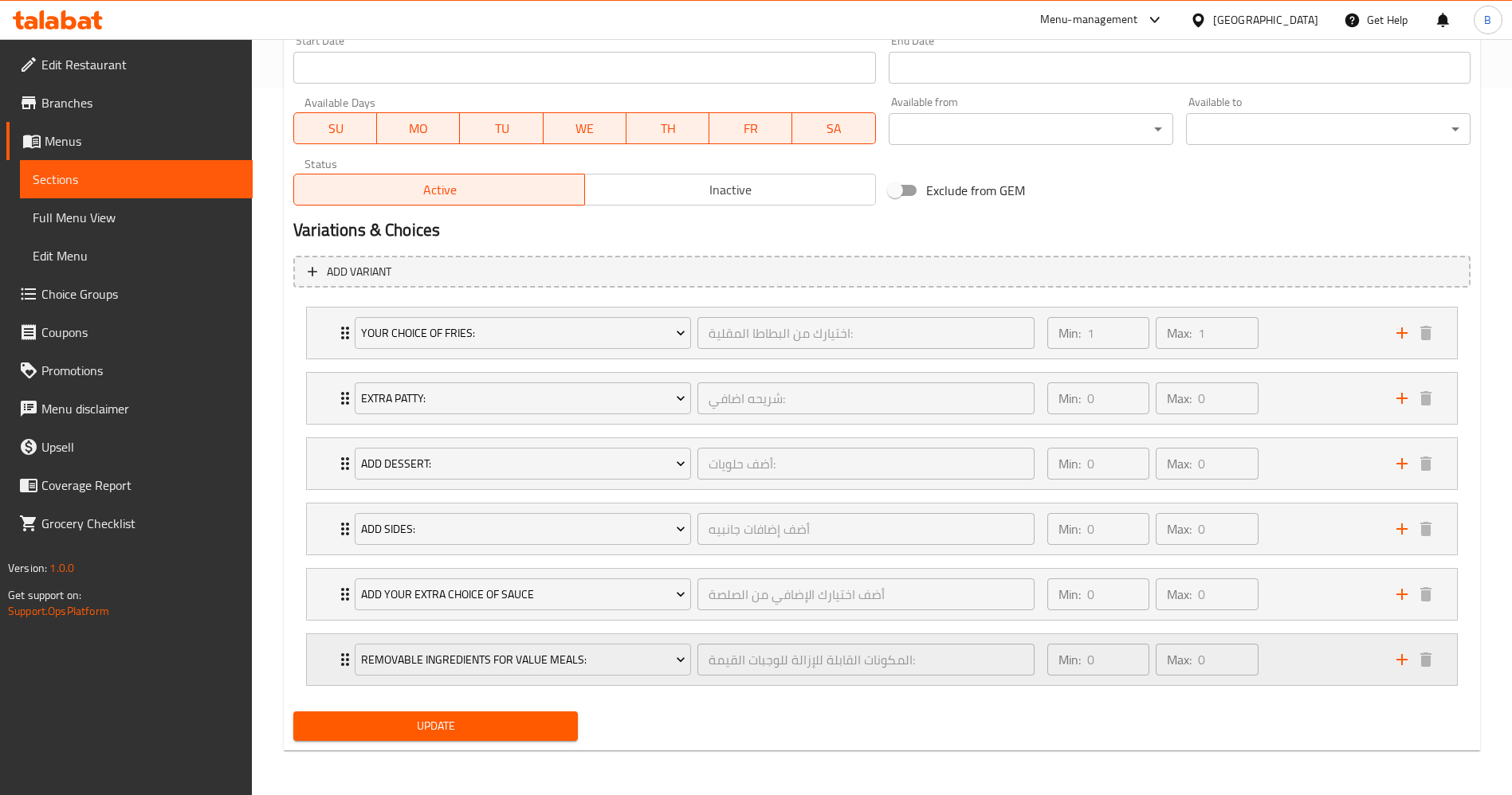
scroll to position [707, 0]
click at [398, 726] on span "Update" at bounding box center [436, 726] width 259 height 20
click at [102, 291] on span "Choice Groups" at bounding box center [140, 294] width 198 height 19
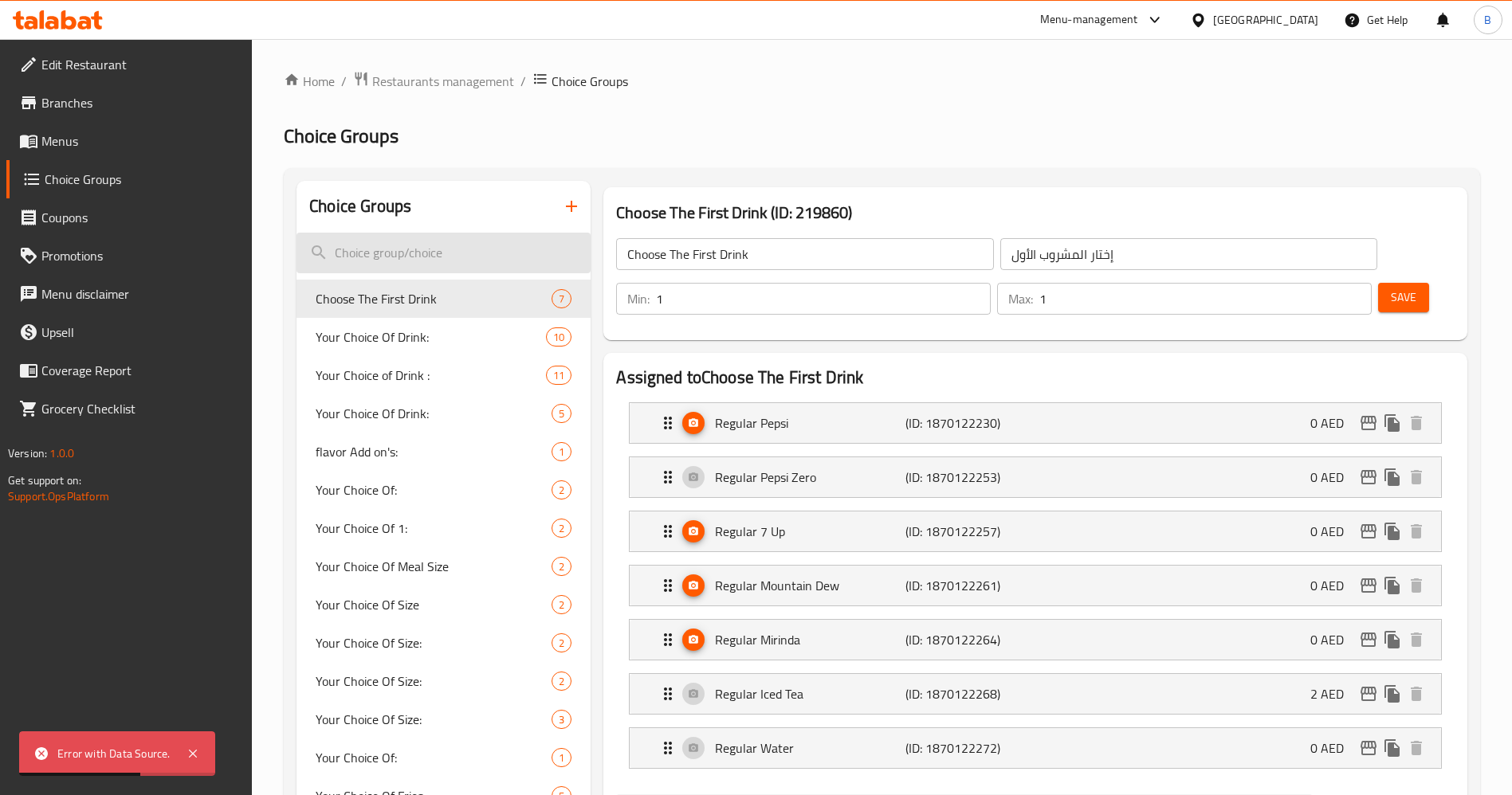
click at [480, 242] on input "search" at bounding box center [443, 253] width 294 height 40
paste input "your choice of drink"
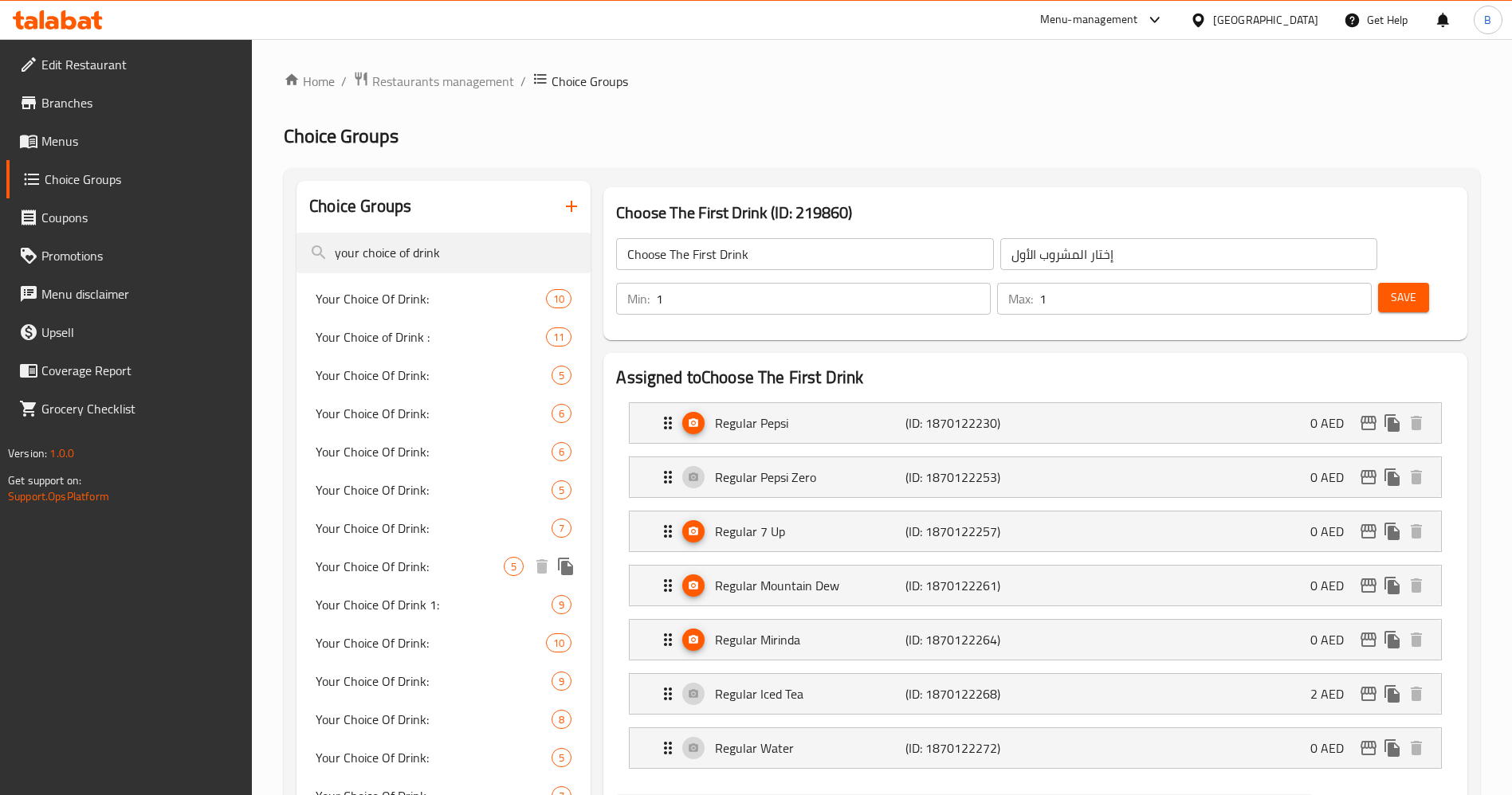
type input "your choice of drink"
click at [467, 561] on span "Your Choice Of Drink:" at bounding box center [410, 566] width 188 height 19
type input "Your Choice Of Drink:"
type input "اختيارك من المشروب:"
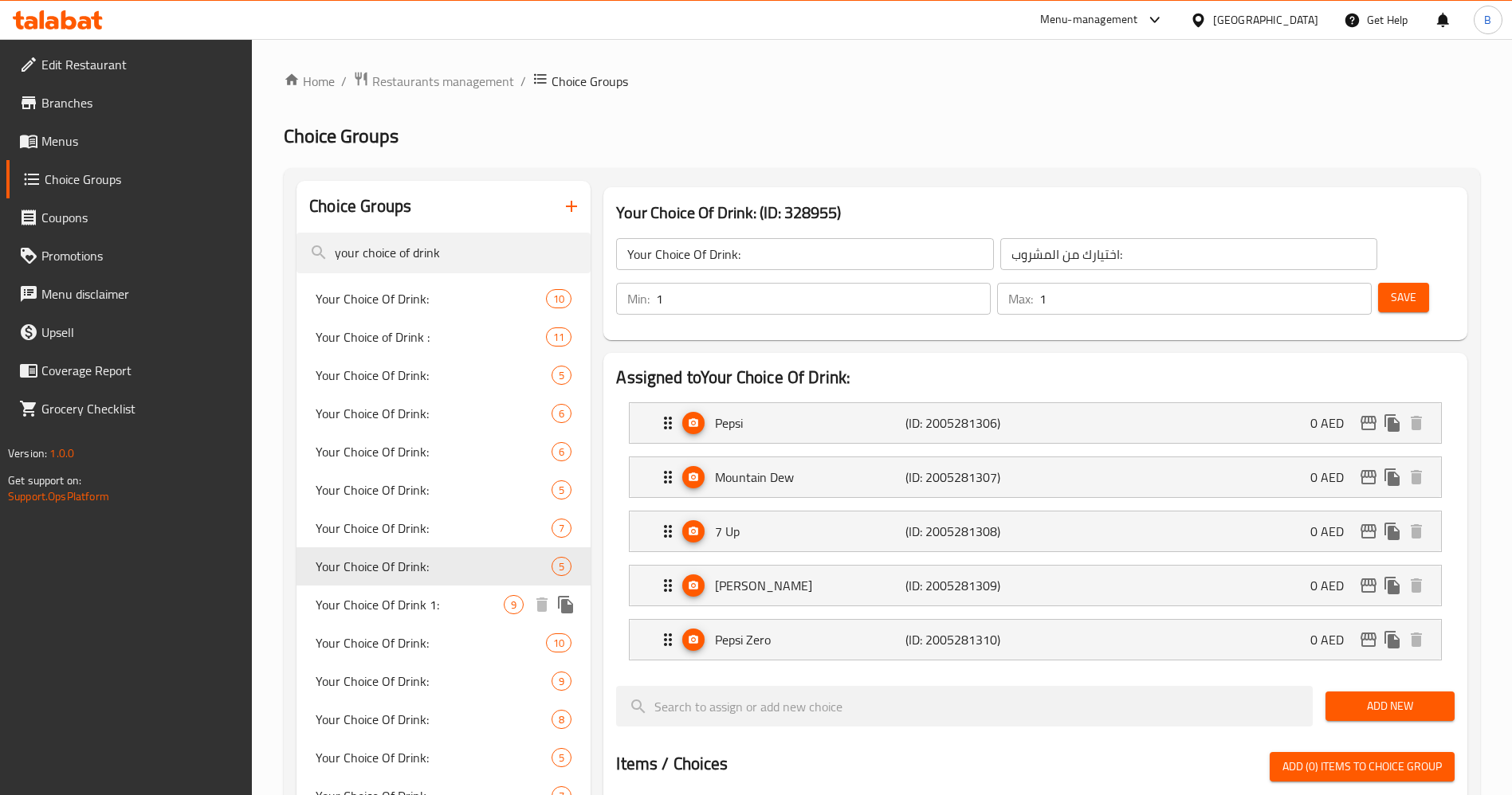
click at [462, 603] on span "Your Choice Of Drink 1:" at bounding box center [410, 604] width 188 height 19
type input "Your Choice Of Drink 1:"
type input "إختيارك من المشروب 1:"
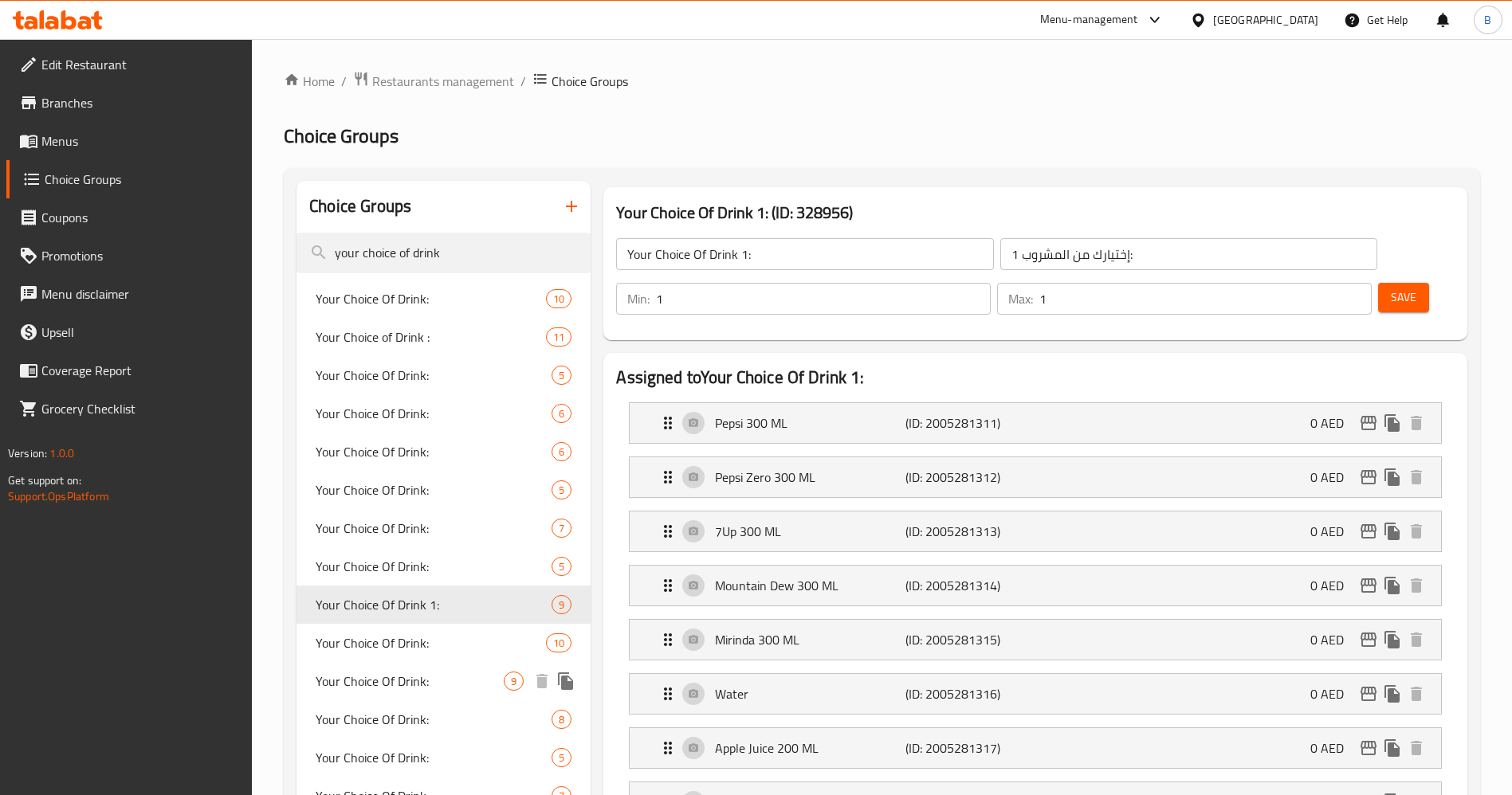
click at [429, 690] on span "Your Choice Of Drink:" at bounding box center [410, 681] width 188 height 19
type input "Your Choice Of Drink:"
type input "اختيارك من المشروب:"
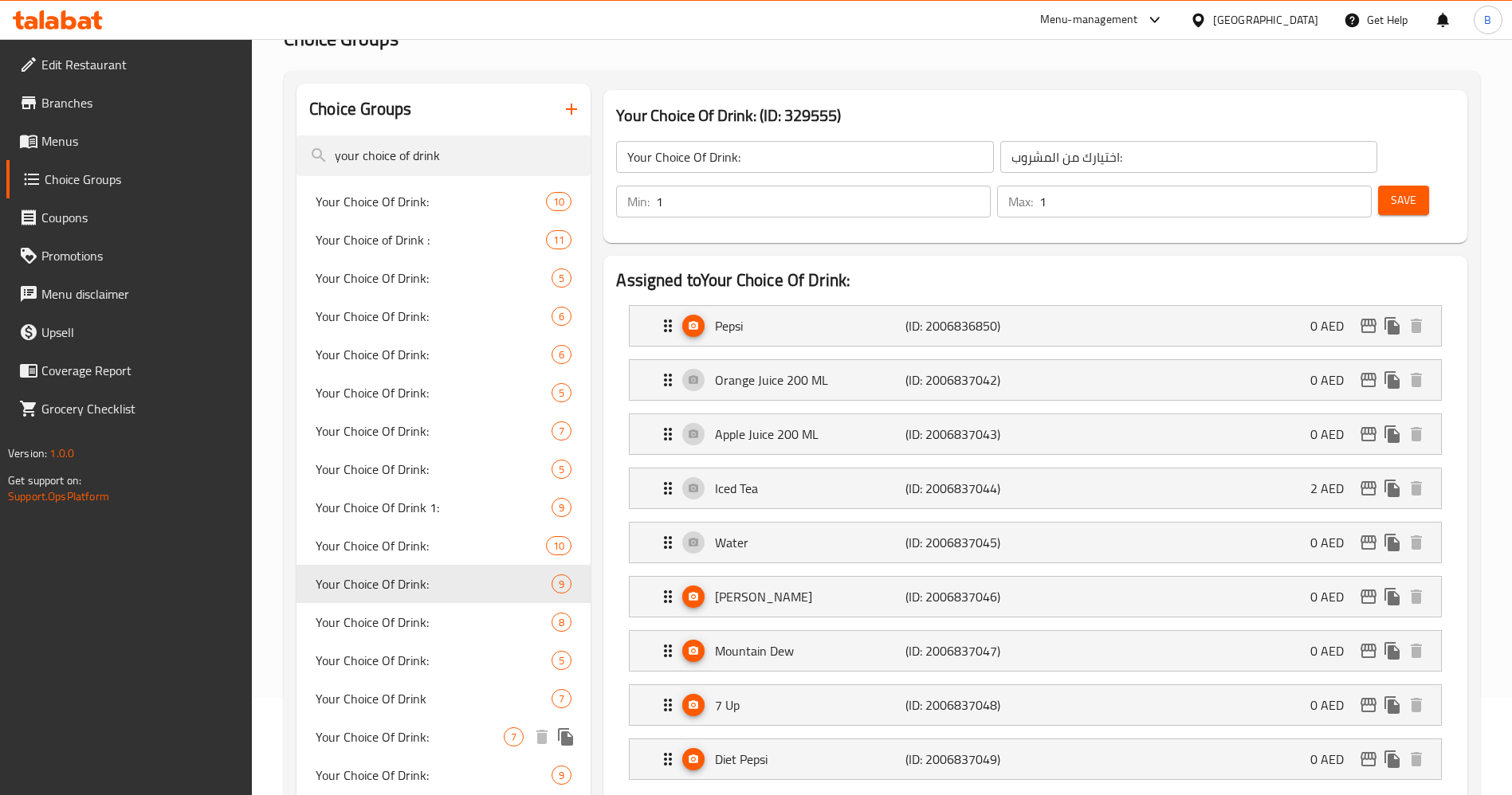
scroll to position [120, 0]
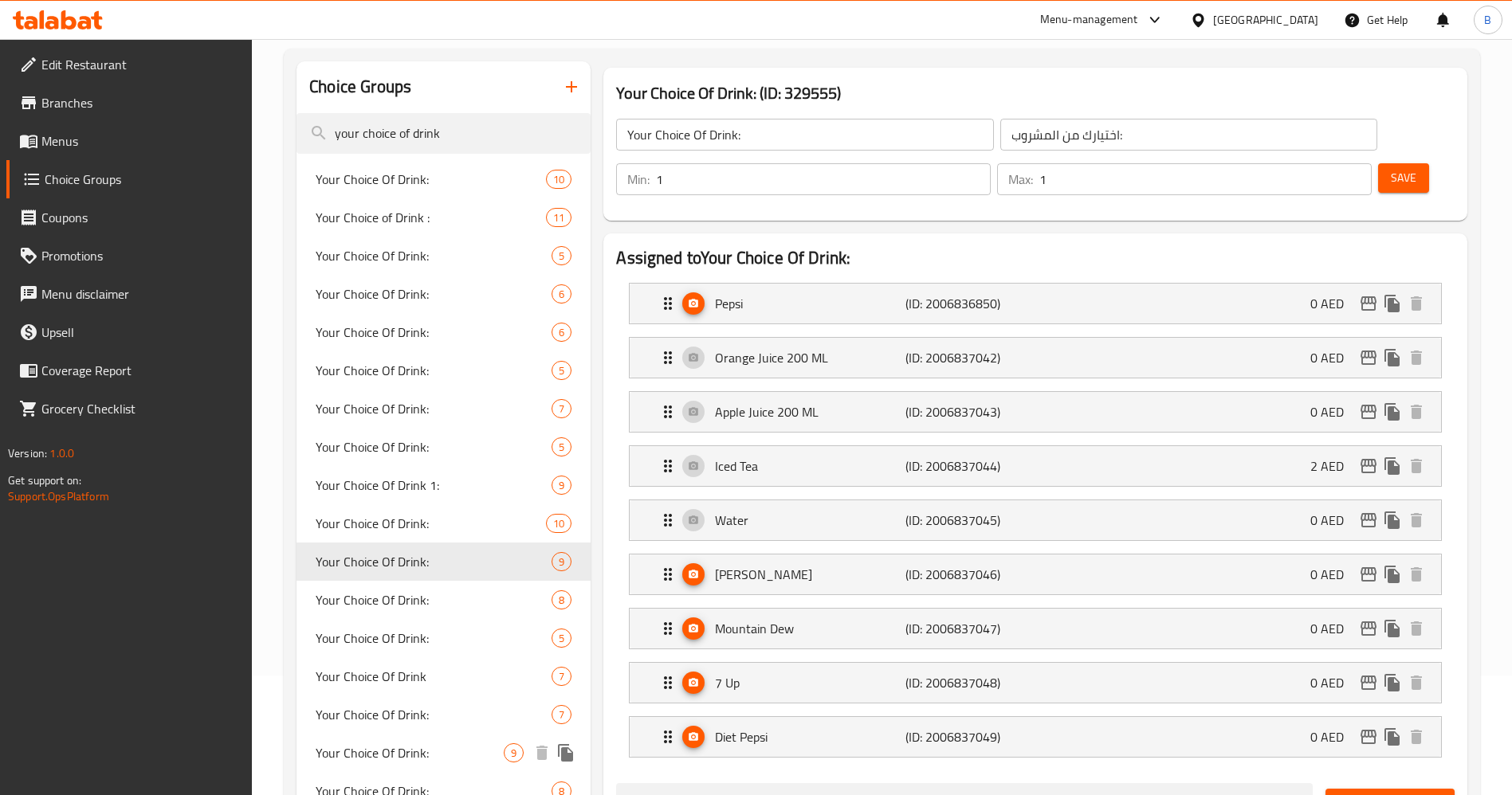
click at [413, 760] on span "Your Choice Of Drink:" at bounding box center [410, 752] width 188 height 19
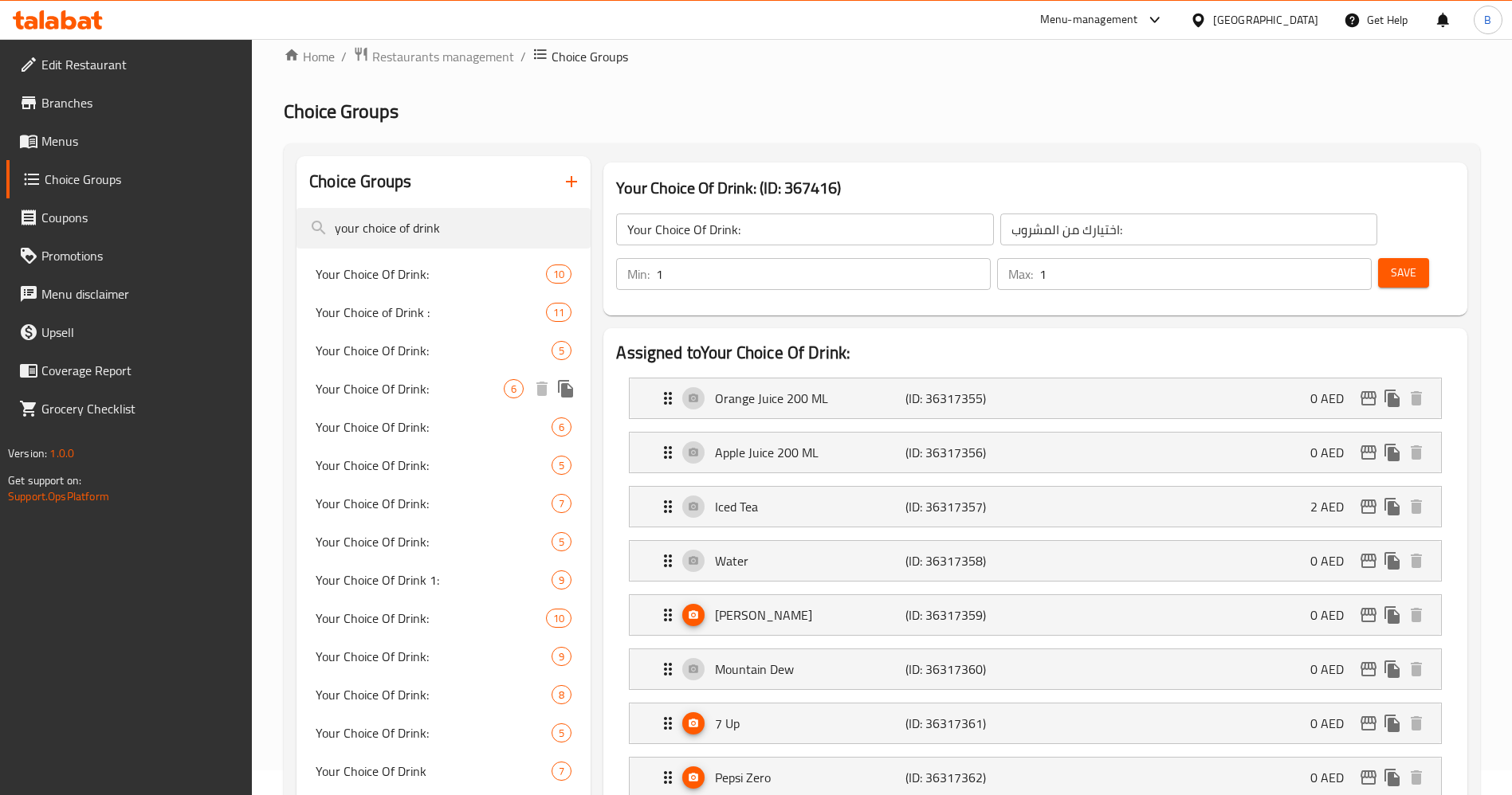
scroll to position [0, 0]
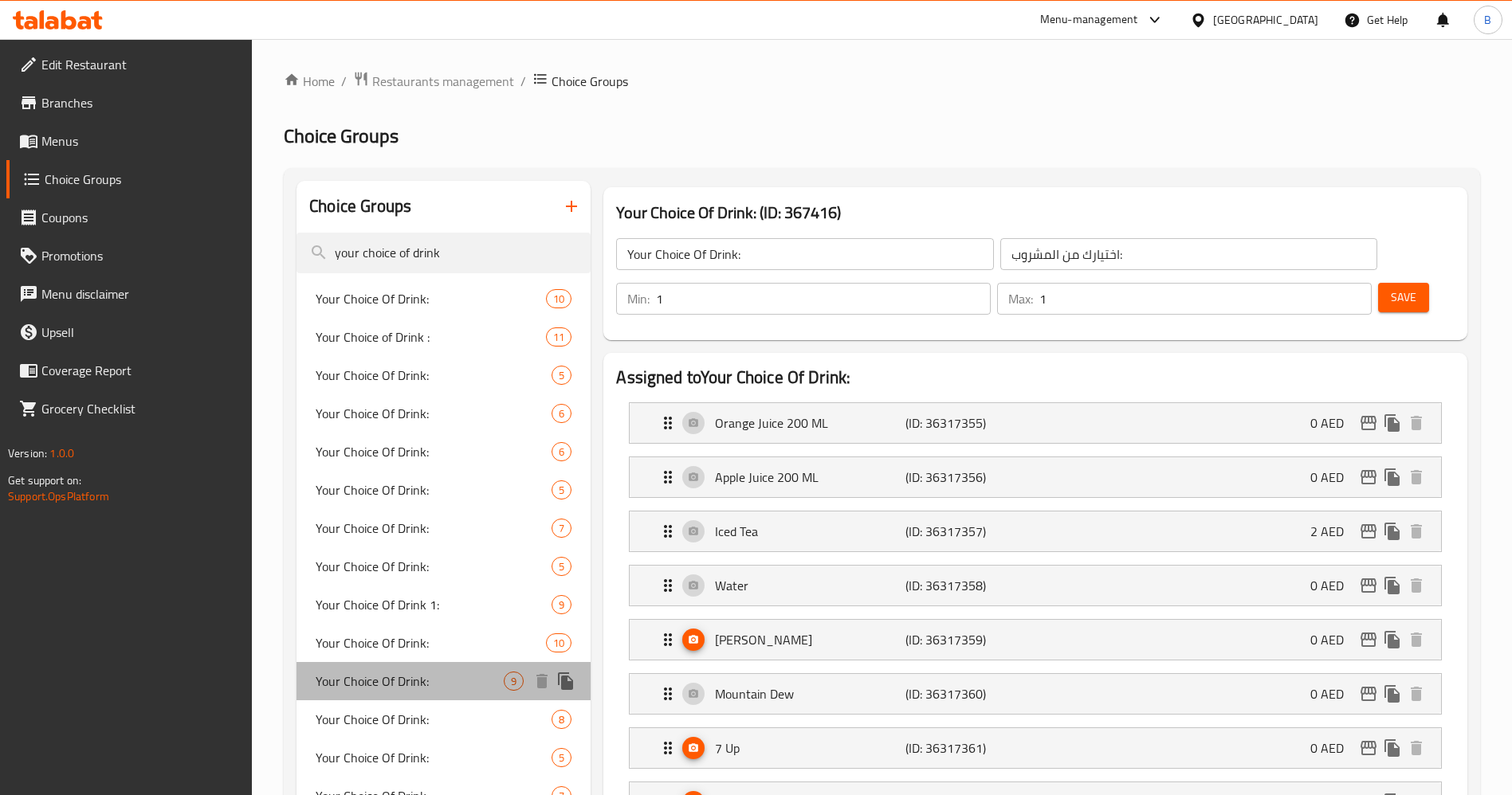
click at [442, 679] on span "Your Choice Of Drink:" at bounding box center [410, 681] width 188 height 19
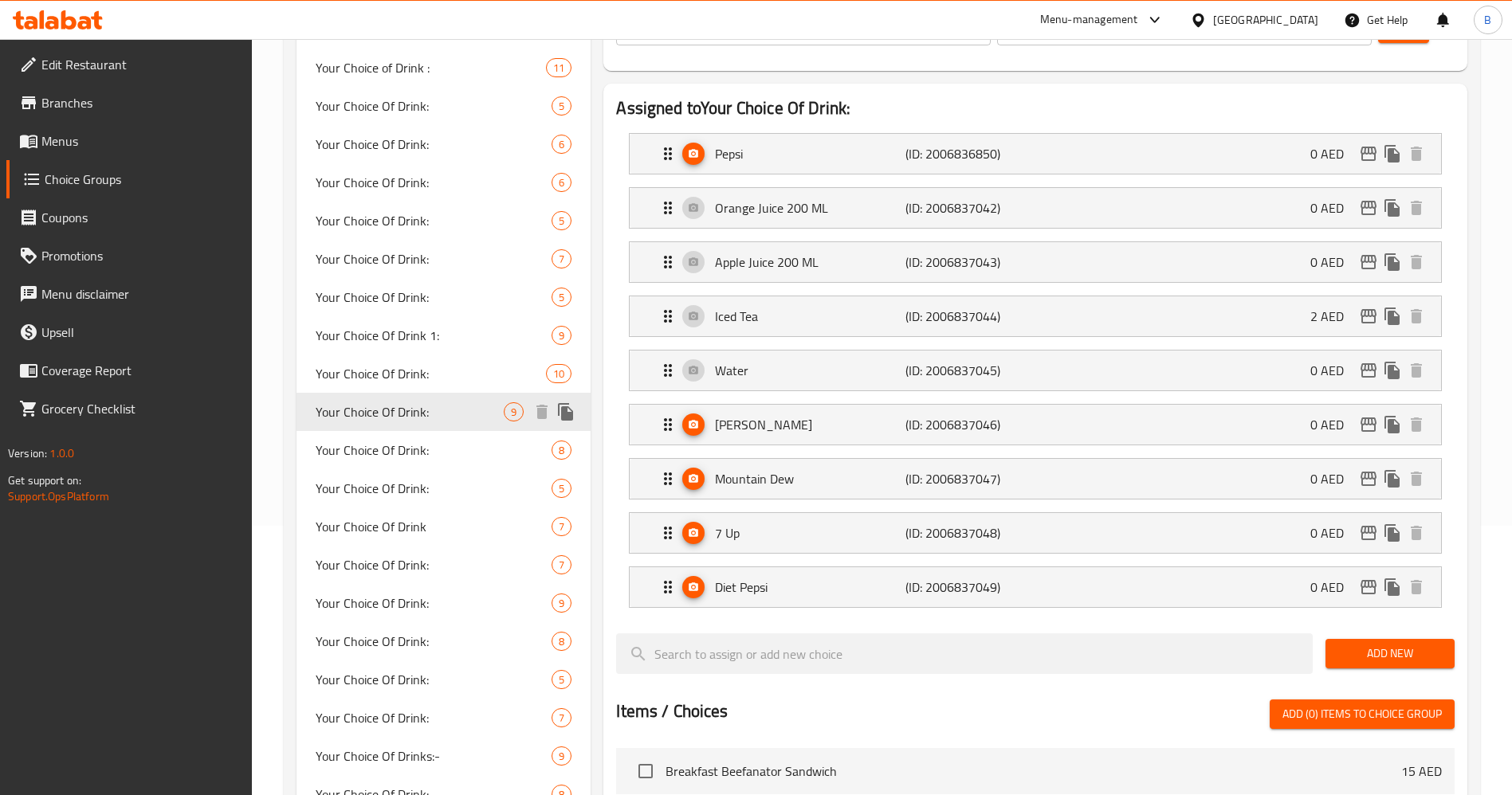
scroll to position [358, 0]
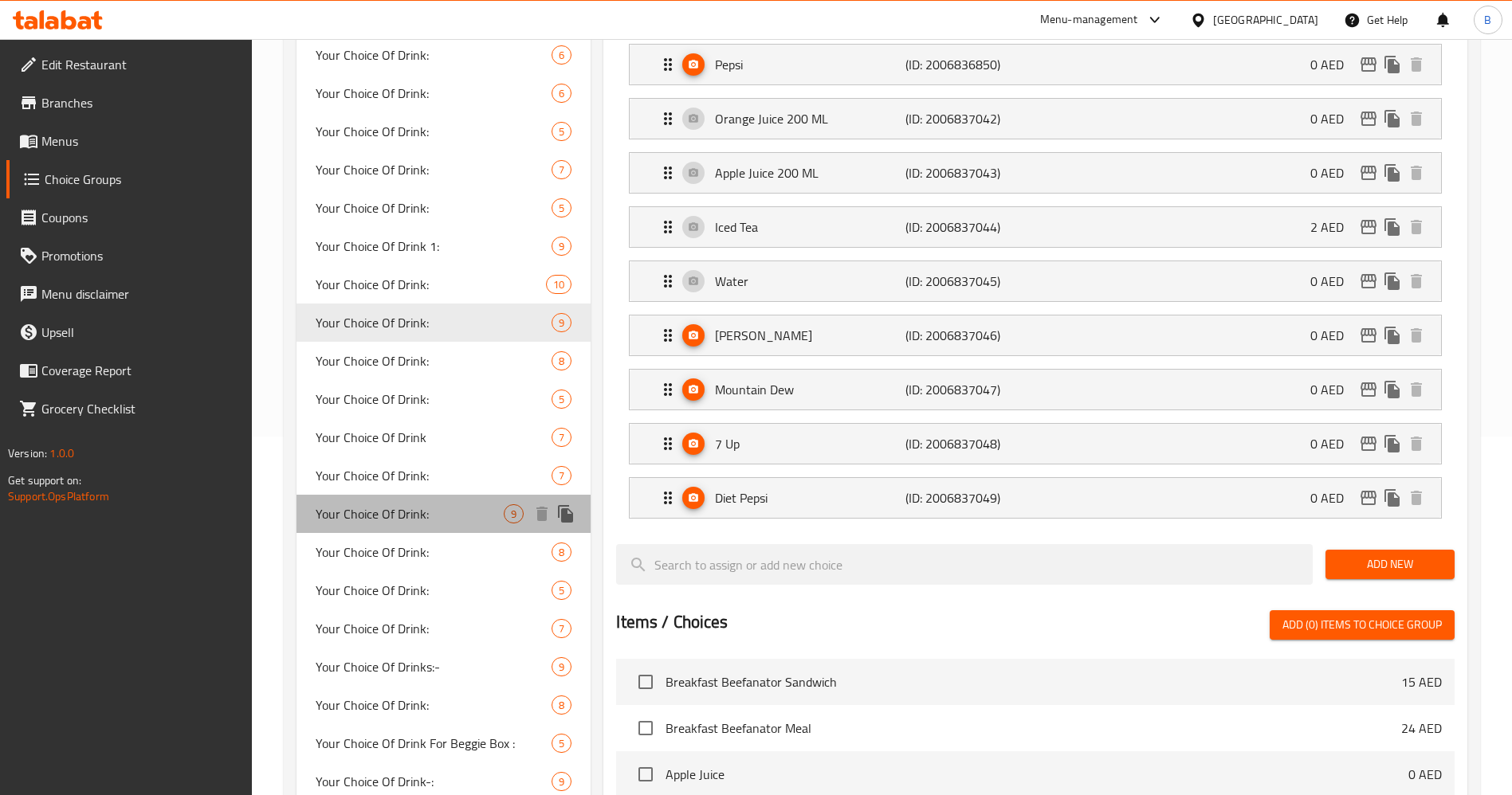
click at [425, 521] on span "Your Choice Of Drink:" at bounding box center [410, 513] width 188 height 19
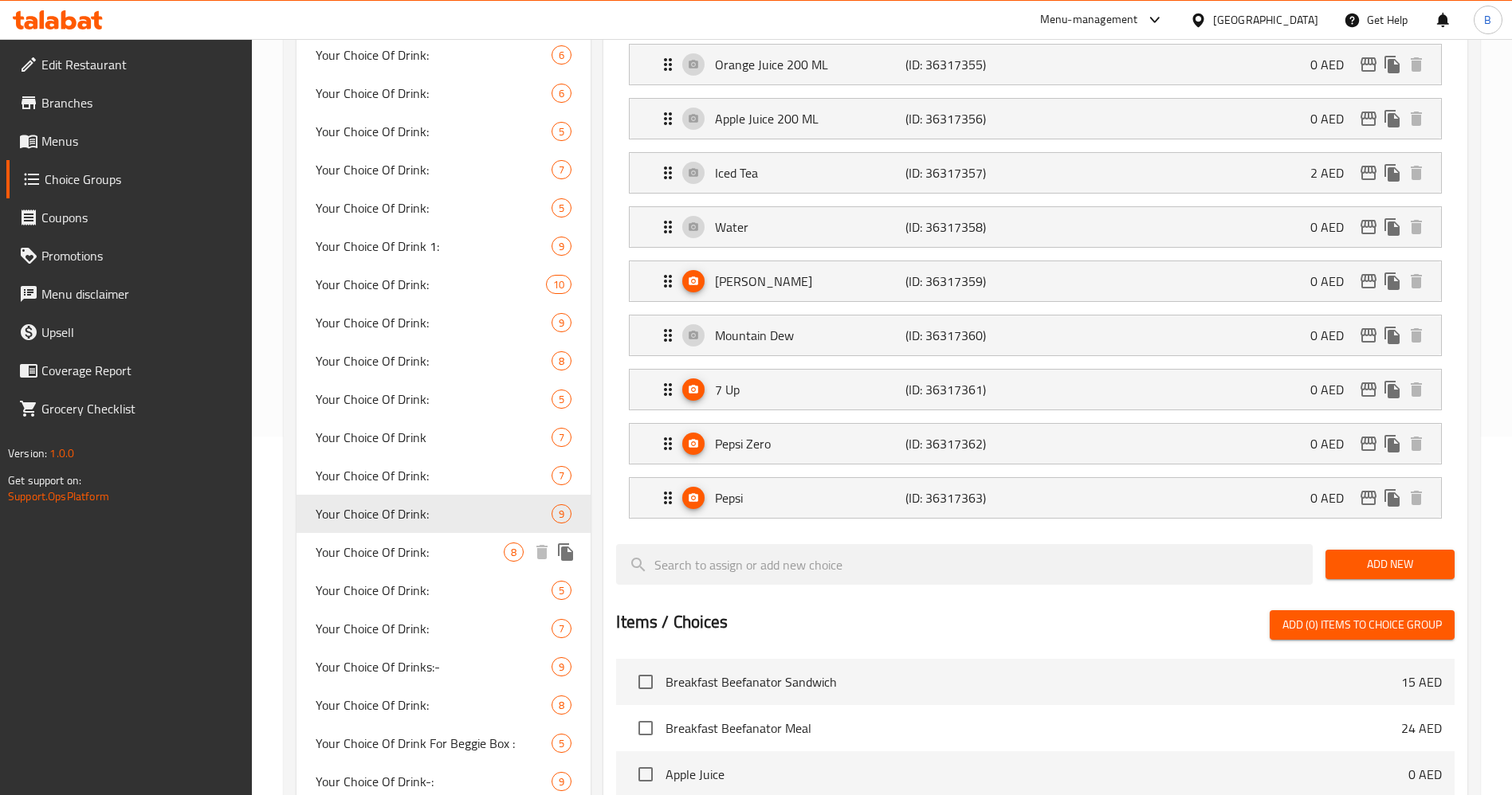
scroll to position [478, 0]
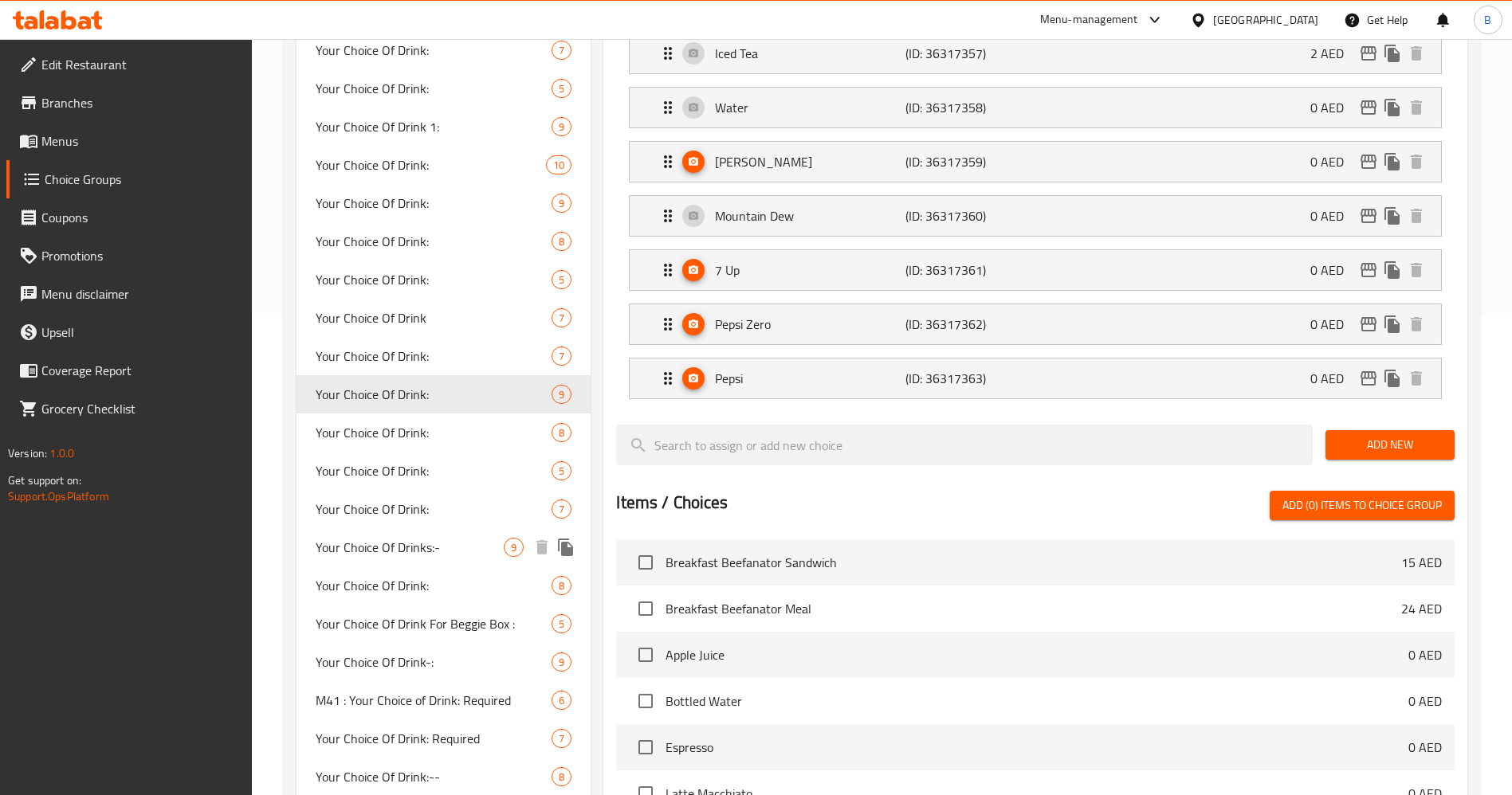
click at [433, 549] on span "Your Choice Of Drinks:-" at bounding box center [410, 547] width 188 height 19
type input "Your Choice Of Drinks:-"
type input "إختيارك من المشروب:"
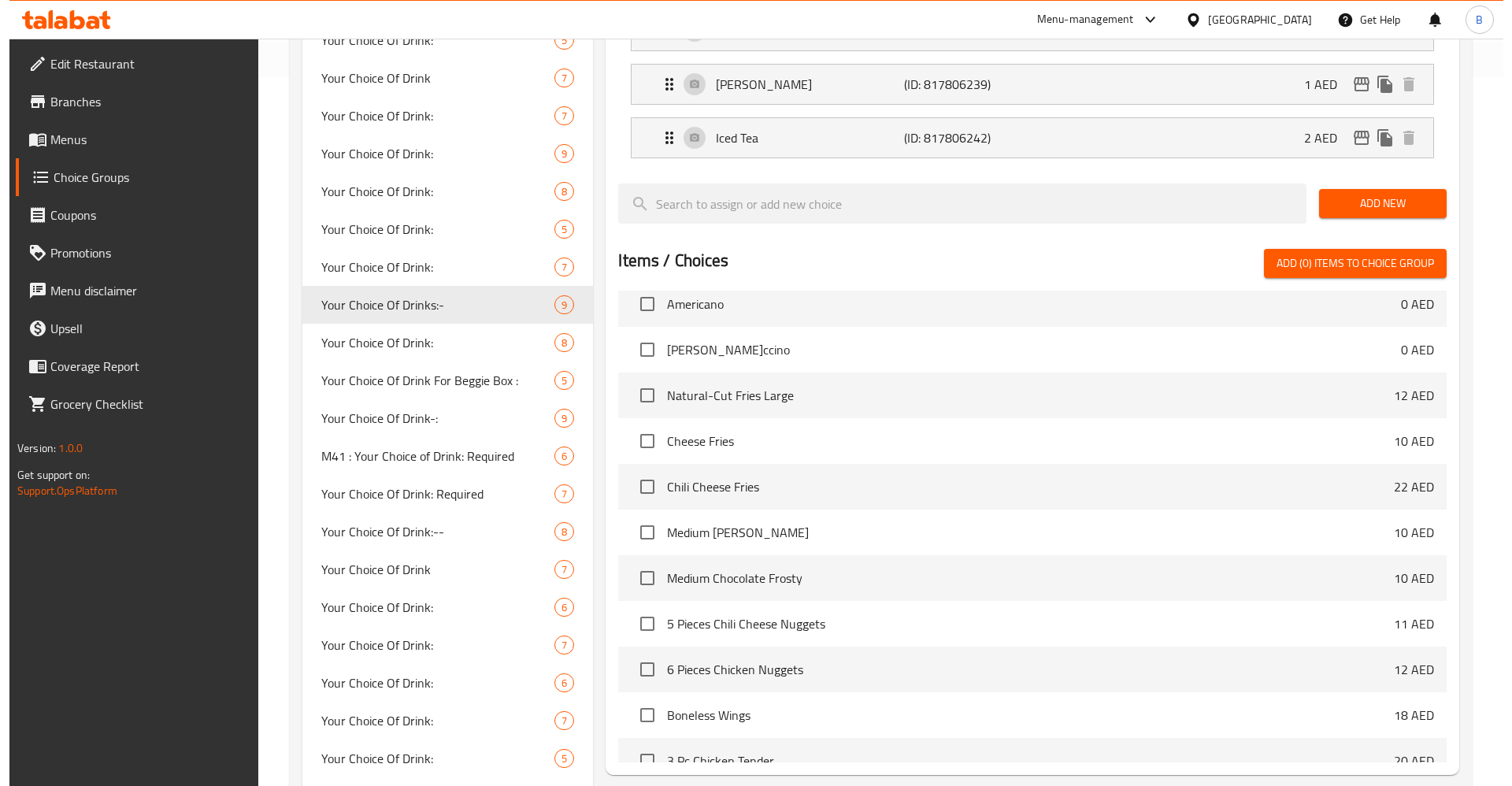
scroll to position [1182, 0]
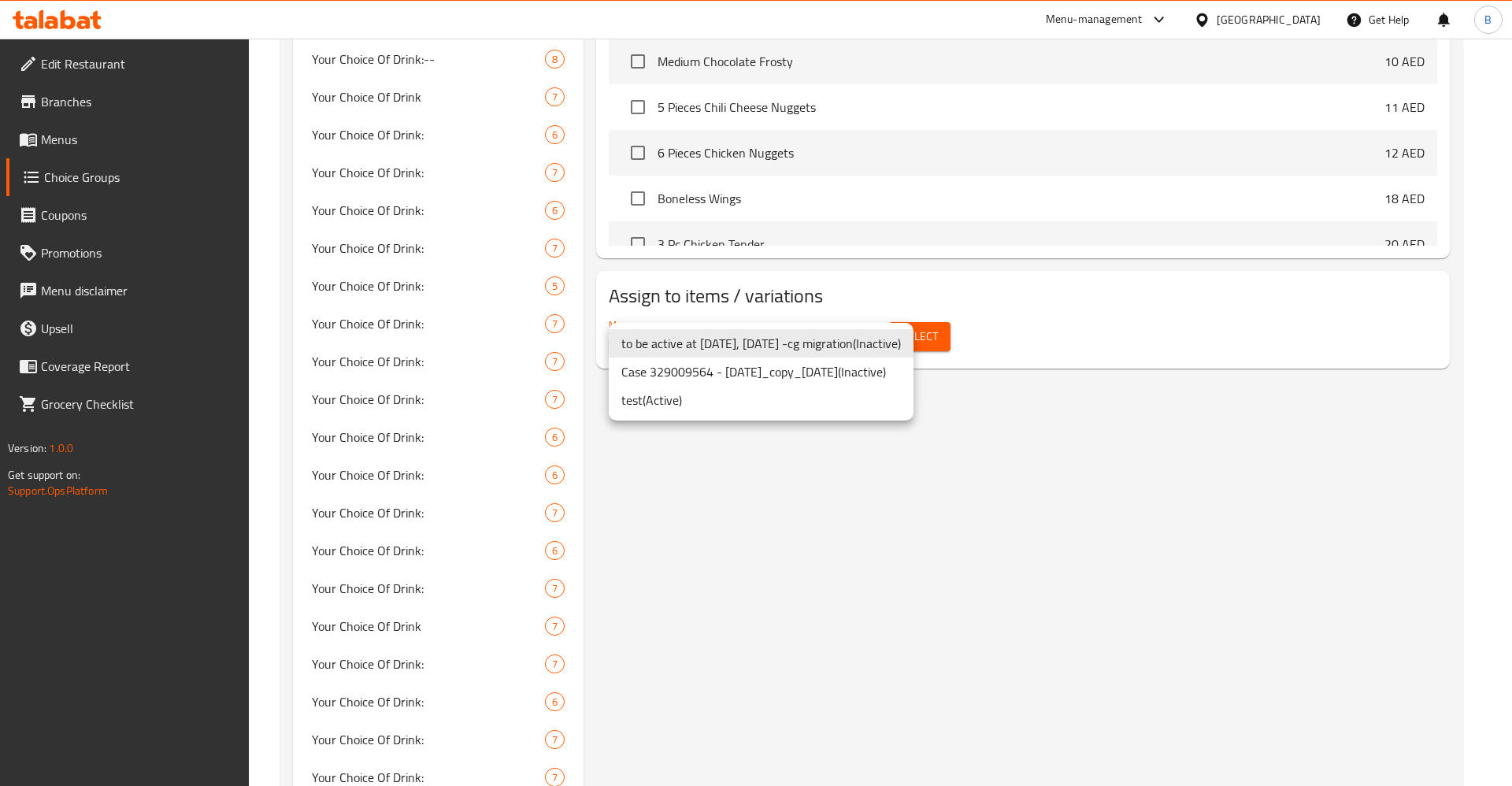
click at [818, 390] on li "test ( Active )" at bounding box center [760, 400] width 304 height 29
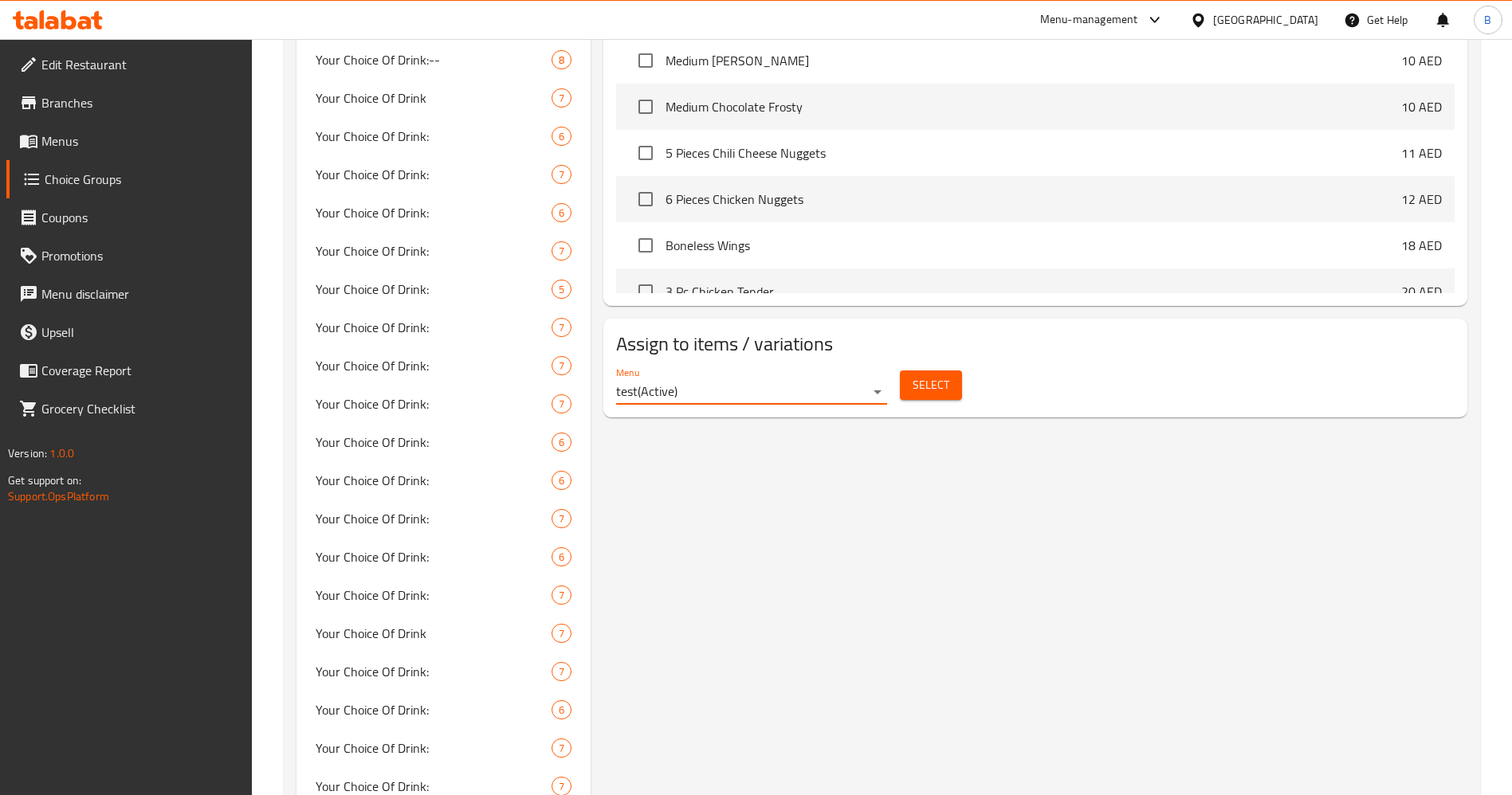
click at [960, 371] on button "Select" at bounding box center [931, 386] width 62 height 30
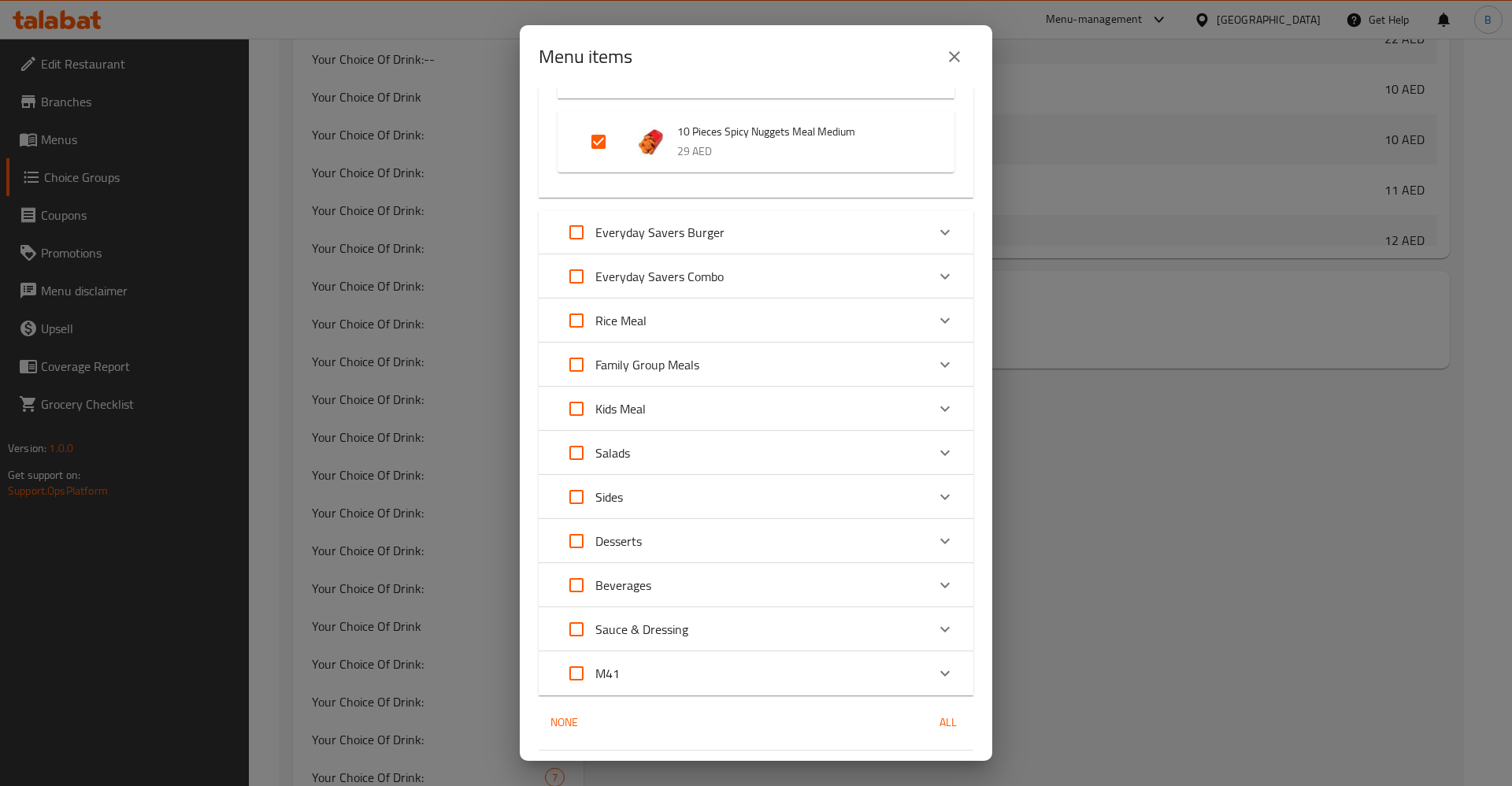
click at [894, 262] on div "Everyday Savers Combo" at bounding box center [742, 277] width 369 height 38
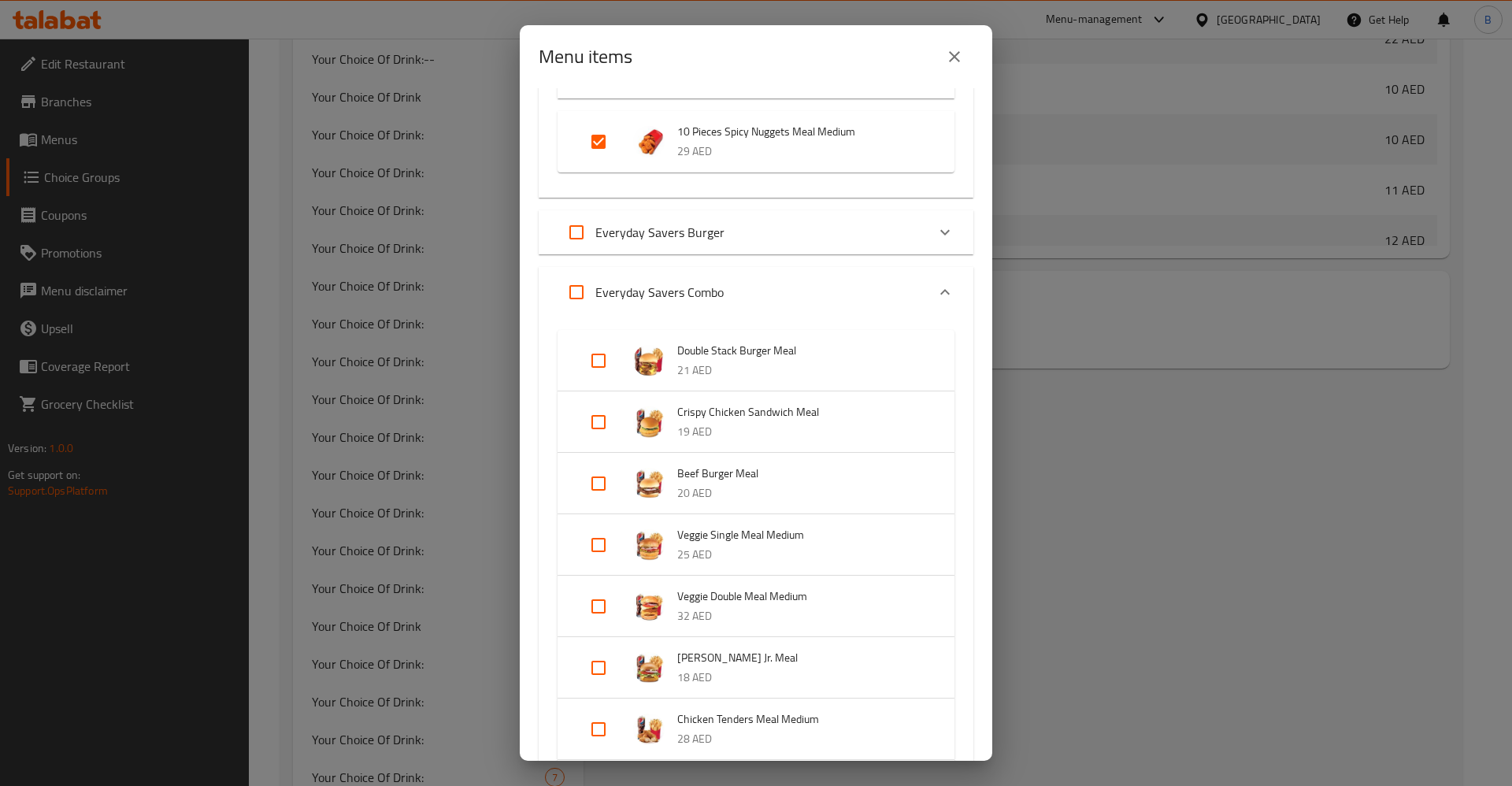
click at [619, 350] on div "Expand" at bounding box center [611, 361] width 44 height 38
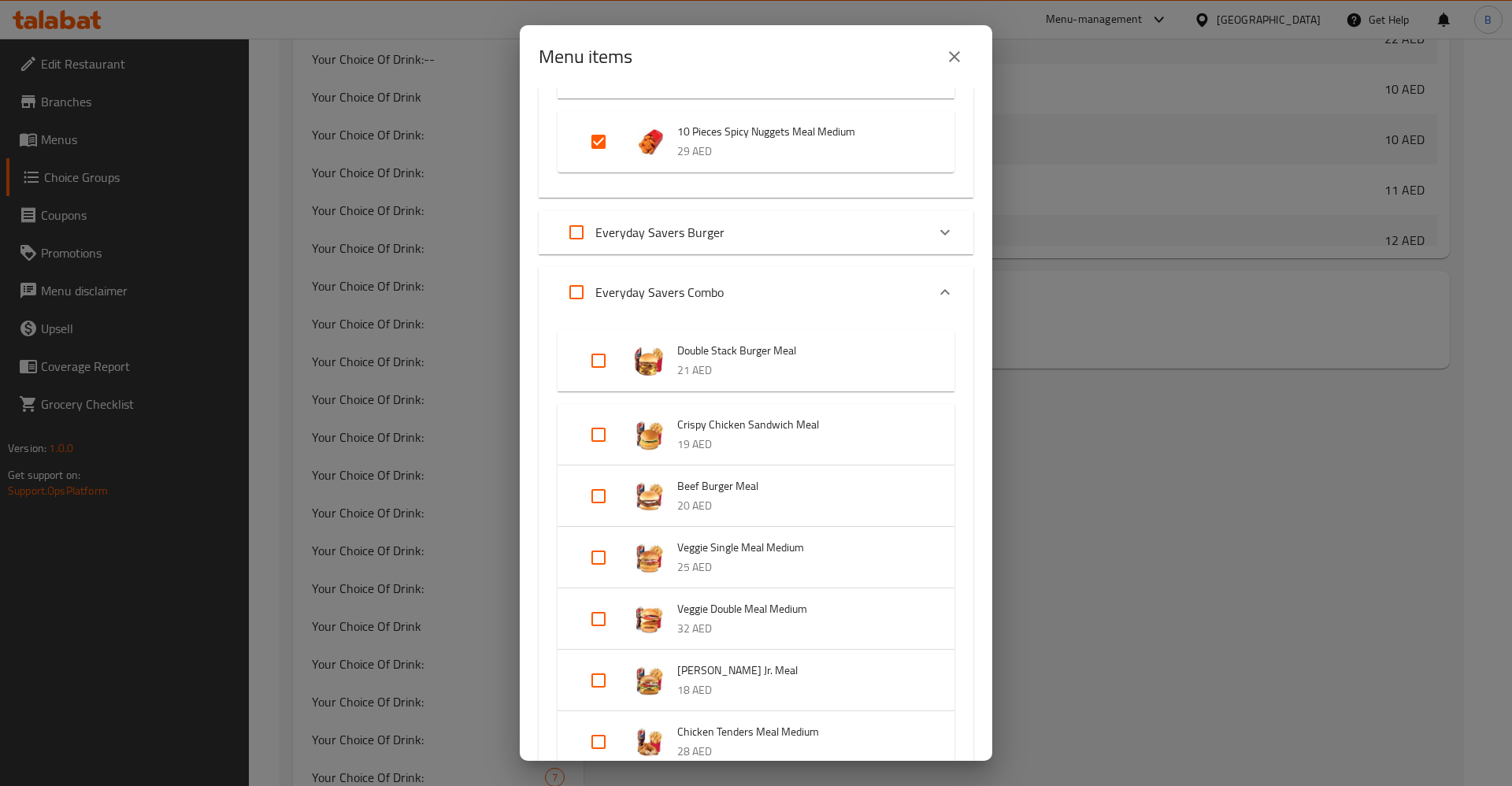
click at [600, 437] on input "Expand" at bounding box center [598, 435] width 38 height 38
checkbox input "true"
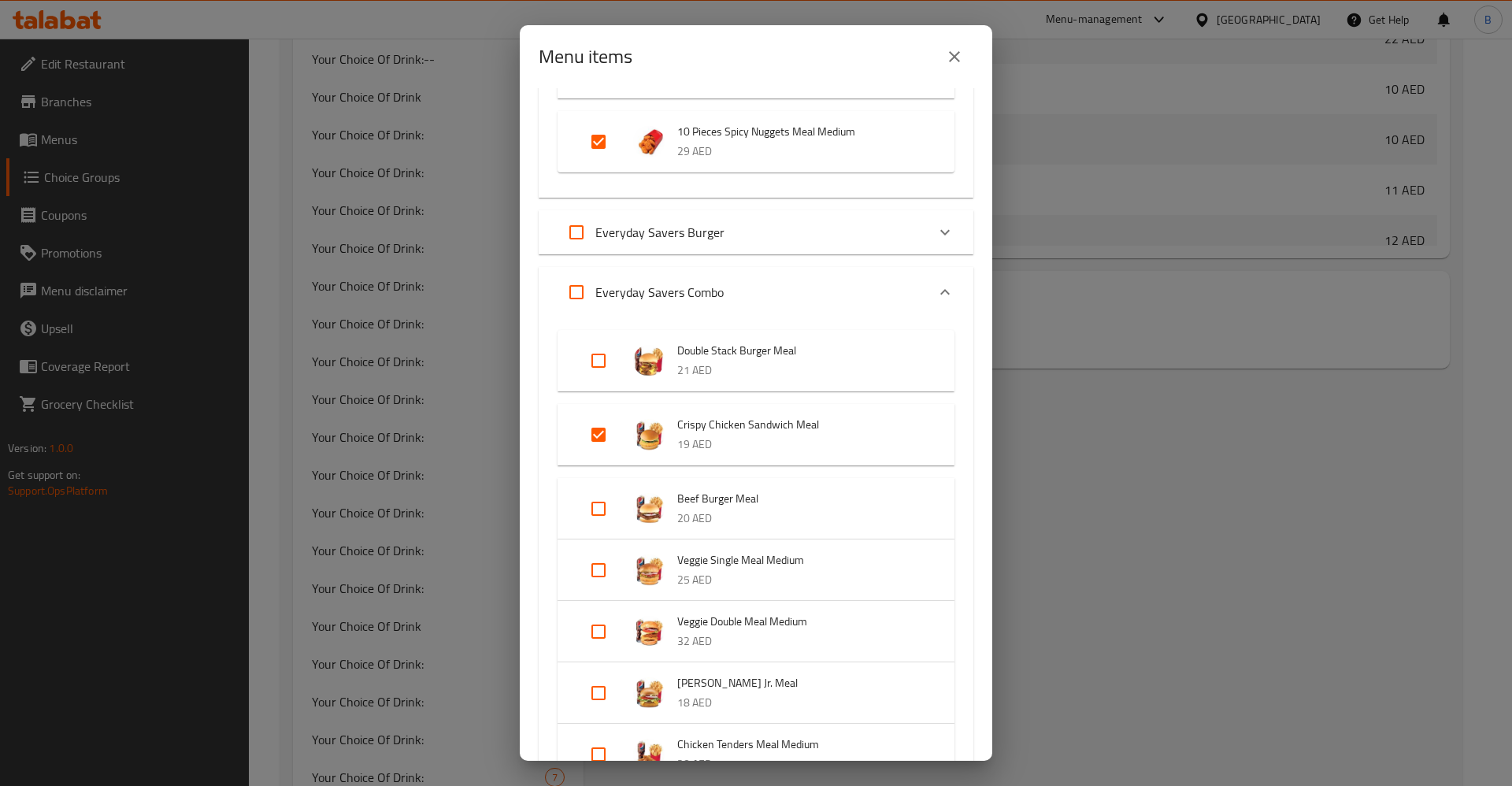
click at [596, 371] on input "Expand" at bounding box center [598, 361] width 38 height 38
checkbox input "true"
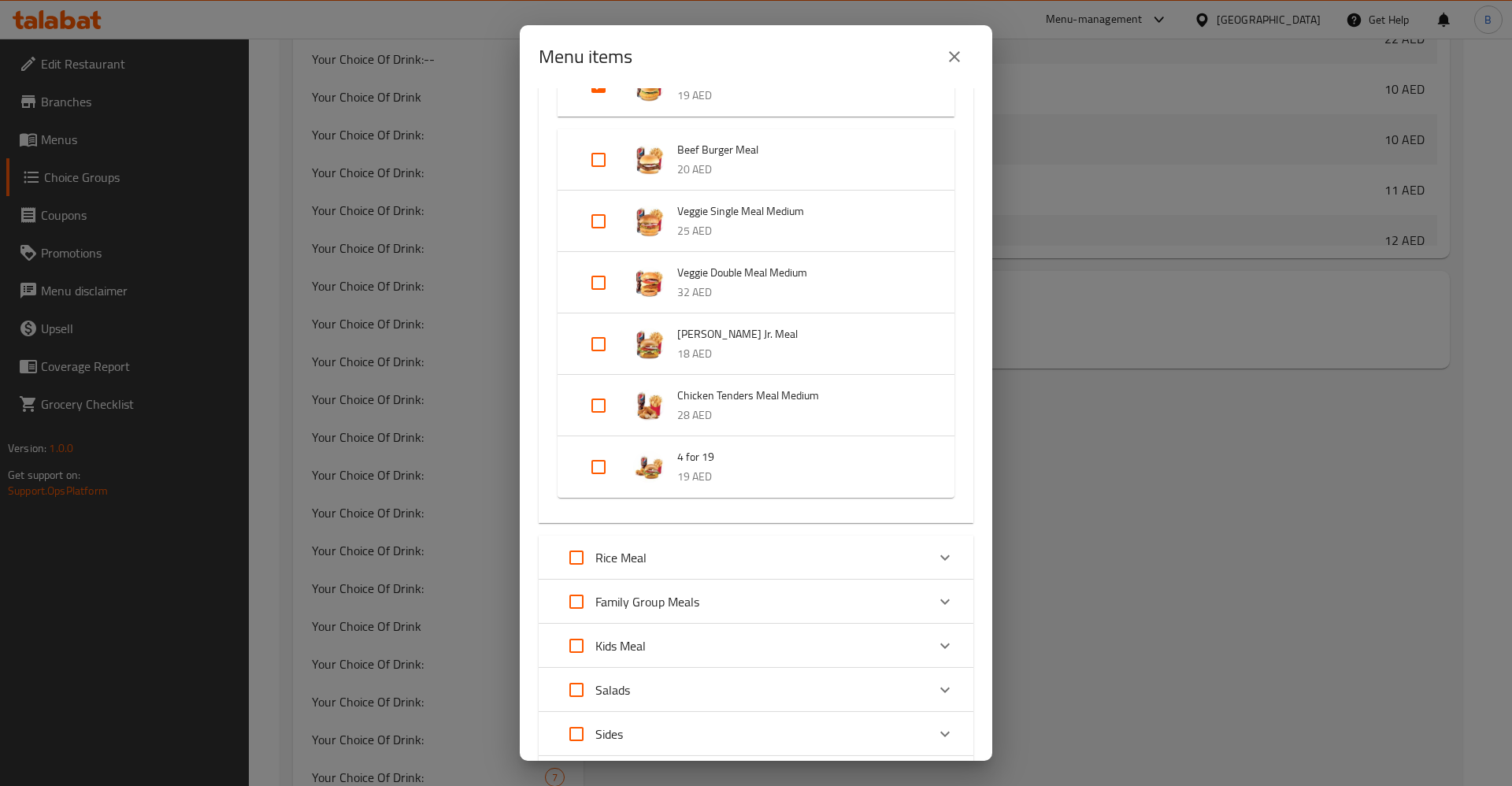
scroll to position [1536, 0]
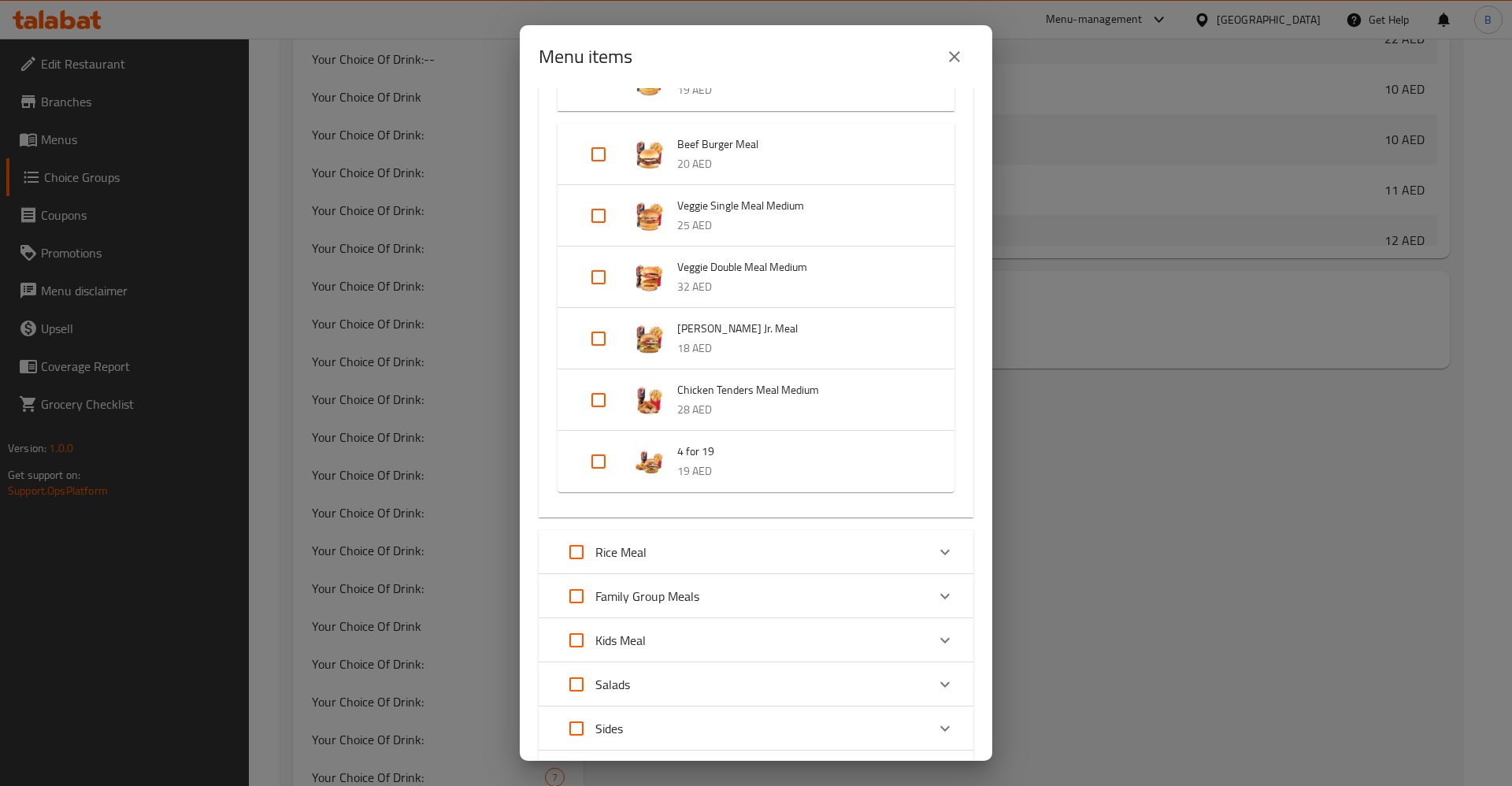
click at [603, 323] on input "Expand" at bounding box center [598, 339] width 38 height 38
checkbox input "true"
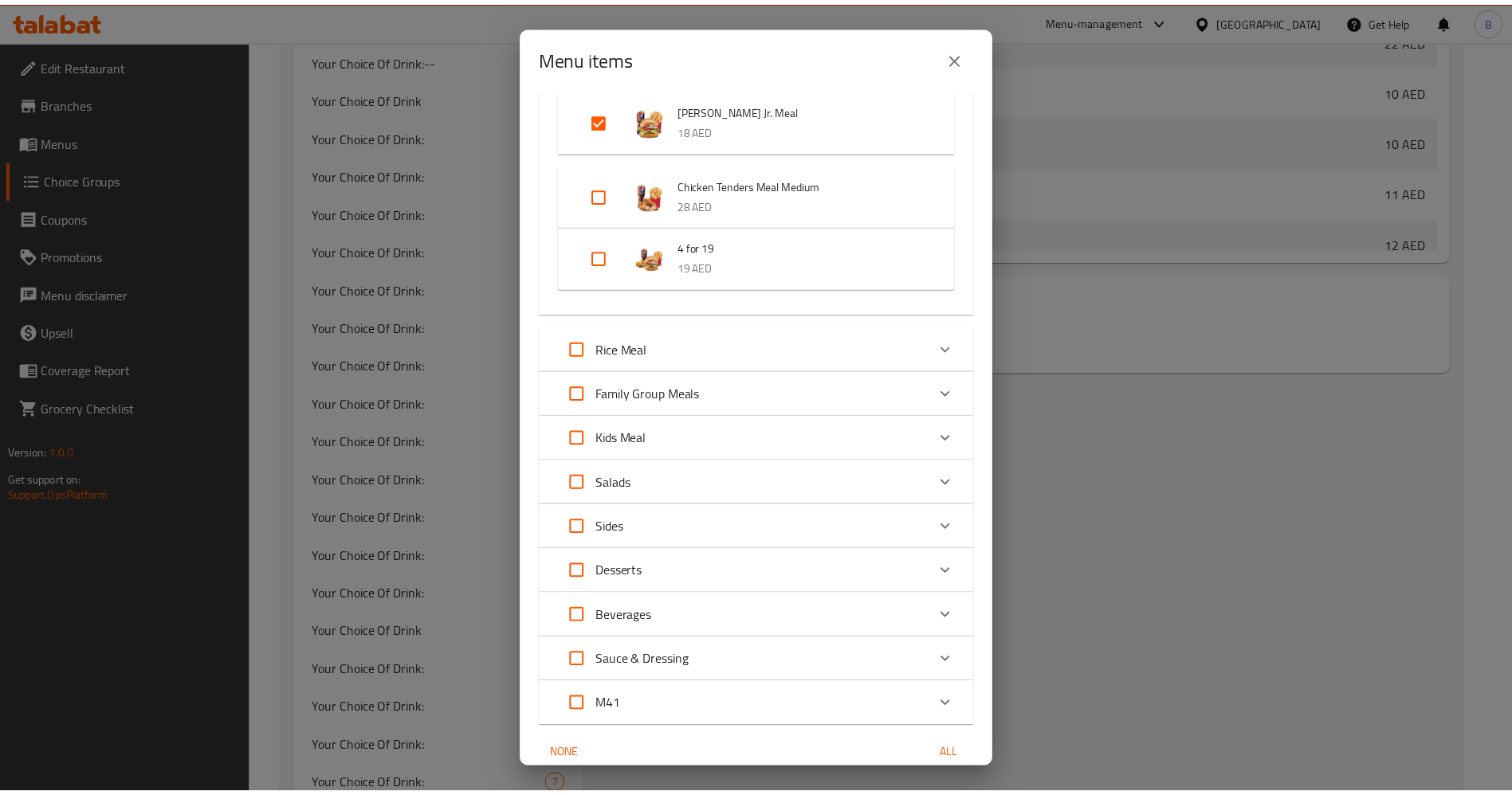
scroll to position [1857, 0]
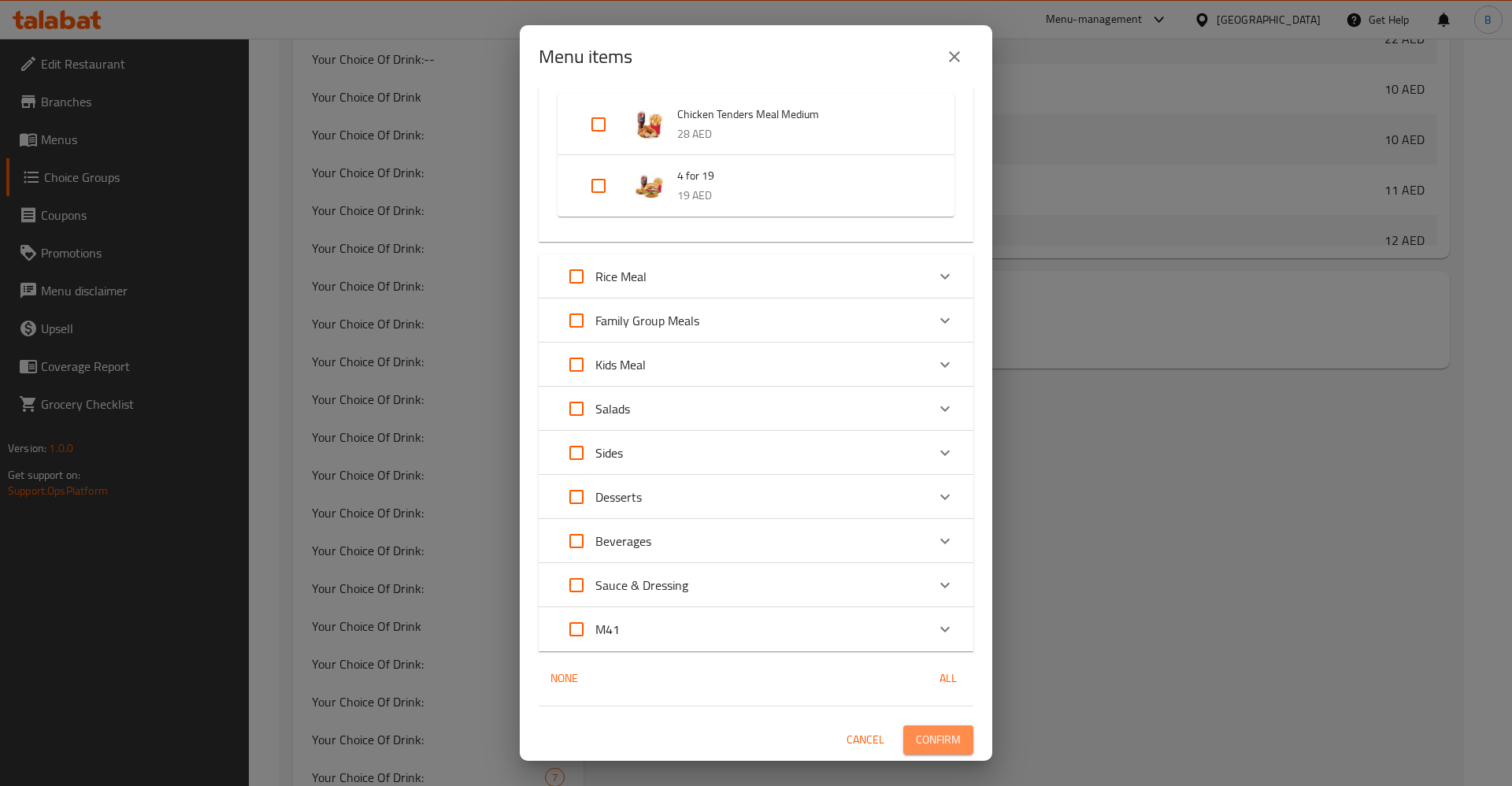
click at [938, 743] on span "Confirm" at bounding box center [938, 740] width 45 height 20
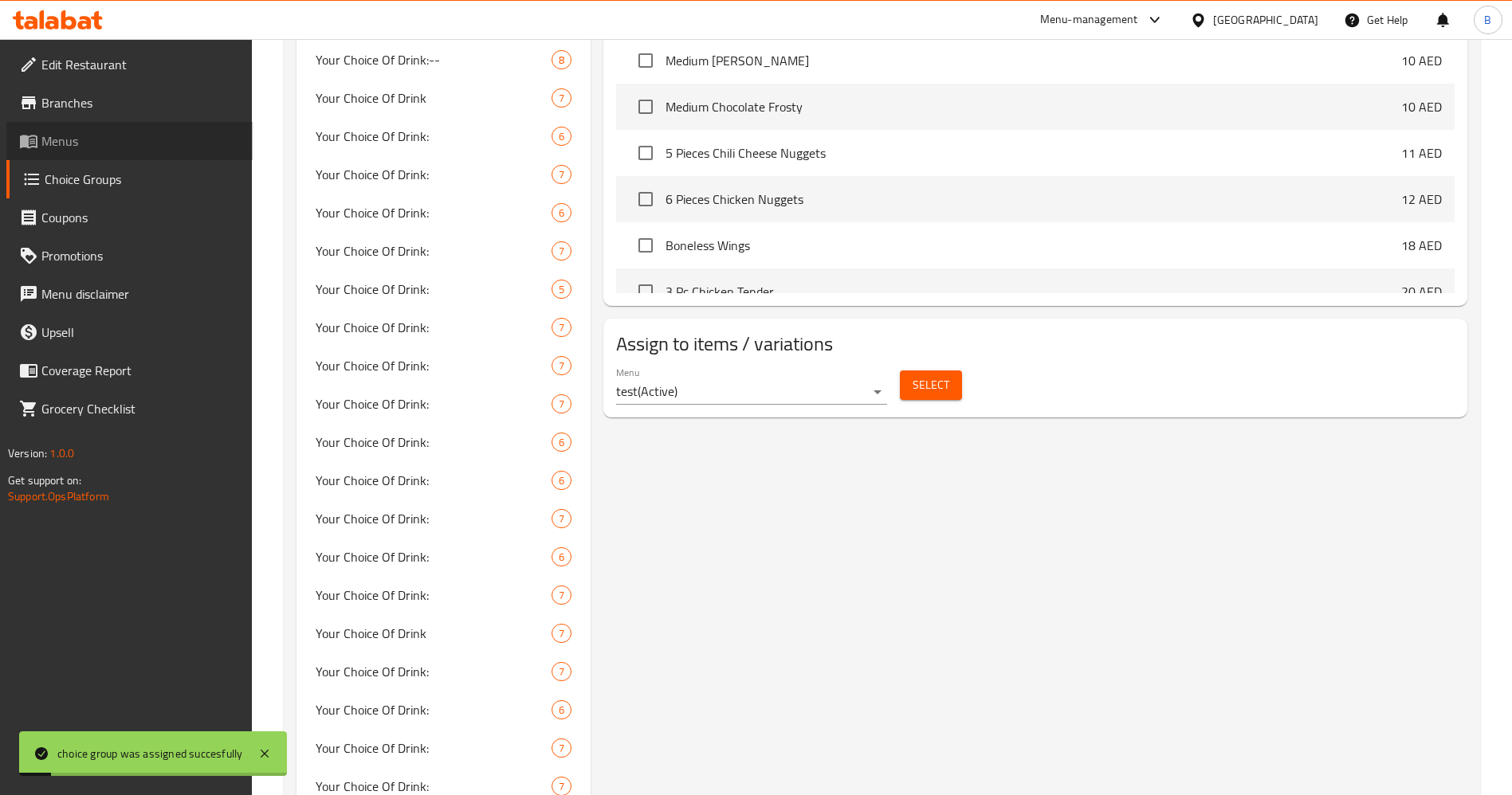
click at [66, 145] on span "Menus" at bounding box center [140, 140] width 198 height 19
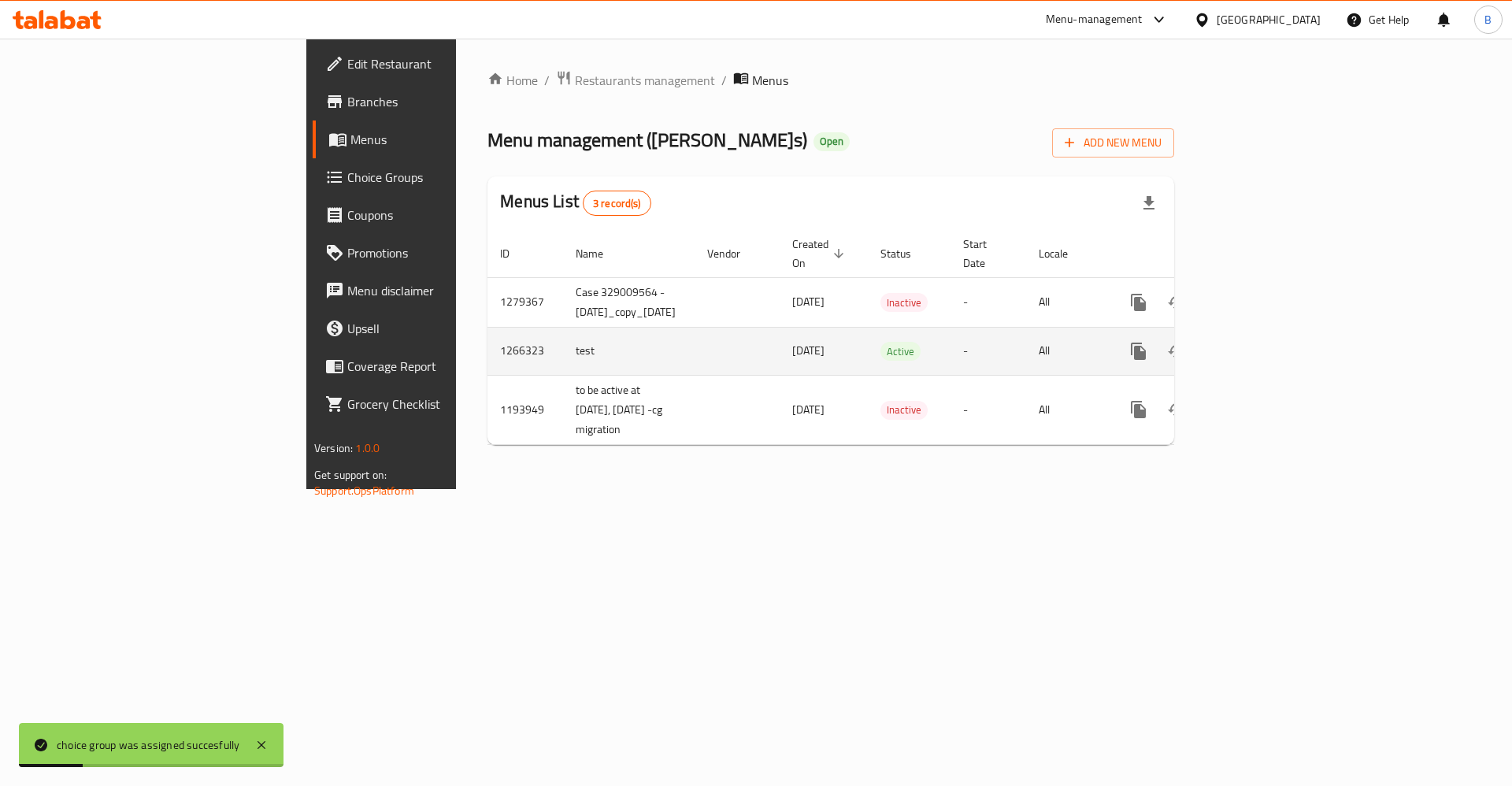
click at [1261, 342] on icon "enhanced table" at bounding box center [1252, 351] width 19 height 19
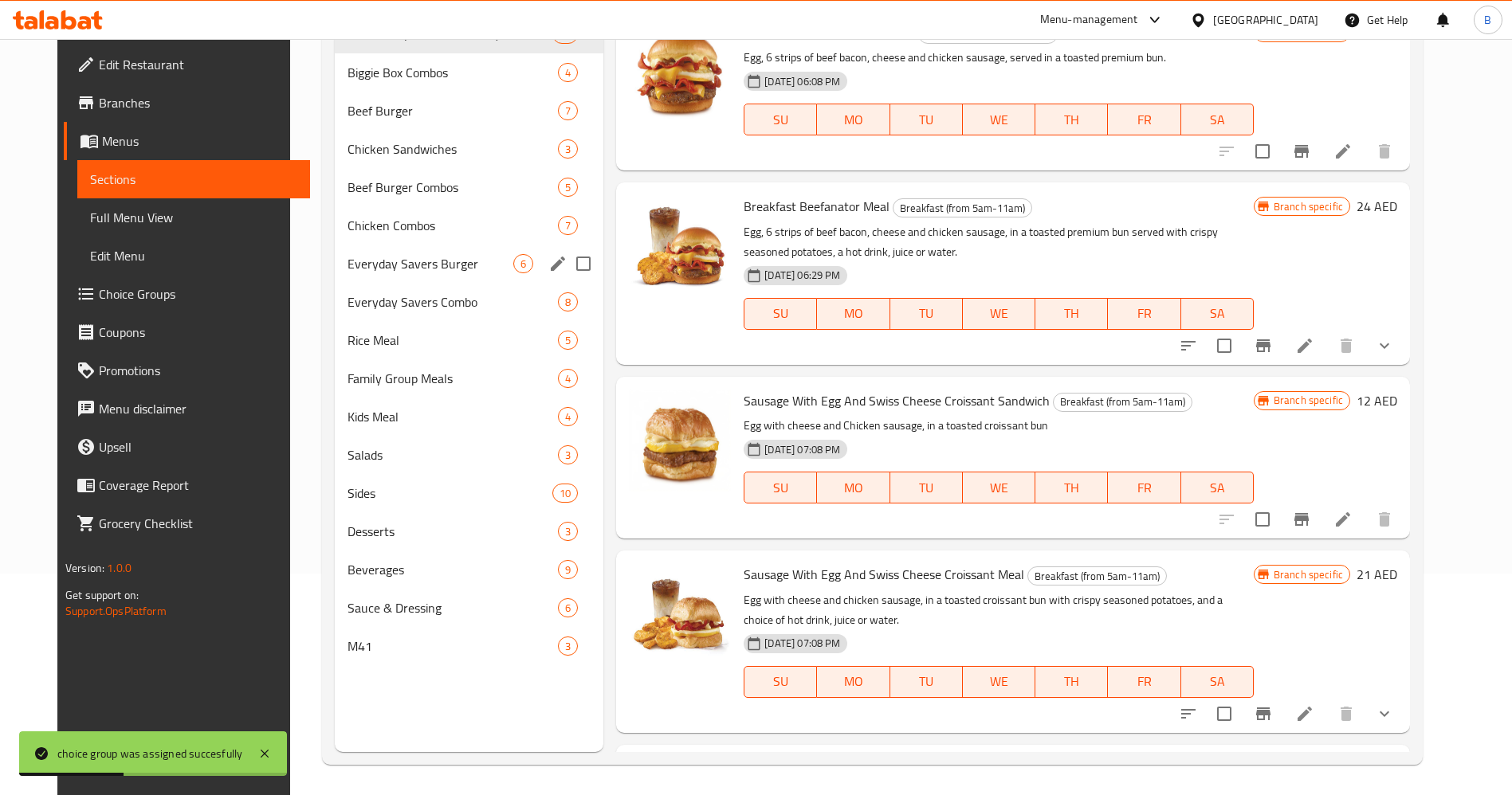
scroll to position [223, 0]
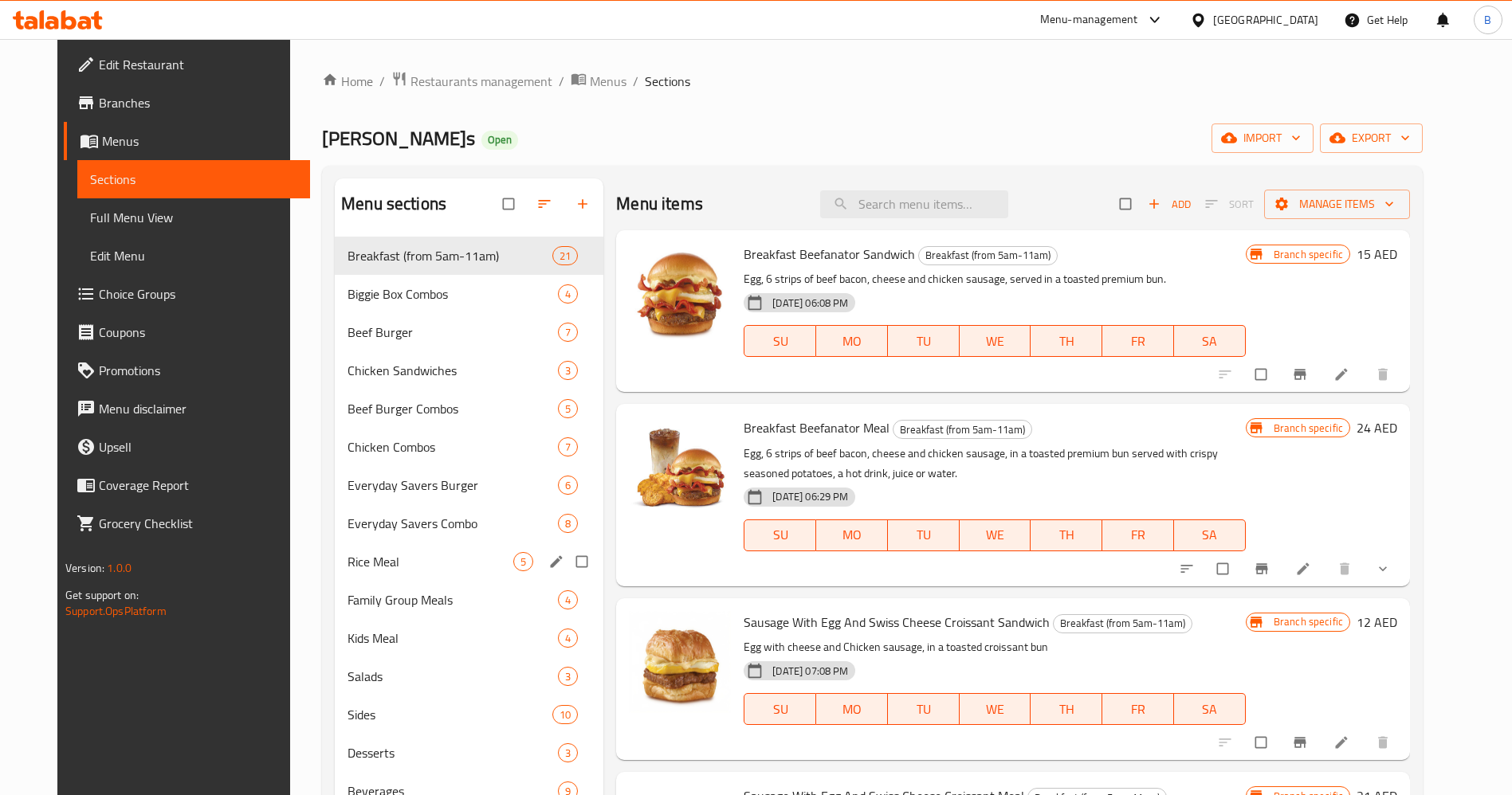
click at [423, 537] on div "Everyday Savers Combo 8" at bounding box center [468, 523] width 268 height 38
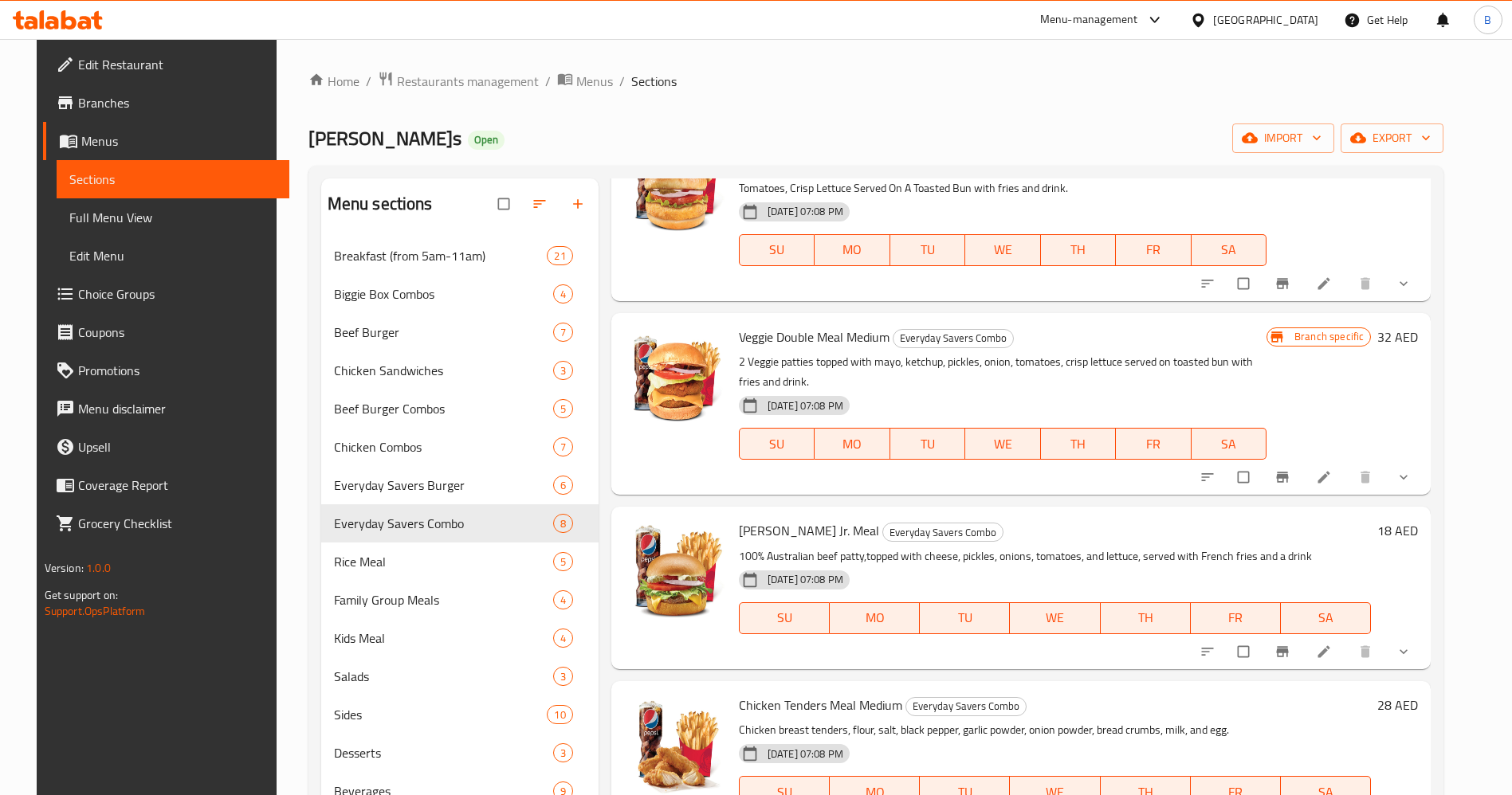
scroll to position [653, 0]
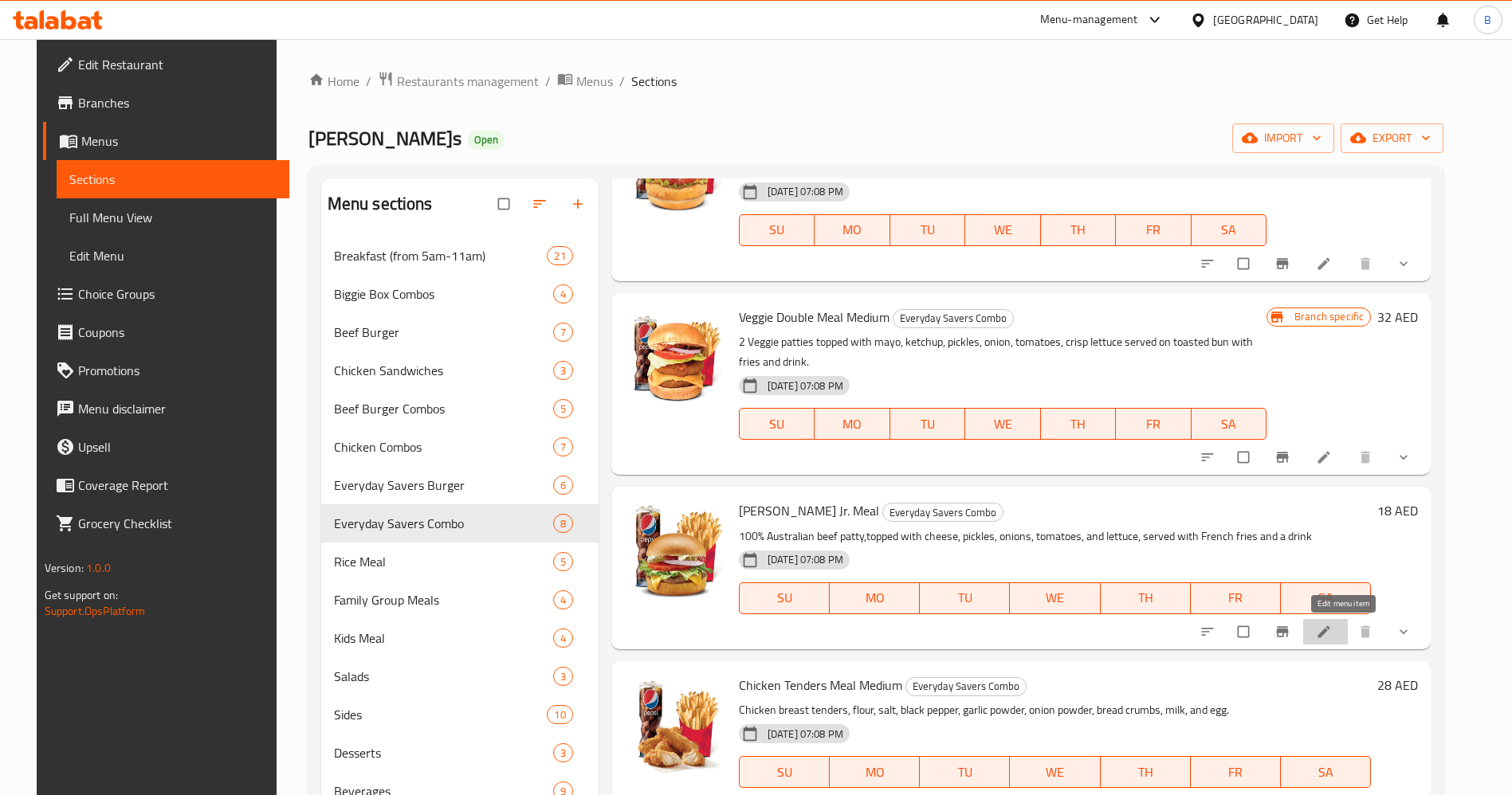
click at [1332, 625] on icon at bounding box center [1323, 632] width 16 height 16
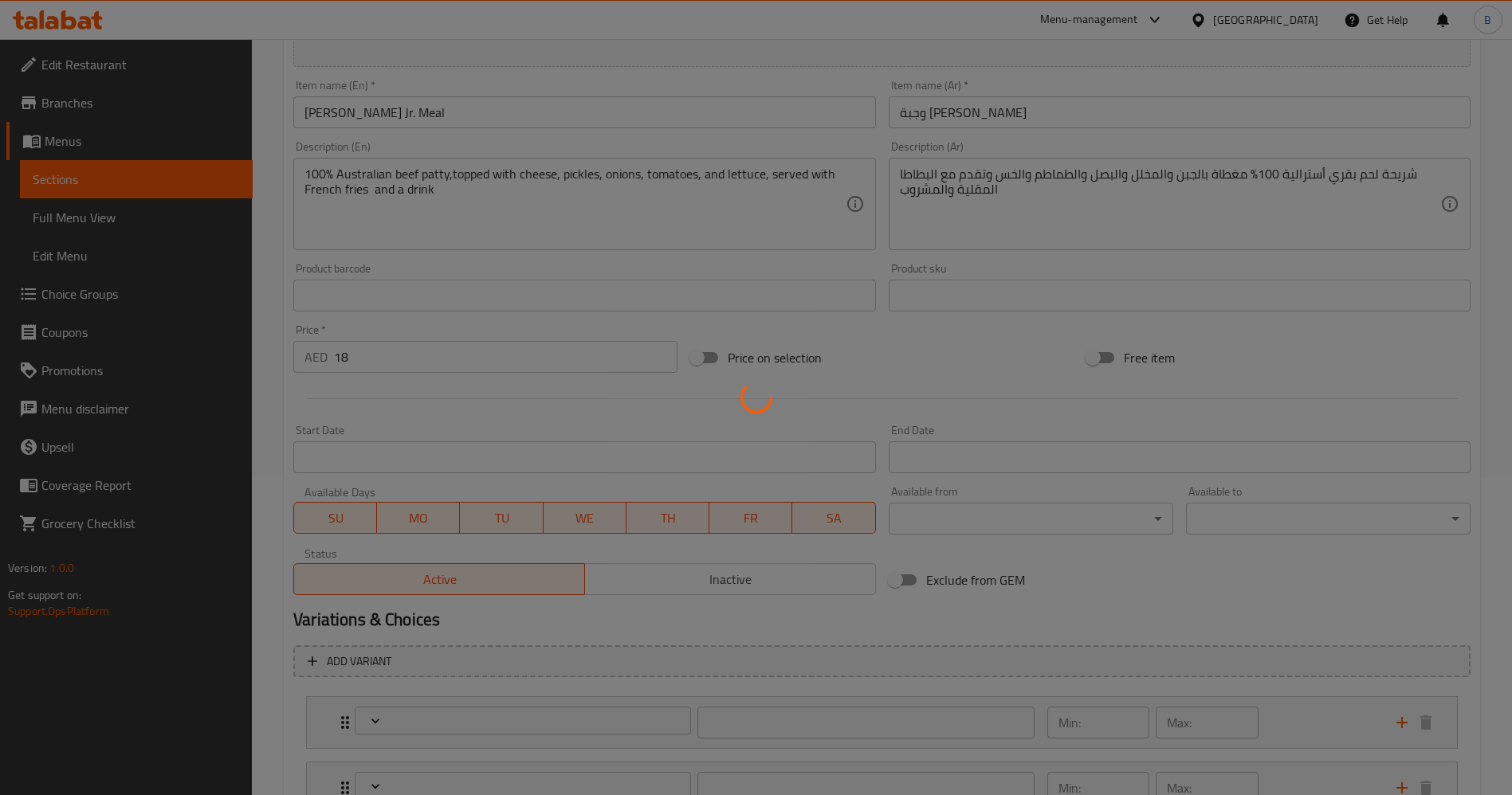
scroll to position [358, 0]
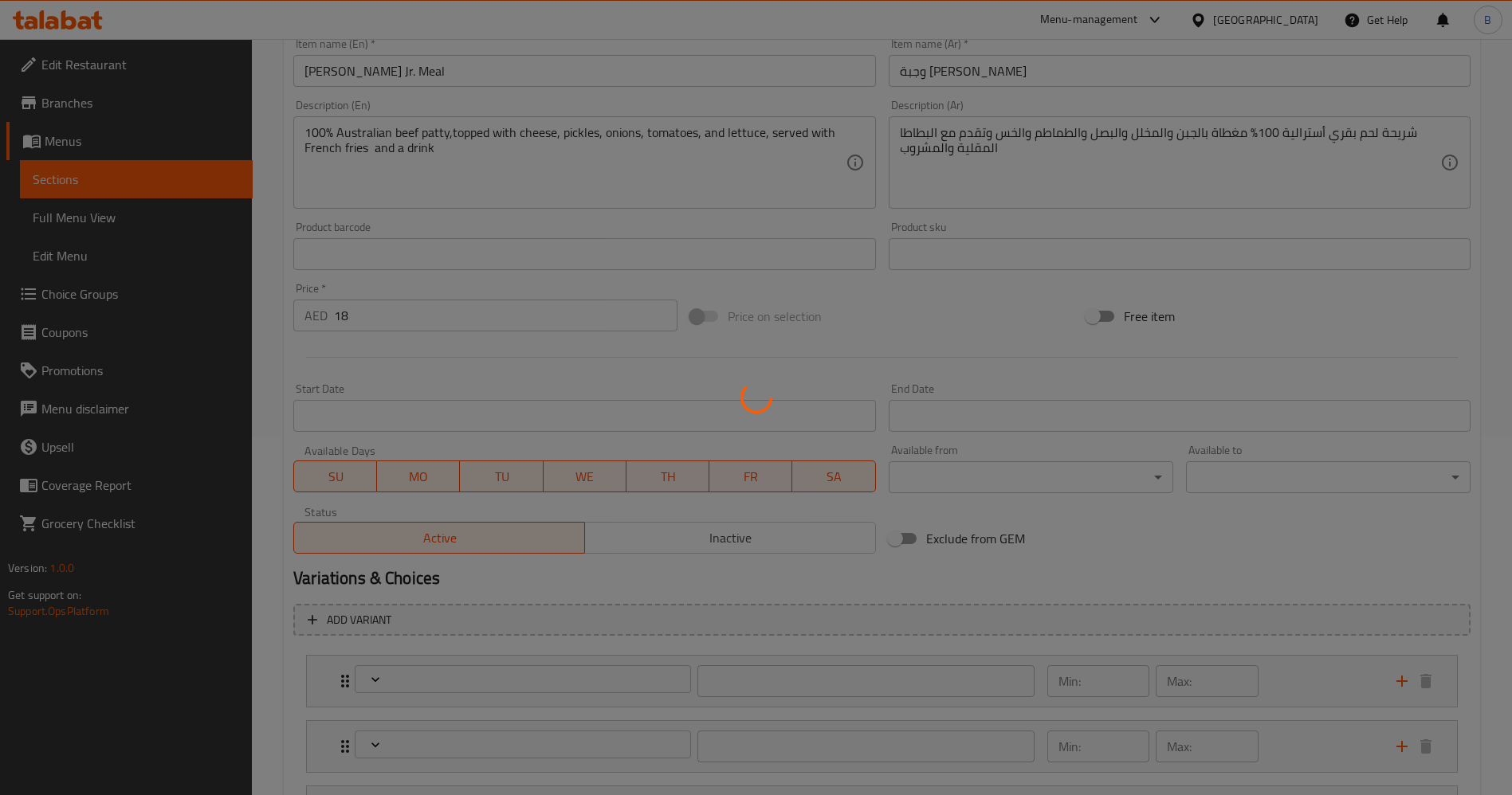
type input "إختيارك من المشروب:"
type input "1"
type input "اختيارك من البطاطا المقلية:"
type input "1"
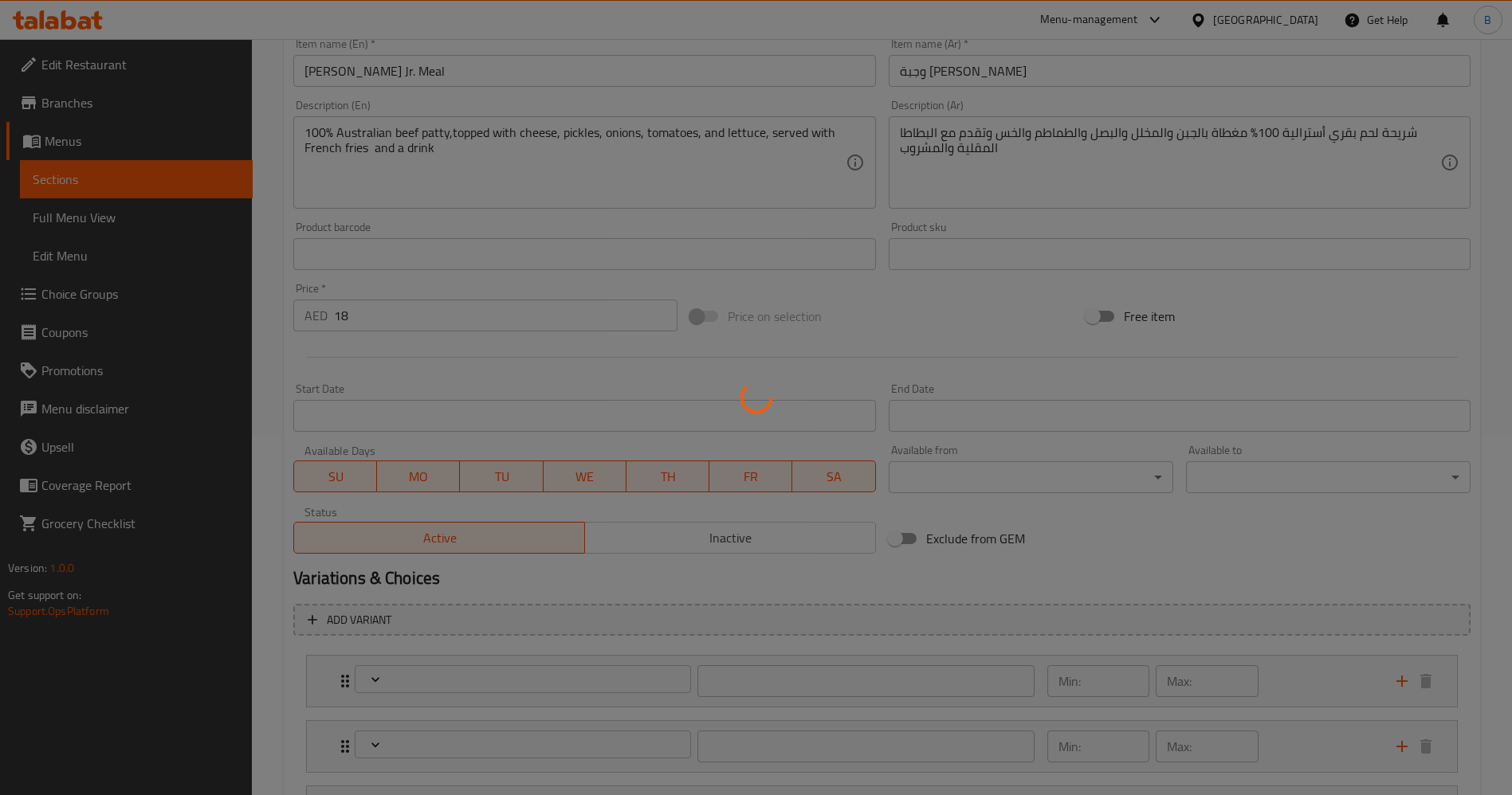
type input "1"
type input "شريحه اضافي:"
type input "0"
type input "أضف حلويات:"
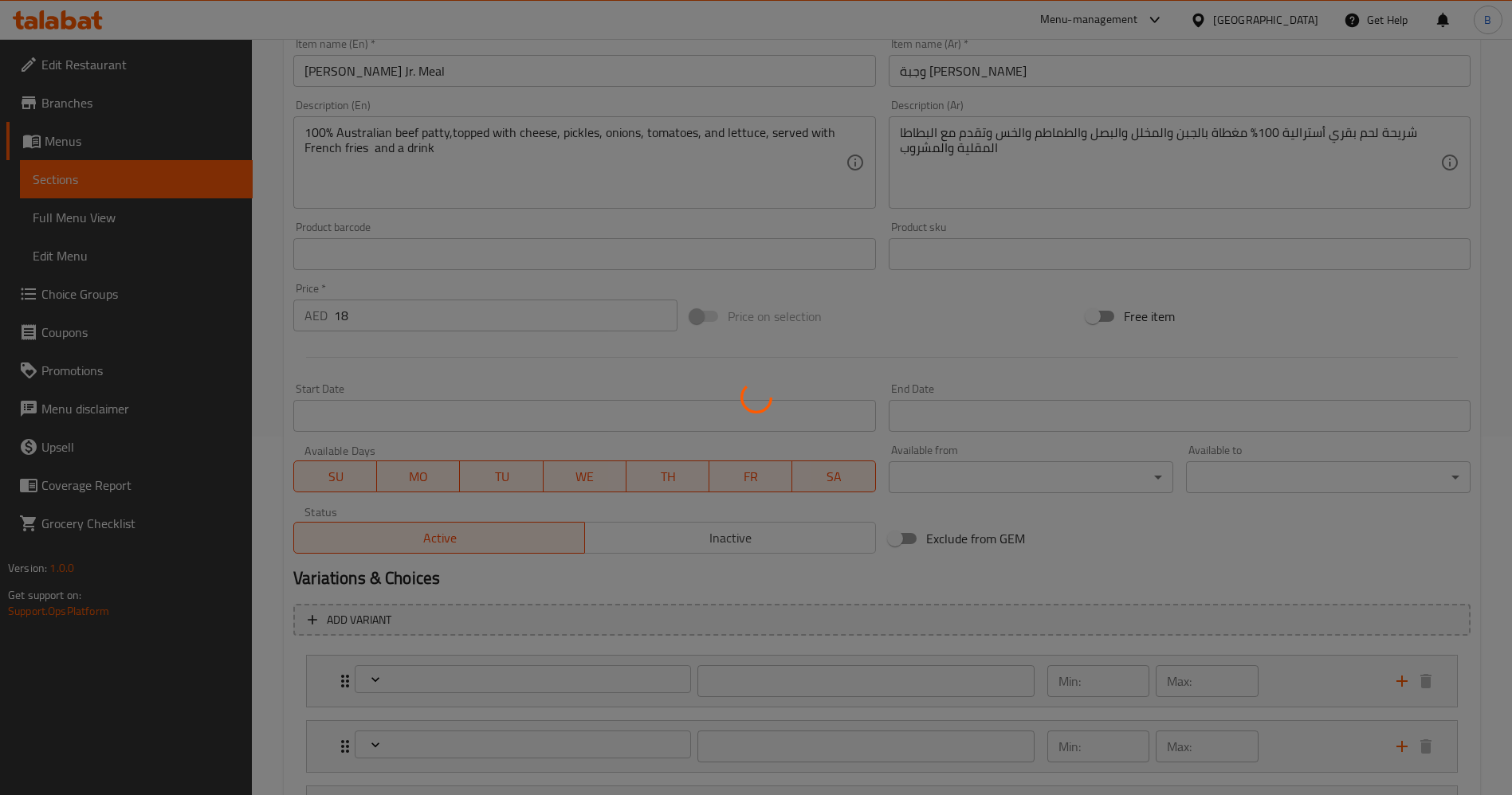
type input "0"
type input "أضف إضافات جانبيه"
type input "0"
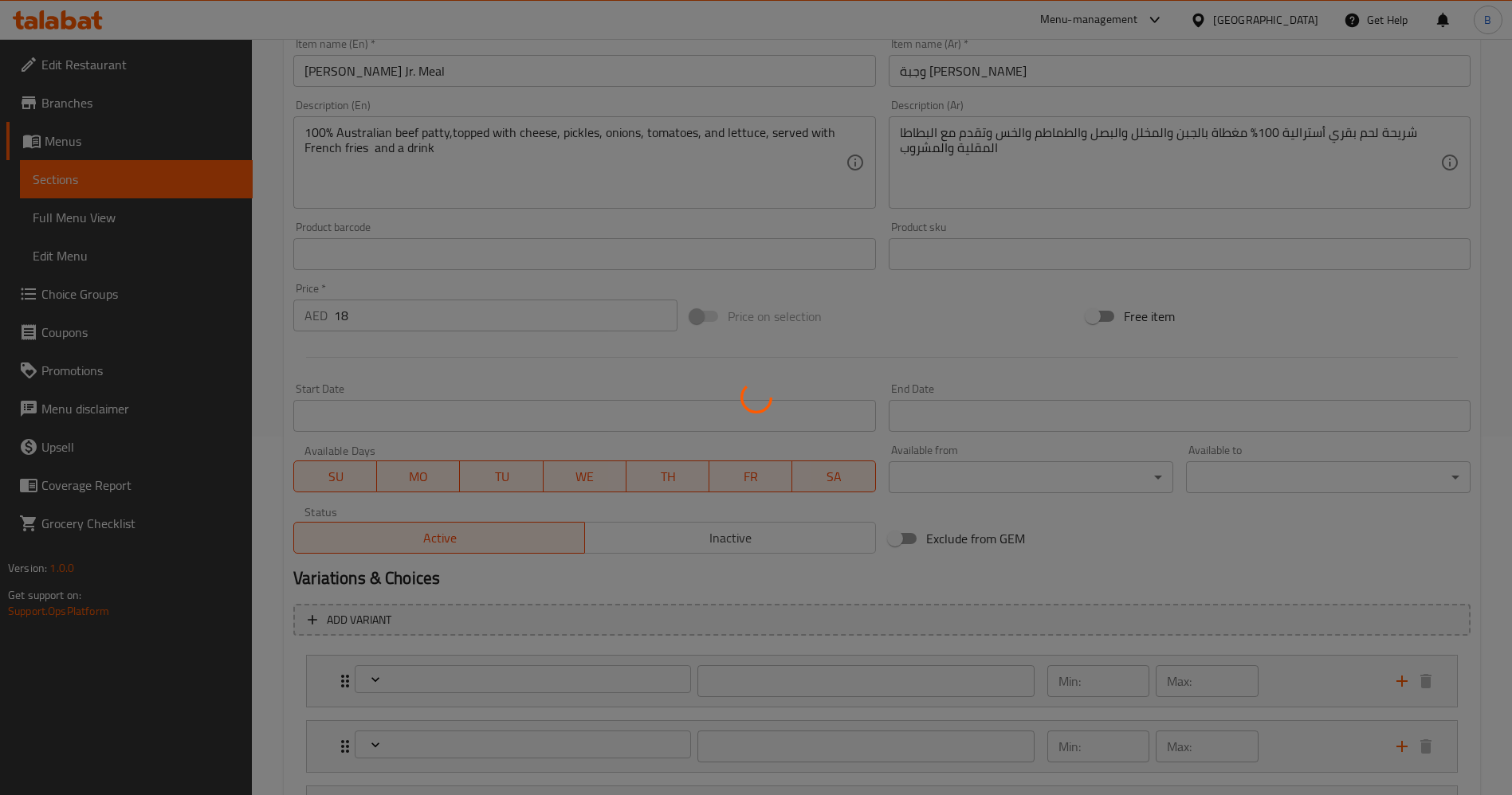
type input "أضف اختيارك الإضافي من الصلصة"
type input "0"
type input "المكونات القابلة للإزالة للوجبات القيمة:"
type input "0"
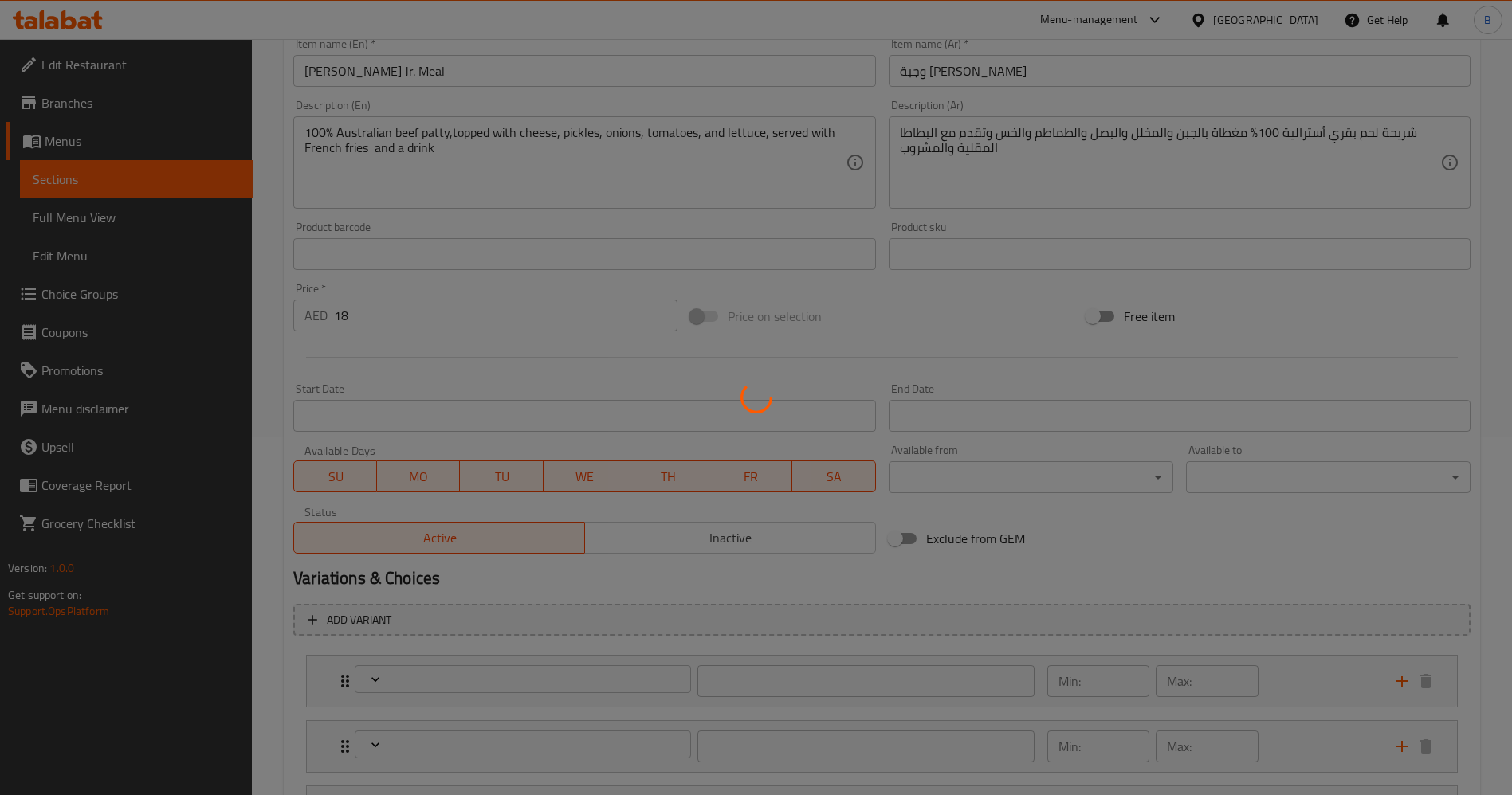
type input "0"
type input "اختيارك من المشروب:"
type input "1"
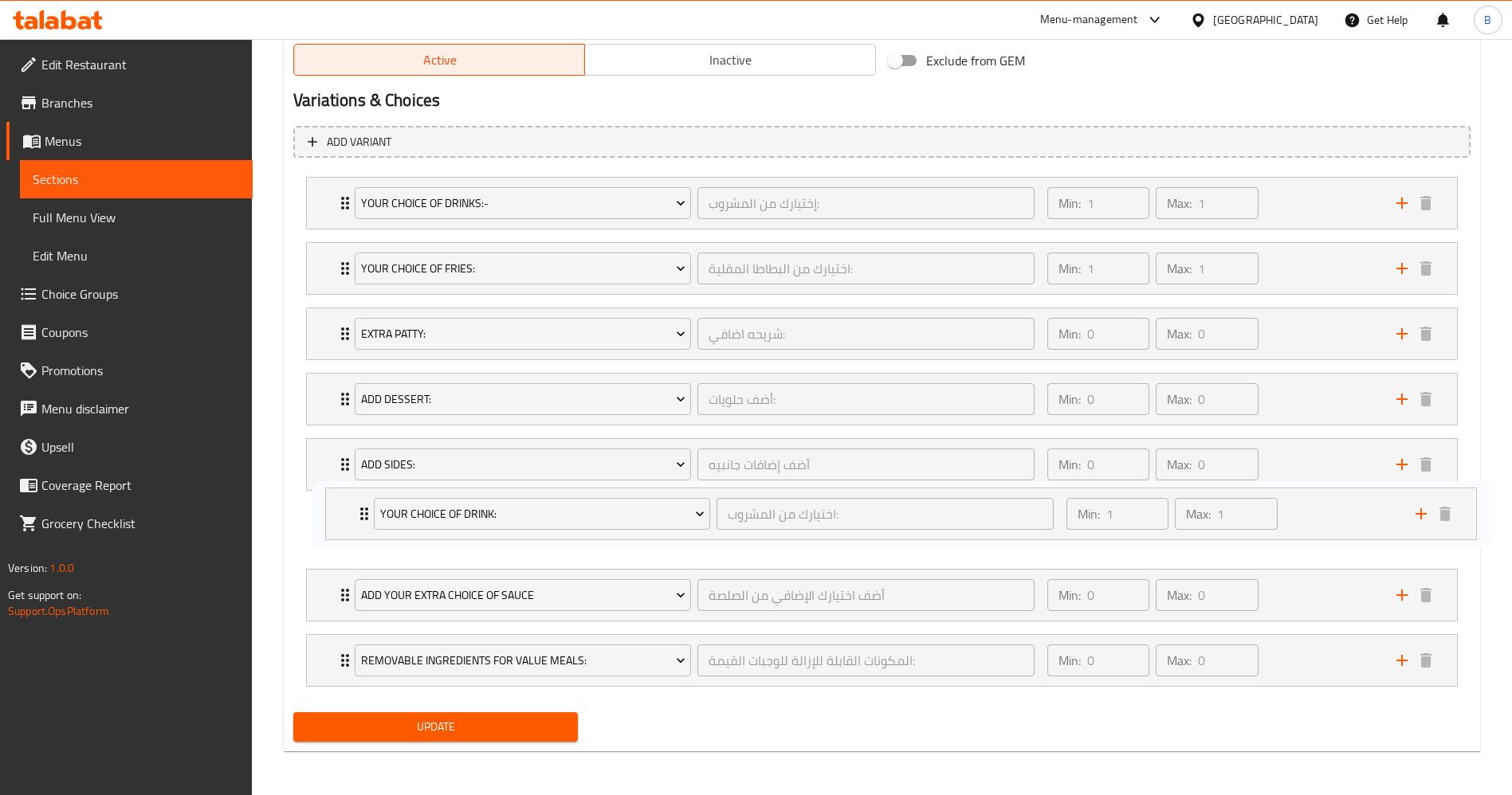
scroll to position [837, 0]
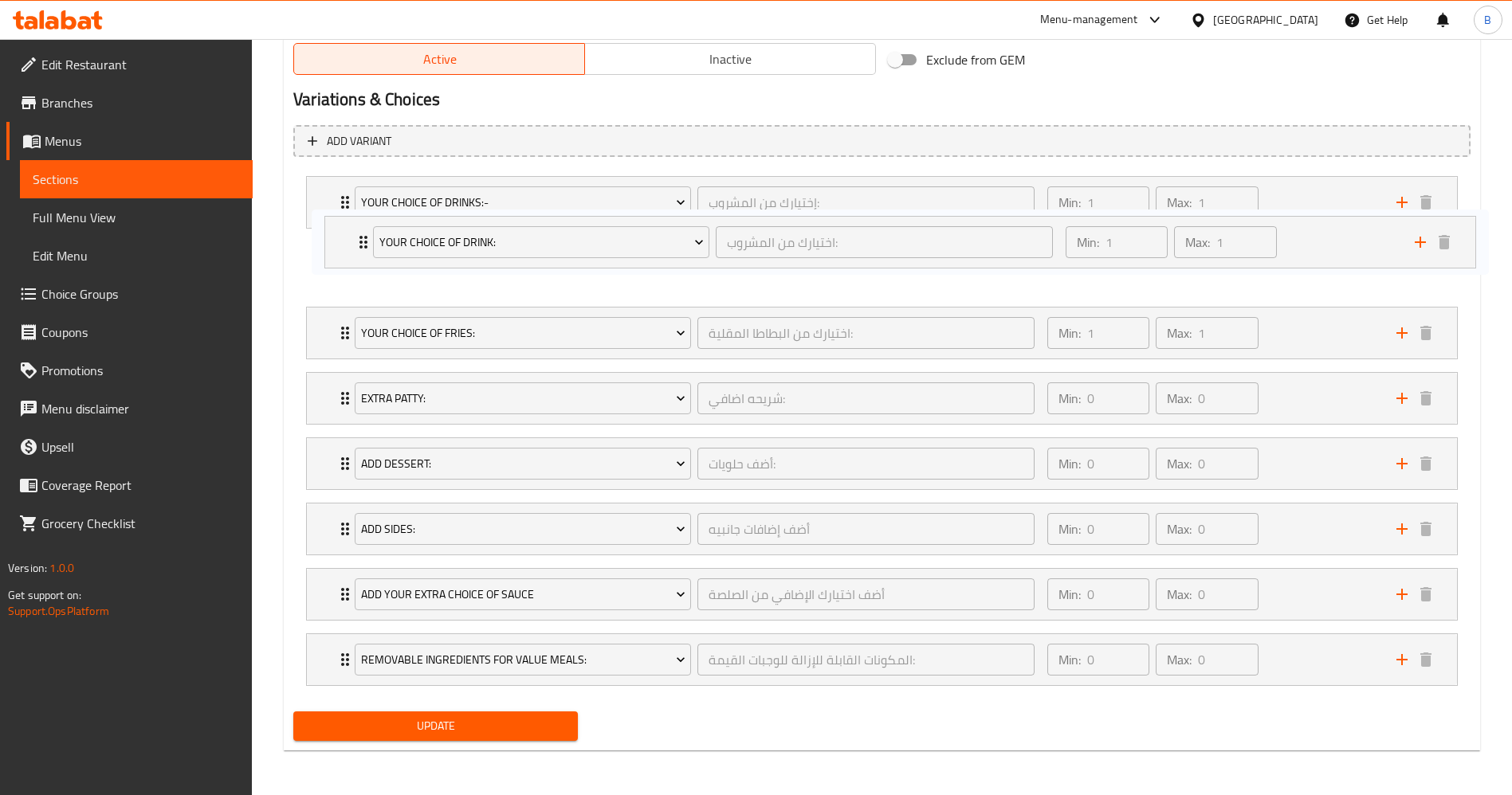
drag, startPoint x: 339, startPoint y: 655, endPoint x: 357, endPoint y: 233, distance: 422.4
click at [357, 233] on div "Your Choice Of Drinks:- إختيارك من المشروب: ​ Min: 1 ​ Max: 1 ​ Water (ID: 8178…" at bounding box center [881, 431] width 1177 height 523
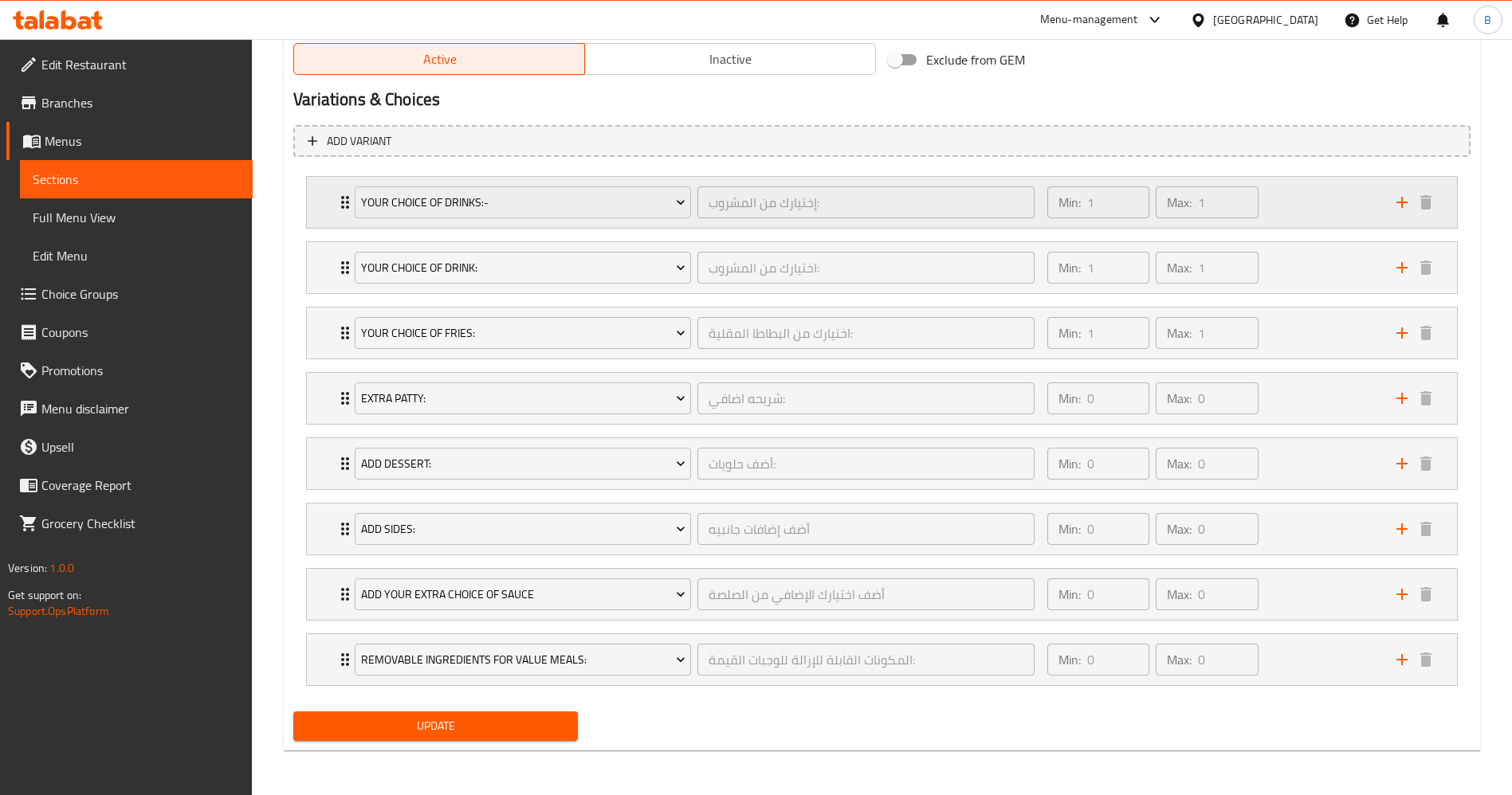
click at [334, 201] on div "Your Choice Of Drinks:- إختيارك من المشروب: ​ Min: 1 ​ Max: 1 ​" at bounding box center [882, 202] width 1150 height 51
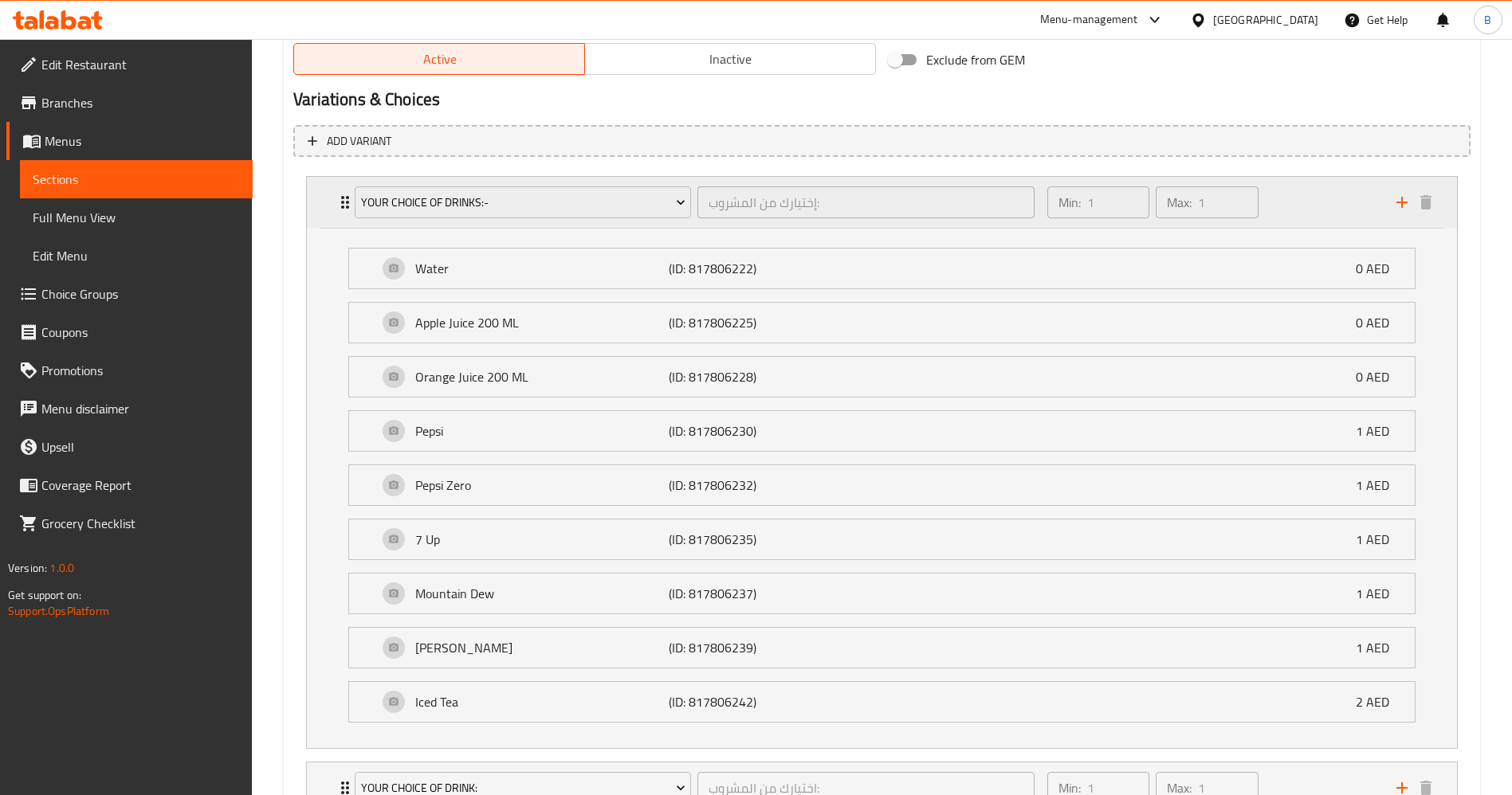
click at [339, 199] on icon "Expand" at bounding box center [344, 202] width 19 height 19
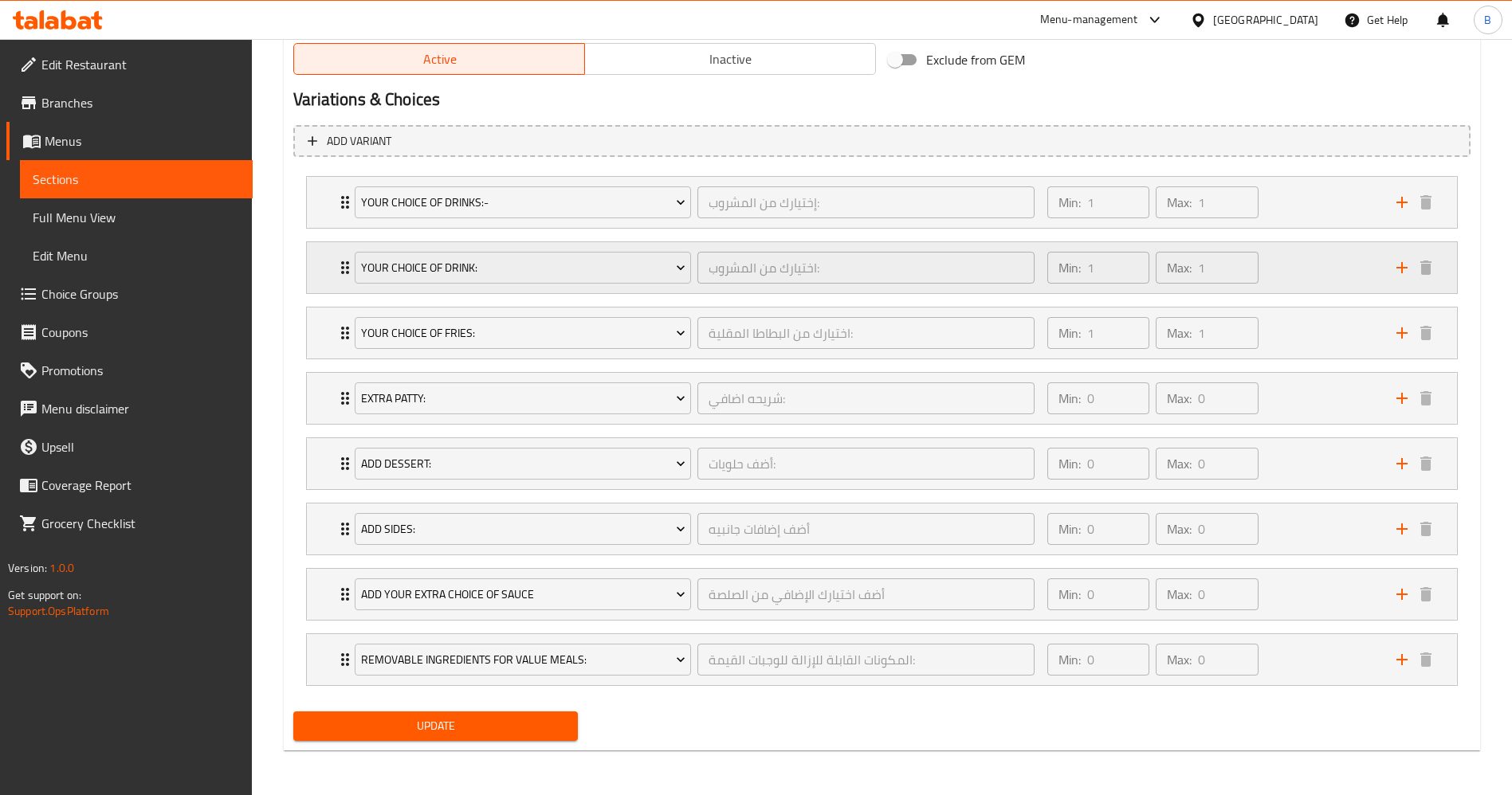
click at [342, 263] on icon "Expand" at bounding box center [345, 267] width 8 height 12
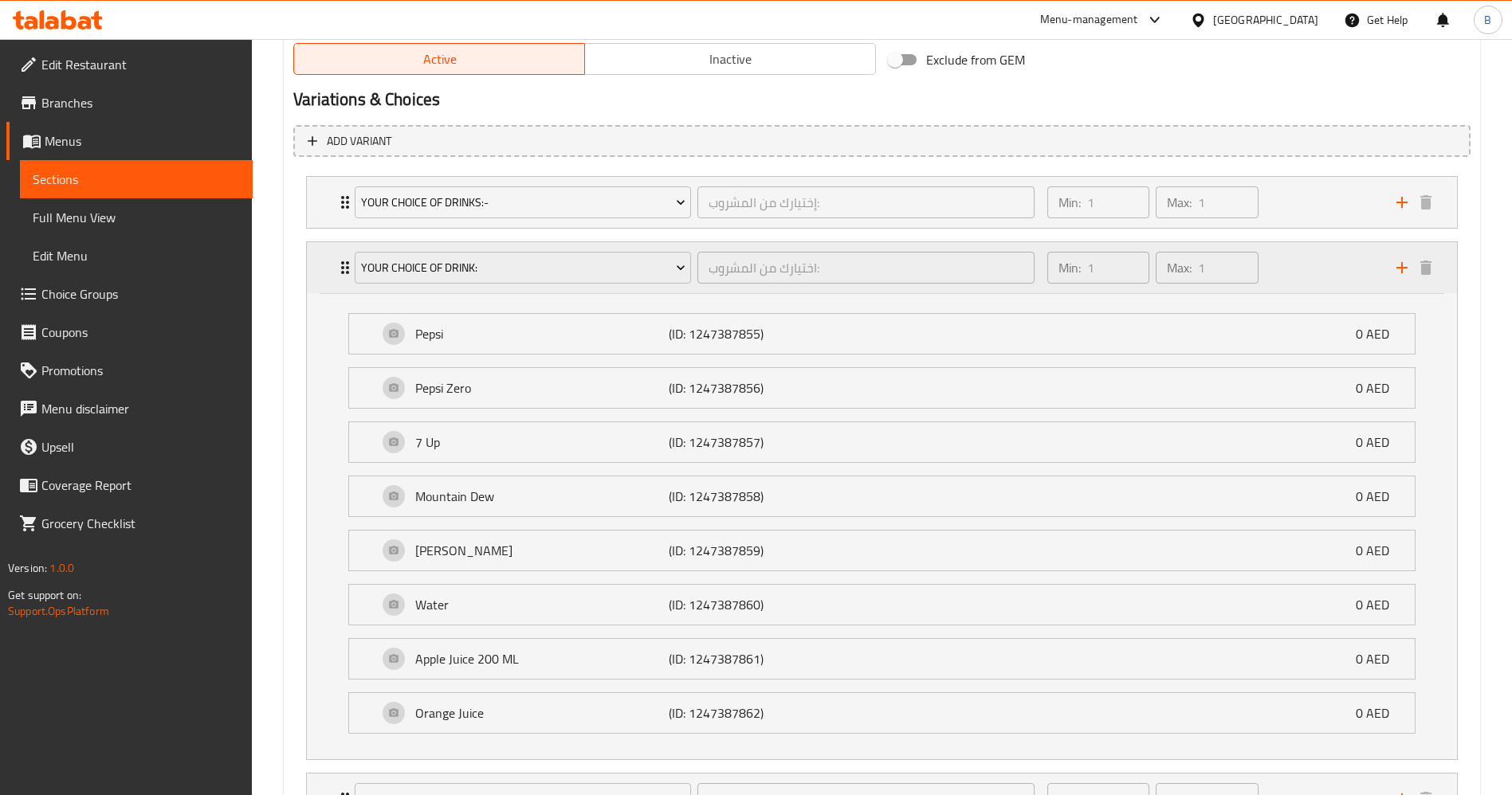
click at [490, 288] on div "Your Choice Of Drink: اختيارك من المشروب: ​" at bounding box center [694, 267] width 699 height 51
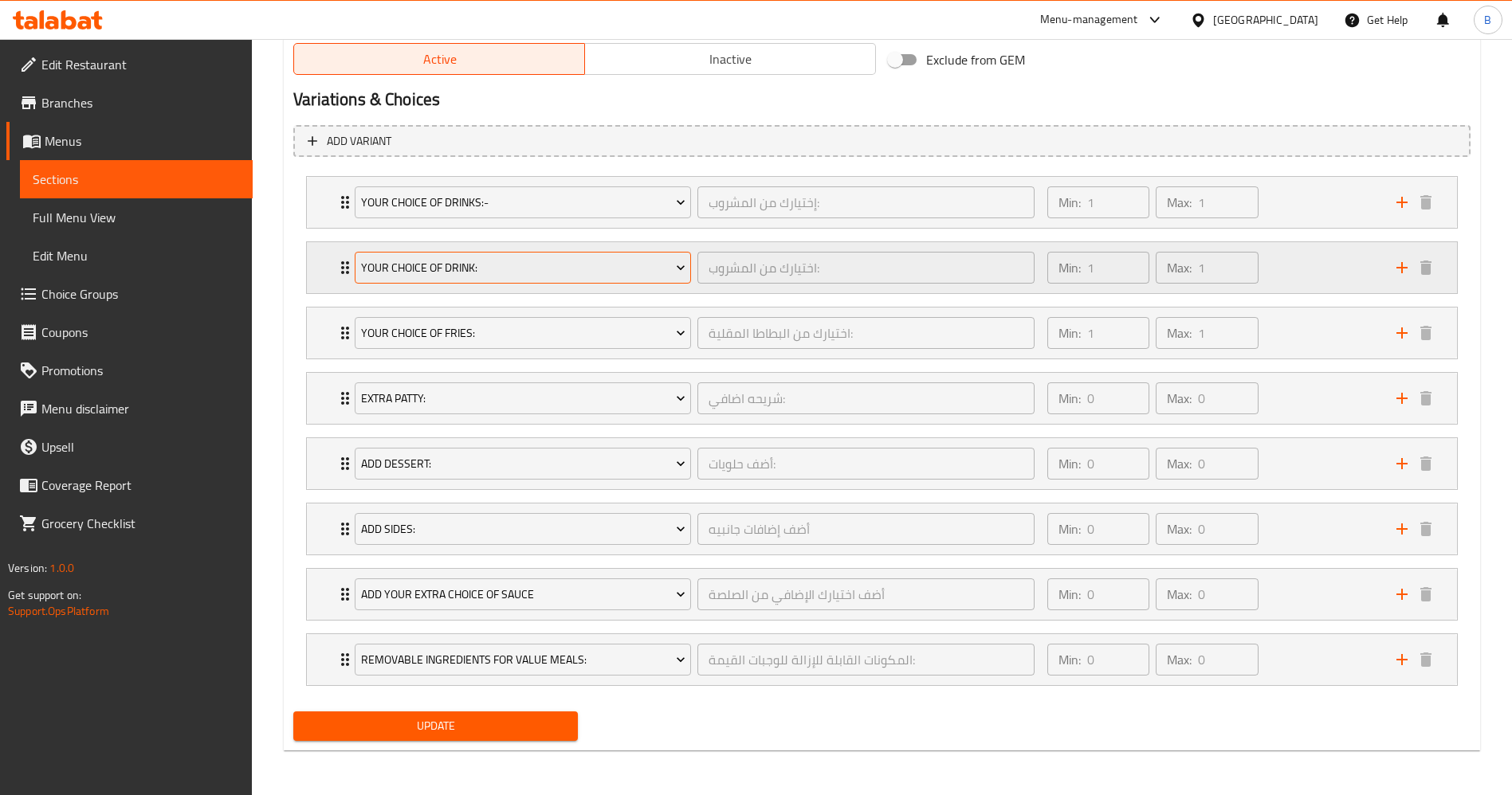
click at [490, 280] on button "Your Choice Of Drink:" at bounding box center [522, 267] width 336 height 32
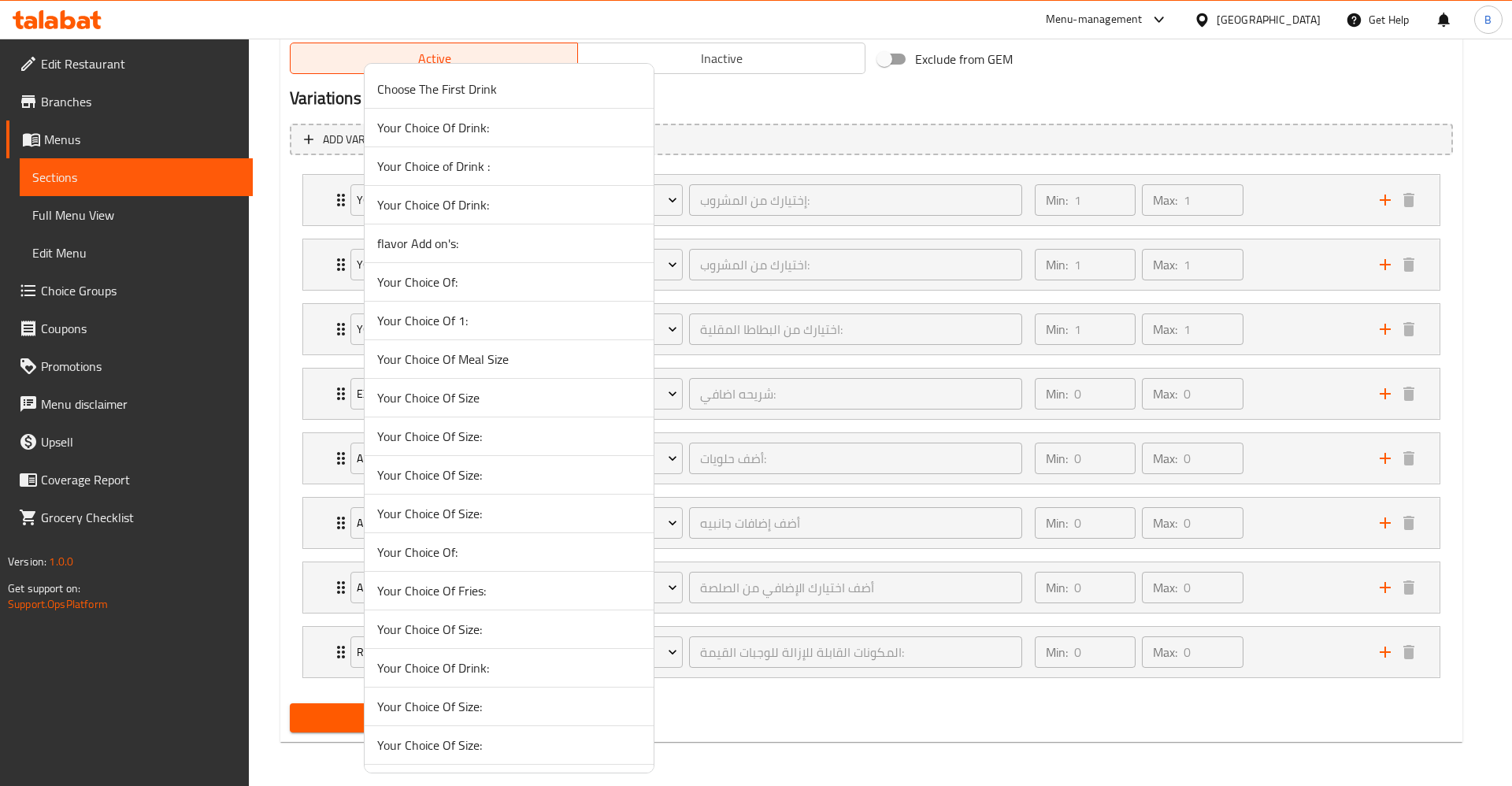
click at [465, 304] on li "Your Choice Of 1:" at bounding box center [509, 321] width 289 height 38
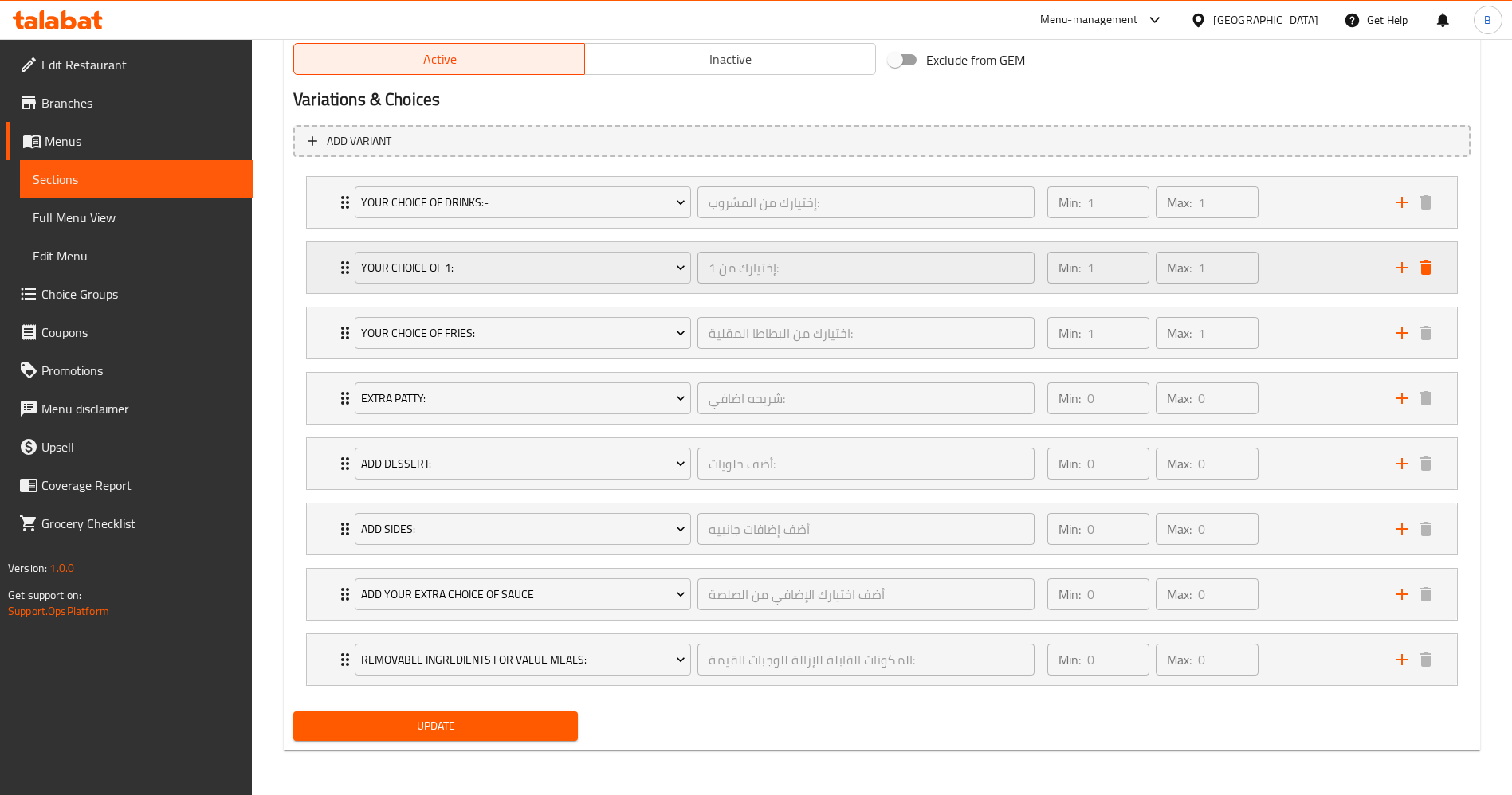
click at [1438, 262] on div "Your Choice Of 1: إختيارك من 1: ​ Min: 1 ​ Max: 1 ​" at bounding box center [882, 267] width 1150 height 51
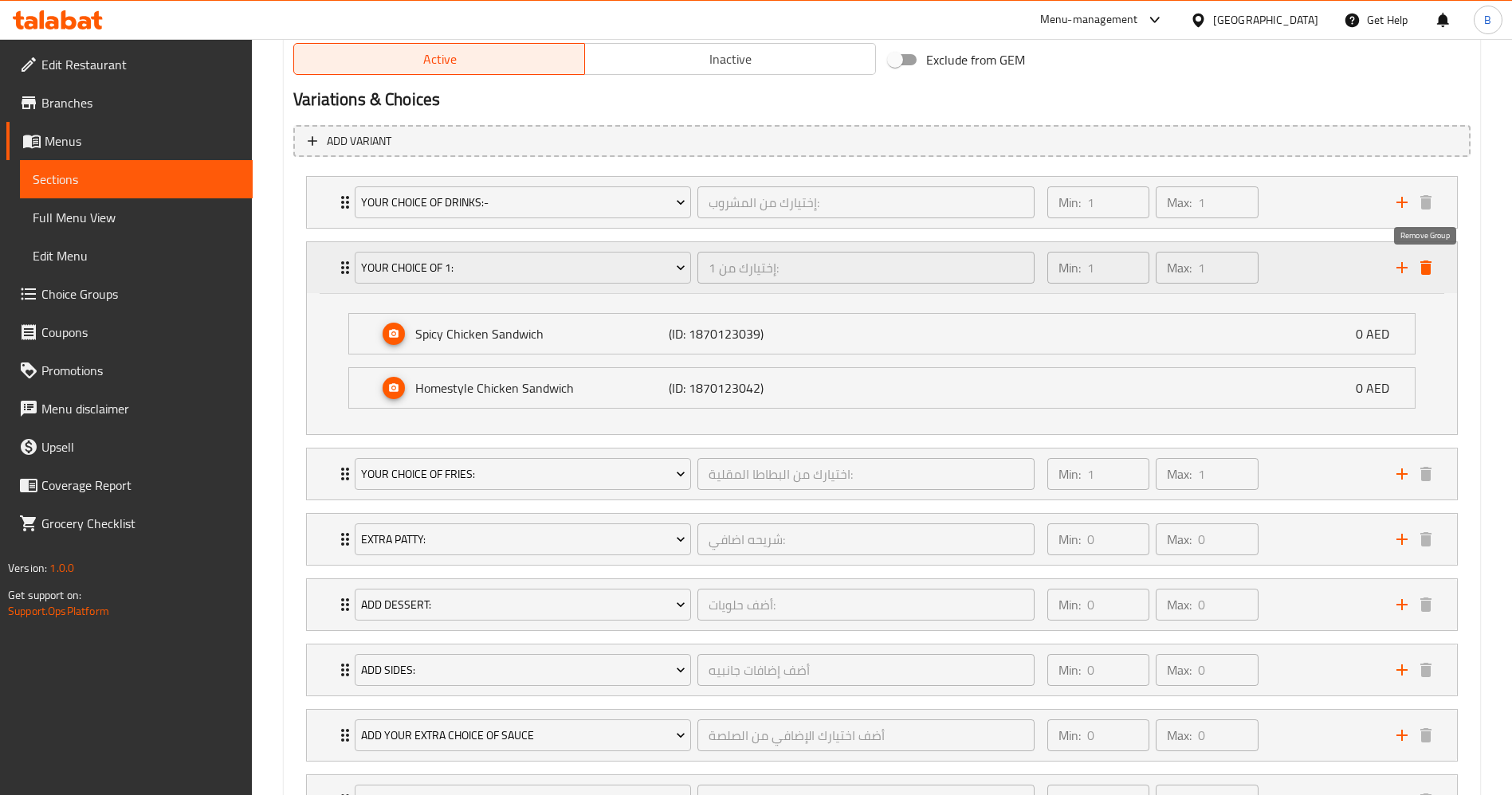
click at [1428, 266] on icon "delete" at bounding box center [1426, 267] width 12 height 14
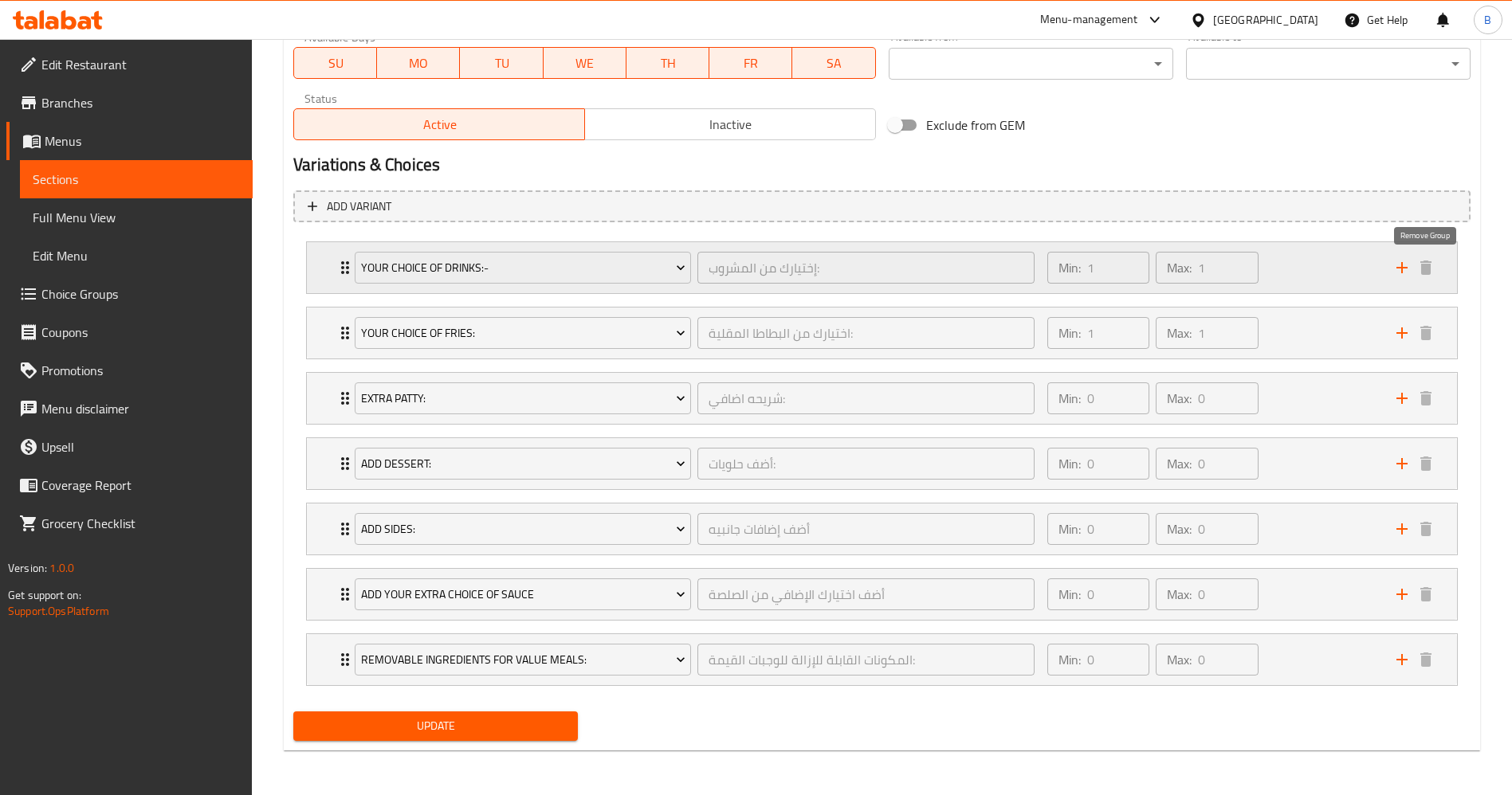
scroll to position [772, 0]
click at [501, 717] on span "Update" at bounding box center [436, 726] width 259 height 20
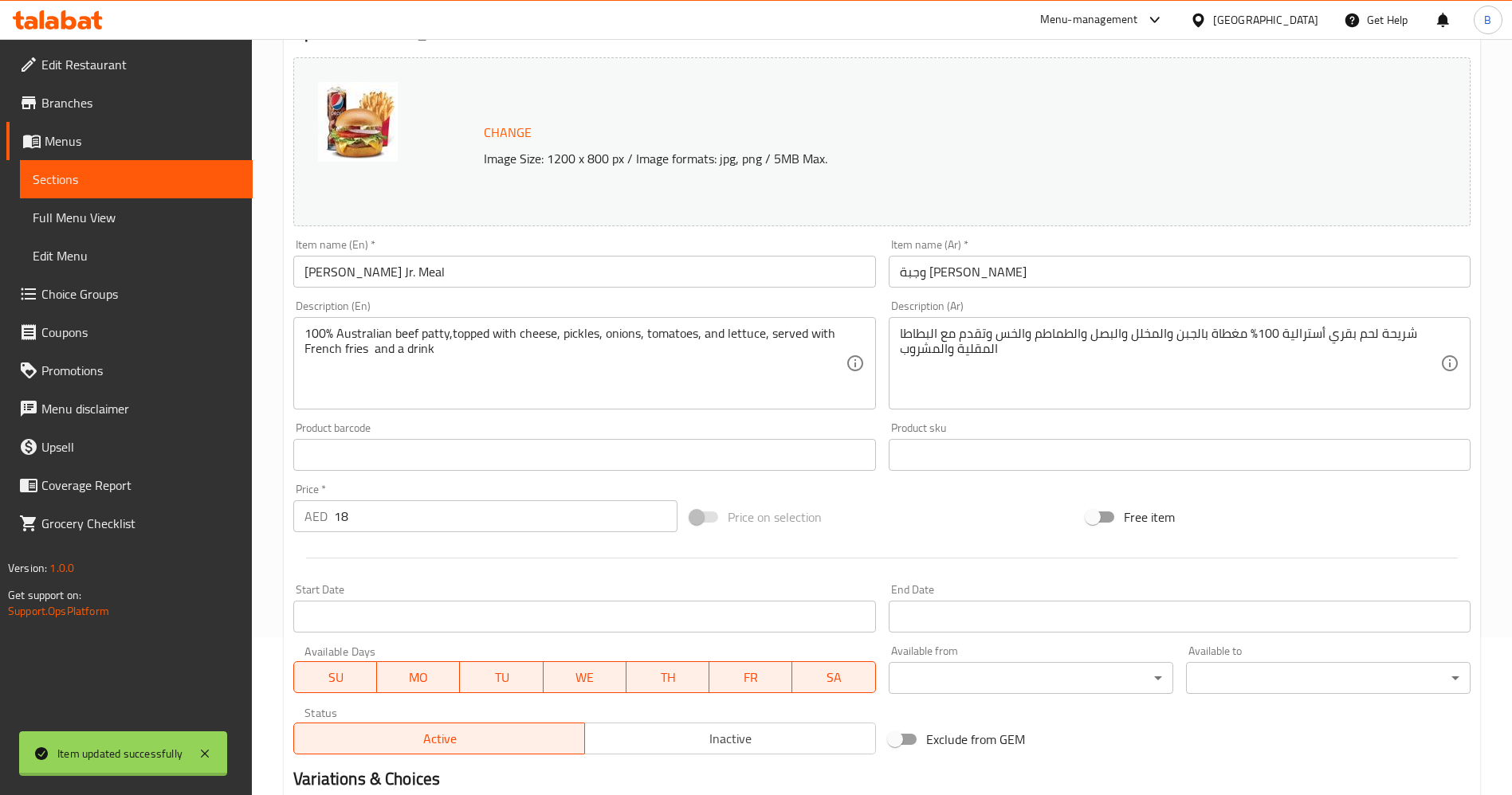
scroll to position [0, 0]
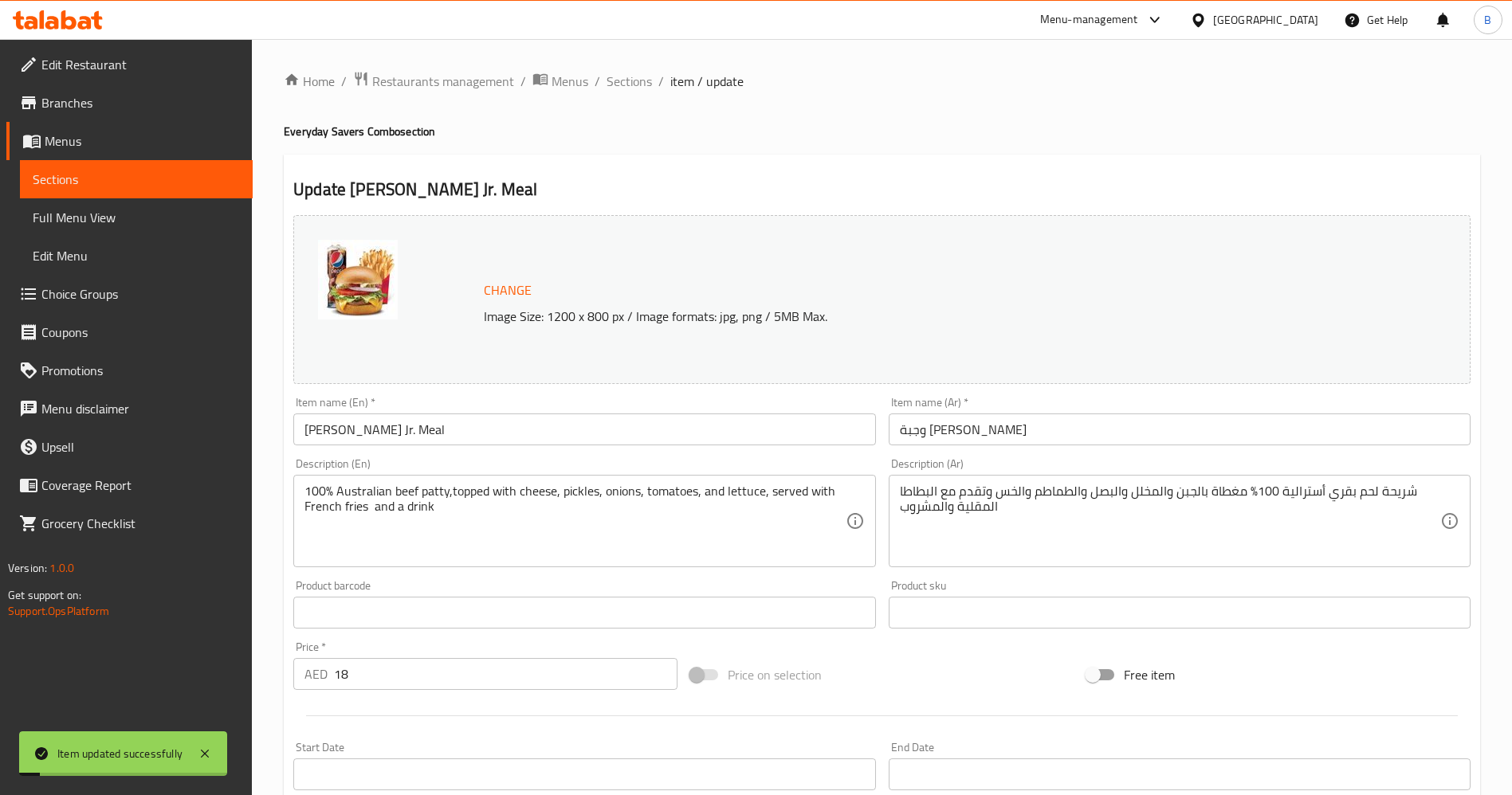
click at [611, 94] on div "Home / Restaurants management / Menus / Sections / item / update Everyday Saver…" at bounding box center [882, 803] width 1196 height 1465
drag, startPoint x: 638, startPoint y: 77, endPoint x: 595, endPoint y: 121, distance: 61.5
click at [638, 77] on span "Sections" at bounding box center [628, 81] width 45 height 19
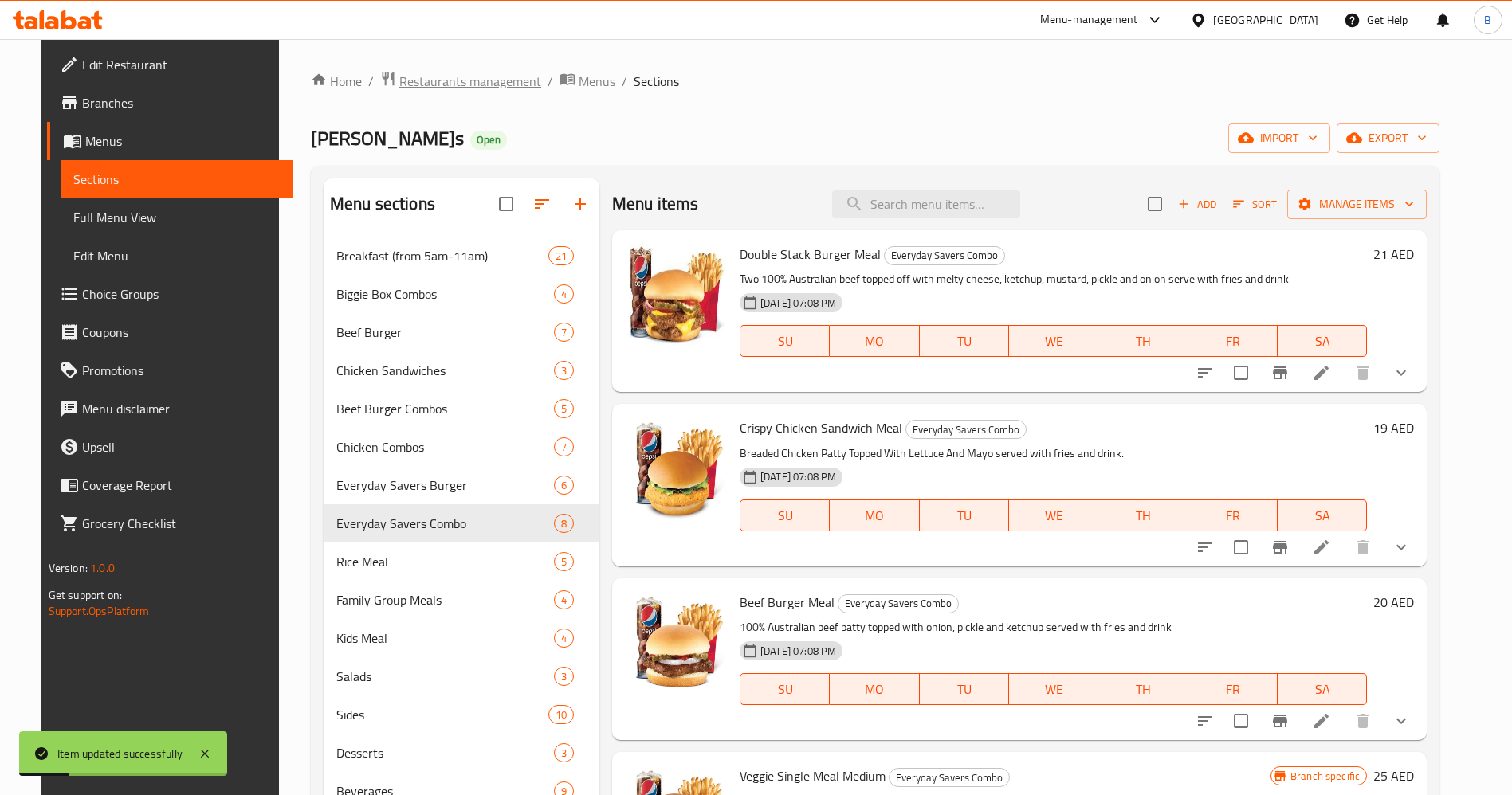
click at [420, 80] on span "Restaurants management" at bounding box center [470, 81] width 142 height 19
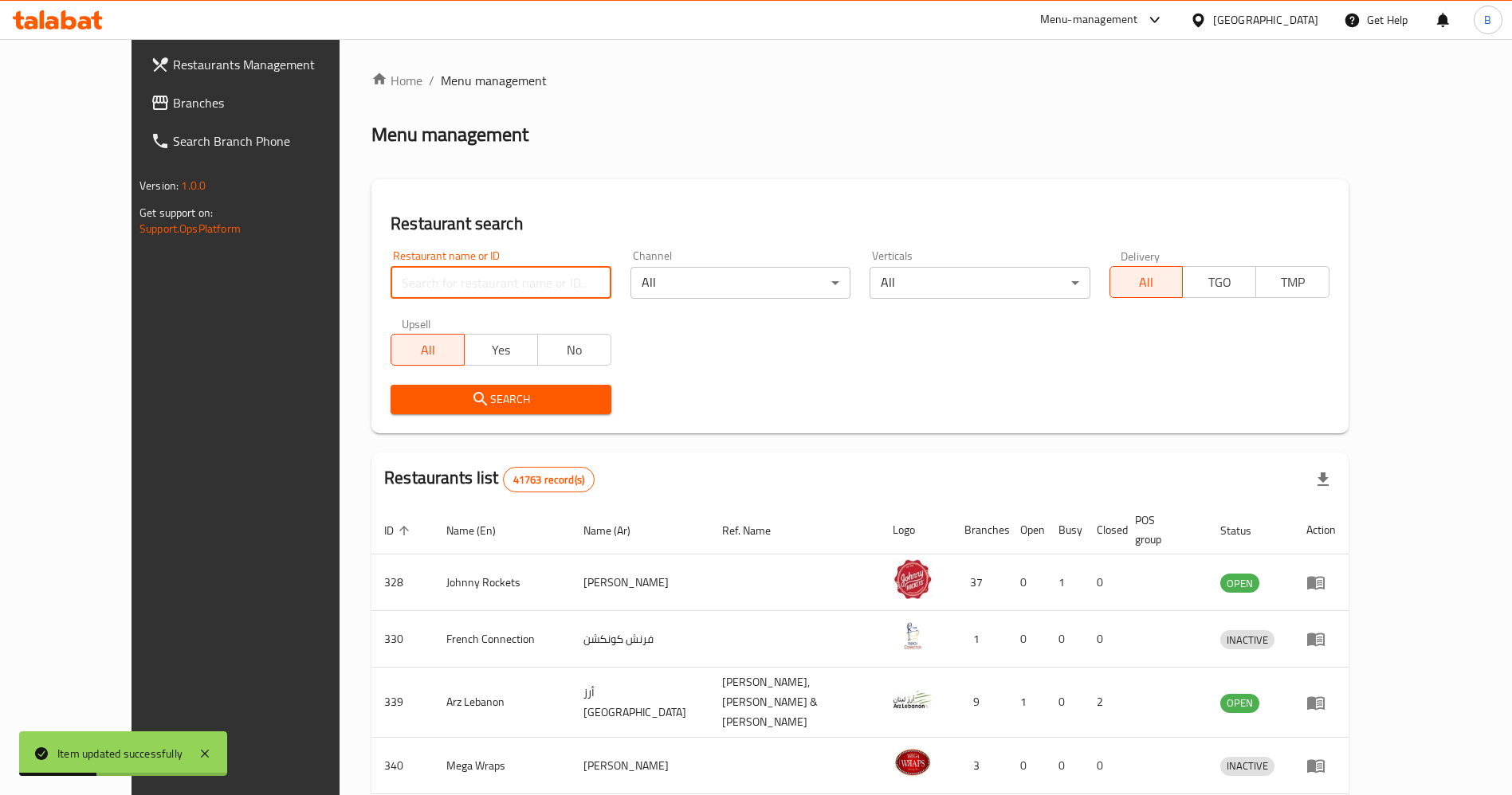
drag, startPoint x: 381, startPoint y: 277, endPoint x: 386, endPoint y: 285, distance: 9.4
click at [391, 277] on input "search" at bounding box center [500, 282] width 220 height 32
type input "[PERSON_NAME]"
click button "Search" at bounding box center [500, 400] width 220 height 30
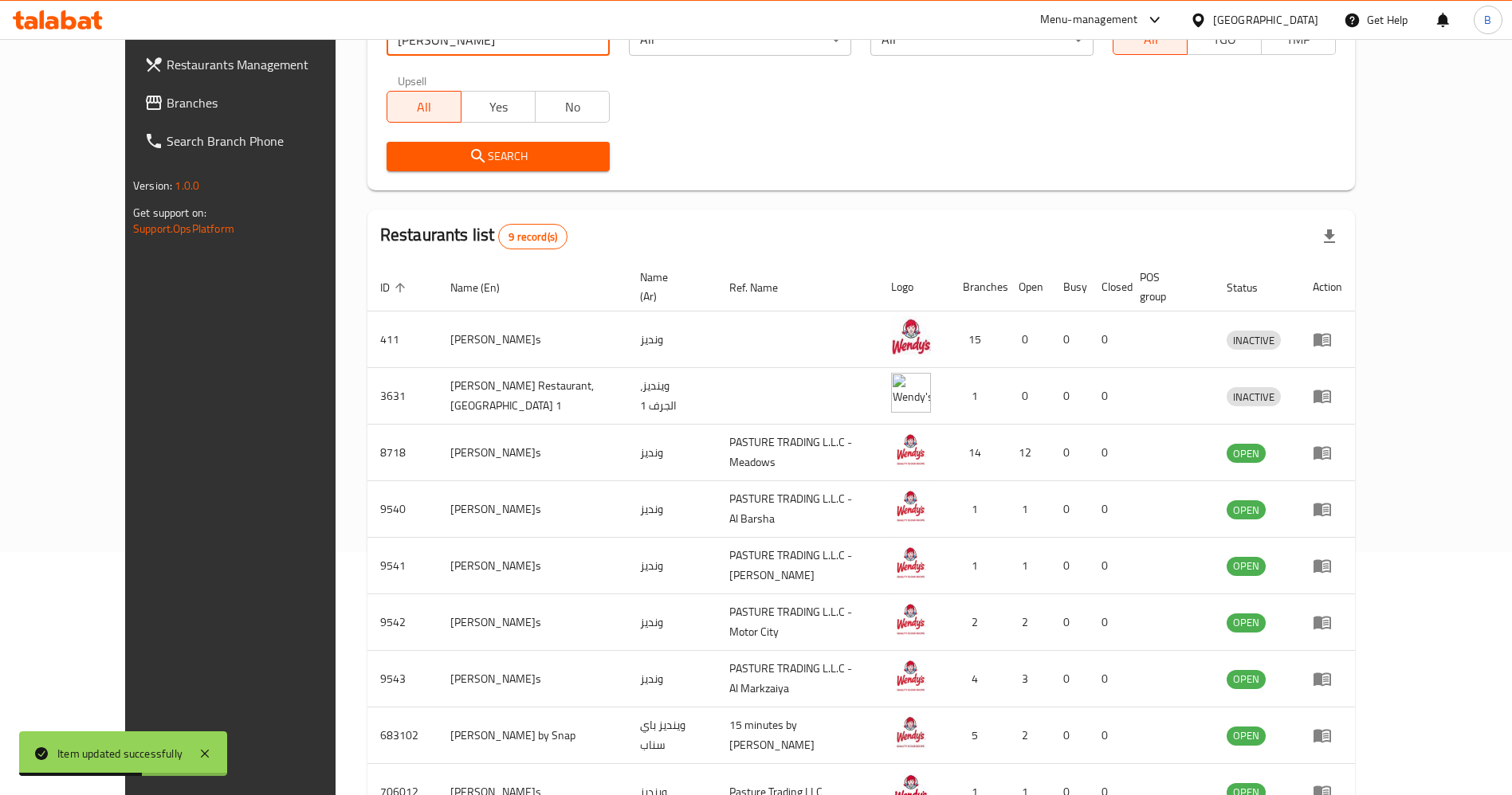
scroll to position [337, 0]
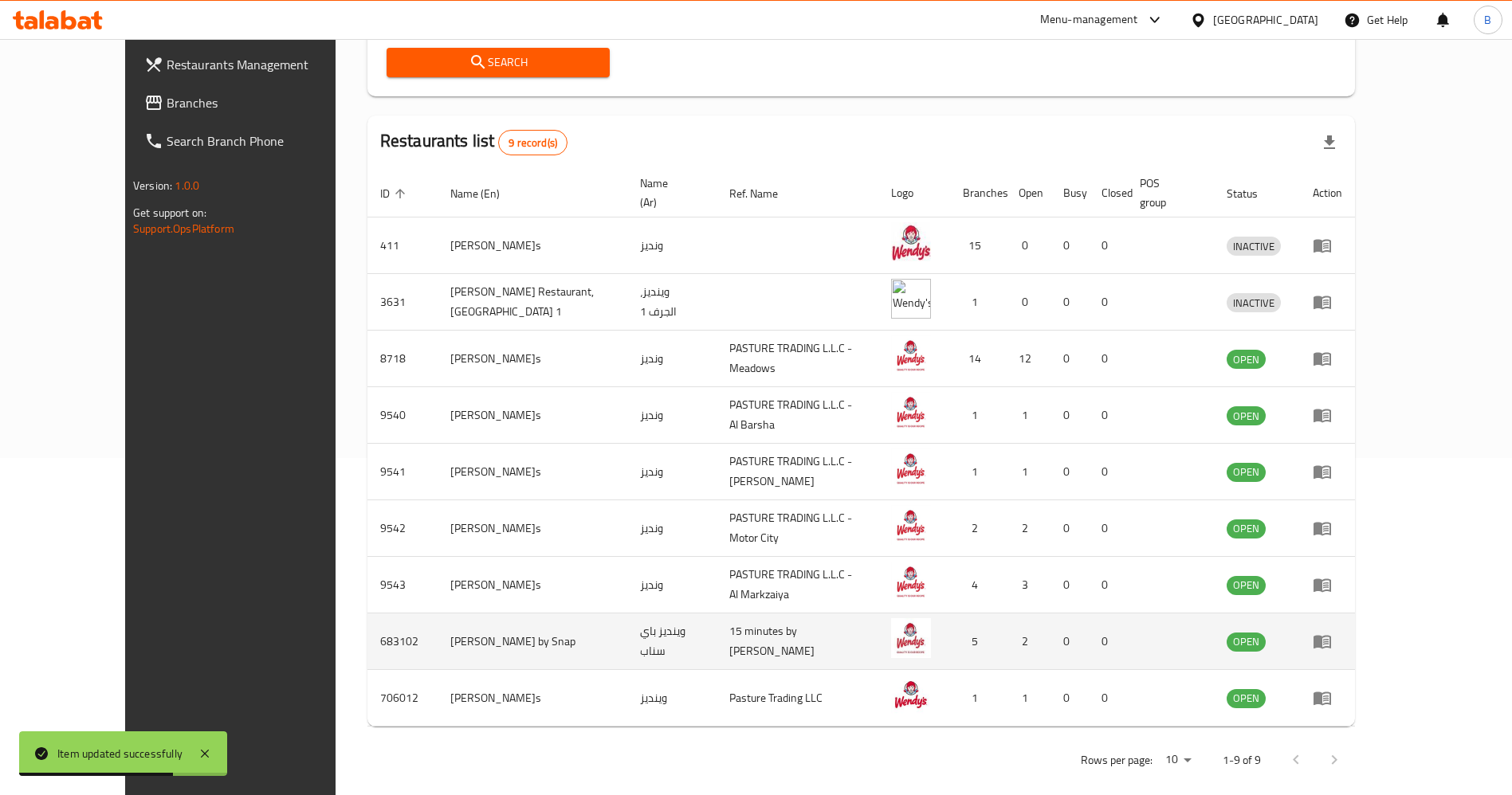
click at [1329, 639] on icon "enhanced table" at bounding box center [1325, 642] width 6 height 7
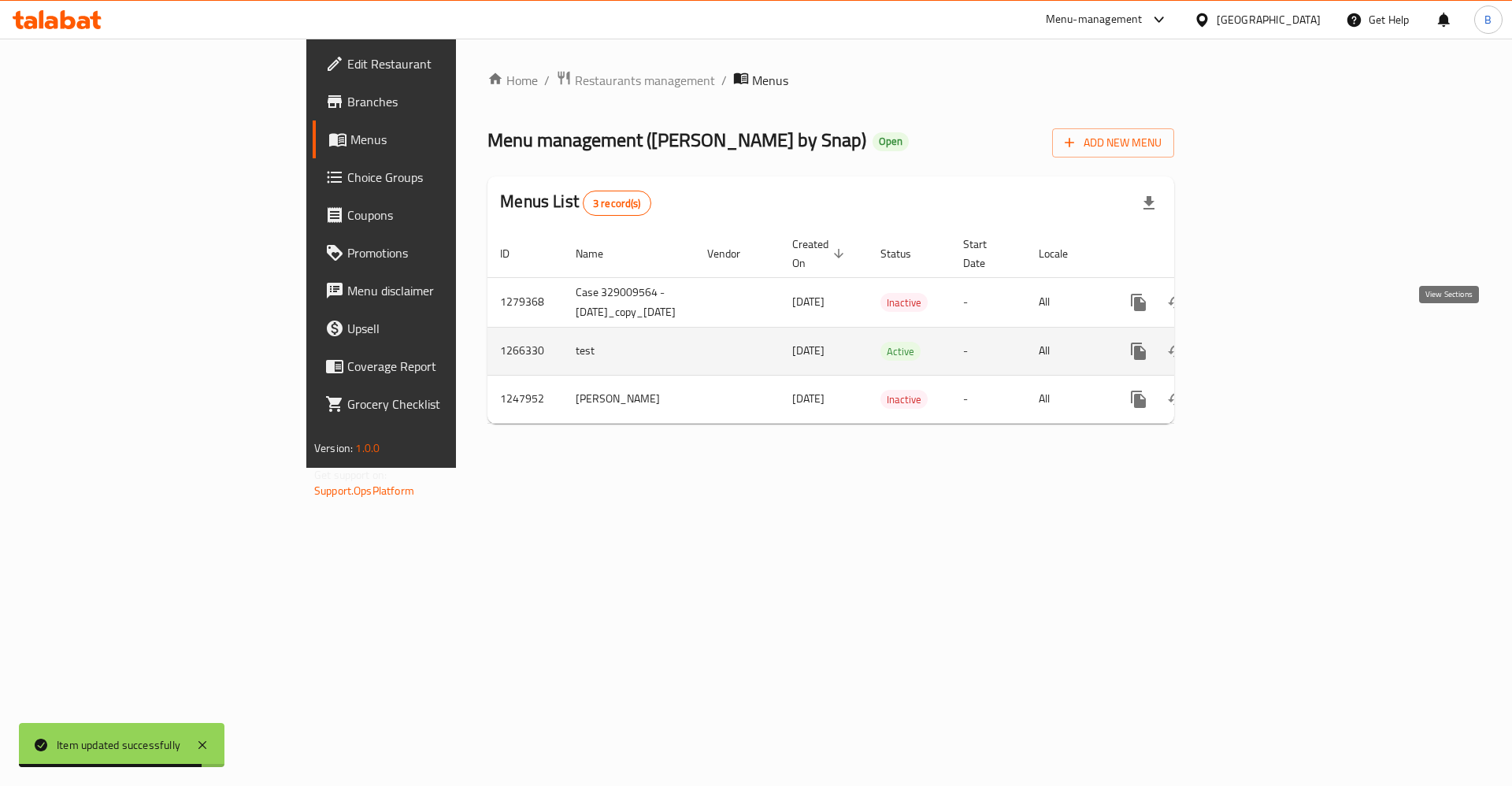
click at [1271, 332] on link "enhanced table" at bounding box center [1252, 351] width 38 height 38
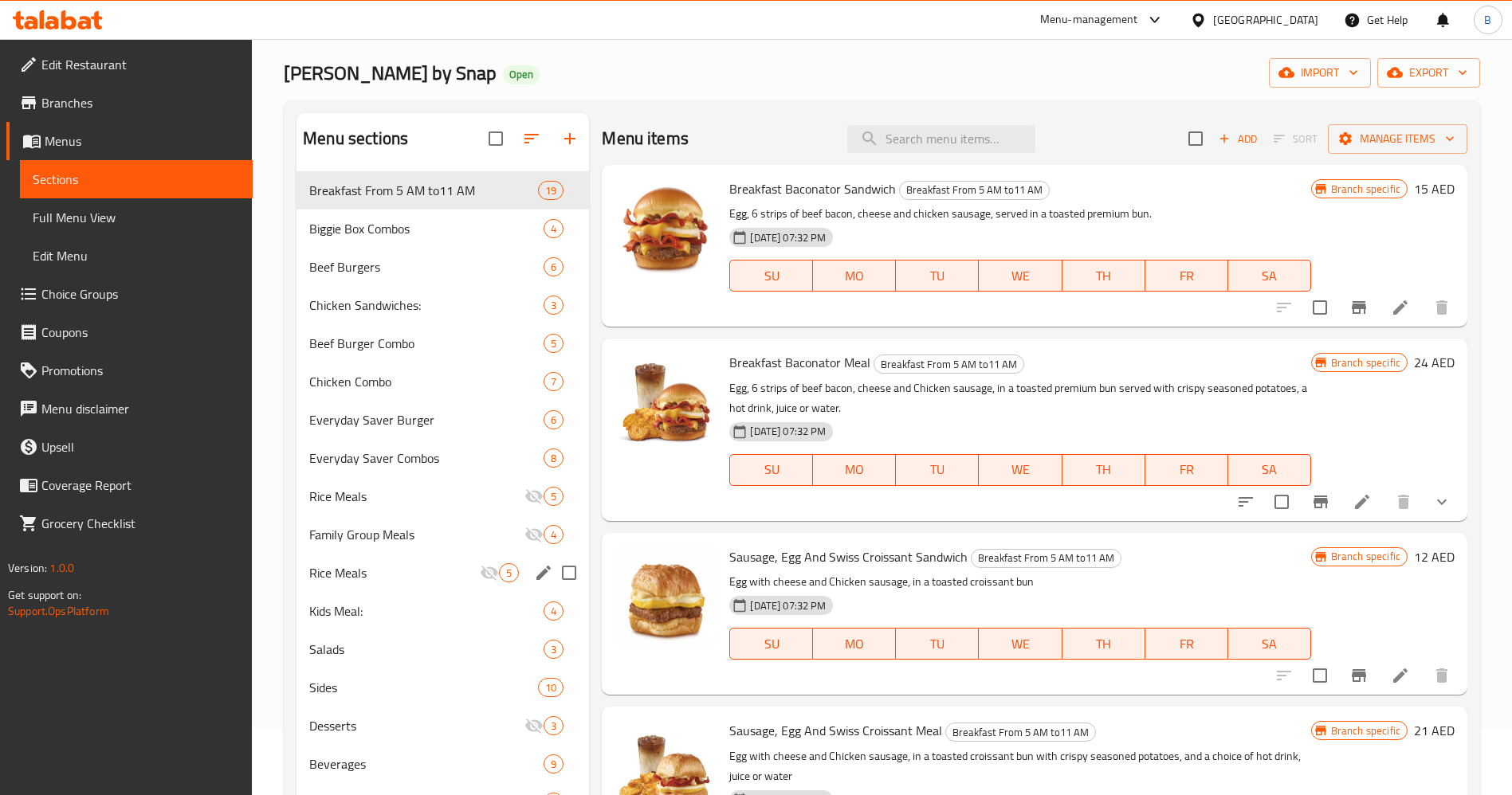
scroll to position [120, 0]
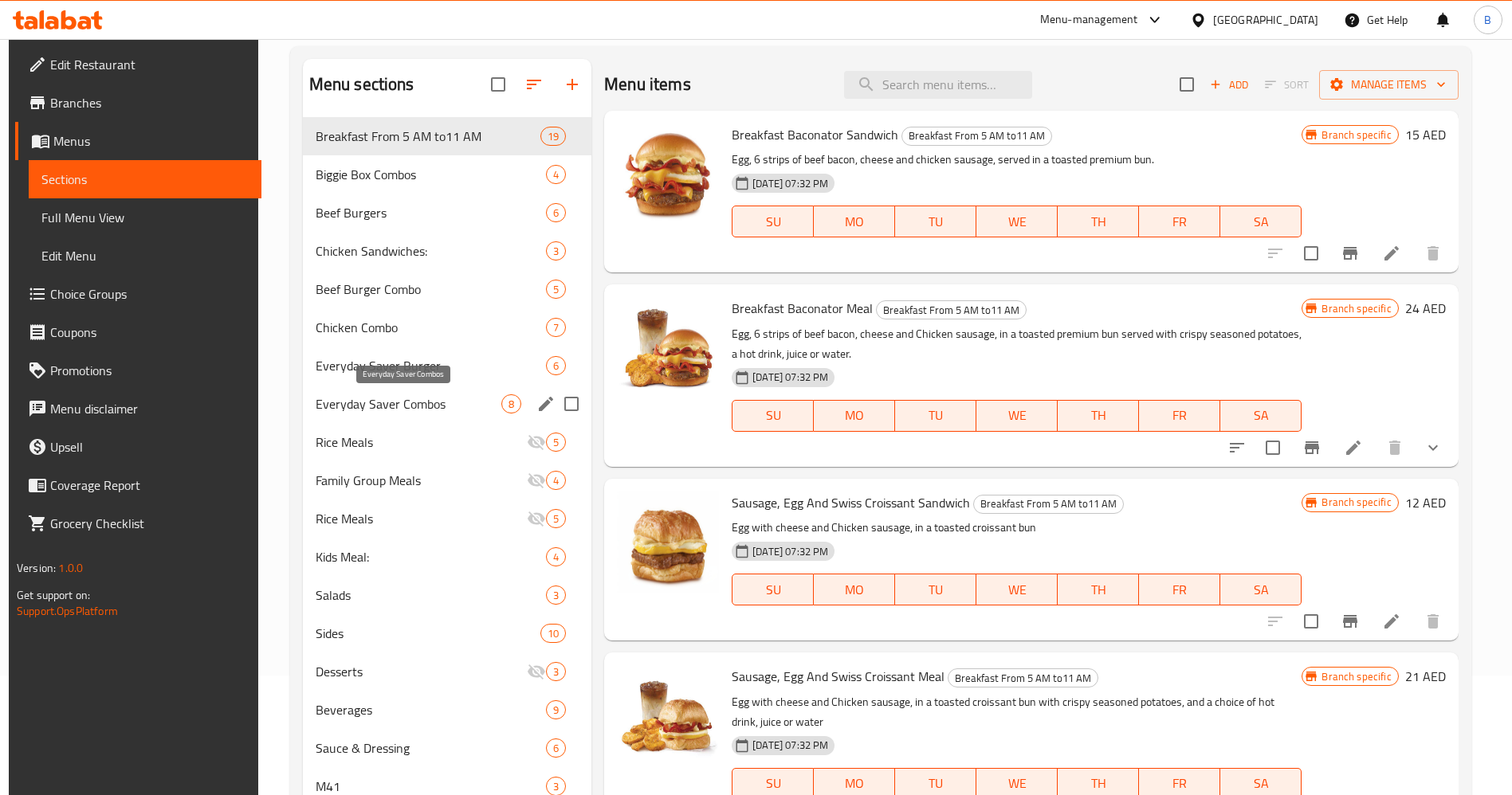
click at [386, 405] on span "Everyday Saver Combos" at bounding box center [408, 404] width 186 height 19
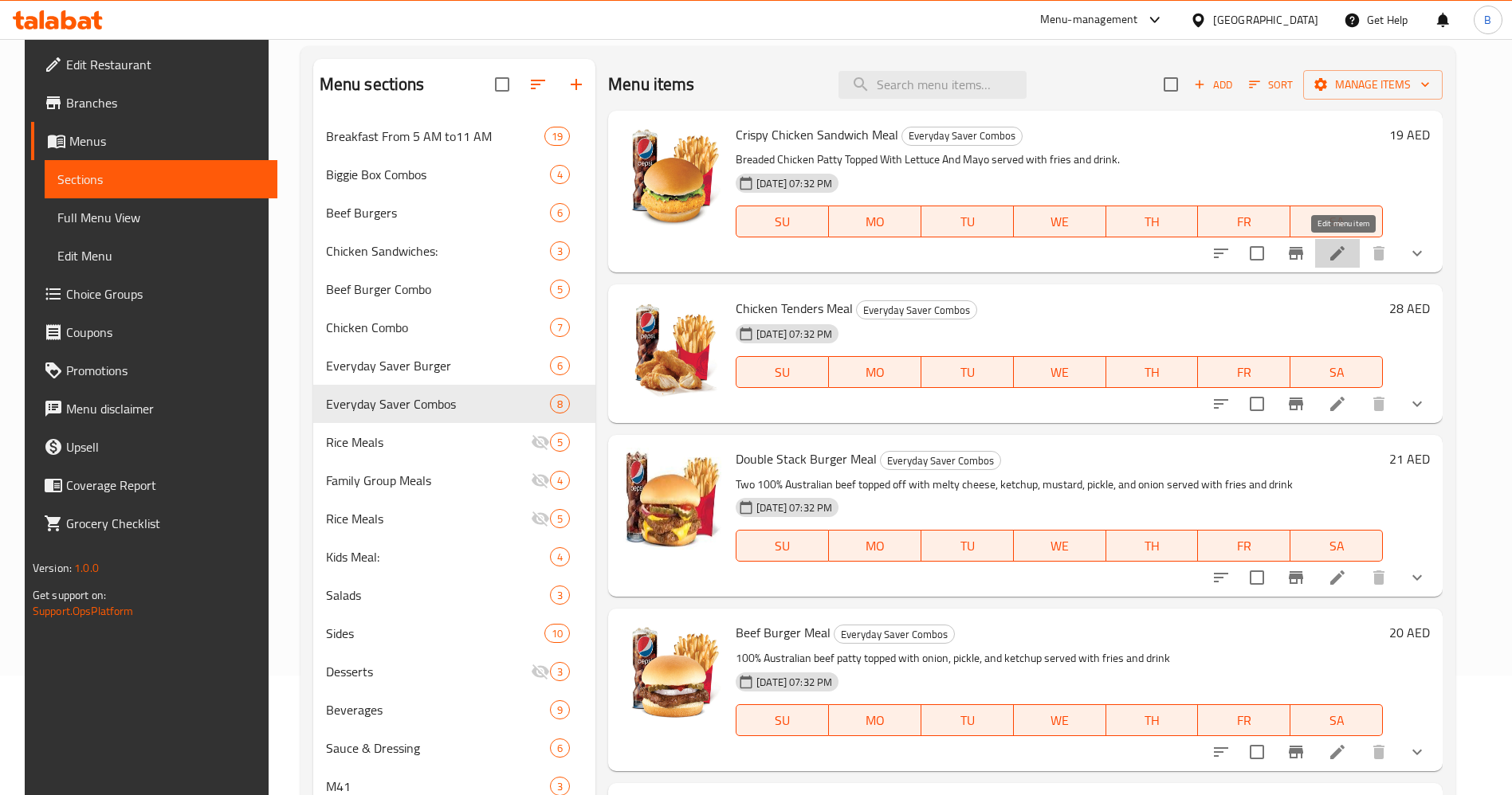
click at [1343, 253] on icon at bounding box center [1337, 253] width 14 height 14
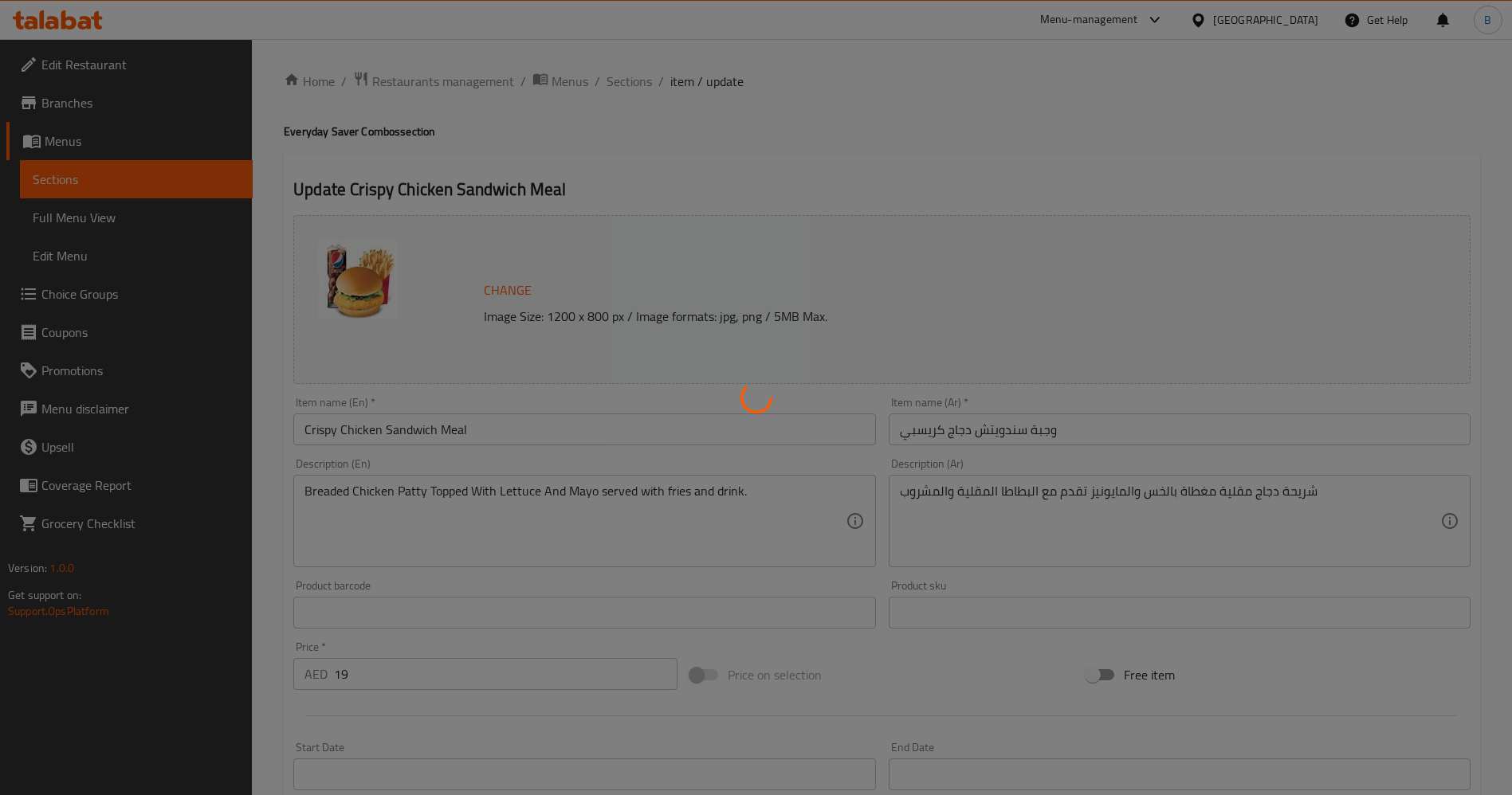
type input "اختيارك من البطاطا المقلية:"
type input "1"
type input "اختيارك من المشروب:"
type input "1"
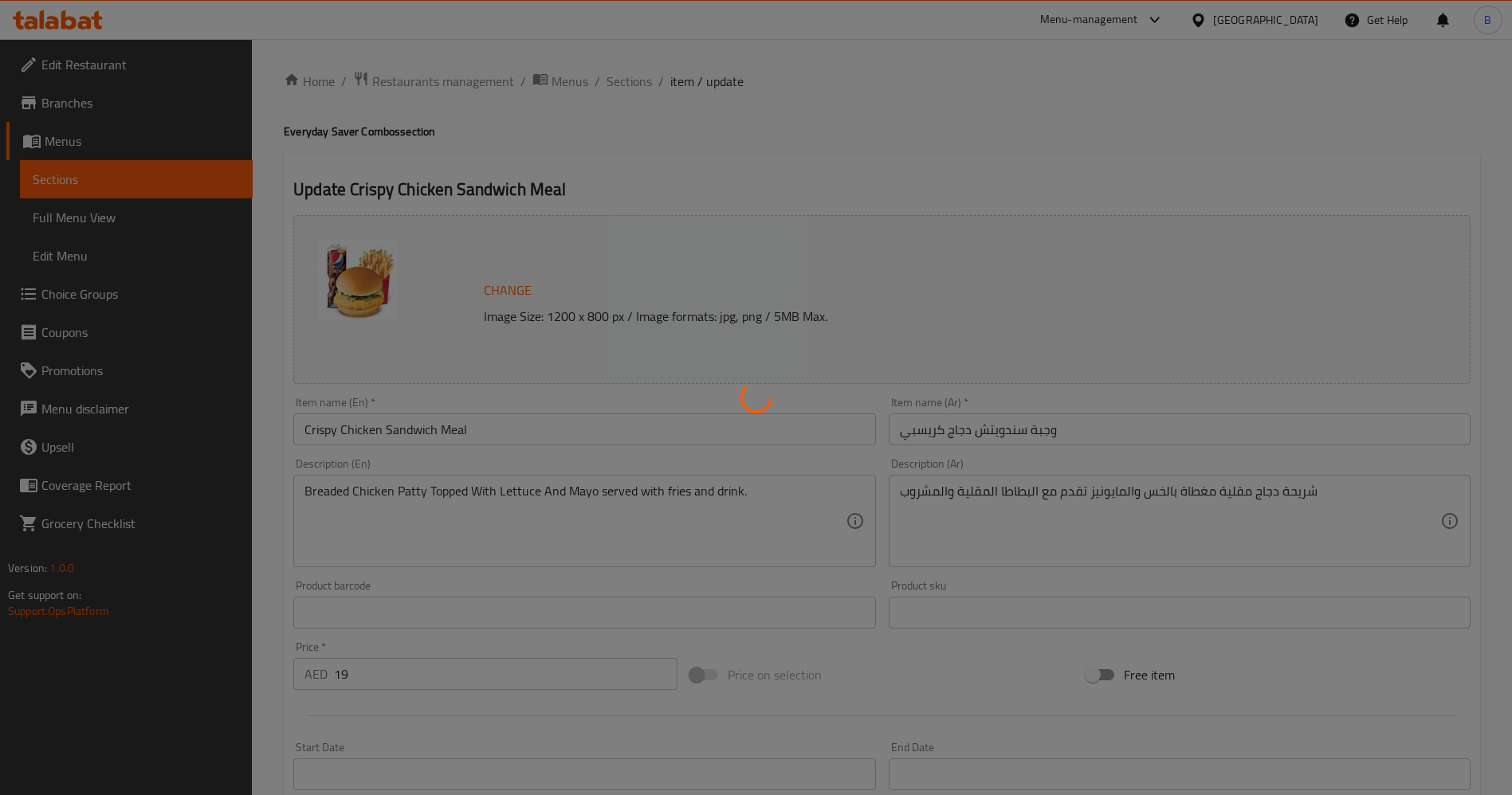
type input "1"
type input "شريحه اضافي:"
type input "0"
type input "إختيارك من الحلوى"
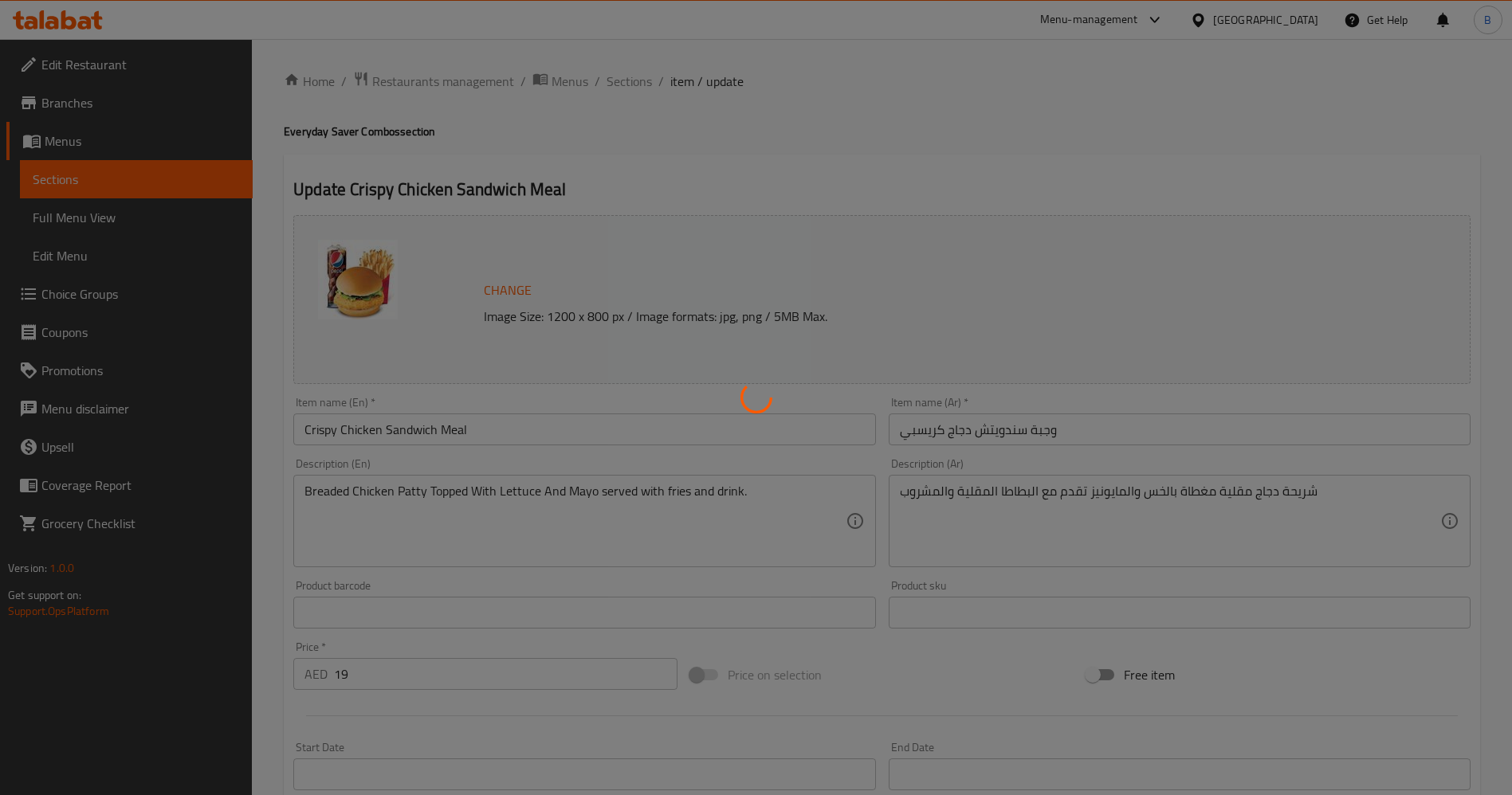
type input "0"
type input "أضف إضافات جانبيه"
type input "0"
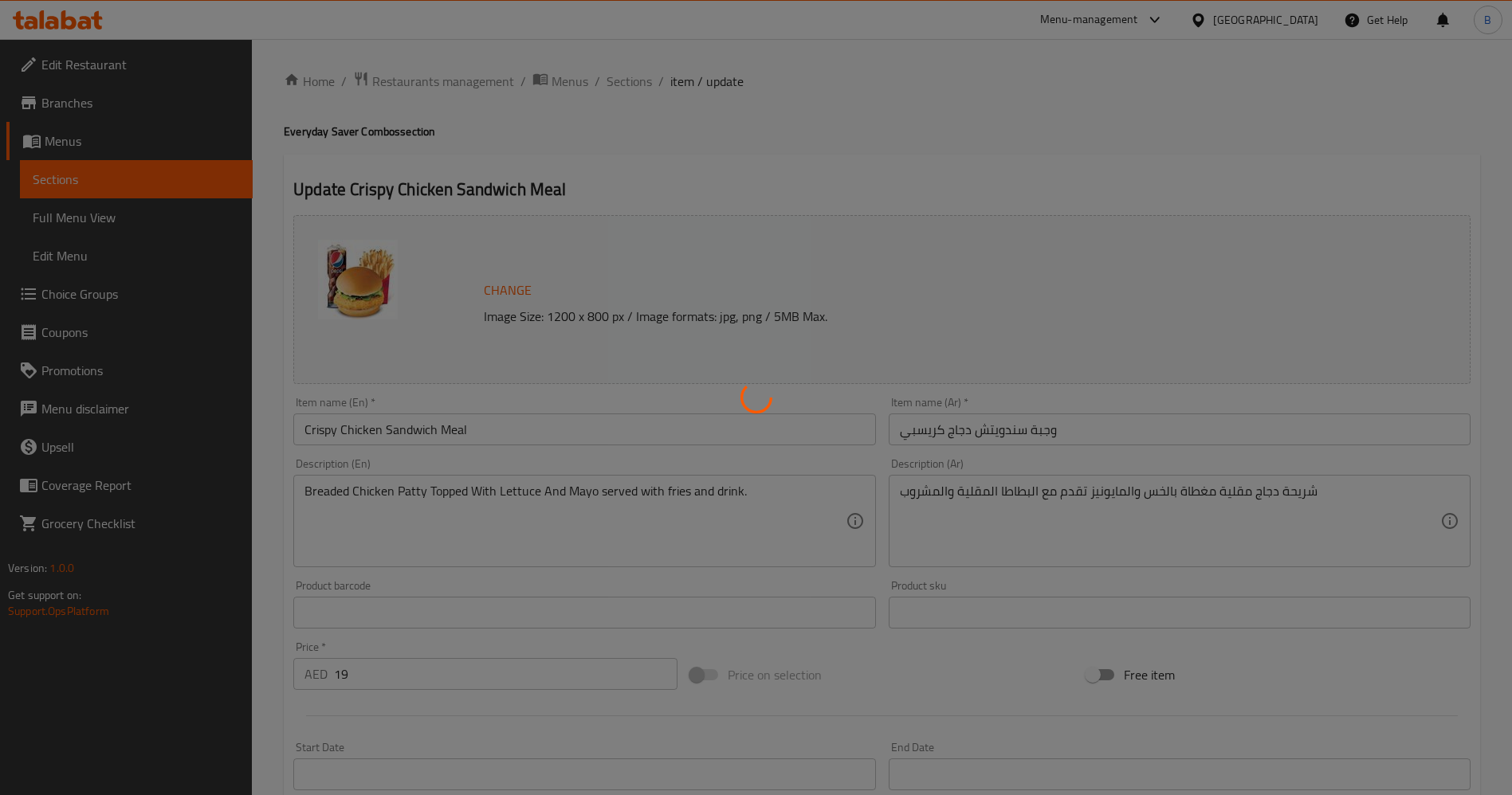
type input "أضف اختيارك الإضافي من الصلصة"
type input "0"
type input "المكونات القابلة للإزالة للوجبات القيمة:"
type input "0"
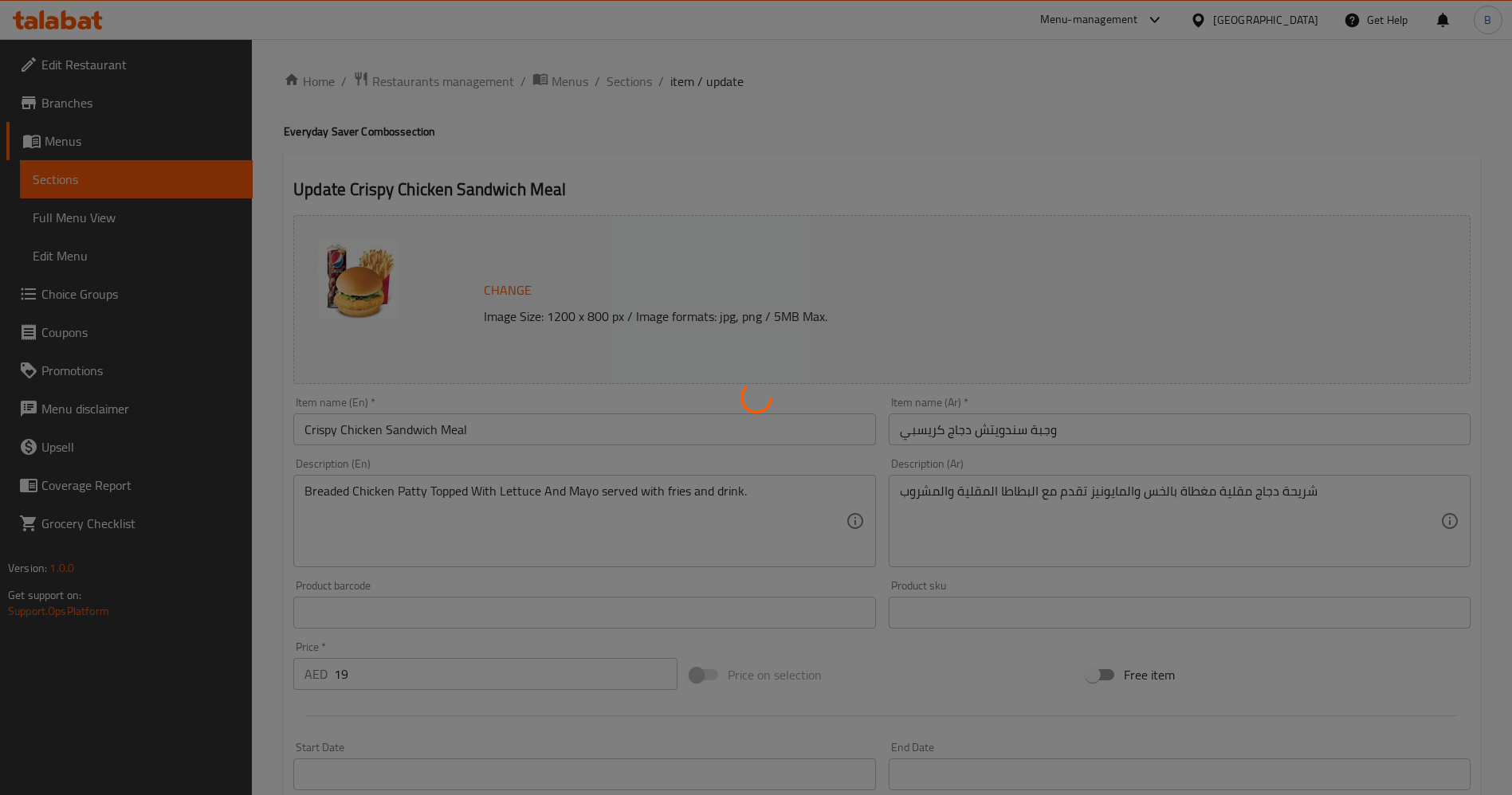
type input "0"
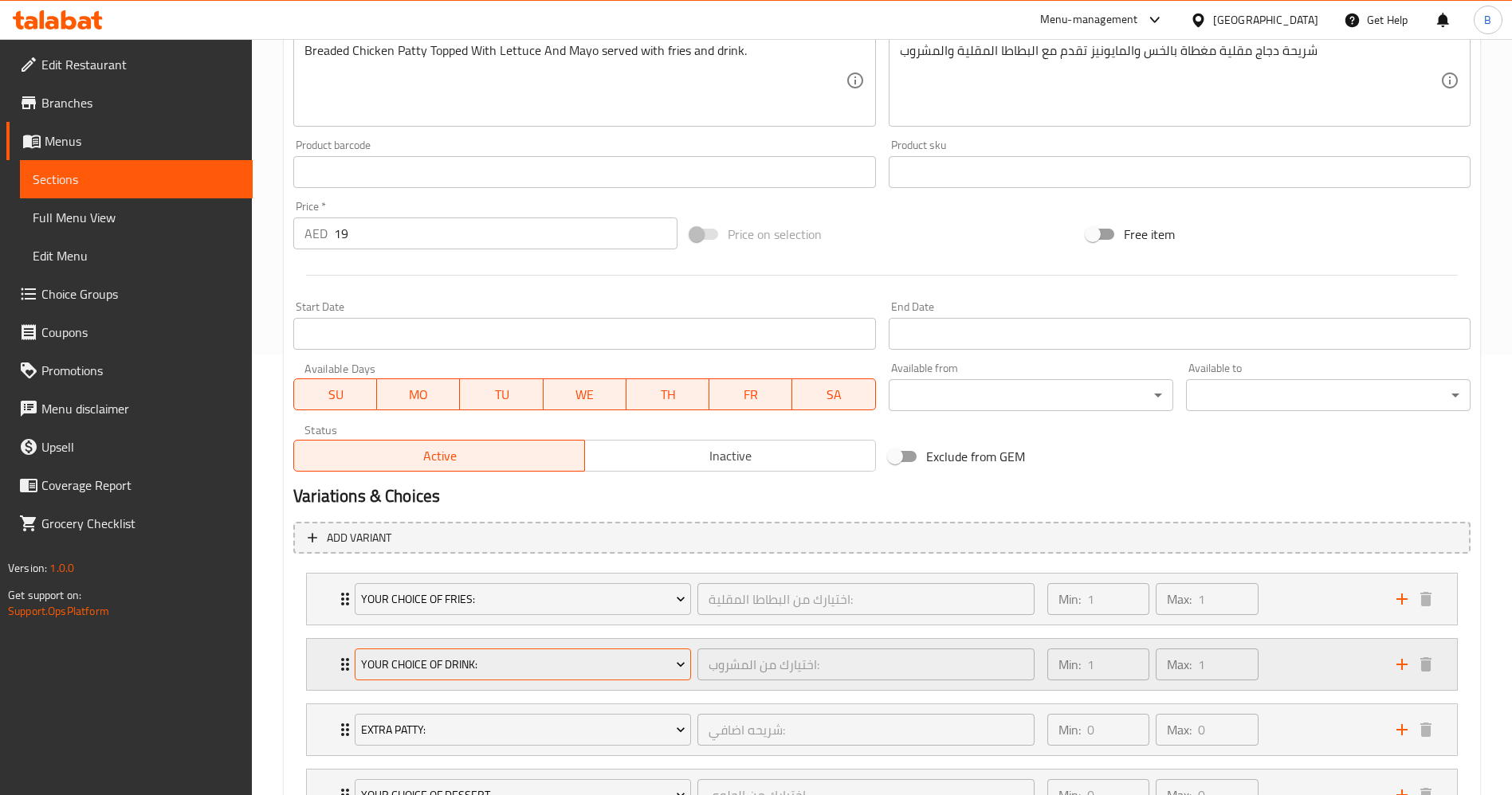
scroll to position [478, 0]
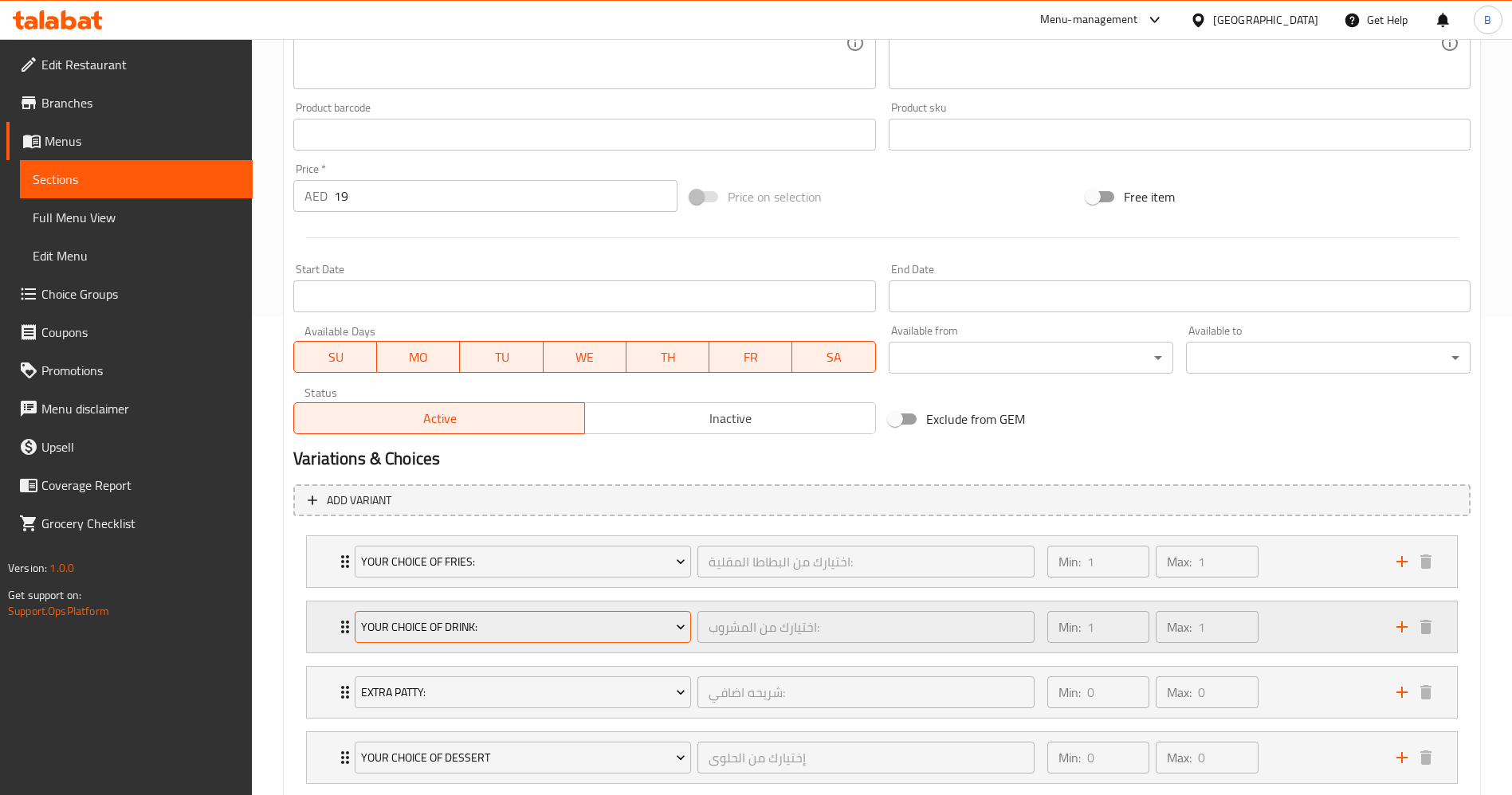
click at [560, 625] on span "Your Choice Of Drink:" at bounding box center [523, 627] width 325 height 20
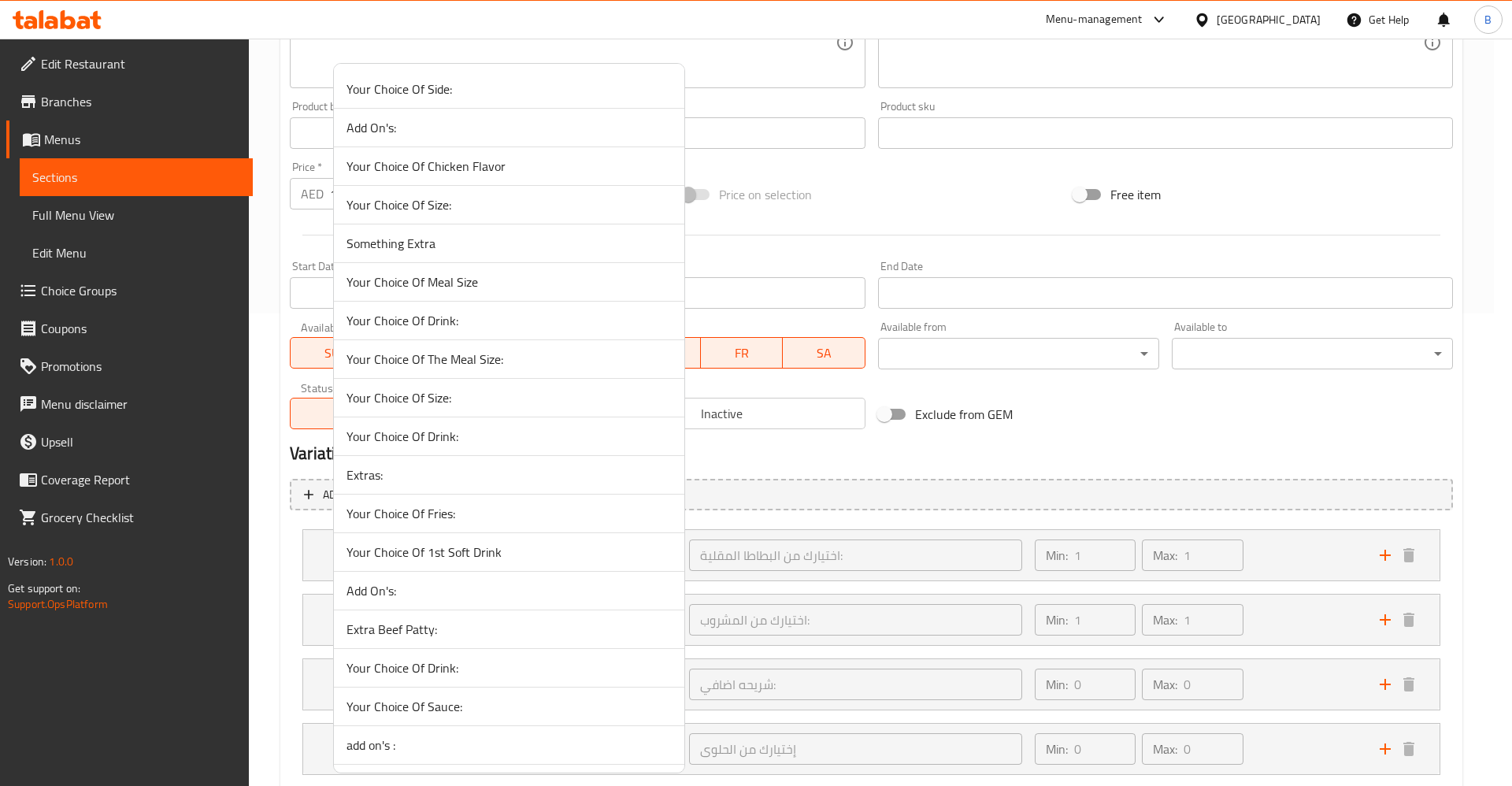
click at [300, 622] on div at bounding box center [756, 393] width 1512 height 786
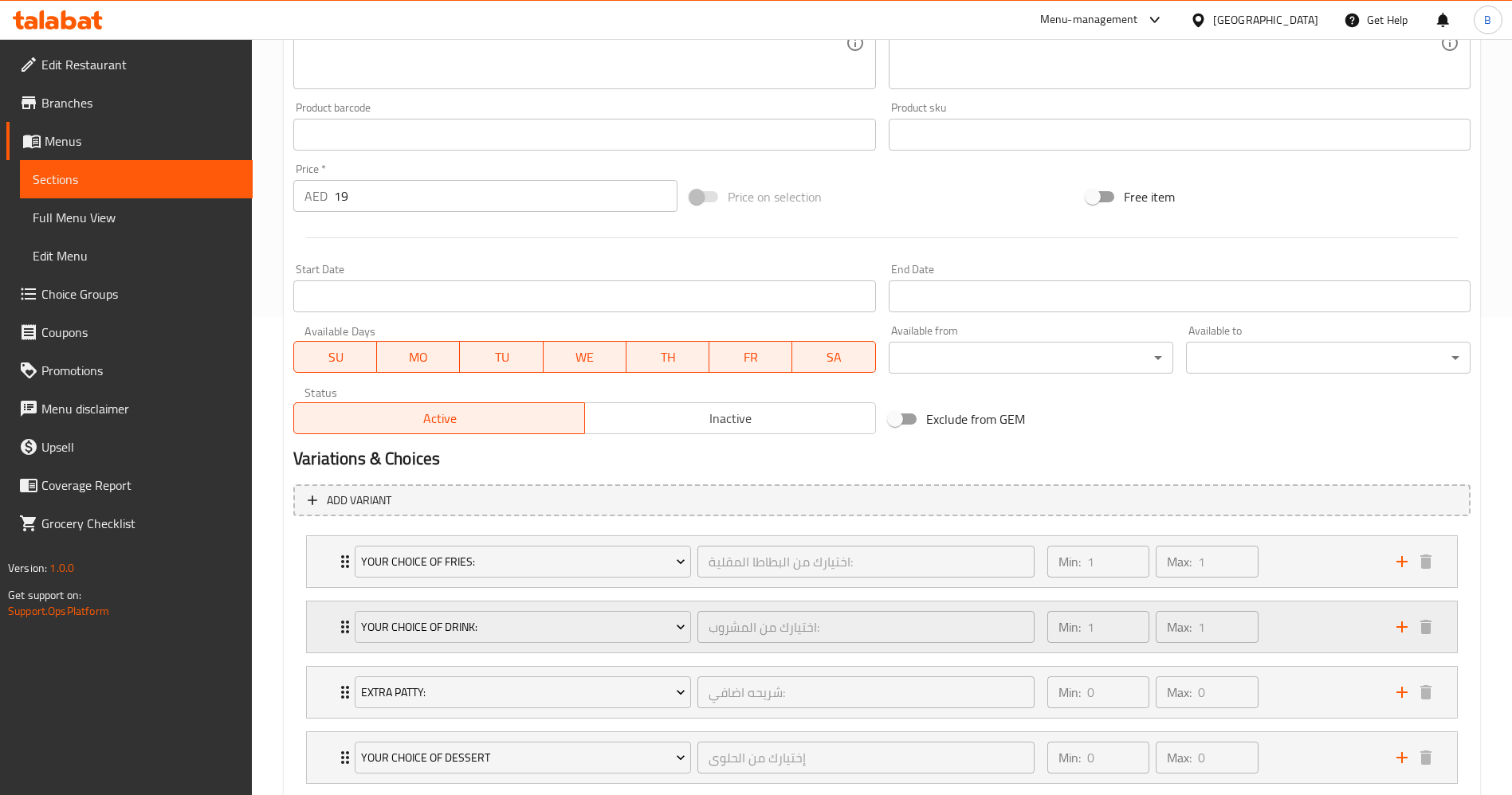
click at [334, 627] on div "Your Choice Of Drink: اختيارك من المشروب: ​ Min: 1 ​ Max: 1 ​" at bounding box center [882, 627] width 1150 height 51
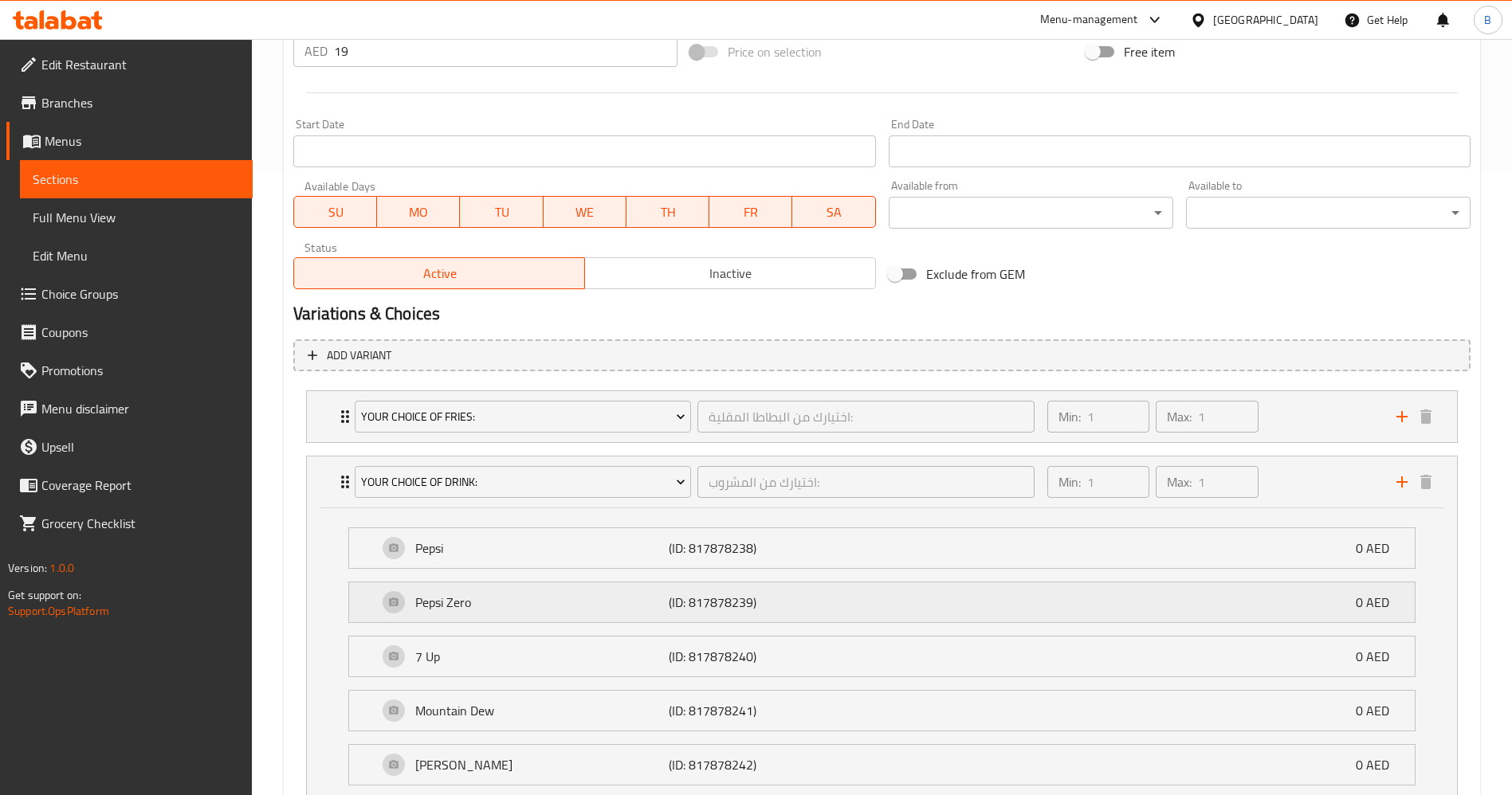
scroll to position [717, 0]
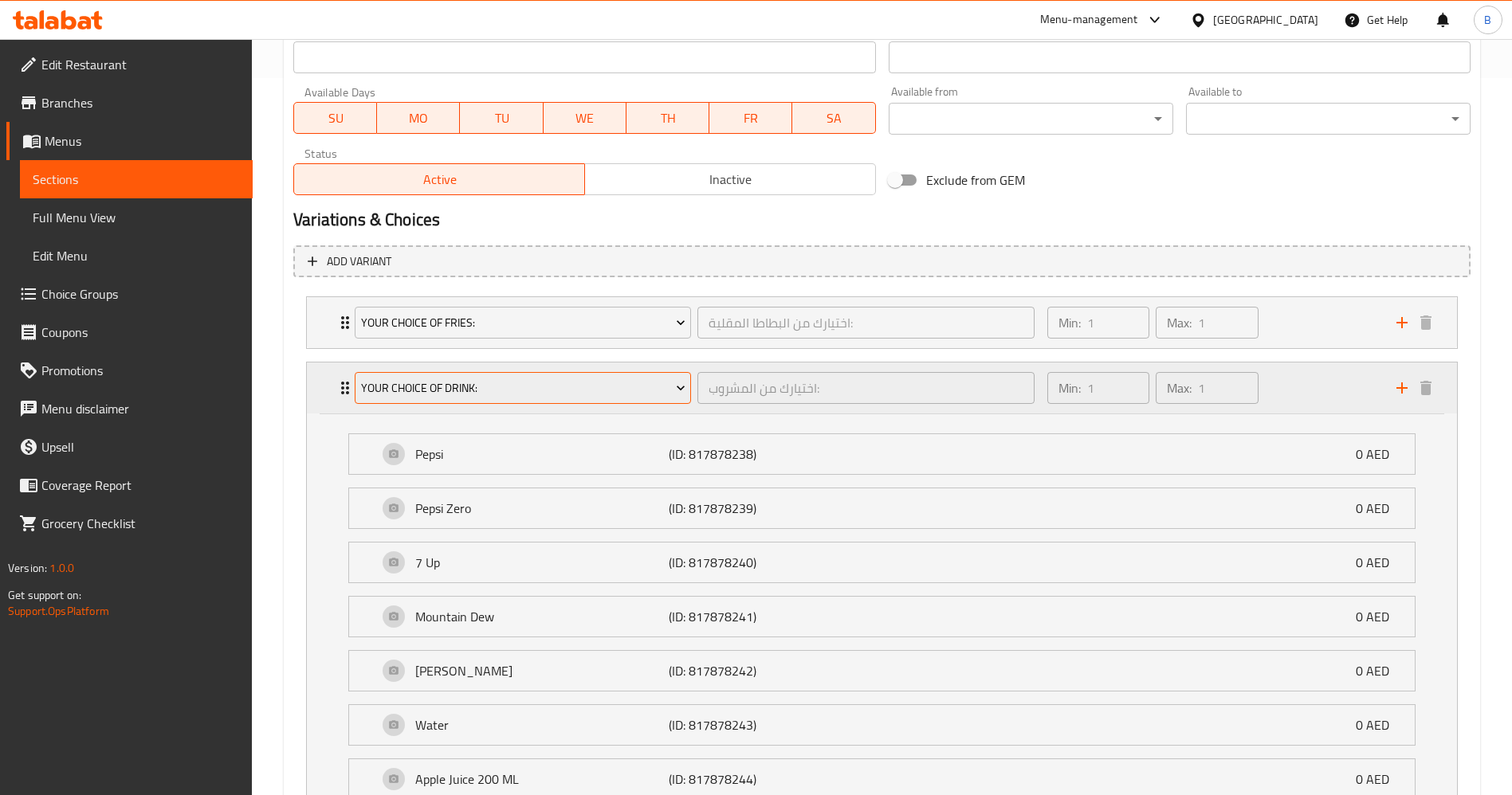
click at [462, 400] on button "Your Choice Of Drink:" at bounding box center [522, 388] width 336 height 32
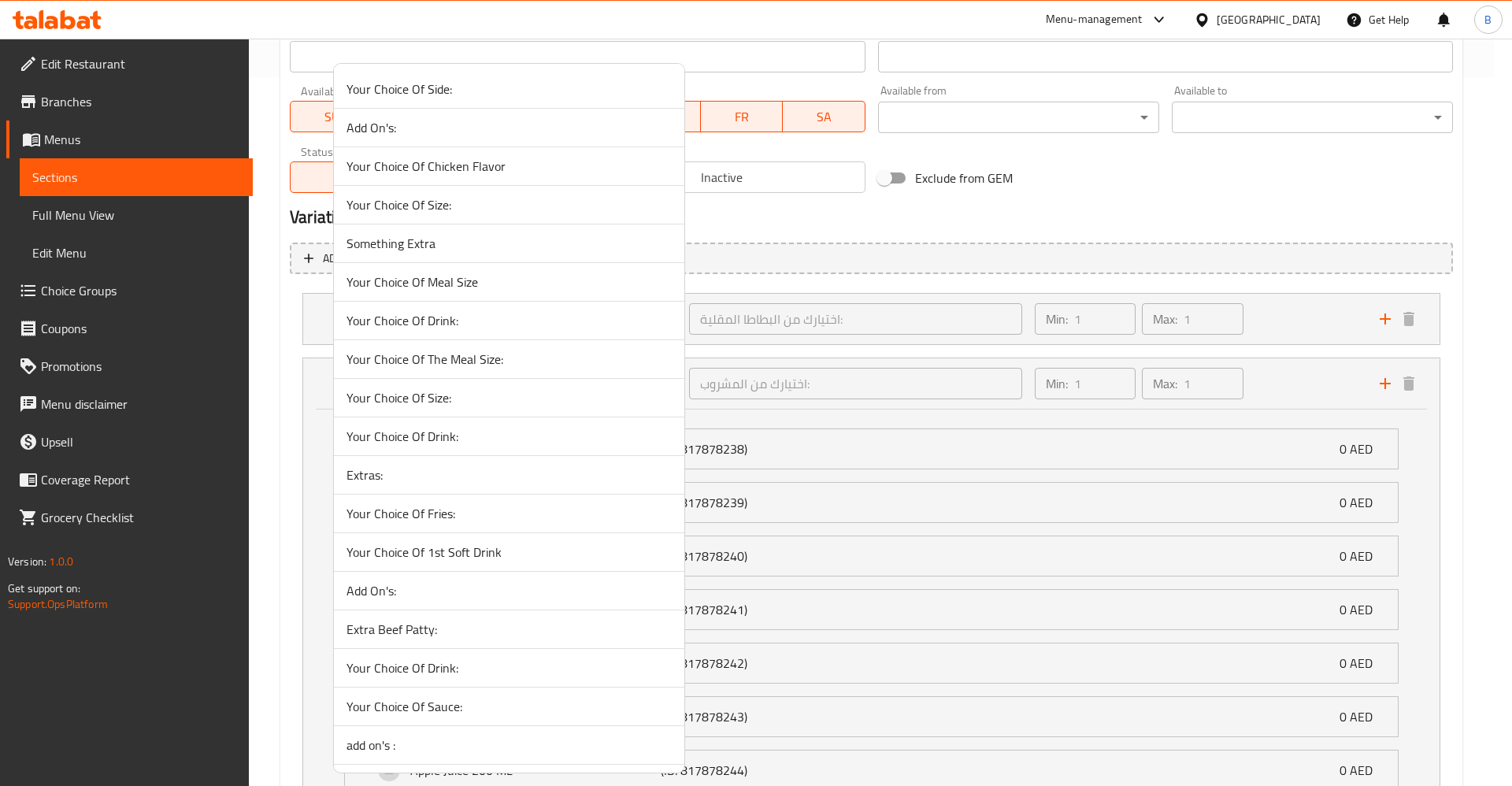
drag, startPoint x: 484, startPoint y: 390, endPoint x: 803, endPoint y: 471, distance: 329.1
click at [485, 392] on span "Your Choice Of Size:" at bounding box center [509, 397] width 326 height 19
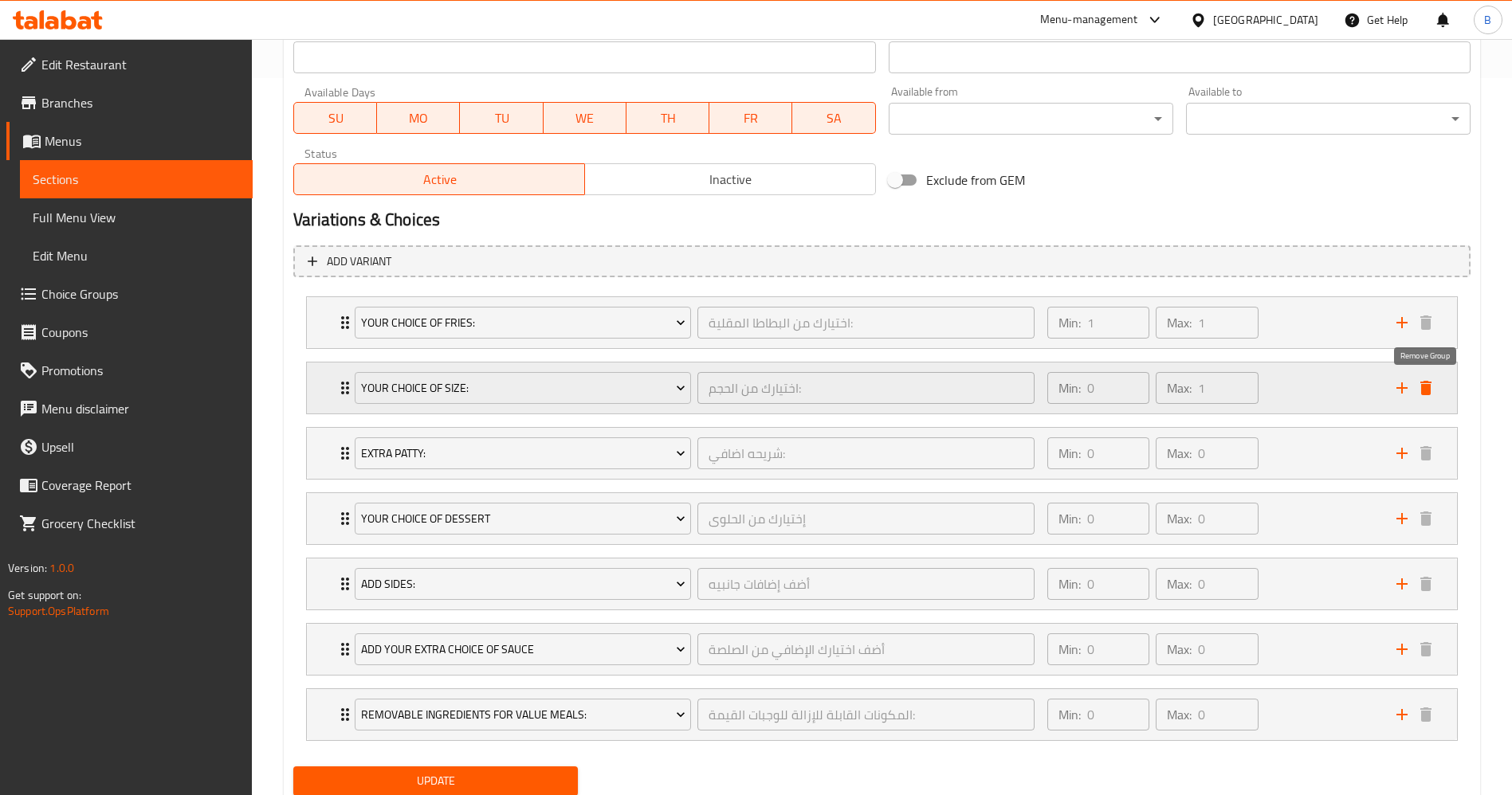
click at [1432, 381] on icon "delete" at bounding box center [1425, 387] width 19 height 19
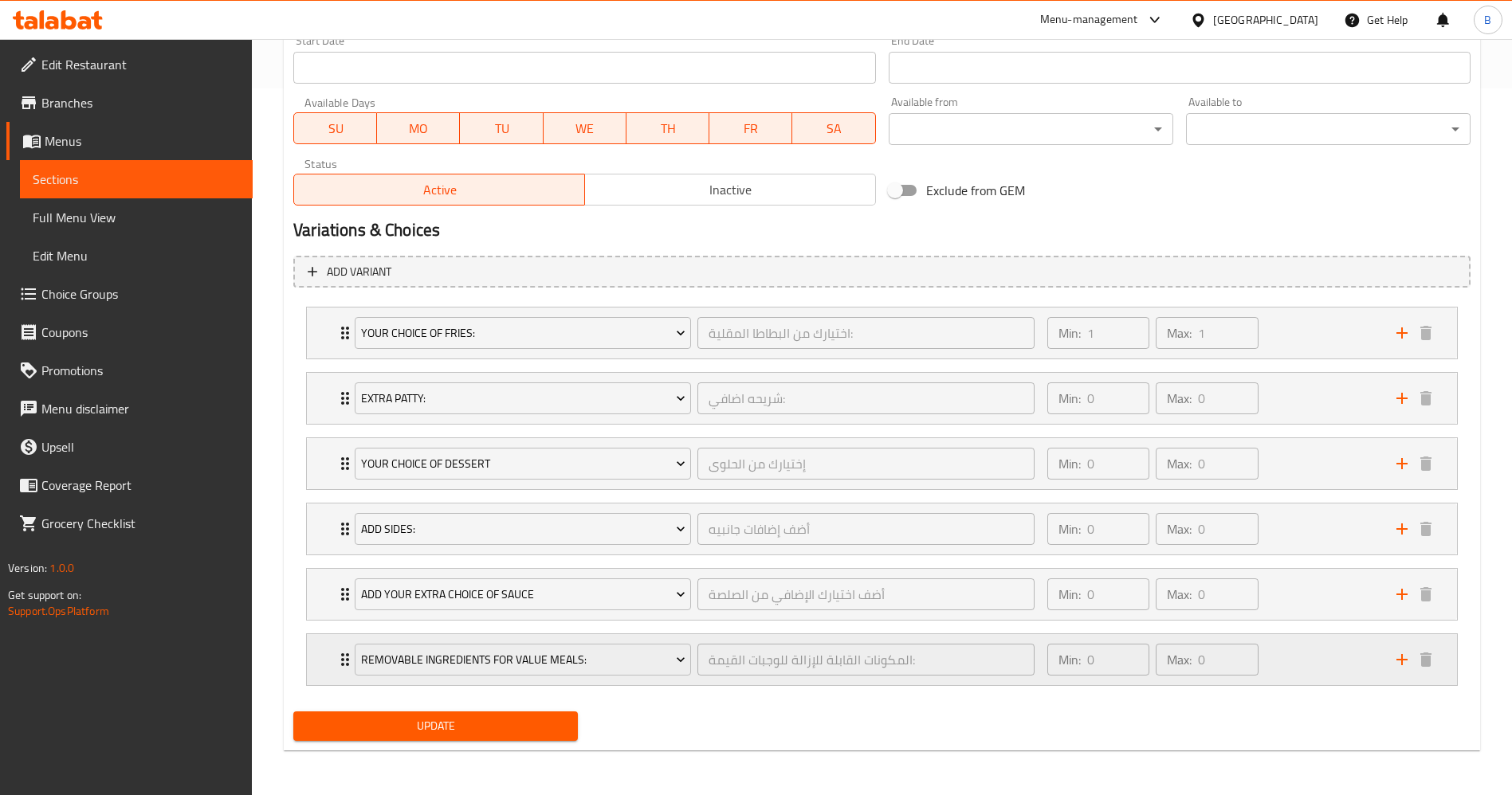
scroll to position [707, 0]
click at [475, 718] on span "Update" at bounding box center [436, 726] width 259 height 20
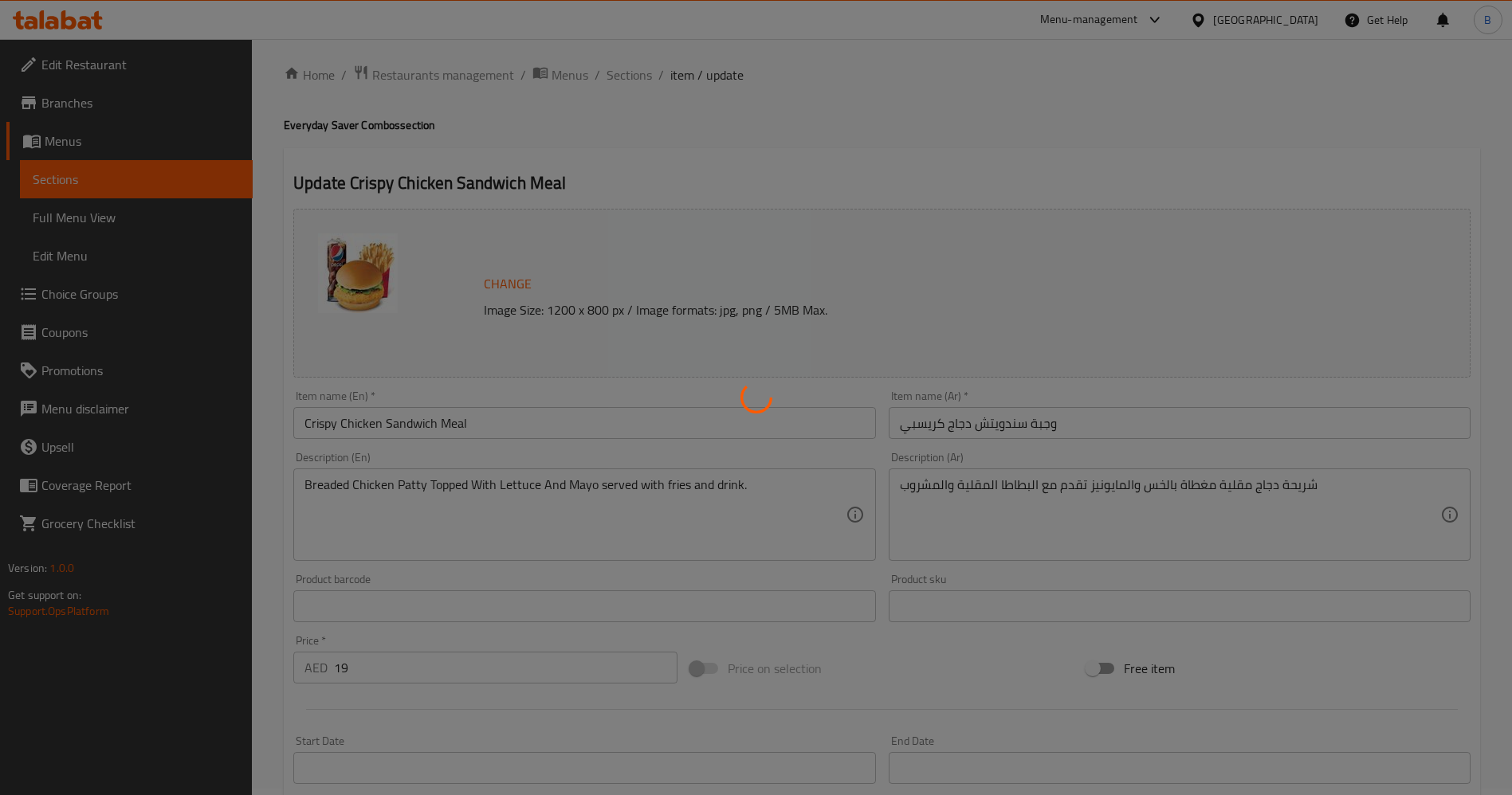
scroll to position [0, 0]
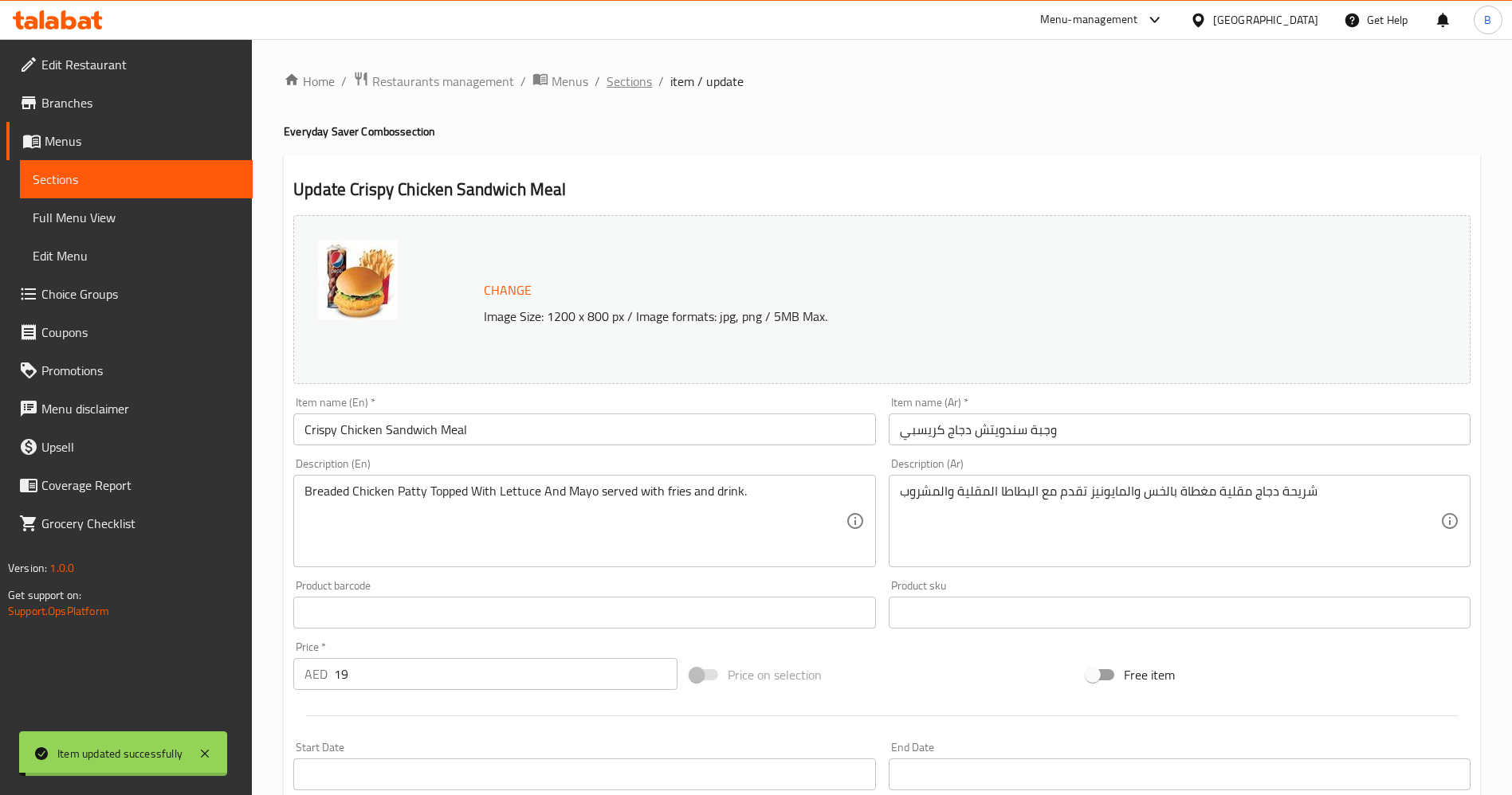
click at [619, 74] on span "Sections" at bounding box center [628, 81] width 45 height 19
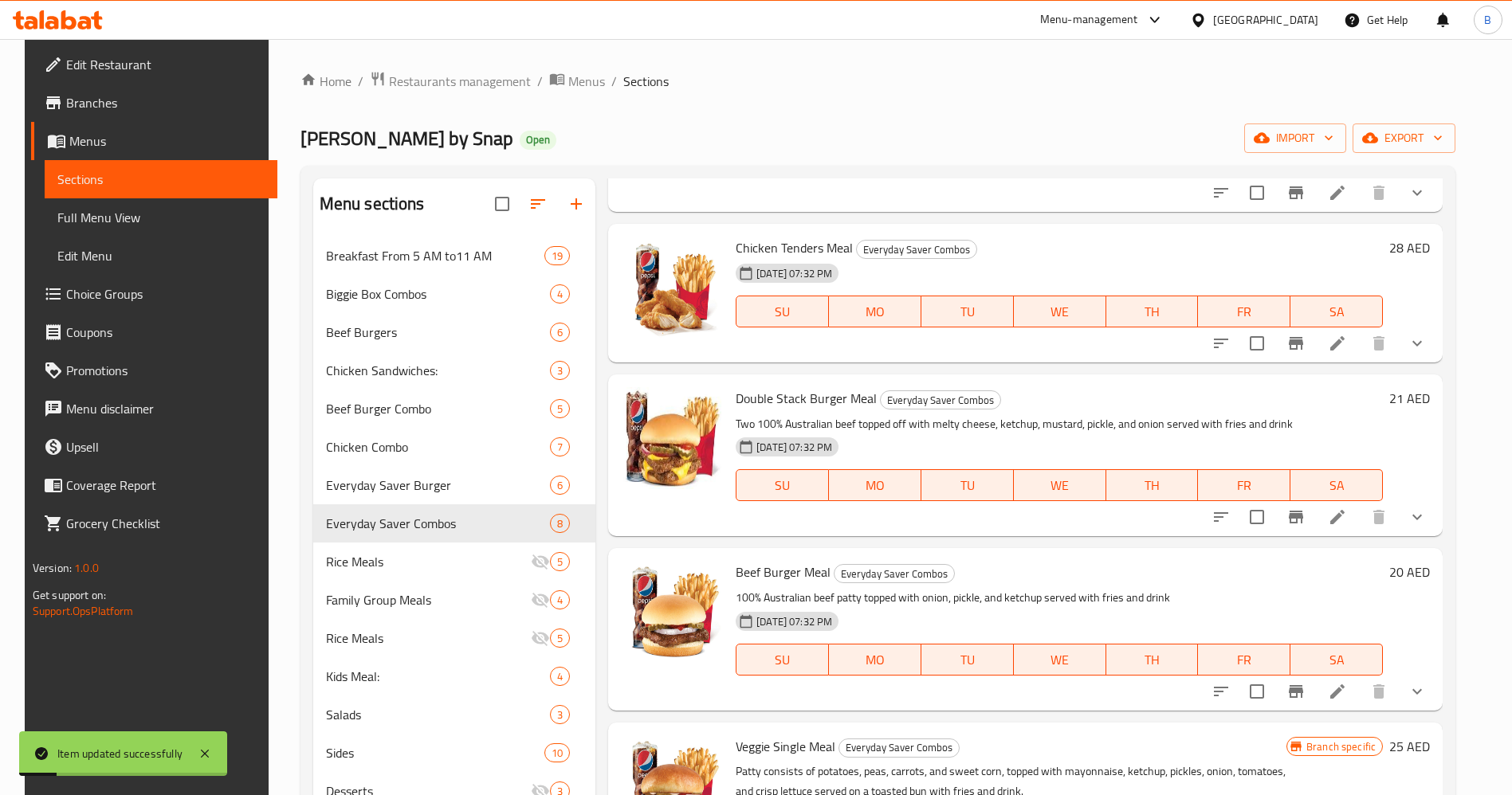
scroll to position [239, 0]
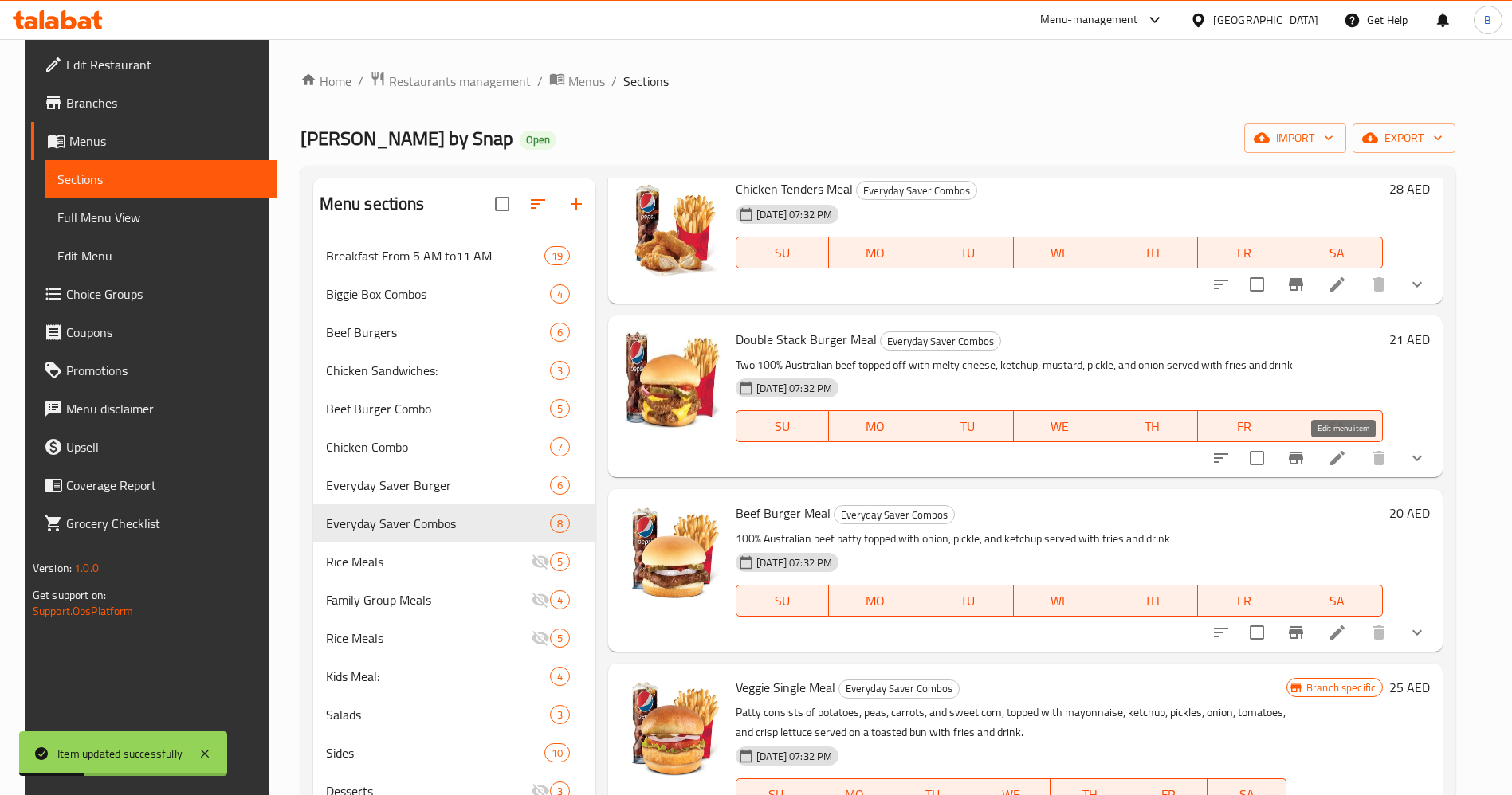
click at [1344, 455] on icon at bounding box center [1337, 457] width 14 height 14
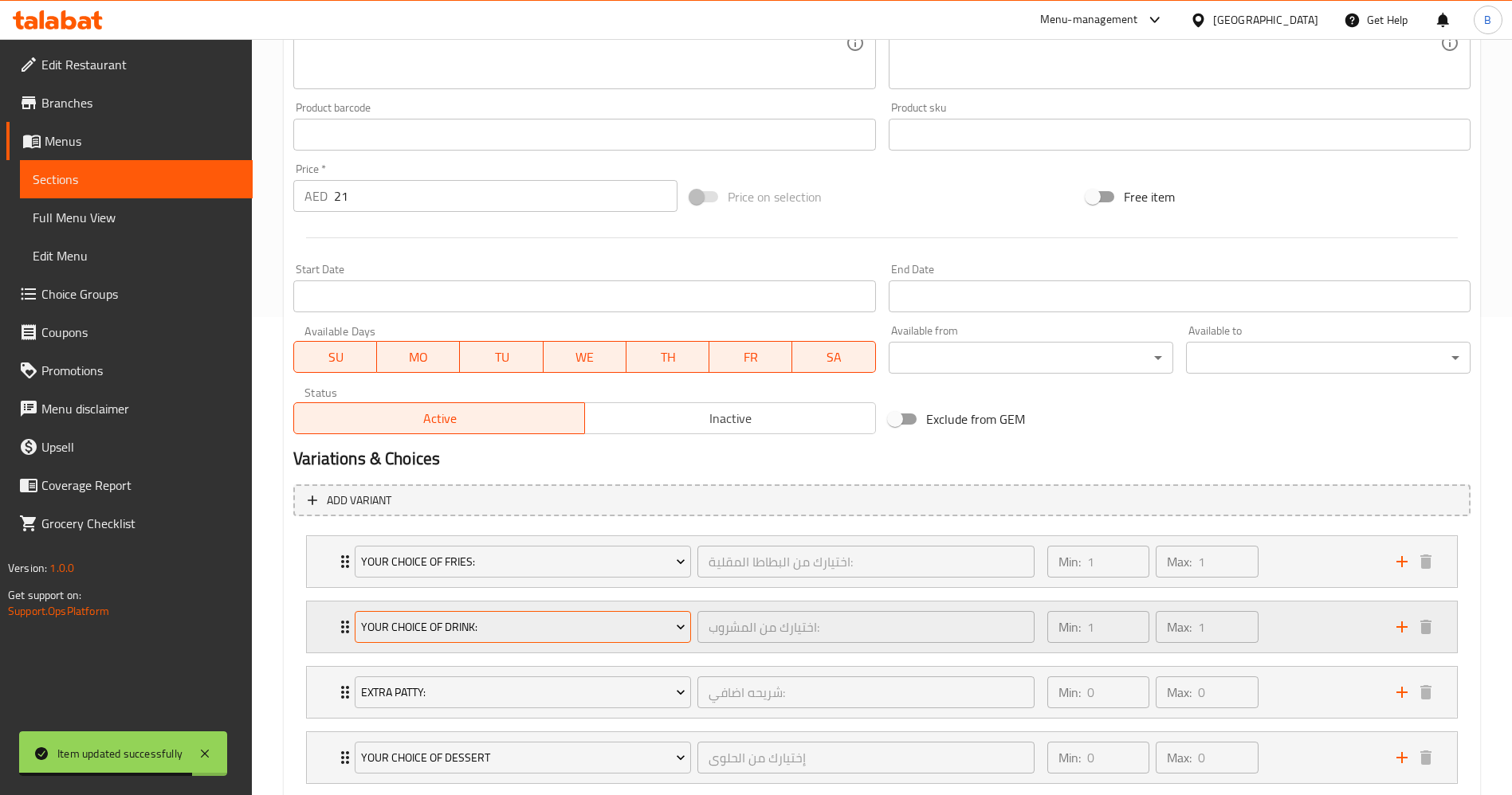
scroll to position [598, 0]
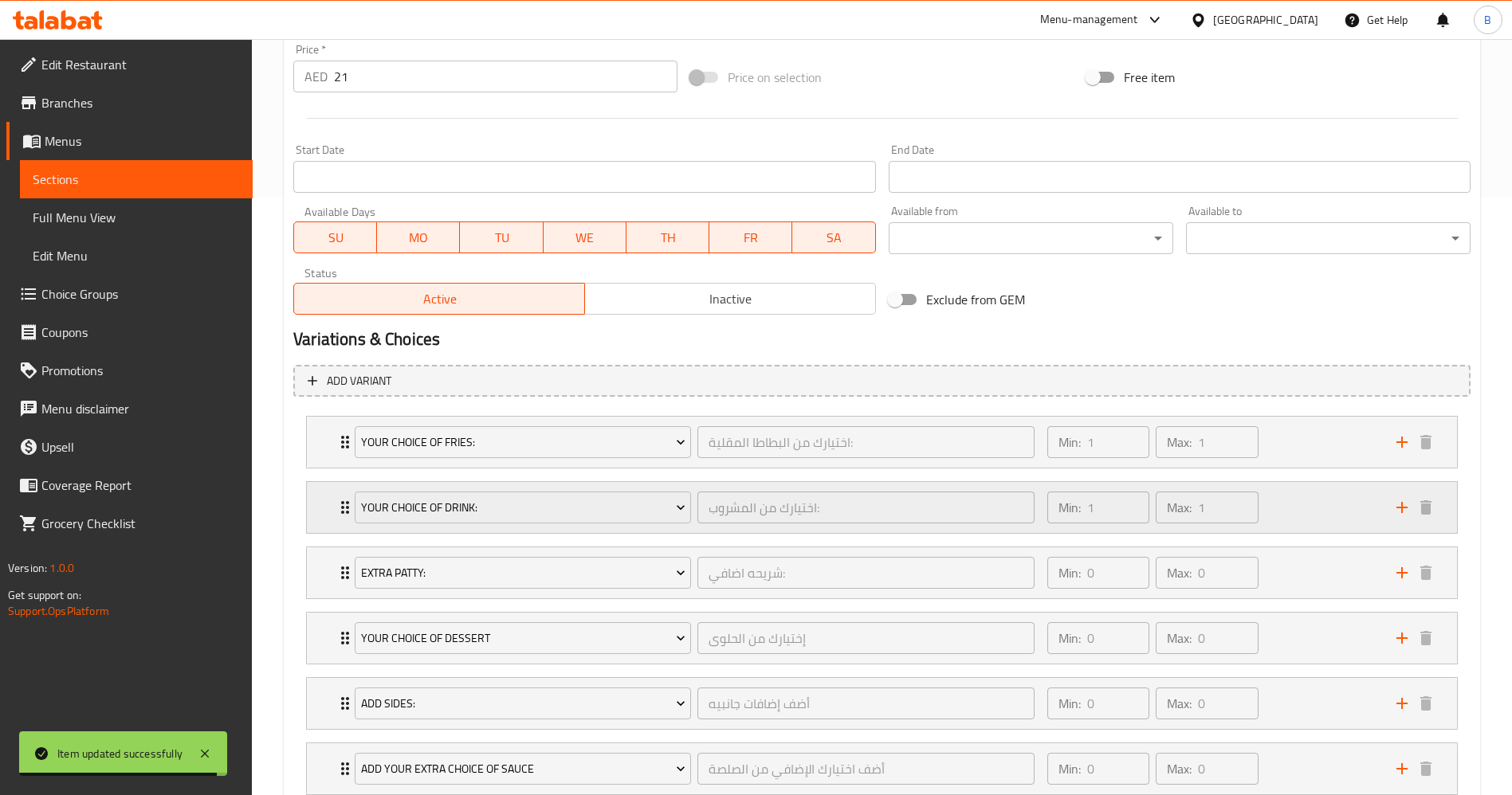
click at [344, 506] on icon "Expand" at bounding box center [344, 507] width 19 height 19
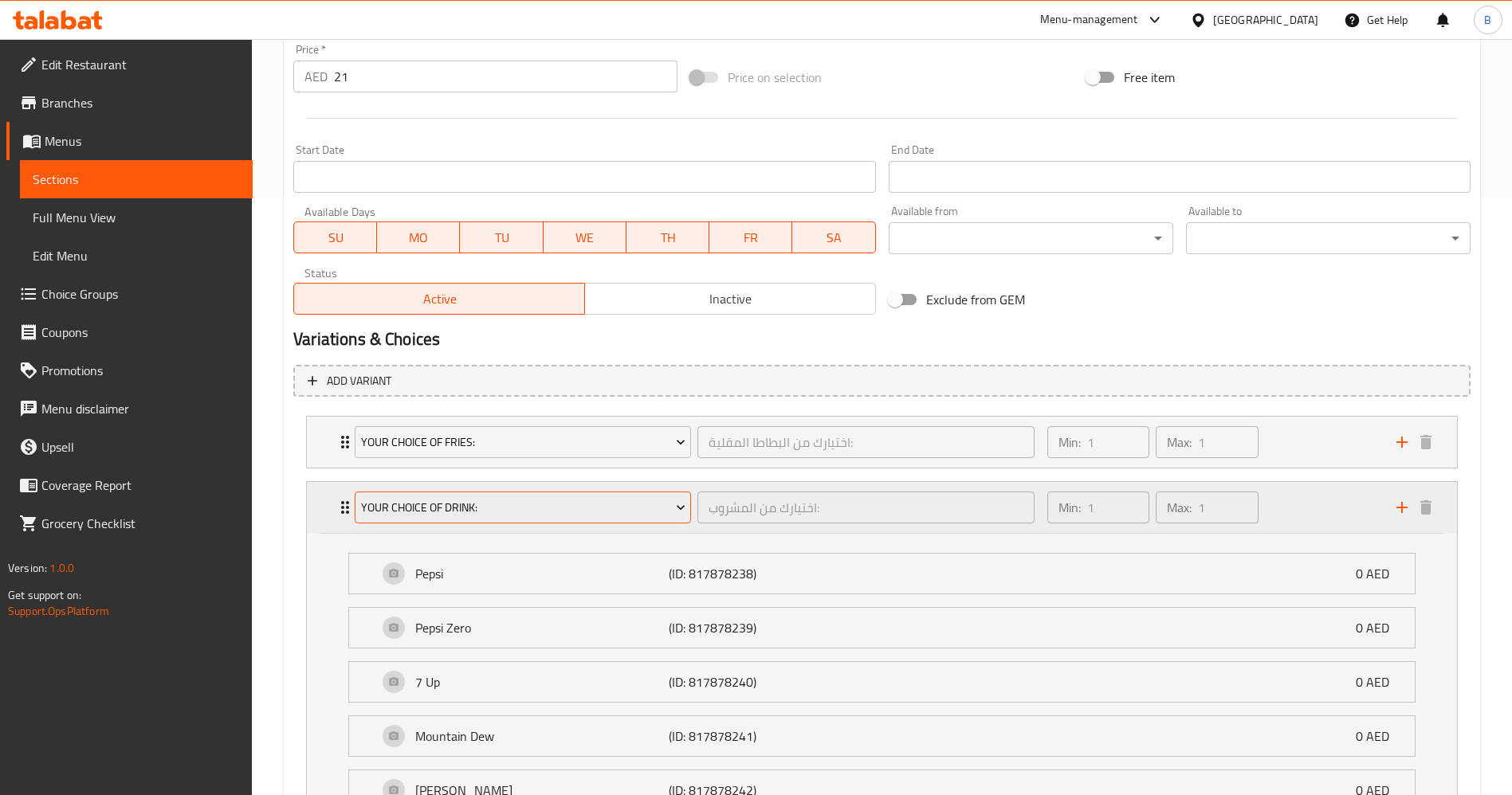
click at [489, 492] on button "Your Choice Of Drink:" at bounding box center [522, 507] width 336 height 32
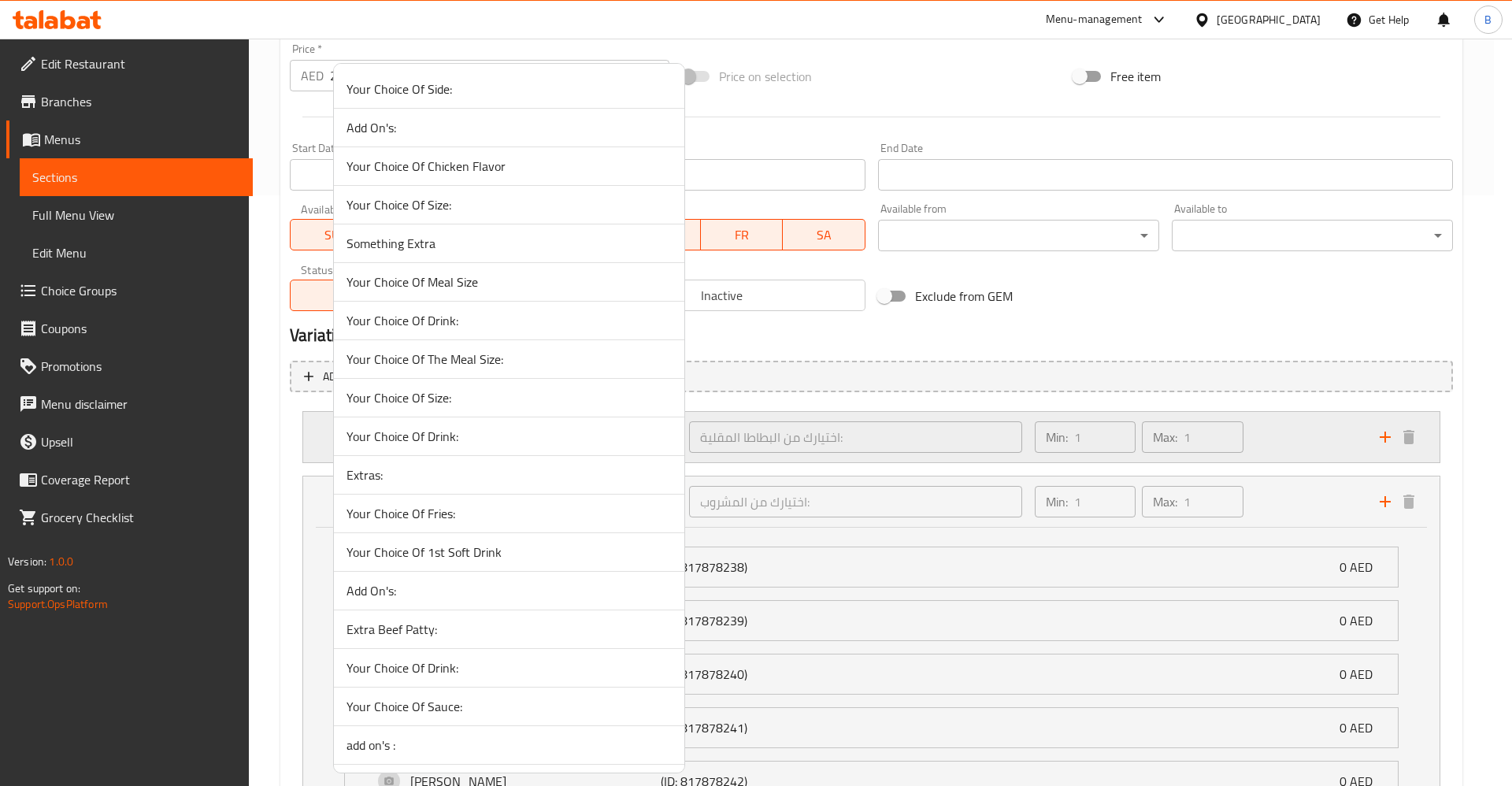
click at [481, 437] on span "Your Choice Of Drink:" at bounding box center [509, 436] width 326 height 19
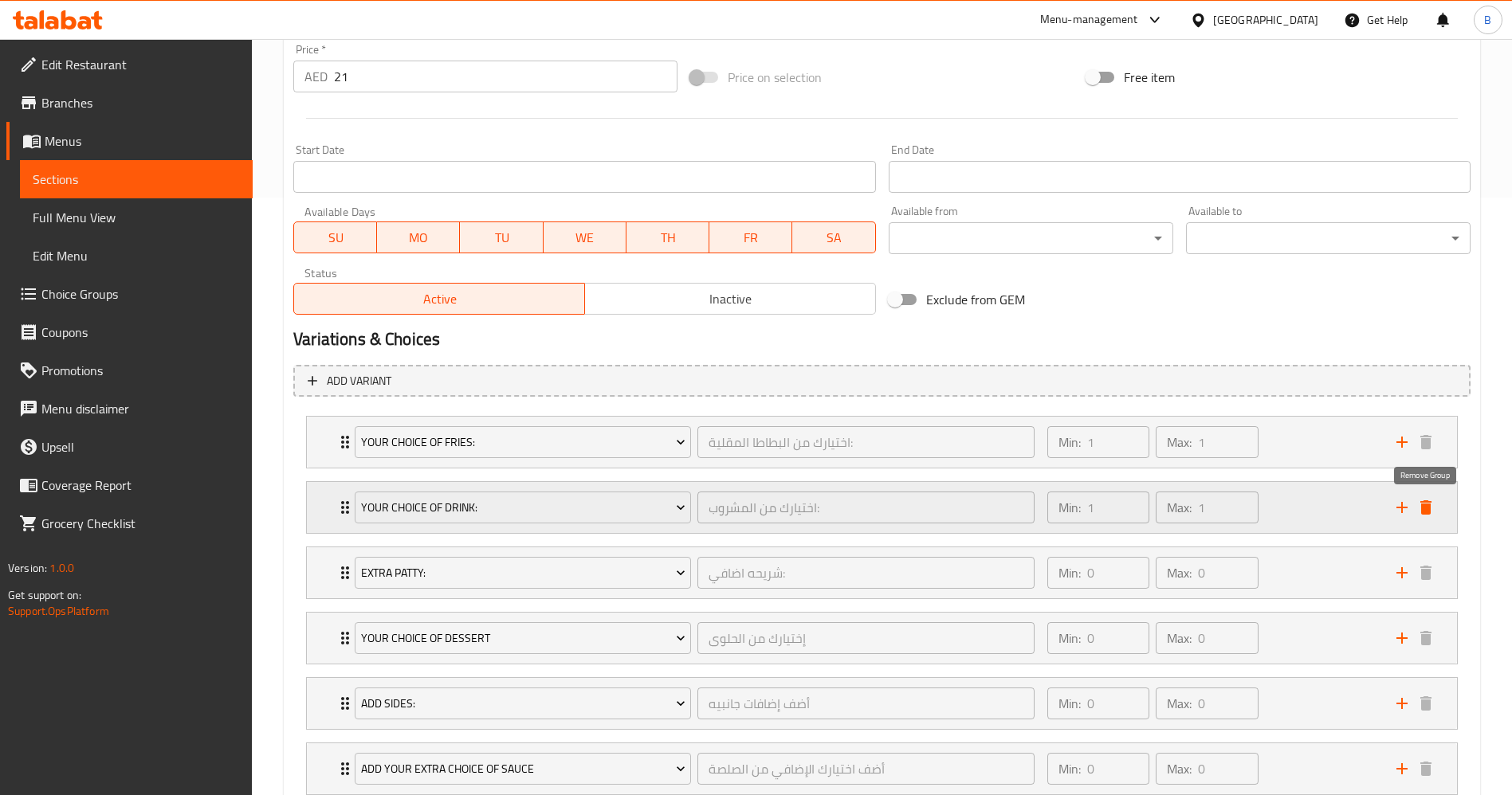
click at [1435, 513] on button "delete" at bounding box center [1425, 507] width 24 height 24
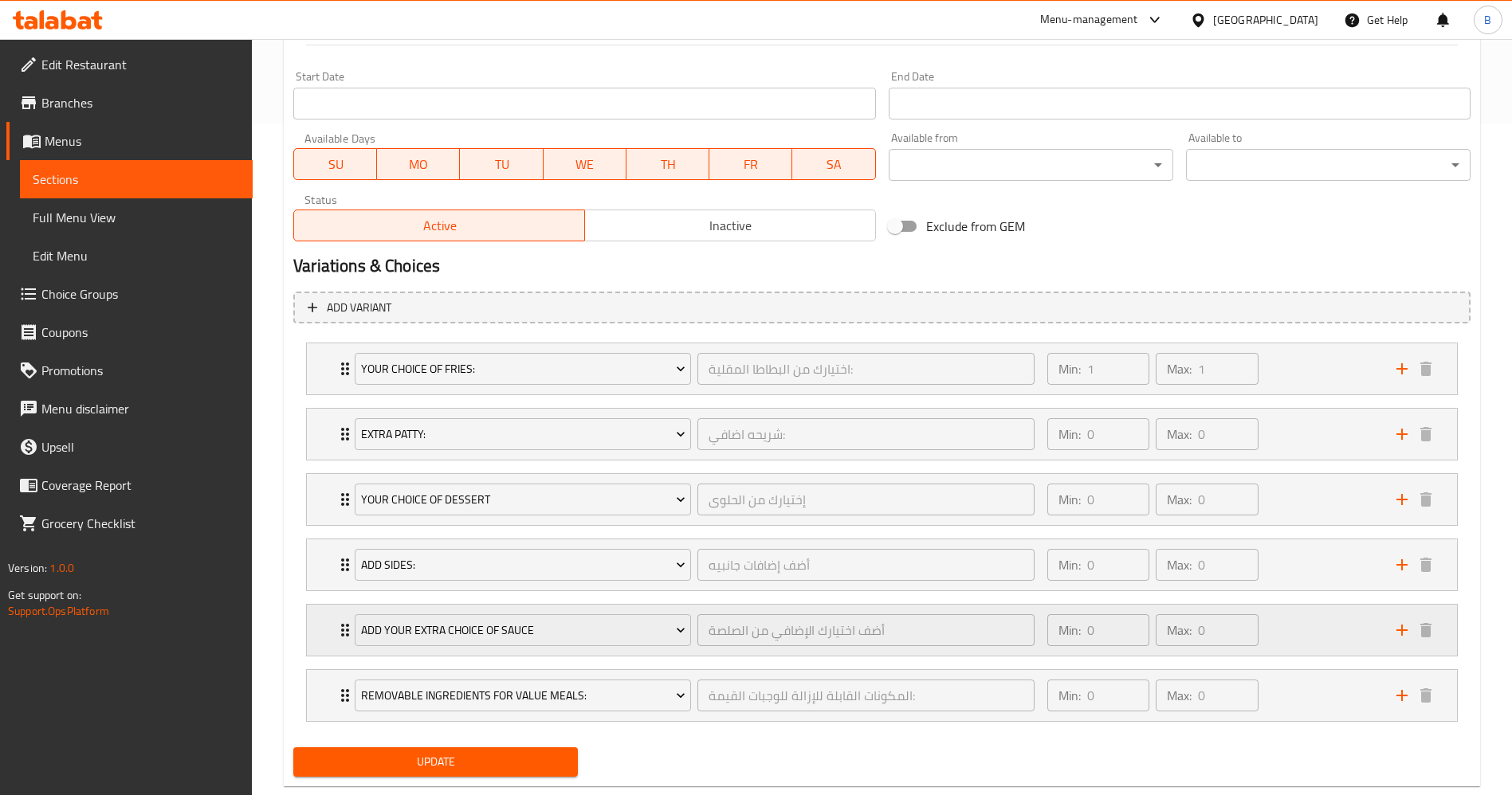
scroll to position [707, 0]
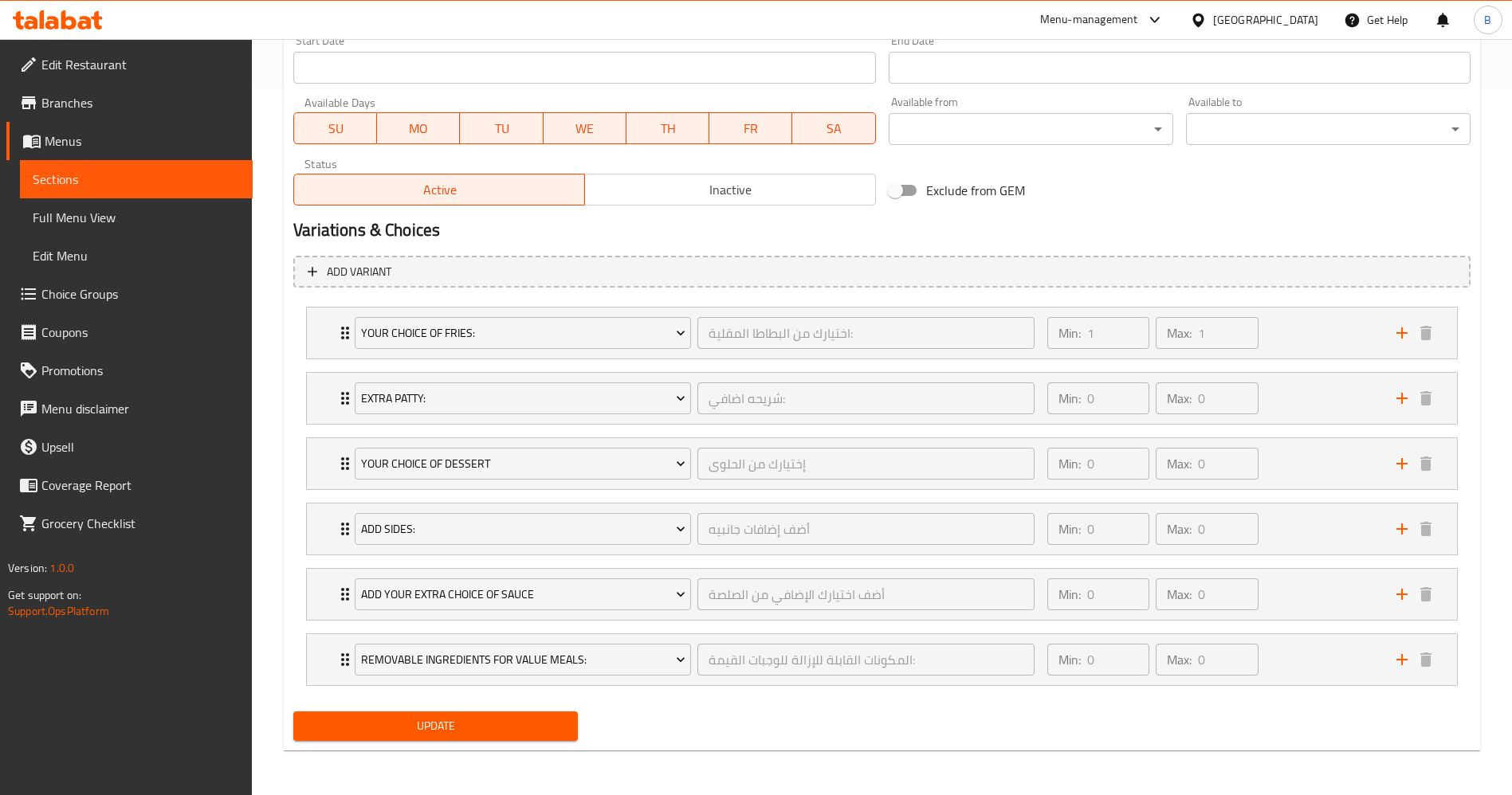
drag, startPoint x: 427, startPoint y: 727, endPoint x: 447, endPoint y: 718, distance: 21.9
click at [428, 727] on span "Update" at bounding box center [436, 726] width 259 height 20
drag, startPoint x: 519, startPoint y: 735, endPoint x: 526, endPoint y: 739, distance: 8.1
click at [522, 739] on button "Update" at bounding box center [435, 726] width 285 height 30
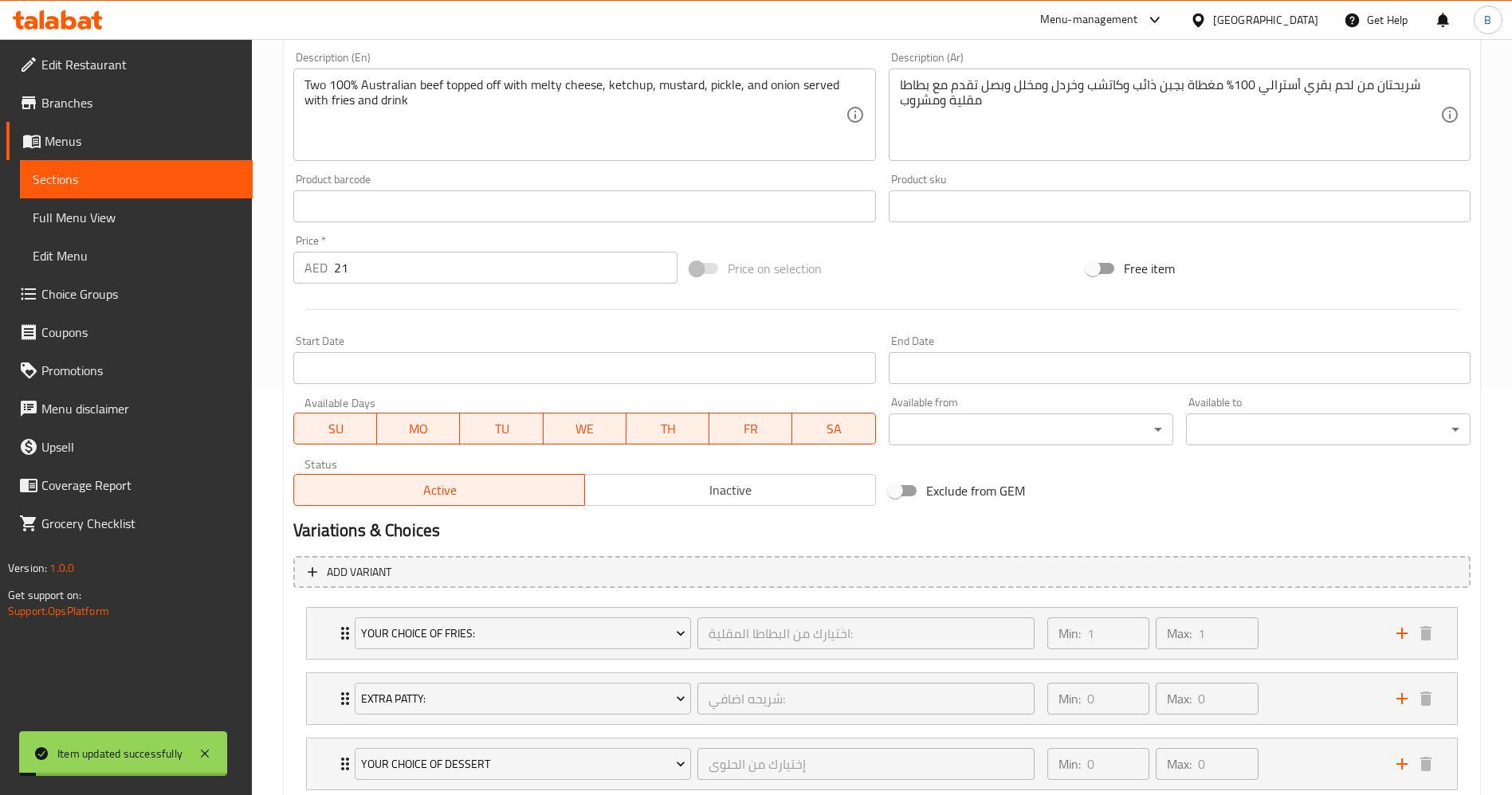
scroll to position [0, 0]
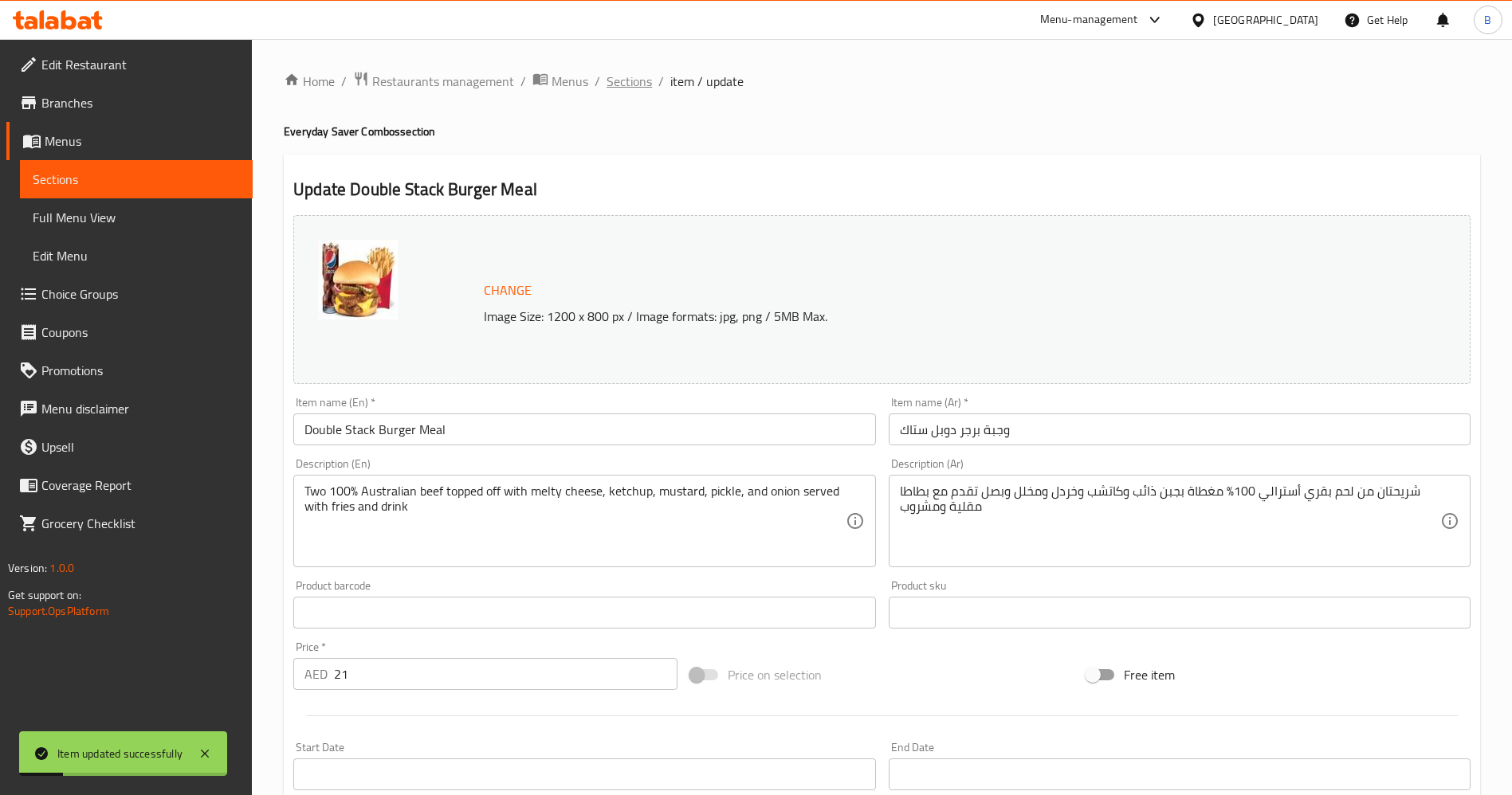
click at [631, 81] on span "Sections" at bounding box center [628, 81] width 45 height 19
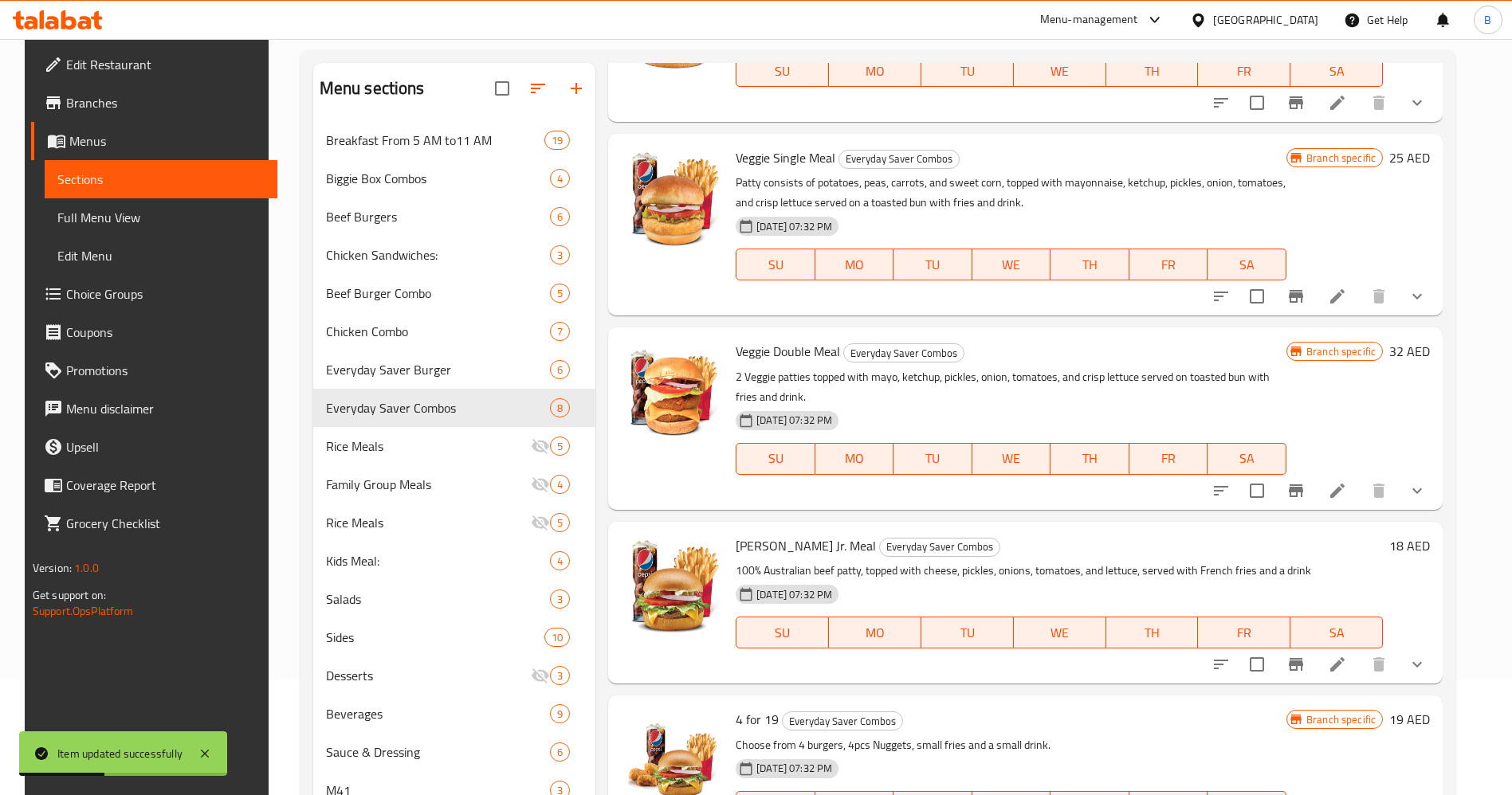
scroll to position [223, 0]
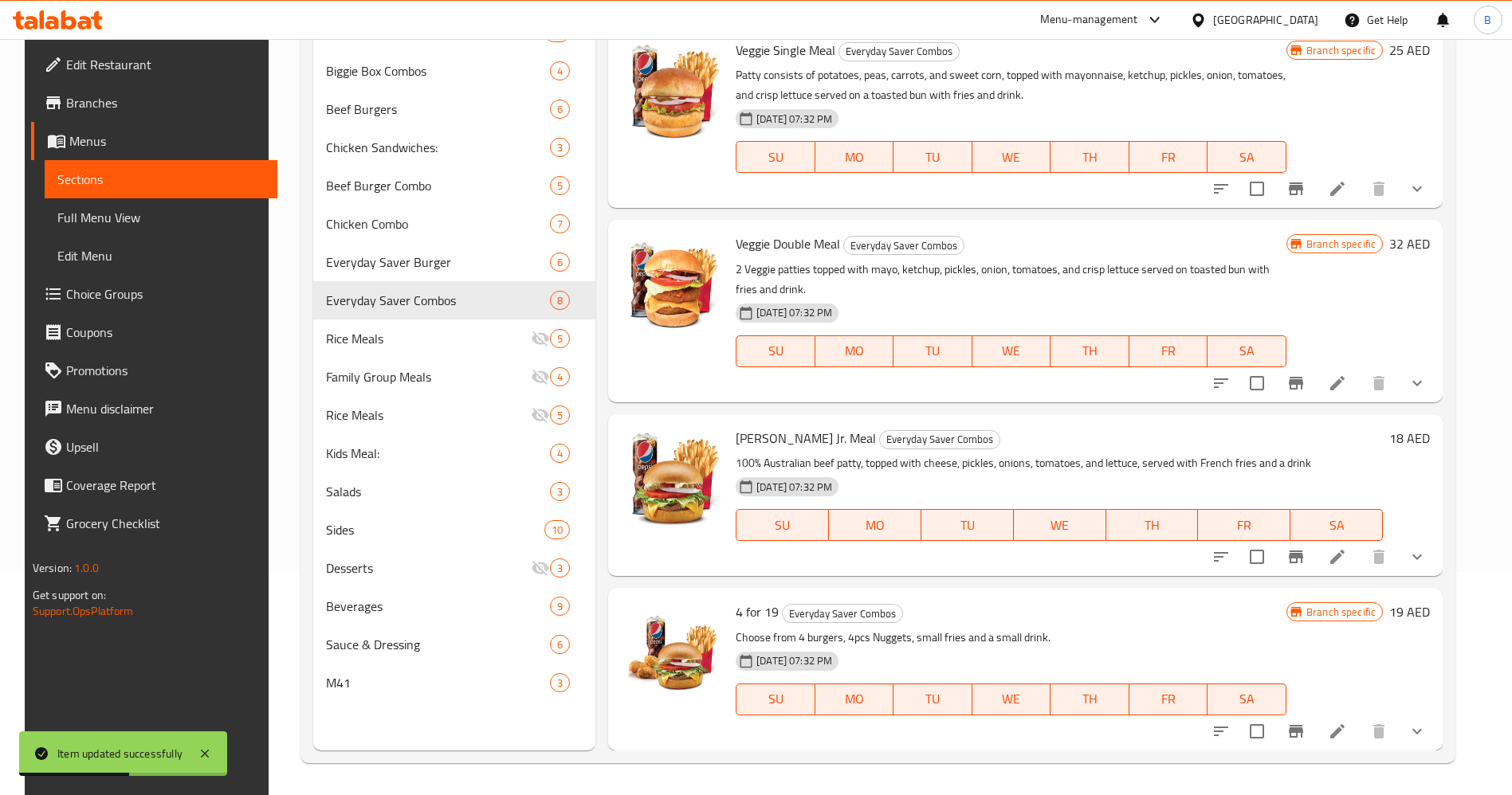
click at [1344, 551] on icon at bounding box center [1337, 556] width 14 height 14
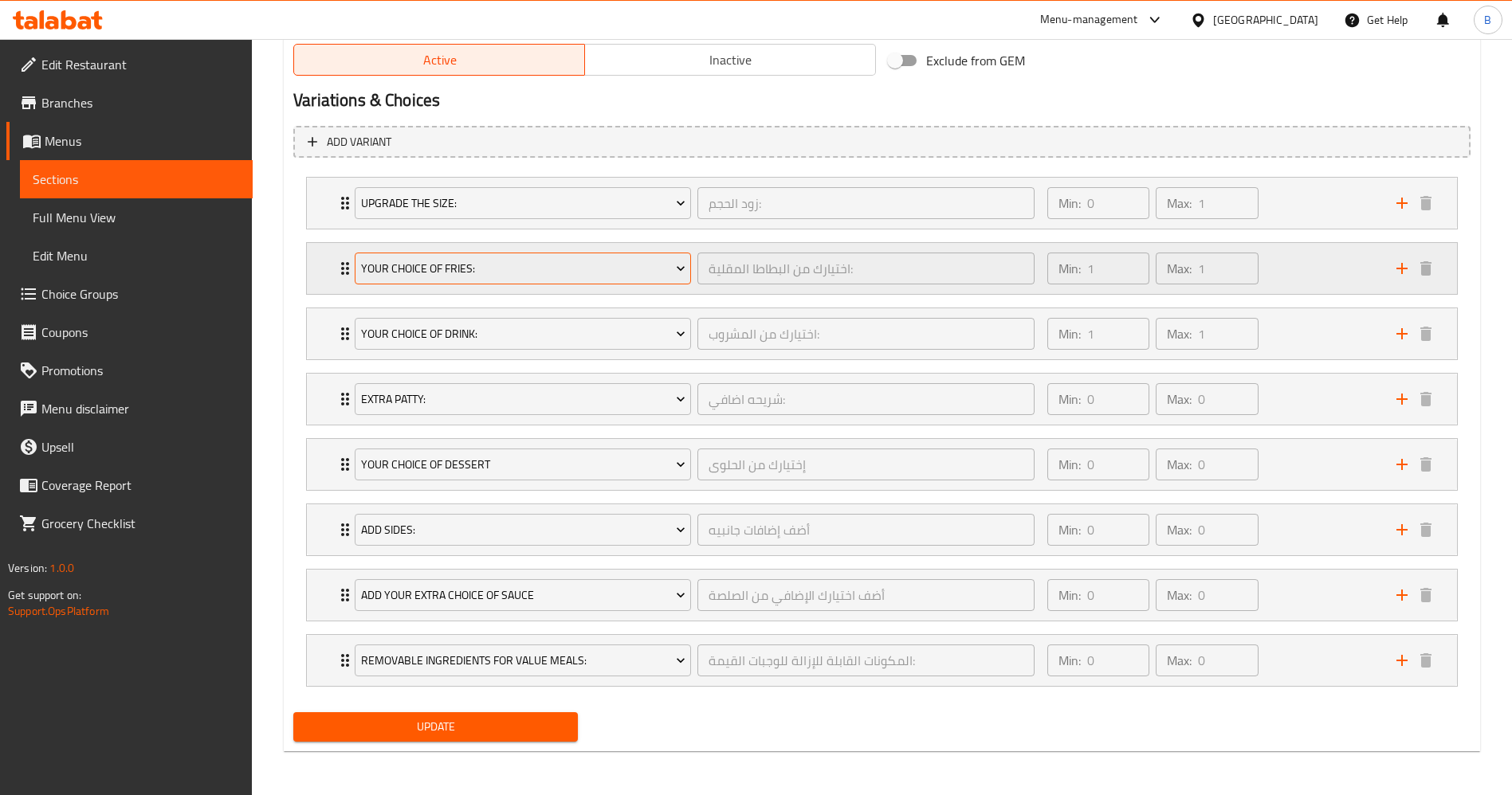
scroll to position [837, 0]
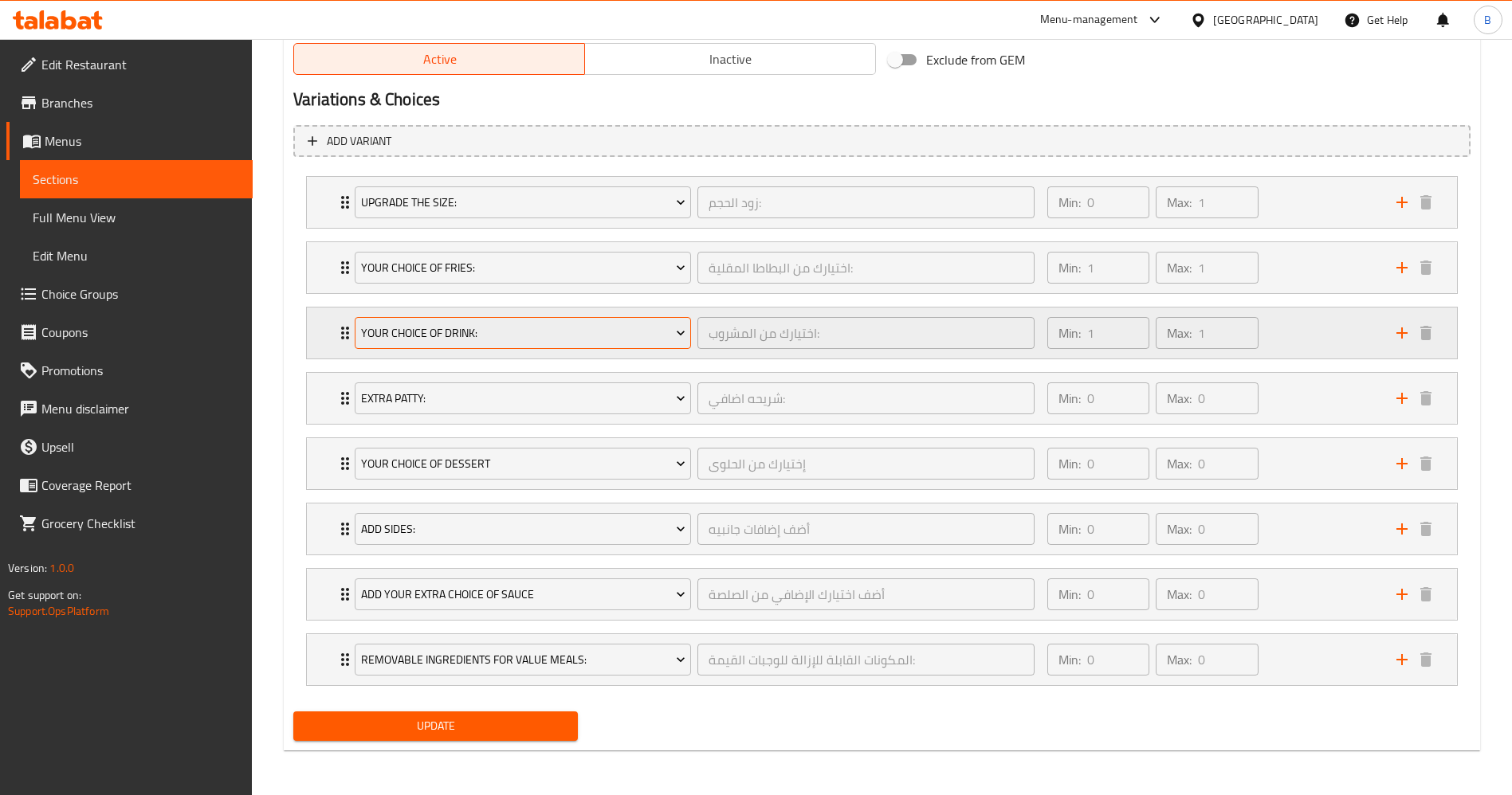
click at [472, 332] on span "Your Choice Of Drink:" at bounding box center [523, 334] width 325 height 20
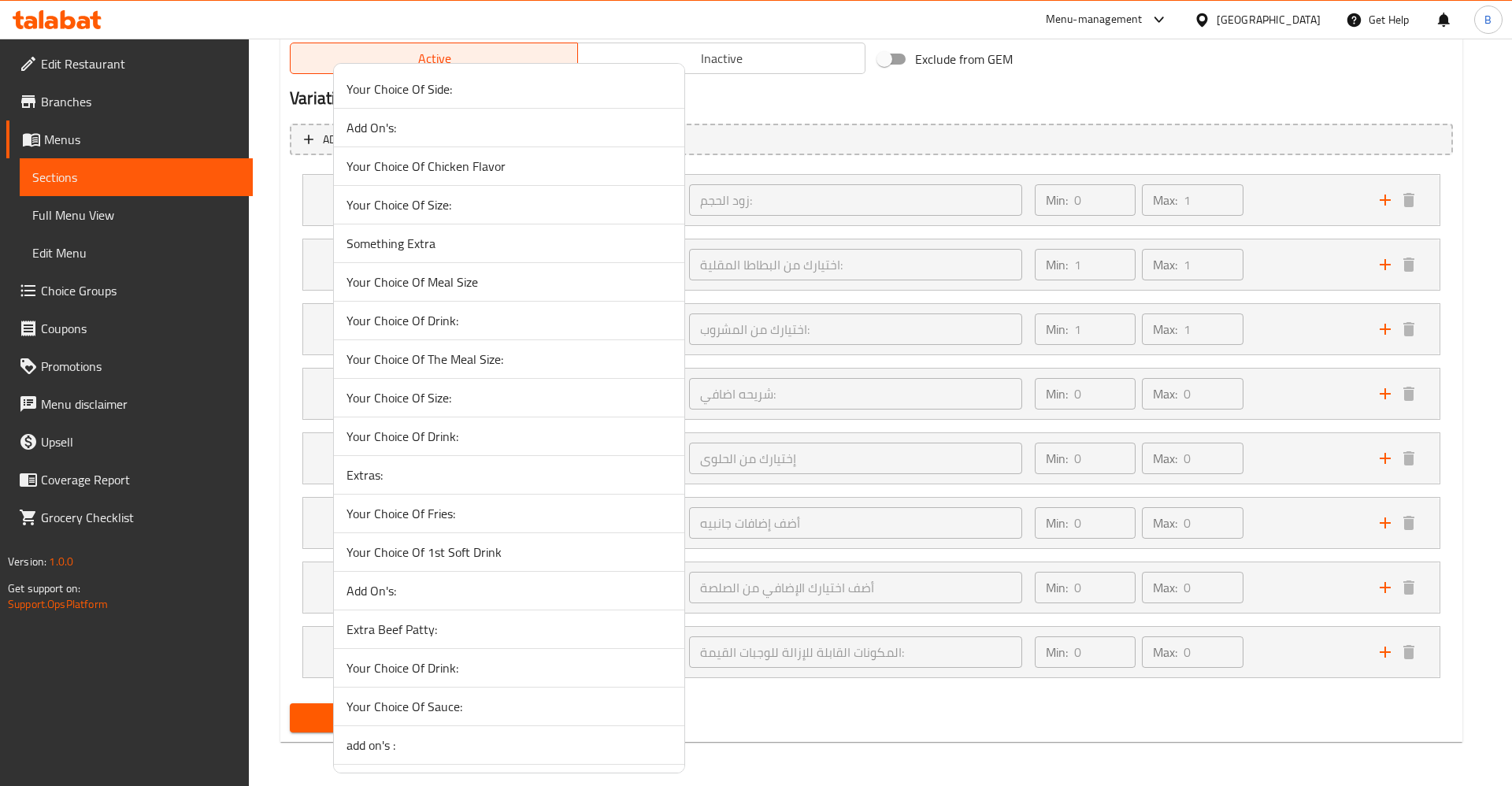
drag, startPoint x: 496, startPoint y: 379, endPoint x: 507, endPoint y: 432, distance: 54.1
click at [498, 379] on li "Your Choice Of Size:" at bounding box center [508, 397] width 350 height 38
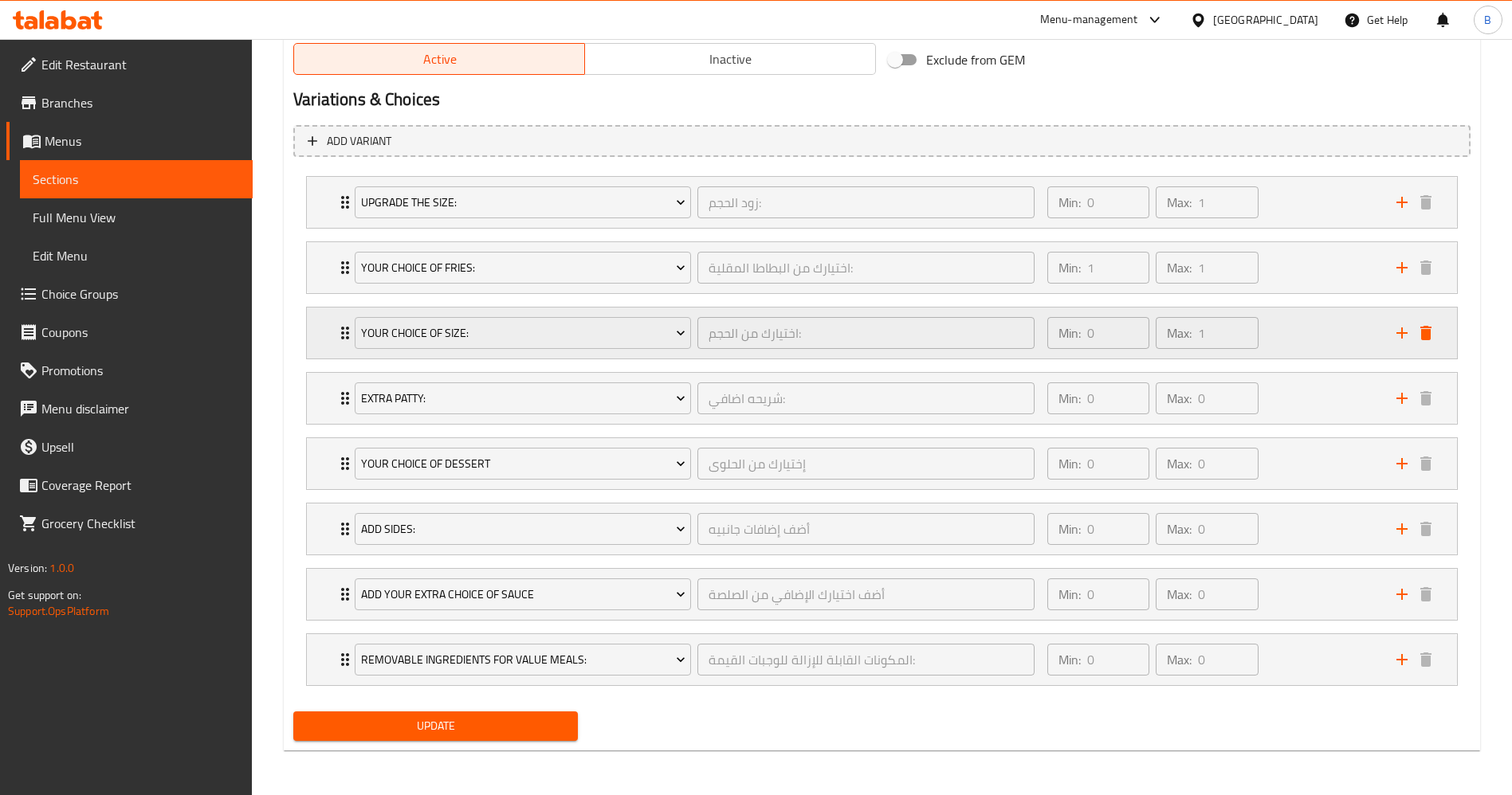
click at [1421, 348] on div "Your Choice Of Size: اختيارك من الحجم: ​ Min: 0 ​ Max: 1 ​" at bounding box center [886, 333] width 1102 height 51
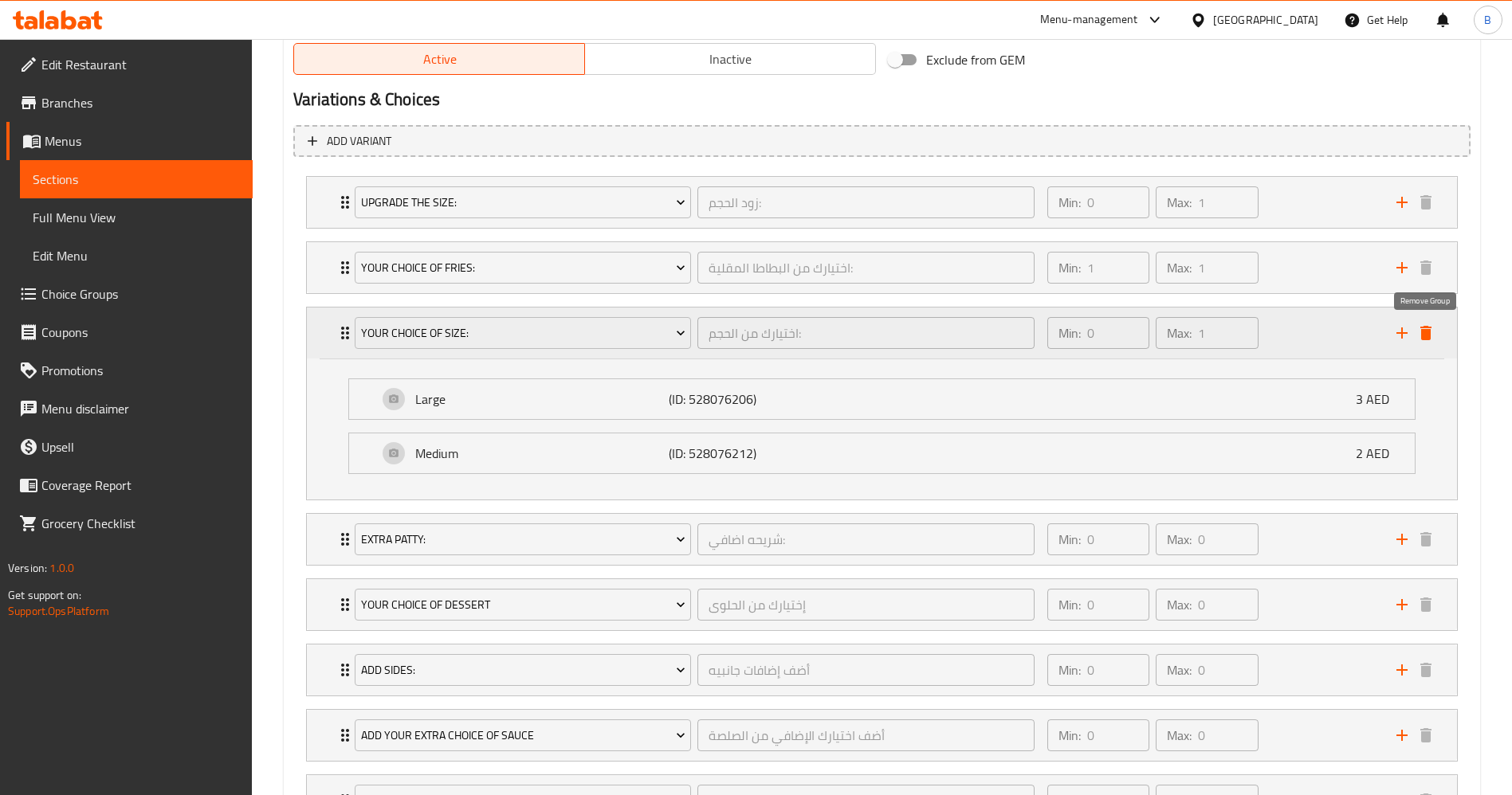
click at [1424, 340] on icon "delete" at bounding box center [1425, 333] width 19 height 19
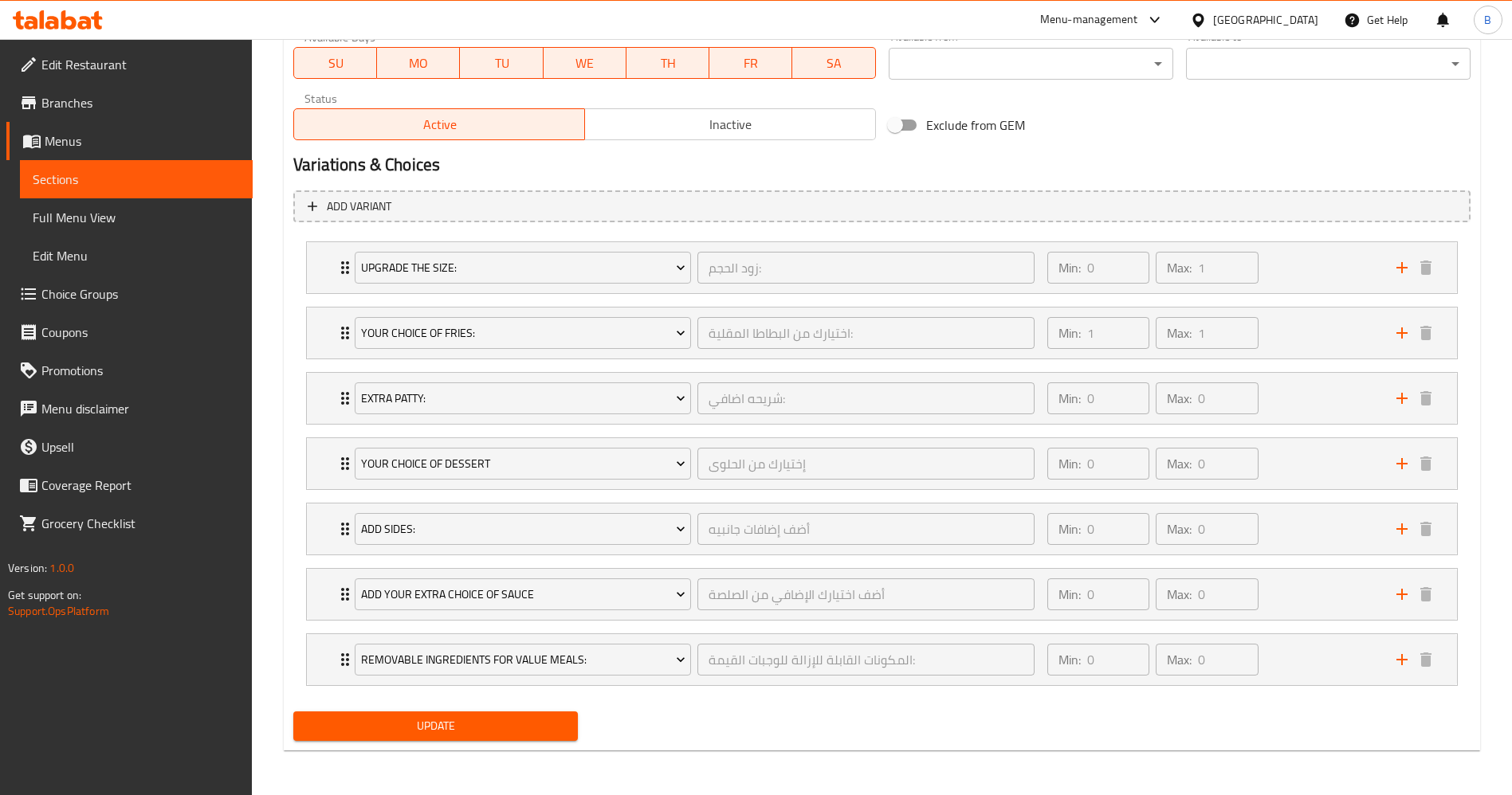
scroll to position [772, 0]
click at [431, 722] on span "Update" at bounding box center [436, 726] width 259 height 20
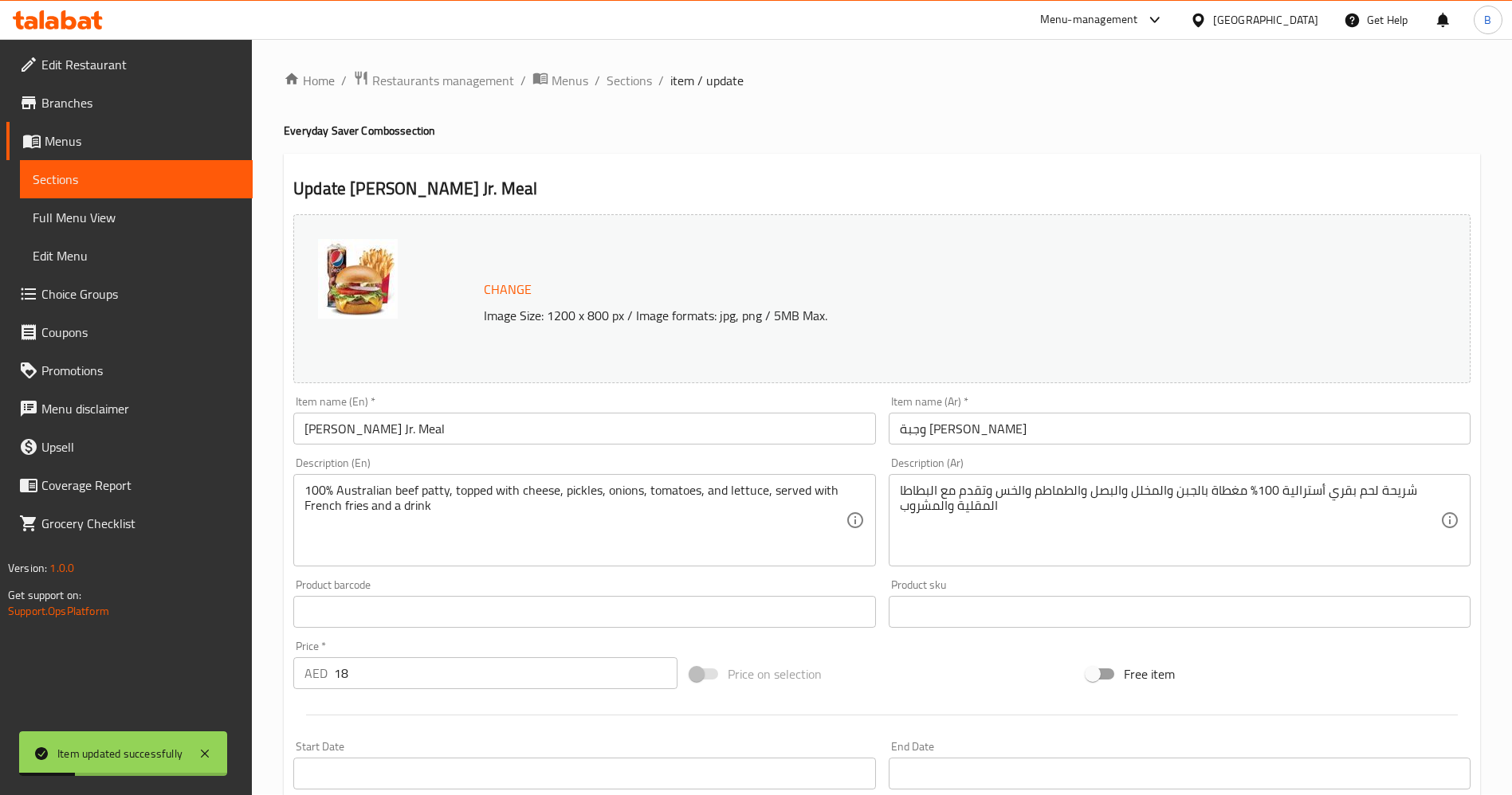
scroll to position [0, 0]
click at [38, 298] on span at bounding box center [30, 294] width 22 height 19
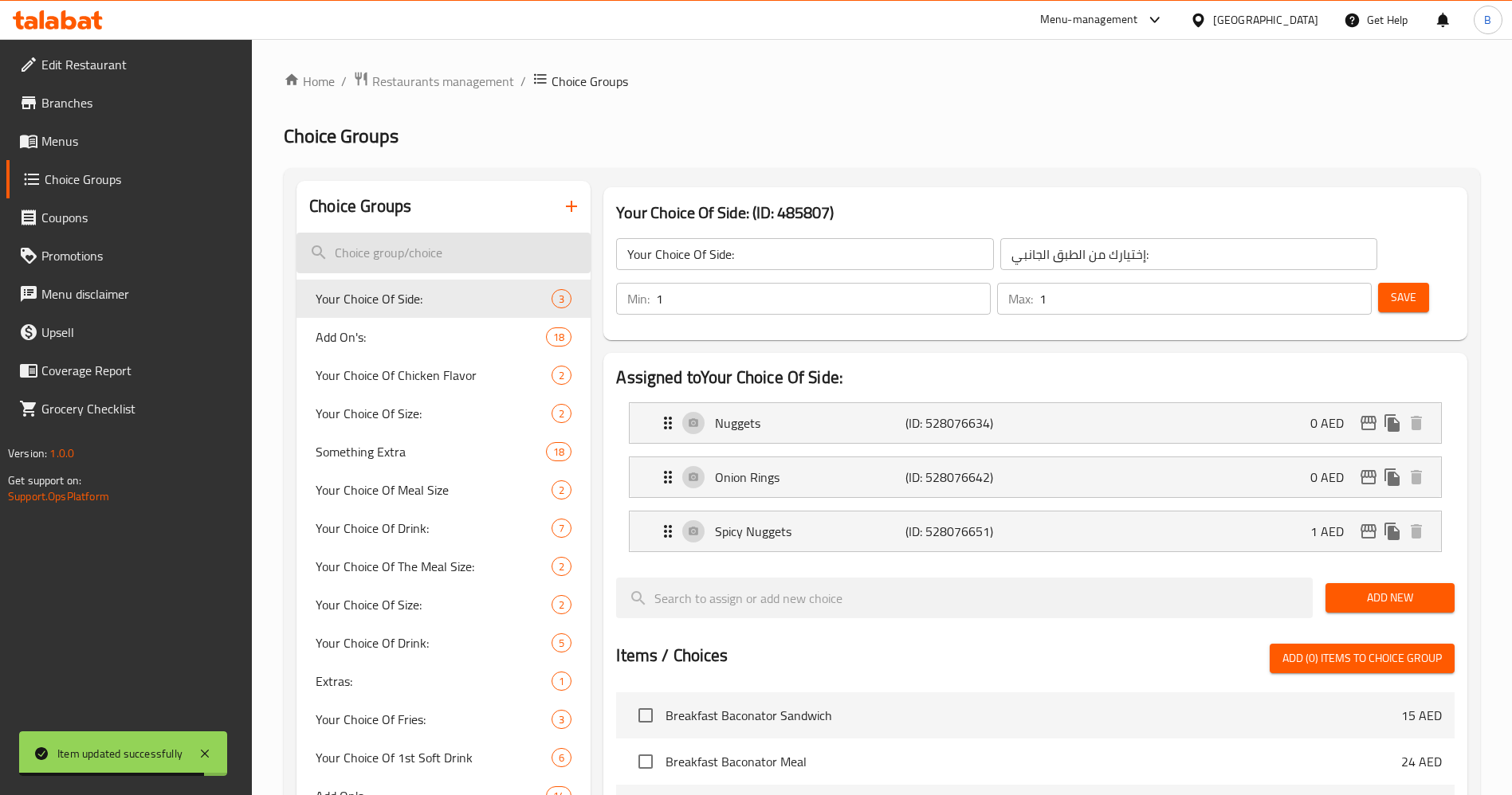
click at [378, 251] on input "search" at bounding box center [443, 253] width 294 height 40
paste input "your choice of drink"
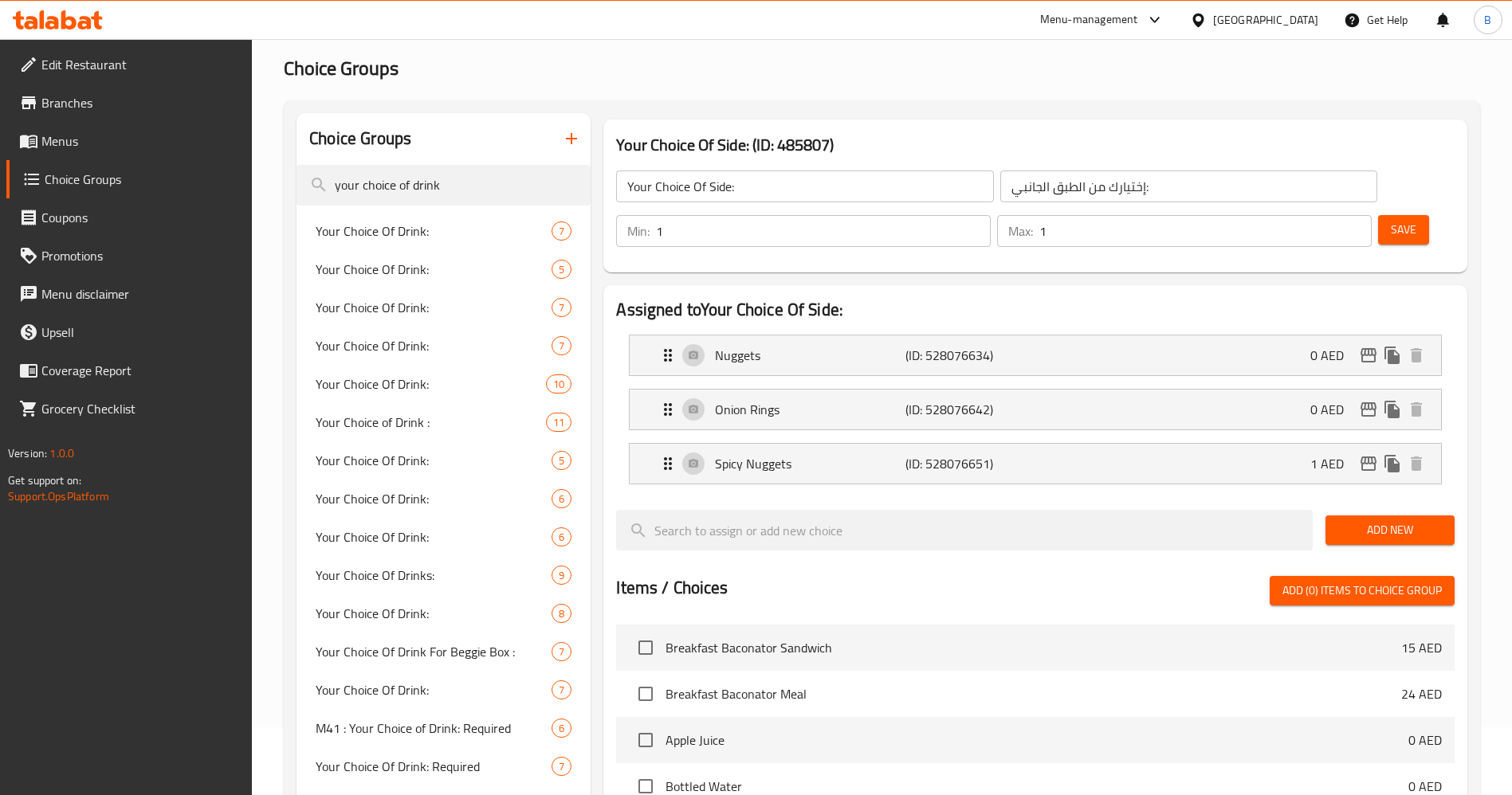
scroll to position [120, 0]
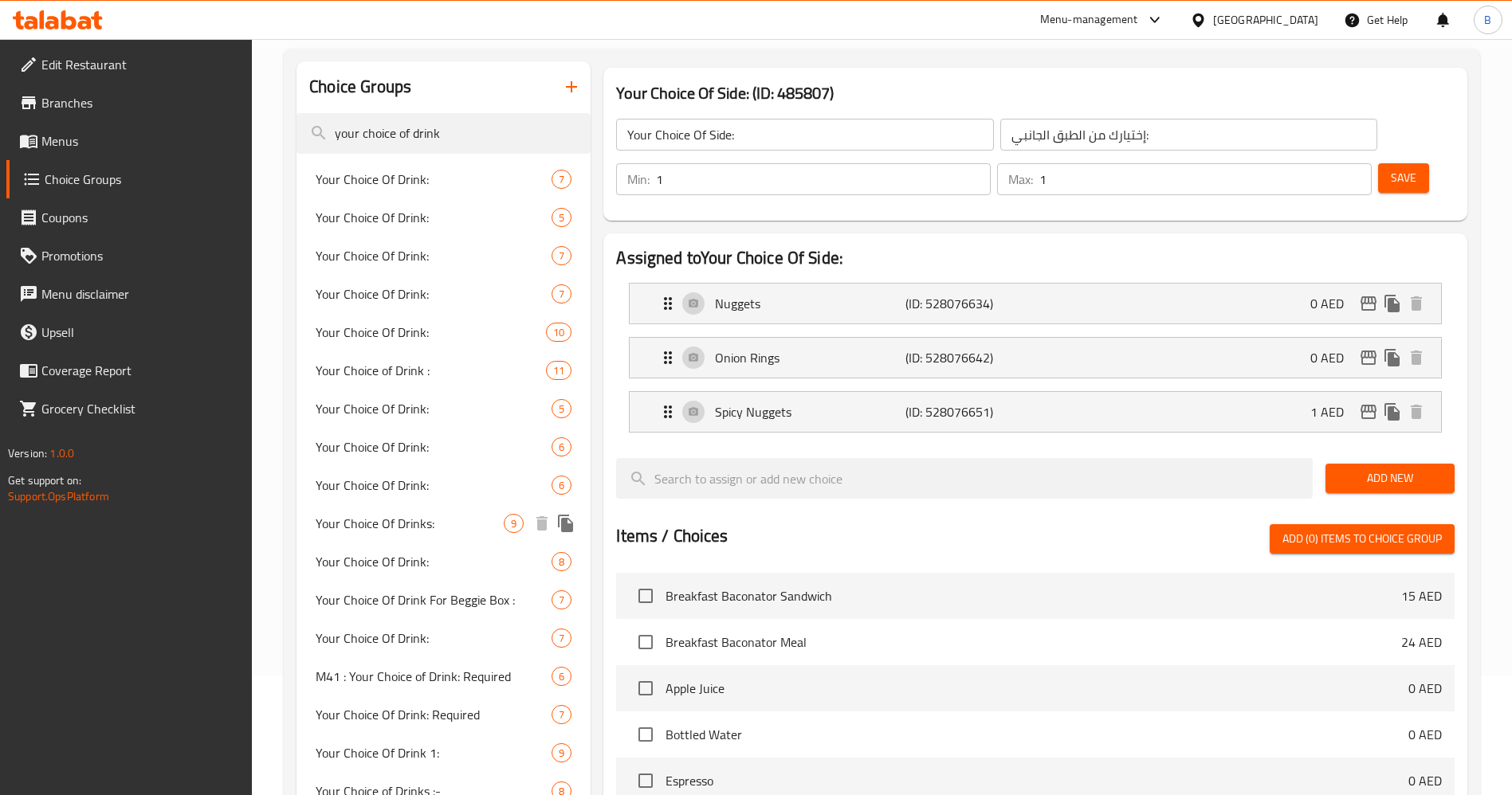
type input "your choice of drink"
drag, startPoint x: 386, startPoint y: 523, endPoint x: 415, endPoint y: 528, distance: 29.4
click at [387, 523] on span "Your Choice Of Drinks:" at bounding box center [410, 523] width 188 height 19
type input "Your Choice Of Drinks:"
type input "إختيارك من المشروب:"
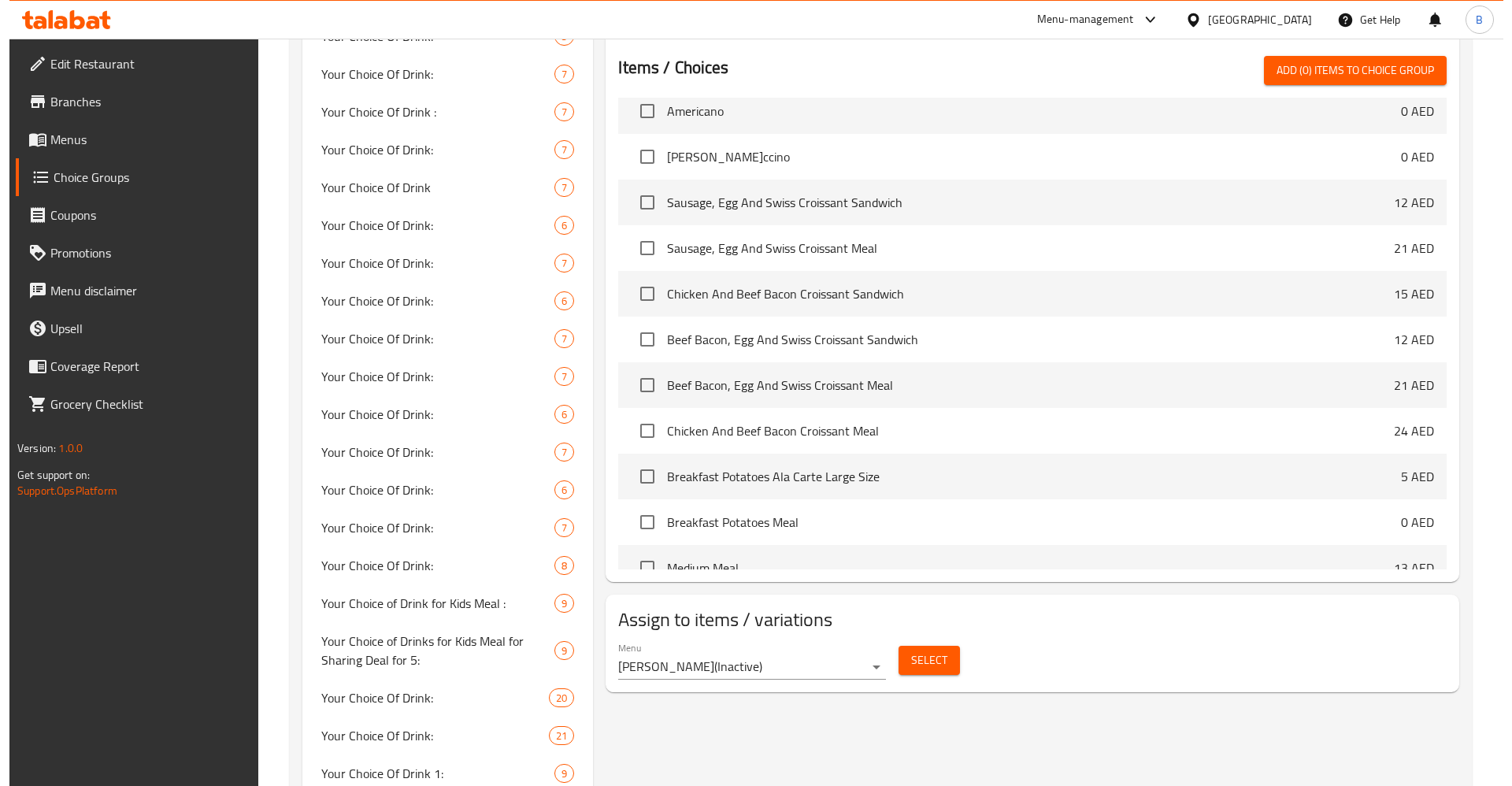
scroll to position [1064, 0]
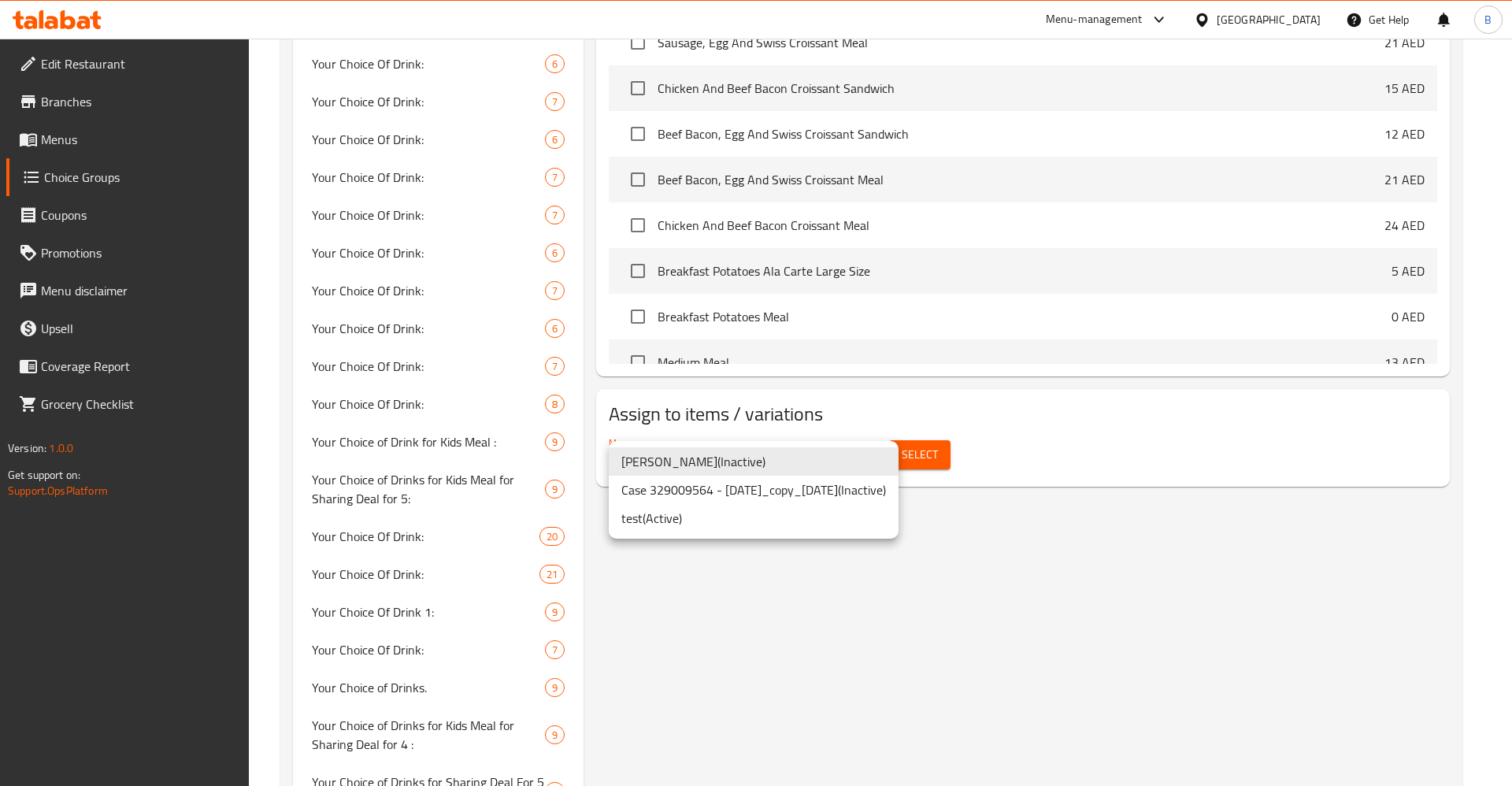
click at [681, 508] on li "test ( Active )" at bounding box center [753, 518] width 290 height 29
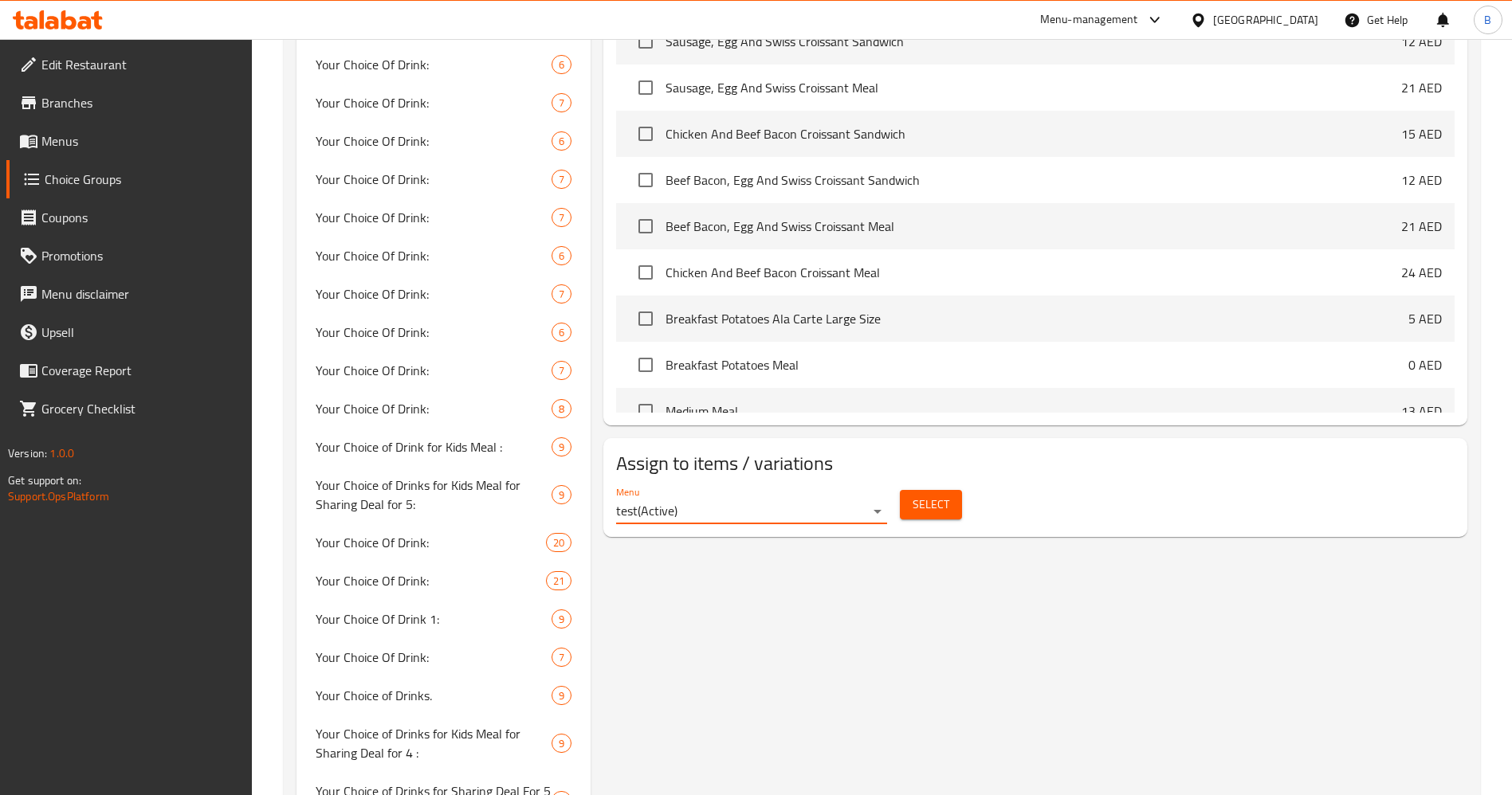
click at [930, 495] on span "Select" at bounding box center [931, 504] width 36 height 20
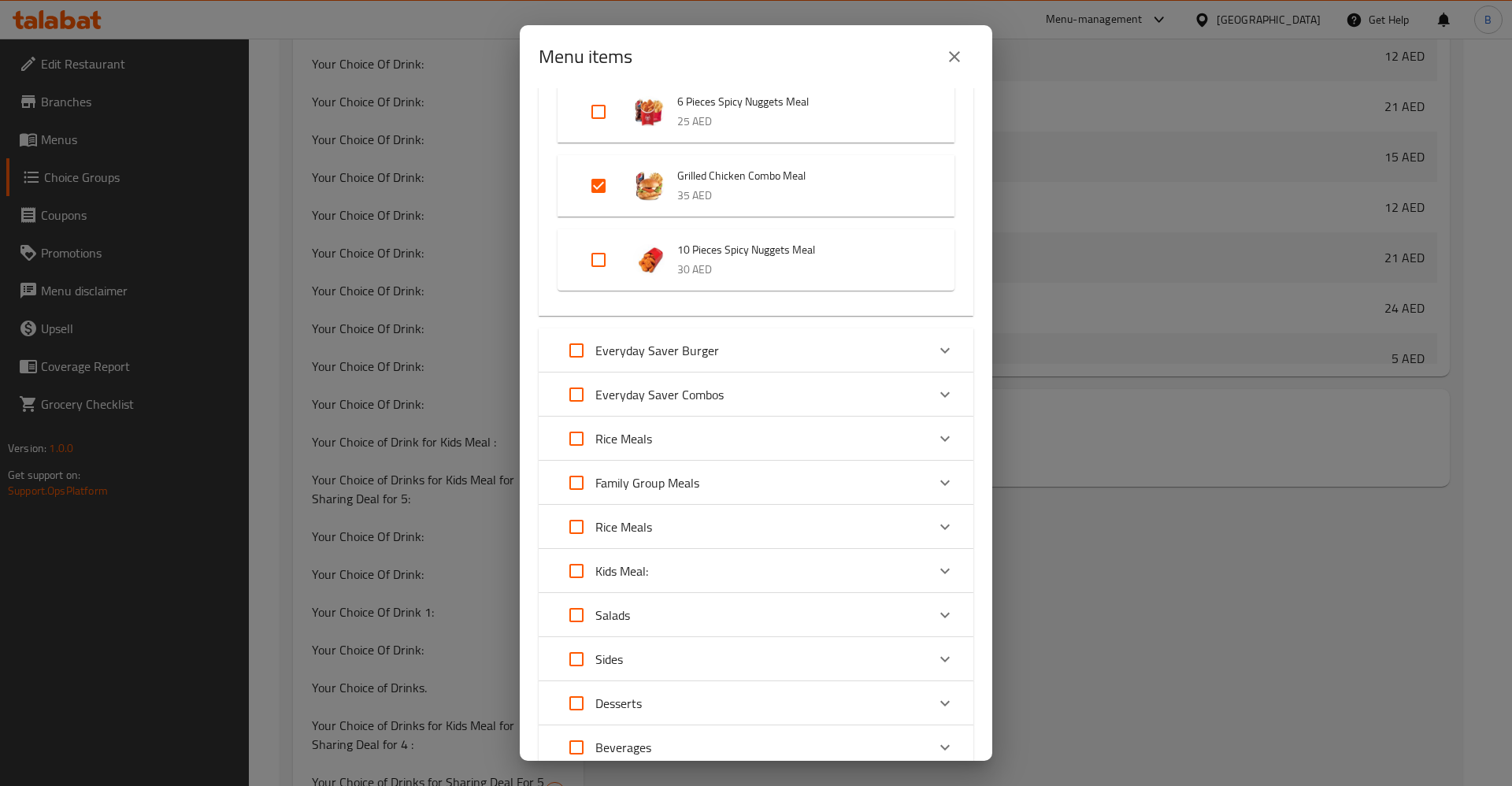
click at [889, 387] on div "Everyday Saver Combos" at bounding box center [742, 394] width 369 height 38
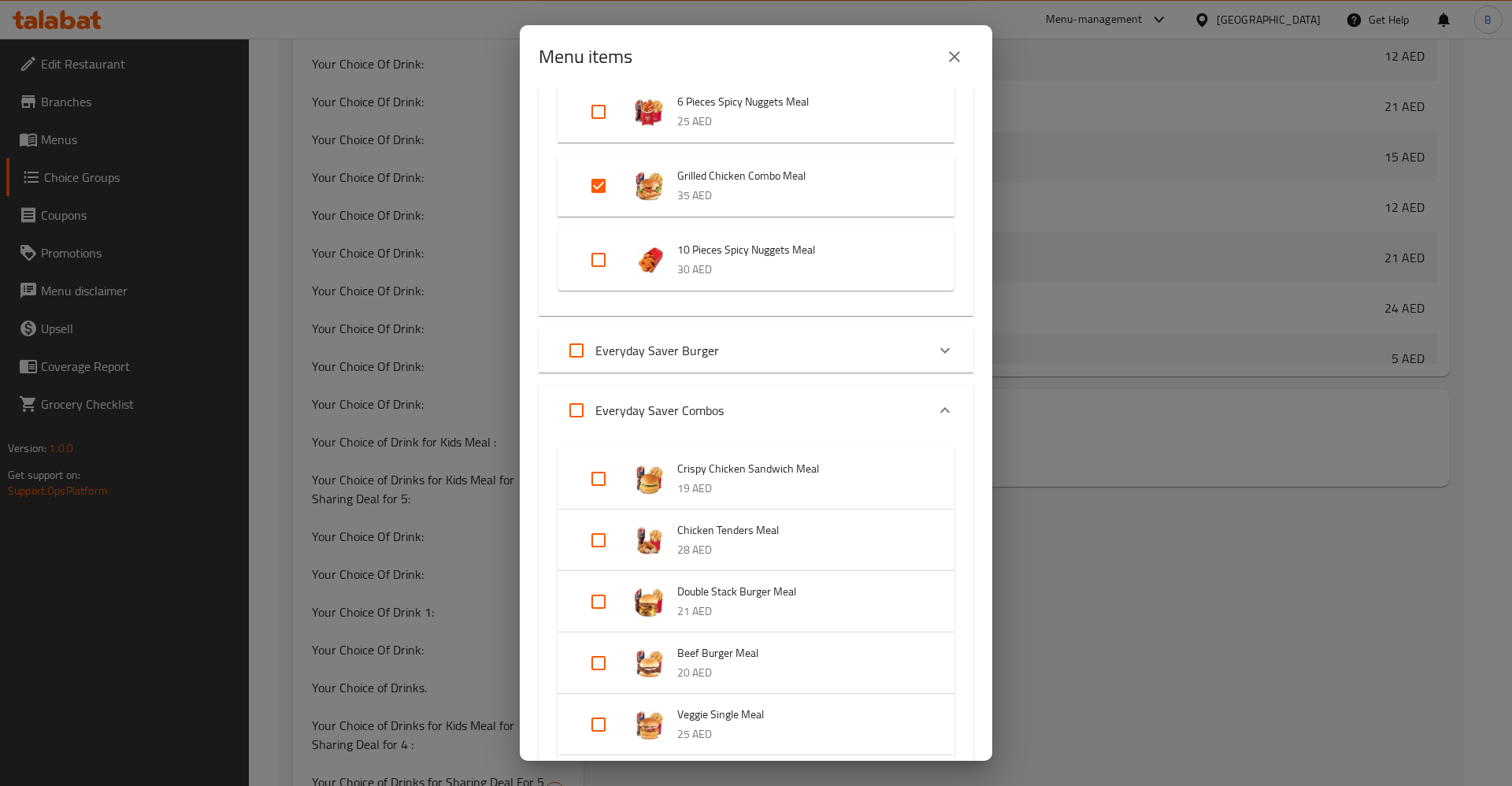
click at [601, 479] on input "Expand" at bounding box center [598, 479] width 38 height 38
checkbox input "true"
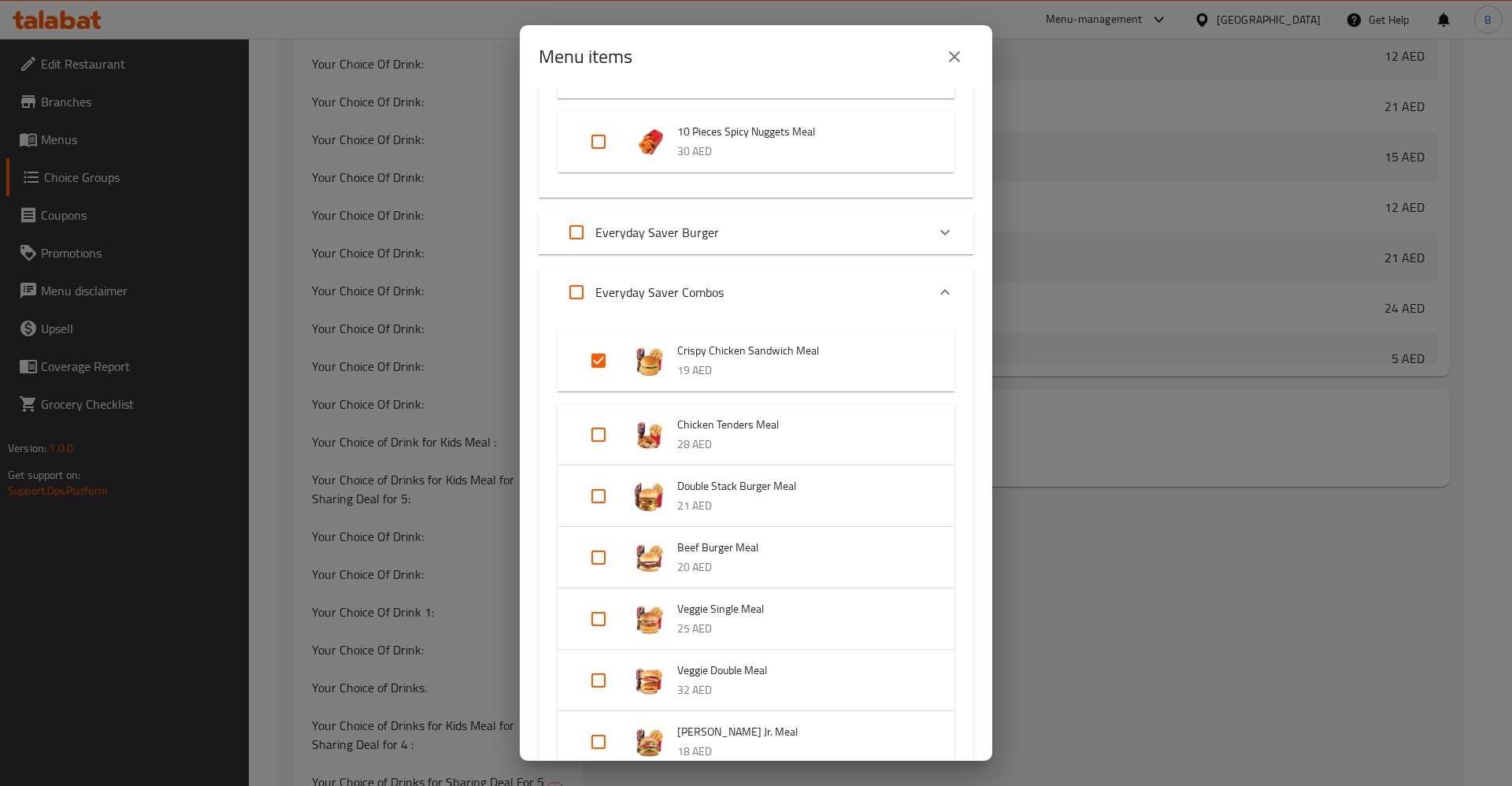
scroll to position [1299, 0]
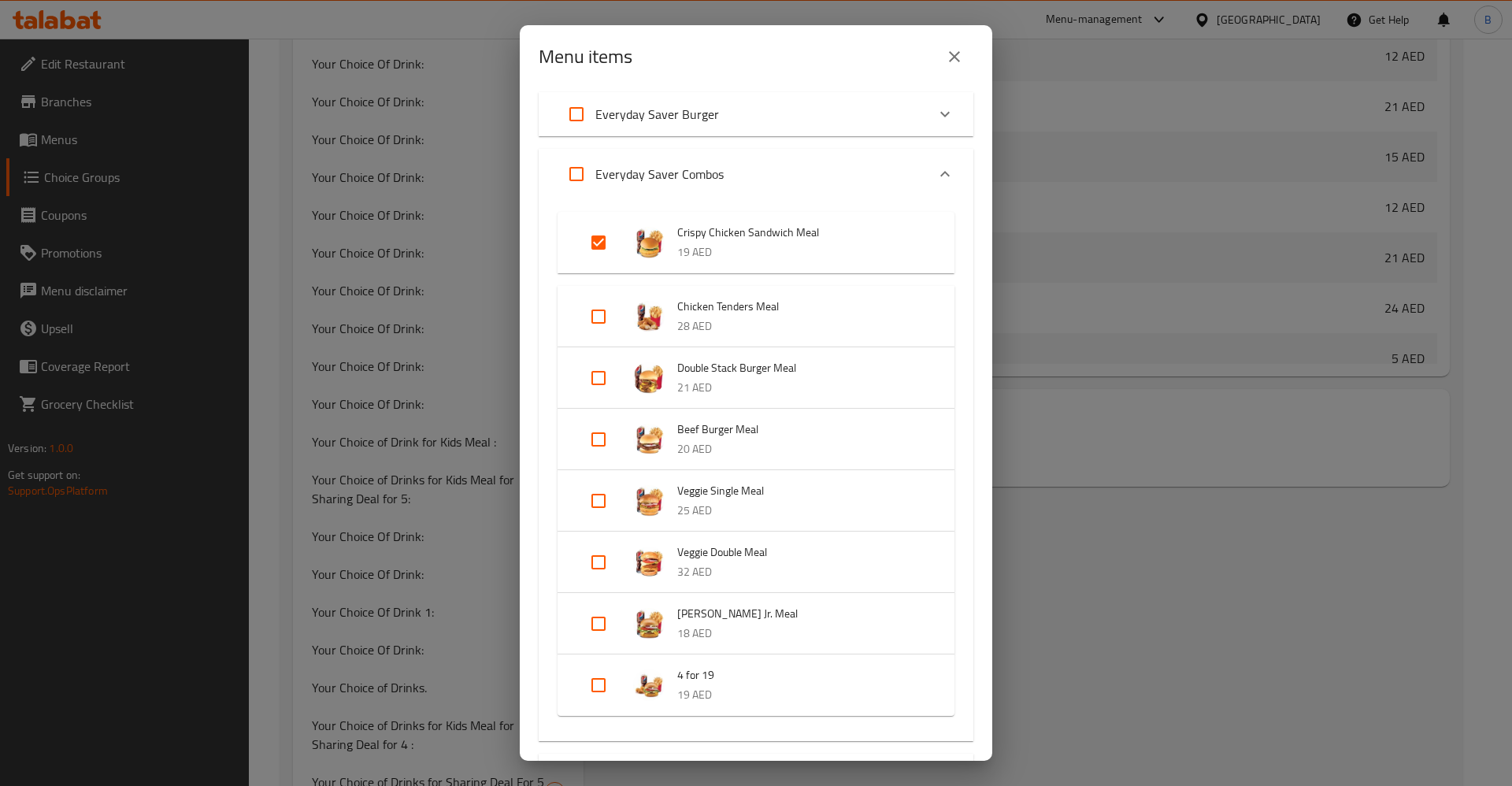
click at [605, 368] on input "Expand" at bounding box center [598, 378] width 38 height 38
checkbox input "true"
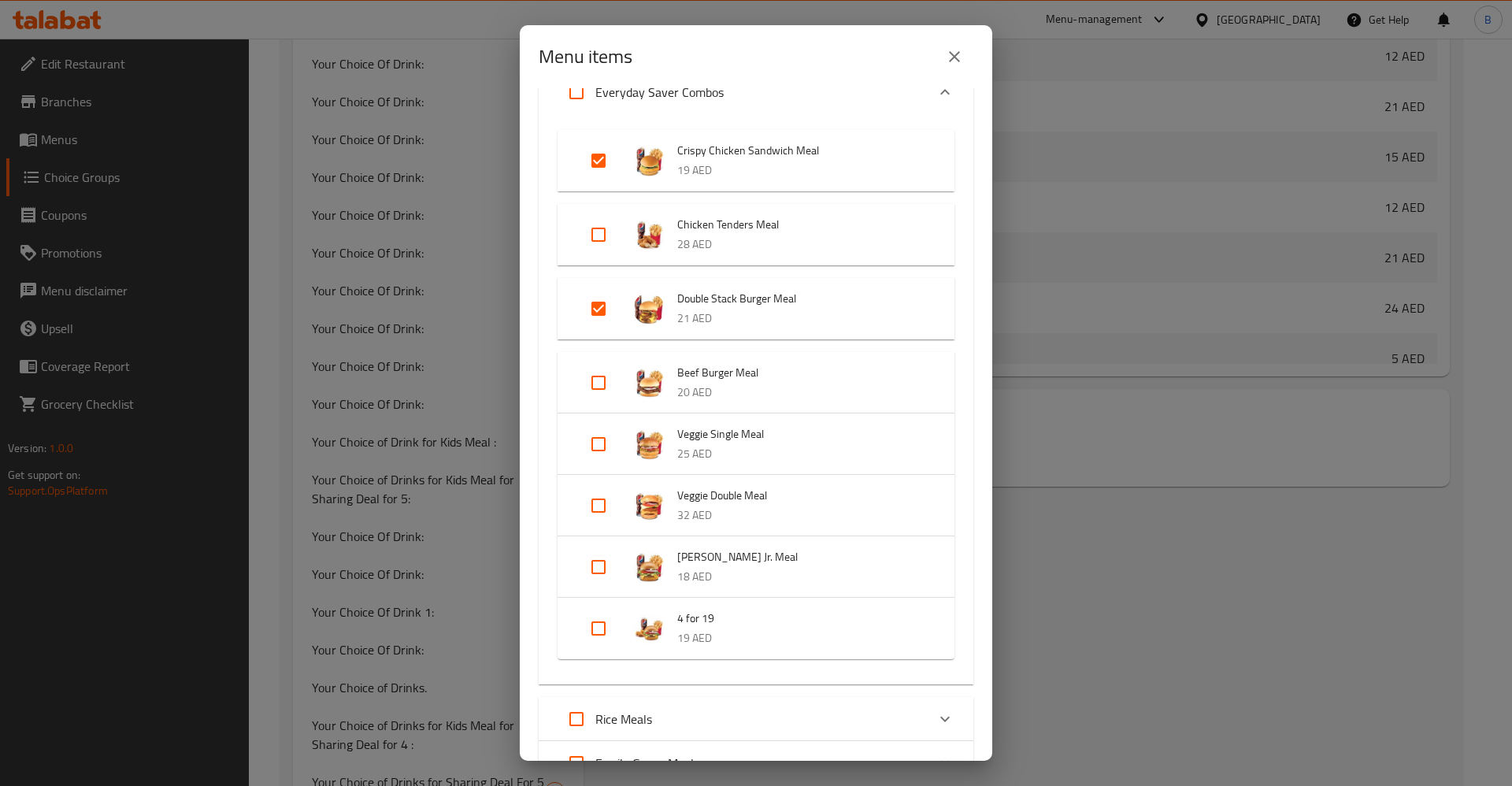
scroll to position [1418, 0]
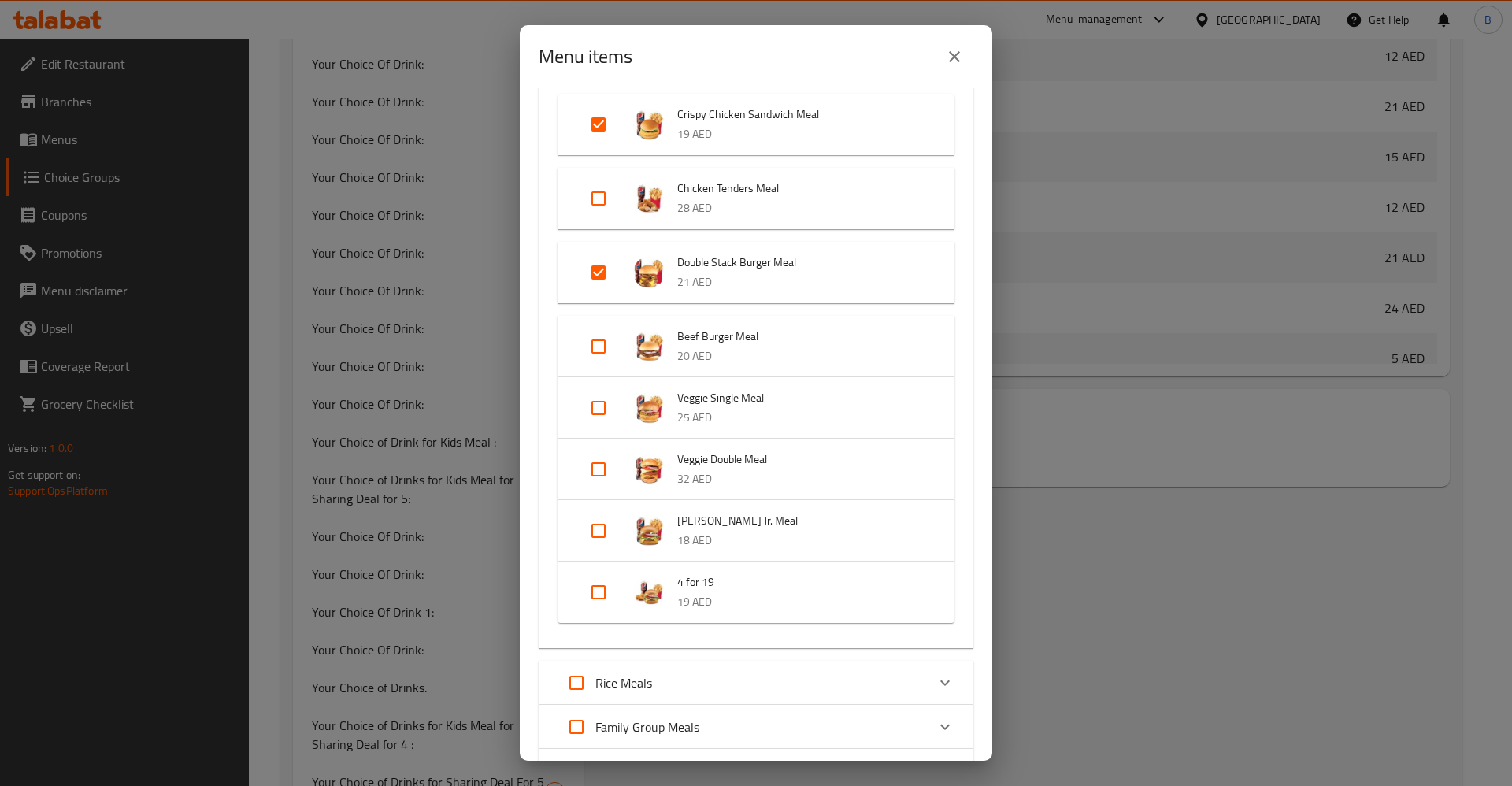
click at [596, 529] on input "Expand" at bounding box center [598, 531] width 38 height 38
checkbox input "true"
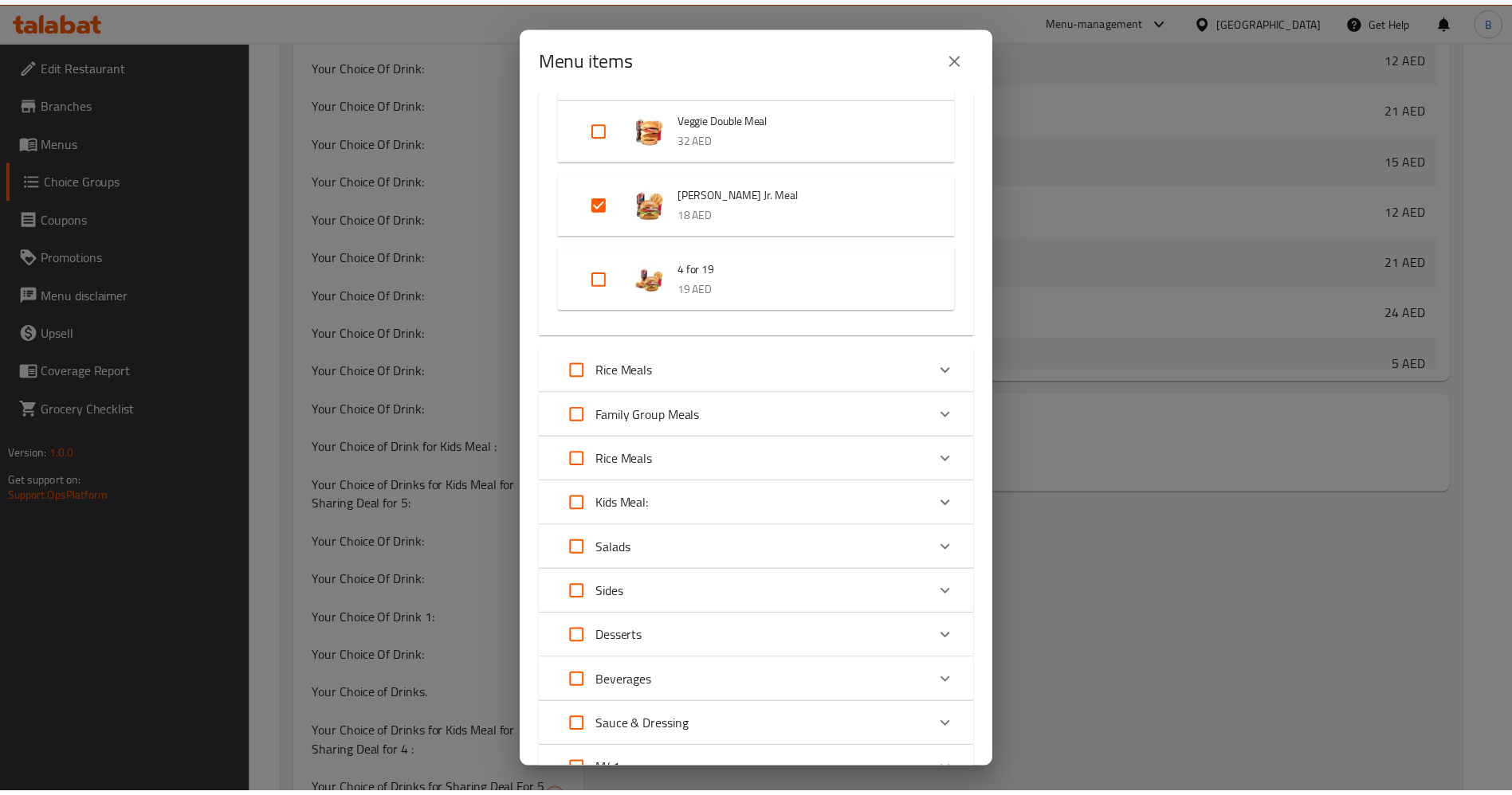
scroll to position [1915, 0]
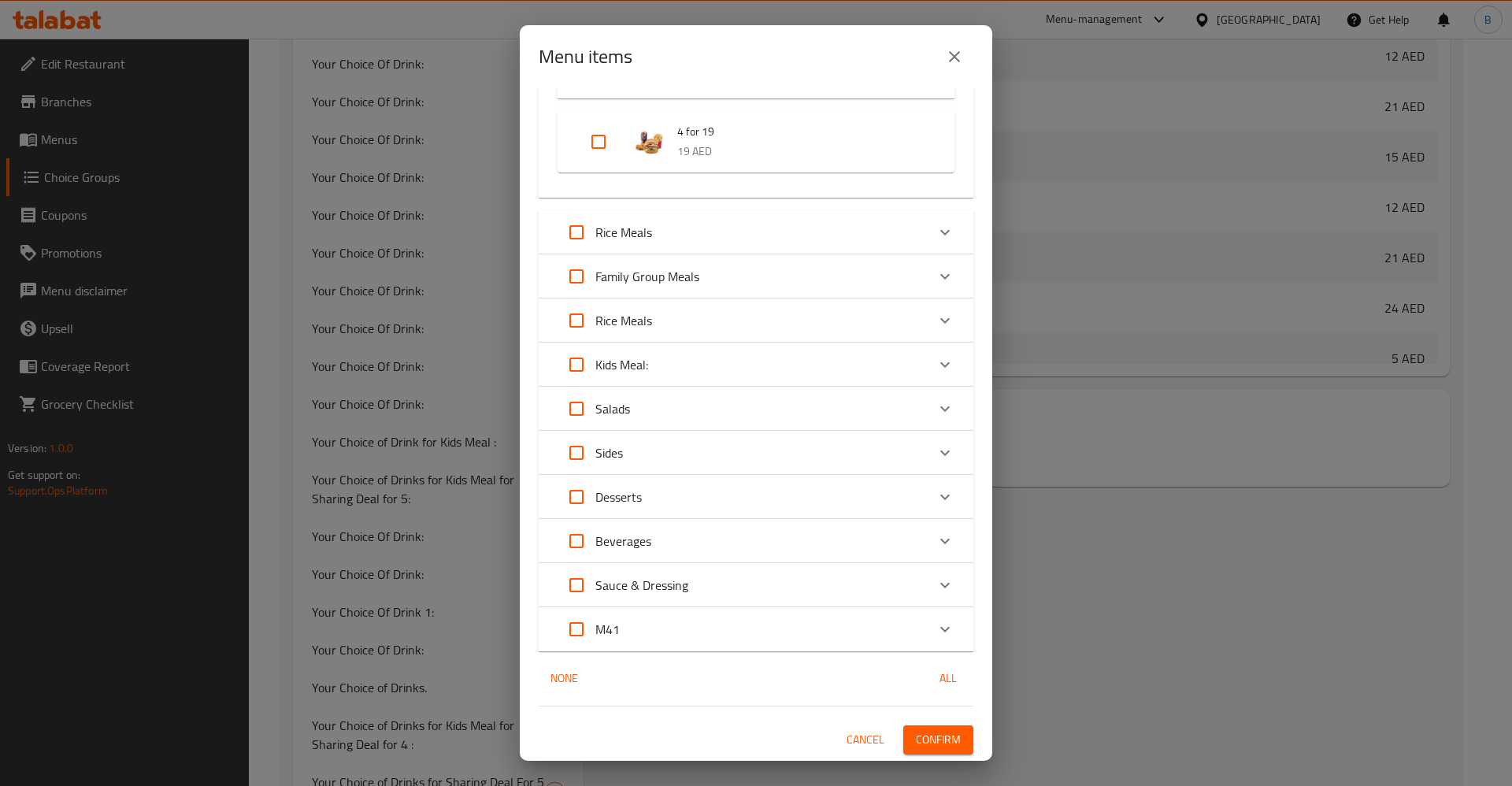
drag, startPoint x: 914, startPoint y: 740, endPoint x: 923, endPoint y: 740, distance: 9.0
click at [916, 739] on span "Confirm" at bounding box center [938, 740] width 45 height 20
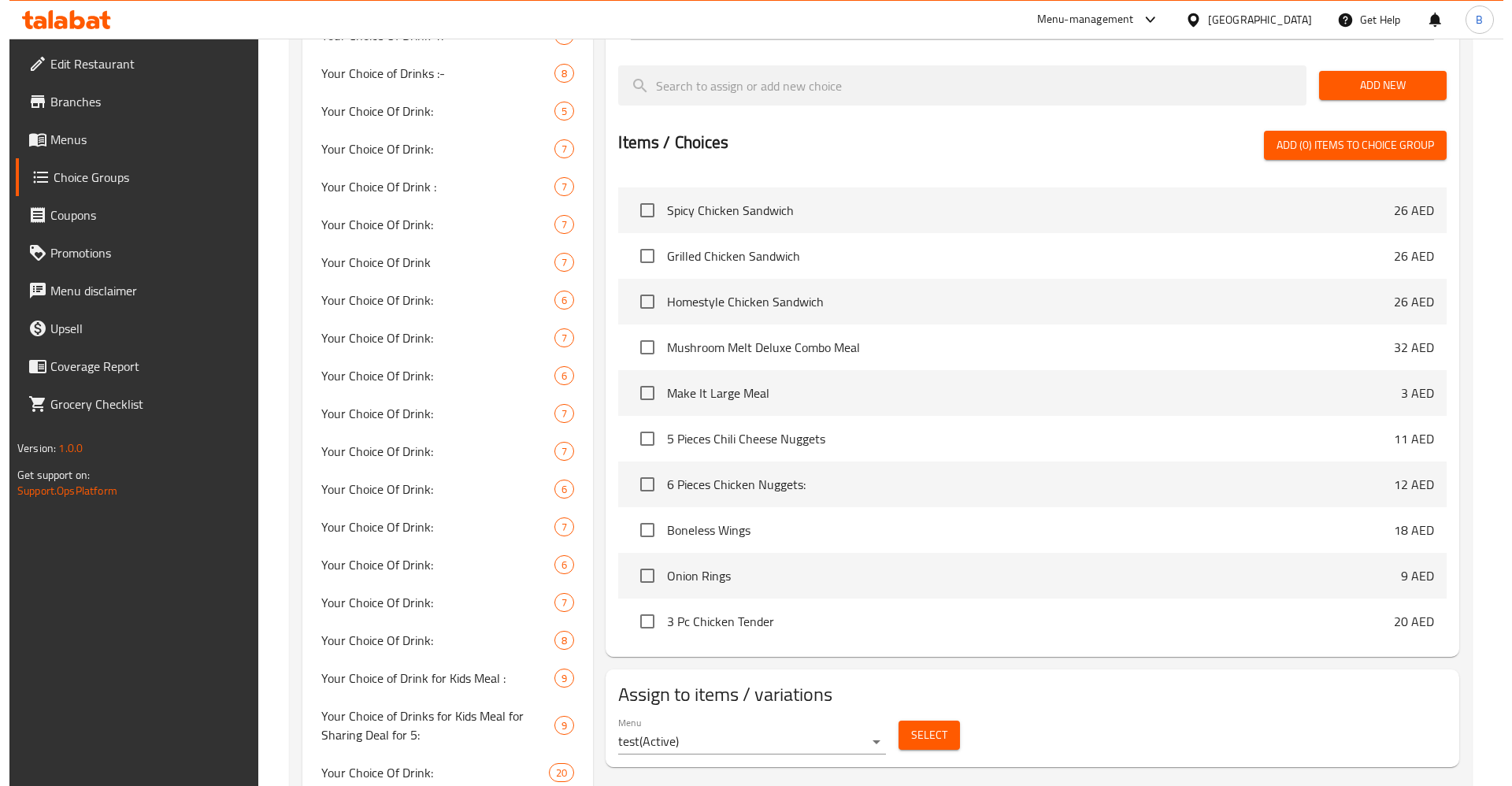
scroll to position [3190, 0]
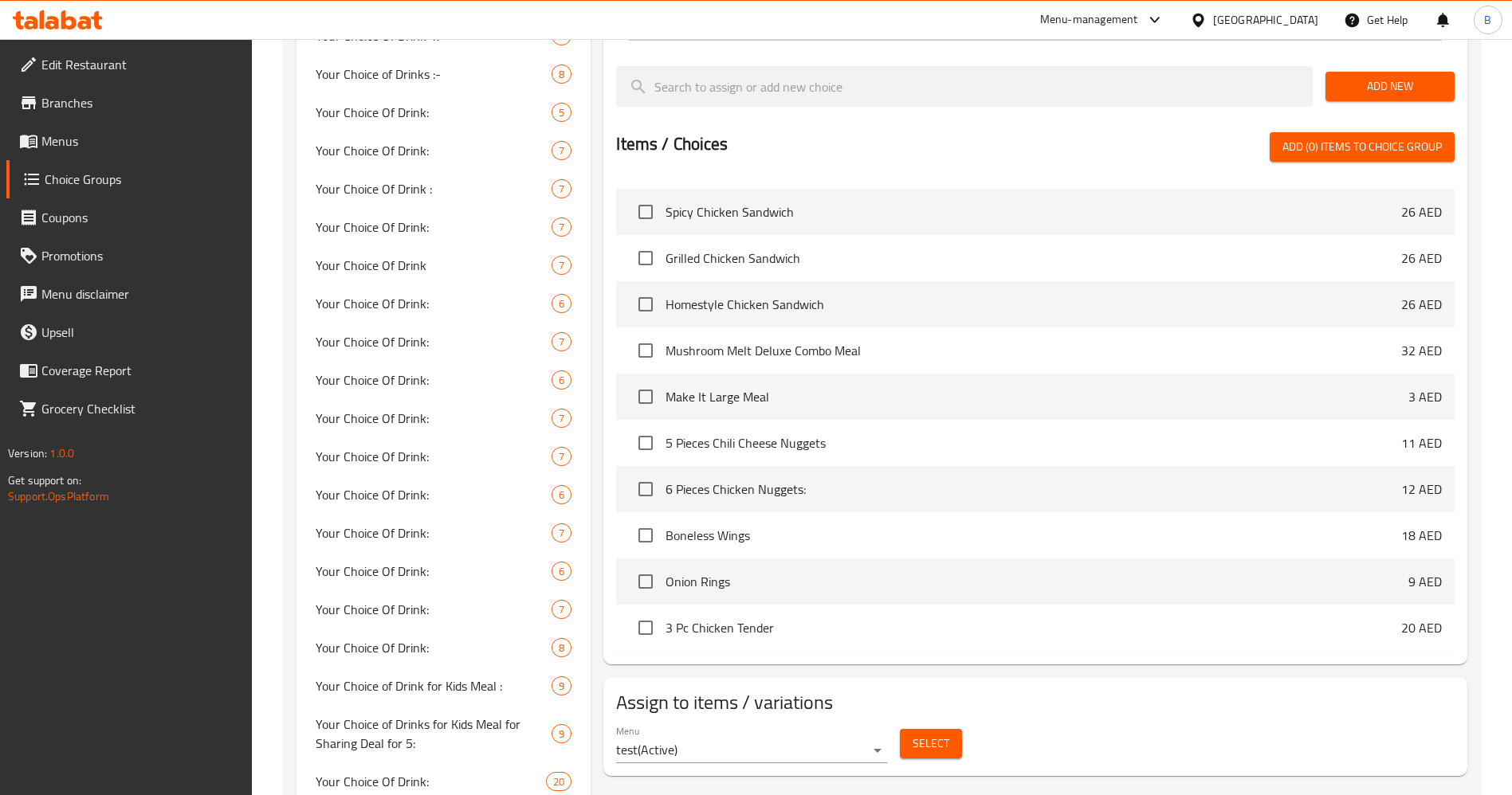
click at [943, 729] on button "Select" at bounding box center [931, 744] width 62 height 30
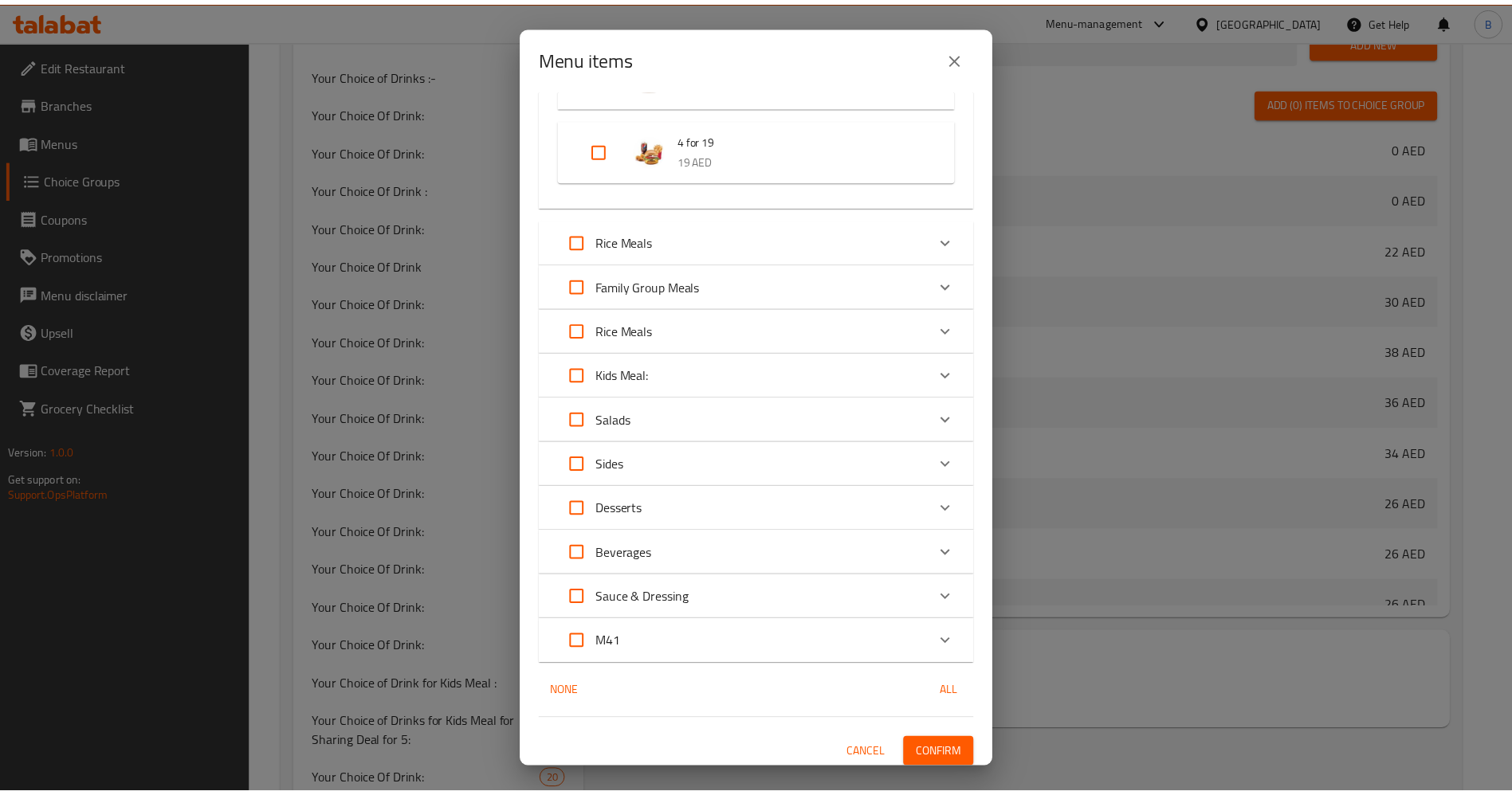
scroll to position [1915, 0]
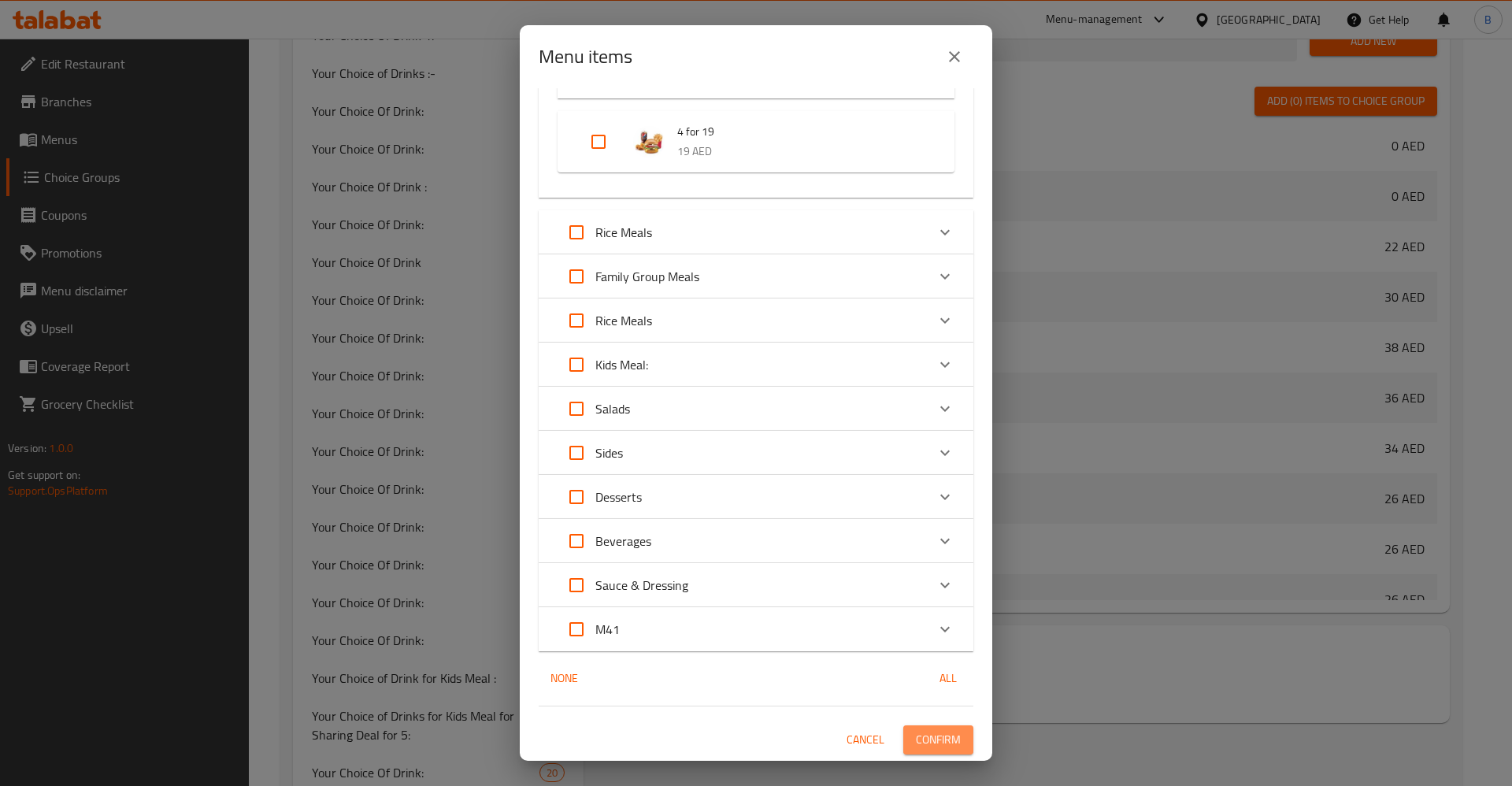
drag, startPoint x: 916, startPoint y: 734, endPoint x: 926, endPoint y: 734, distance: 10.0
click at [919, 734] on span "Confirm" at bounding box center [938, 740] width 45 height 20
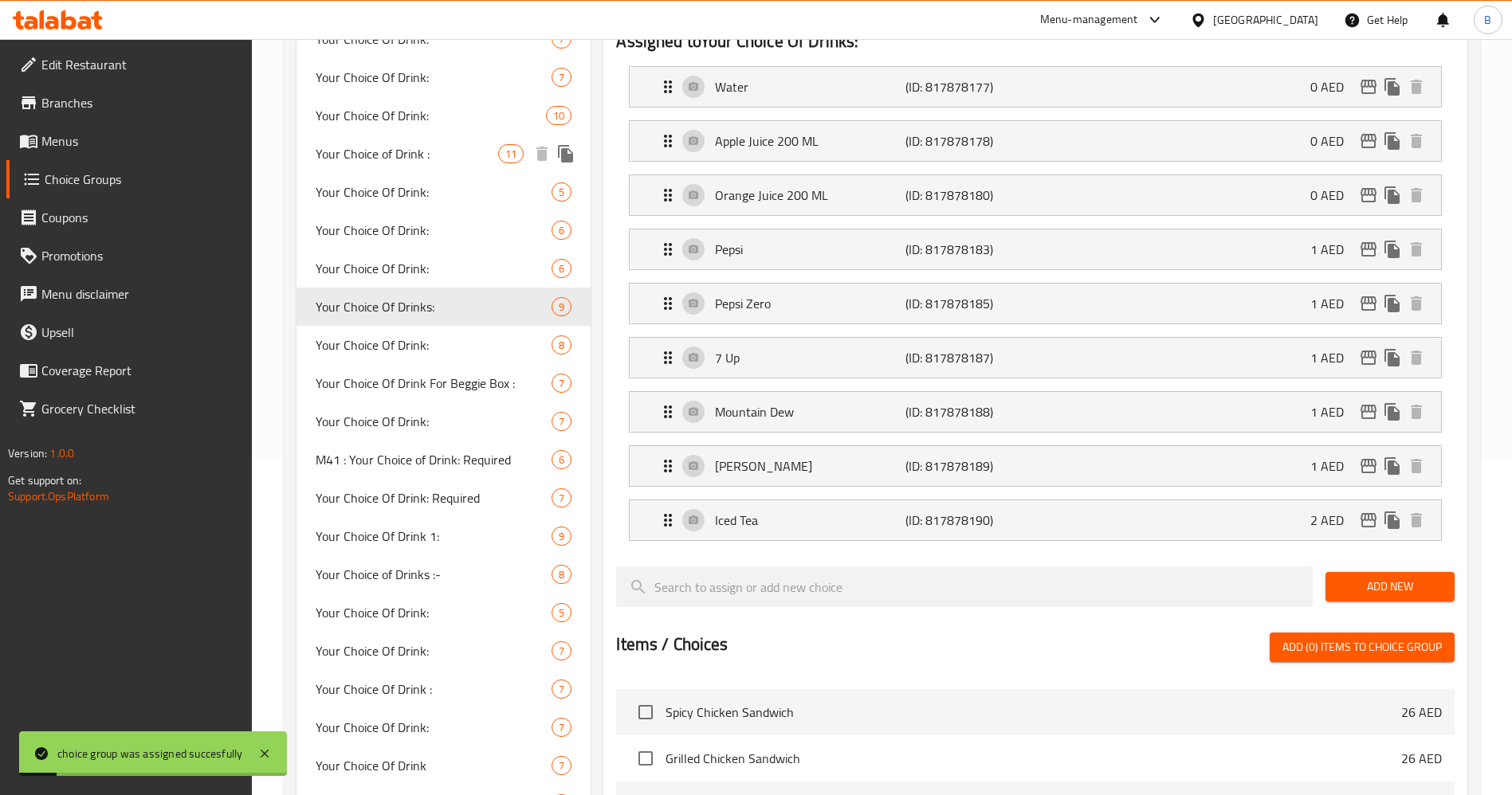
scroll to position [0, 0]
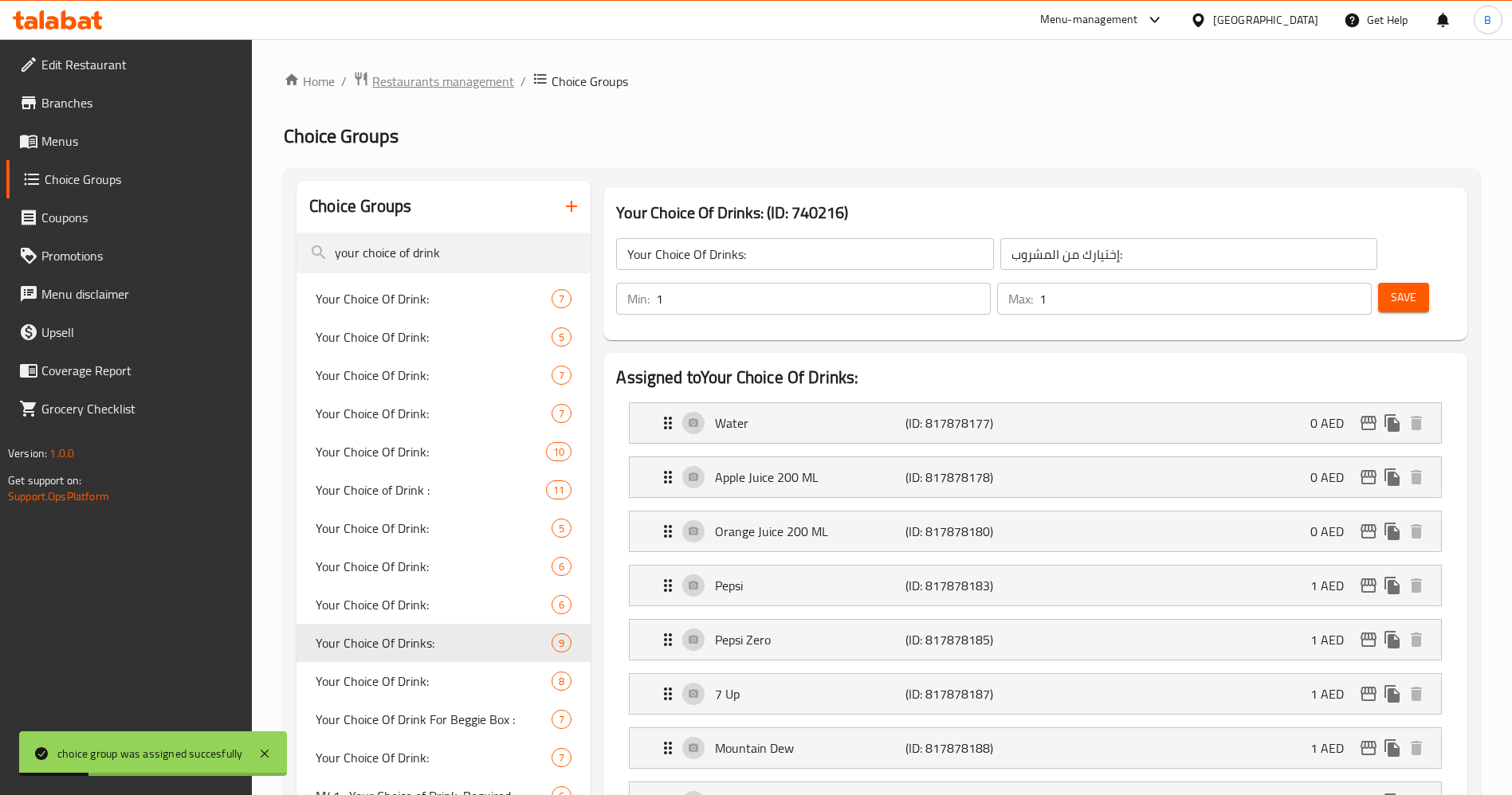
click at [429, 89] on span "Restaurants management" at bounding box center [443, 81] width 142 height 19
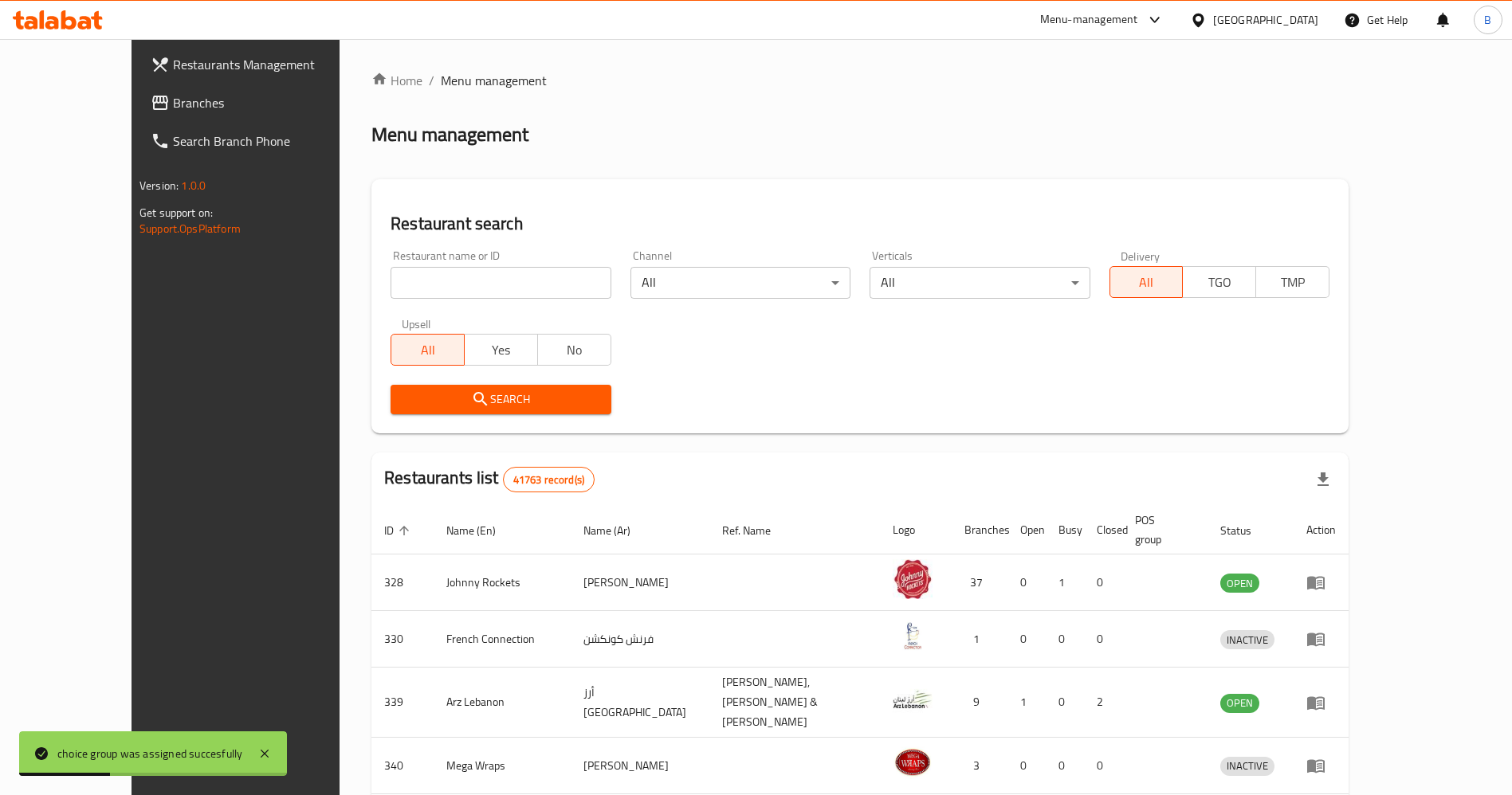
drag, startPoint x: 392, startPoint y: 275, endPoint x: 421, endPoint y: 299, distance: 37.6
click at [393, 277] on input "search" at bounding box center [500, 282] width 220 height 32
type input "[PERSON_NAME]"
click button "Search" at bounding box center [500, 400] width 220 height 30
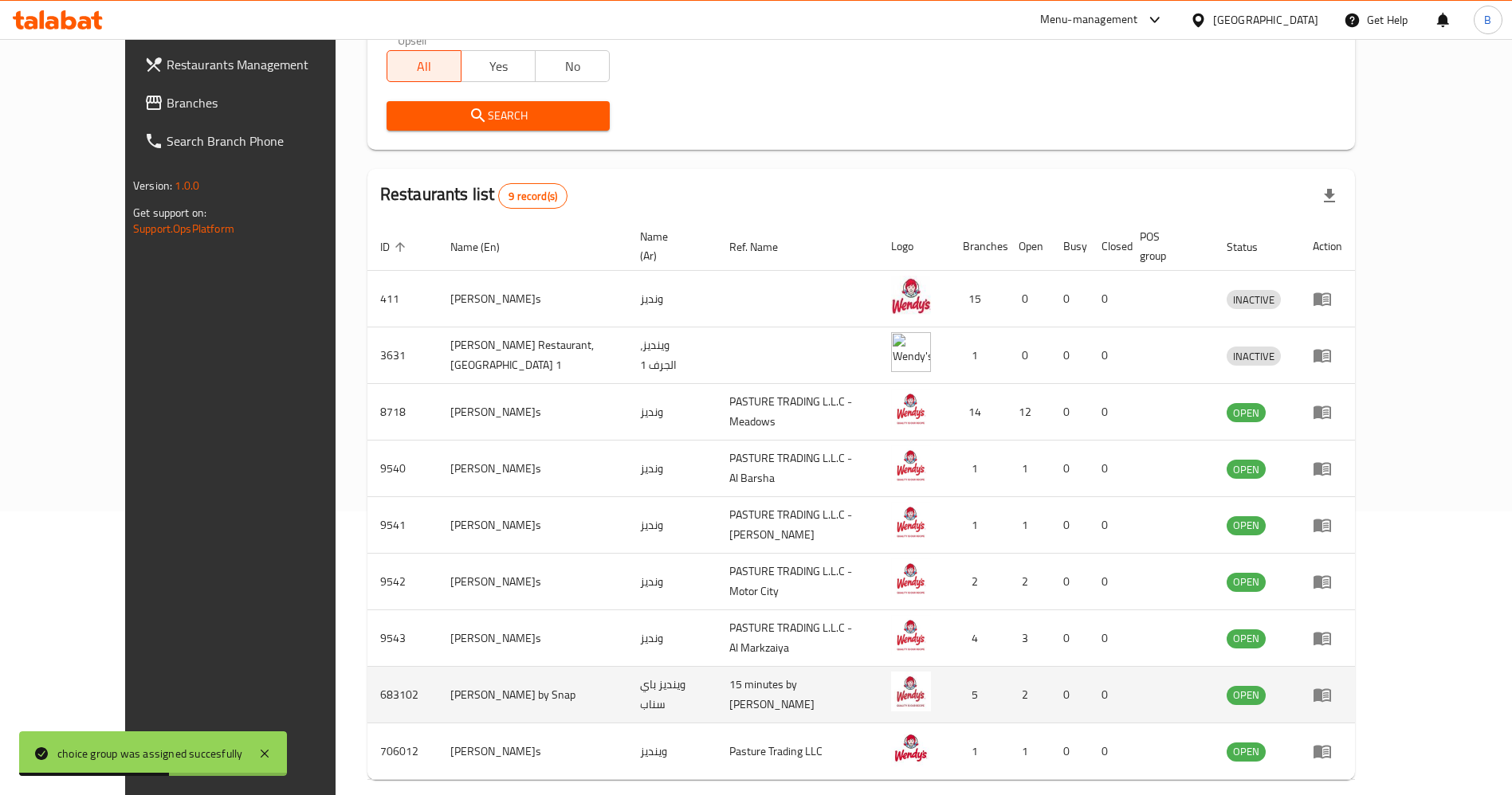
scroll to position [337, 0]
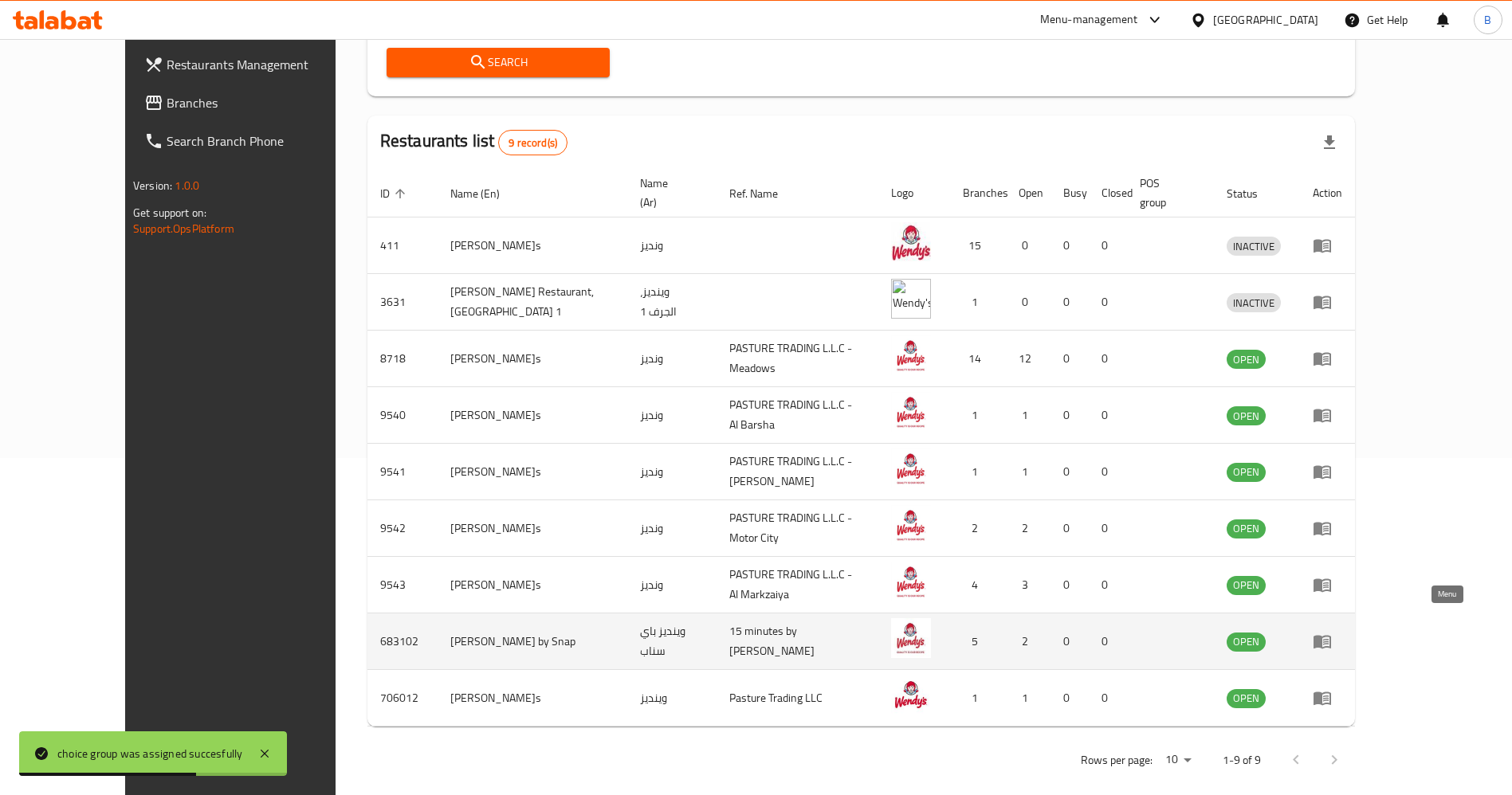
click at [1331, 636] on icon "enhanced table" at bounding box center [1321, 642] width 17 height 13
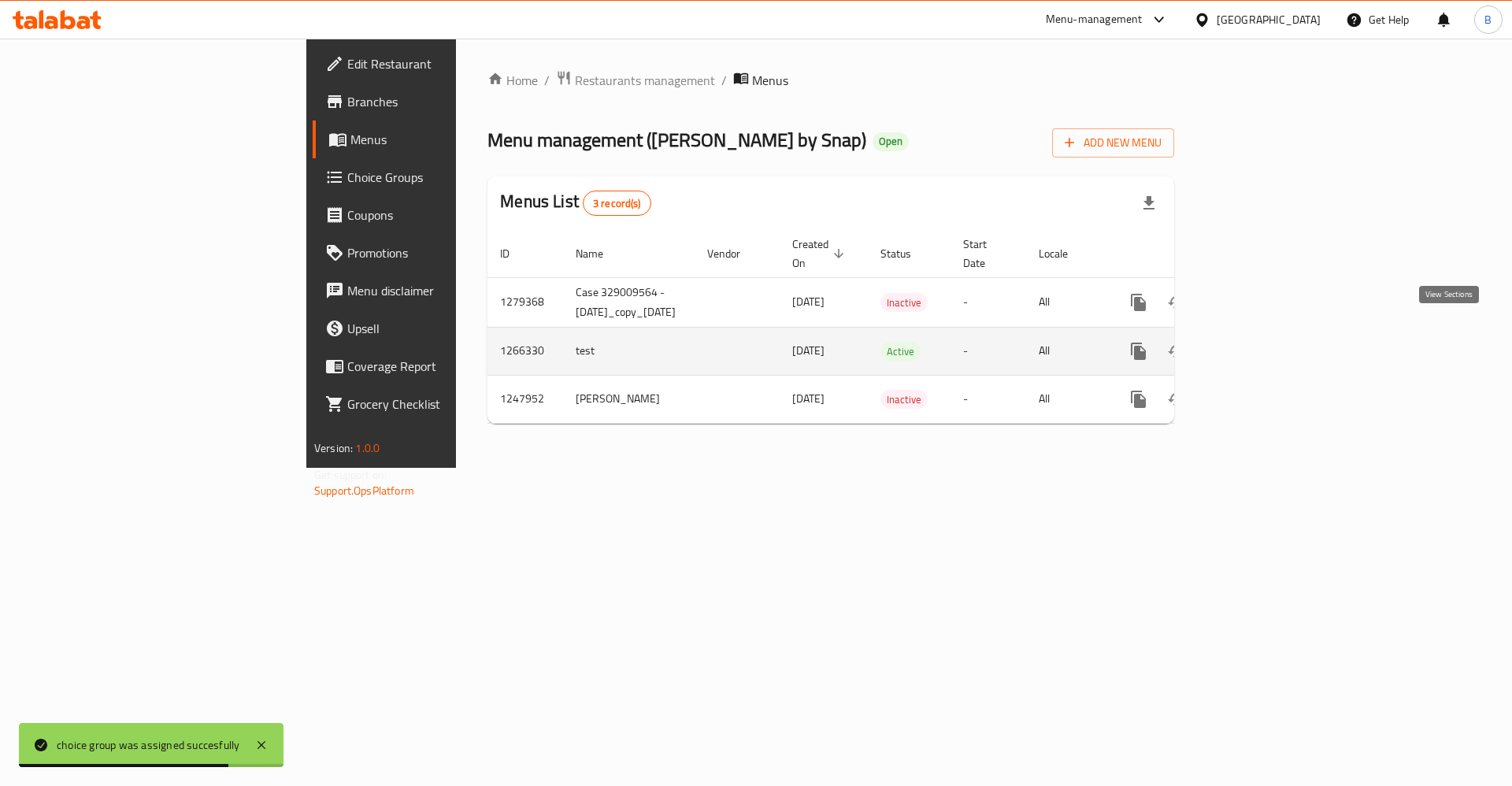
click at [1271, 332] on link "enhanced table" at bounding box center [1252, 351] width 38 height 38
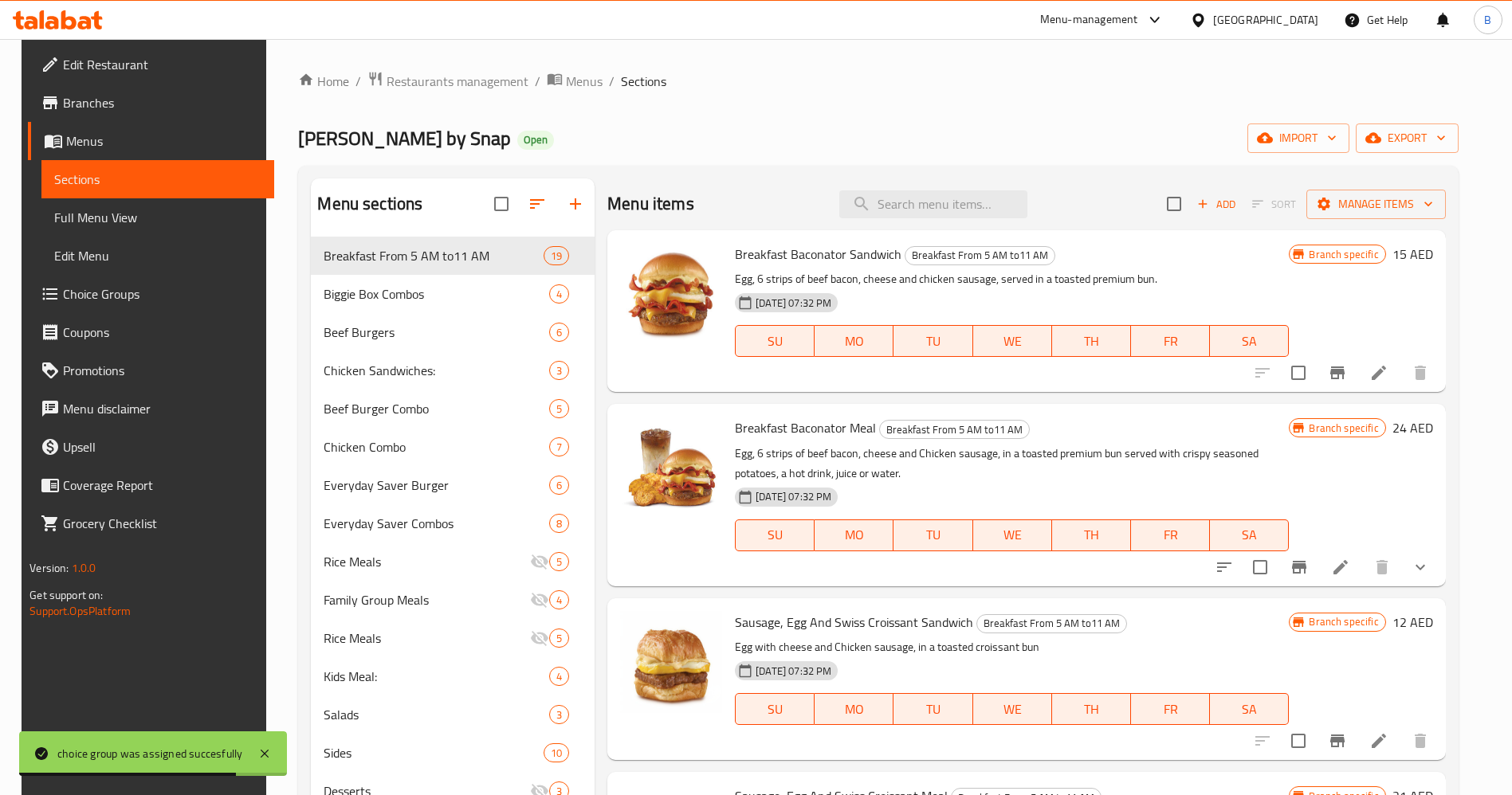
click at [1457, 332] on div "Menu sections Breakfast From 5 AM to11 AM 19 Biggie Box Combos 4 Beef Burgers 6…" at bounding box center [878, 576] width 1159 height 821
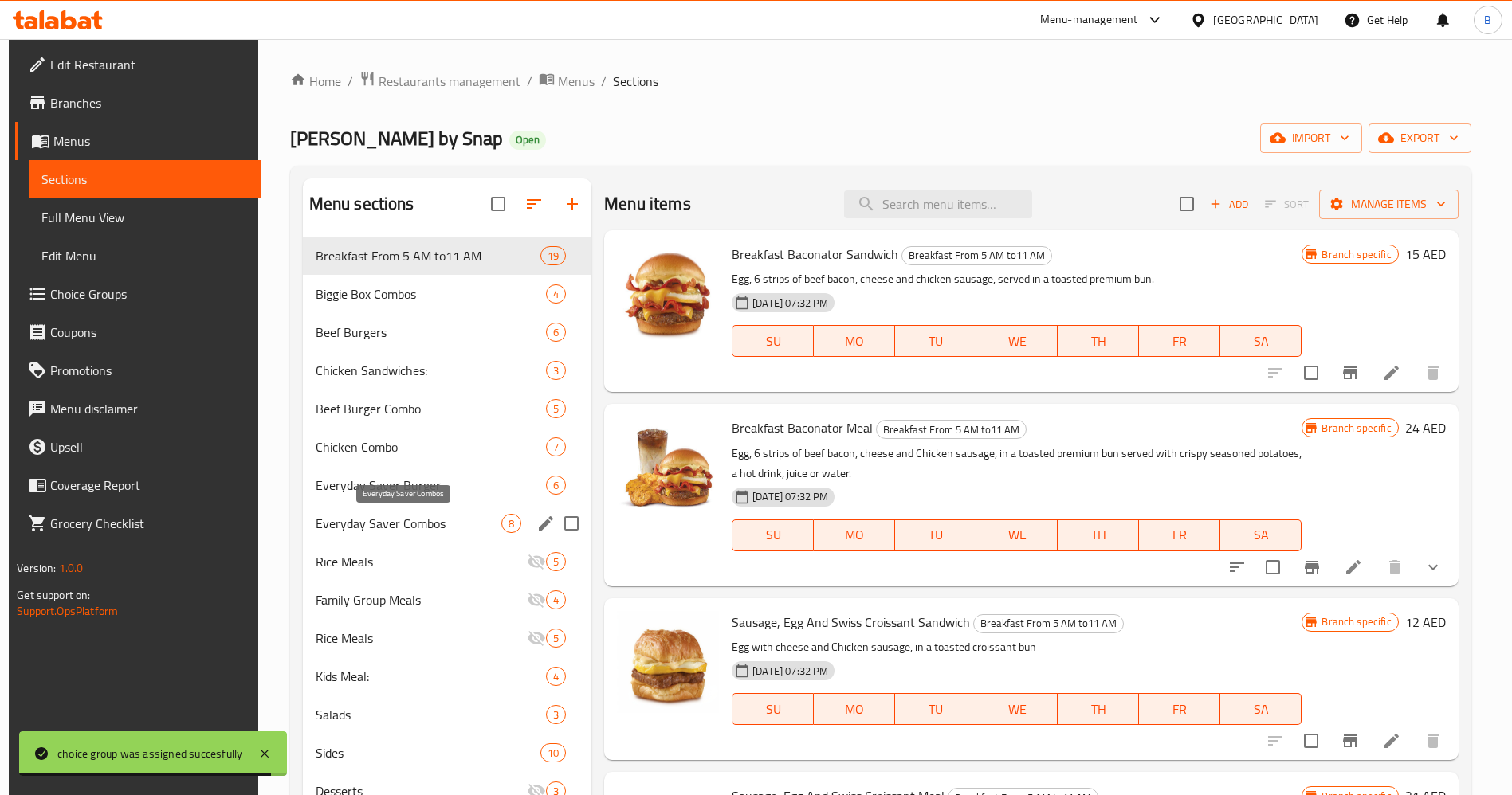
click at [434, 509] on div "Everyday Saver Combos 8" at bounding box center [448, 523] width 289 height 38
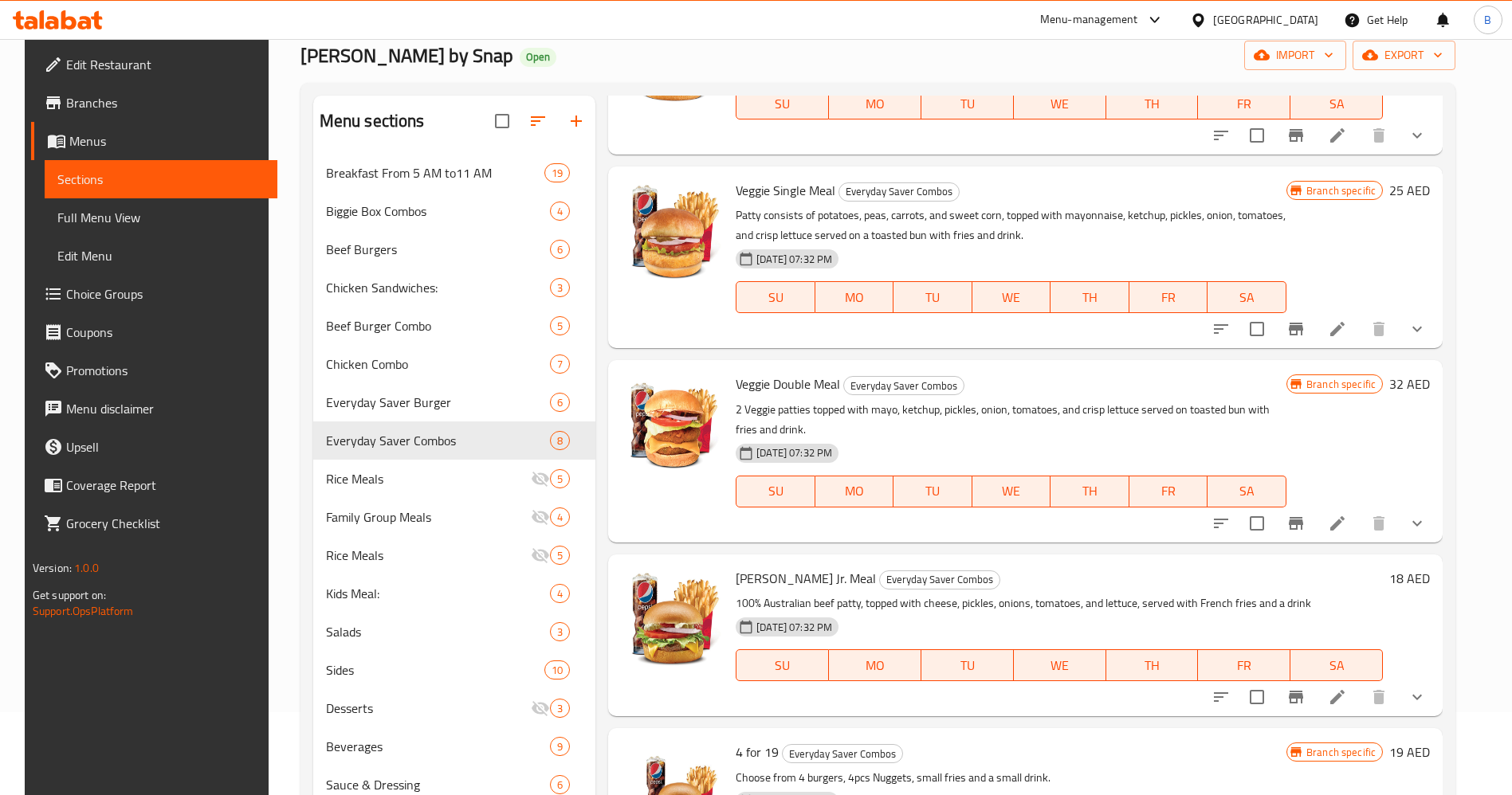
scroll to position [120, 0]
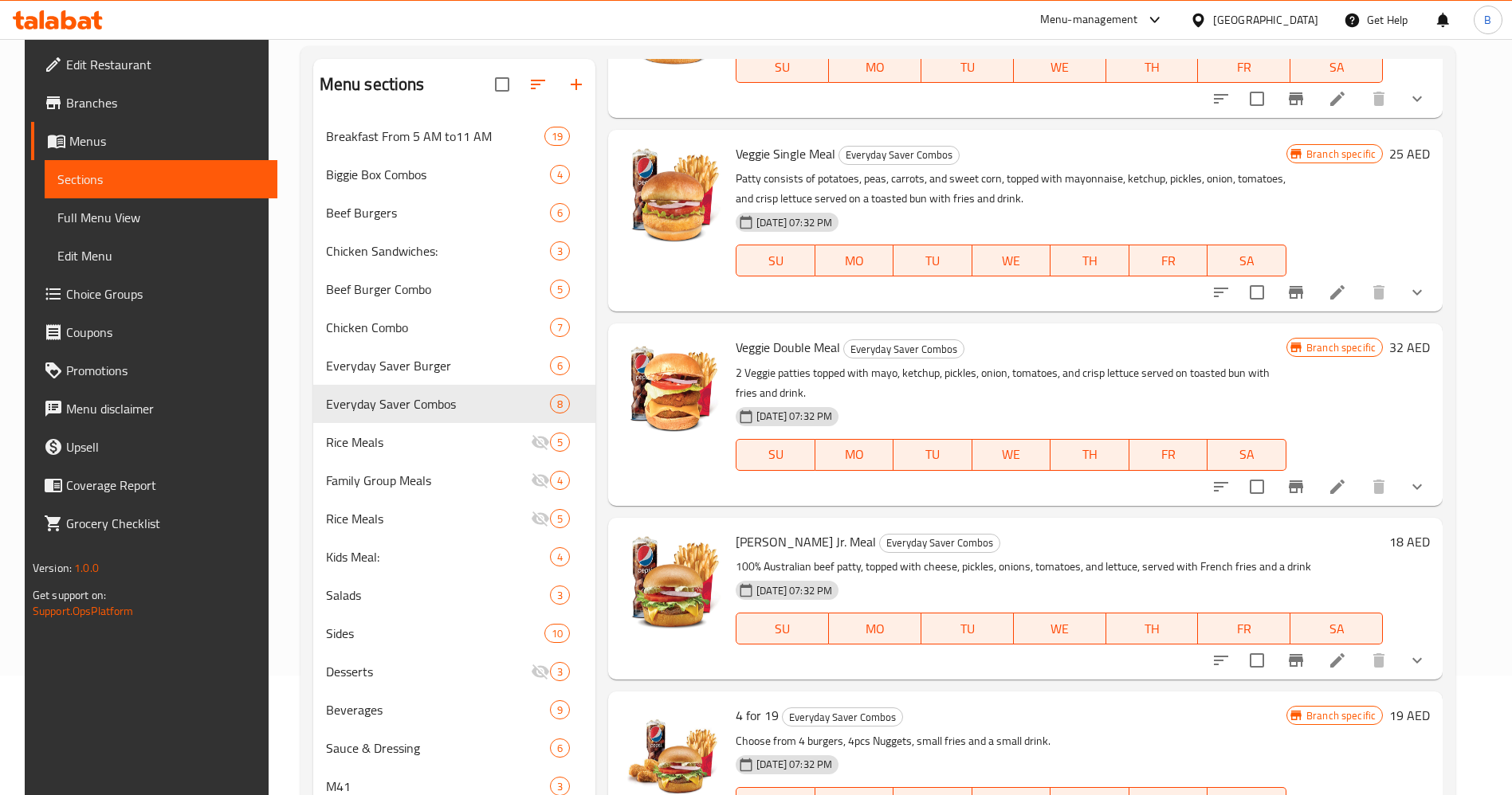
click at [1342, 655] on icon at bounding box center [1337, 660] width 19 height 19
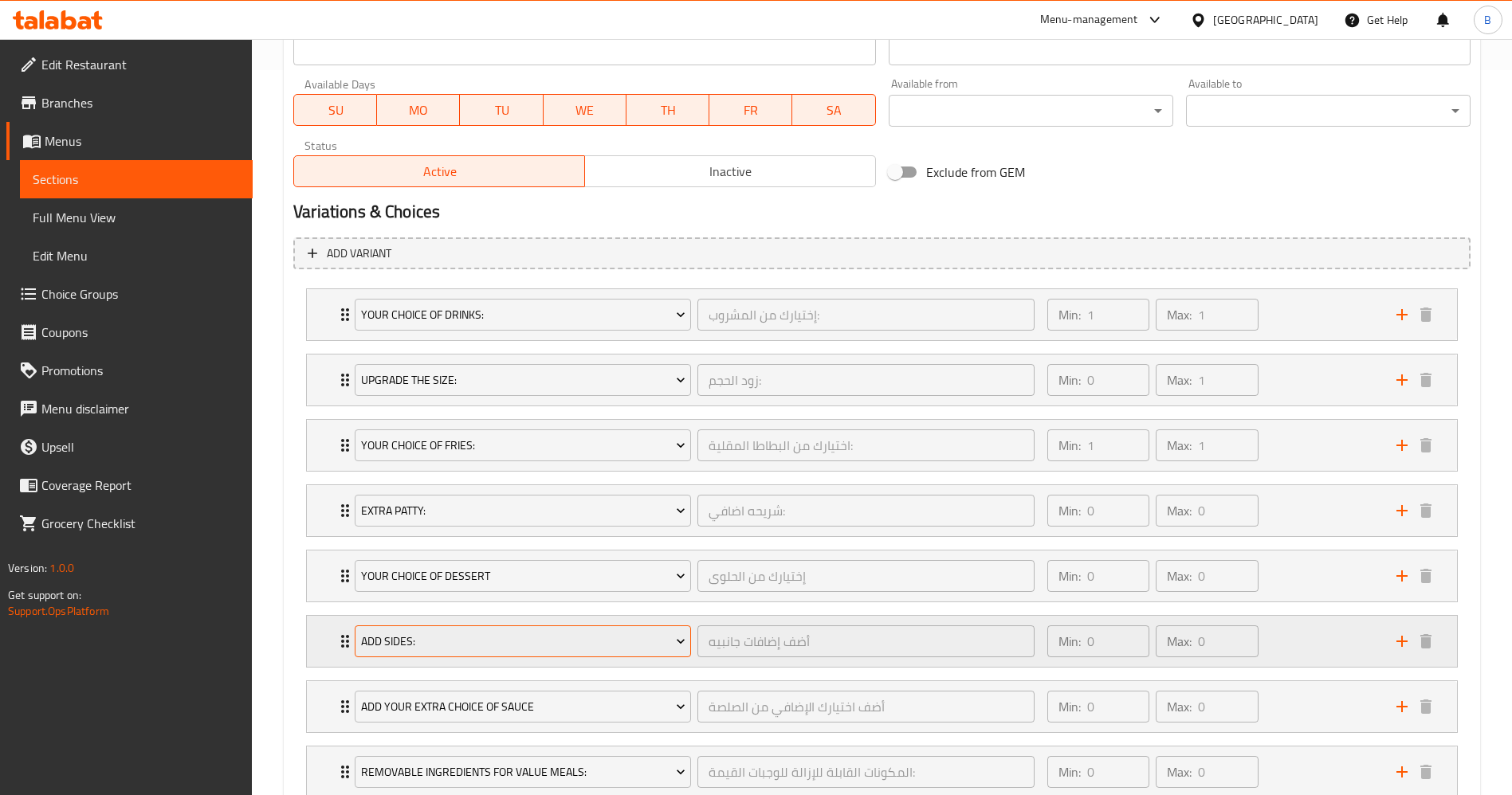
scroll to position [836, 0]
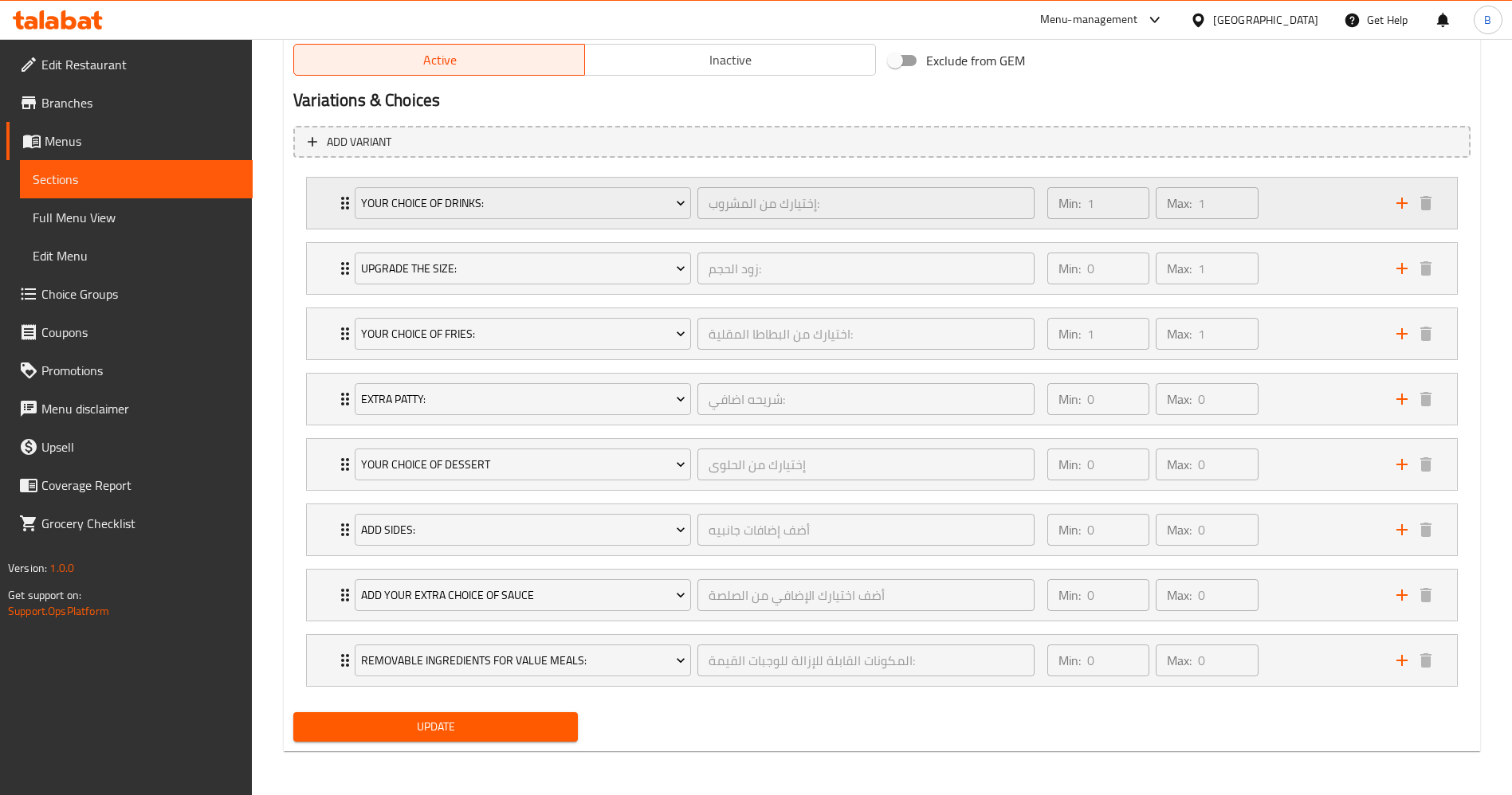
click at [327, 201] on div "Your Choice Of Drinks: إختيارك من المشروب: ​ Min: 1 ​ Max: 1 ​" at bounding box center [882, 203] width 1150 height 51
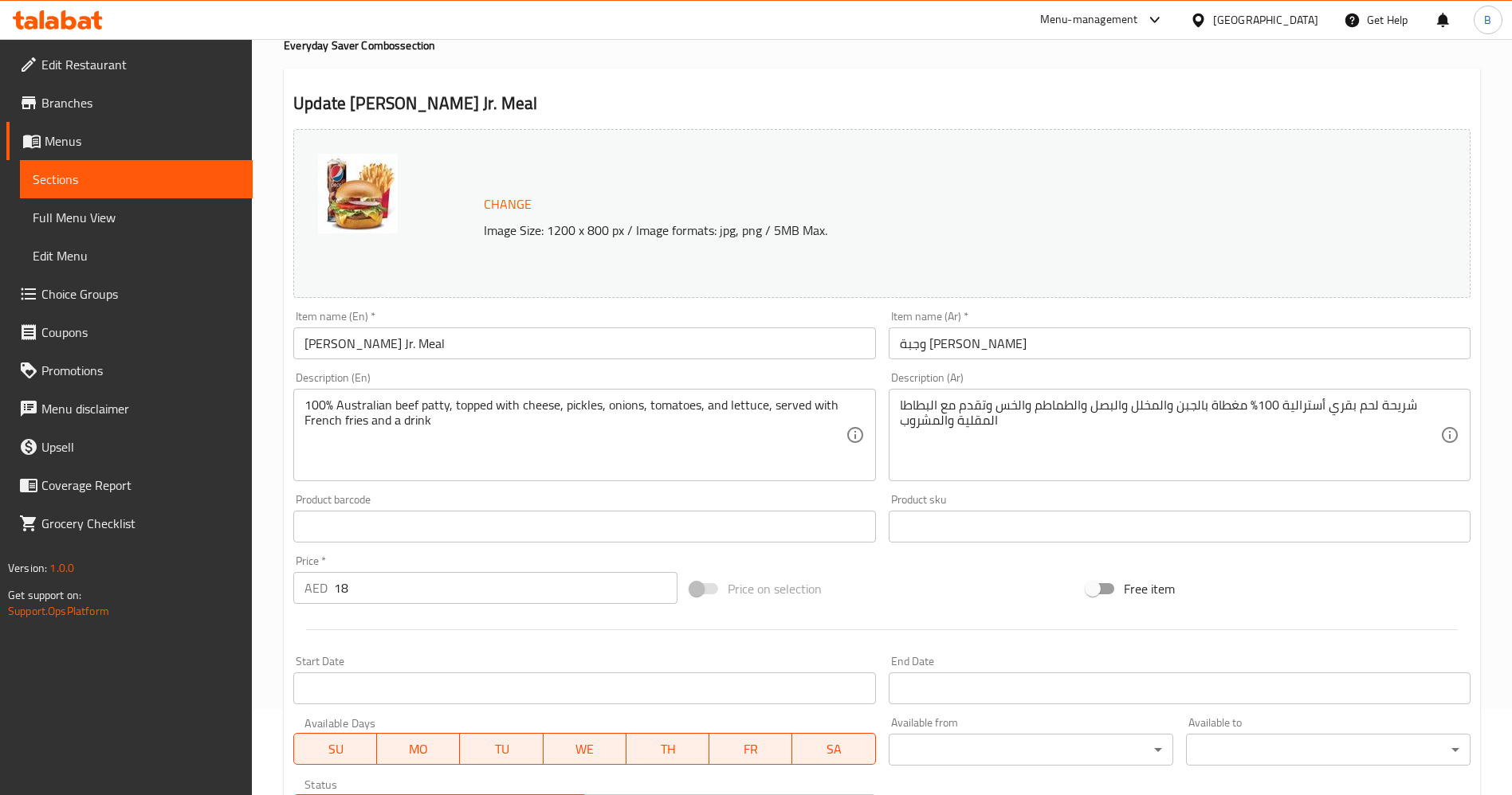
scroll to position [0, 0]
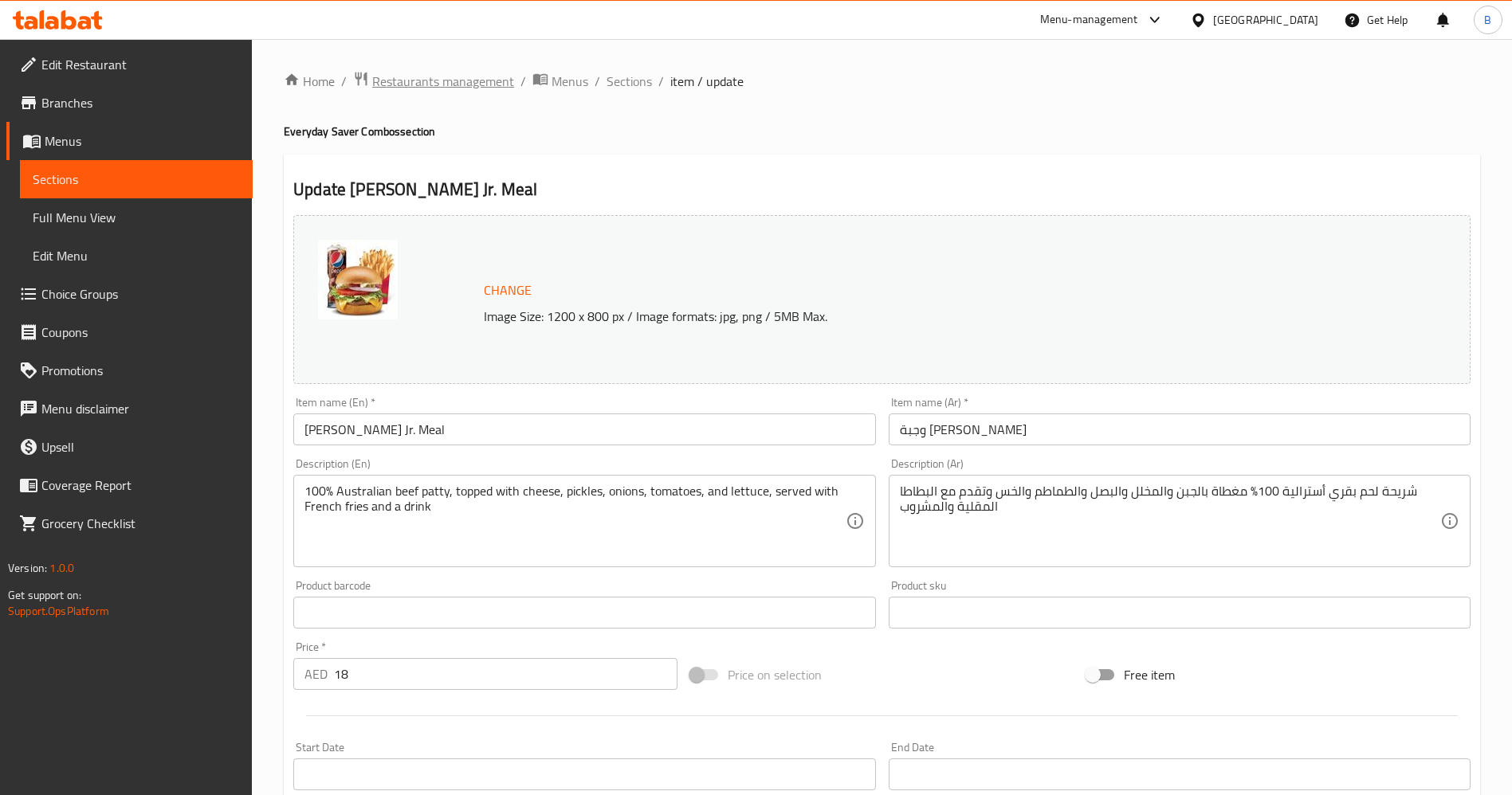
click at [489, 86] on span "Restaurants management" at bounding box center [443, 81] width 142 height 19
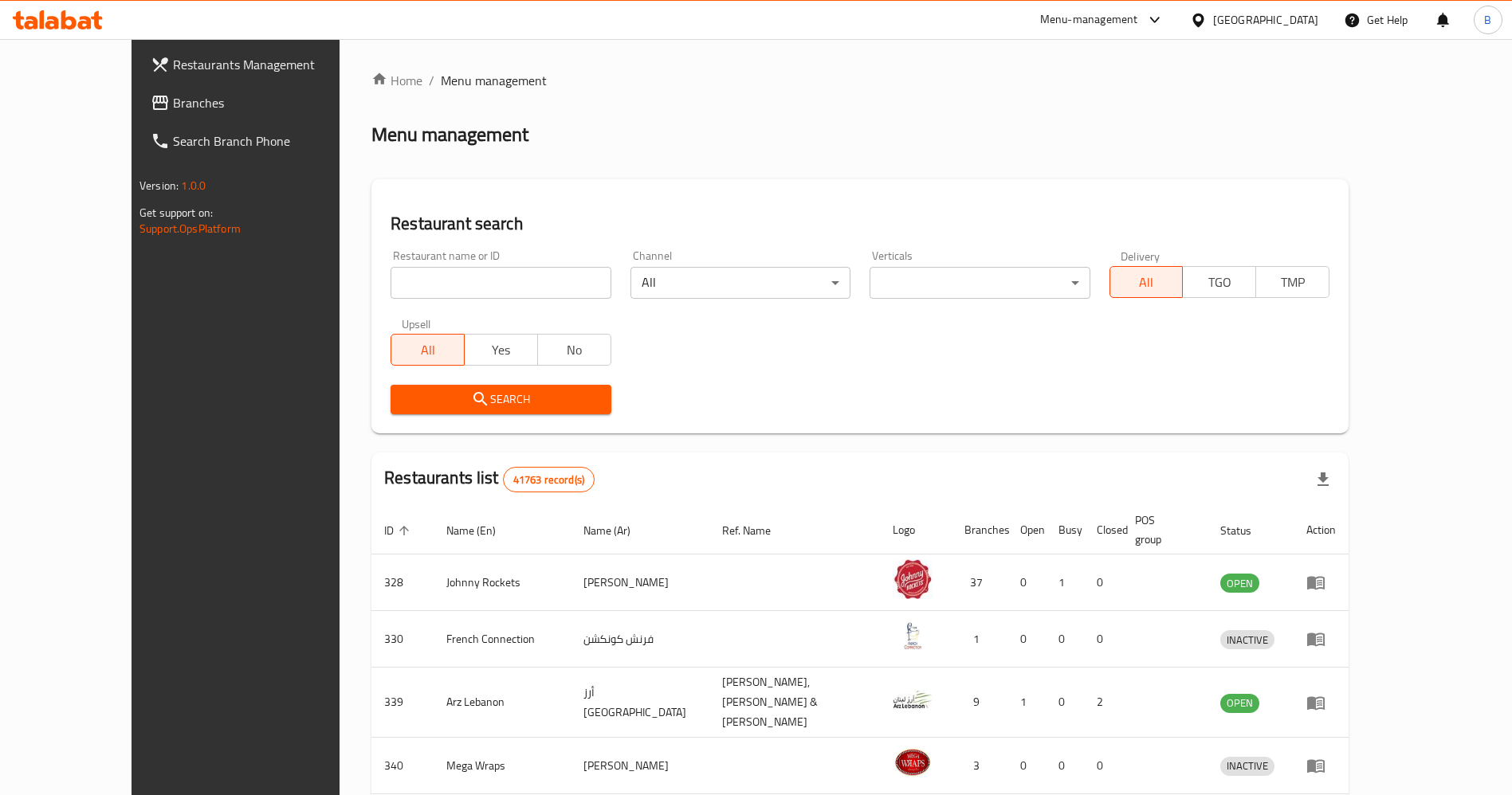
click at [381, 269] on div "Restaurant name or ID Restaurant name or ID" at bounding box center [500, 274] width 239 height 68
click at [391, 288] on input "search" at bounding box center [500, 282] width 220 height 32
type input "[PERSON_NAME]"
click button "Search" at bounding box center [500, 400] width 220 height 30
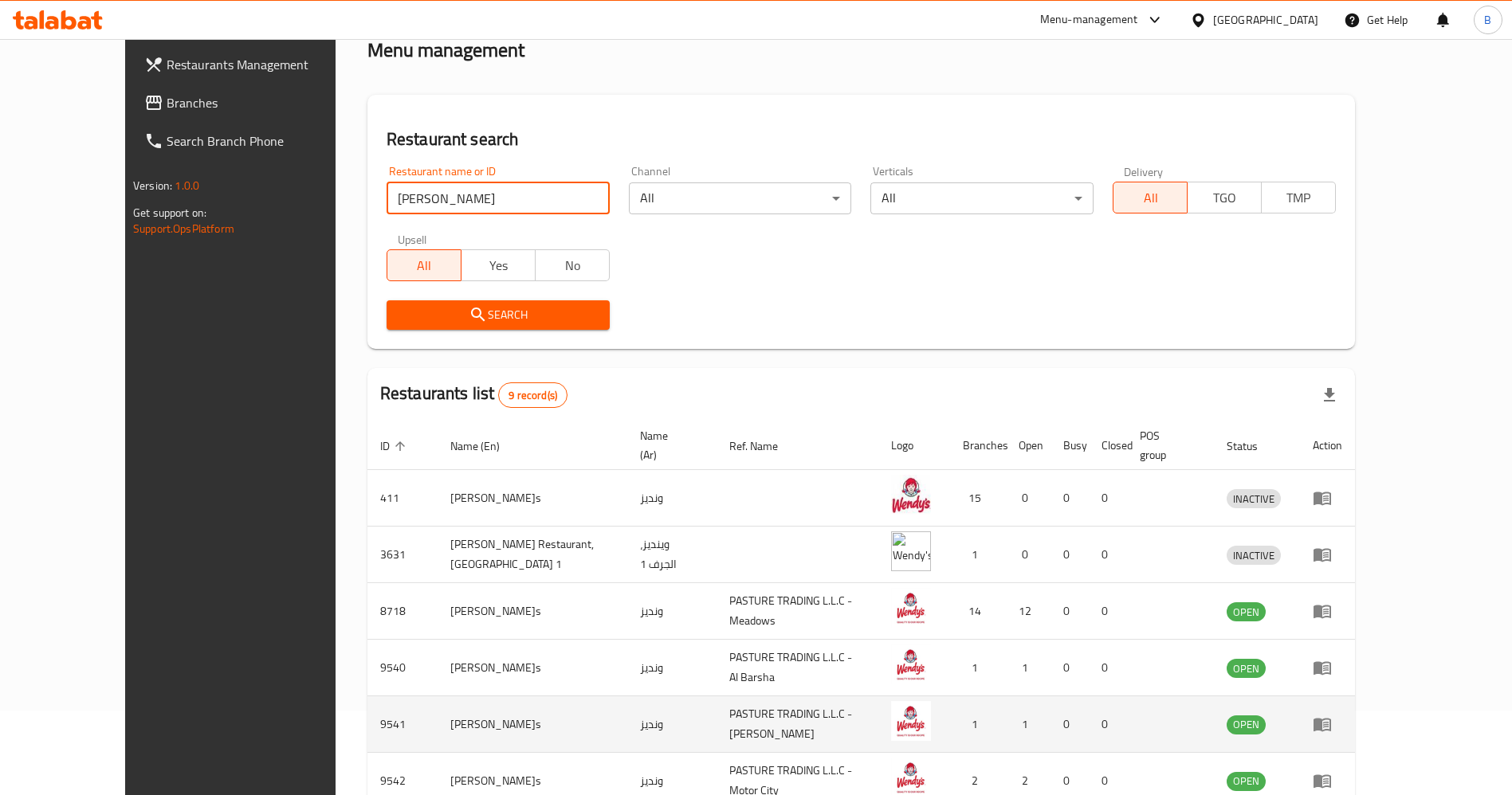
scroll to position [337, 0]
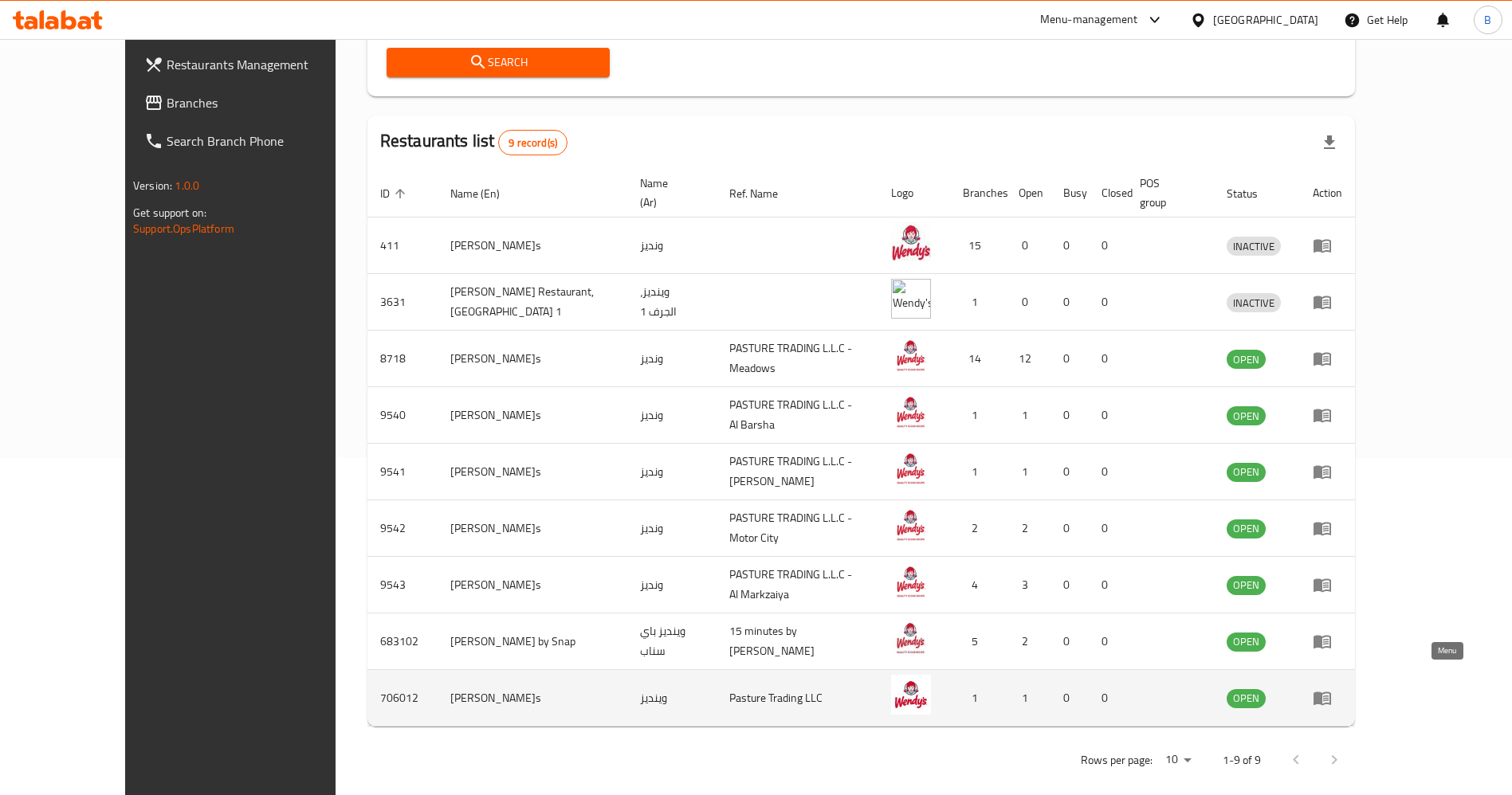
click at [1342, 689] on link "enhanced table" at bounding box center [1327, 698] width 30 height 19
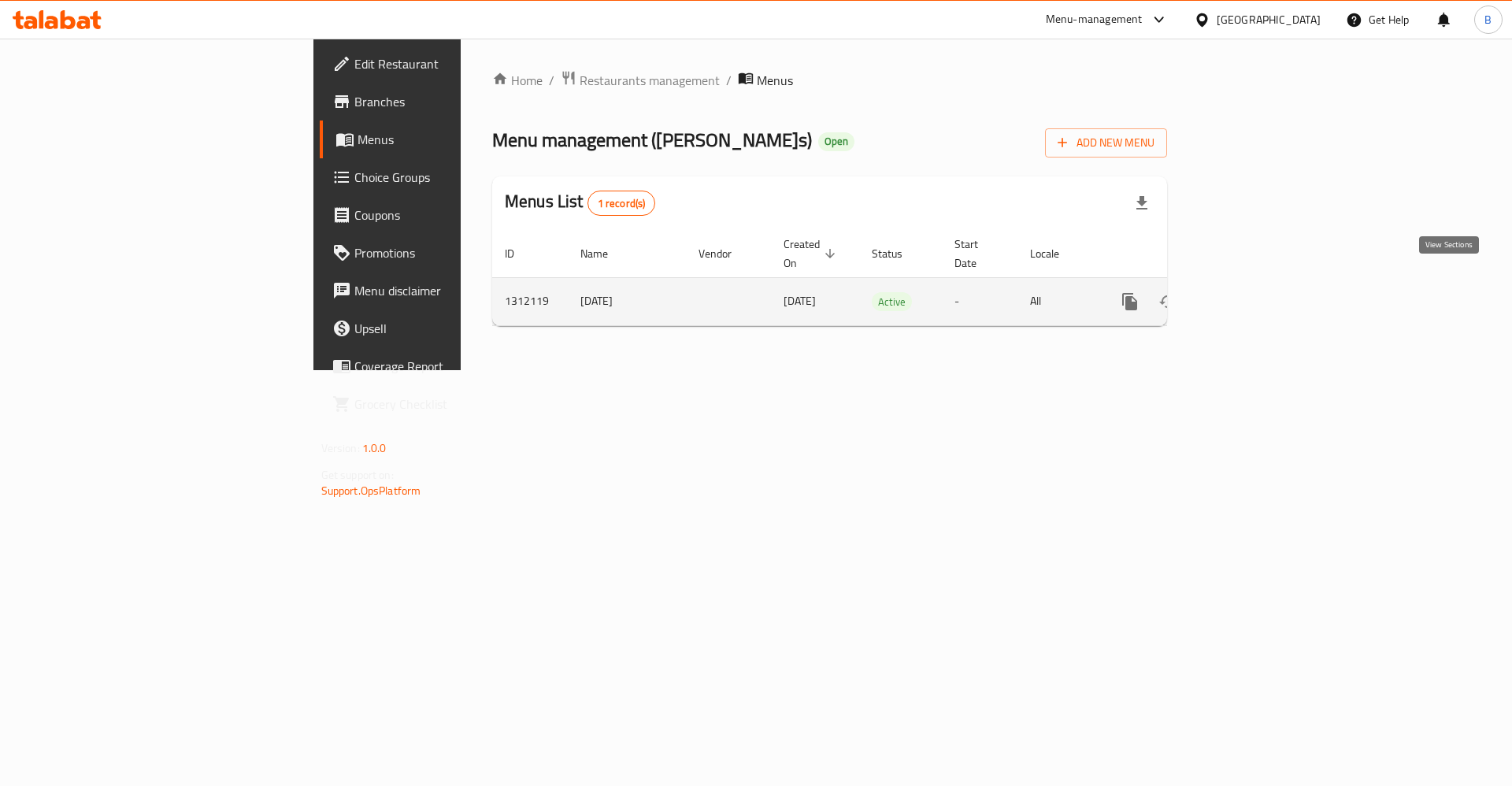
click at [1253, 292] on icon "enhanced table" at bounding box center [1243, 301] width 19 height 19
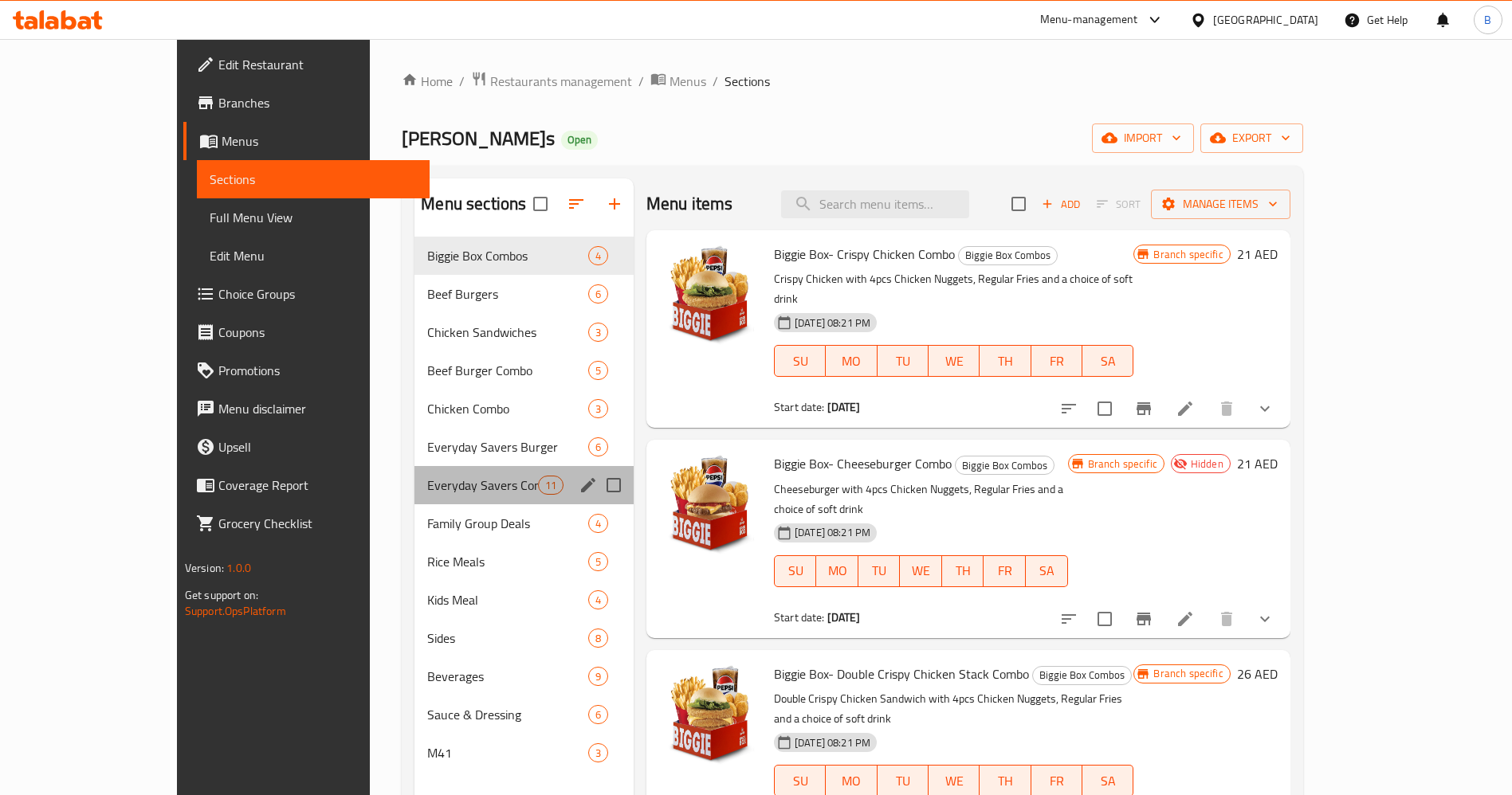
click at [415, 470] on div "Everyday Savers Combo 11" at bounding box center [524, 485] width 219 height 38
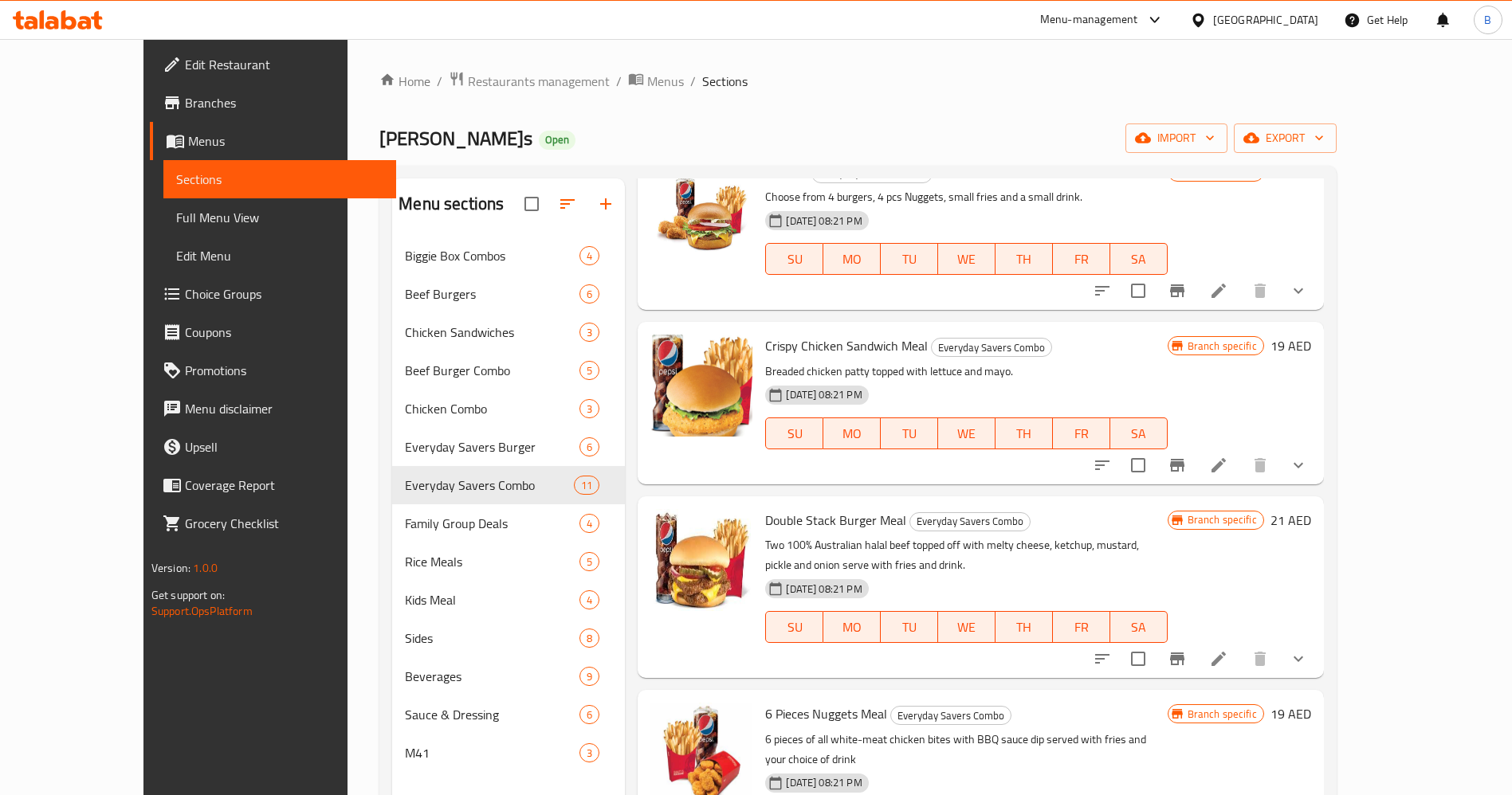
scroll to position [120, 0]
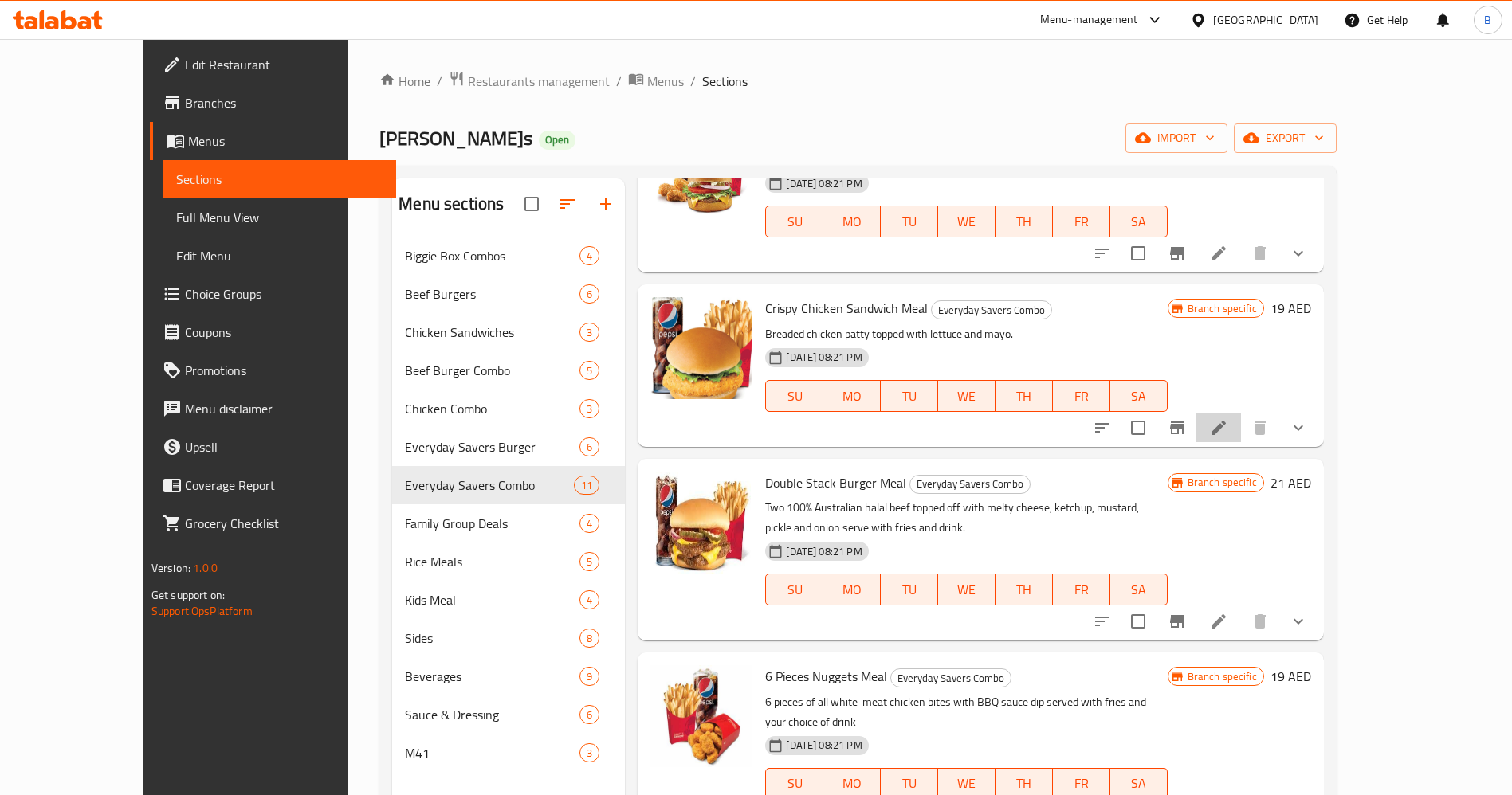
click at [1241, 418] on li at bounding box center [1218, 428] width 45 height 29
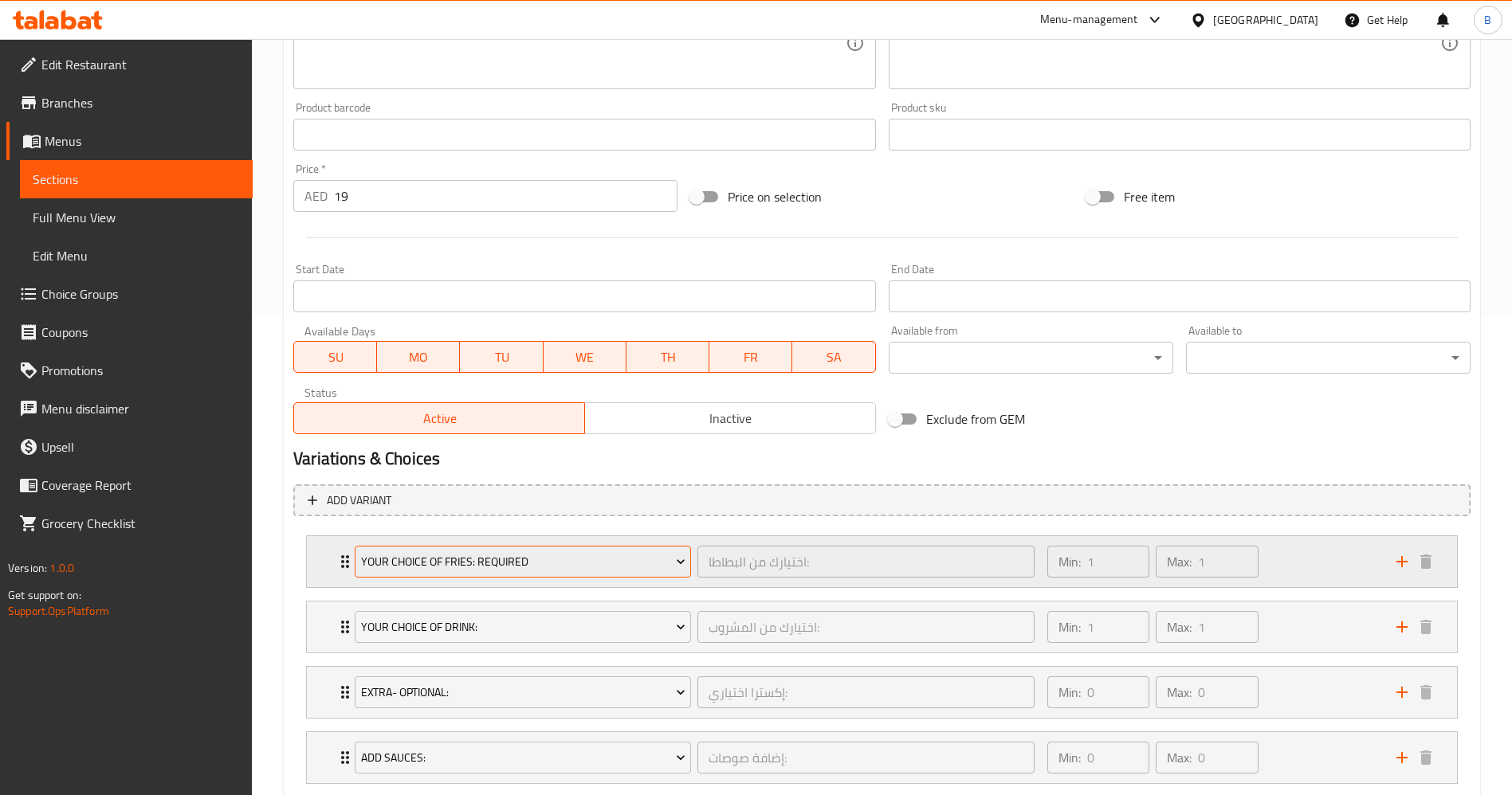
scroll to position [598, 0]
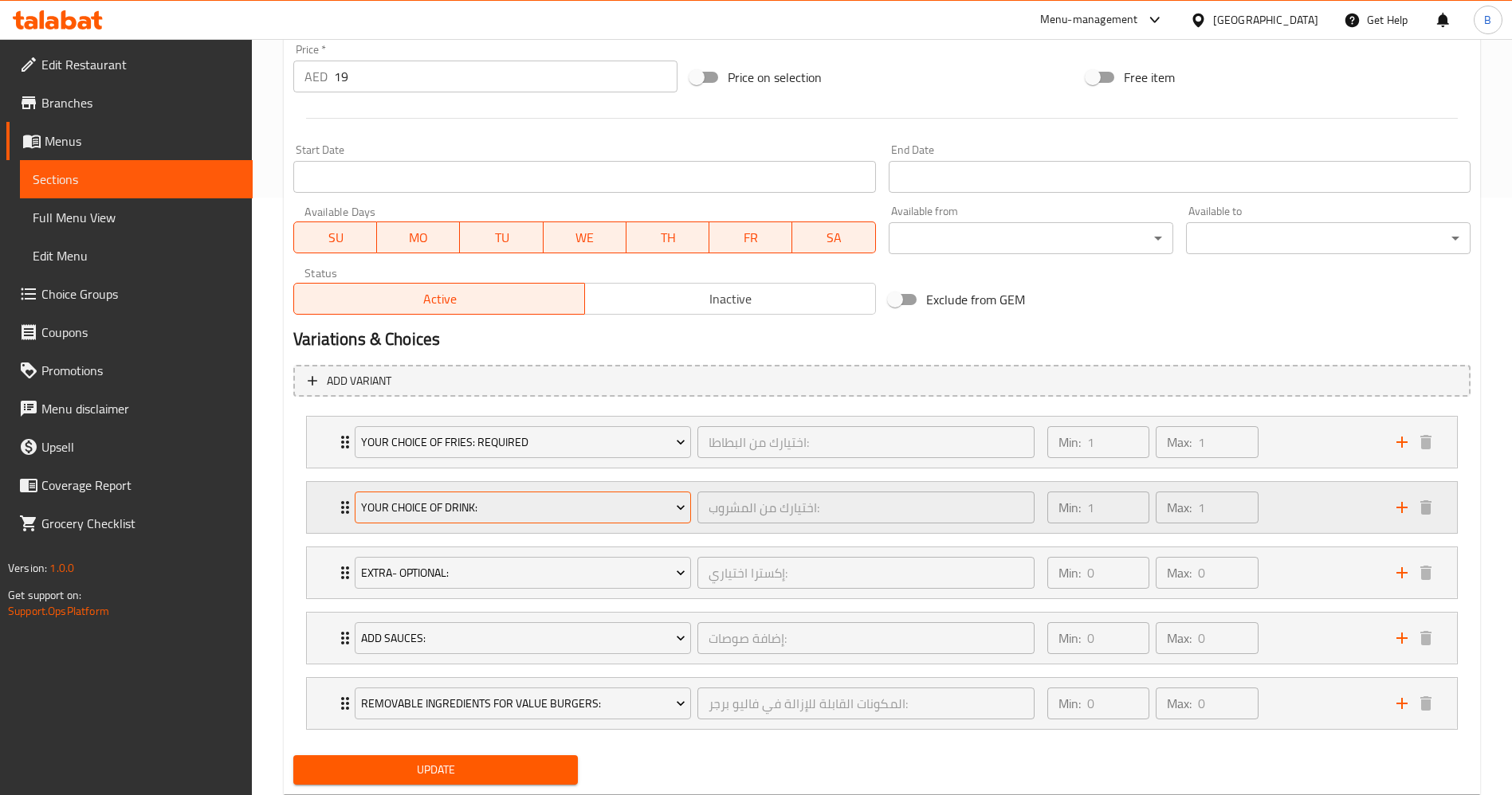
click at [515, 513] on span "Your Choice Of Drink:" at bounding box center [523, 508] width 325 height 20
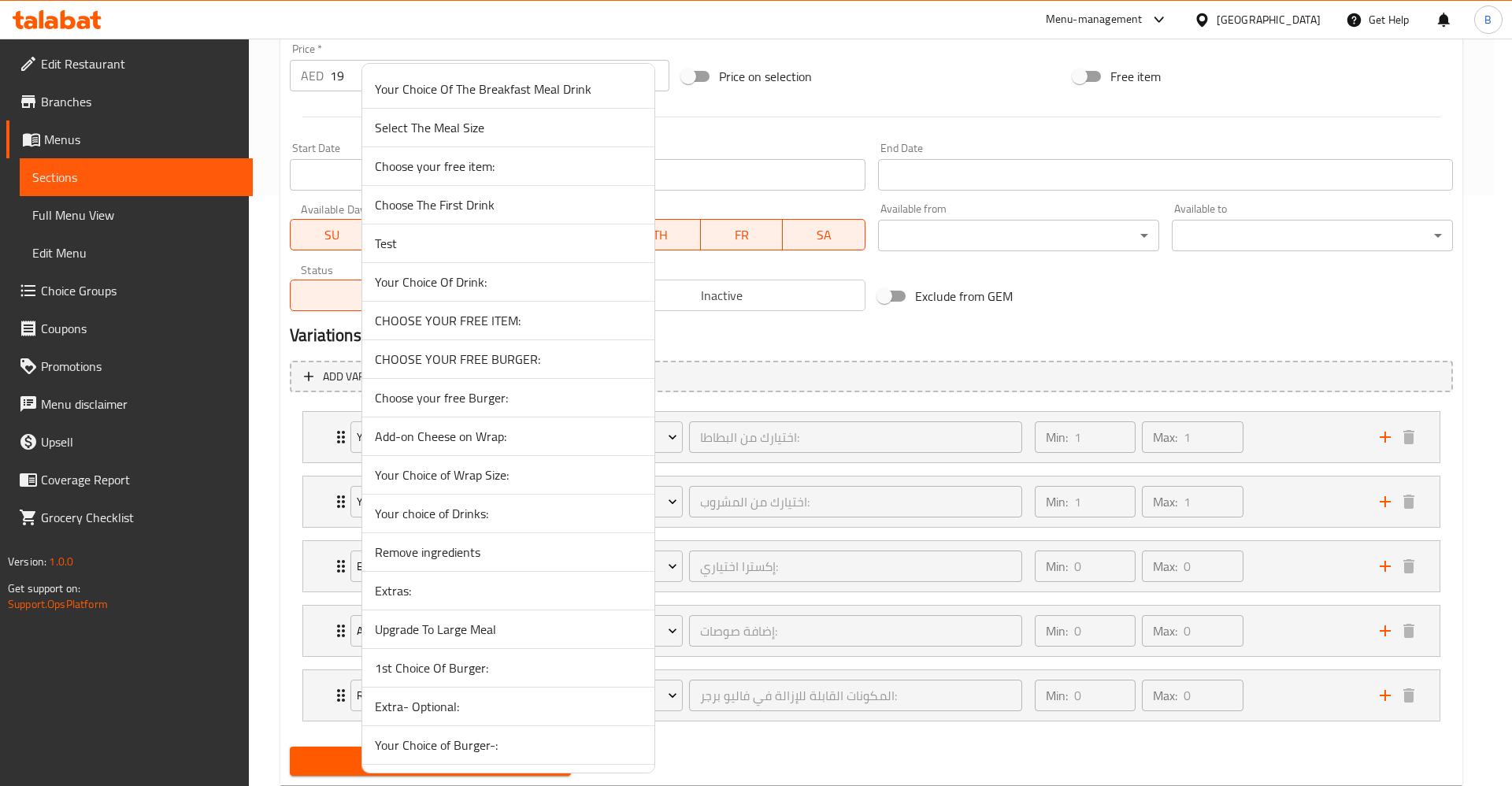
click at [485, 422] on li "Add-on Cheese on Wrap:" at bounding box center [508, 436] width 292 height 38
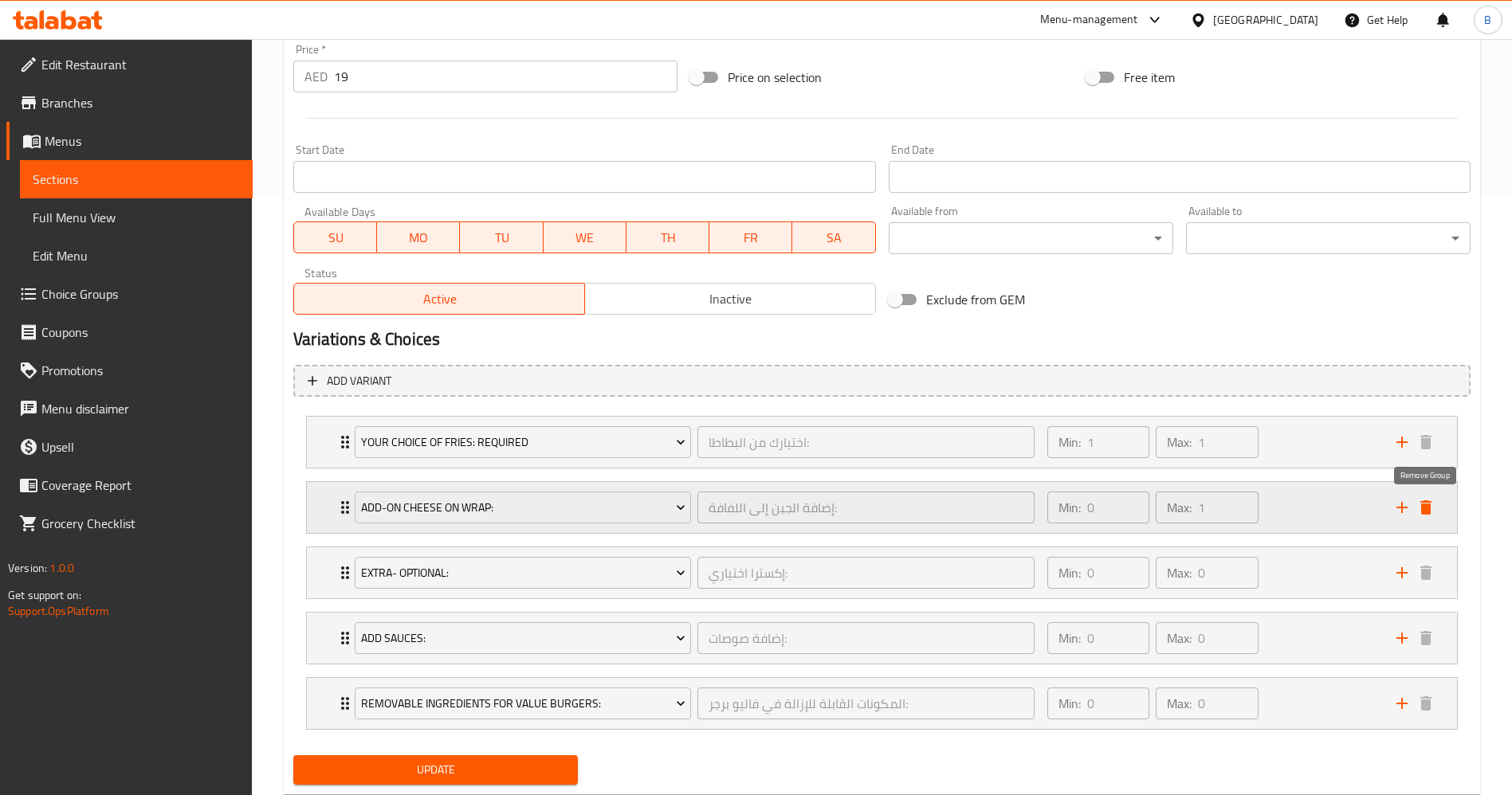
click at [1439, 500] on div "Add-on Cheese on Wrap: إضافة الجبن إلى اللفافة: ​ Min: 0 ​ Max: 1 ​" at bounding box center [882, 508] width 1150 height 51
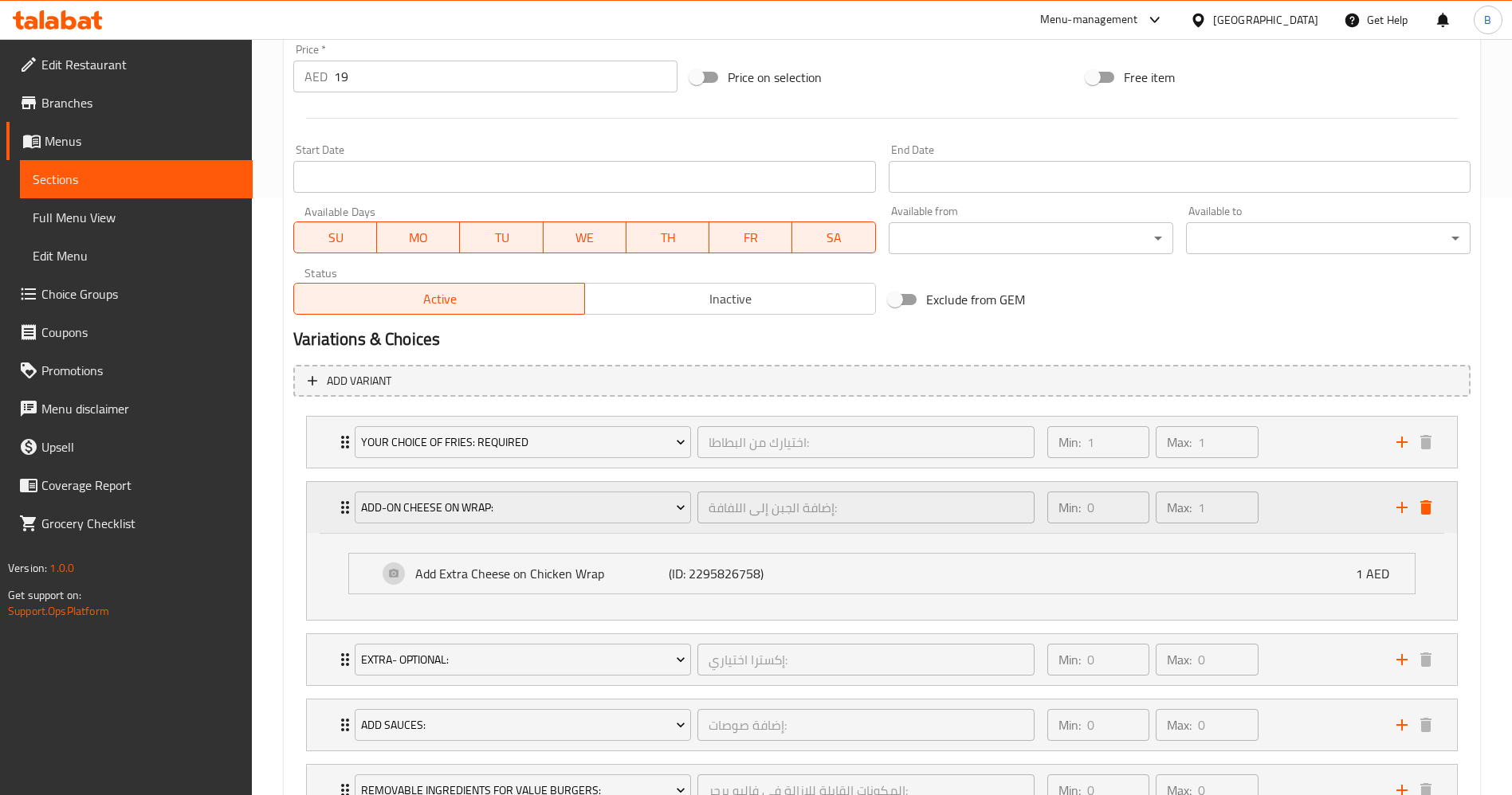
click at [1431, 510] on icon "delete" at bounding box center [1425, 507] width 19 height 19
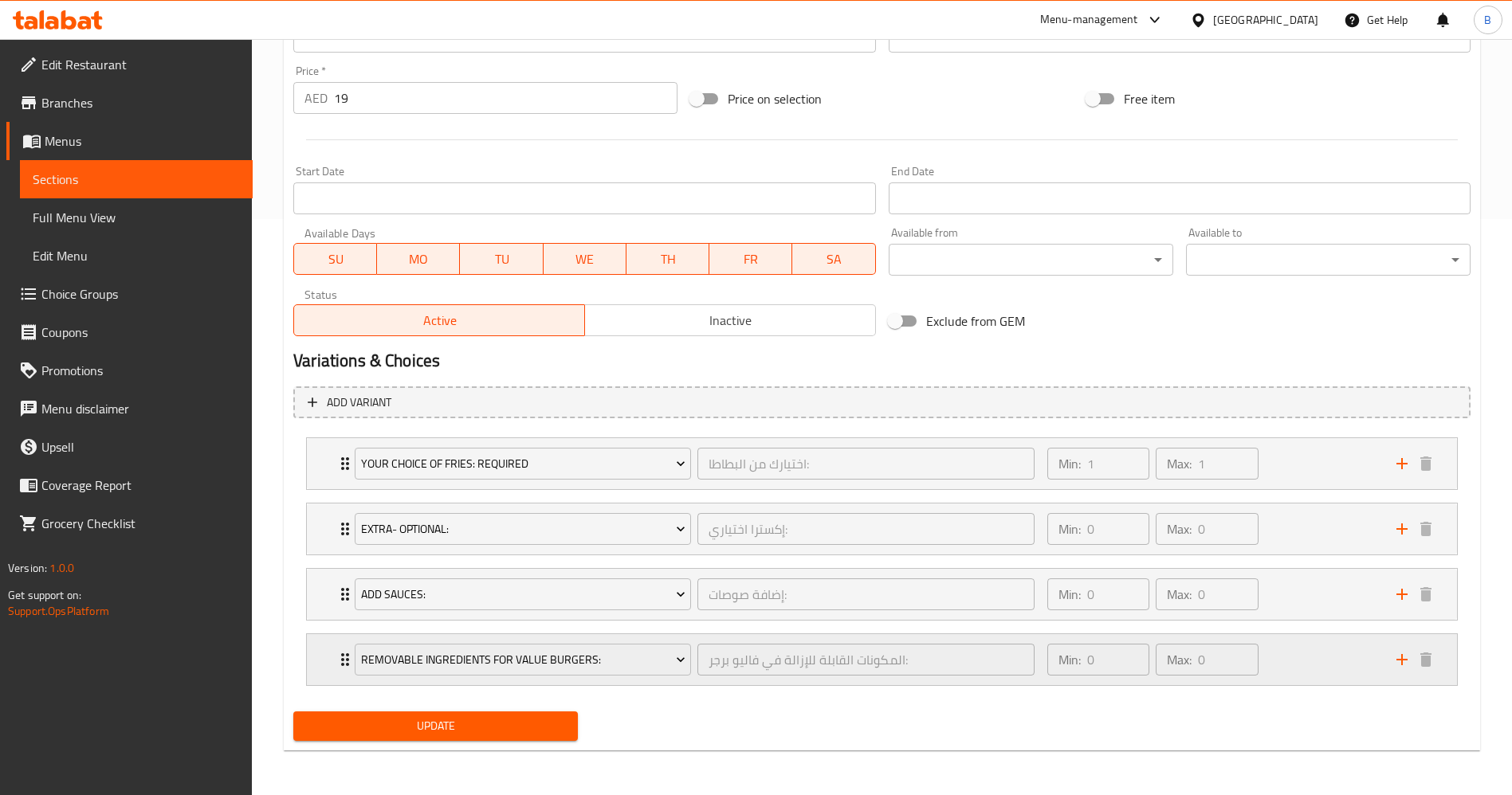
scroll to position [576, 0]
click at [507, 721] on span "Update" at bounding box center [436, 726] width 259 height 20
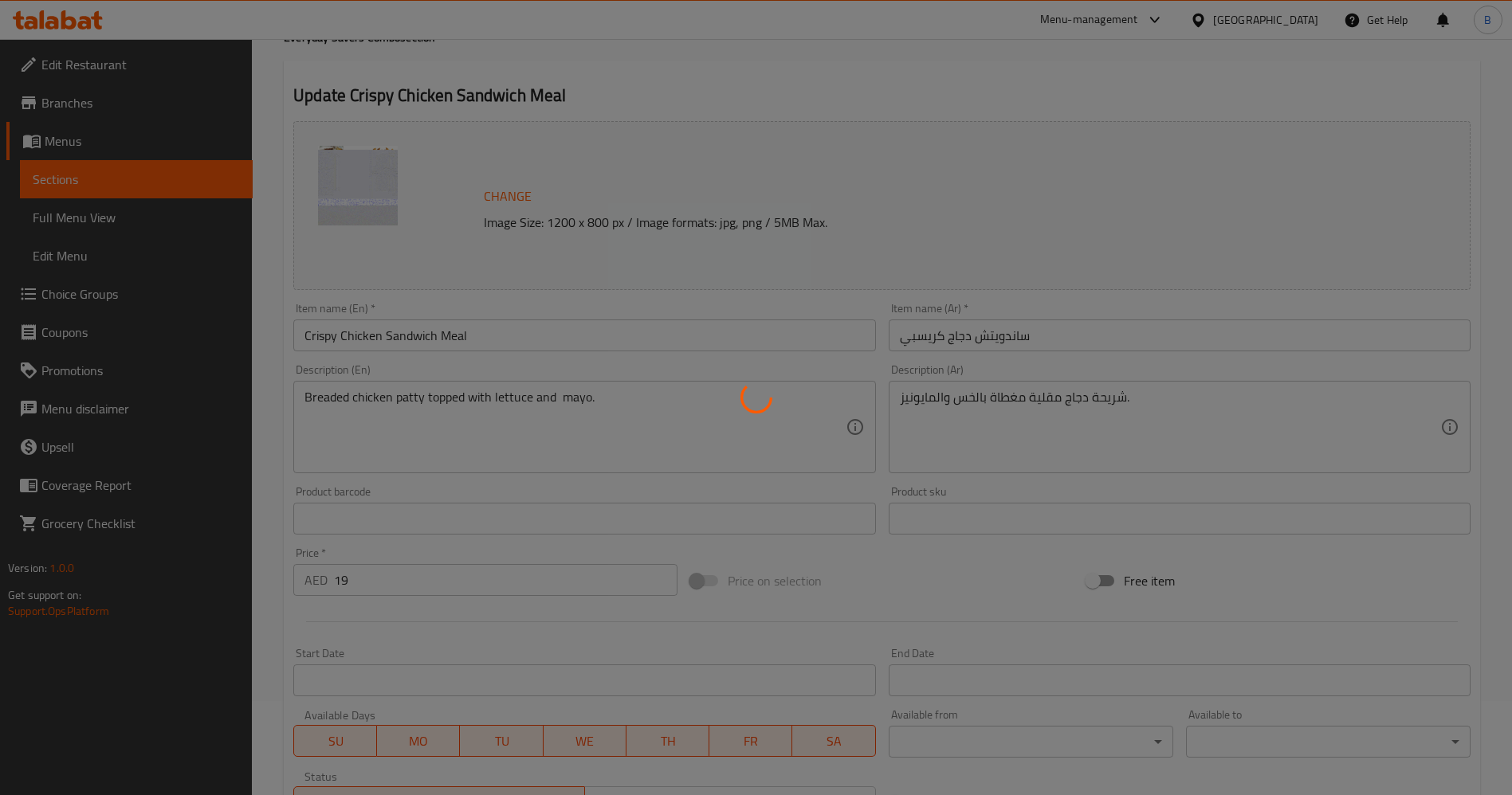
scroll to position [0, 0]
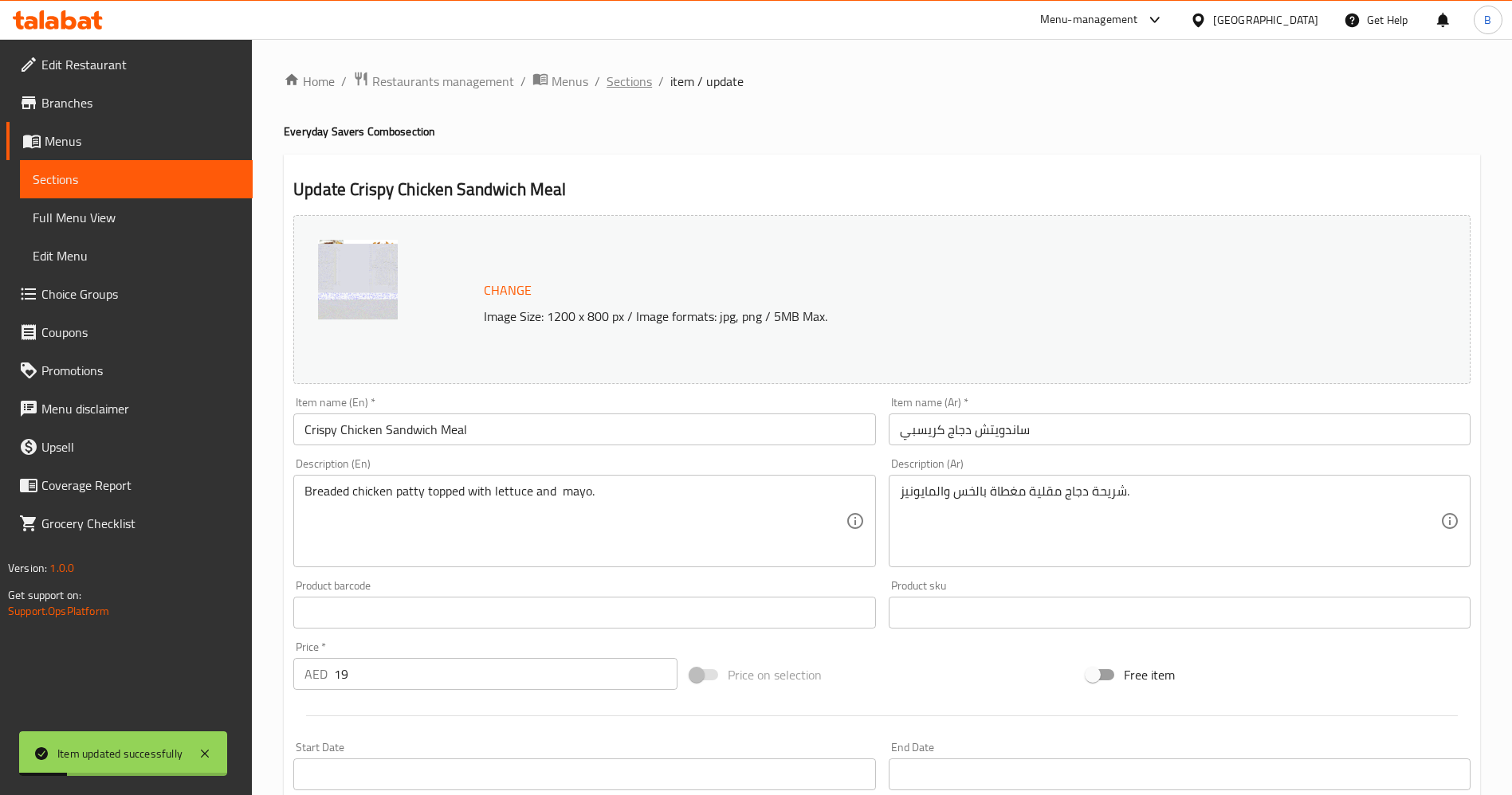
click at [627, 84] on span "Sections" at bounding box center [628, 81] width 45 height 19
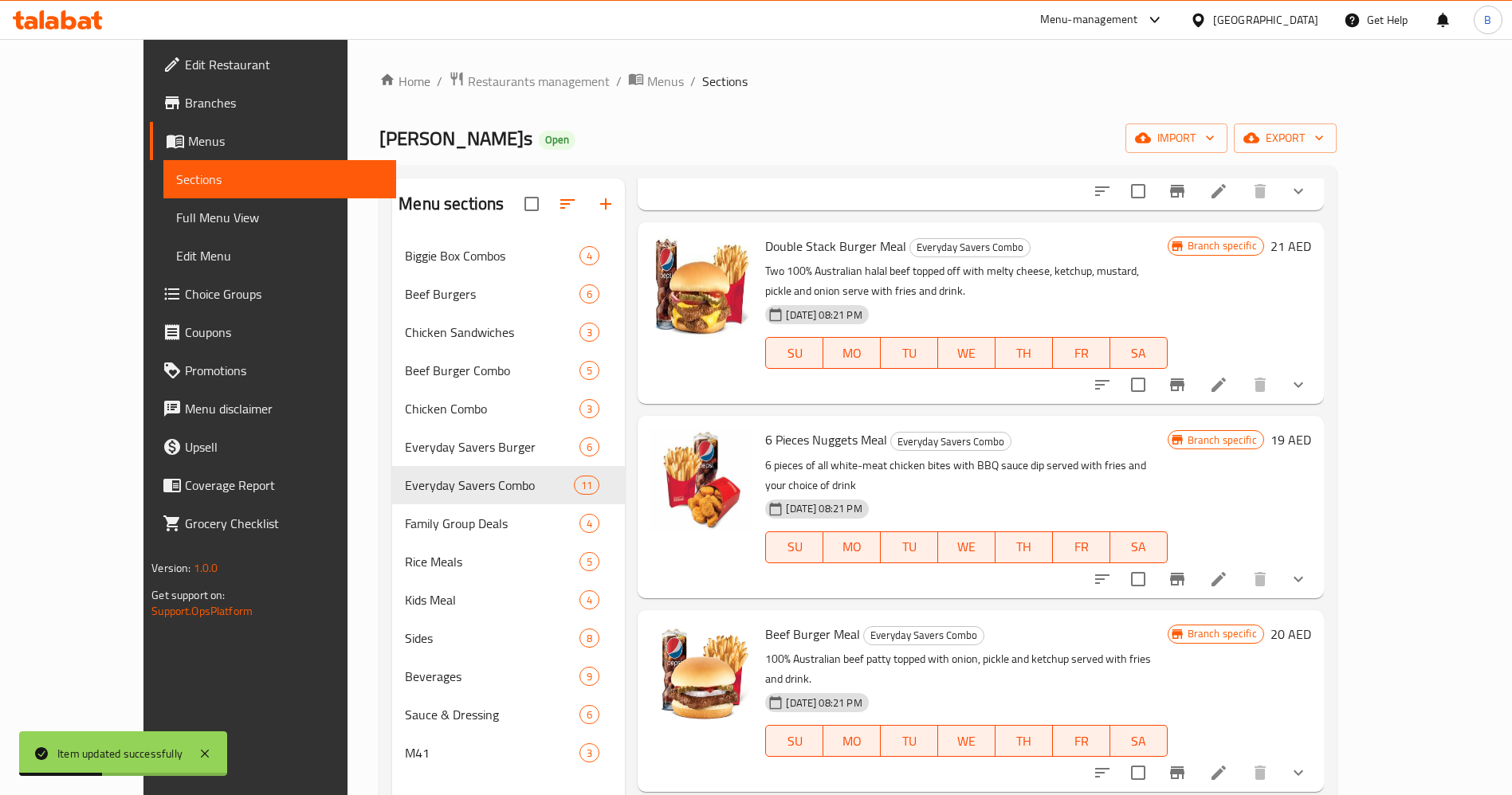
scroll to position [358, 0]
click at [1228, 376] on icon at bounding box center [1218, 382] width 19 height 19
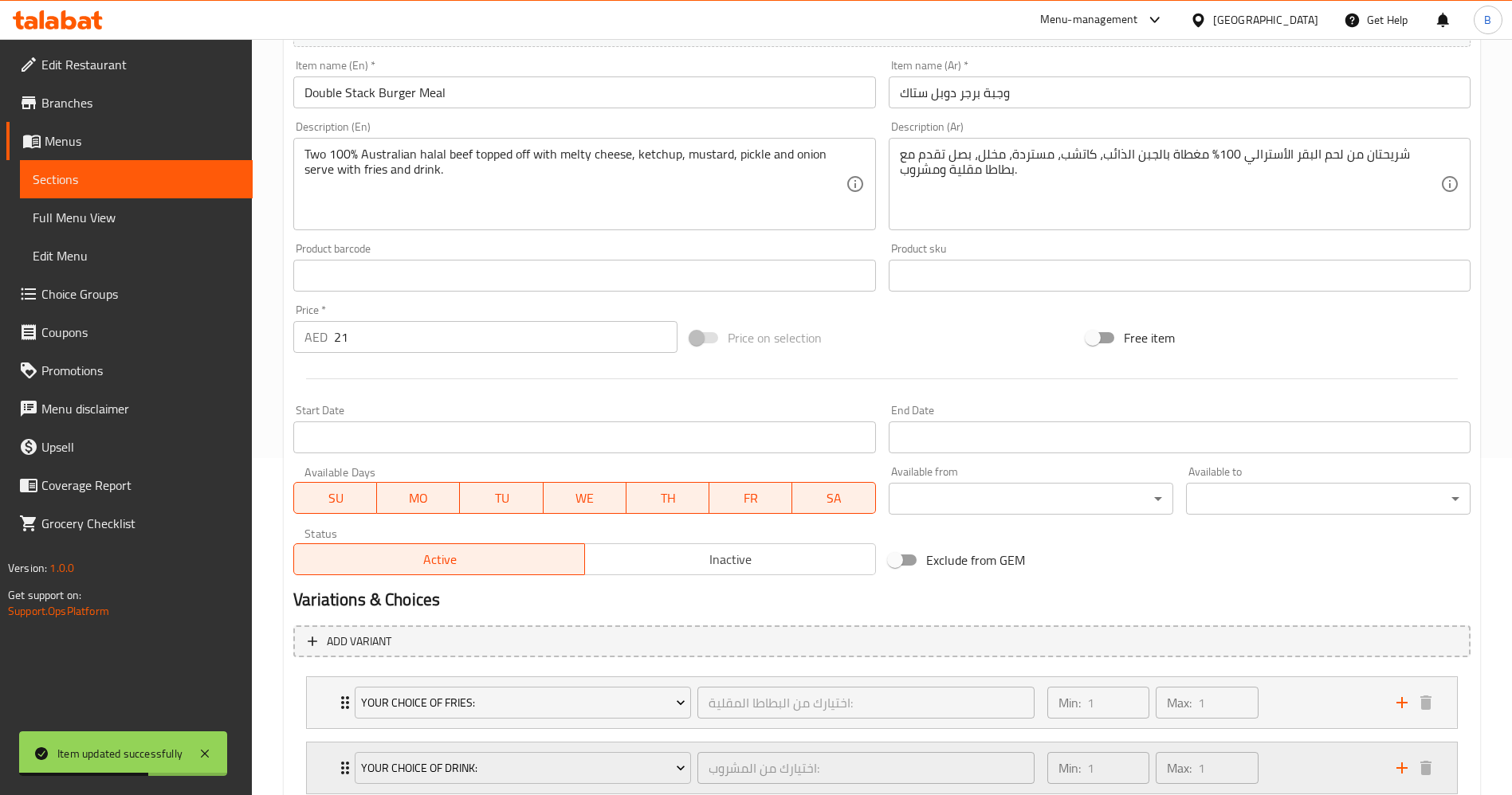
scroll to position [598, 0]
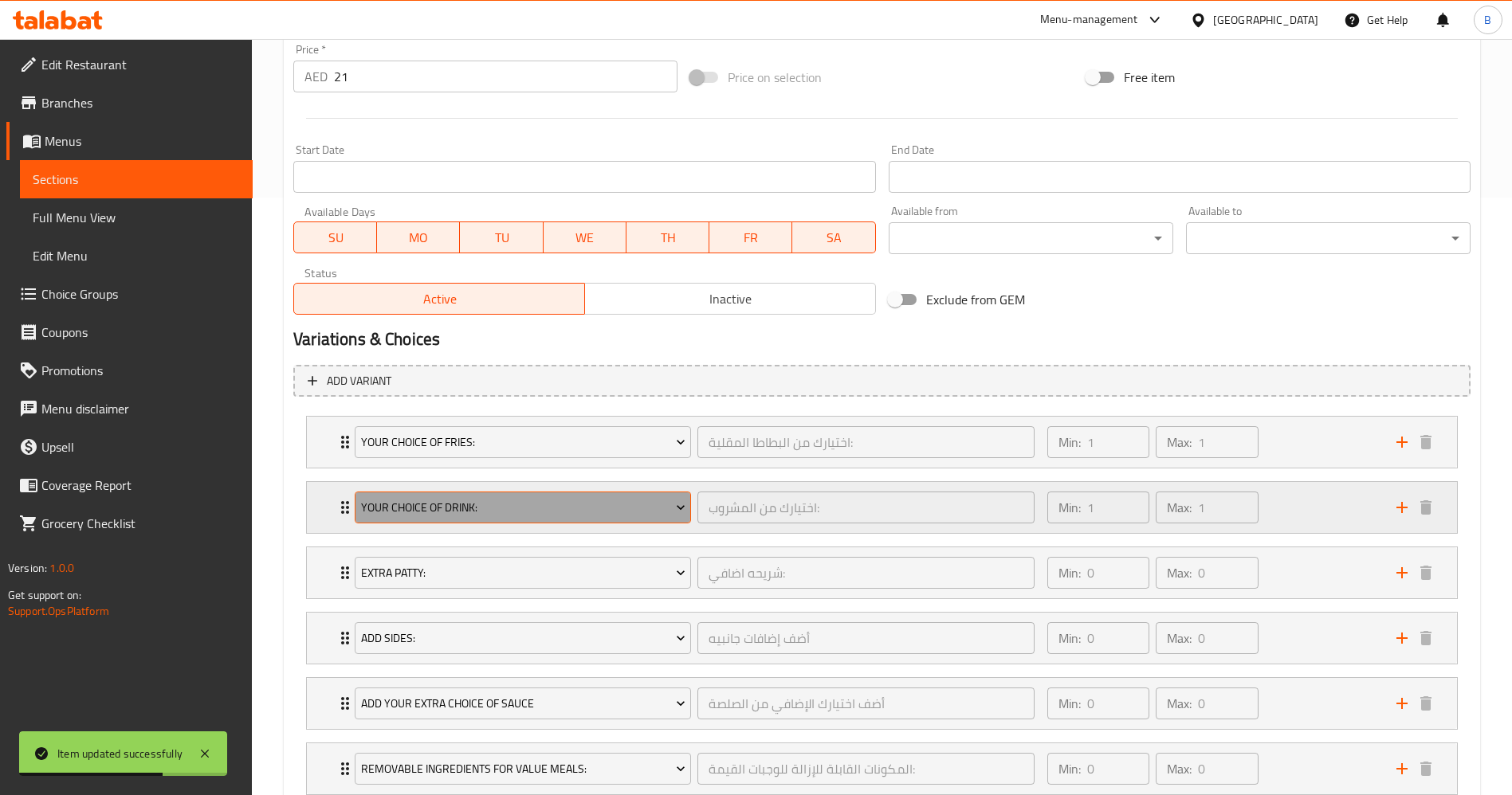
click at [487, 498] on span "Your Choice Of Drink:" at bounding box center [523, 508] width 325 height 20
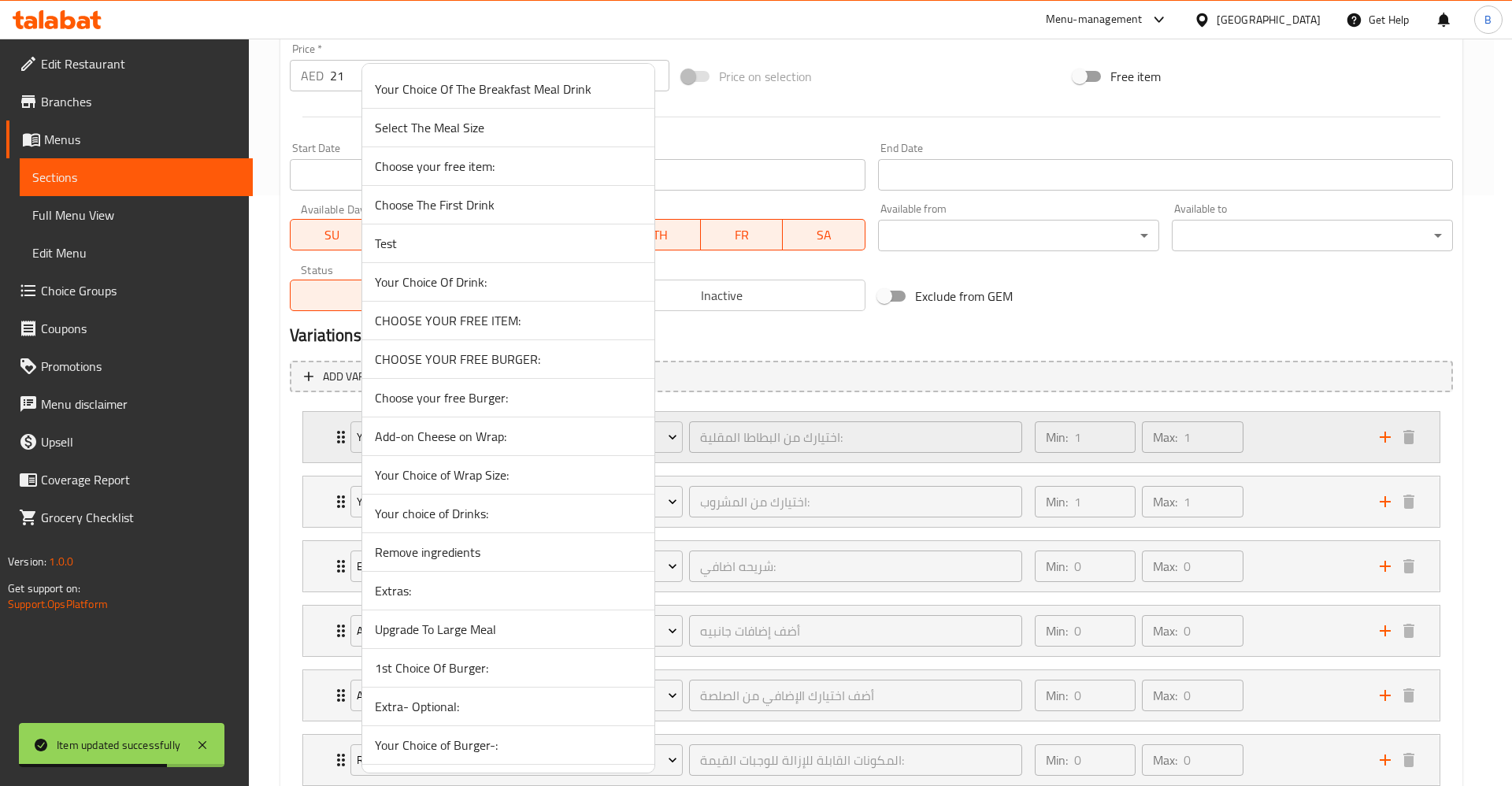
click at [507, 462] on li "Your Choice of Wrap Size:" at bounding box center [508, 475] width 292 height 38
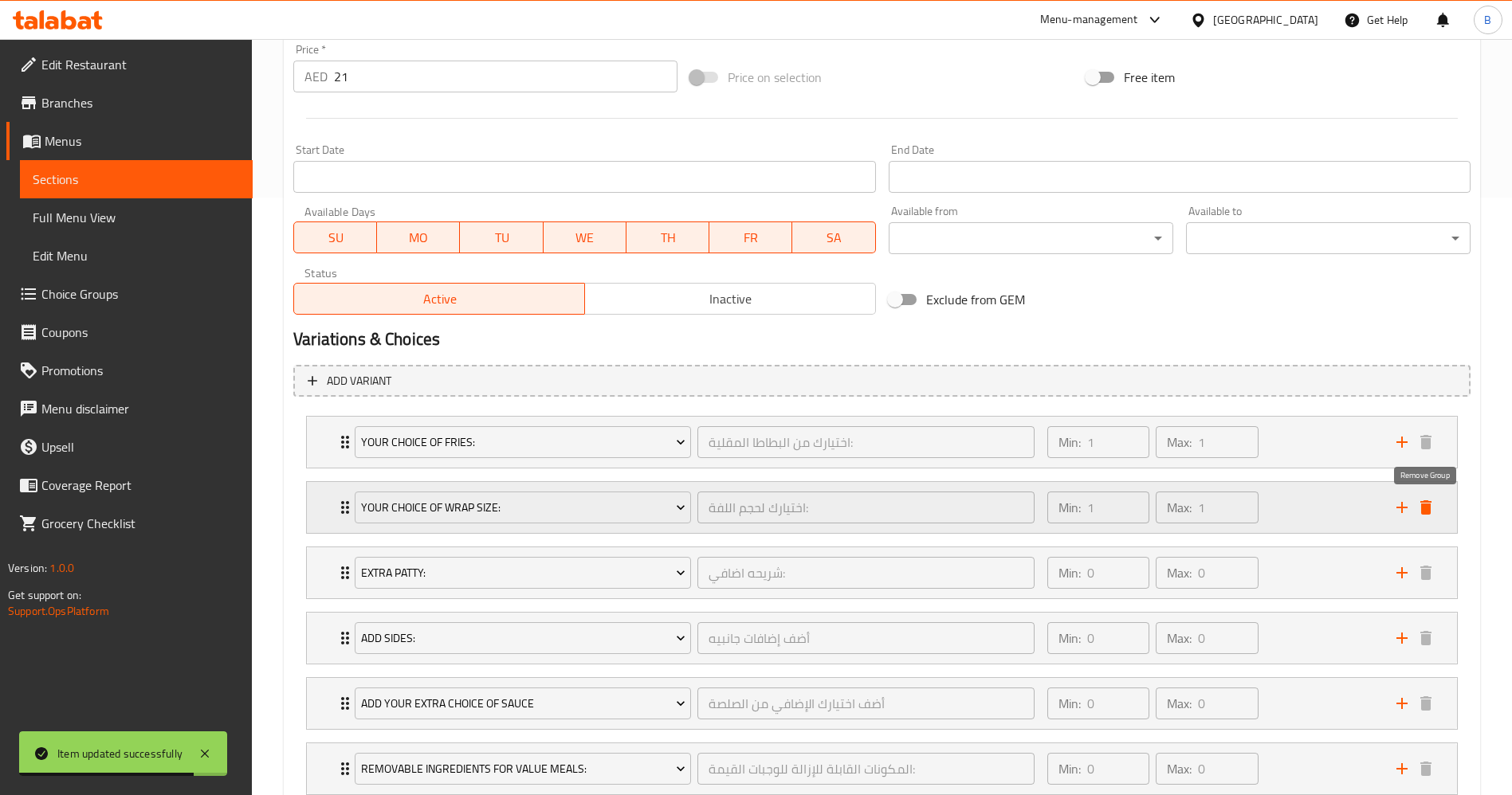
click at [1426, 505] on icon "delete" at bounding box center [1426, 507] width 12 height 14
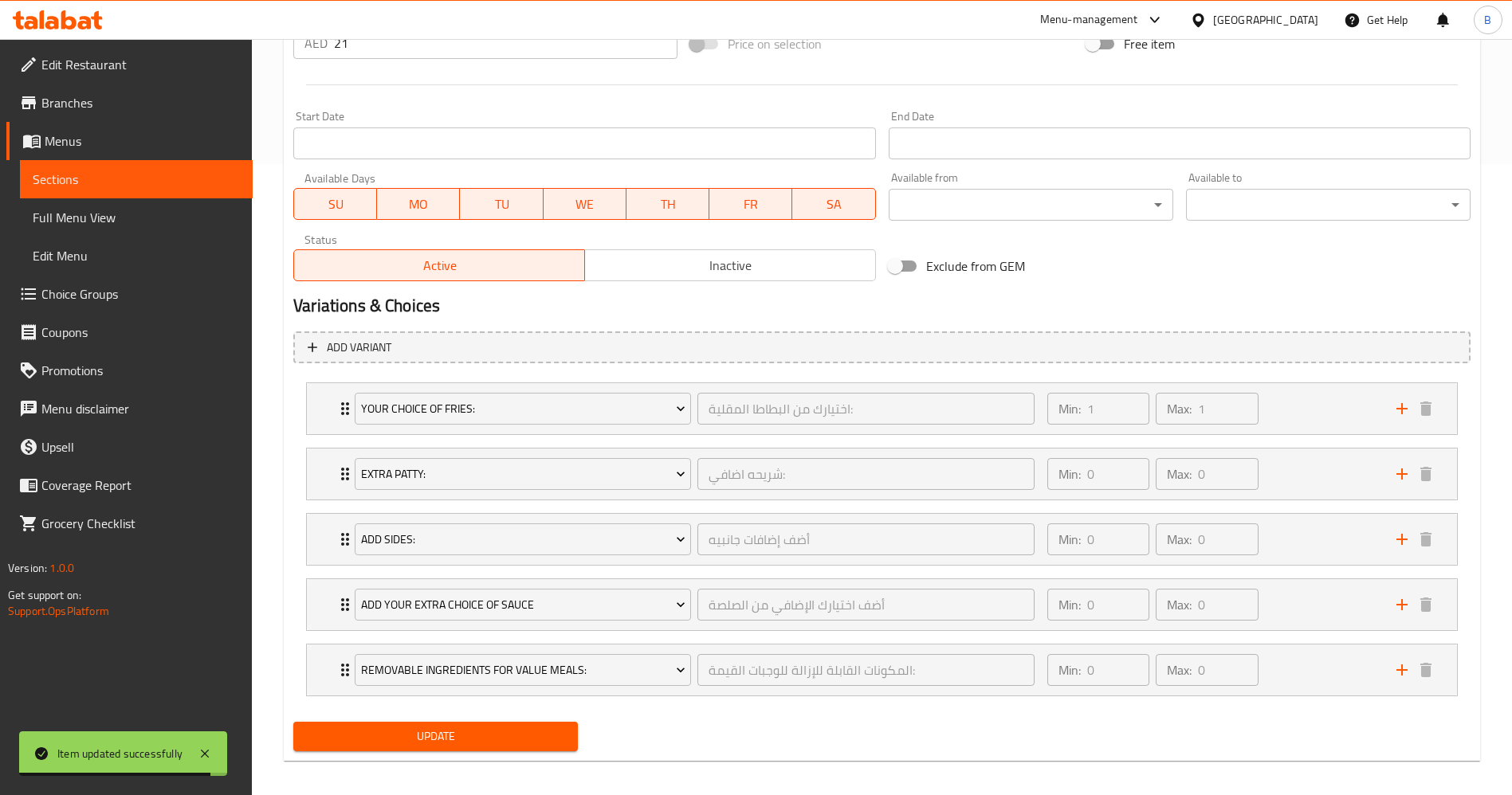
scroll to position [641, 0]
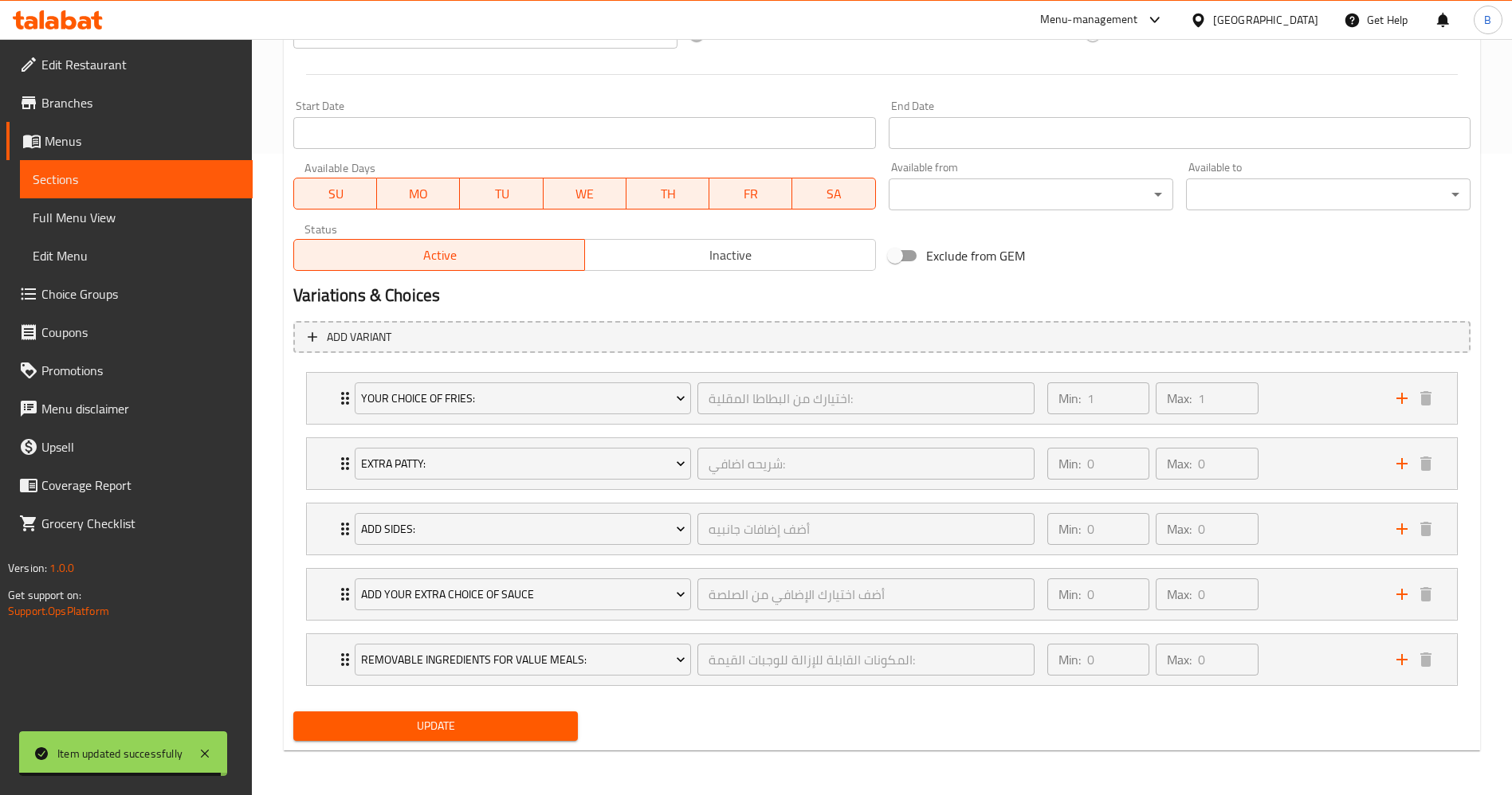
drag, startPoint x: 419, startPoint y: 722, endPoint x: 440, endPoint y: 721, distance: 21.0
click at [420, 722] on span "Update" at bounding box center [436, 726] width 259 height 20
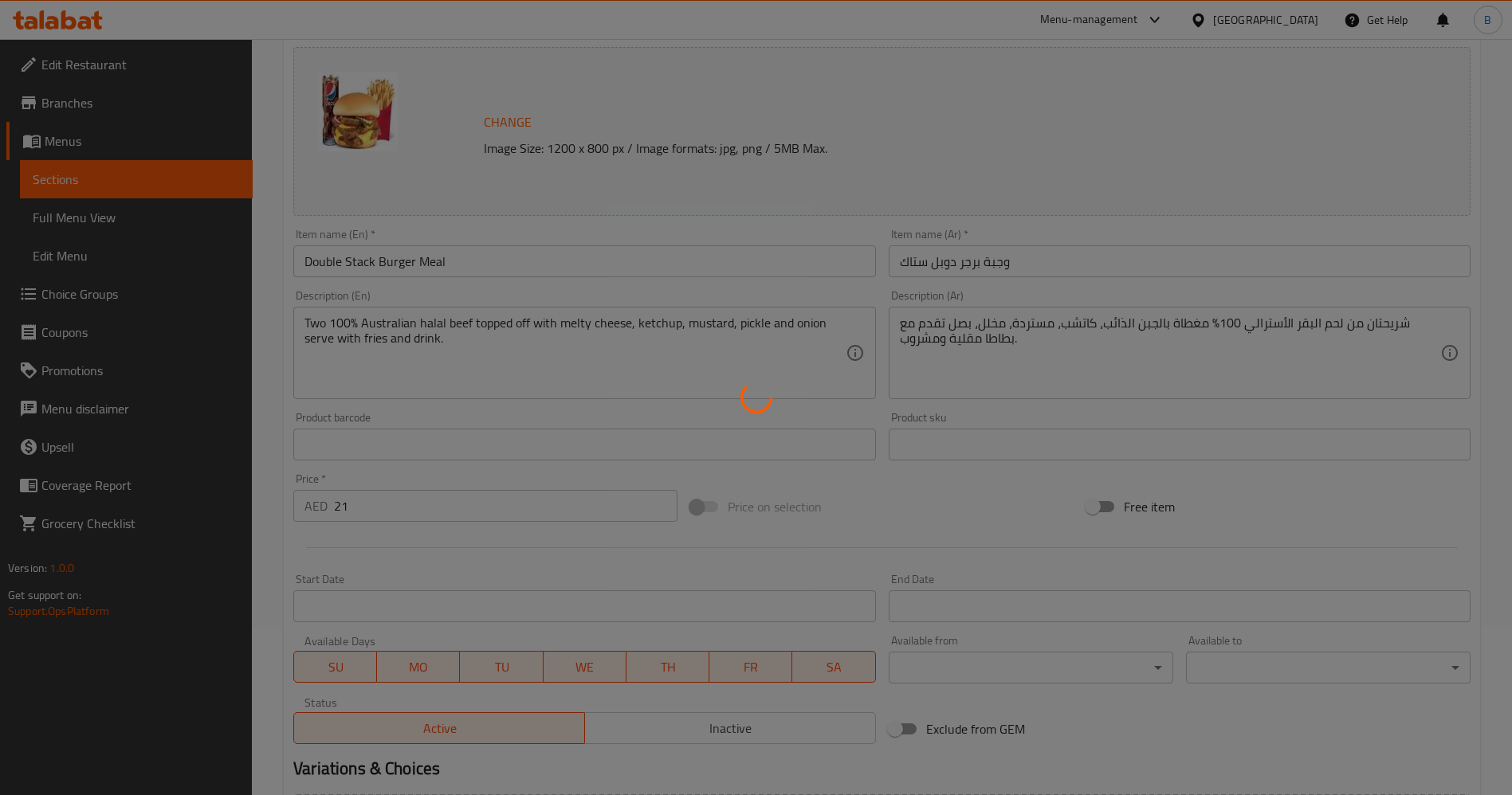
scroll to position [0, 0]
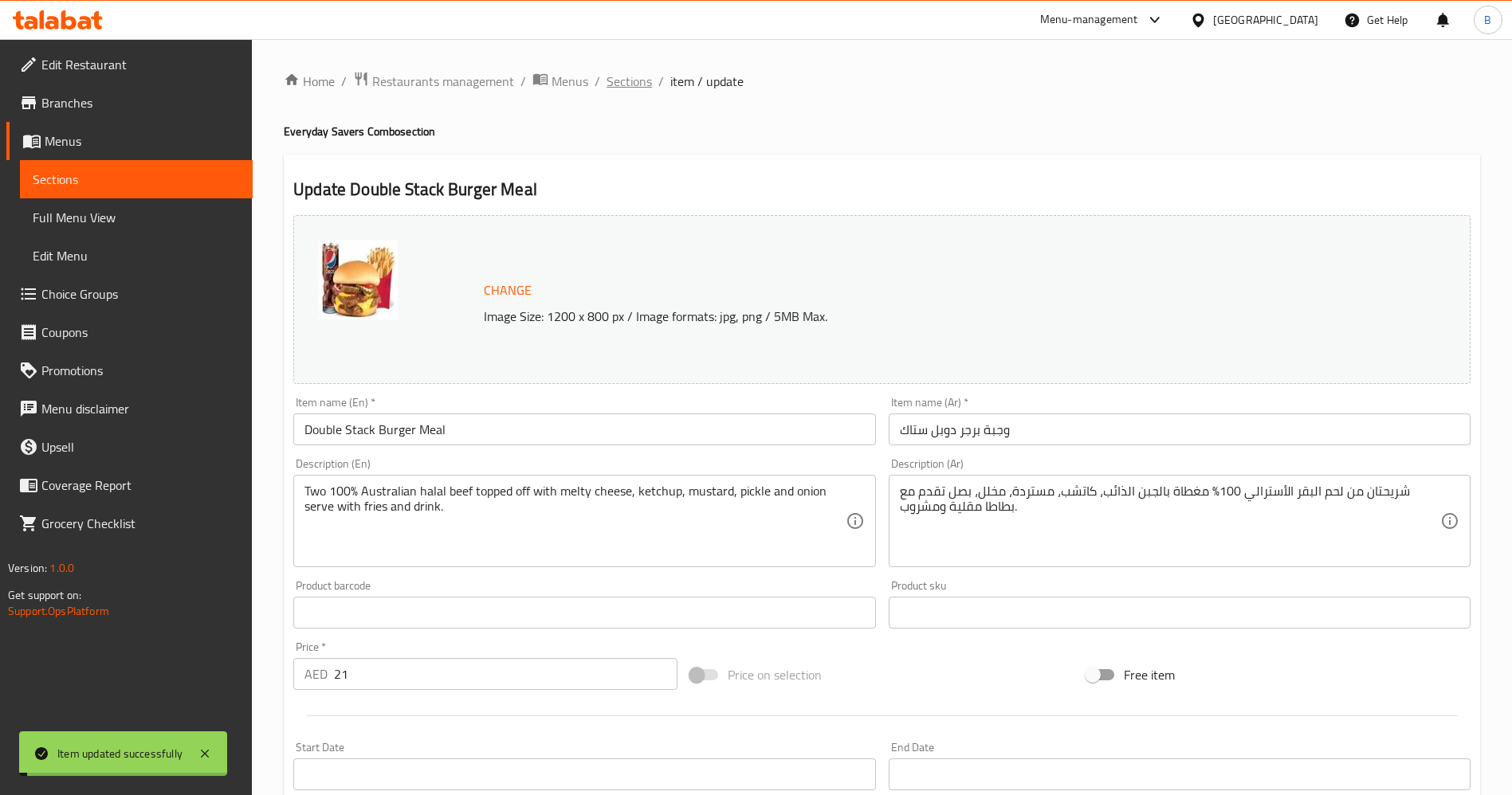
click at [622, 77] on span "Sections" at bounding box center [628, 81] width 45 height 19
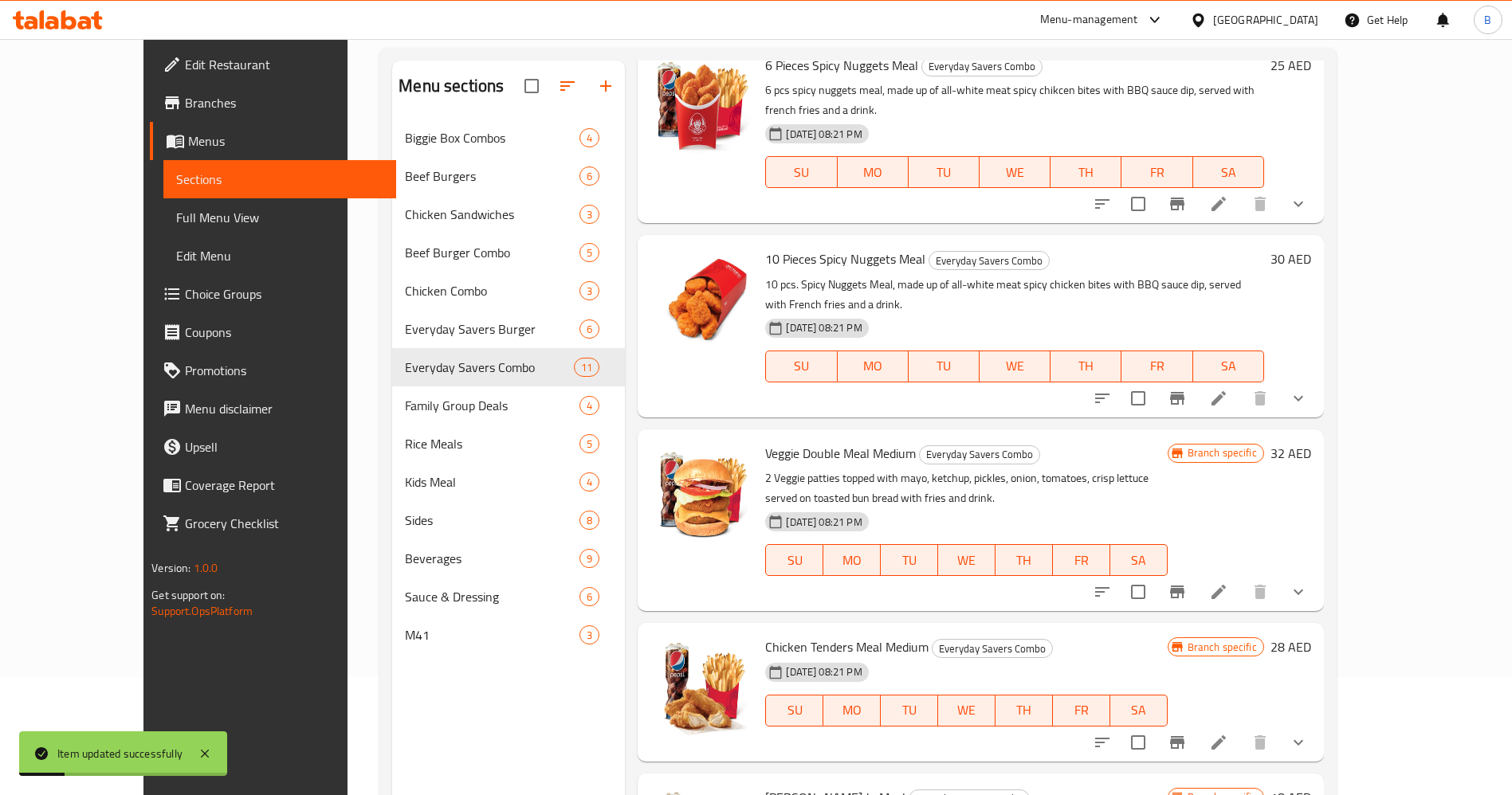
scroll to position [223, 0]
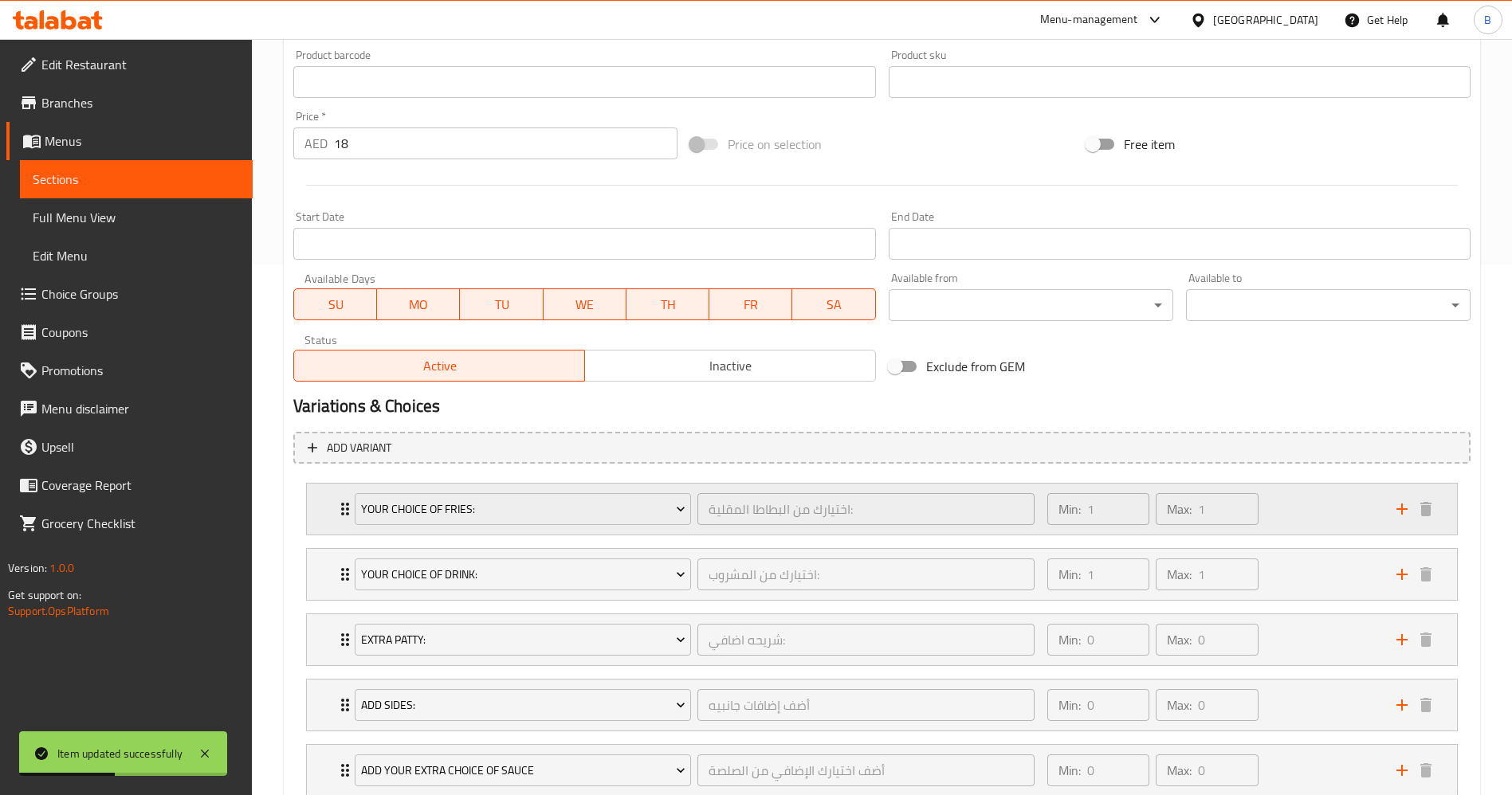
scroll to position [598, 0]
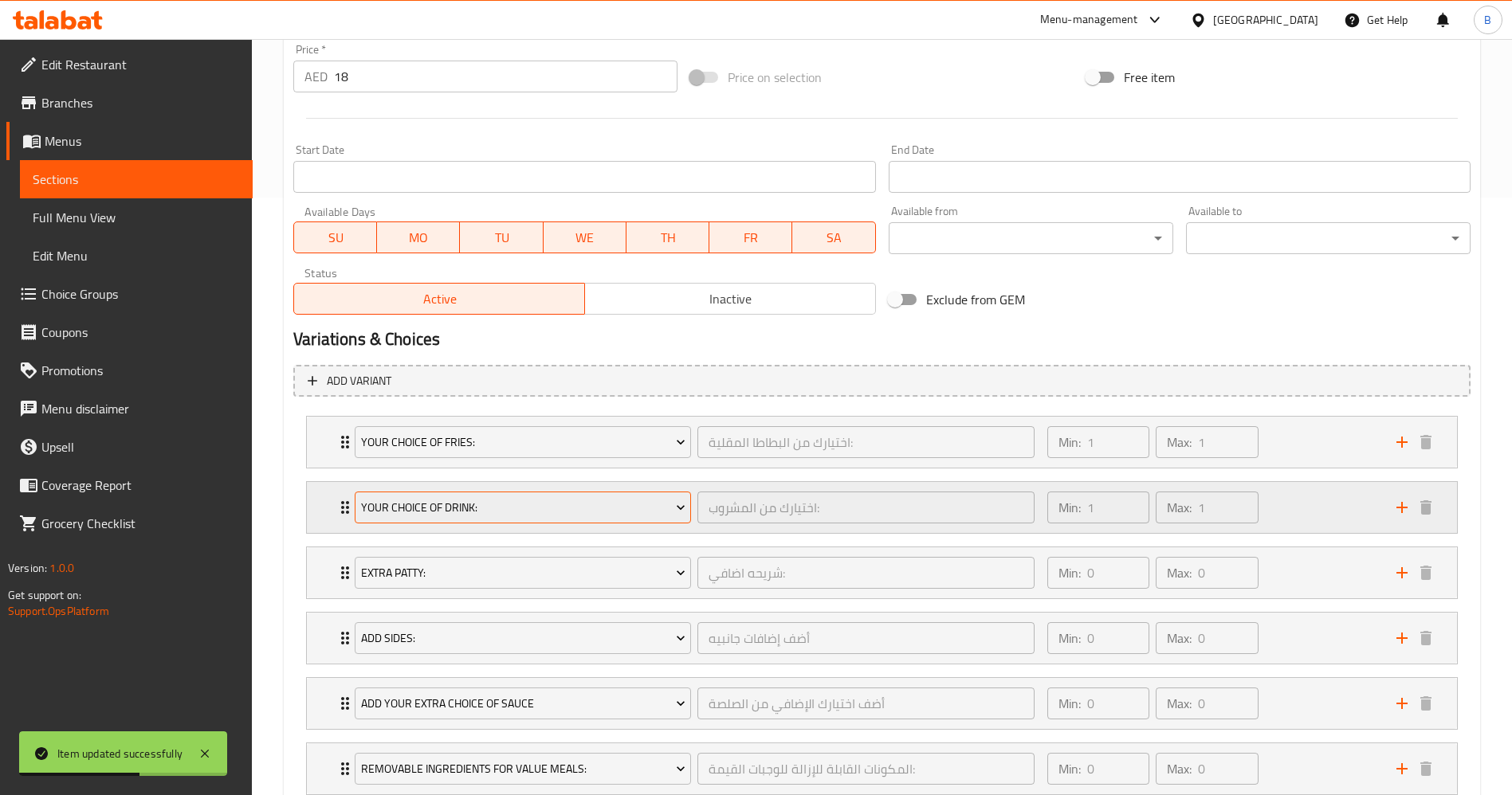
click at [500, 504] on span "Your Choice Of Drink:" at bounding box center [523, 508] width 325 height 20
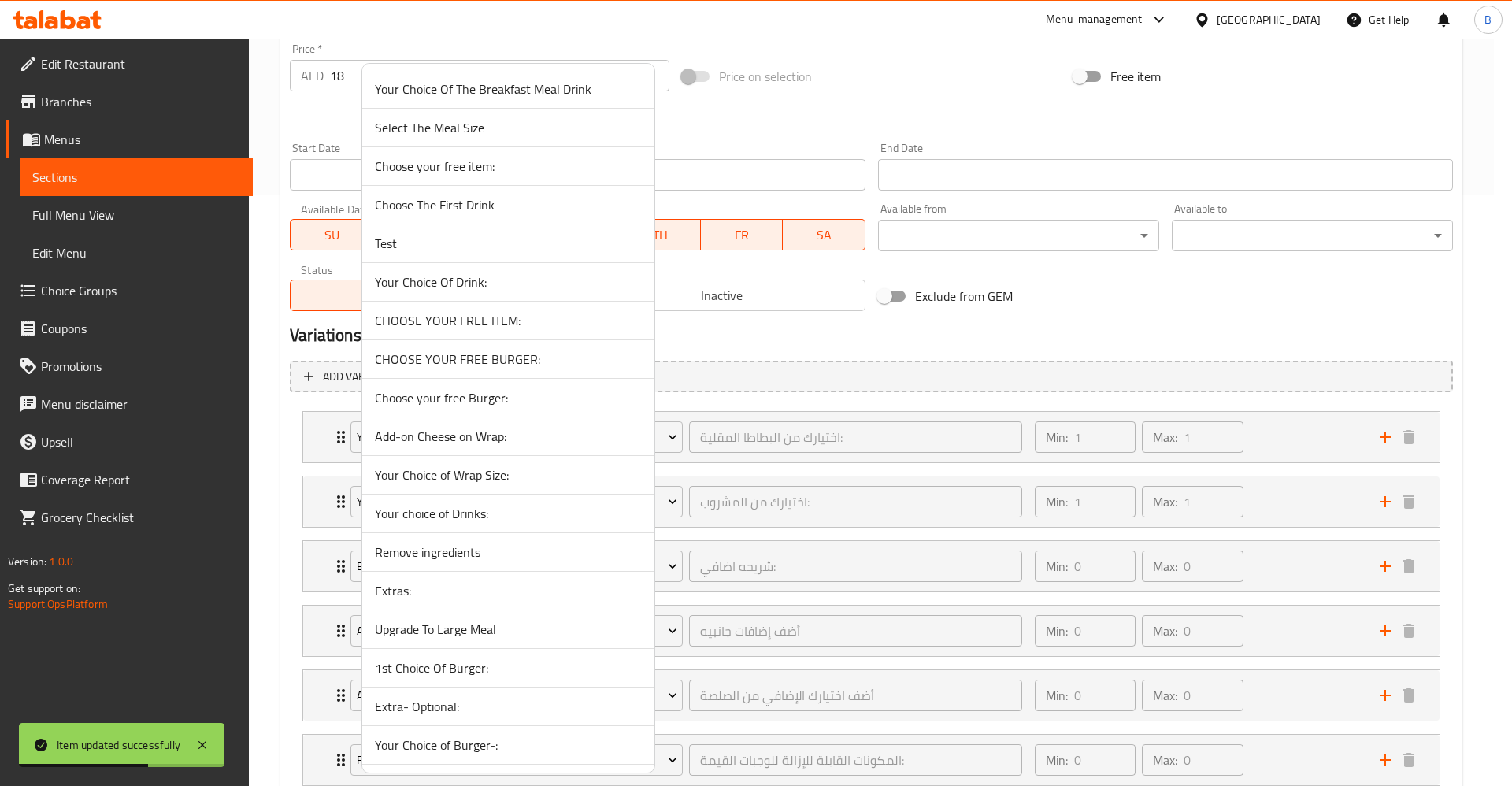
click at [569, 462] on li "Your Choice of Wrap Size:" at bounding box center [508, 475] width 292 height 38
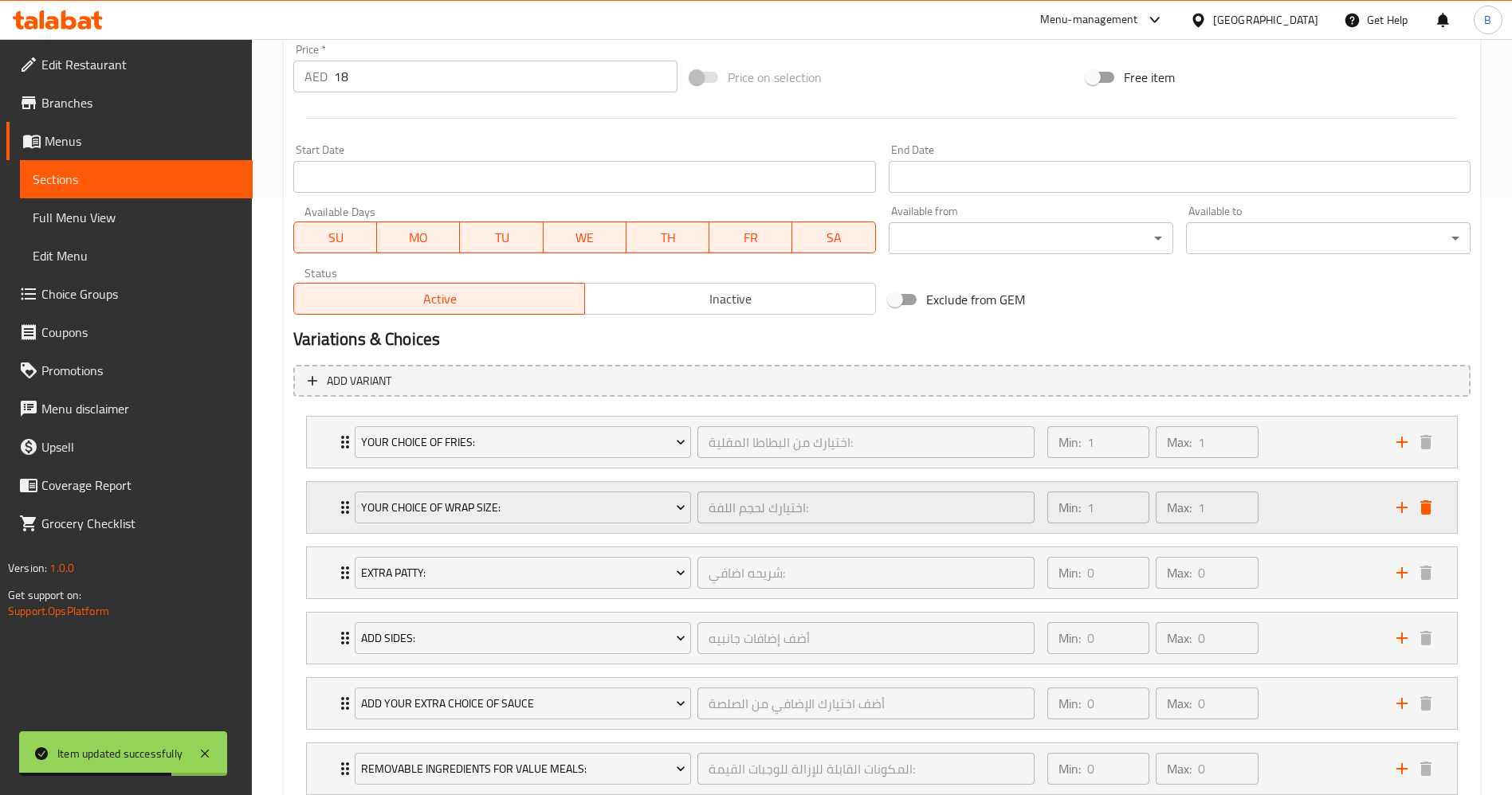
click at [1437, 502] on div "Expand" at bounding box center [1414, 507] width 48 height 24
click at [1433, 506] on icon "delete" at bounding box center [1425, 507] width 19 height 19
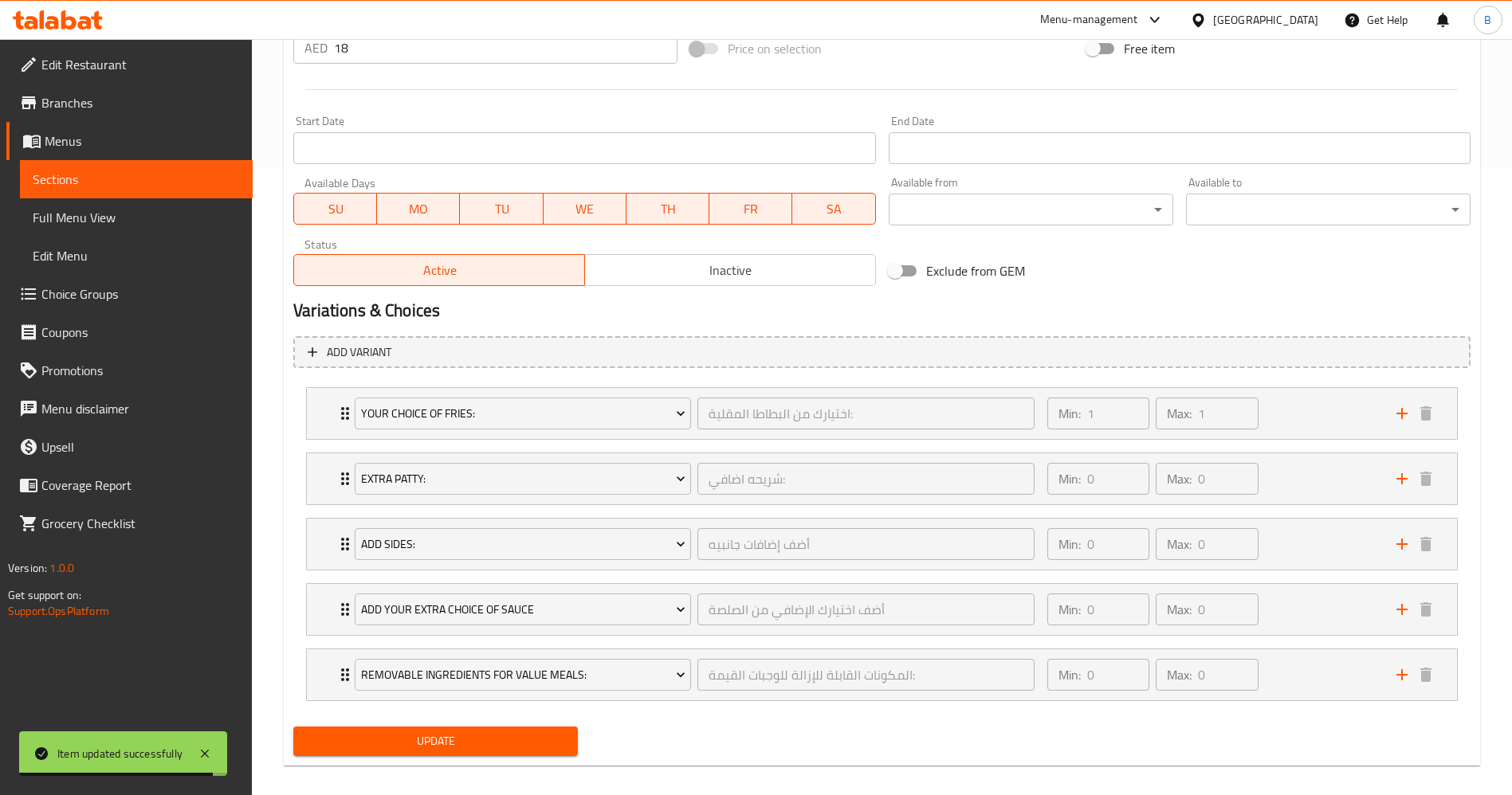
scroll to position [641, 0]
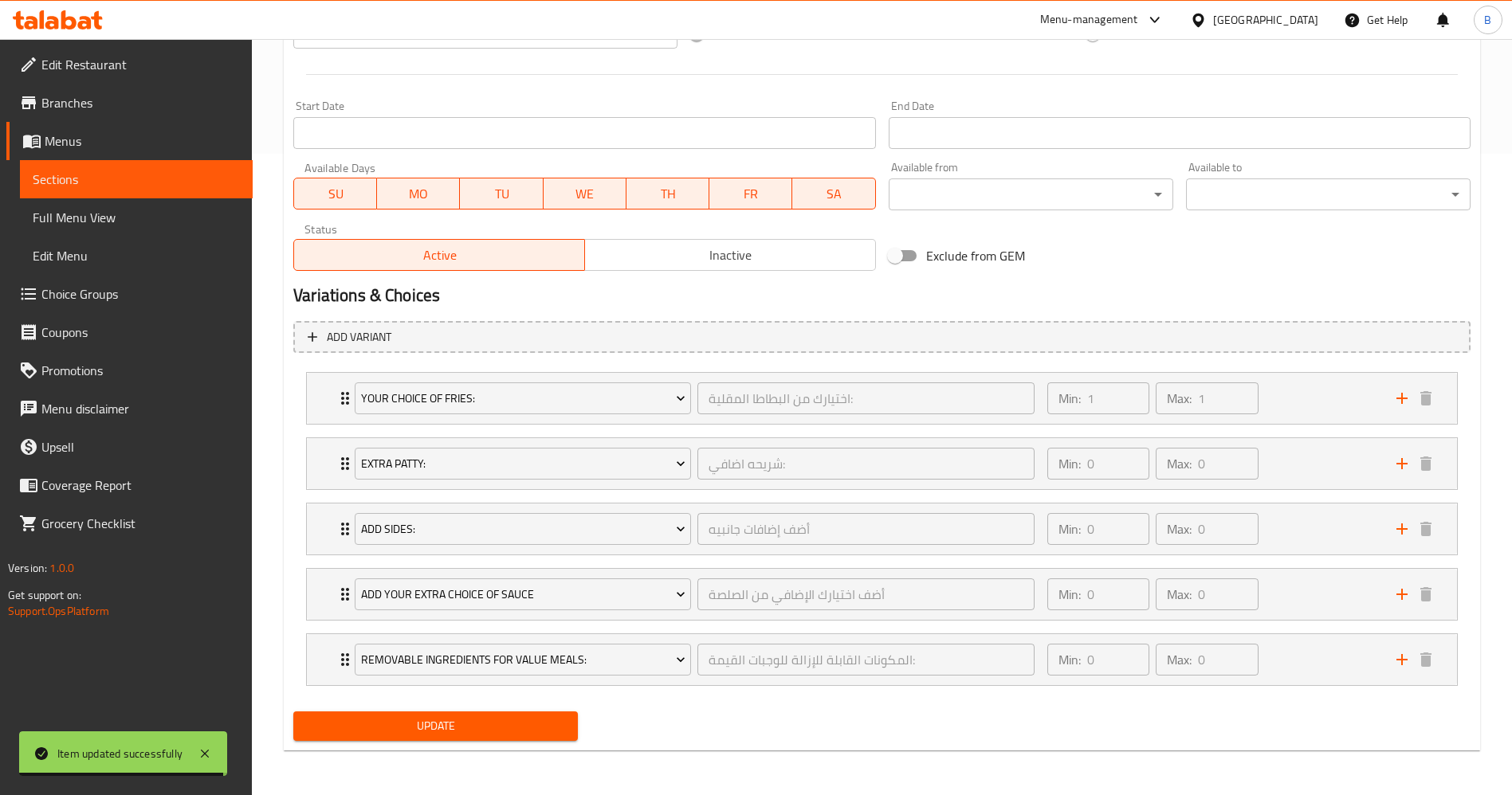
click at [519, 733] on span "Update" at bounding box center [436, 726] width 259 height 20
click at [125, 300] on span "Choice Groups" at bounding box center [140, 294] width 198 height 19
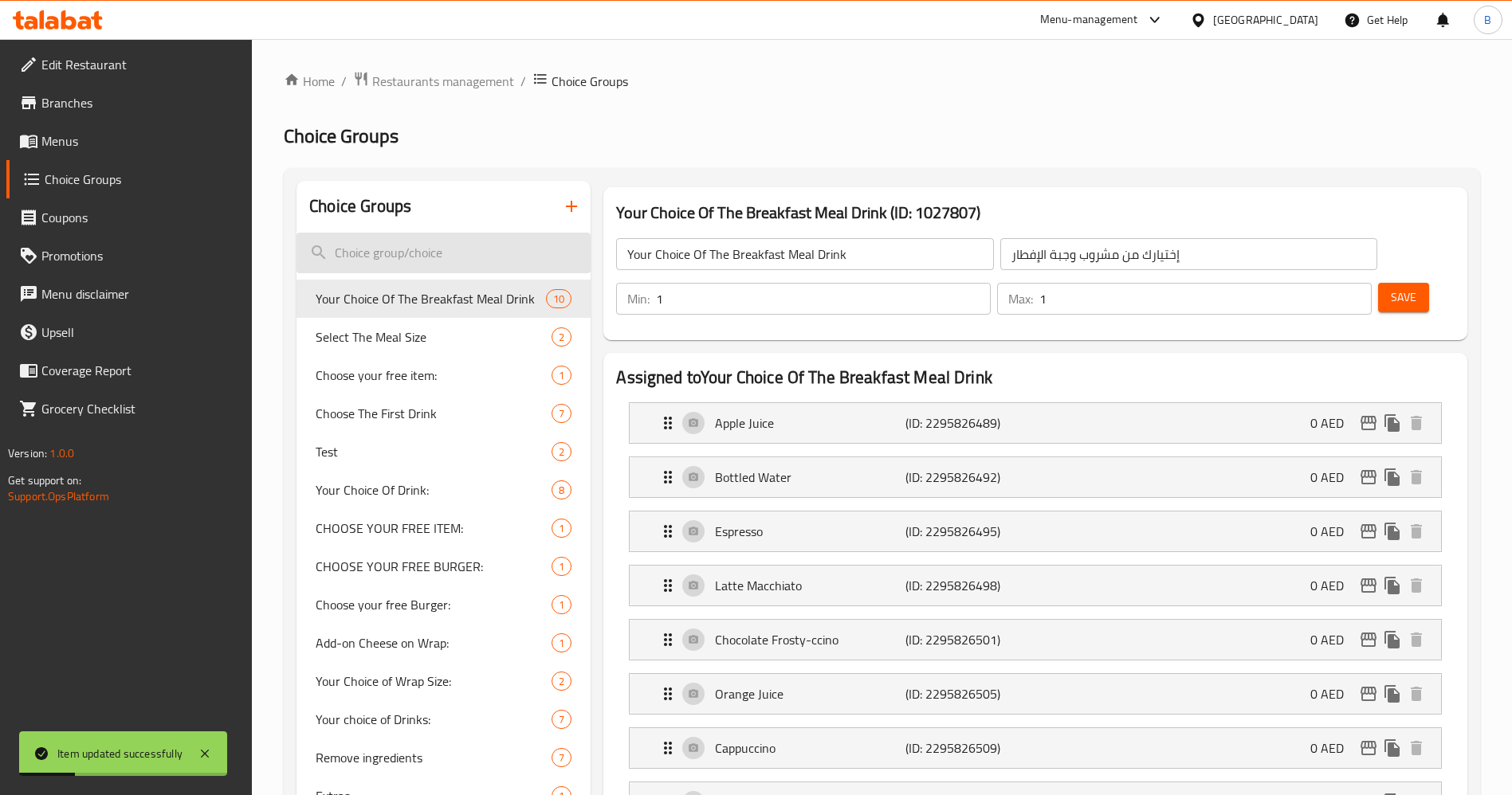
click at [374, 250] on input "search" at bounding box center [443, 253] width 294 height 40
paste input "your choice of drink"
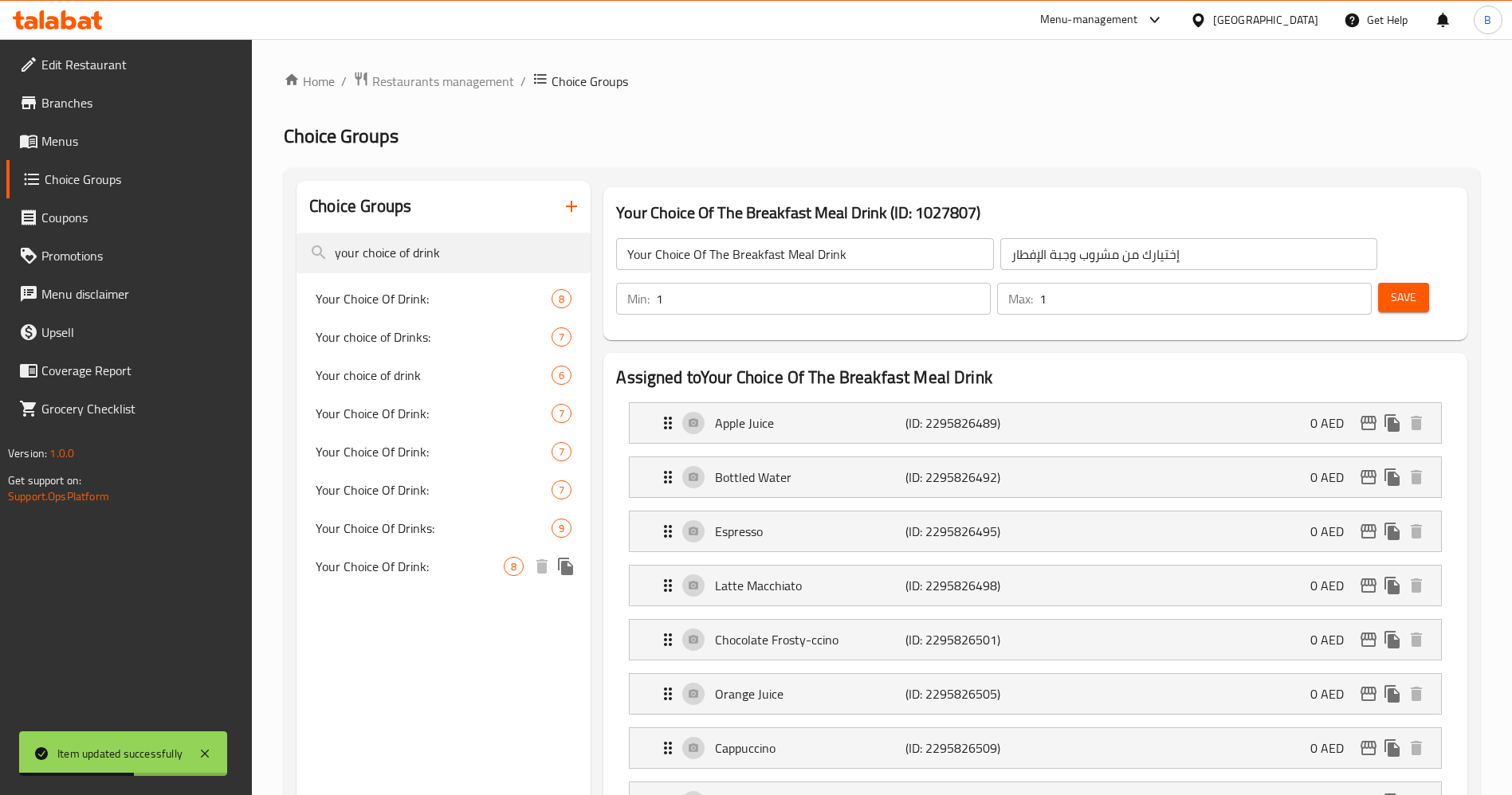
type input "your choice of drink"
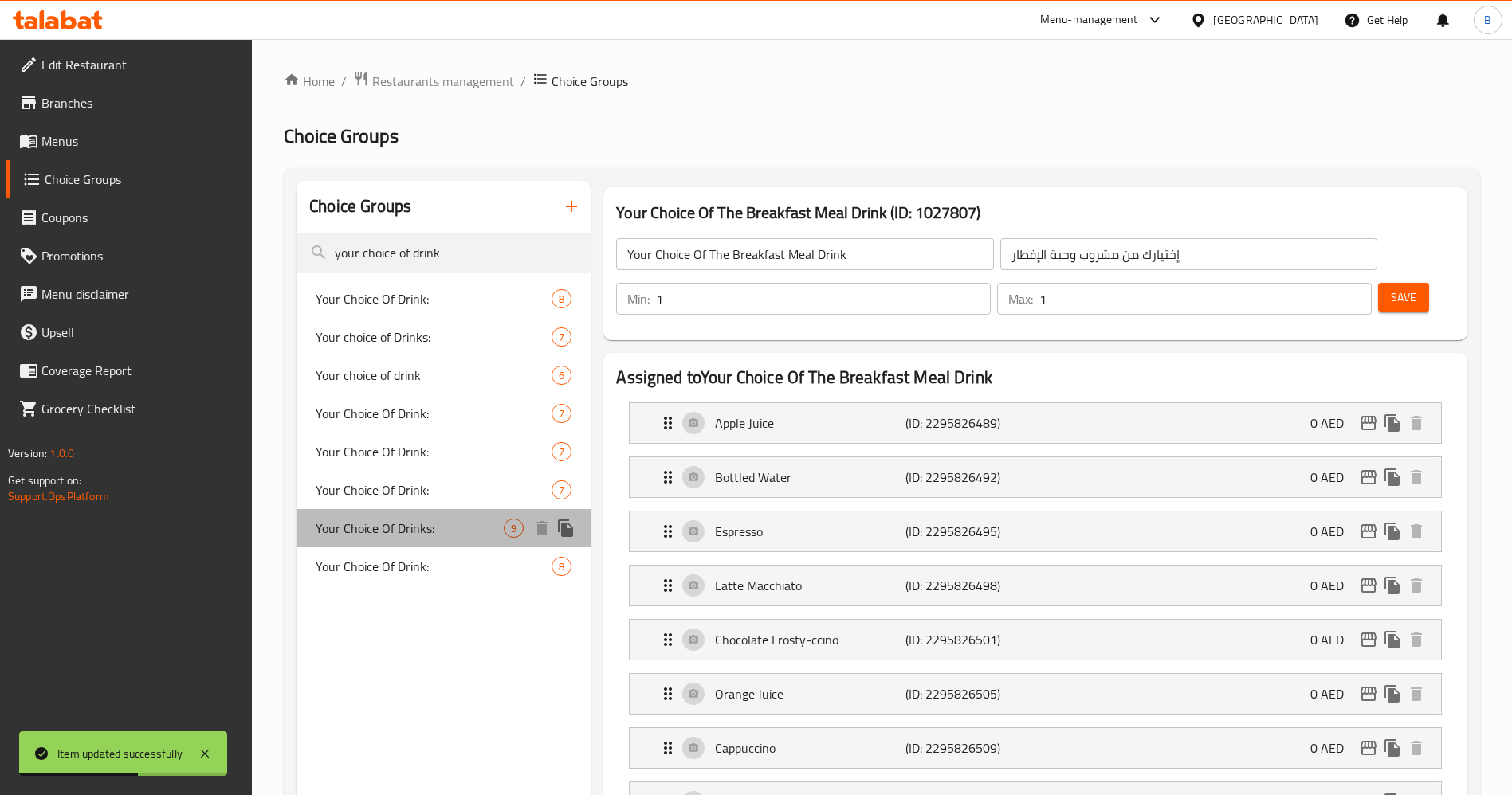
click at [463, 533] on span "Your Choice Of Drinks:" at bounding box center [410, 528] width 188 height 19
type input "Your Choice Of Drinks:"
type input "إختيارك من المشروب:"
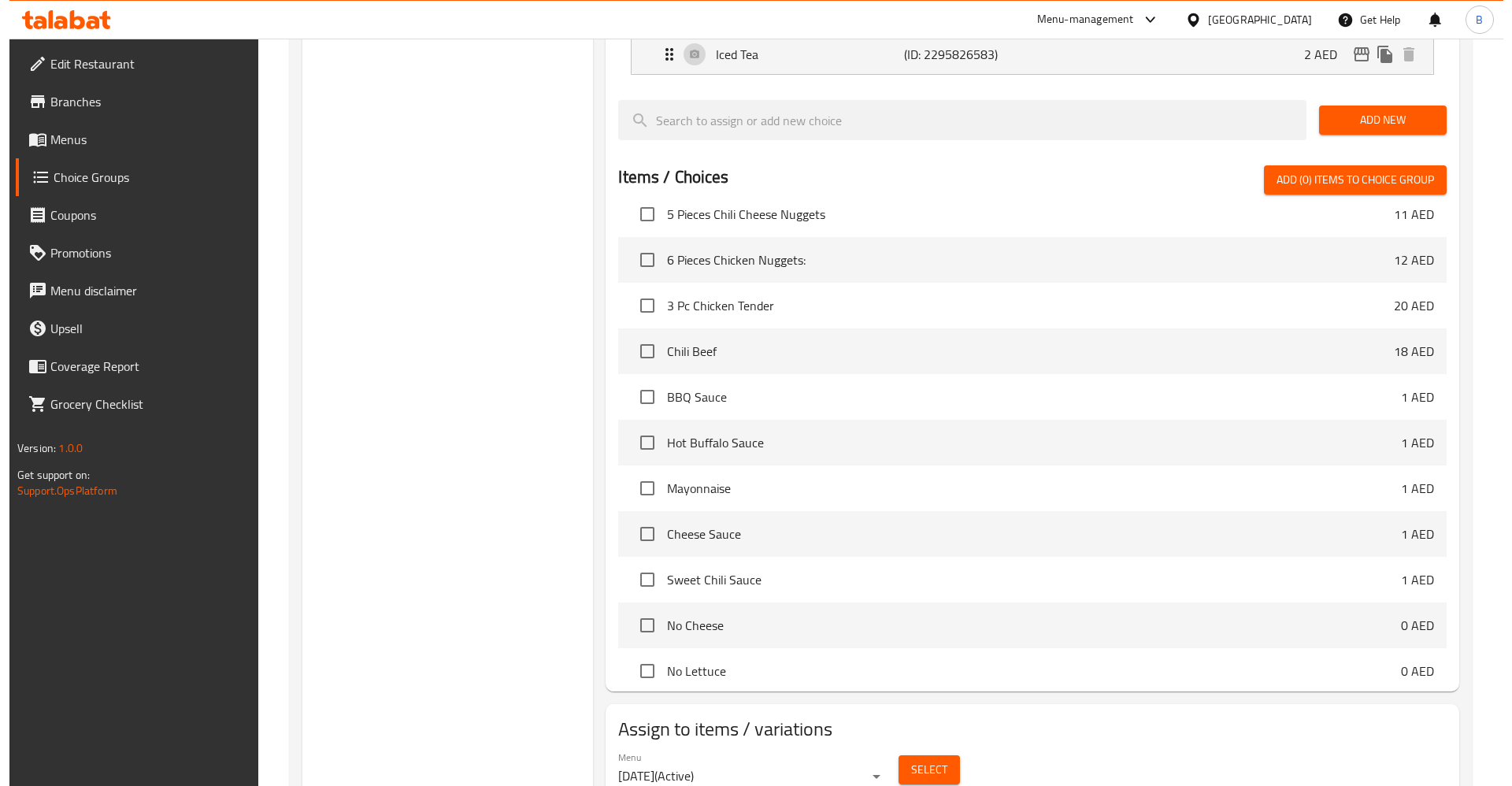
scroll to position [815, 0]
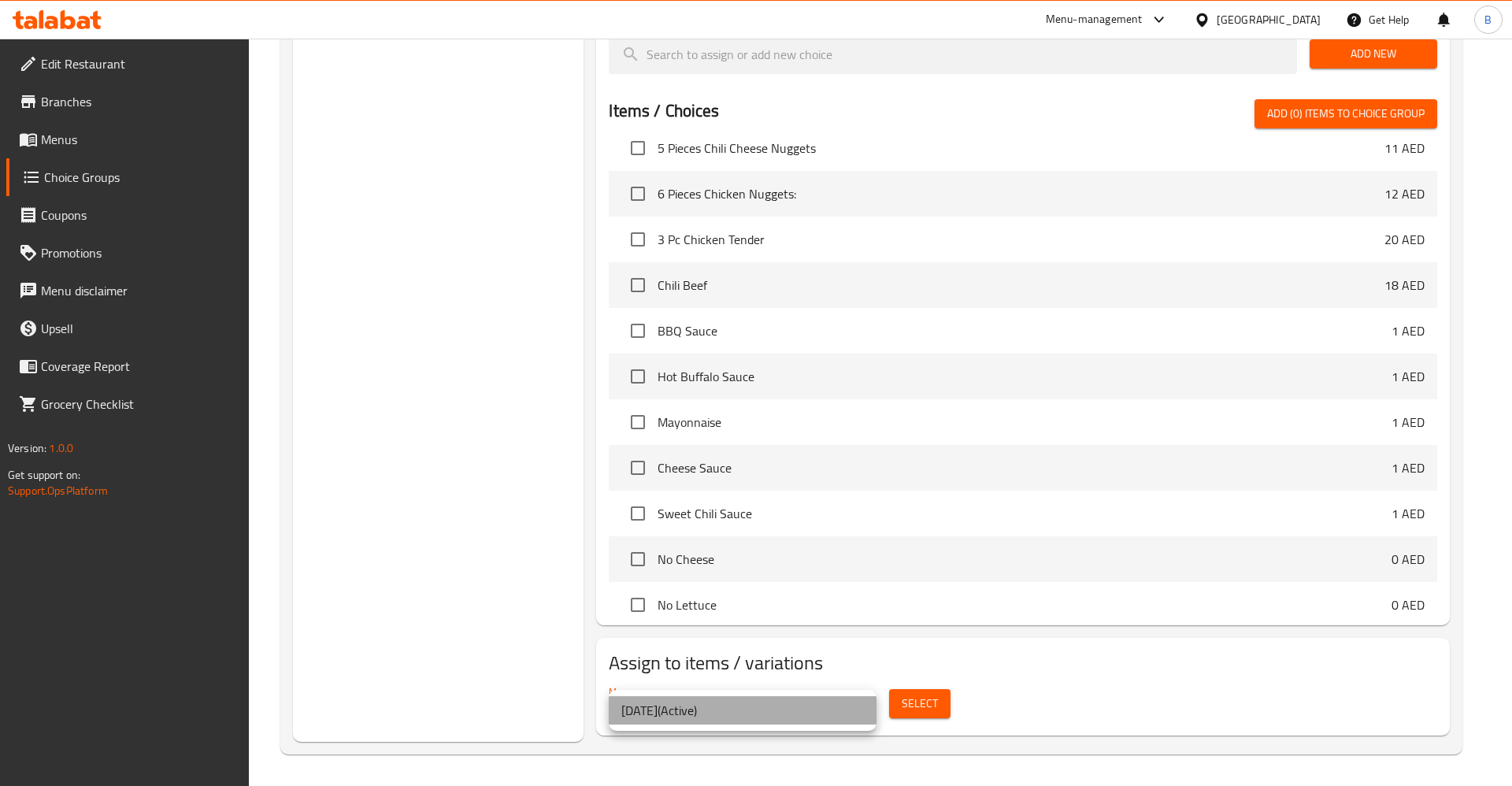
click at [774, 708] on li "[DATE] ( Active )" at bounding box center [743, 710] width 268 height 29
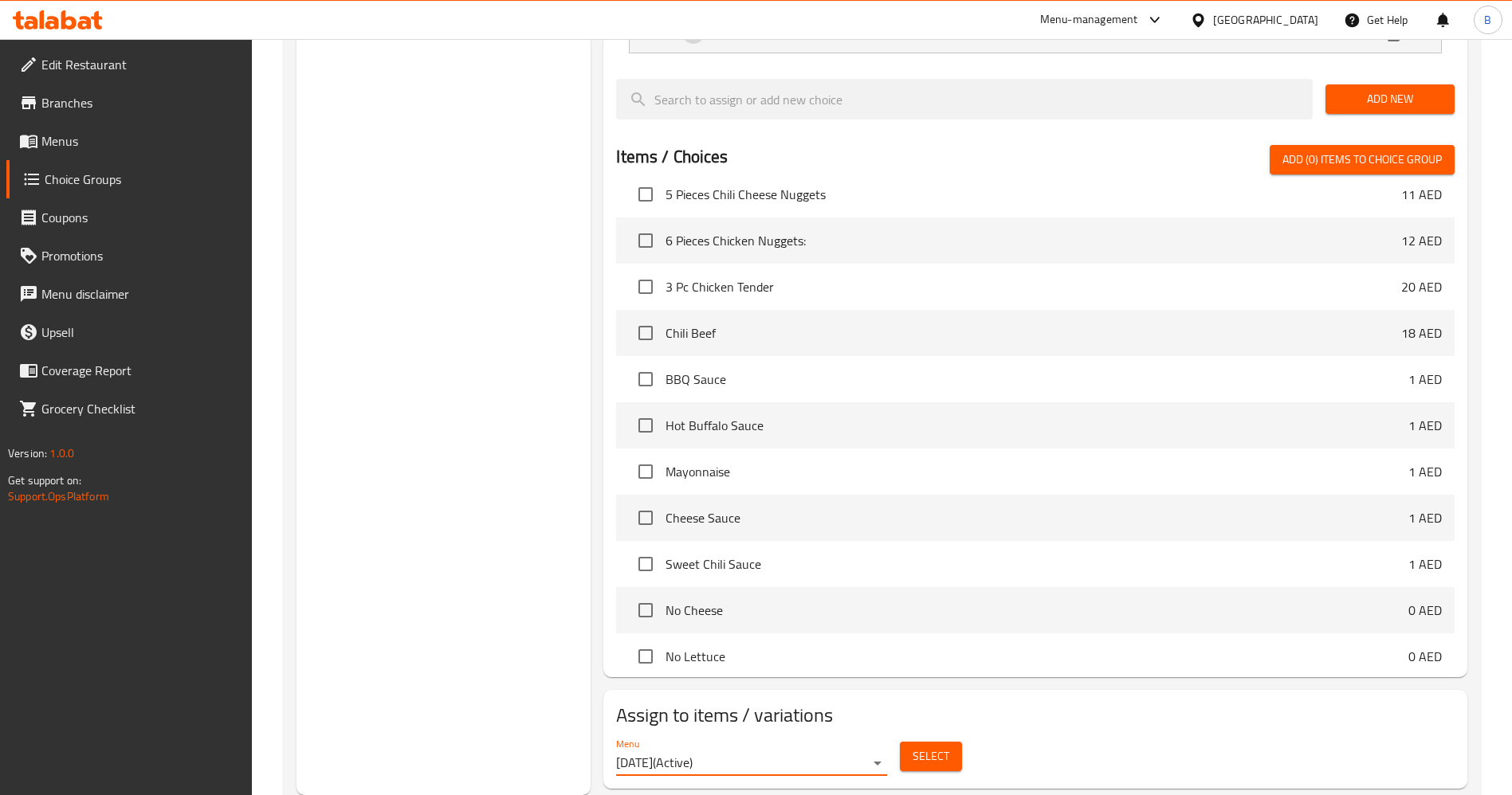
click at [933, 746] on span "Select" at bounding box center [931, 756] width 36 height 20
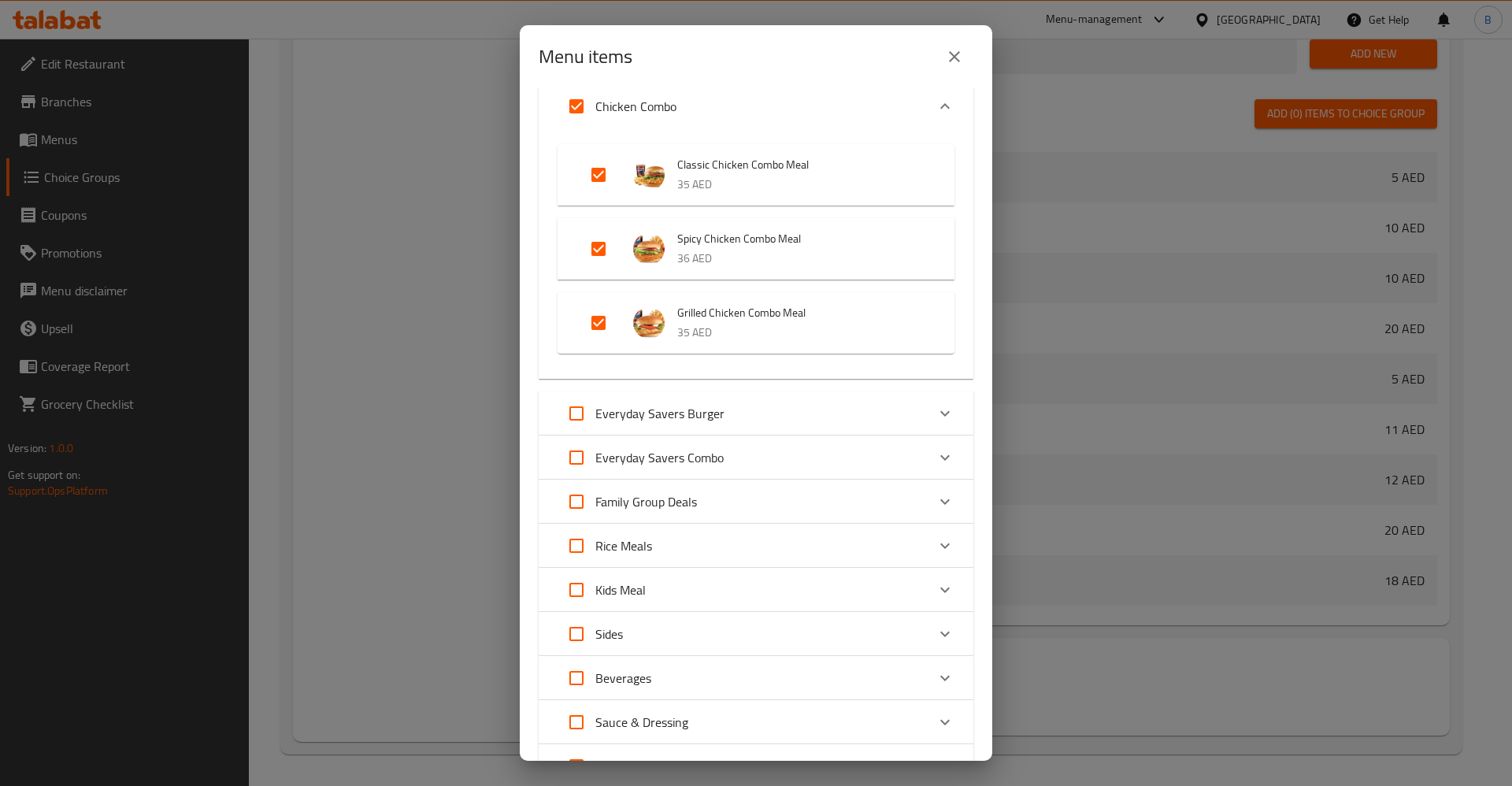
scroll to position [709, 0]
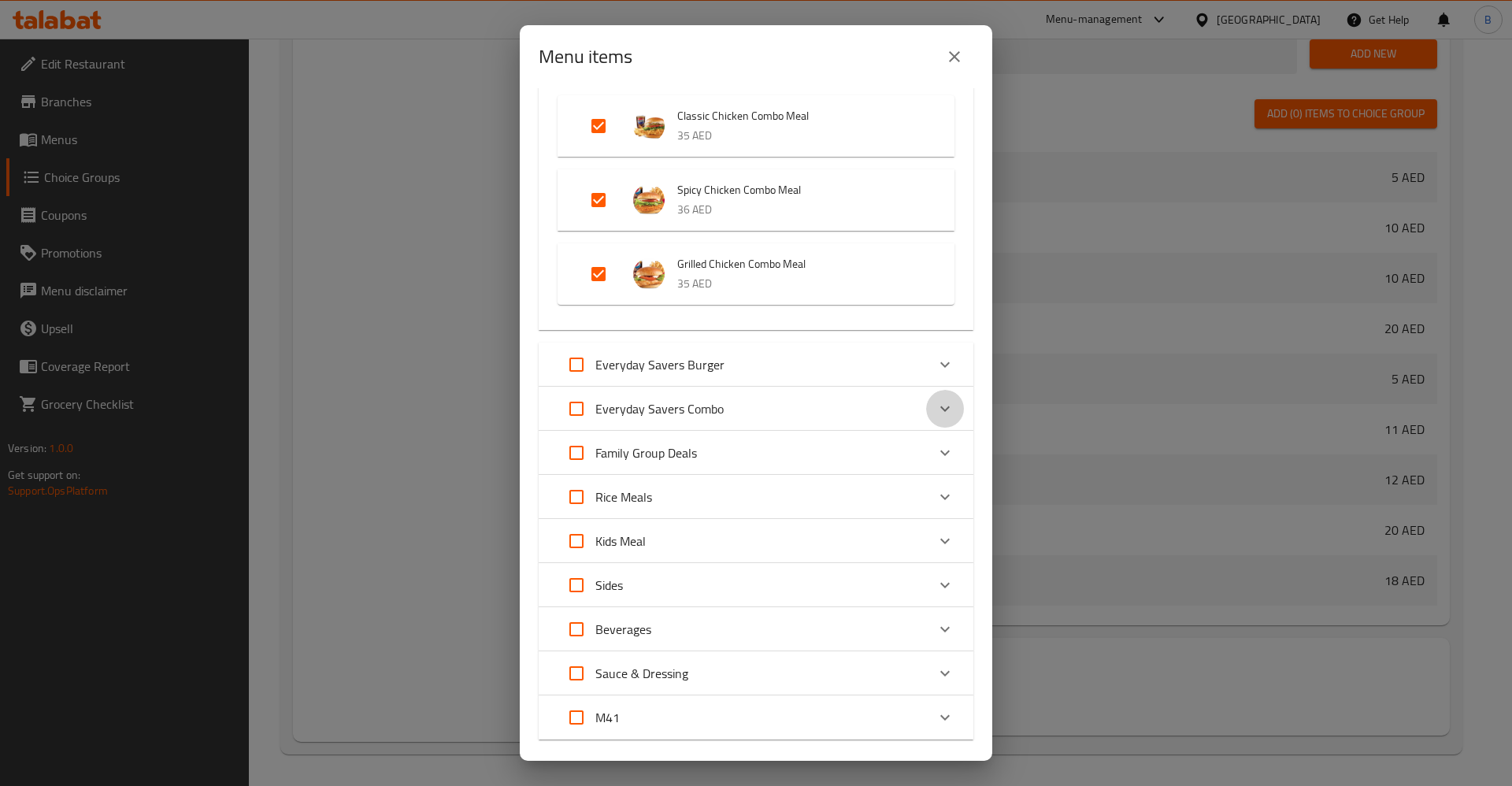
click at [926, 406] on div "Expand" at bounding box center [945, 409] width 38 height 38
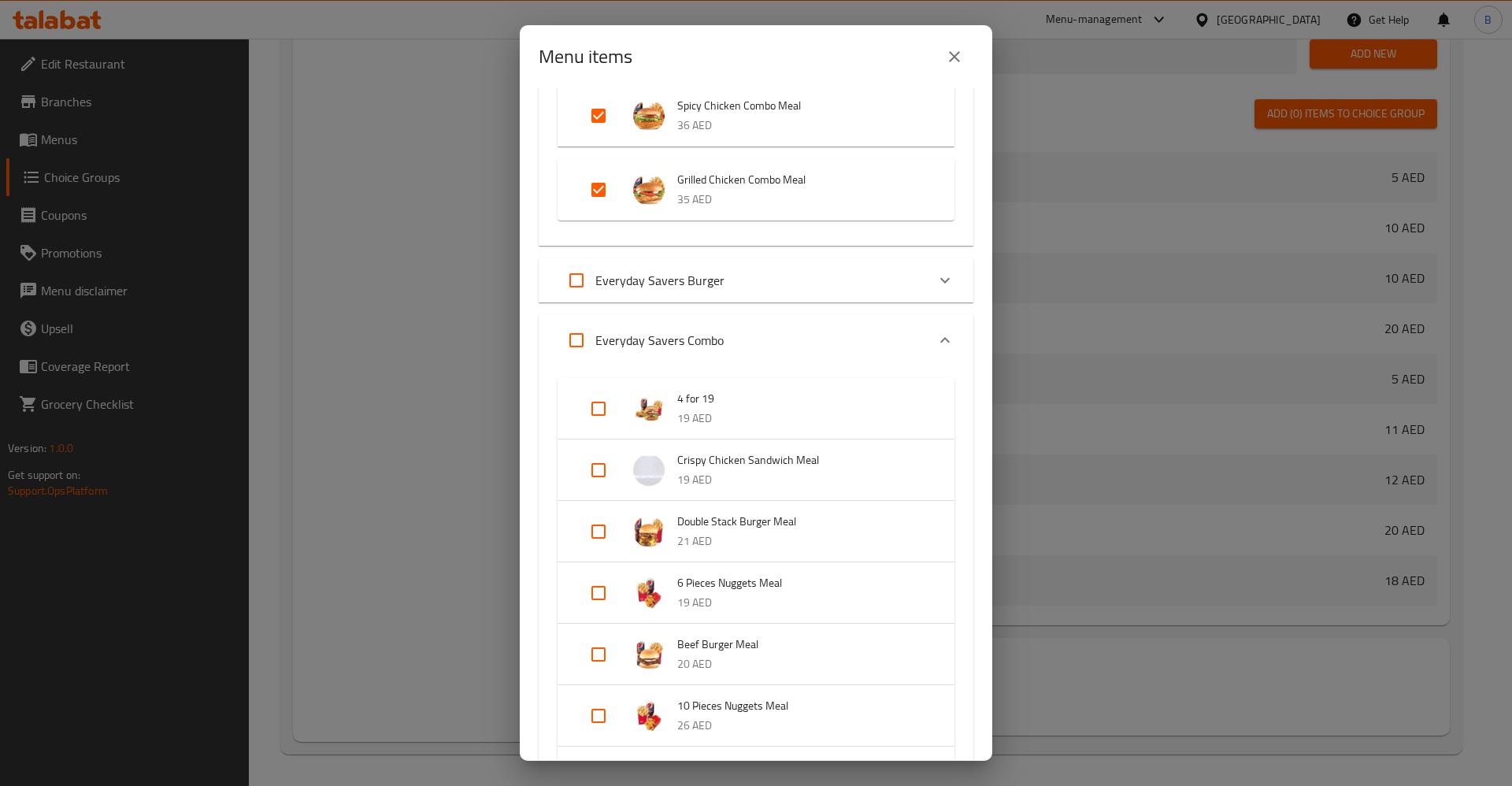
scroll to position [945, 0]
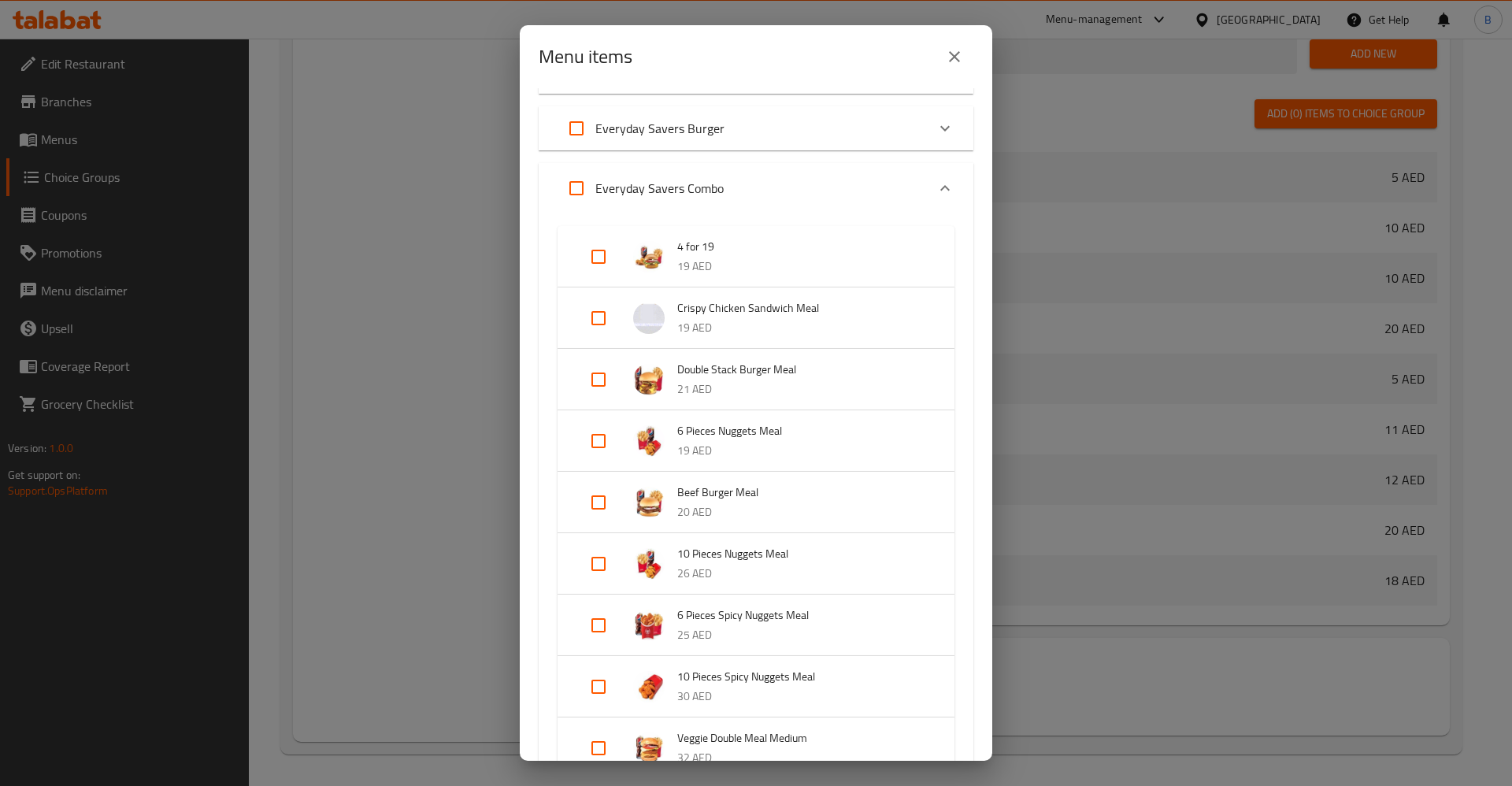
click at [597, 319] on input "Expand" at bounding box center [598, 318] width 38 height 38
checkbox input "true"
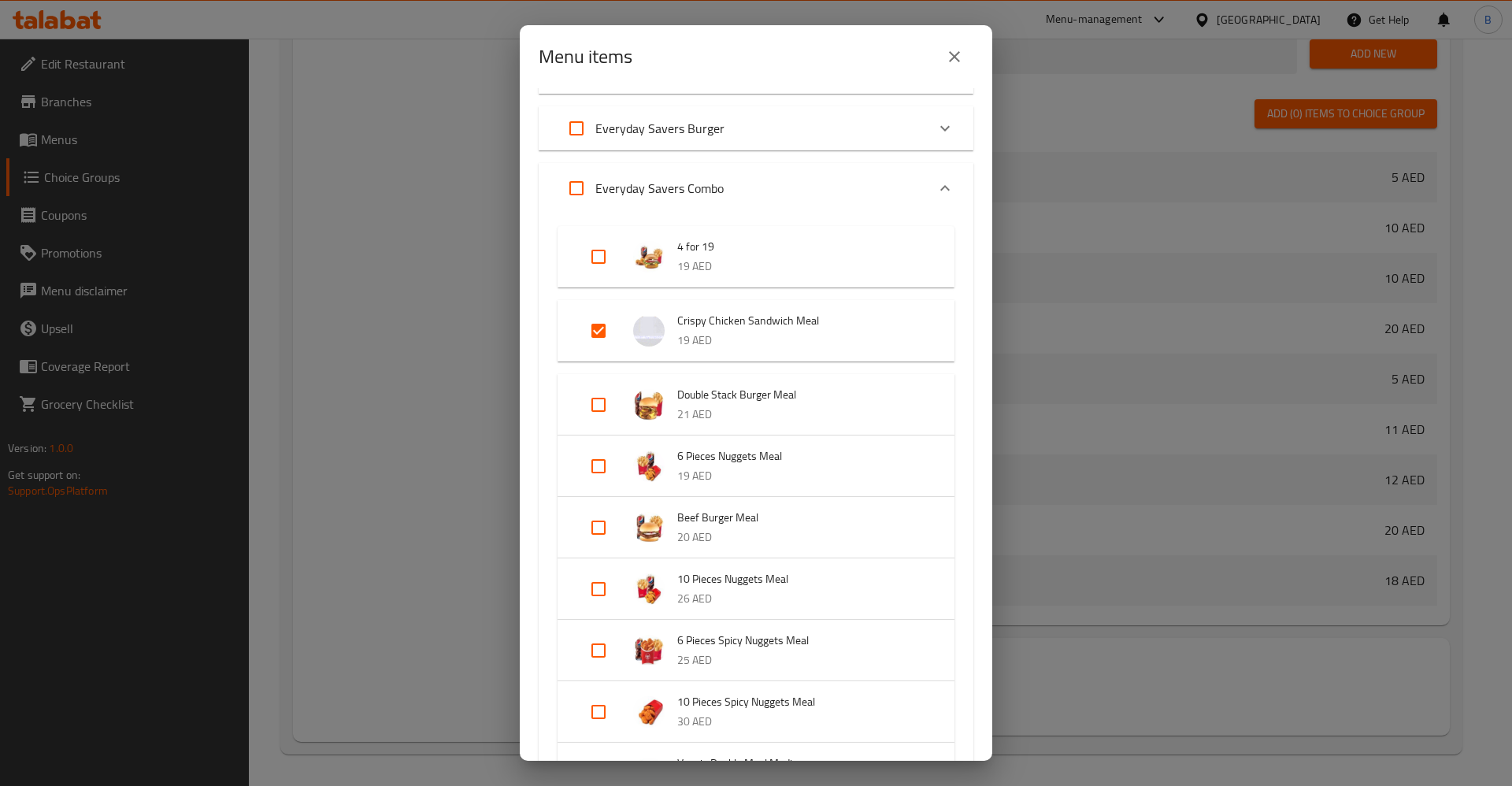
click at [604, 397] on input "Expand" at bounding box center [598, 405] width 38 height 38
checkbox input "true"
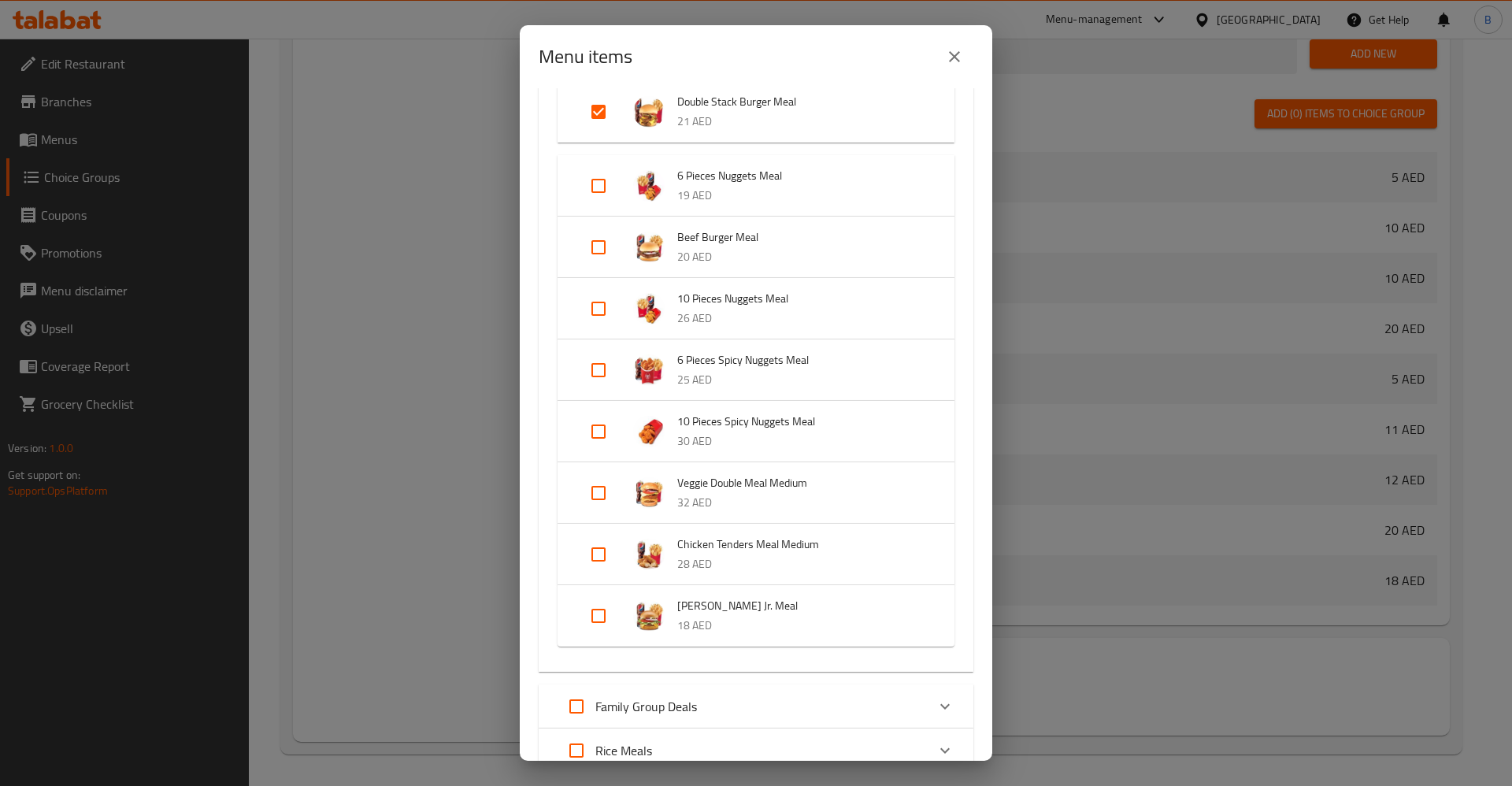
scroll to position [1299, 0]
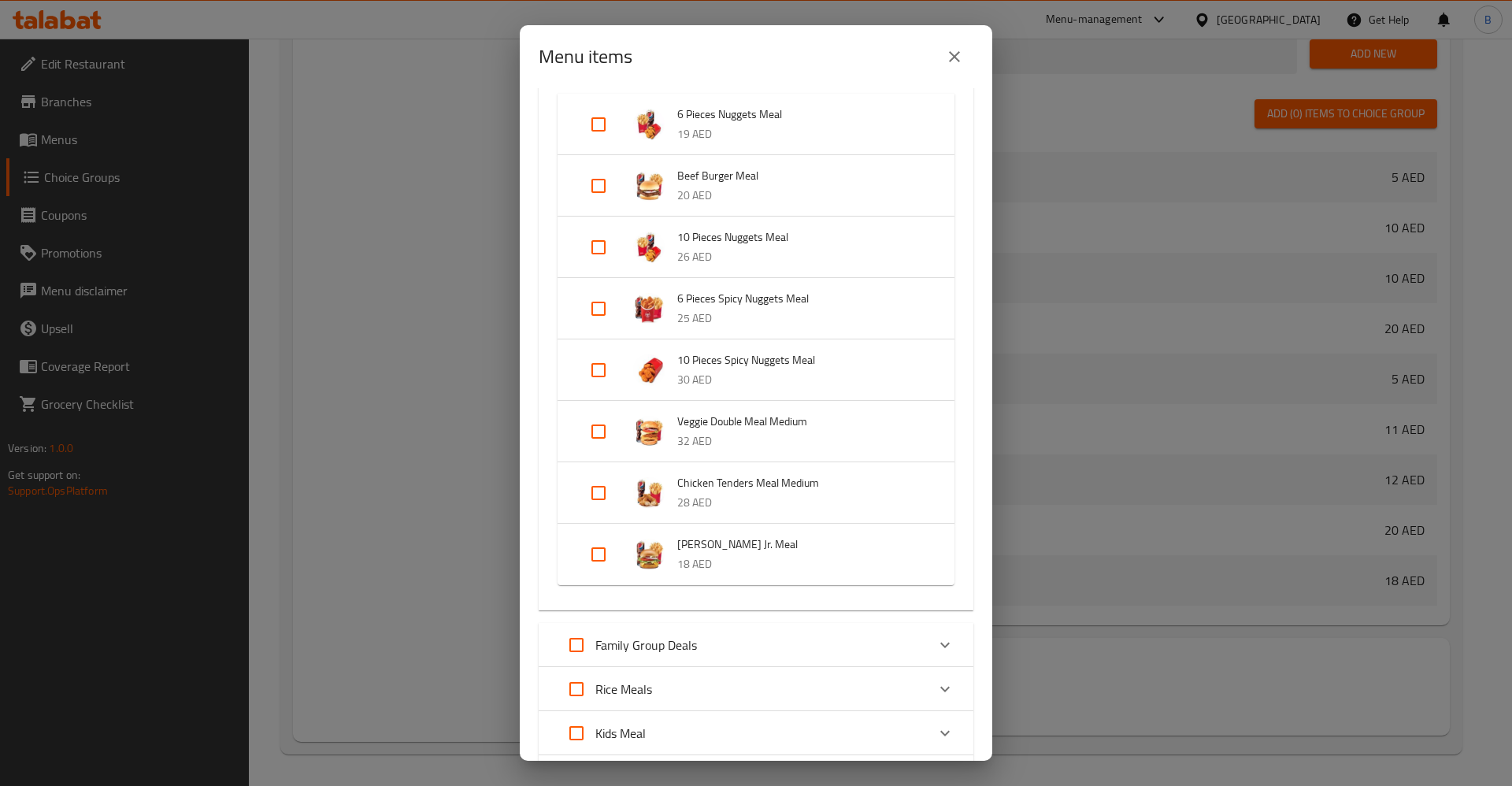
click at [604, 550] on input "Expand" at bounding box center [598, 554] width 38 height 38
checkbox input "true"
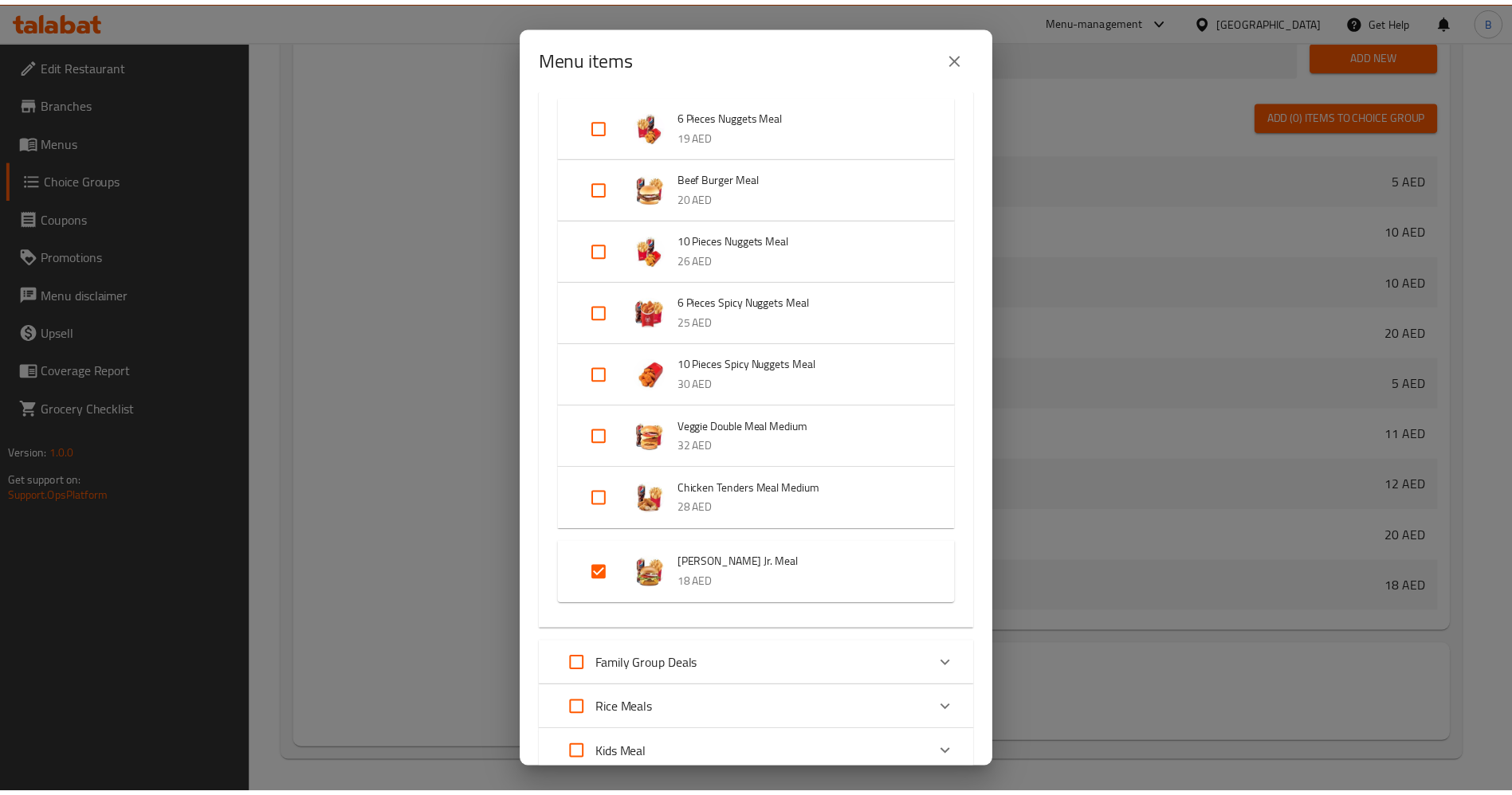
scroll to position [1611, 0]
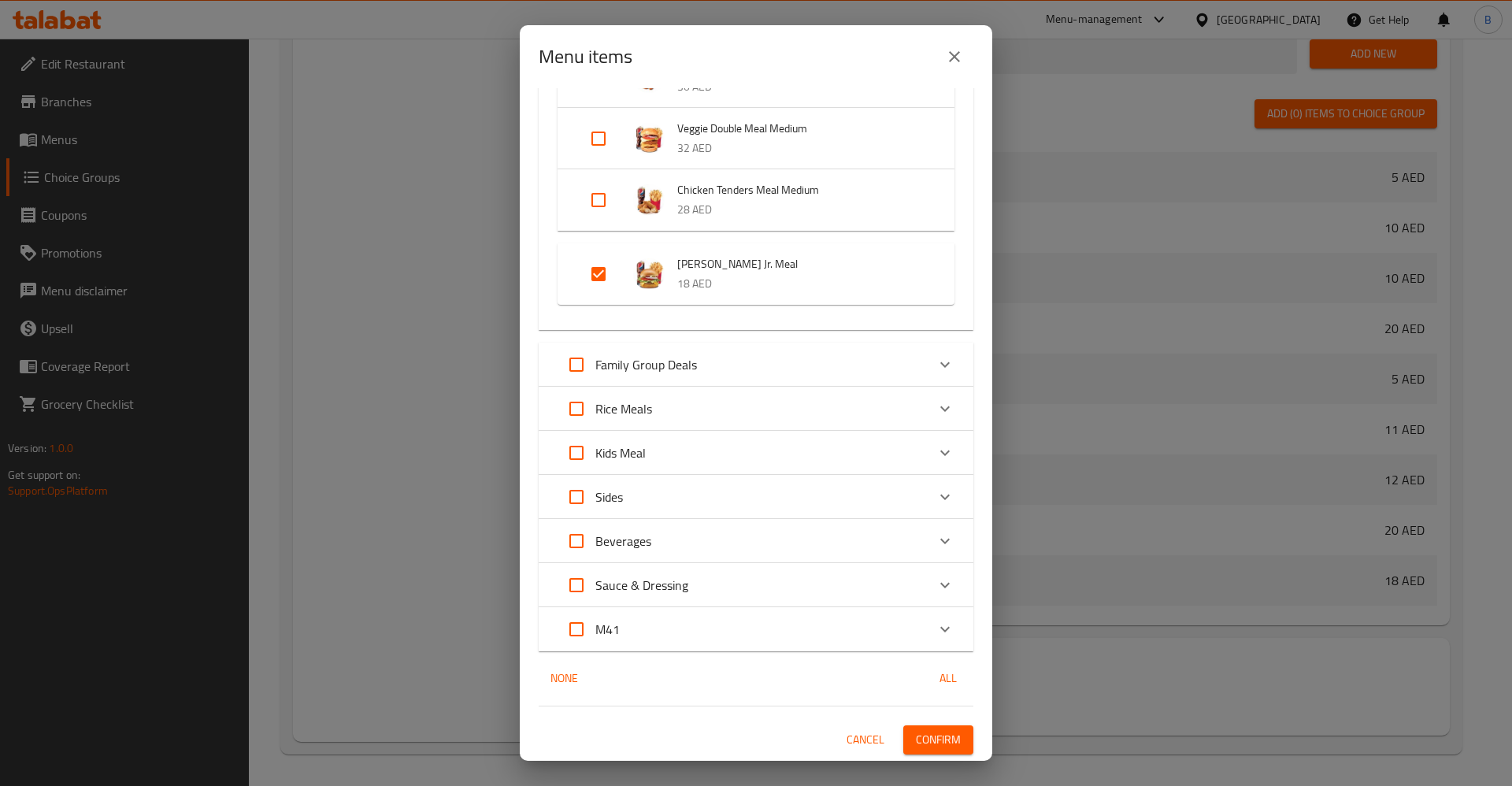
click at [933, 711] on div "11 / 77 items selected ​ Biggie Box Combos Biggie Box- Crispy Chicken Combo 21 …" at bounding box center [756, 424] width 472 height 673
click at [939, 730] on span "Confirm" at bounding box center [938, 740] width 45 height 20
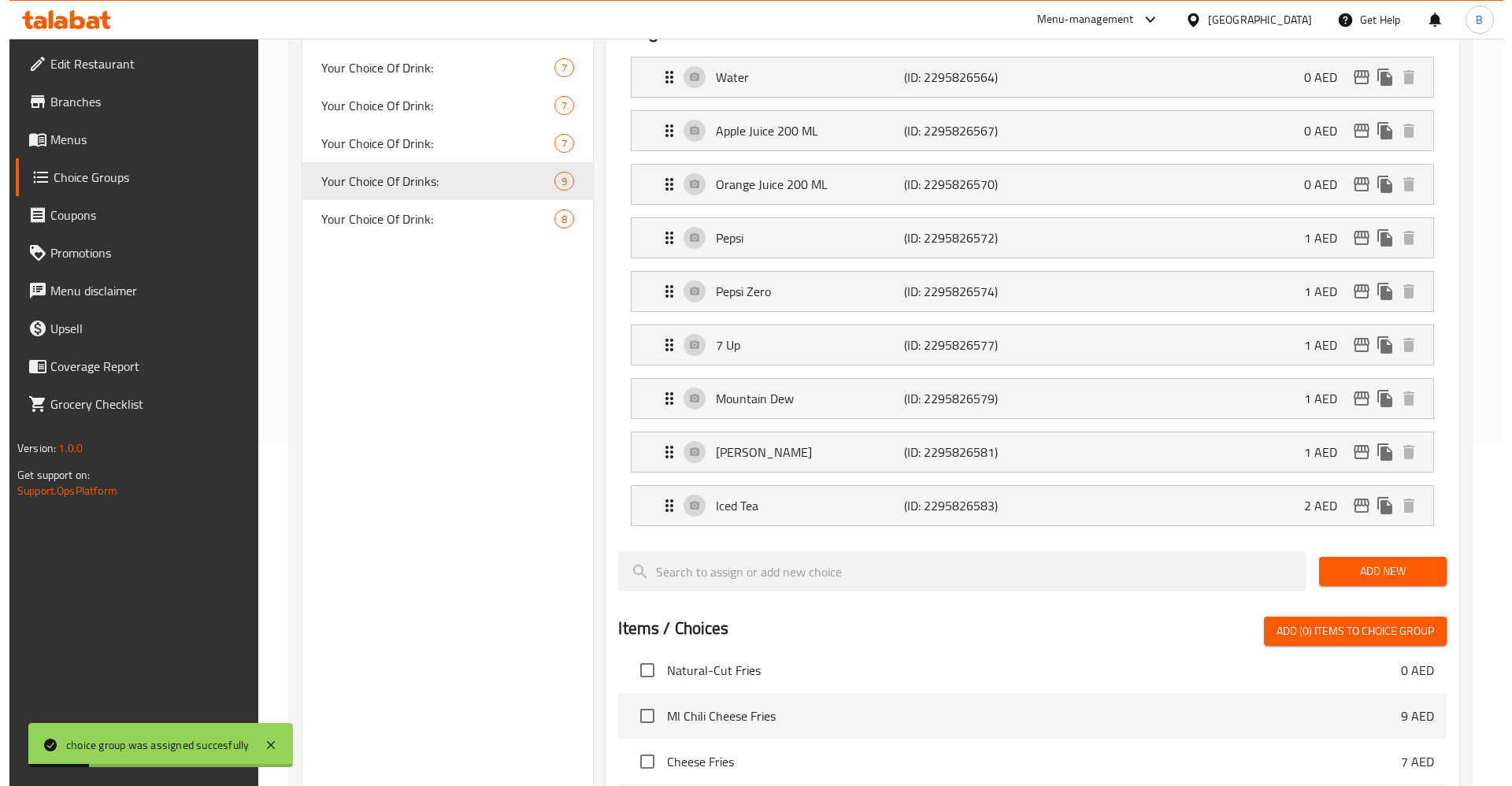
scroll to position [0, 0]
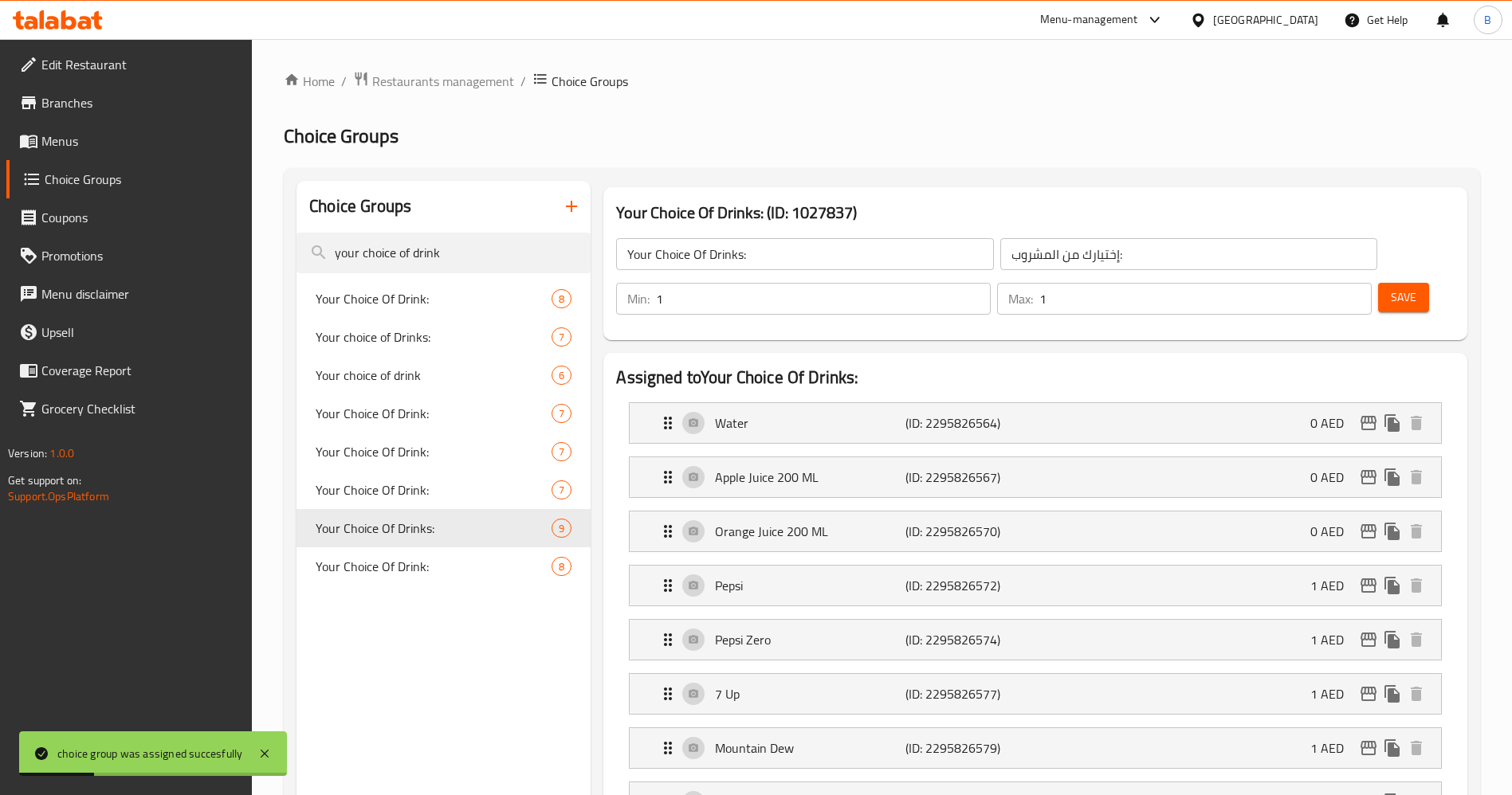
click at [73, 125] on link "Menus" at bounding box center [130, 141] width 246 height 38
